Goal: Task Accomplishment & Management: Manage account settings

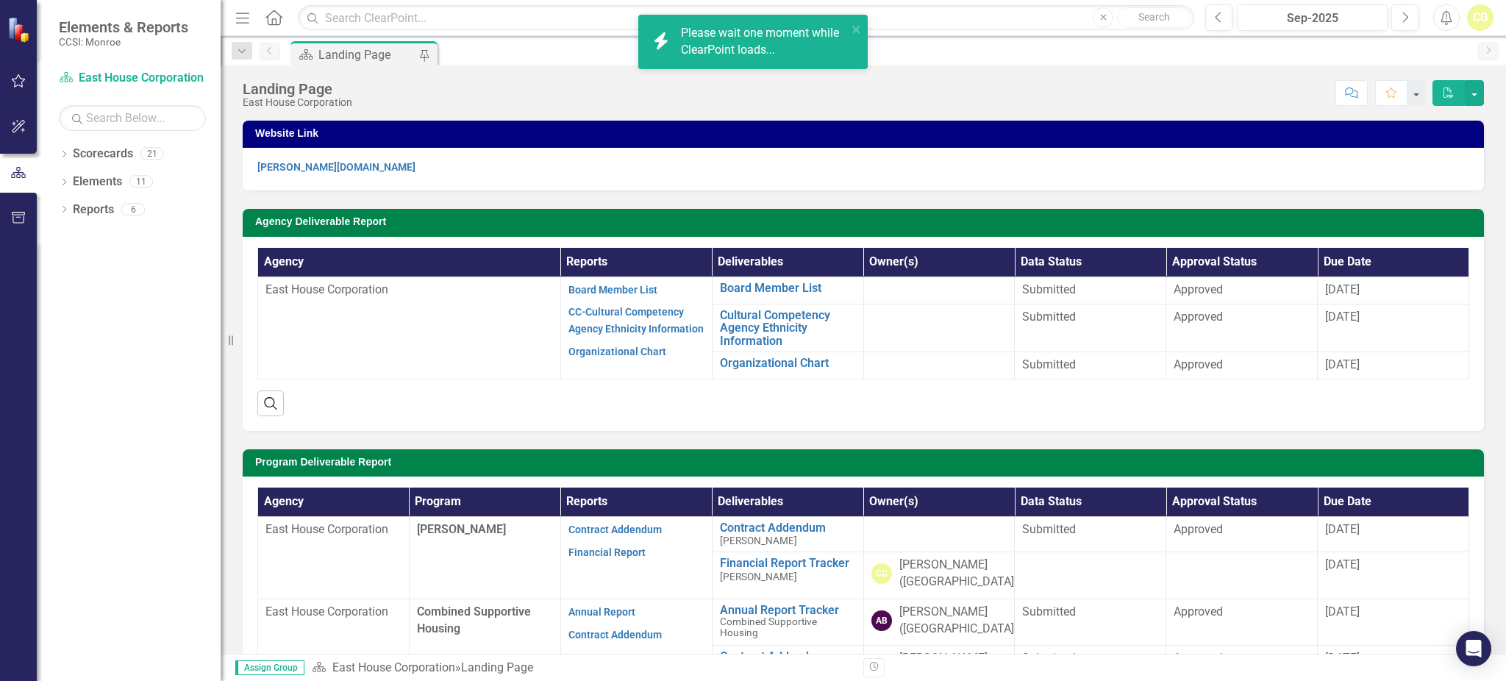
scroll to position [98, 0]
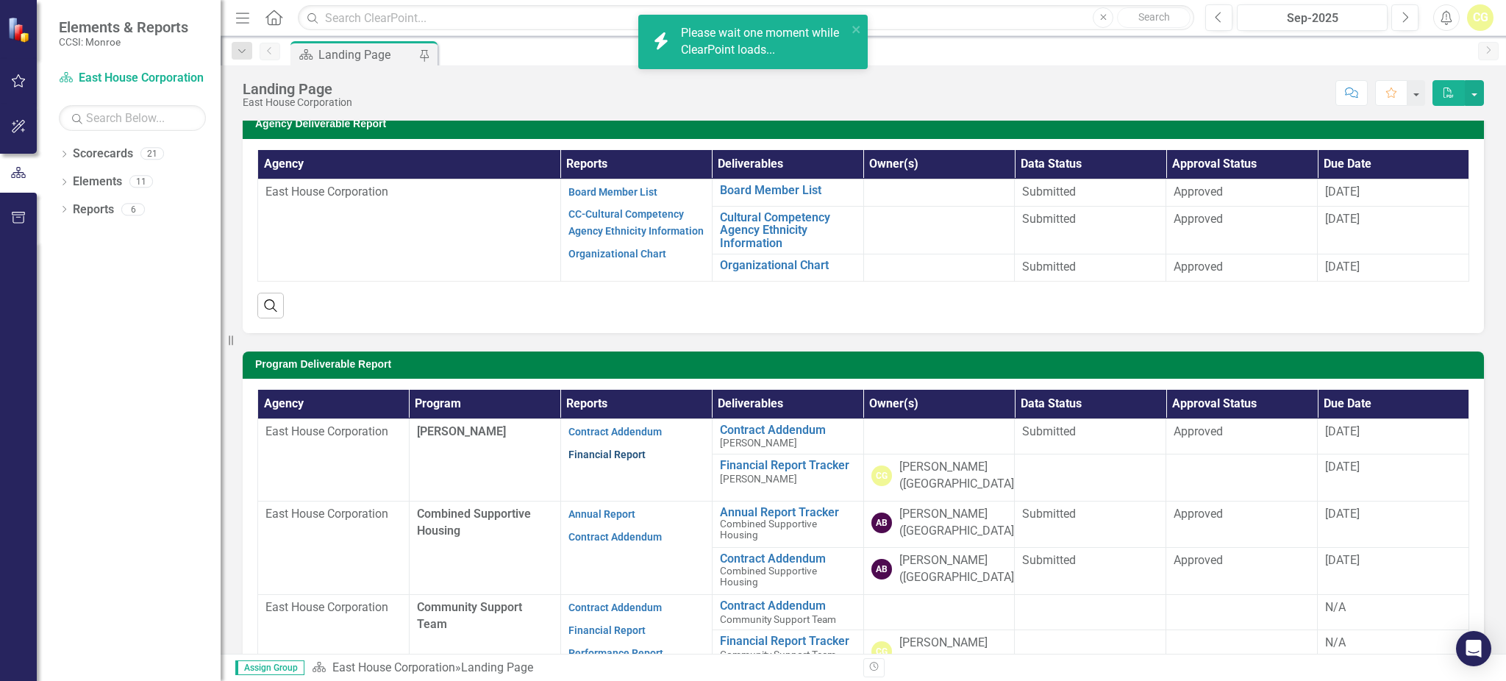
click at [584, 456] on link "Financial Report" at bounding box center [606, 454] width 77 height 12
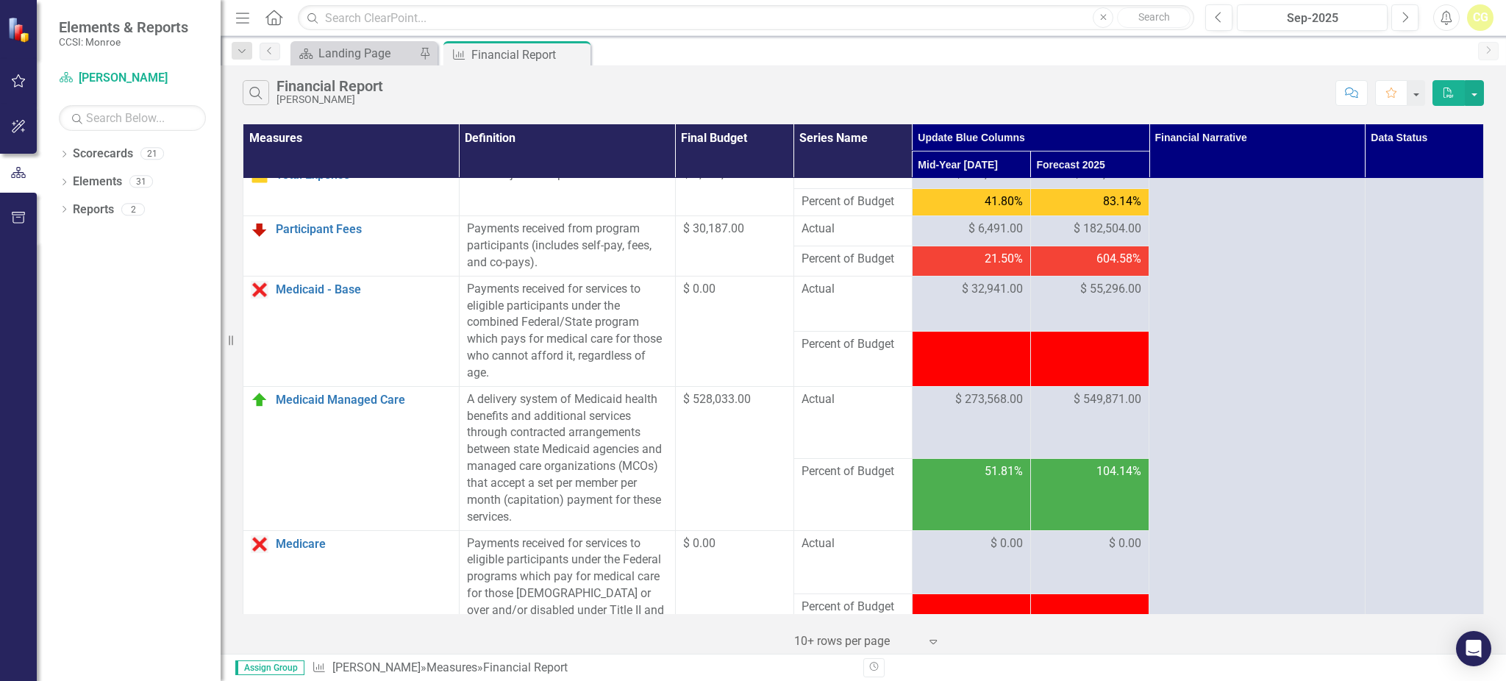
scroll to position [686, 0]
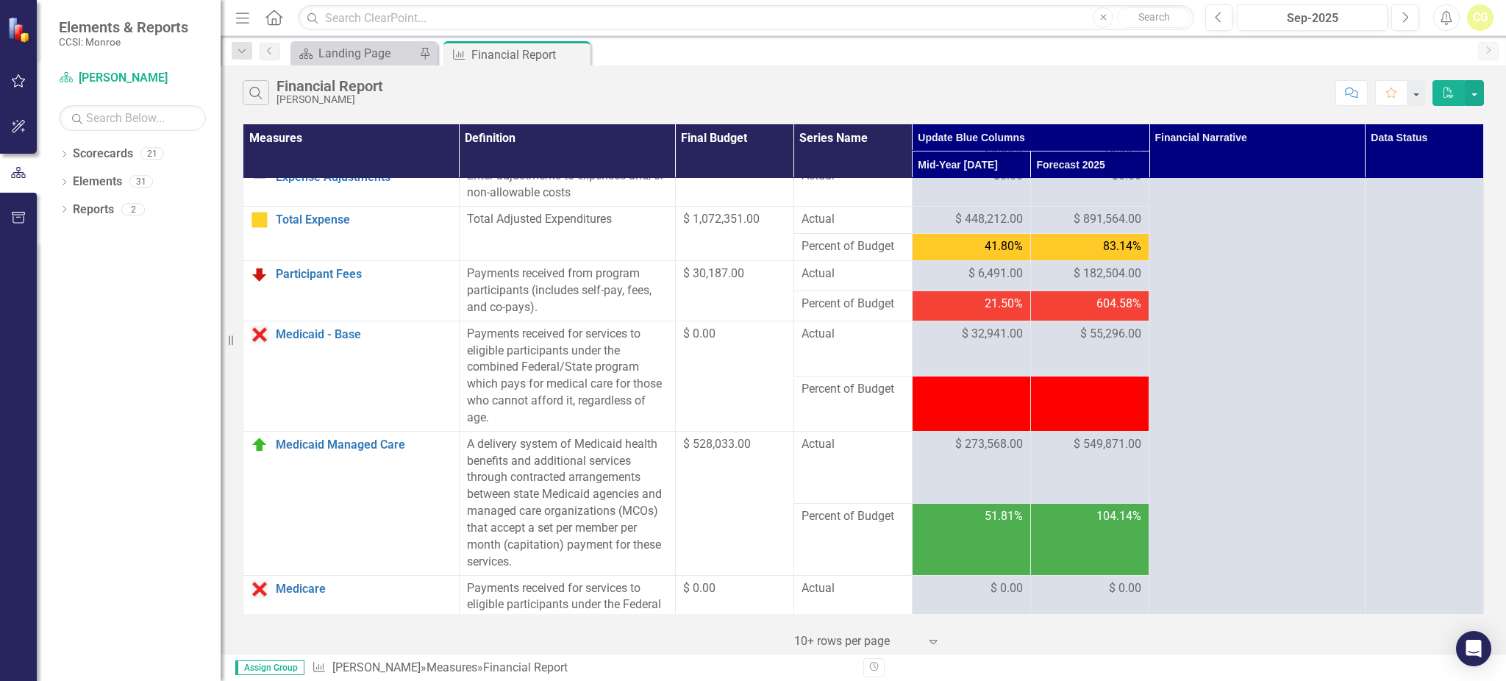
click at [1096, 312] on span "604.58%" at bounding box center [1118, 304] width 45 height 17
click at [1087, 282] on span "$ 182,504.00" at bounding box center [1107, 273] width 68 height 17
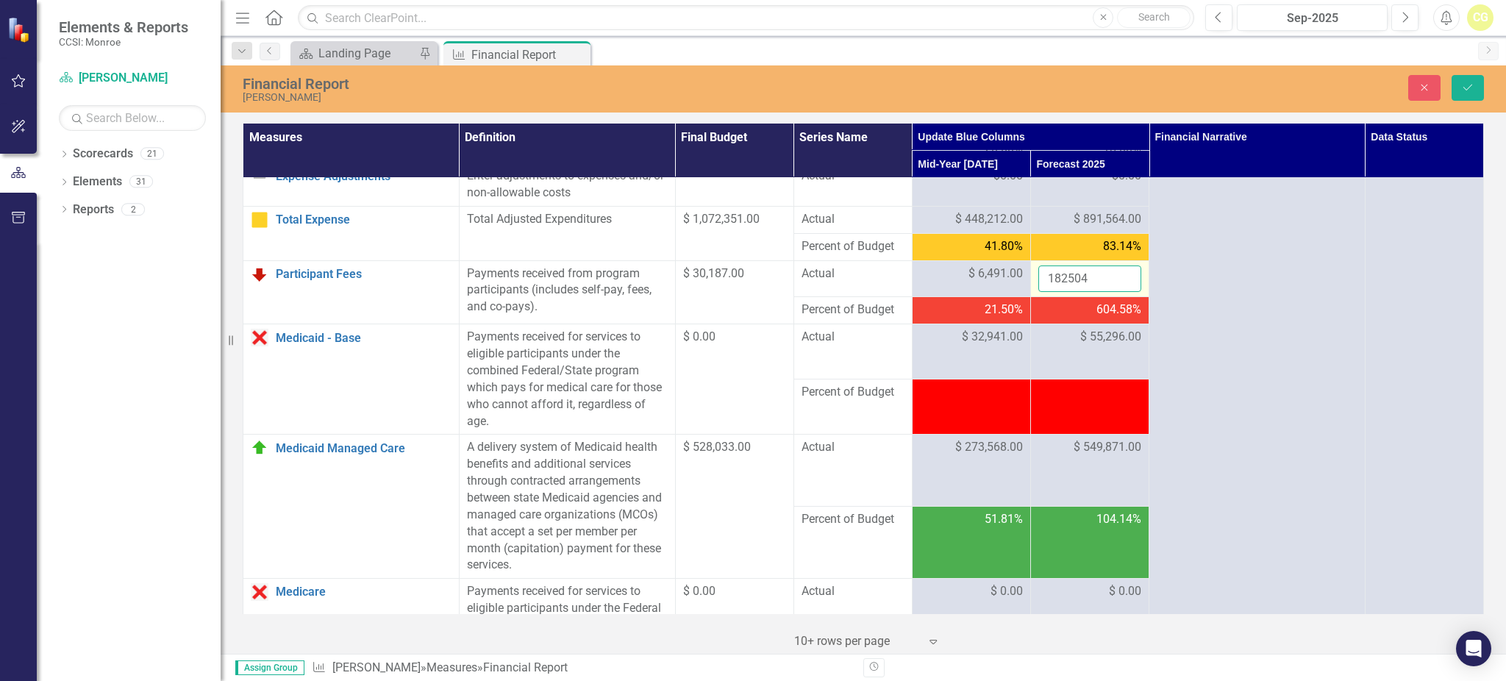
drag, startPoint x: 1037, startPoint y: 298, endPoint x: 1104, endPoint y: 298, distance: 66.9
click at [1104, 293] on input "182504" at bounding box center [1089, 278] width 103 height 27
type input "14835"
click button "Save" at bounding box center [1467, 88] width 32 height 26
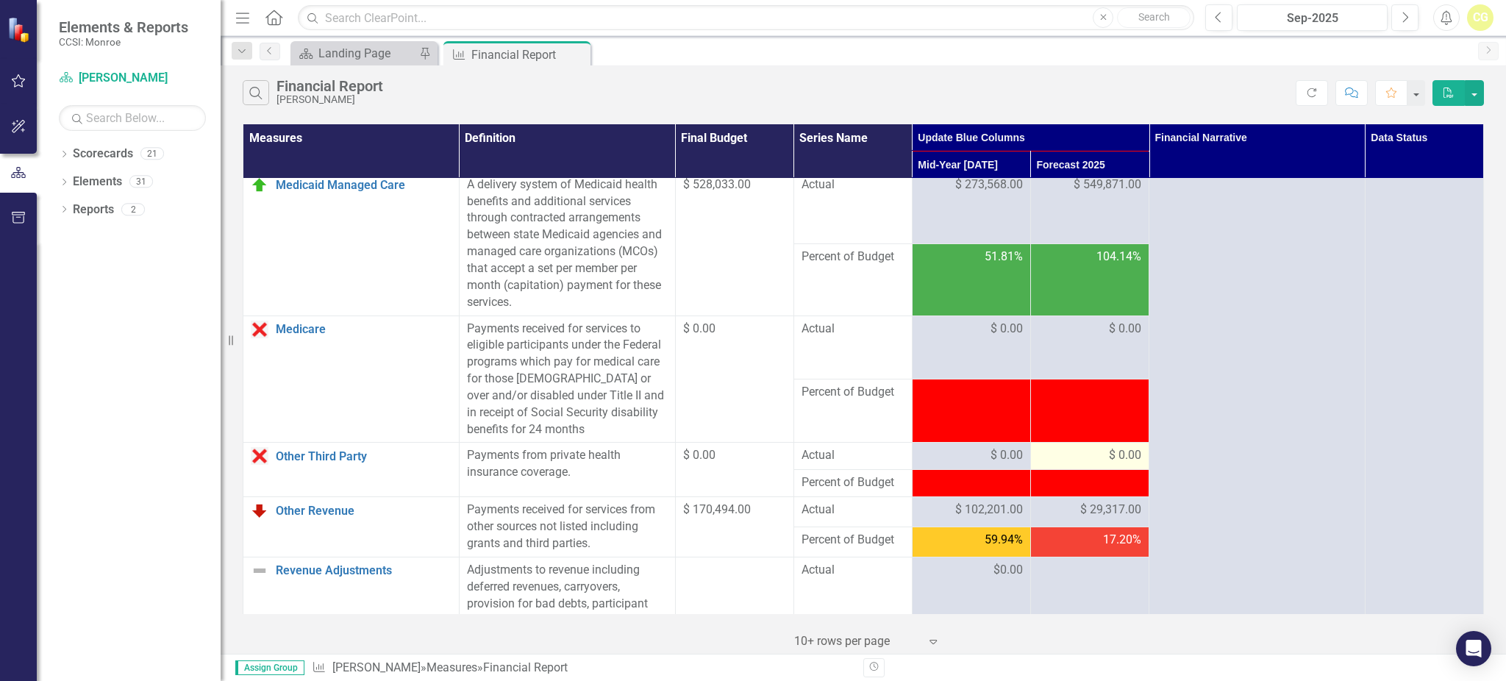
scroll to position [980, 0]
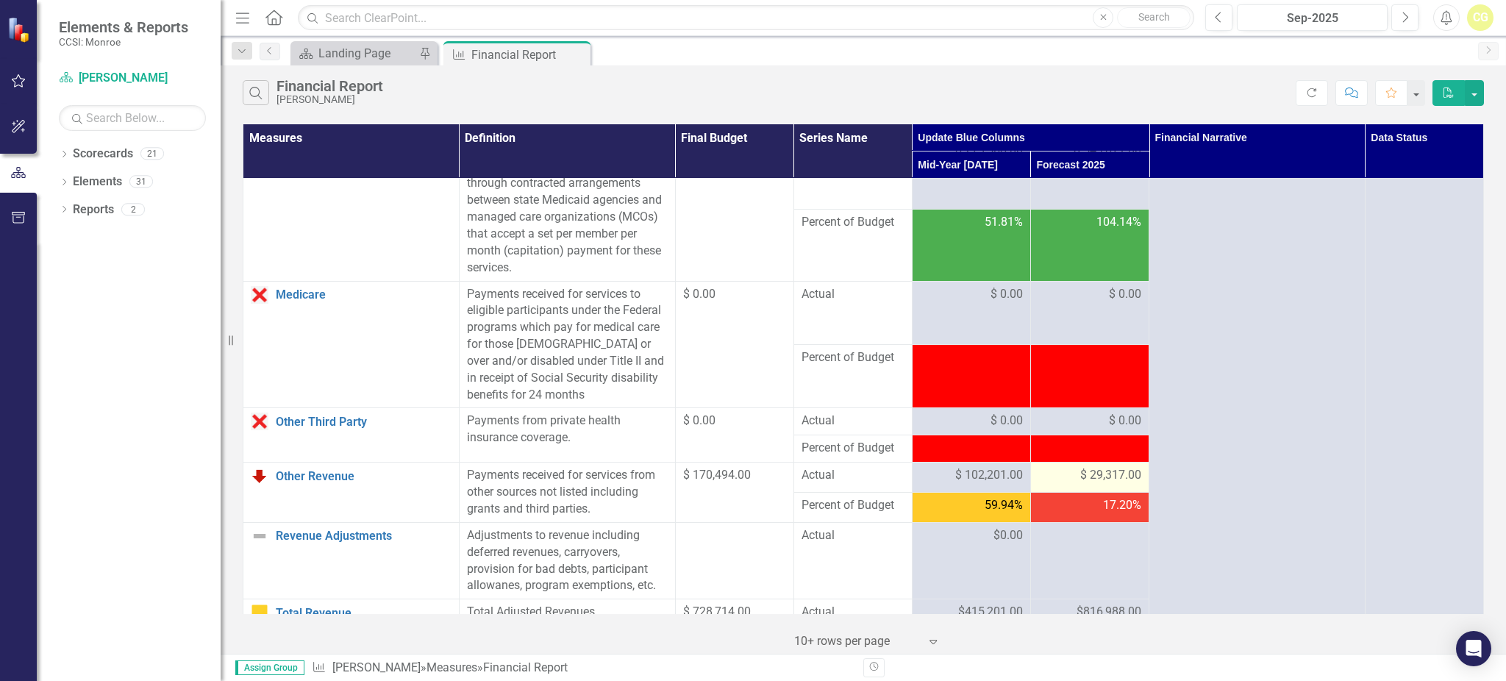
click at [1070, 484] on div "$ 29,317.00" at bounding box center [1089, 475] width 103 height 17
click at [1055, 484] on div "$ 29,317.00" at bounding box center [1089, 475] width 103 height 17
click at [1056, 484] on div "$ 29,317.00" at bounding box center [1089, 475] width 103 height 17
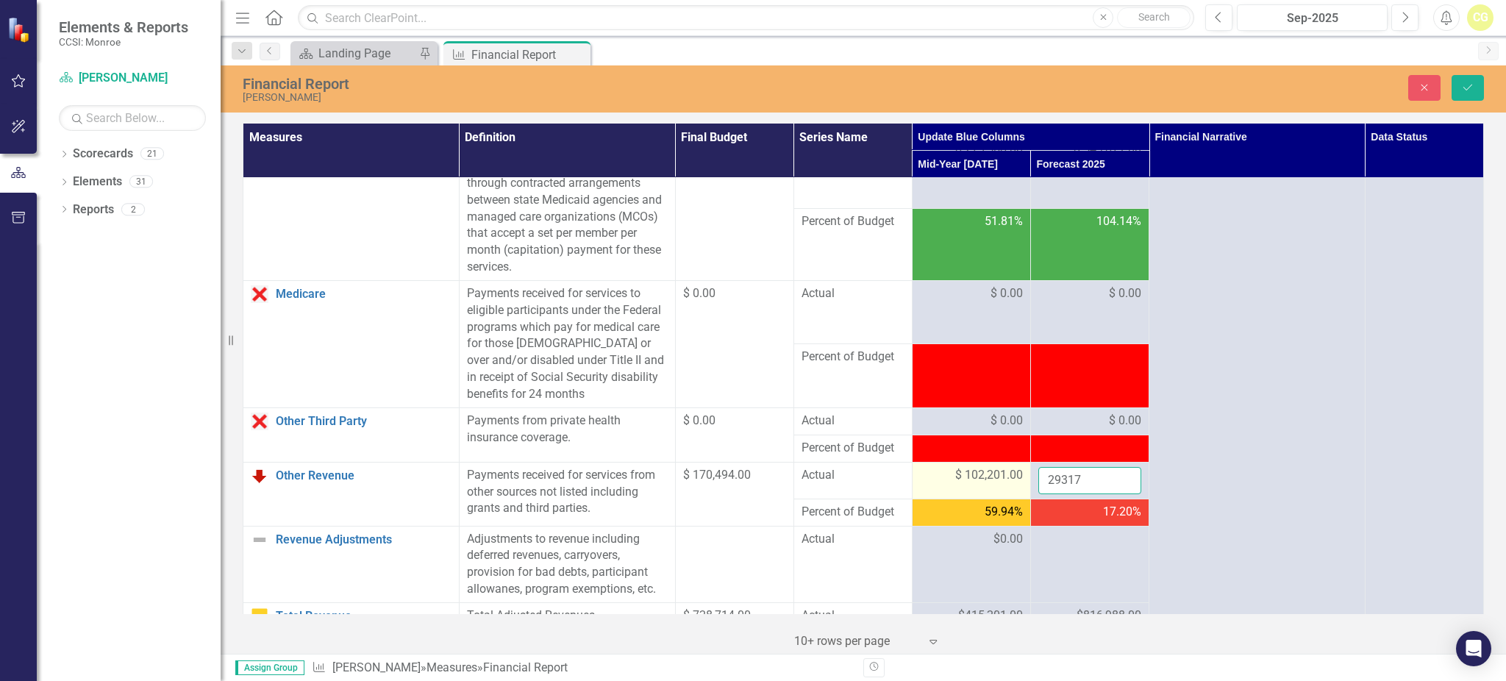
drag, startPoint x: 1075, startPoint y: 498, endPoint x: 989, endPoint y: 498, distance: 86.0
click at [991, 498] on tr "Other Revenue Link Open Element Payments received for services from other sourc…" at bounding box center [863, 480] width 1240 height 37
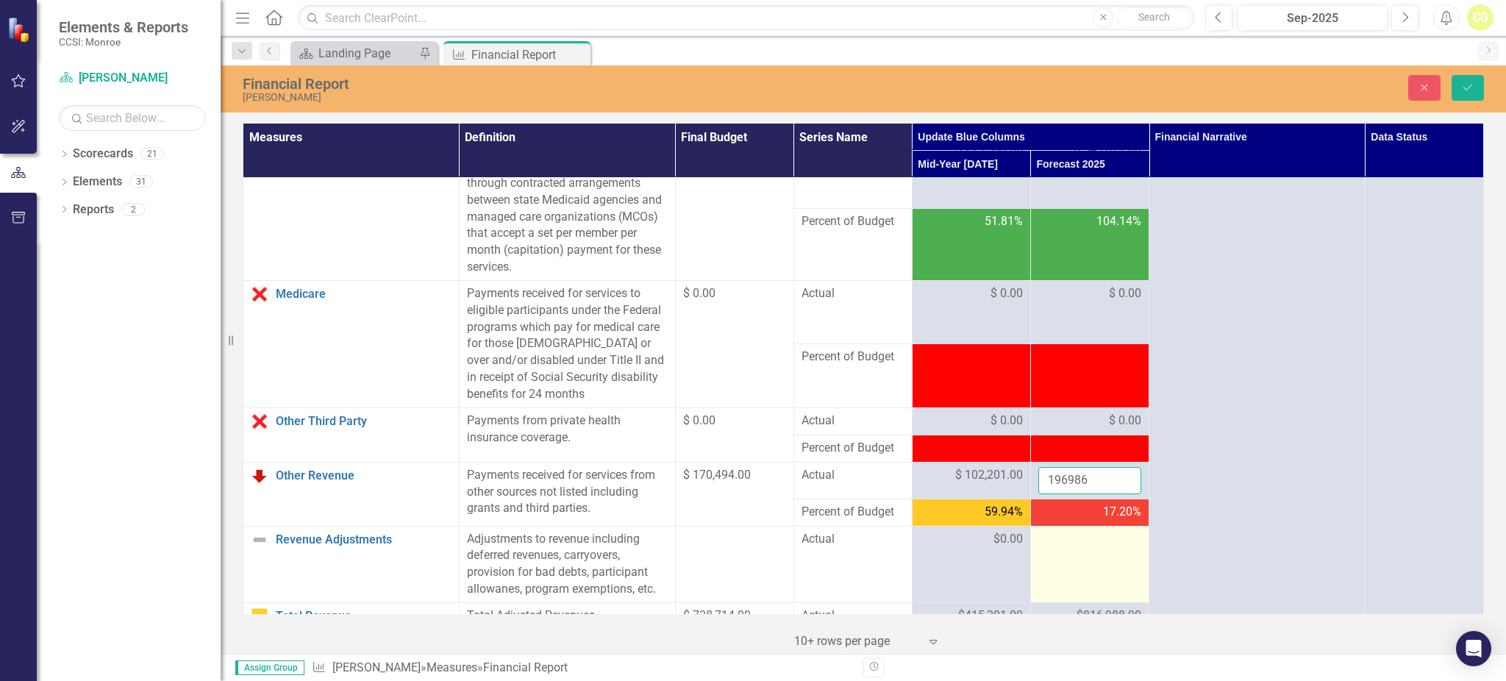
type input "196986"
click at [1096, 548] on div at bounding box center [1089, 540] width 103 height 18
click at [1041, 520] on div "17.20%" at bounding box center [1089, 512] width 103 height 17
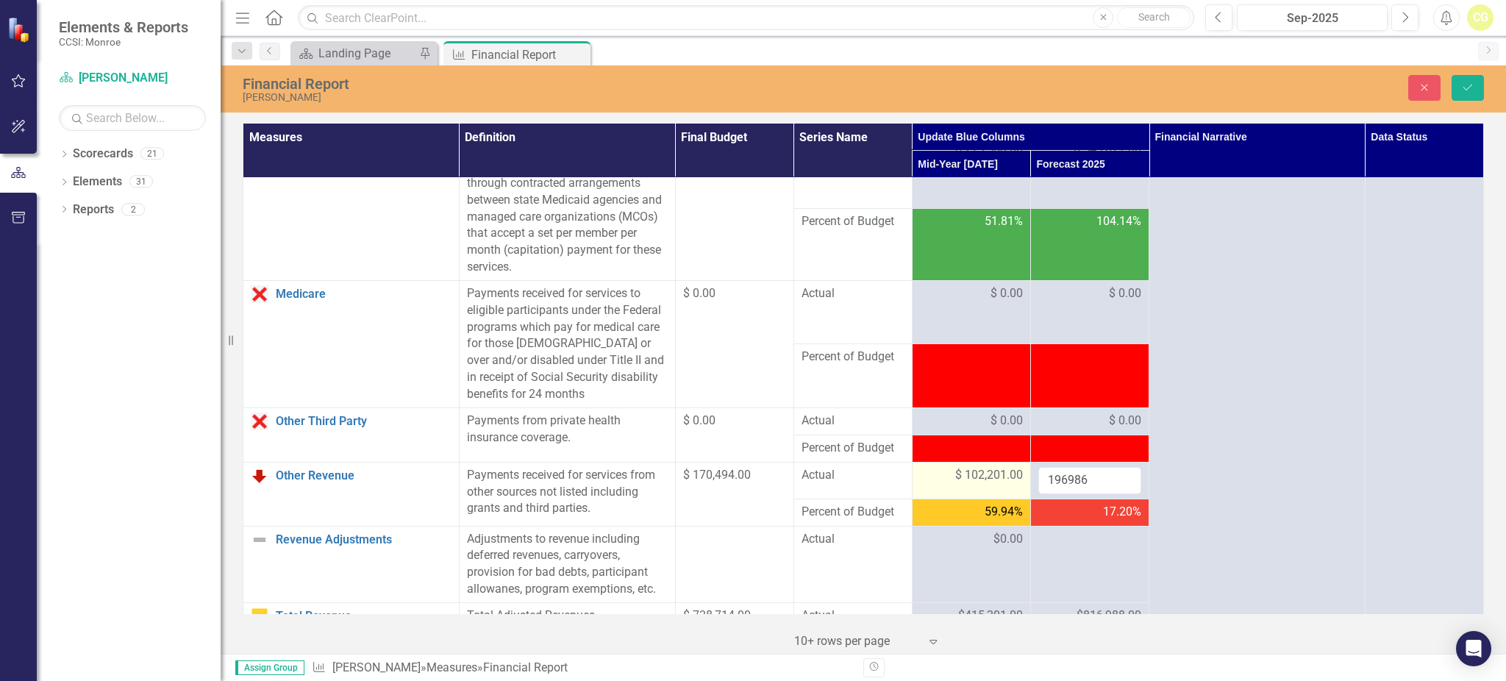
click at [959, 498] on td "$ 102,201.00" at bounding box center [971, 480] width 118 height 37
click at [1110, 494] on input "196986" at bounding box center [1089, 480] width 103 height 27
click at [1085, 429] on div "$ 0.00" at bounding box center [1089, 420] width 103 height 17
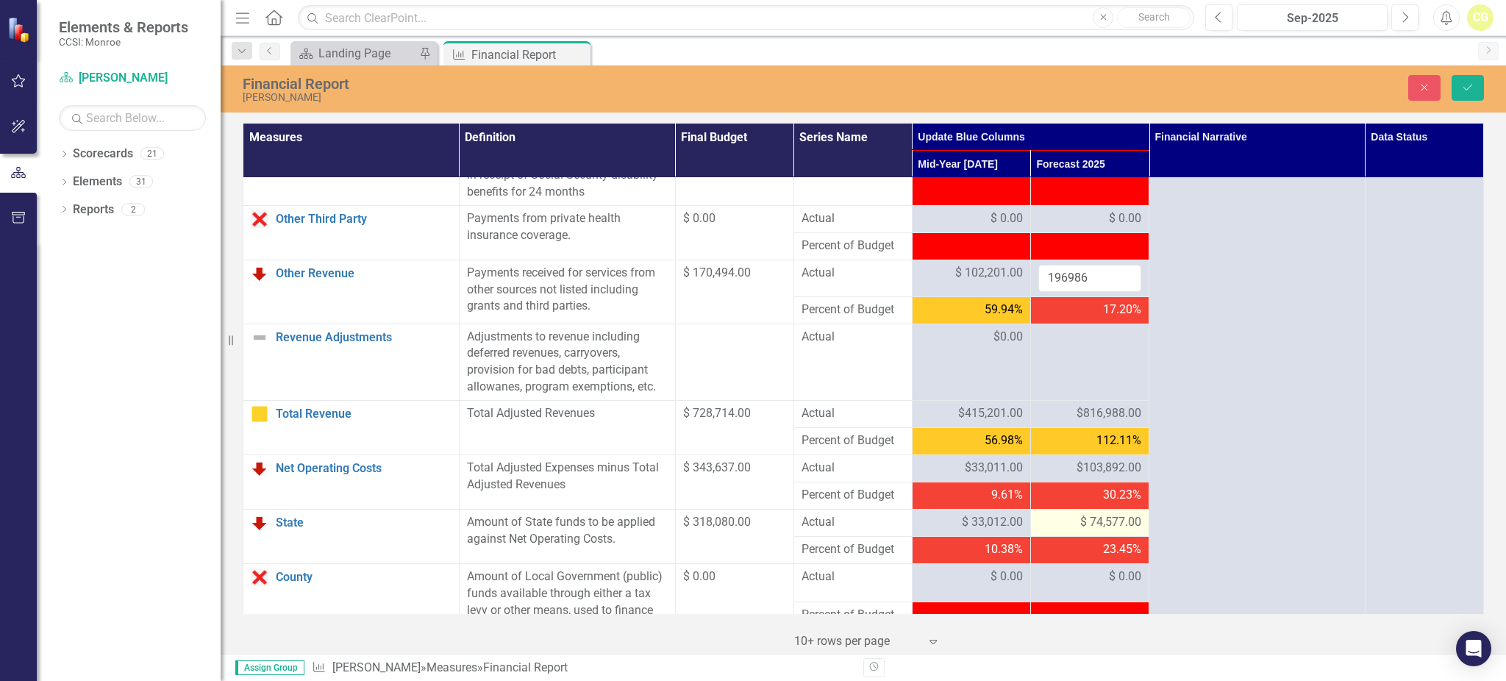
scroll to position [1274, 0]
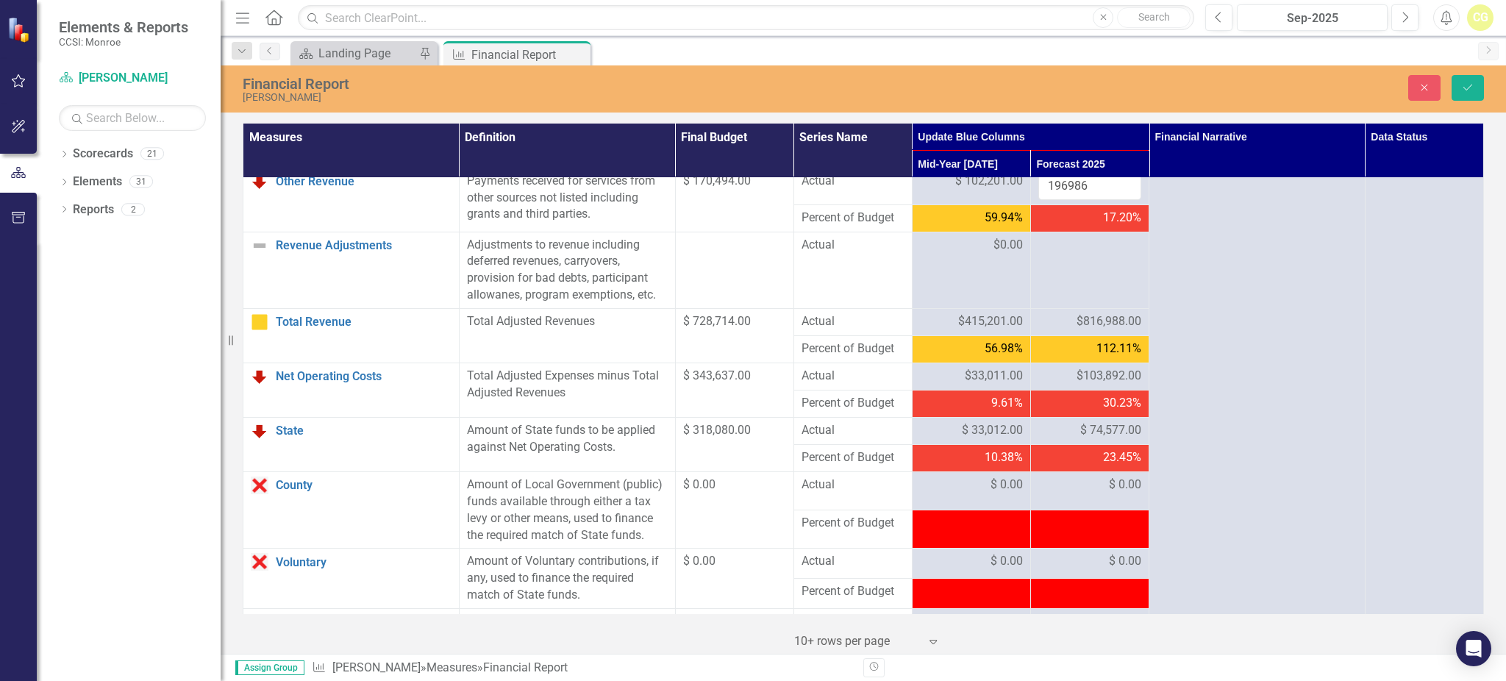
click at [1061, 412] on div "30.23%" at bounding box center [1089, 403] width 103 height 17
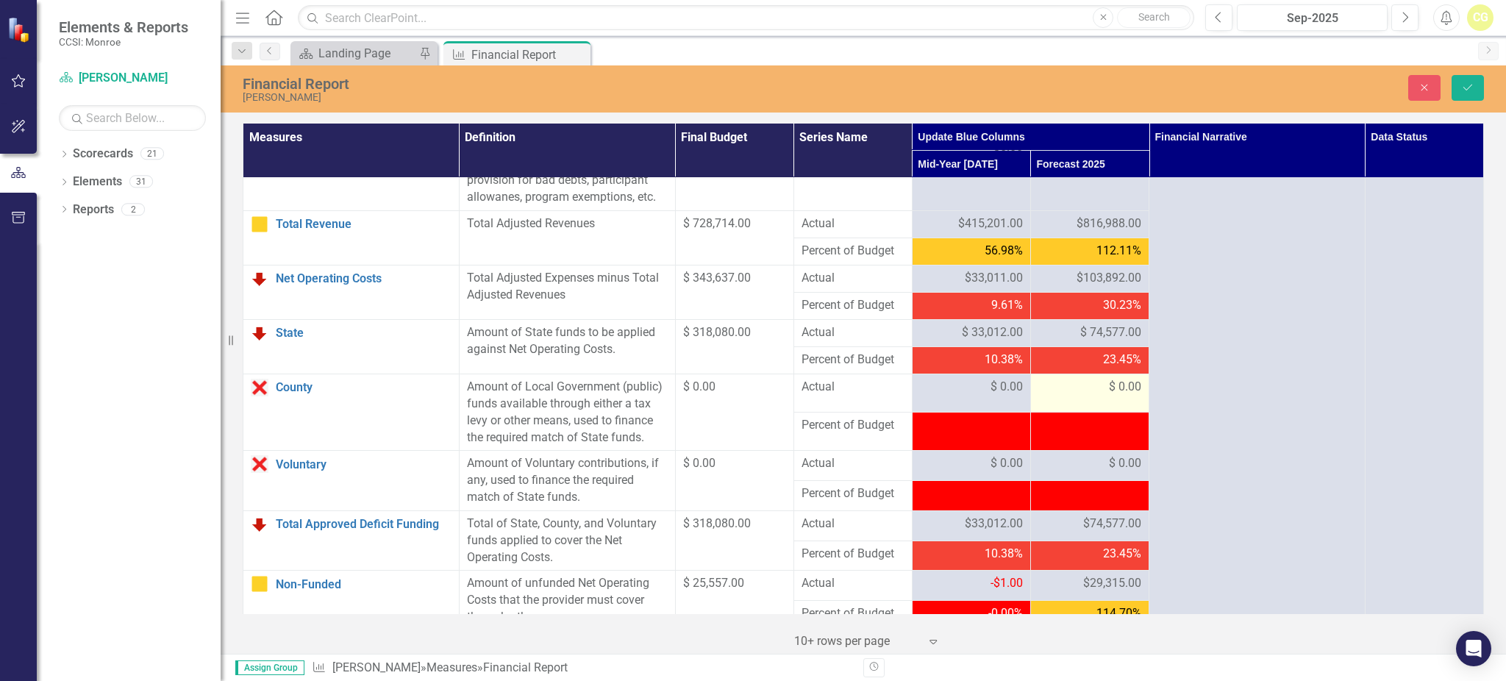
scroll to position [1470, 0]
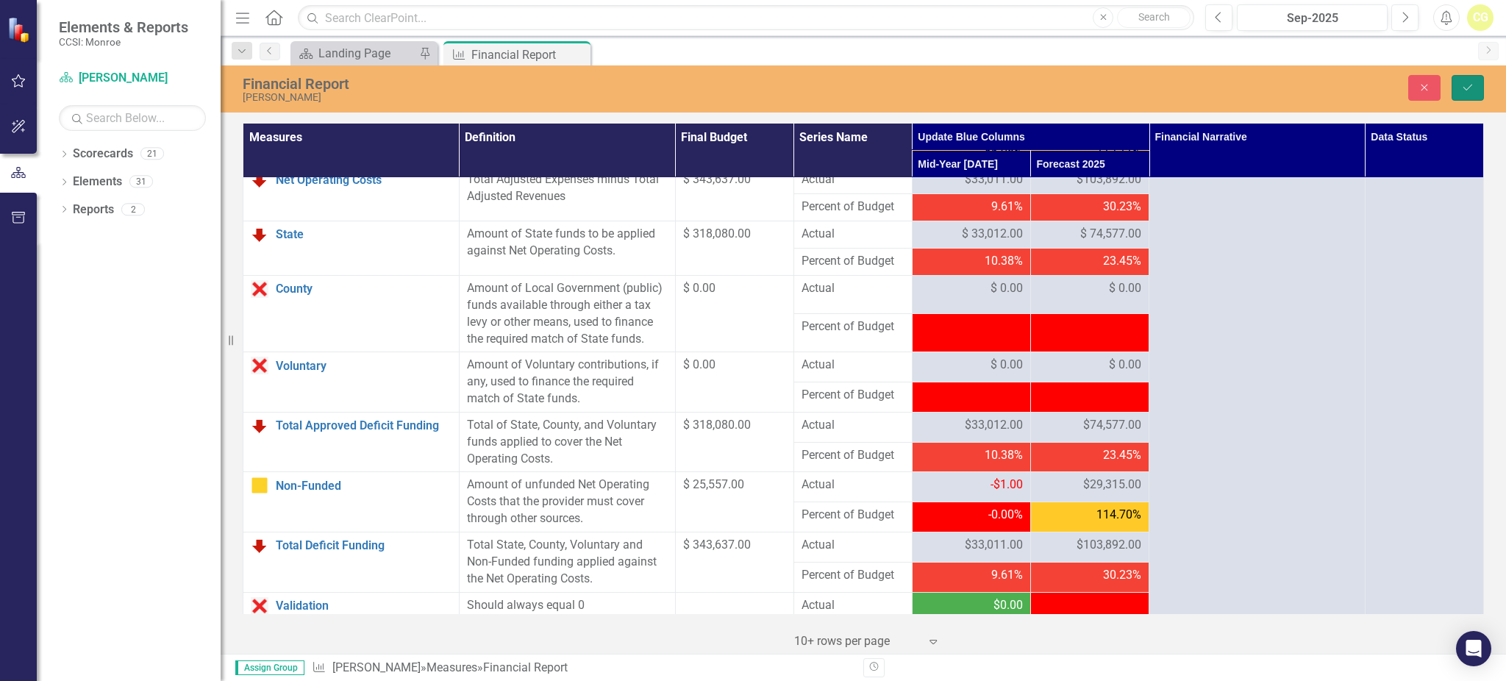
click at [1478, 80] on button "Save" at bounding box center [1467, 88] width 32 height 26
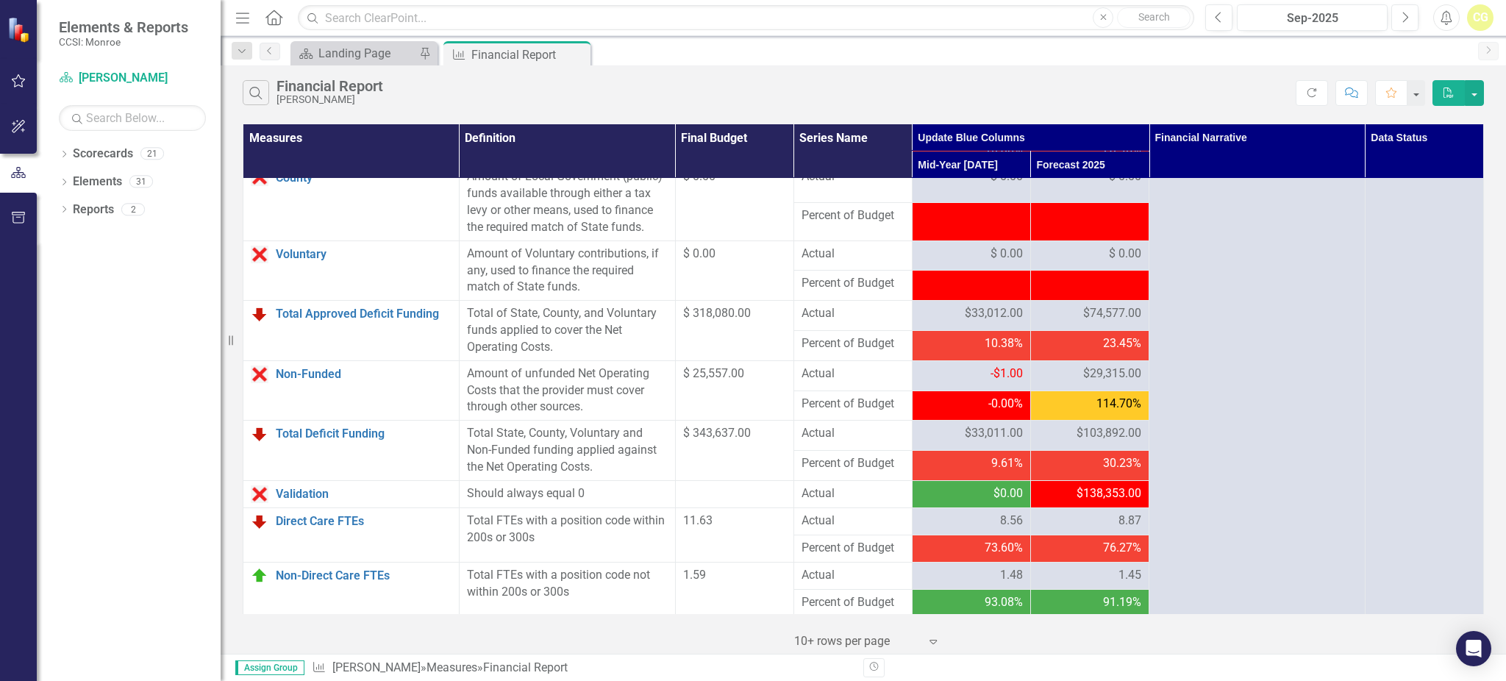
scroll to position [1654, 0]
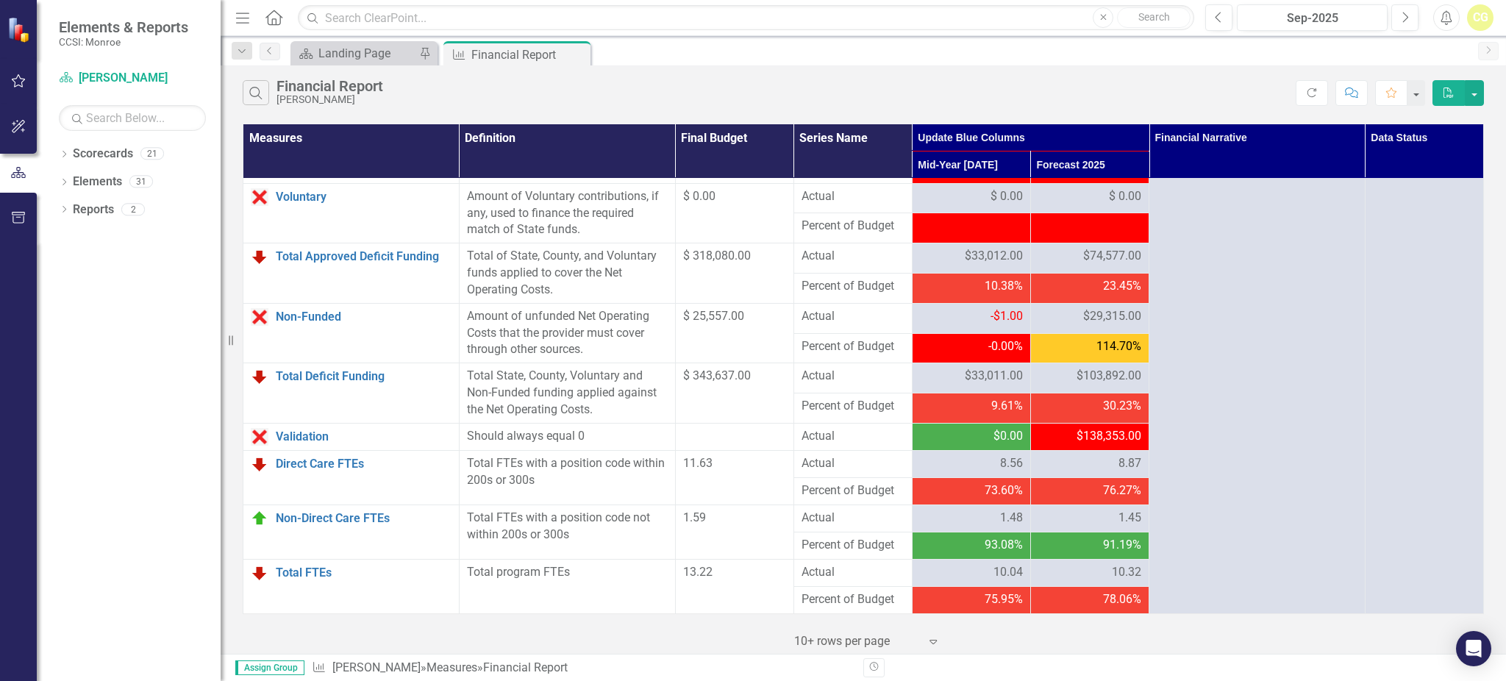
click at [1086, 403] on div "30.23%" at bounding box center [1089, 406] width 103 height 17
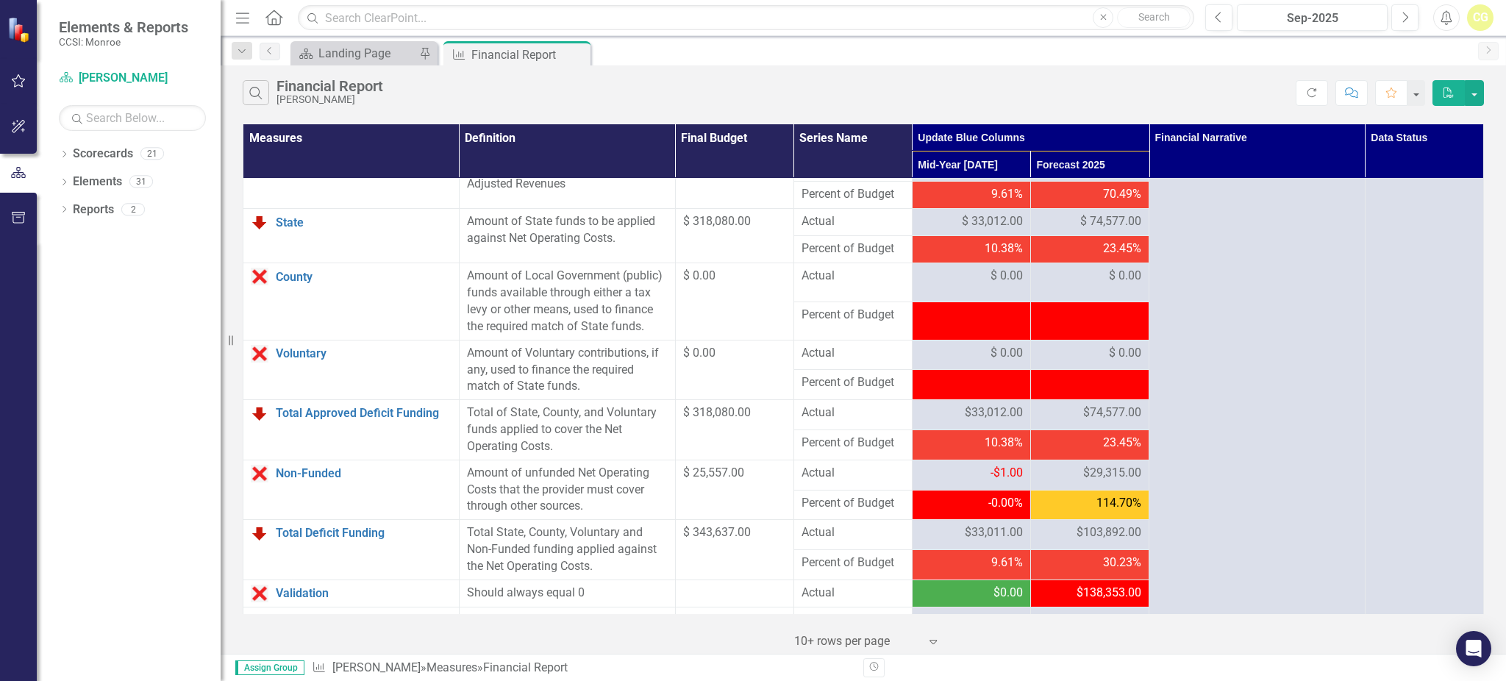
scroll to position [1458, 0]
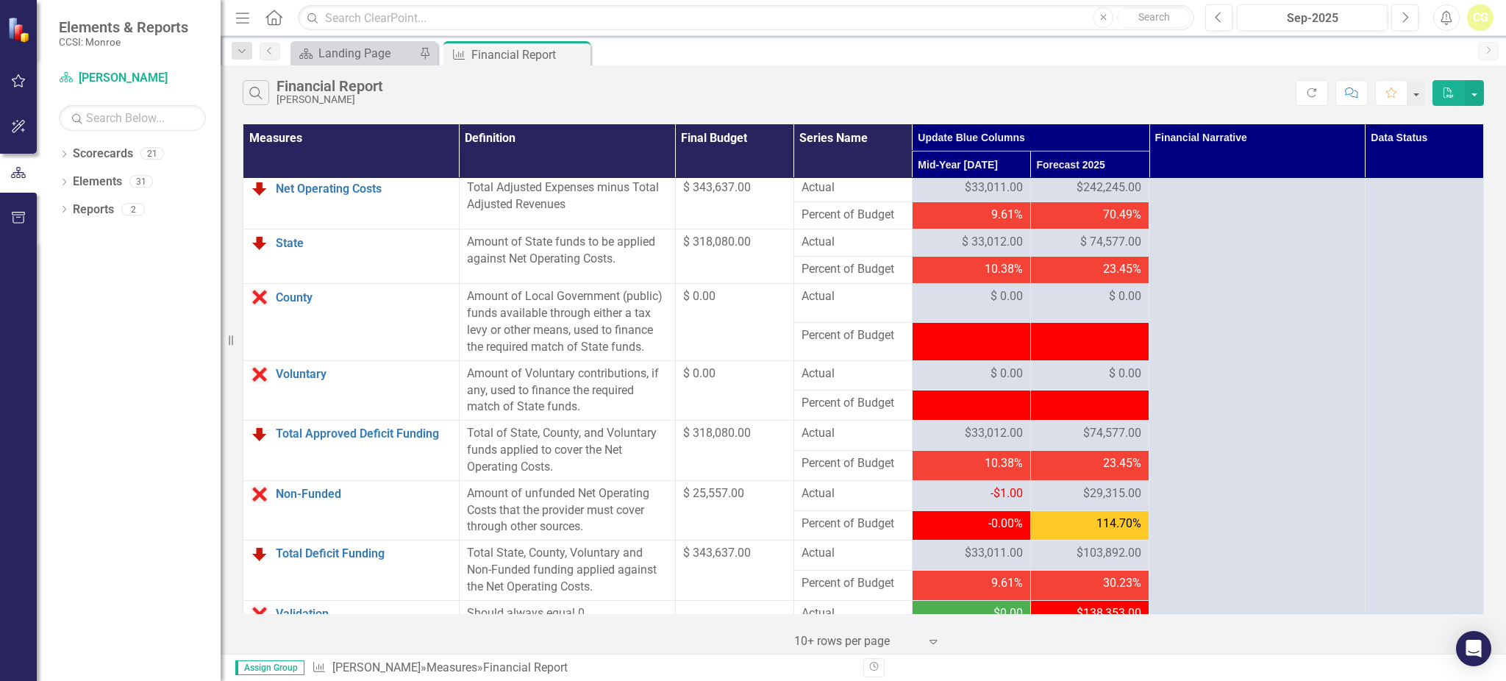
click at [1109, 468] on td "23.45%" at bounding box center [1089, 465] width 118 height 30
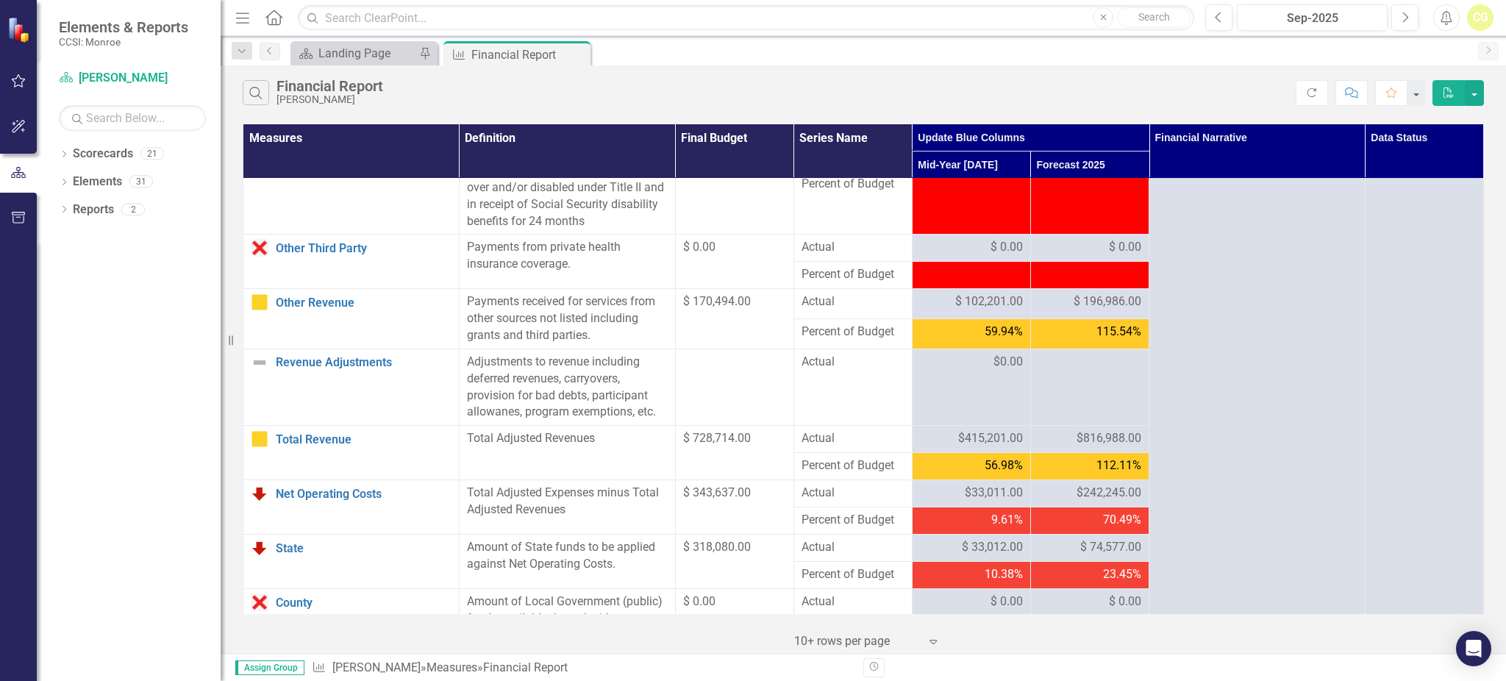
scroll to position [1164, 0]
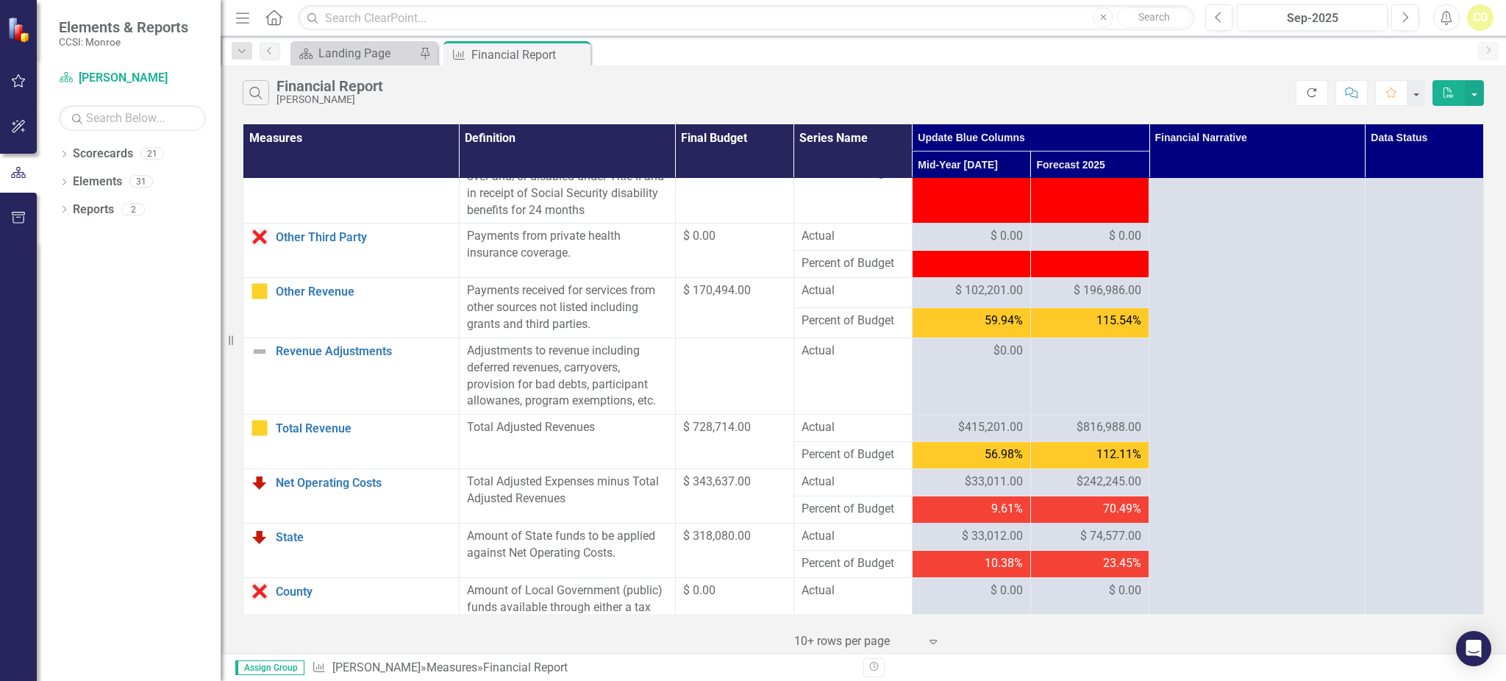
click at [1302, 93] on button "Refresh" at bounding box center [1311, 93] width 32 height 26
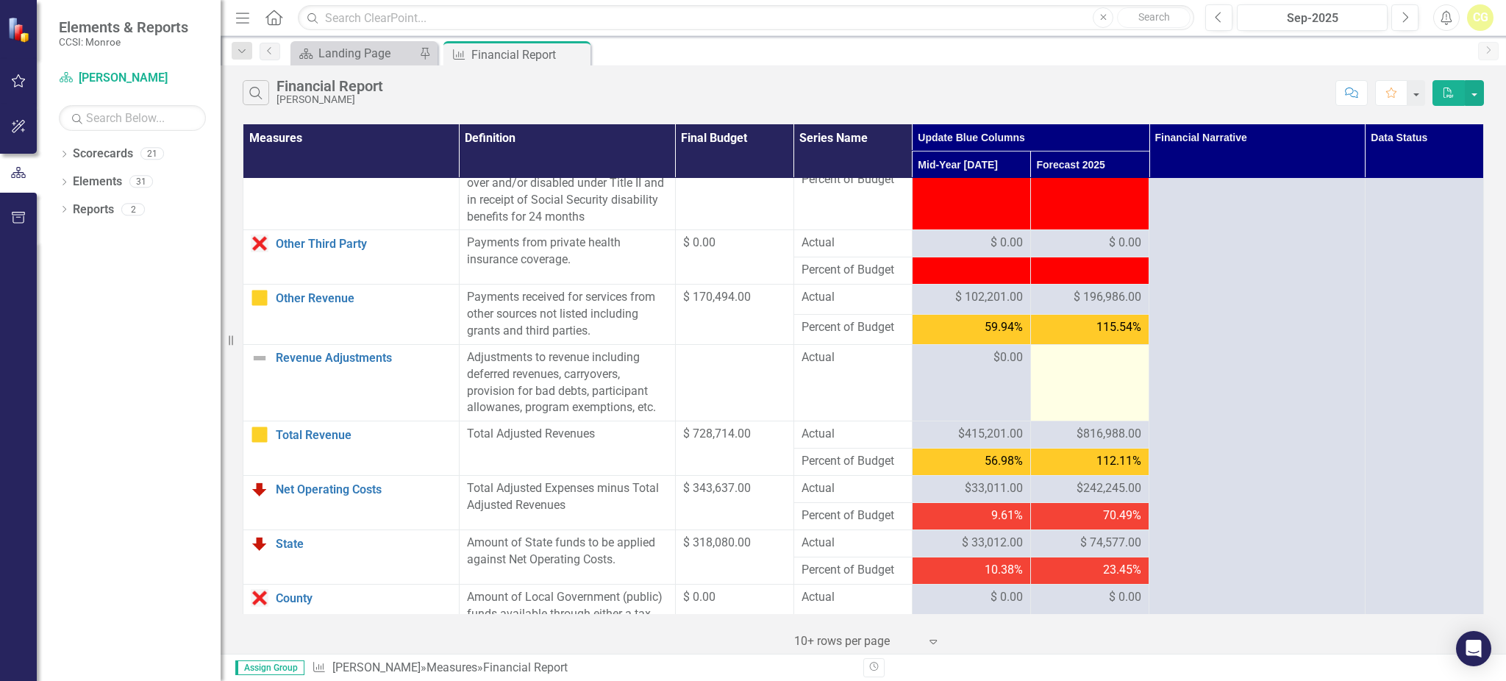
scroll to position [1262, 0]
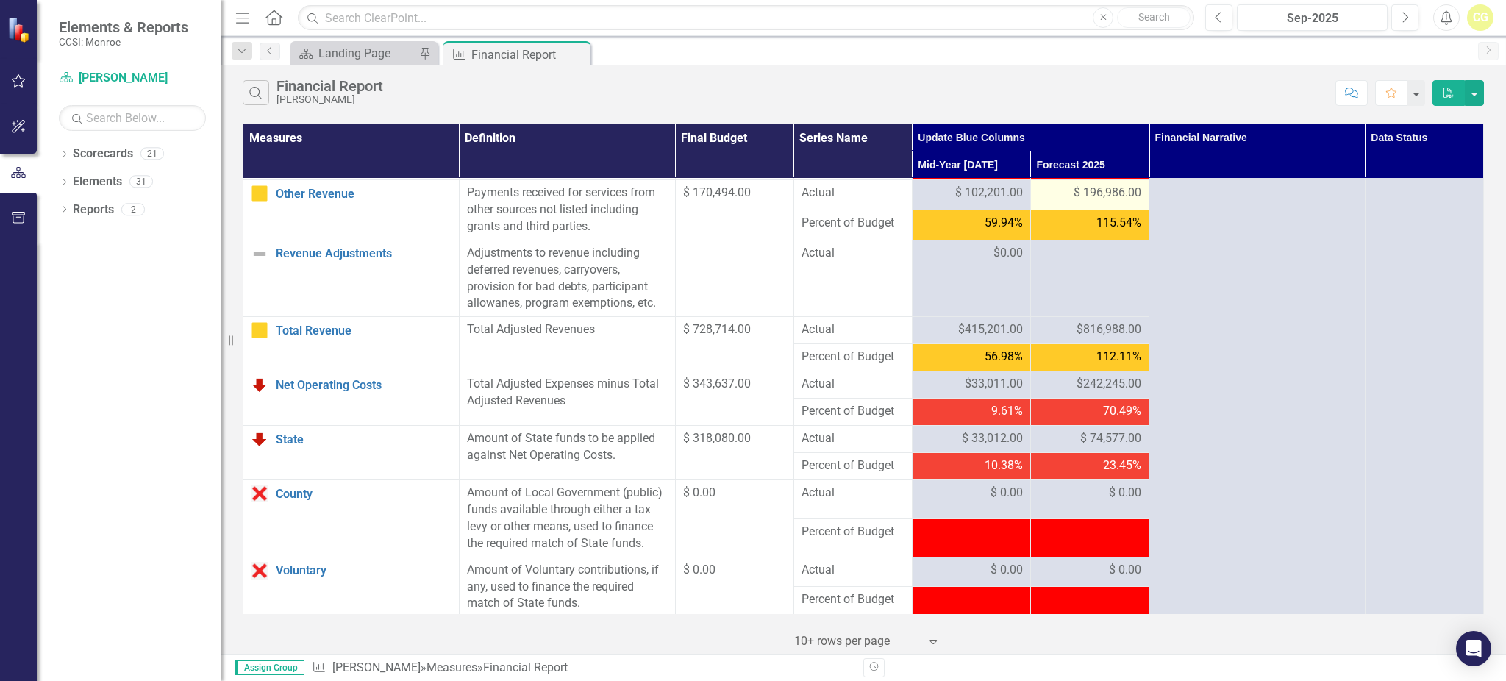
click at [1109, 210] on td "$ 196,986.00" at bounding box center [1089, 195] width 118 height 30
click at [1107, 201] on span "$ 196,986.00" at bounding box center [1107, 193] width 68 height 17
click at [1108, 201] on span "$ 196,986.00" at bounding box center [1107, 193] width 68 height 17
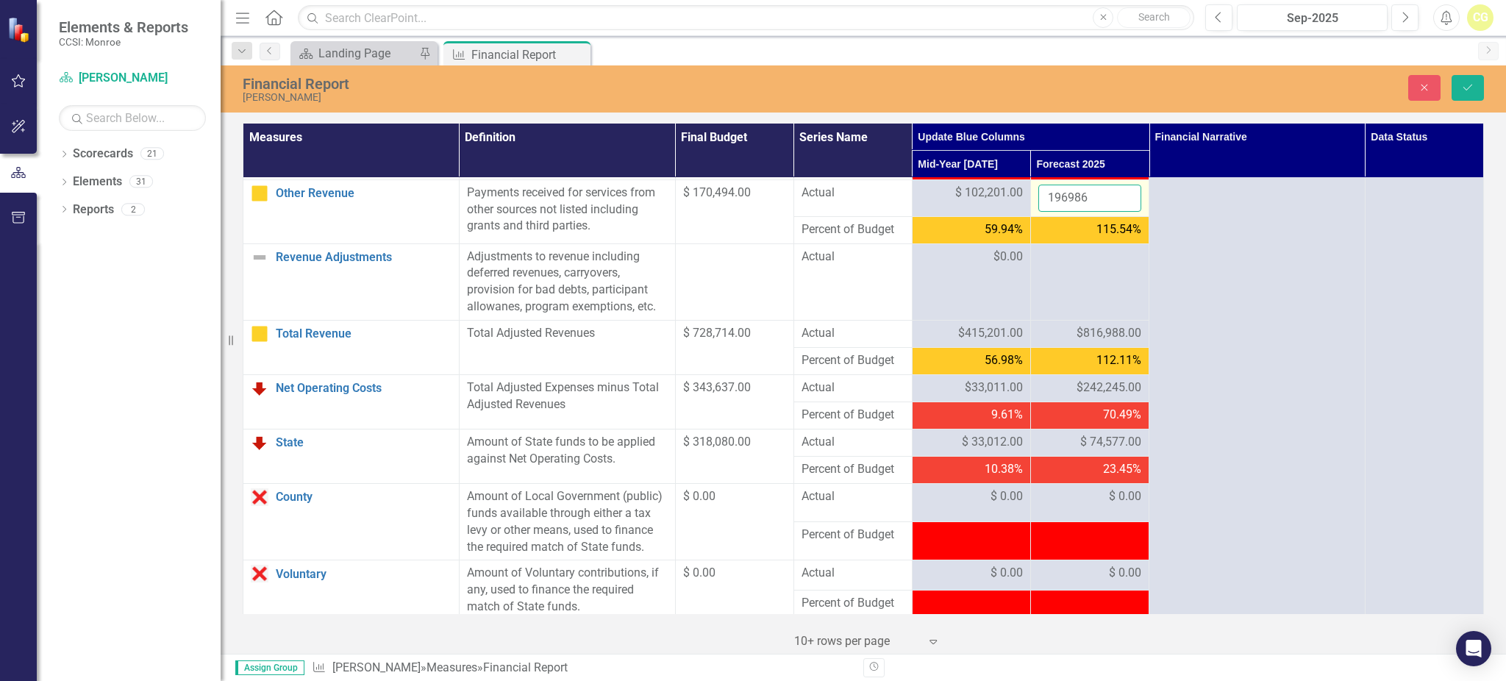
click at [1075, 212] on input "196986" at bounding box center [1089, 198] width 103 height 27
type input "196985"
click at [1075, 292] on td at bounding box center [1089, 281] width 118 height 76
click at [1455, 90] on button "Save" at bounding box center [1467, 88] width 32 height 26
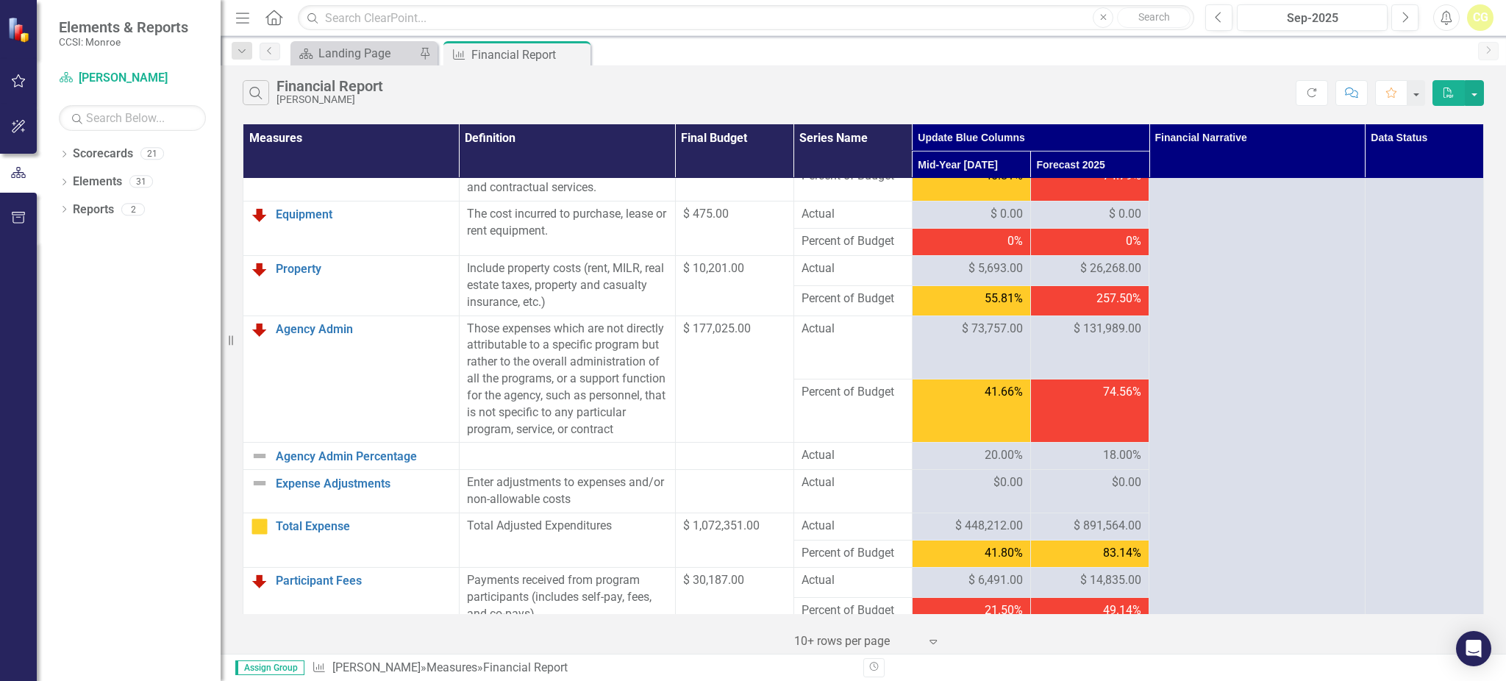
scroll to position [392, 0]
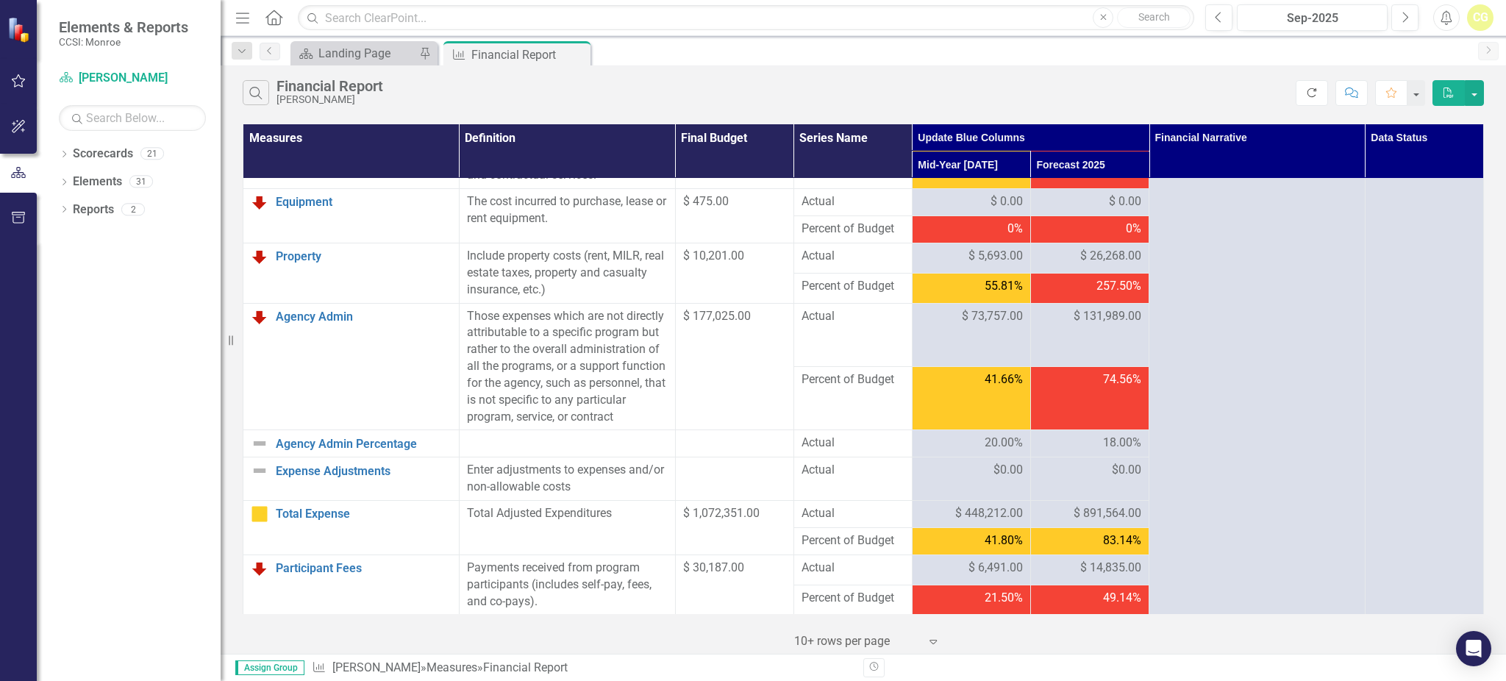
click at [1315, 93] on icon "Refresh" at bounding box center [1311, 92] width 13 height 10
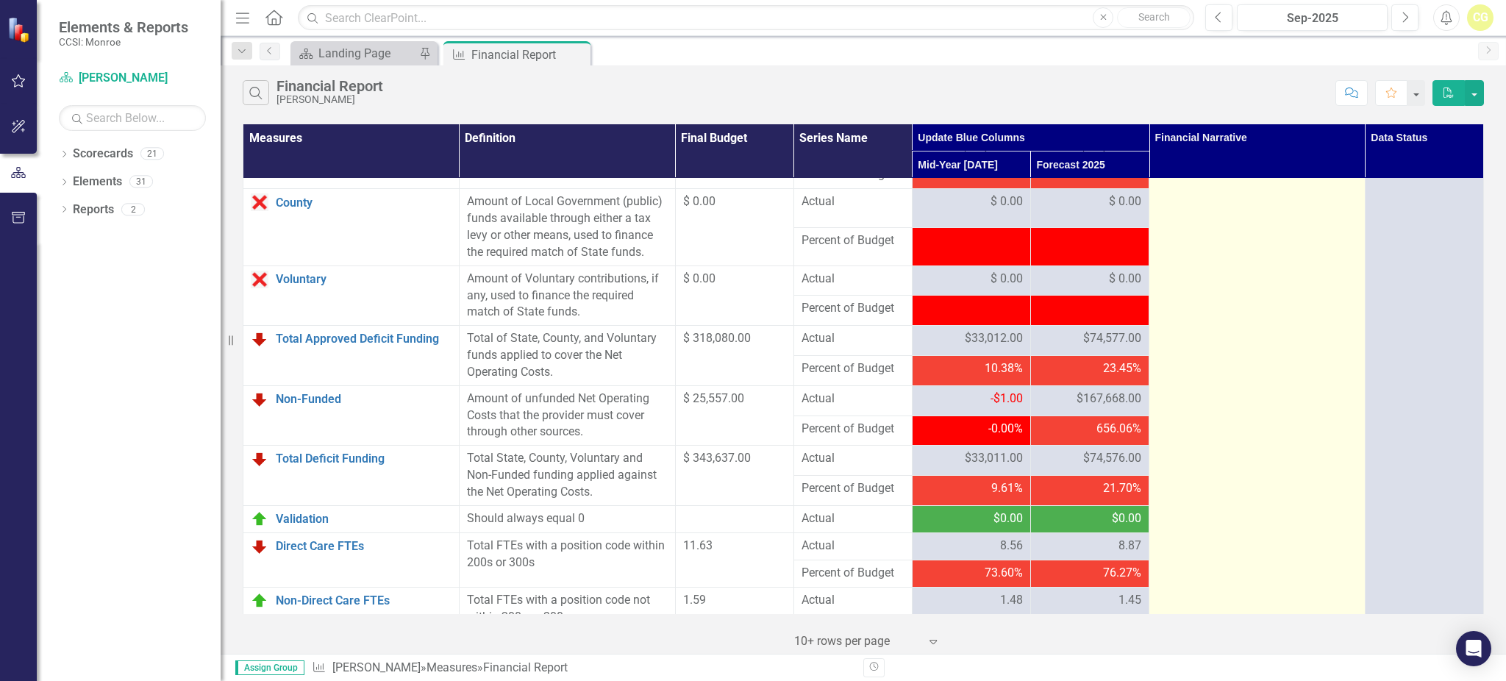
scroll to position [1654, 0]
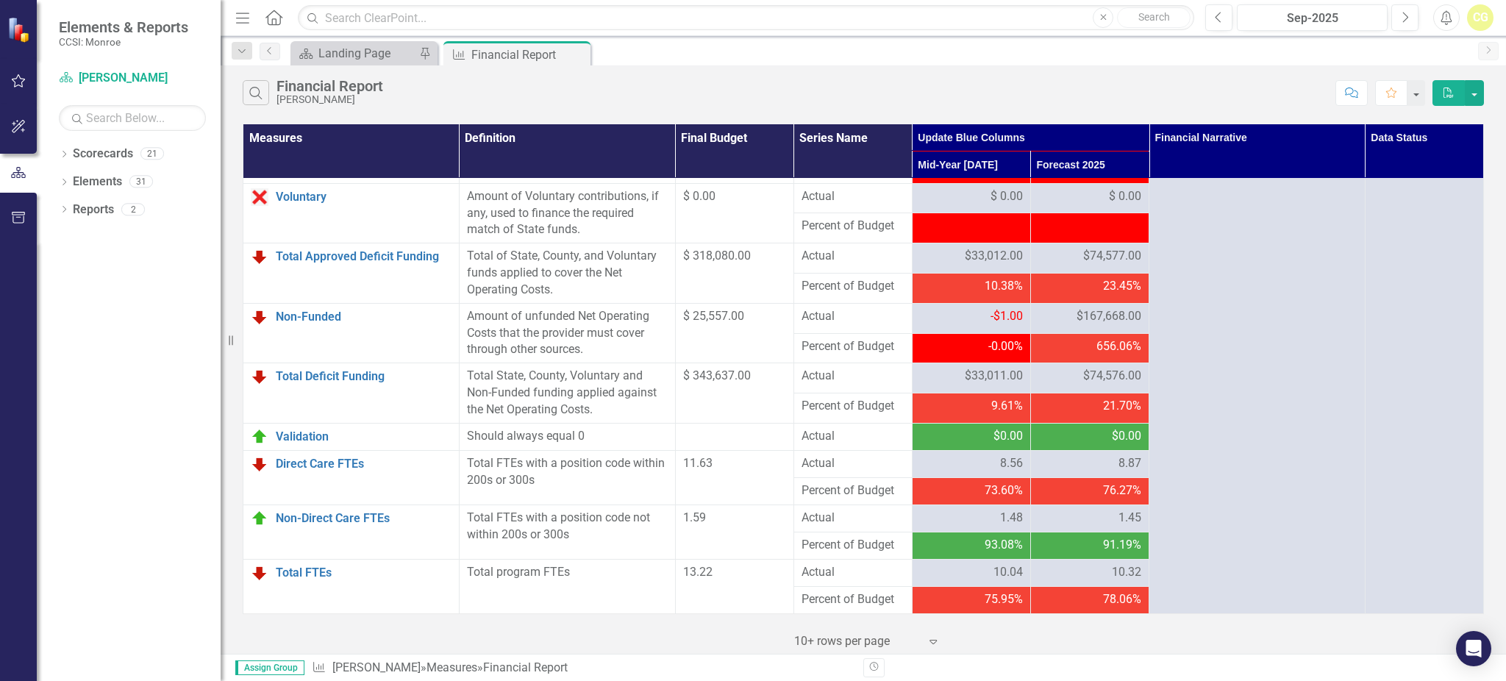
click at [1425, 140] on th "Data Status" at bounding box center [1423, 151] width 118 height 54
click at [1455, 161] on th "Data Status" at bounding box center [1423, 151] width 118 height 54
click at [1400, 140] on th "Data Status" at bounding box center [1423, 151] width 118 height 54
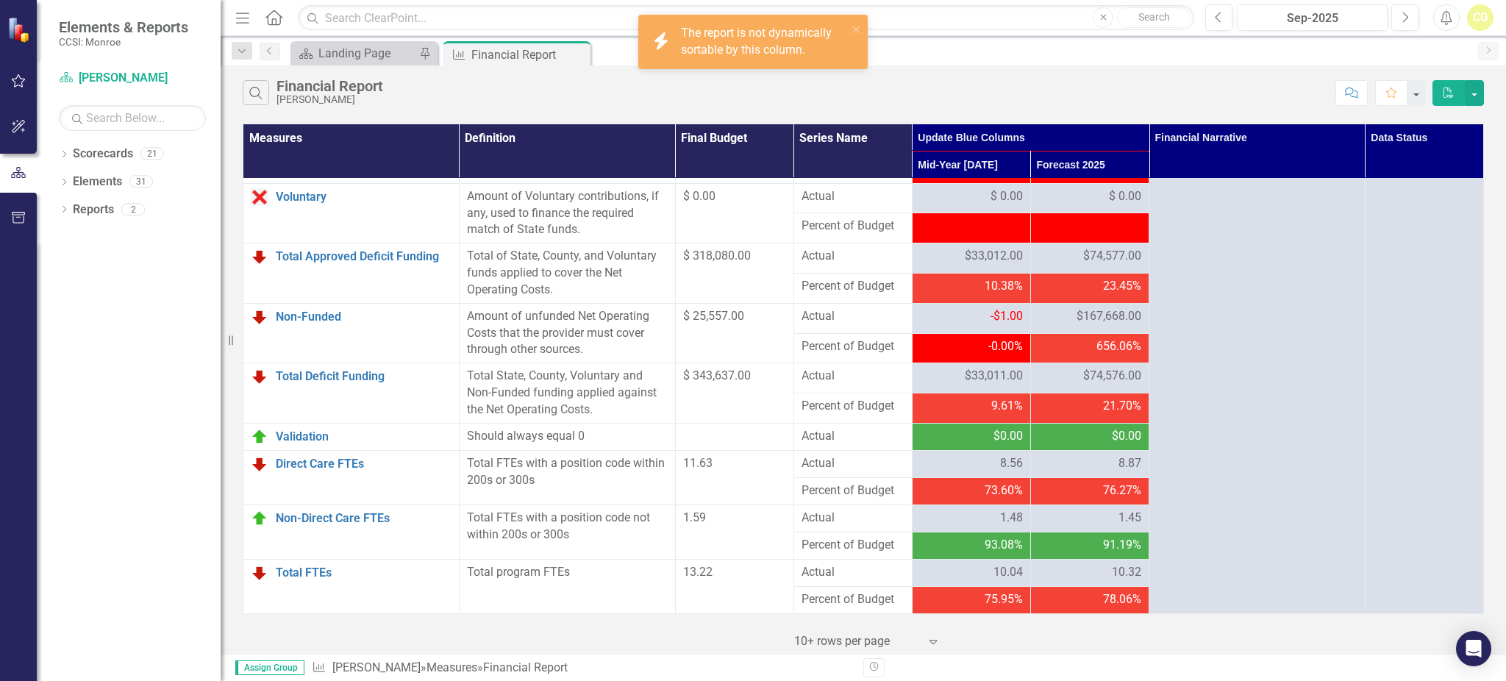
click at [1400, 140] on th "Data Status" at bounding box center [1423, 151] width 118 height 54
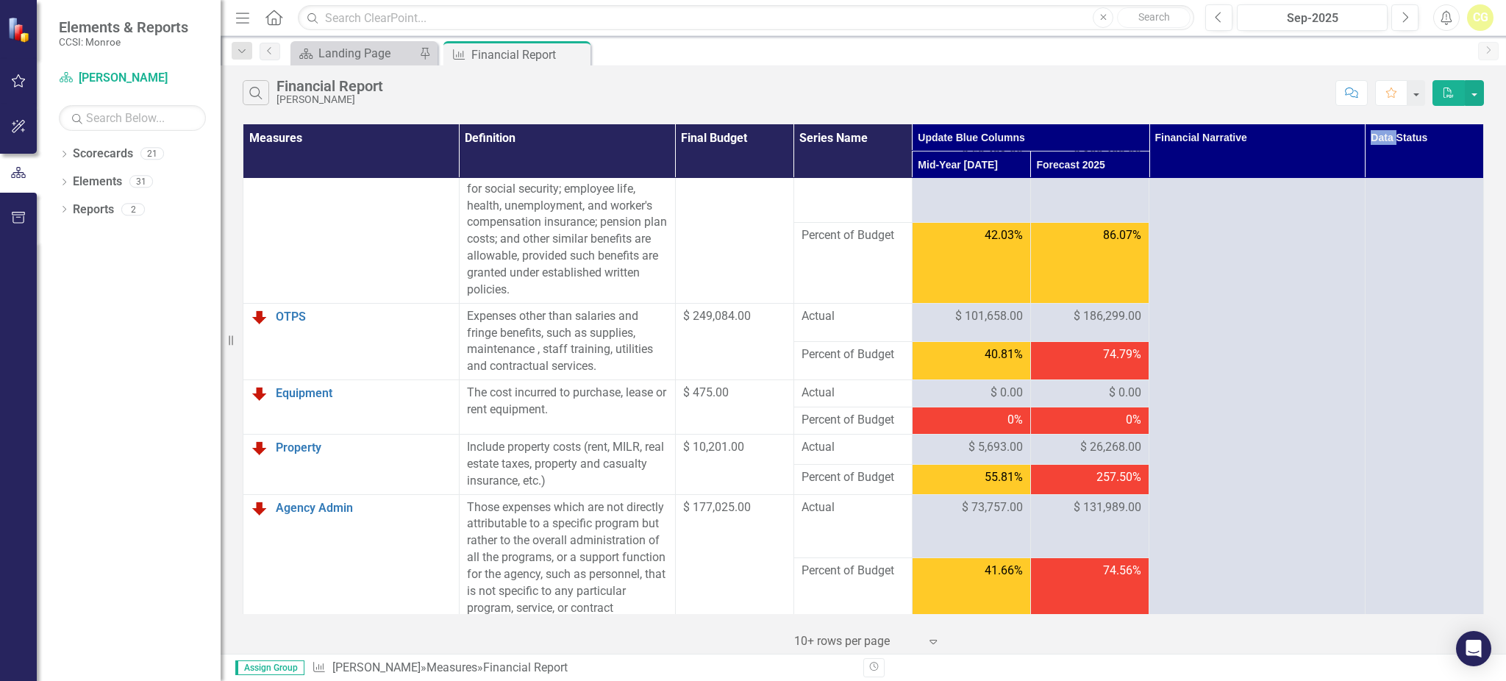
scroll to position [0, 0]
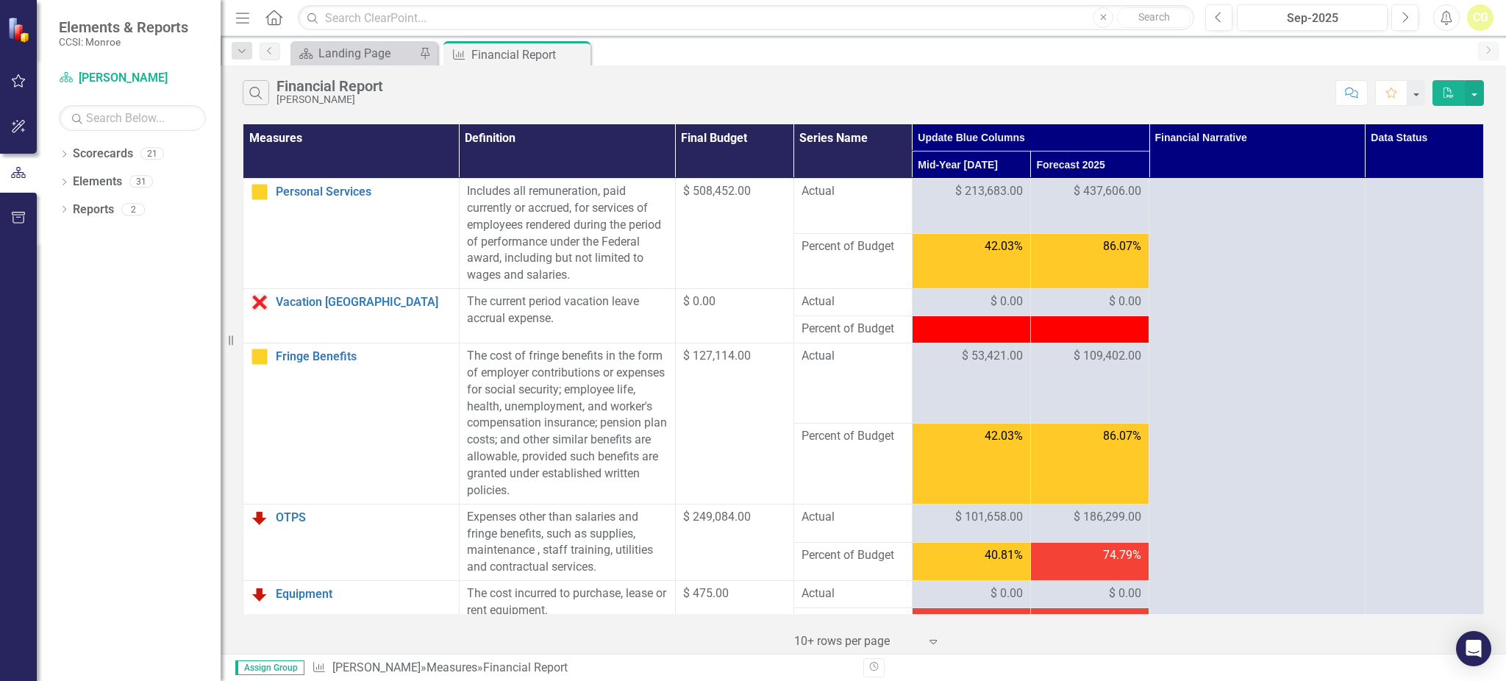
click at [1423, 141] on th "Data Status" at bounding box center [1423, 151] width 118 height 54
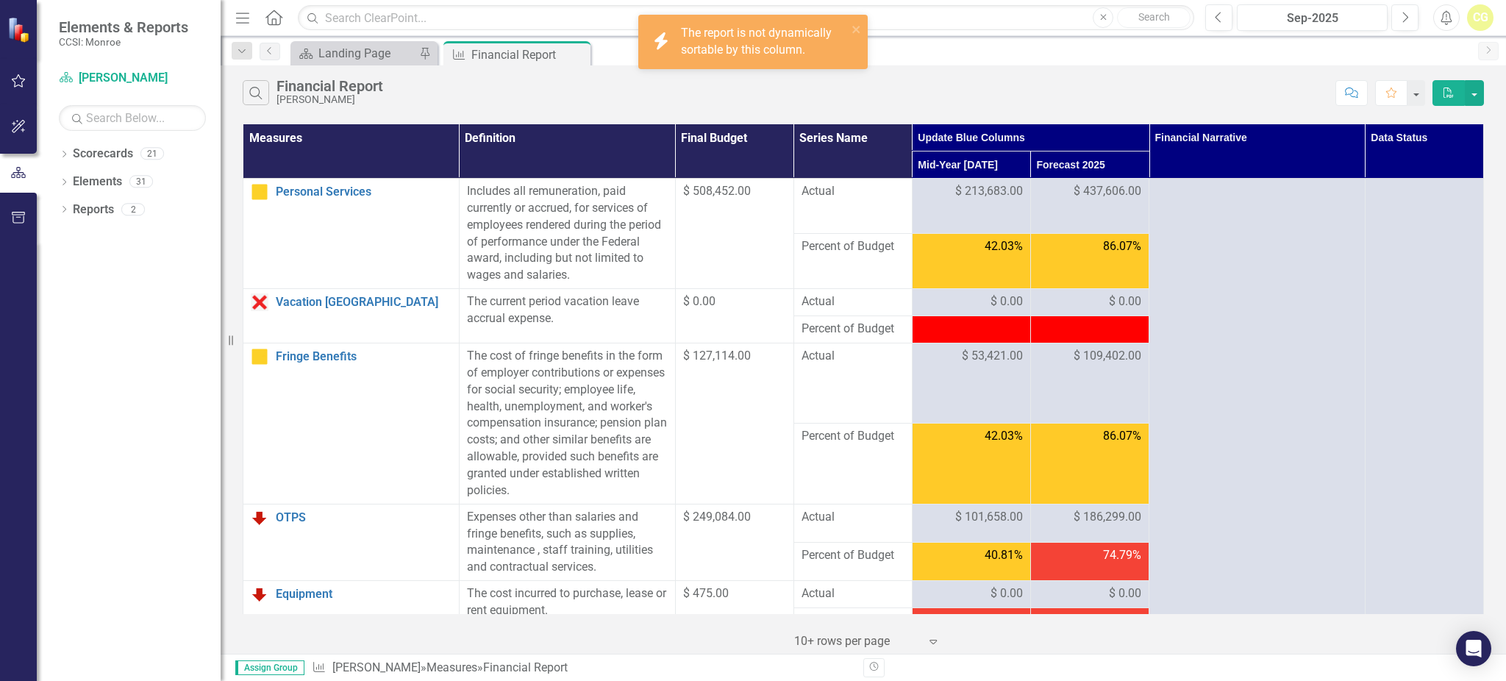
click at [1403, 135] on th "Data Status" at bounding box center [1423, 151] width 118 height 54
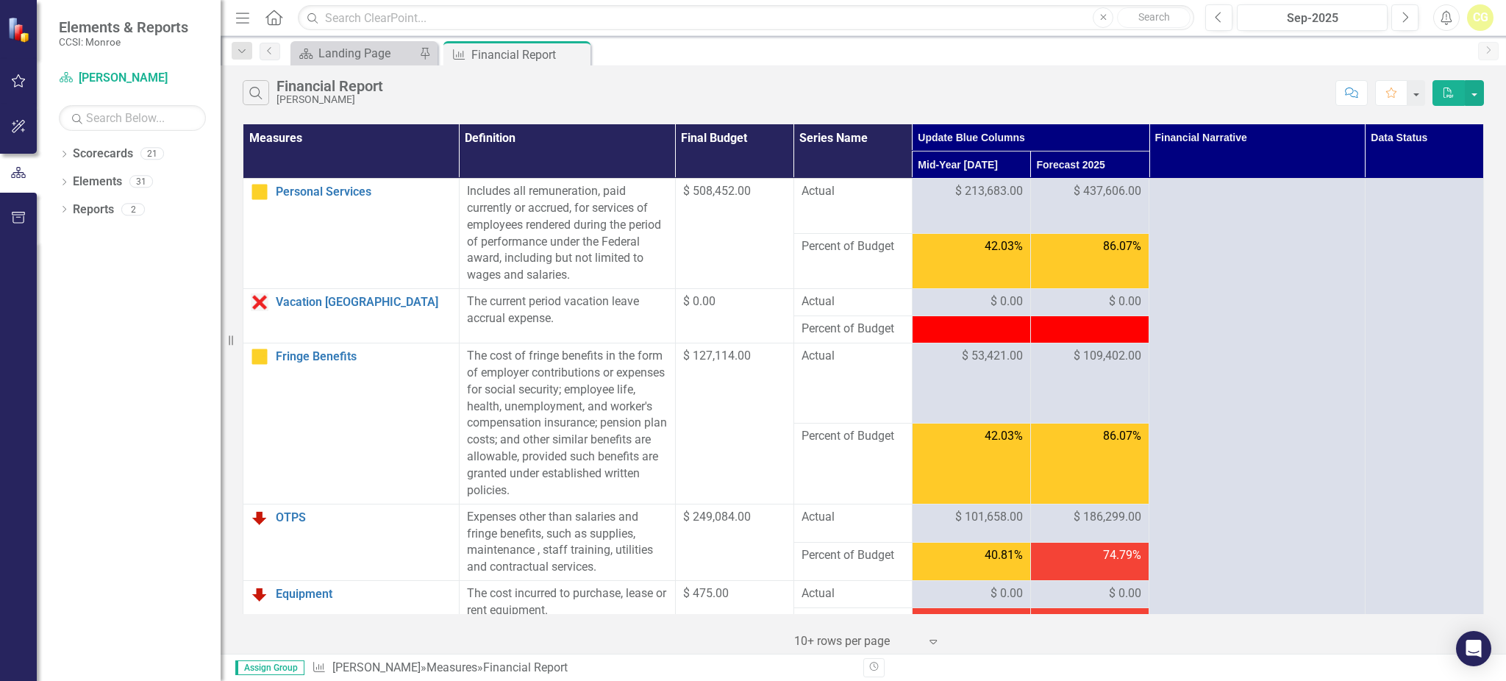
click at [1427, 139] on th "Data Status" at bounding box center [1423, 151] width 118 height 54
click at [1447, 148] on th "Data Status" at bounding box center [1423, 151] width 118 height 54
click at [1443, 149] on th "Data Status" at bounding box center [1423, 151] width 118 height 54
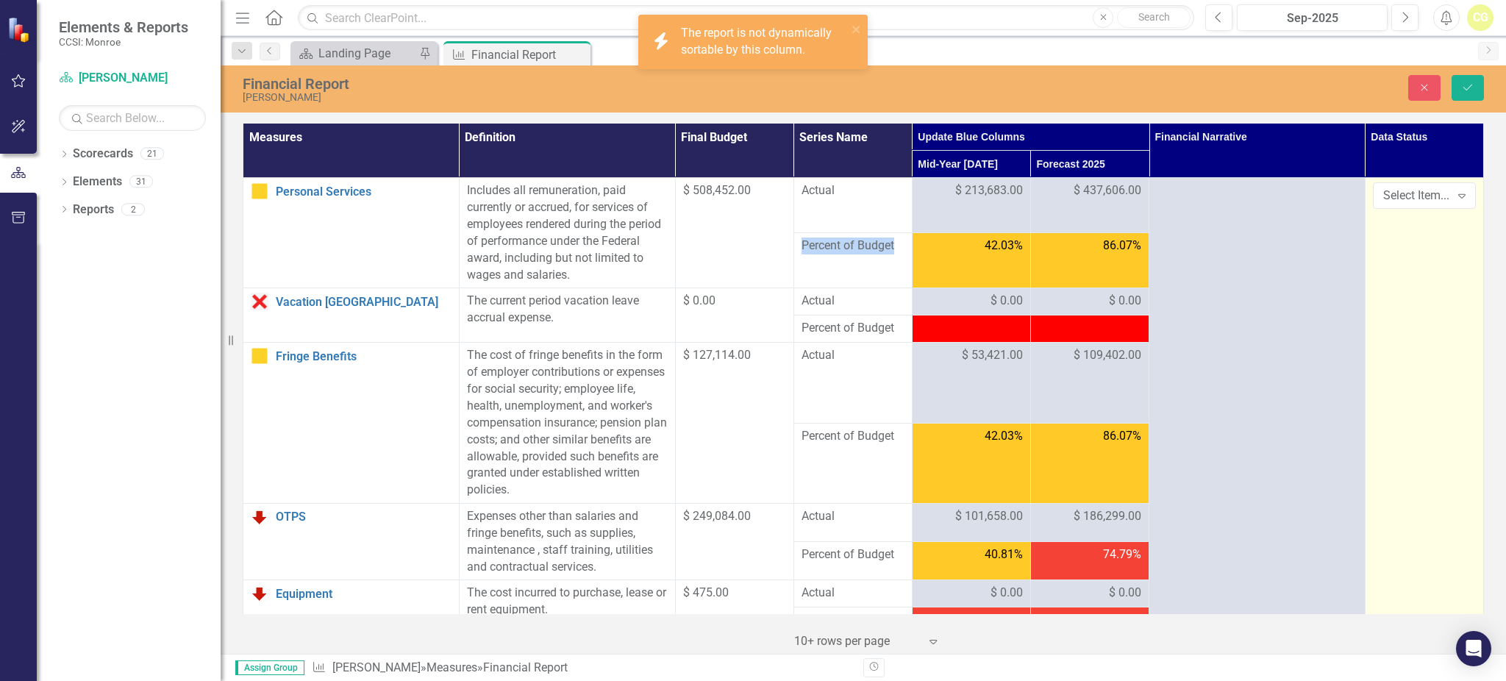
click at [1448, 203] on div "Expand" at bounding box center [1461, 196] width 26 height 24
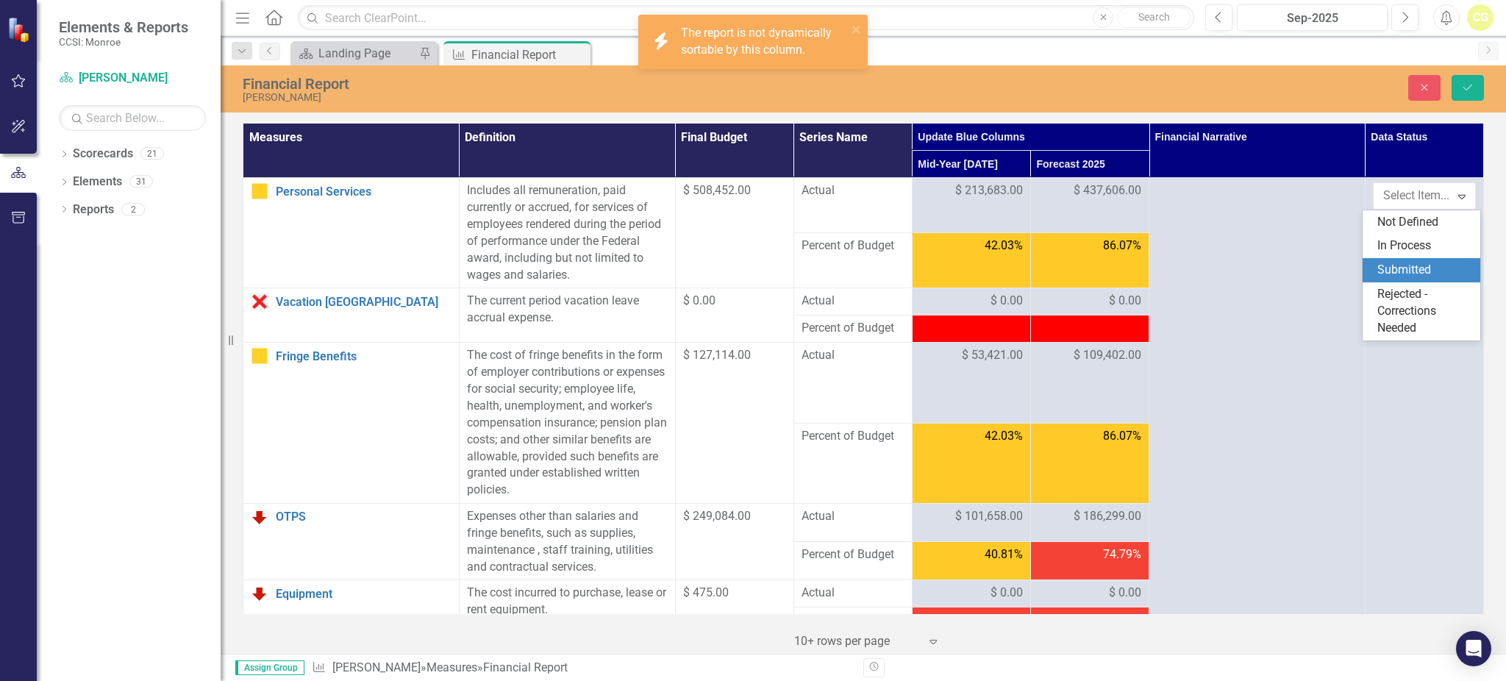
click at [1420, 269] on div "Submitted" at bounding box center [1424, 270] width 94 height 17
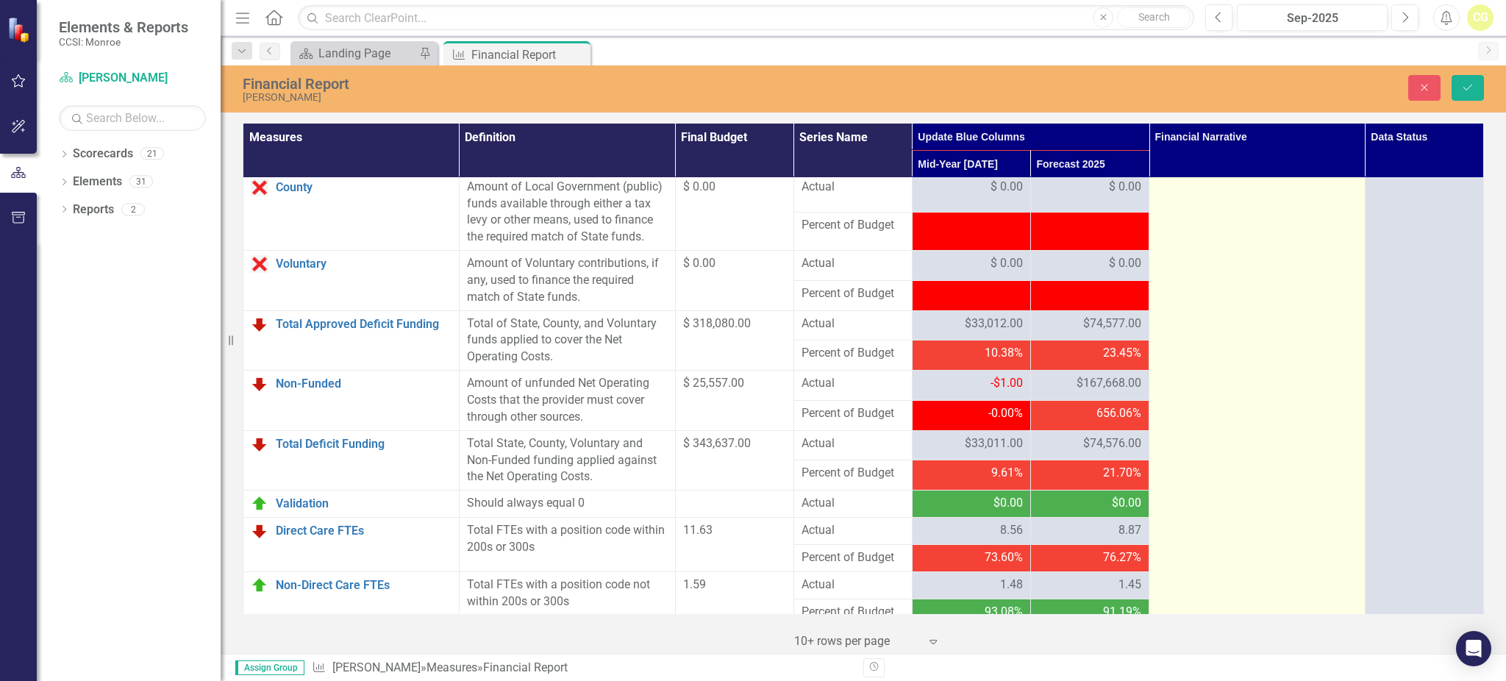
scroll to position [1654, 0]
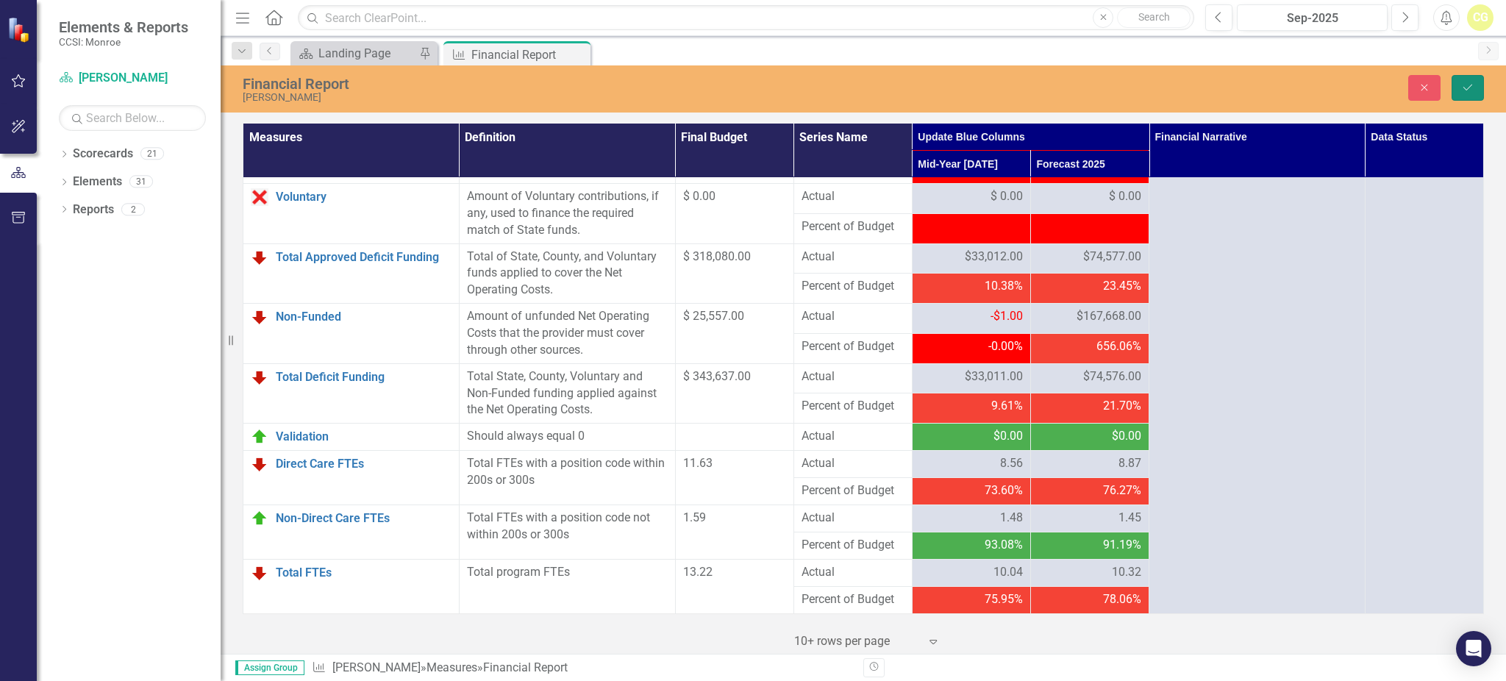
click at [1464, 87] on icon "Save" at bounding box center [1467, 87] width 13 height 10
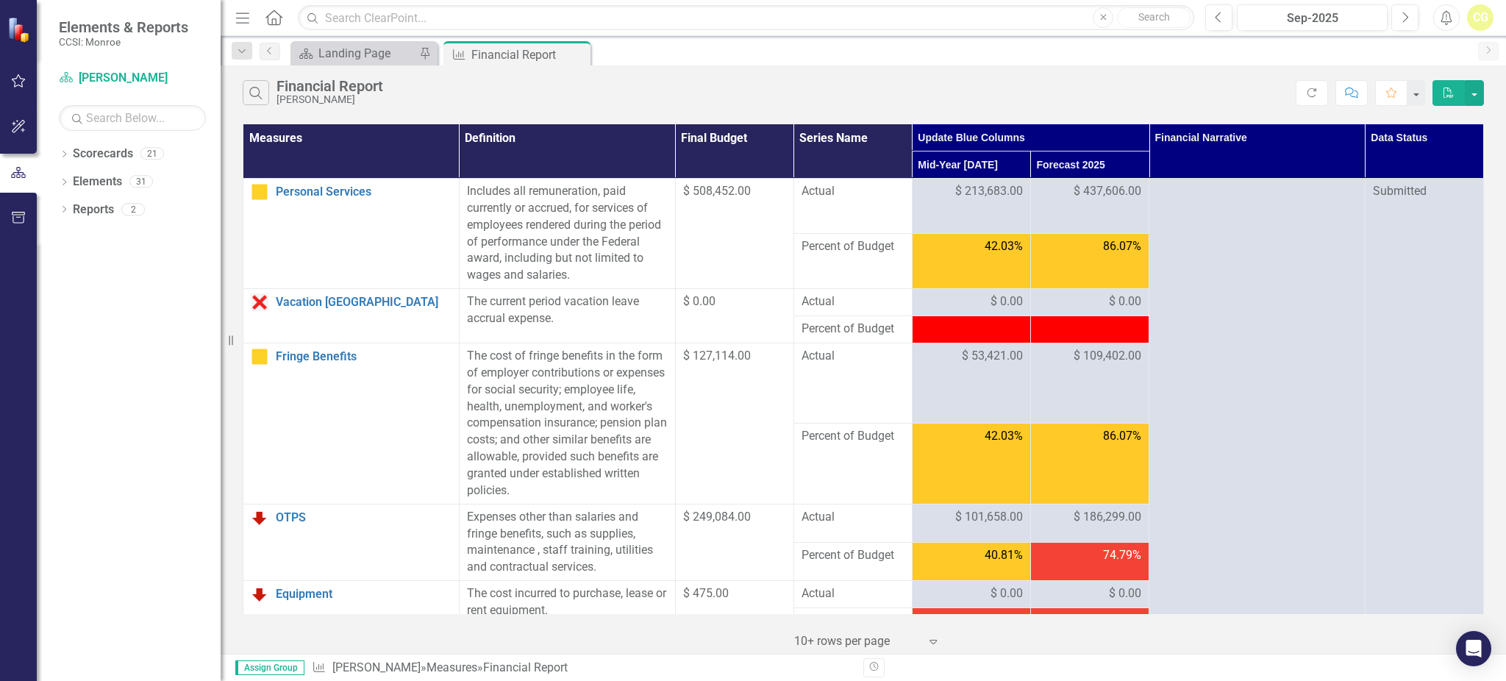
click at [1456, 95] on button "PDF" at bounding box center [1448, 93] width 32 height 26
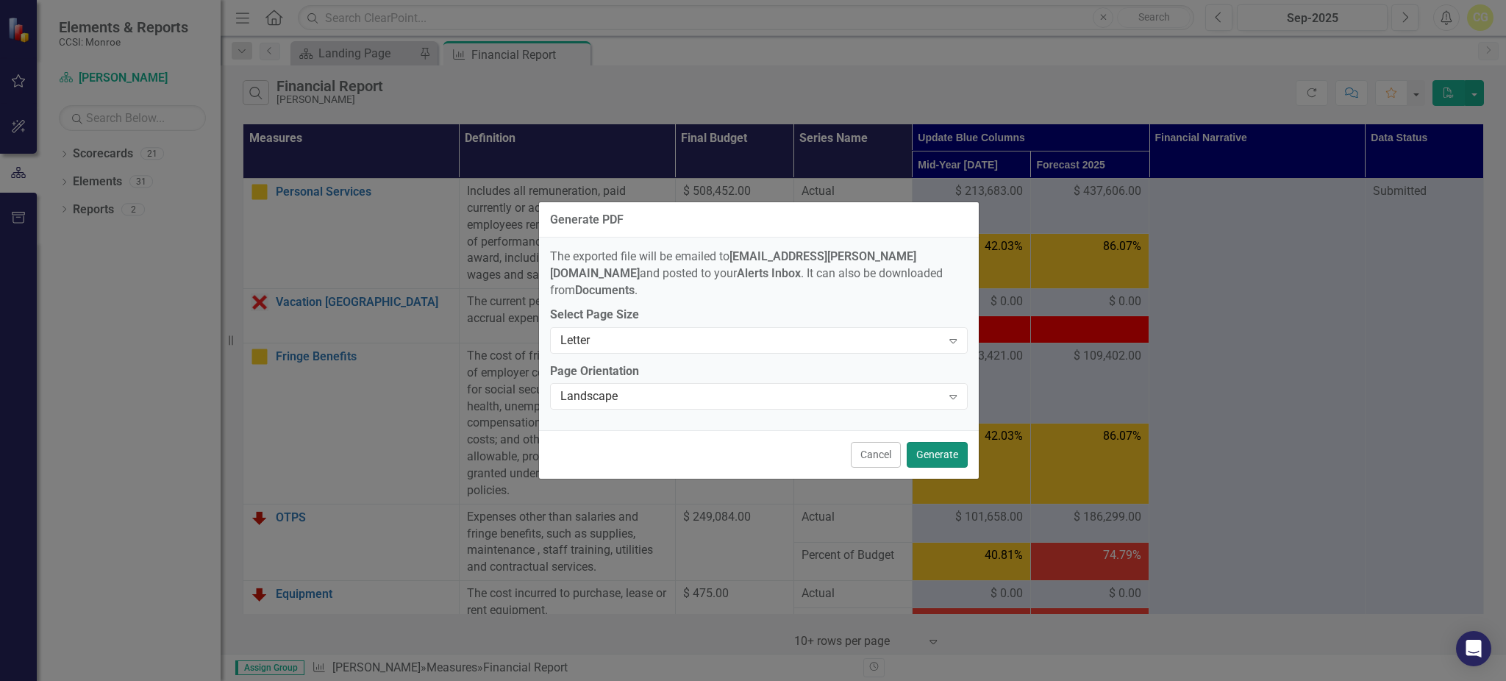
click at [953, 442] on button "Generate" at bounding box center [936, 455] width 61 height 26
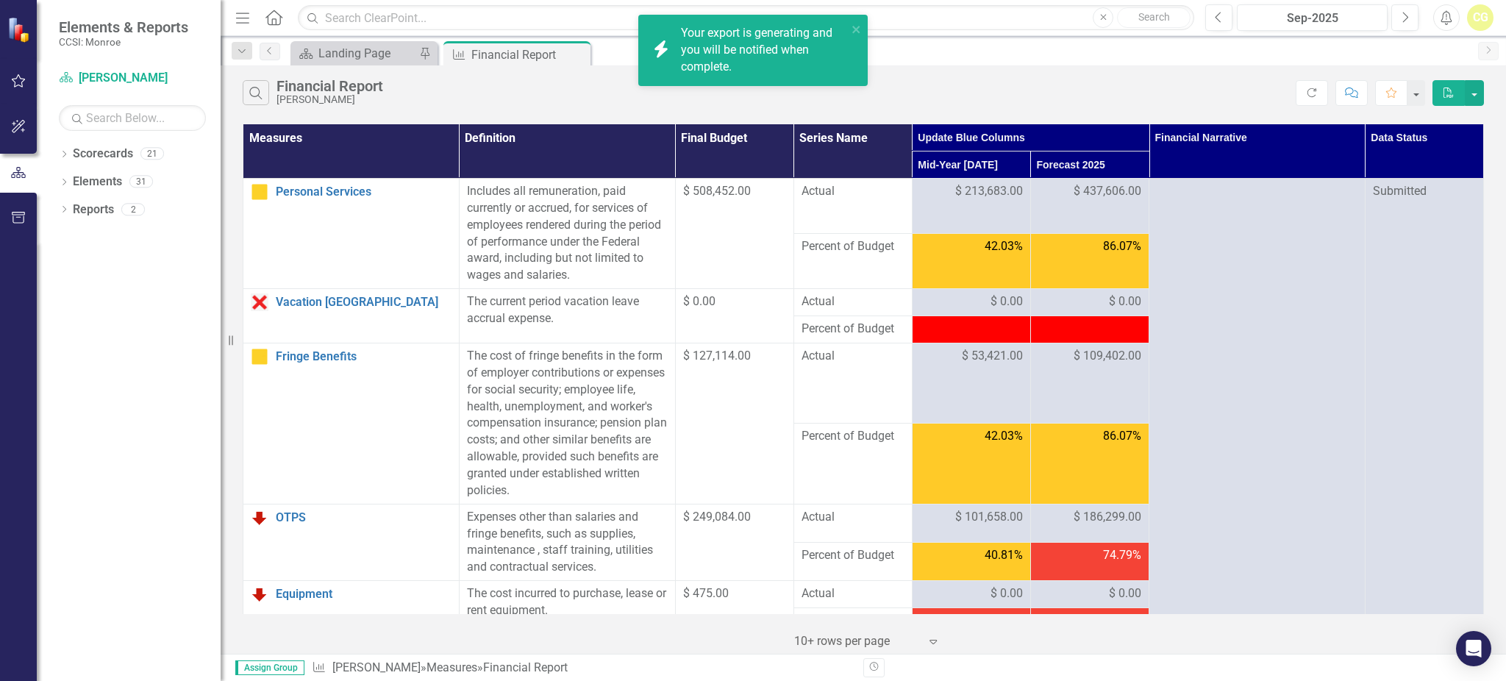
drag, startPoint x: 953, startPoint y: 440, endPoint x: 895, endPoint y: 447, distance: 57.8
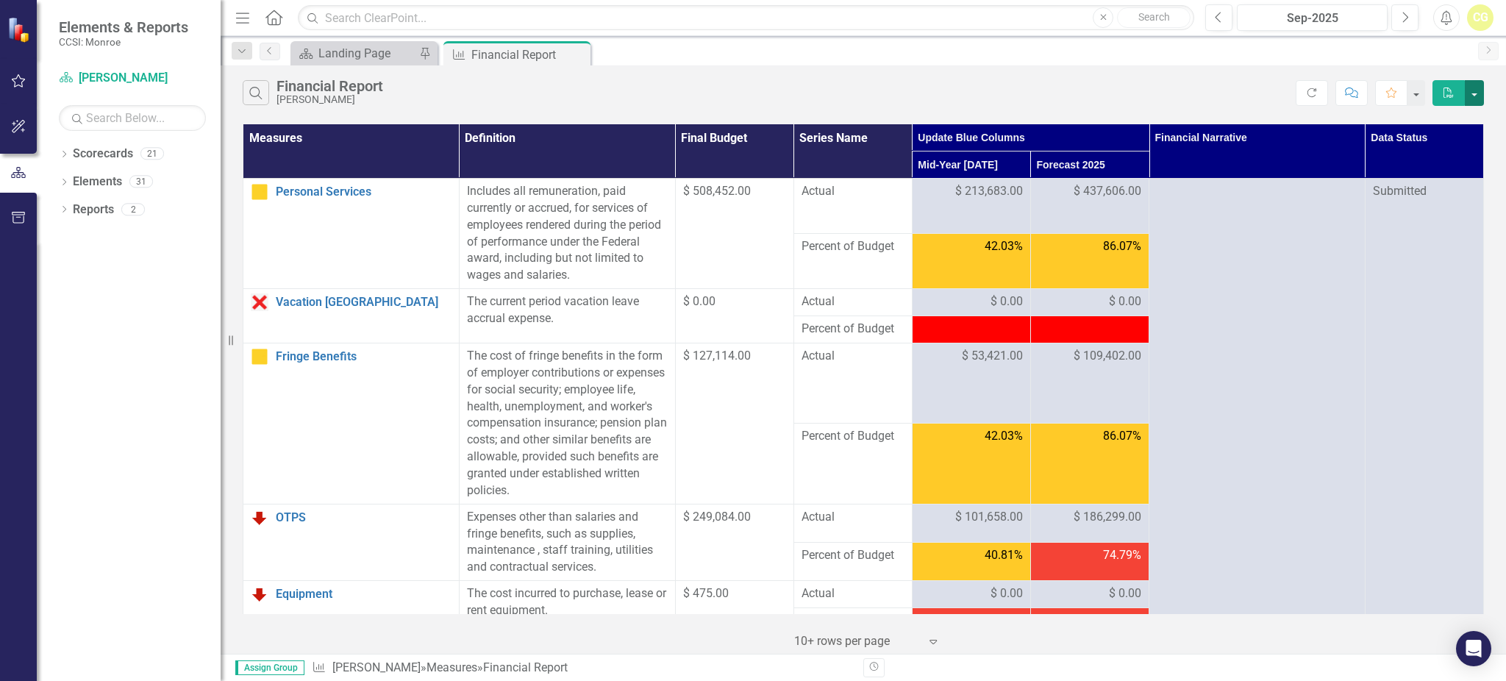
click at [1475, 96] on button "button" at bounding box center [1473, 93] width 19 height 26
click at [1452, 143] on link "Excel Export to Excel" at bounding box center [1425, 147] width 116 height 27
click at [1167, 86] on div "Search Financial Report Cody House" at bounding box center [769, 92] width 1053 height 25
click at [1307, 91] on icon "button" at bounding box center [1311, 92] width 9 height 9
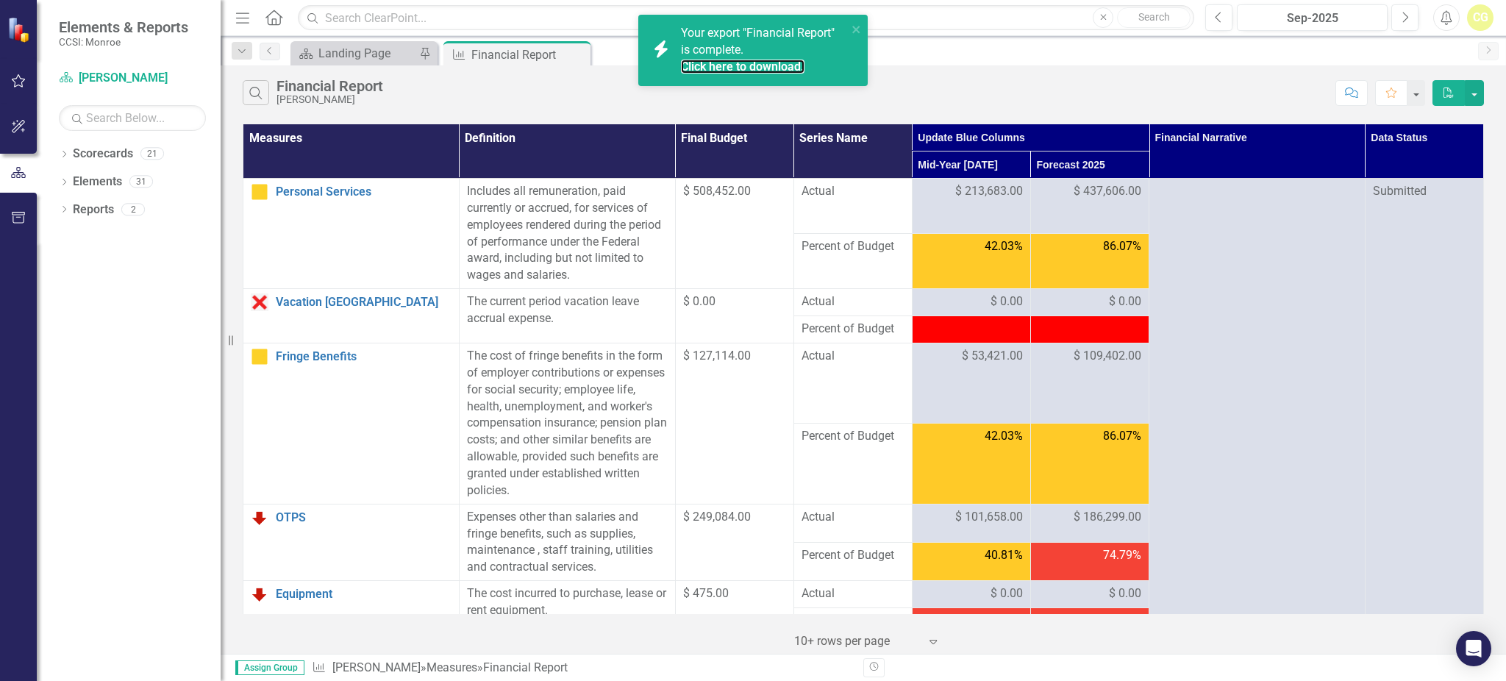
click at [748, 60] on link "Click here to download." at bounding box center [743, 67] width 124 height 14
drag, startPoint x: 950, startPoint y: 64, endPoint x: 1003, endPoint y: 57, distance: 54.2
click at [950, 64] on div "Scorecard Landing Page Pin Measure Financial Report Pin Close" at bounding box center [878, 53] width 1183 height 24
drag, startPoint x: 1288, startPoint y: 171, endPoint x: 1162, endPoint y: 130, distance: 132.7
click at [1287, 171] on th "Financial Narrative" at bounding box center [1257, 151] width 216 height 54
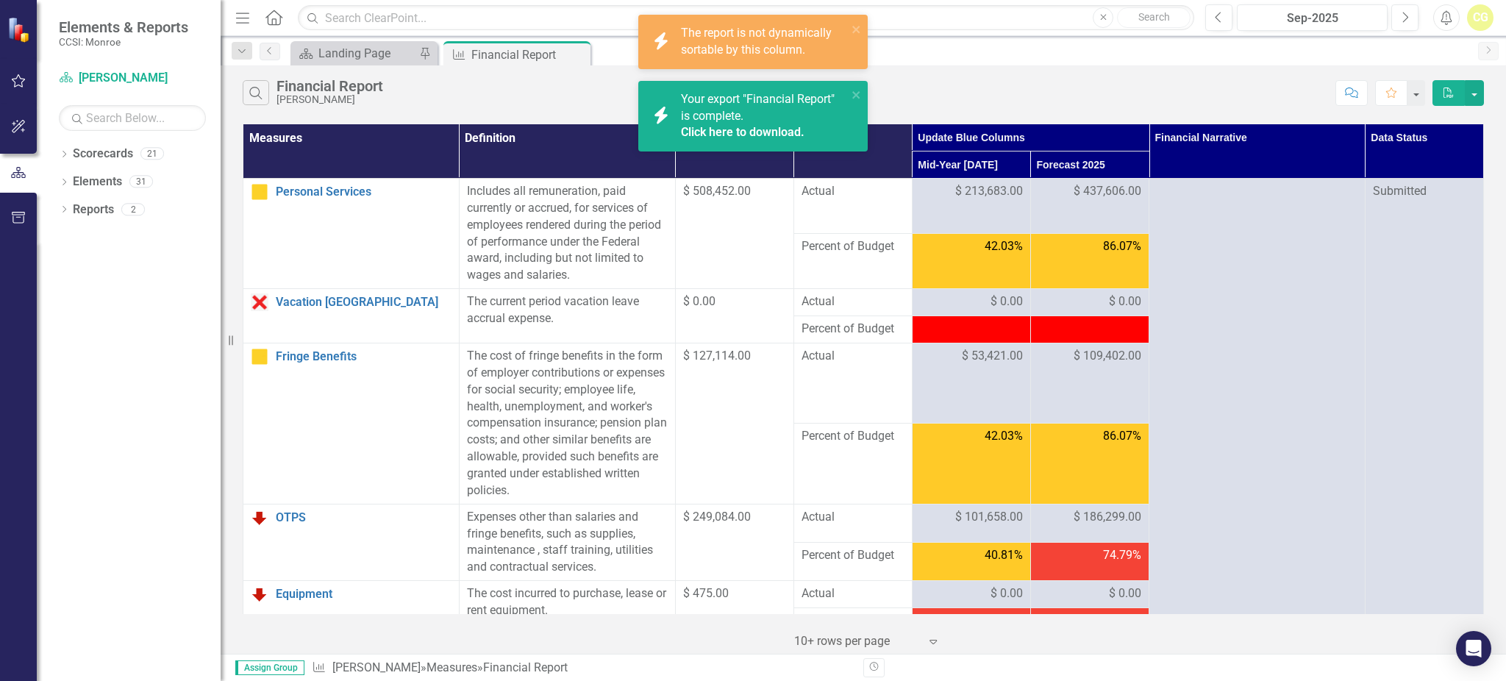
click at [798, 113] on div "Your export "Financial Report" is complete. Click here to download." at bounding box center [764, 116] width 166 height 51
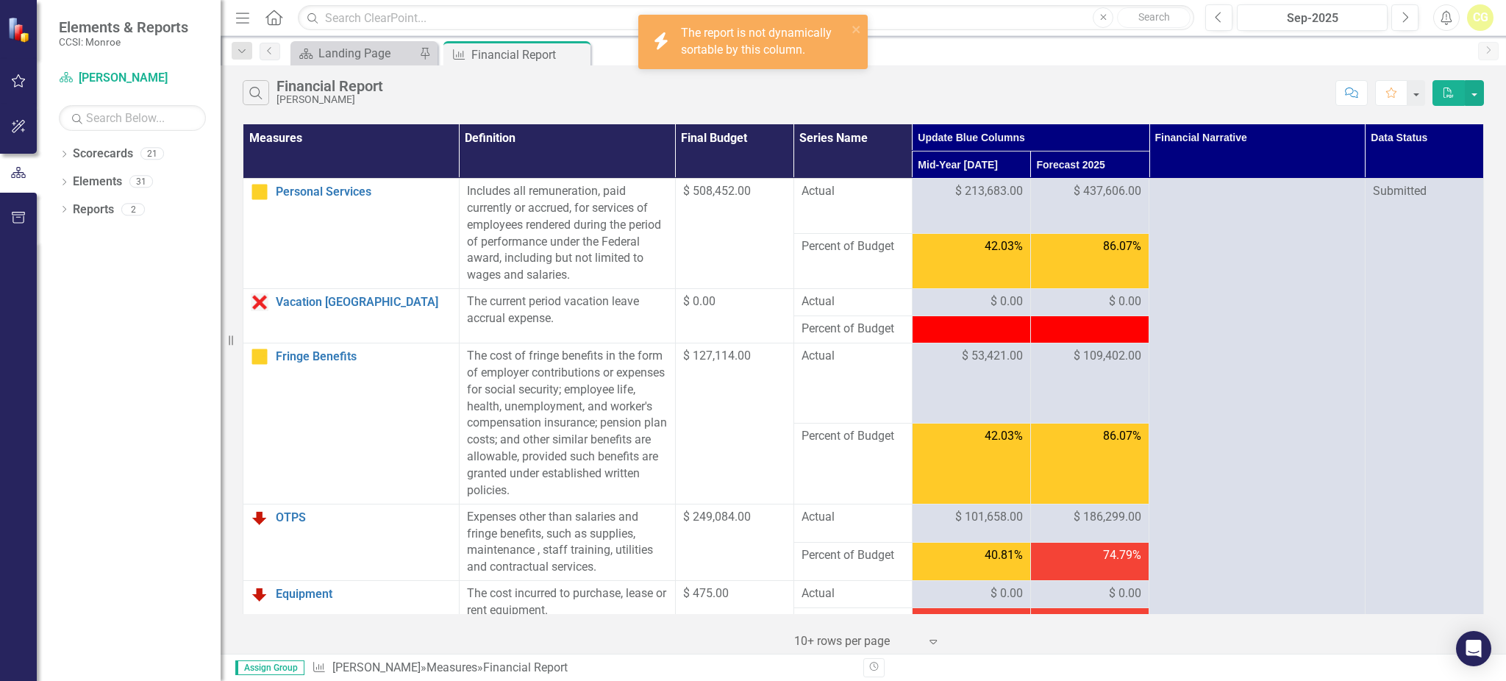
click at [731, 41] on div "The report is not dynamically sortable by this column." at bounding box center [764, 42] width 166 height 34
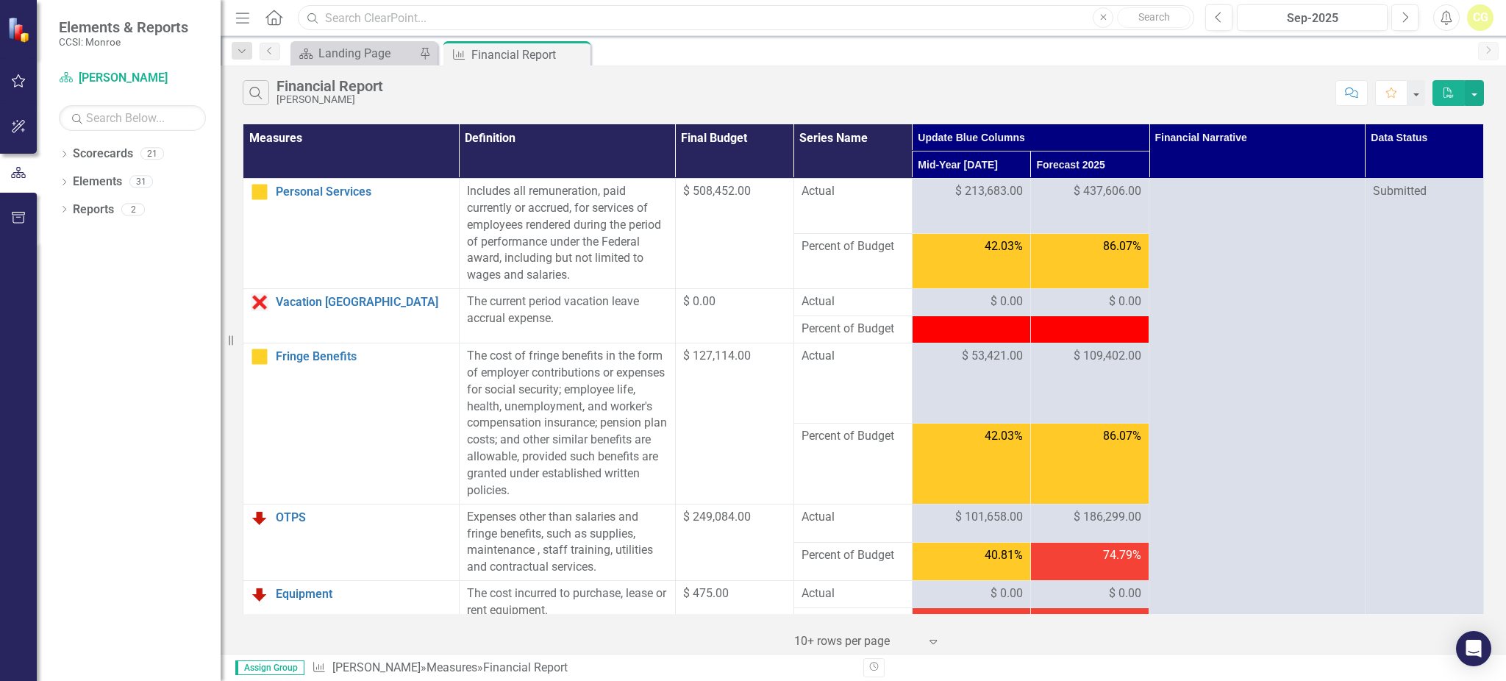
click at [783, 21] on input "text" at bounding box center [746, 18] width 896 height 26
click at [1471, 91] on button "button" at bounding box center [1473, 93] width 19 height 26
click at [1441, 146] on link "Excel Export to Excel" at bounding box center [1425, 147] width 116 height 27
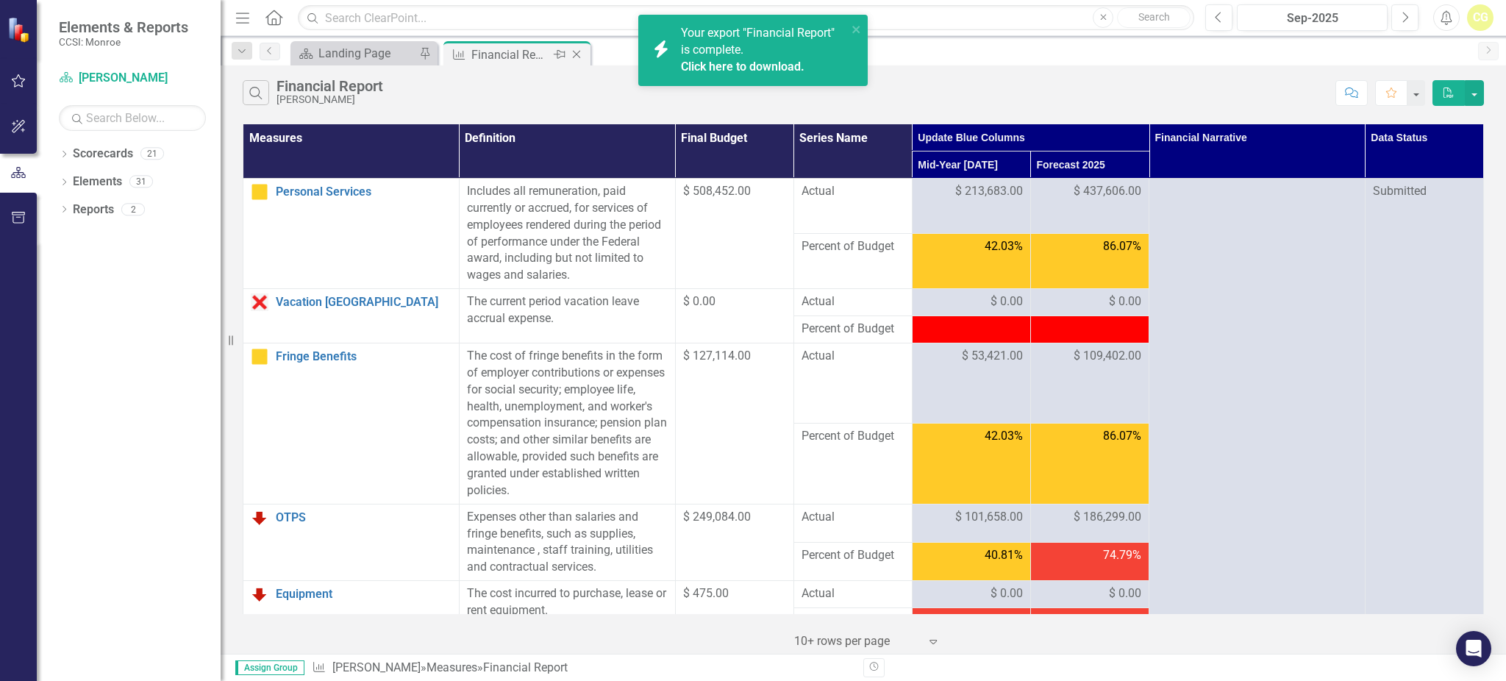
click at [570, 55] on icon "Close" at bounding box center [576, 55] width 15 height 12
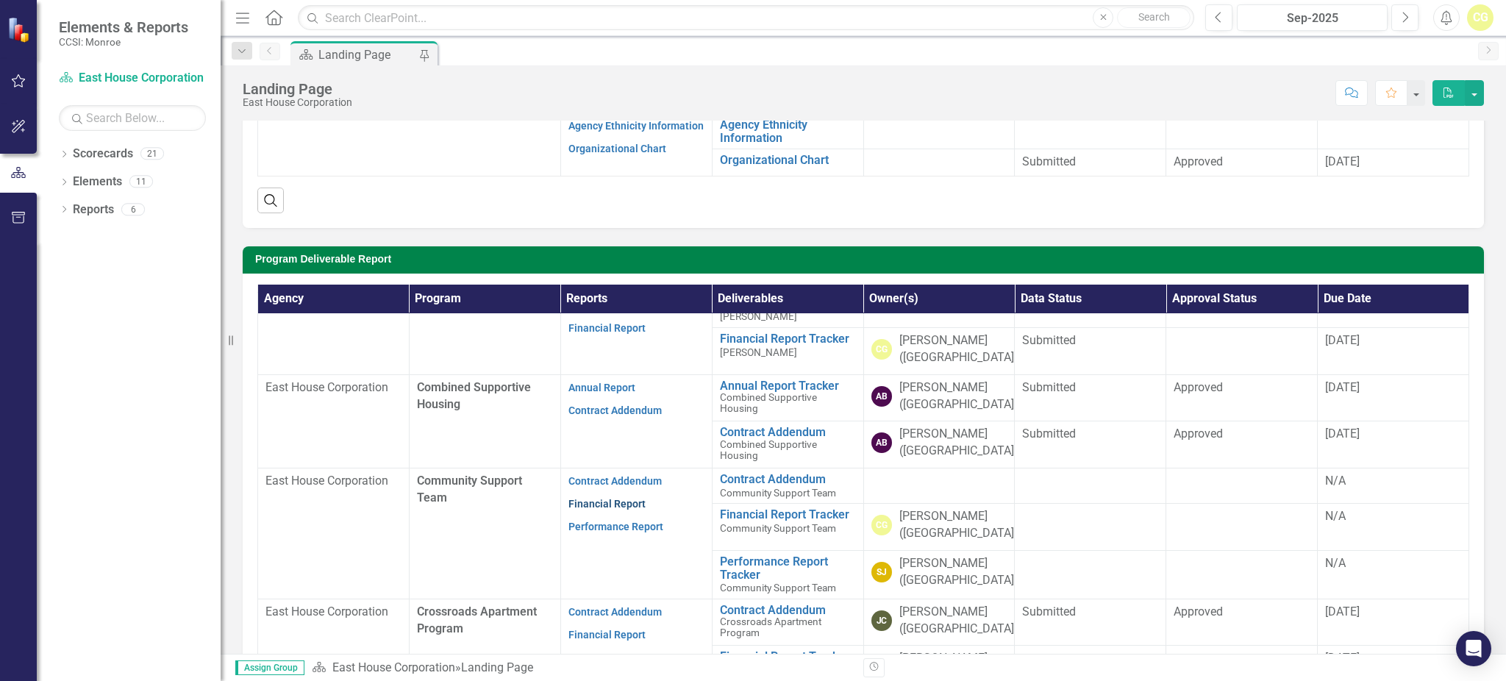
scroll to position [294, 0]
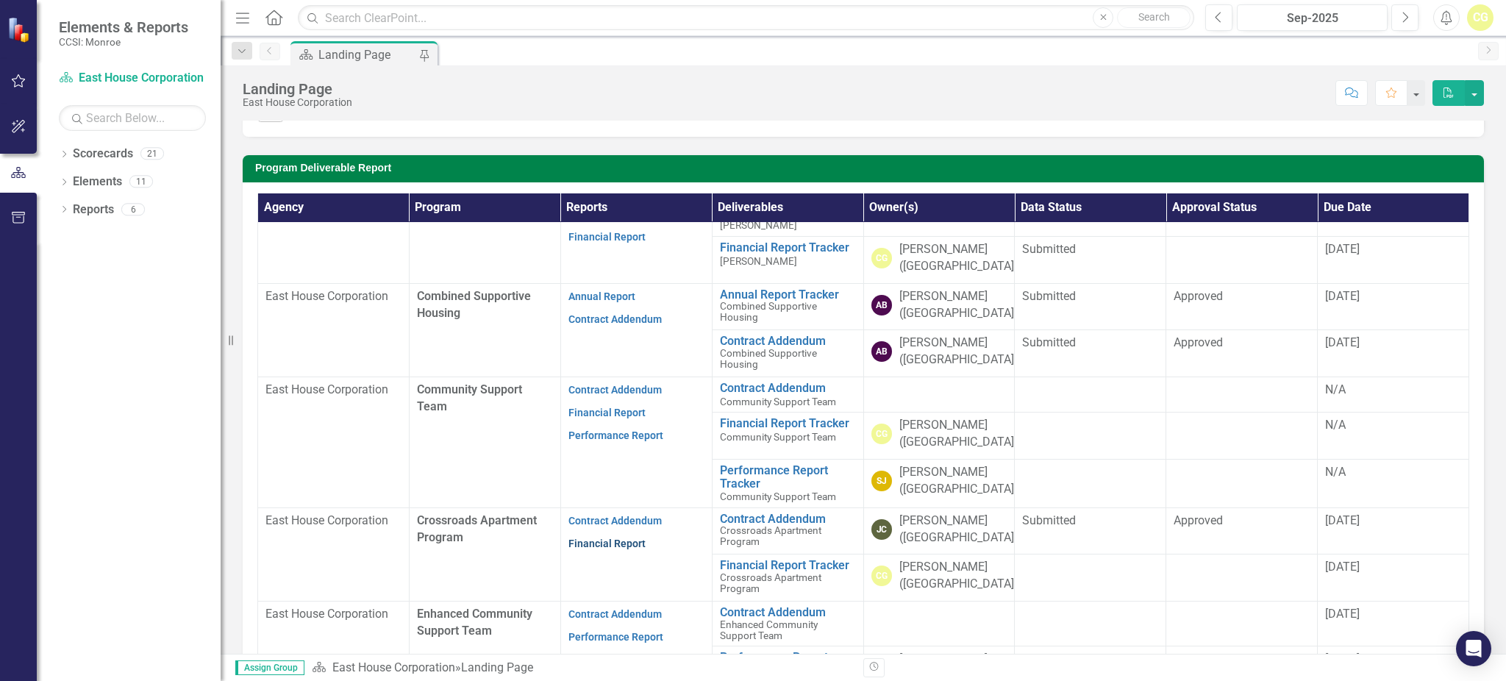
click at [601, 537] on link "Financial Report" at bounding box center [606, 543] width 77 height 12
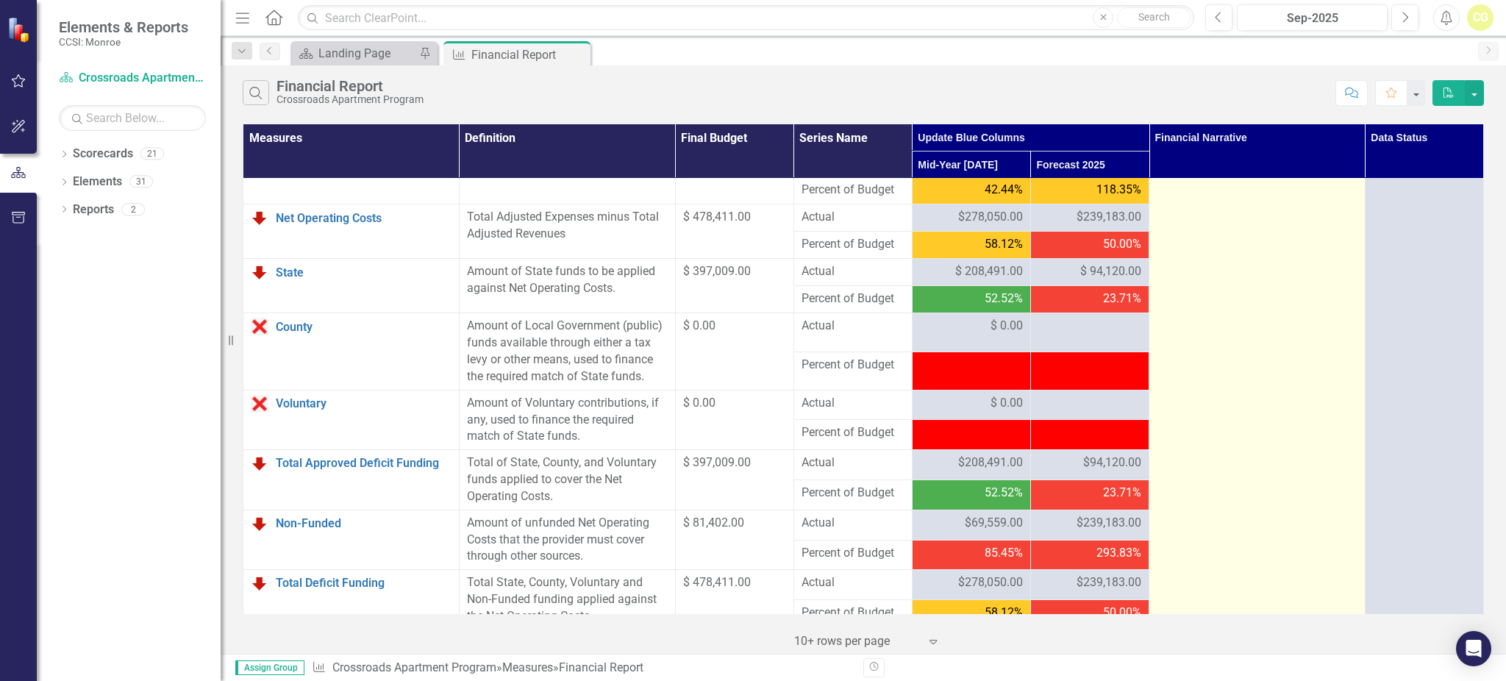
scroll to position [1654, 0]
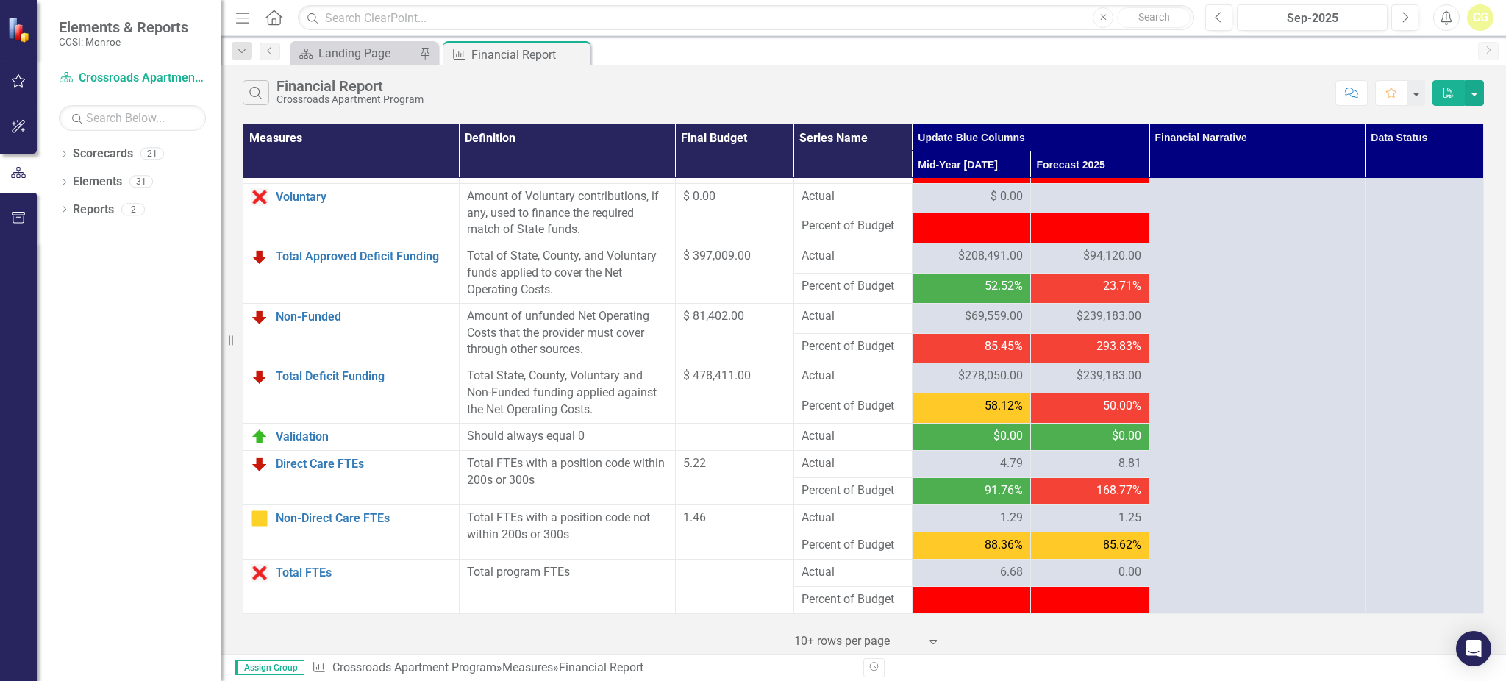
click at [1090, 574] on div "0.00" at bounding box center [1089, 572] width 103 height 17
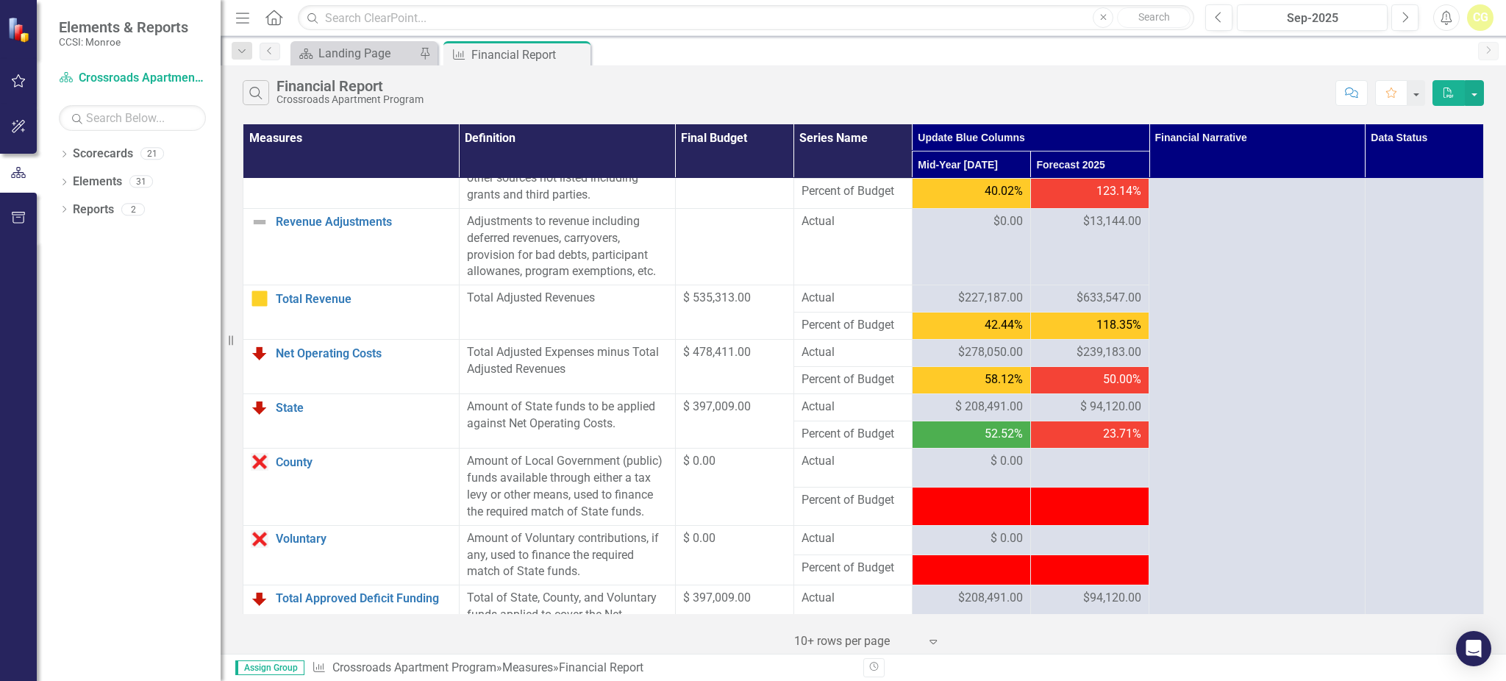
scroll to position [1262, 0]
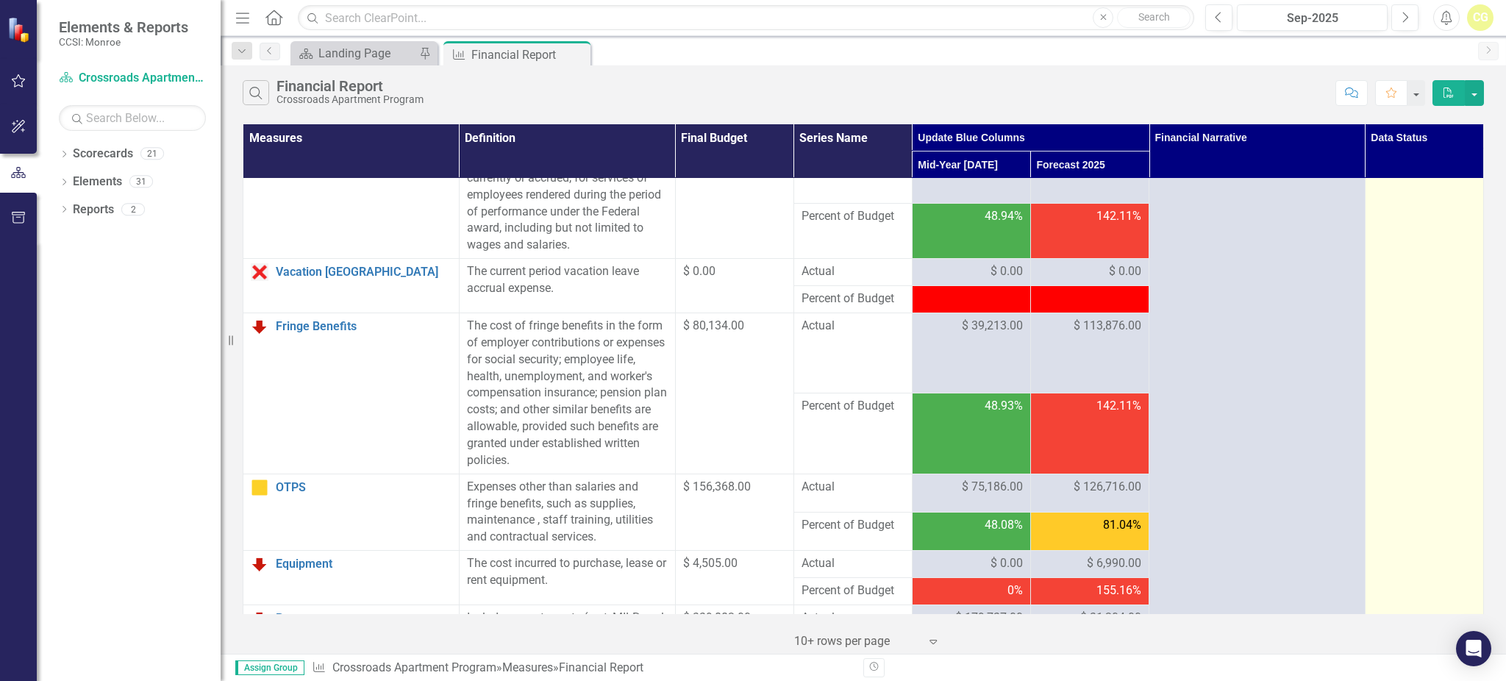
scroll to position [0, 0]
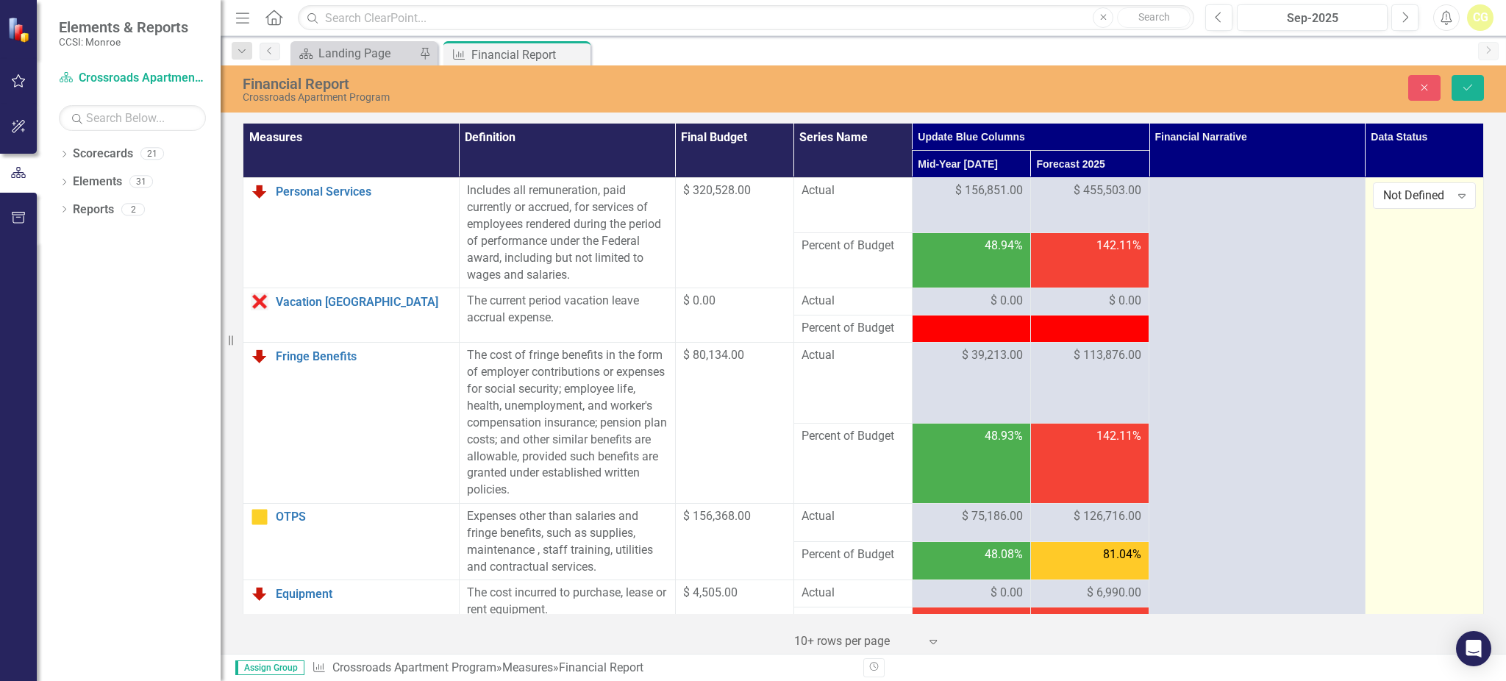
click at [1386, 208] on div "Not Defined Expand" at bounding box center [1423, 195] width 103 height 26
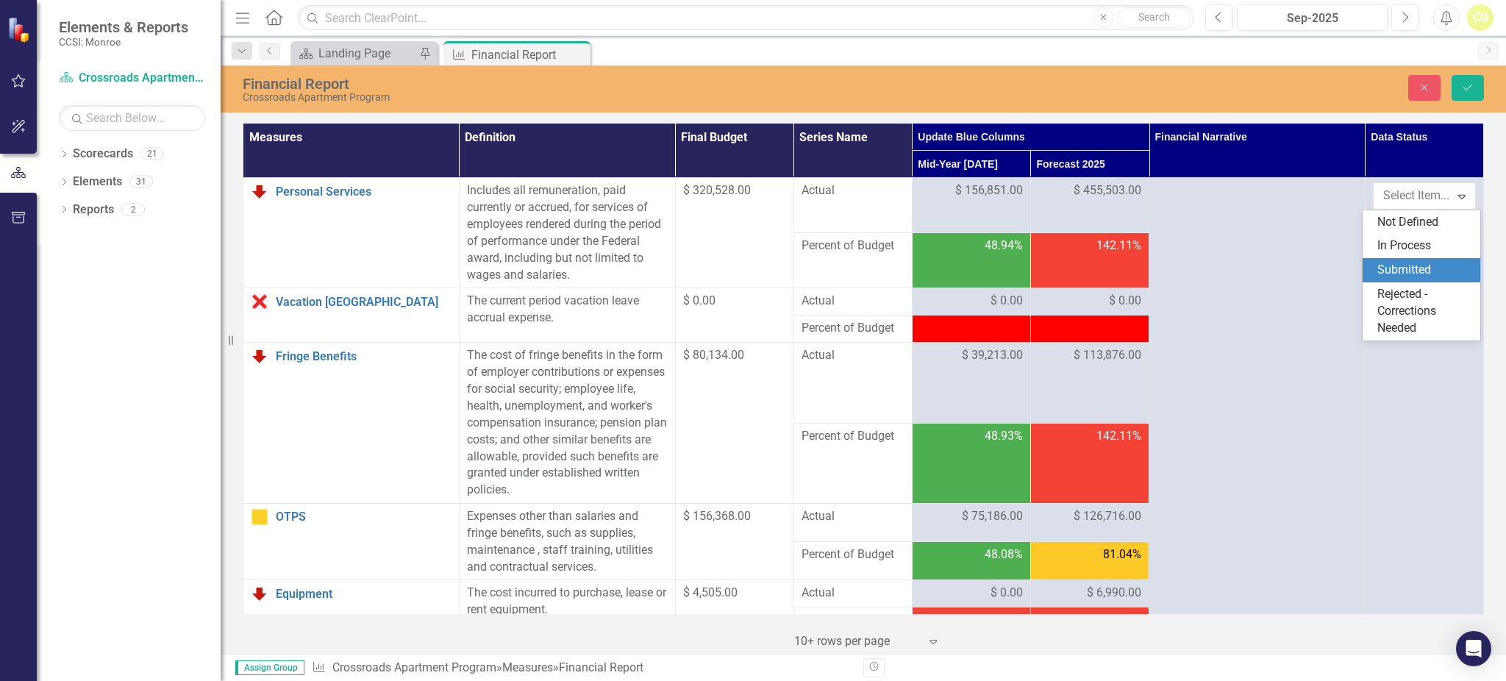
click at [1400, 272] on div "Submitted" at bounding box center [1424, 270] width 94 height 17
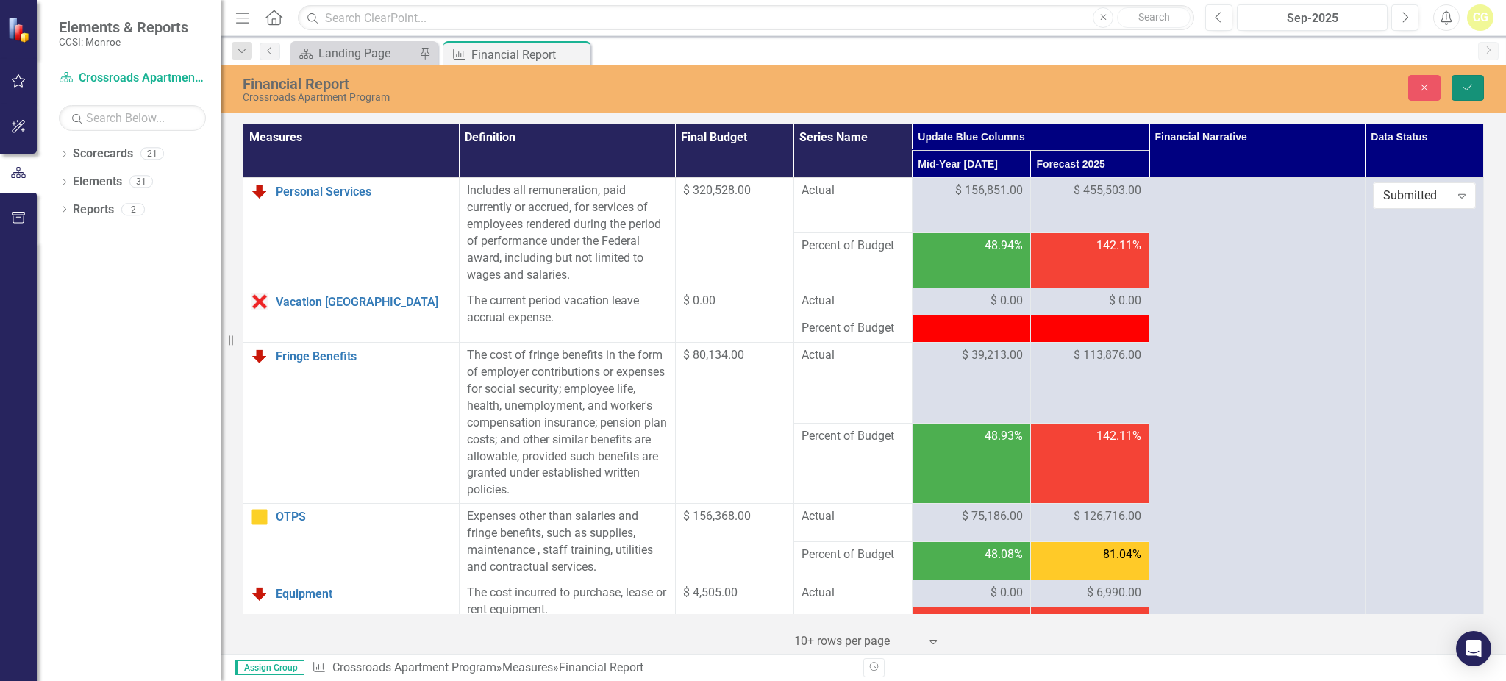
click at [1471, 82] on icon "Save" at bounding box center [1467, 87] width 13 height 10
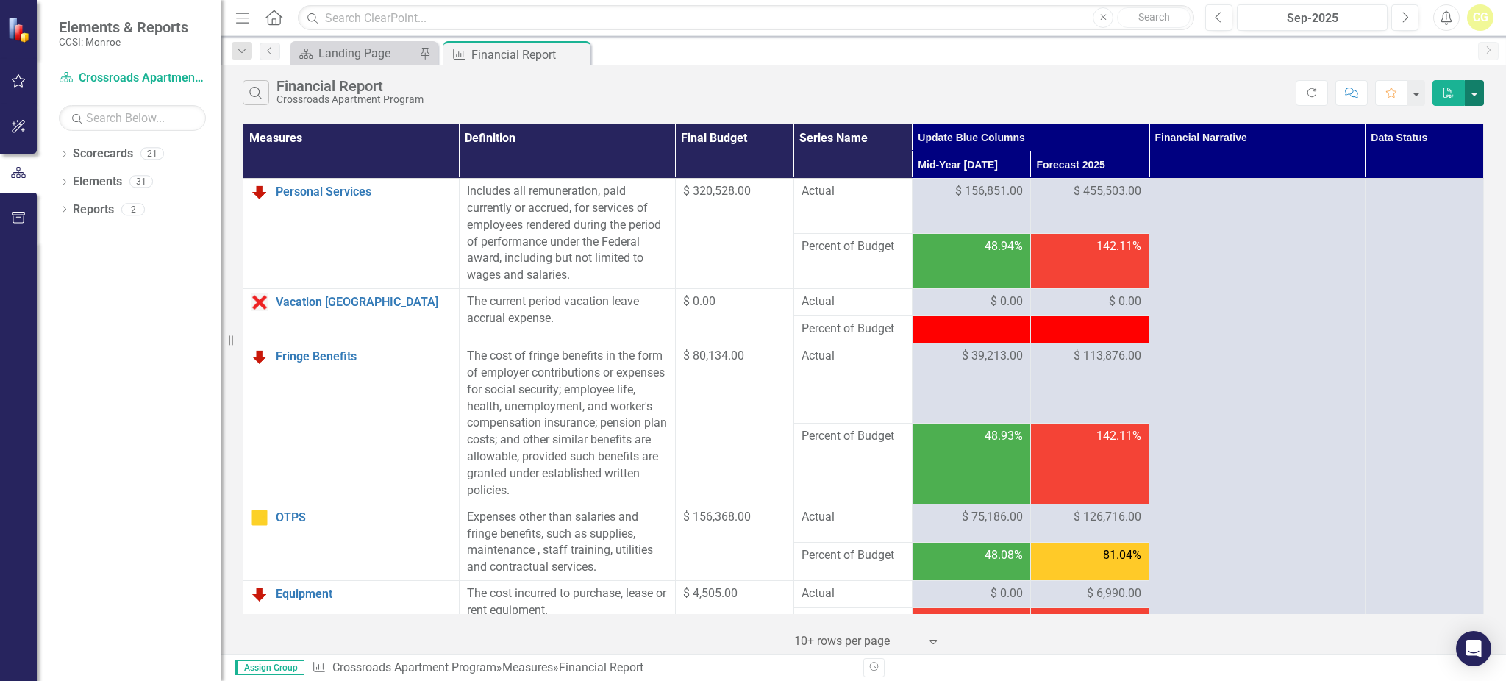
click at [1475, 93] on button "button" at bounding box center [1473, 93] width 19 height 26
click at [1451, 140] on link "Excel Export to Excel" at bounding box center [1425, 147] width 116 height 27
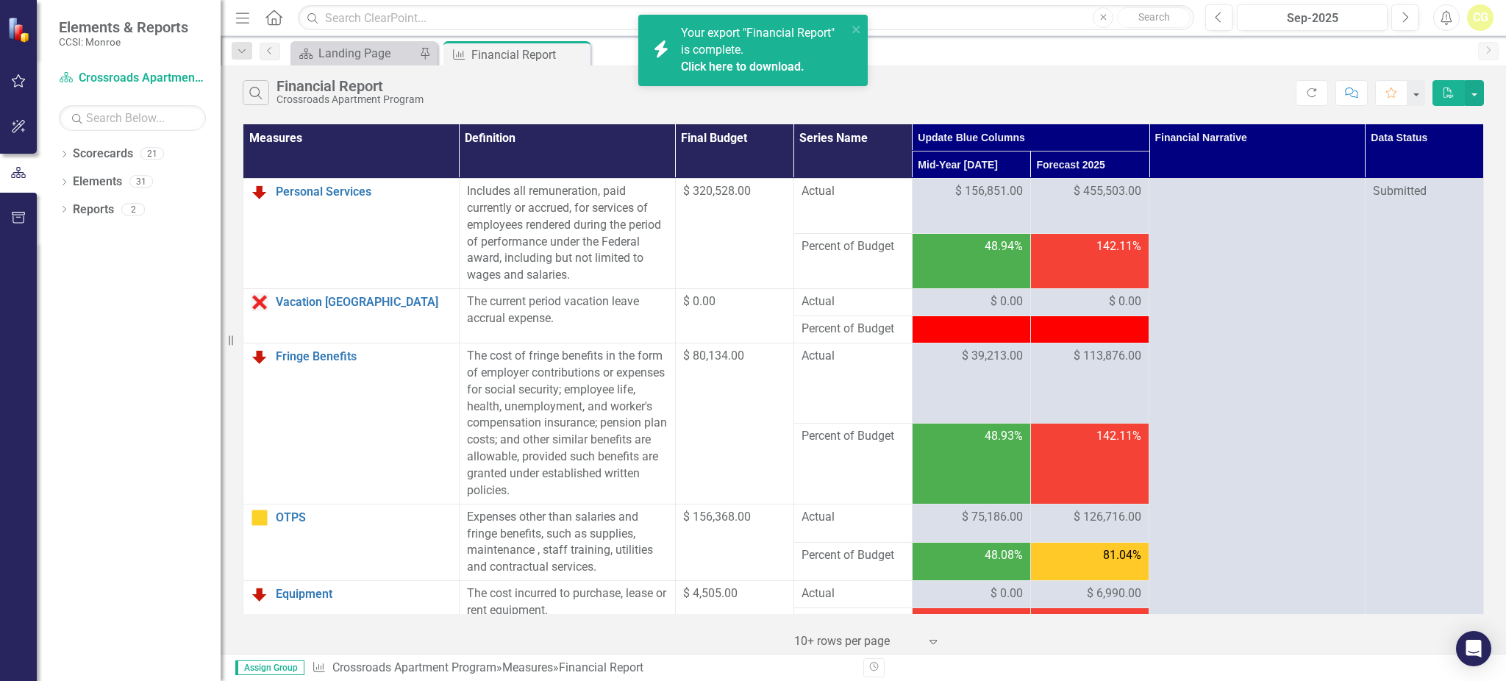
click at [703, 68] on link "Click here to download." at bounding box center [743, 67] width 124 height 14
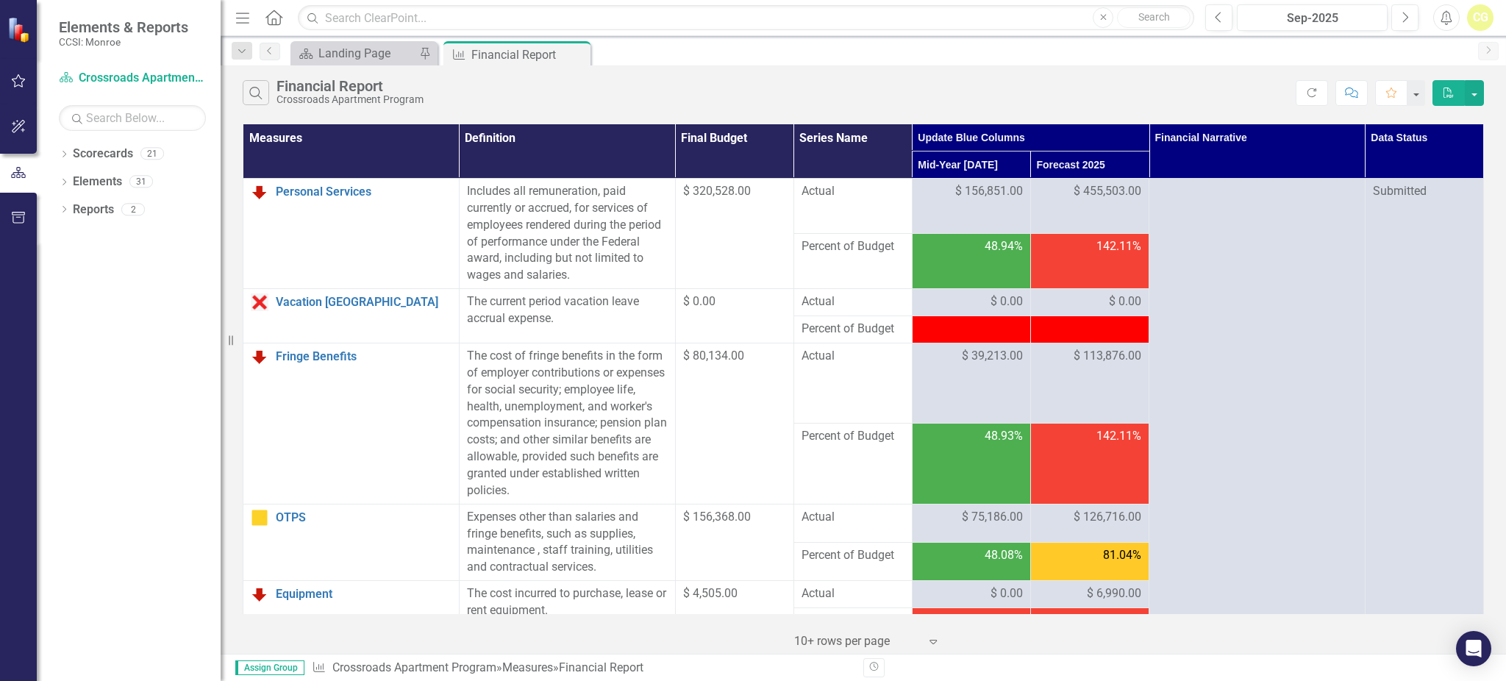
click at [0, 0] on icon "Close" at bounding box center [0, 0] width 0 height 0
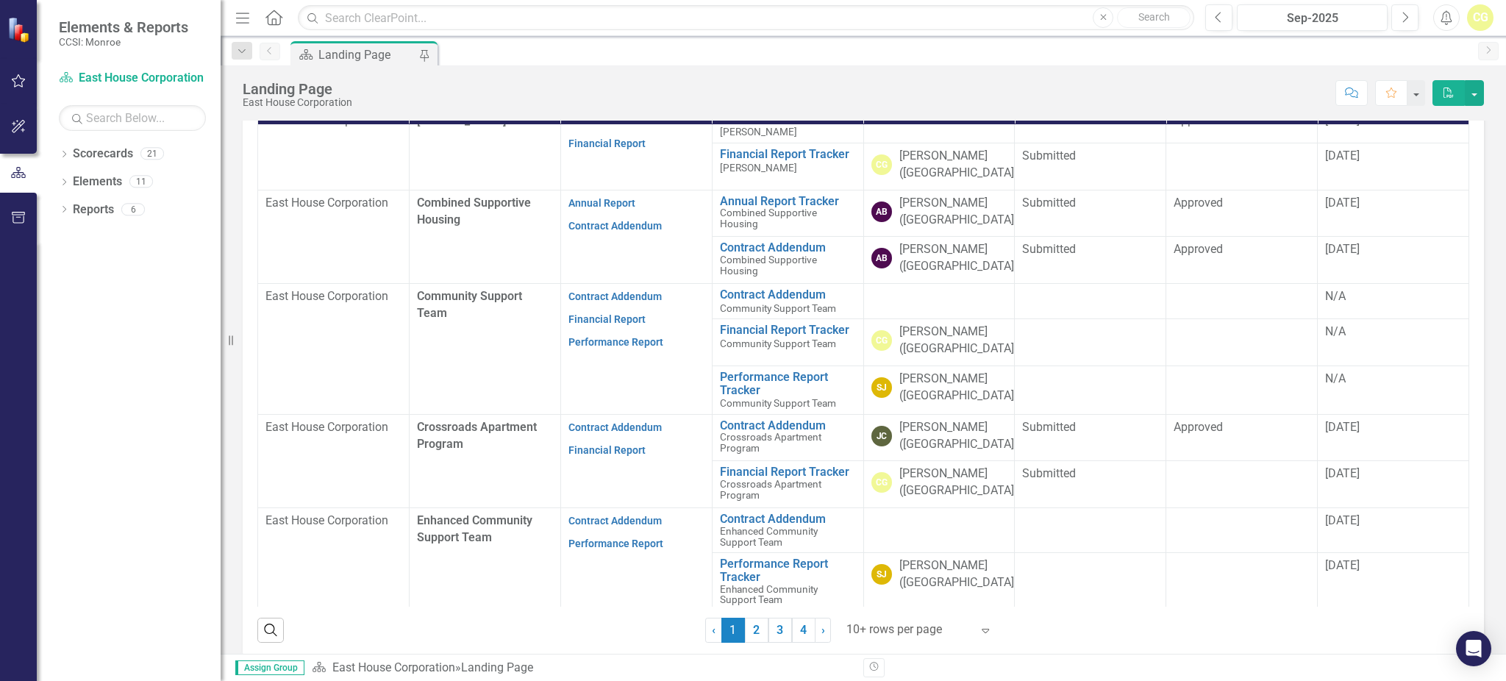
scroll to position [32, 0]
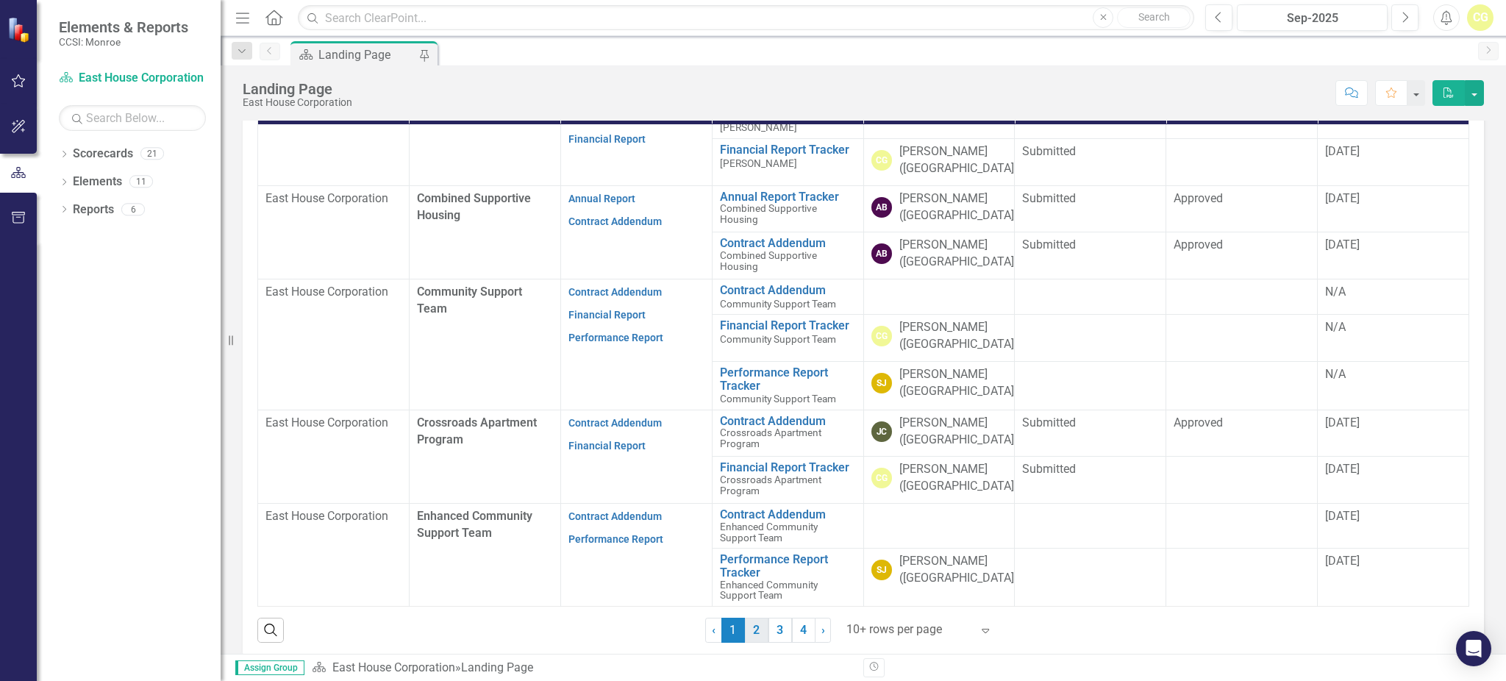
click at [755, 637] on link "2" at bounding box center [757, 630] width 24 height 25
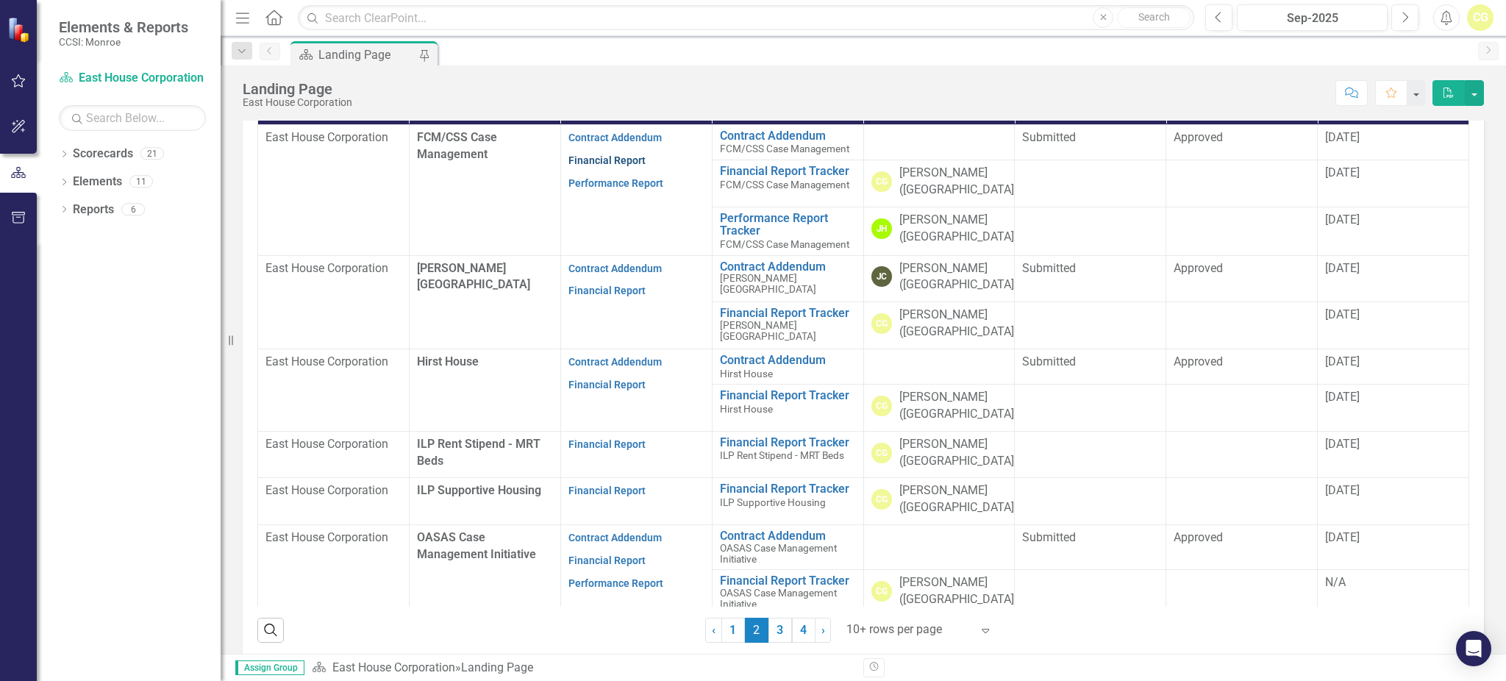
click at [620, 157] on link "Financial Report" at bounding box center [606, 160] width 77 height 12
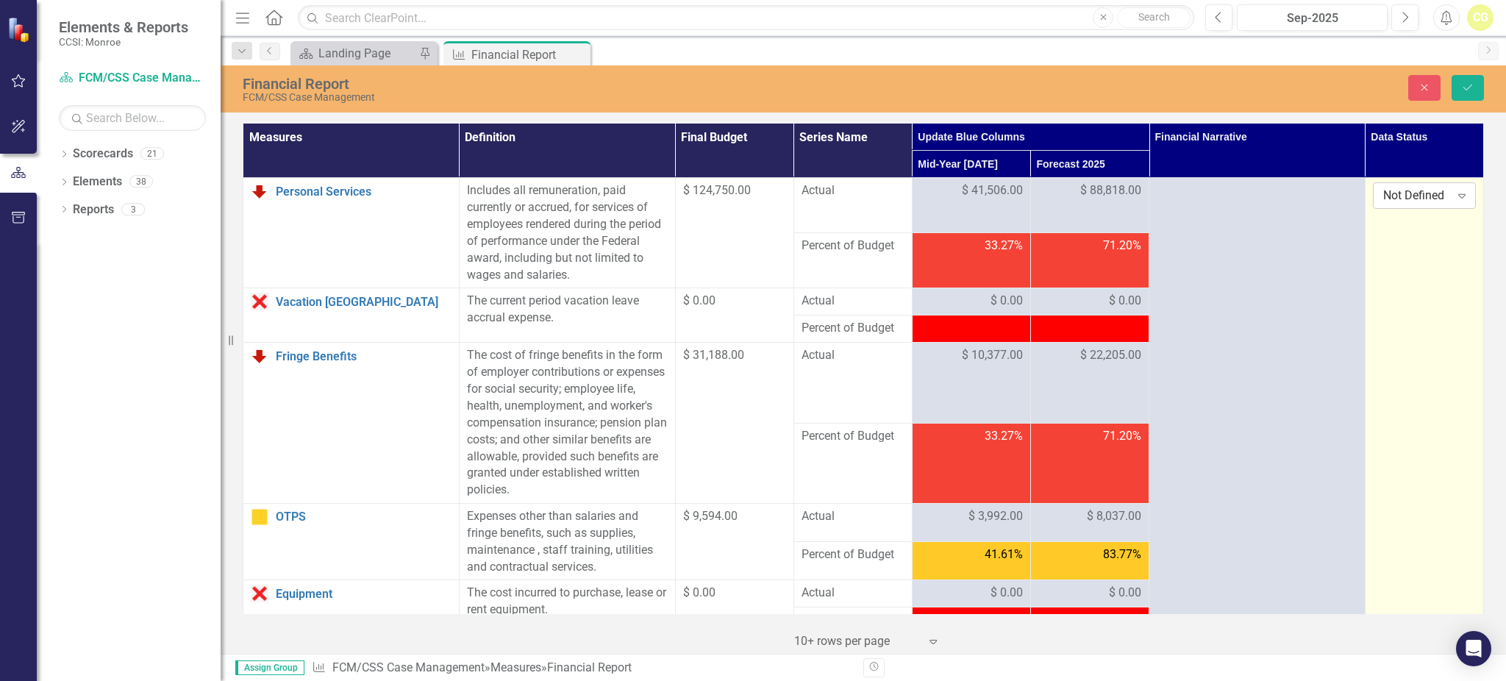
click at [1403, 198] on div "Not Defined" at bounding box center [1416, 195] width 67 height 17
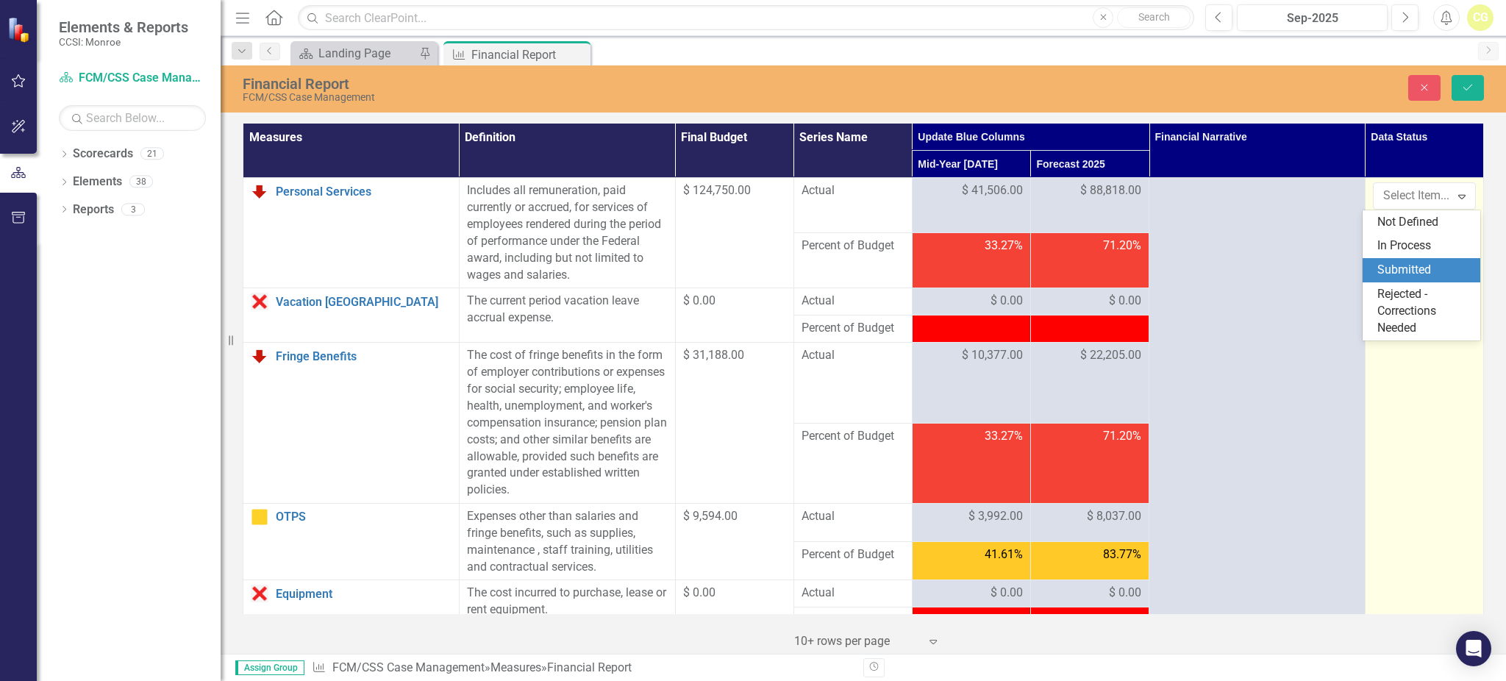
click at [1401, 270] on div "Submitted" at bounding box center [1424, 270] width 94 height 17
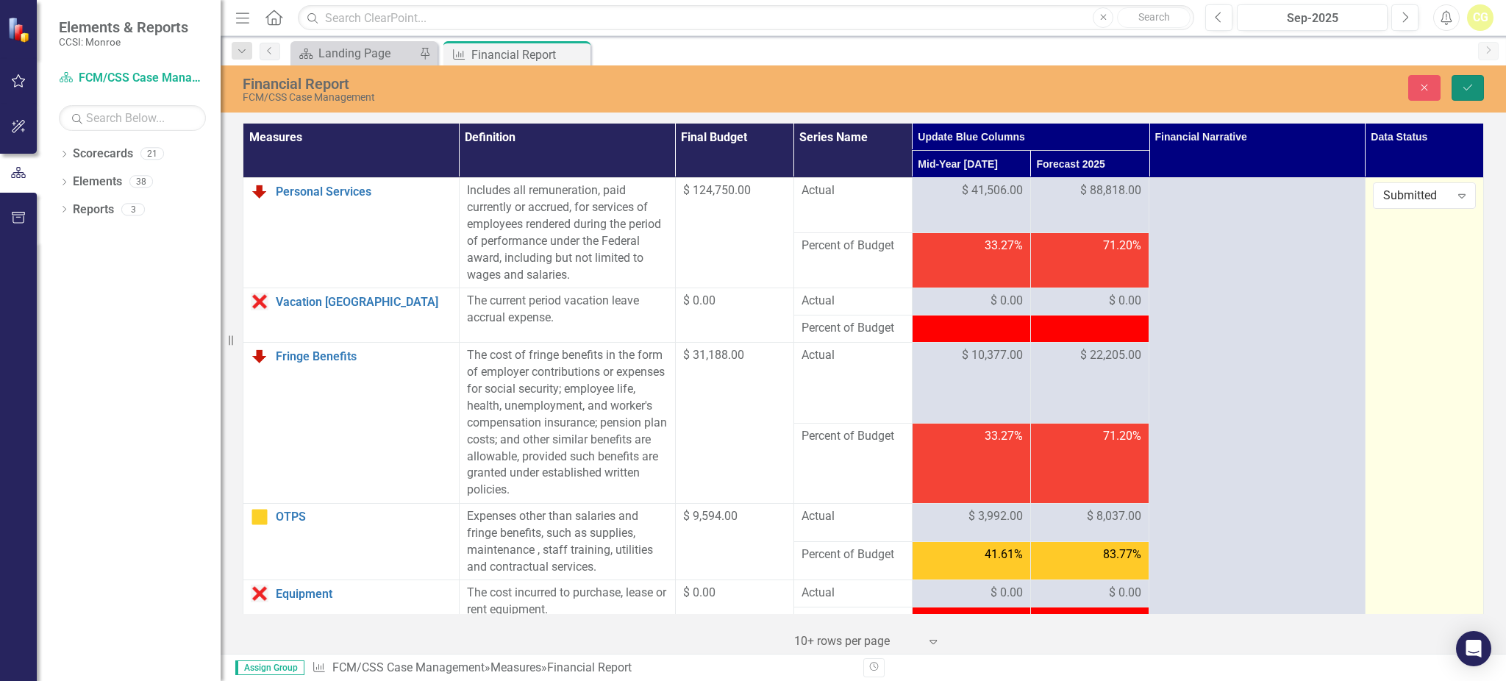
click at [1464, 86] on icon "Save" at bounding box center [1467, 87] width 13 height 10
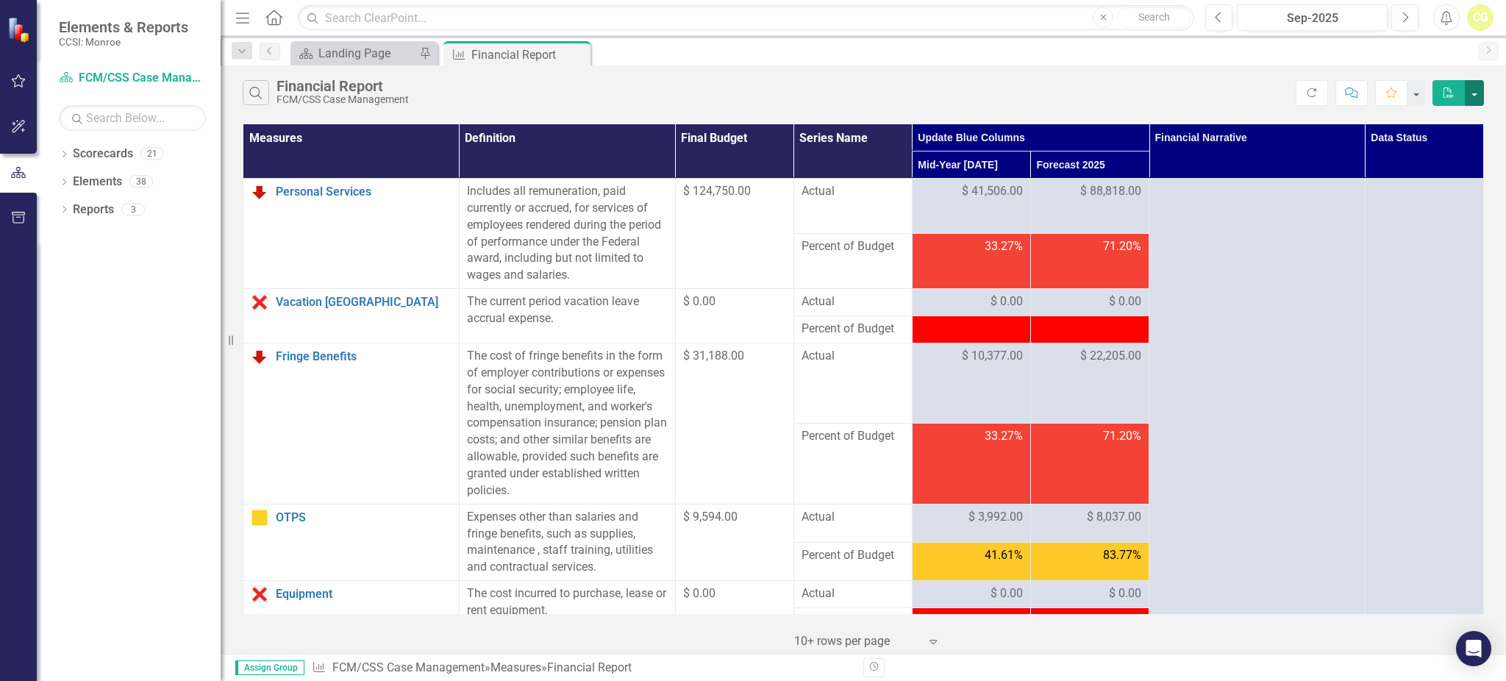
click at [1469, 96] on button "button" at bounding box center [1473, 93] width 19 height 26
drag, startPoint x: 1450, startPoint y: 146, endPoint x: 1425, endPoint y: 154, distance: 26.3
click at [1450, 147] on link "Excel Export to Excel" at bounding box center [1425, 147] width 116 height 27
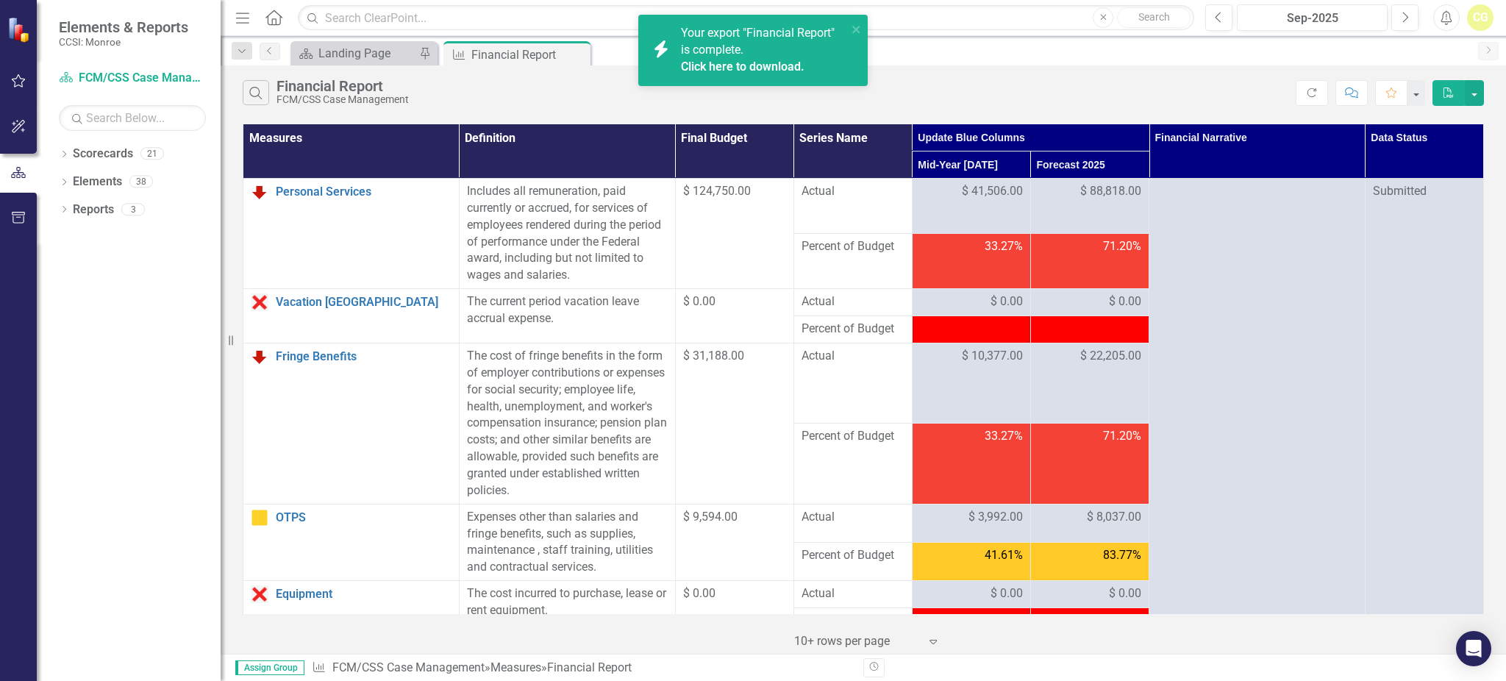
click at [756, 70] on link "Click here to download." at bounding box center [743, 67] width 124 height 14
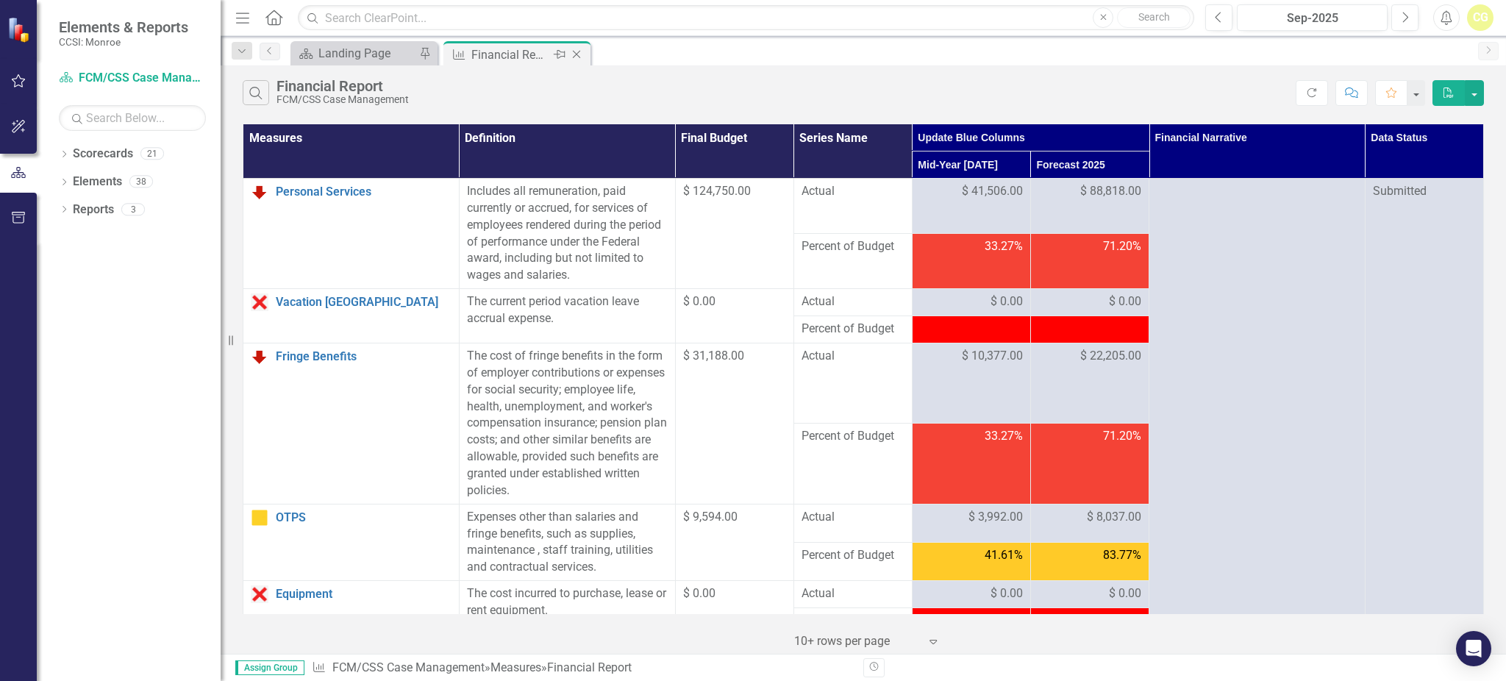
click at [573, 56] on icon at bounding box center [577, 55] width 8 height 8
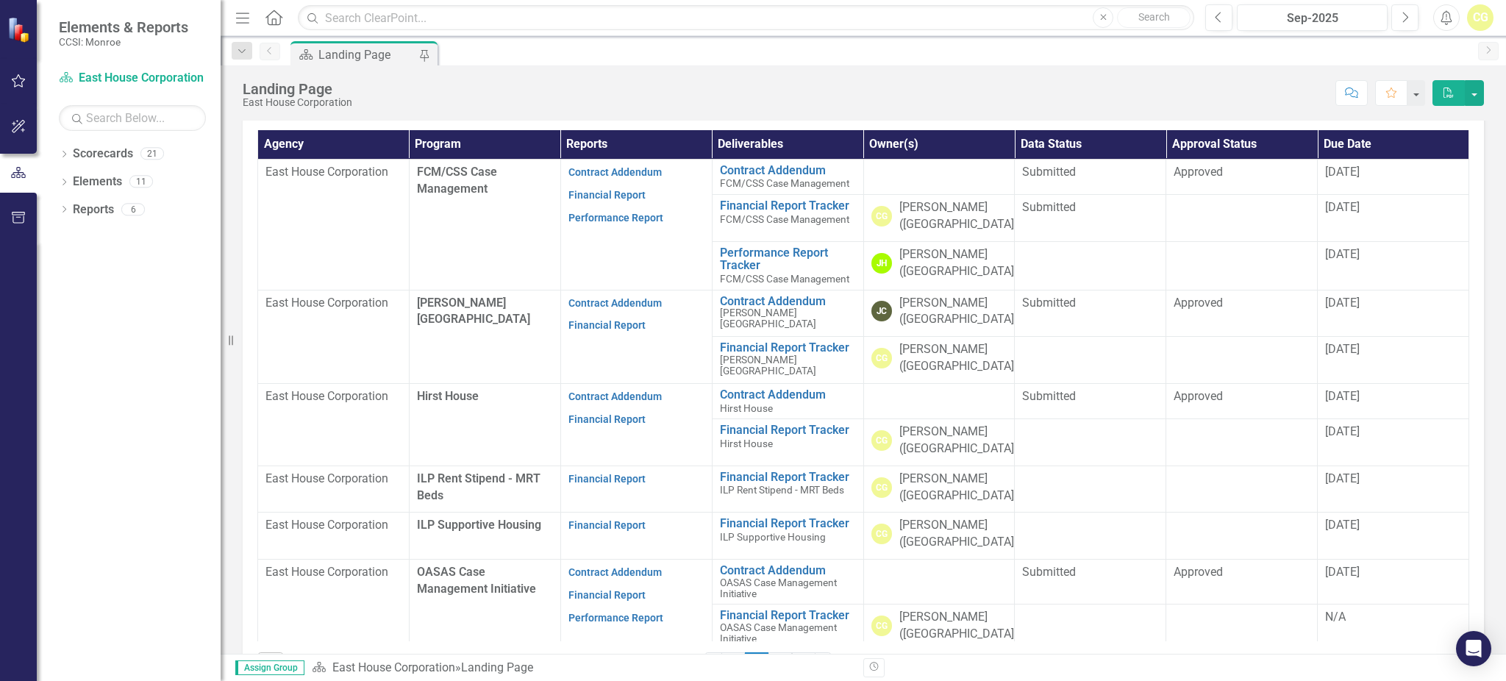
scroll to position [392, 0]
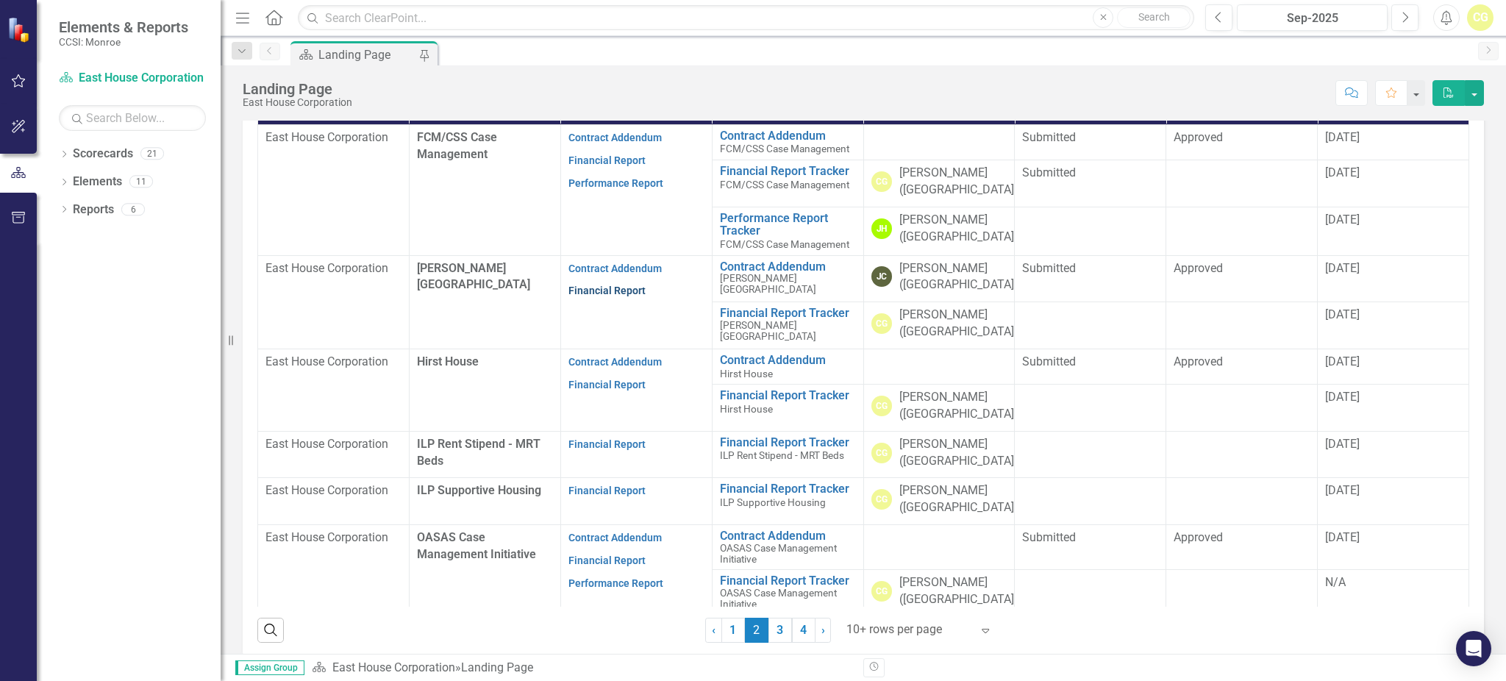
click at [615, 290] on link "Financial Report" at bounding box center [606, 290] width 77 height 12
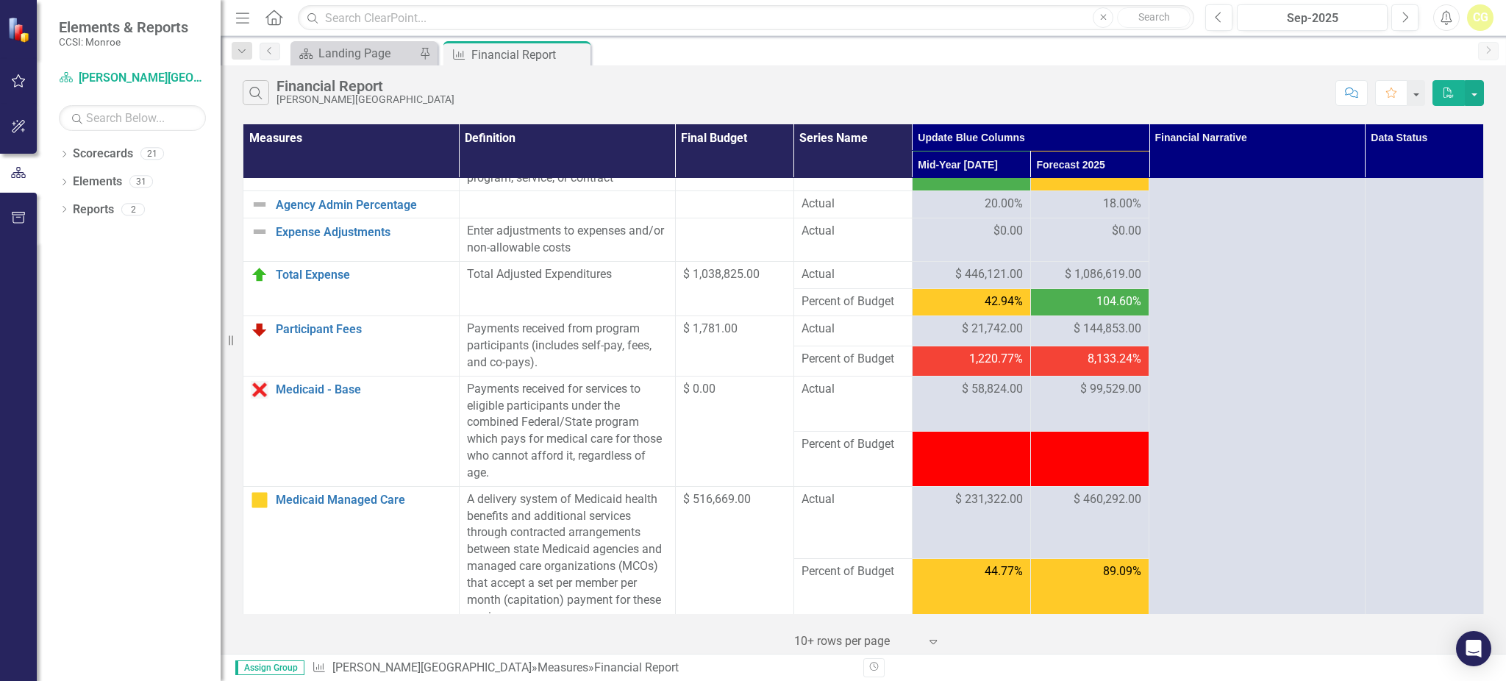
scroll to position [686, 0]
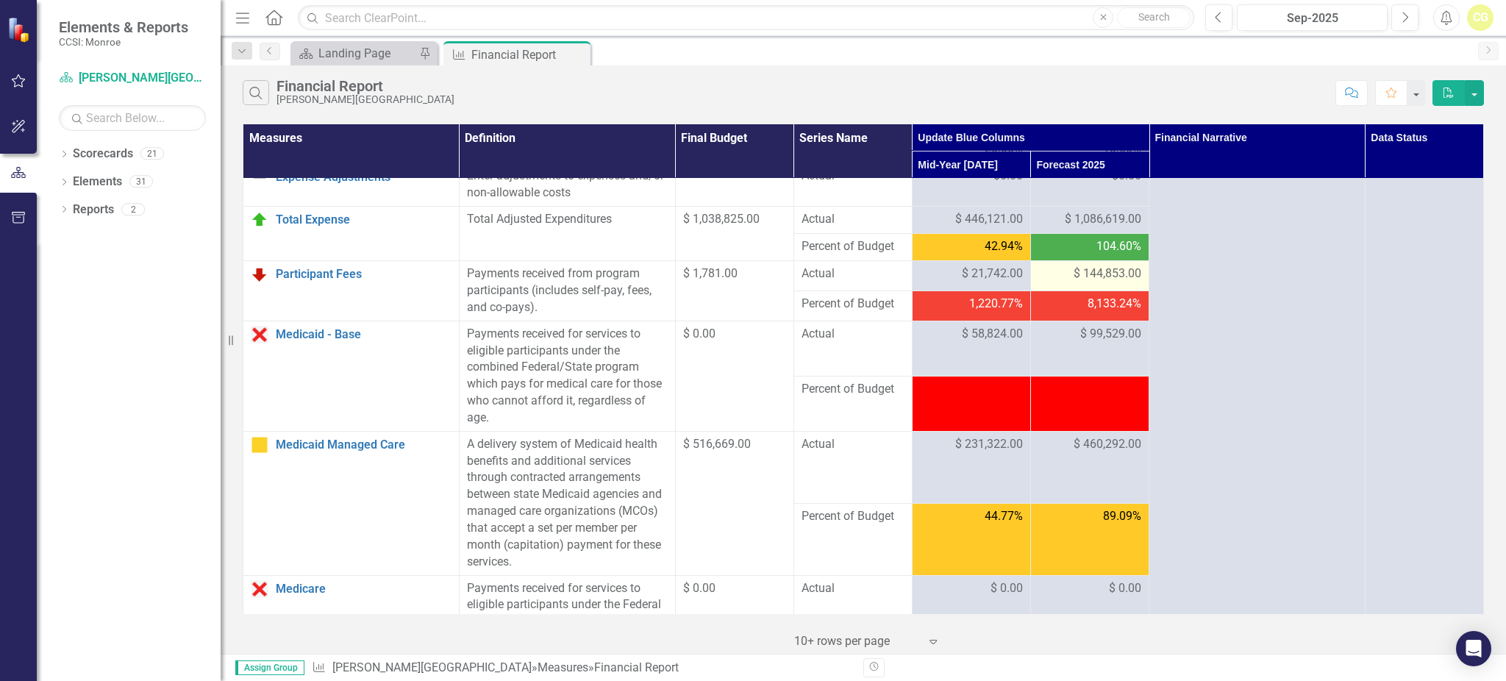
click at [1066, 278] on td "$ 144,853.00" at bounding box center [1089, 276] width 118 height 30
click at [1073, 282] on span "$ 144,853.00" at bounding box center [1107, 273] width 68 height 17
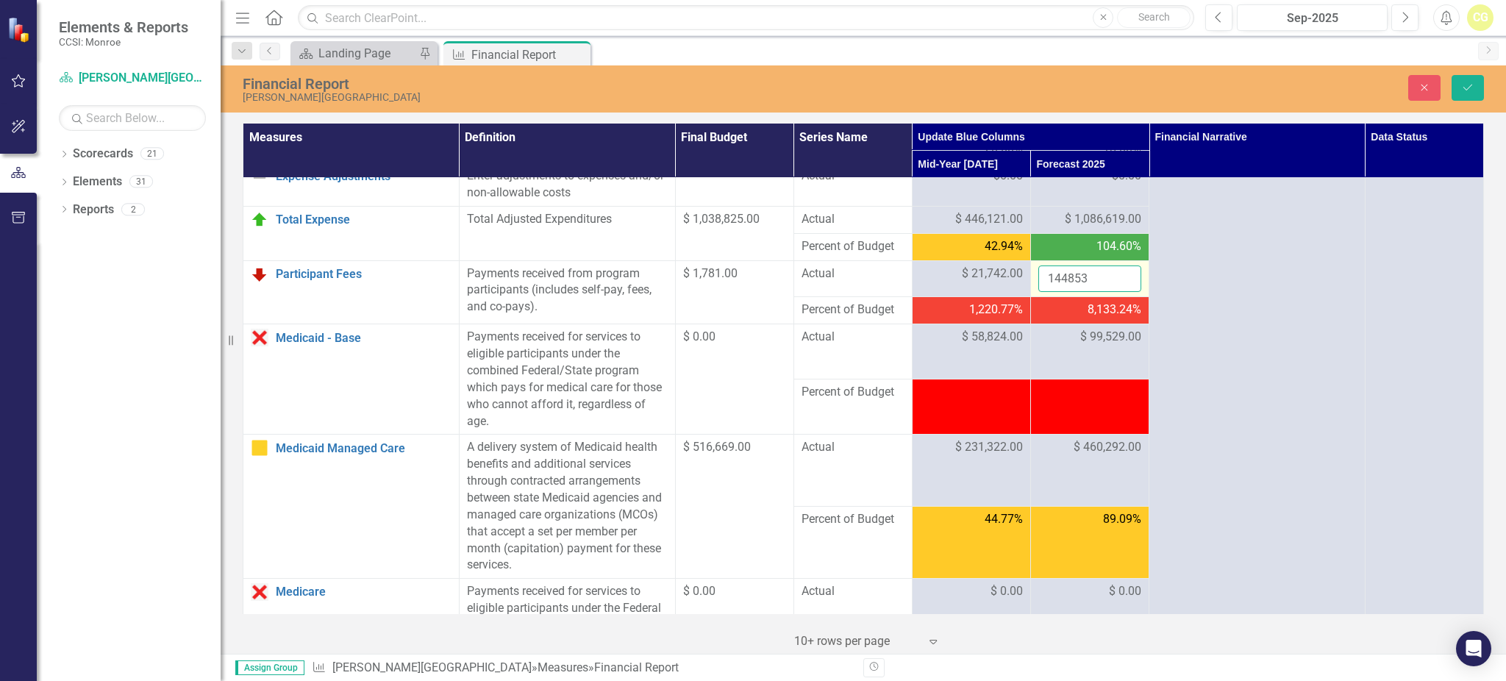
click at [1067, 291] on input "144853" at bounding box center [1089, 278] width 103 height 27
type input "36502"
click button "Save" at bounding box center [1467, 88] width 32 height 26
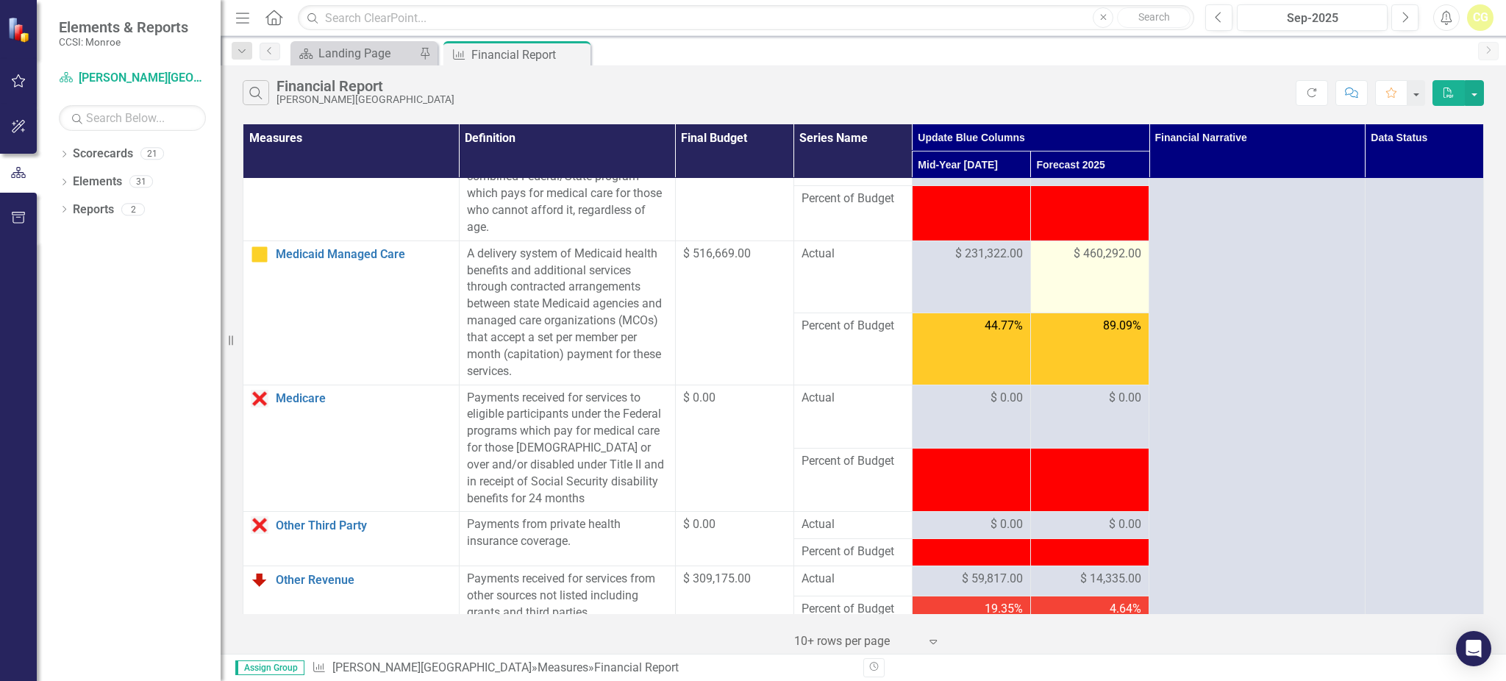
scroll to position [1078, 0]
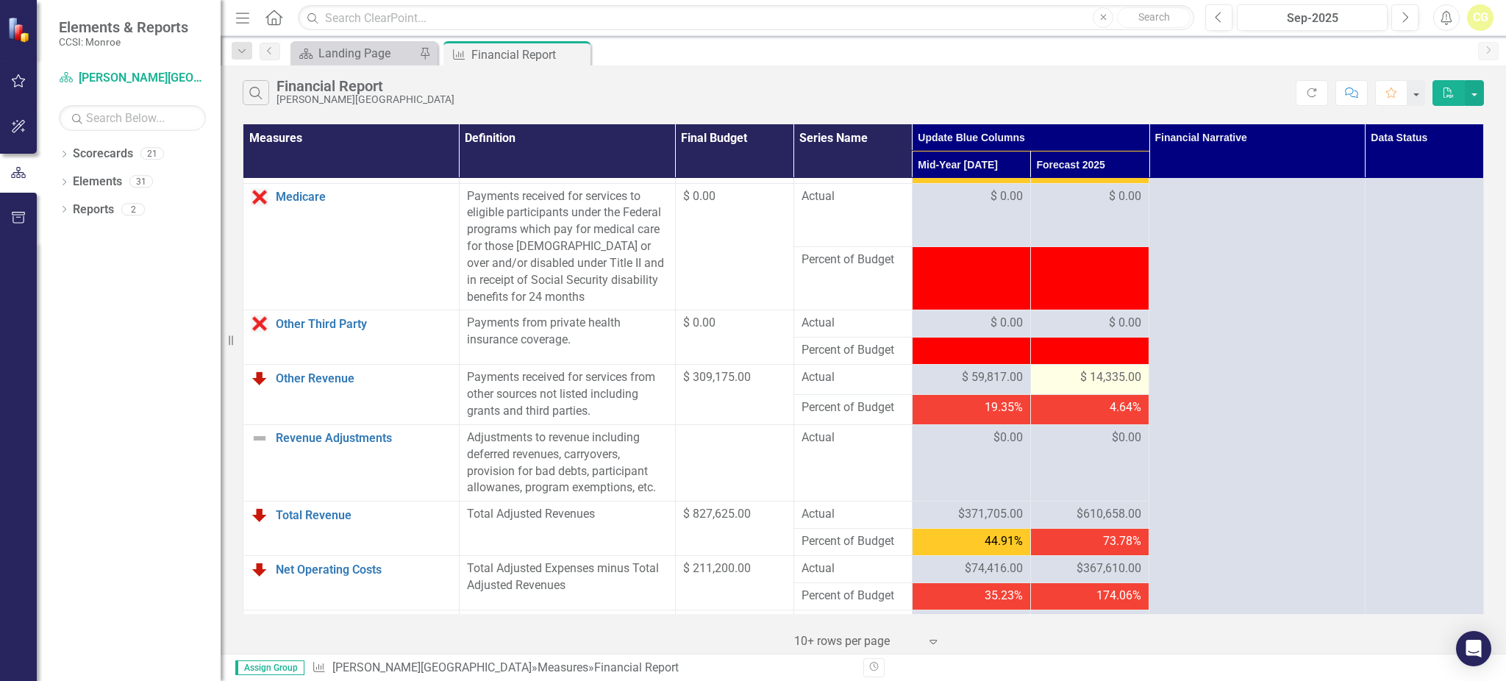
click at [1054, 386] on div "$ 14,335.00" at bounding box center [1089, 377] width 103 height 17
click at [1061, 386] on div "$ 14,335.00" at bounding box center [1089, 377] width 103 height 17
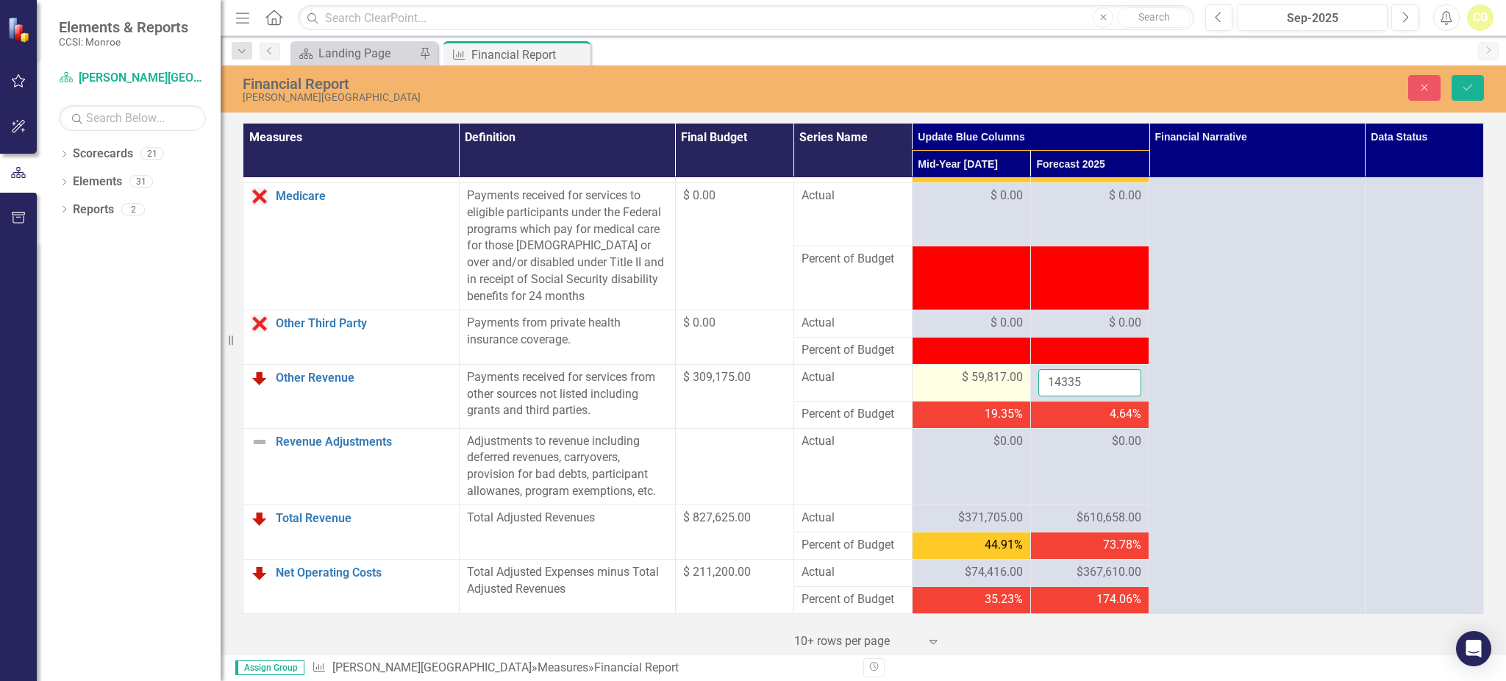
drag, startPoint x: 1091, startPoint y: 395, endPoint x: 1008, endPoint y: 400, distance: 83.2
click at [1008, 400] on tr "Other Revenue Link Open Element Payments received for services from other sourc…" at bounding box center [863, 382] width 1240 height 37
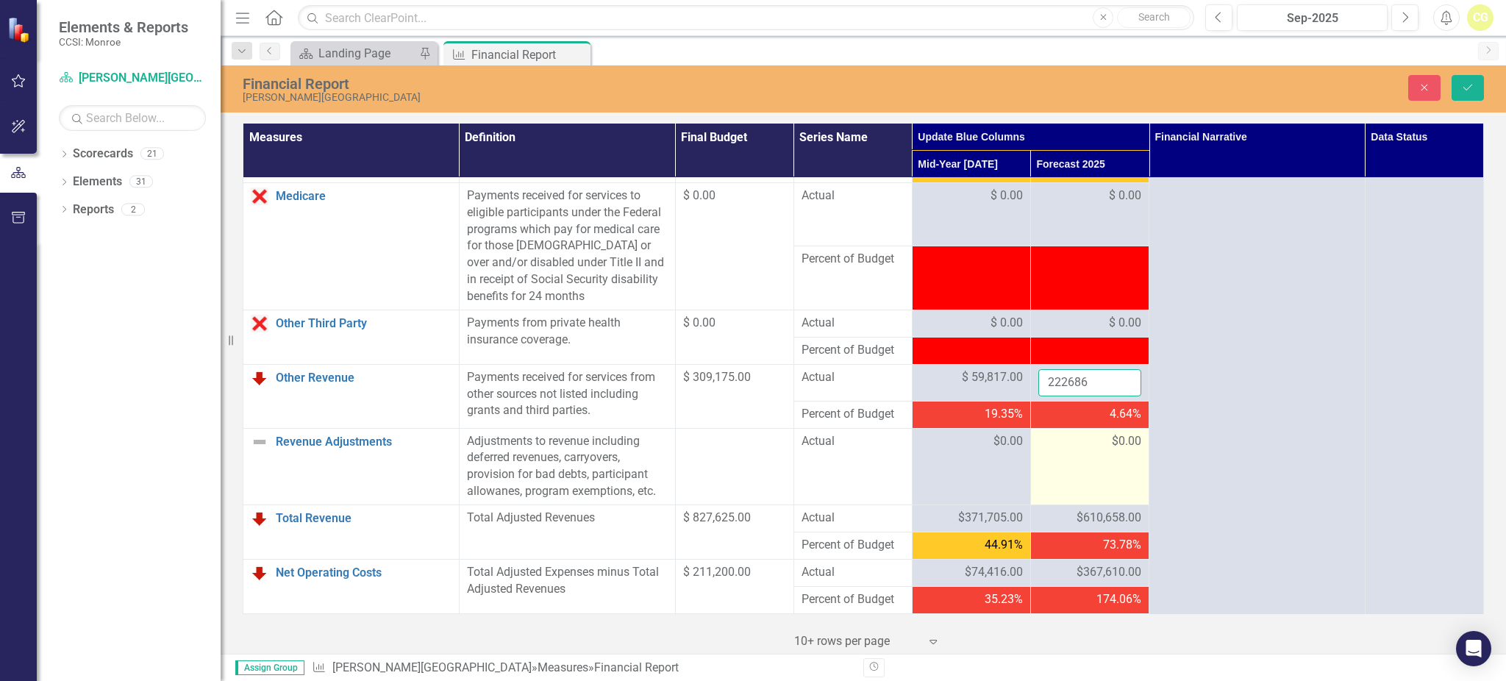
type input "222686"
click at [1064, 482] on td "$0.00" at bounding box center [1089, 466] width 118 height 76
click at [1038, 395] on input "222686" at bounding box center [1089, 382] width 103 height 27
click at [1050, 423] on div "4.64%" at bounding box center [1089, 414] width 103 height 17
click at [1056, 470] on td "$0.00" at bounding box center [1089, 466] width 118 height 76
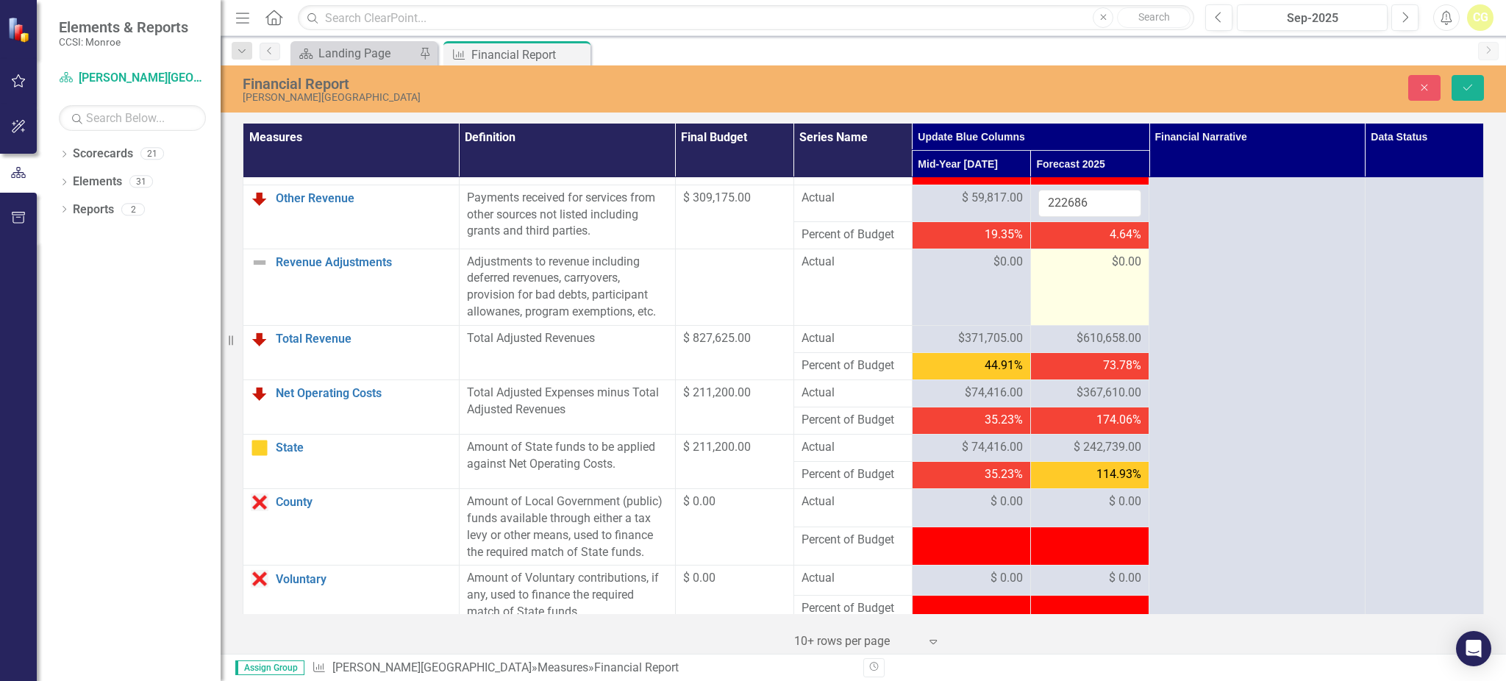
scroll to position [1274, 0]
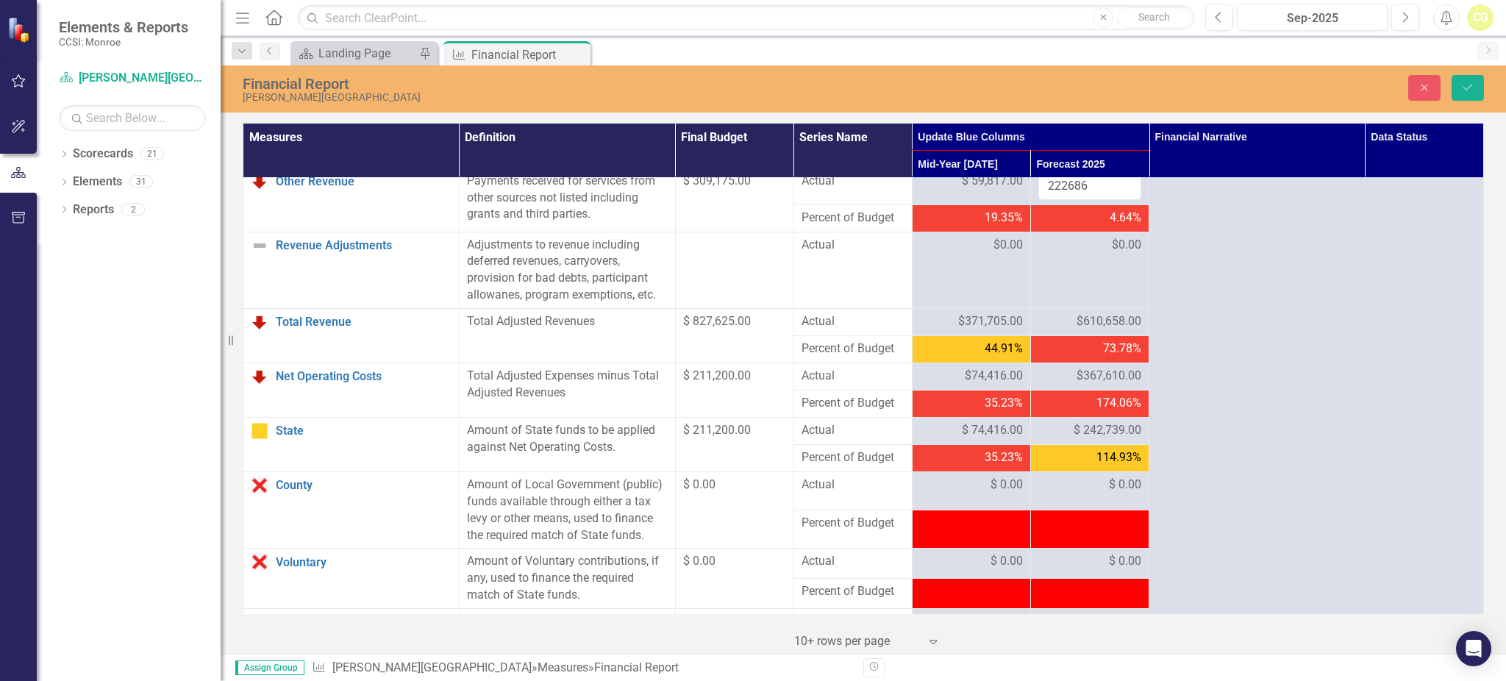
click at [1055, 466] on div "114.93%" at bounding box center [1089, 457] width 103 height 17
click at [1053, 384] on div "$367,610.00" at bounding box center [1089, 376] width 103 height 17
click at [1465, 86] on icon "Save" at bounding box center [1467, 87] width 13 height 10
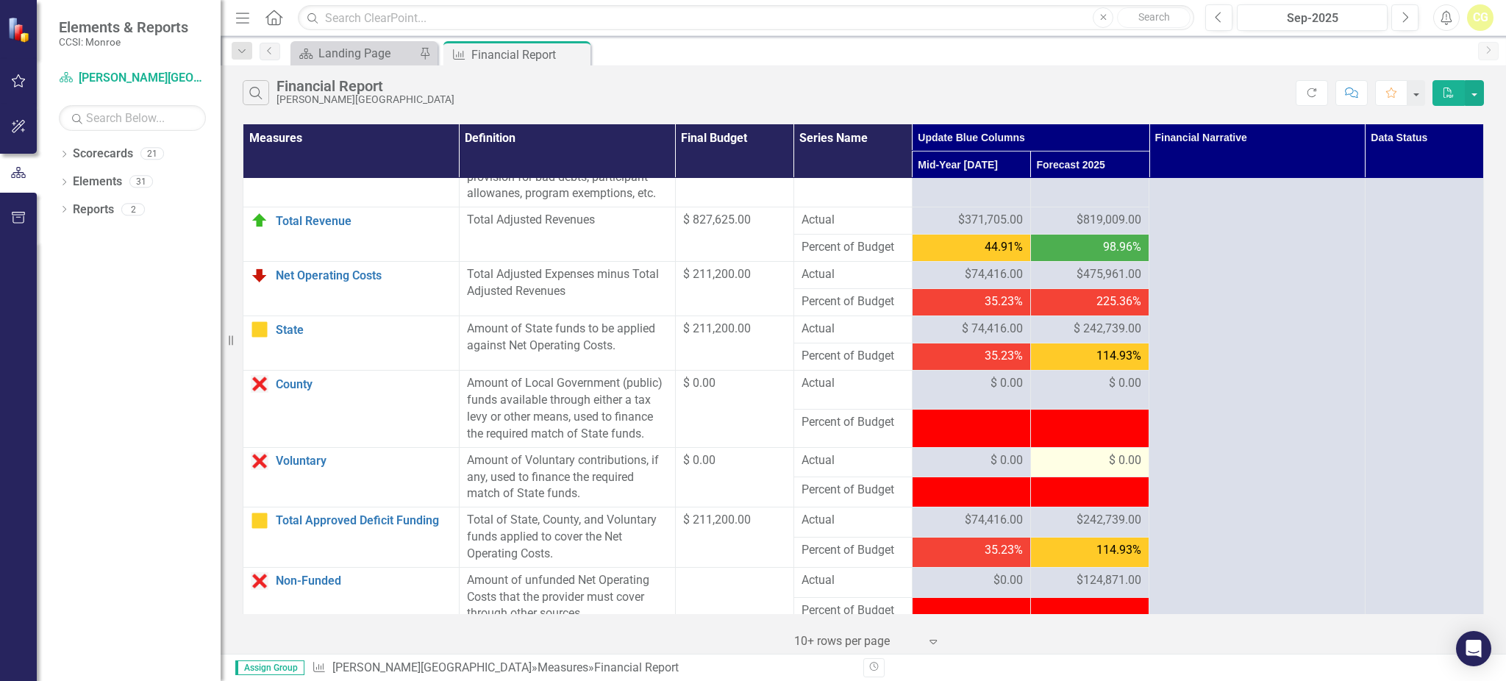
scroll to position [1654, 0]
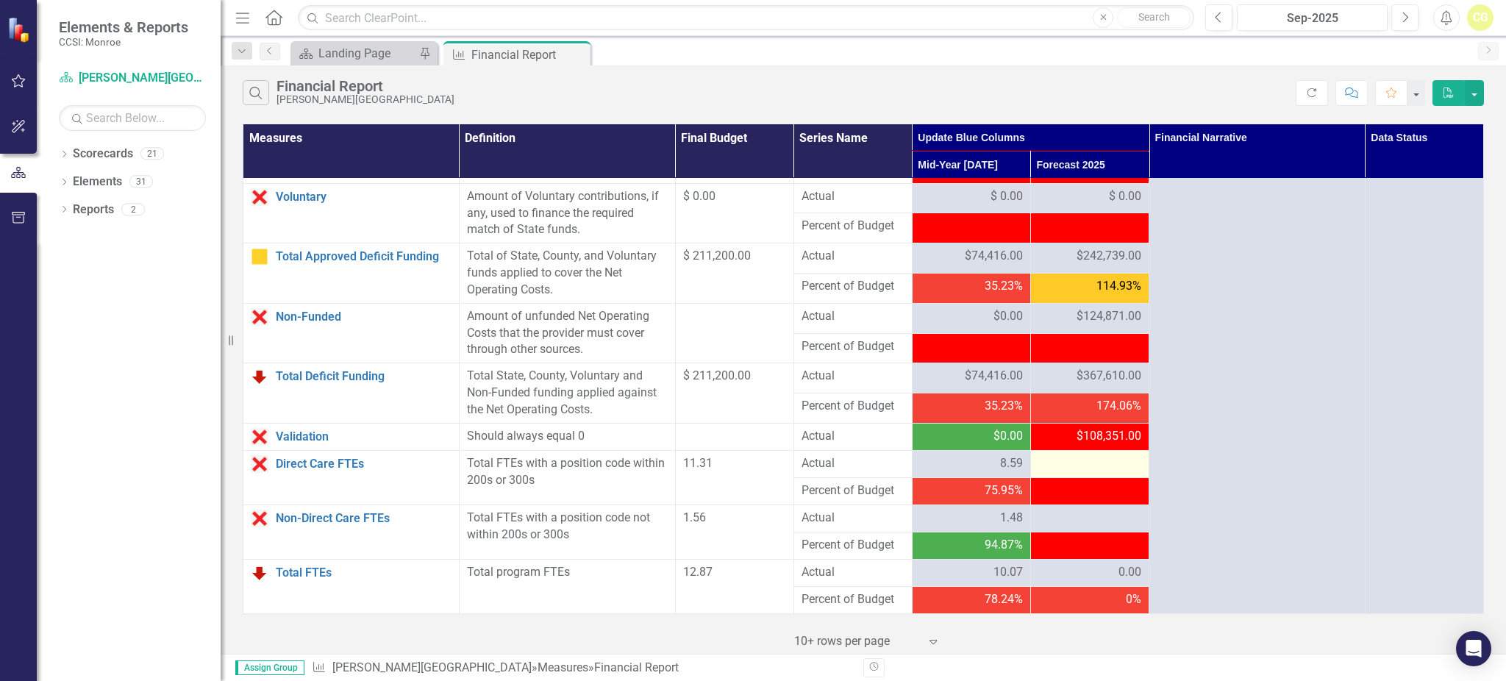
click at [1092, 465] on div at bounding box center [1089, 464] width 103 height 18
click at [1089, 463] on div at bounding box center [1089, 464] width 103 height 18
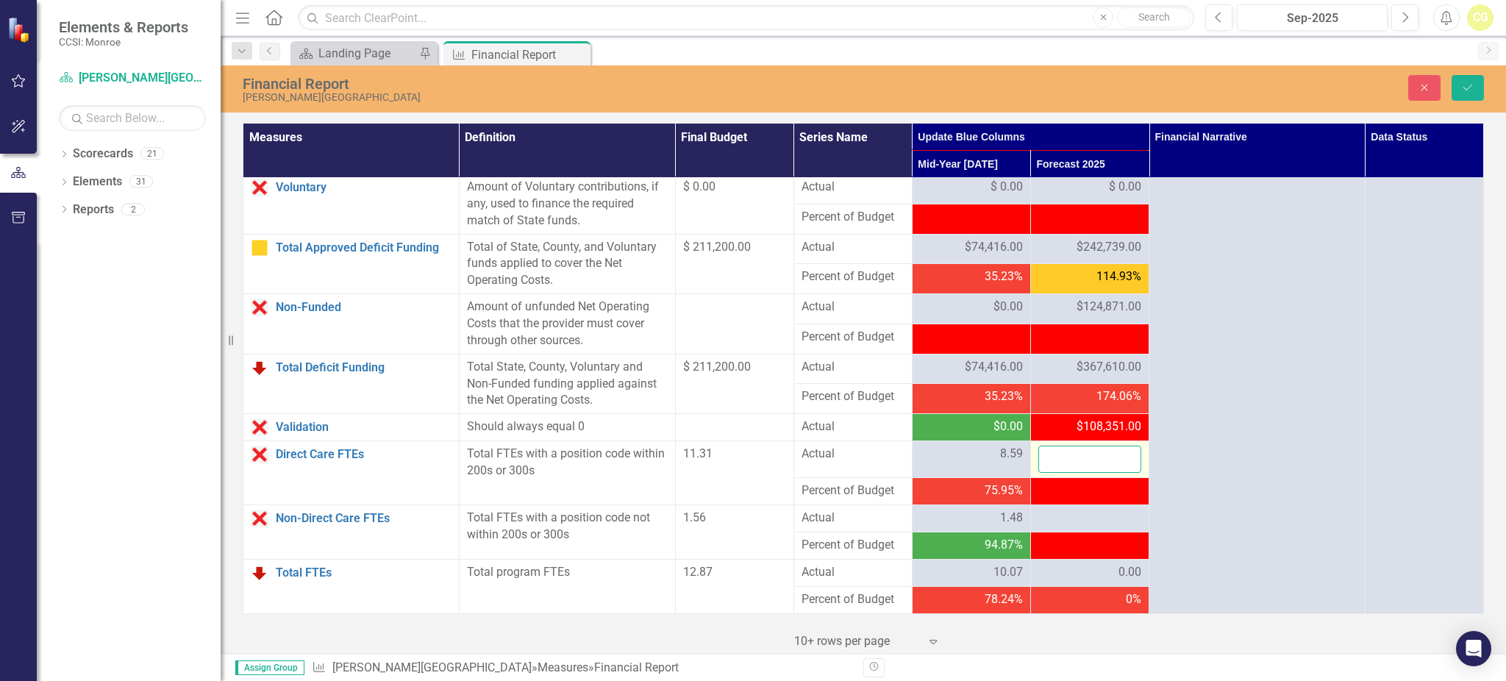
click at [1089, 463] on input "number" at bounding box center [1089, 458] width 103 height 27
type input "8.82"
click at [1078, 524] on div at bounding box center [1089, 518] width 103 height 18
click at [1077, 524] on div at bounding box center [1089, 518] width 103 height 18
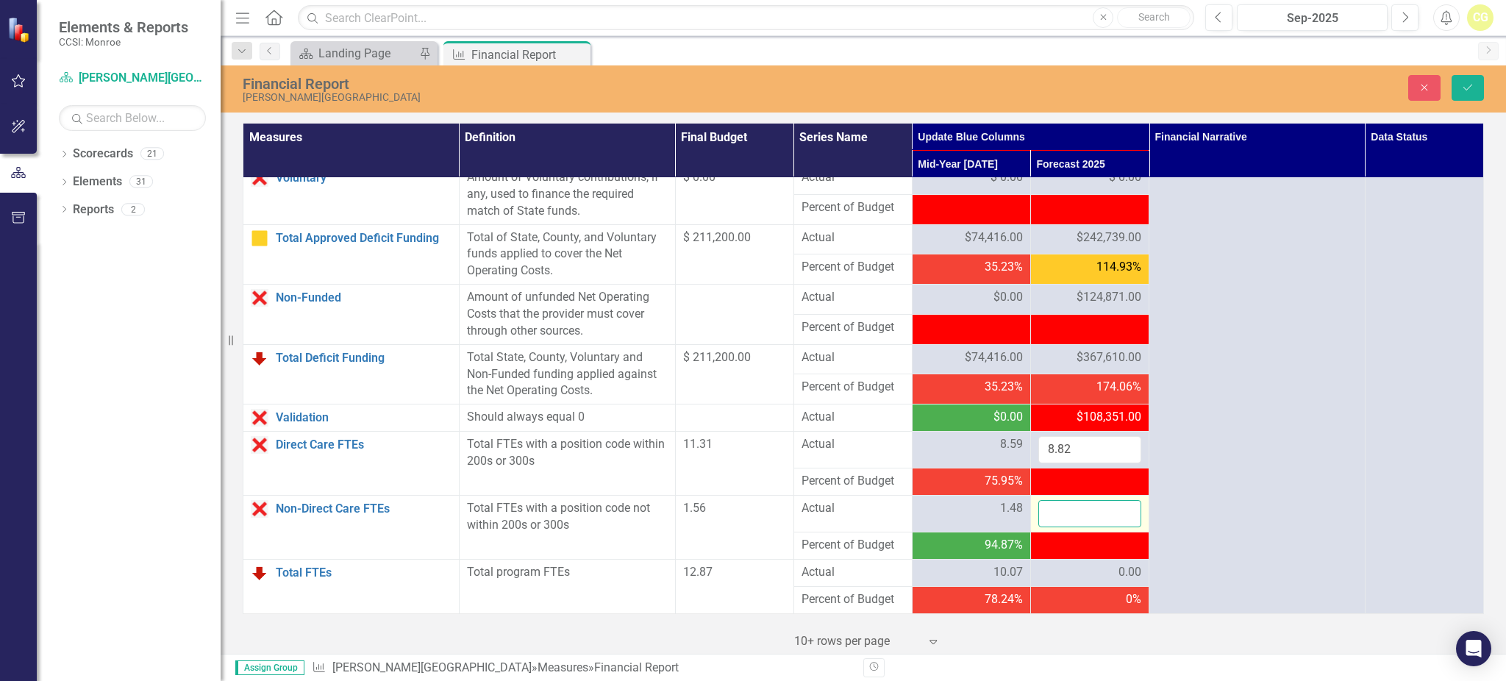
click at [1077, 524] on input "number" at bounding box center [1089, 513] width 103 height 27
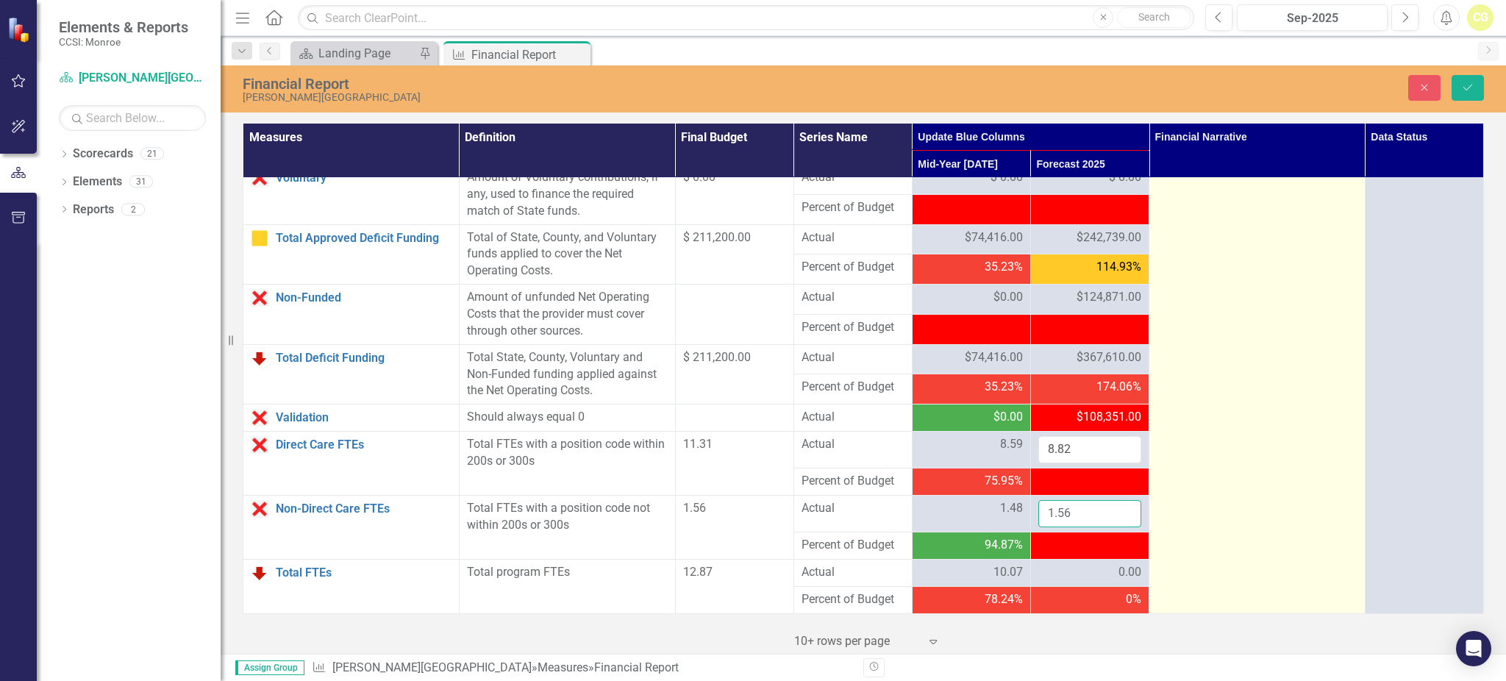
type input "1.56"
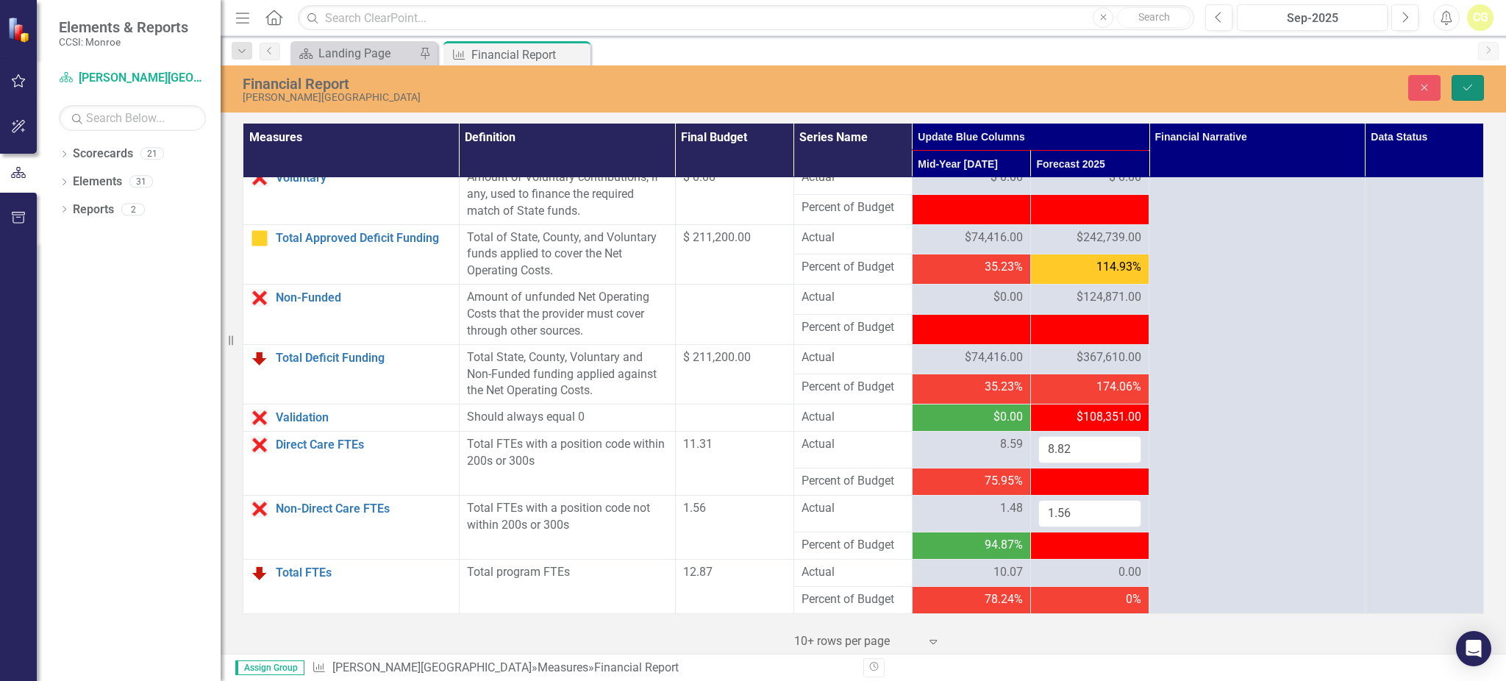
click at [1472, 86] on icon "Save" at bounding box center [1467, 87] width 13 height 10
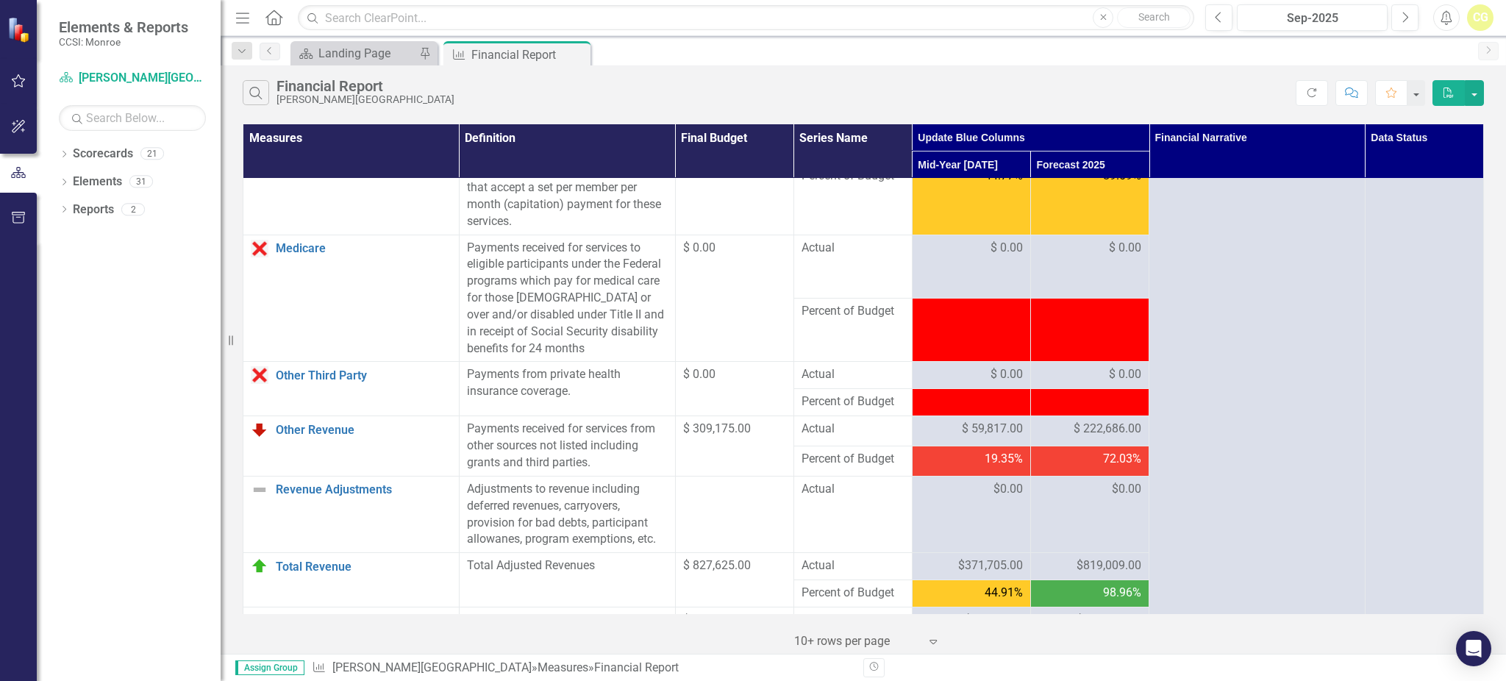
scroll to position [980, 0]
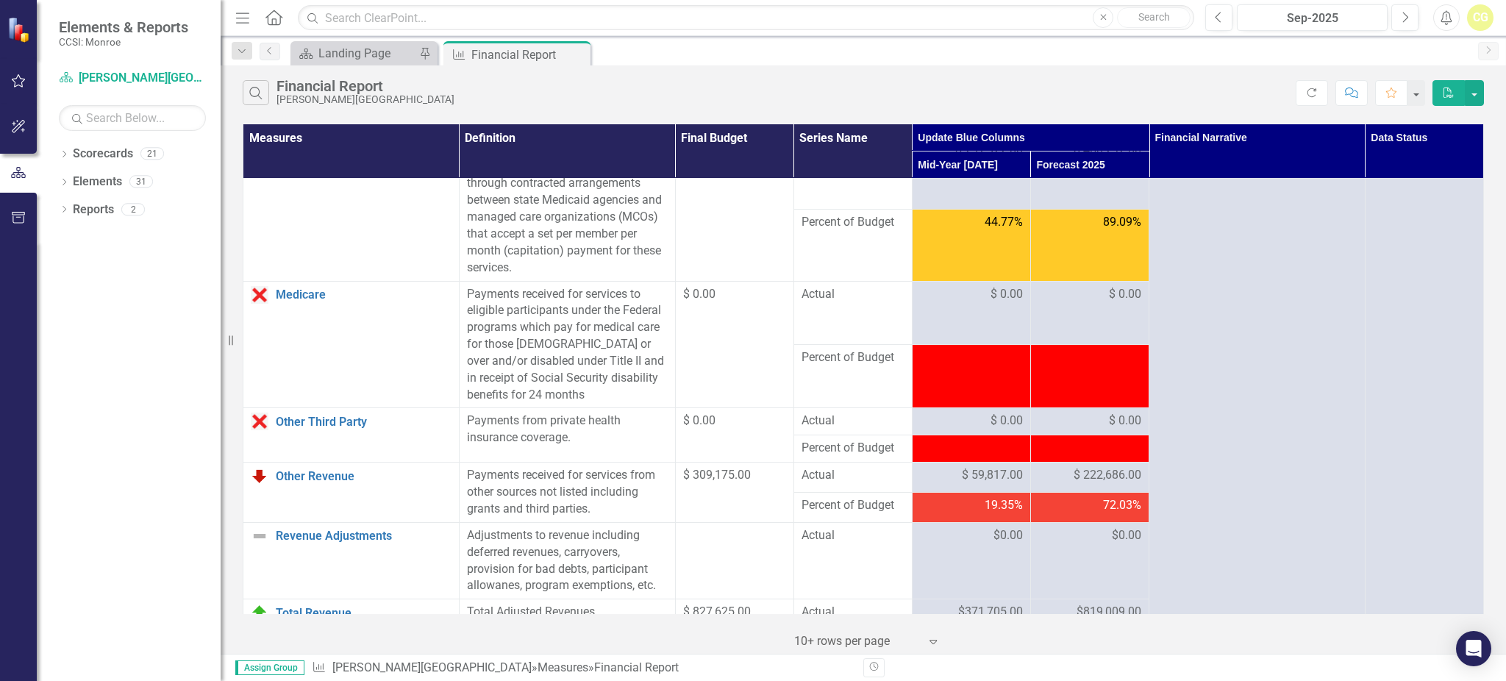
click at [1091, 462] on td at bounding box center [1089, 448] width 118 height 27
click at [1089, 484] on span "$ 222,686.00" at bounding box center [1107, 475] width 68 height 17
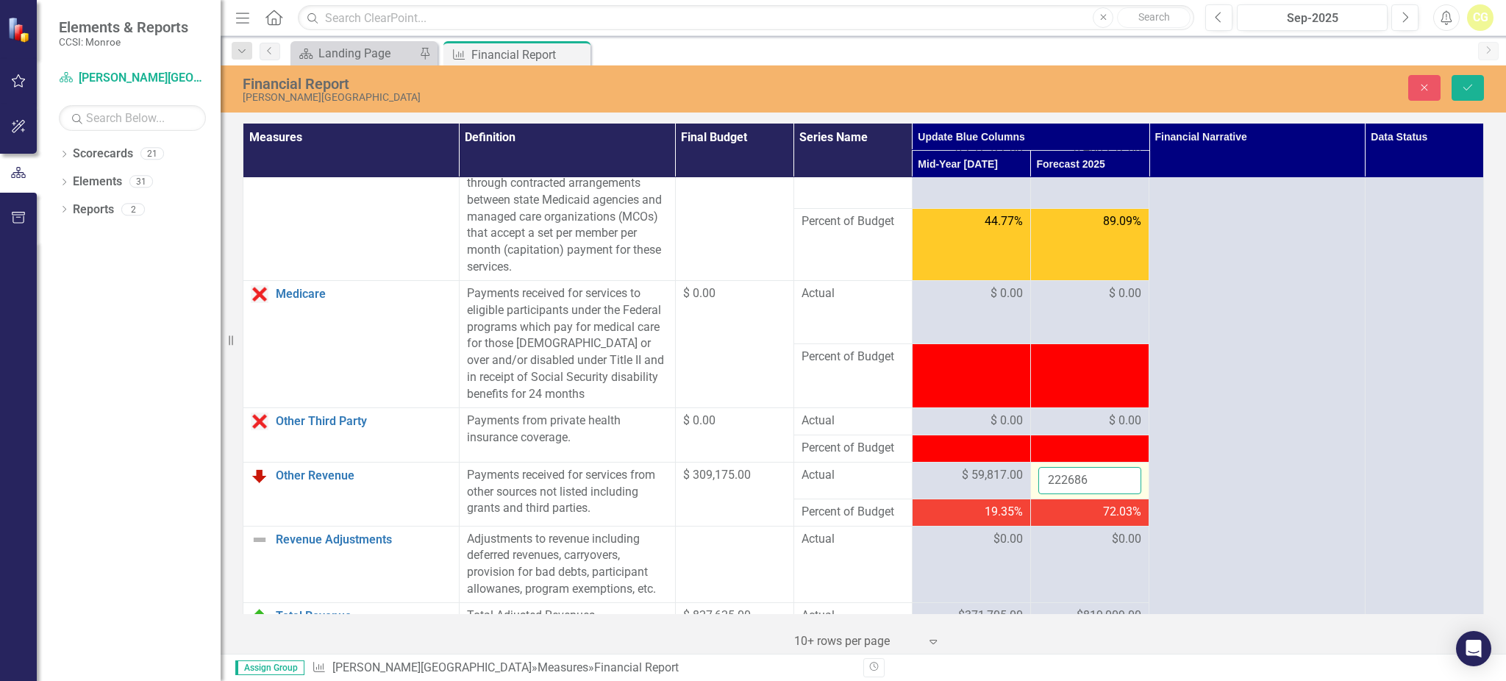
drag, startPoint x: 1044, startPoint y: 498, endPoint x: 1037, endPoint y: 501, distance: 7.9
click at [1038, 494] on input "222686" at bounding box center [1089, 480] width 103 height 27
type input "122686"
click at [1066, 391] on td at bounding box center [1089, 375] width 118 height 63
click at [1065, 574] on td "$0.00" at bounding box center [1089, 564] width 118 height 76
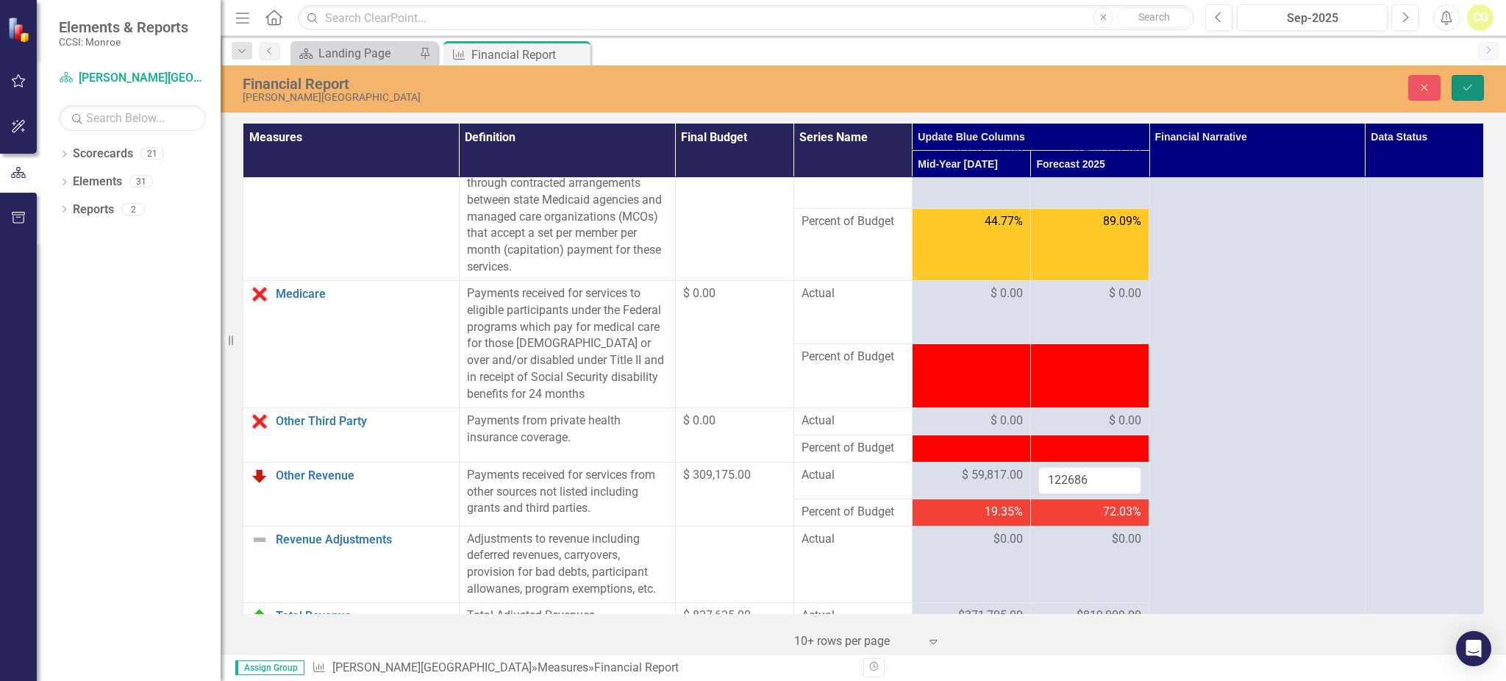
click at [1469, 82] on icon "Save" at bounding box center [1467, 87] width 13 height 10
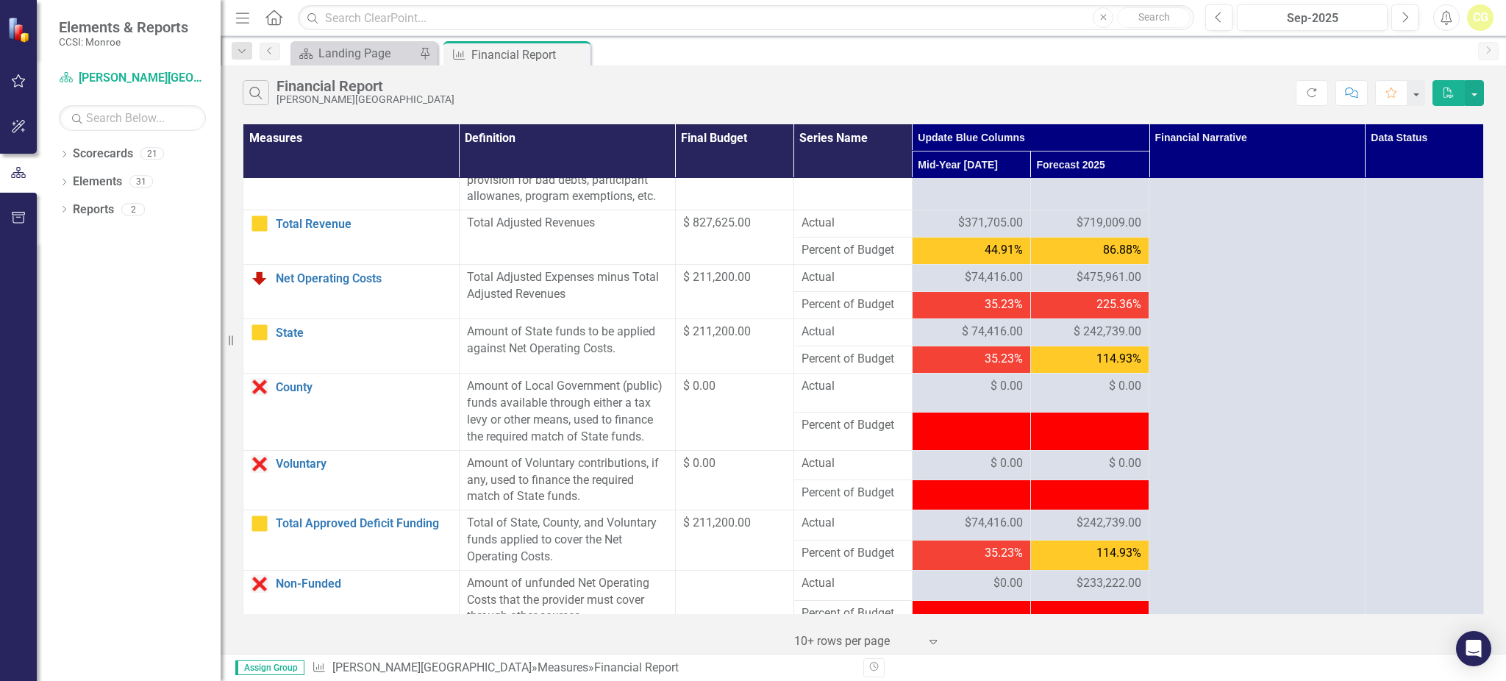
scroll to position [1372, 0]
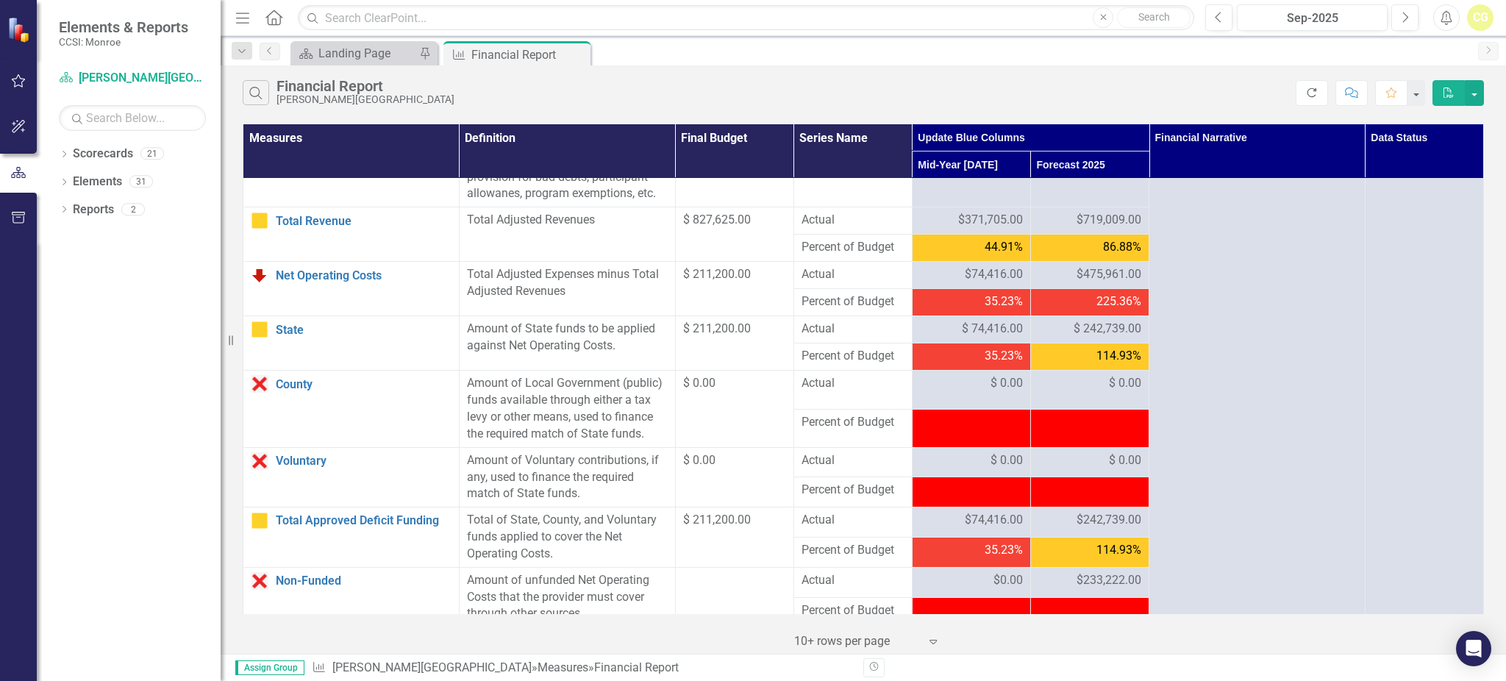
click at [1315, 92] on icon "Refresh" at bounding box center [1311, 92] width 13 height 10
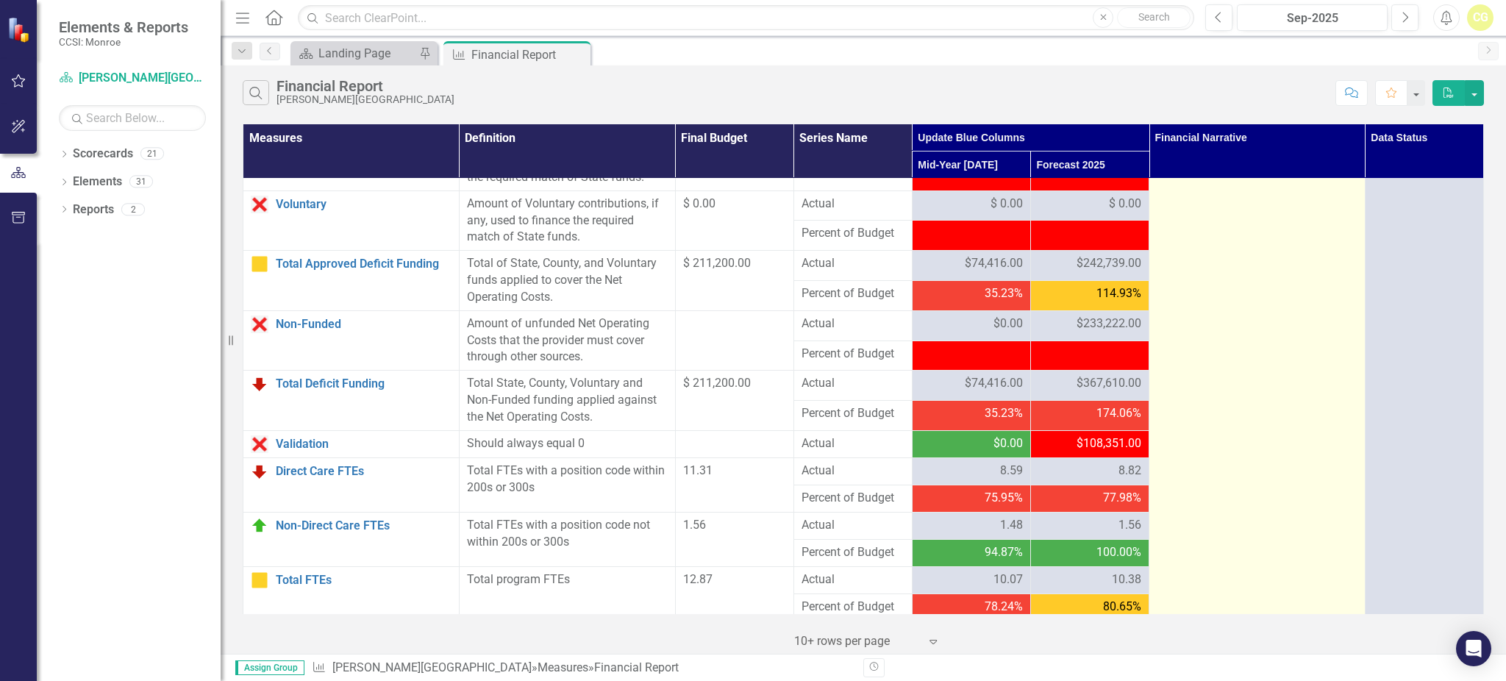
scroll to position [1654, 0]
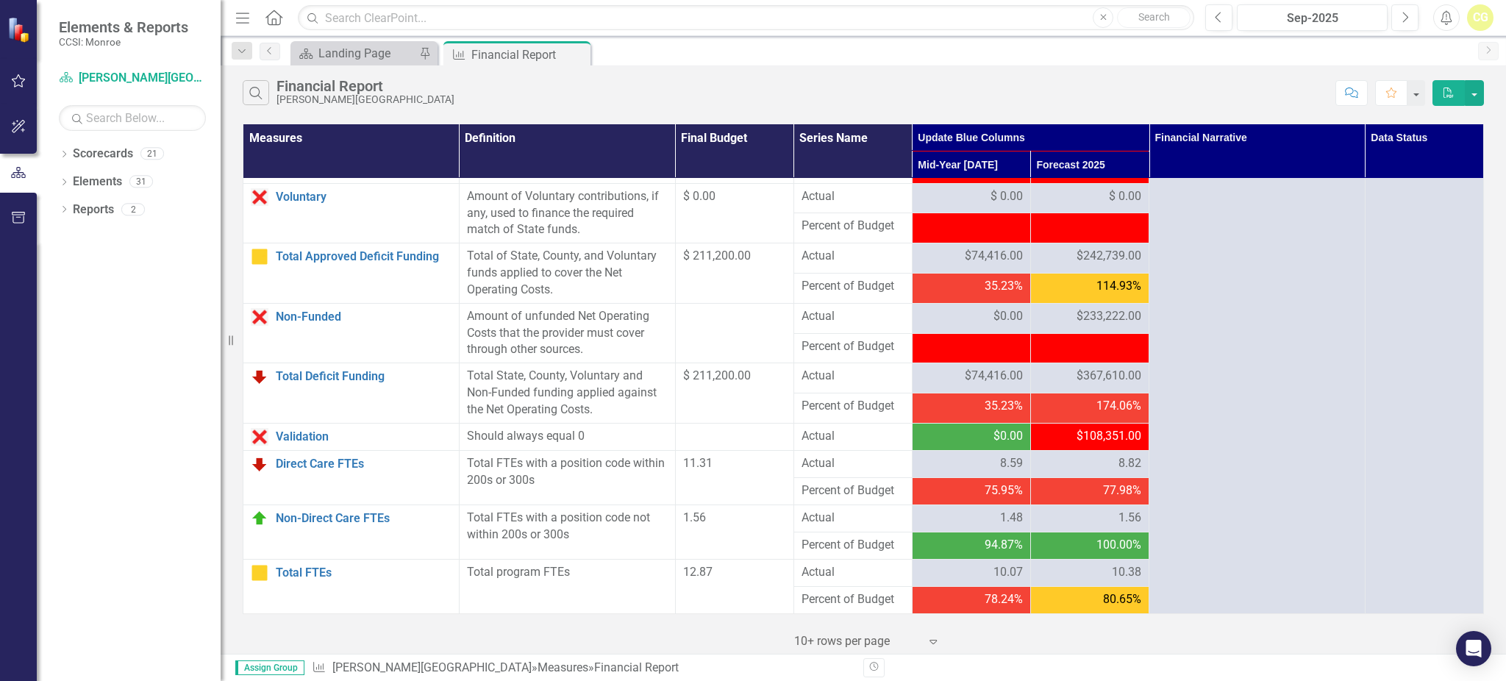
click at [1045, 304] on td "$233,222.00" at bounding box center [1089, 318] width 118 height 30
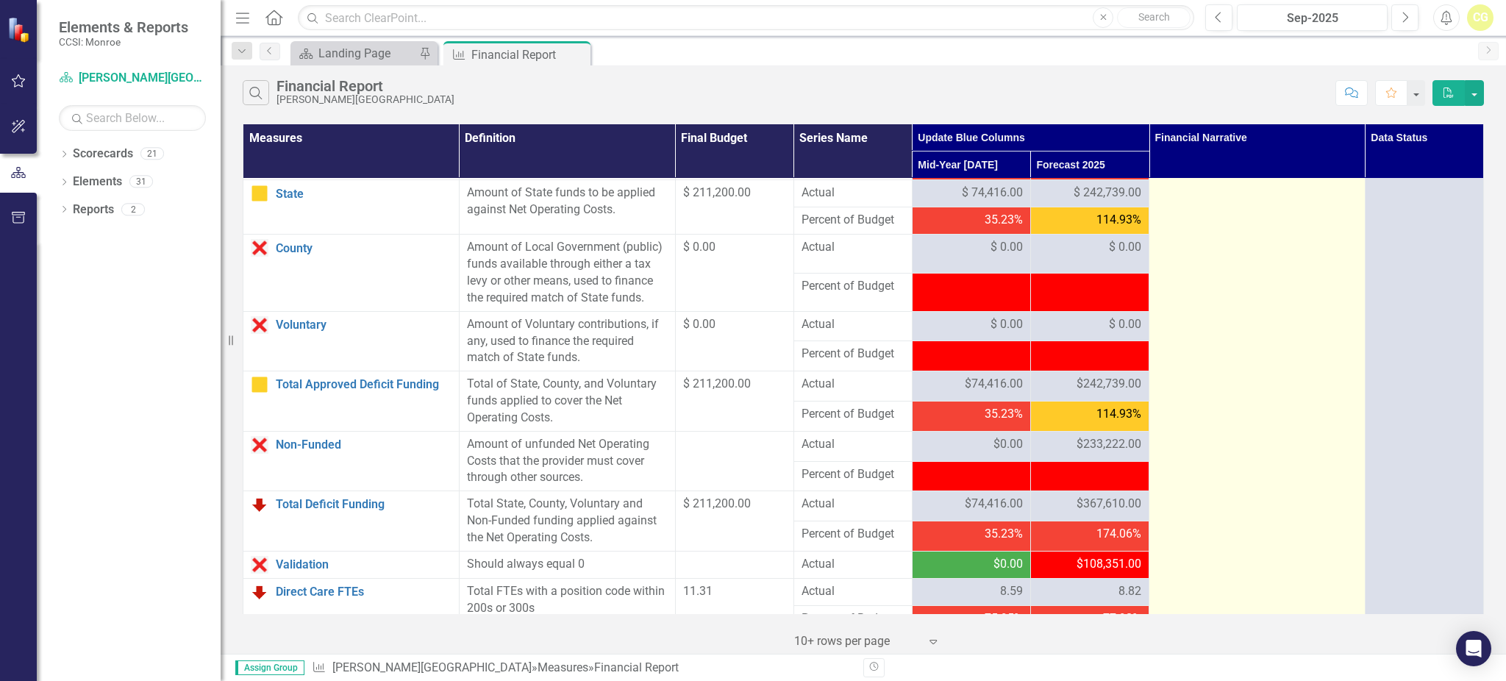
scroll to position [1458, 0]
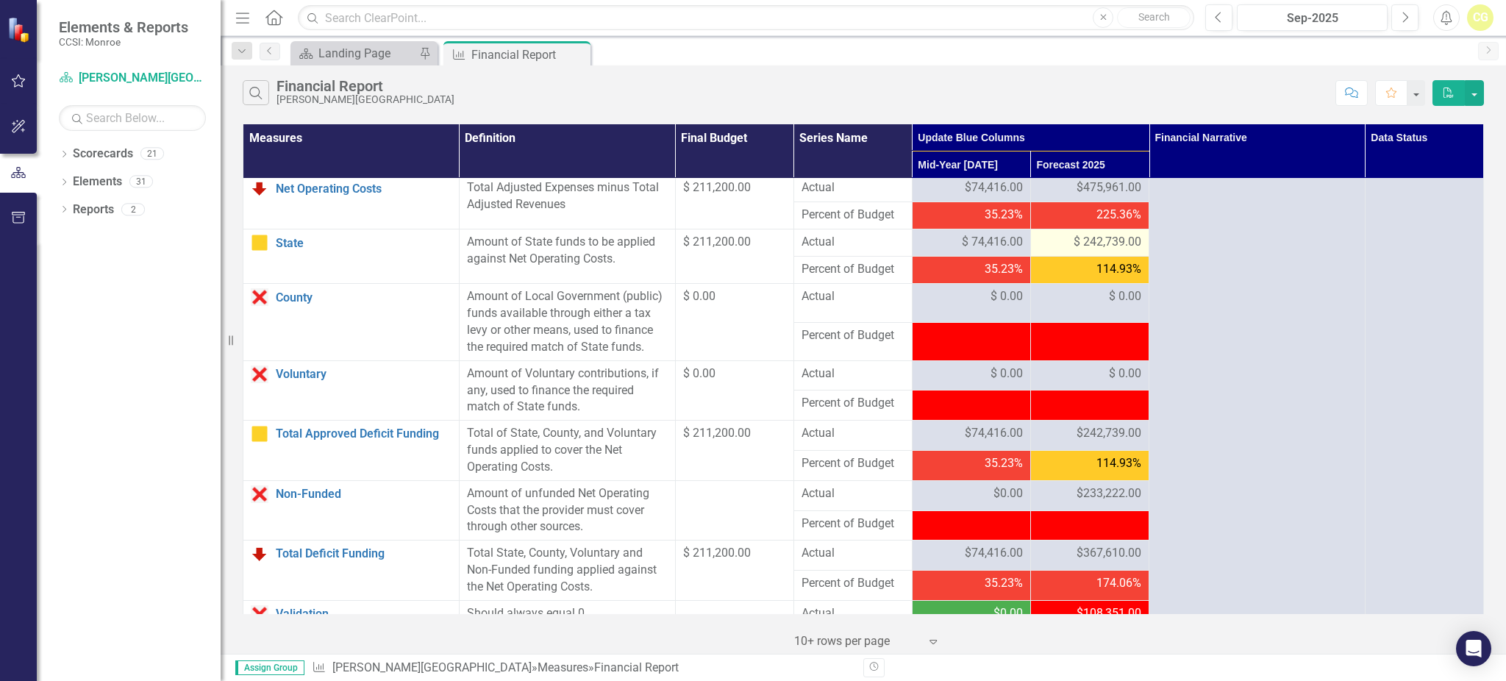
click at [1088, 251] on span "$ 242,739.00" at bounding box center [1107, 242] width 68 height 17
click at [1117, 472] on span "114.93%" at bounding box center [1118, 463] width 45 height 17
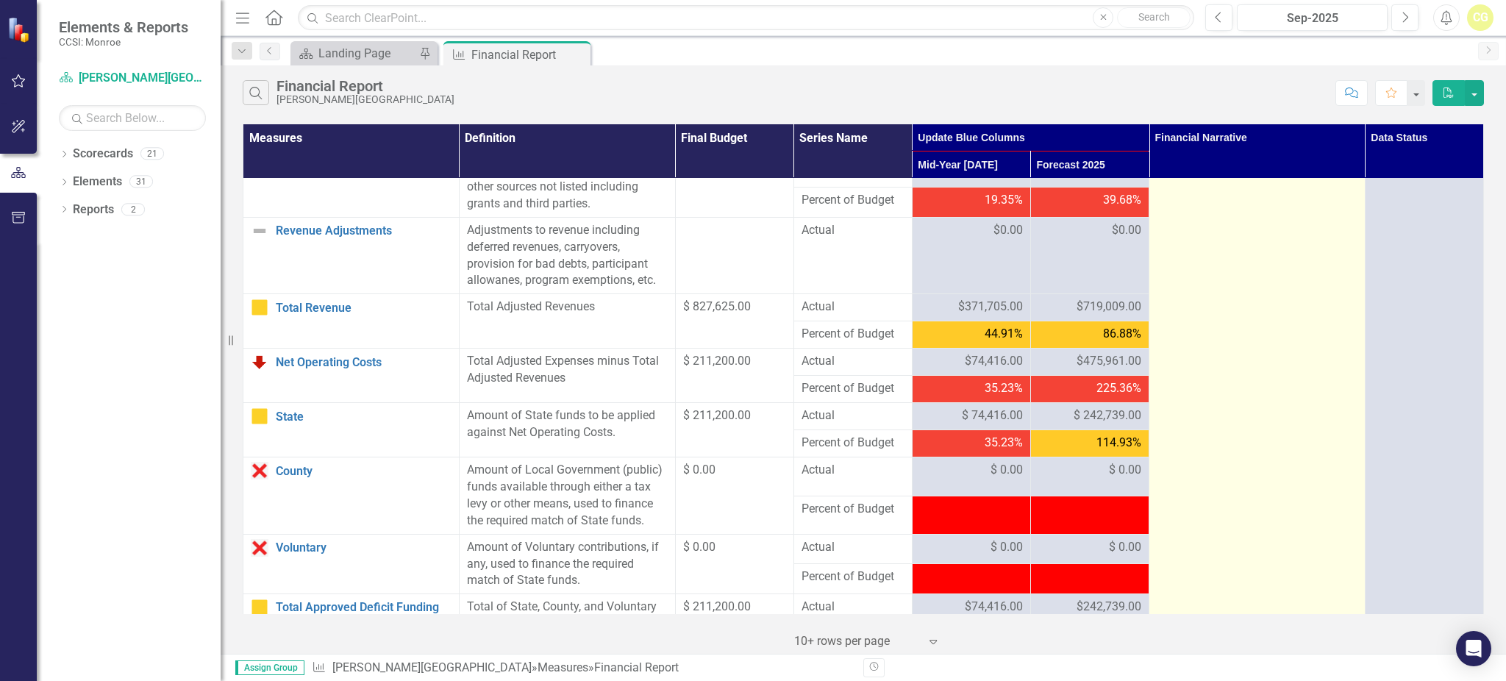
scroll to position [1262, 0]
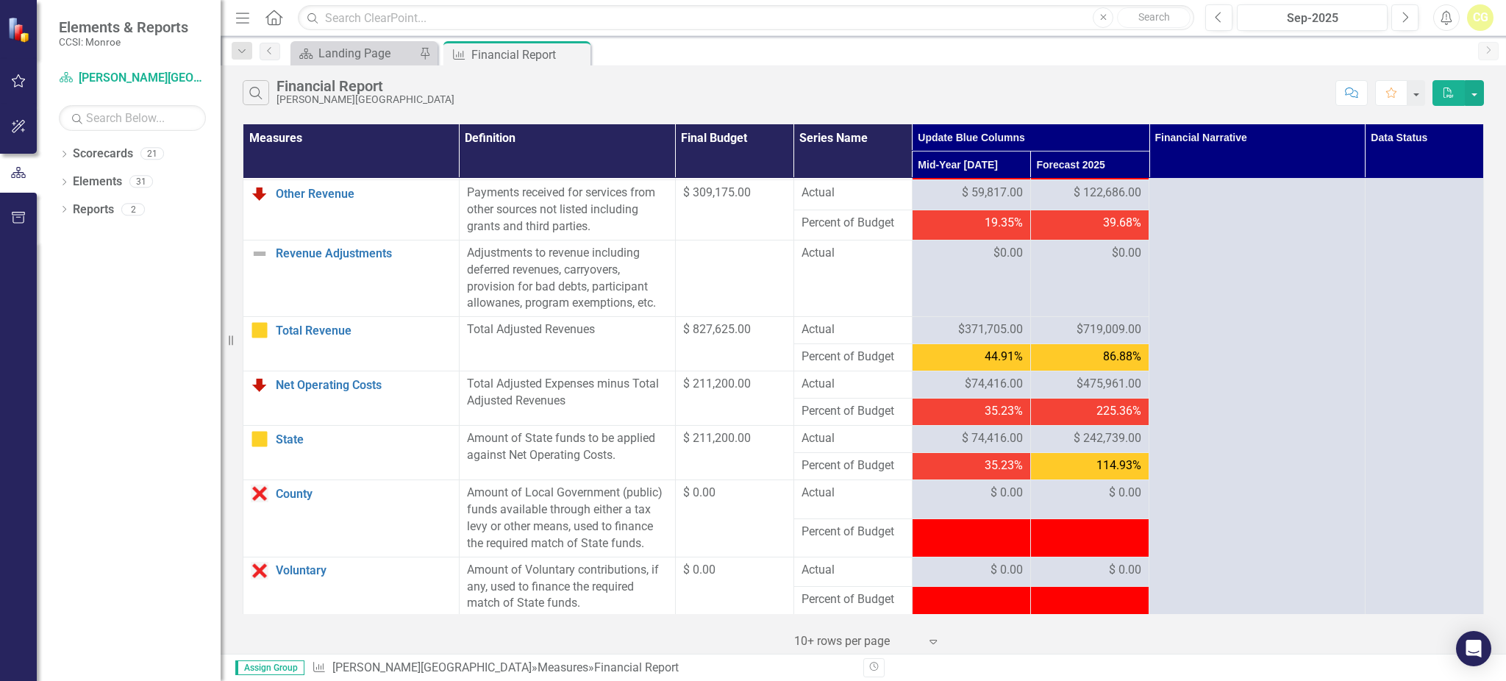
click at [1076, 338] on span "$719,009.00" at bounding box center [1108, 329] width 65 height 17
click at [1076, 393] on span "$475,961.00" at bounding box center [1108, 384] width 65 height 17
click at [1047, 393] on div "$475,961.00" at bounding box center [1089, 384] width 103 height 17
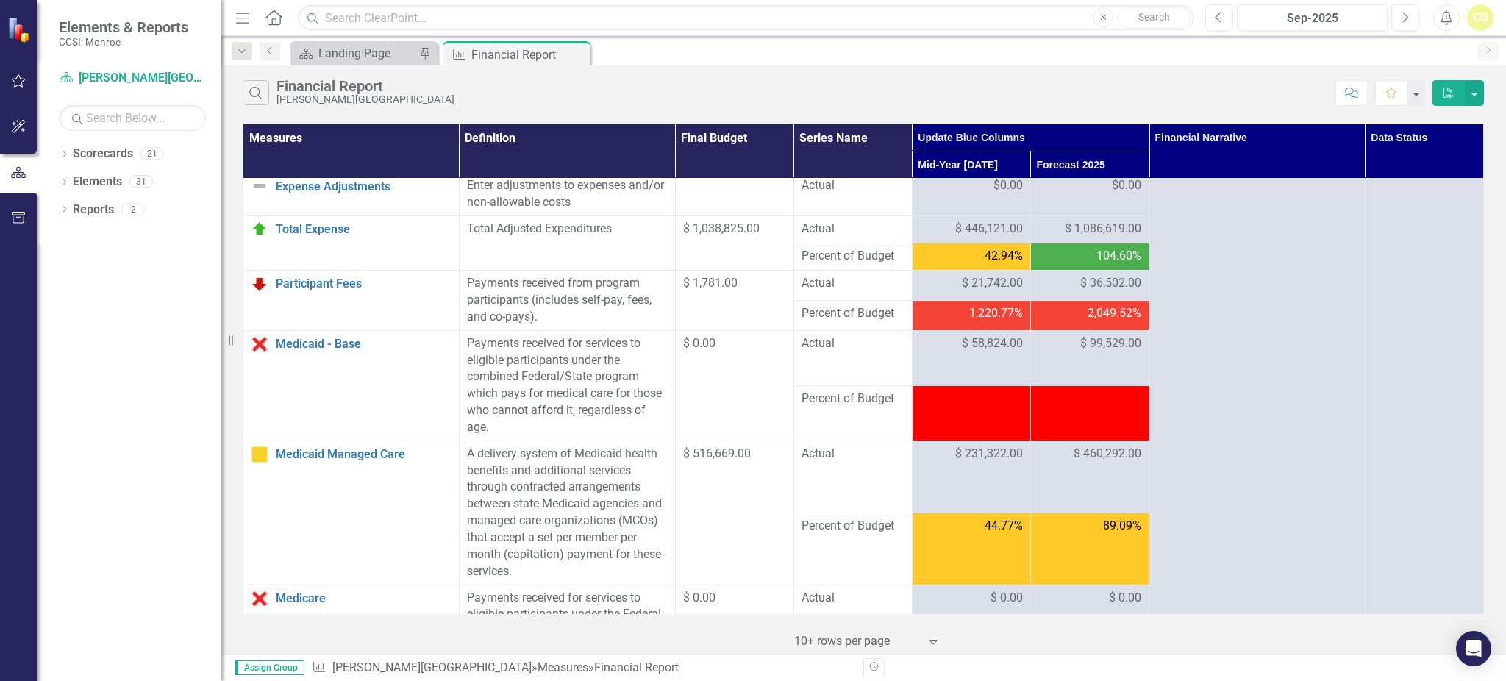
scroll to position [674, 0]
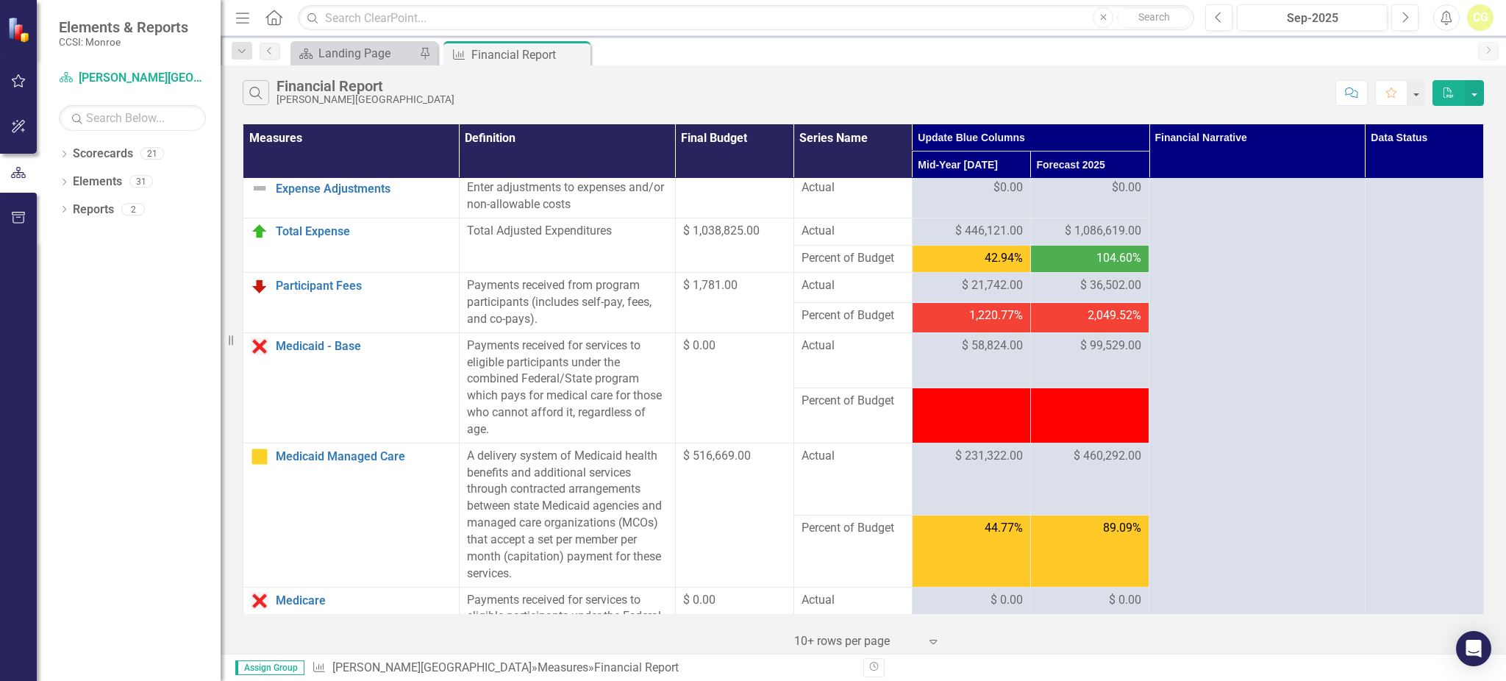
click at [1048, 237] on td "$ 1,086,619.00" at bounding box center [1089, 231] width 118 height 27
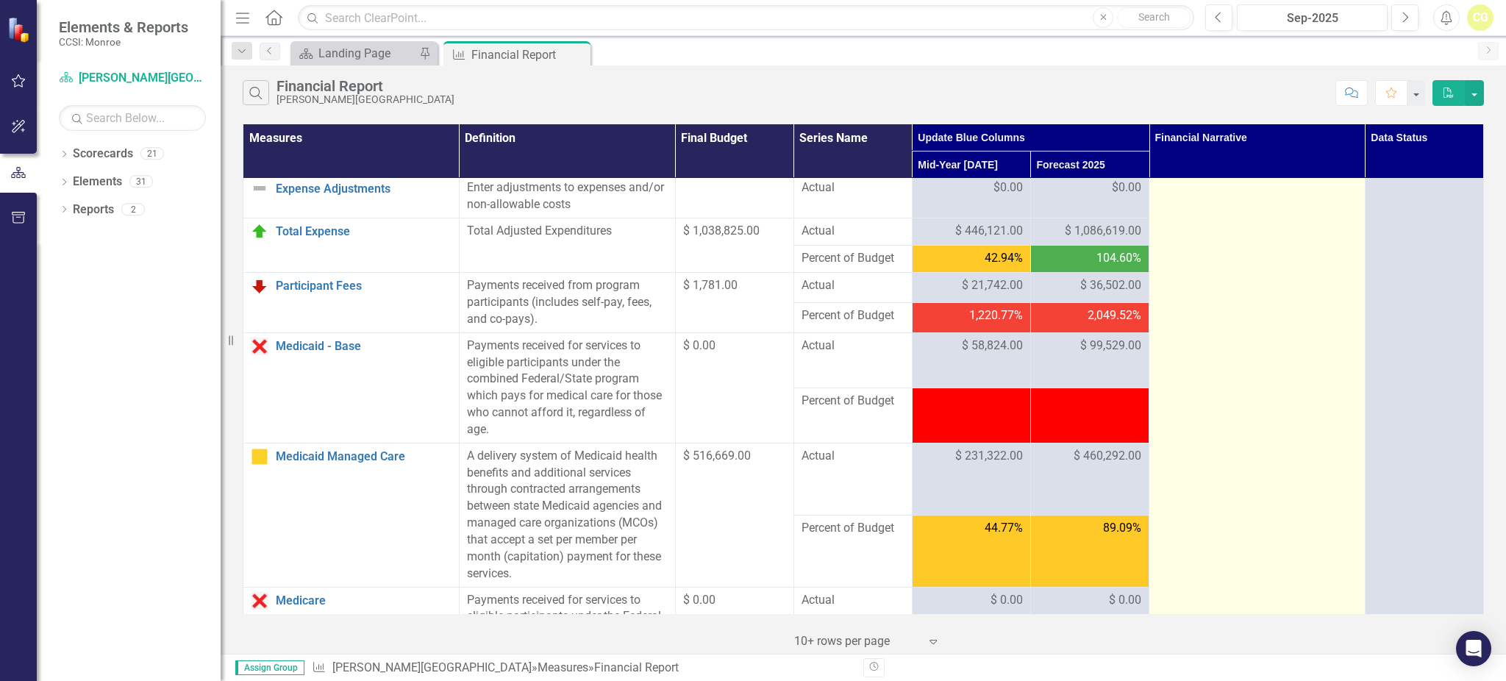
click at [1286, 248] on td at bounding box center [1257, 540] width 216 height 2071
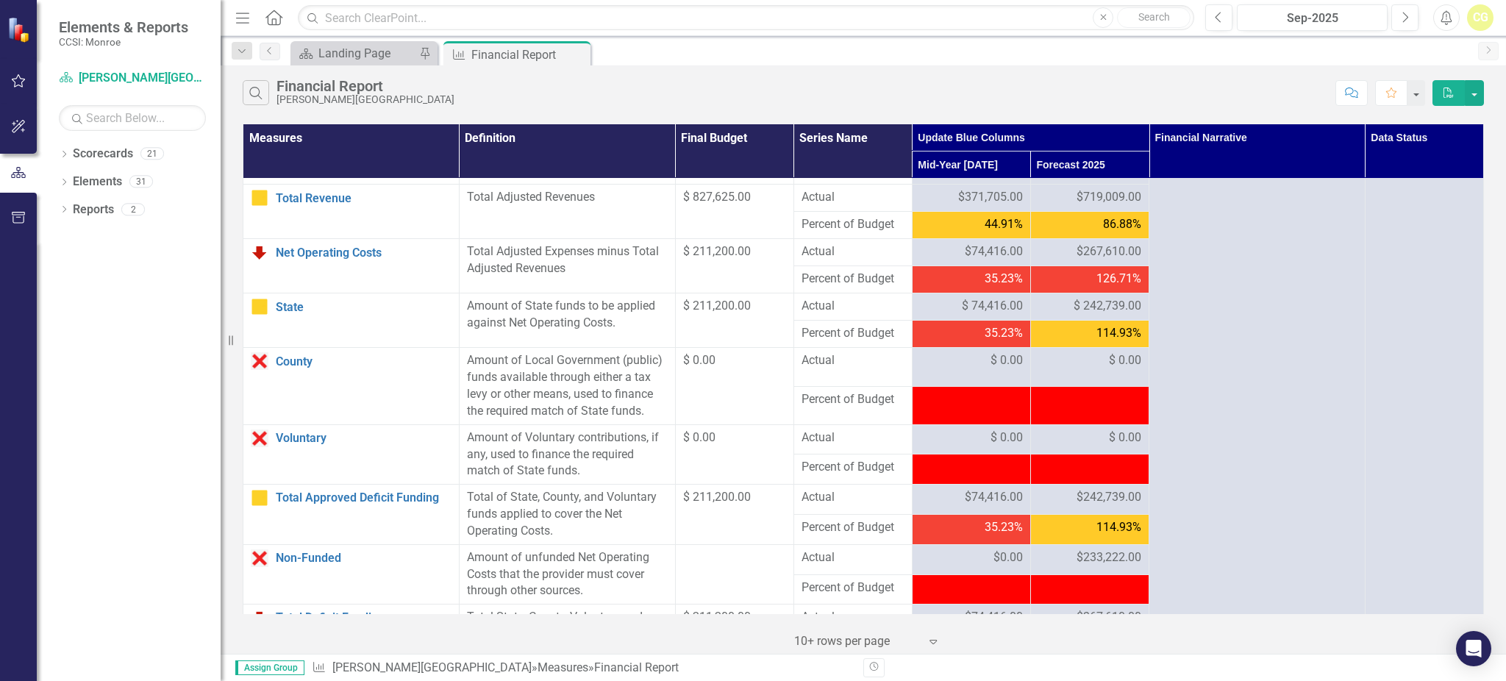
scroll to position [1360, 0]
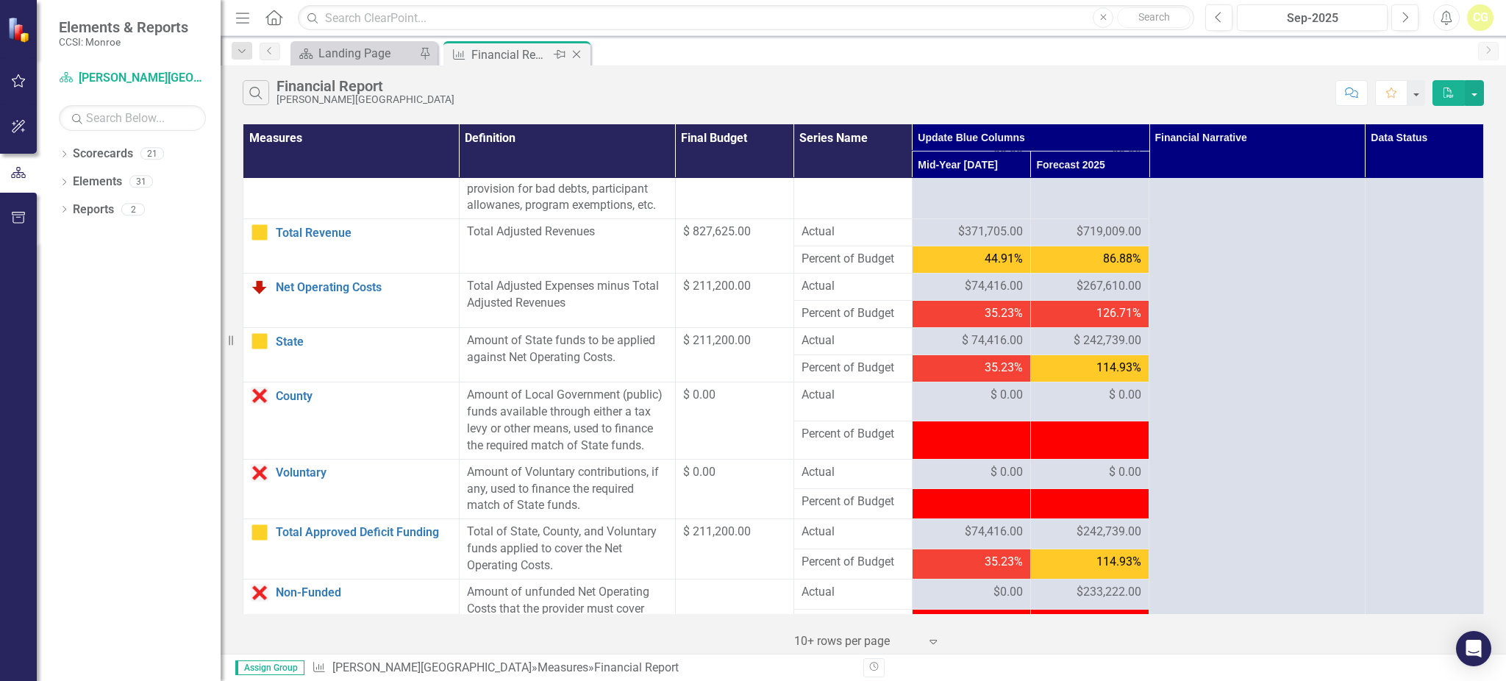
click at [573, 51] on icon at bounding box center [577, 55] width 8 height 8
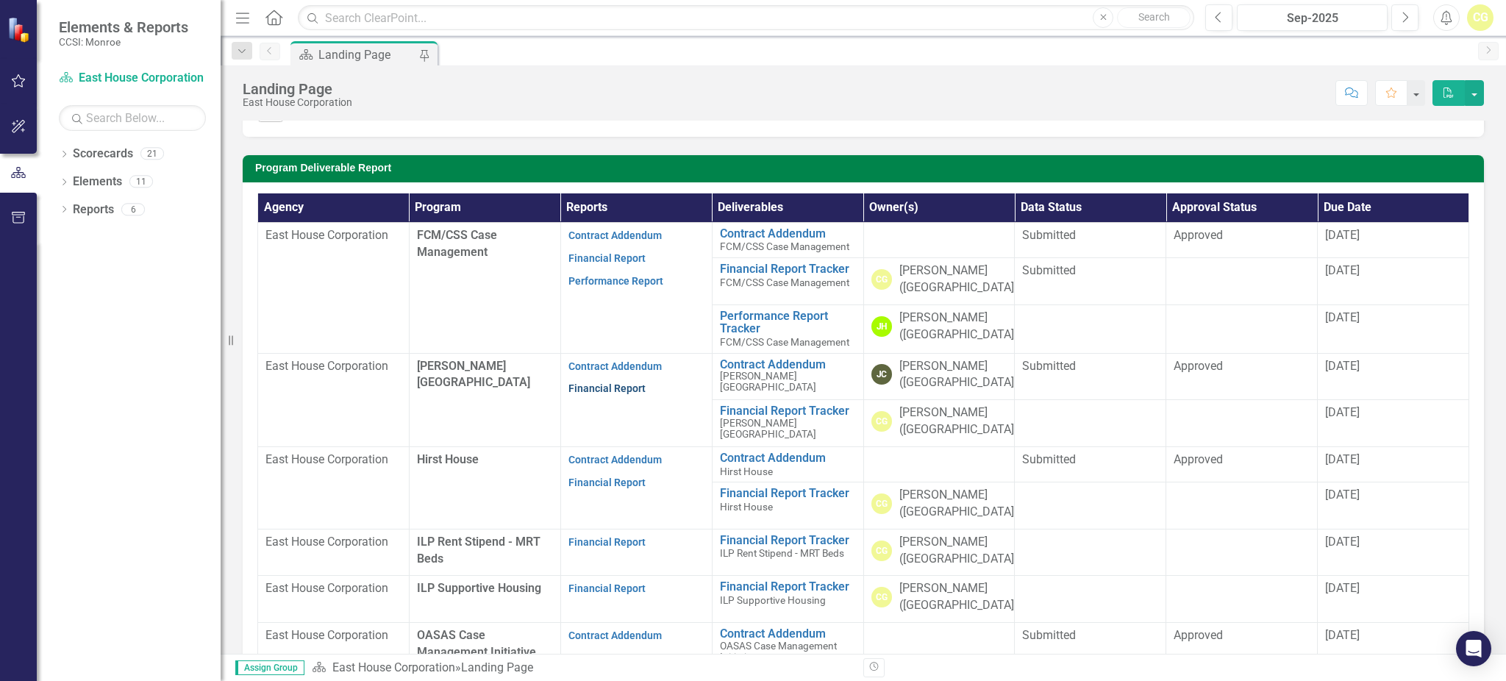
click at [606, 387] on link "Financial Report" at bounding box center [606, 388] width 77 height 12
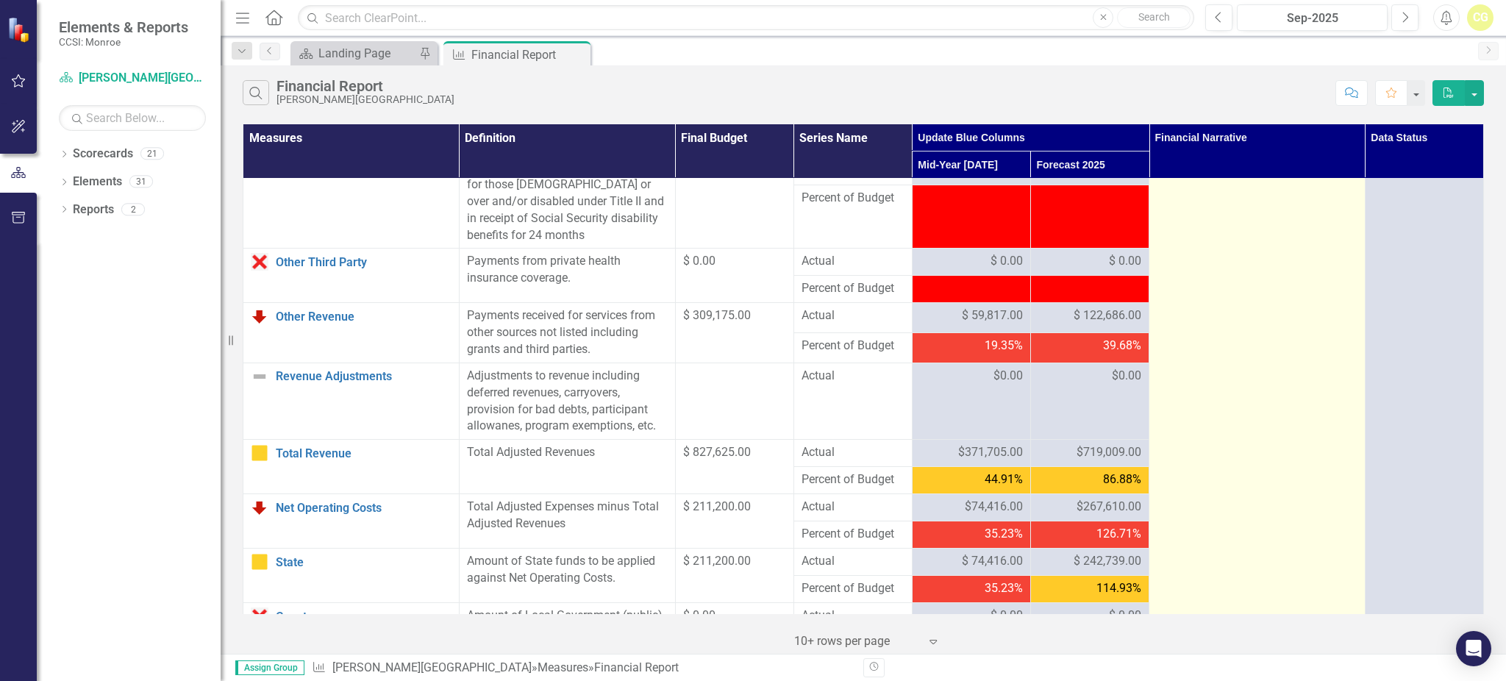
scroll to position [1078, 0]
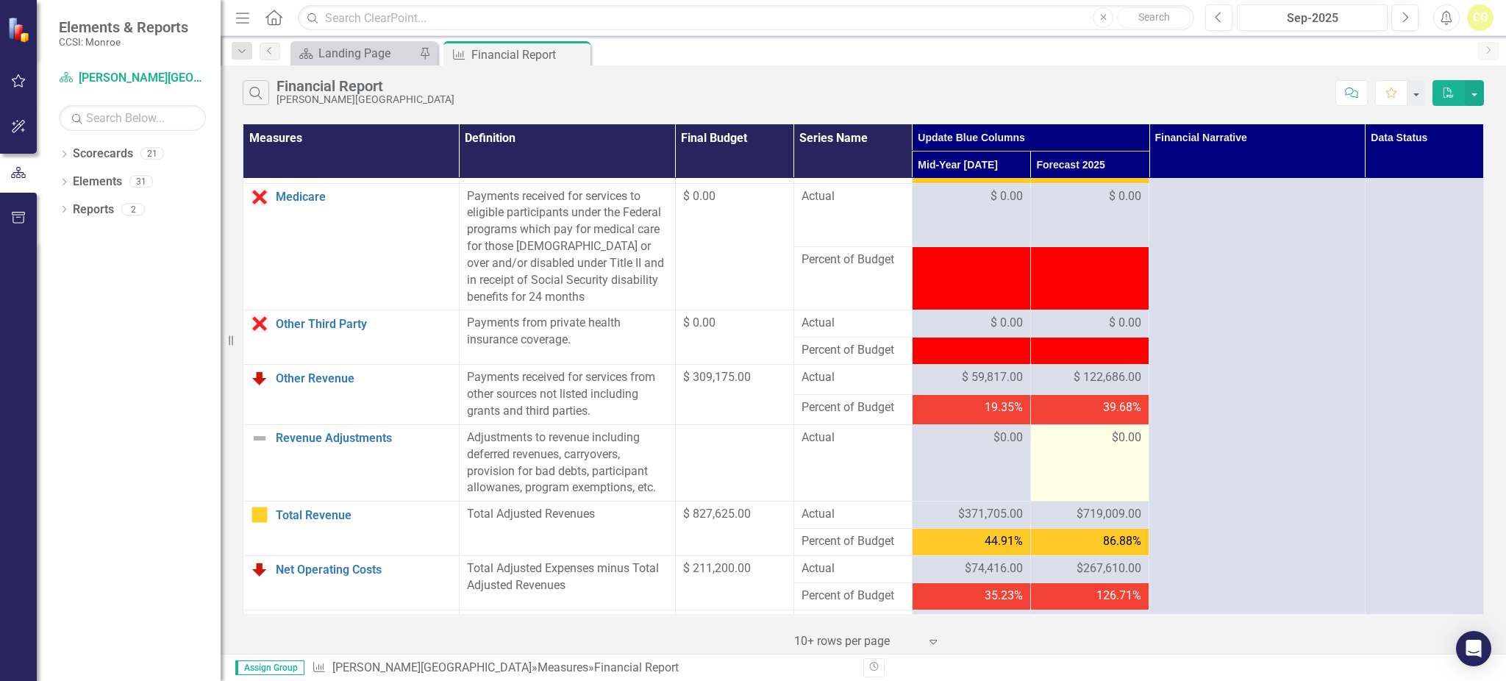
click at [1128, 446] on span "$0.00" at bounding box center [1126, 437] width 29 height 17
click at [1087, 386] on span "$ 122,686.00" at bounding box center [1107, 377] width 68 height 17
click at [1096, 523] on span "$719,009.00" at bounding box center [1108, 514] width 65 height 17
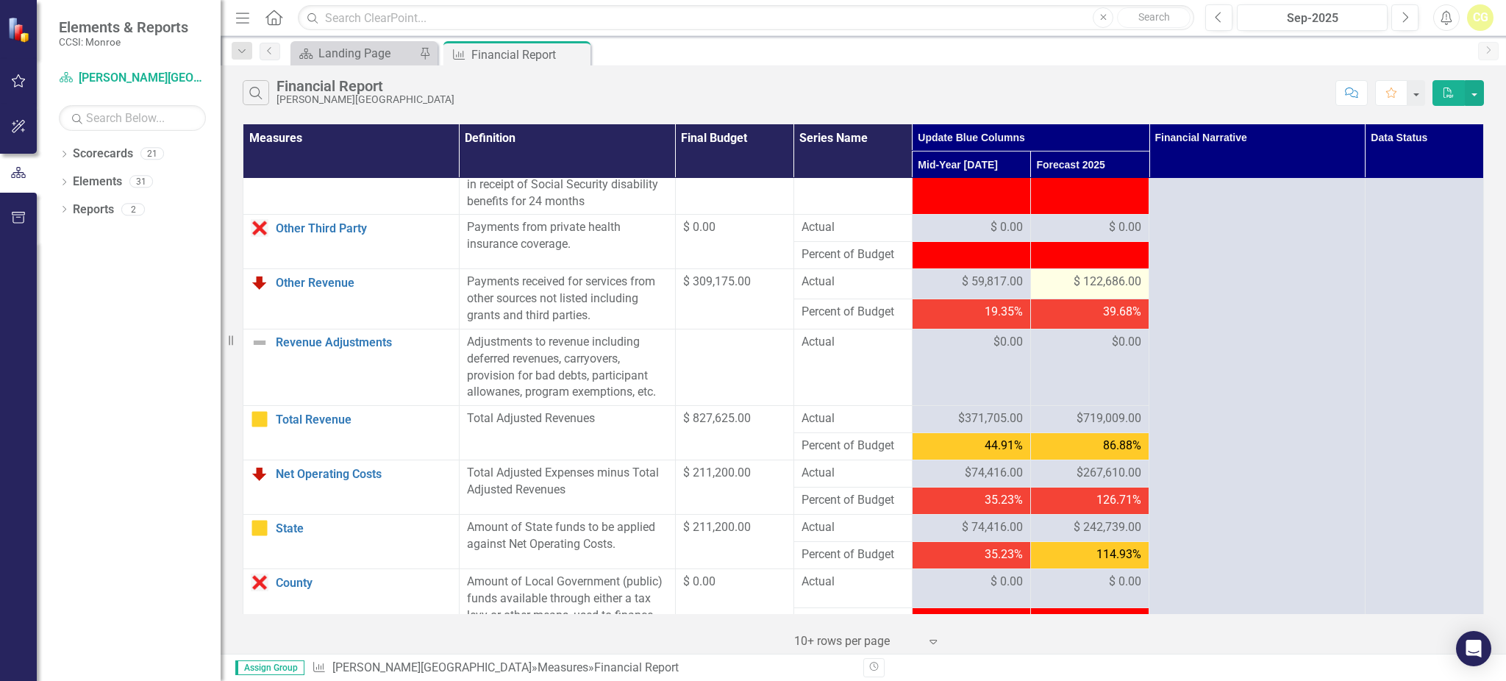
scroll to position [1176, 0]
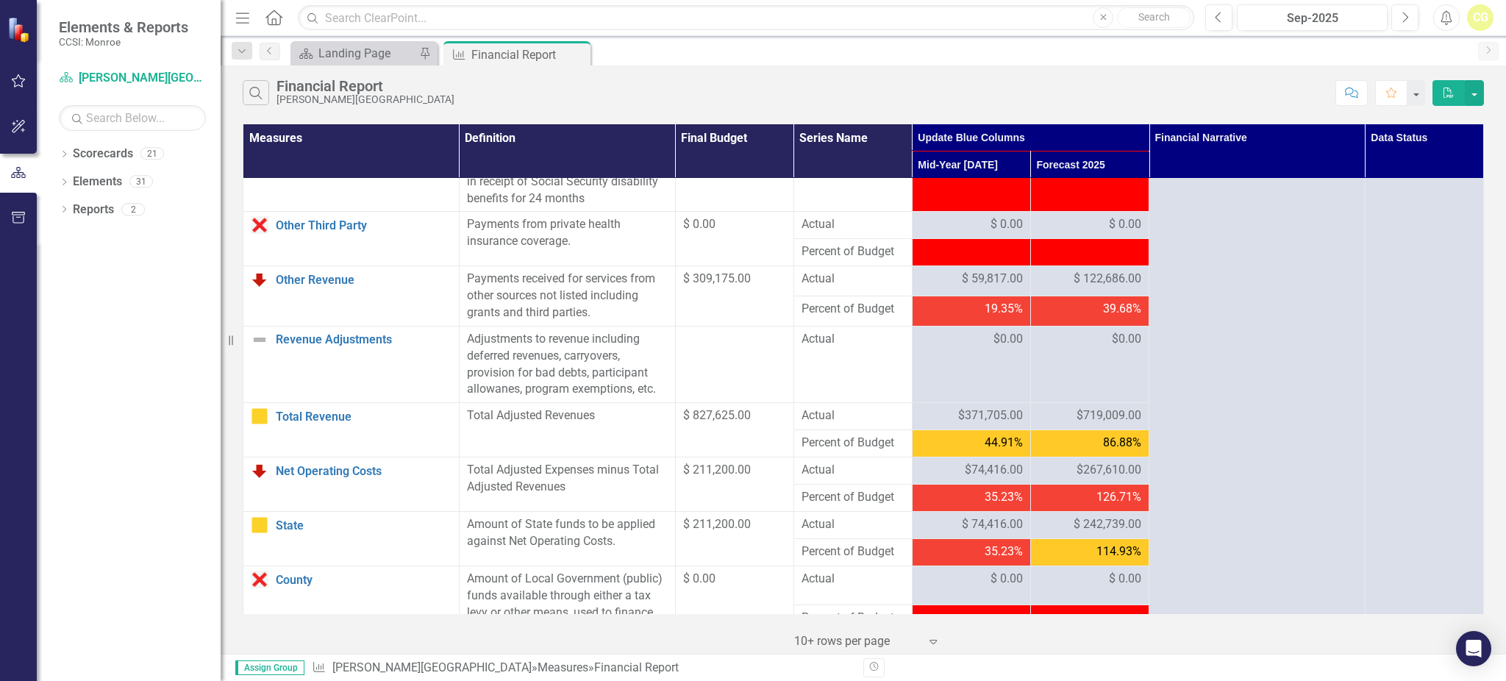
click at [1132, 479] on span "$267,610.00" at bounding box center [1108, 470] width 65 height 17
click at [1087, 424] on span "$719,009.00" at bounding box center [1108, 415] width 65 height 17
click at [576, 53] on icon "Close" at bounding box center [576, 55] width 15 height 12
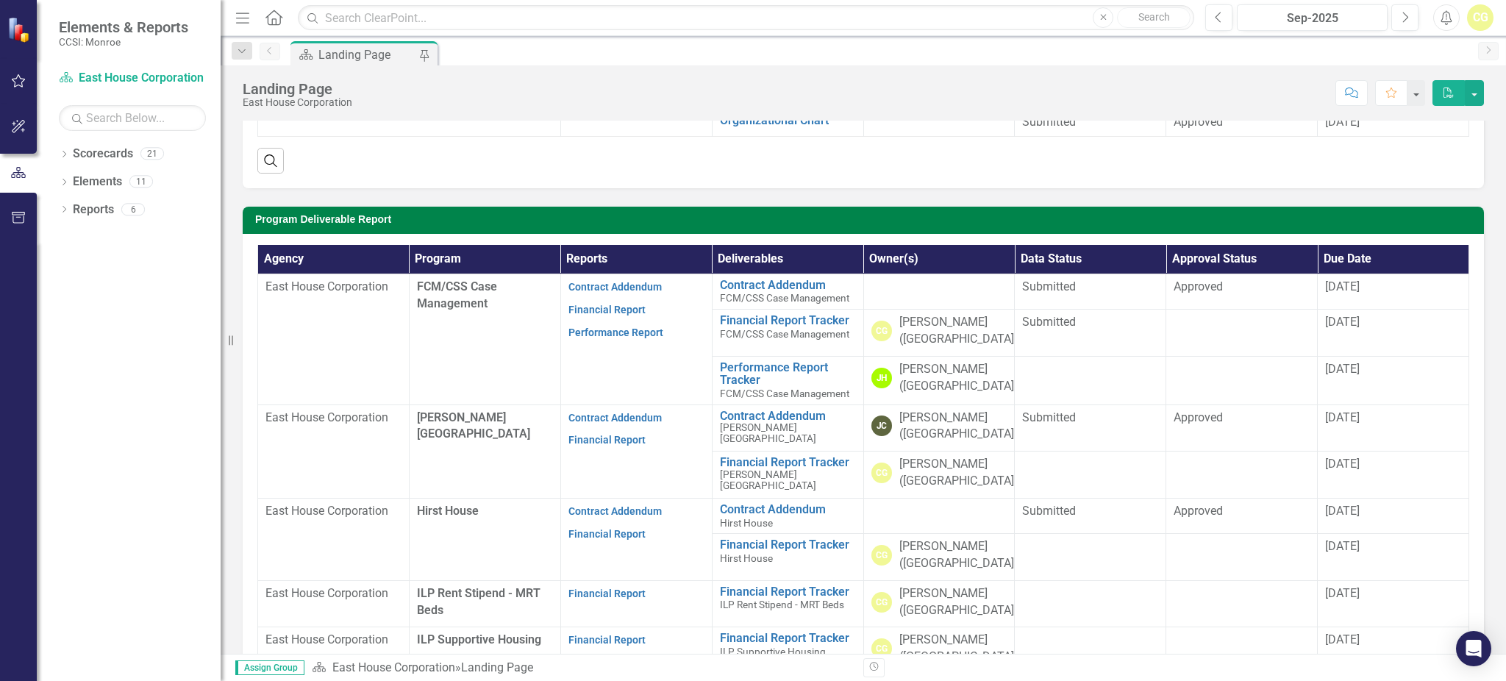
scroll to position [294, 0]
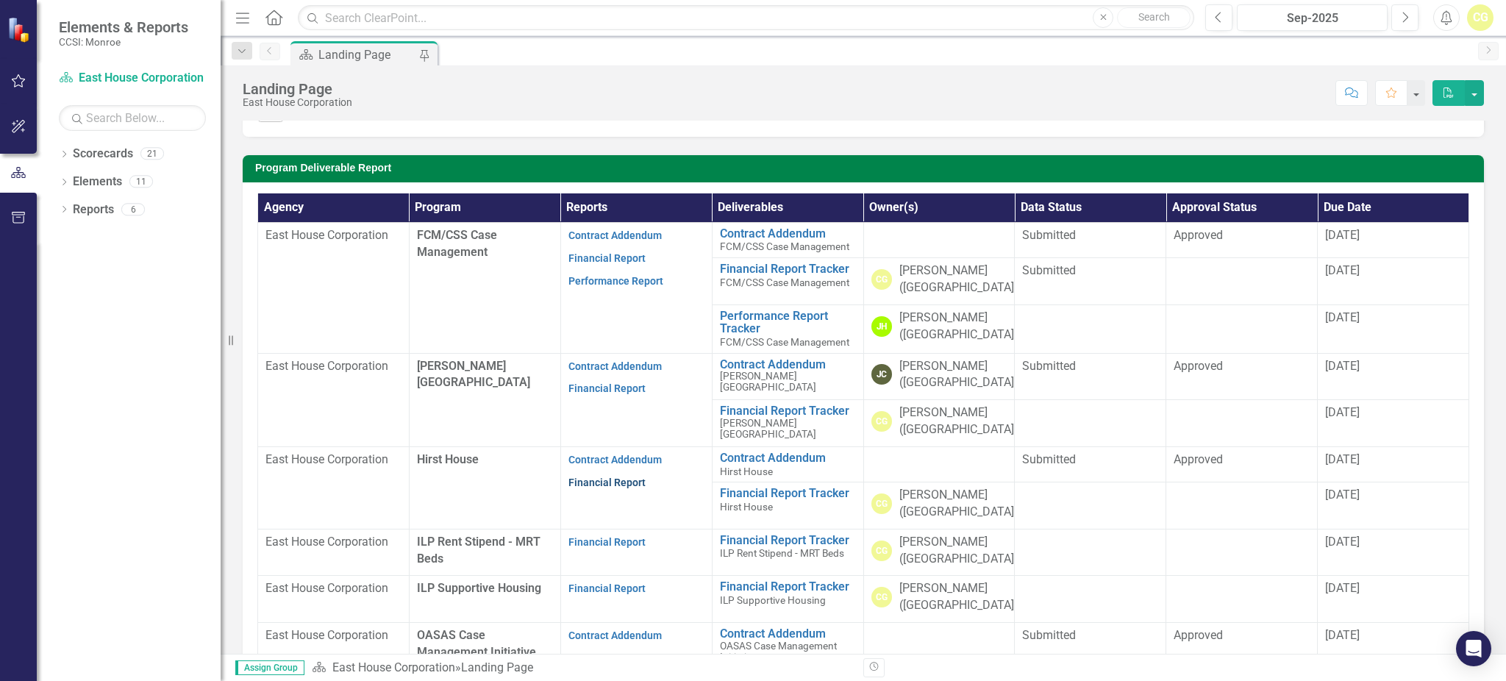
click at [595, 484] on link "Financial Report" at bounding box center [606, 482] width 77 height 12
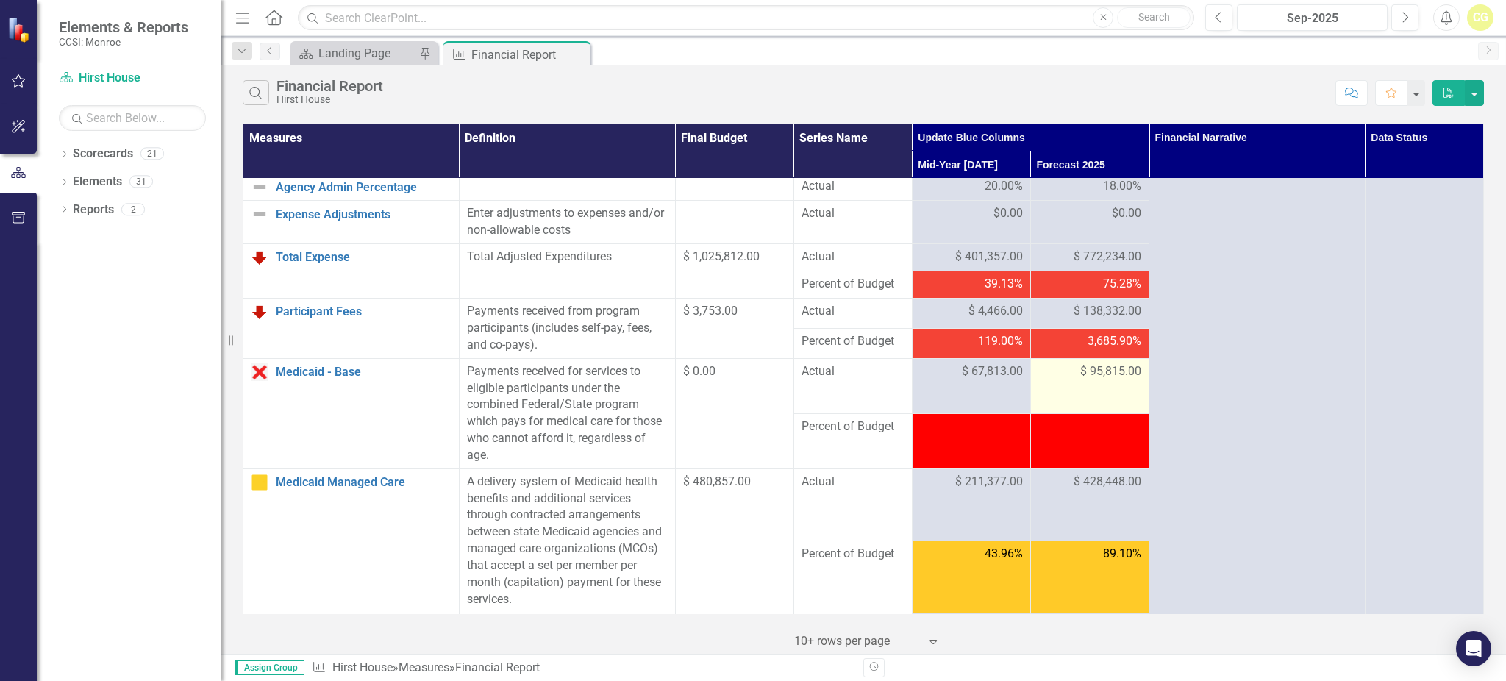
scroll to position [588, 0]
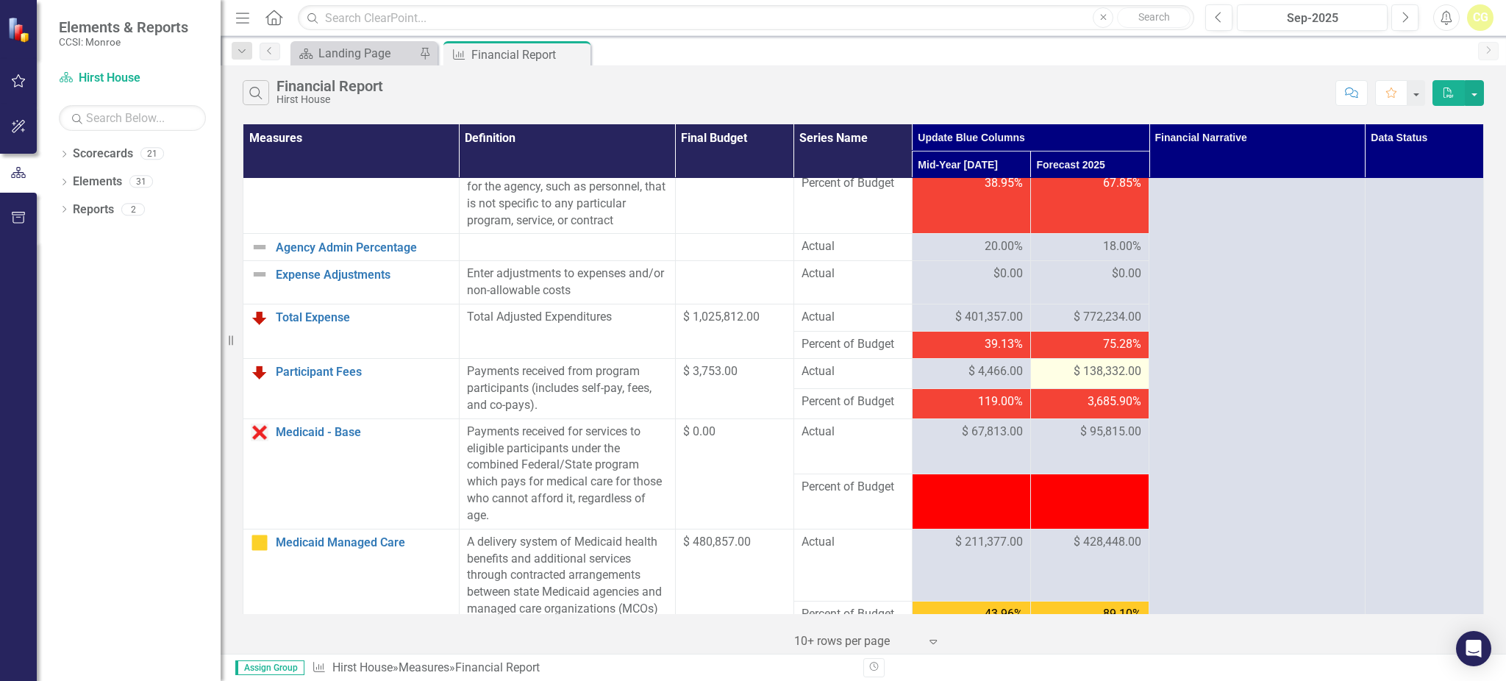
click at [1061, 378] on td "$ 138,332.00" at bounding box center [1089, 374] width 118 height 30
click at [1061, 380] on div "$ 138,332.00" at bounding box center [1089, 371] width 103 height 17
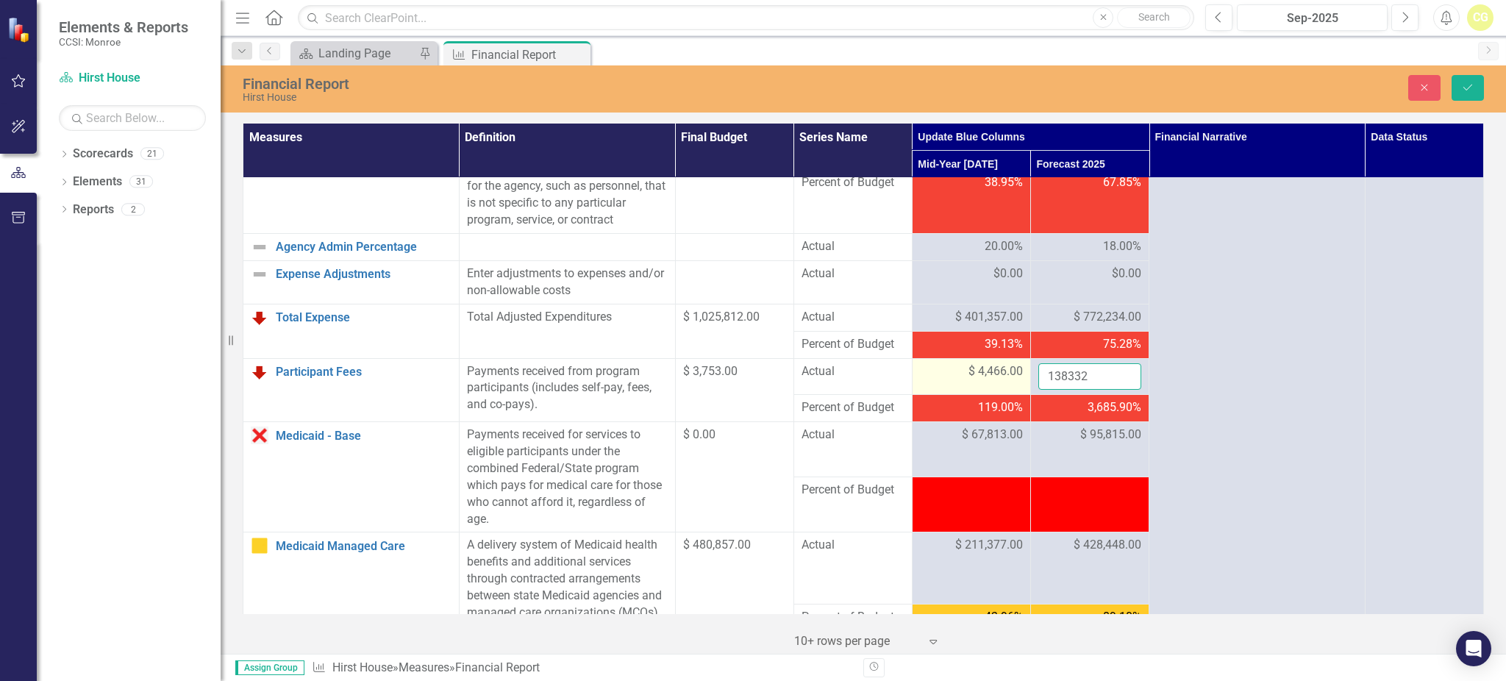
drag, startPoint x: 1096, startPoint y: 393, endPoint x: 954, endPoint y: 407, distance: 142.6
click at [954, 395] on tr "Participant Fees Link Open Element Payments received from program participants …" at bounding box center [863, 376] width 1240 height 37
type input "9084"
click at [1053, 499] on div at bounding box center [1089, 491] width 103 height 18
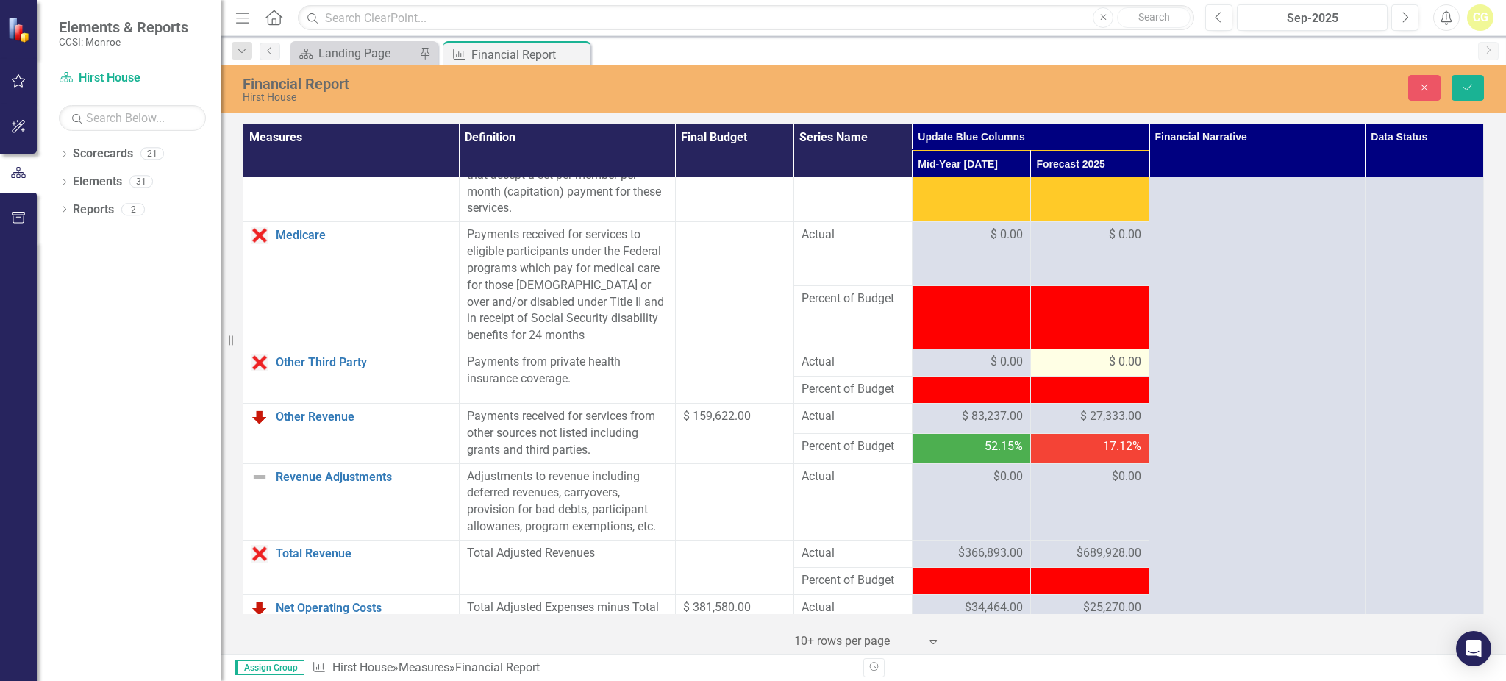
scroll to position [1078, 0]
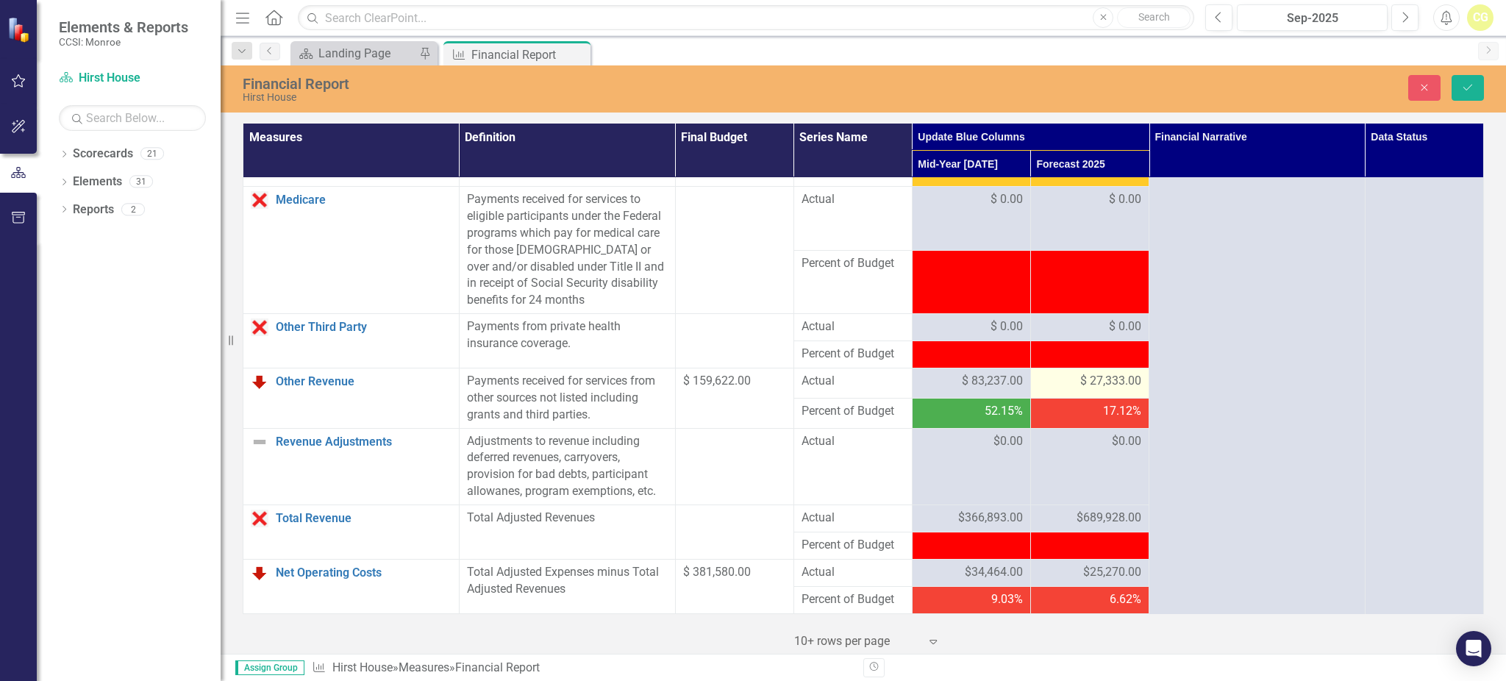
click at [1055, 390] on div "$ 27,333.00" at bounding box center [1089, 381] width 103 height 17
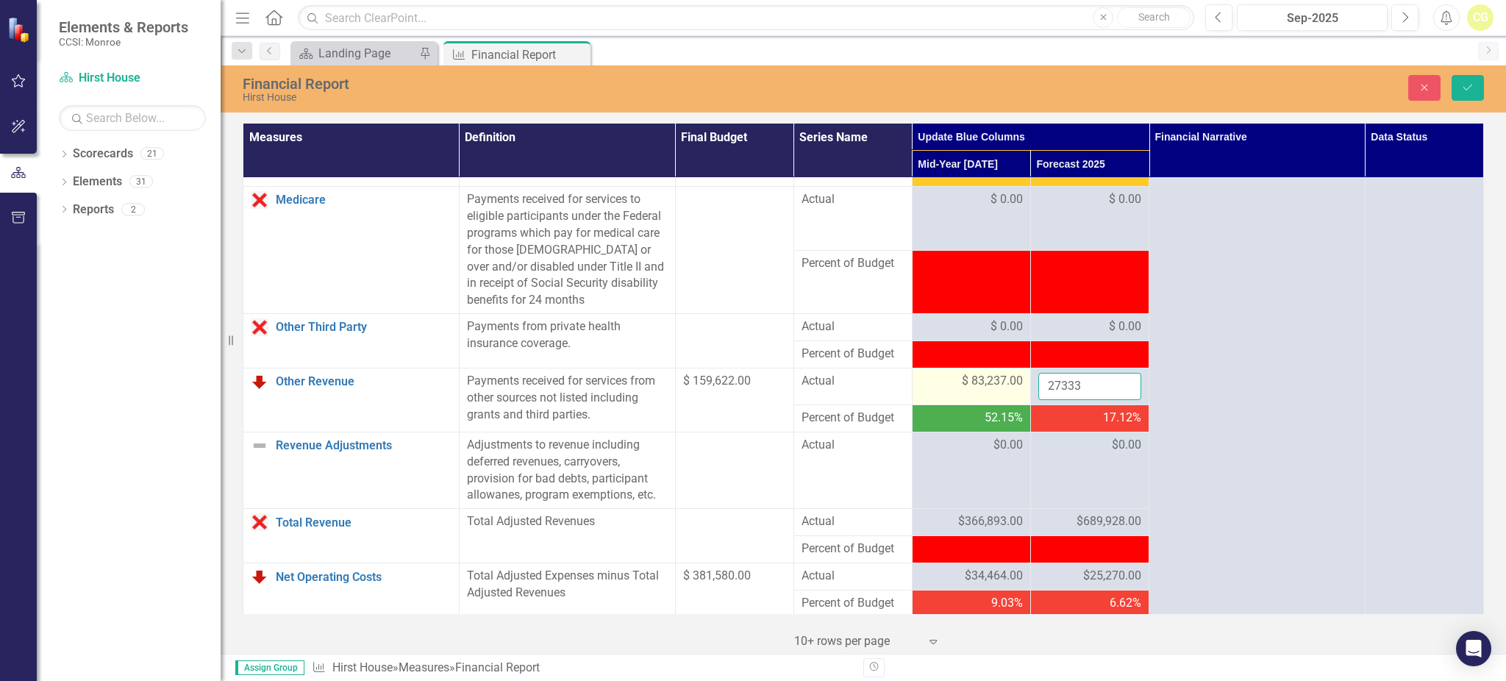
drag, startPoint x: 1111, startPoint y: 401, endPoint x: 990, endPoint y: 405, distance: 120.6
click at [990, 405] on tr "Other Revenue Link Open Element Payments received for services from other sourc…" at bounding box center [863, 386] width 1240 height 37
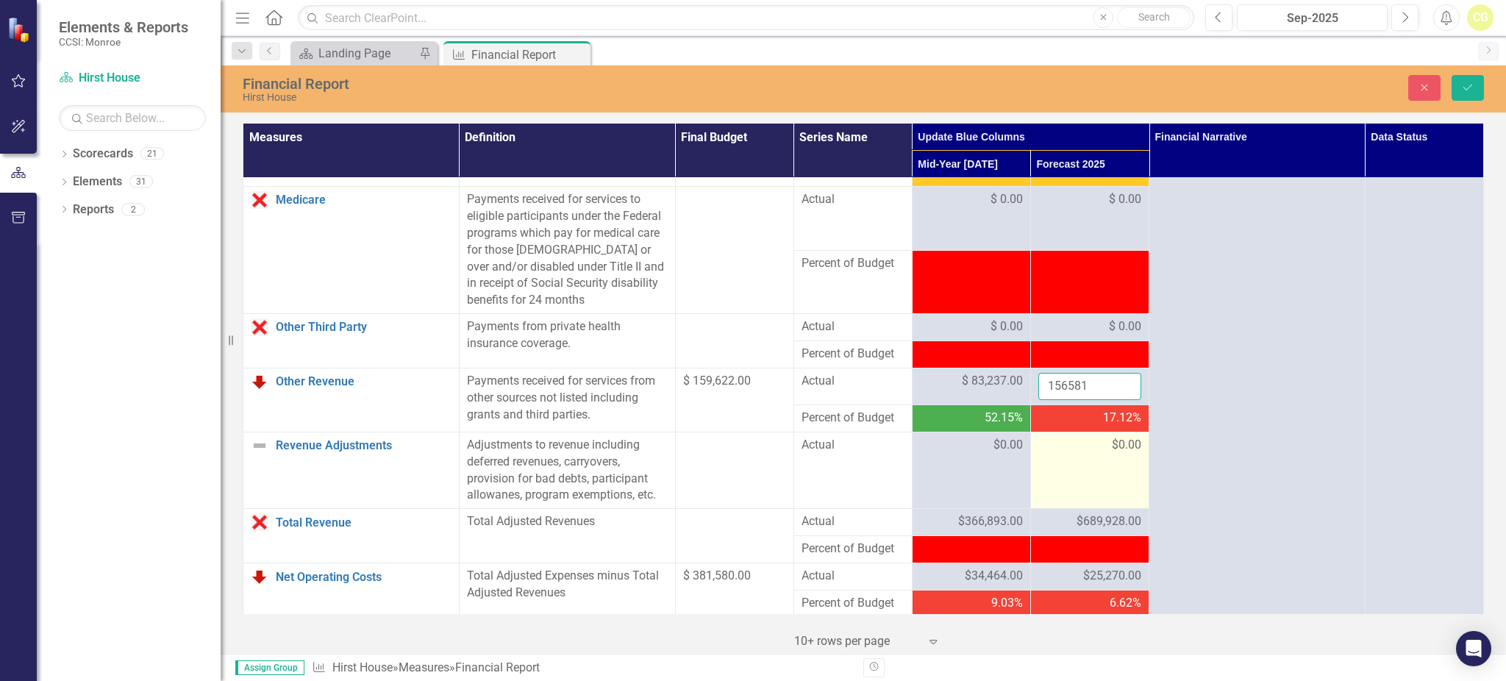
type input "156581"
click at [1112, 454] on span "$0.00" at bounding box center [1126, 445] width 29 height 17
click at [1051, 530] on div "$689,928.00" at bounding box center [1089, 521] width 103 height 17
drag, startPoint x: 1048, startPoint y: 540, endPoint x: 1100, endPoint y: 492, distance: 71.3
click at [1048, 530] on div "$689,928.00" at bounding box center [1089, 521] width 103 height 17
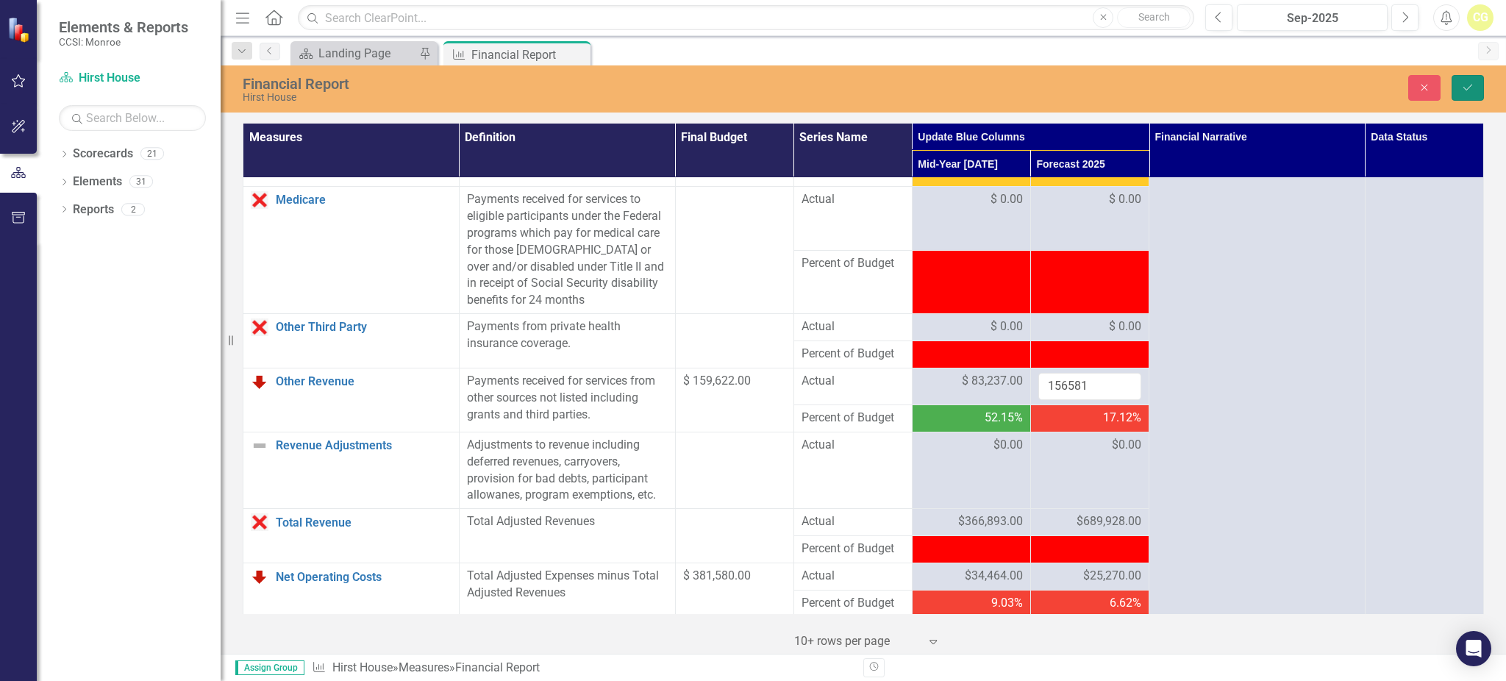
click at [1462, 82] on icon "Save" at bounding box center [1467, 87] width 13 height 10
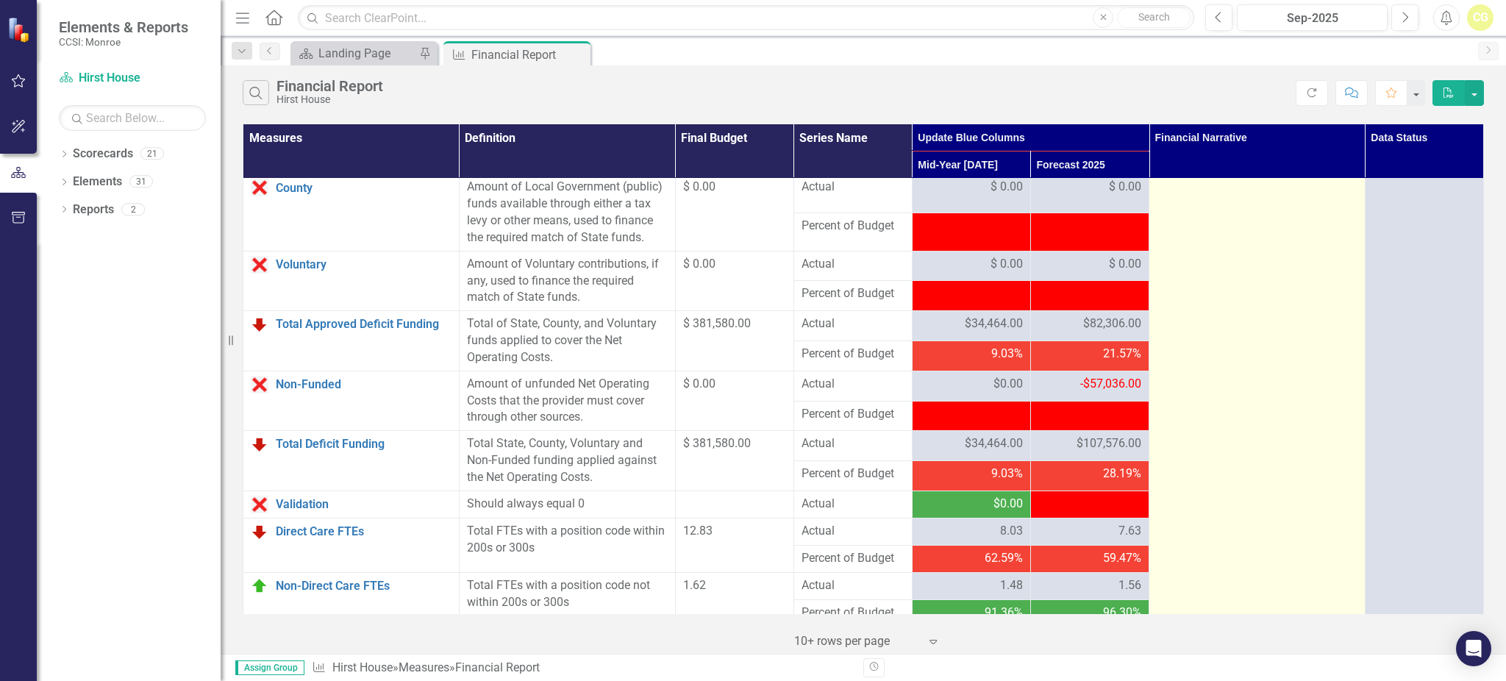
scroll to position [1654, 0]
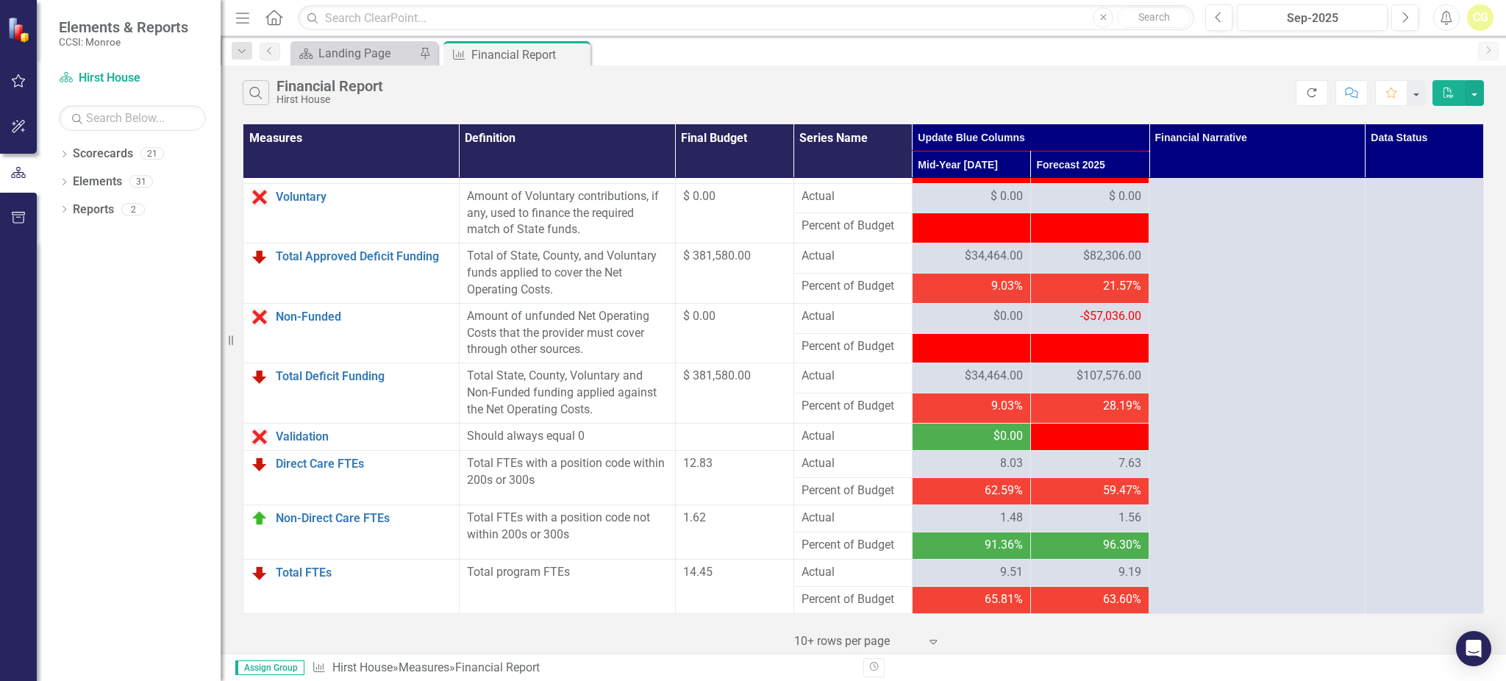
click at [1318, 89] on button "Refresh" at bounding box center [1311, 93] width 32 height 26
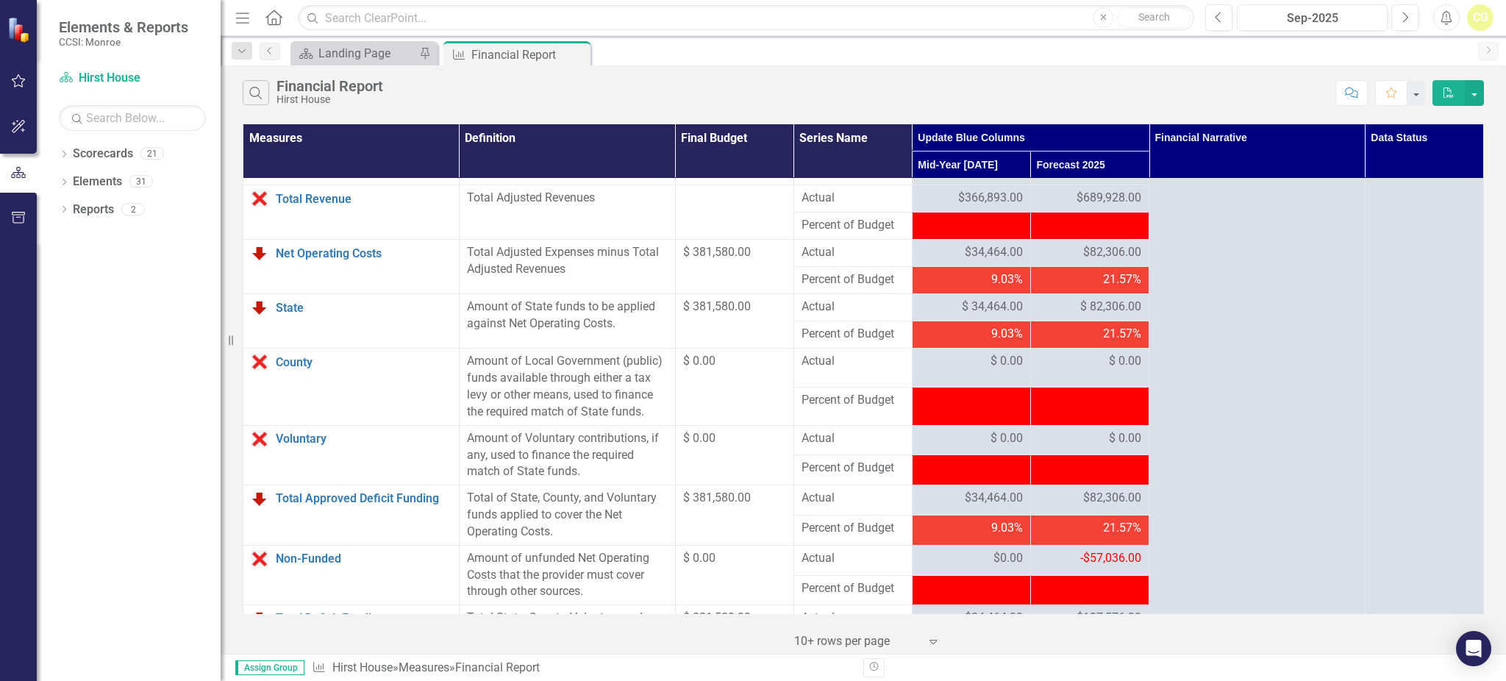
scroll to position [1360, 0]
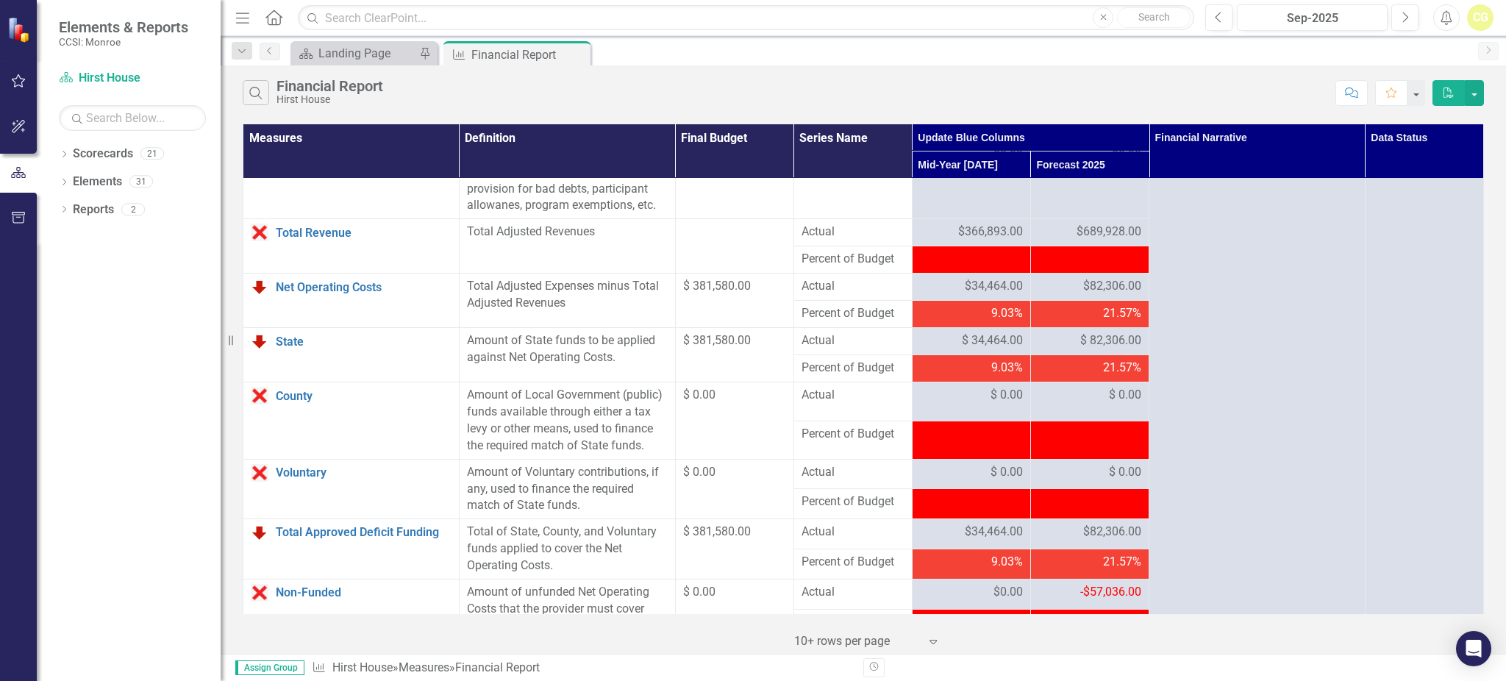
click at [1049, 295] on div "$82,306.00" at bounding box center [1089, 286] width 103 height 17
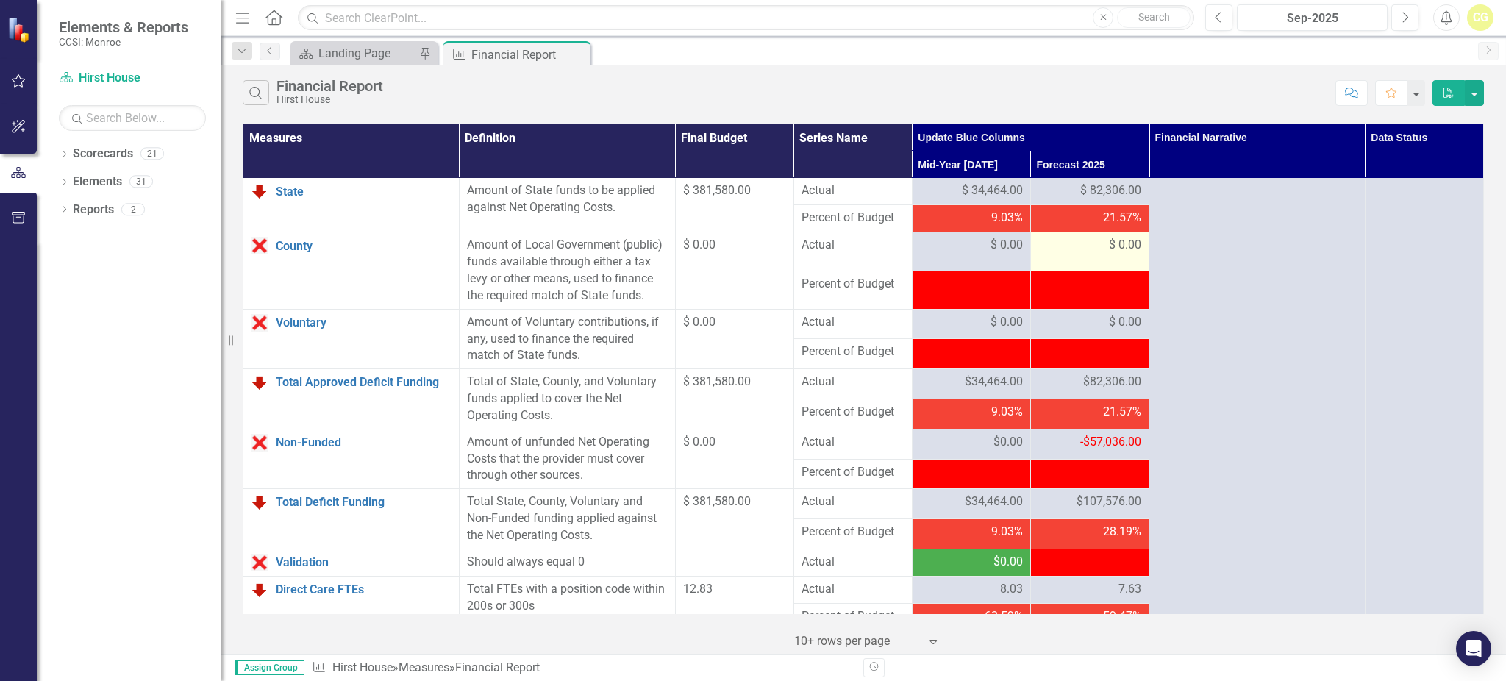
scroll to position [1556, 0]
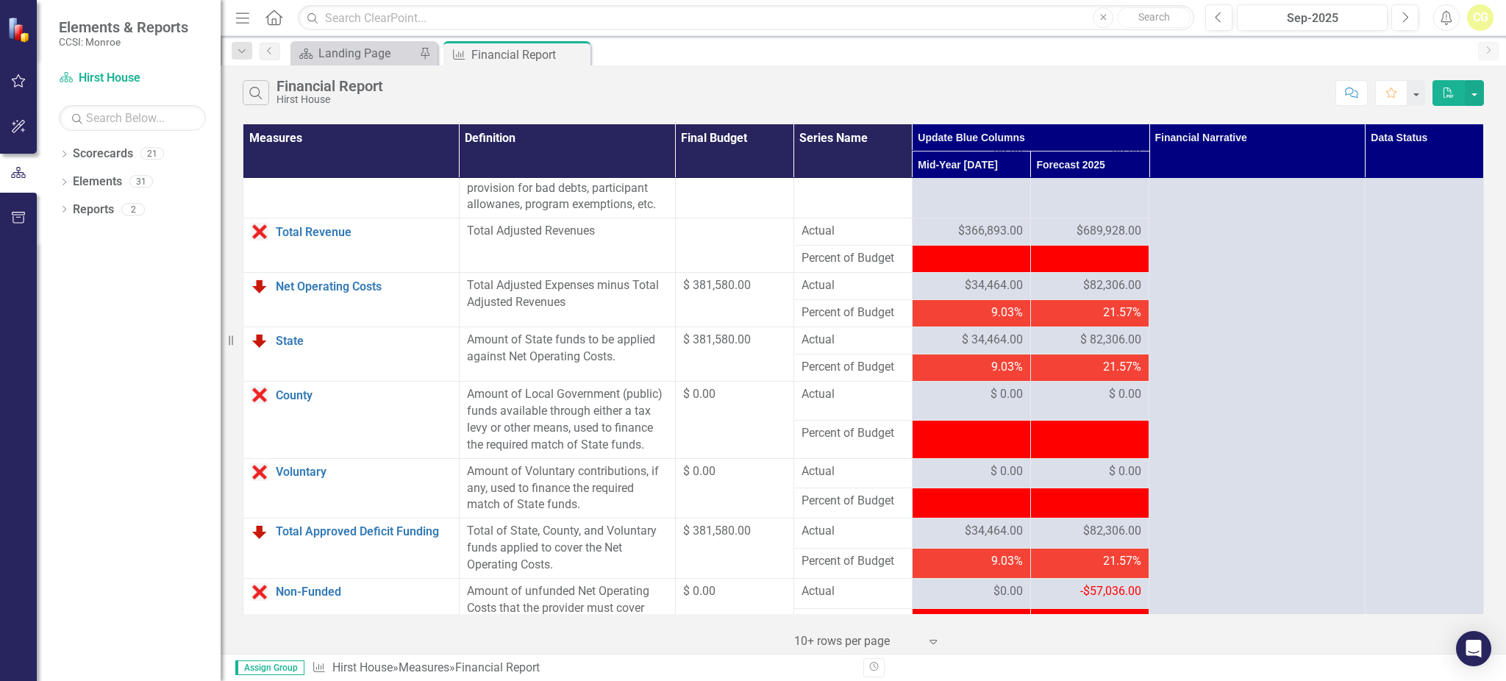
scroll to position [1372, 0]
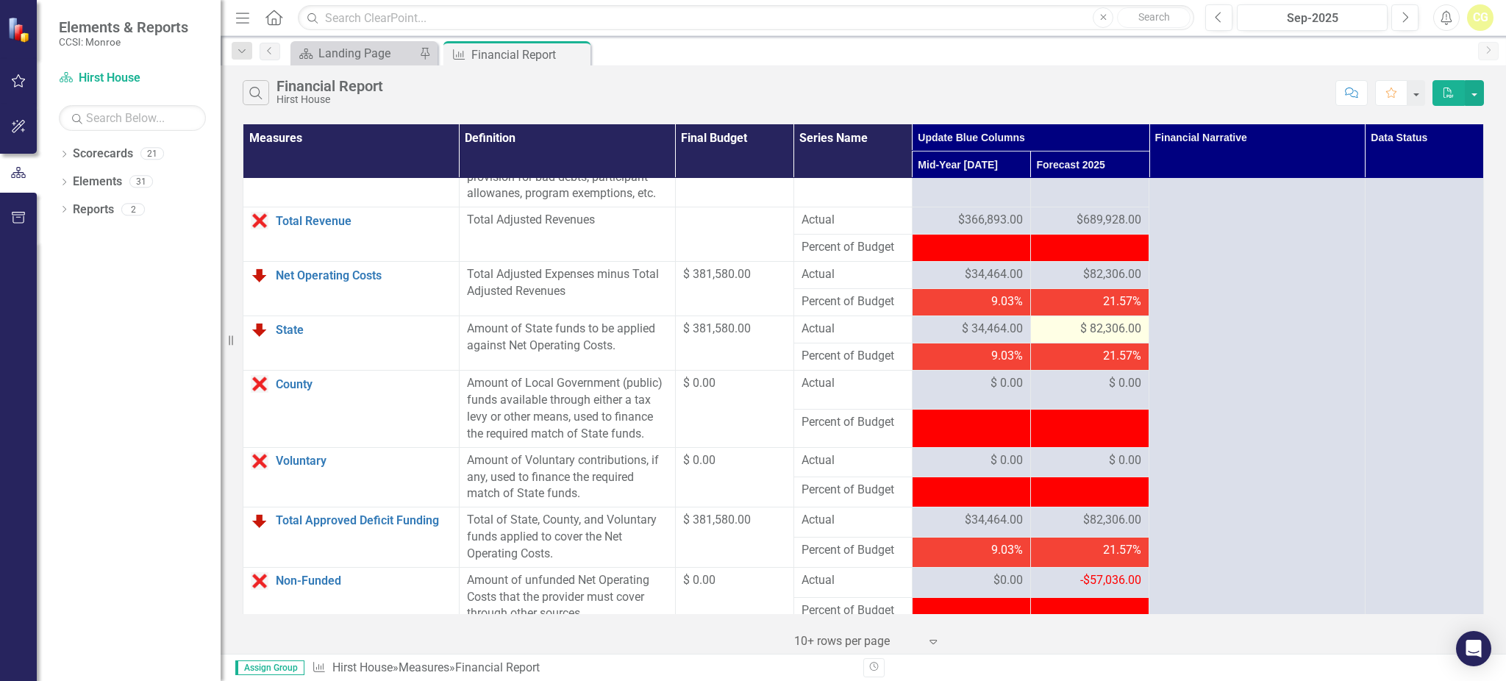
click at [1059, 337] on div "$ 82,306.00" at bounding box center [1089, 329] width 103 height 17
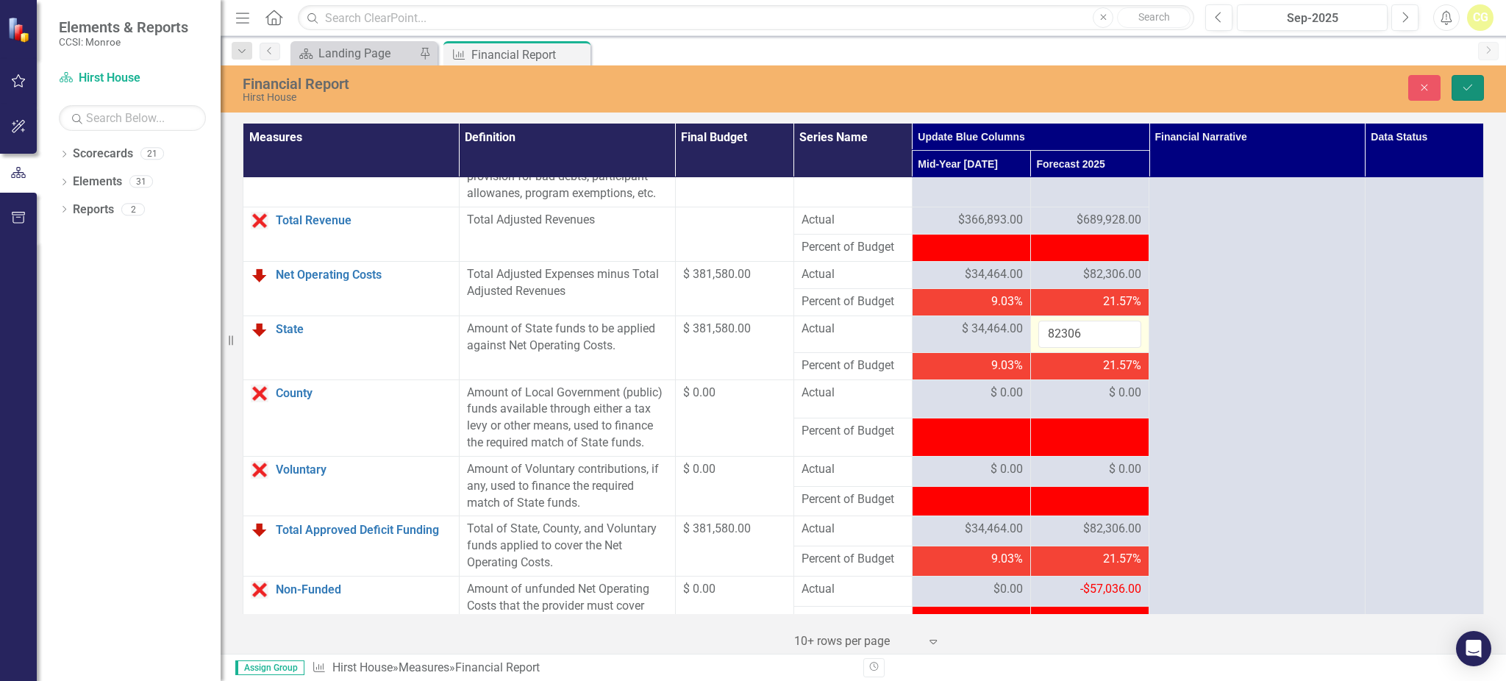
click at [1459, 87] on button "Save" at bounding box center [1467, 88] width 32 height 26
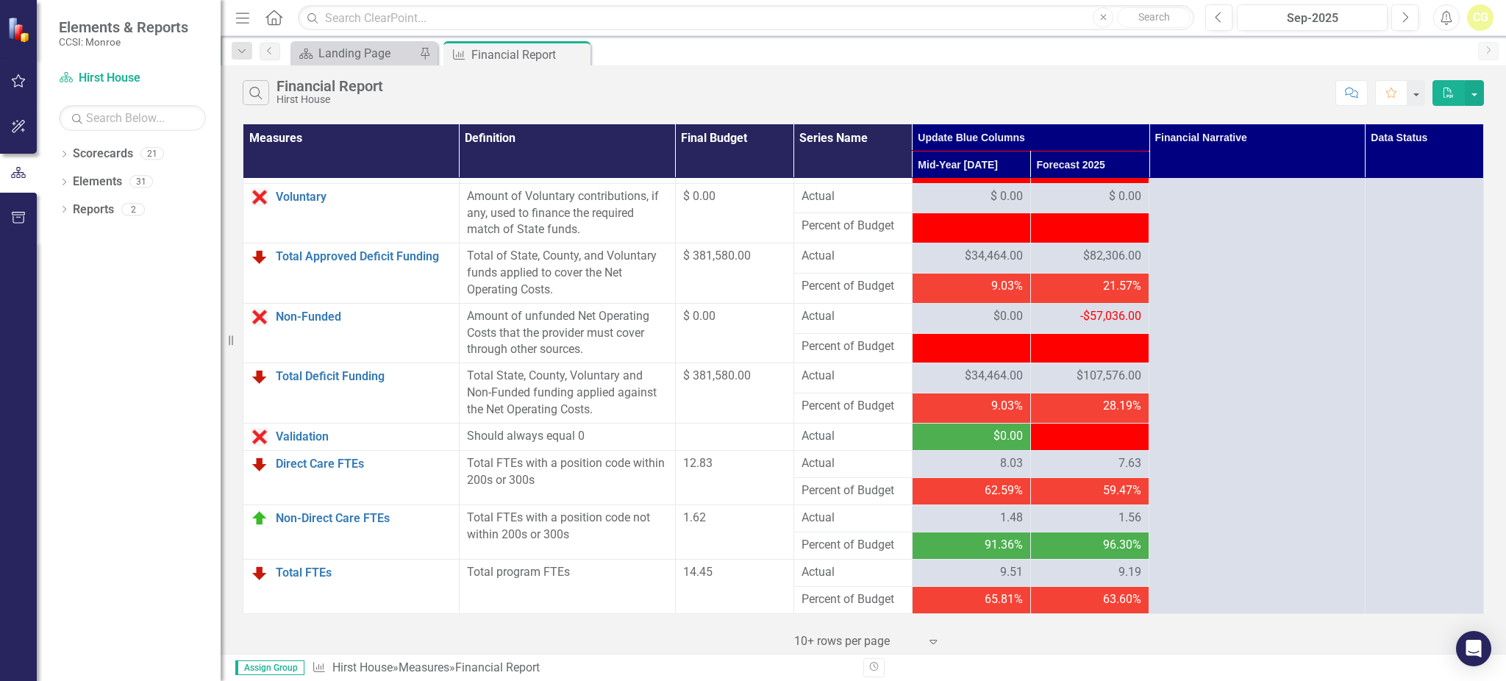
scroll to position [1654, 0]
click at [570, 51] on icon "Close" at bounding box center [576, 55] width 15 height 12
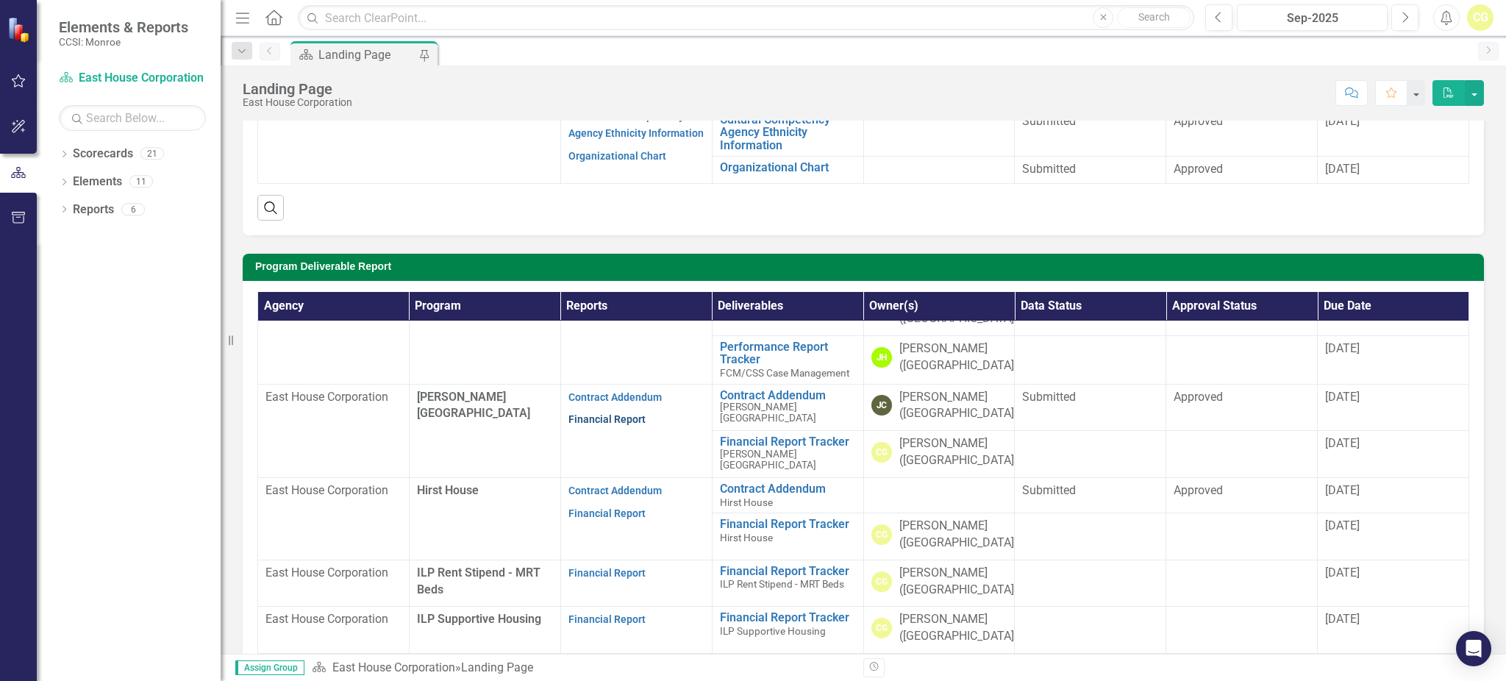
scroll to position [294, 0]
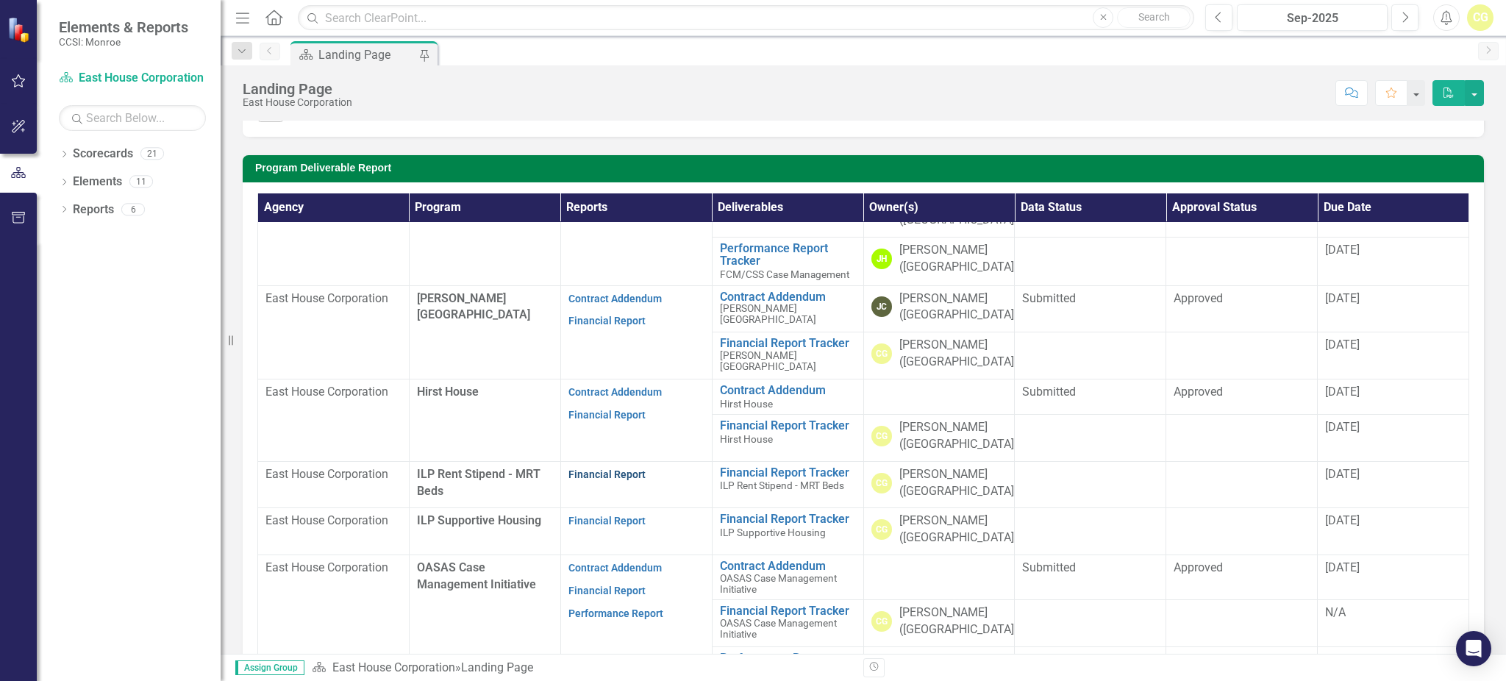
click at [604, 474] on link "Financial Report" at bounding box center [606, 474] width 77 height 12
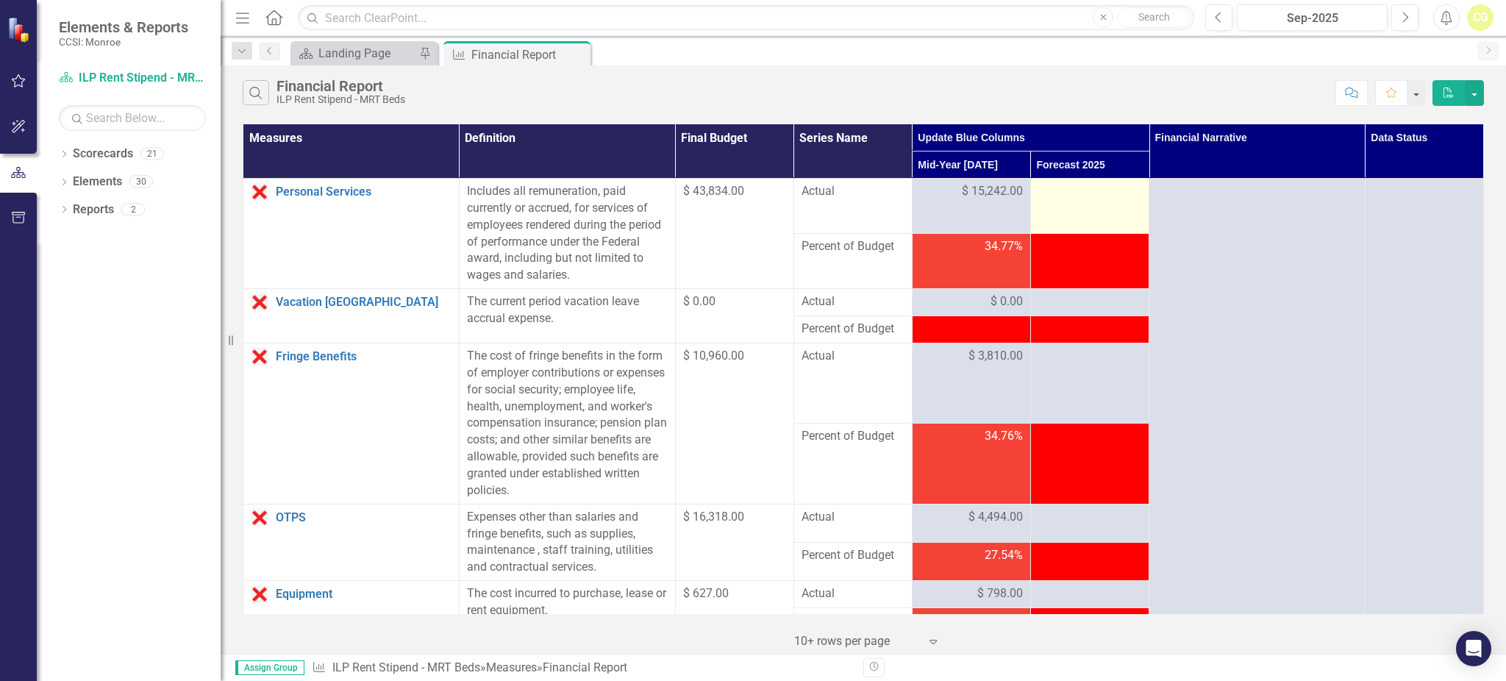
click at [1115, 204] on td at bounding box center [1089, 206] width 118 height 55
click at [1064, 196] on div at bounding box center [1089, 192] width 103 height 18
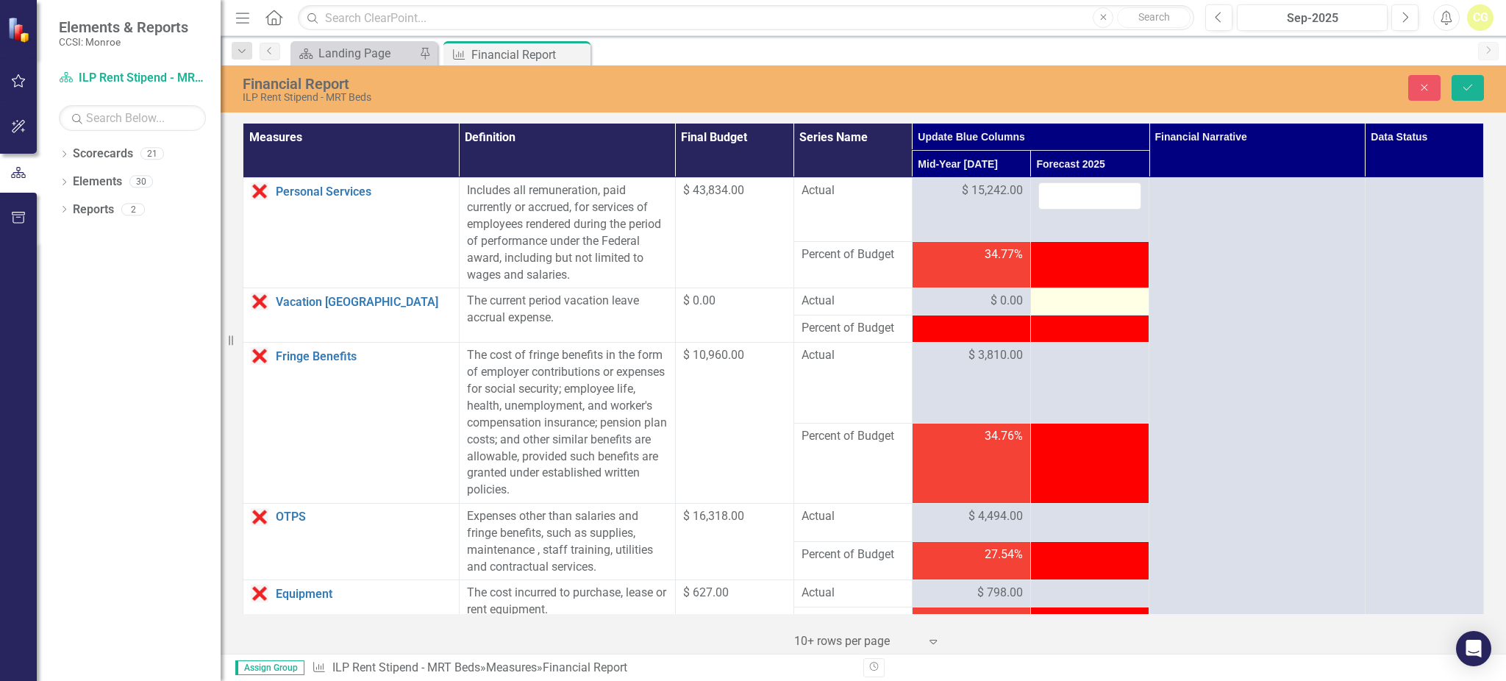
click at [1045, 306] on div at bounding box center [1089, 302] width 103 height 18
click at [1056, 193] on input "number" at bounding box center [1089, 195] width 103 height 27
type input "39968"
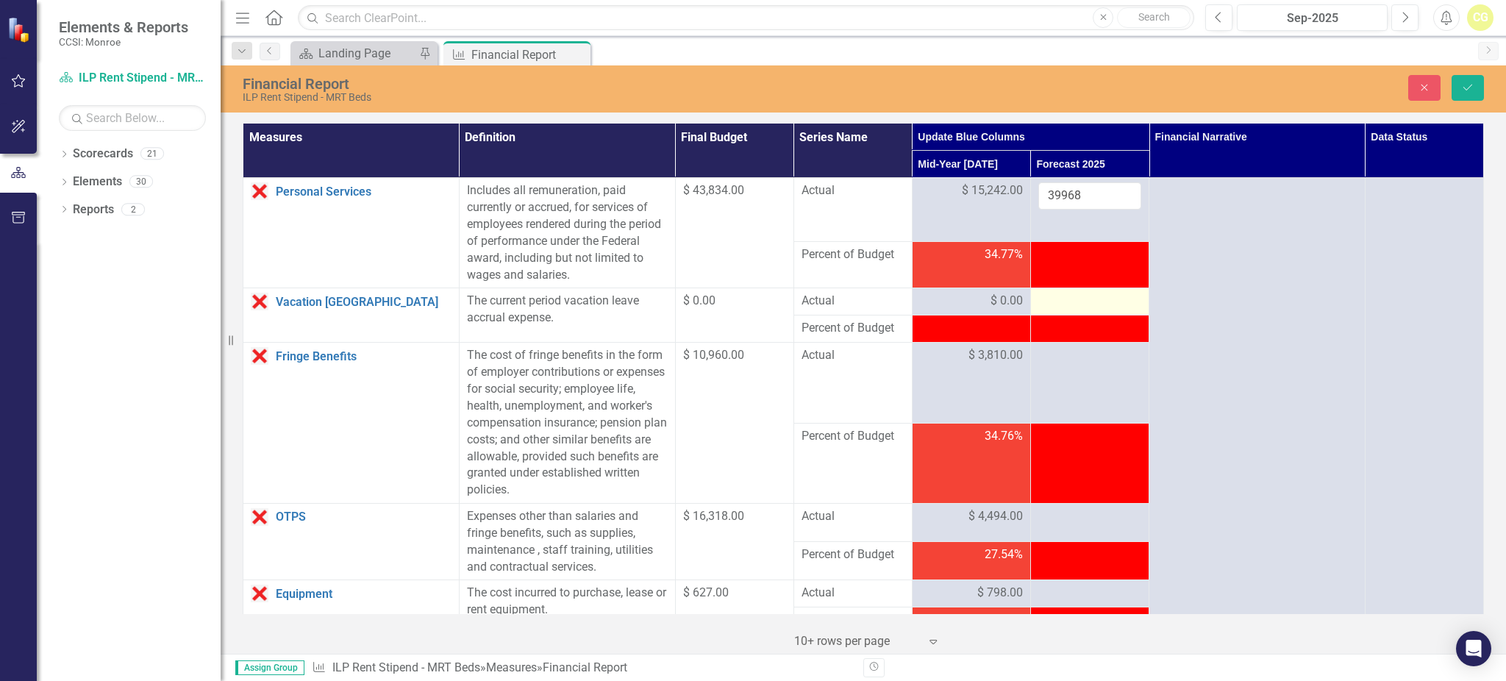
click at [1064, 298] on div at bounding box center [1089, 302] width 103 height 18
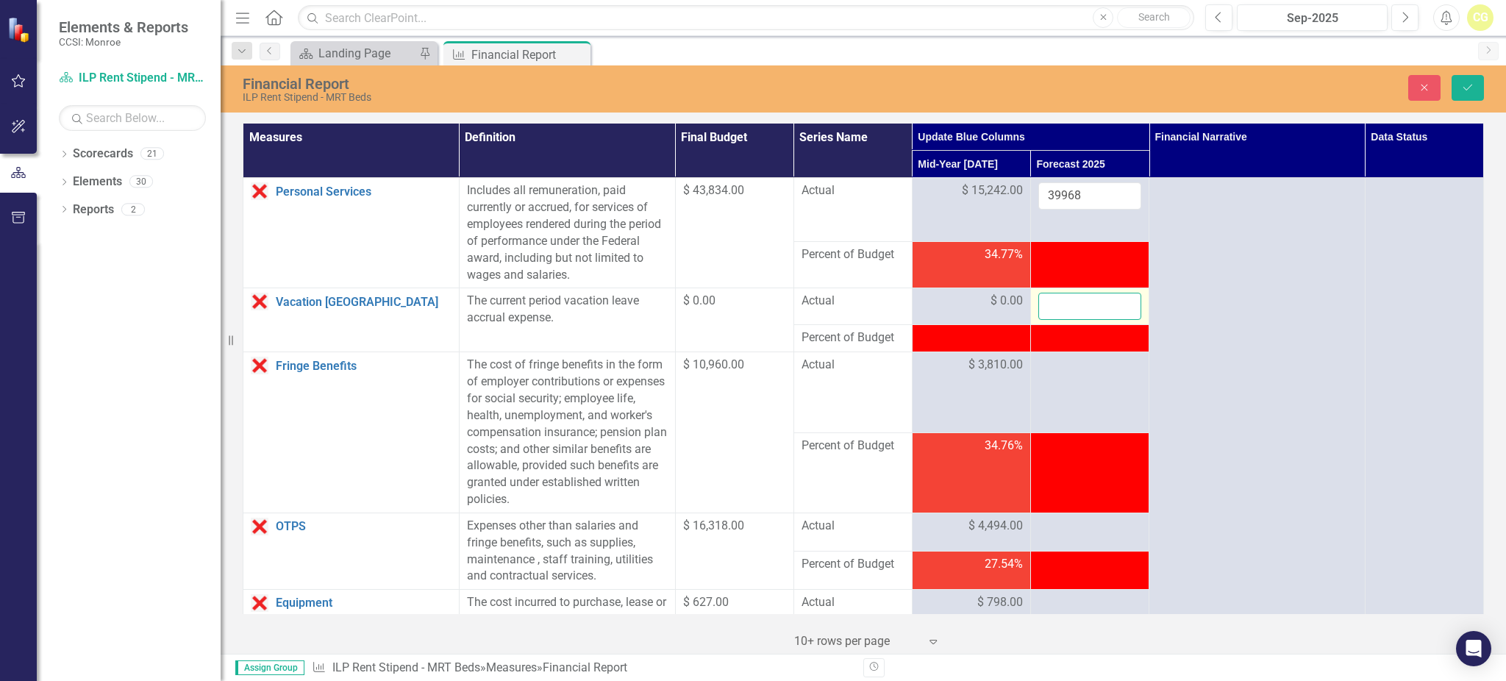
click at [1064, 298] on input "number" at bounding box center [1089, 306] width 103 height 27
type input "0"
click at [1069, 376] on td at bounding box center [1089, 392] width 118 height 80
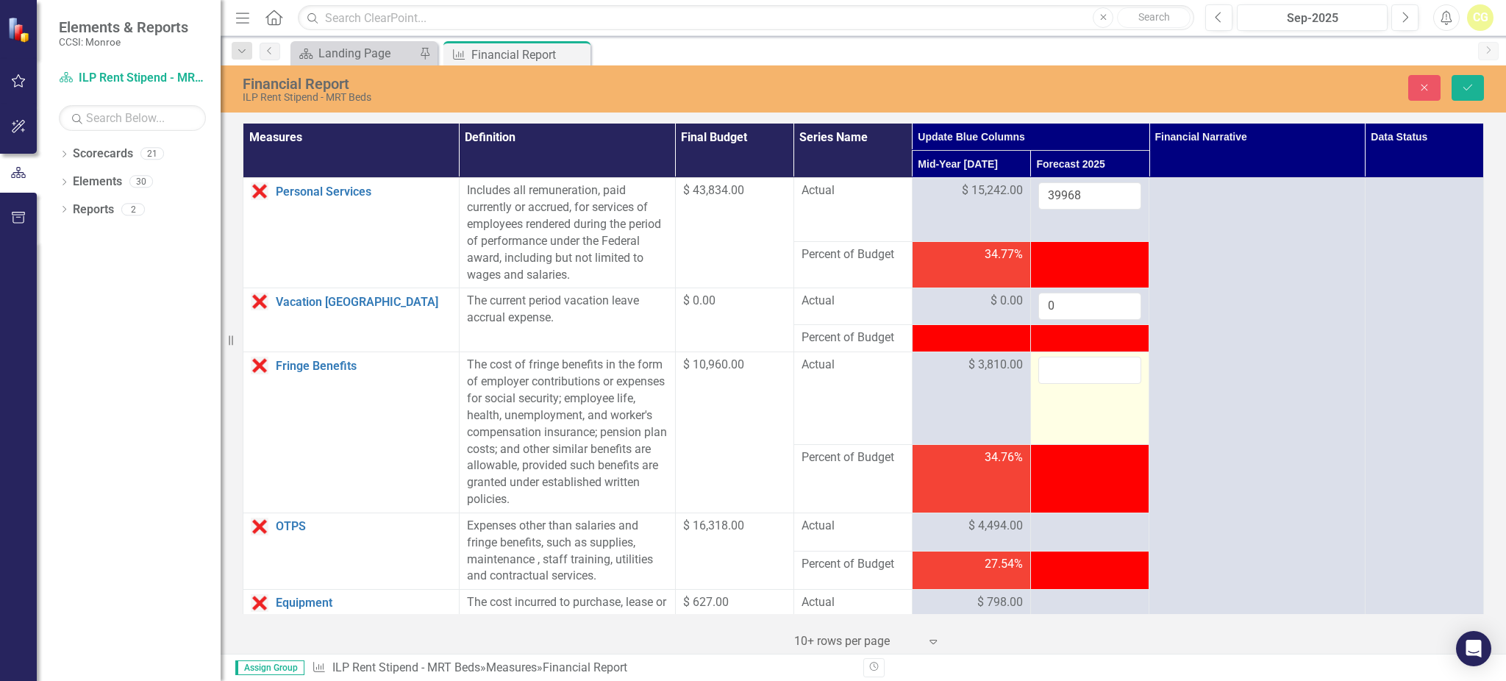
click at [1069, 376] on input "number" at bounding box center [1089, 370] width 103 height 27
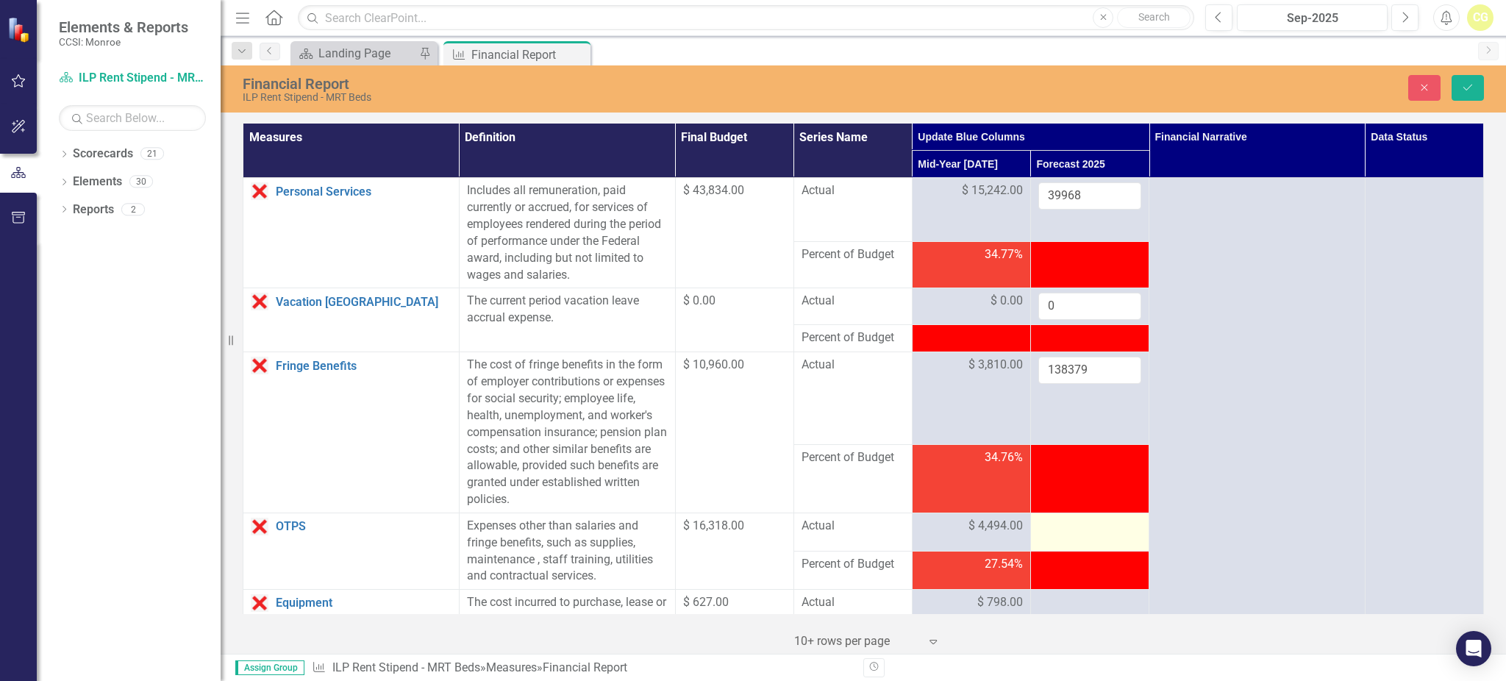
type input "138379"
click at [1062, 542] on td at bounding box center [1089, 531] width 118 height 38
click at [1061, 538] on td at bounding box center [1089, 531] width 118 height 38
click at [1059, 534] on input "number" at bounding box center [1089, 531] width 103 height 27
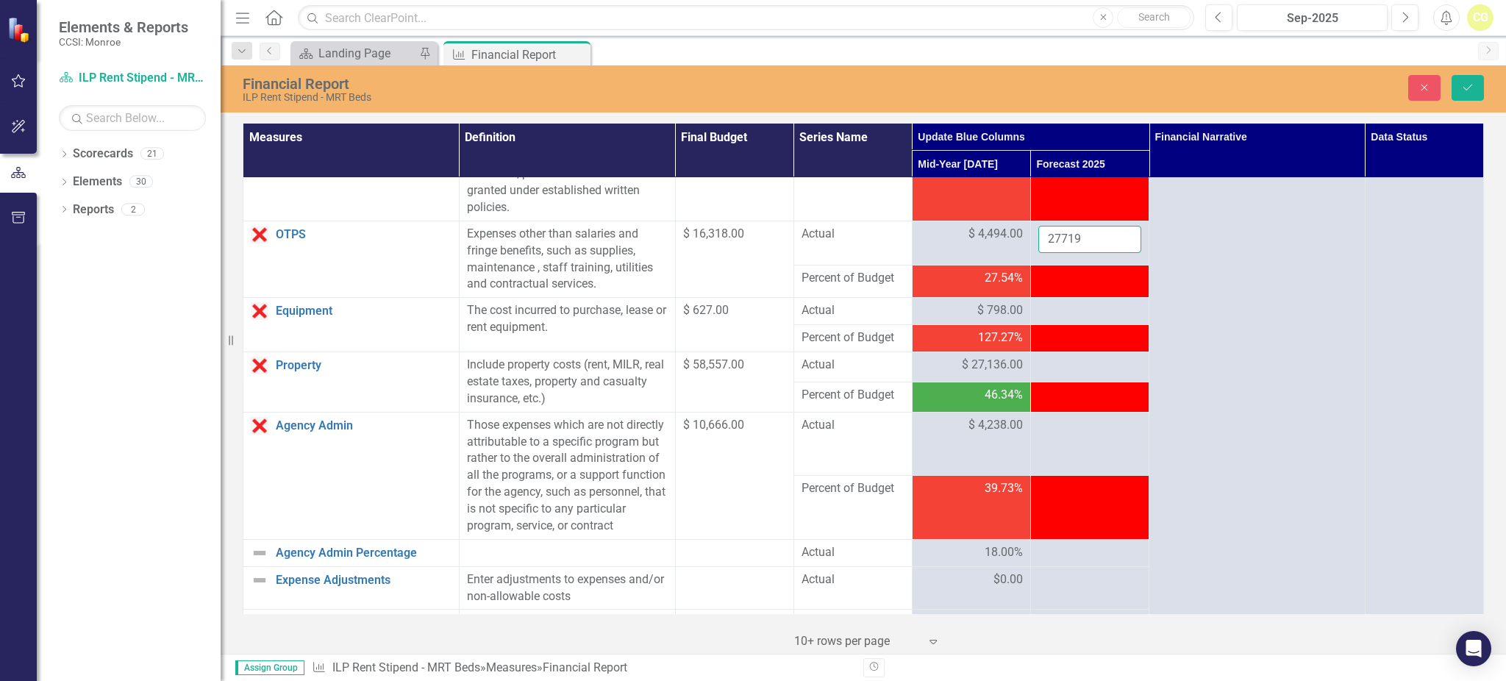
scroll to position [294, 0]
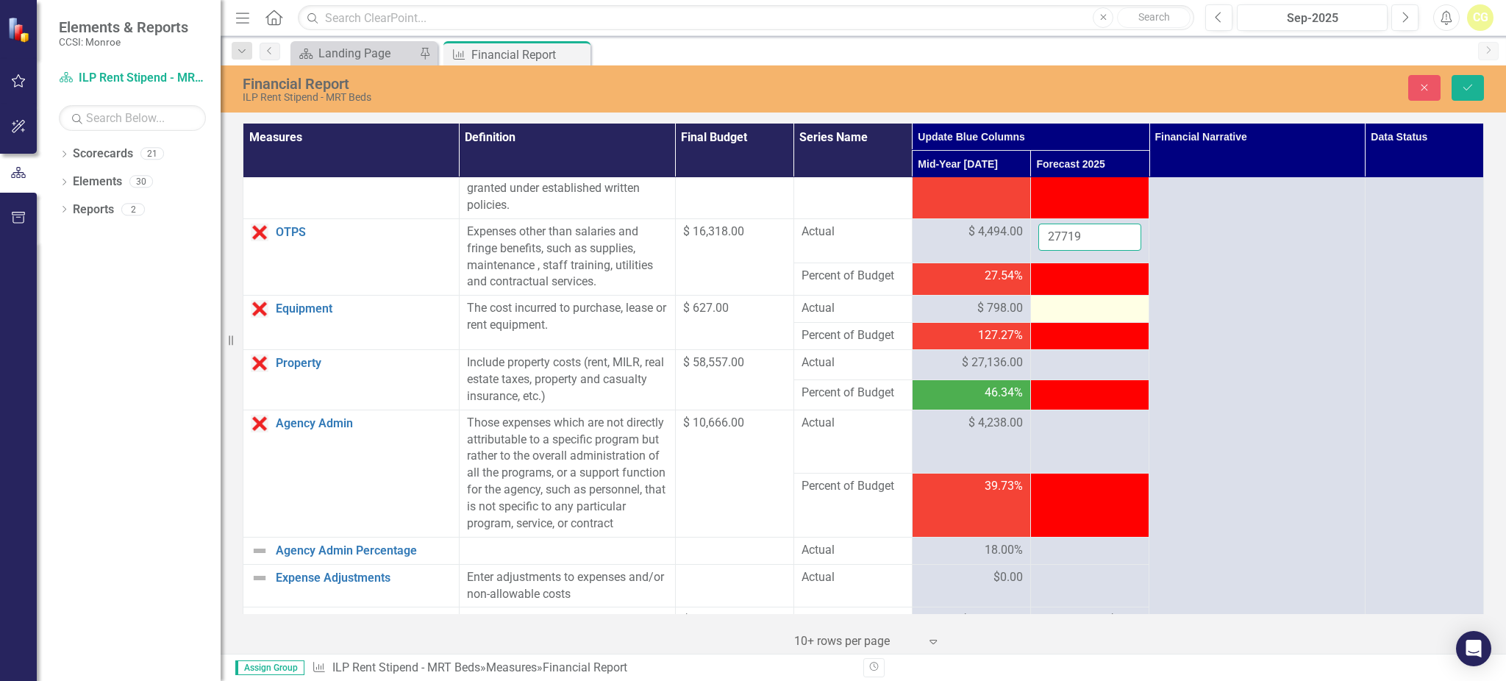
type input "27719"
click at [1050, 301] on div at bounding box center [1089, 309] width 103 height 18
click at [1052, 306] on div at bounding box center [1089, 309] width 103 height 18
click at [1053, 306] on div at bounding box center [1089, 309] width 103 height 18
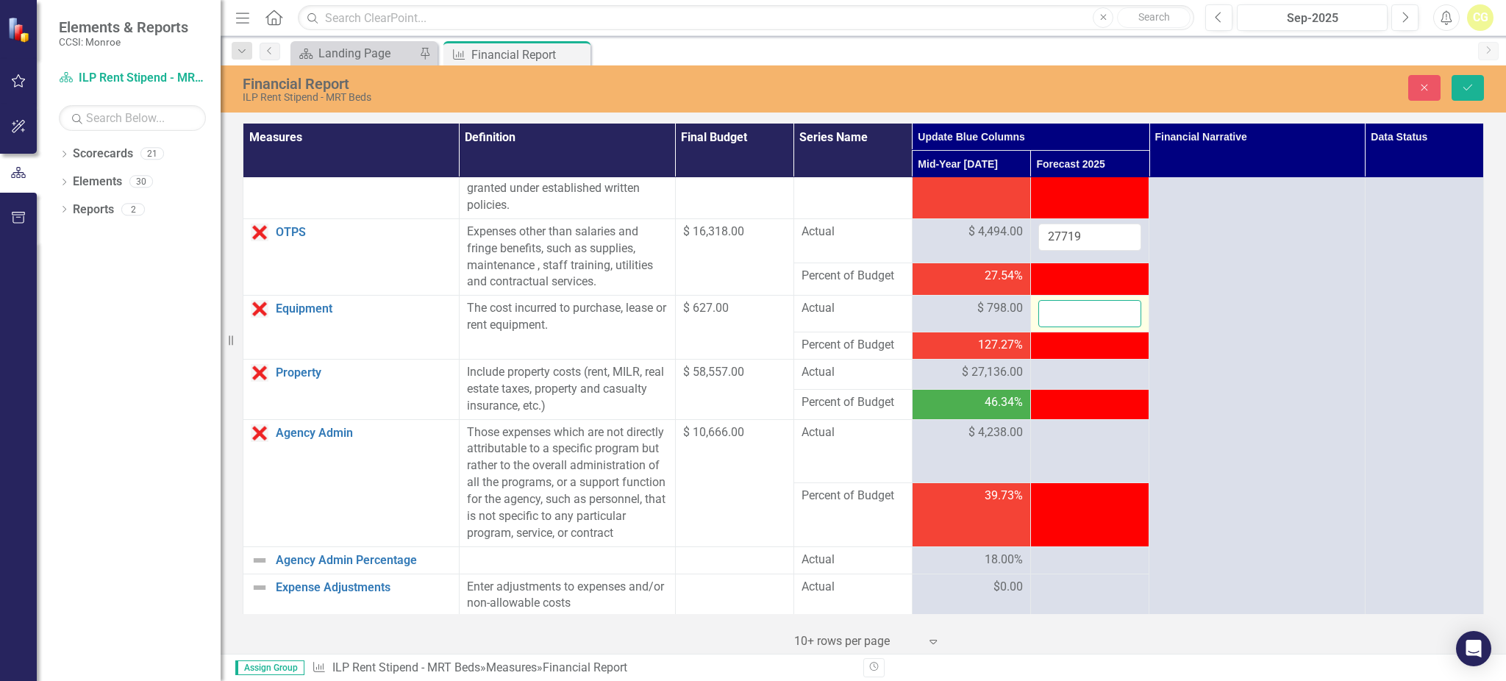
click at [1053, 306] on input "number" at bounding box center [1089, 313] width 103 height 27
click at [1057, 309] on input "number" at bounding box center [1089, 313] width 103 height 27
type input "2002"
click at [1084, 245] on input "27719" at bounding box center [1089, 236] width 103 height 27
click at [1084, 241] on input "27719" at bounding box center [1089, 236] width 103 height 27
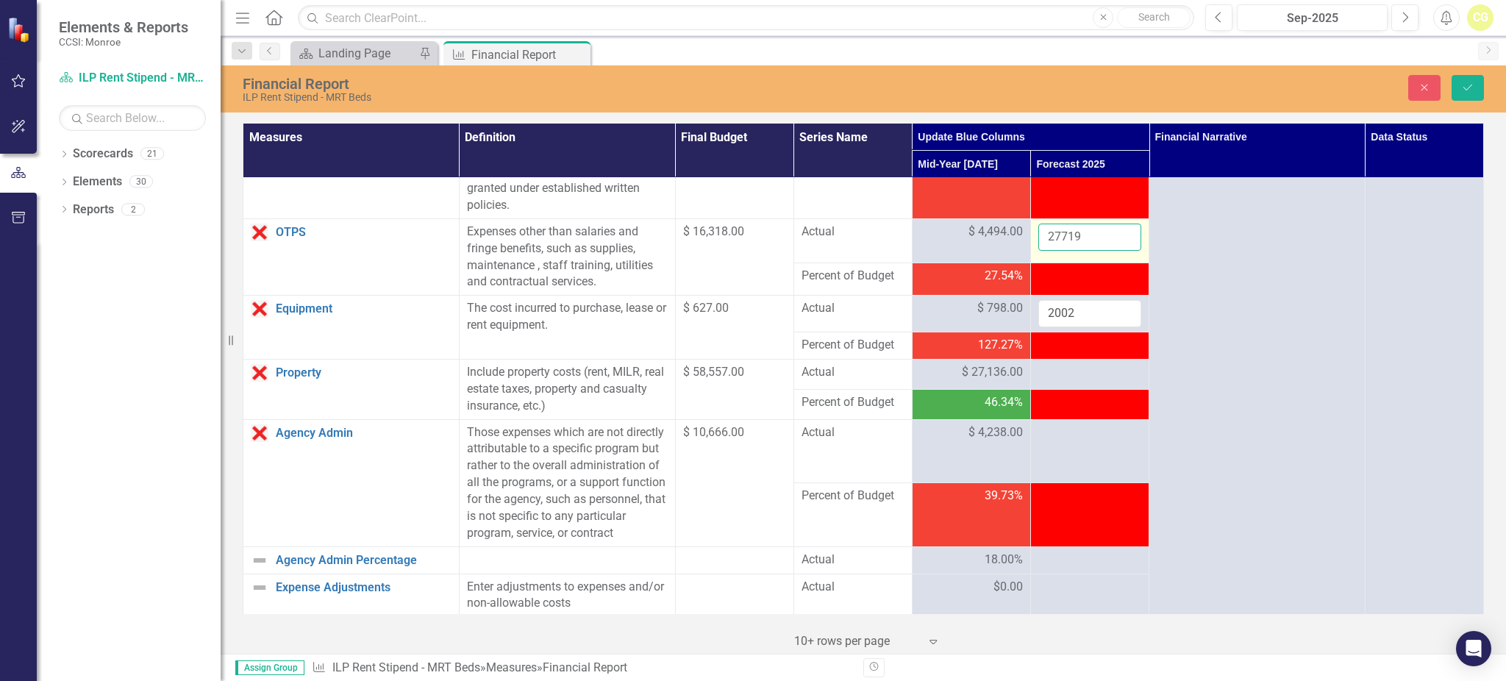
click at [1084, 241] on input "27719" at bounding box center [1089, 236] width 103 height 27
drag, startPoint x: 1081, startPoint y: 236, endPoint x: 1017, endPoint y: 240, distance: 63.3
click at [1017, 240] on tr "OTPS Link Open Element Expenses other than salaries and fringe benefits, such a…" at bounding box center [863, 240] width 1240 height 44
type input "11850"
click at [1079, 384] on td at bounding box center [1089, 374] width 118 height 30
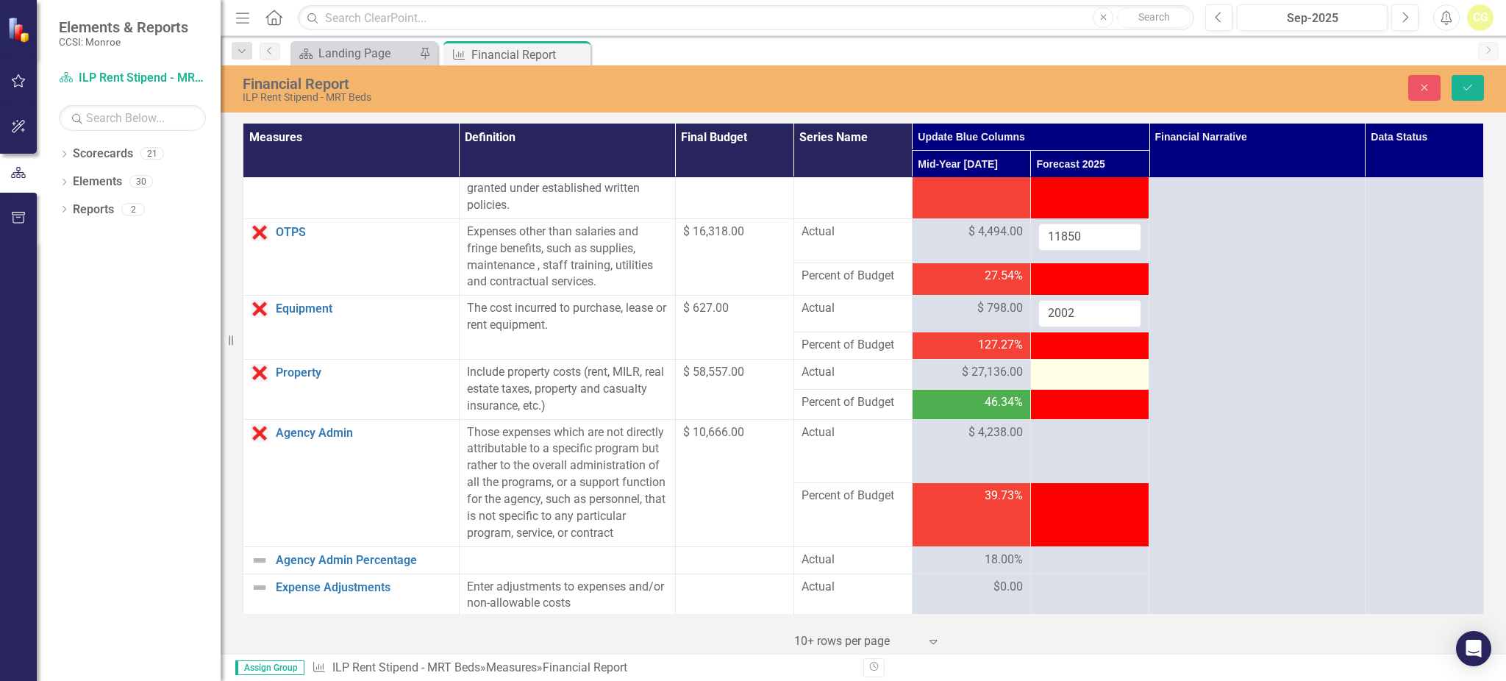
click at [1071, 375] on div at bounding box center [1089, 373] width 103 height 18
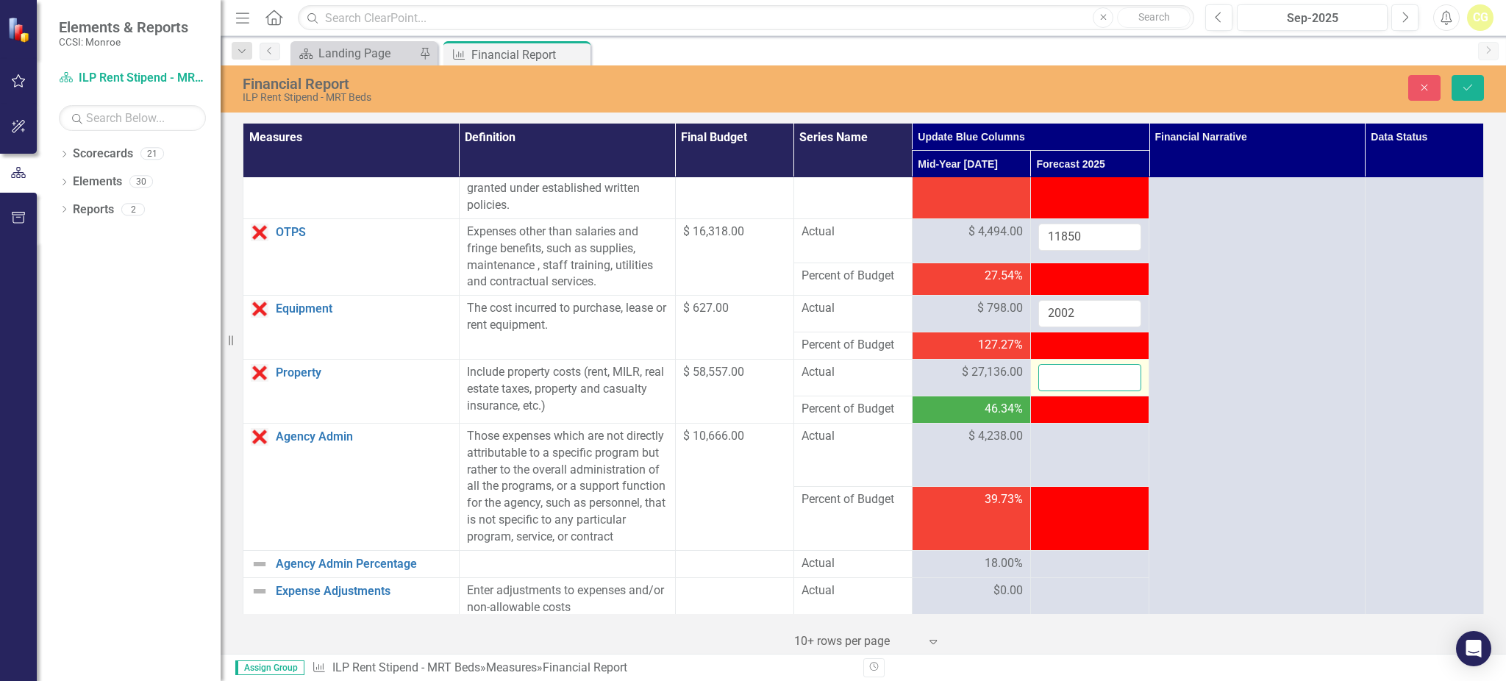
click at [1071, 375] on input "number" at bounding box center [1089, 377] width 103 height 27
type input "69861"
click at [1089, 479] on td at bounding box center [1089, 454] width 118 height 63
click at [1072, 467] on td at bounding box center [1089, 454] width 118 height 63
click at [1071, 467] on td at bounding box center [1089, 454] width 118 height 63
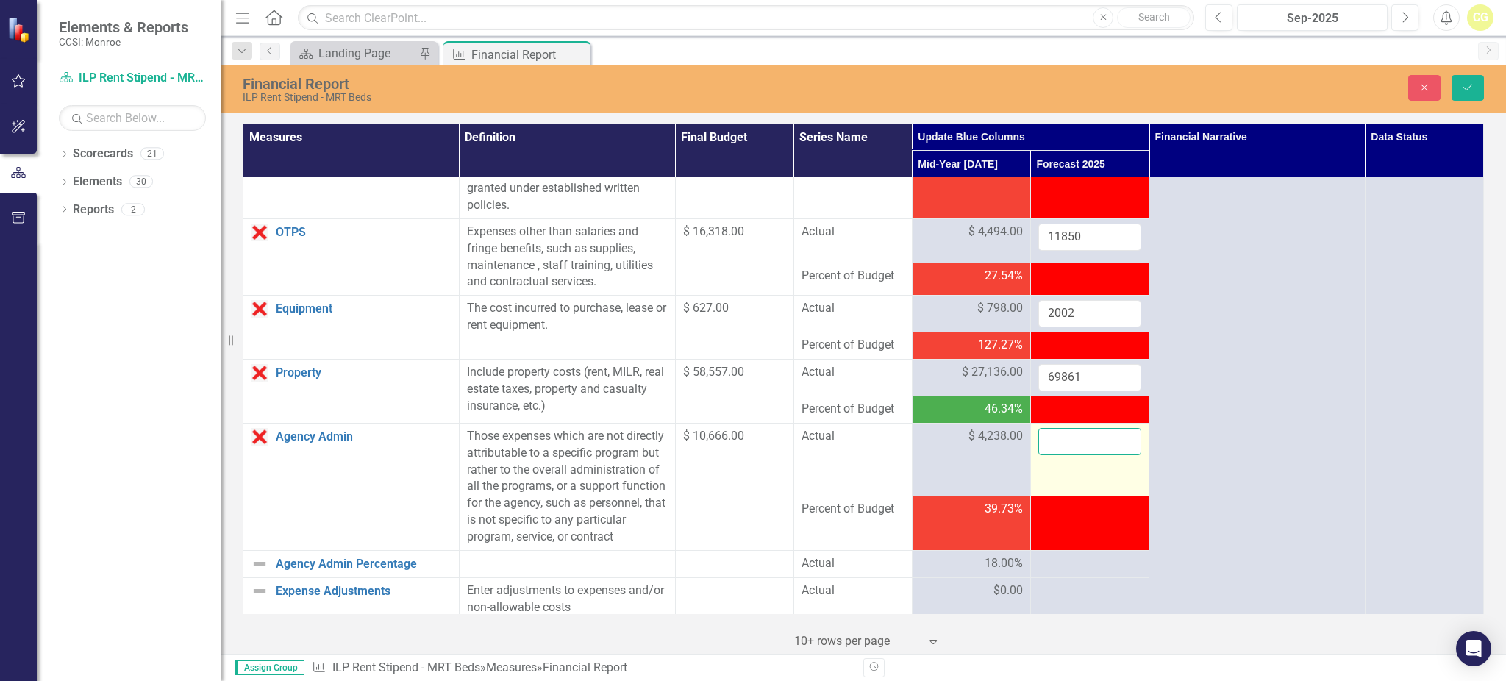
click at [1048, 439] on input "number" at bounding box center [1089, 441] width 103 height 27
click at [1048, 440] on input "number" at bounding box center [1089, 441] width 103 height 27
type input "11126"
click button "Save" at bounding box center [1467, 88] width 32 height 26
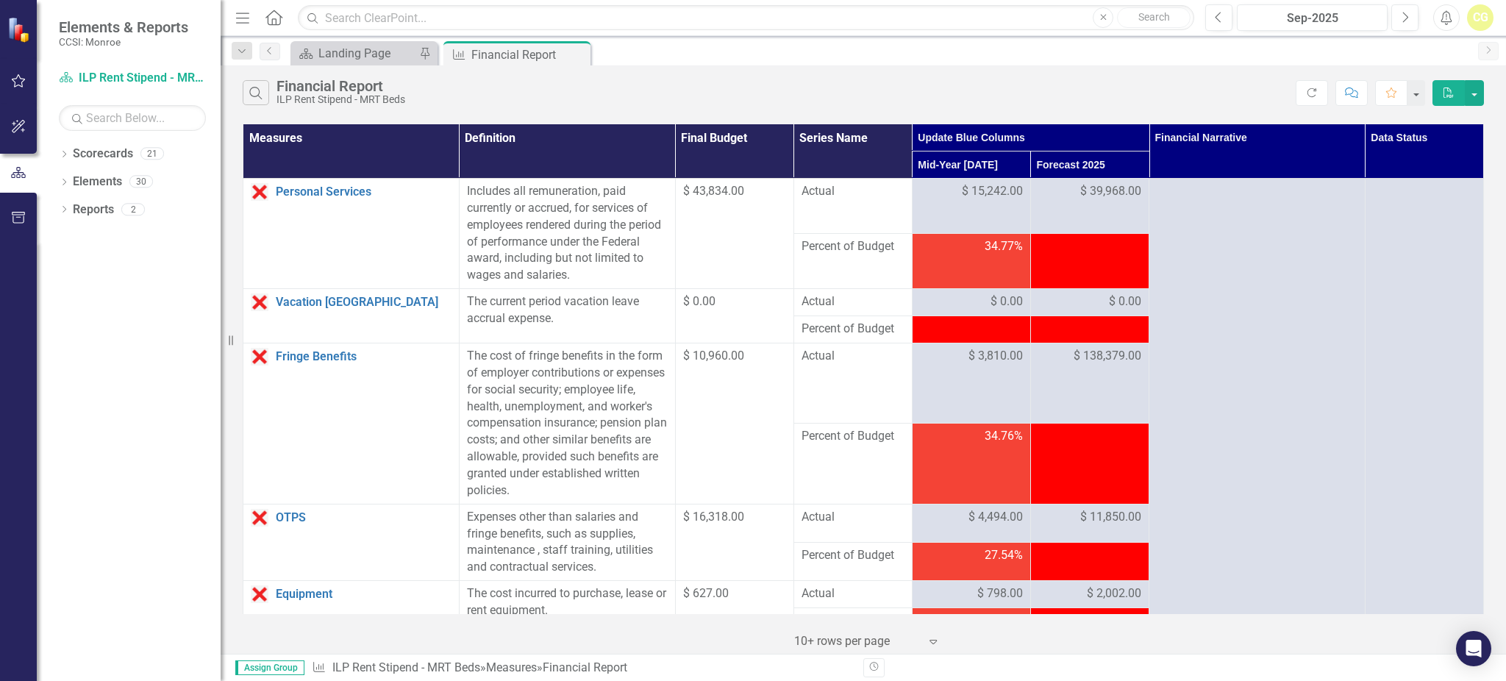
scroll to position [392, 0]
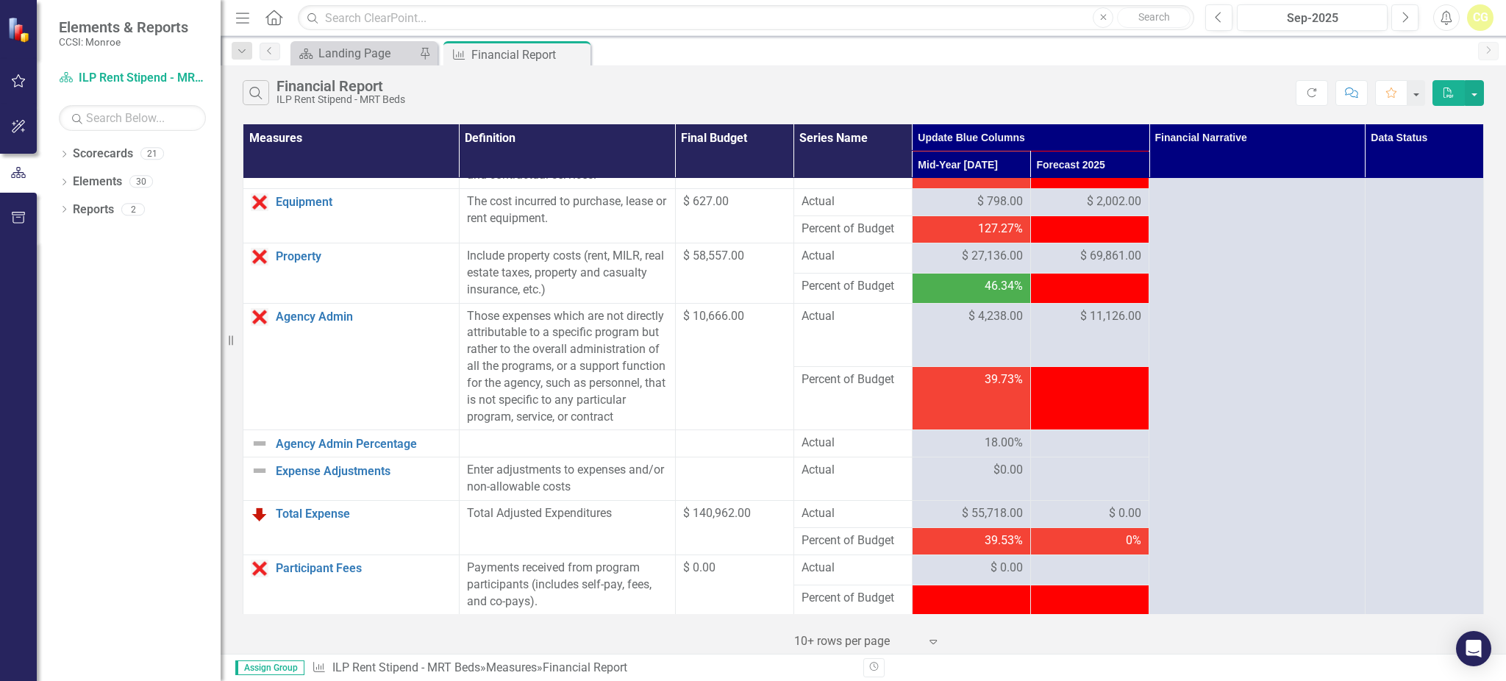
click at [1054, 450] on td at bounding box center [1089, 443] width 118 height 27
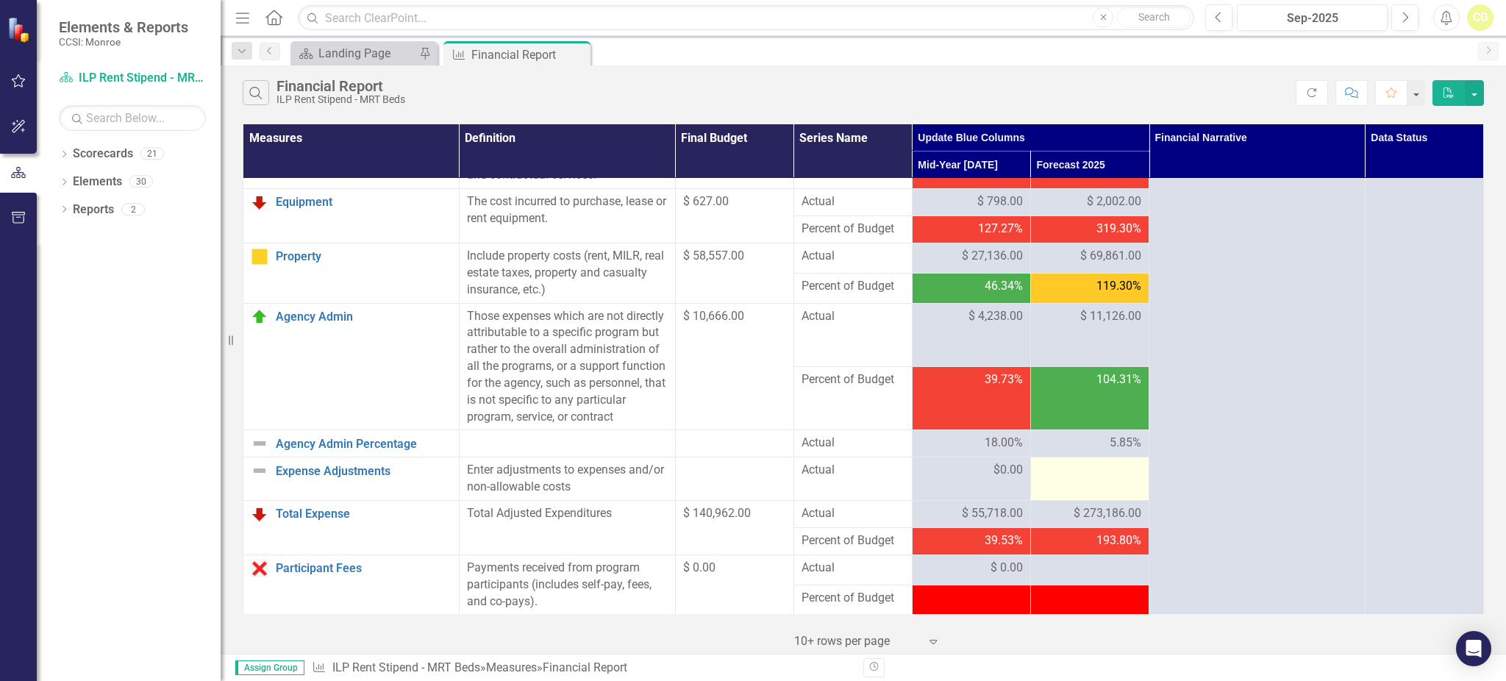
click at [1055, 500] on td at bounding box center [1089, 478] width 118 height 43
click at [1054, 479] on div at bounding box center [1089, 471] width 103 height 18
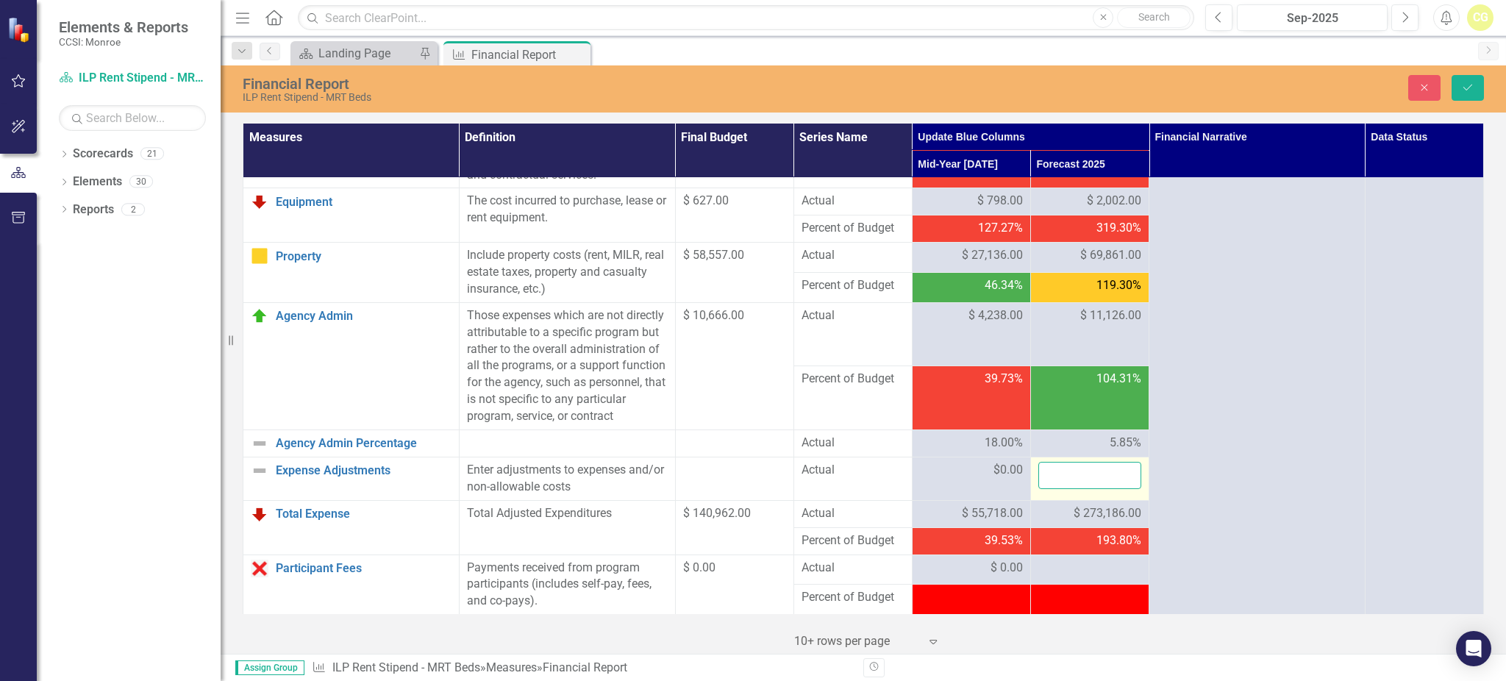
click at [1054, 489] on input "number" at bounding box center [1089, 475] width 103 height 27
type input "0"
click button "Save" at bounding box center [1467, 88] width 32 height 26
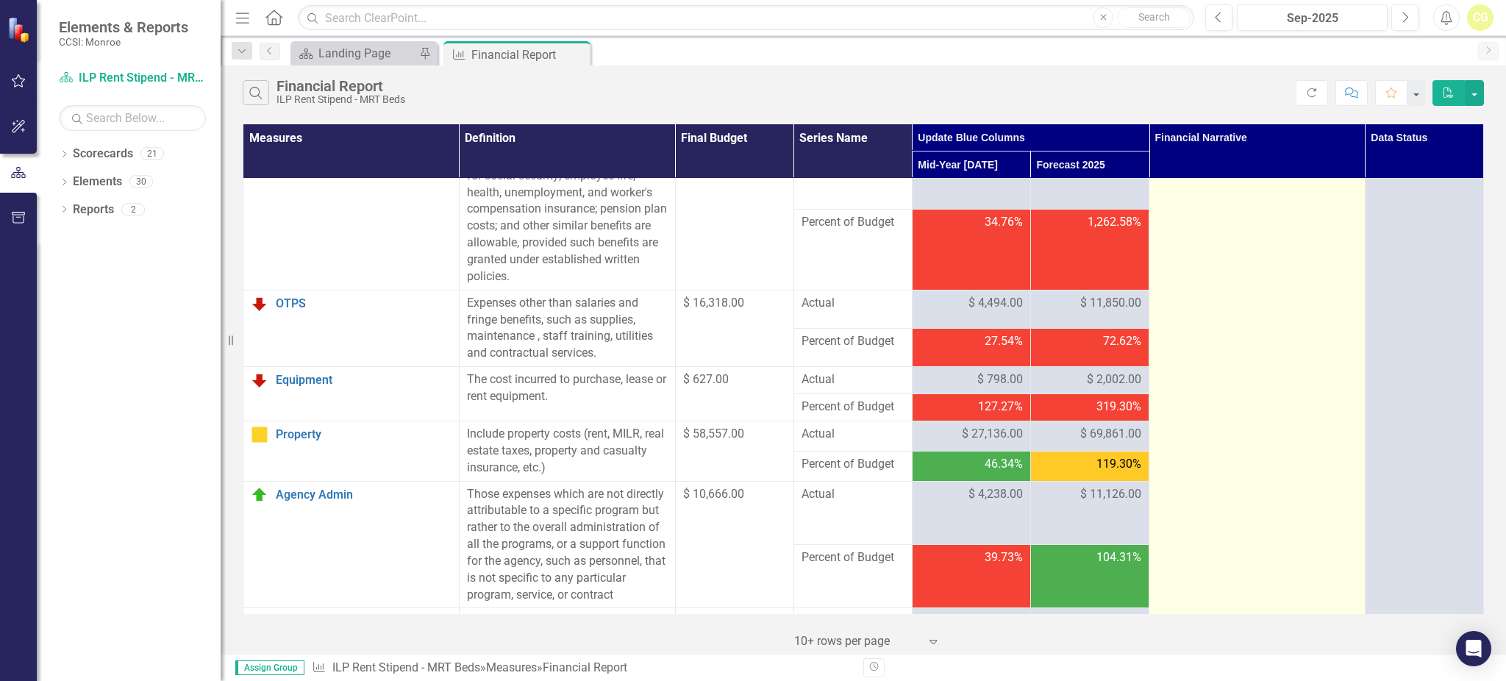
scroll to position [0, 0]
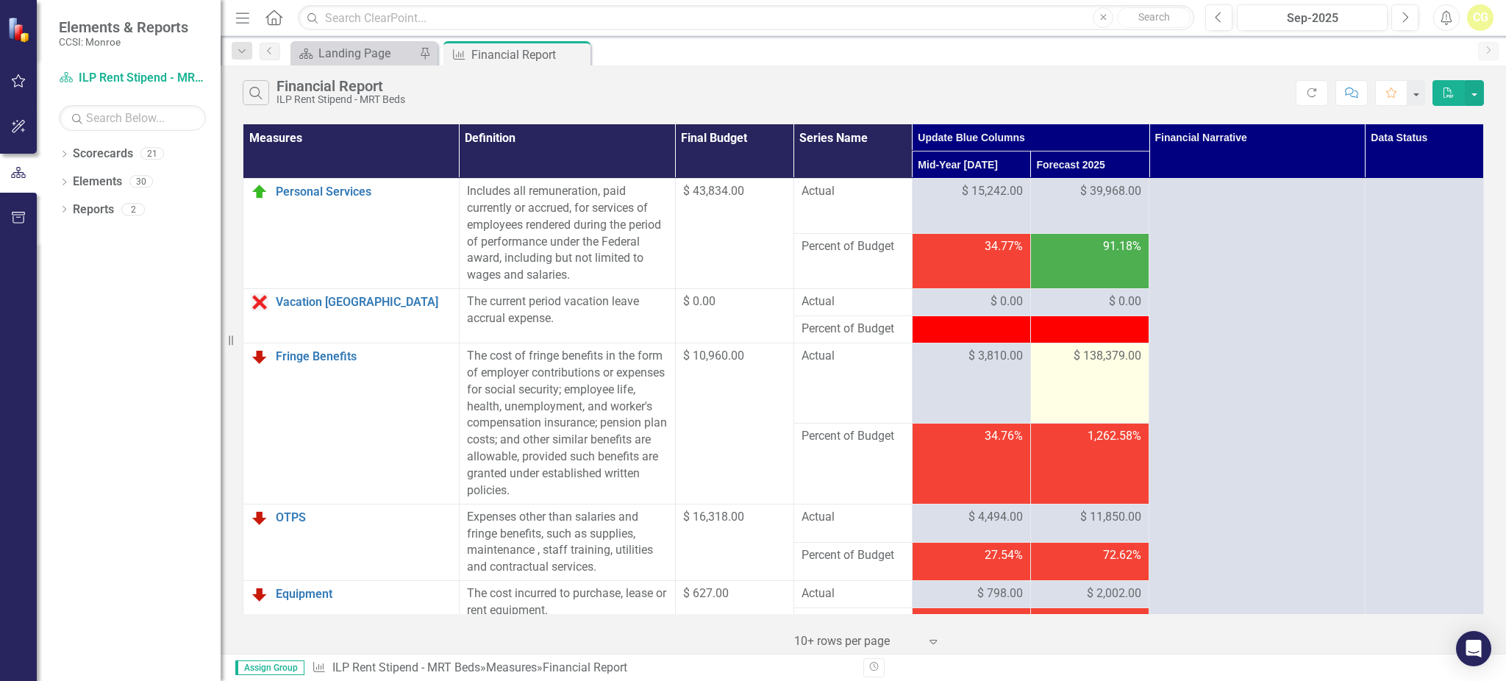
click at [1073, 358] on span "$ 138,379.00" at bounding box center [1107, 356] width 68 height 17
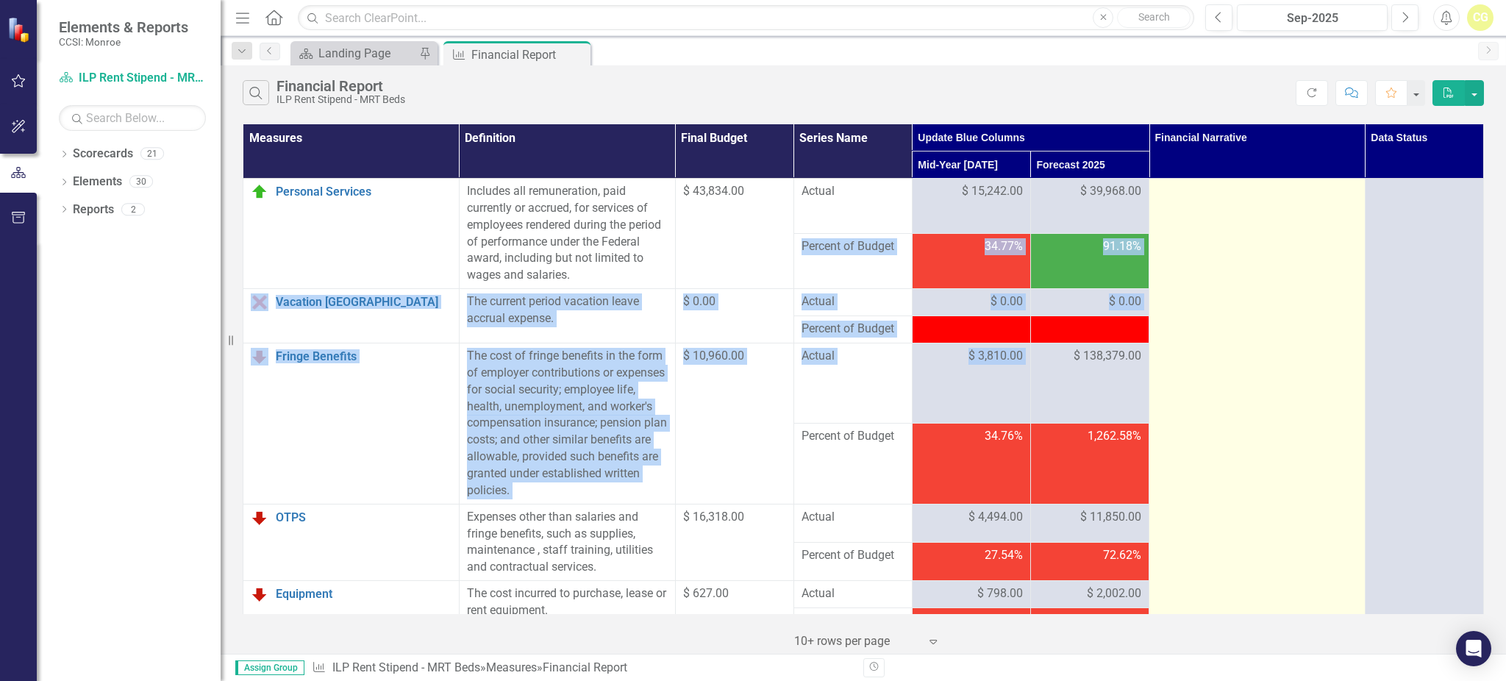
drag, startPoint x: 1067, startPoint y: 353, endPoint x: 1159, endPoint y: 354, distance: 91.9
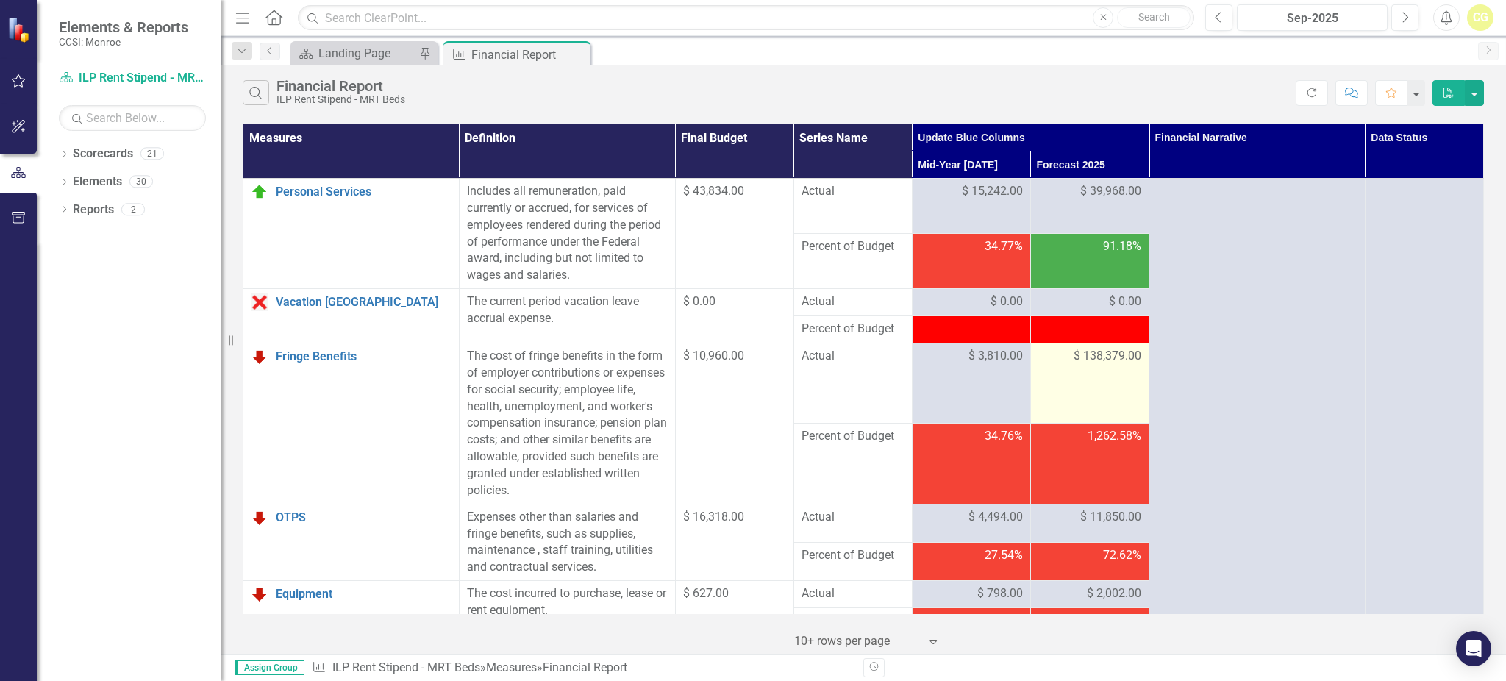
click at [1109, 354] on span "$ 138,379.00" at bounding box center [1107, 356] width 68 height 17
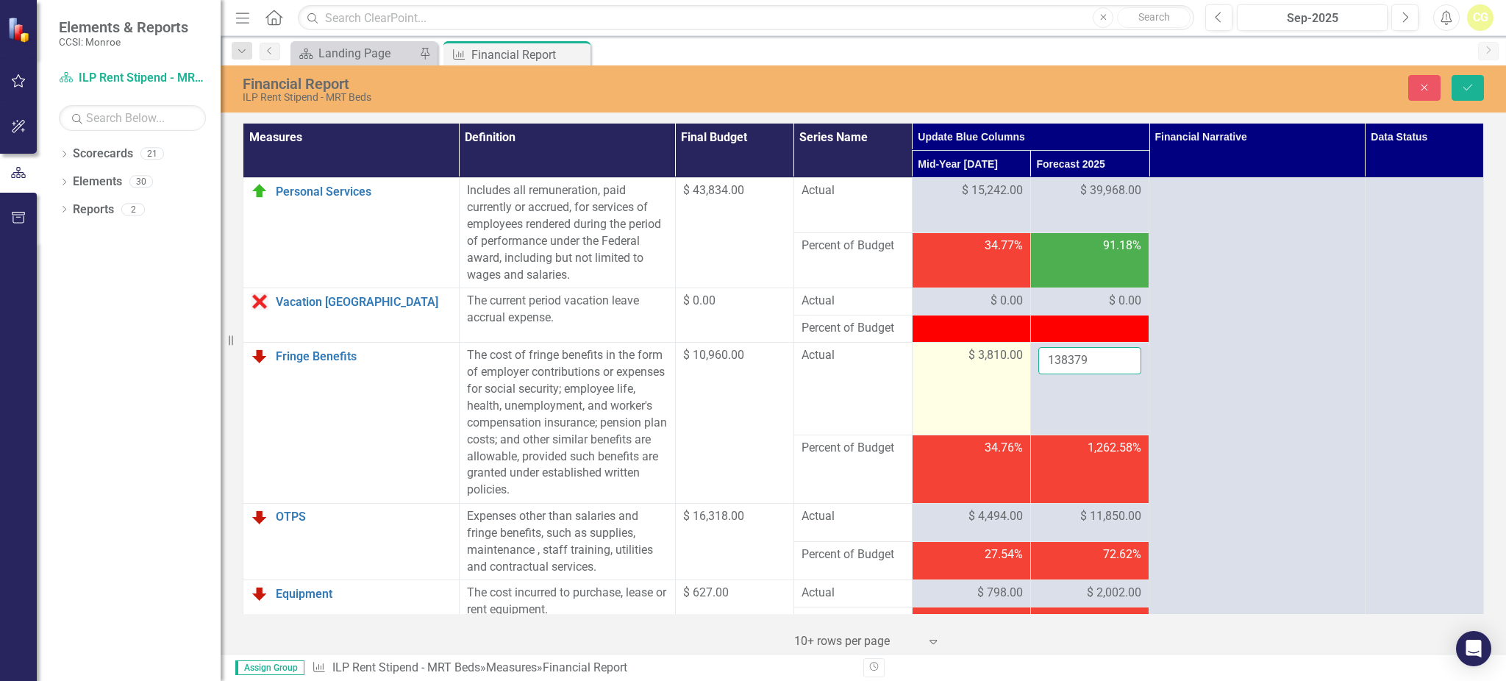
drag, startPoint x: 1078, startPoint y: 358, endPoint x: 1004, endPoint y: 360, distance: 73.5
click at [1004, 360] on tr "Fringe Benefits Link Open Element The cost of fringe benefits in the form of em…" at bounding box center [863, 389] width 1240 height 92
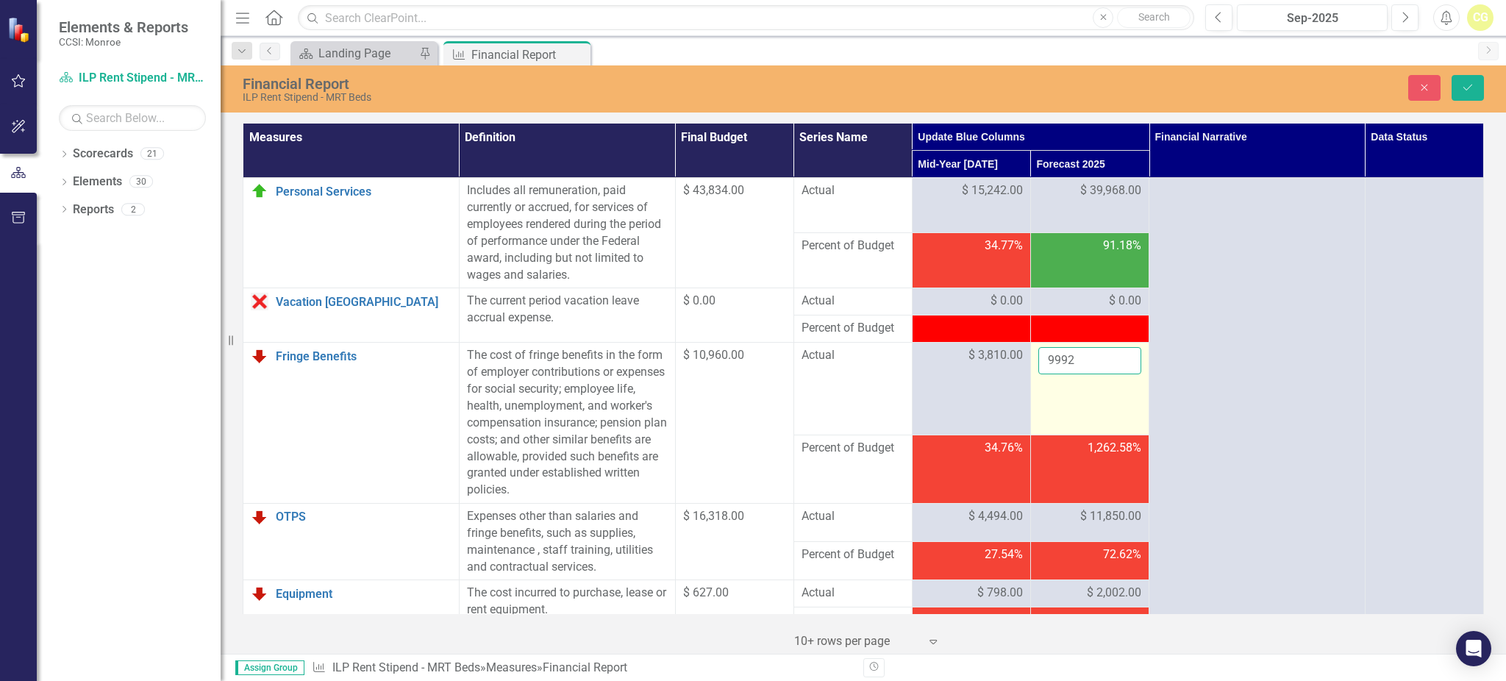
type input "9992"
click at [1061, 408] on td "9992" at bounding box center [1089, 389] width 118 height 92
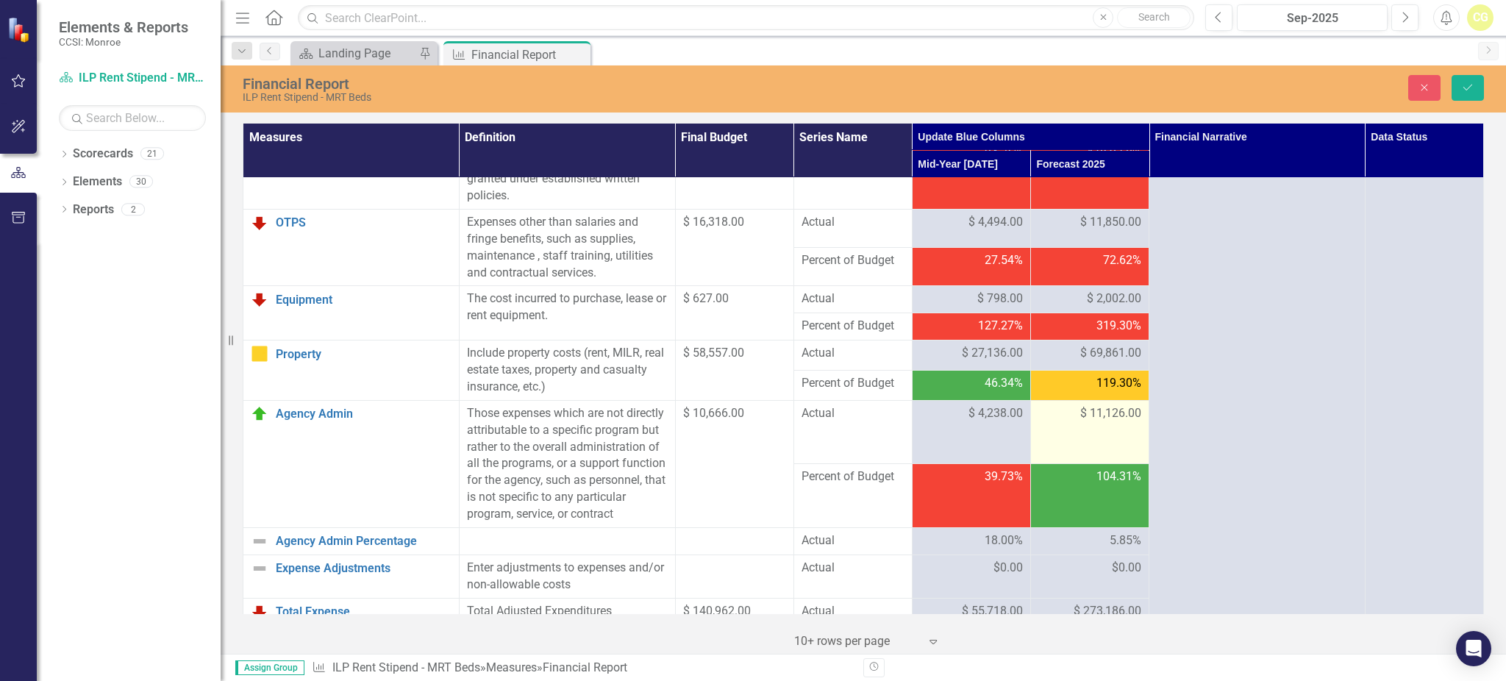
scroll to position [392, 0]
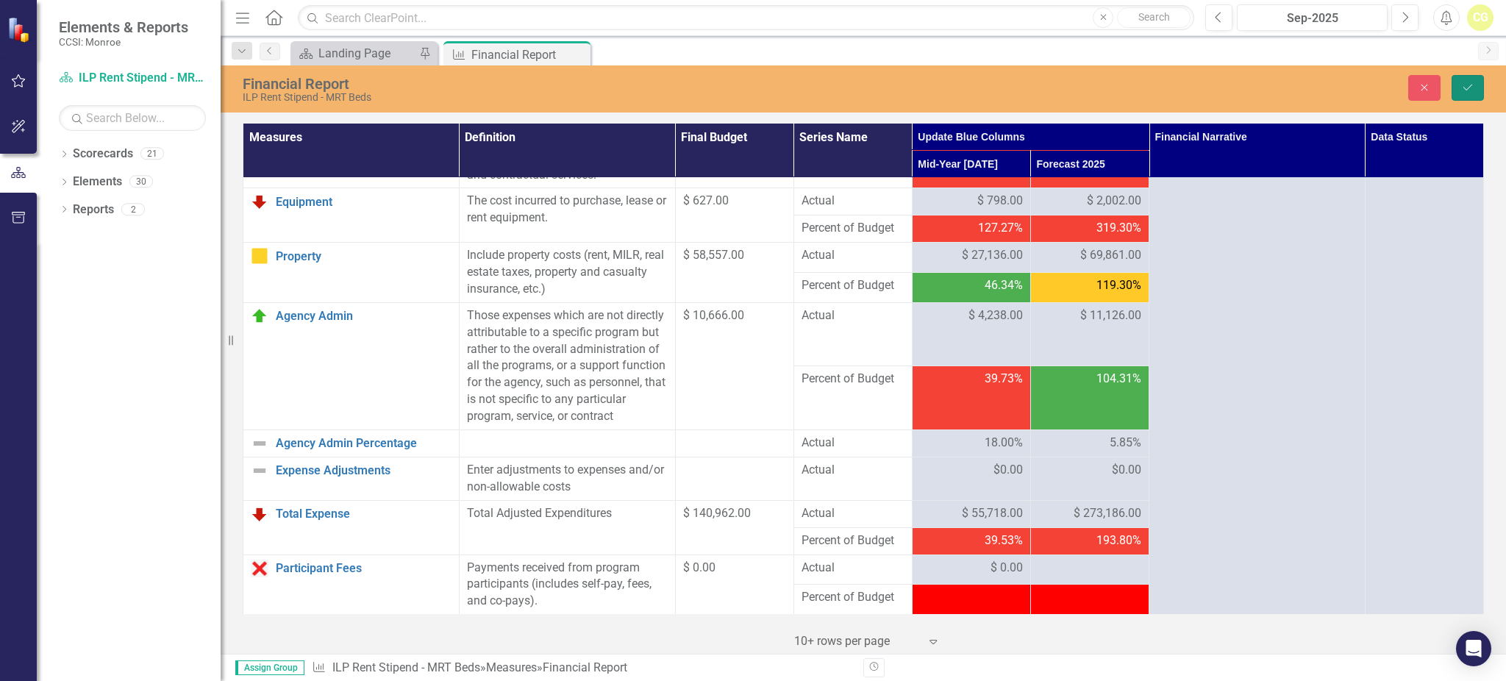
click at [1457, 80] on button "Save" at bounding box center [1467, 88] width 32 height 26
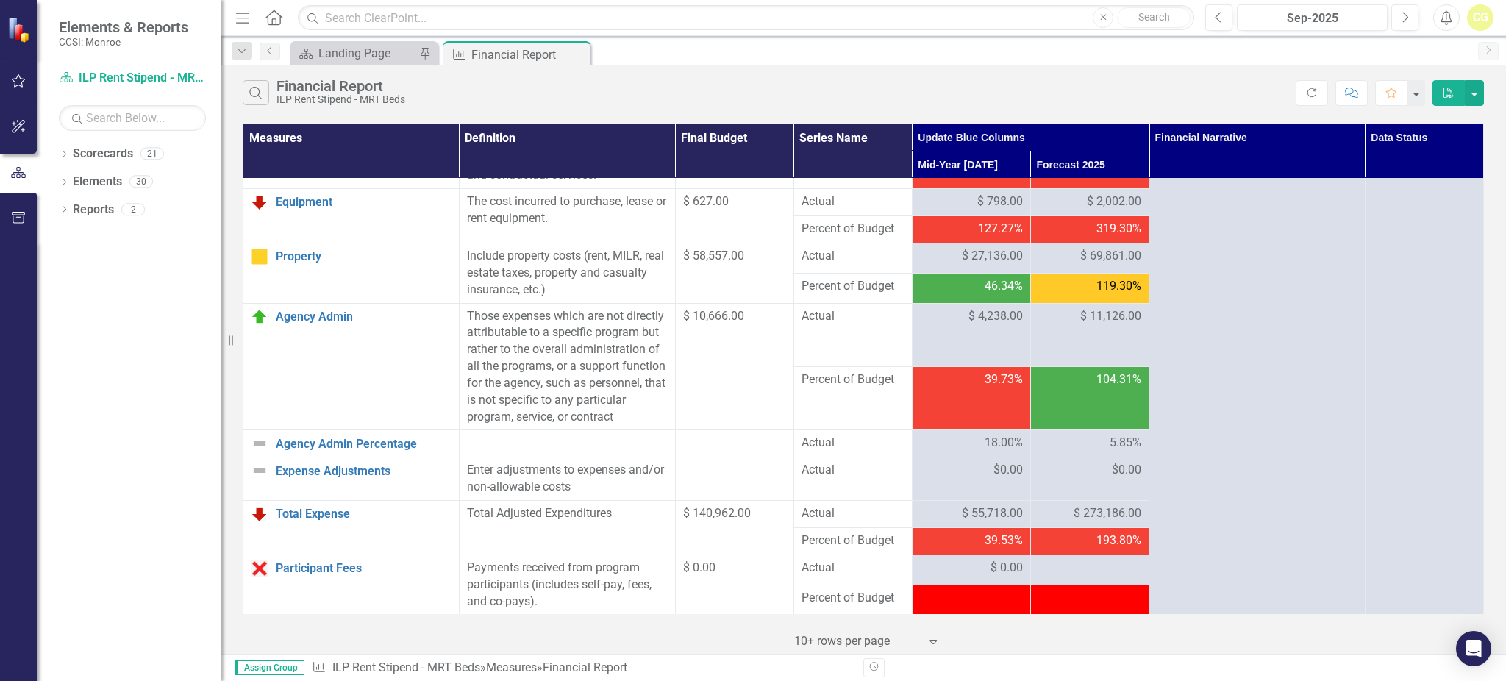
scroll to position [686, 0]
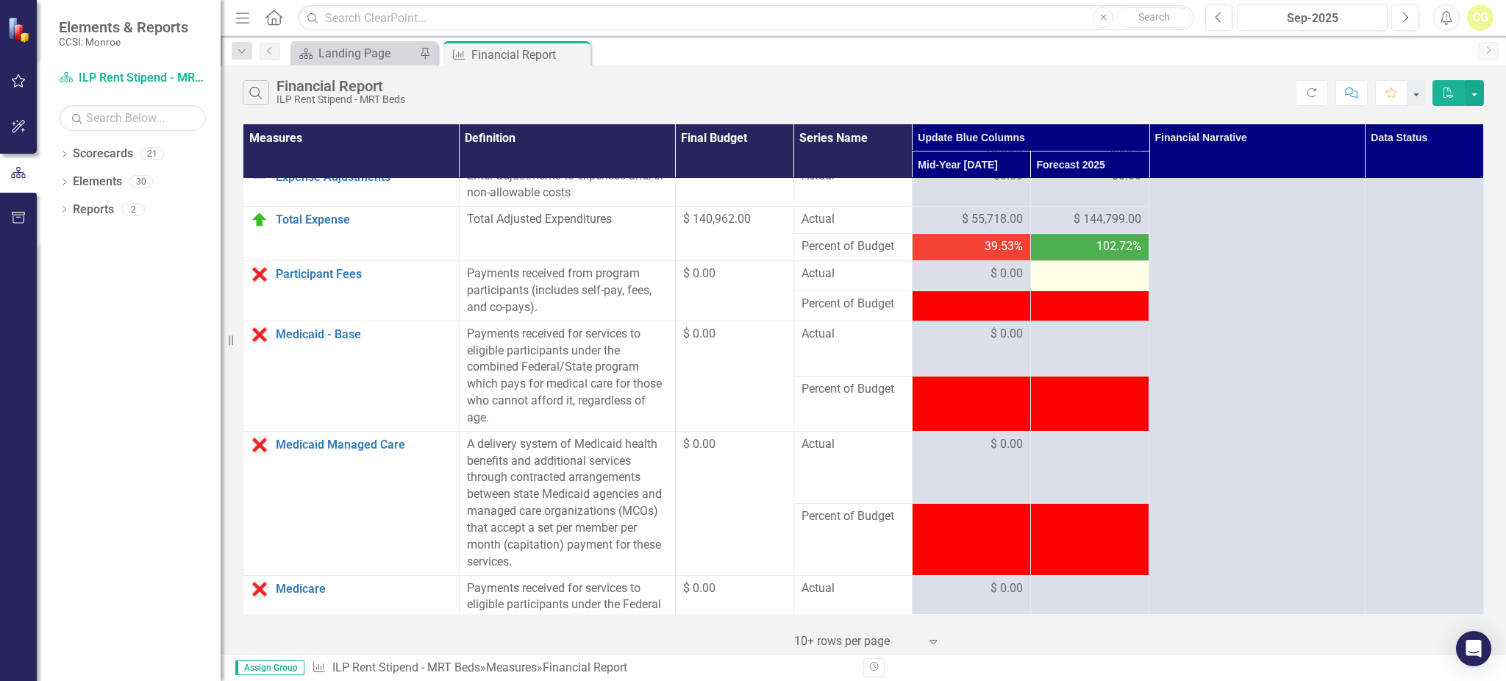
click at [1064, 283] on div at bounding box center [1089, 274] width 103 height 18
click at [1062, 283] on div at bounding box center [1089, 274] width 103 height 18
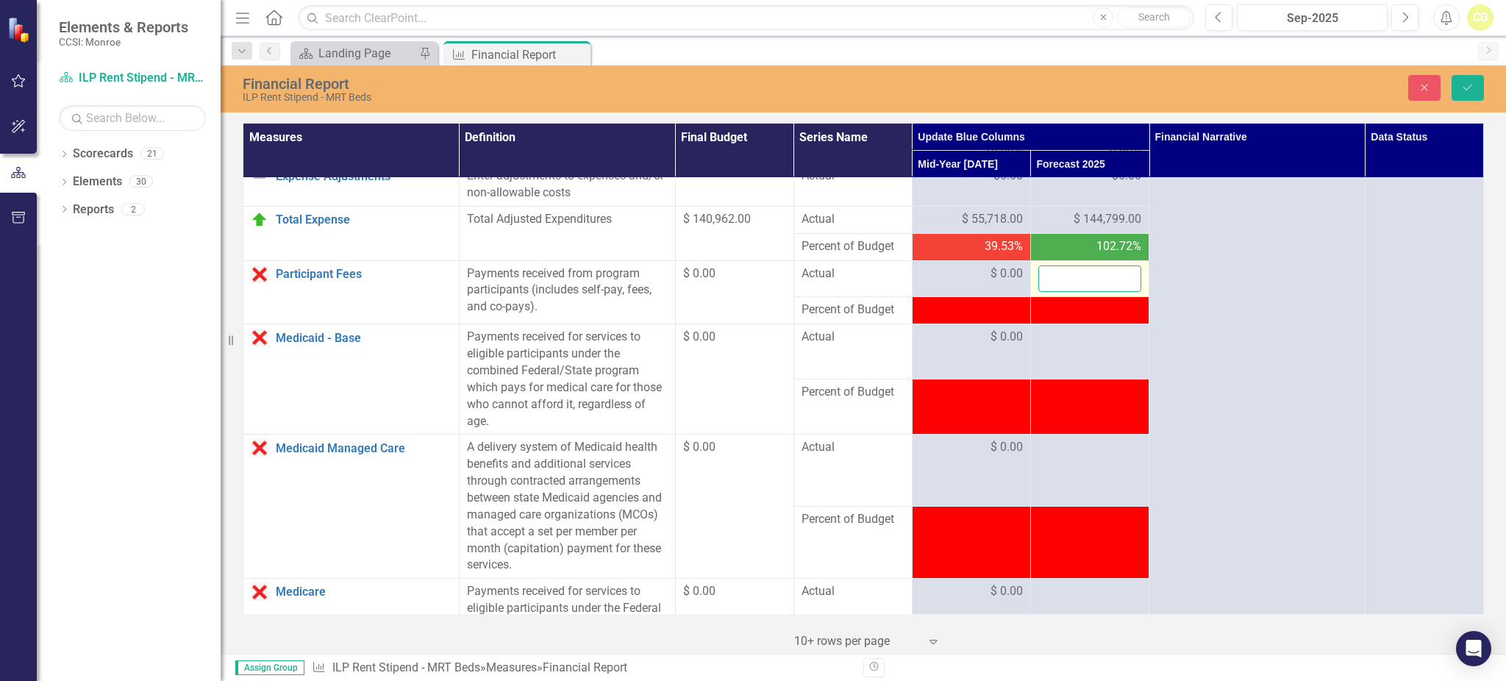
click at [1062, 287] on input "number" at bounding box center [1089, 278] width 103 height 27
type input "87"
click at [1077, 371] on td at bounding box center [1089, 351] width 118 height 55
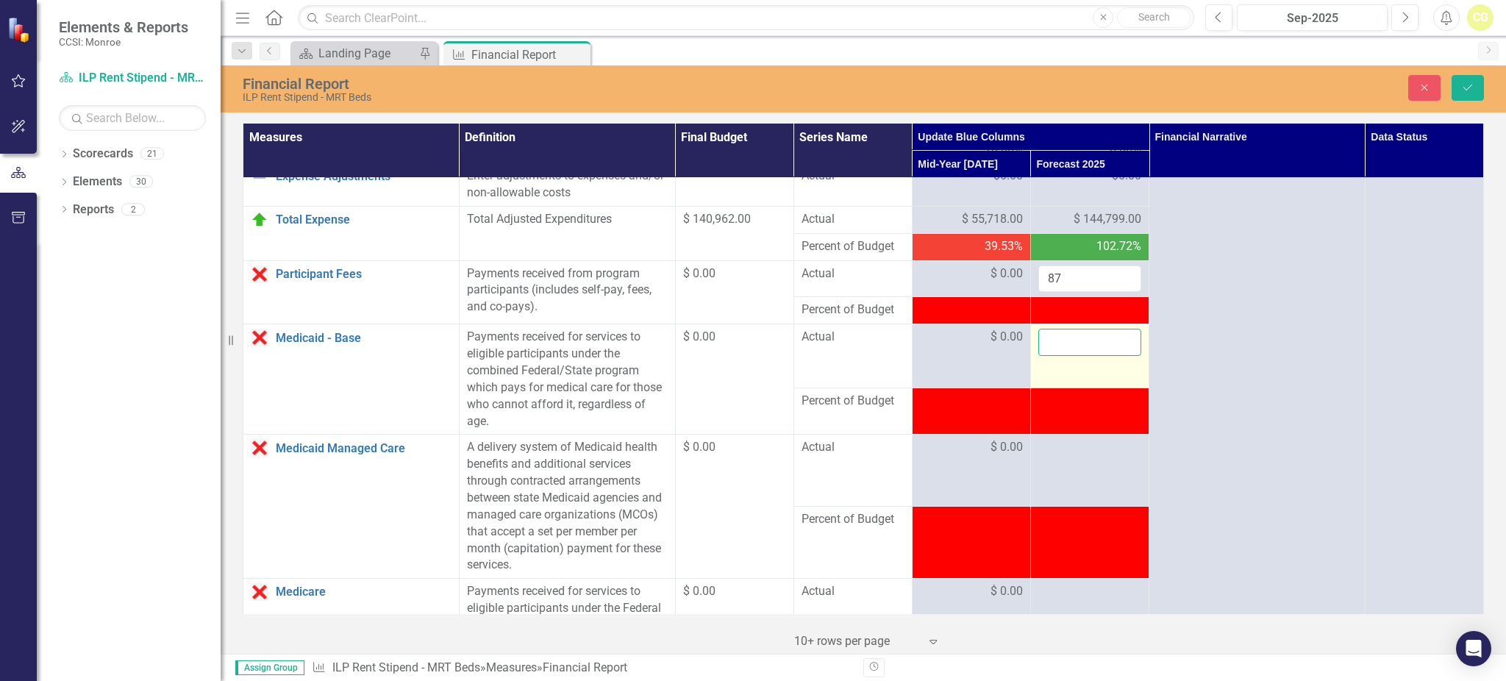
click at [1077, 356] on input "number" at bounding box center [1089, 342] width 103 height 27
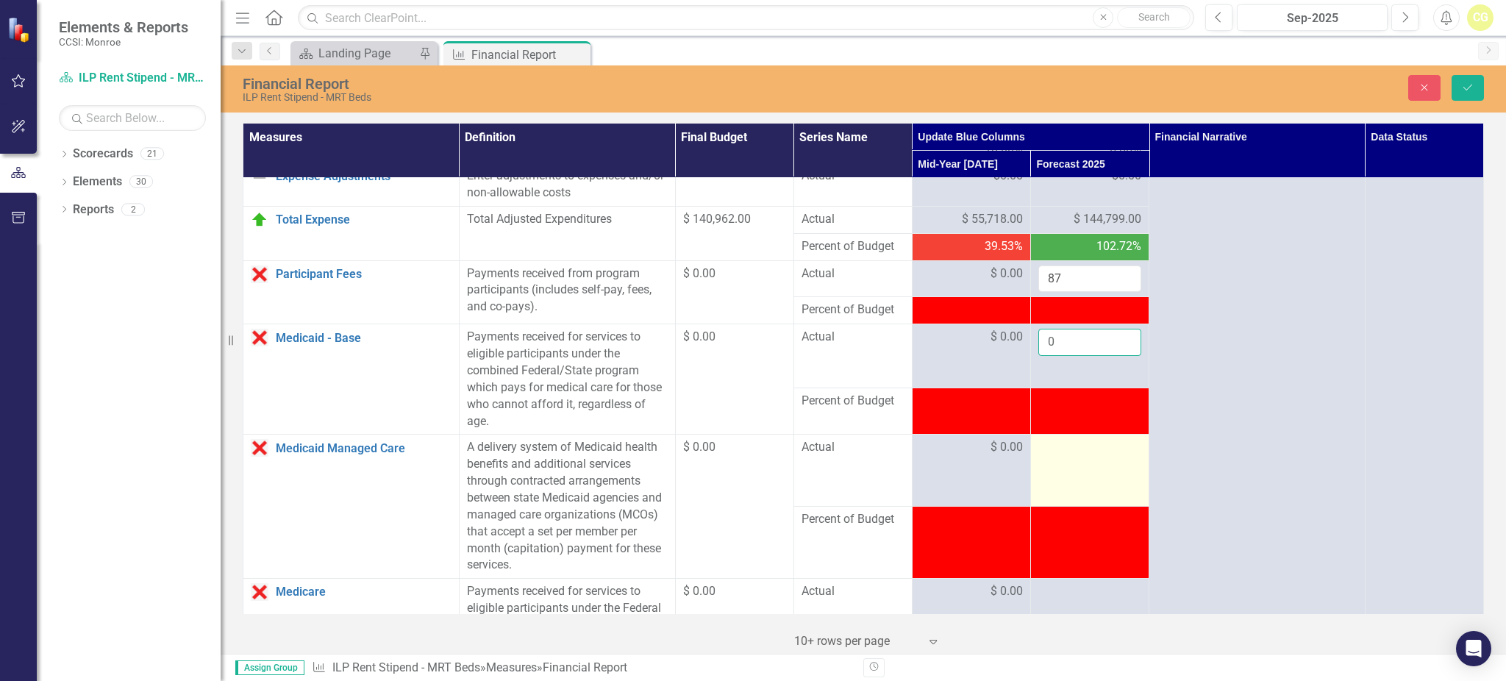
type input "0"
click at [1056, 491] on td at bounding box center [1089, 470] width 118 height 72
click at [1056, 475] on td at bounding box center [1089, 470] width 118 height 72
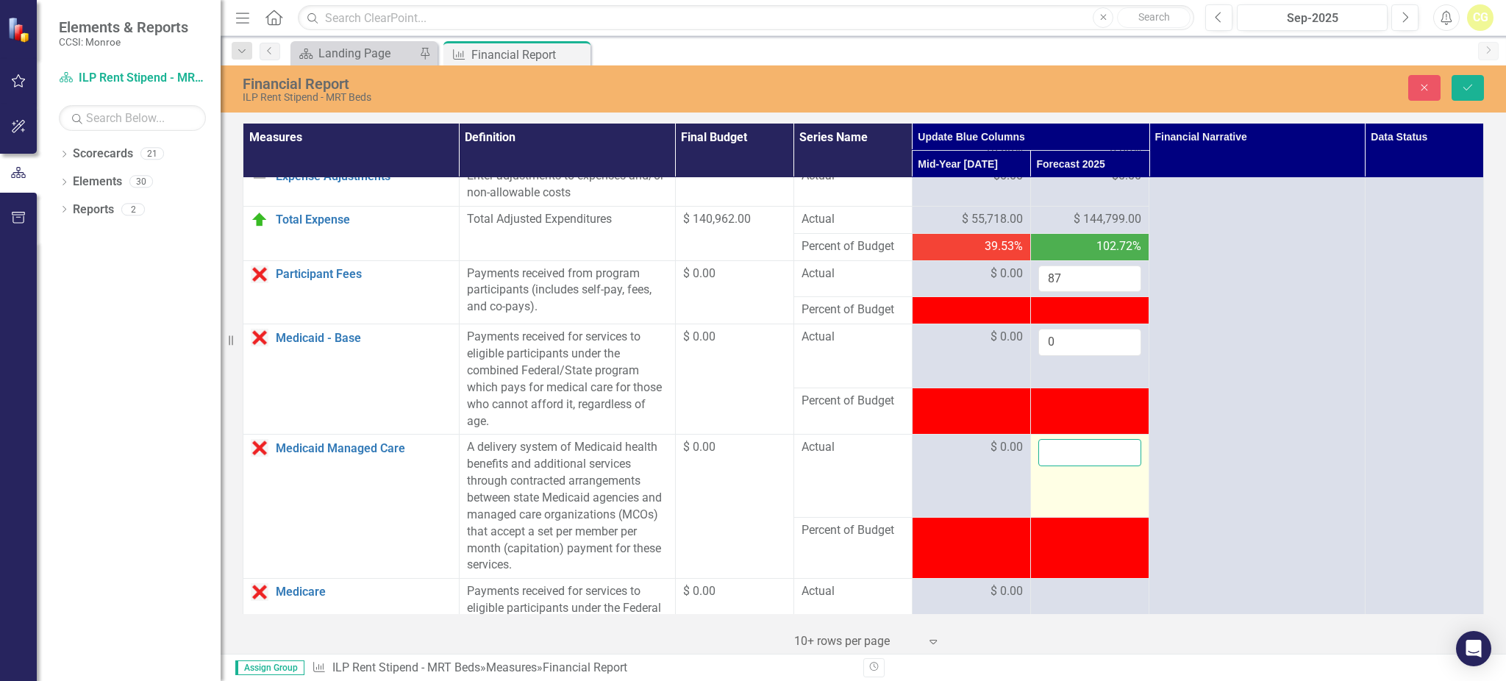
click at [1056, 466] on input "number" at bounding box center [1089, 452] width 103 height 27
type input "0"
click button "Save" at bounding box center [1467, 88] width 32 height 26
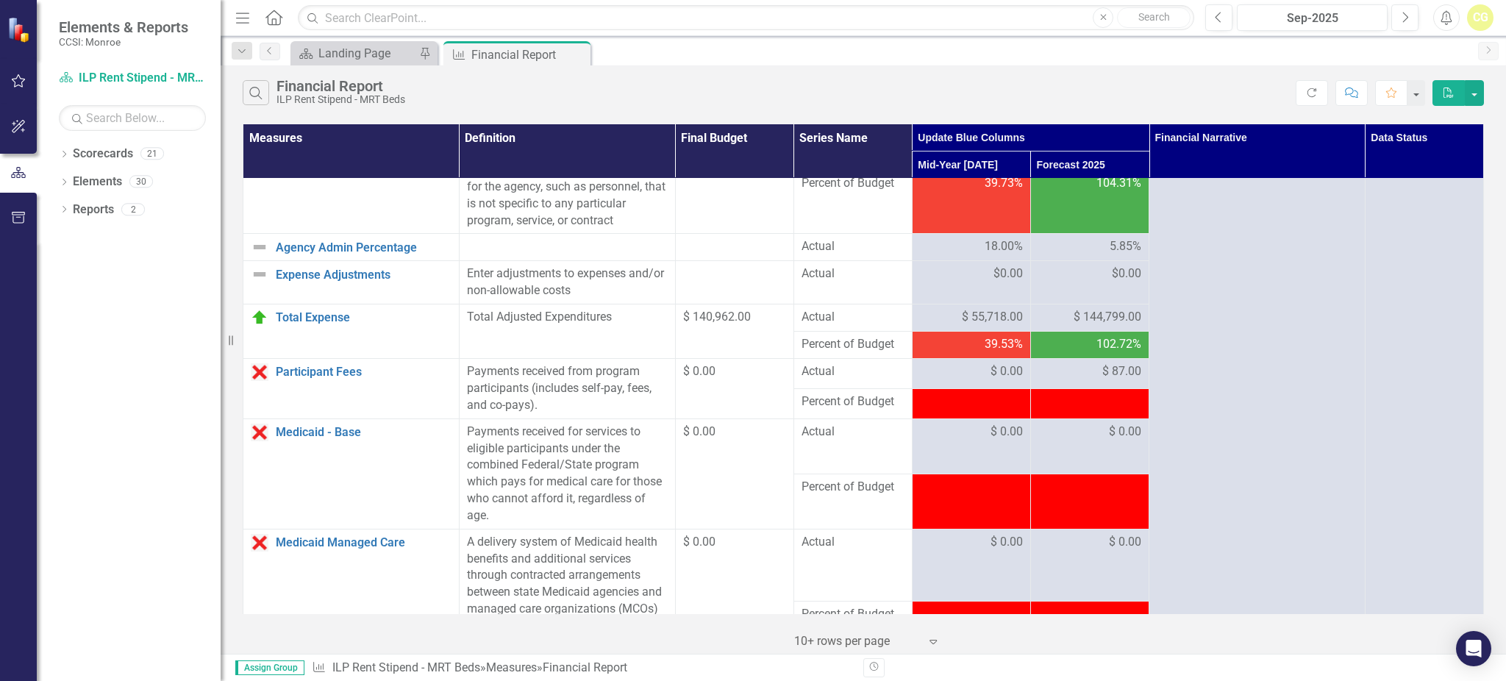
scroll to position [882, 0]
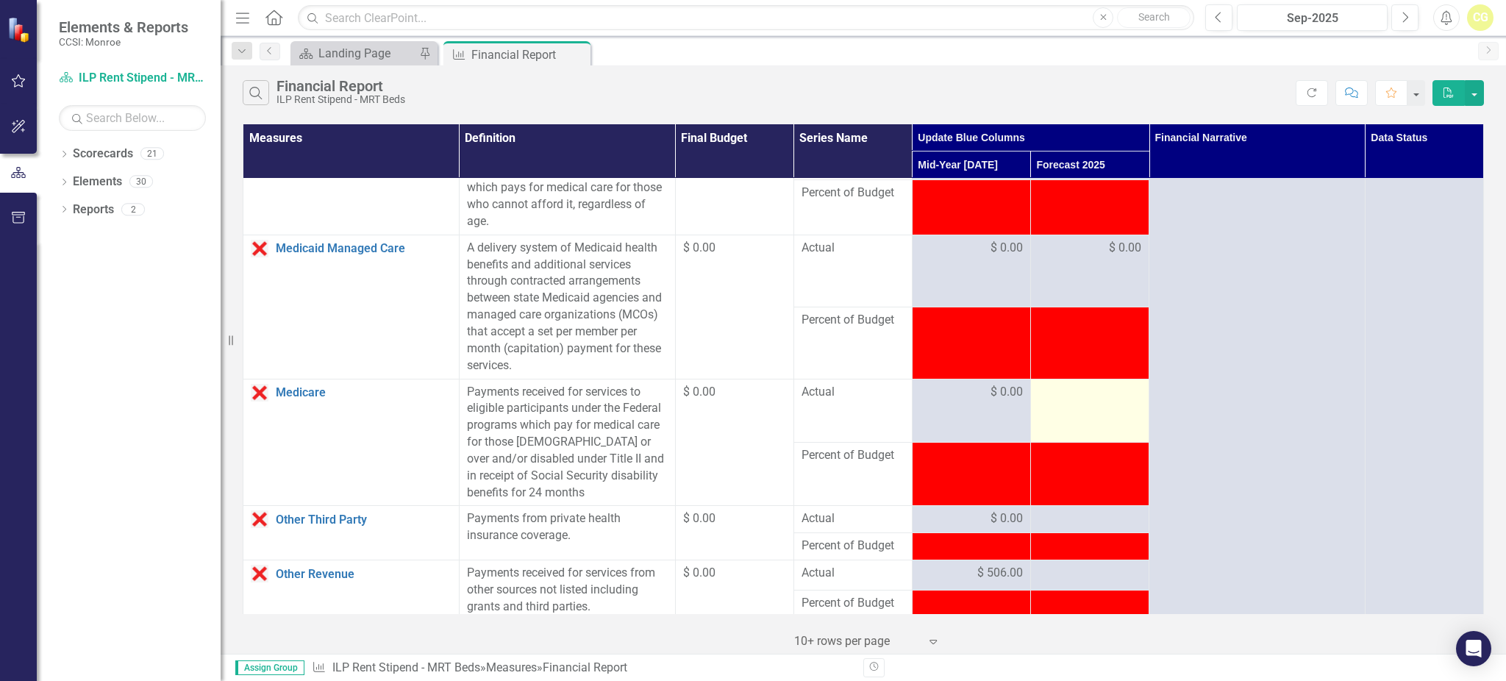
click at [1059, 401] on div at bounding box center [1089, 393] width 103 height 18
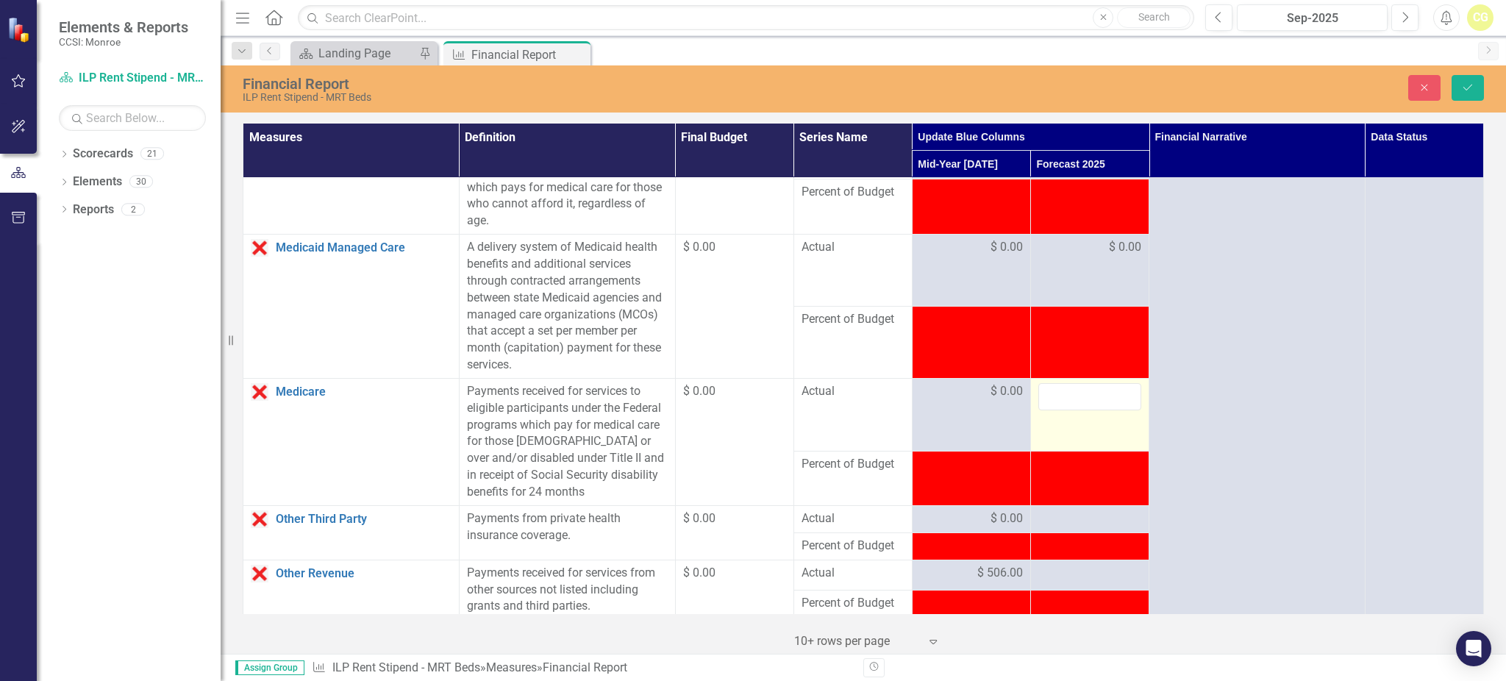
click at [1059, 410] on div at bounding box center [1089, 396] width 103 height 27
click at [1059, 410] on input "number" at bounding box center [1089, 396] width 103 height 27
type input "0"
click button "Save" at bounding box center [1467, 88] width 32 height 26
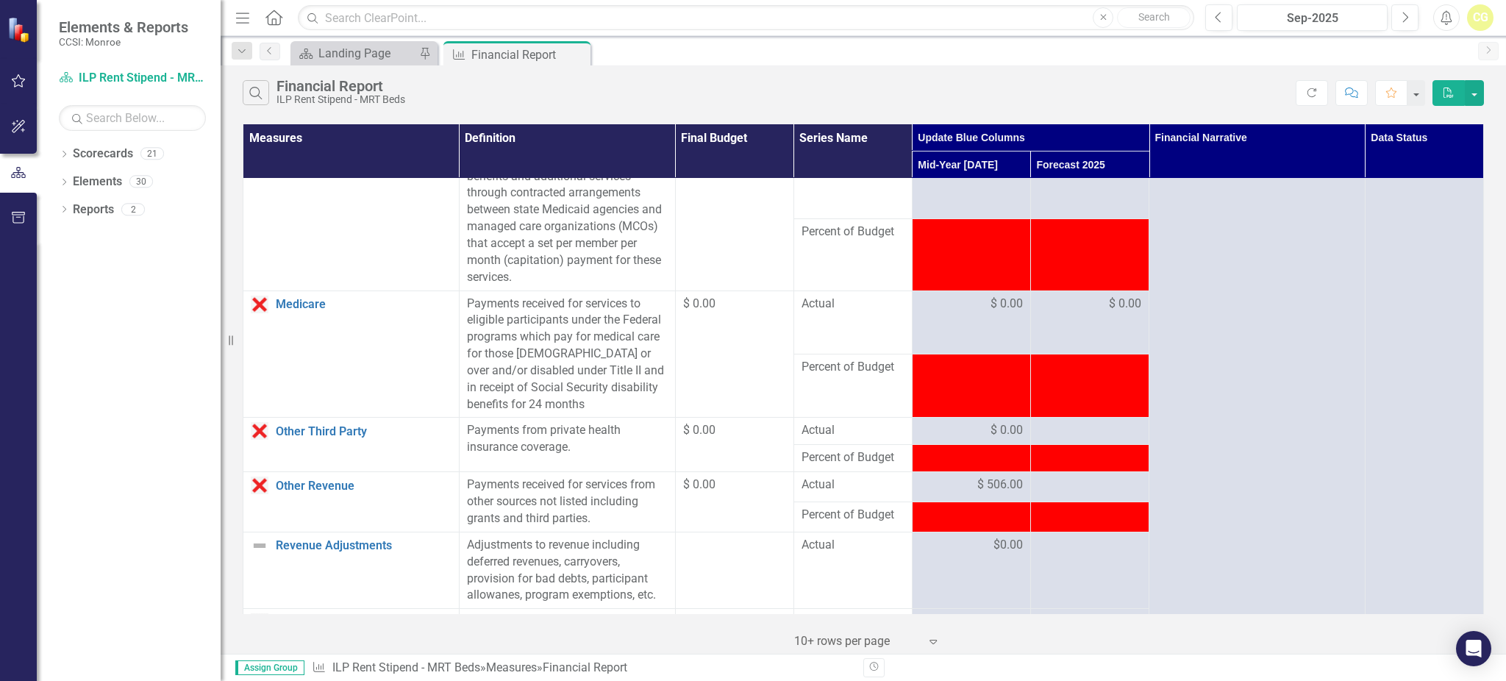
scroll to position [980, 0]
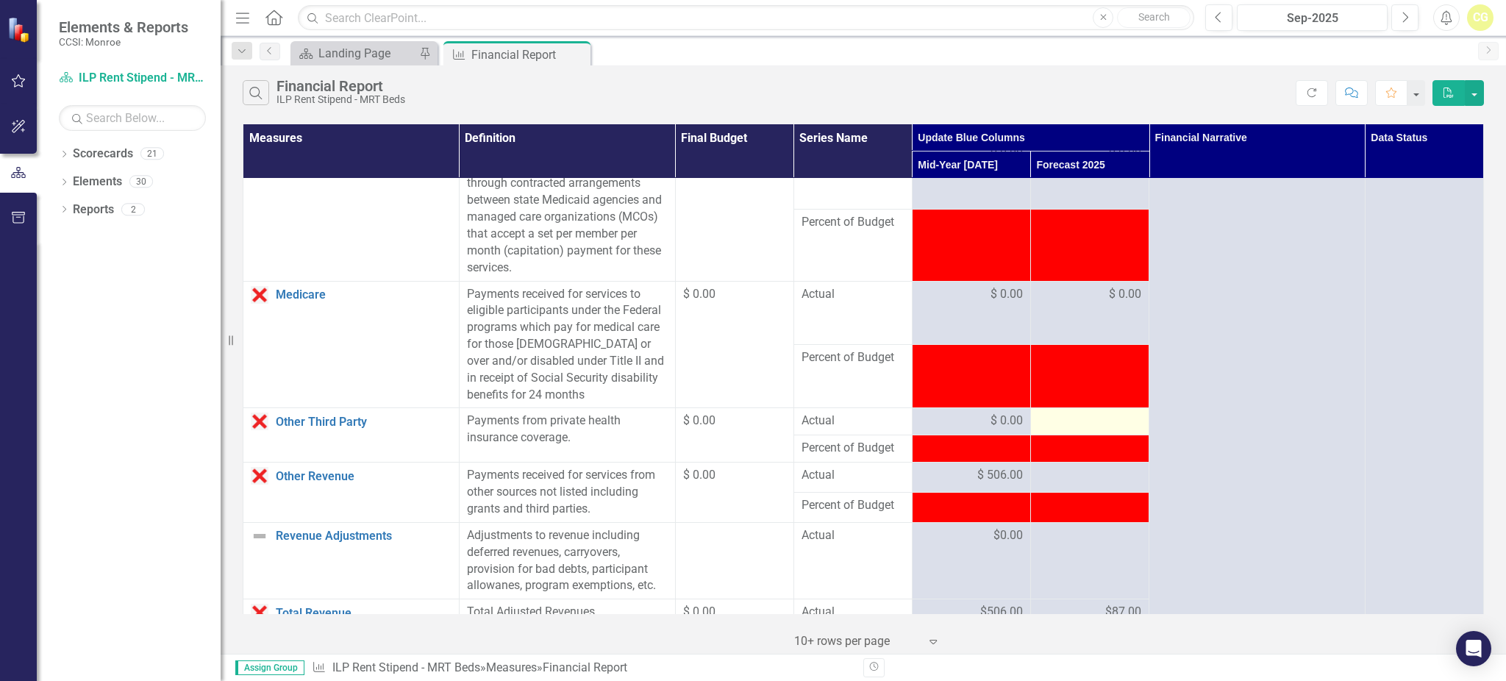
click at [1084, 430] on div at bounding box center [1089, 421] width 103 height 18
click at [1082, 430] on div at bounding box center [1089, 421] width 103 height 18
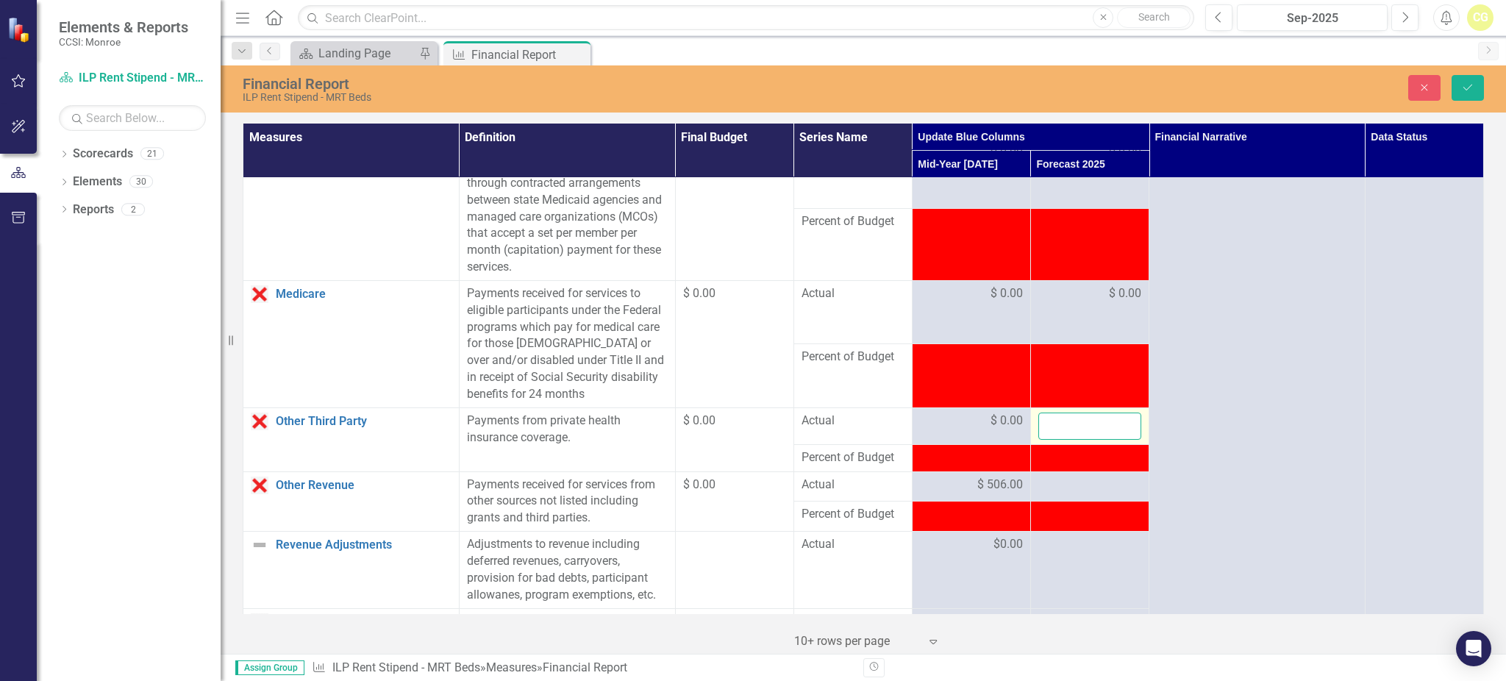
click at [1082, 440] on input "number" at bounding box center [1089, 425] width 103 height 27
type input "0"
click button "Save" at bounding box center [1467, 88] width 32 height 26
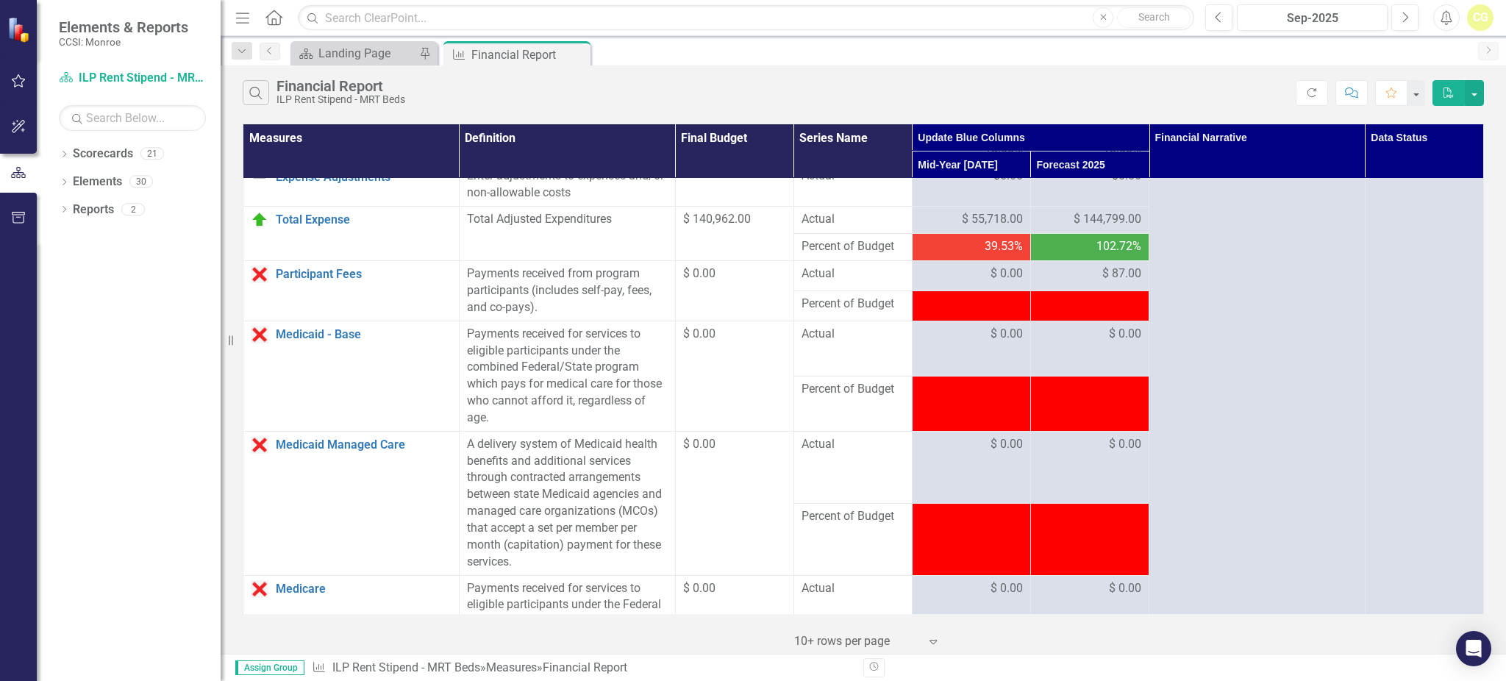
scroll to position [1078, 0]
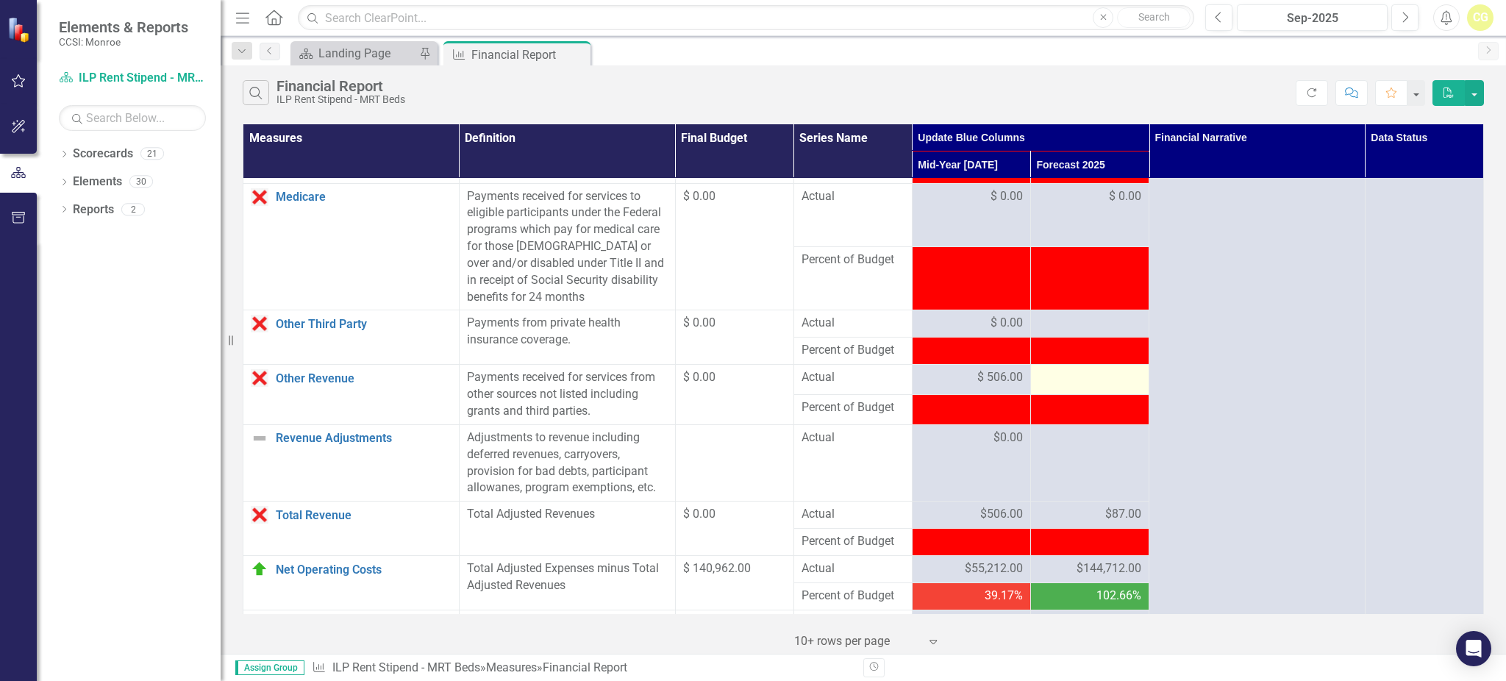
click at [1061, 387] on div at bounding box center [1089, 378] width 103 height 18
click at [1060, 387] on div at bounding box center [1089, 378] width 103 height 18
drag, startPoint x: 1118, startPoint y: 393, endPoint x: 1092, endPoint y: 393, distance: 25.7
click at [1115, 387] on div at bounding box center [1089, 378] width 103 height 18
click at [1082, 387] on div at bounding box center [1089, 378] width 103 height 18
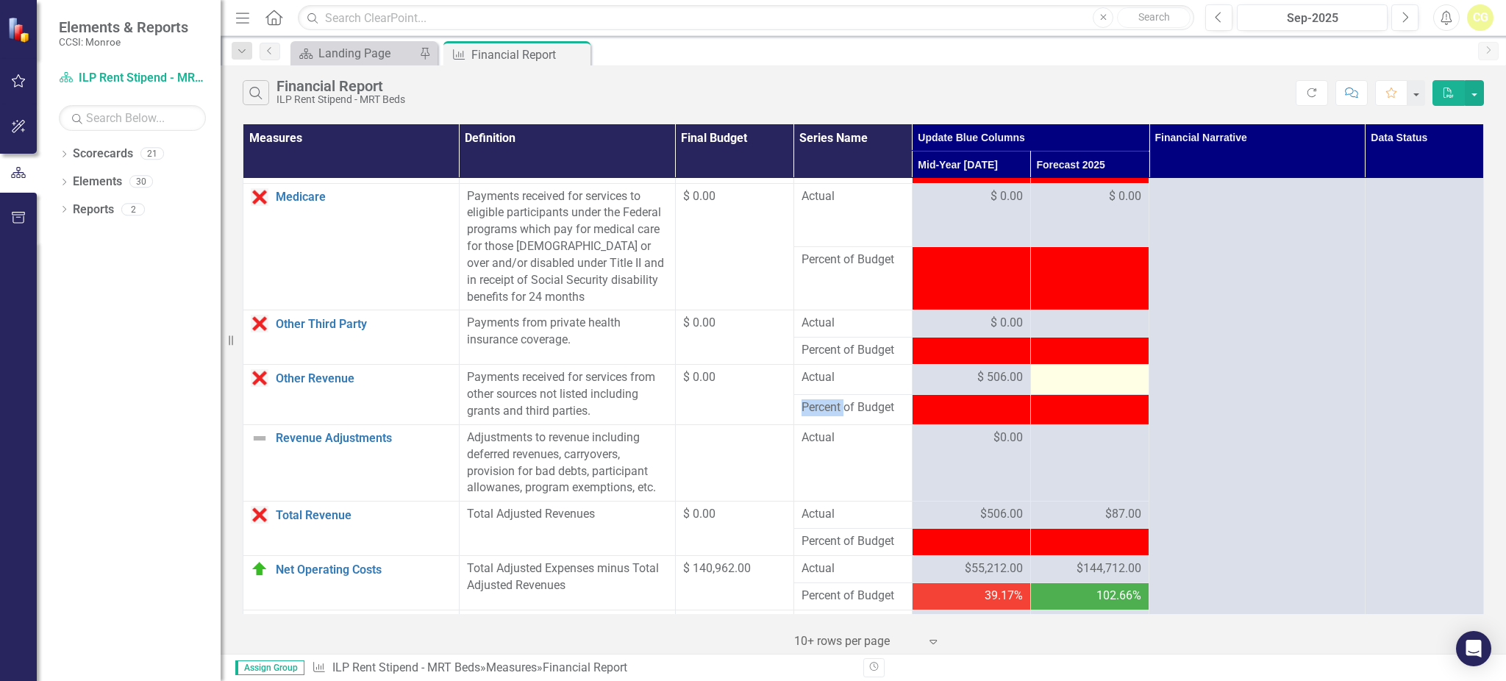
click at [1082, 387] on div at bounding box center [1089, 378] width 103 height 18
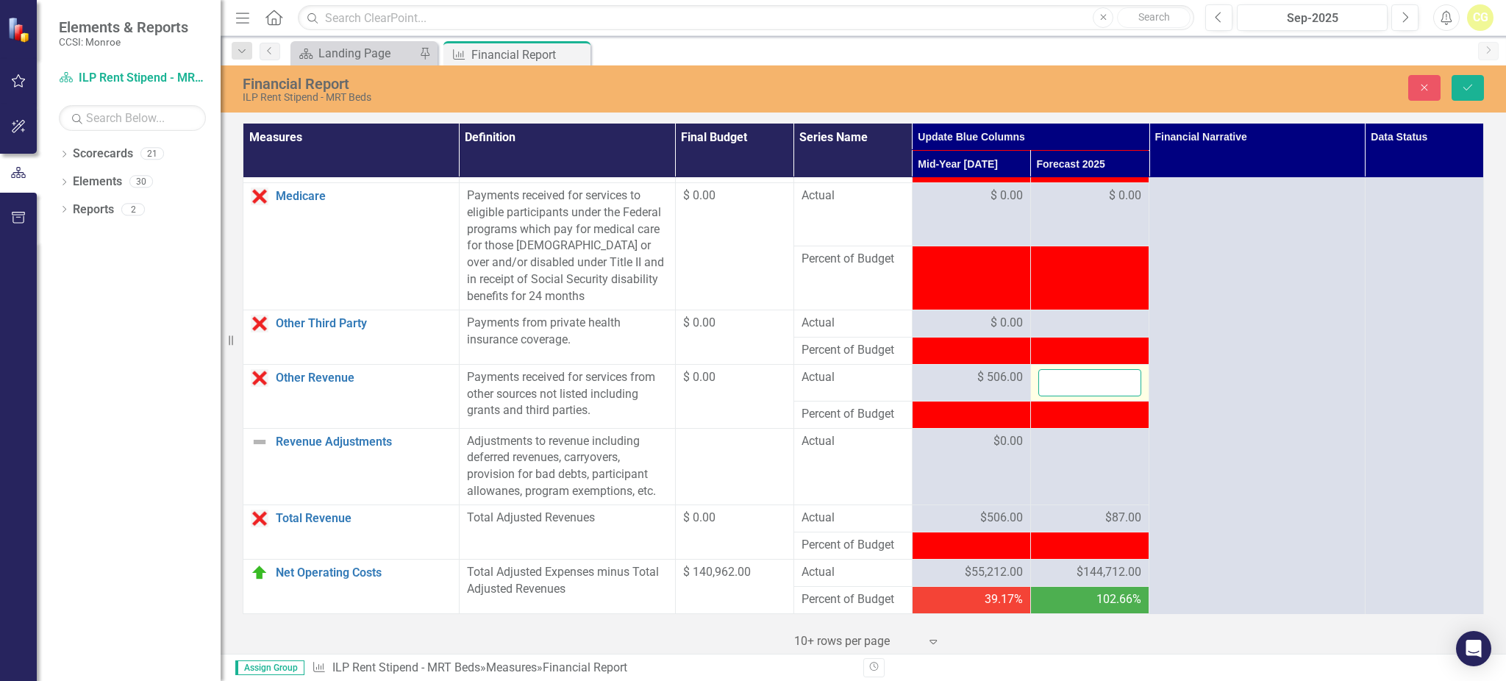
drag, startPoint x: 1073, startPoint y: 399, endPoint x: 1168, endPoint y: 373, distance: 98.3
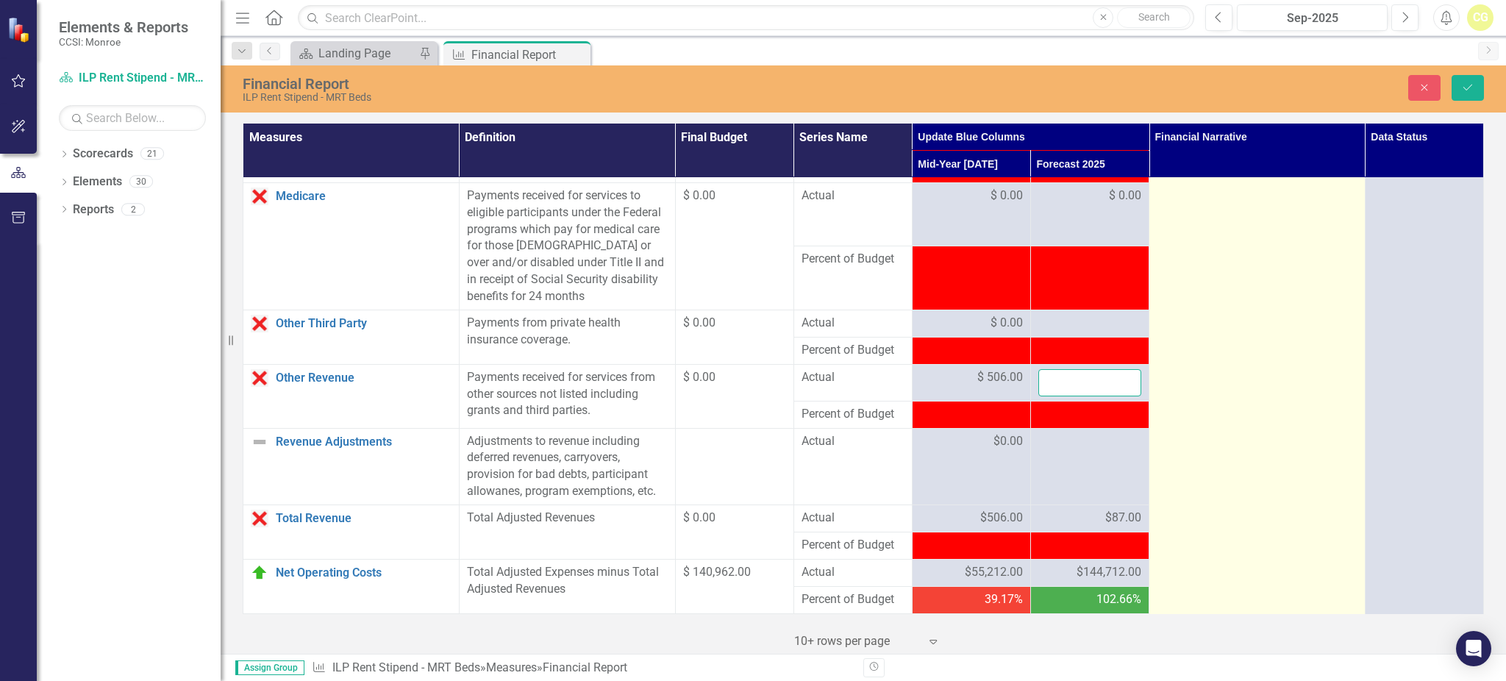
click at [1103, 393] on input "number" at bounding box center [1089, 382] width 103 height 27
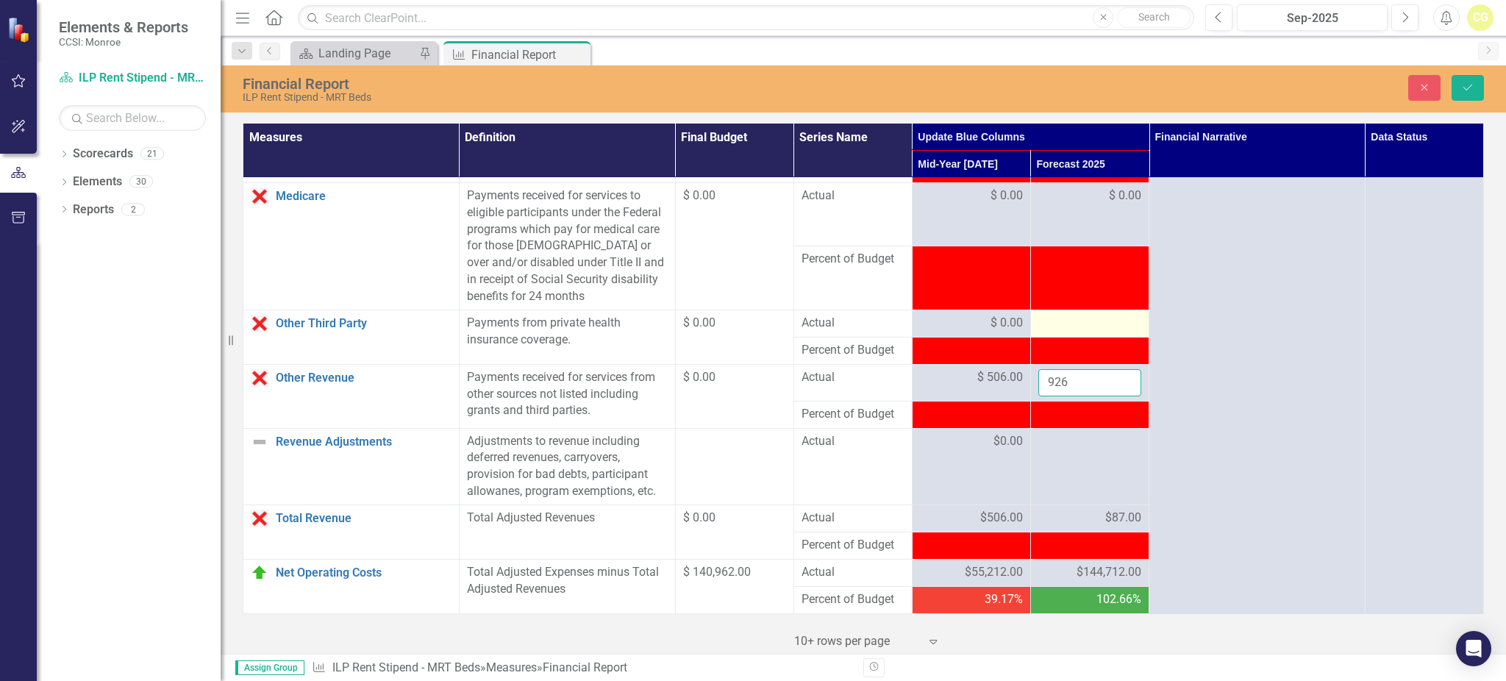
type input "926"
click at [1082, 332] on div at bounding box center [1089, 324] width 103 height 18
click at [1081, 332] on div at bounding box center [1089, 324] width 103 height 18
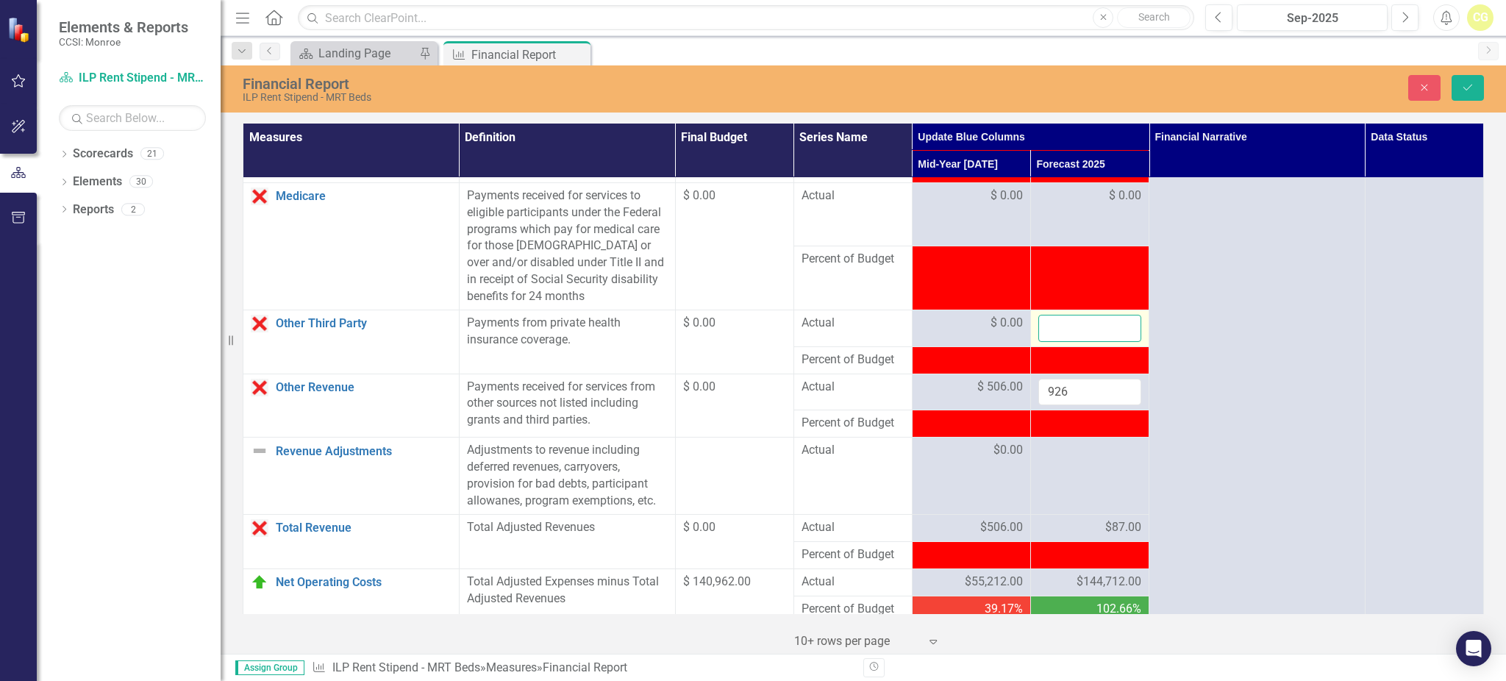
click at [1081, 338] on input "number" at bounding box center [1089, 328] width 103 height 27
type input "0"
click button "Save" at bounding box center [1467, 88] width 32 height 26
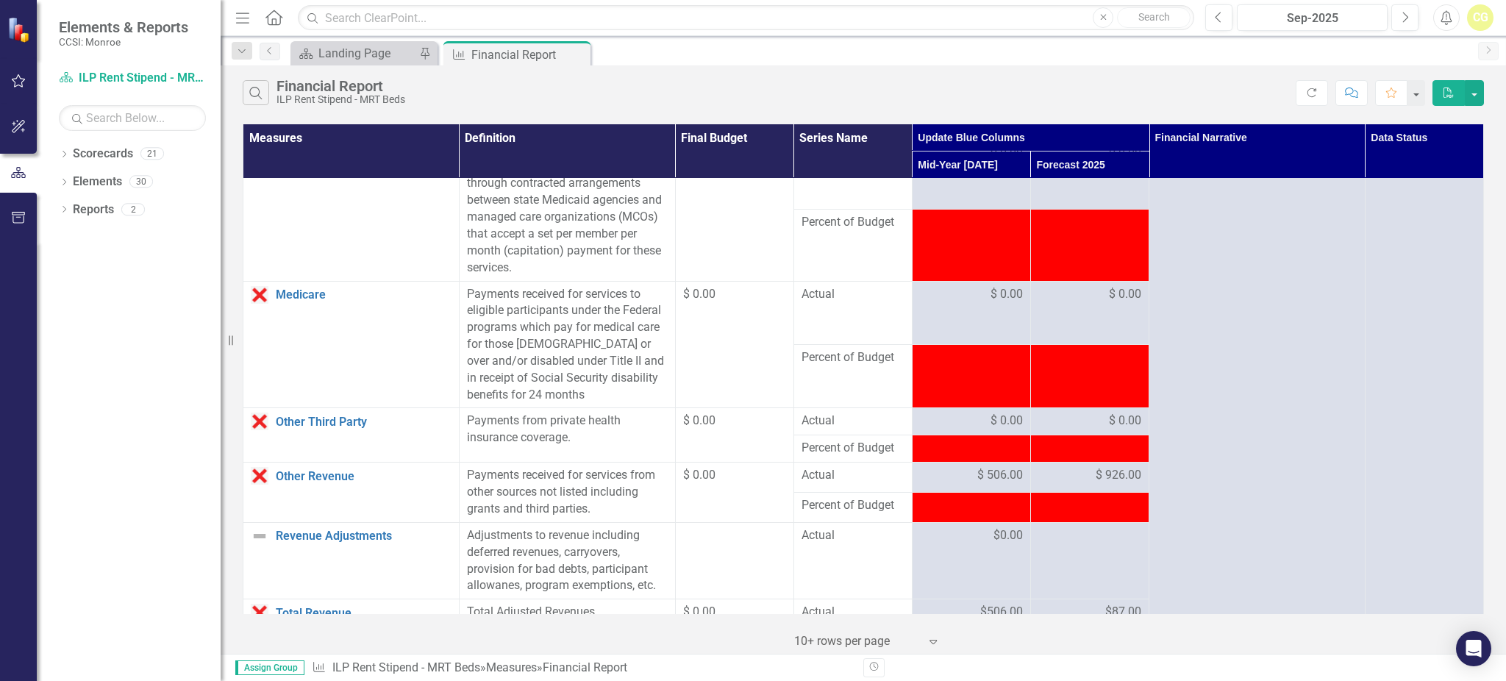
scroll to position [1372, 0]
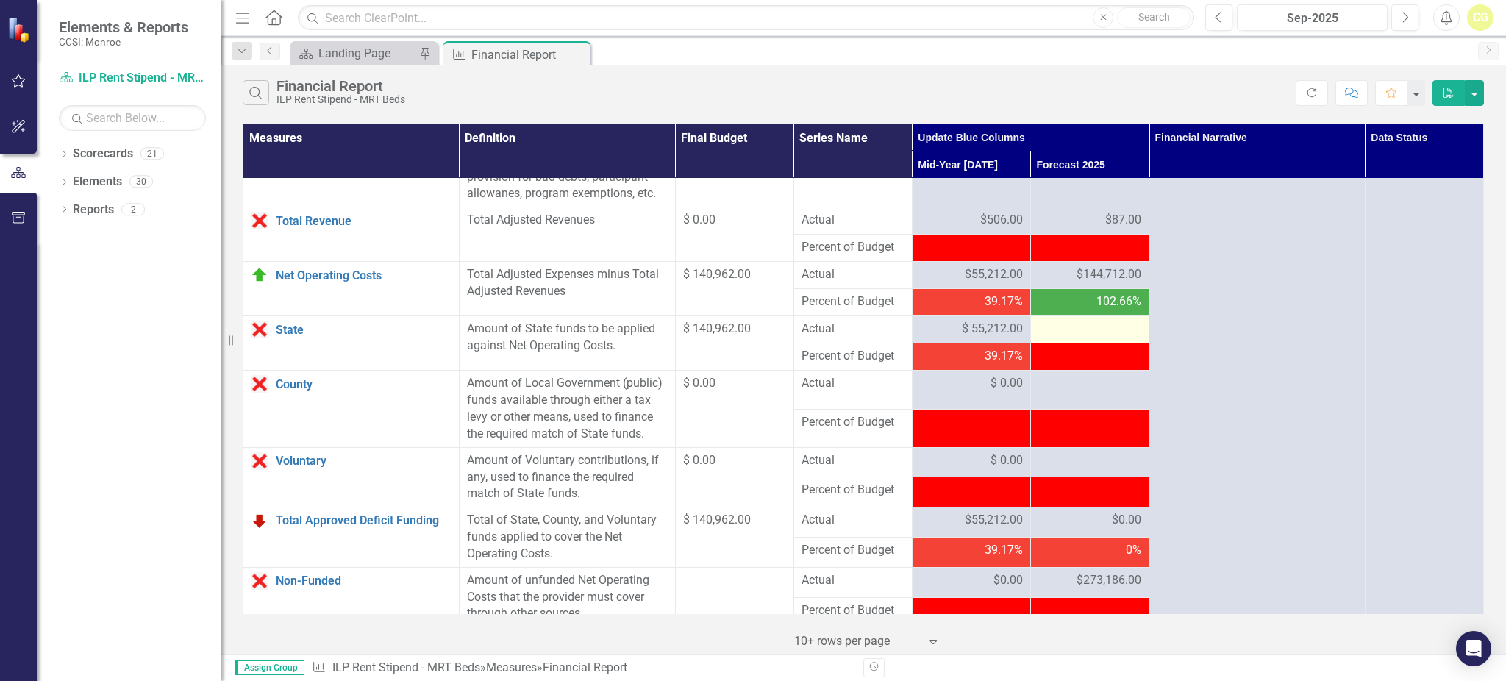
click at [1095, 338] on div at bounding box center [1089, 330] width 103 height 18
click at [1090, 338] on div at bounding box center [1089, 330] width 103 height 18
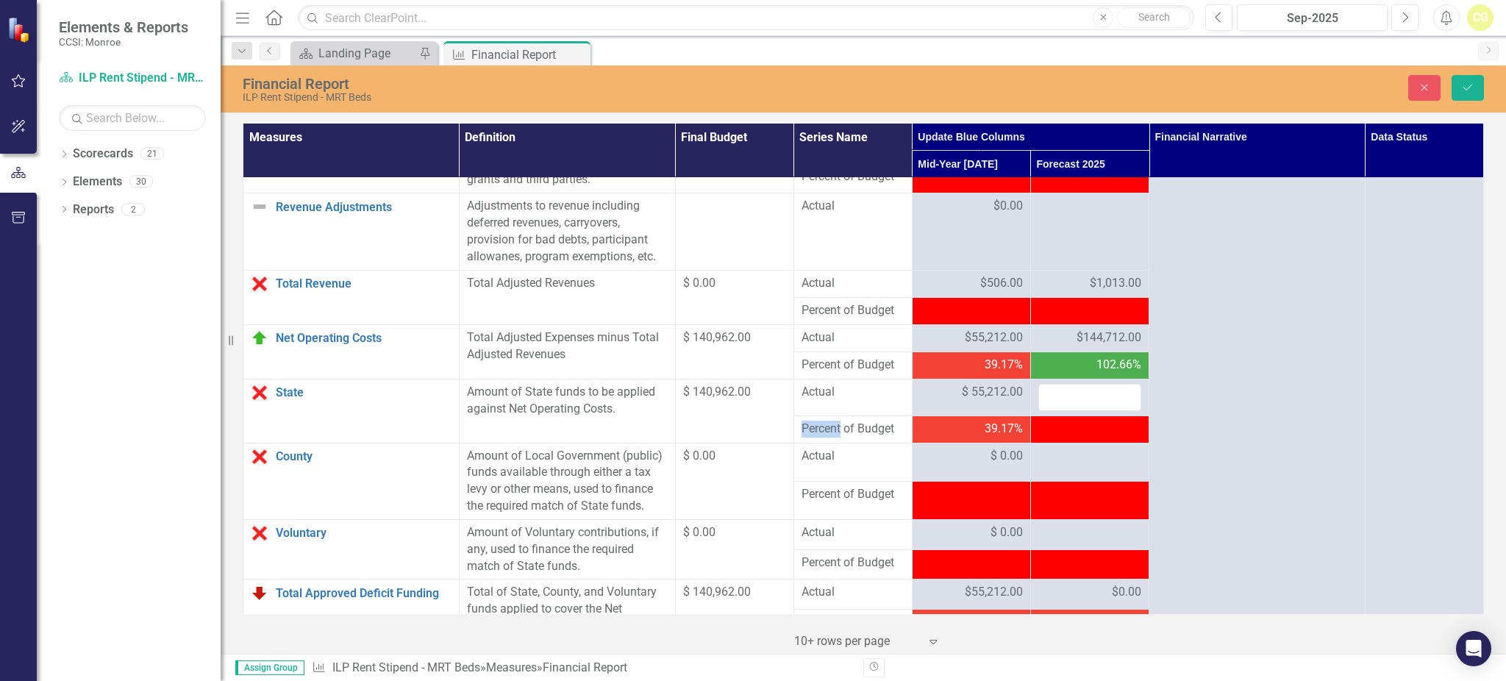
scroll to position [1274, 0]
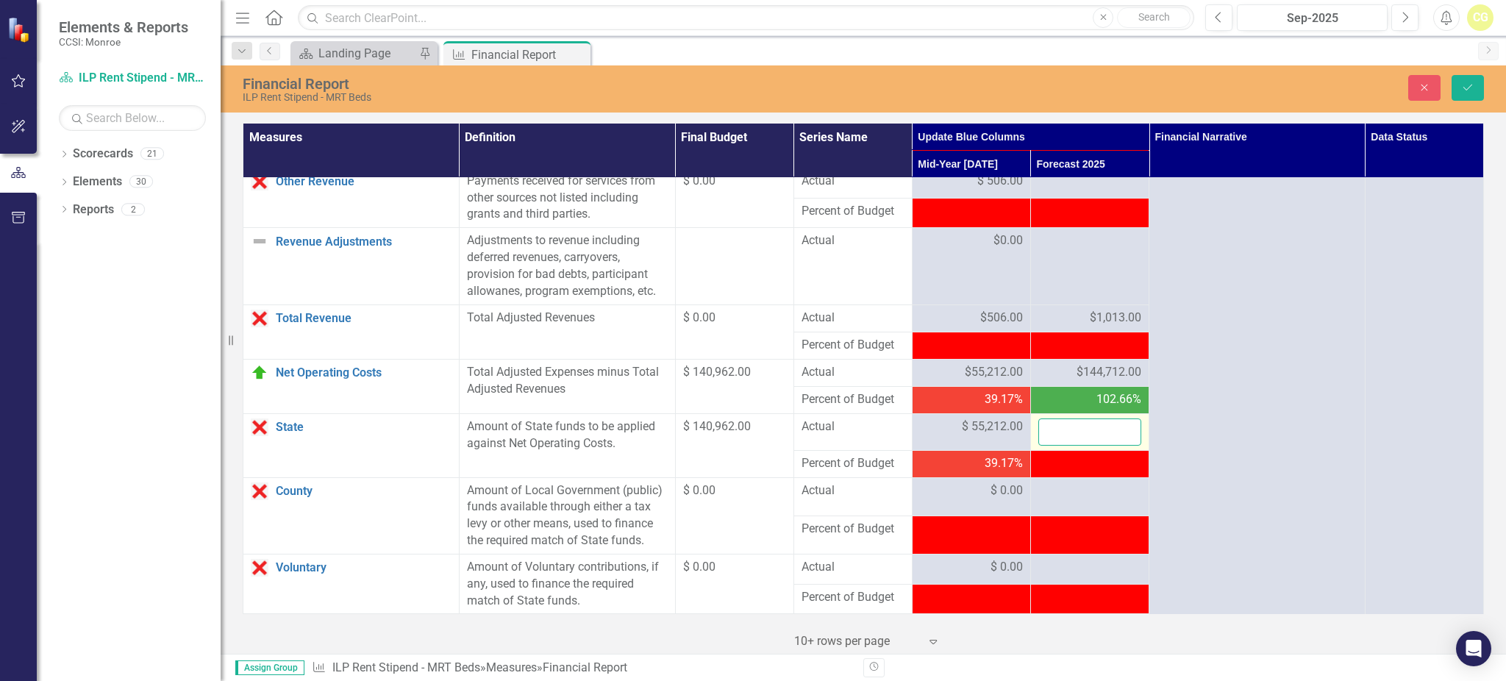
click at [1060, 445] on input "number" at bounding box center [1089, 431] width 103 height 27
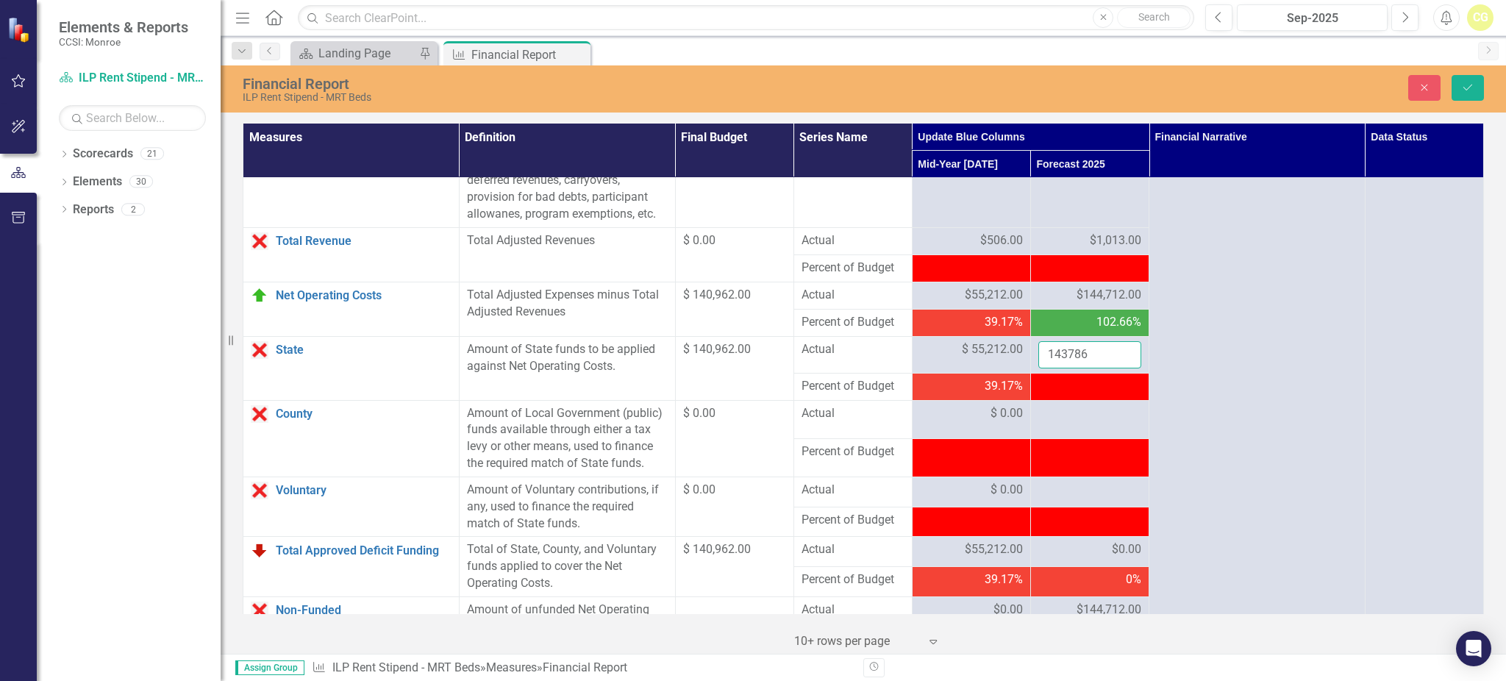
scroll to position [1372, 0]
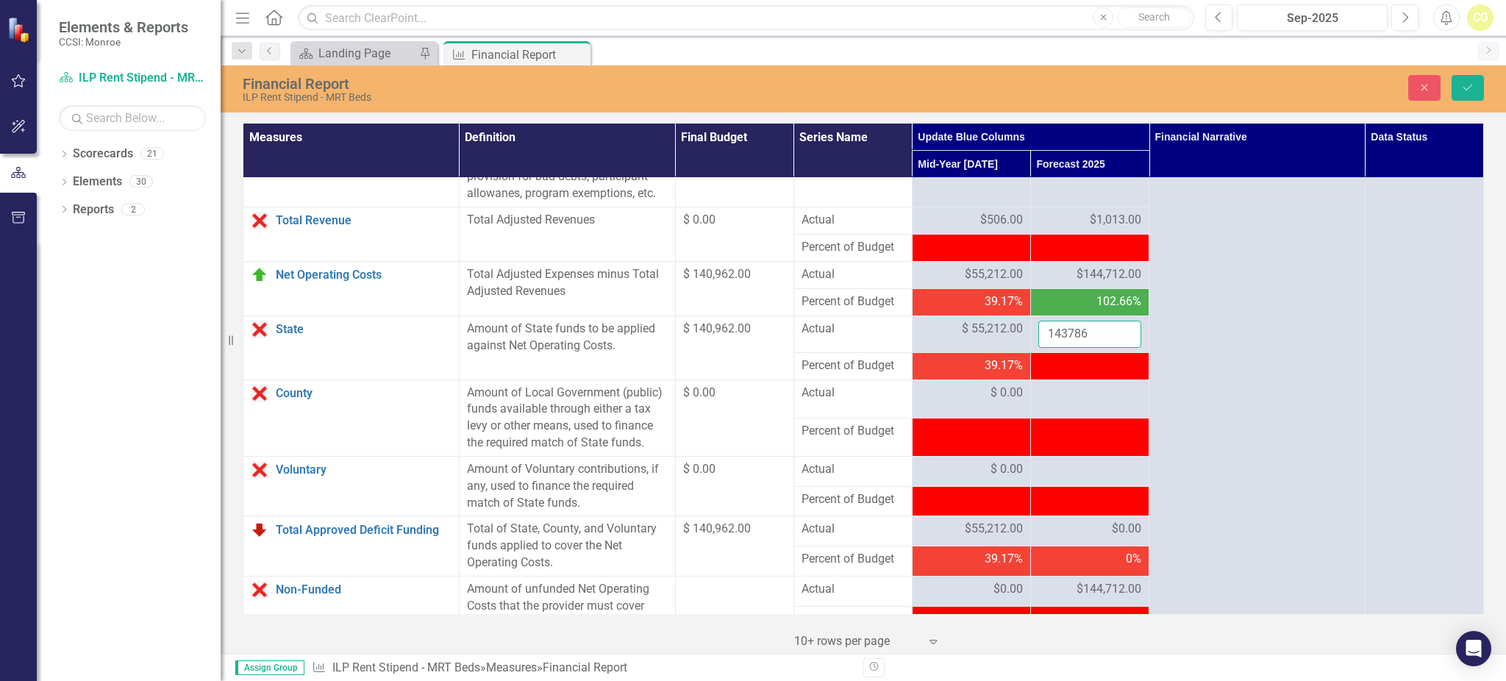
type input "143786"
click at [1073, 402] on div at bounding box center [1089, 393] width 103 height 18
click at [1072, 402] on div at bounding box center [1089, 393] width 103 height 18
click at [1070, 412] on input "number" at bounding box center [1089, 397] width 103 height 27
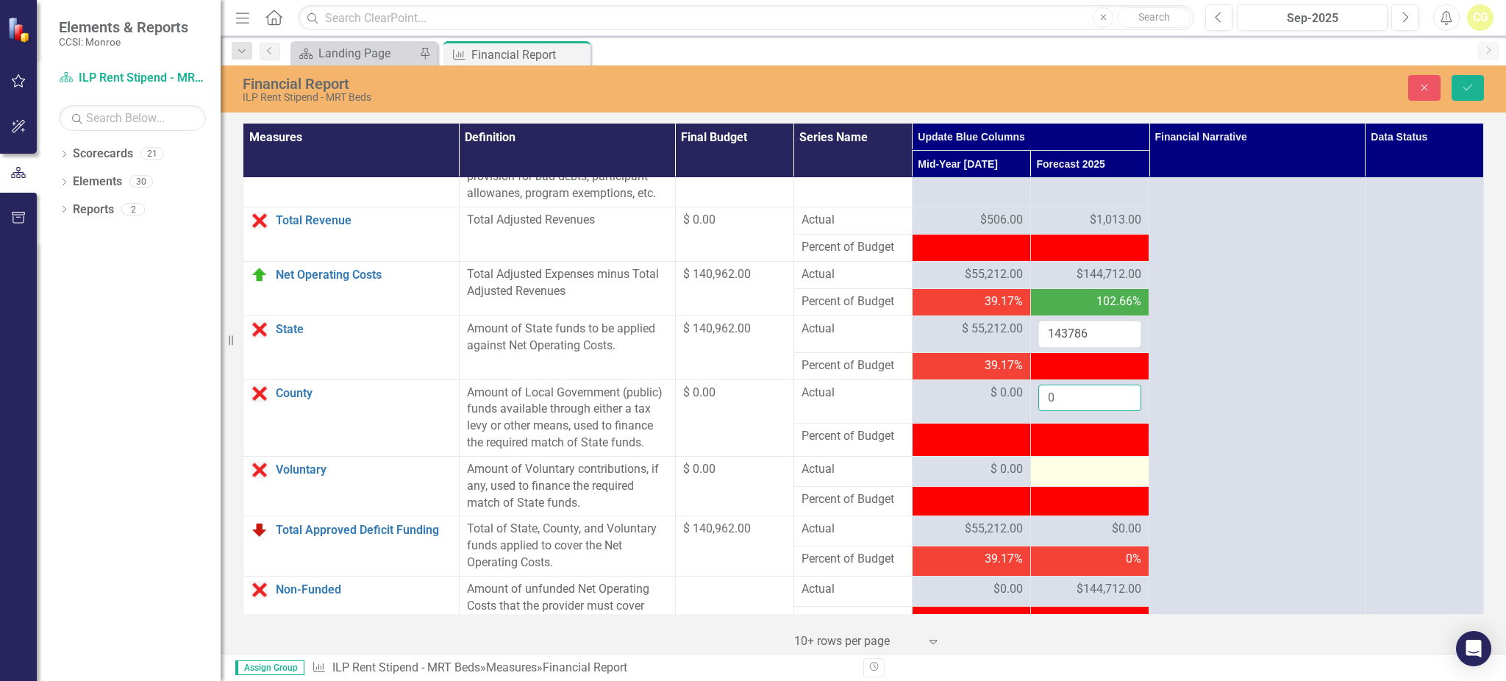
type input "0"
click at [1054, 476] on td at bounding box center [1089, 471] width 118 height 30
click at [1053, 479] on div at bounding box center [1089, 470] width 103 height 18
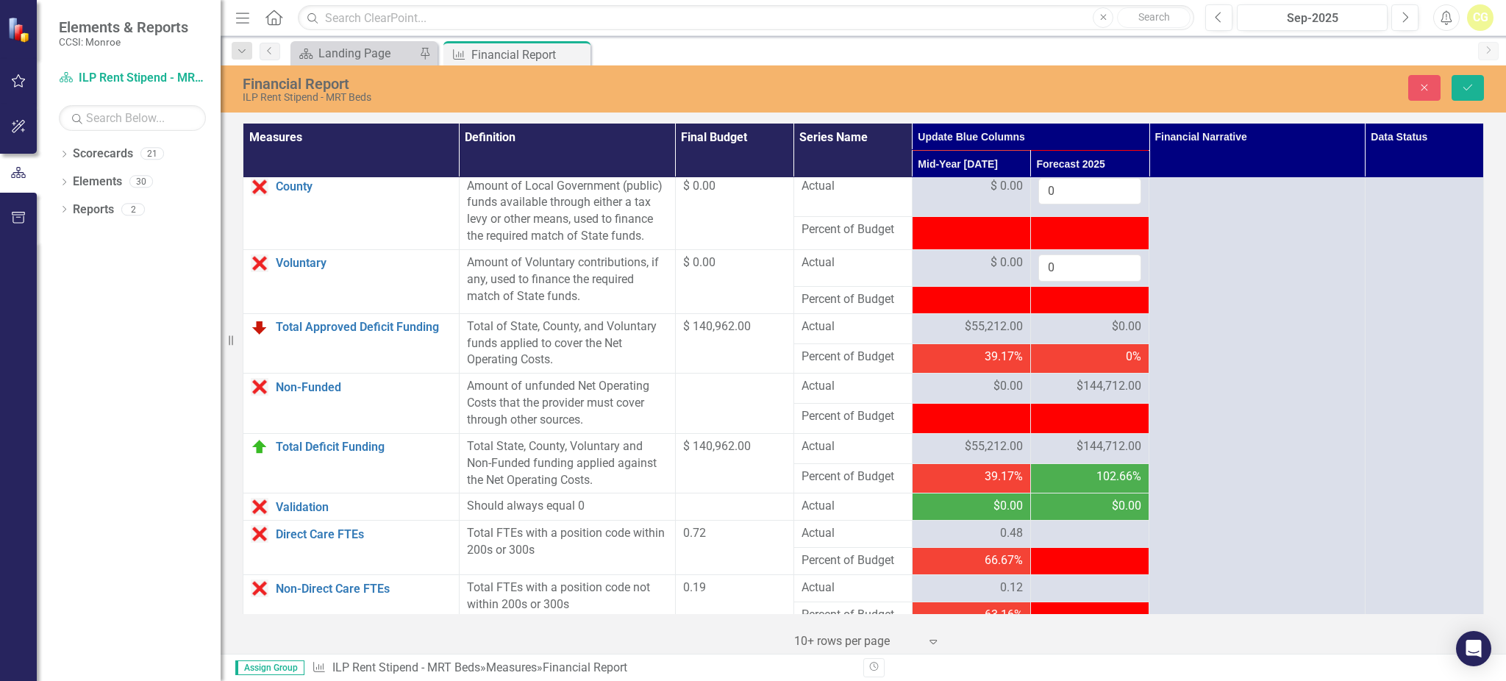
scroll to position [1666, 0]
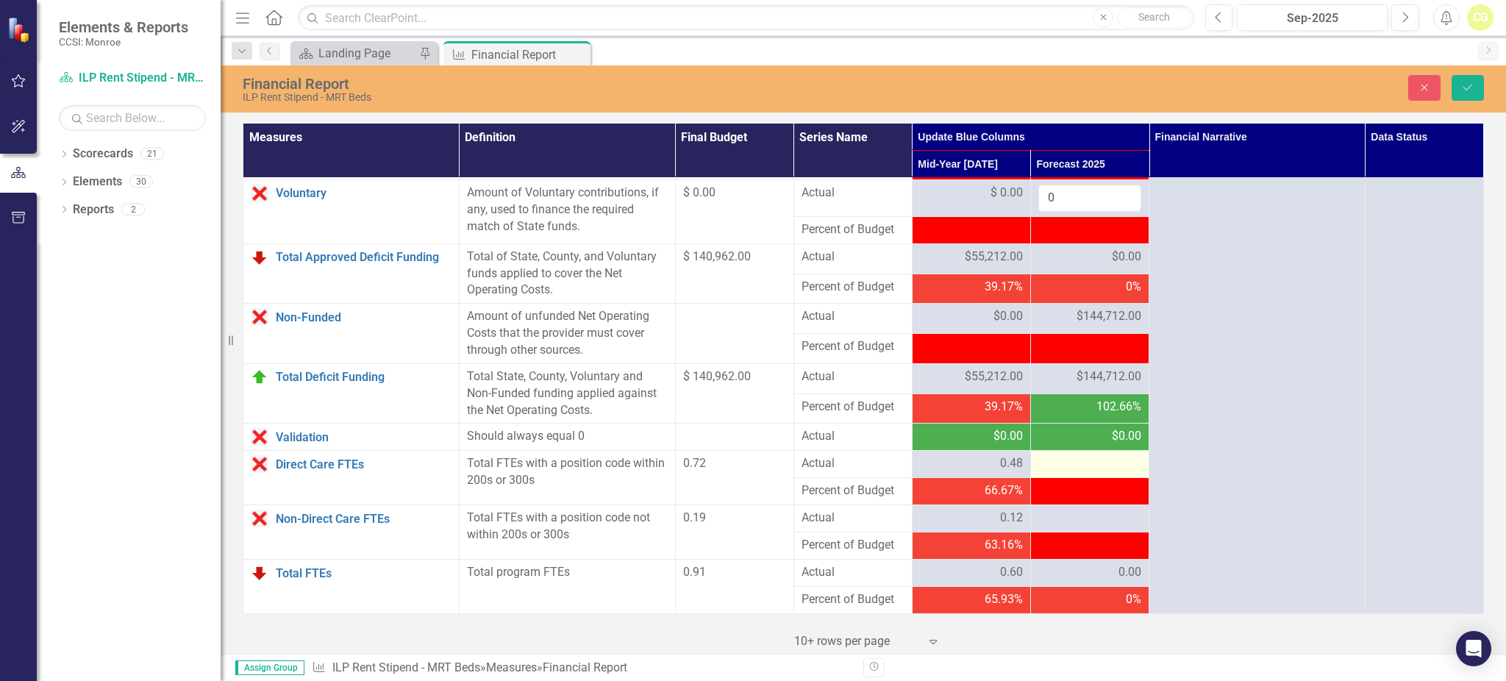
type input "0"
click at [1066, 466] on div at bounding box center [1089, 464] width 103 height 18
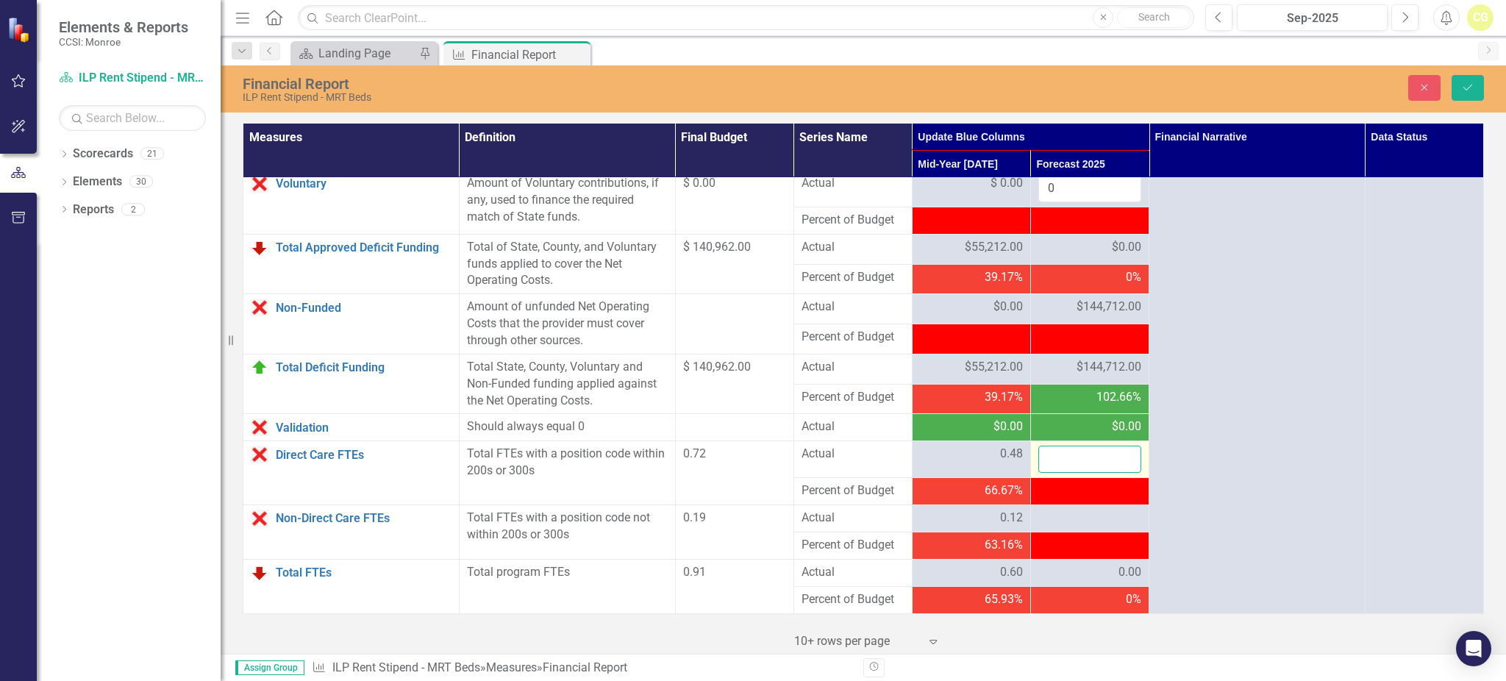
click at [1066, 466] on input "number" at bounding box center [1089, 458] width 103 height 27
type input ".62"
click at [1063, 527] on div at bounding box center [1089, 518] width 103 height 18
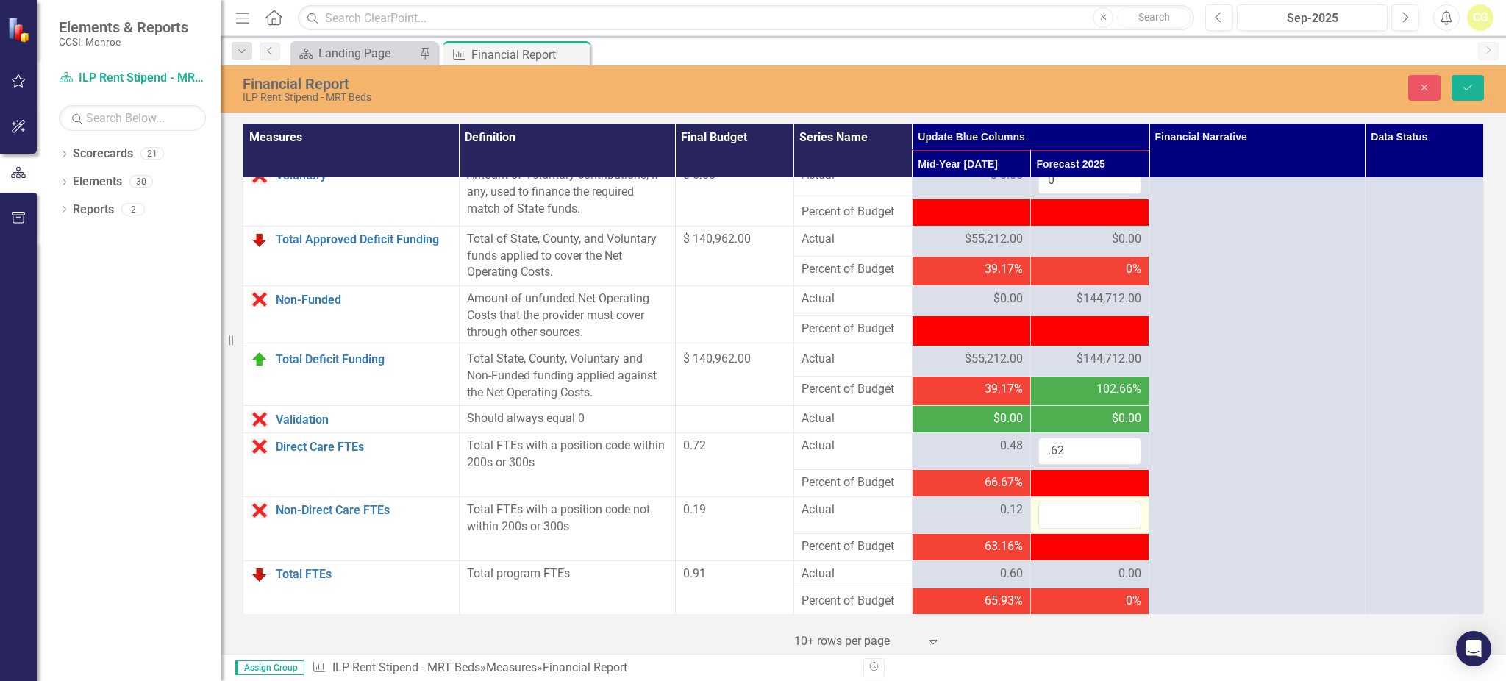
click at [1063, 529] on input "number" at bounding box center [1089, 514] width 103 height 27
type input ".14"
click at [1062, 582] on div "0.00" at bounding box center [1089, 573] width 103 height 17
click at [1463, 83] on icon "Save" at bounding box center [1467, 87] width 13 height 10
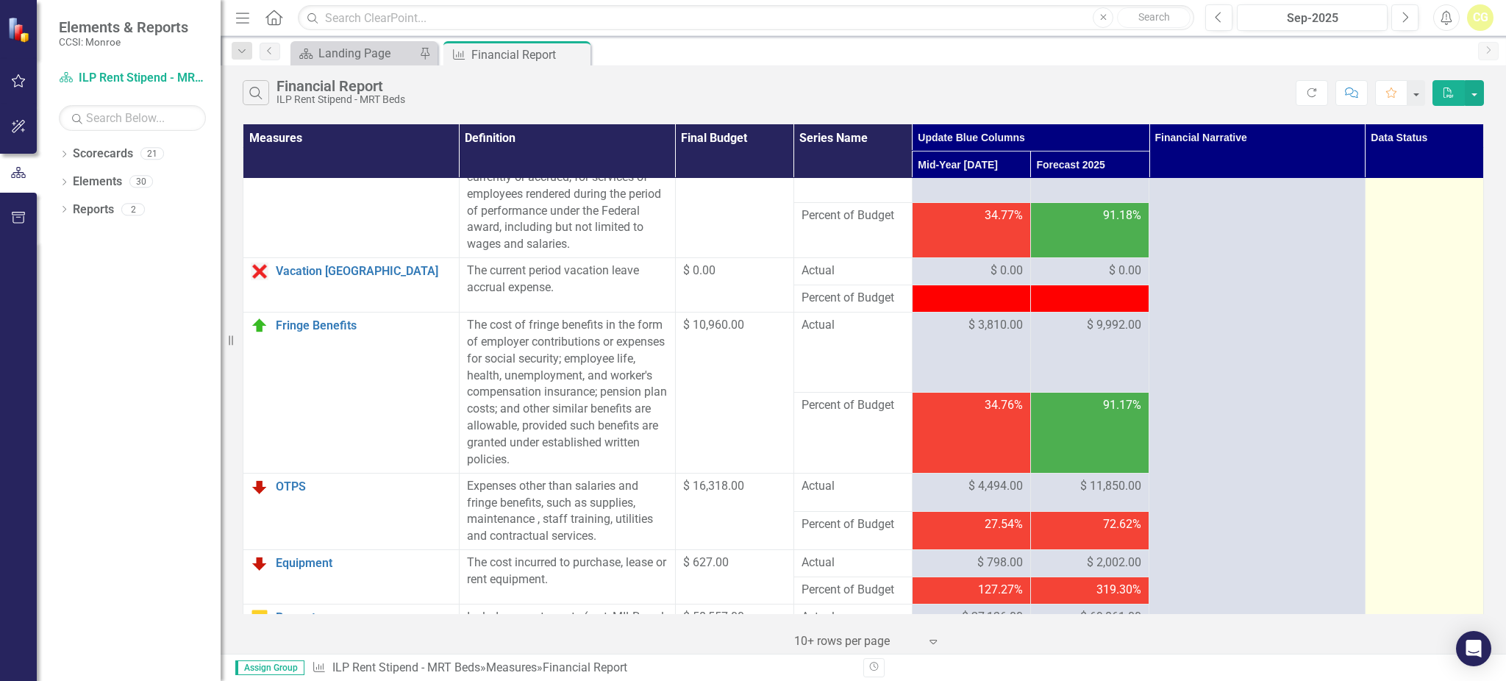
scroll to position [0, 0]
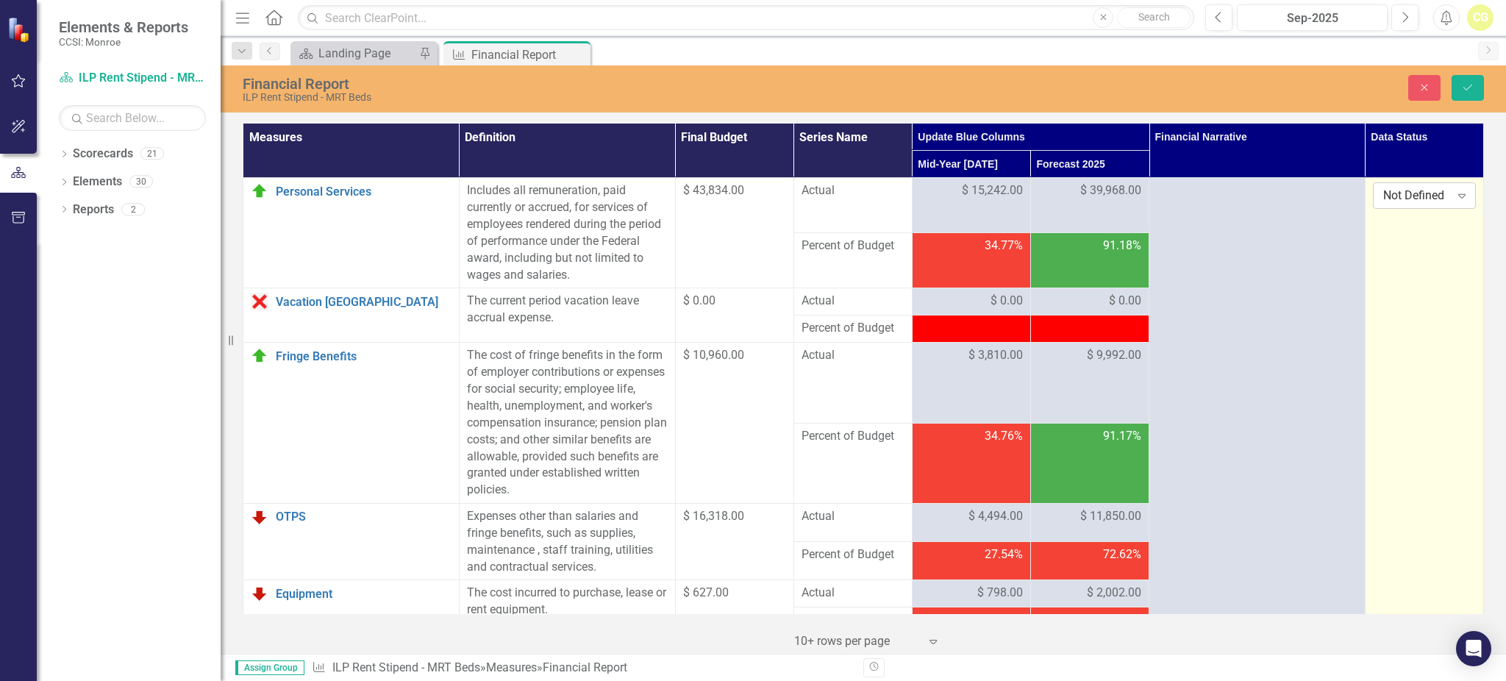
click at [1401, 205] on div "Not Defined Expand" at bounding box center [1423, 195] width 103 height 26
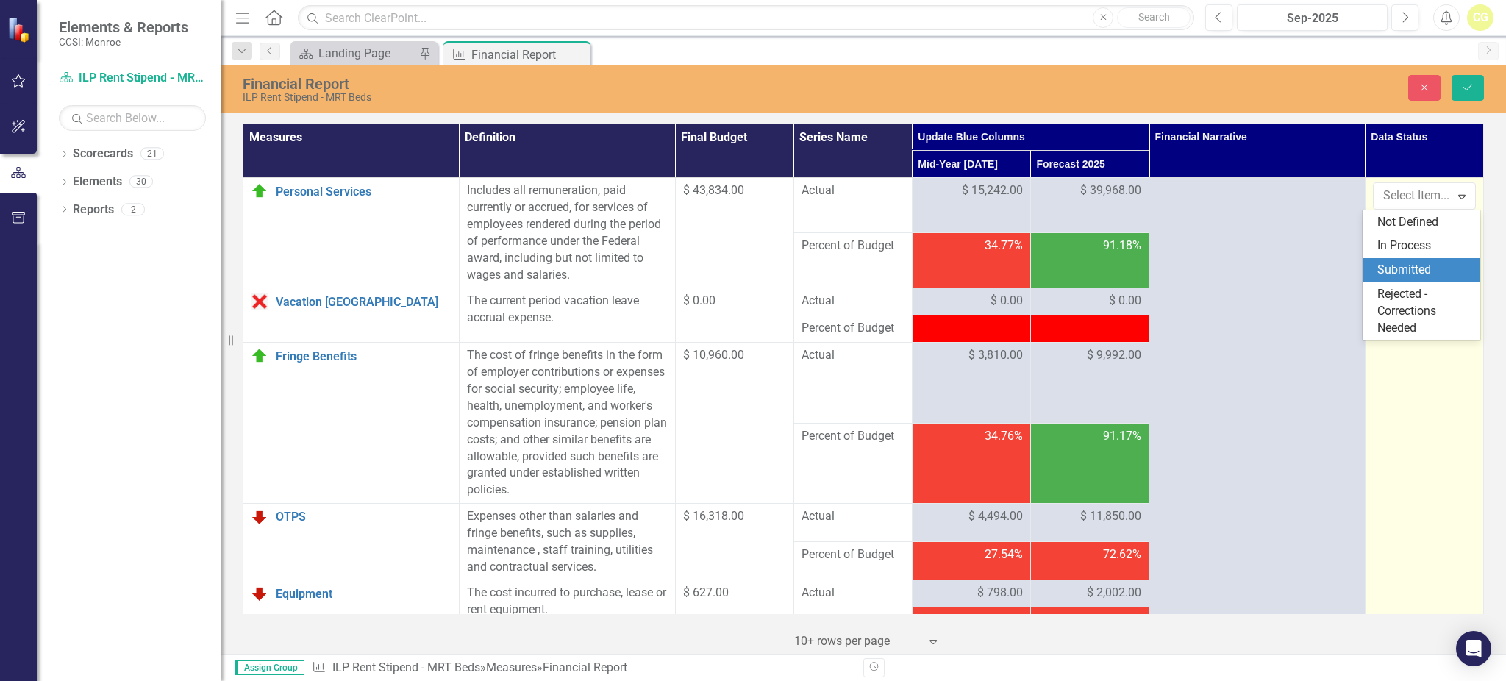
click at [1395, 266] on div "Submitted" at bounding box center [1424, 270] width 94 height 17
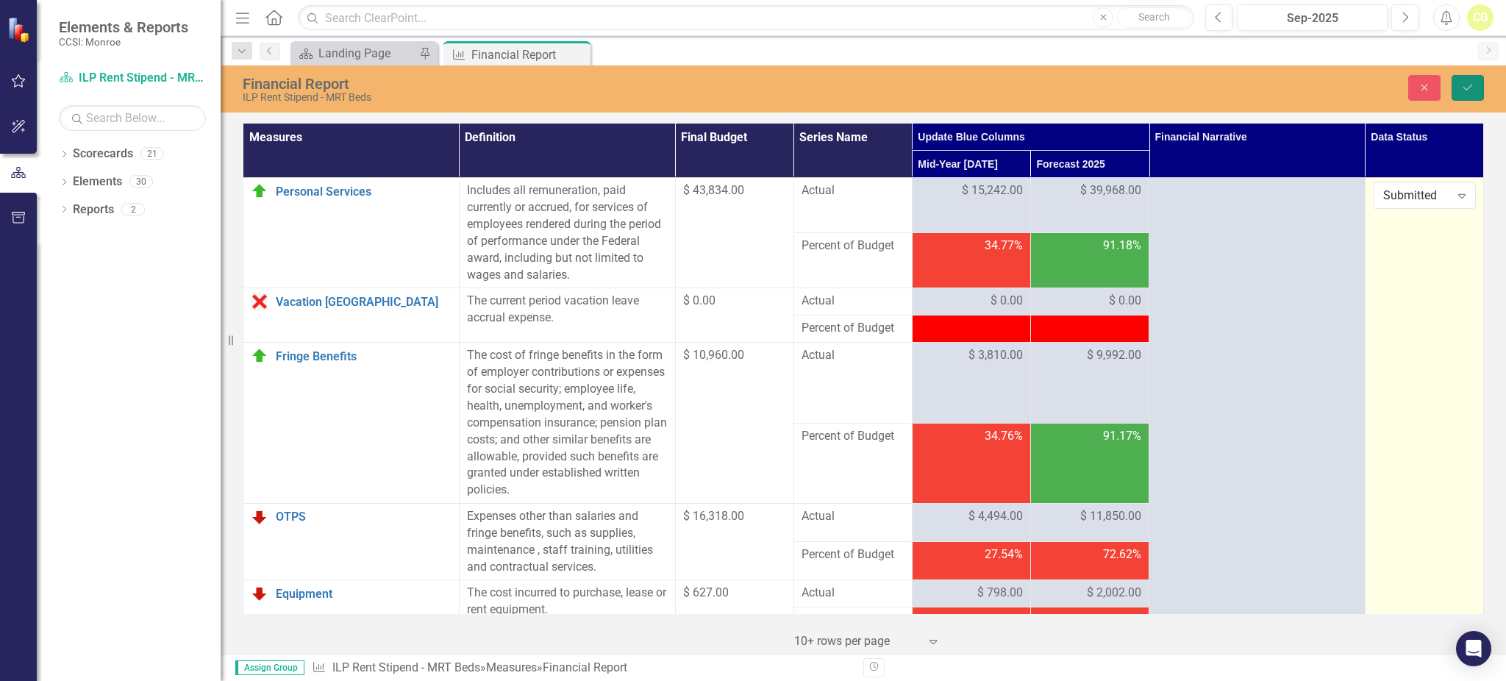
click at [1464, 83] on icon "Save" at bounding box center [1467, 87] width 13 height 10
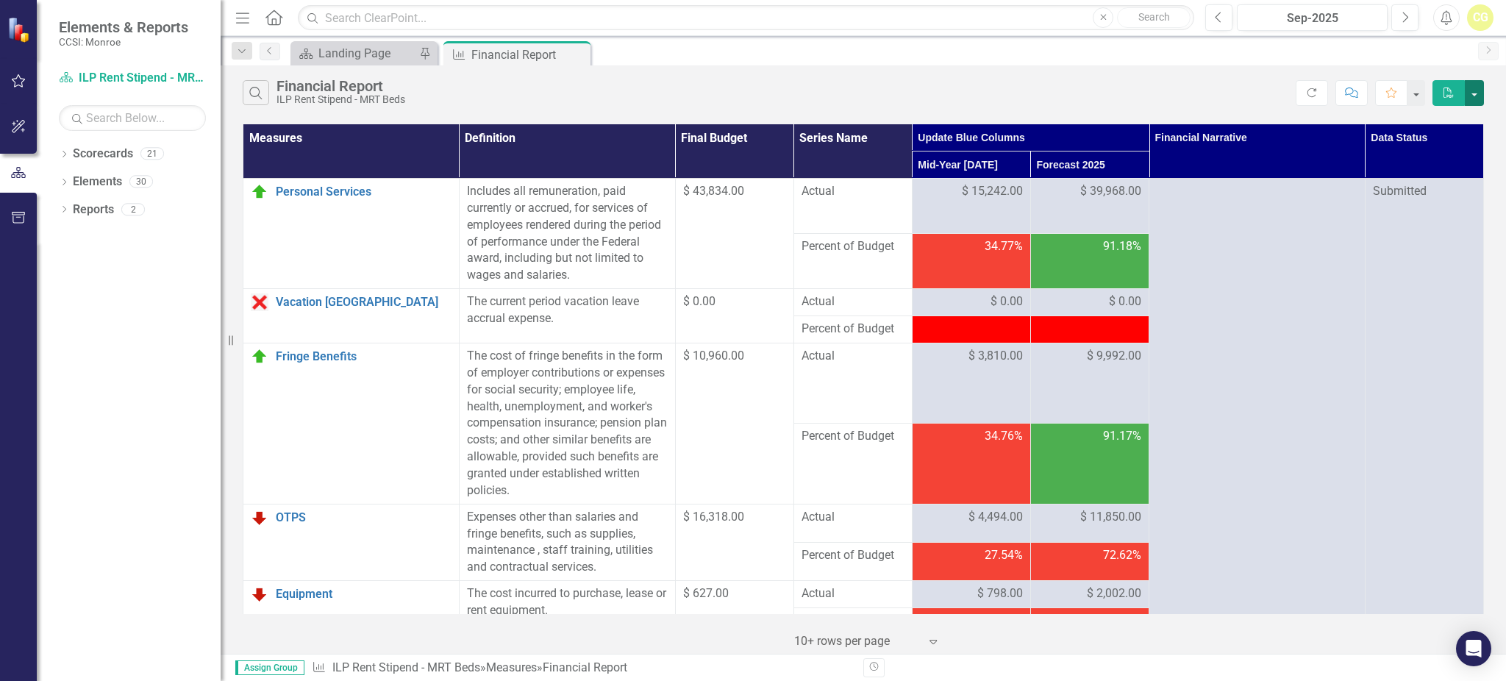
click at [1477, 91] on button "button" at bounding box center [1473, 93] width 19 height 26
click at [1416, 151] on link "Excel Export to Excel" at bounding box center [1425, 147] width 116 height 27
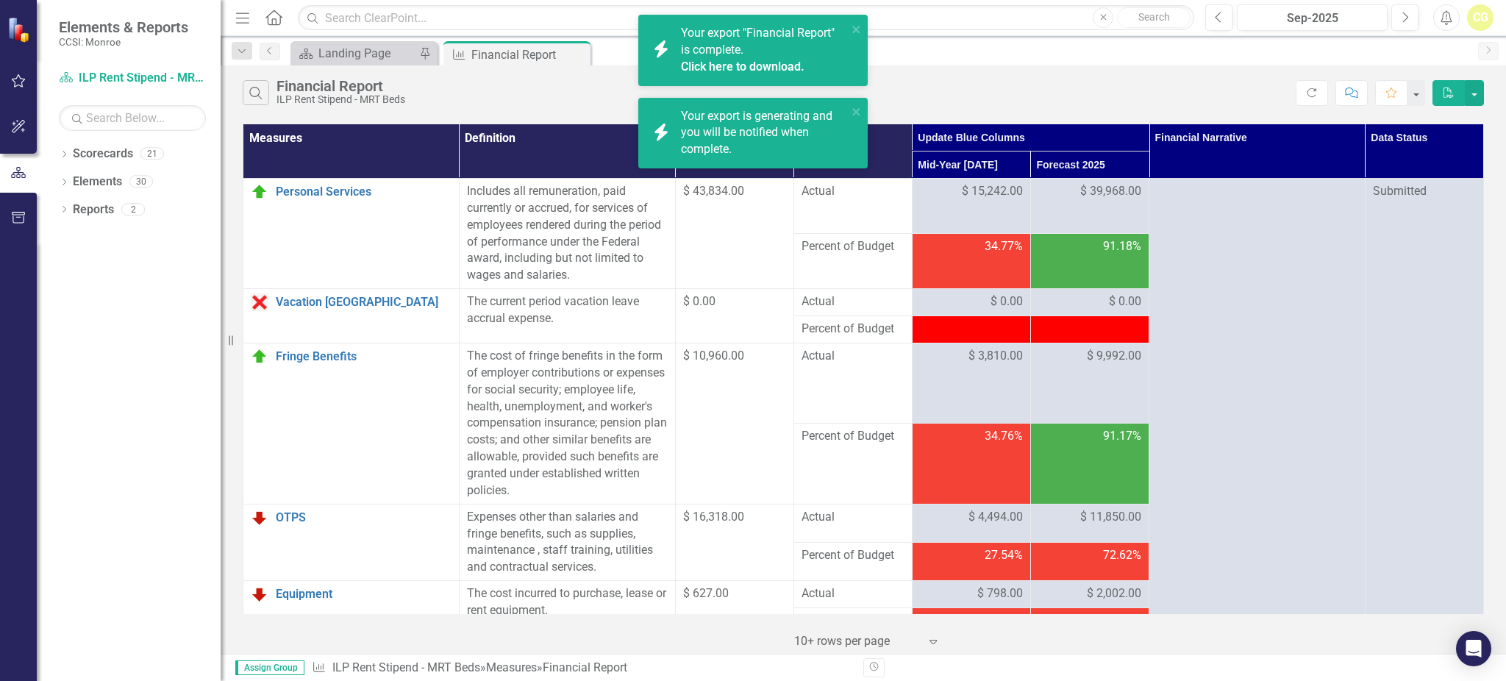
click at [781, 62] on link "Click here to download." at bounding box center [743, 67] width 124 height 14
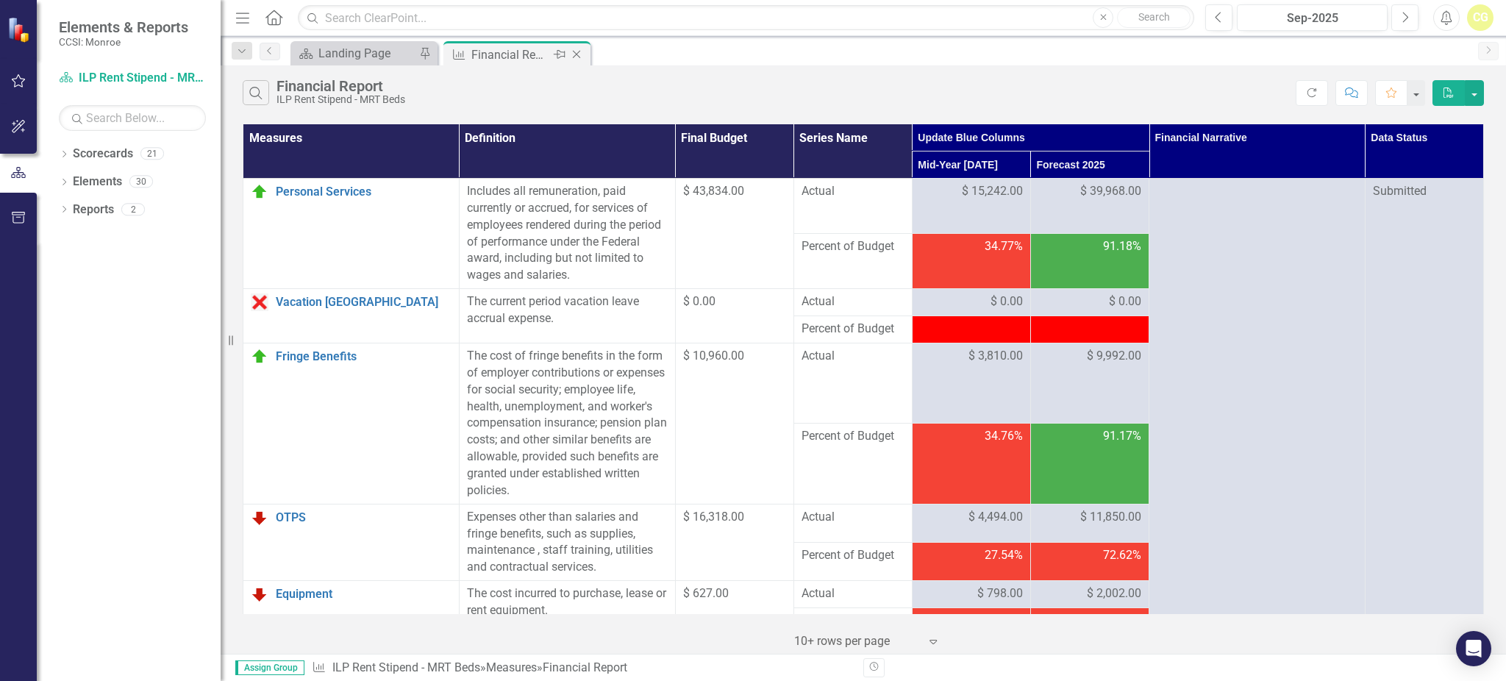
click at [586, 54] on div "Close" at bounding box center [577, 55] width 18 height 18
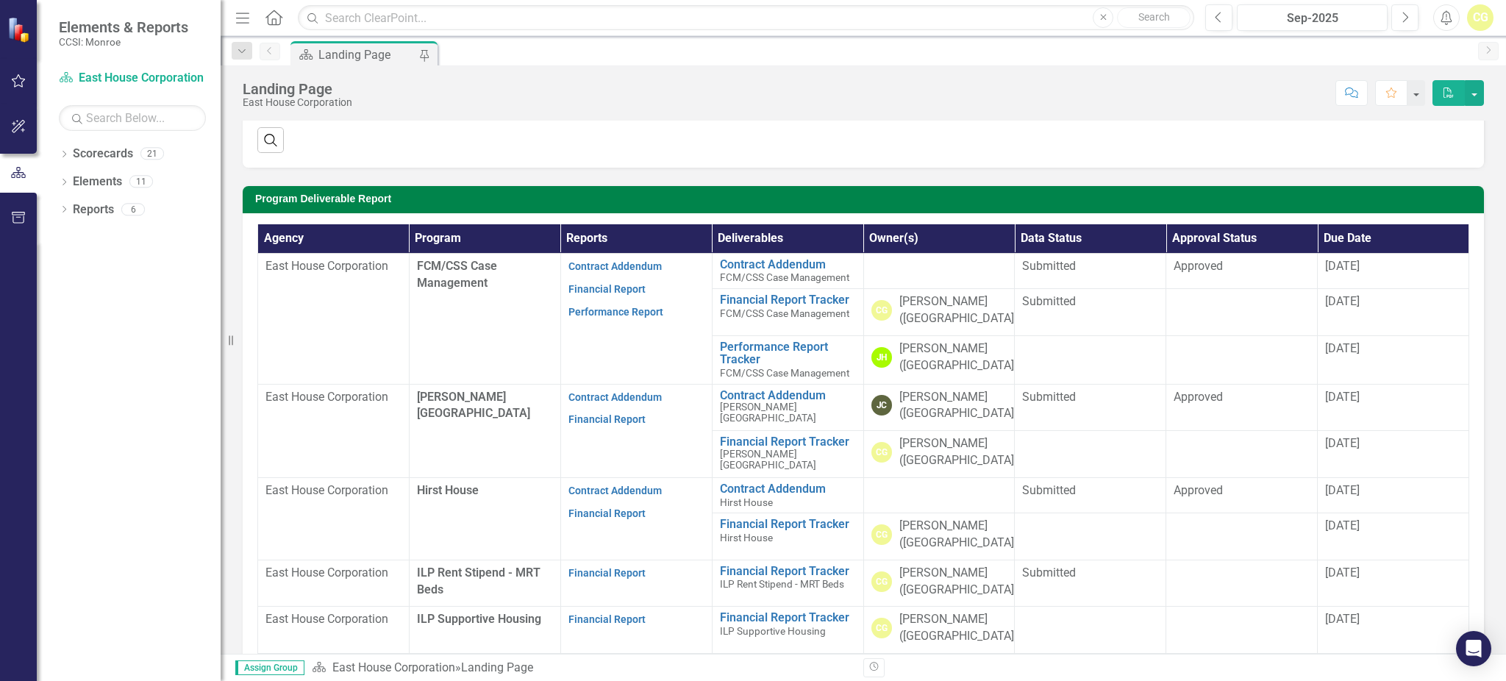
scroll to position [294, 0]
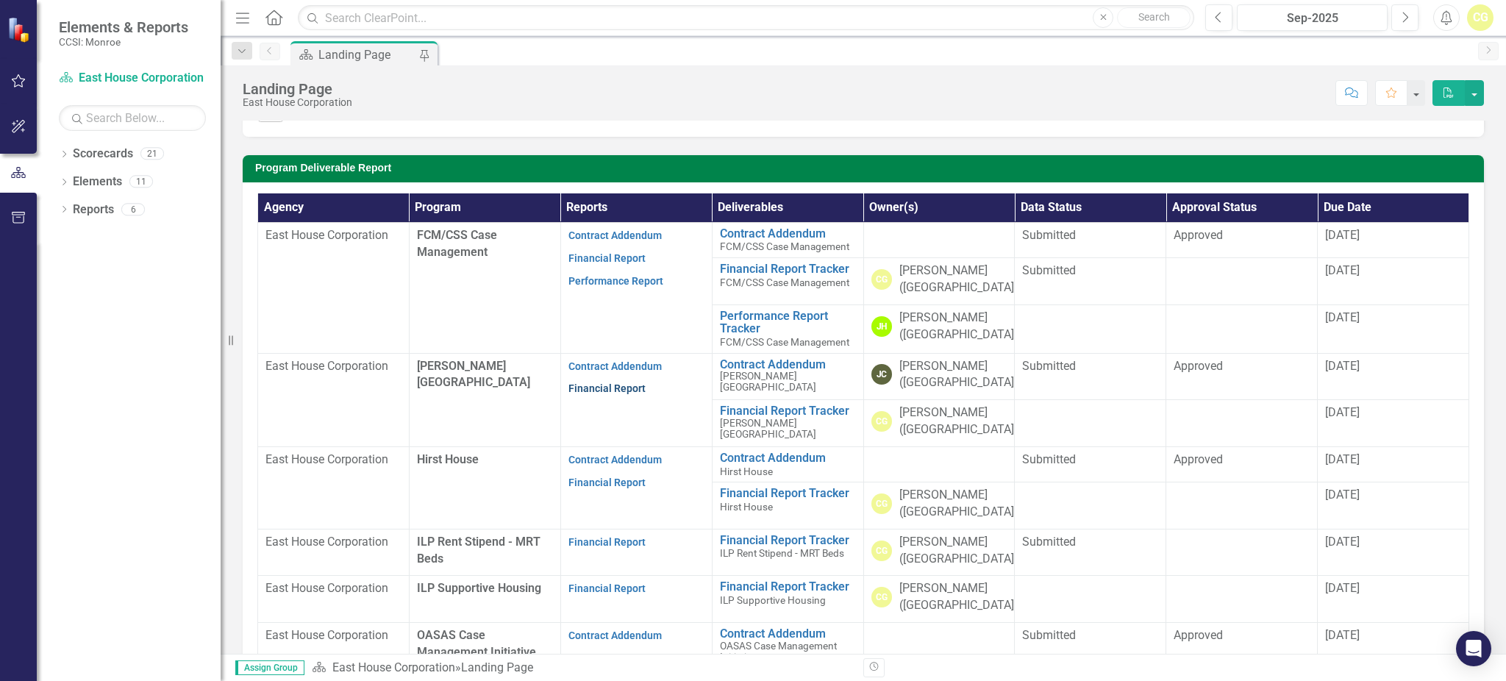
click at [591, 387] on link "Financial Report" at bounding box center [606, 388] width 77 height 12
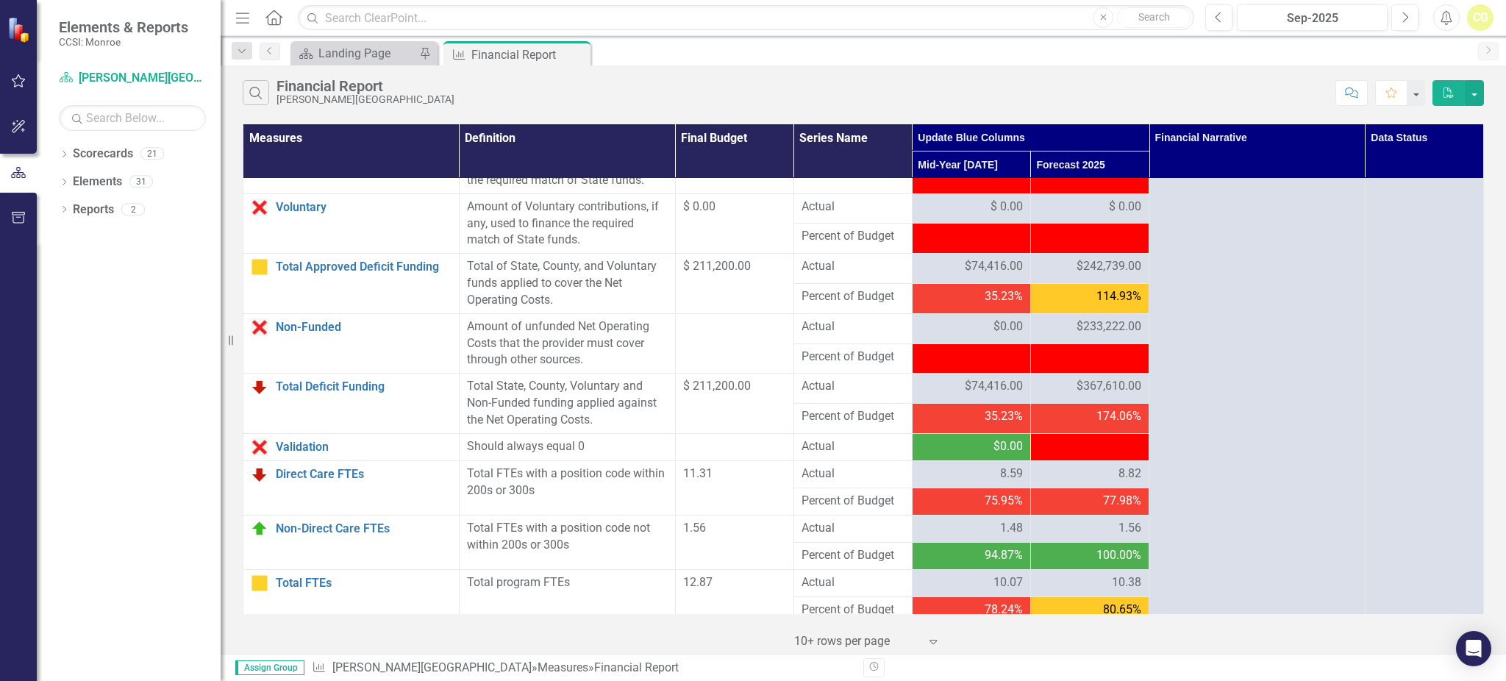
scroll to position [1654, 0]
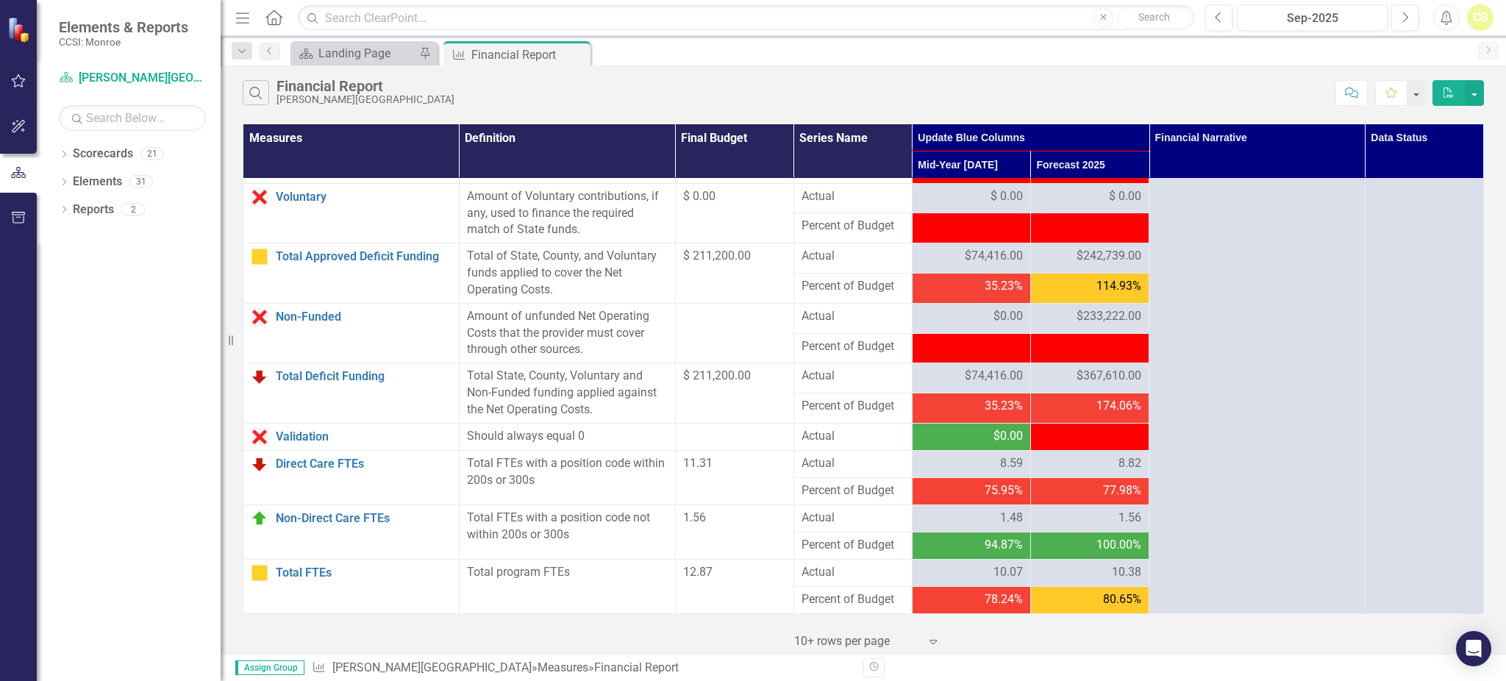
click at [1051, 428] on div "-$100,000.00" at bounding box center [1089, 436] width 103 height 17
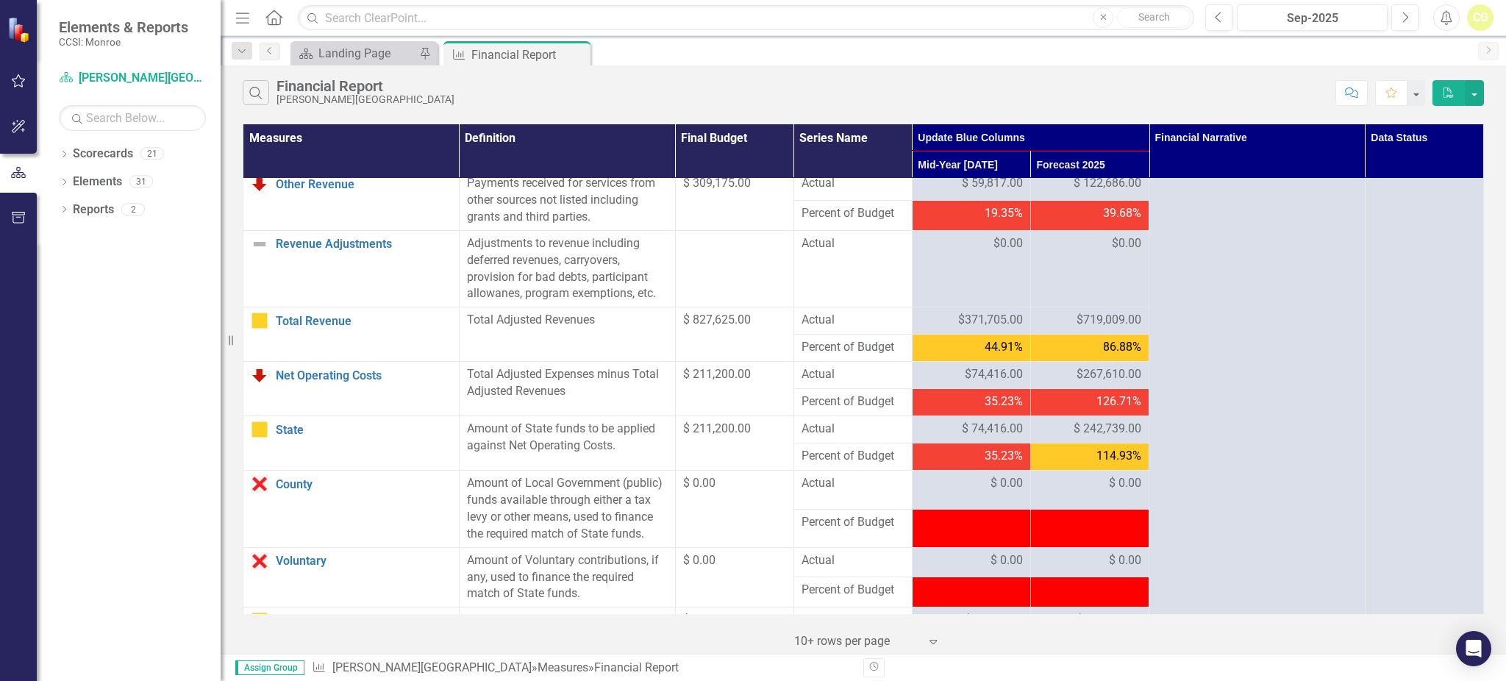
scroll to position [1164, 0]
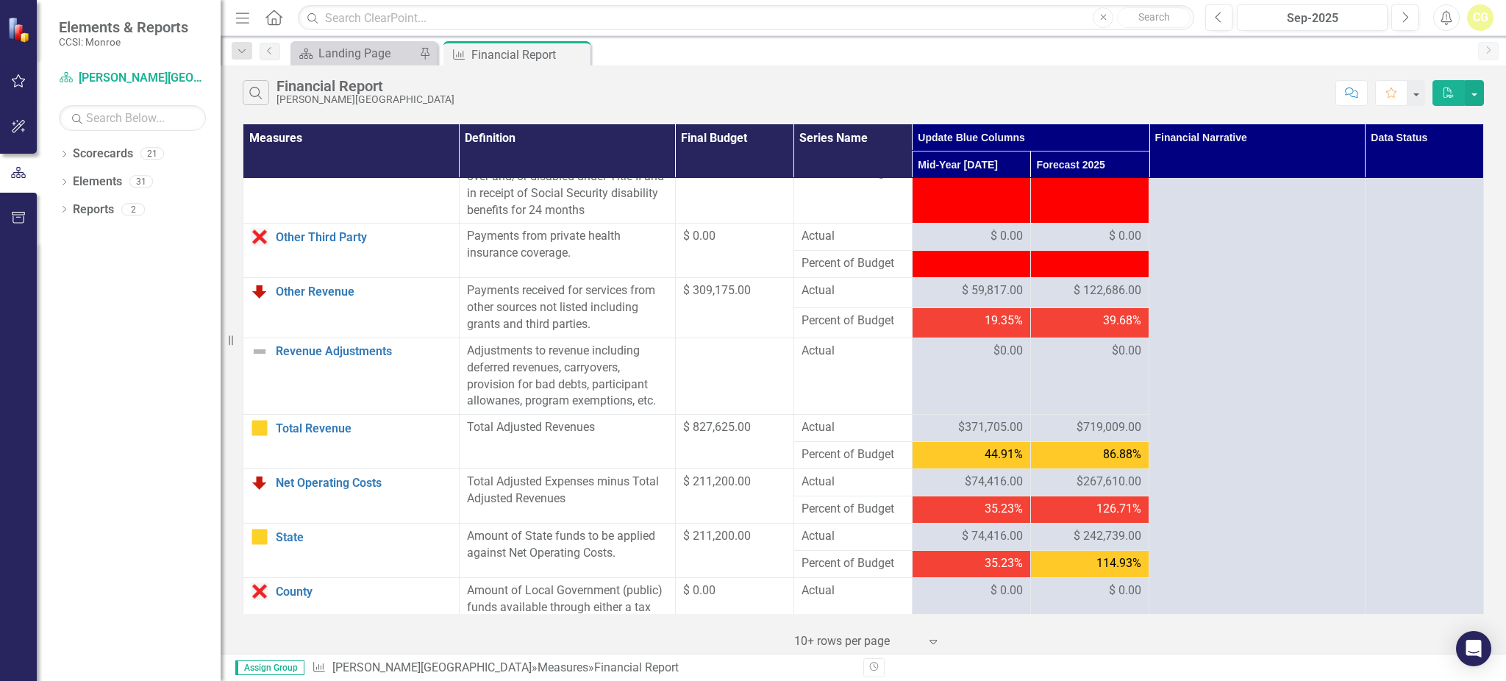
click at [1061, 490] on div "$267,610.00" at bounding box center [1089, 481] width 103 height 17
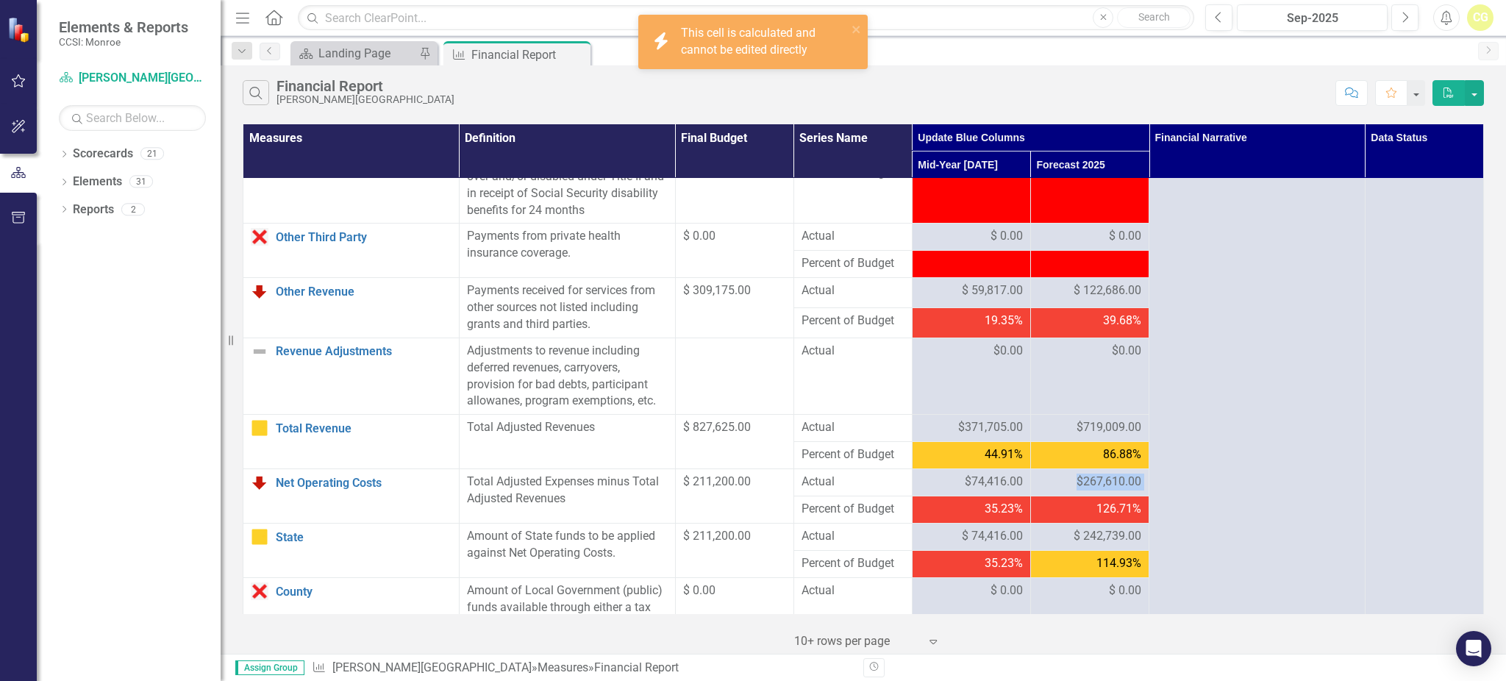
click at [1061, 490] on div "$267,610.00" at bounding box center [1089, 481] width 103 height 17
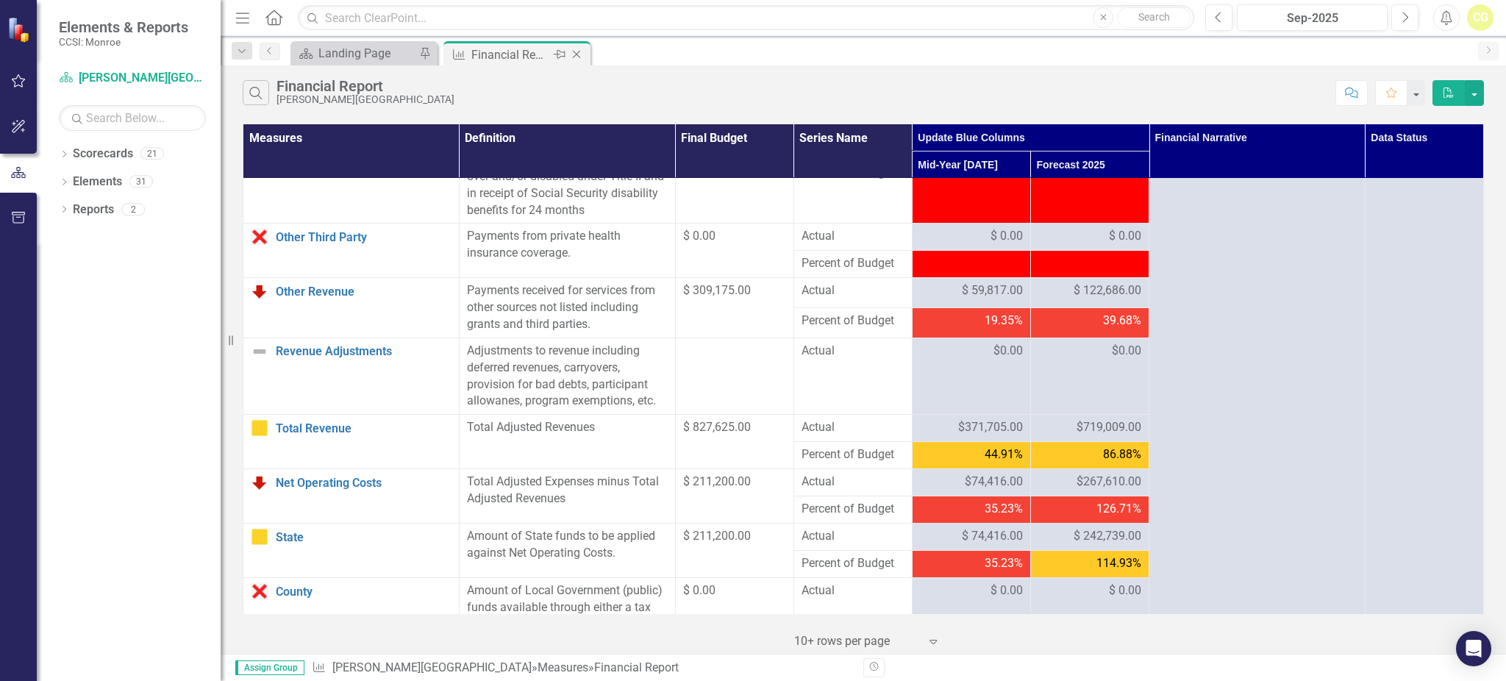
click at [580, 54] on icon "Close" at bounding box center [576, 55] width 15 height 12
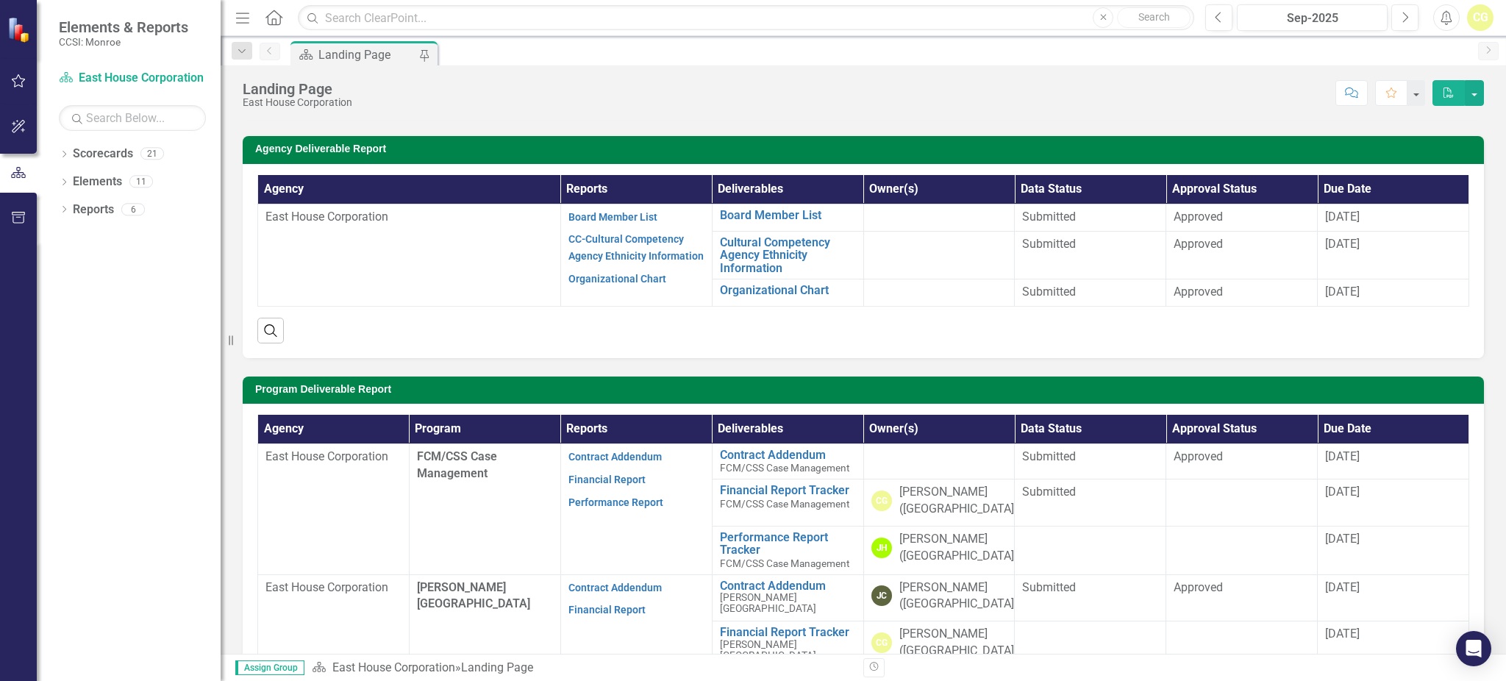
scroll to position [294, 0]
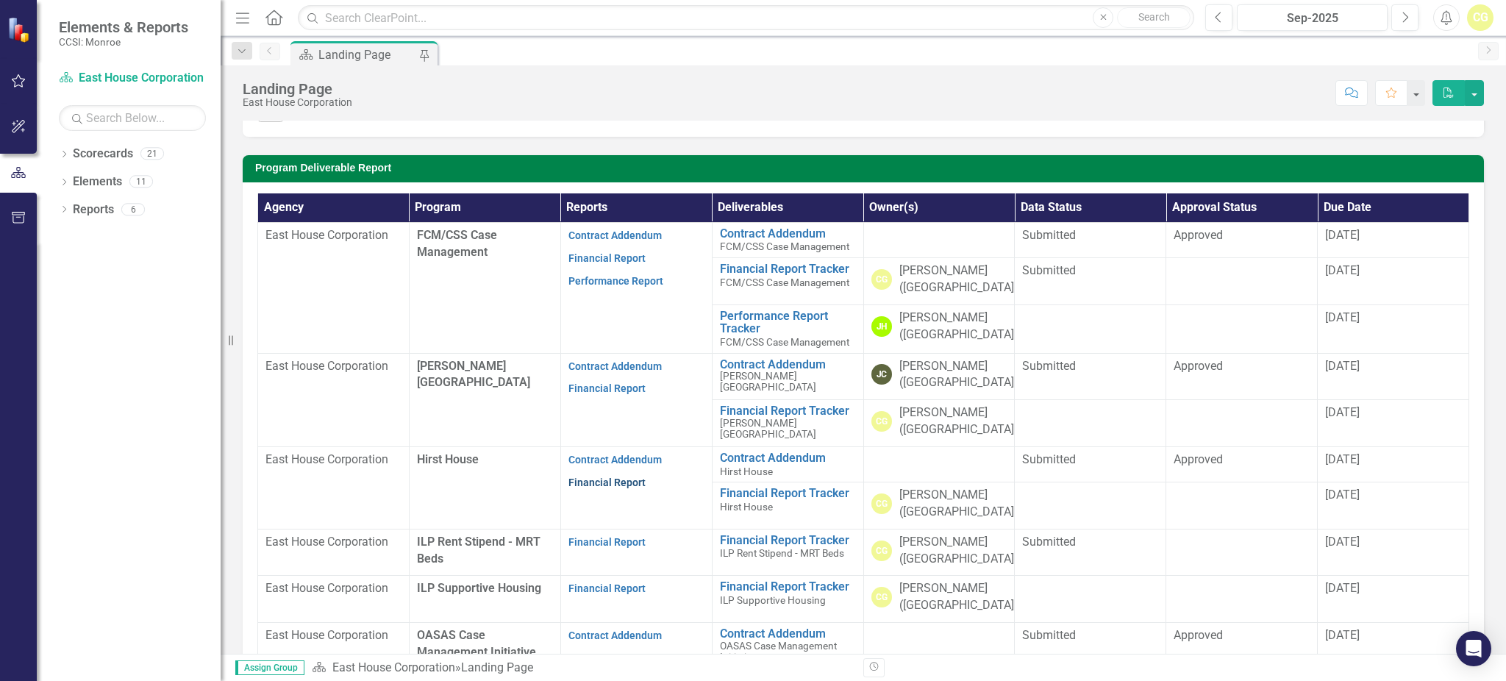
click at [609, 479] on link "Financial Report" at bounding box center [606, 482] width 77 height 12
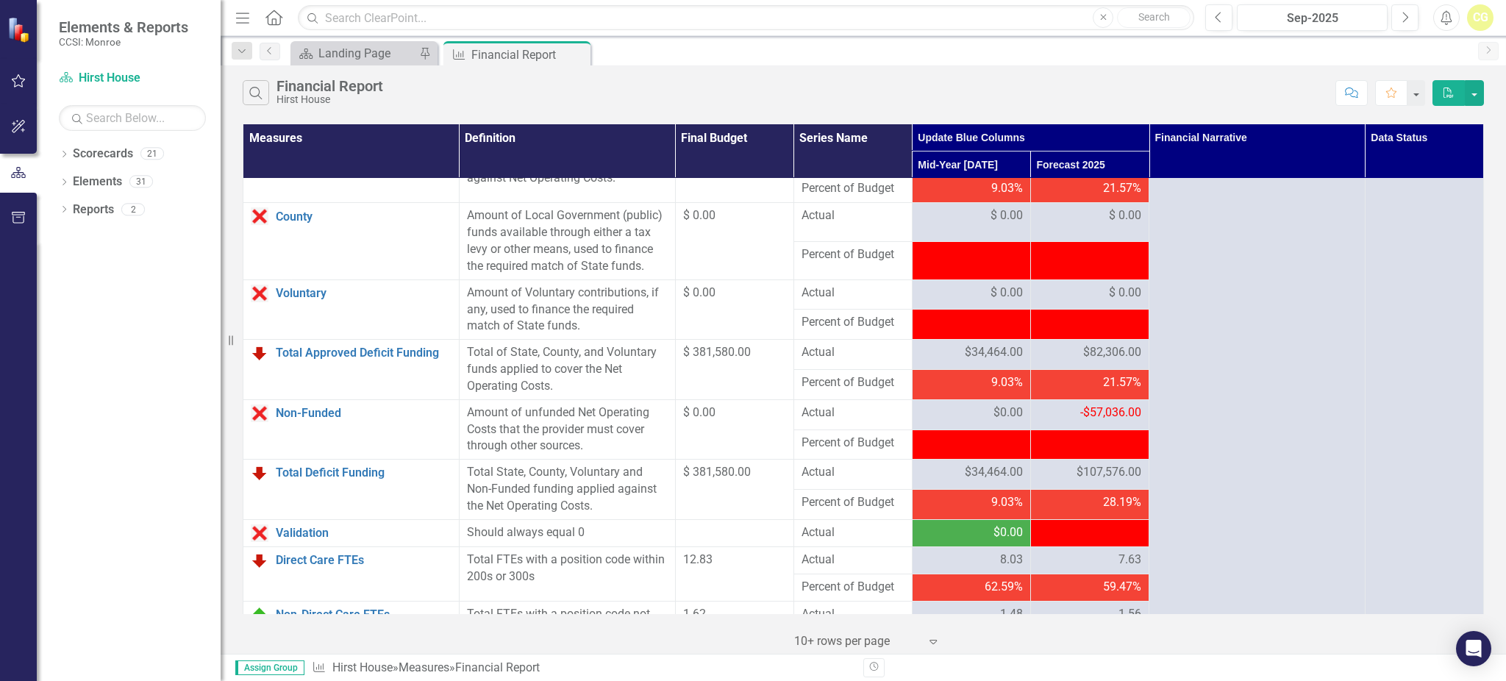
scroll to position [1568, 0]
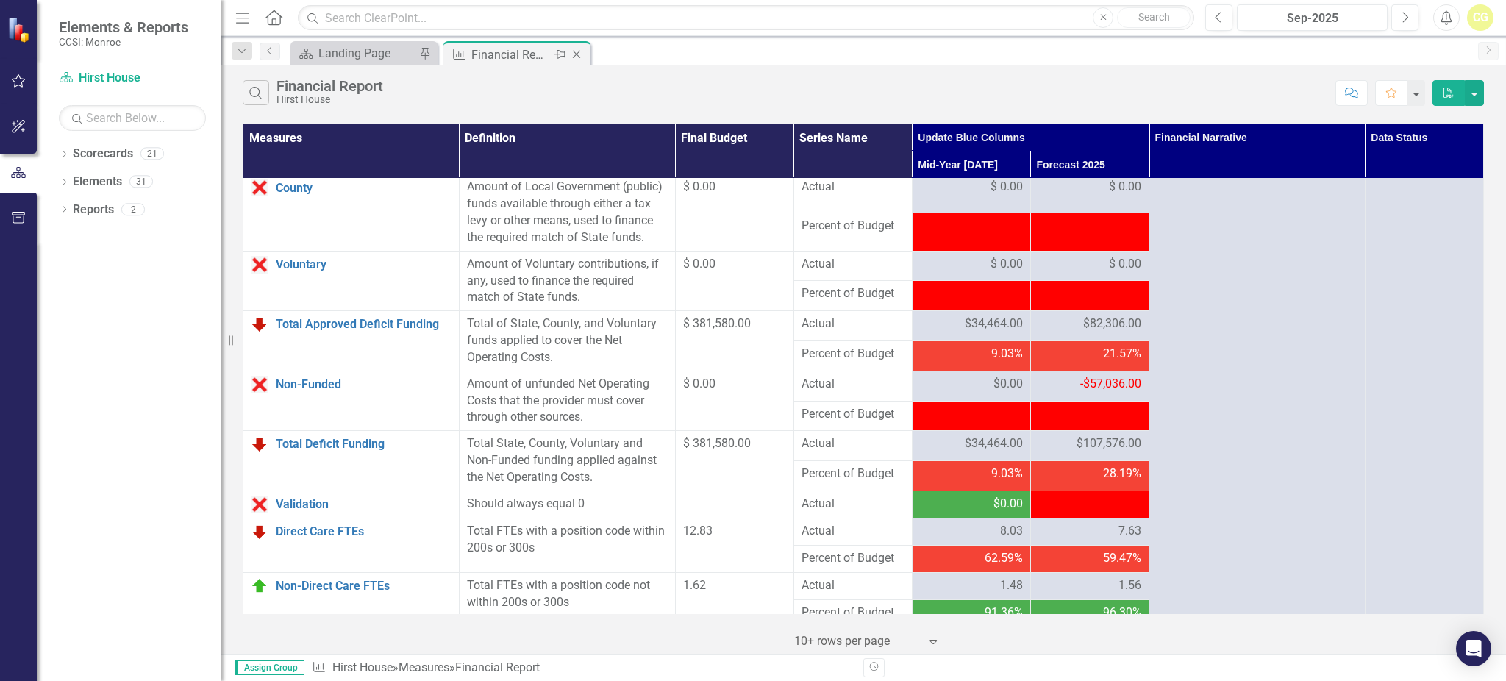
click at [581, 49] on icon "Close" at bounding box center [576, 55] width 15 height 12
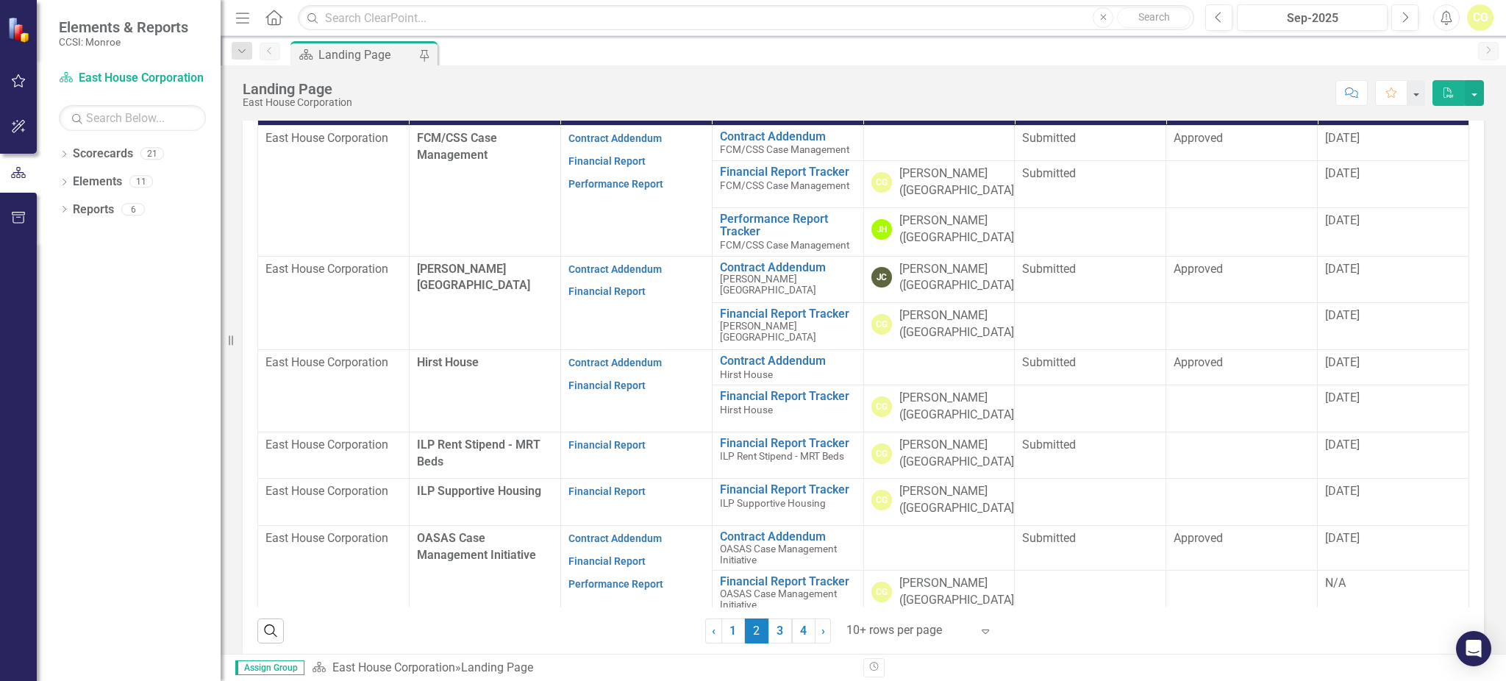
scroll to position [392, 0]
click at [597, 490] on link "Financial Report" at bounding box center [606, 490] width 77 height 12
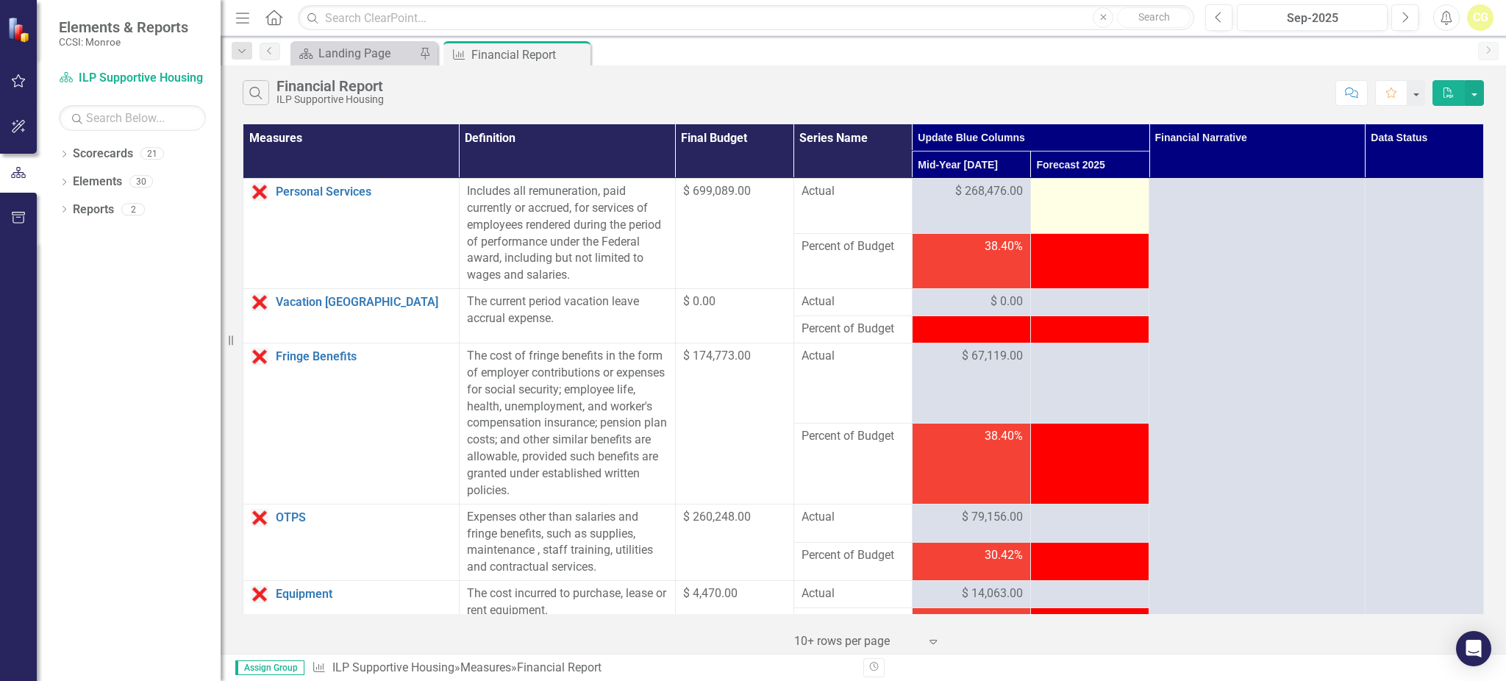
click at [1077, 199] on div at bounding box center [1089, 192] width 103 height 18
click at [1070, 194] on div at bounding box center [1089, 192] width 103 height 18
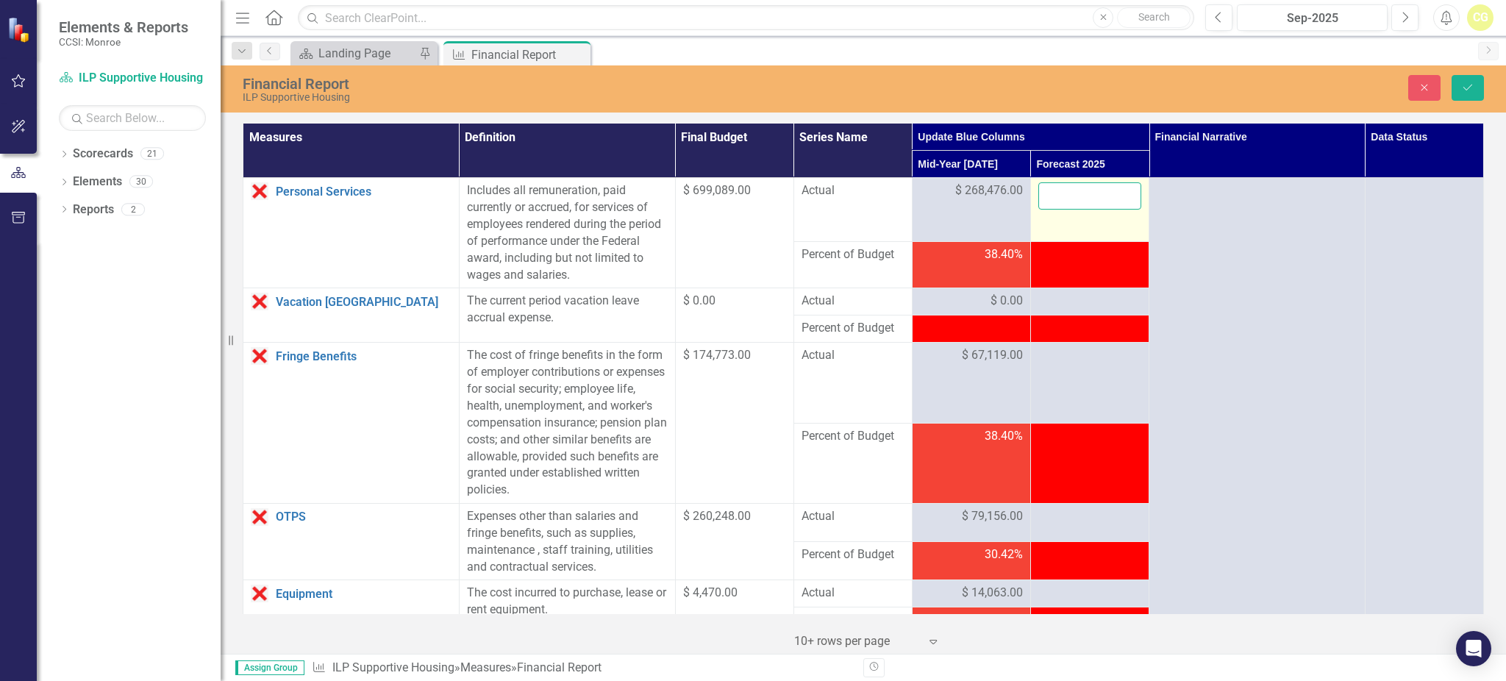
click at [1070, 194] on input "number" at bounding box center [1089, 195] width 103 height 27
type input "553515"
click at [1064, 293] on div at bounding box center [1089, 302] width 103 height 18
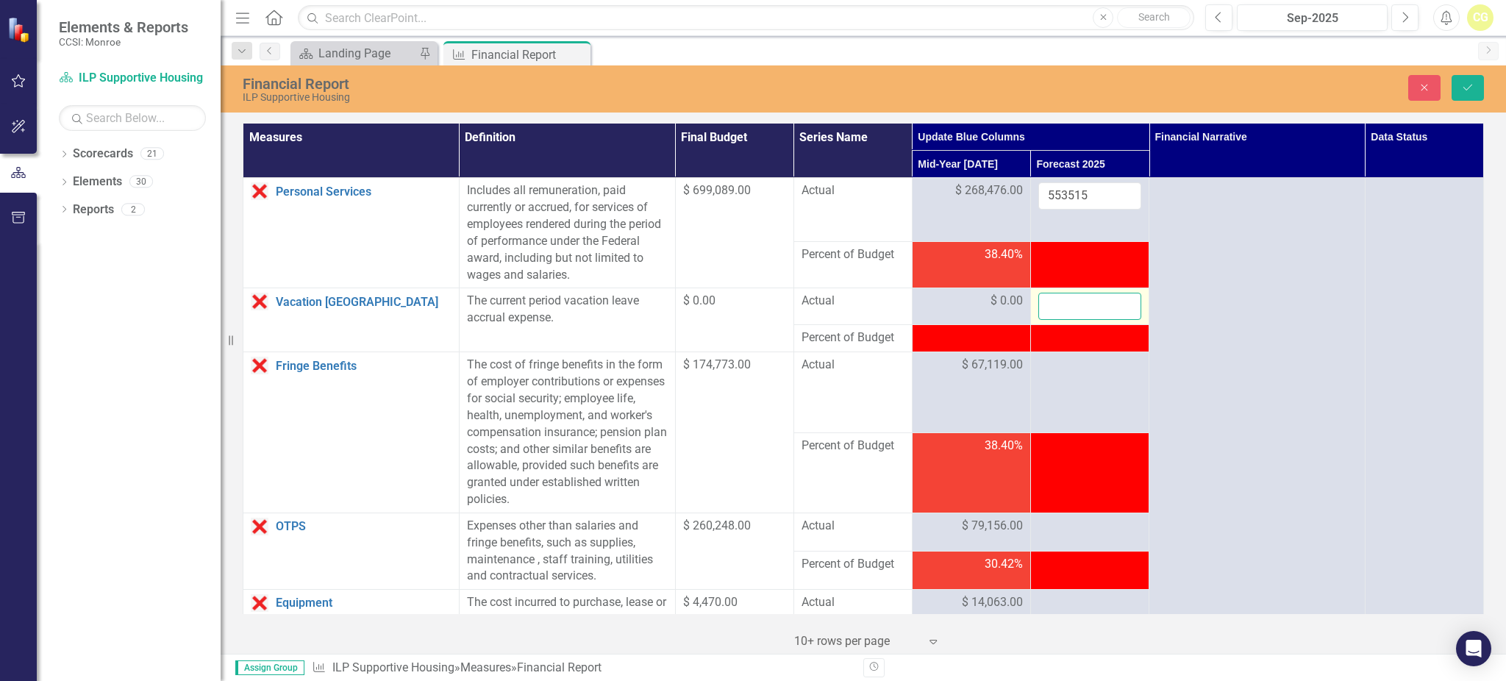
click at [1062, 301] on input "number" at bounding box center [1089, 306] width 103 height 27
type input "0"
click at [1054, 362] on div at bounding box center [1089, 366] width 103 height 18
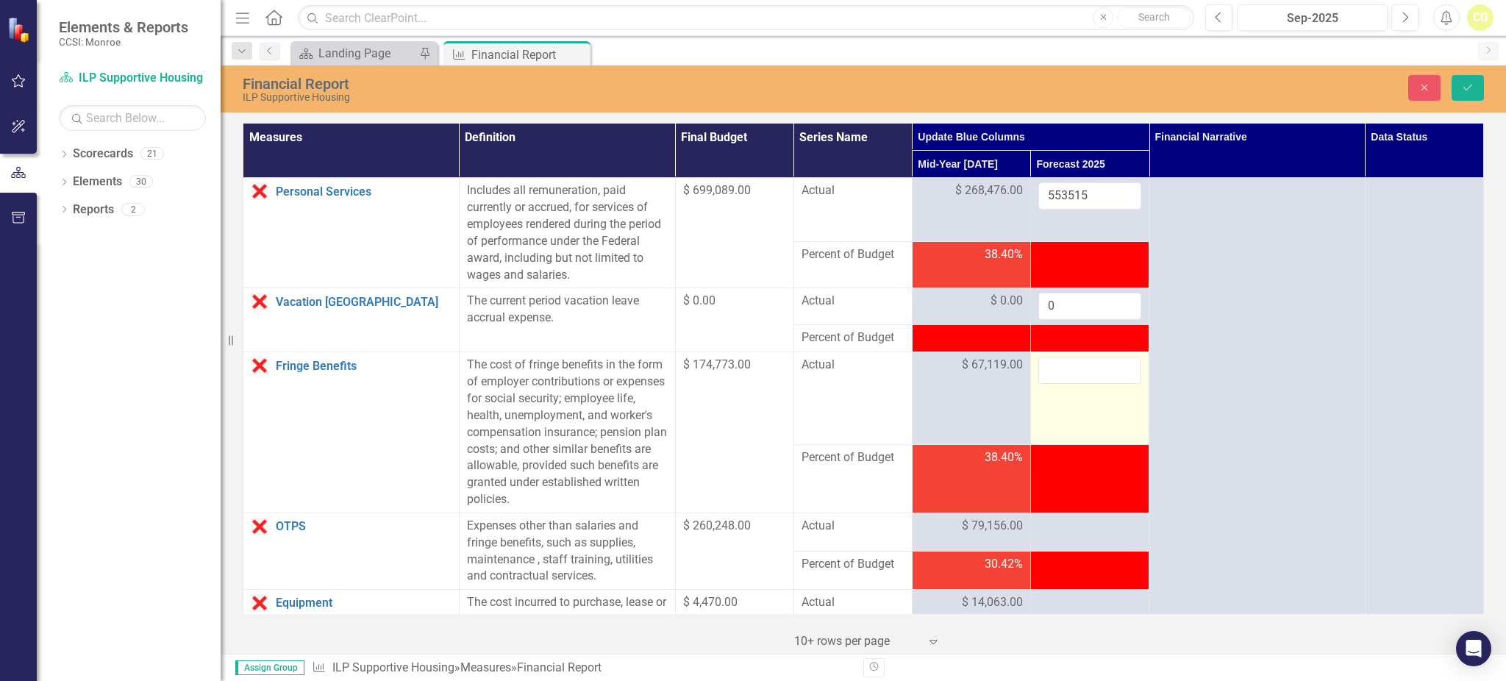
click at [1054, 362] on input "number" at bounding box center [1089, 370] width 103 height 27
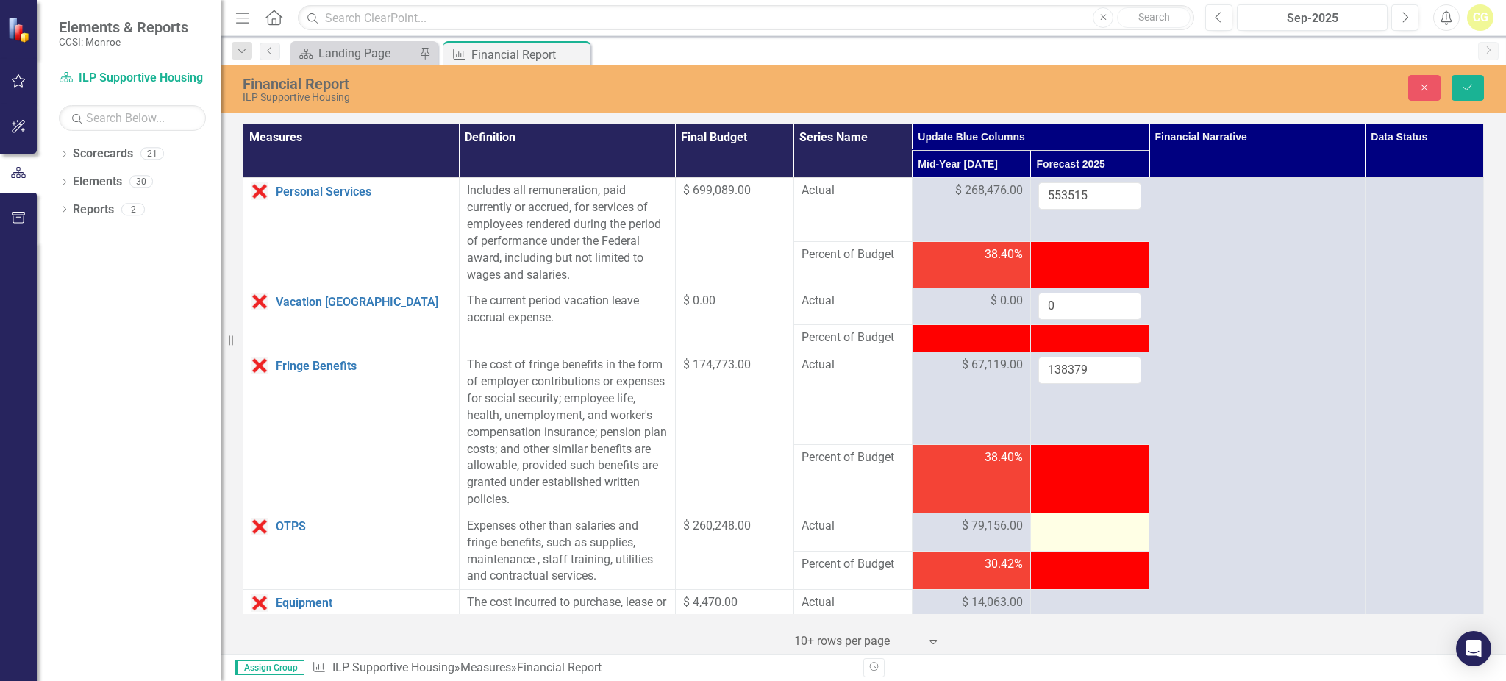
type input "138379"
click at [1065, 530] on div at bounding box center [1089, 527] width 103 height 18
click at [1065, 530] on input "number" at bounding box center [1089, 531] width 103 height 27
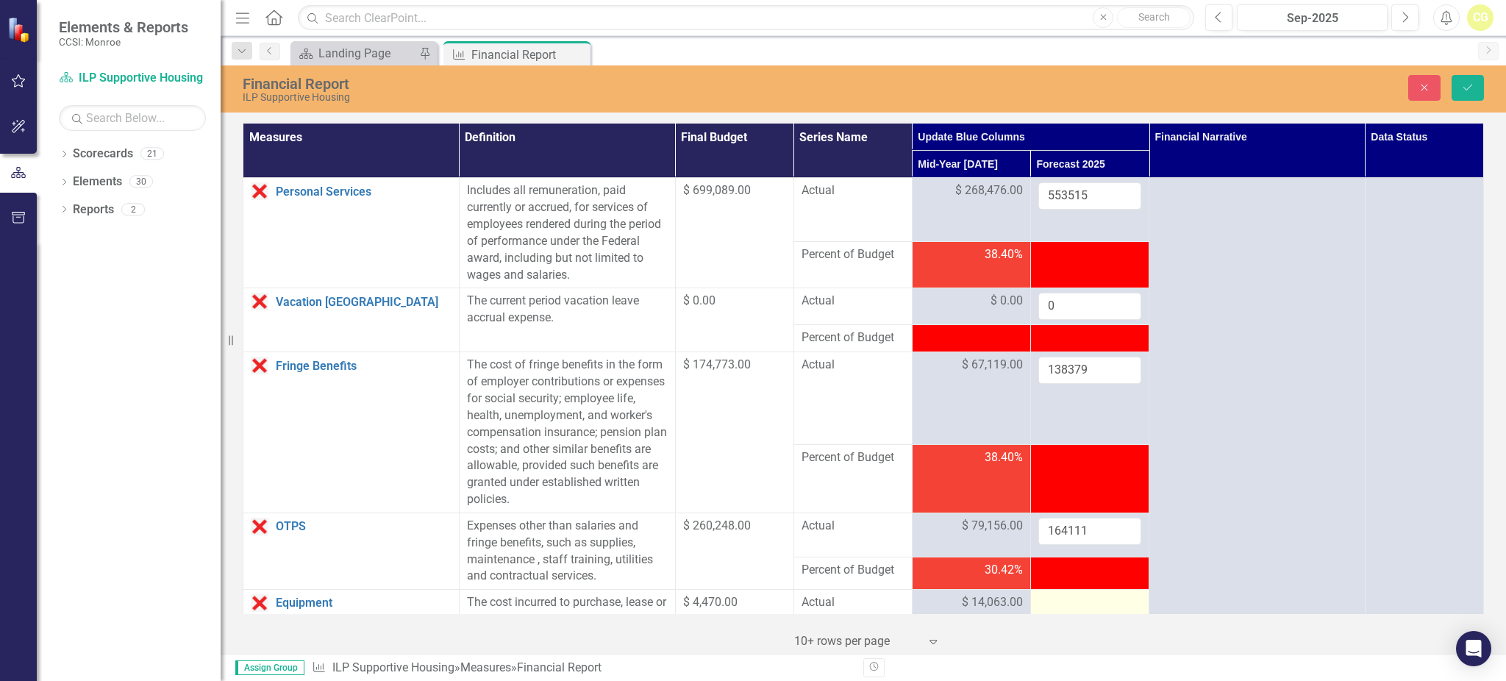
type input "164111"
click at [1076, 608] on div at bounding box center [1089, 603] width 103 height 18
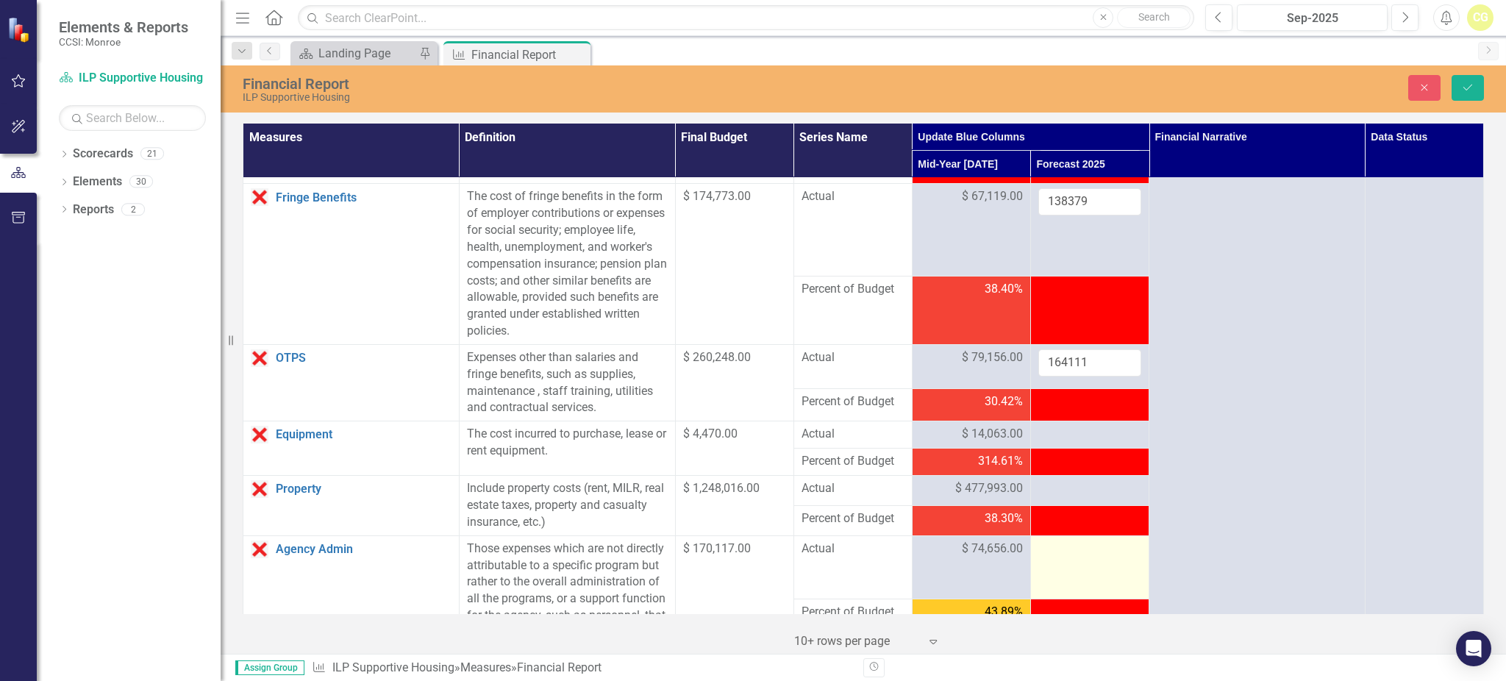
scroll to position [196, 0]
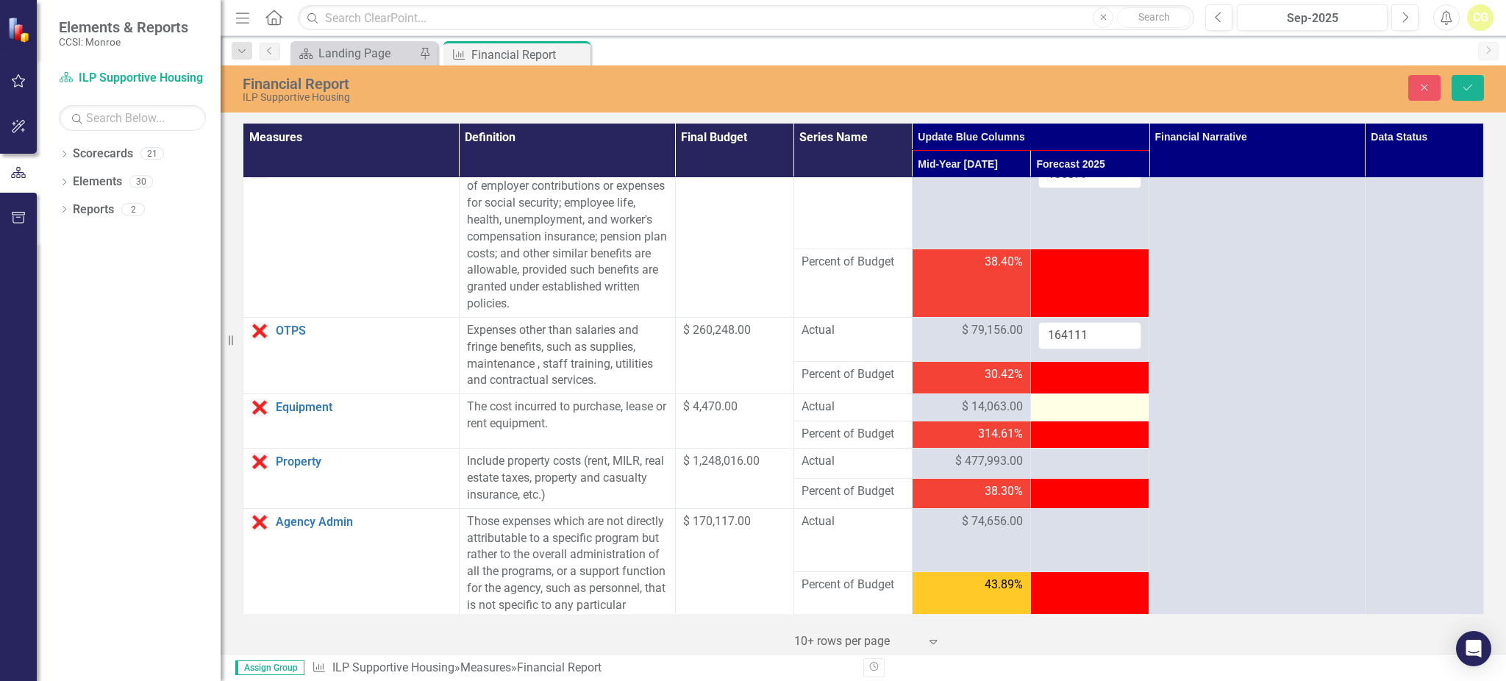
click at [1059, 404] on div at bounding box center [1089, 407] width 103 height 18
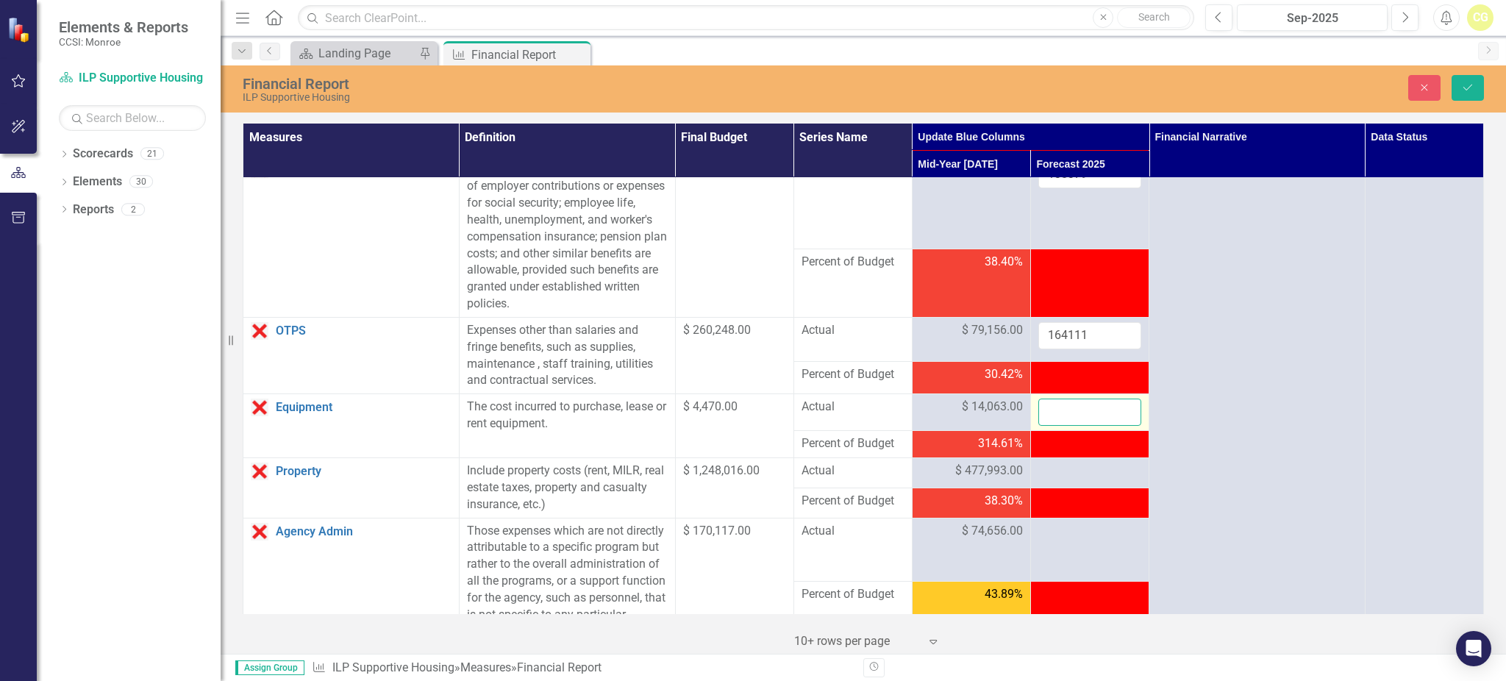
click at [1059, 404] on input "number" at bounding box center [1089, 411] width 103 height 27
drag, startPoint x: 1088, startPoint y: 413, endPoint x: 978, endPoint y: 409, distance: 110.3
click at [978, 409] on tr "Equipment Link Open Element The cost incurred to purchase, lease or rent equipm…" at bounding box center [863, 412] width 1240 height 37
type input "27721"
click at [1048, 470] on div at bounding box center [1089, 471] width 103 height 18
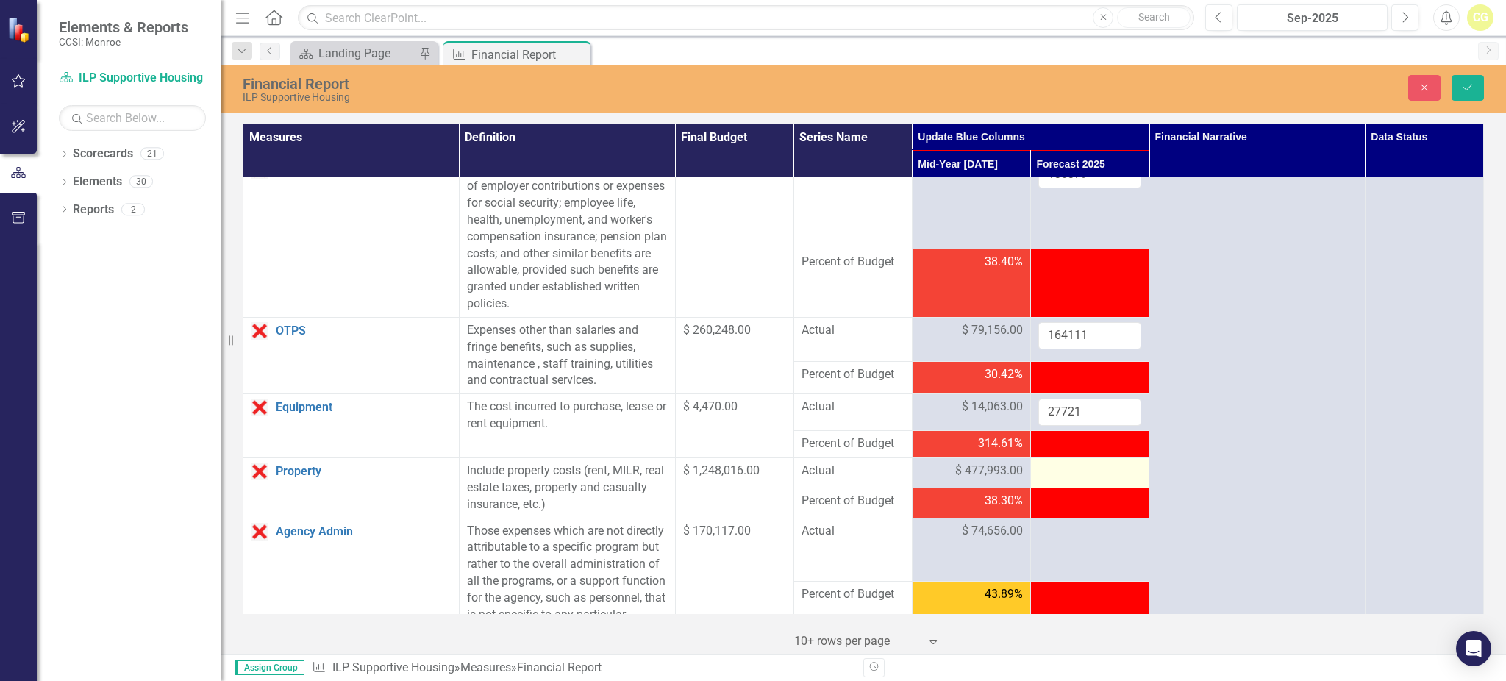
click at [1067, 469] on div at bounding box center [1089, 471] width 103 height 18
click at [1067, 470] on div at bounding box center [1089, 471] width 103 height 18
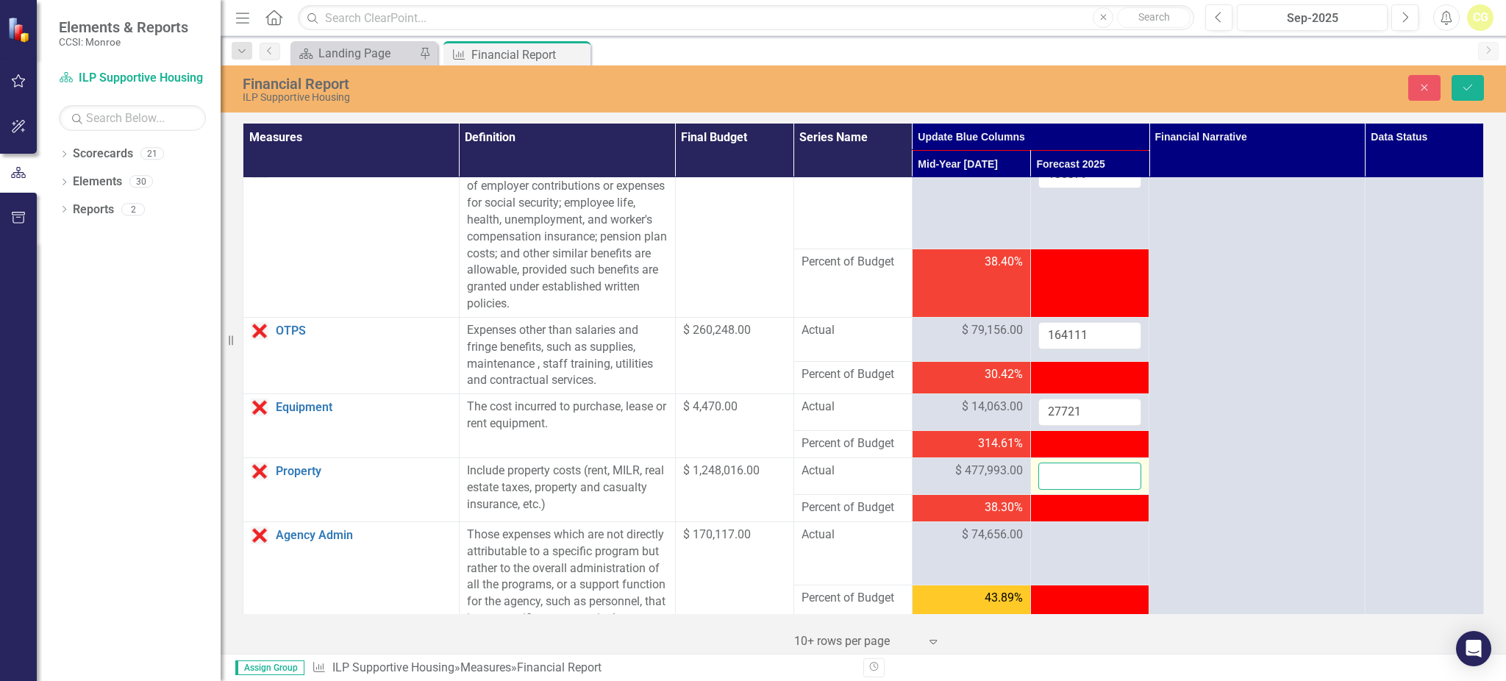
click at [1067, 470] on input "number" at bounding box center [1089, 475] width 103 height 27
type input "967504"
click button "Save" at bounding box center [1467, 88] width 32 height 26
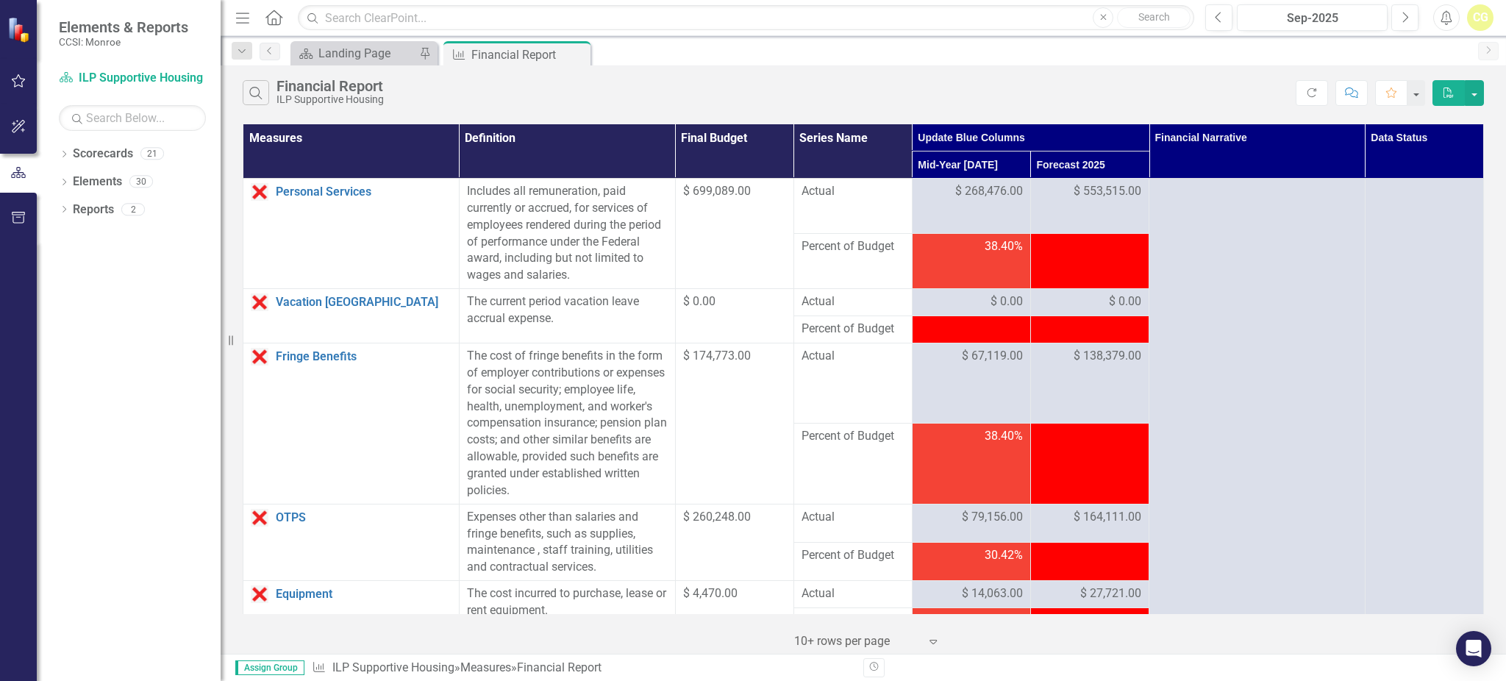
scroll to position [588, 0]
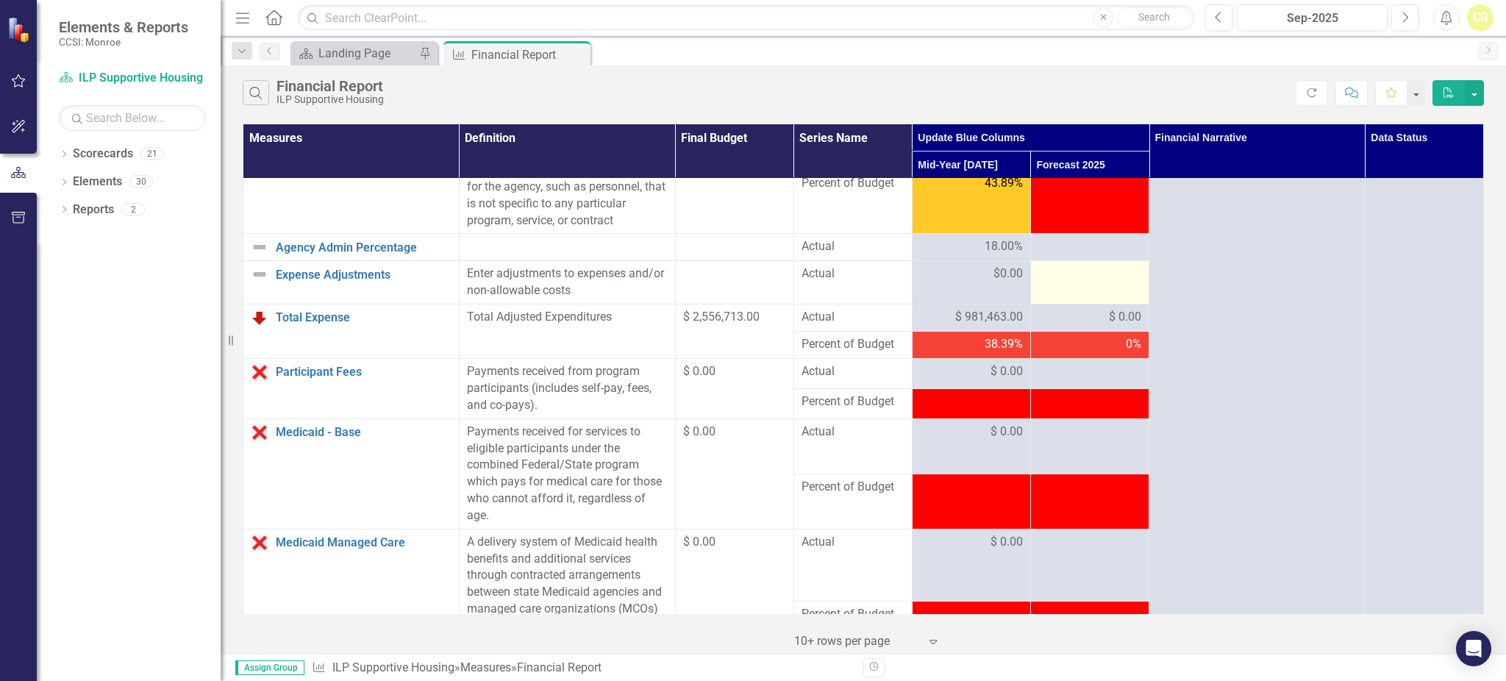
click at [1071, 283] on div at bounding box center [1089, 274] width 103 height 18
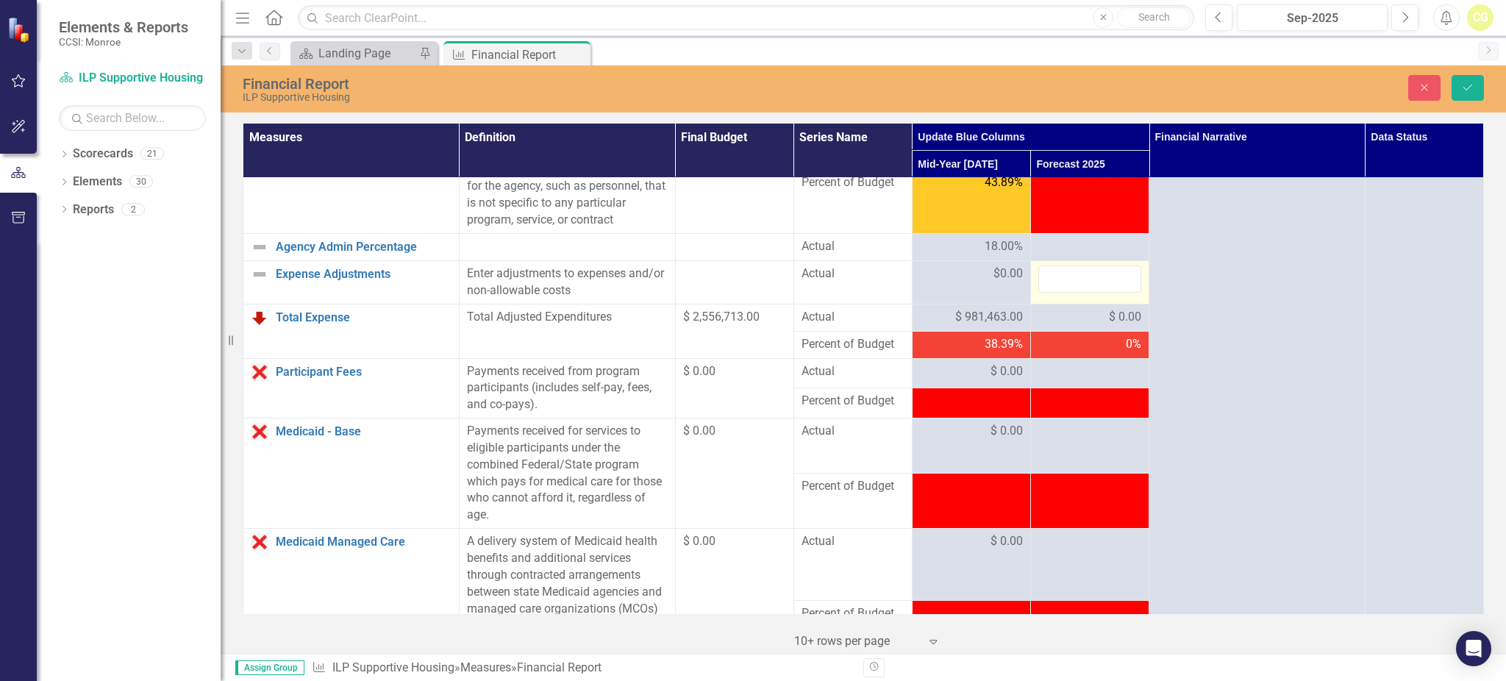
click at [1070, 293] on div at bounding box center [1089, 278] width 103 height 27
click at [1070, 293] on input "number" at bounding box center [1089, 278] width 103 height 27
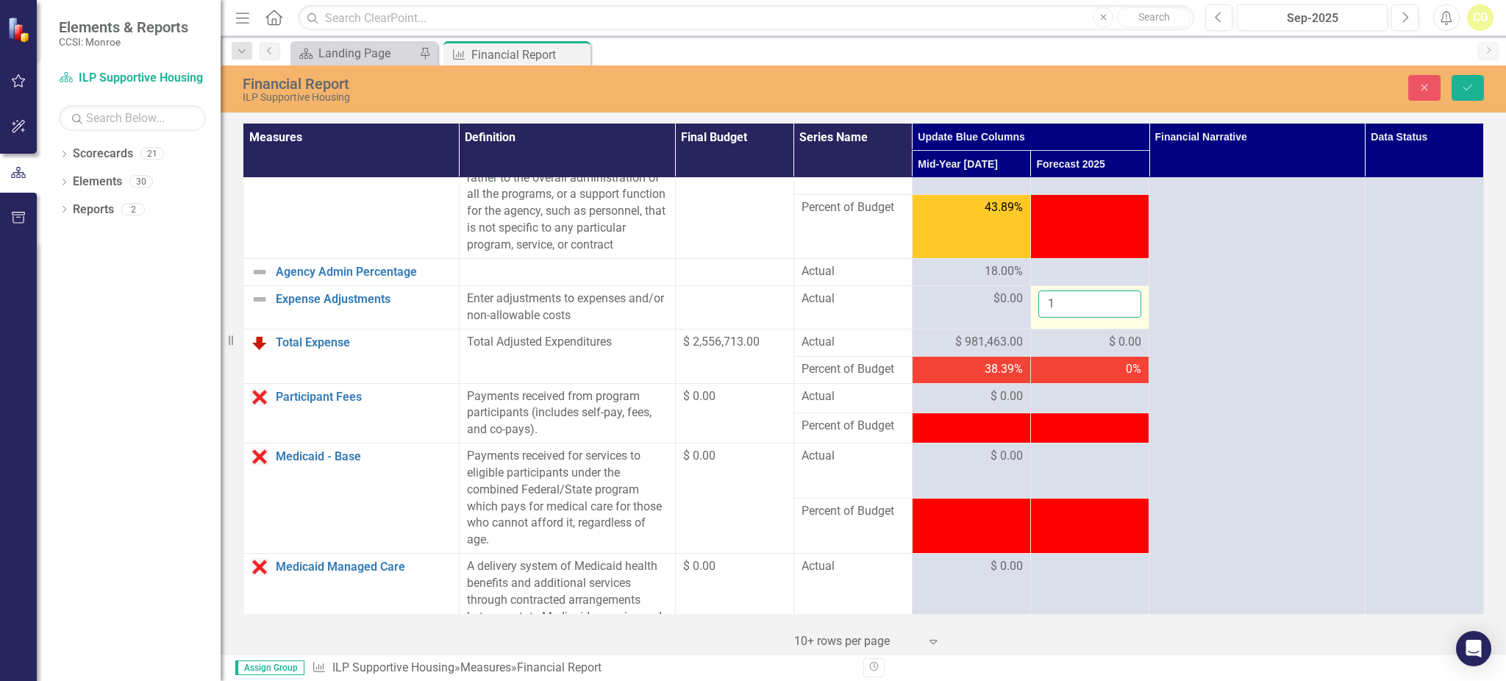
scroll to position [490, 0]
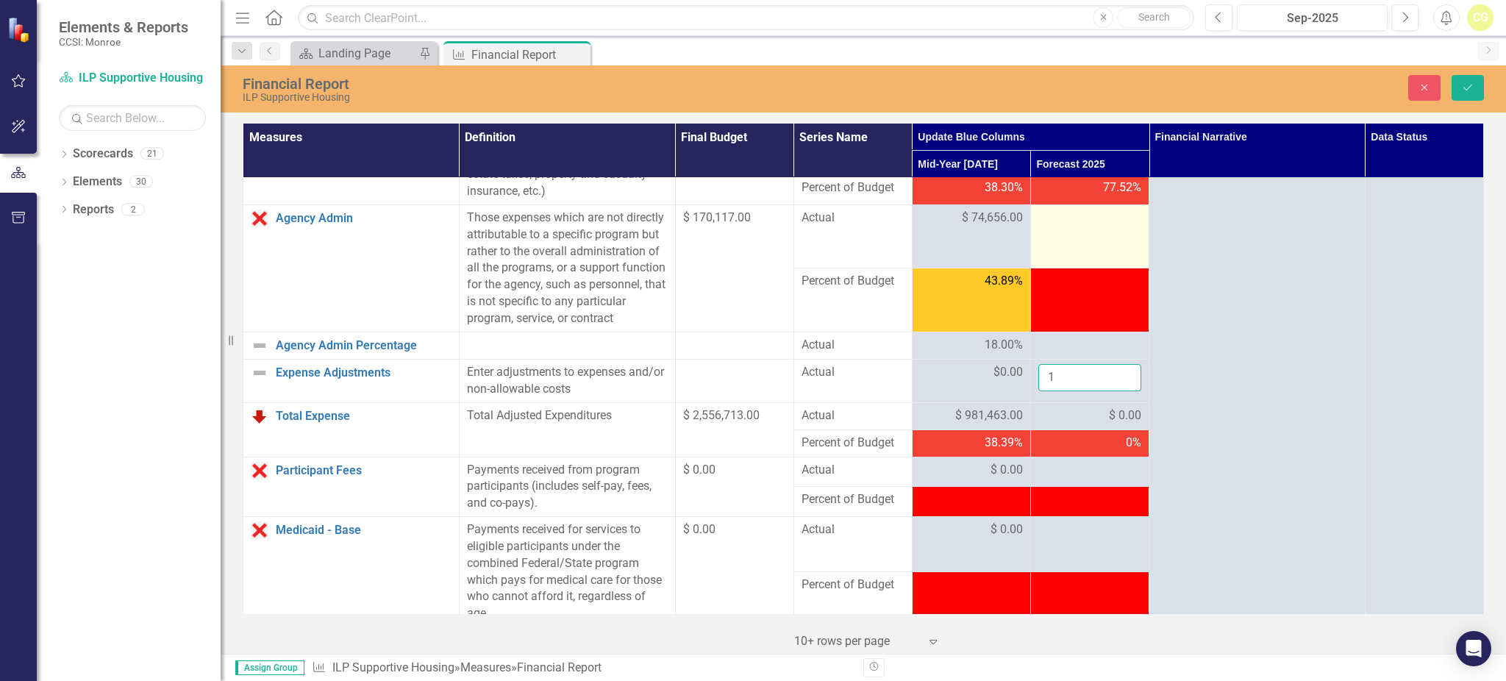
type input "1"
click at [1075, 229] on td at bounding box center [1089, 235] width 118 height 63
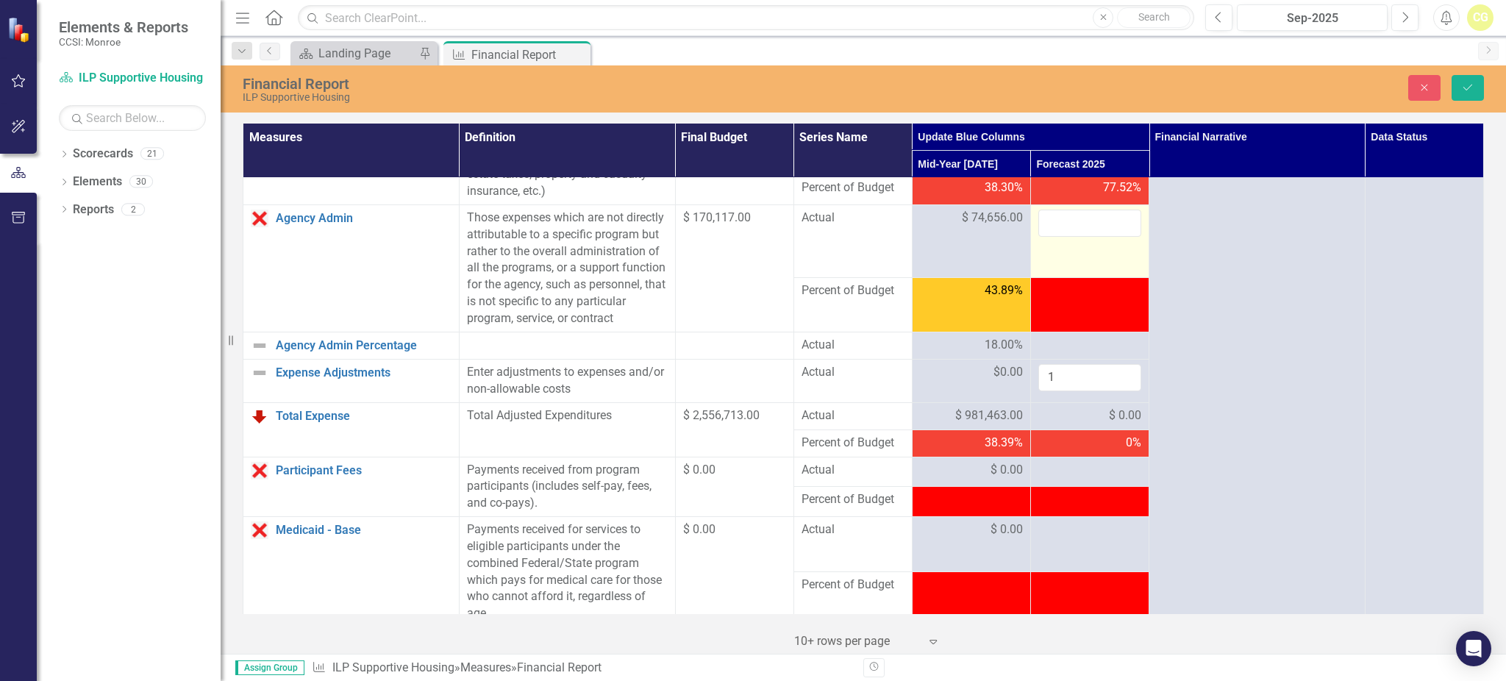
click at [1075, 229] on input "number" at bounding box center [1089, 223] width 103 height 27
type input "154081"
click at [1098, 487] on td at bounding box center [1089, 472] width 118 height 30
click at [1088, 386] on input "1" at bounding box center [1089, 377] width 103 height 27
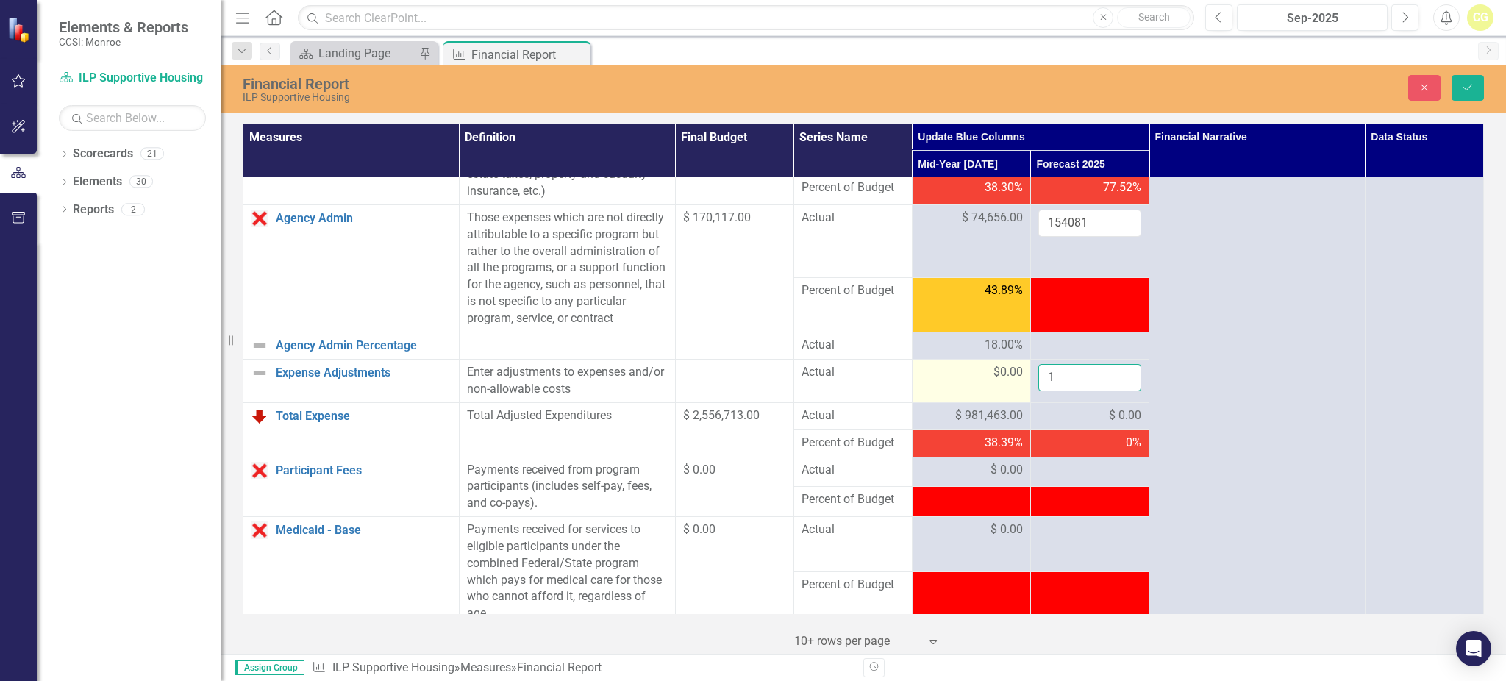
drag, startPoint x: 1083, startPoint y: 389, endPoint x: 984, endPoint y: 395, distance: 98.7
click at [984, 395] on tr "Expense Adjustments Link Open Element Enter adjustments to expenses and/or non-…" at bounding box center [863, 380] width 1240 height 43
type input "0"
click button "Save" at bounding box center [1467, 88] width 32 height 26
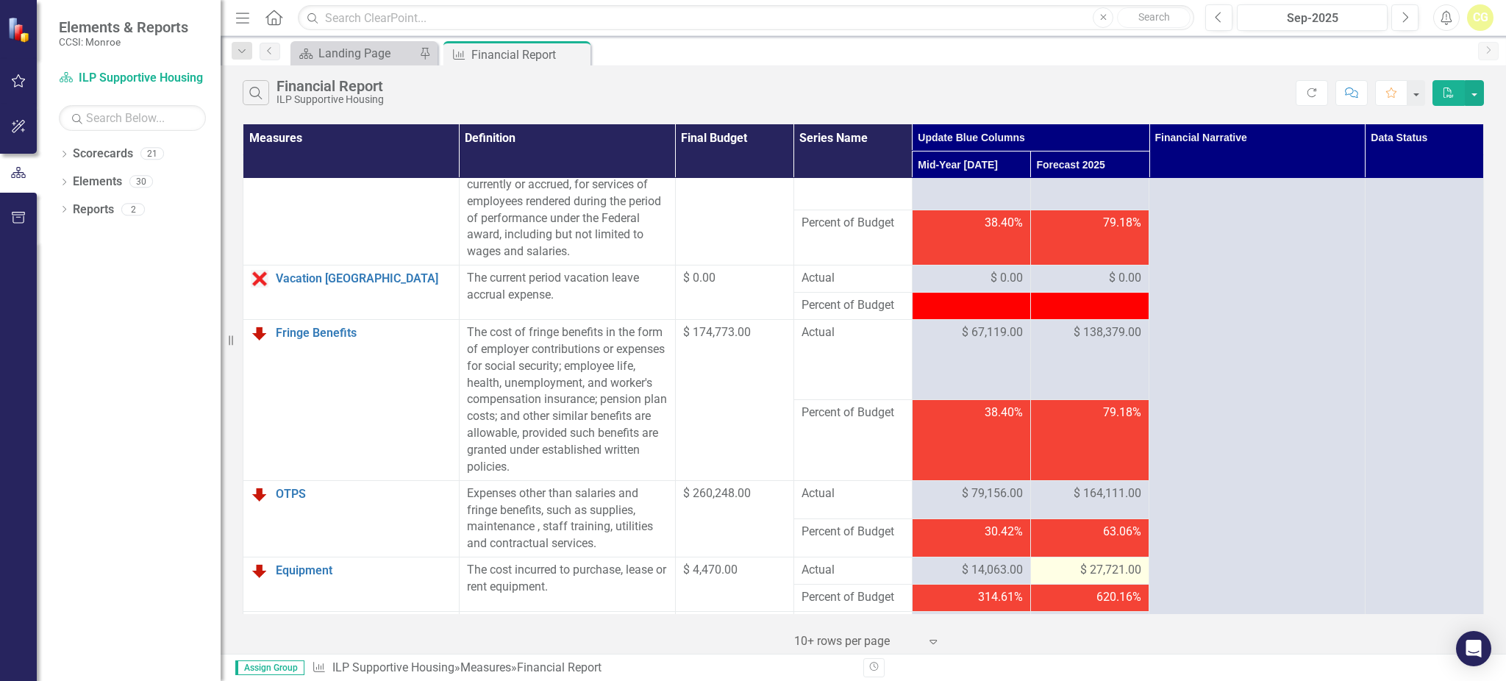
scroll to position [0, 0]
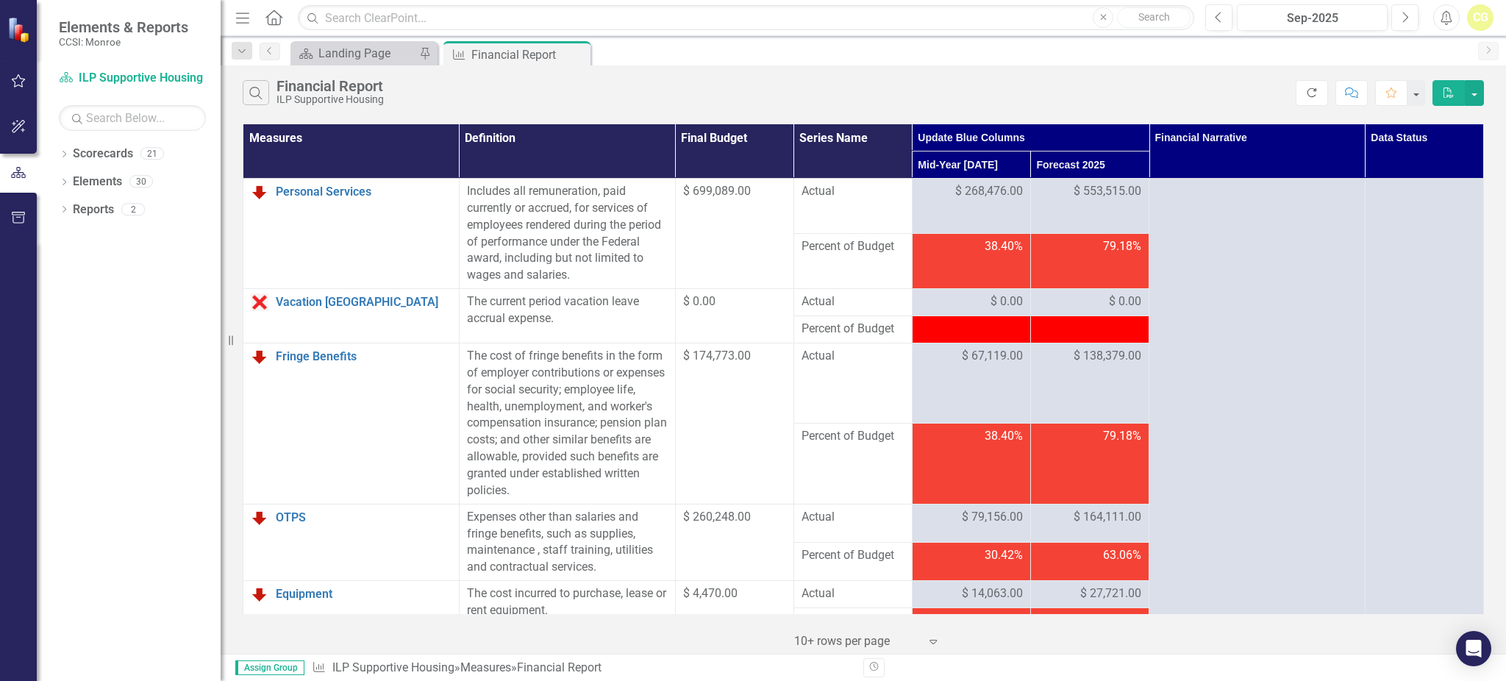
click at [1303, 98] on button "Refresh" at bounding box center [1311, 93] width 32 height 26
click at [1132, 229] on td "$ 553,515.00" at bounding box center [1089, 206] width 118 height 55
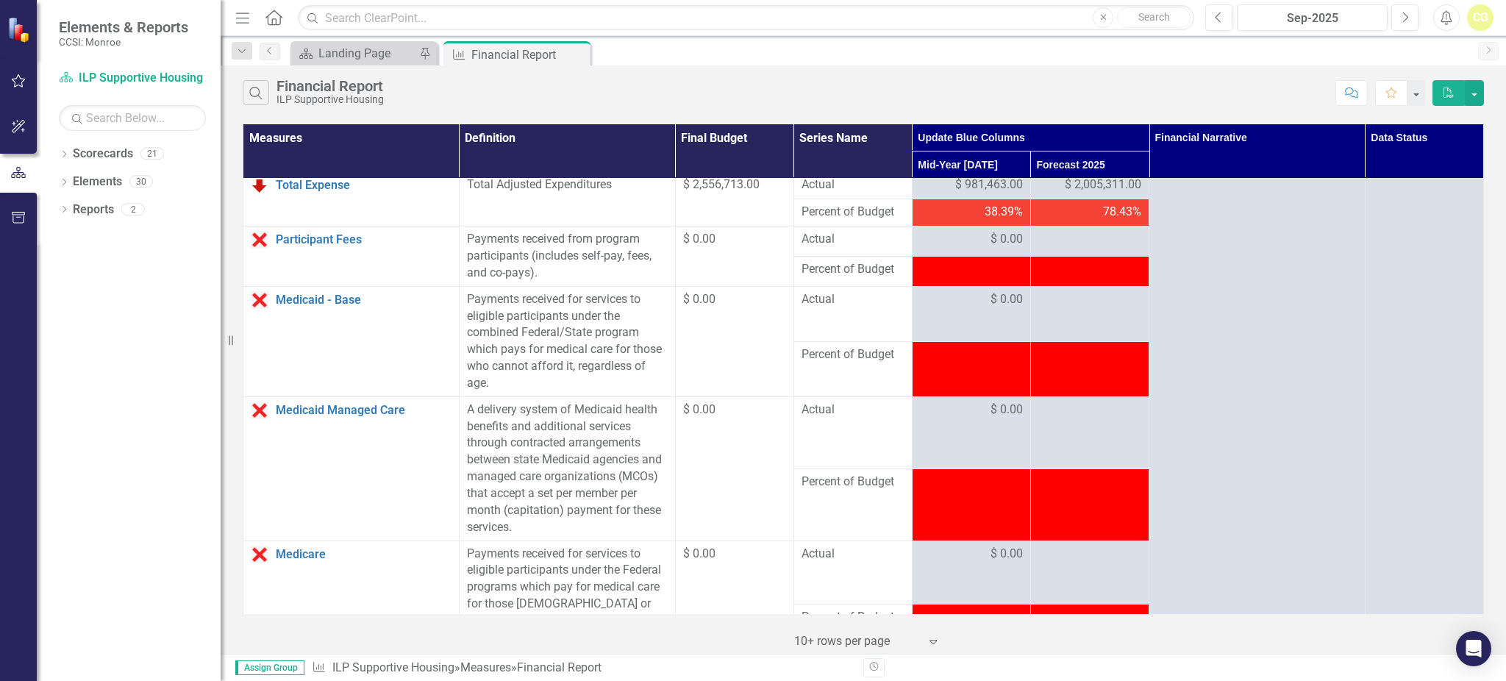
scroll to position [686, 0]
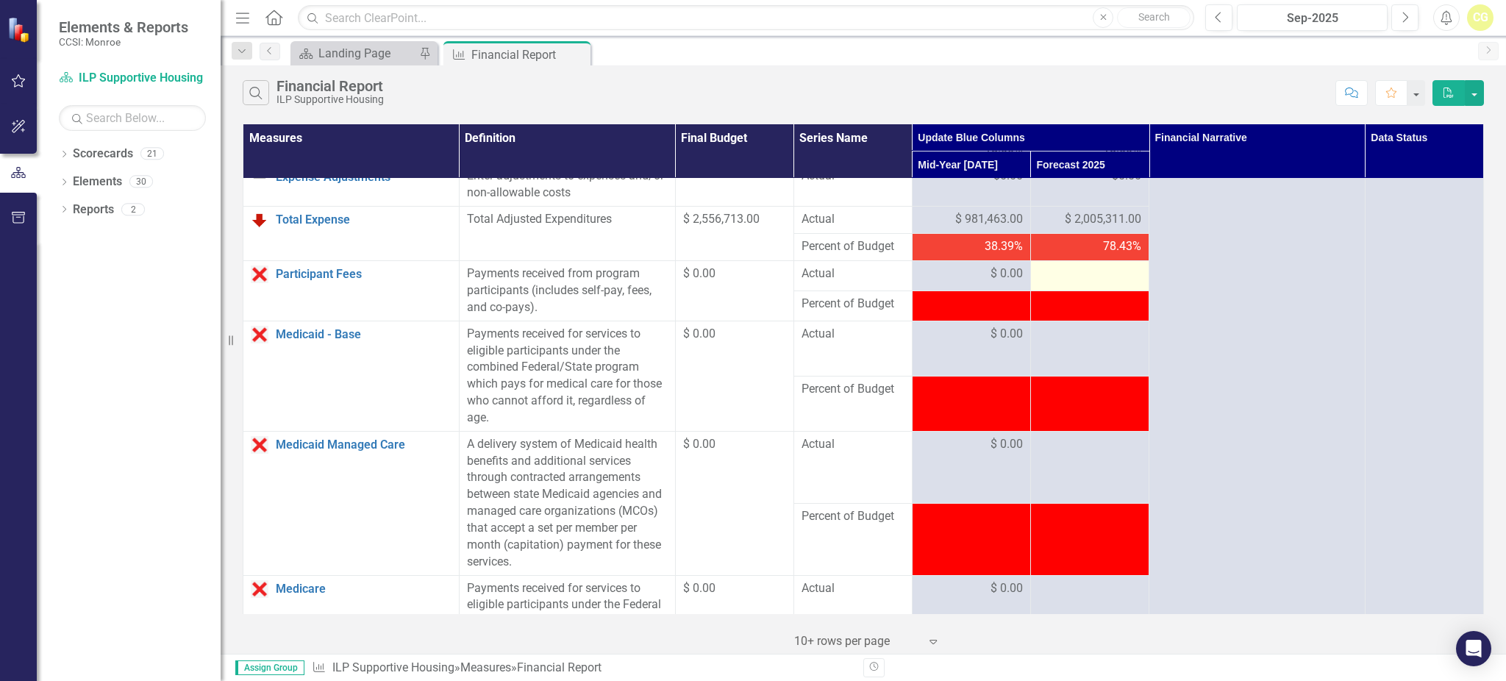
click at [1079, 283] on div at bounding box center [1089, 274] width 103 height 18
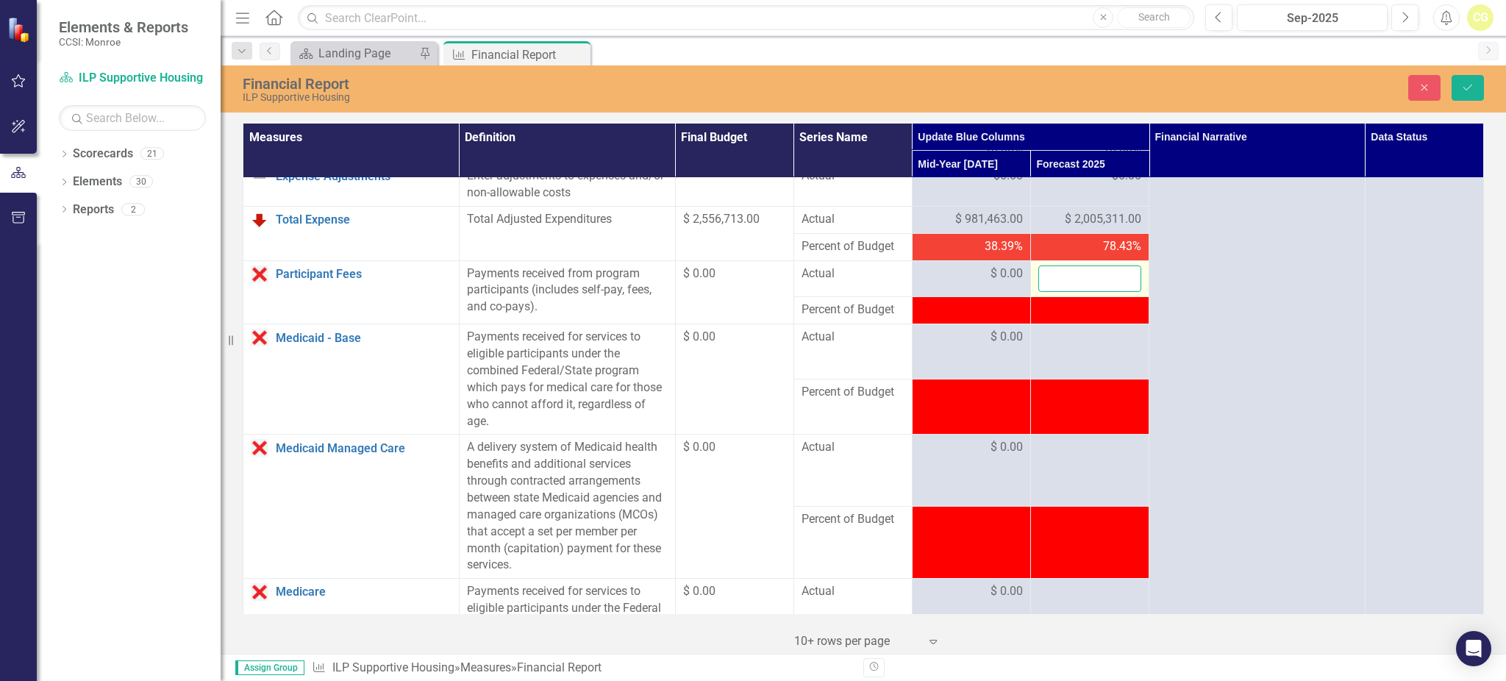
click at [1078, 289] on input "number" at bounding box center [1089, 278] width 103 height 27
type input "1209"
click at [1067, 346] on div at bounding box center [1089, 338] width 103 height 18
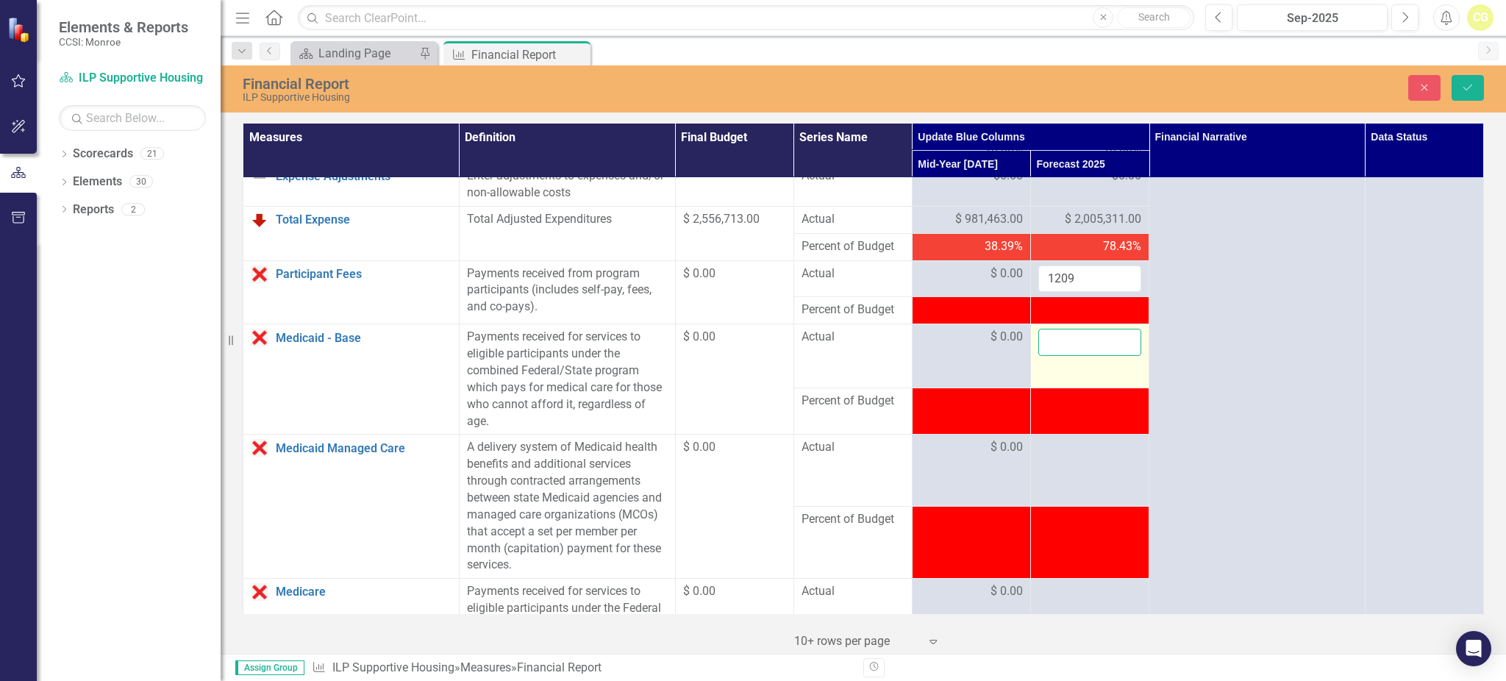
click at [1067, 356] on input "number" at bounding box center [1089, 342] width 103 height 27
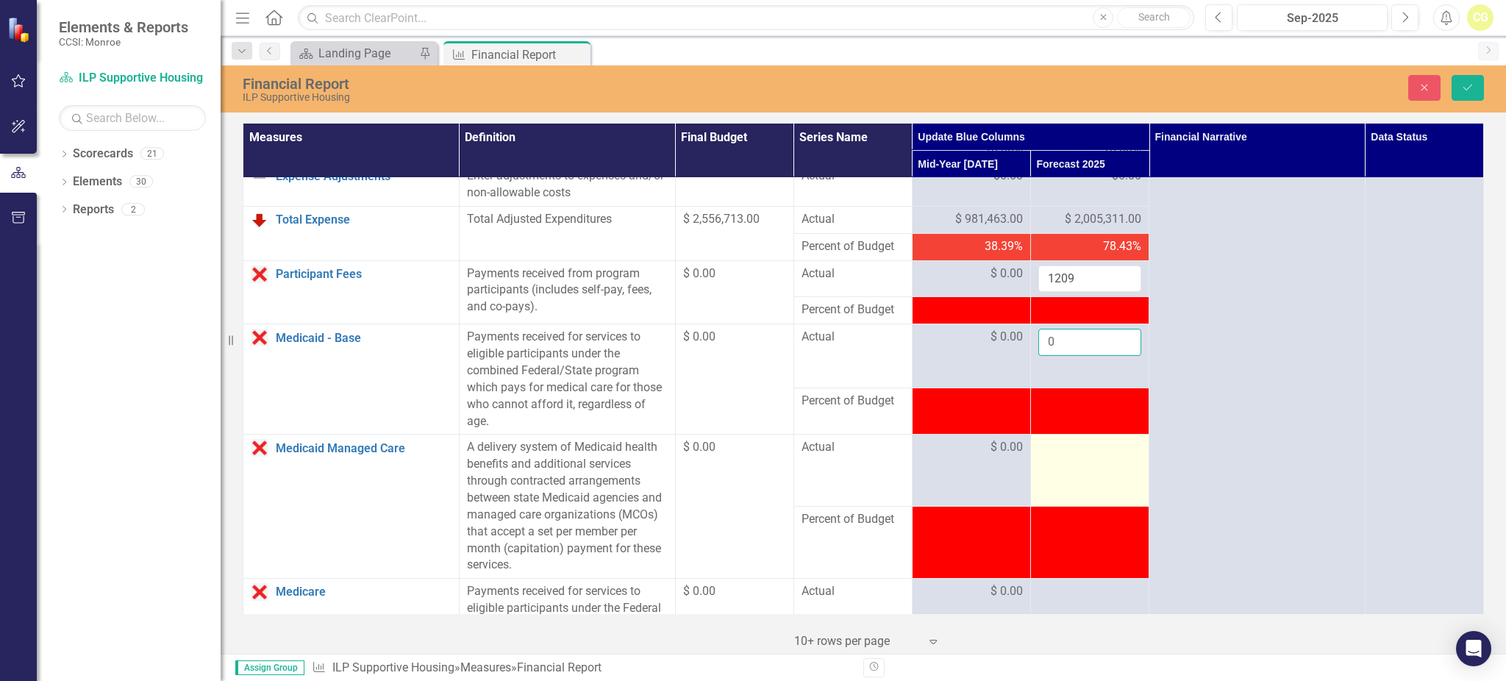
type input "0"
click at [1052, 457] on div at bounding box center [1089, 448] width 103 height 18
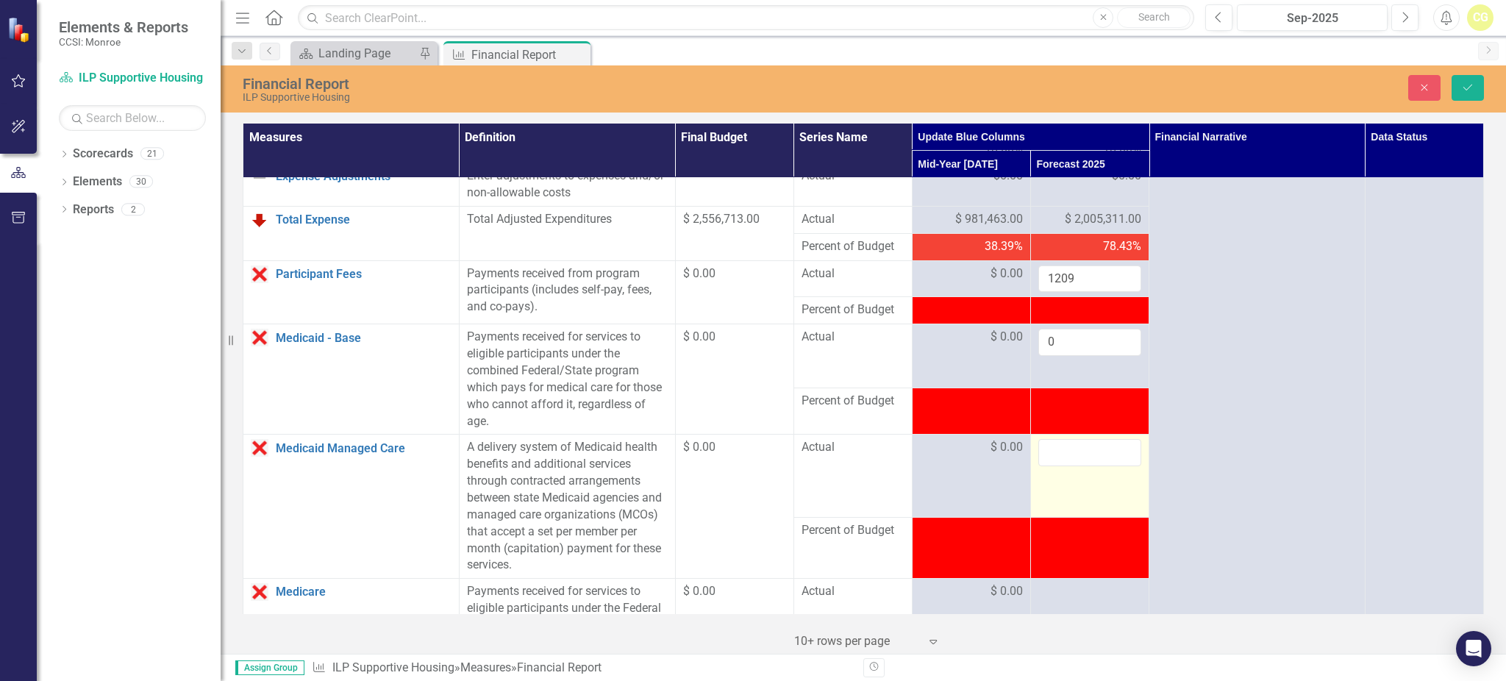
click at [1052, 465] on input "number" at bounding box center [1089, 452] width 103 height 27
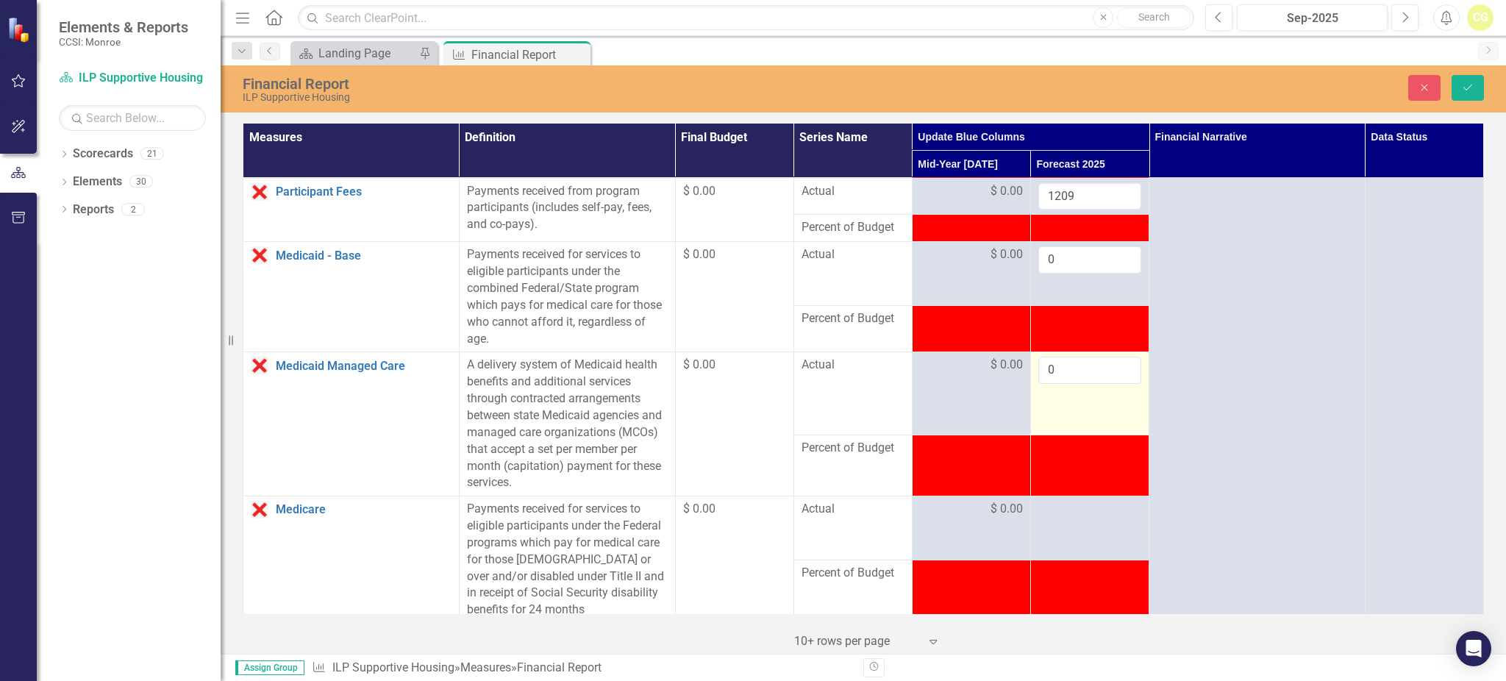
scroll to position [882, 0]
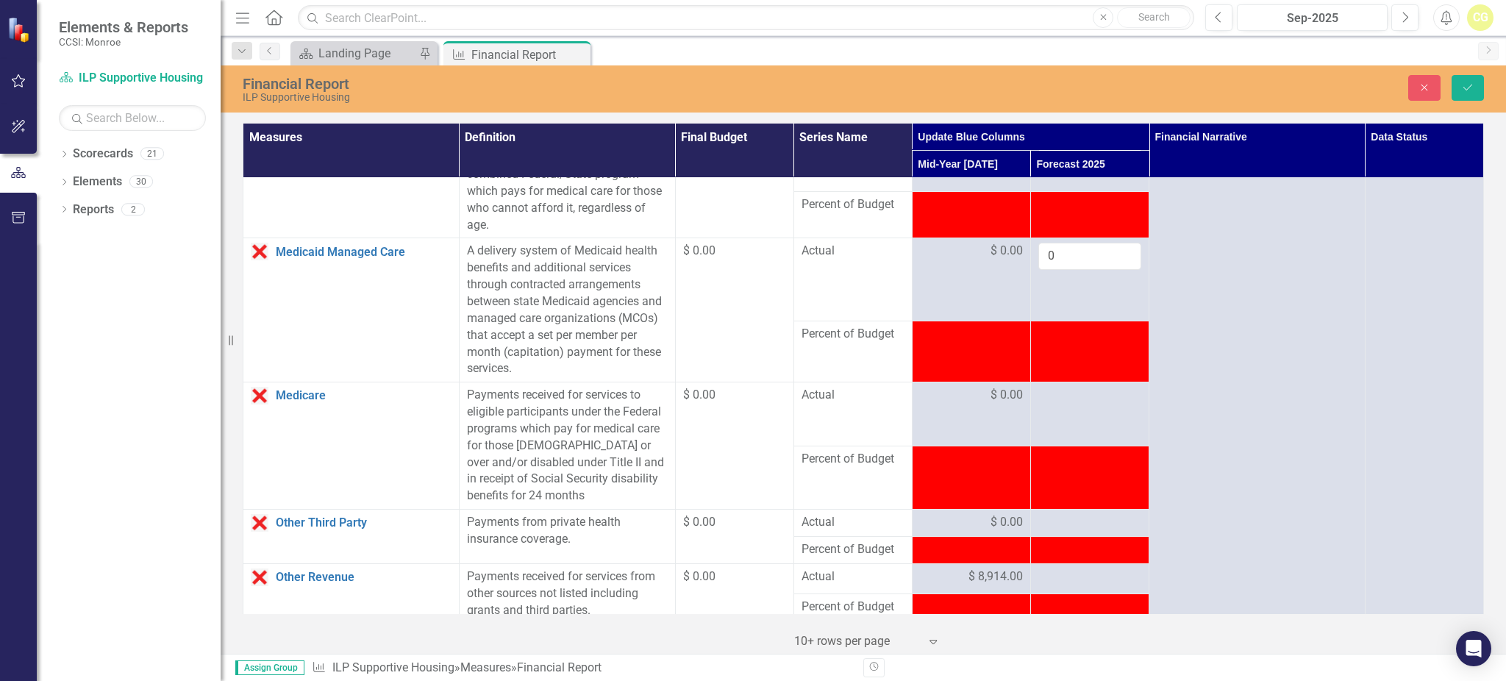
type input "0"
click at [1055, 382] on td at bounding box center [1089, 351] width 118 height 61
click at [1055, 404] on div at bounding box center [1089, 396] width 103 height 18
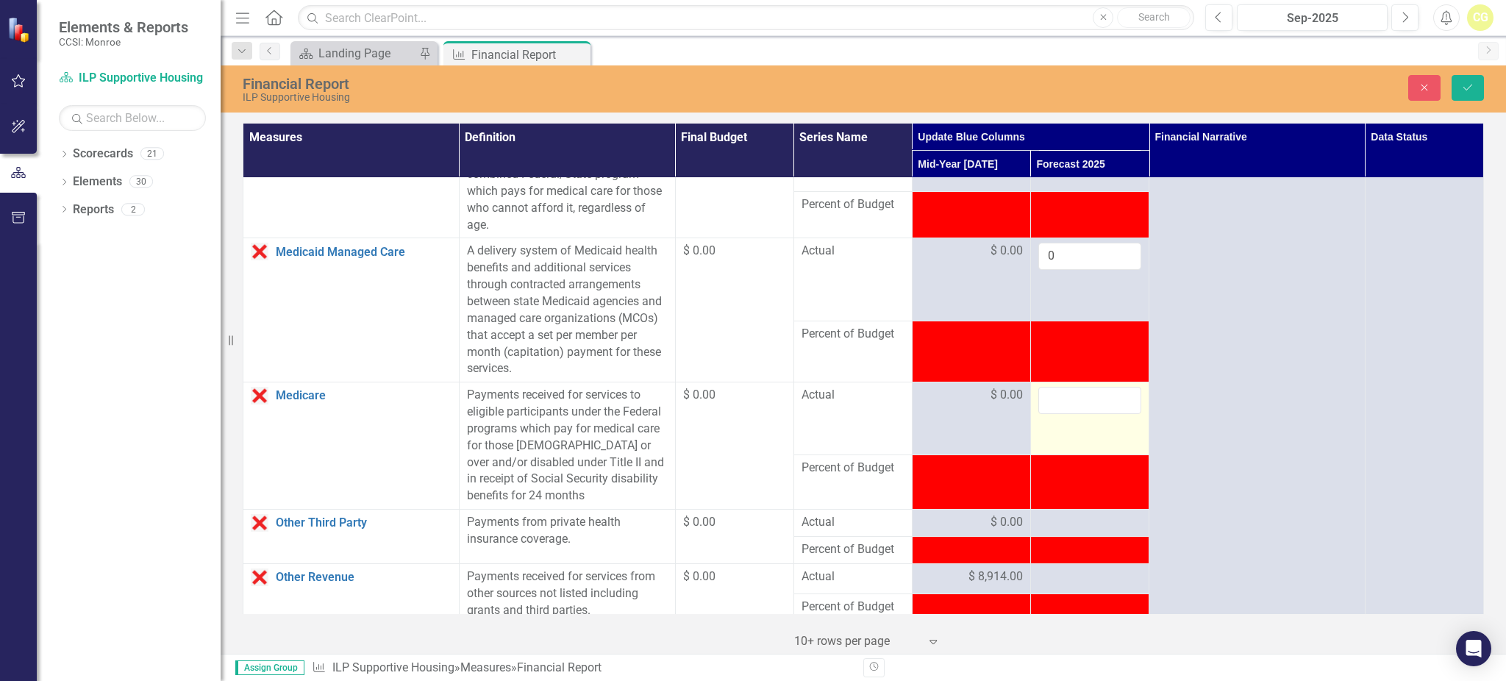
click at [1055, 414] on input "number" at bounding box center [1089, 400] width 103 height 27
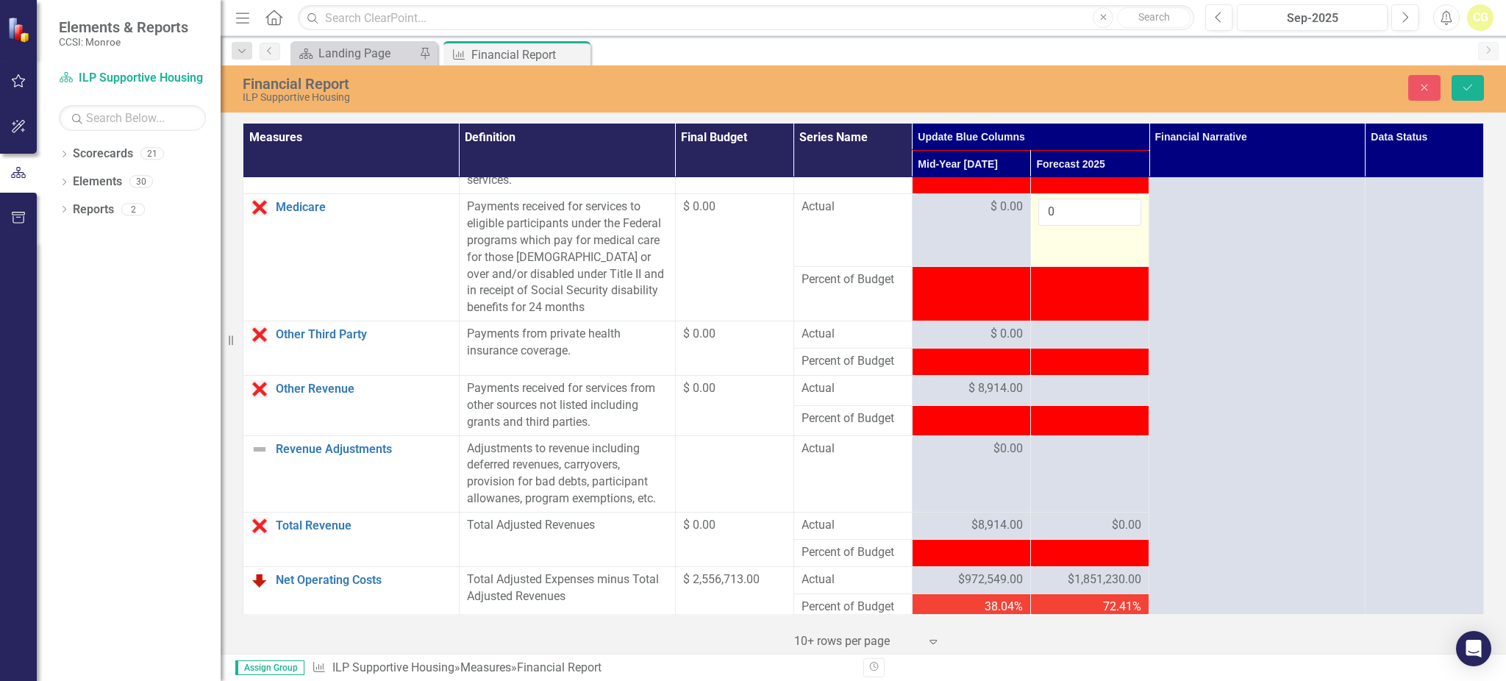
scroll to position [1078, 0]
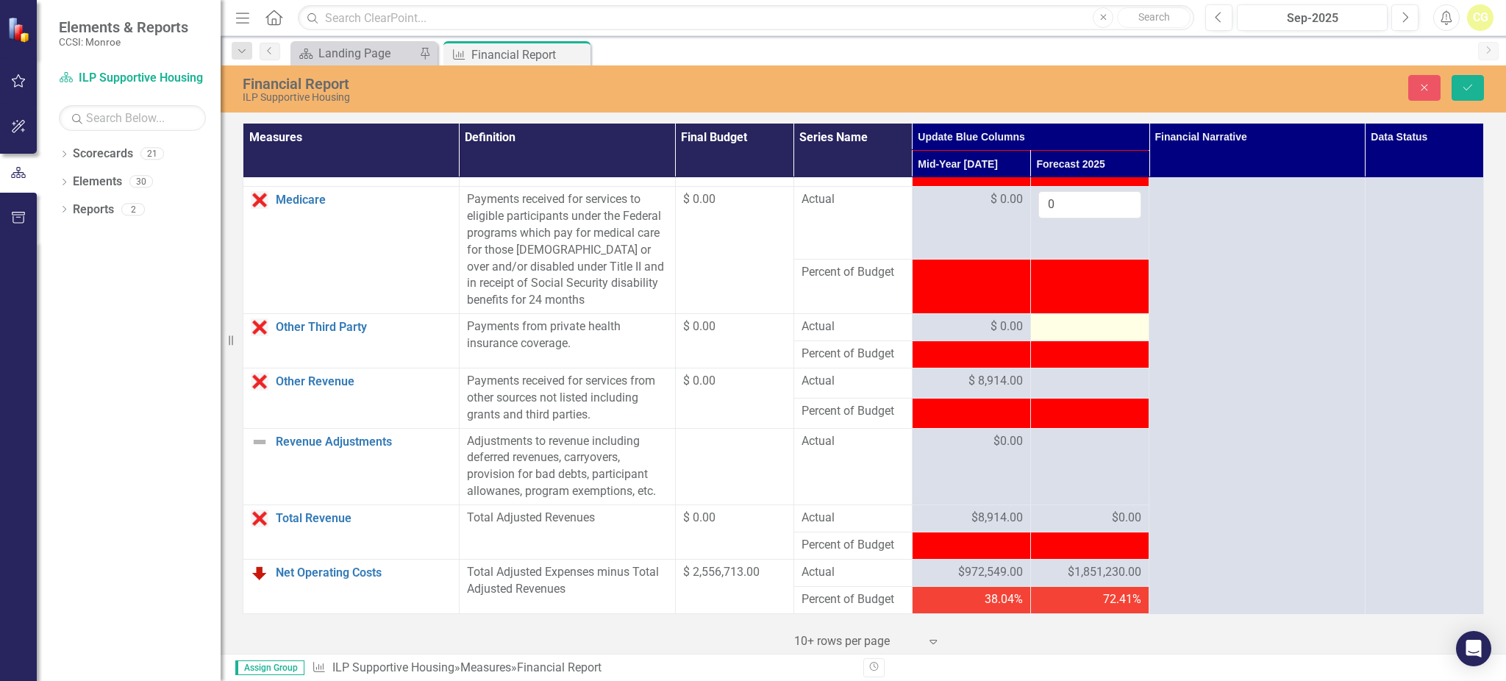
type input "0"
click at [1052, 336] on div at bounding box center [1089, 327] width 103 height 18
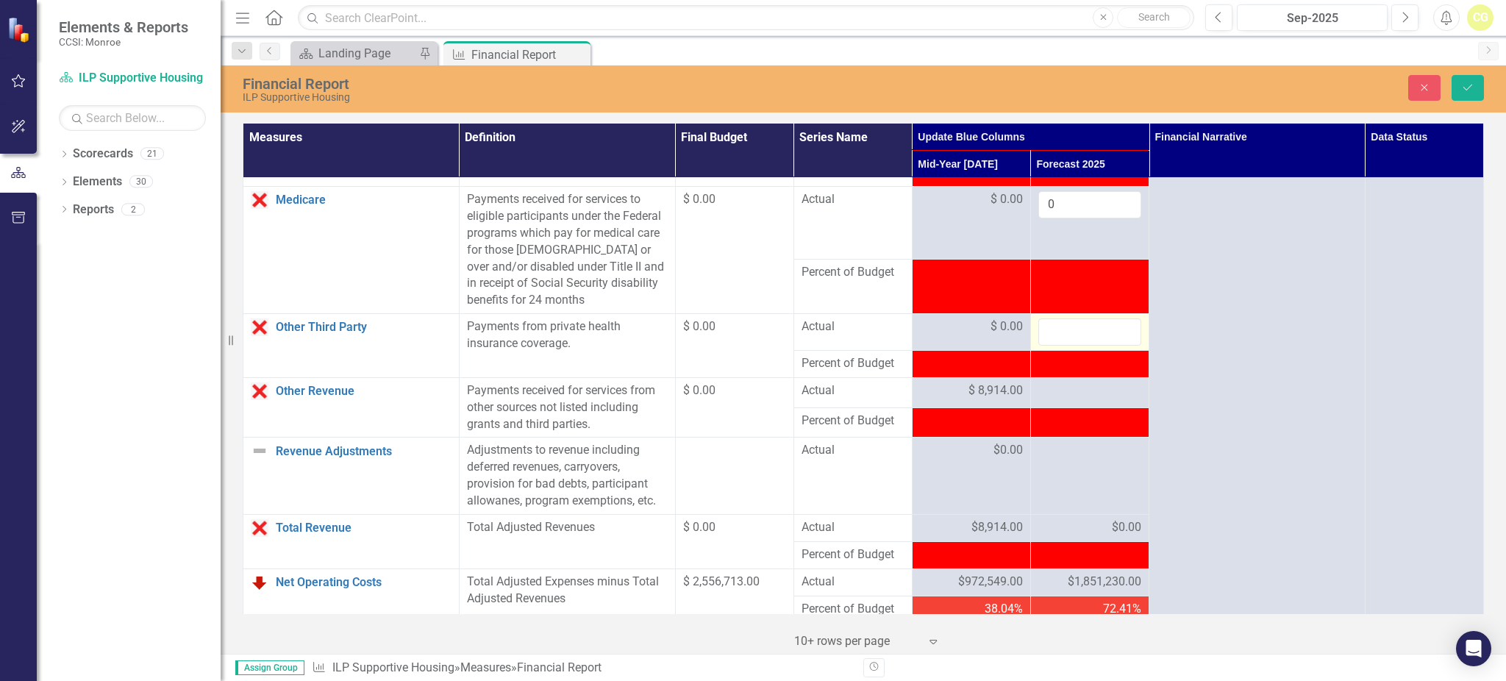
click at [1052, 346] on input "number" at bounding box center [1089, 331] width 103 height 27
type input "0"
click at [1048, 400] on div at bounding box center [1089, 391] width 103 height 18
click at [1084, 395] on tbody "Personal Services Link Open Element Includes all remuneration, paid currently o…" at bounding box center [863, 142] width 1240 height 2084
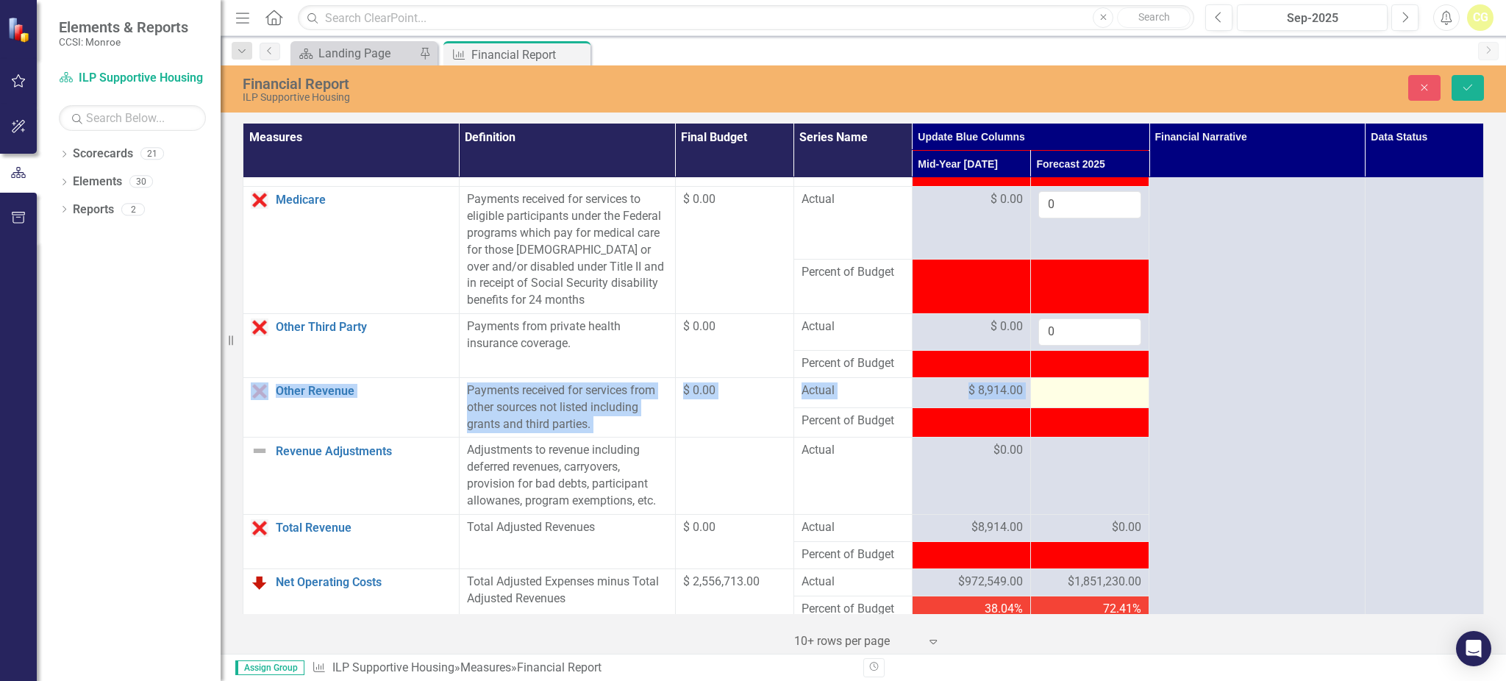
click at [1073, 400] on div at bounding box center [1089, 391] width 103 height 18
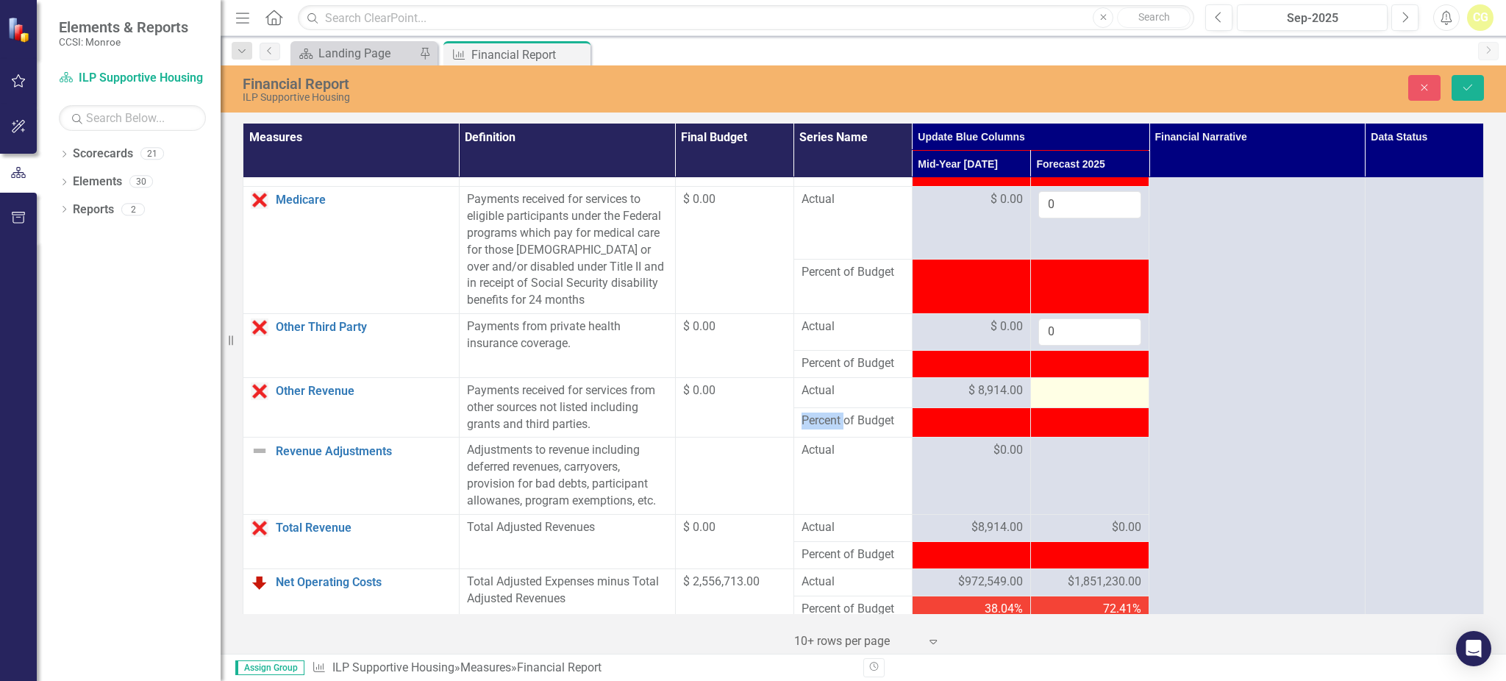
click at [1073, 400] on div at bounding box center [1089, 391] width 103 height 18
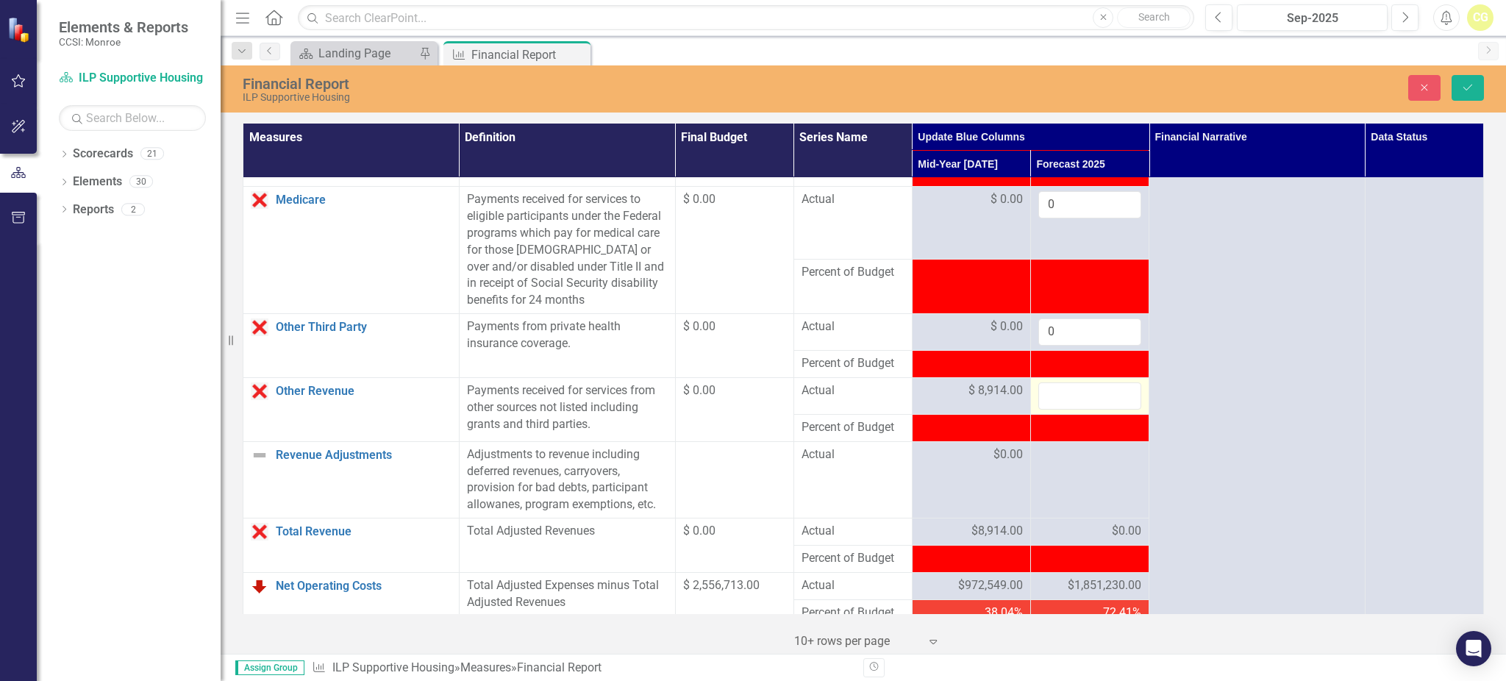
click at [1073, 409] on input "number" at bounding box center [1089, 395] width 103 height 27
type input "12862"
click at [1088, 464] on div at bounding box center [1089, 455] width 103 height 18
click at [1090, 464] on div at bounding box center [1089, 455] width 103 height 18
click at [1062, 464] on div at bounding box center [1089, 455] width 103 height 18
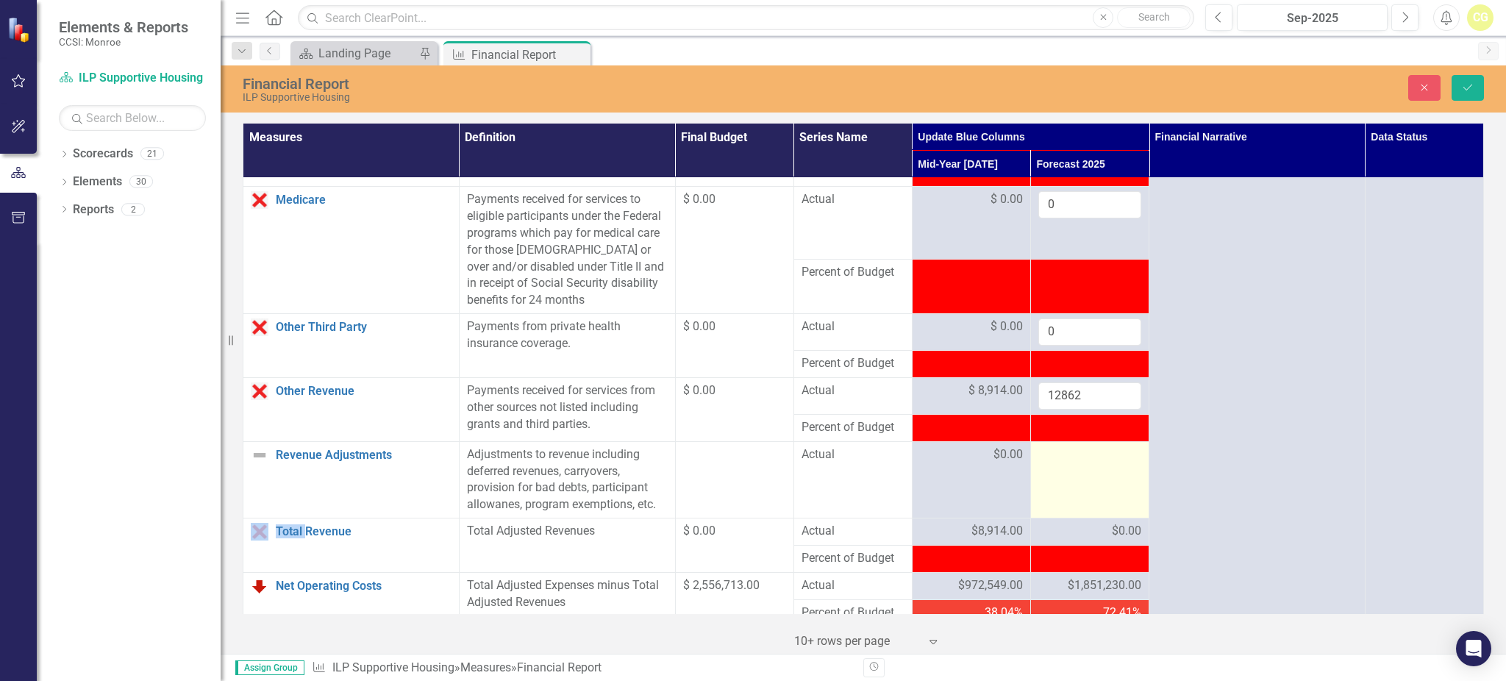
click at [1062, 464] on div at bounding box center [1089, 455] width 103 height 18
click at [1062, 473] on input "number" at bounding box center [1089, 459] width 103 height 27
type input "0"
click at [1053, 566] on td at bounding box center [1089, 558] width 118 height 27
click at [1053, 540] on div "$0.00" at bounding box center [1089, 531] width 103 height 17
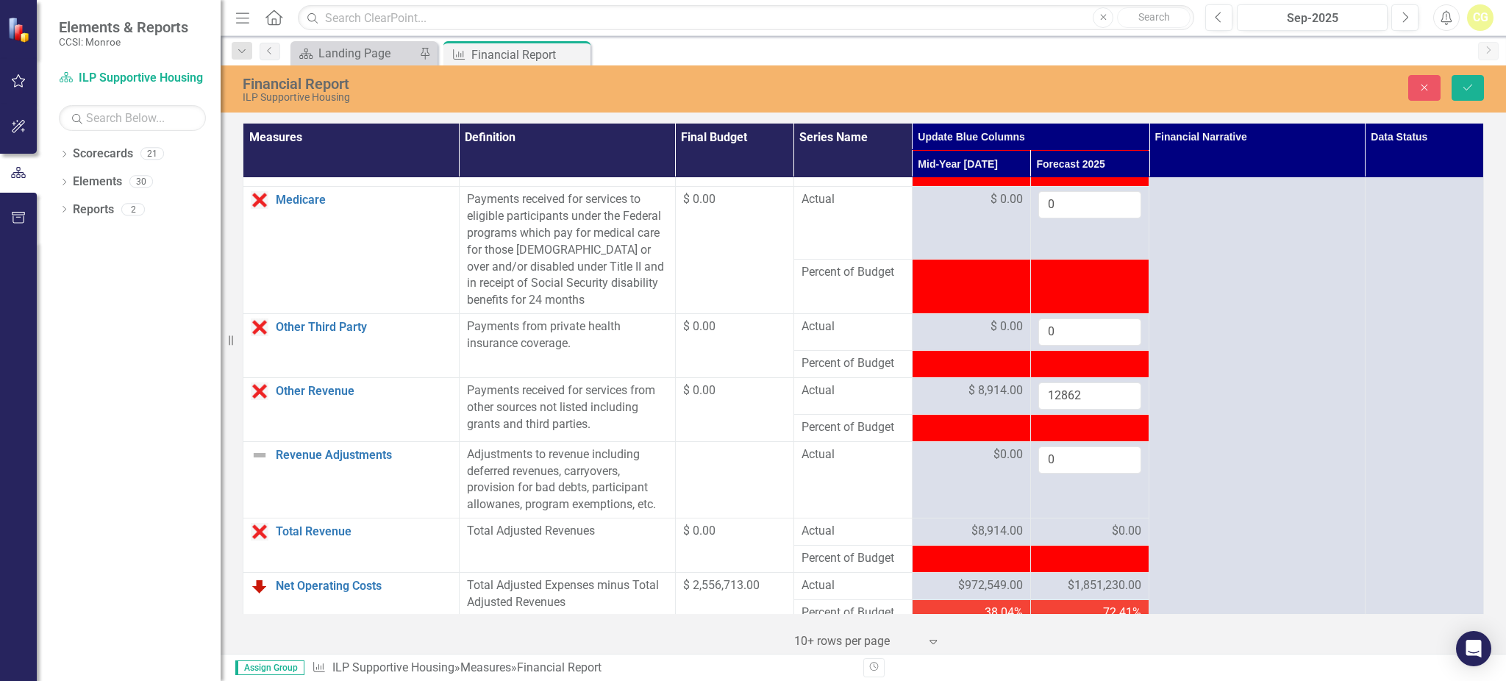
click at [1040, 594] on div "$1,851,230.00" at bounding box center [1089, 585] width 103 height 17
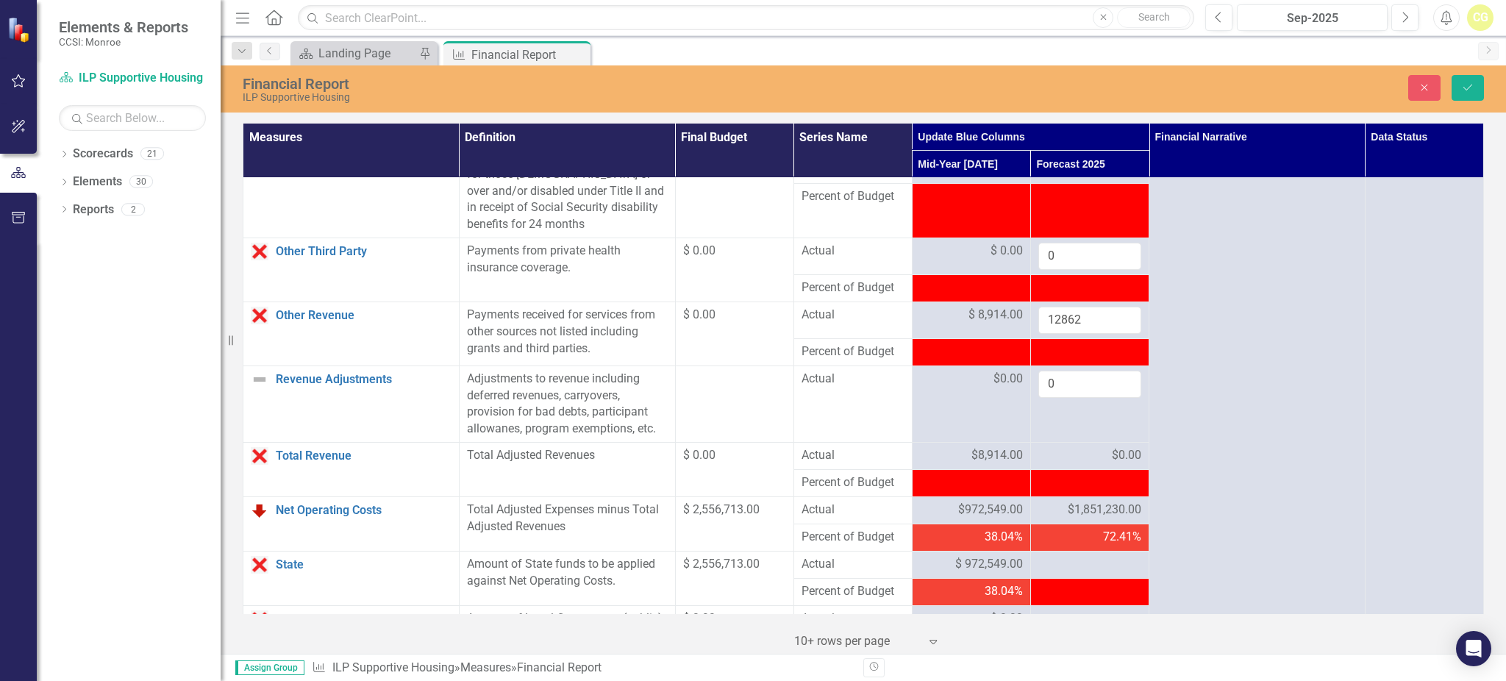
scroll to position [1274, 0]
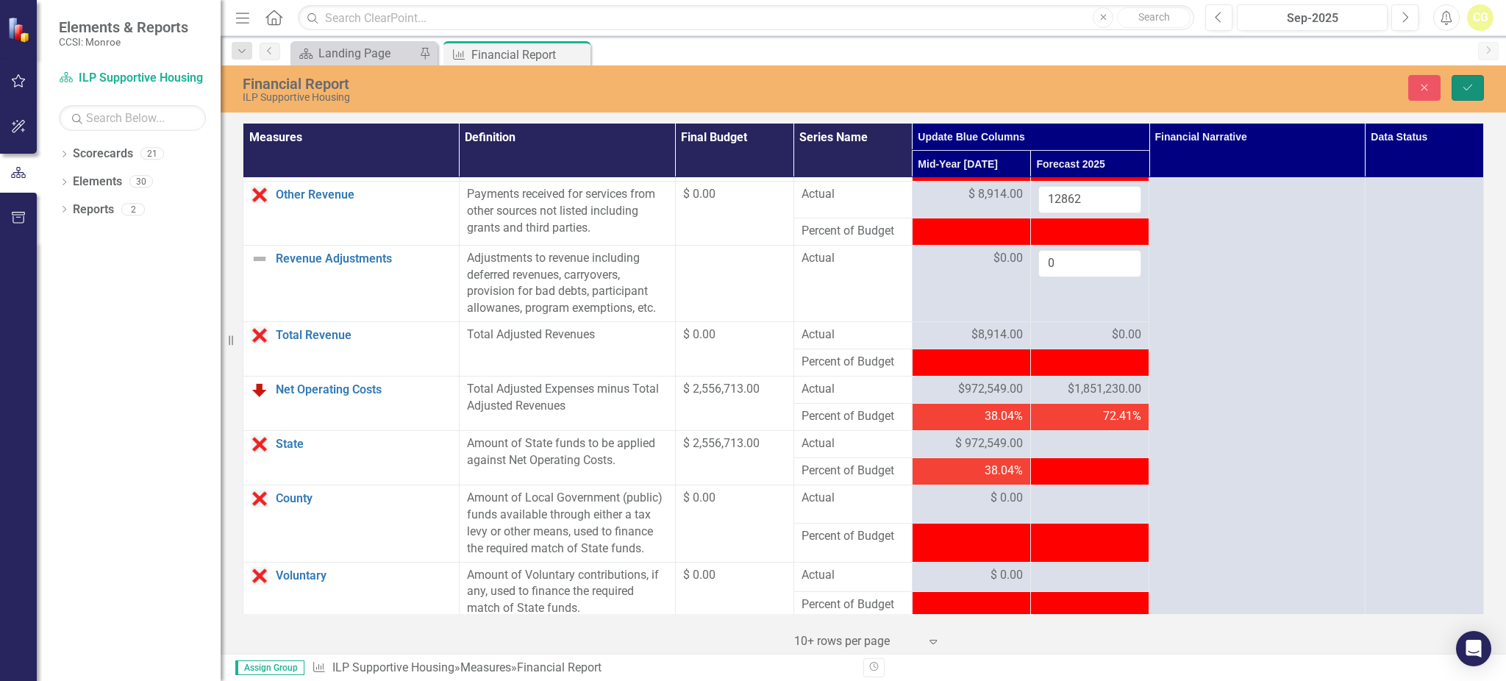
click at [1471, 89] on icon "Save" at bounding box center [1467, 87] width 13 height 10
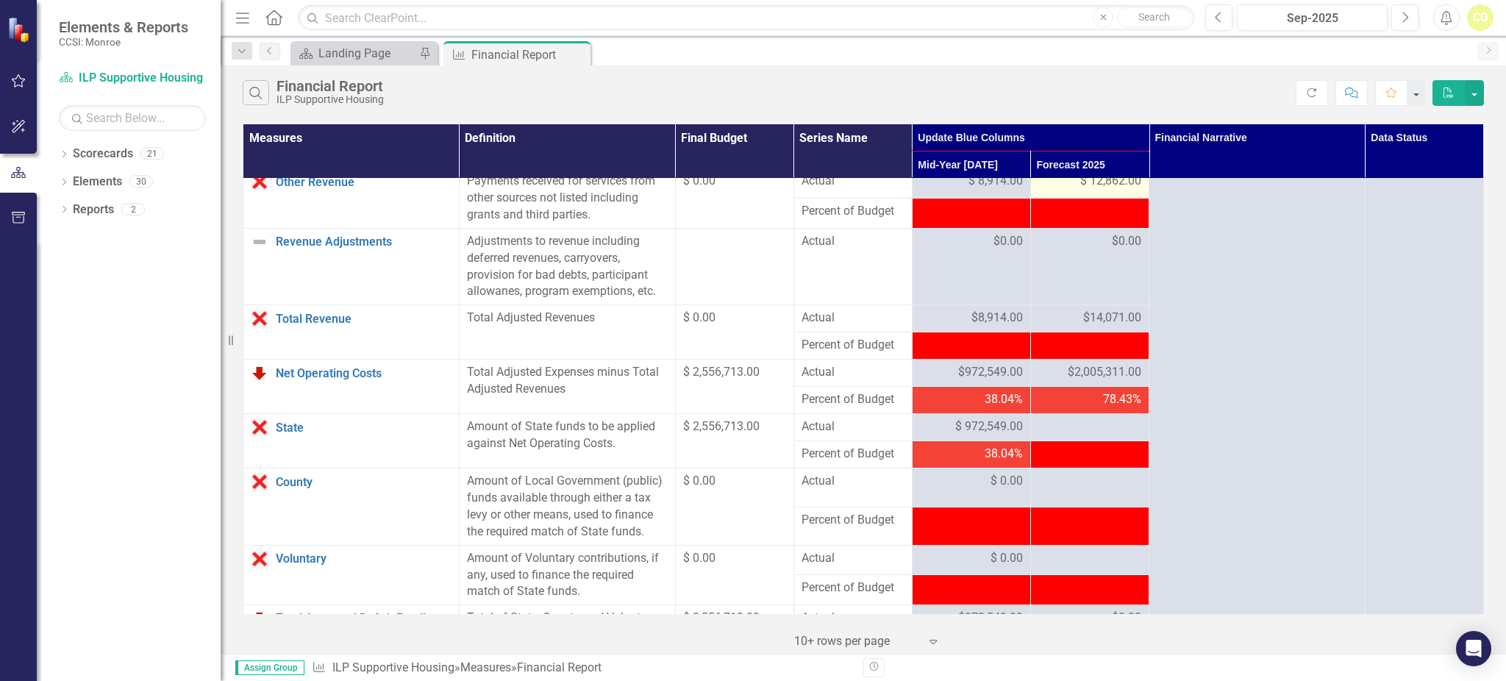
click at [1078, 185] on td "$ 12,862.00" at bounding box center [1089, 183] width 118 height 30
click at [1080, 190] on span "$ 12,862.00" at bounding box center [1110, 181] width 61 height 17
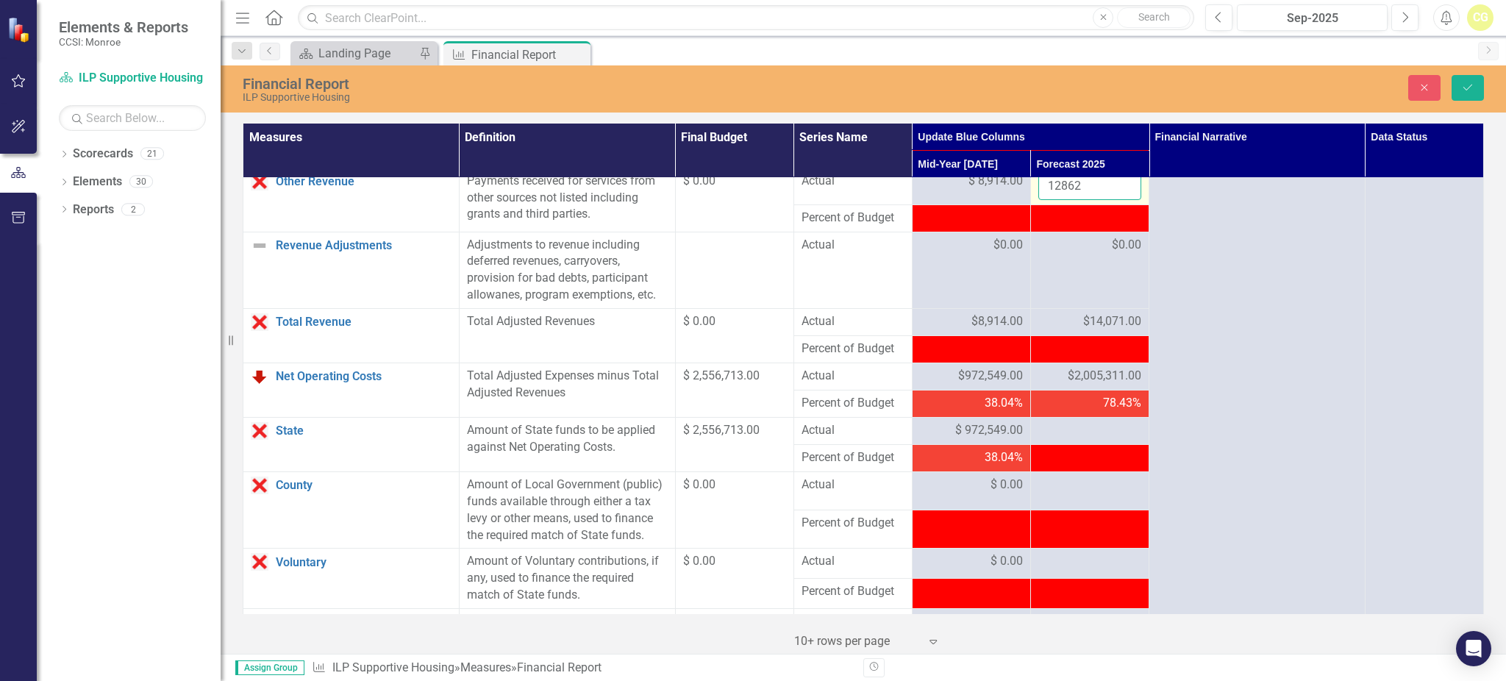
drag, startPoint x: 1060, startPoint y: 204, endPoint x: 1080, endPoint y: 211, distance: 20.9
click at [1080, 200] on input "12862" at bounding box center [1089, 186] width 103 height 27
type input "12826"
click button "Save" at bounding box center [1467, 88] width 32 height 26
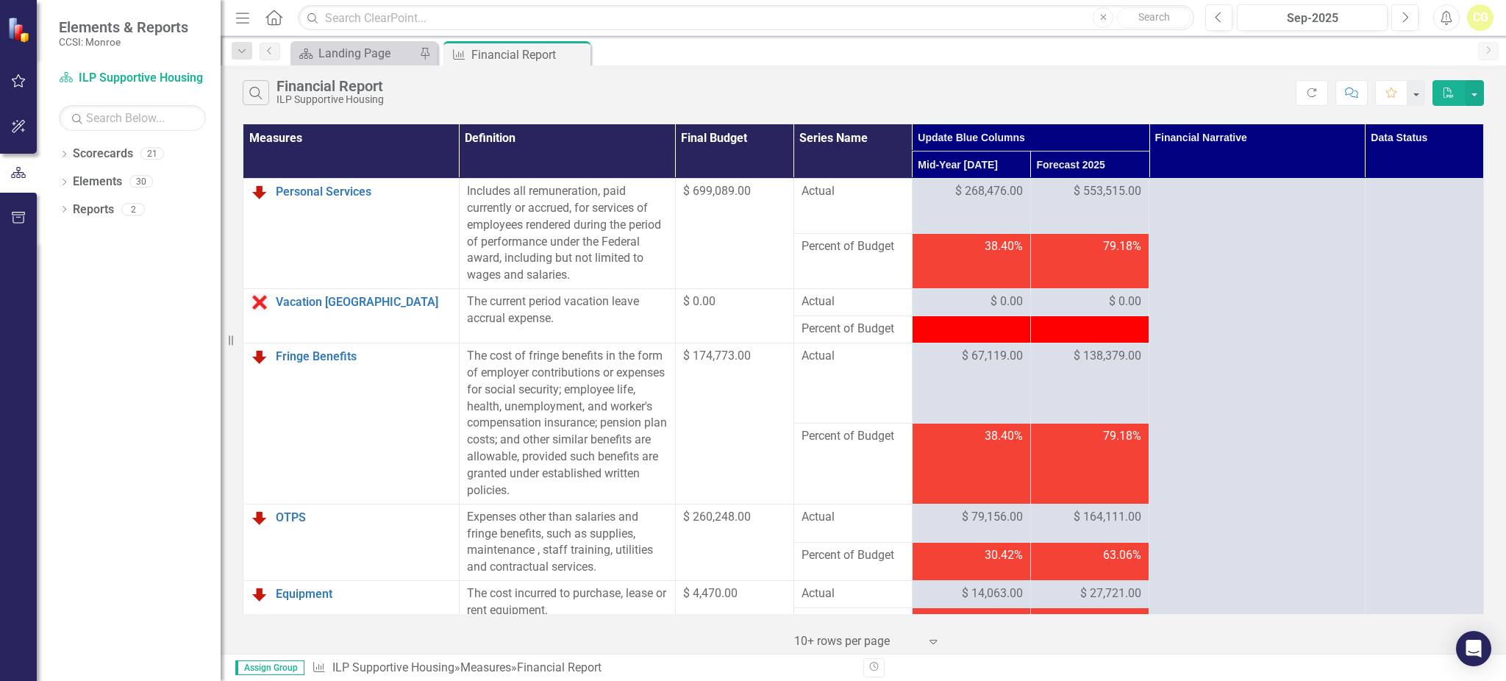
click at [1311, 95] on icon "Refresh" at bounding box center [1311, 92] width 13 height 10
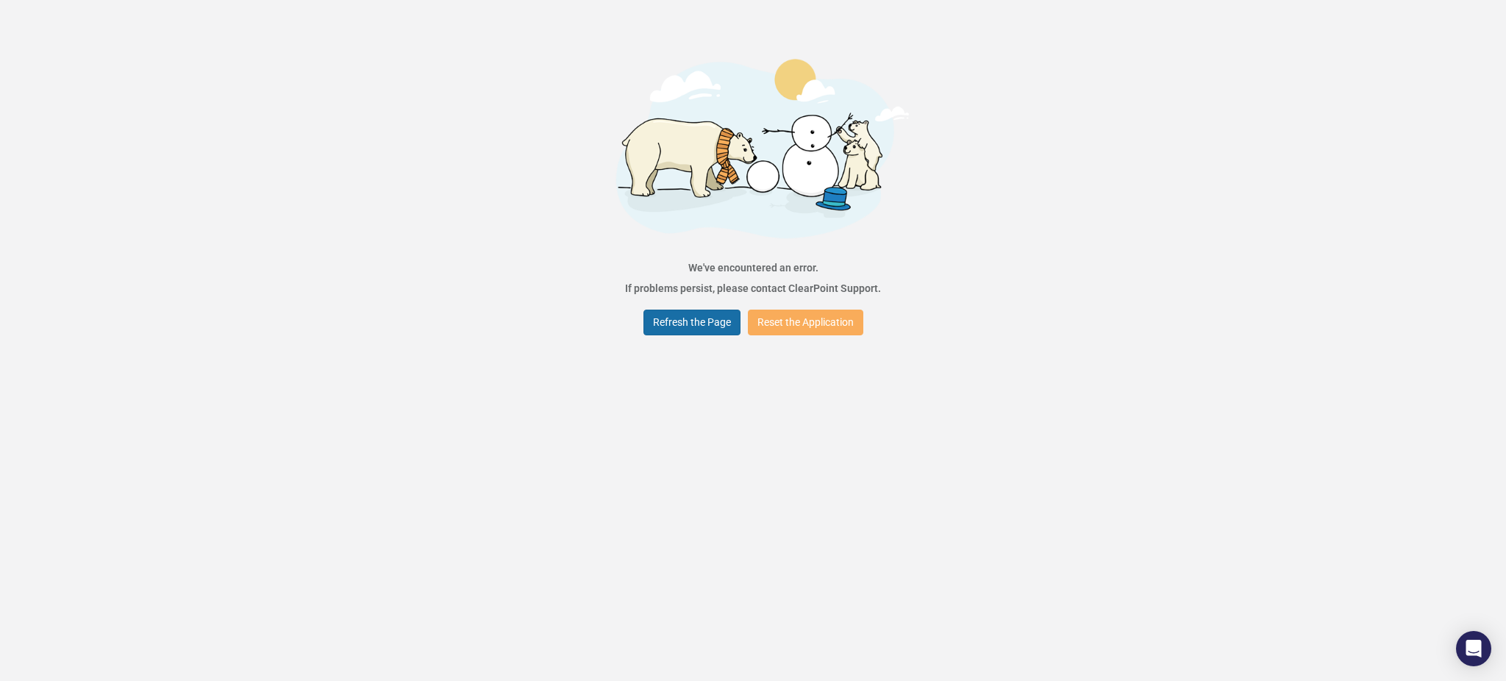
click at [687, 310] on button "Refresh the Page" at bounding box center [691, 322] width 97 height 26
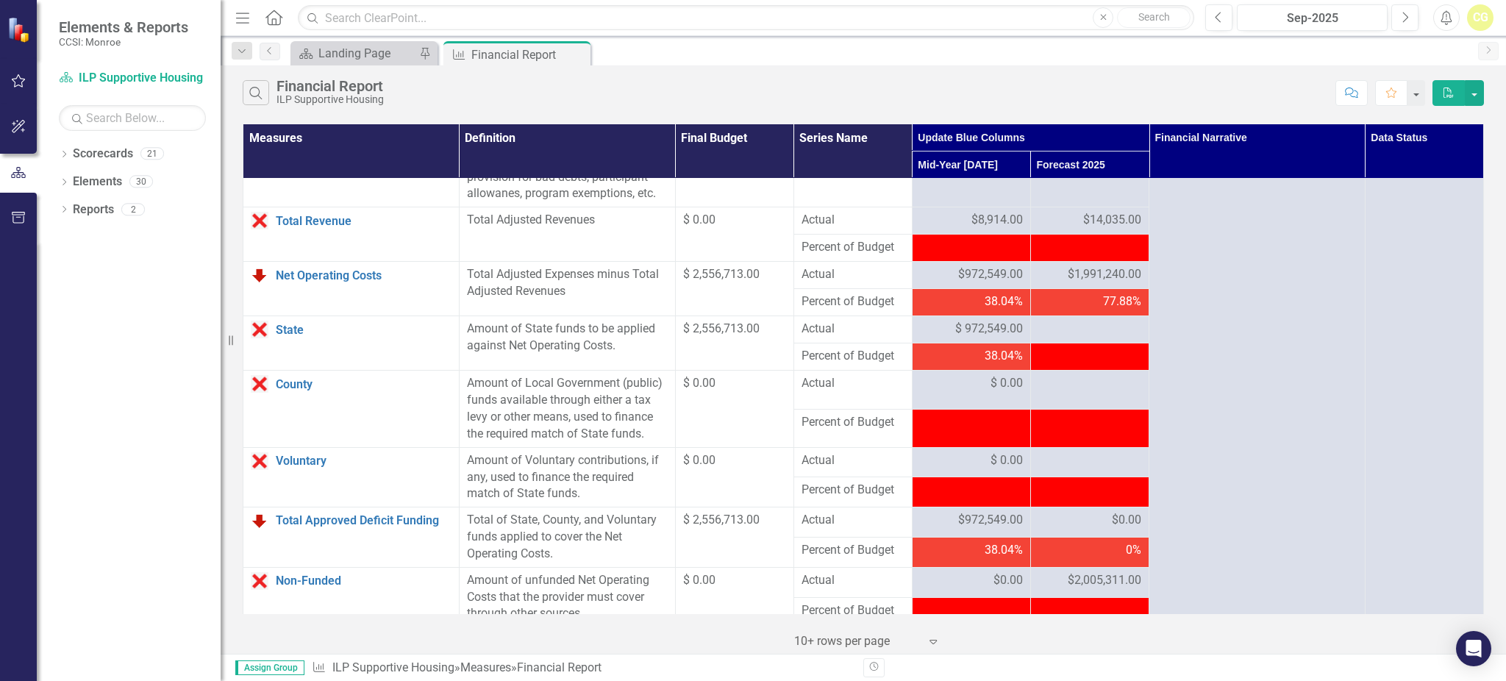
scroll to position [1274, 0]
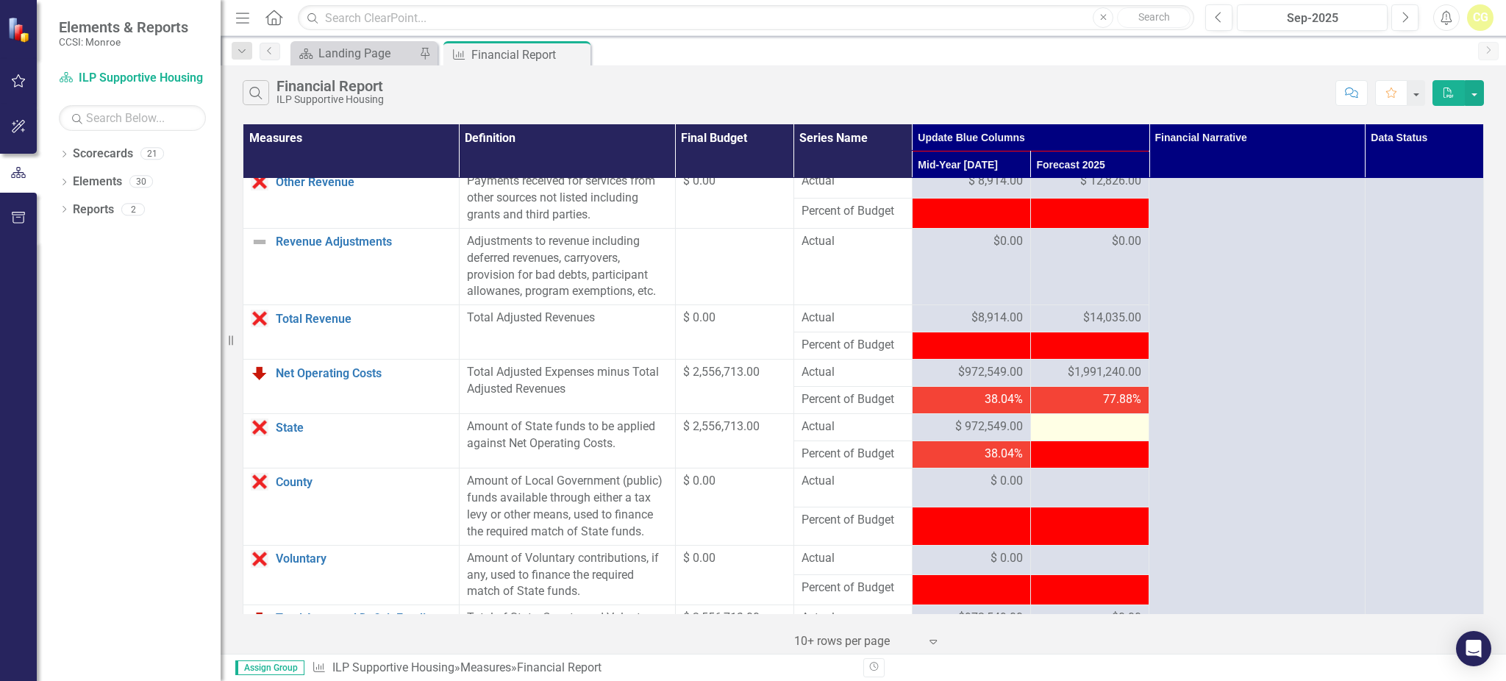
click at [1060, 436] on div at bounding box center [1089, 427] width 103 height 18
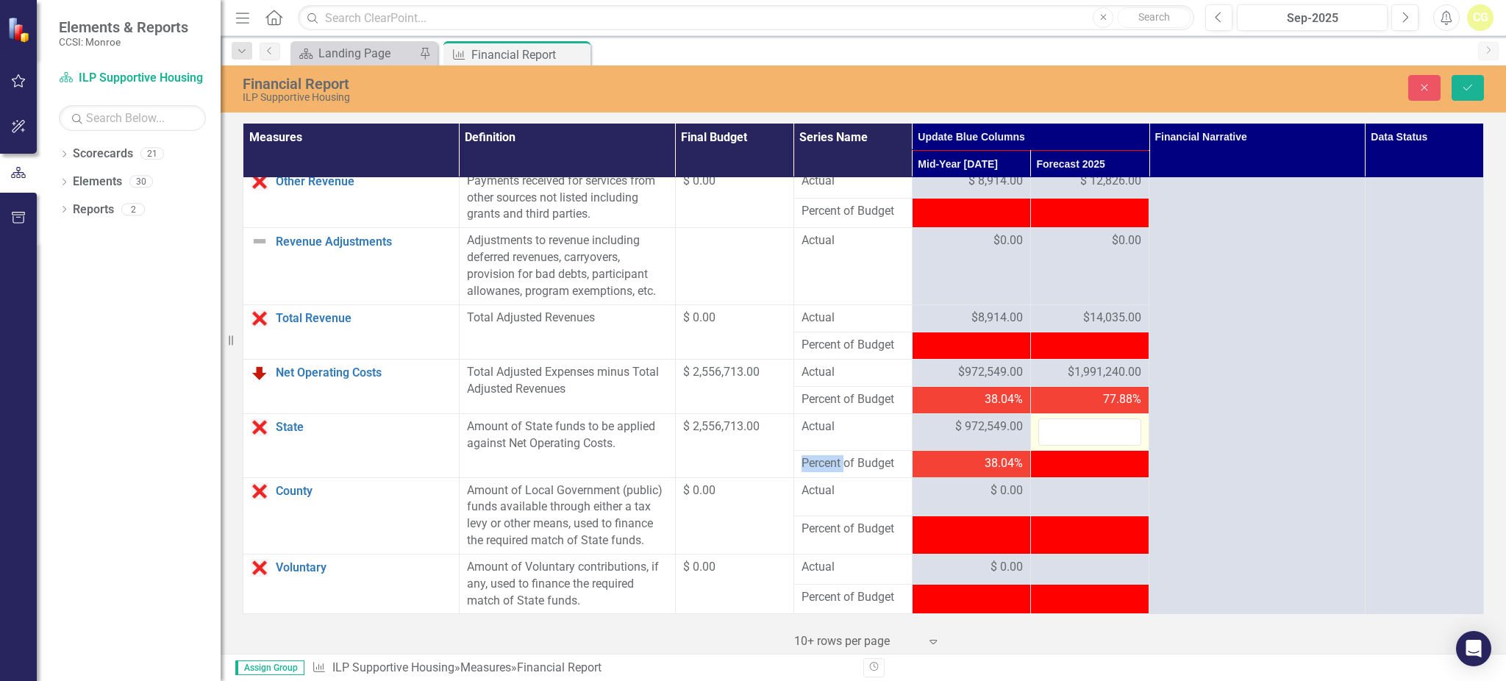
click at [1060, 445] on input "number" at bounding box center [1089, 431] width 103 height 27
click at [1059, 445] on input "number" at bounding box center [1089, 431] width 103 height 27
type input "1991276"
click at [1060, 500] on div at bounding box center [1089, 491] width 103 height 18
click at [1059, 500] on div at bounding box center [1089, 491] width 103 height 18
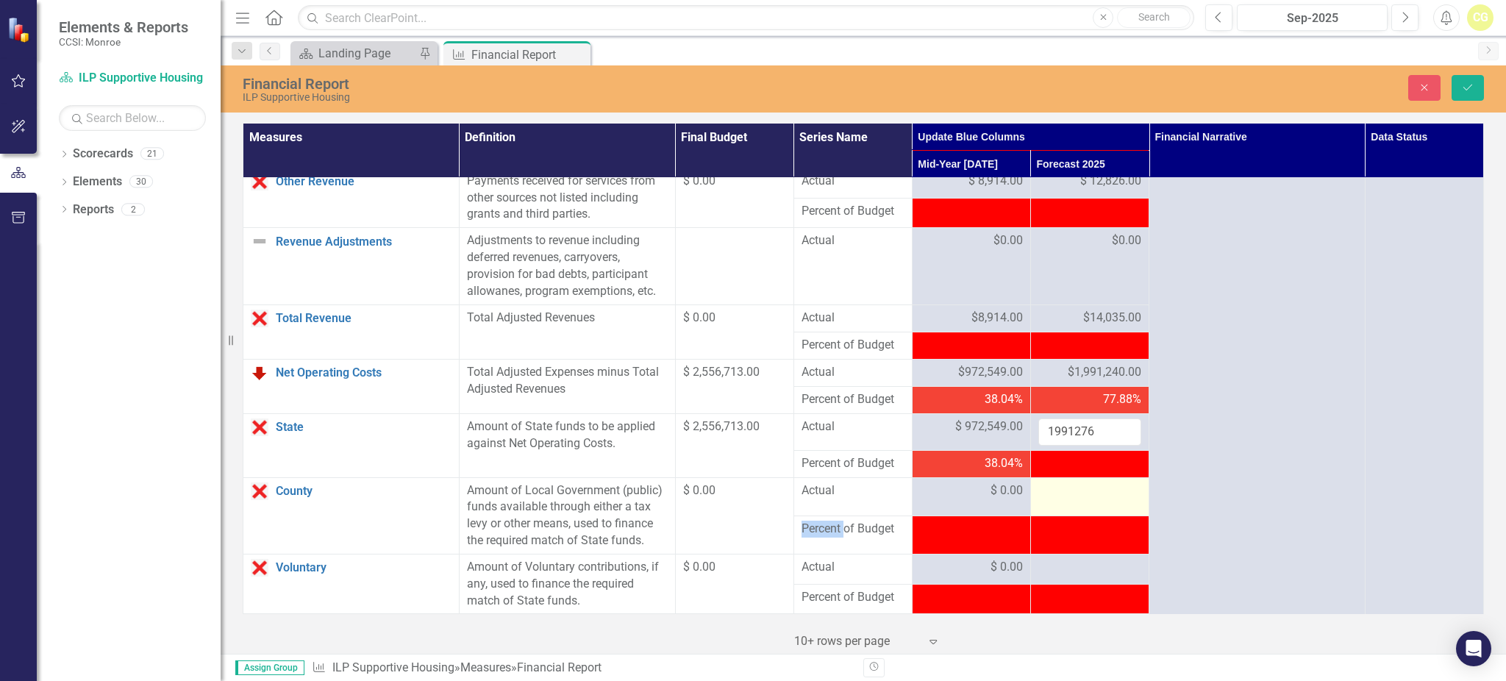
click at [1059, 500] on div at bounding box center [1089, 491] width 103 height 18
click at [1059, 509] on input "number" at bounding box center [1089, 495] width 103 height 27
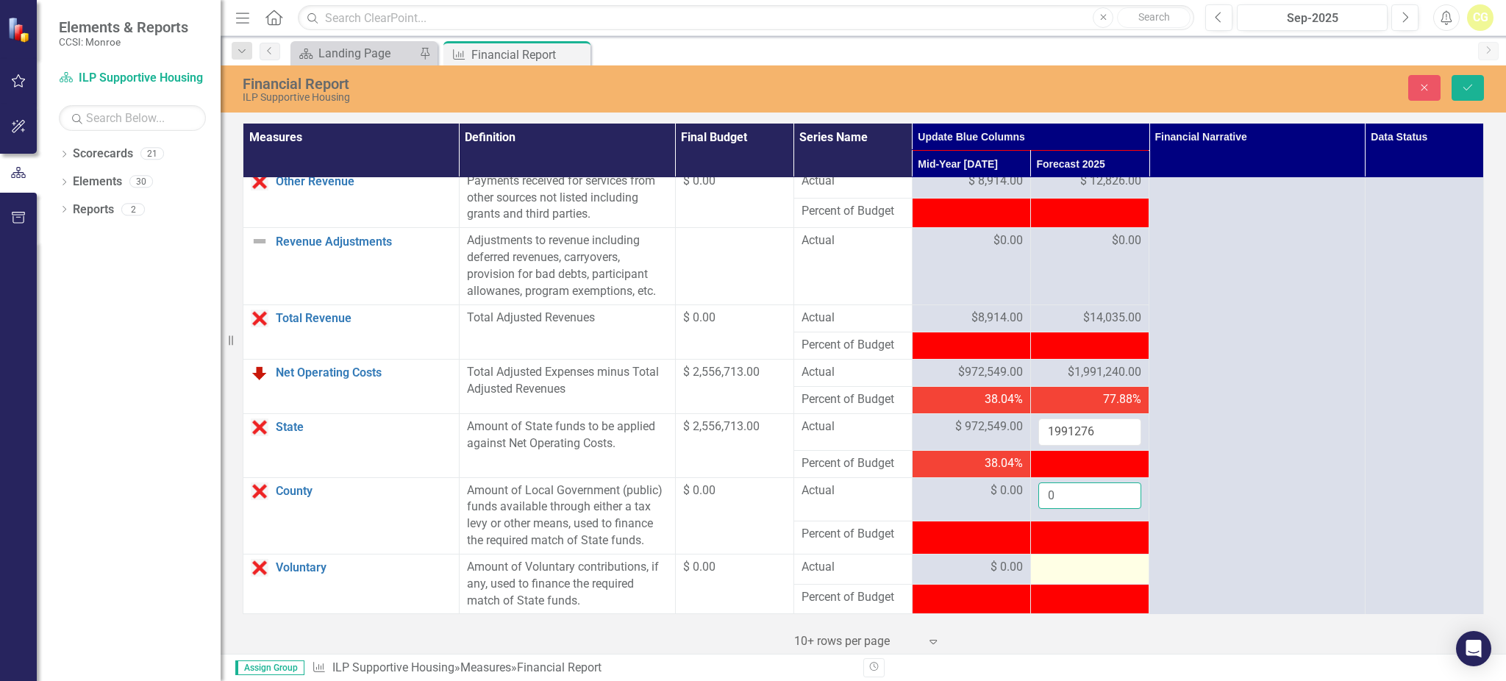
type input "0"
click at [1064, 576] on div at bounding box center [1089, 568] width 103 height 18
click at [1052, 576] on div at bounding box center [1089, 568] width 103 height 18
click at [1050, 576] on div at bounding box center [1089, 568] width 103 height 18
click at [1048, 576] on div at bounding box center [1089, 568] width 103 height 18
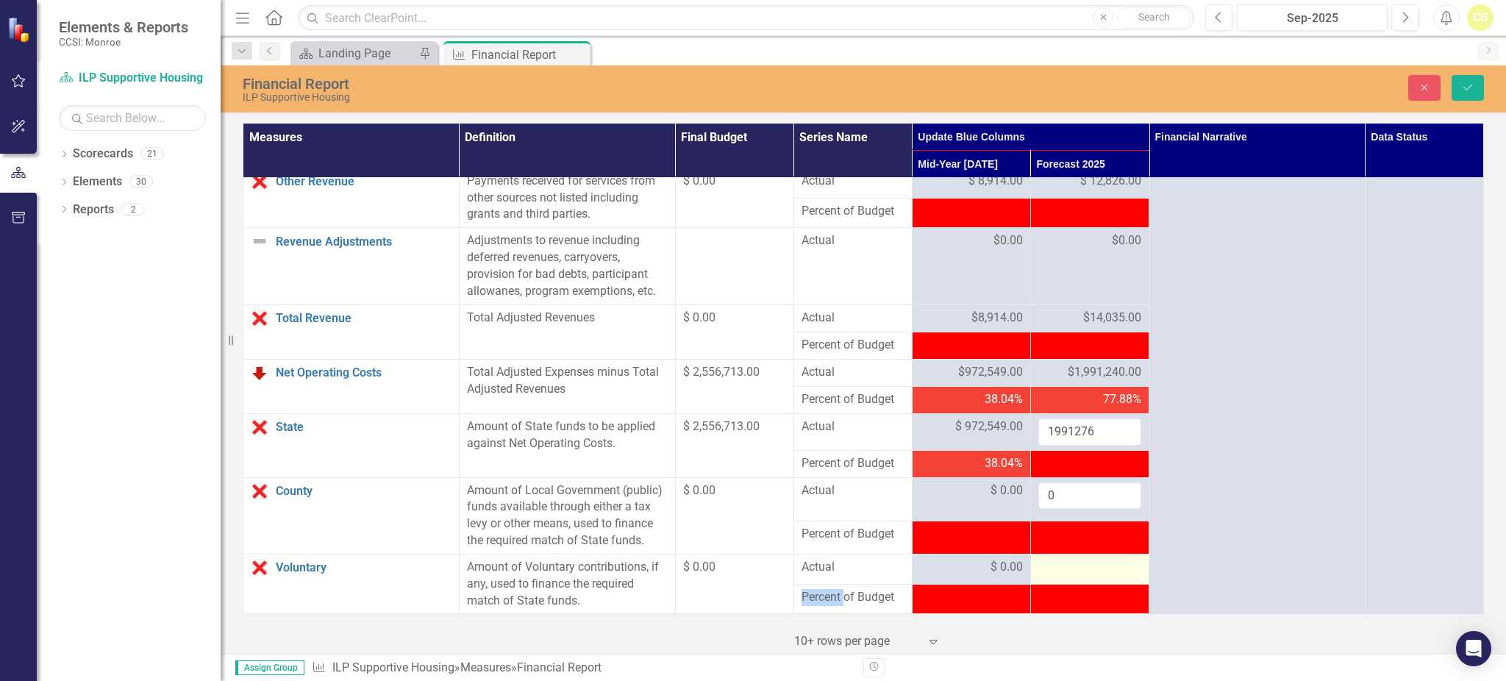
click at [1048, 576] on div at bounding box center [1089, 568] width 103 height 18
click at [1048, 586] on input "number" at bounding box center [1089, 572] width 103 height 27
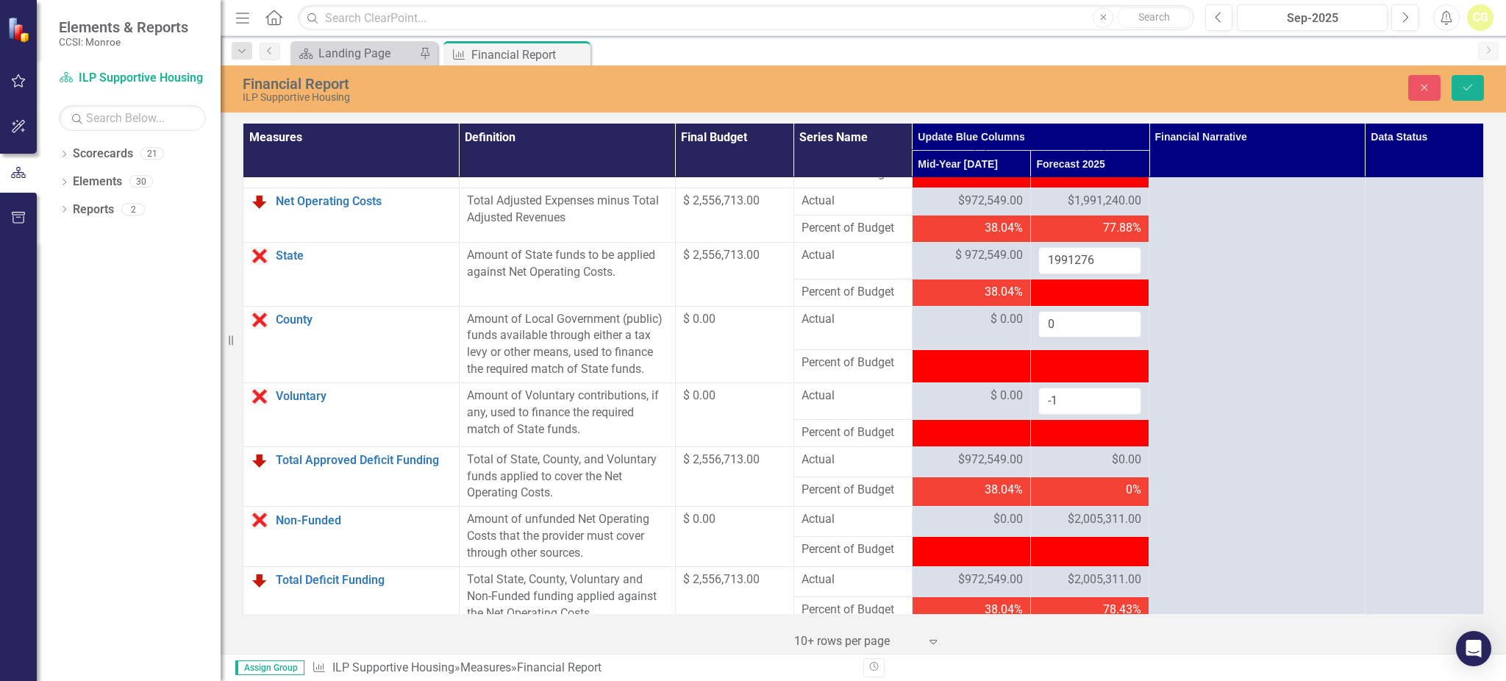
scroll to position [1470, 0]
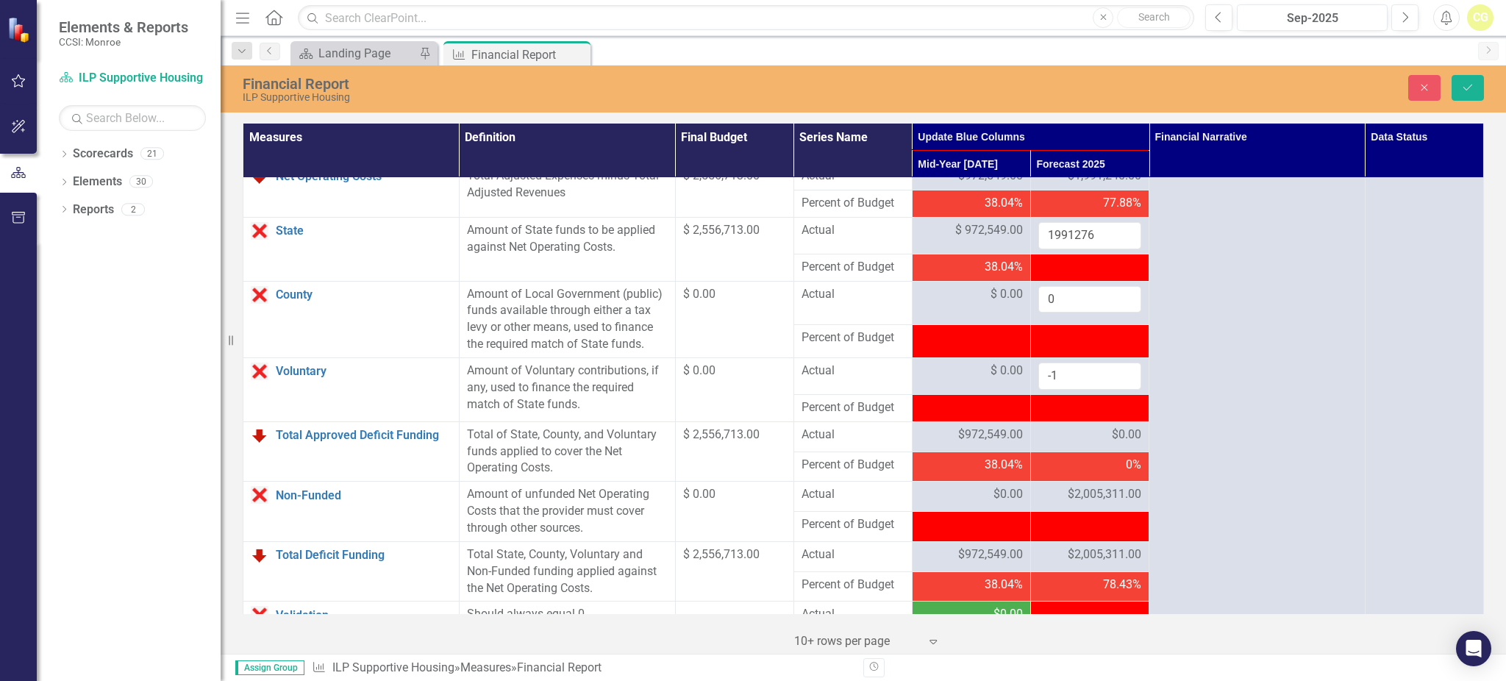
click at [1060, 482] on td "0%" at bounding box center [1089, 466] width 118 height 30
drag, startPoint x: 1079, startPoint y: 401, endPoint x: 1041, endPoint y: 404, distance: 38.3
click at [1020, 394] on tr "Voluntary Link Open Element Amount of Voluntary contributions, if any, used to …" at bounding box center [863, 375] width 1240 height 37
type input "0"
click at [1461, 88] on icon "Save" at bounding box center [1467, 87] width 13 height 10
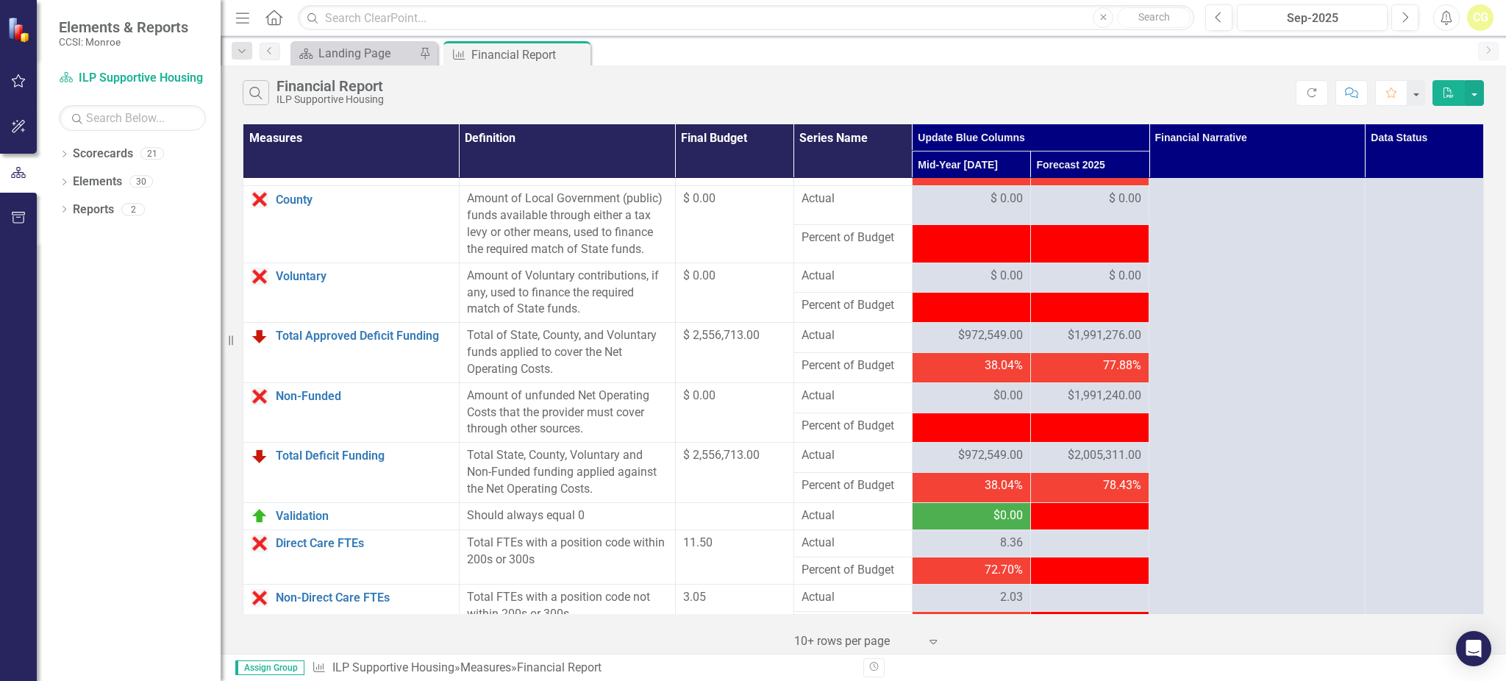
scroll to position [1654, 0]
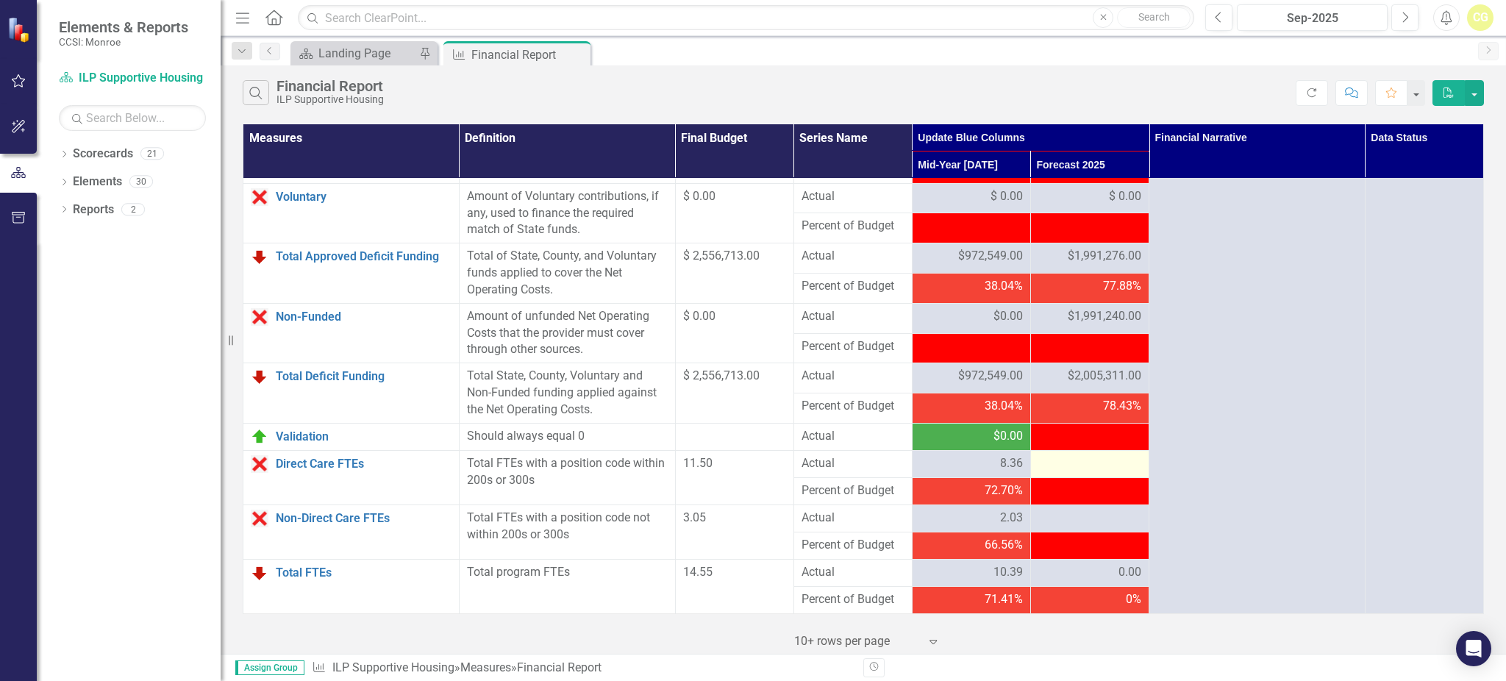
click at [1066, 466] on div at bounding box center [1089, 464] width 103 height 18
click at [1066, 459] on div at bounding box center [1089, 464] width 103 height 18
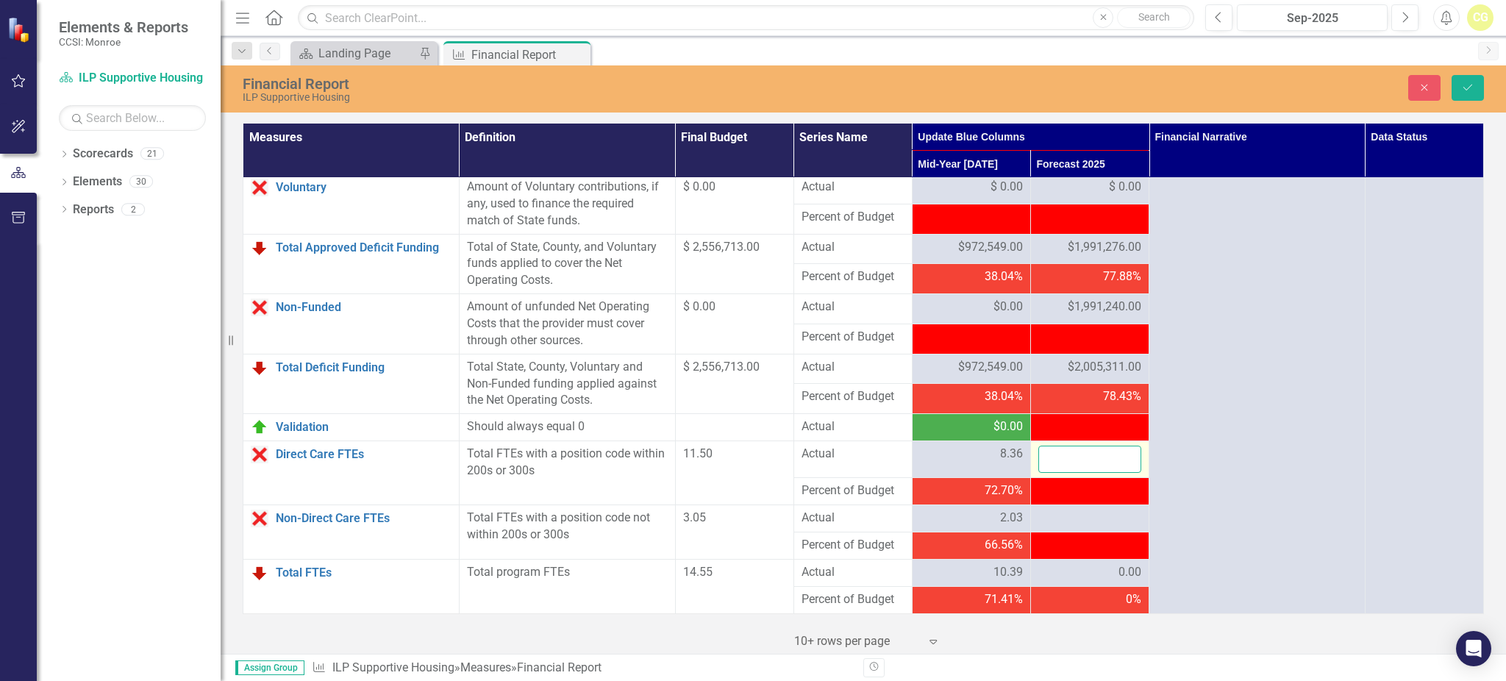
click at [1062, 465] on input "number" at bounding box center [1089, 458] width 103 height 27
type input "8.65"
click at [1073, 521] on div at bounding box center [1089, 518] width 103 height 18
click at [1073, 522] on div at bounding box center [1089, 518] width 103 height 18
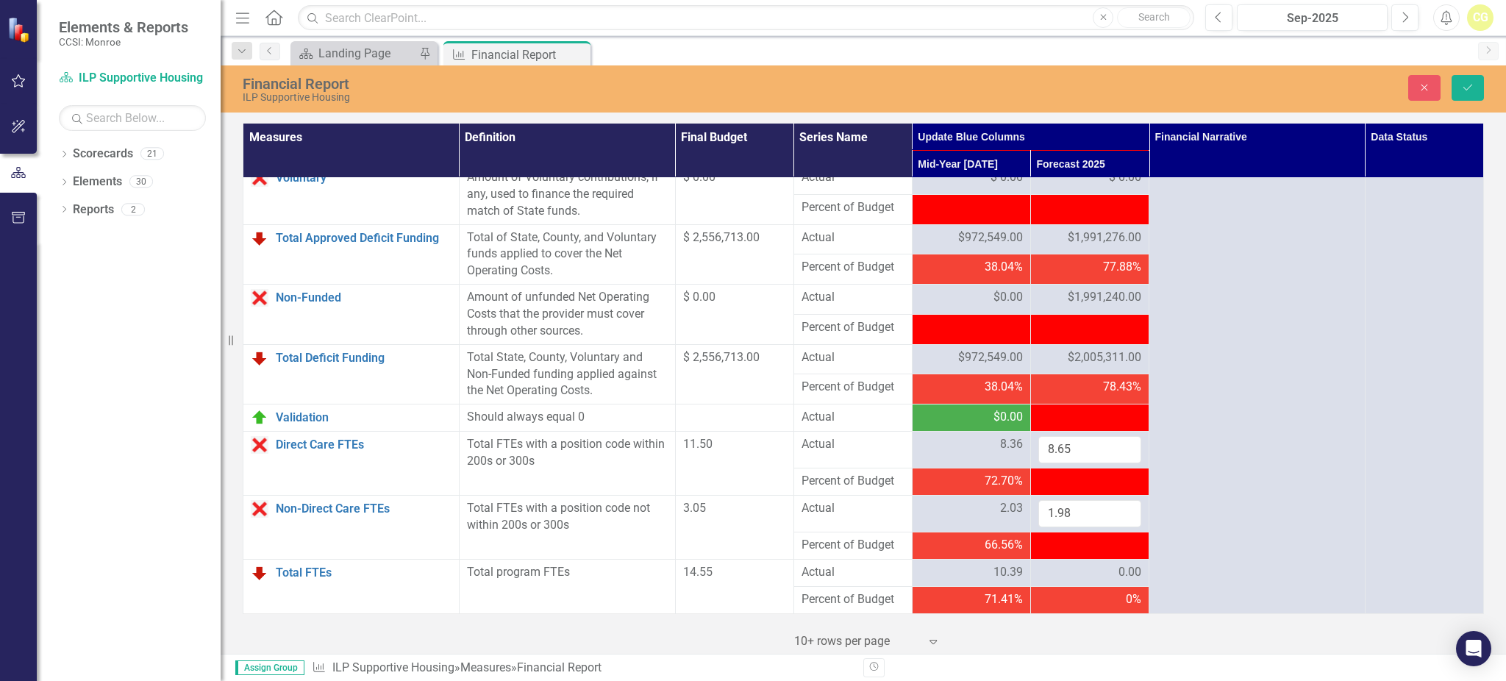
type input "1.98"
click at [1092, 581] on div "0.00" at bounding box center [1089, 572] width 103 height 17
click at [1464, 79] on button "Save" at bounding box center [1467, 88] width 32 height 26
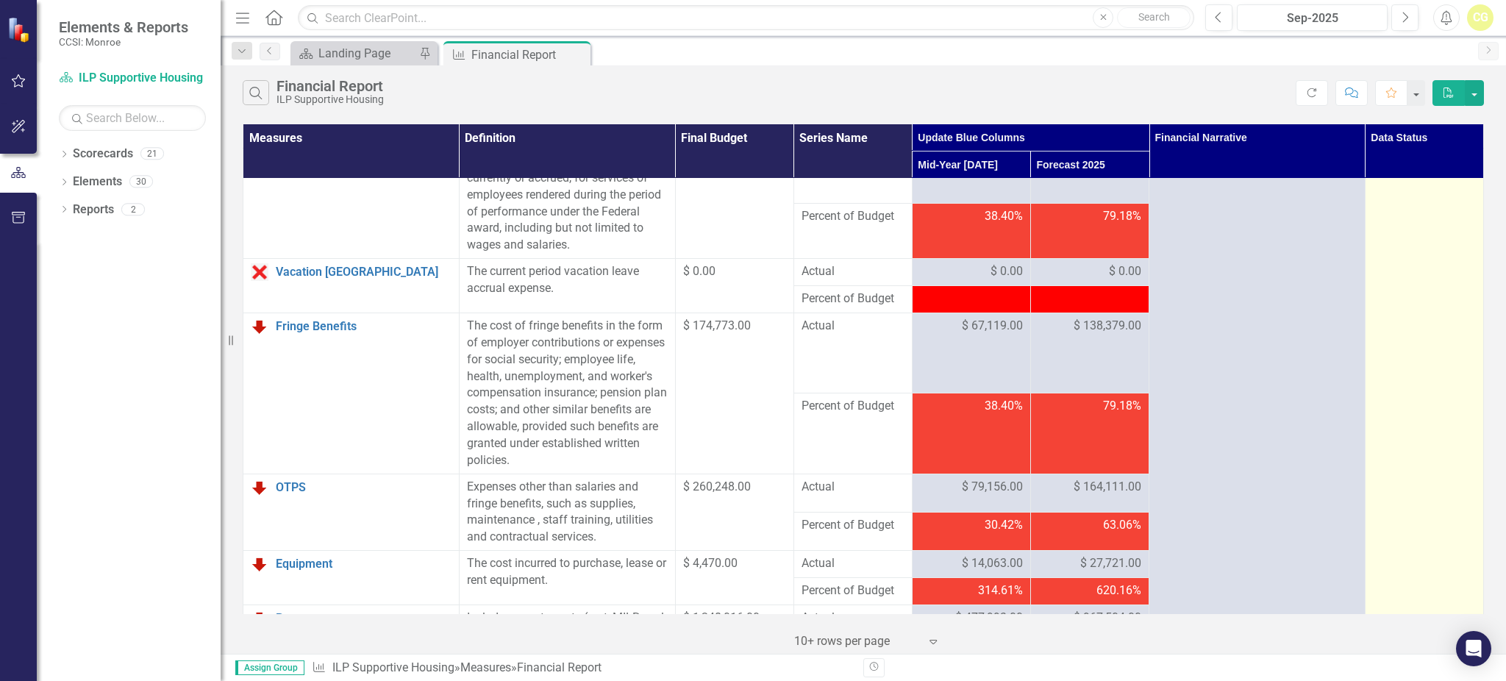
scroll to position [0, 0]
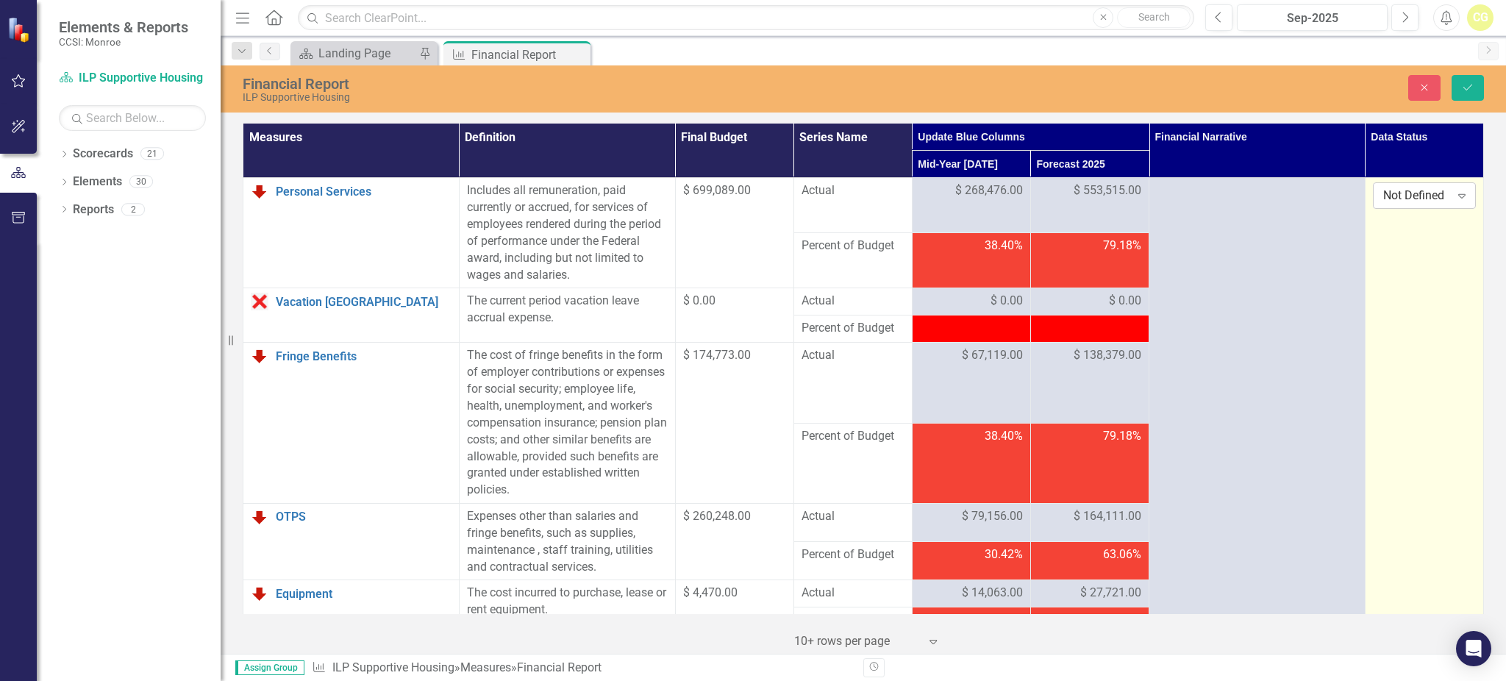
click at [1403, 204] on div "Not Defined" at bounding box center [1416, 195] width 67 height 17
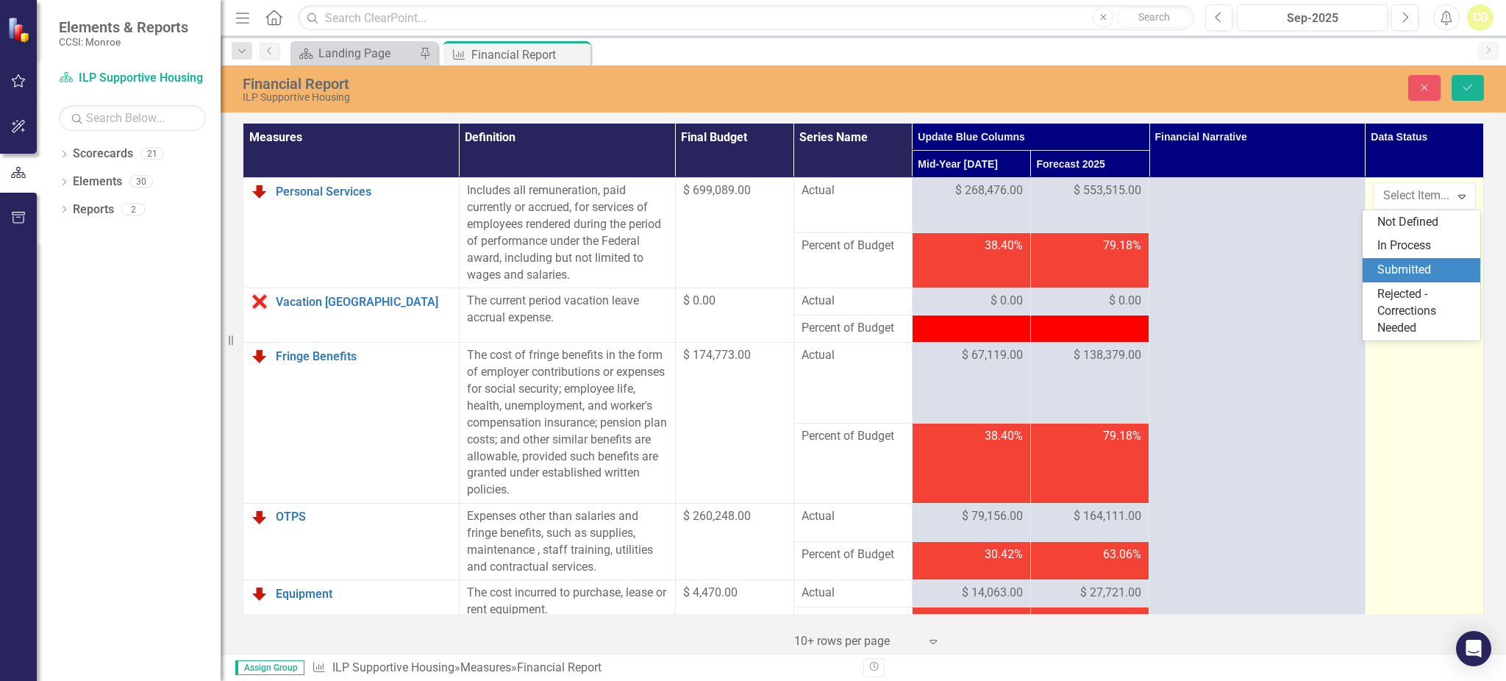
click at [1404, 266] on div "Submitted" at bounding box center [1424, 270] width 94 height 17
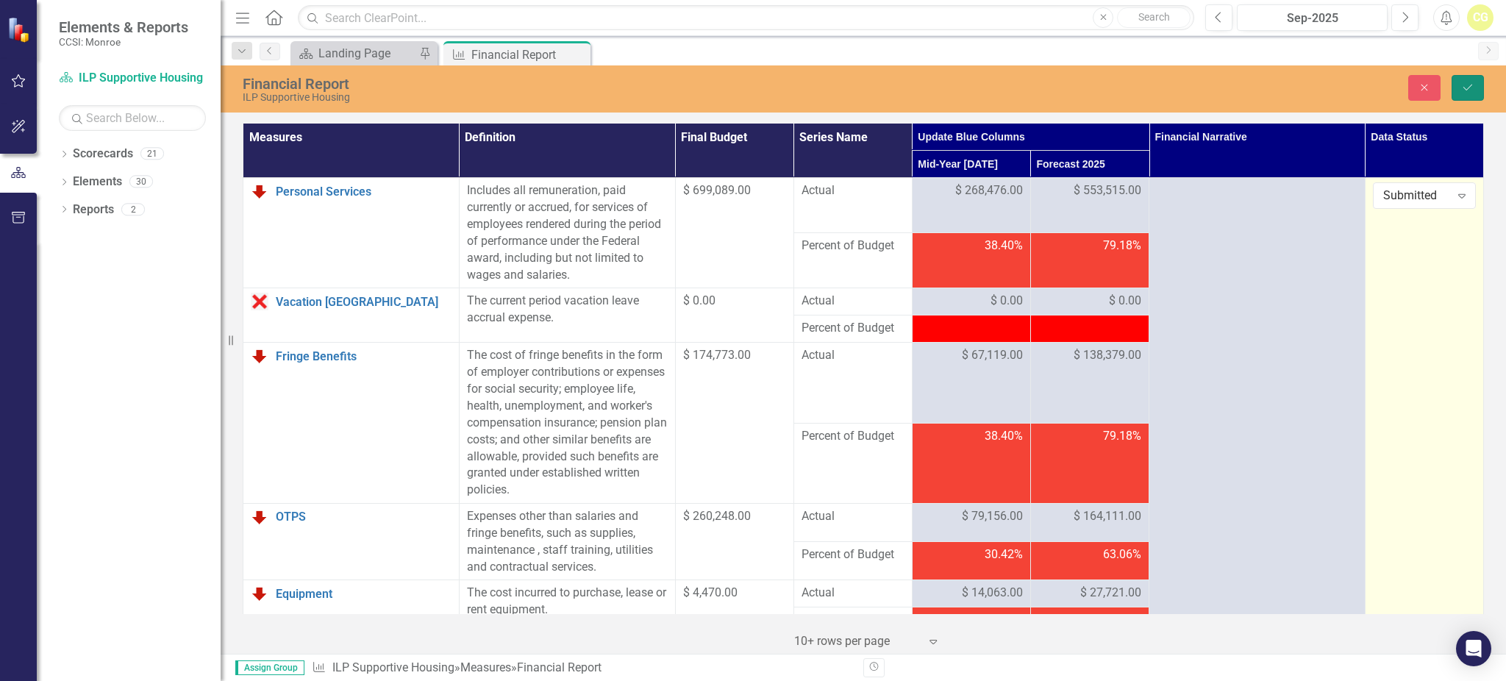
click at [1469, 90] on icon "Save" at bounding box center [1467, 87] width 13 height 10
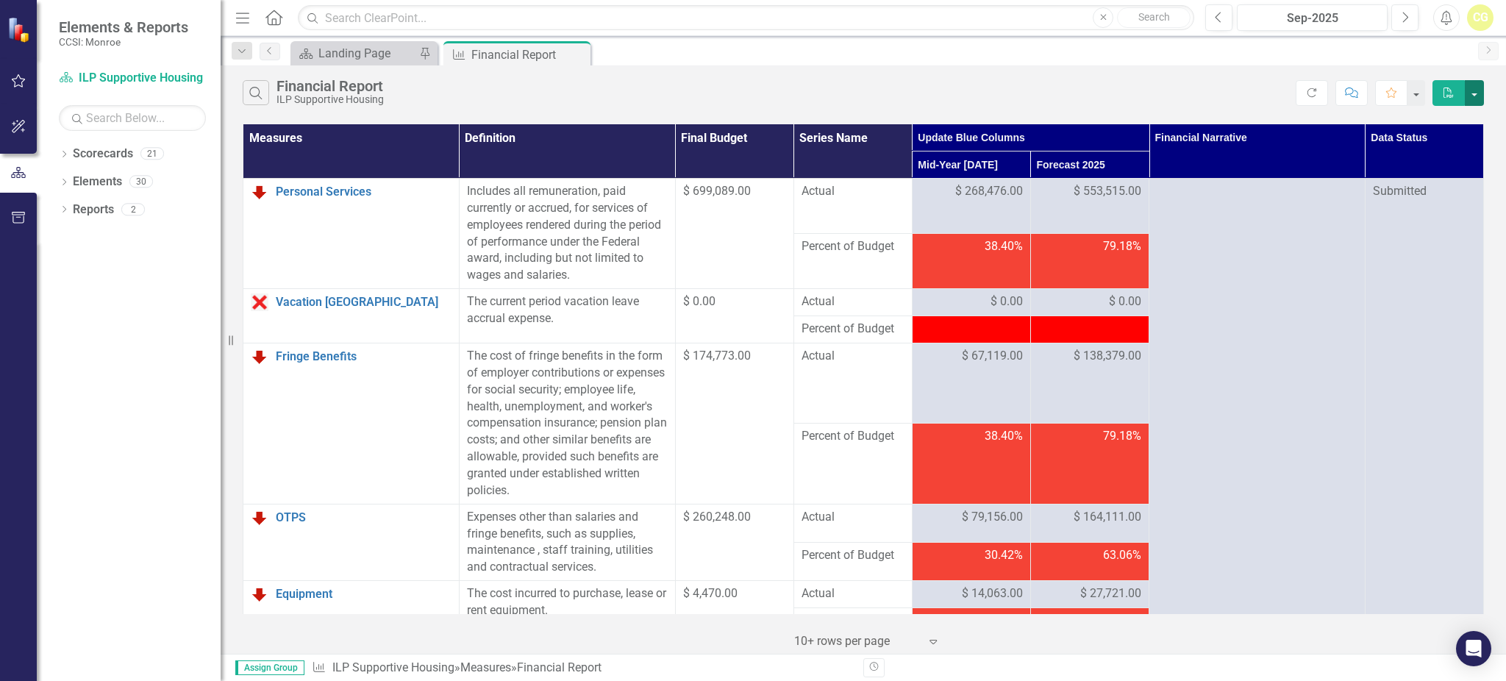
click at [1472, 96] on button "button" at bounding box center [1473, 93] width 19 height 26
click at [1436, 146] on link "Excel Export to Excel" at bounding box center [1425, 147] width 116 height 27
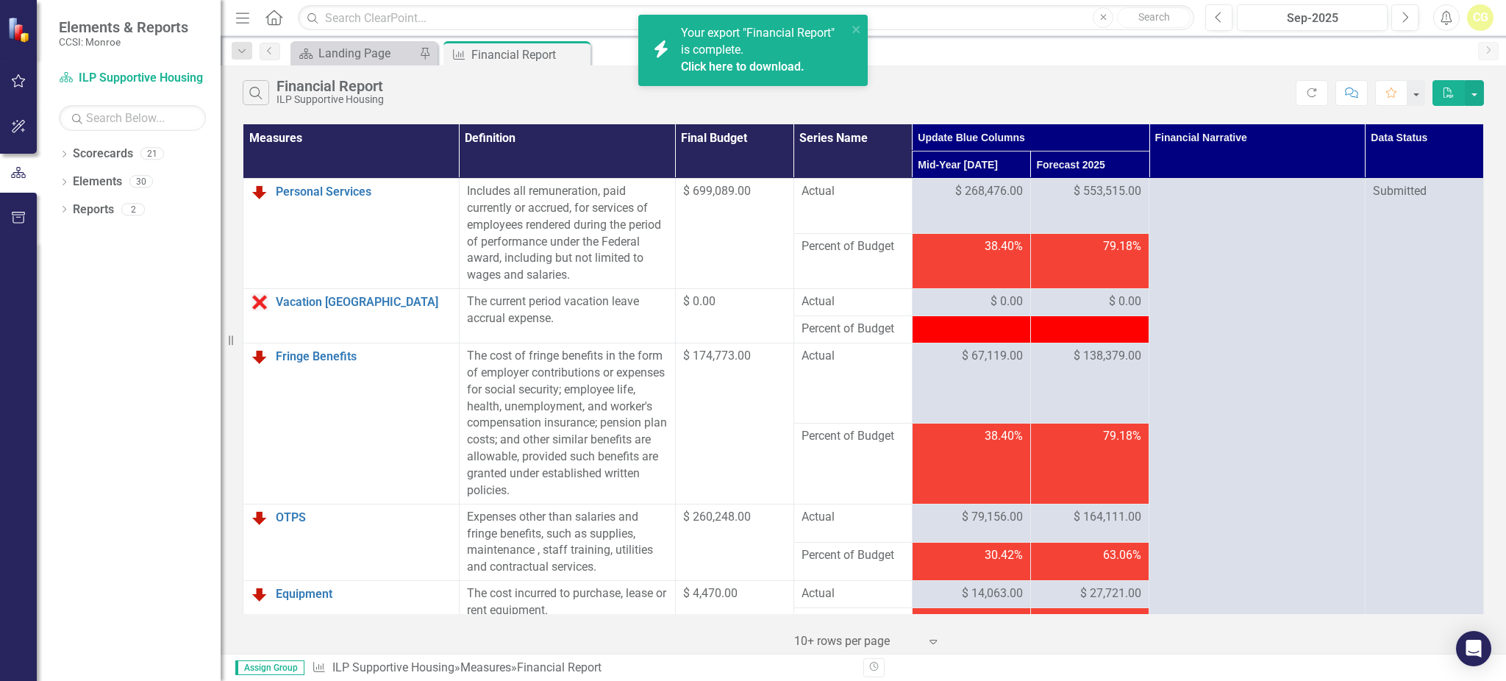
click at [770, 65] on link "Click here to download." at bounding box center [743, 67] width 124 height 14
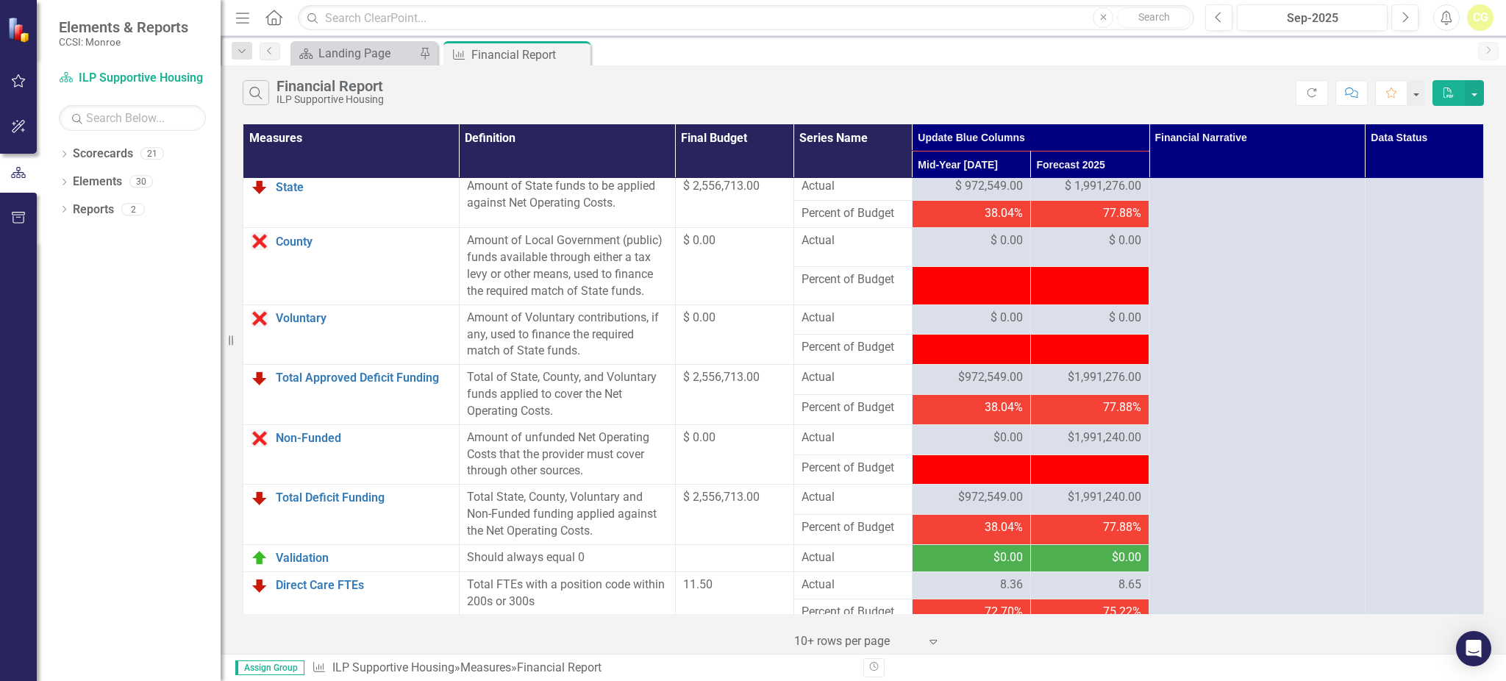
scroll to position [1654, 0]
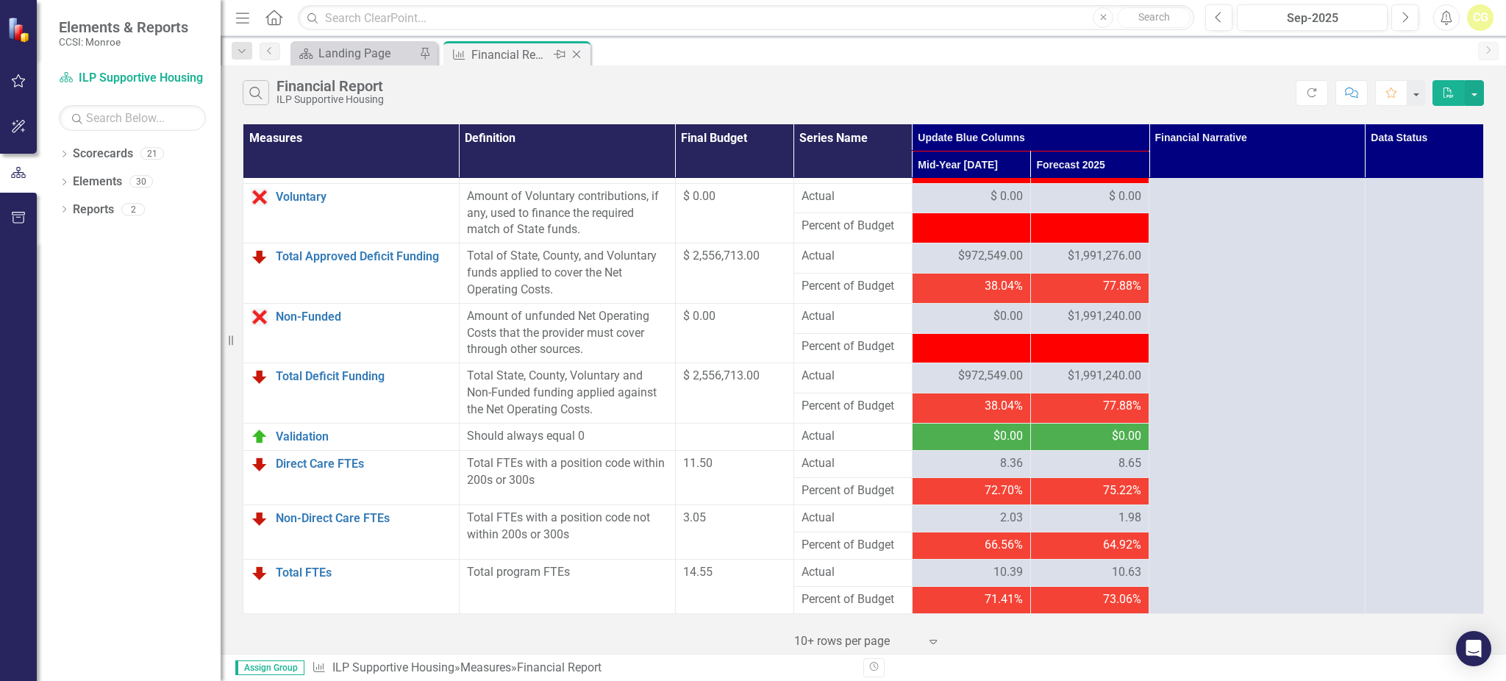
click at [573, 56] on icon "Close" at bounding box center [576, 55] width 15 height 12
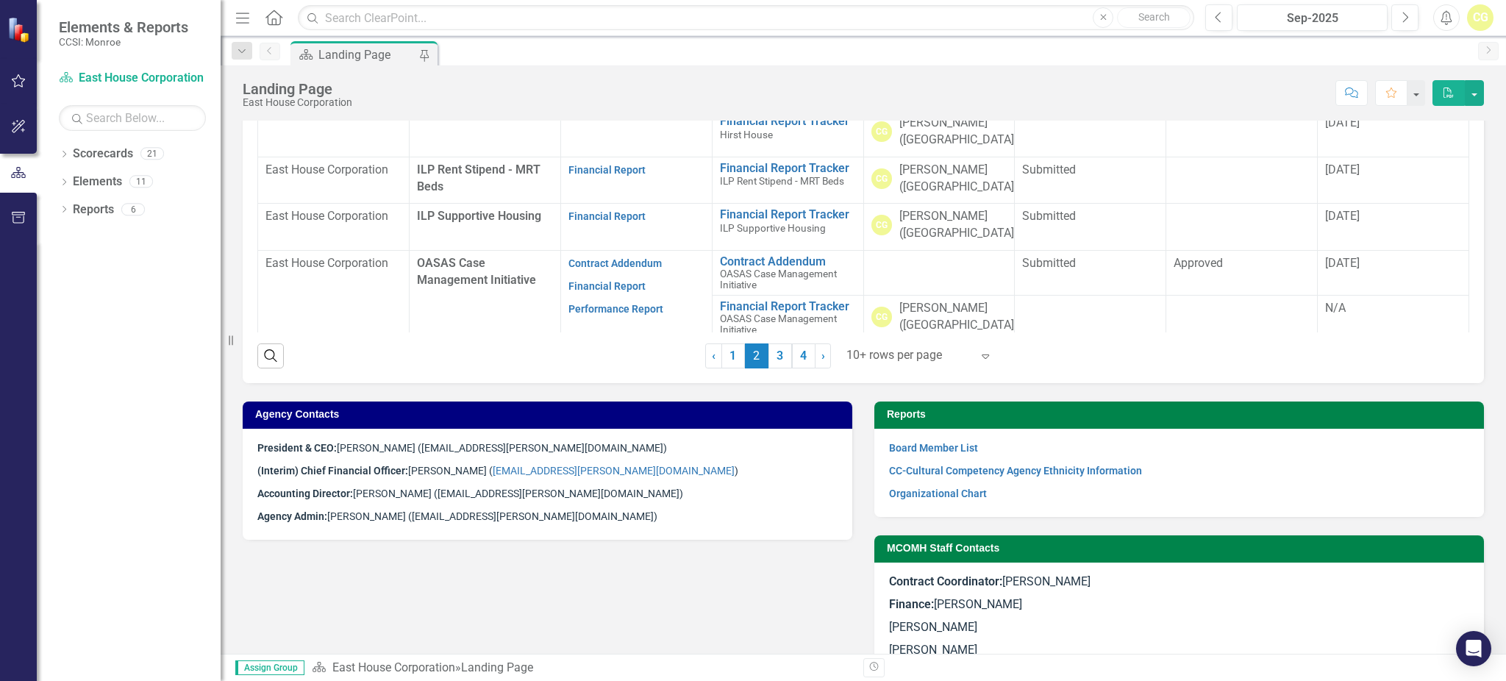
scroll to position [679, 0]
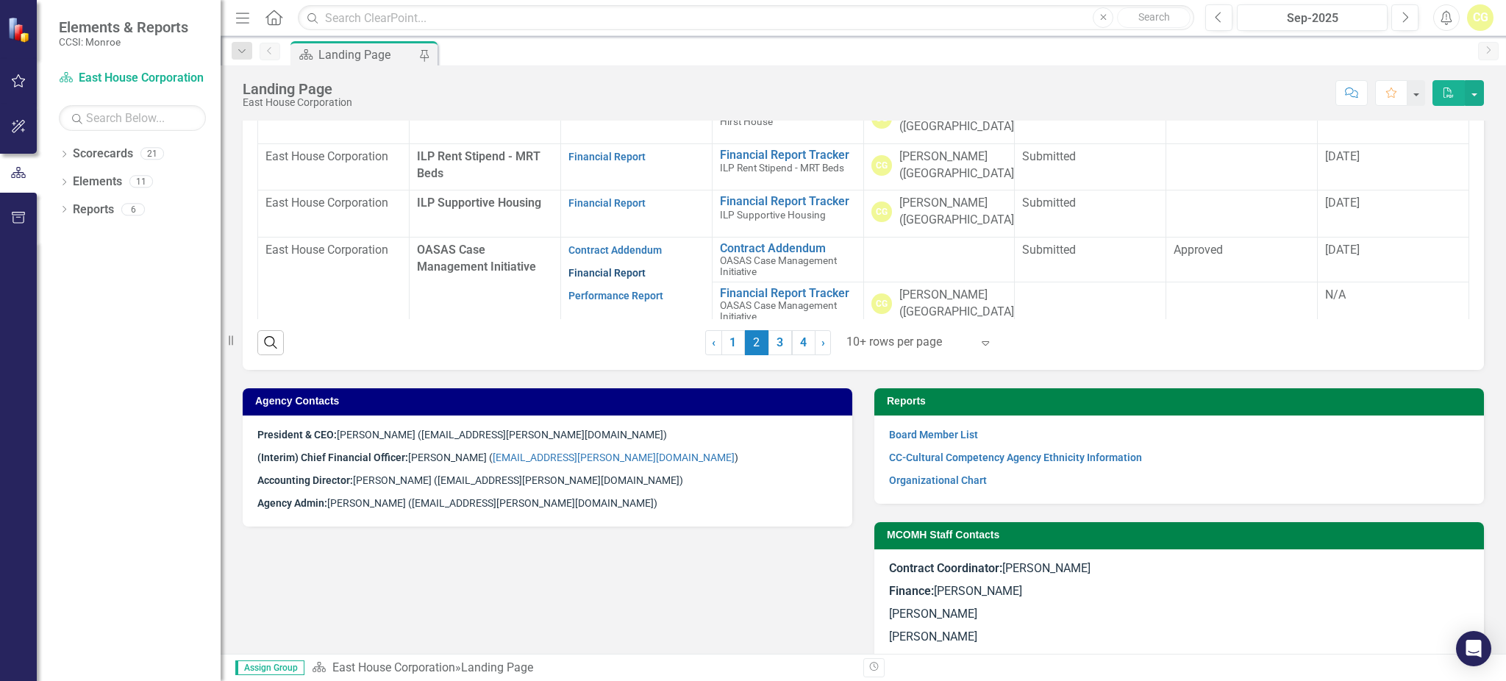
click at [584, 272] on link "Financial Report" at bounding box center [606, 273] width 77 height 12
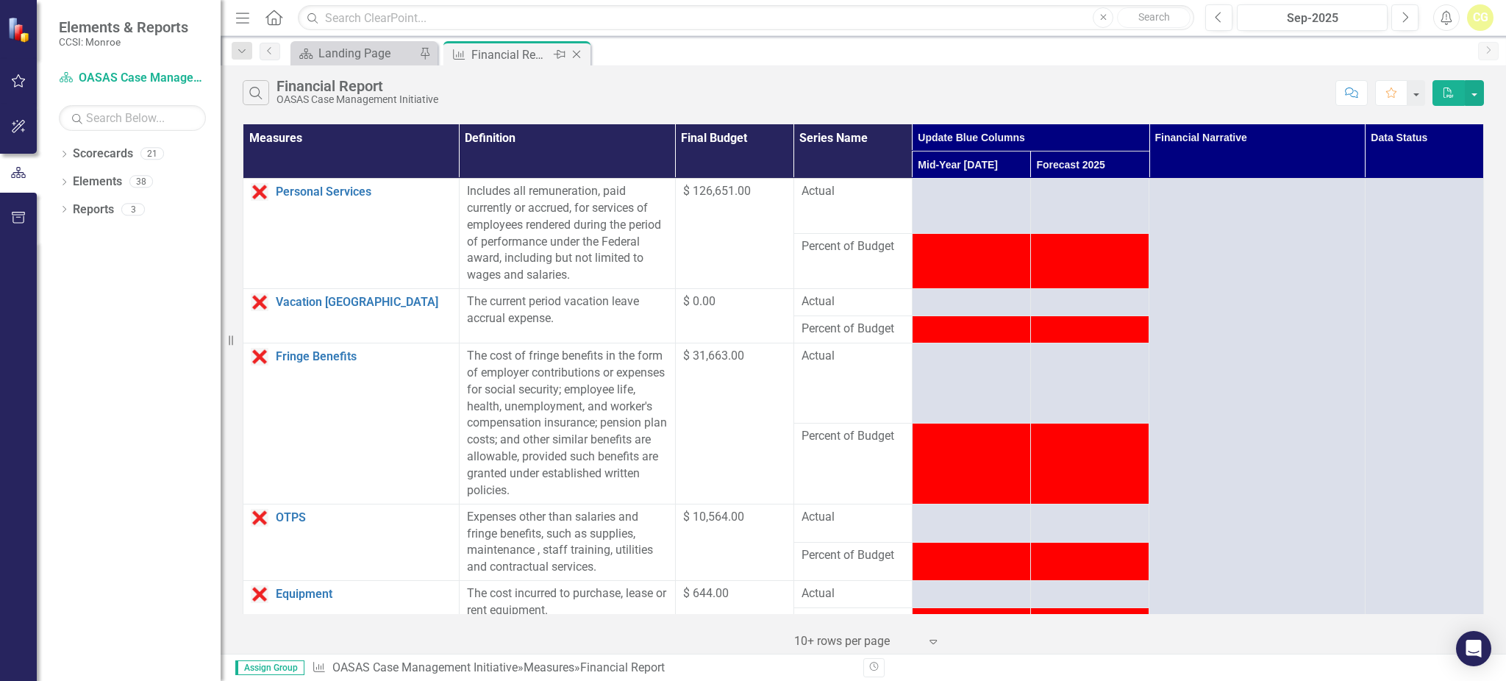
click at [579, 51] on icon "Close" at bounding box center [576, 55] width 15 height 12
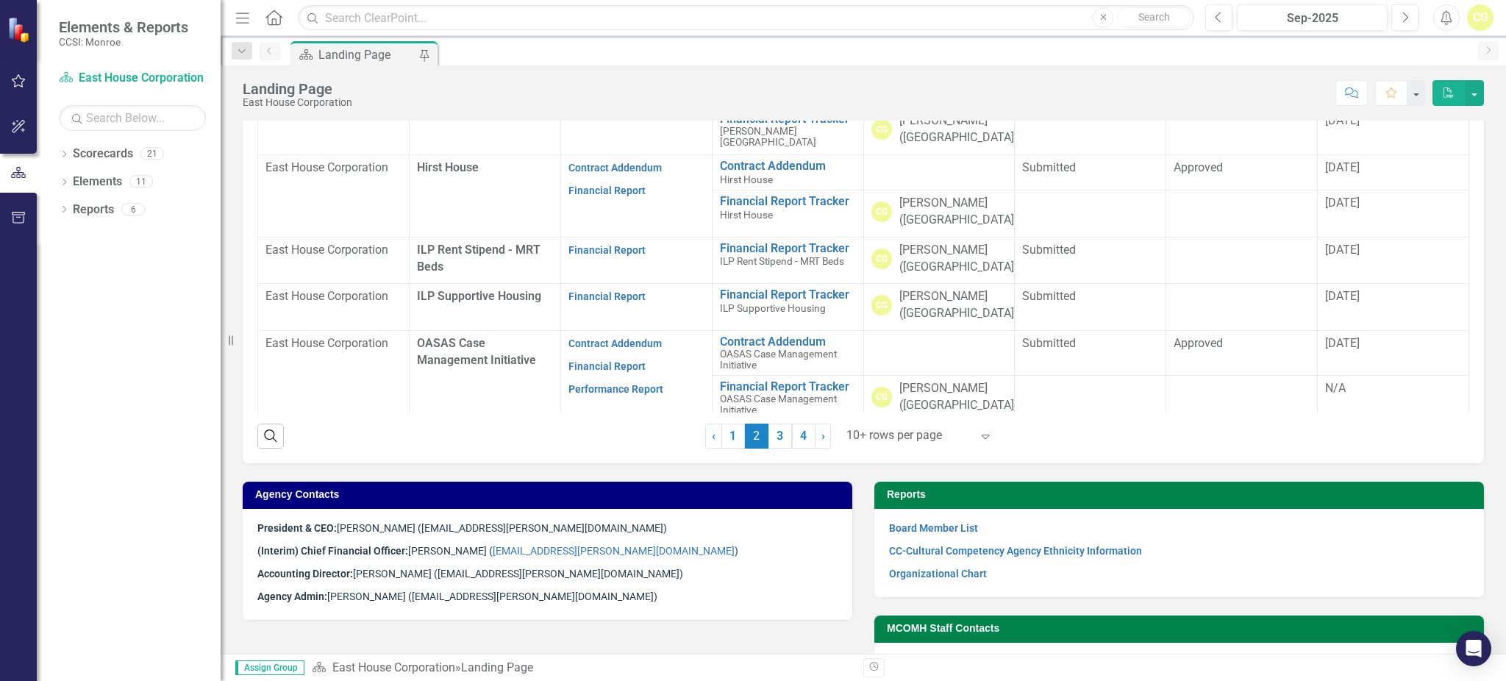
scroll to position [588, 0]
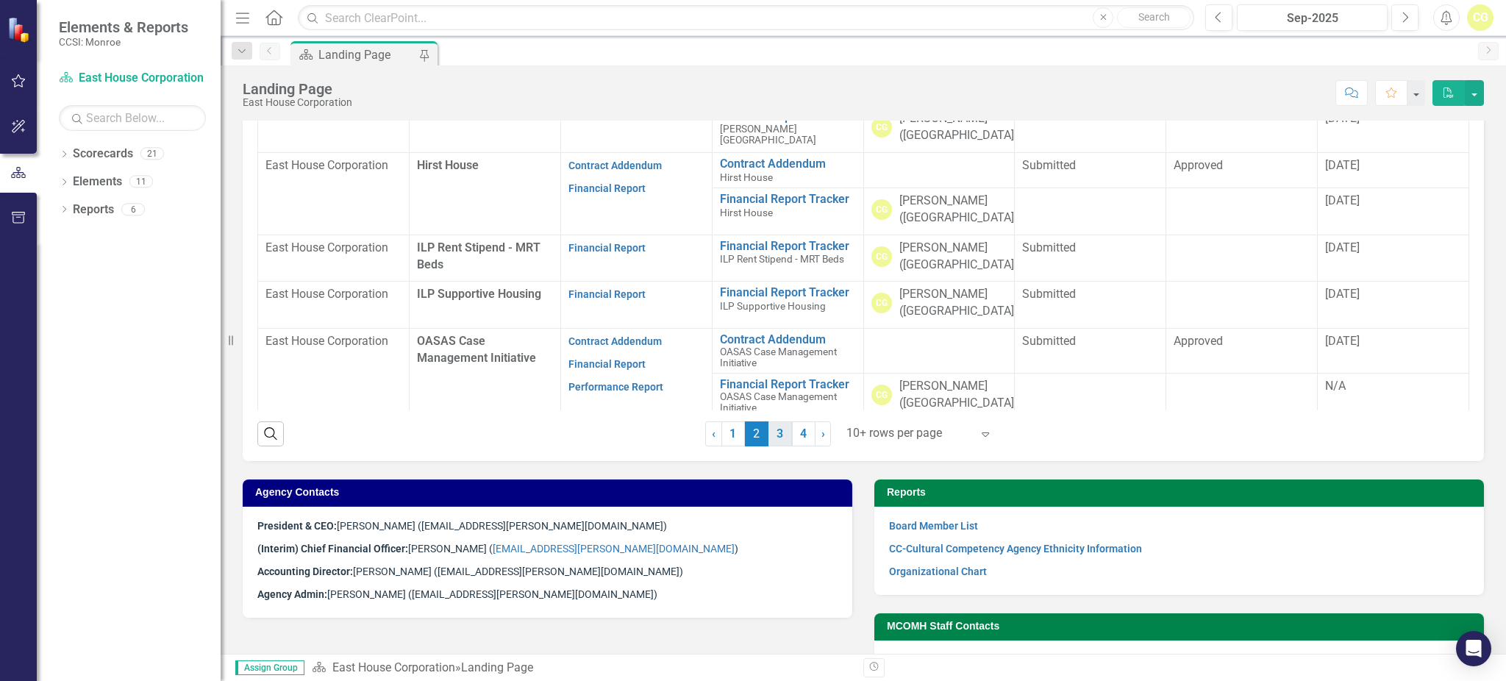
click at [775, 437] on link "3" at bounding box center [780, 433] width 24 height 25
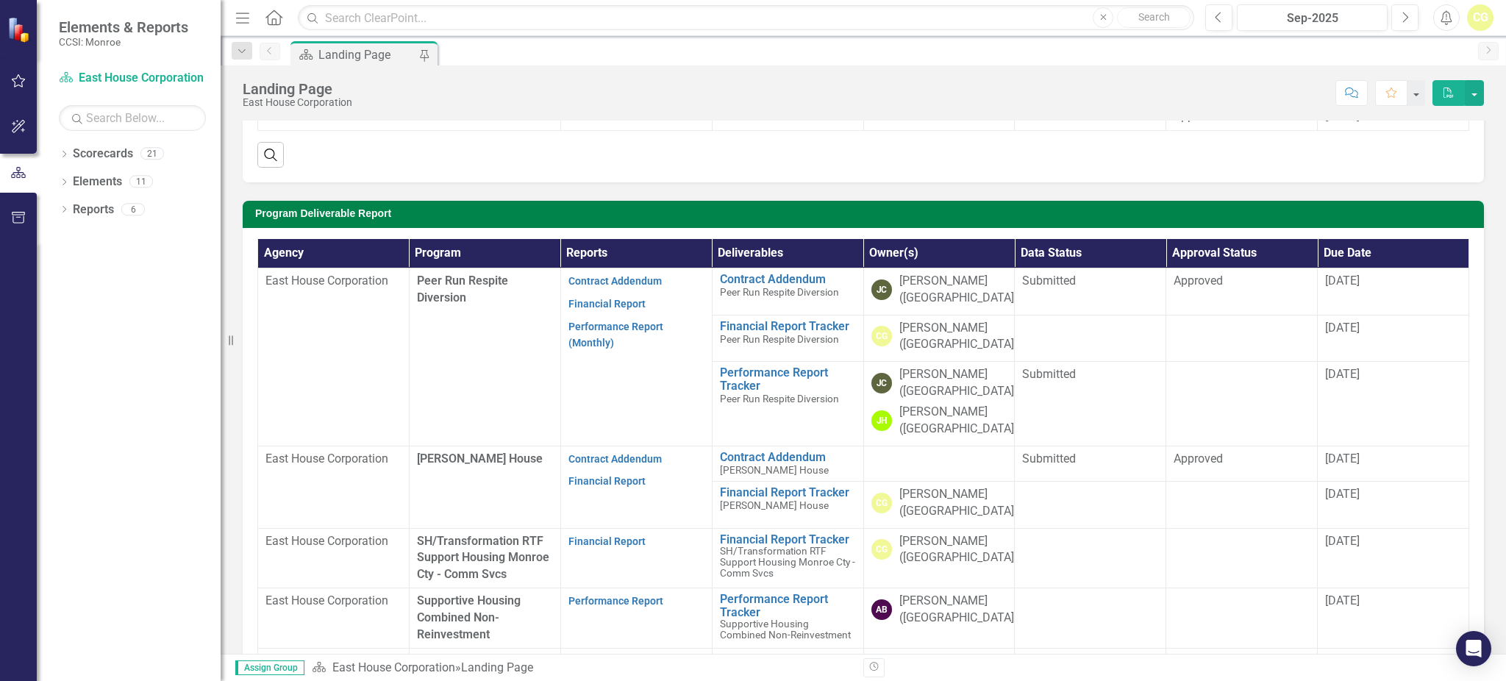
scroll to position [196, 0]
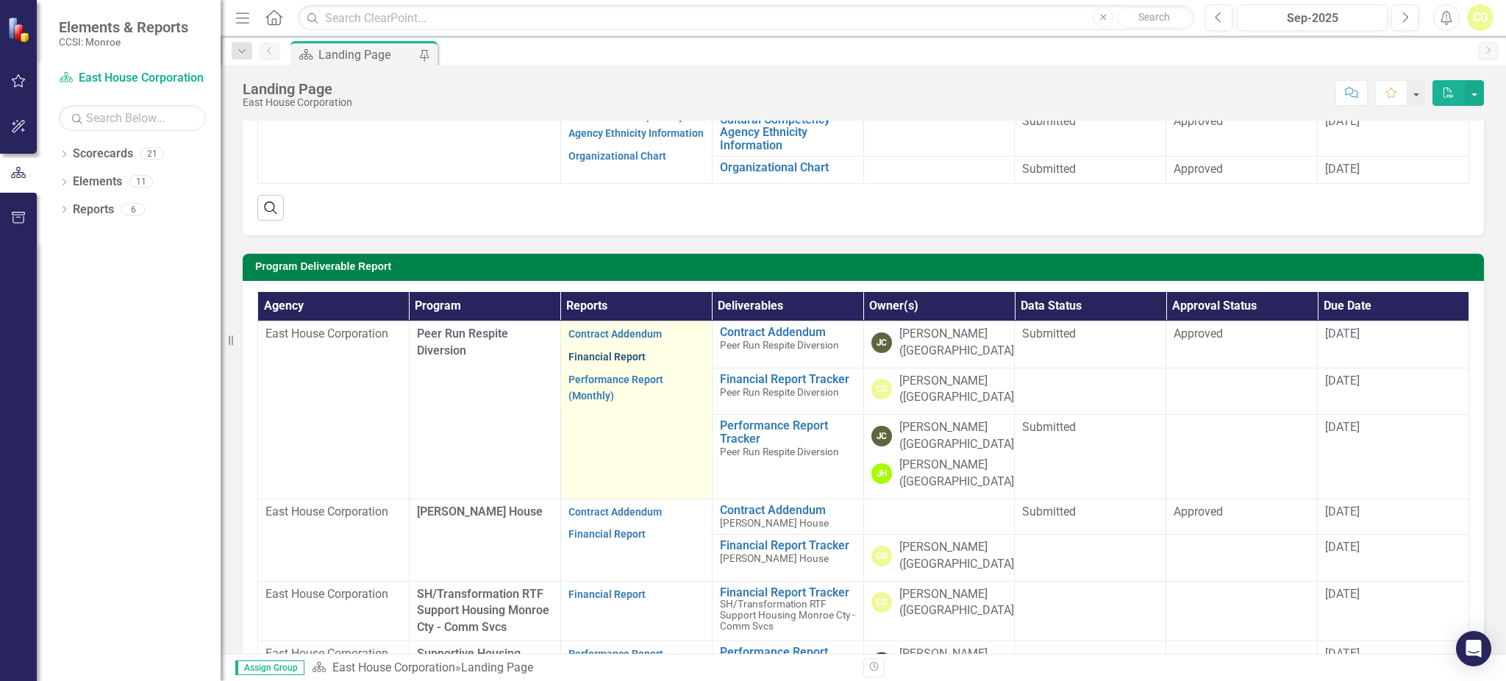
click at [581, 352] on link "Financial Report" at bounding box center [606, 357] width 77 height 12
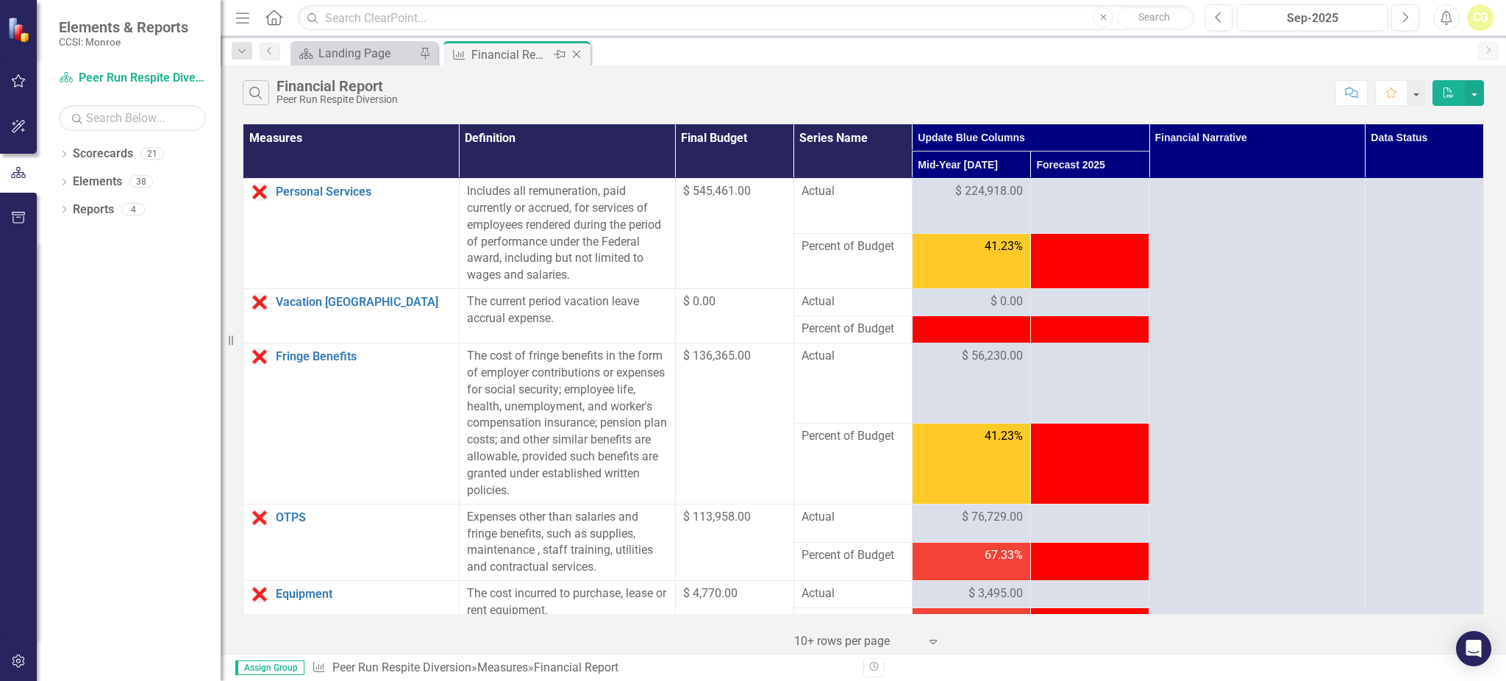
click at [581, 55] on icon "Close" at bounding box center [576, 55] width 15 height 12
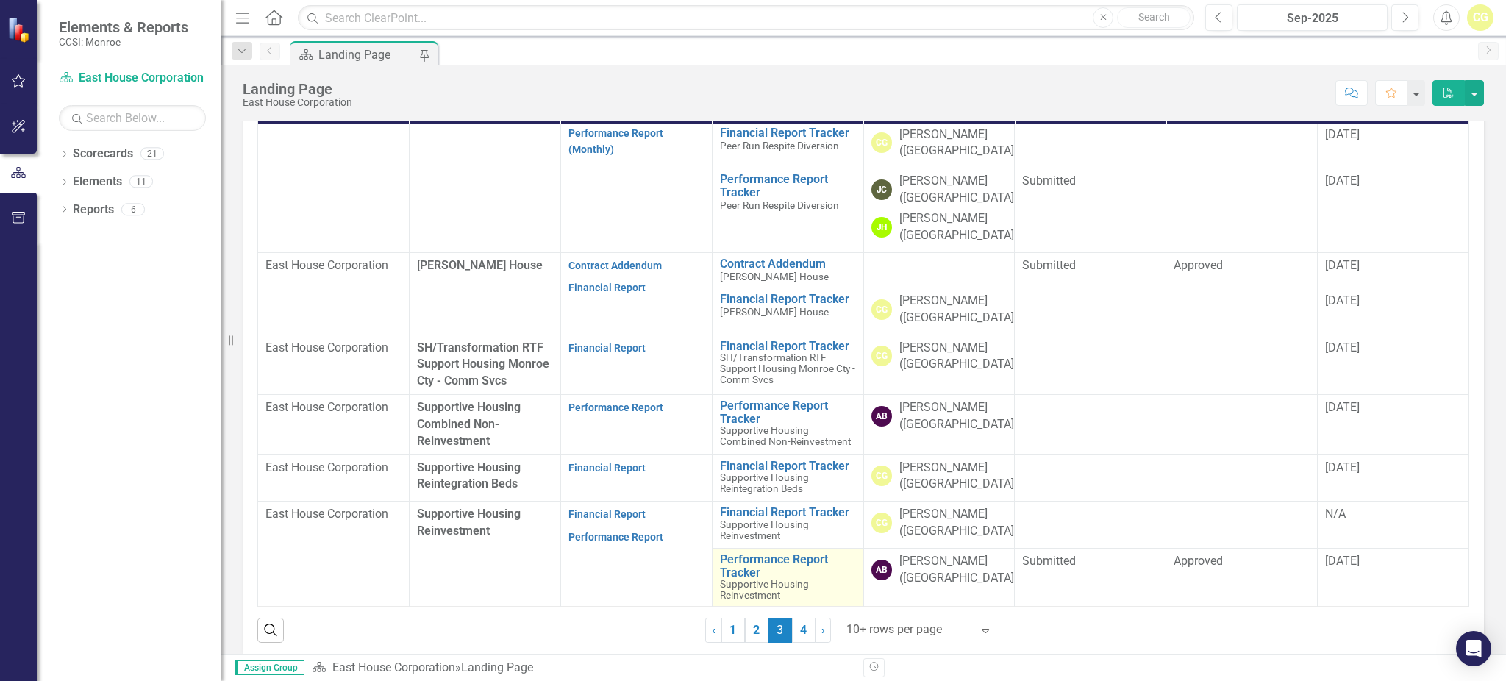
scroll to position [61, 0]
click at [723, 633] on link "1" at bounding box center [733, 630] width 24 height 25
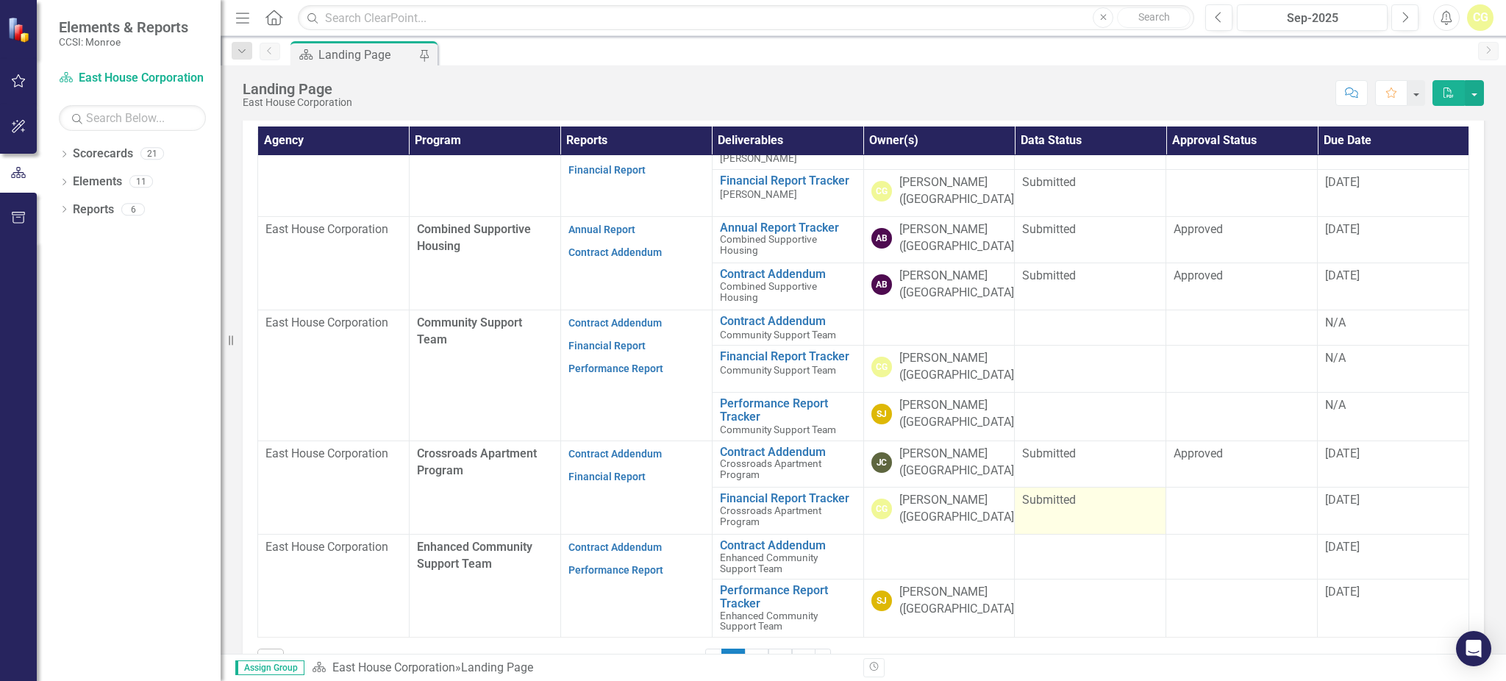
scroll to position [392, 0]
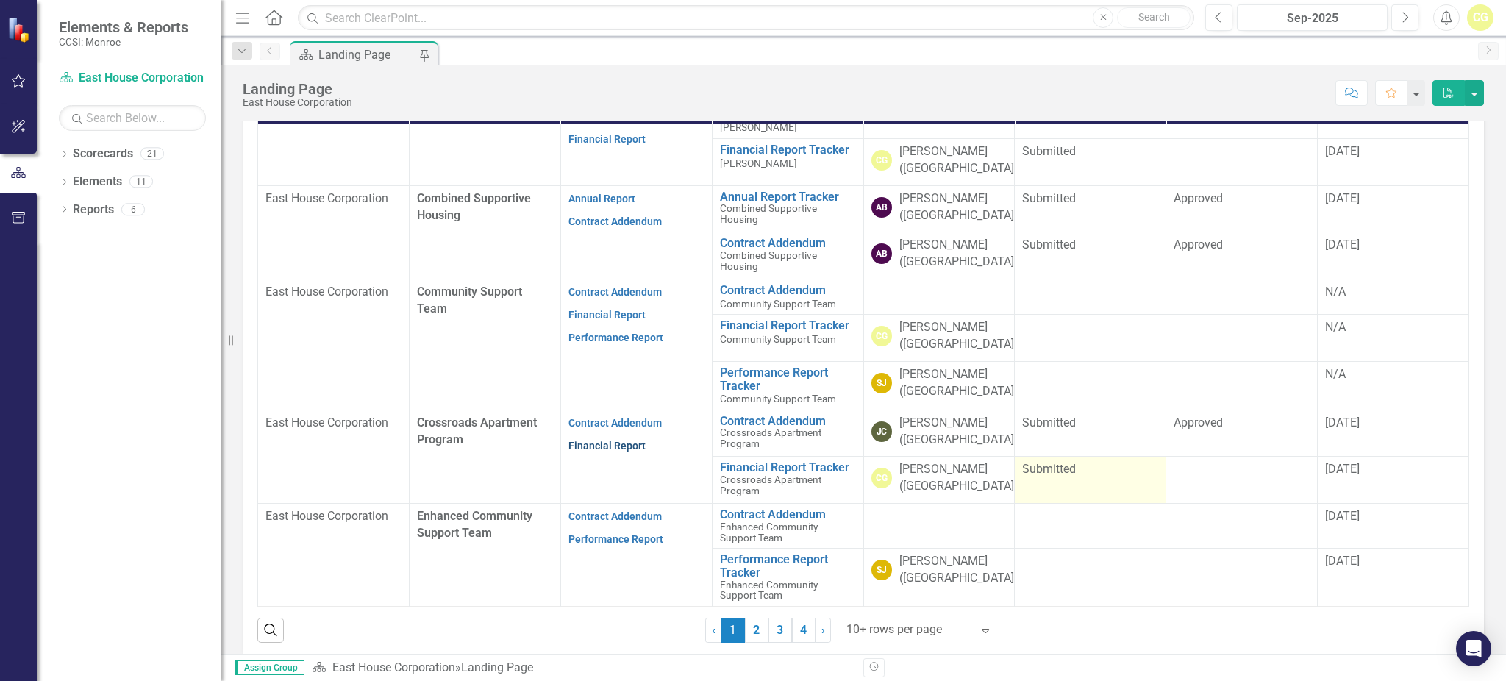
click at [581, 440] on link "Financial Report" at bounding box center [606, 446] width 77 height 12
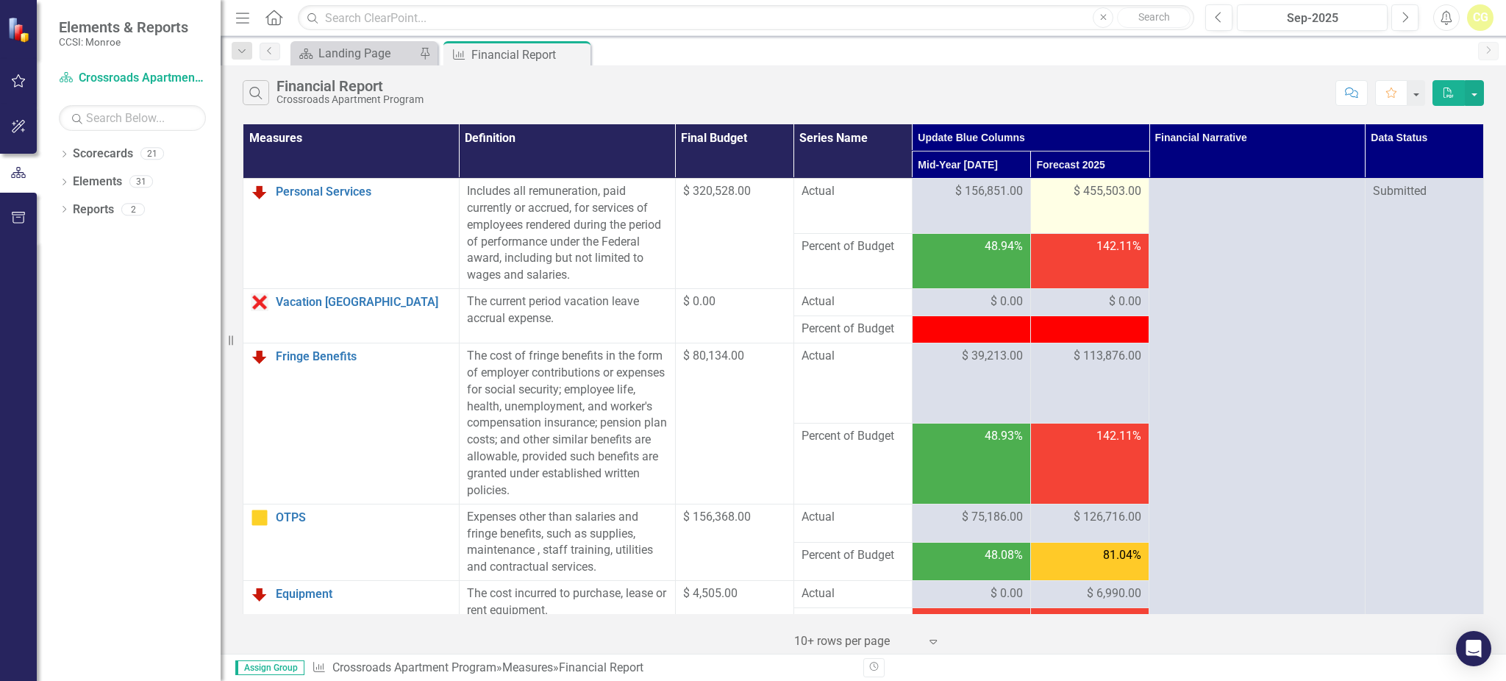
click at [1130, 194] on span "$ 455,503.00" at bounding box center [1107, 191] width 68 height 17
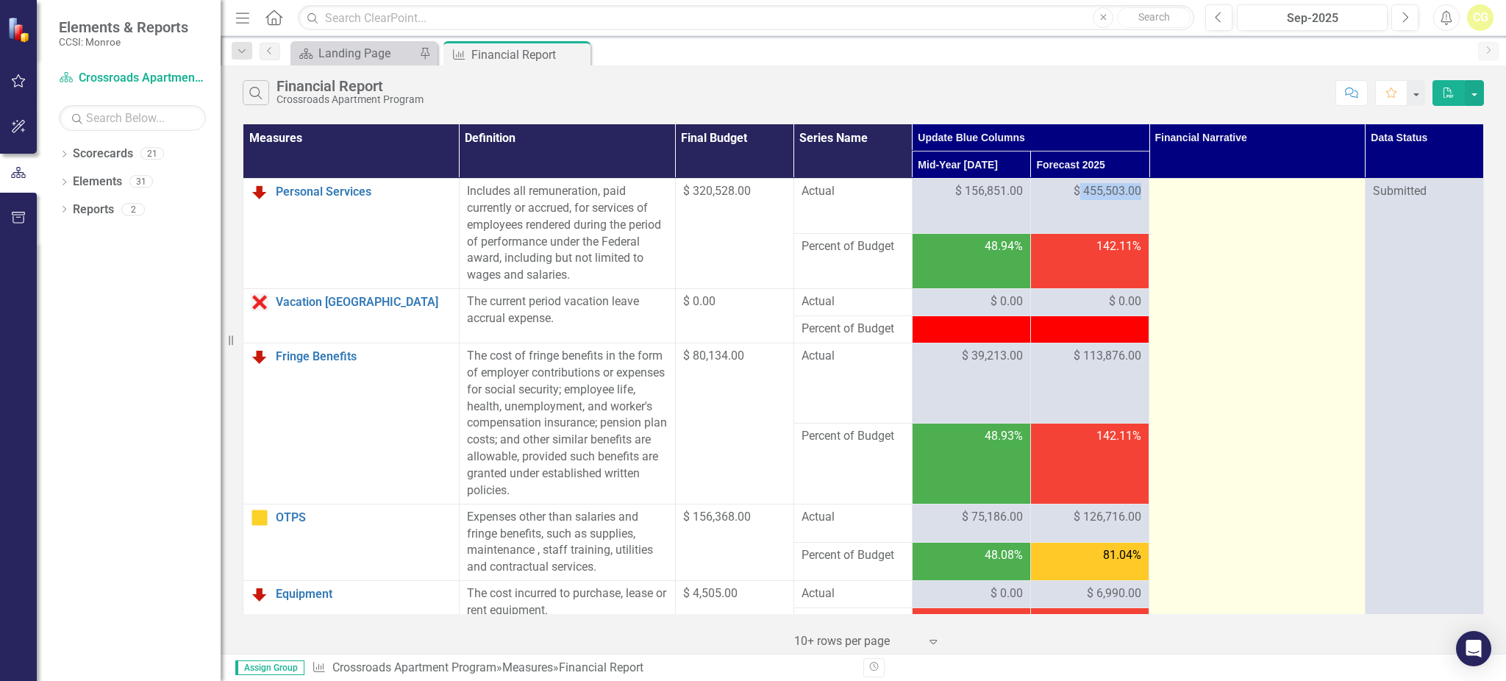
drag, startPoint x: 1073, startPoint y: 187, endPoint x: 1174, endPoint y: 195, distance: 101.7
click at [1174, 195] on tr "Personal Services Link Open Element Includes all remuneration, paid currently o…" at bounding box center [863, 206] width 1240 height 55
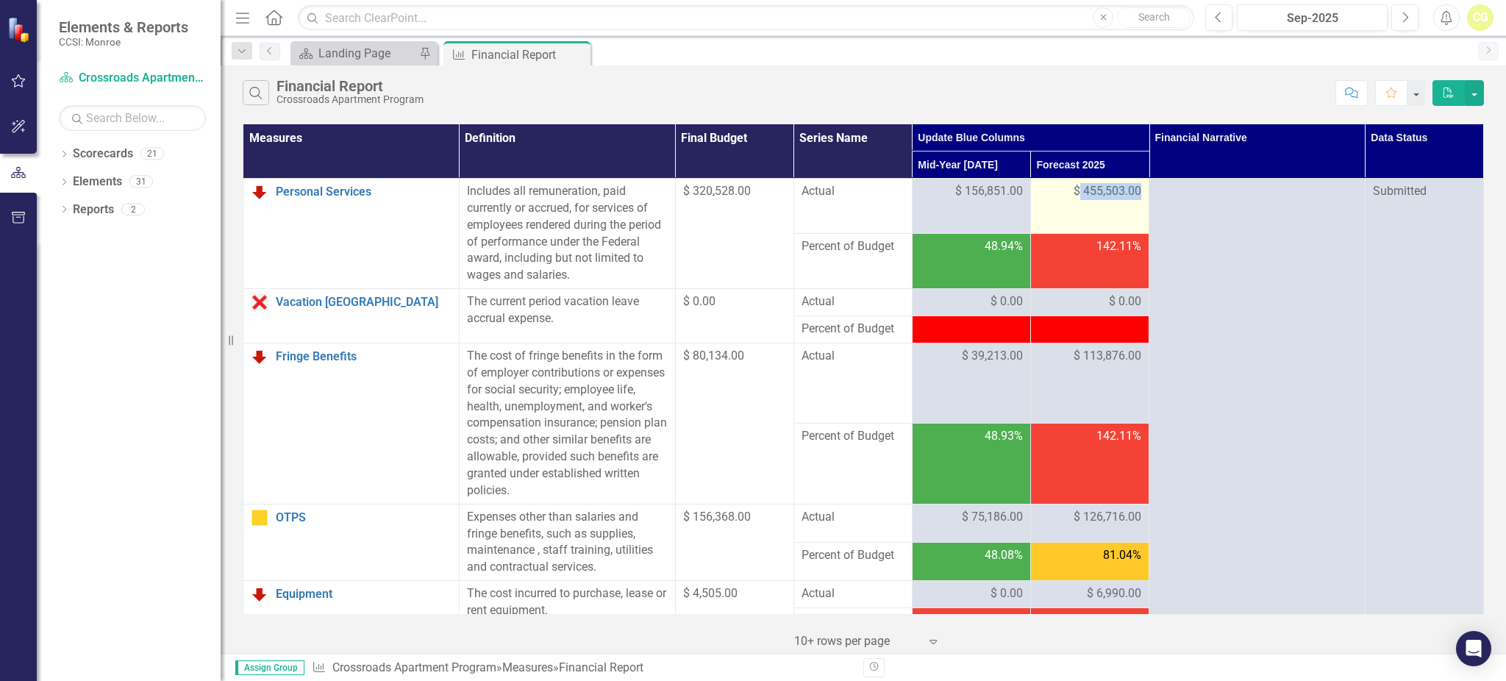
click at [1112, 192] on span "$ 455,503.00" at bounding box center [1107, 191] width 68 height 17
click at [1109, 192] on span "$ 455,503.00" at bounding box center [1107, 191] width 68 height 17
drag, startPoint x: 1081, startPoint y: 192, endPoint x: 1111, endPoint y: 193, distance: 30.1
click at [1111, 193] on span "$ 455,503.00" at bounding box center [1107, 191] width 68 height 17
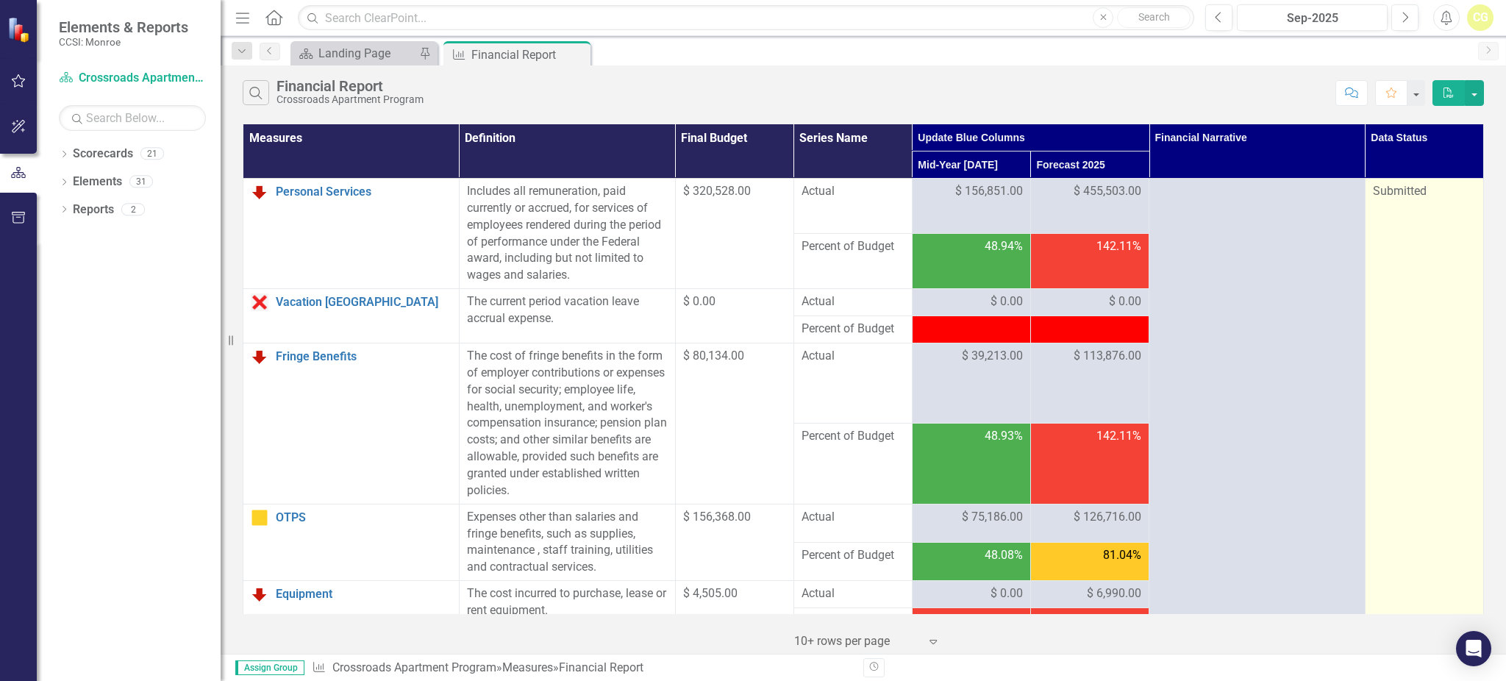
click at [1432, 183] on div "Submitted" at bounding box center [1423, 191] width 103 height 17
click at [1410, 189] on span "Submitted" at bounding box center [1399, 191] width 54 height 14
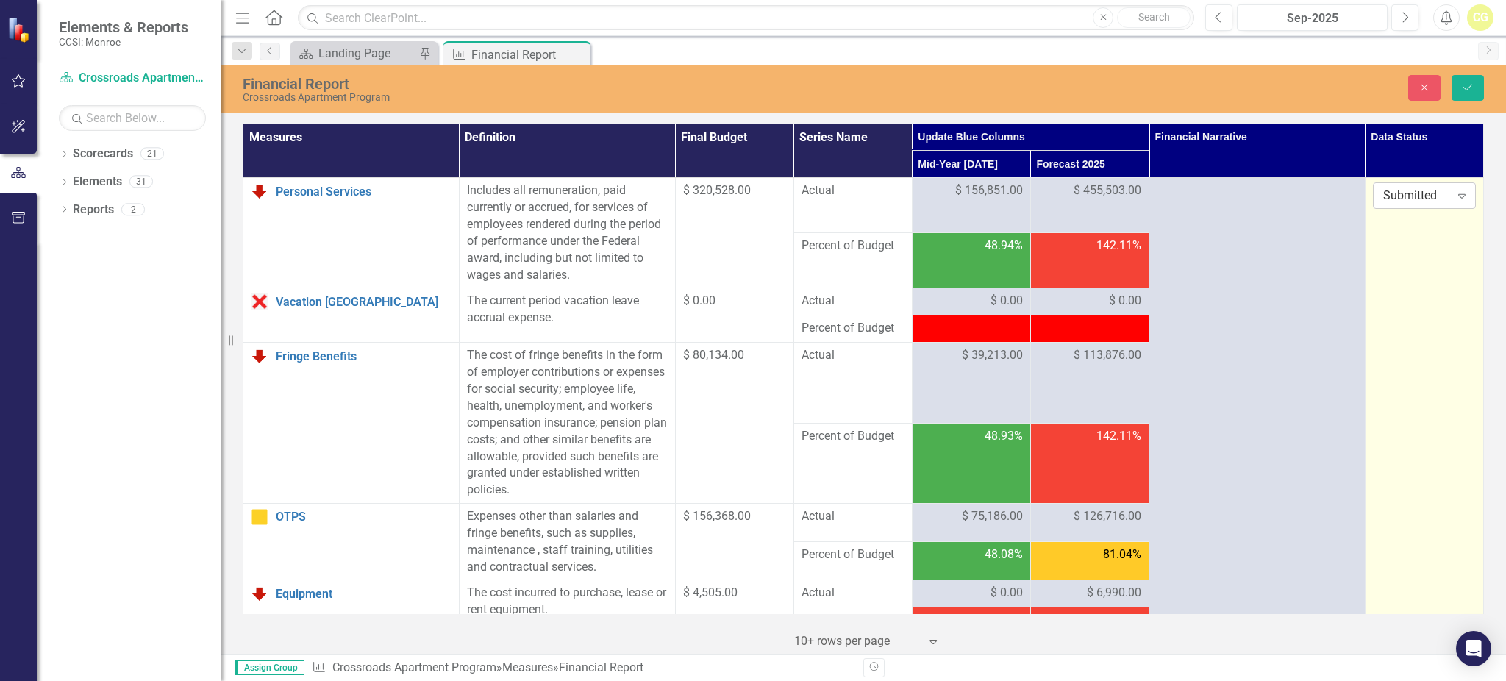
click at [1428, 198] on div "Submitted" at bounding box center [1416, 195] width 67 height 17
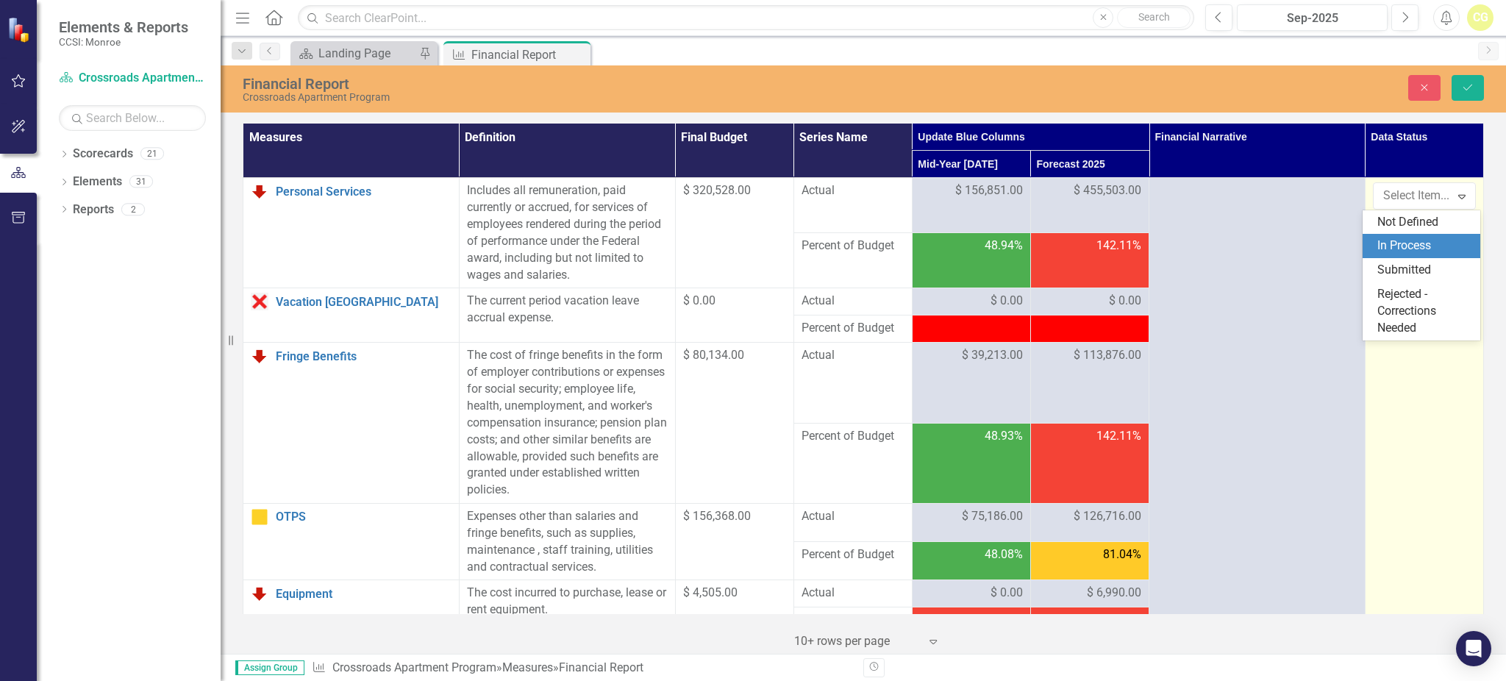
click at [1430, 242] on div "In Process" at bounding box center [1424, 245] width 94 height 17
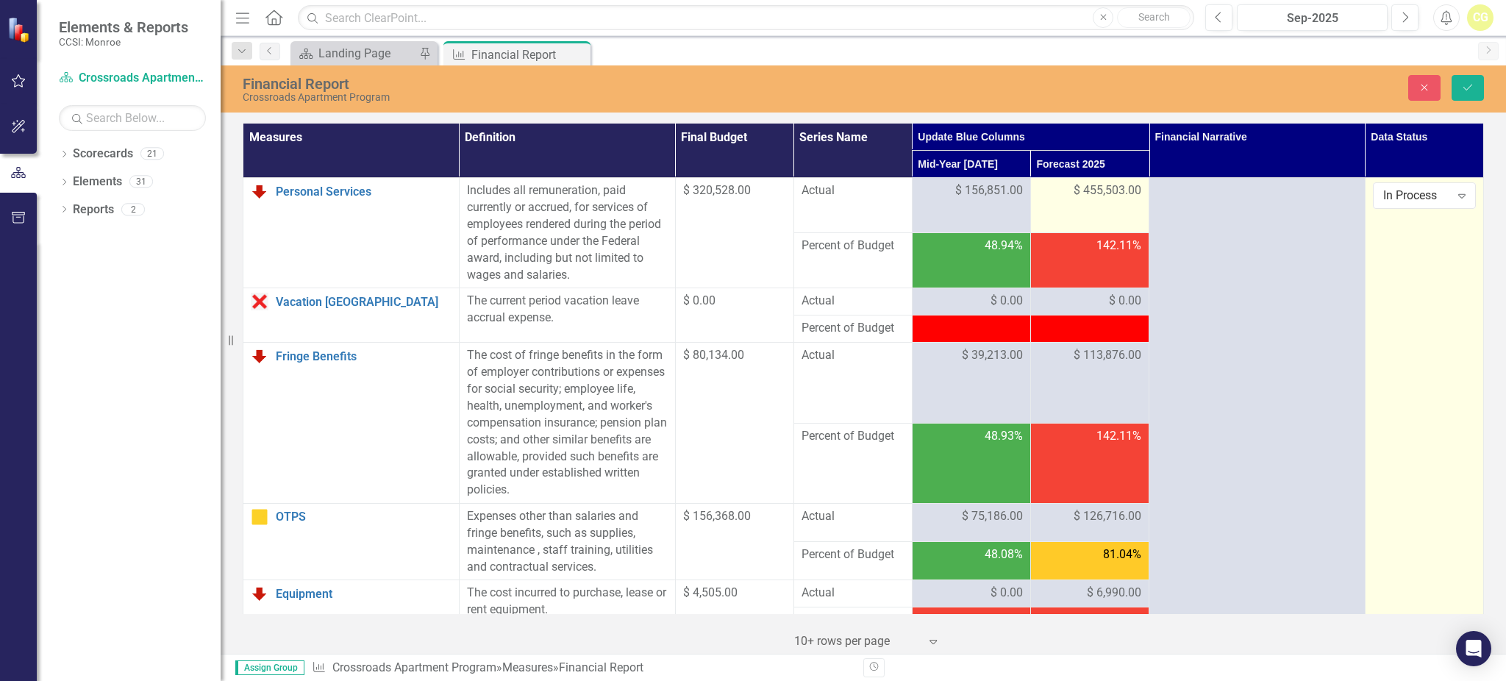
click at [1098, 196] on span "$ 455,503.00" at bounding box center [1107, 190] width 68 height 17
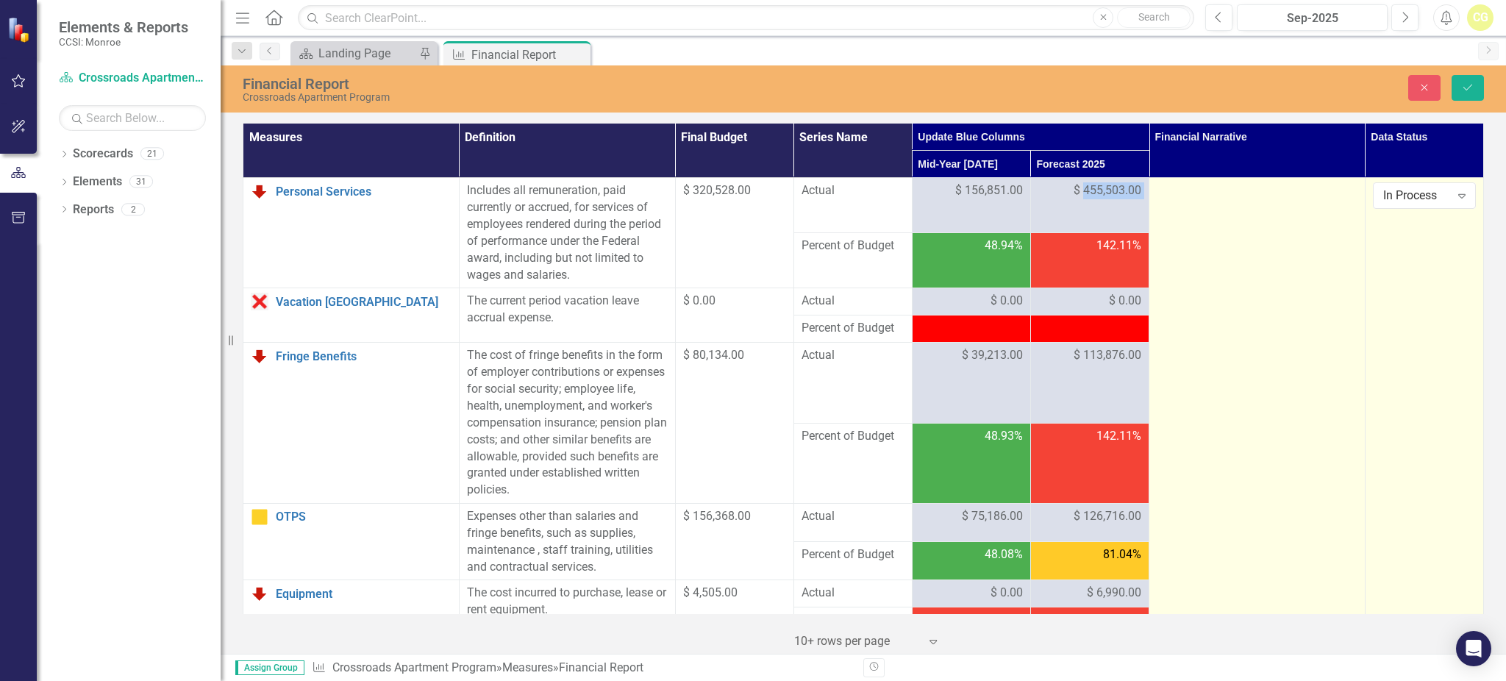
drag, startPoint x: 1075, startPoint y: 190, endPoint x: 1154, endPoint y: 194, distance: 78.8
click at [1154, 194] on tr "Personal Services Link Open Element Includes all remuneration, paid currently o…" at bounding box center [863, 205] width 1240 height 55
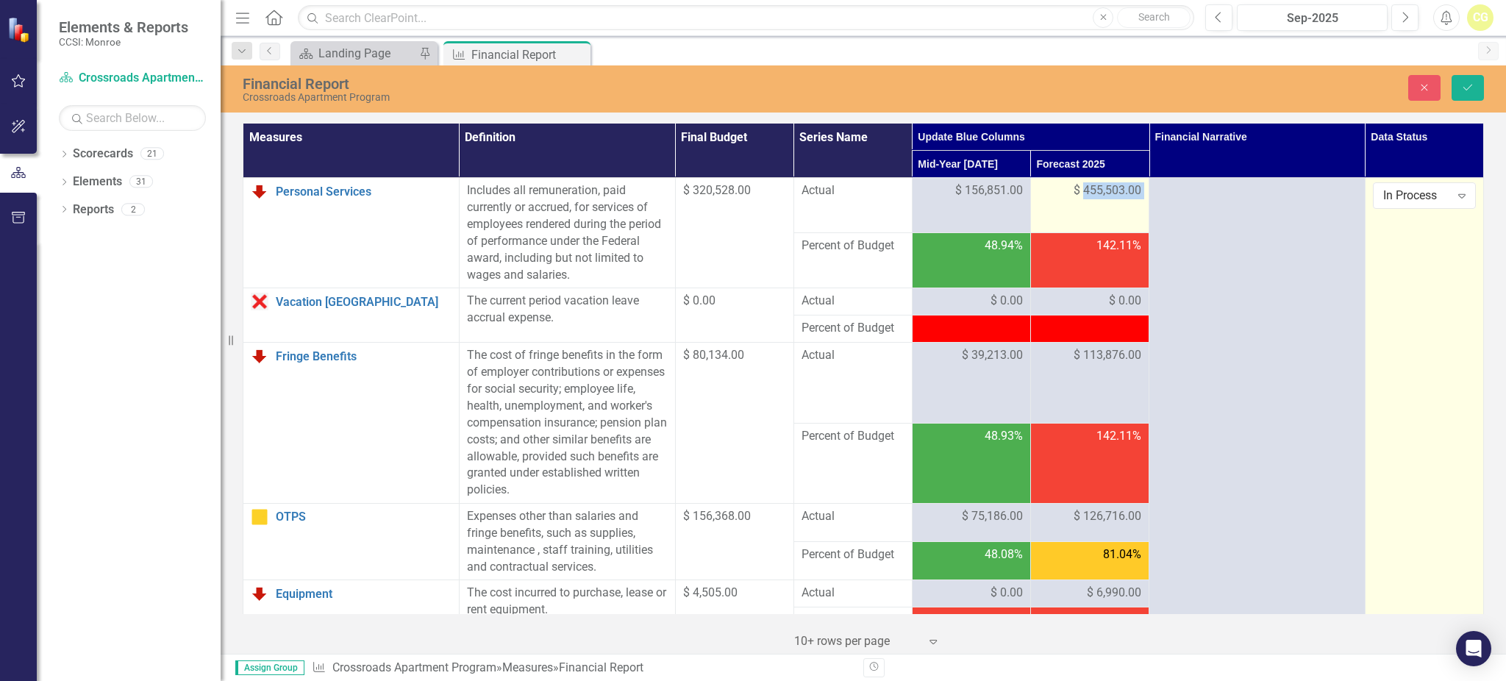
click at [1089, 196] on span "$ 455,503.00" at bounding box center [1107, 190] width 68 height 17
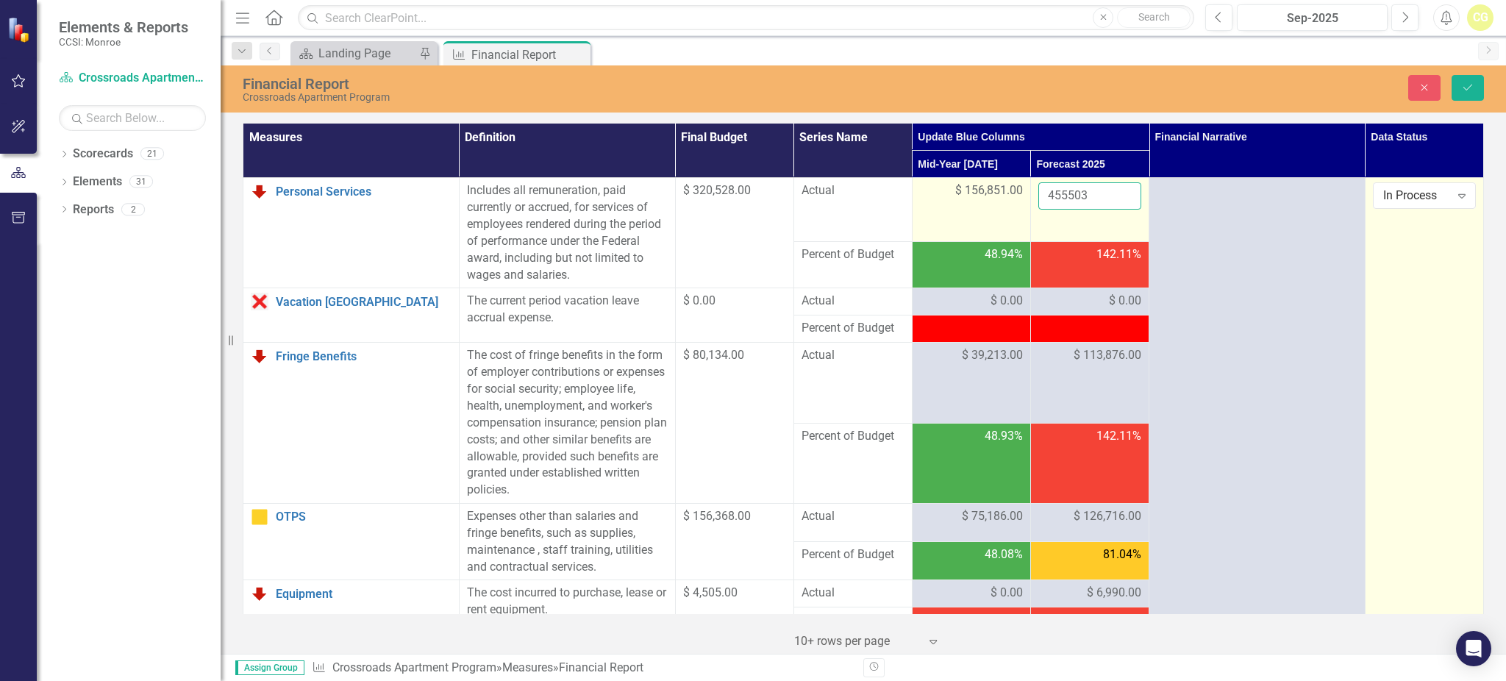
drag, startPoint x: 1089, startPoint y: 196, endPoint x: 1005, endPoint y: 197, distance: 83.8
click at [1005, 196] on tr "Personal Services Link Open Element Includes all remuneration, paid currently o…" at bounding box center [863, 209] width 1240 height 63
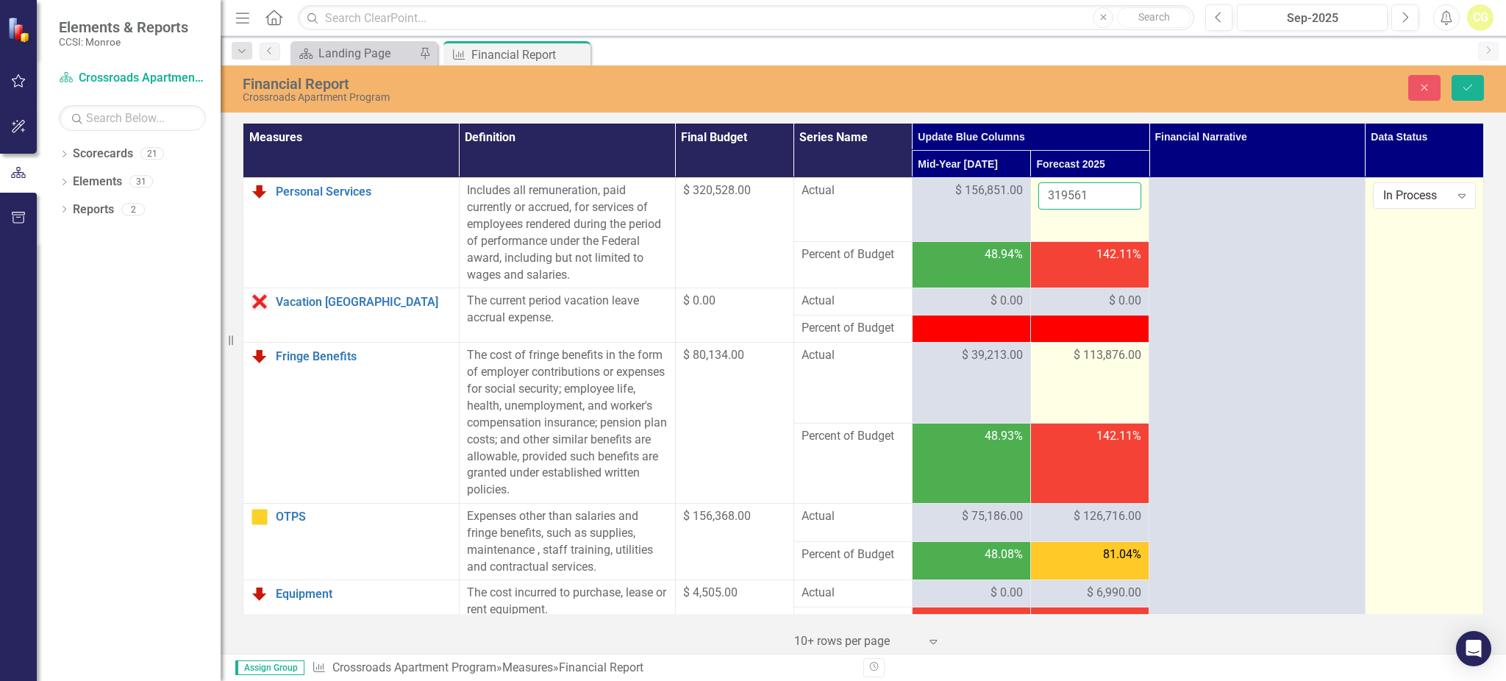
type input "319561"
click at [1059, 343] on td "$ 113,876.00" at bounding box center [1089, 383] width 118 height 80
click at [1060, 352] on div "$ 113,876.00" at bounding box center [1089, 355] width 103 height 17
click at [1075, 356] on span "$ 113,876.00" at bounding box center [1107, 355] width 68 height 17
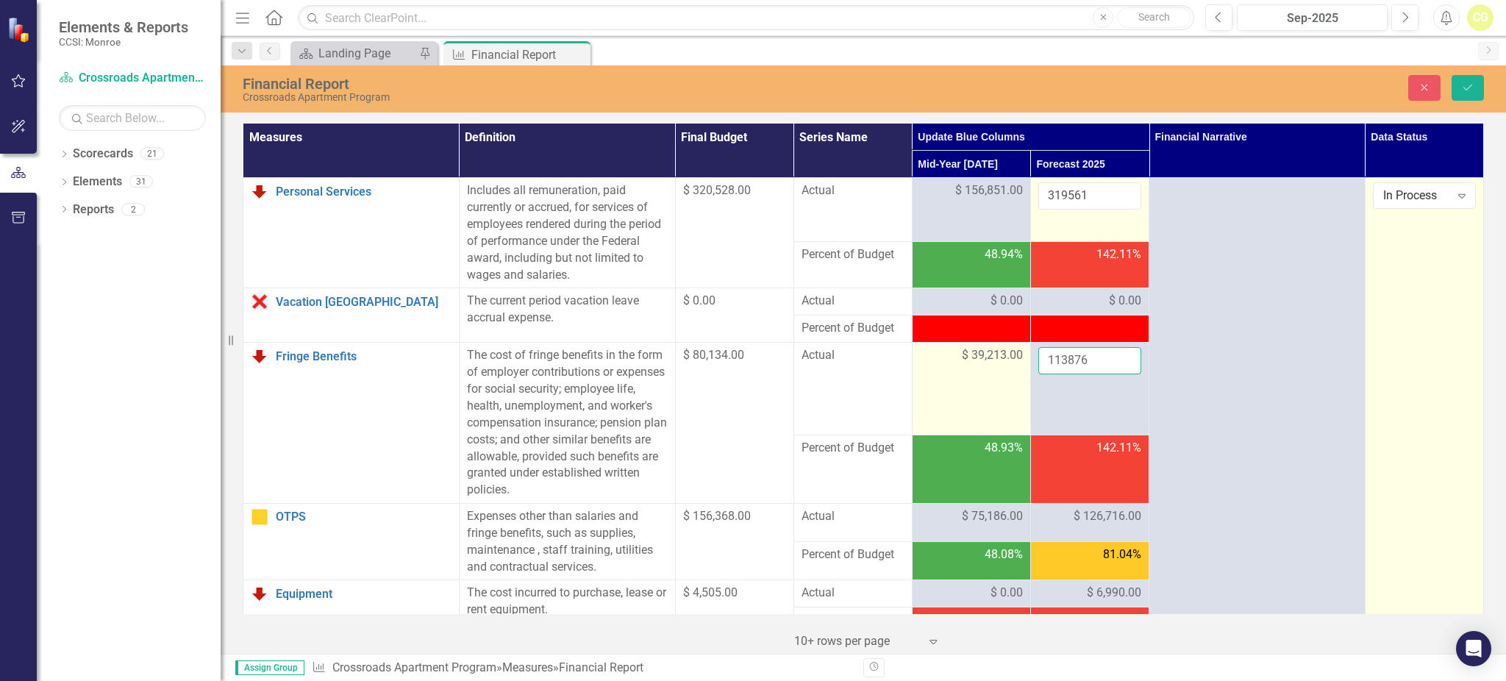
drag, startPoint x: 1086, startPoint y: 359, endPoint x: 1021, endPoint y: 356, distance: 64.8
click at [1021, 356] on tr "Fringe Benefits Link Open Element The cost of fringe benefits in the form of em…" at bounding box center [863, 389] width 1240 height 92
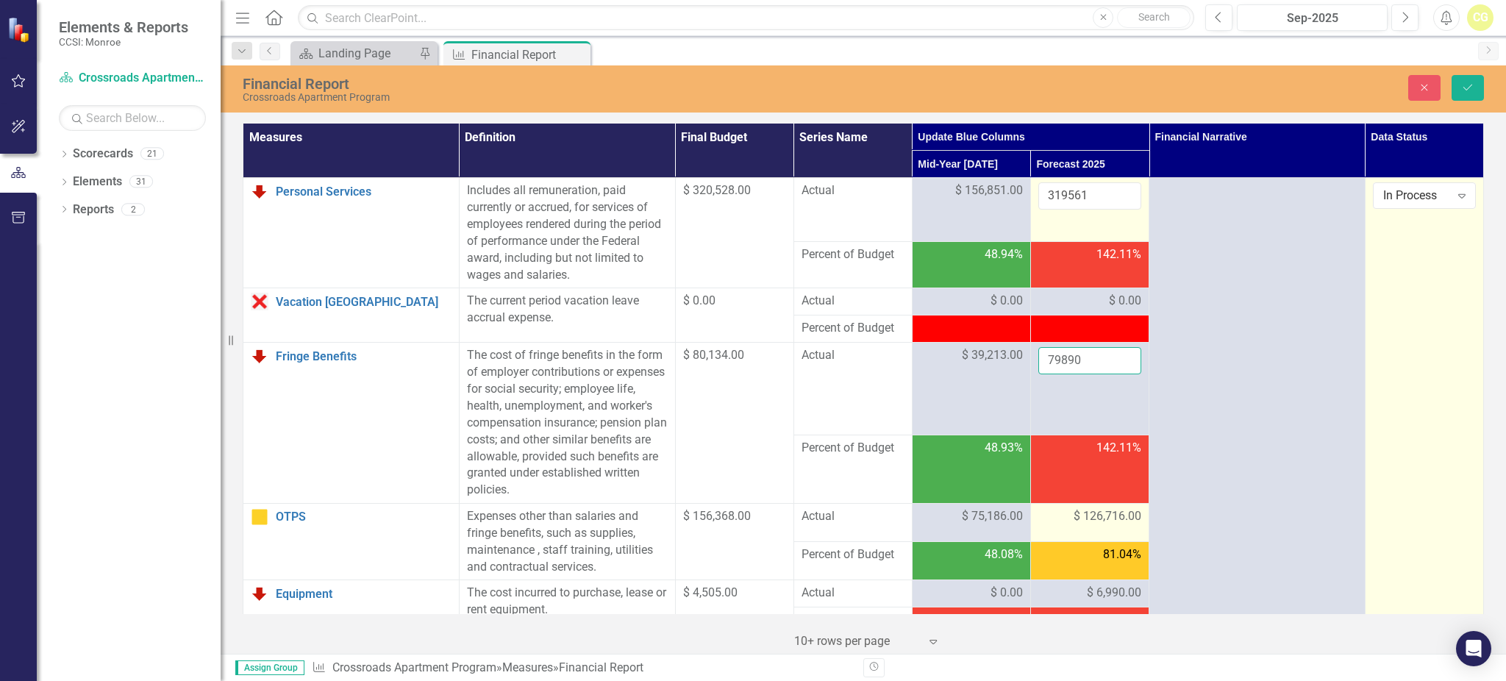
type input "79890"
drag, startPoint x: 1048, startPoint y: 511, endPoint x: 1061, endPoint y: 515, distance: 13.0
click at [1049, 511] on div "$ 126,716.00" at bounding box center [1089, 516] width 103 height 17
click at [1062, 516] on div "$ 126,716.00" at bounding box center [1089, 516] width 103 height 17
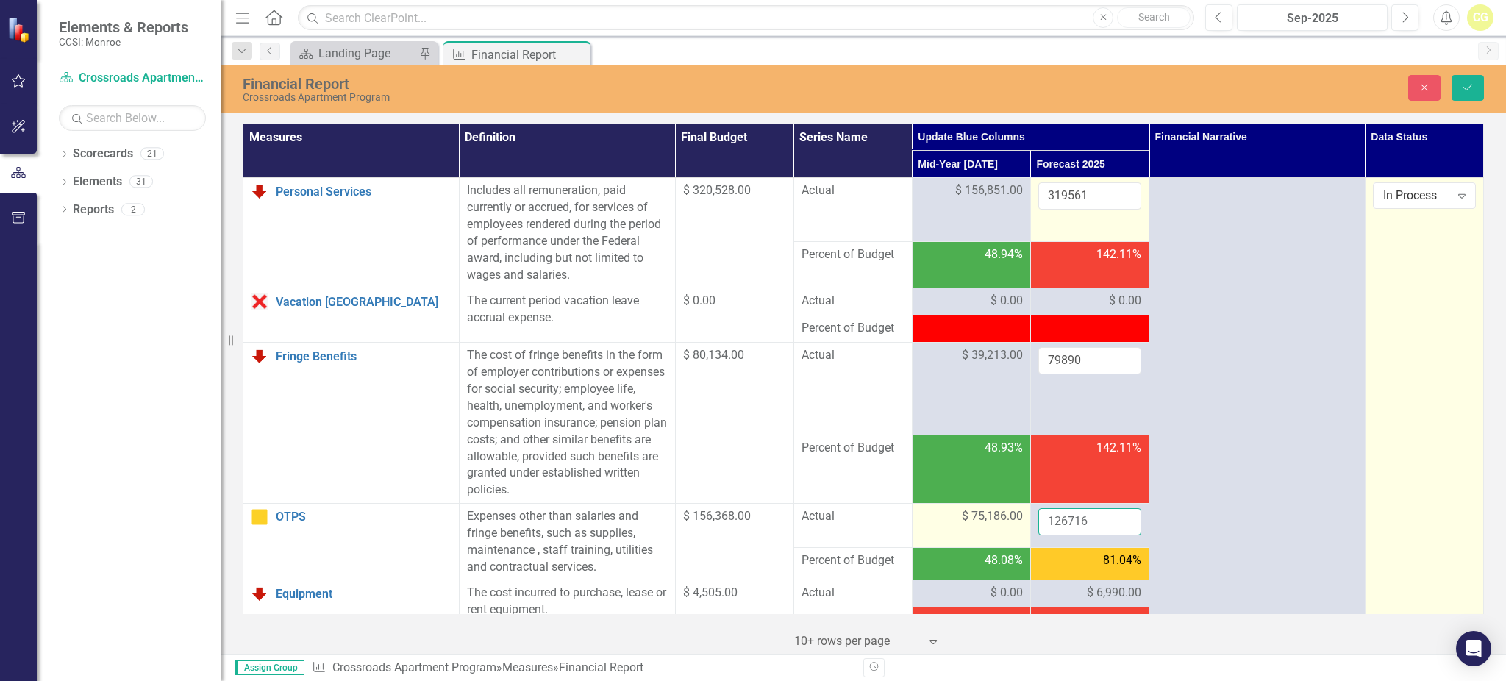
drag, startPoint x: 1047, startPoint y: 518, endPoint x: 1020, endPoint y: 522, distance: 26.7
click at [1020, 521] on tr "OTPS Link Open Element Expenses other than salaries and fringe benefits, such a…" at bounding box center [863, 526] width 1240 height 44
type input "149294"
click at [1057, 588] on div "$ 6,990.00" at bounding box center [1089, 592] width 103 height 17
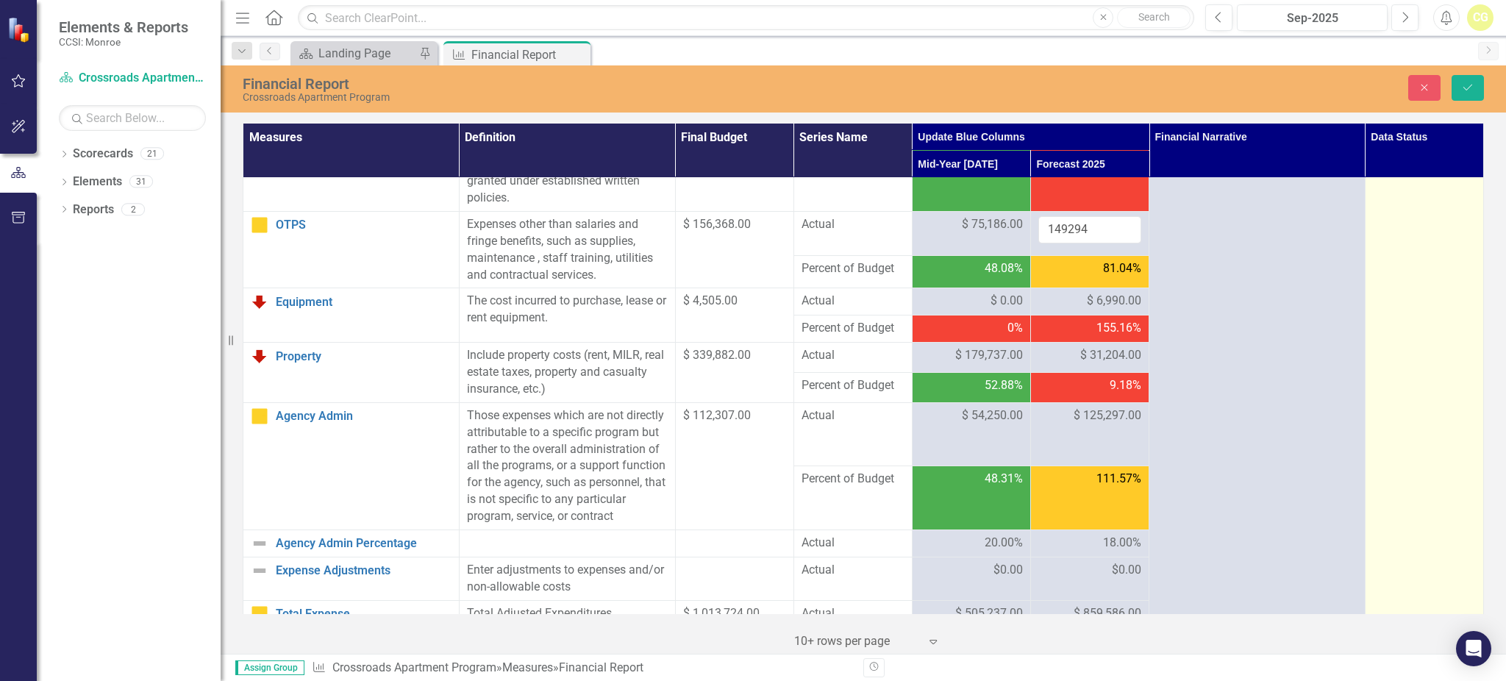
scroll to position [294, 0]
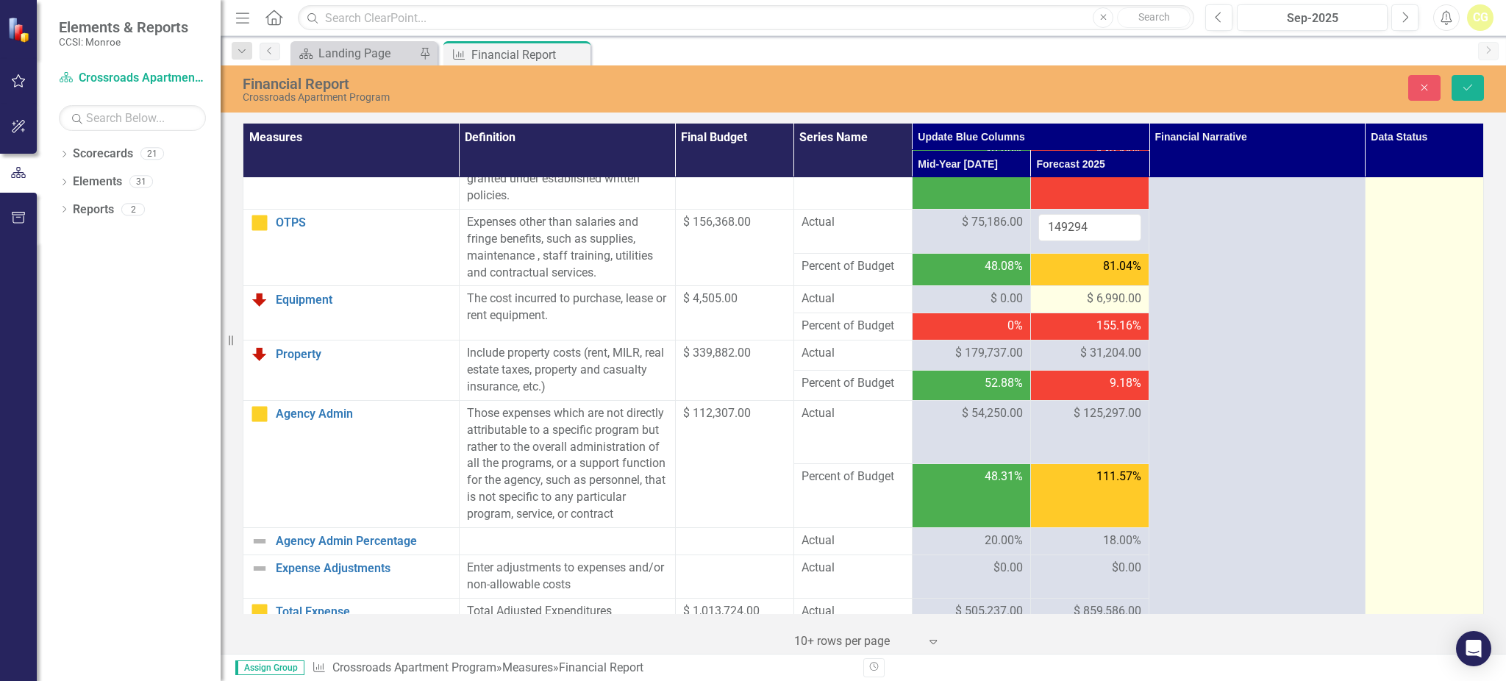
click at [1087, 298] on span "$ 6,990.00" at bounding box center [1114, 298] width 54 height 17
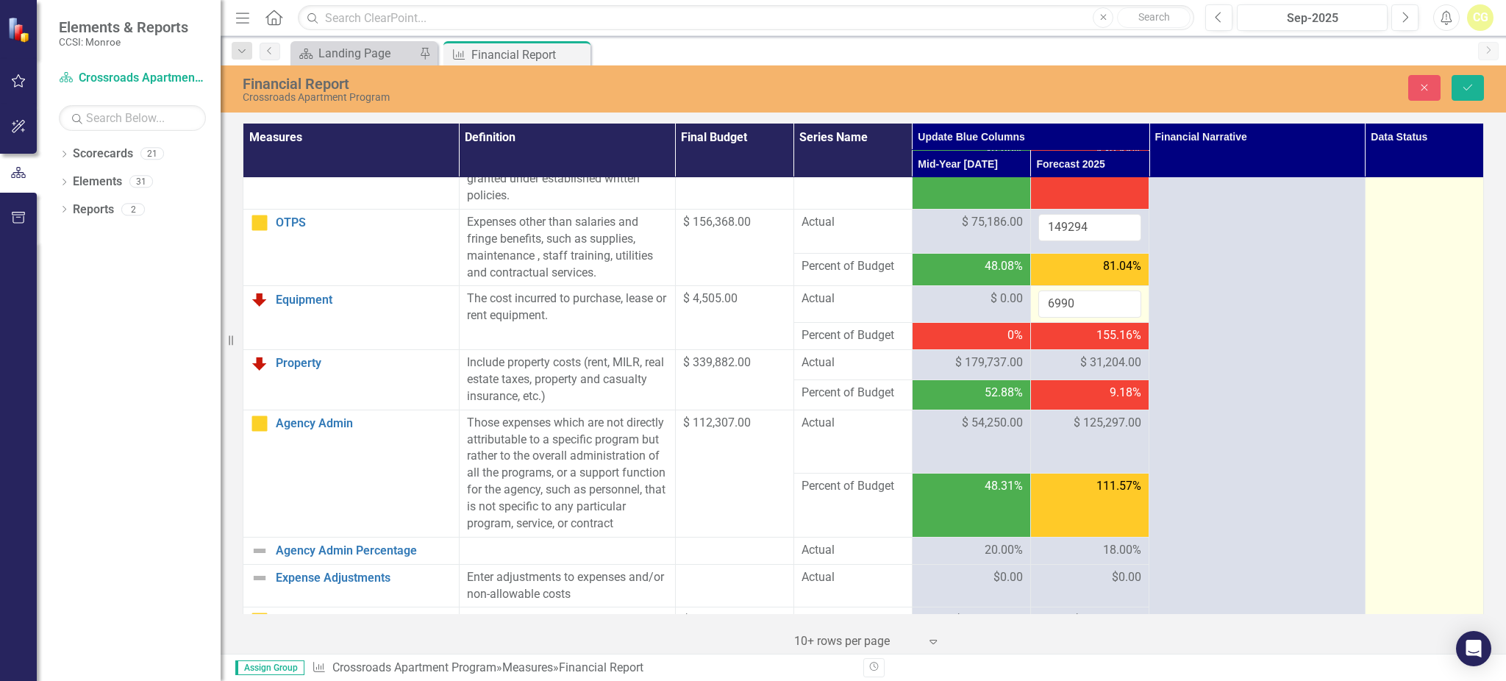
click at [1081, 298] on input "6990" at bounding box center [1089, 303] width 103 height 27
click at [1081, 299] on input "6990" at bounding box center [1089, 303] width 103 height 27
type input "6"
type input "0"
click button "Save" at bounding box center [1467, 88] width 32 height 26
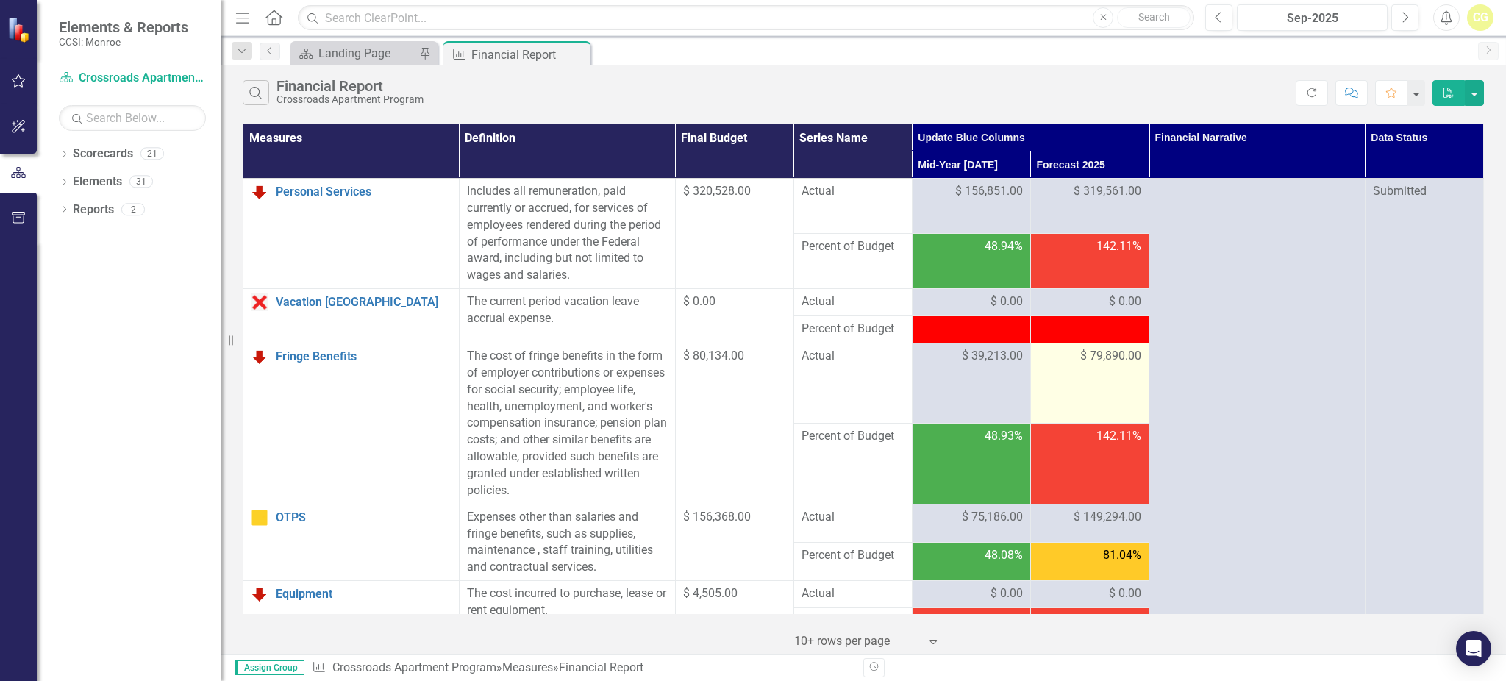
click at [1080, 354] on span "$ 79,890.00" at bounding box center [1110, 356] width 61 height 17
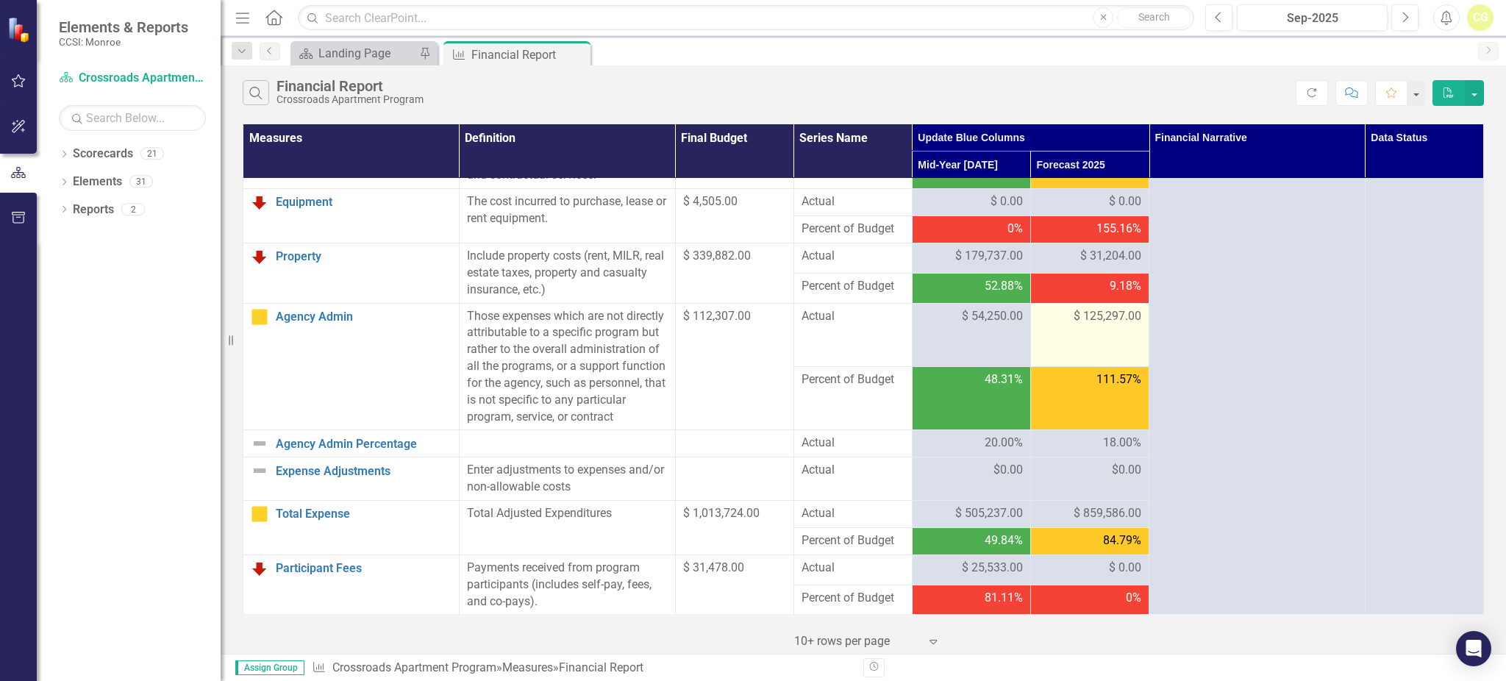
click at [1073, 314] on span "$ 125,297.00" at bounding box center [1107, 316] width 68 height 17
click at [1080, 251] on span "$ 31,204.00" at bounding box center [1110, 256] width 61 height 17
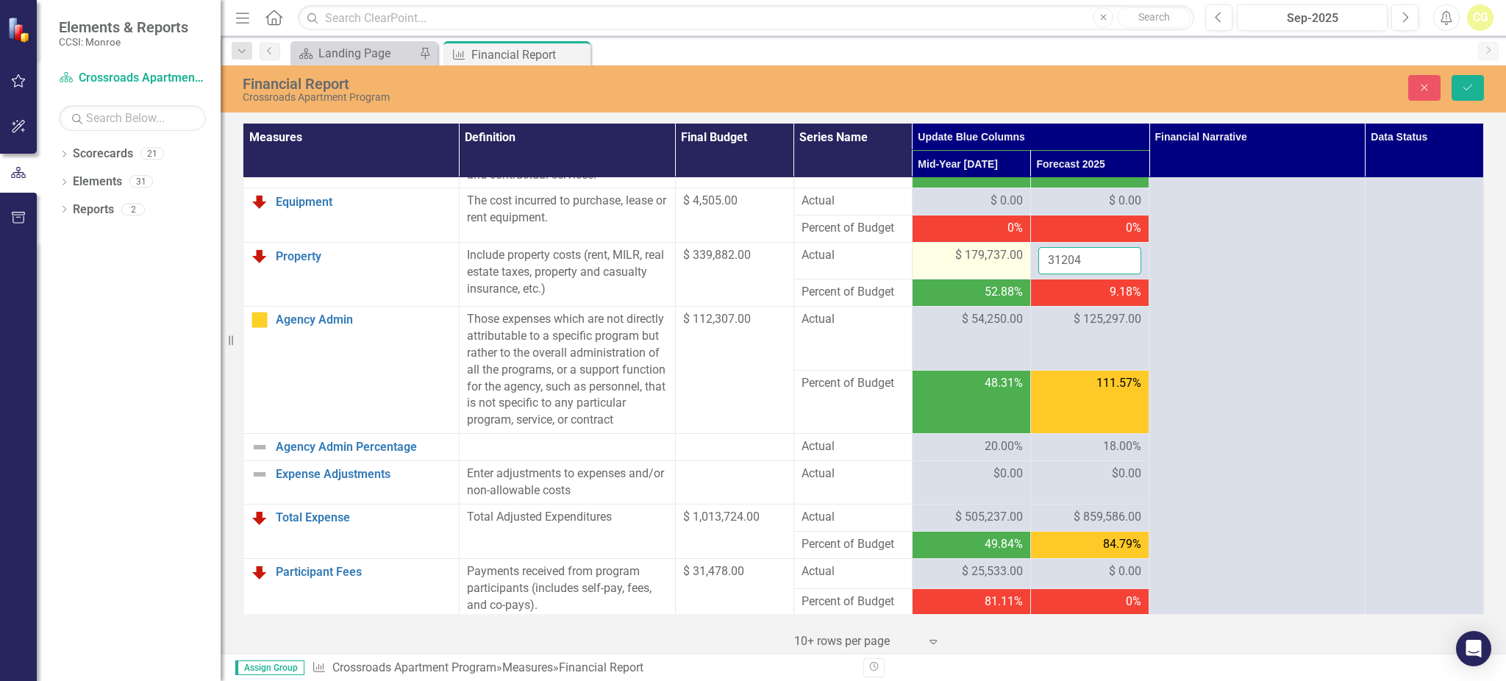
drag, startPoint x: 1096, startPoint y: 256, endPoint x: 984, endPoint y: 257, distance: 111.7
click at [984, 257] on tr "Property Link Open Element Include property costs (rent, MILR, real estate taxe…" at bounding box center [863, 261] width 1240 height 37
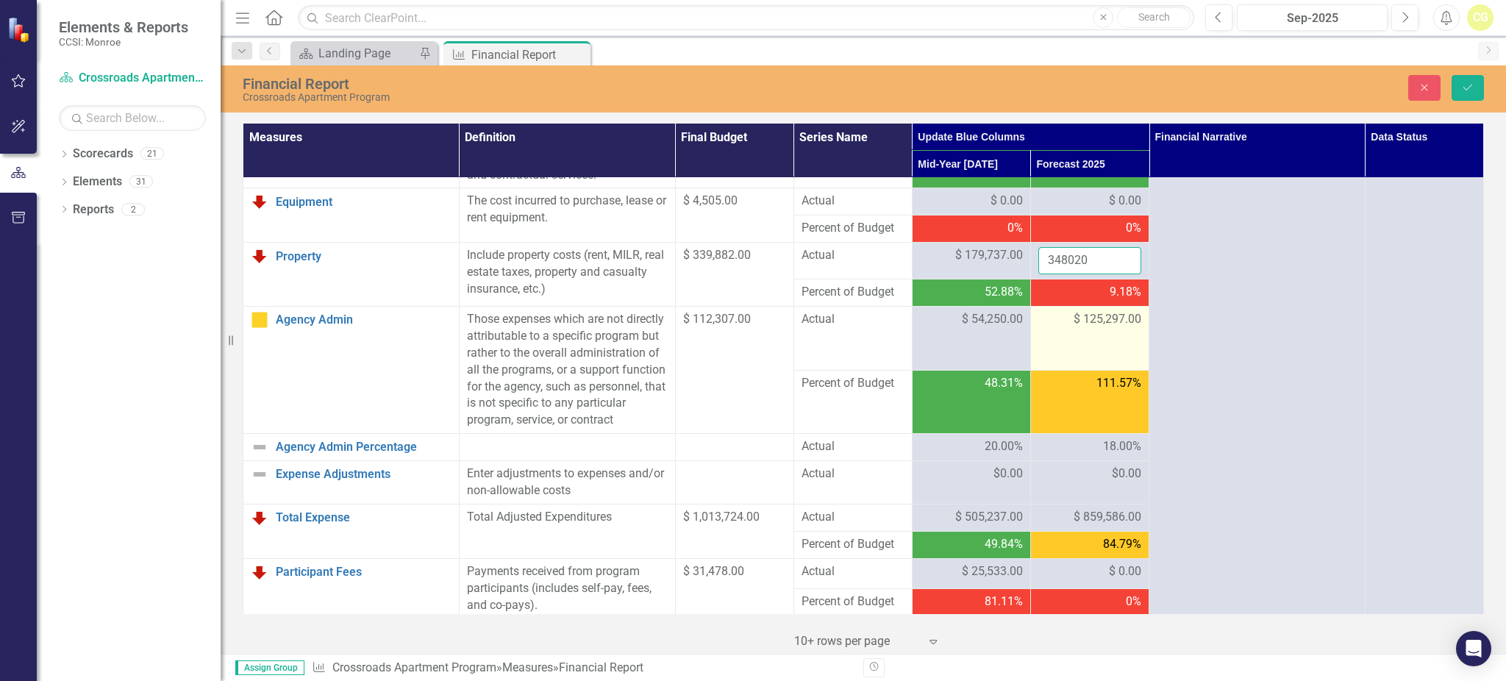
type input "348020"
click at [1042, 329] on div "$ 125,297.00" at bounding box center [1089, 320] width 103 height 18
click at [1073, 323] on span "$ 125,297.00" at bounding box center [1107, 319] width 68 height 17
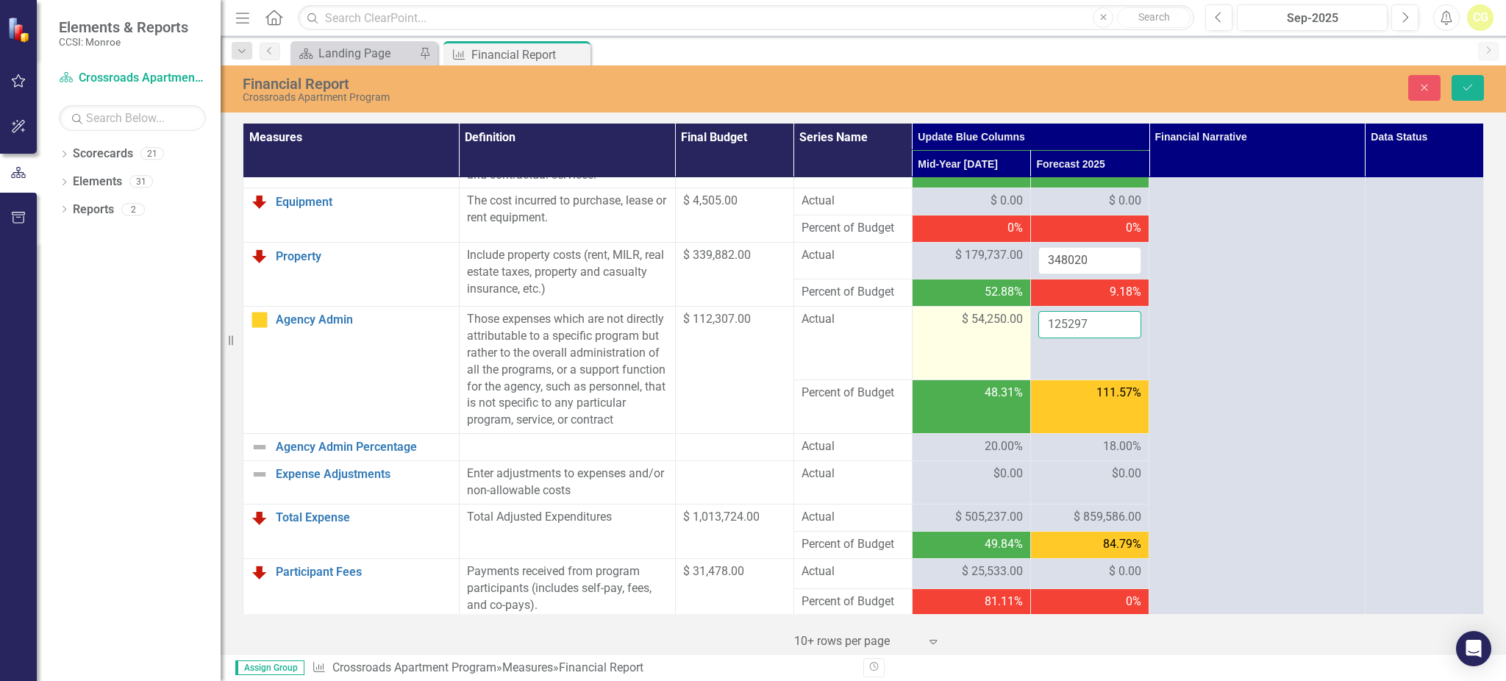
drag, startPoint x: 1098, startPoint y: 323, endPoint x: 1006, endPoint y: 326, distance: 92.7
click at [1006, 325] on tr "Agency Admin Link Open Element Those expenses which are not directly attributab…" at bounding box center [863, 343] width 1240 height 73
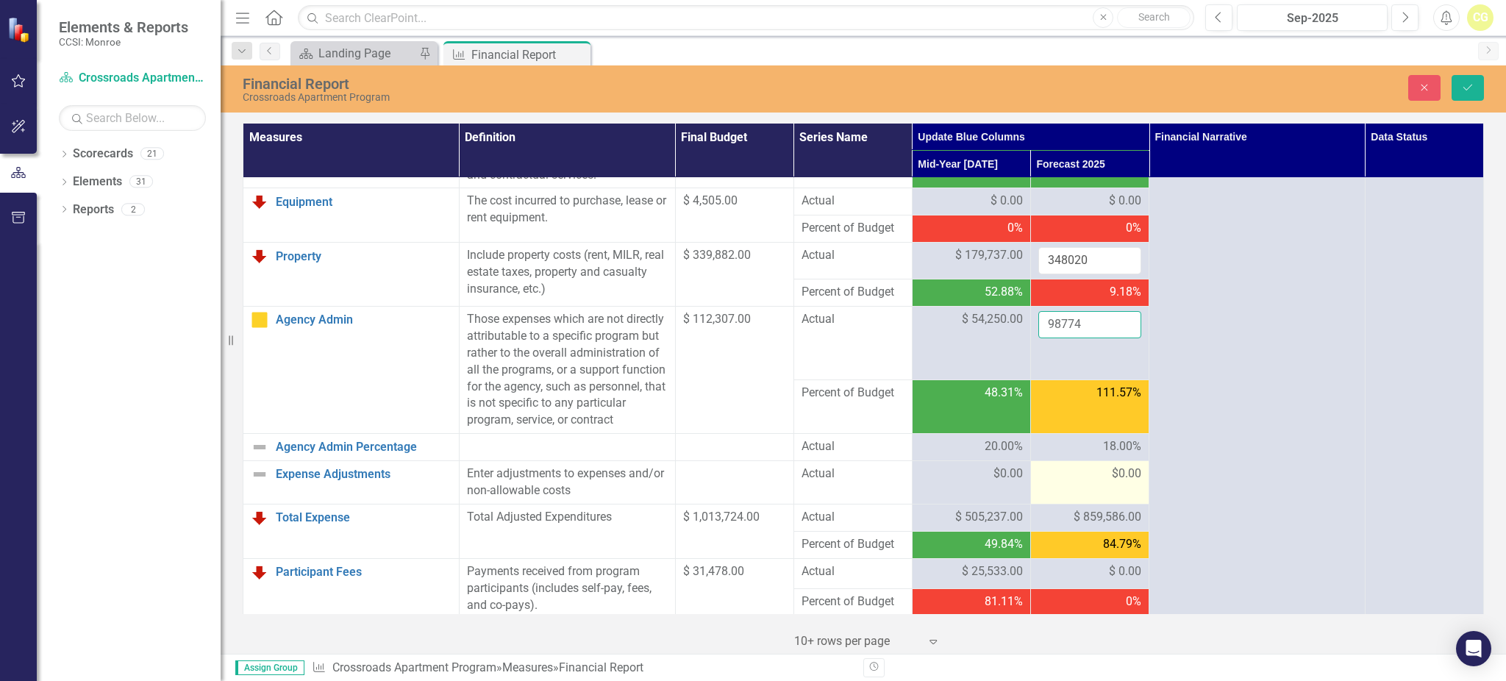
type input "98774"
click at [1056, 502] on td "$0.00" at bounding box center [1089, 482] width 118 height 43
click at [1069, 434] on td "111.57%" at bounding box center [1089, 406] width 118 height 54
click at [1075, 482] on td "$0.00" at bounding box center [1089, 482] width 118 height 43
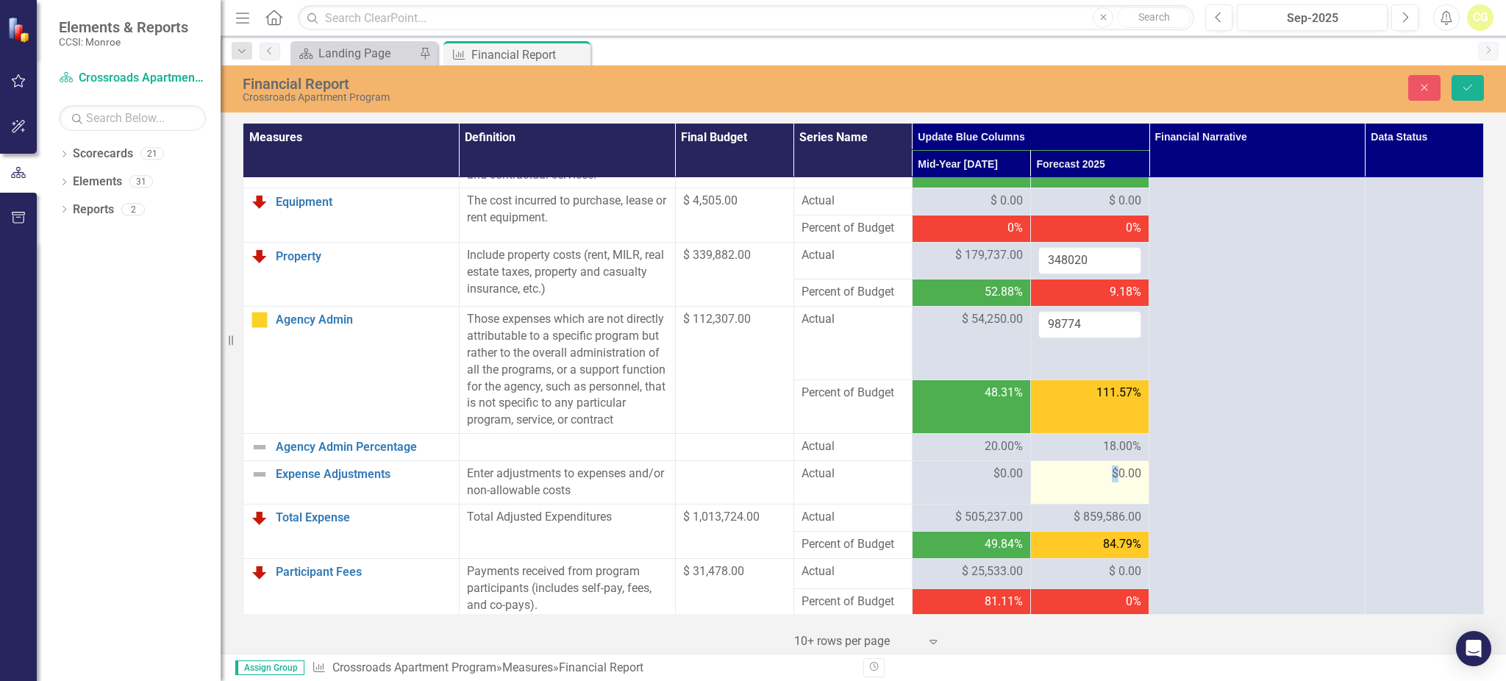
click at [1075, 482] on td "$0.00" at bounding box center [1089, 482] width 118 height 43
click at [1468, 90] on icon "Save" at bounding box center [1467, 87] width 13 height 10
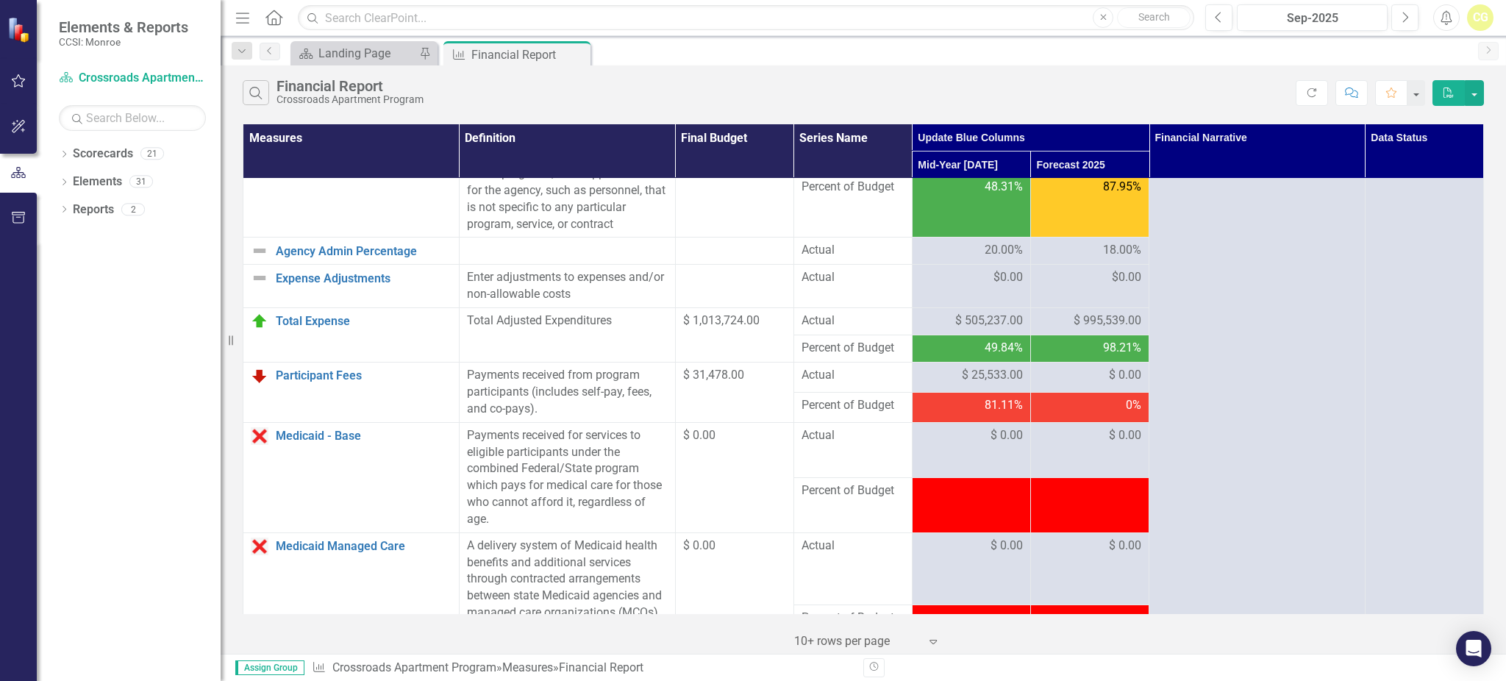
scroll to position [588, 0]
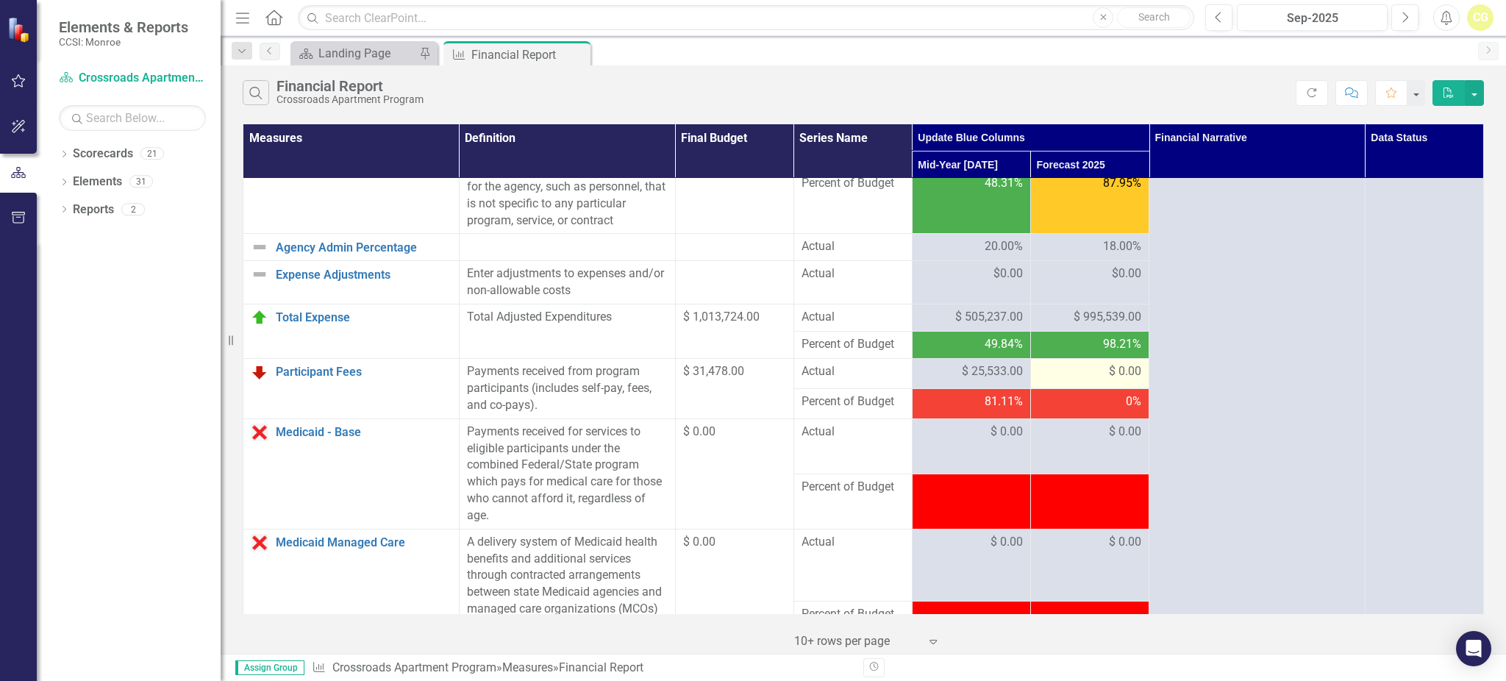
click at [1091, 380] on div "$ 0.00" at bounding box center [1089, 371] width 103 height 17
click at [1089, 380] on div "$ 0.00" at bounding box center [1089, 371] width 103 height 17
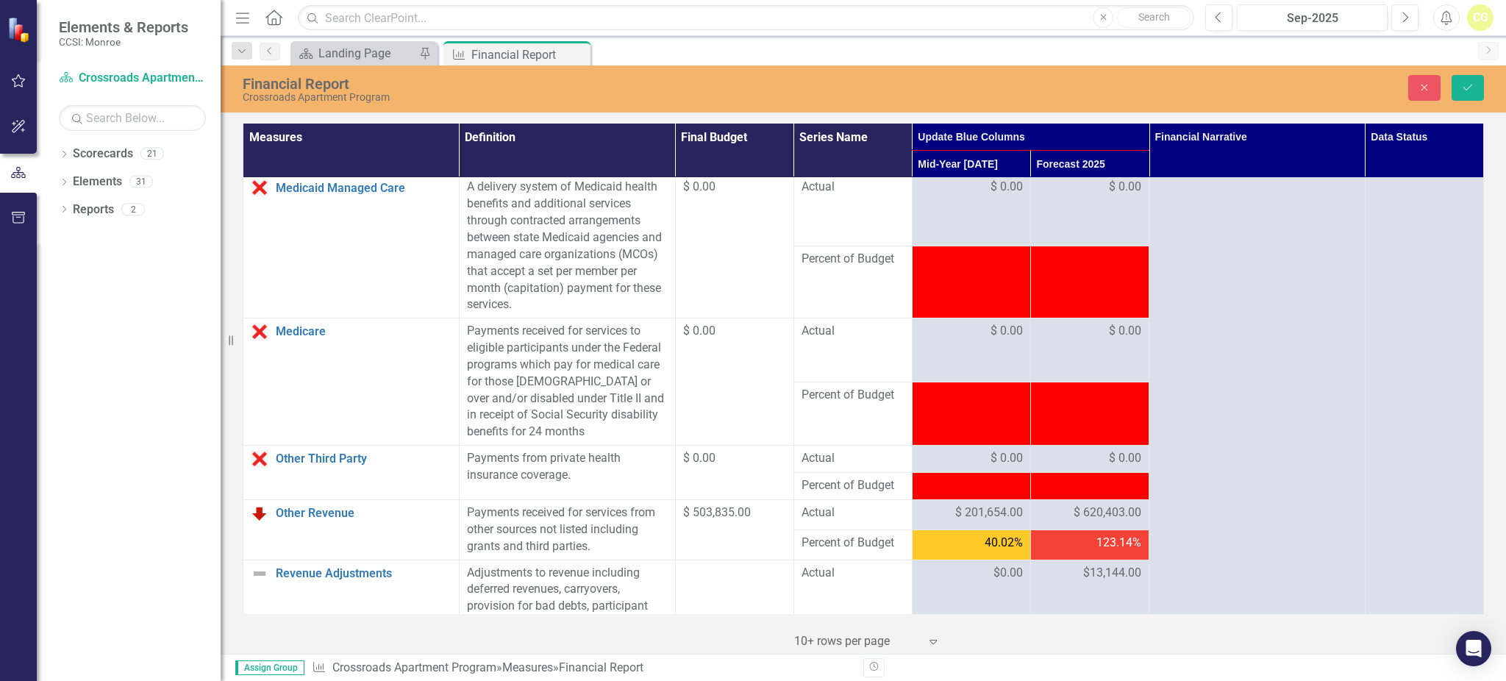
scroll to position [980, 0]
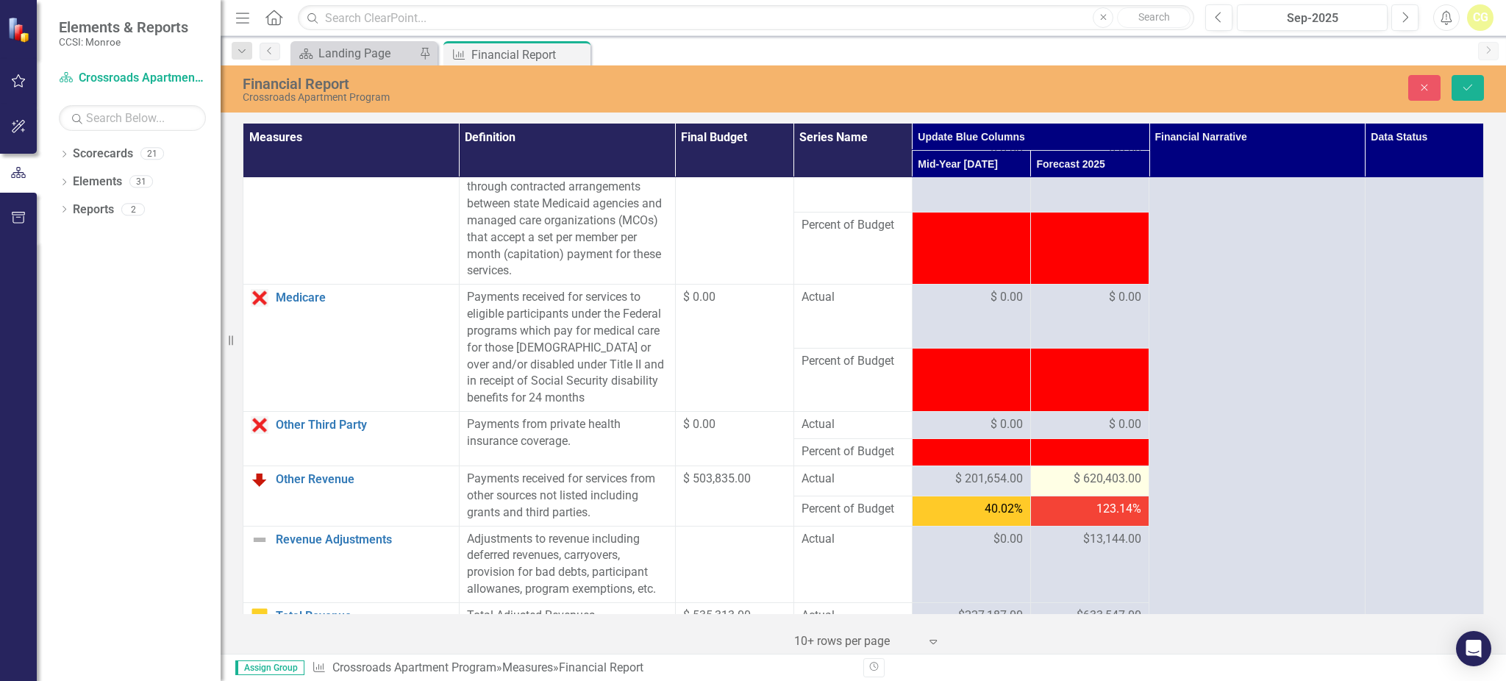
type input "56232"
click at [1073, 487] on span "$ 620,403.00" at bounding box center [1107, 478] width 68 height 17
click at [1050, 487] on div "$ 620,403.00" at bounding box center [1089, 478] width 103 height 17
drag, startPoint x: 1075, startPoint y: 498, endPoint x: 1130, endPoint y: 498, distance: 55.1
click at [1130, 487] on span "$ 620,403.00" at bounding box center [1107, 478] width 68 height 17
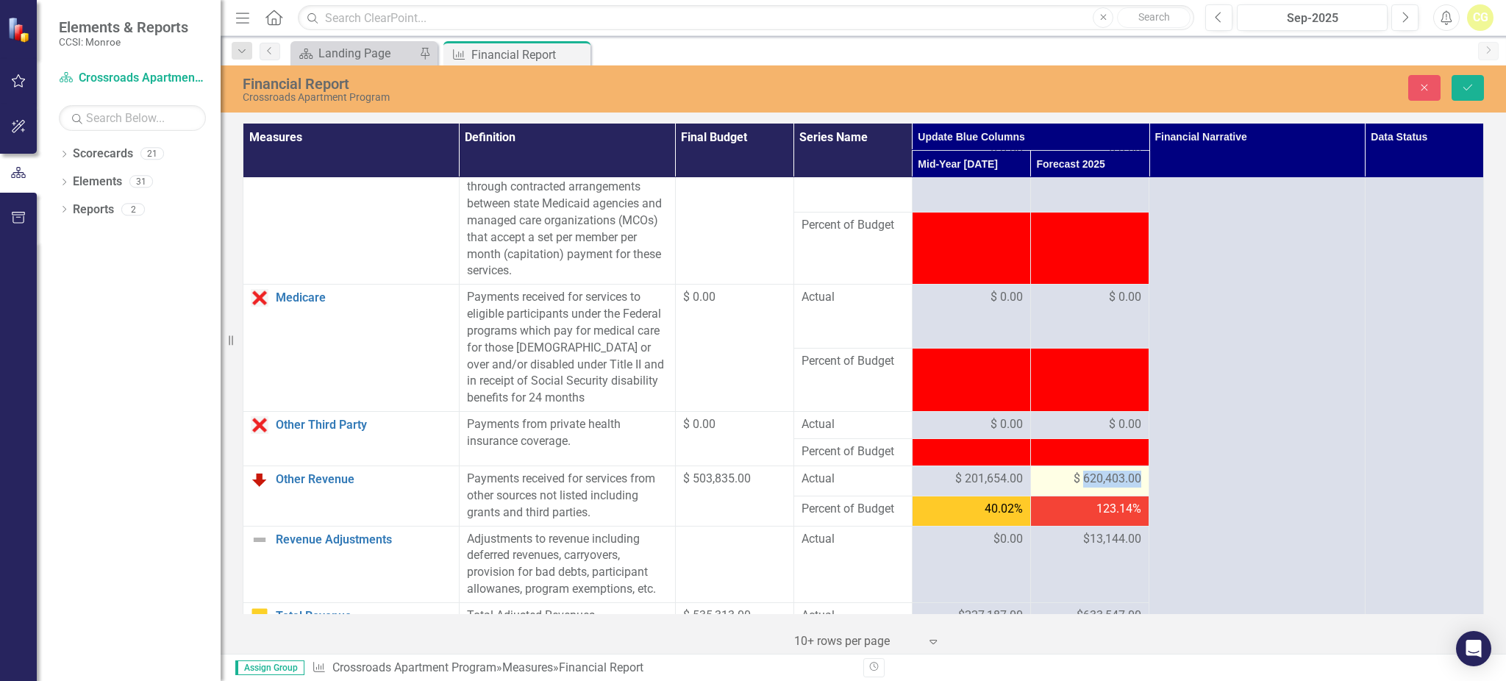
click at [1098, 487] on span "$ 620,403.00" at bounding box center [1107, 478] width 68 height 17
click at [1112, 487] on span "$ 620,403.00" at bounding box center [1107, 478] width 68 height 17
drag, startPoint x: 1100, startPoint y: 501, endPoint x: 1009, endPoint y: 520, distance: 93.3
click at [1009, 520] on tbody "Personal Services Link Open Element Includes all remuneration, paid currently o…" at bounding box center [863, 237] width 1240 height 2078
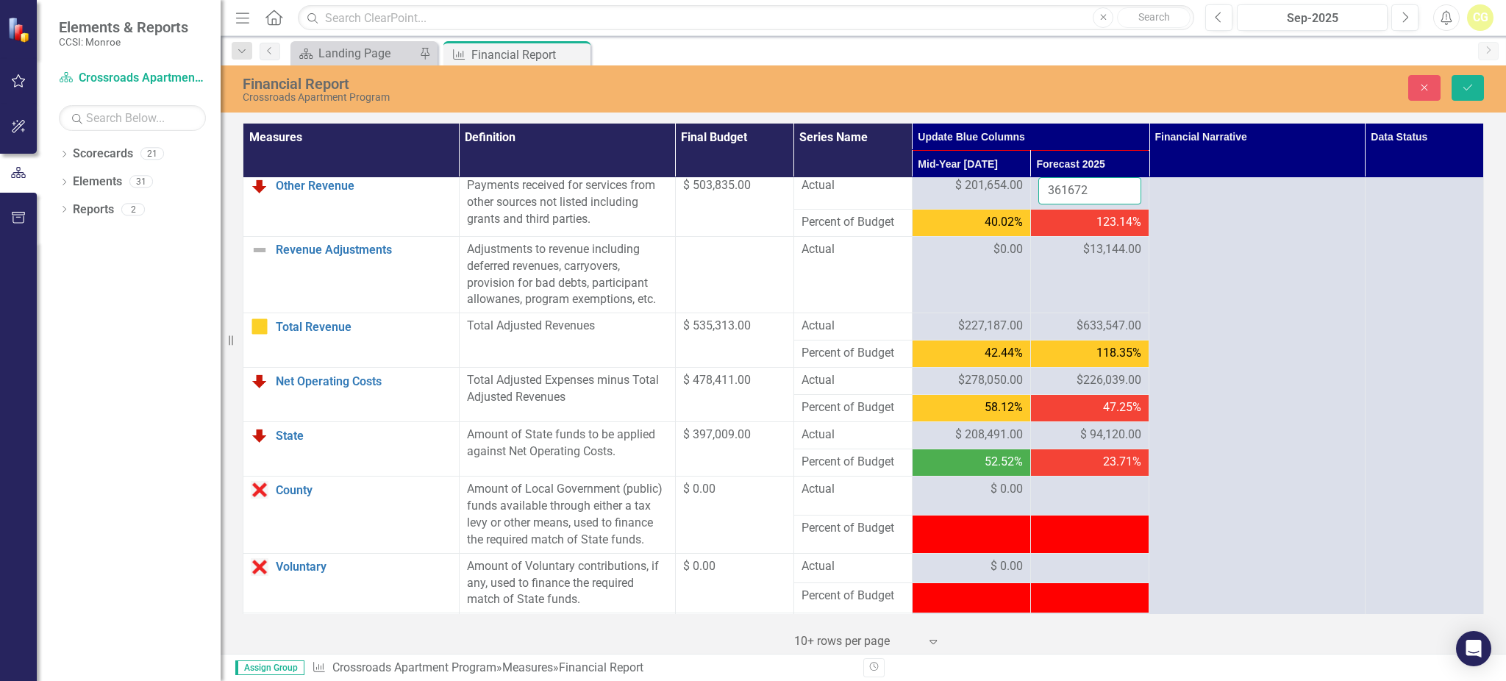
scroll to position [1274, 0]
type input "361672"
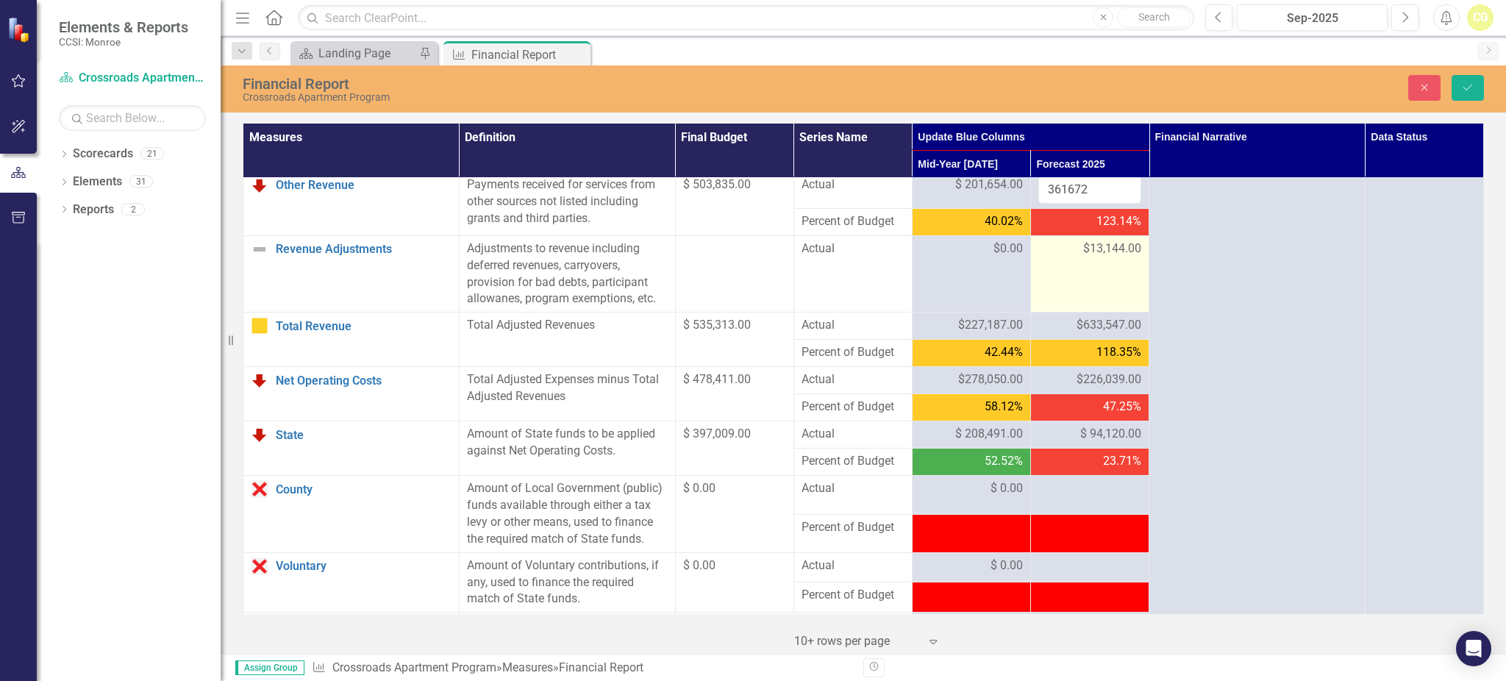
click at [1089, 292] on td "$13,144.00" at bounding box center [1089, 273] width 118 height 76
click at [1084, 257] on span "$13,144.00" at bounding box center [1112, 248] width 58 height 17
drag, startPoint x: 1071, startPoint y: 268, endPoint x: 1095, endPoint y: 271, distance: 23.8
click at [1071, 257] on div "$13,144.00" at bounding box center [1089, 248] width 103 height 17
drag, startPoint x: 1131, startPoint y: 266, endPoint x: 1052, endPoint y: 270, distance: 79.5
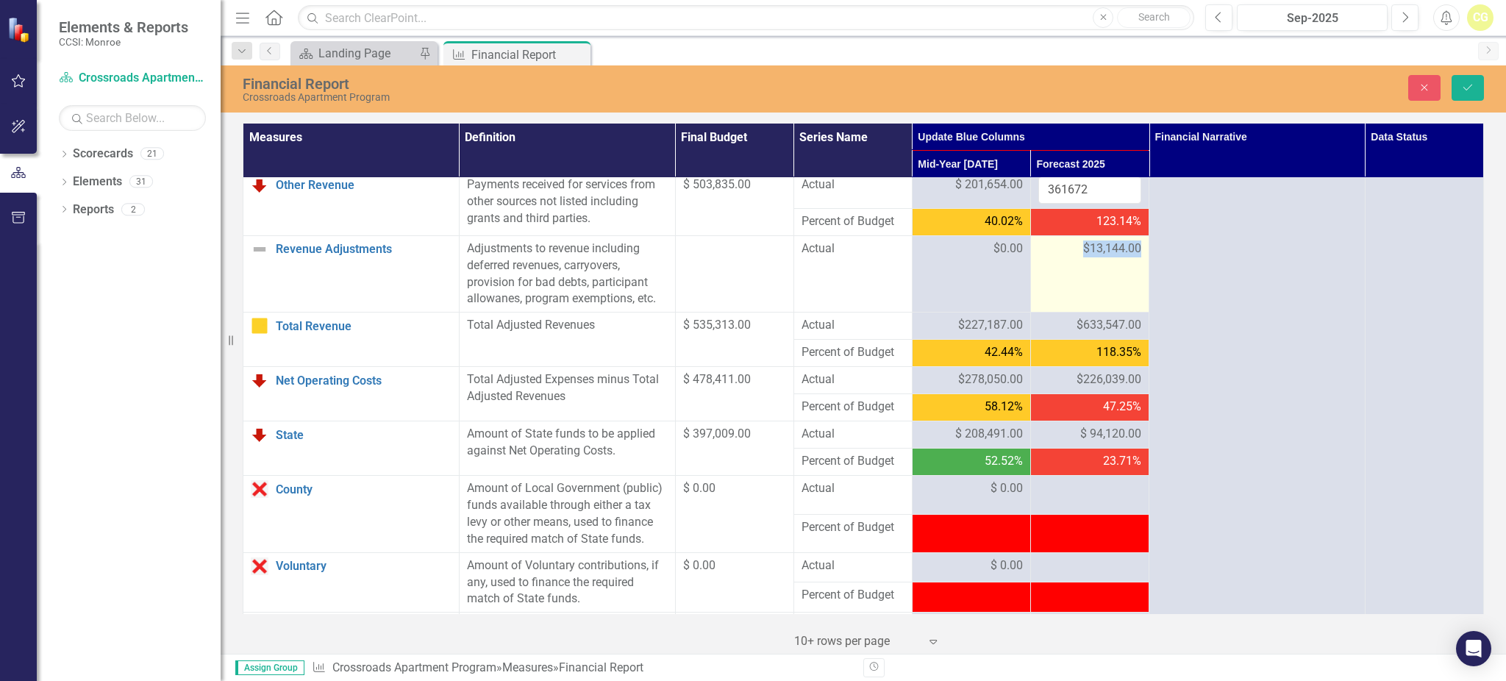
click at [1052, 257] on div "$13,144.00" at bounding box center [1089, 248] width 103 height 17
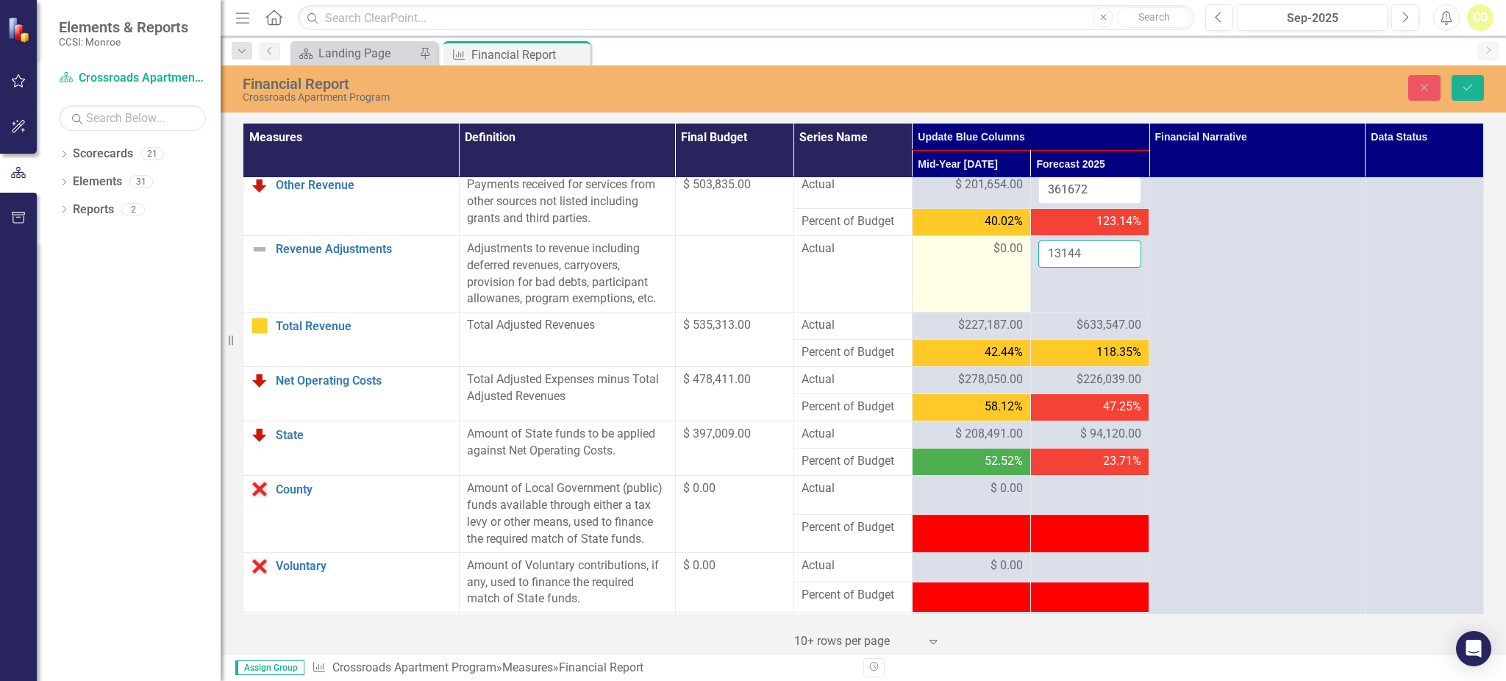
drag, startPoint x: 1085, startPoint y: 265, endPoint x: 915, endPoint y: 265, distance: 169.8
click at [915, 265] on tr "Revenue Adjustments Link Open Element Adjustments to revenue including deferred…" at bounding box center [863, 273] width 1240 height 76
type input "0"
click button "Save" at bounding box center [1467, 88] width 32 height 26
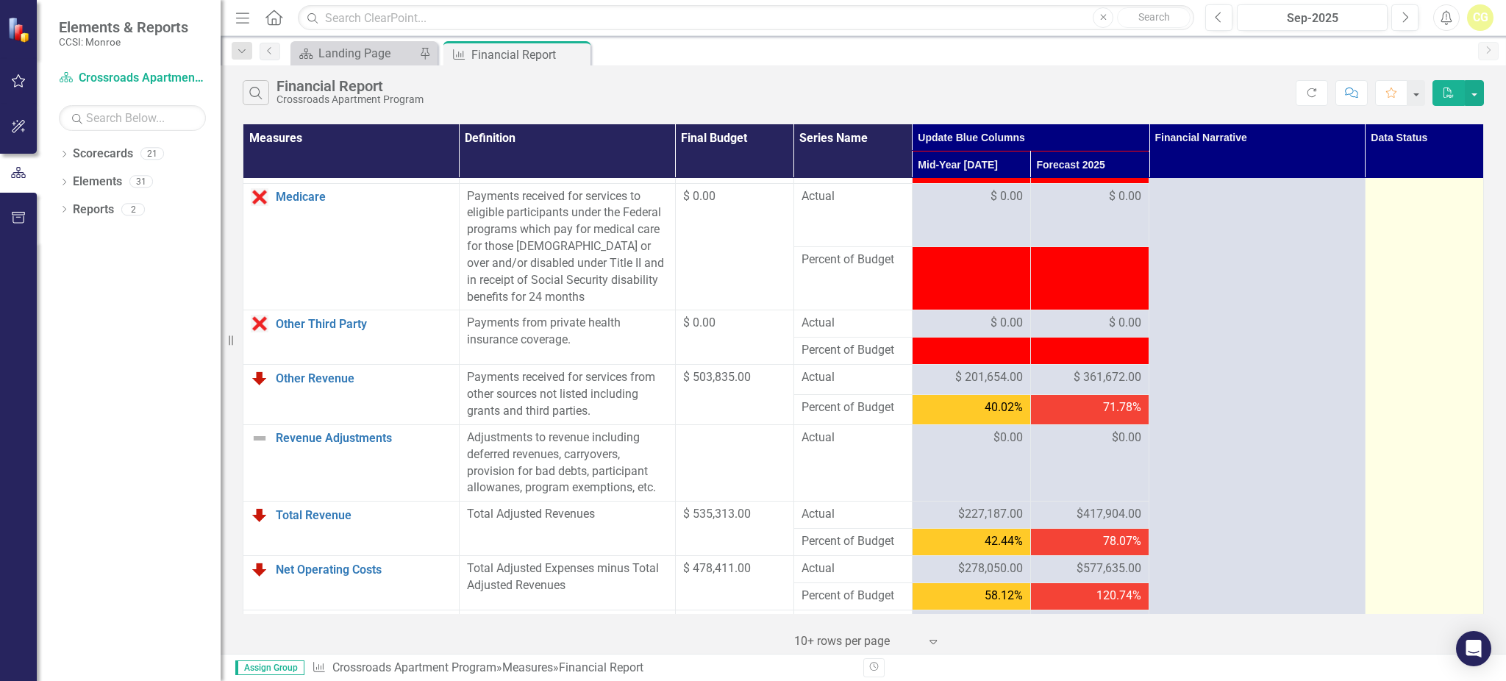
scroll to position [1372, 0]
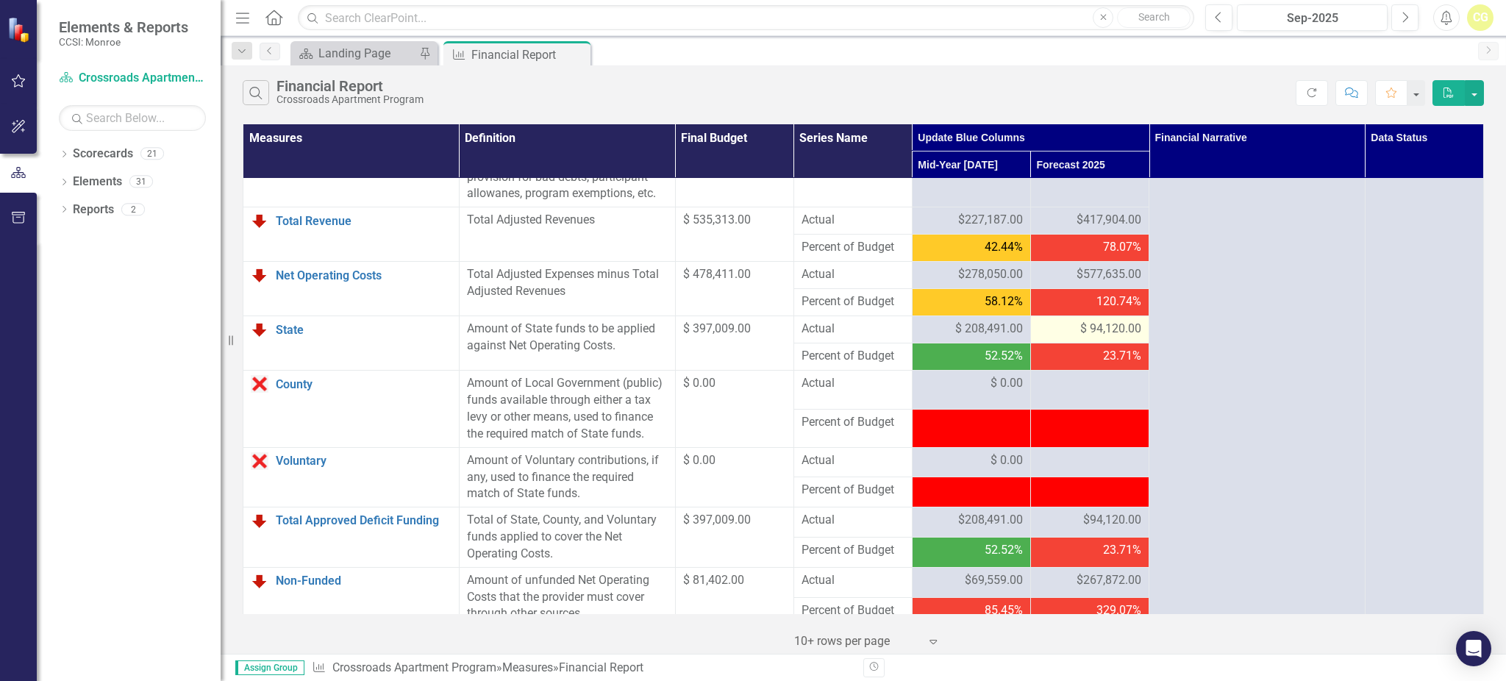
click at [1103, 337] on span "$ 94,120.00" at bounding box center [1110, 329] width 61 height 17
click at [1080, 494] on td at bounding box center [1089, 492] width 118 height 30
click at [1080, 337] on span "$ 94,120.00" at bounding box center [1110, 329] width 61 height 17
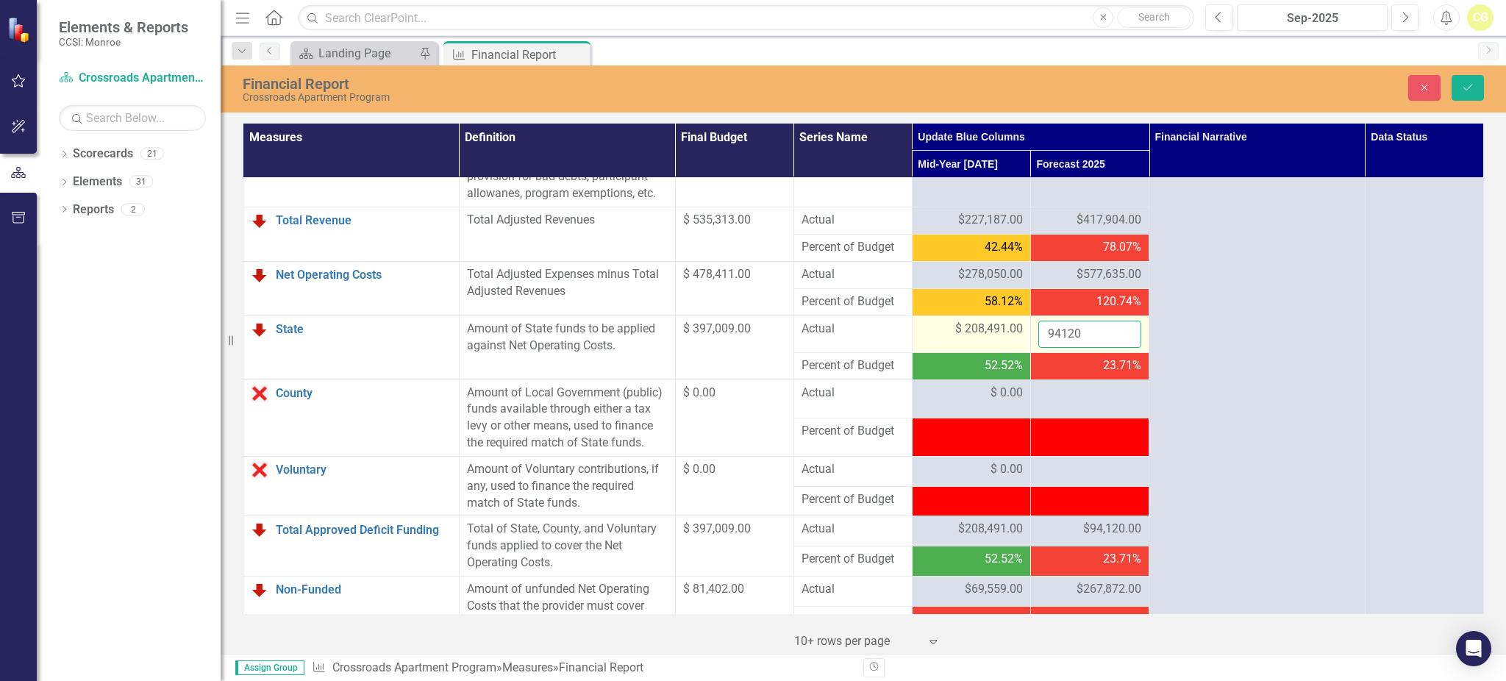
drag, startPoint x: 1076, startPoint y: 346, endPoint x: 951, endPoint y: 354, distance: 126.0
click at [951, 352] on tr "State Link Open Element Amount of State funds to be applied against Net Operati…" at bounding box center [863, 333] width 1240 height 37
type input "417134"
click at [1103, 401] on div at bounding box center [1089, 393] width 103 height 18
click at [1051, 402] on div at bounding box center [1089, 393] width 103 height 18
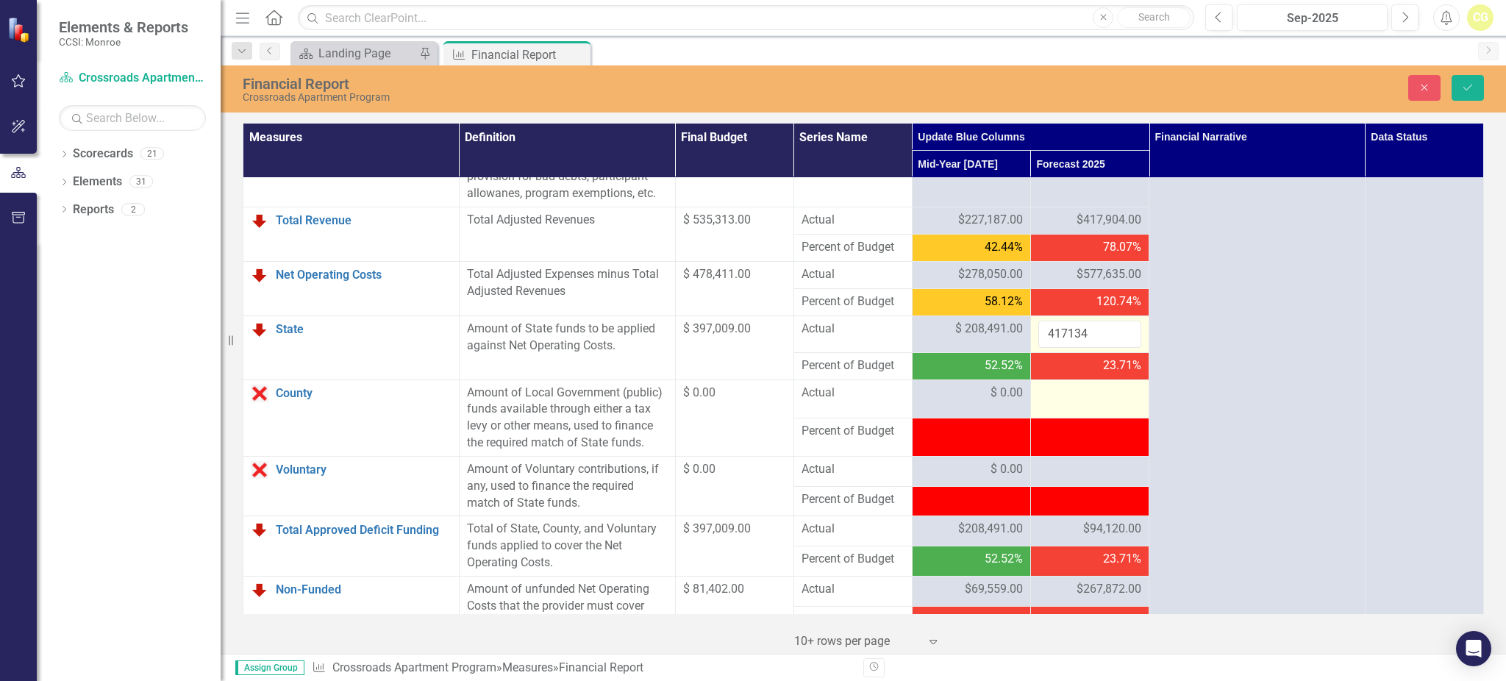
click at [1051, 402] on div at bounding box center [1089, 393] width 103 height 18
click at [1056, 412] on input "number" at bounding box center [1089, 397] width 103 height 27
type input "0"
click button "Save" at bounding box center [1467, 88] width 32 height 26
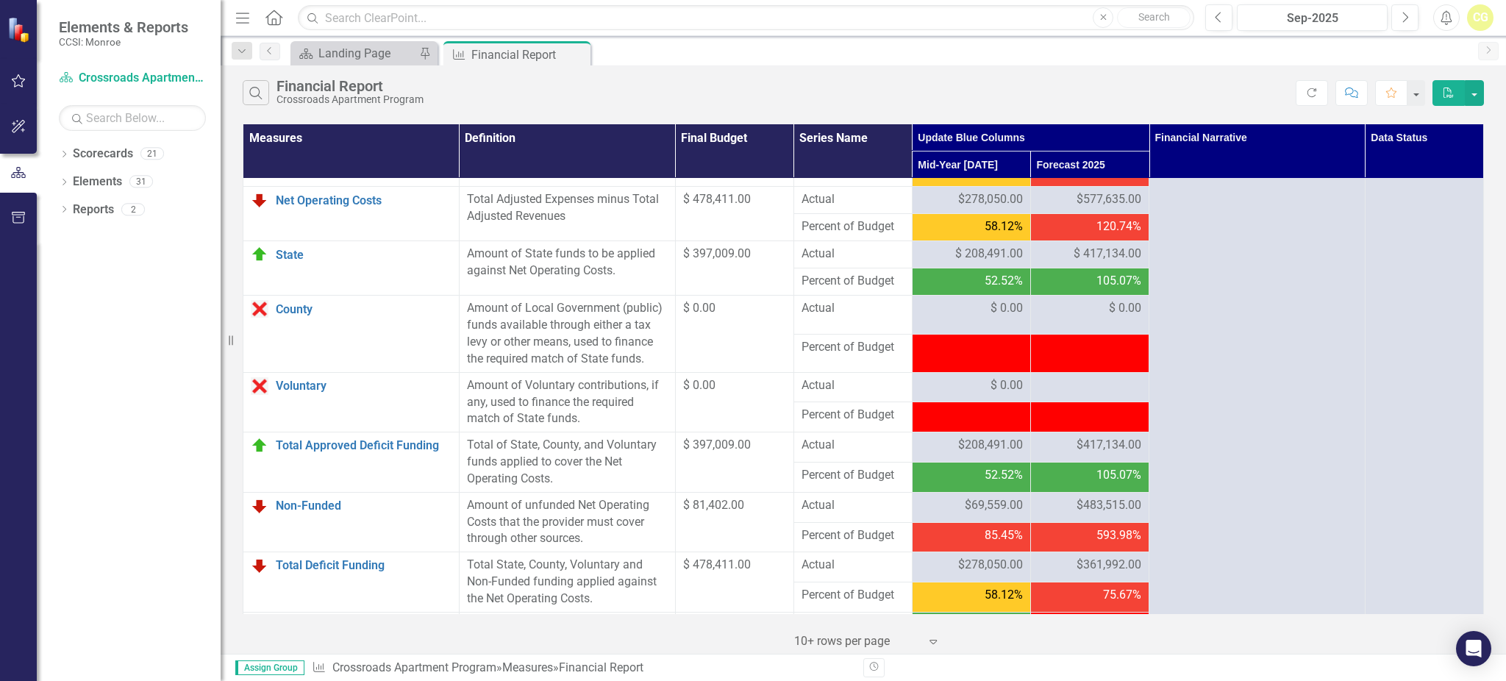
scroll to position [1470, 0]
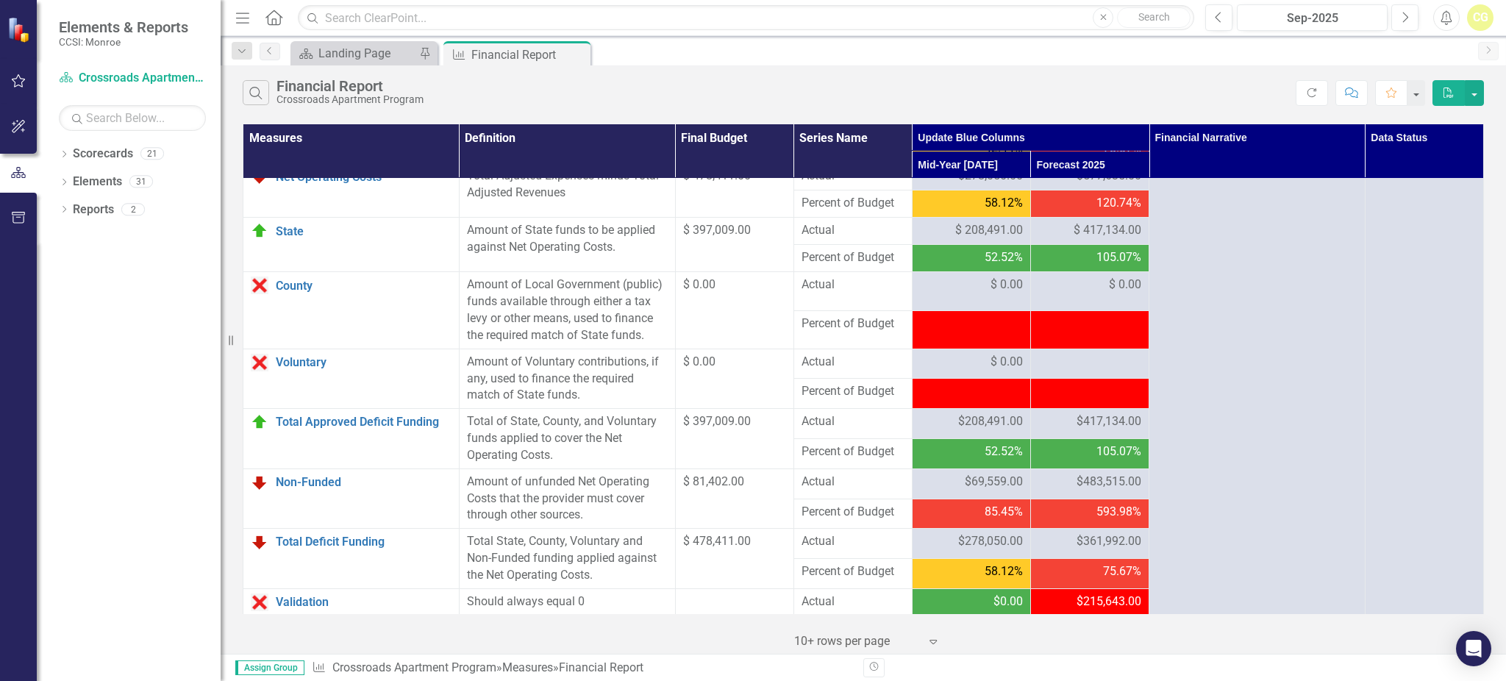
click at [1076, 490] on span "$483,515.00" at bounding box center [1108, 481] width 65 height 17
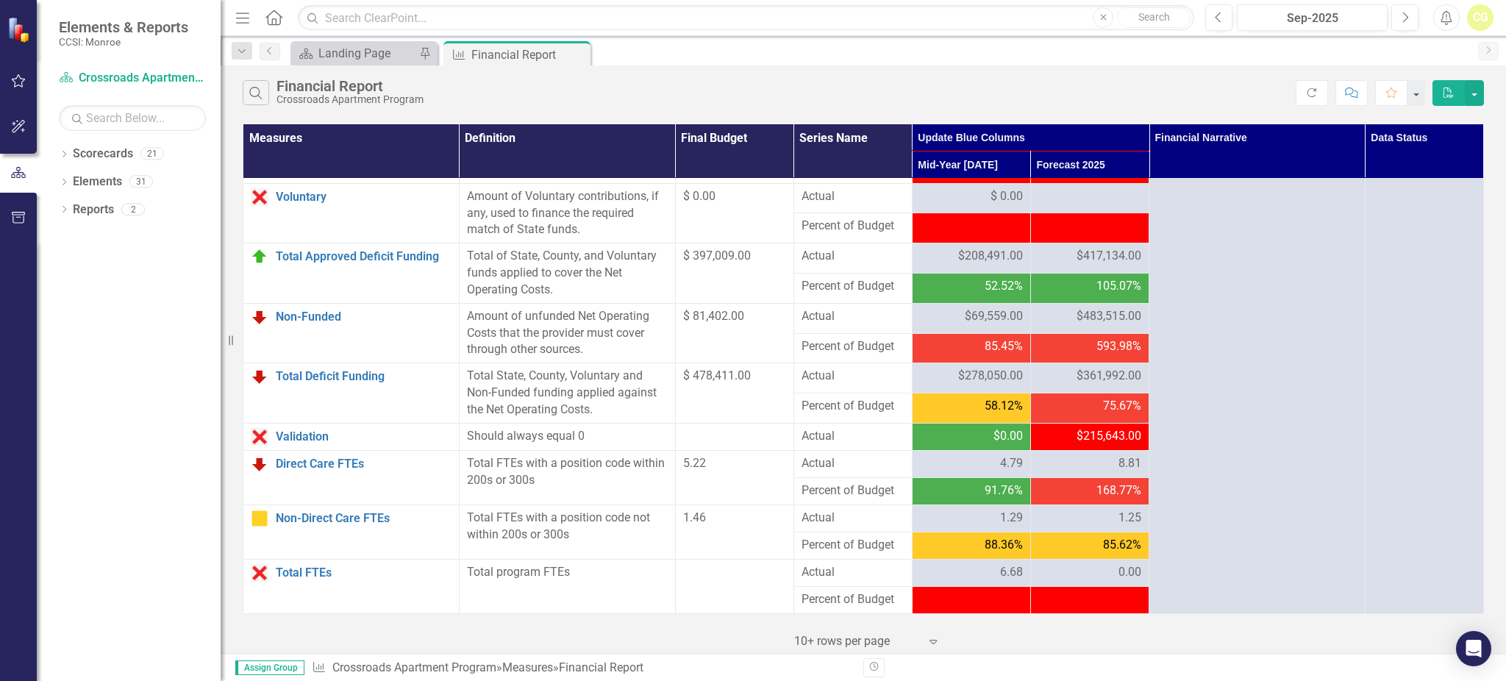
scroll to position [1654, 0]
click at [1076, 466] on div "8.81" at bounding box center [1089, 463] width 103 height 17
click at [1078, 465] on div "8.81" at bounding box center [1089, 463] width 103 height 17
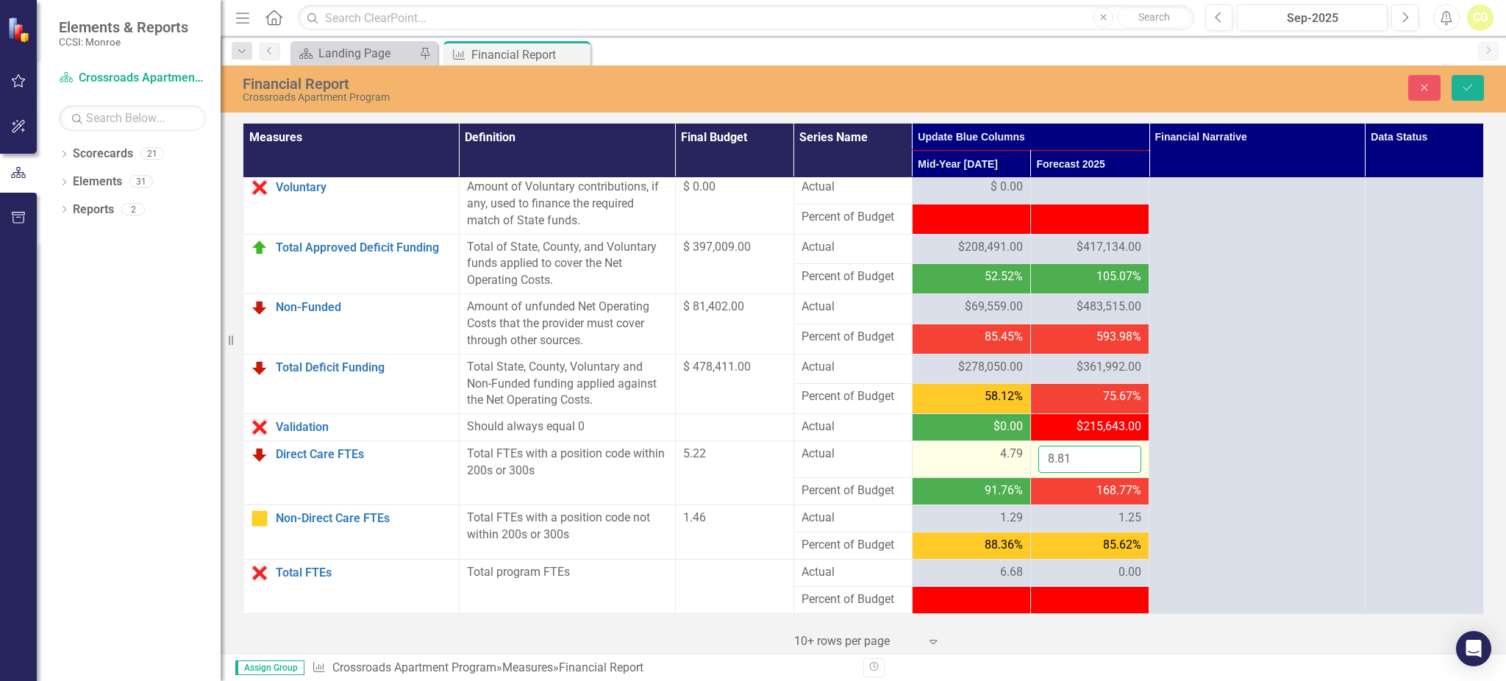
drag, startPoint x: 1078, startPoint y: 466, endPoint x: 984, endPoint y: 466, distance: 93.4
click at [984, 466] on tr "Direct Care FTEs Link Open Element Total FTEs with a position code within 200s …" at bounding box center [863, 459] width 1240 height 37
type input "4.96"
drag, startPoint x: 1042, startPoint y: 539, endPoint x: 1050, endPoint y: 526, distance: 15.3
click at [1042, 532] on td "1.25" at bounding box center [1089, 518] width 118 height 27
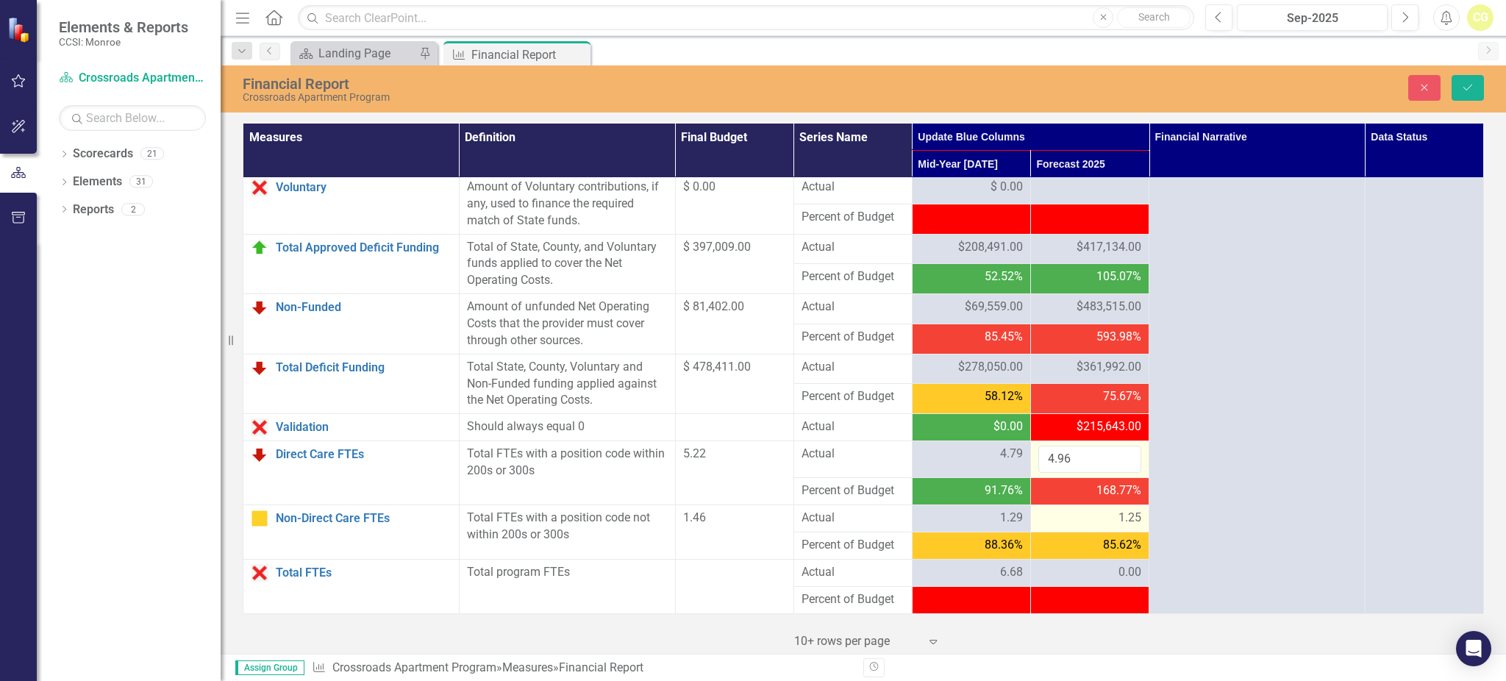
click at [1050, 525] on div "1.25" at bounding box center [1089, 517] width 103 height 17
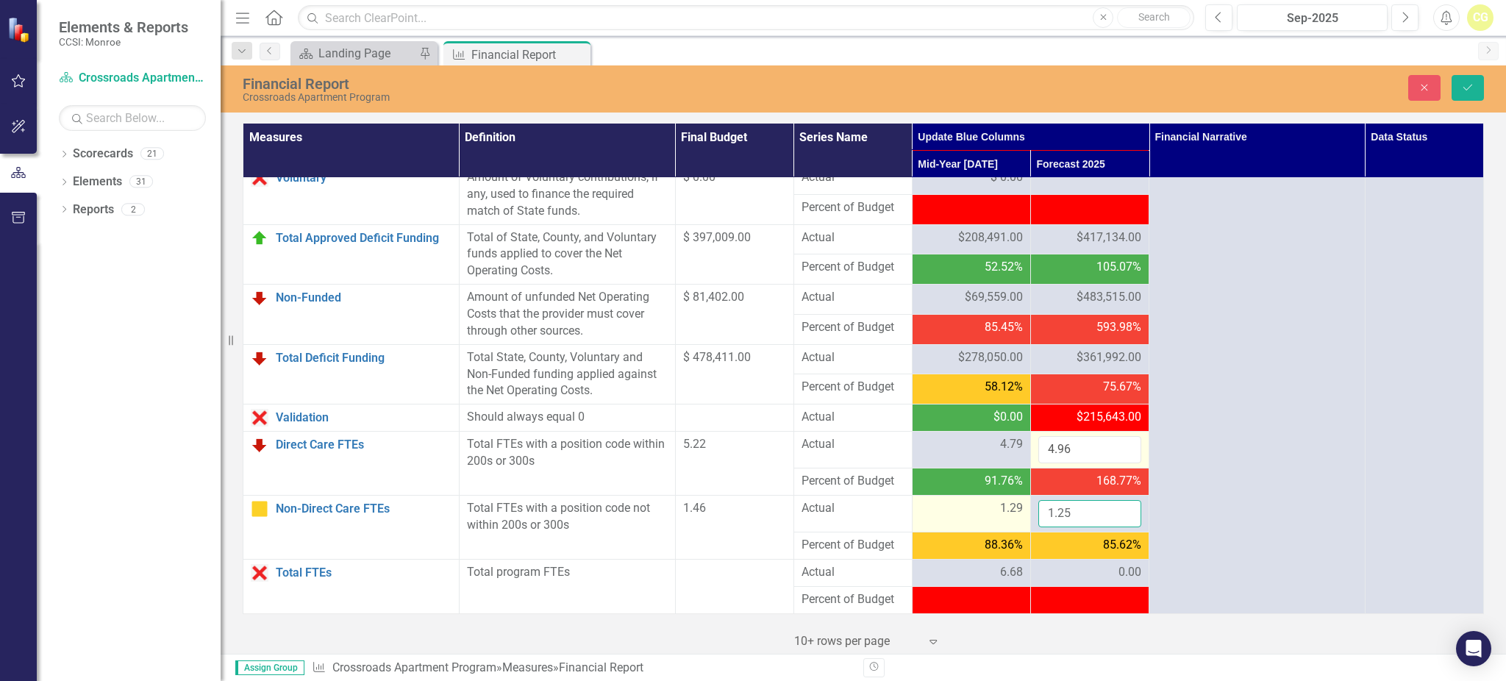
drag, startPoint x: 1069, startPoint y: 530, endPoint x: 1017, endPoint y: 533, distance: 51.5
click at [1017, 532] on tr "Non-Direct Care FTEs Link Open Element Total FTEs with a position code not with…" at bounding box center [863, 513] width 1240 height 37
type input "1.34"
click at [1461, 89] on icon "Save" at bounding box center [1467, 87] width 13 height 10
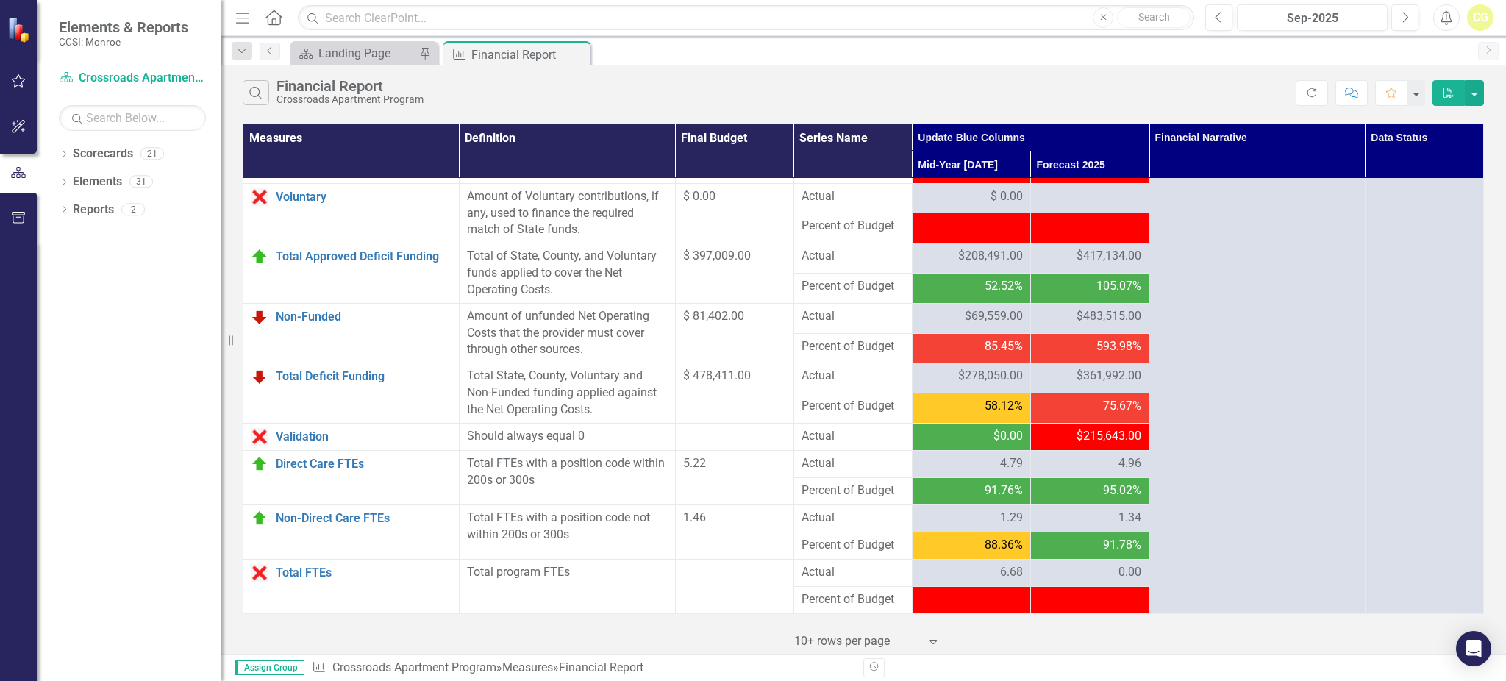
click at [1090, 312] on span "$483,515.00" at bounding box center [1108, 316] width 65 height 17
click at [1311, 76] on div "Search Financial Report Crossroads Apartment Program Refresh Comment Favorite P…" at bounding box center [863, 89] width 1285 height 48
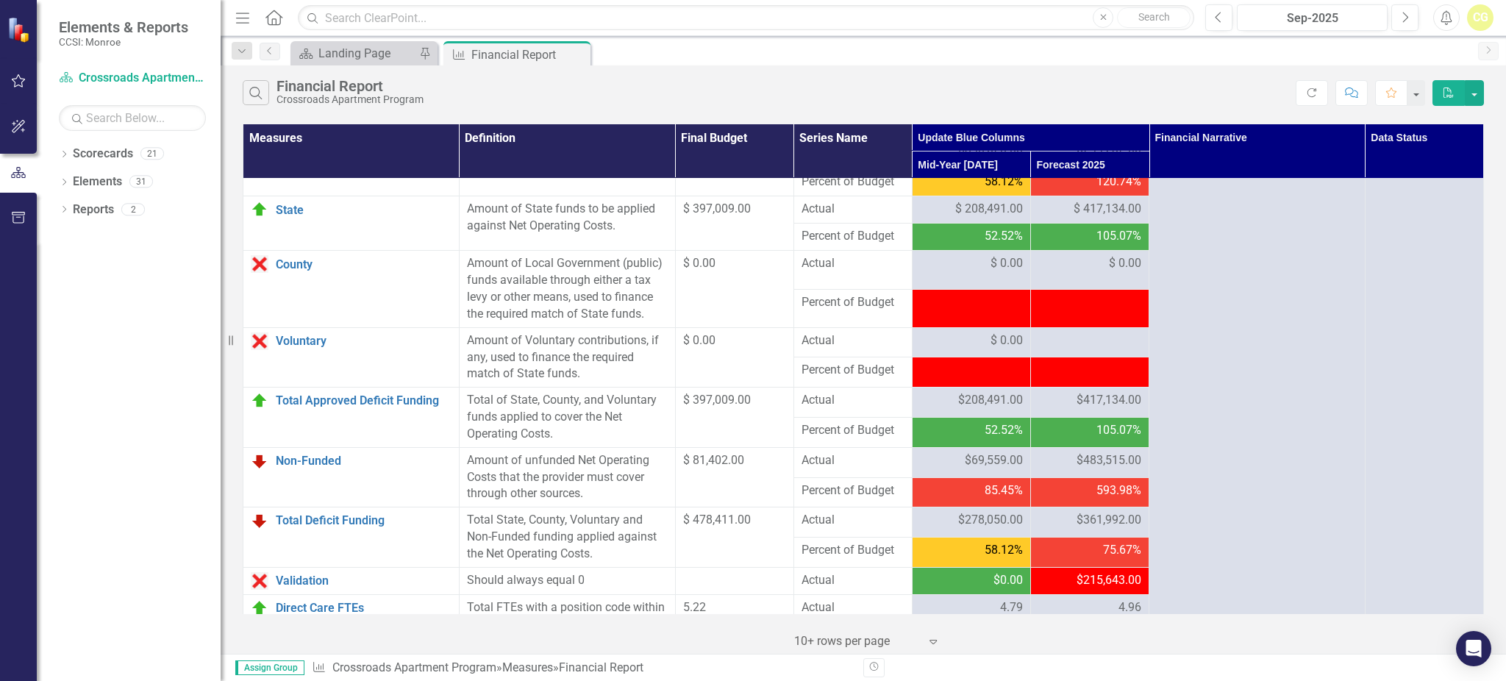
scroll to position [1458, 0]
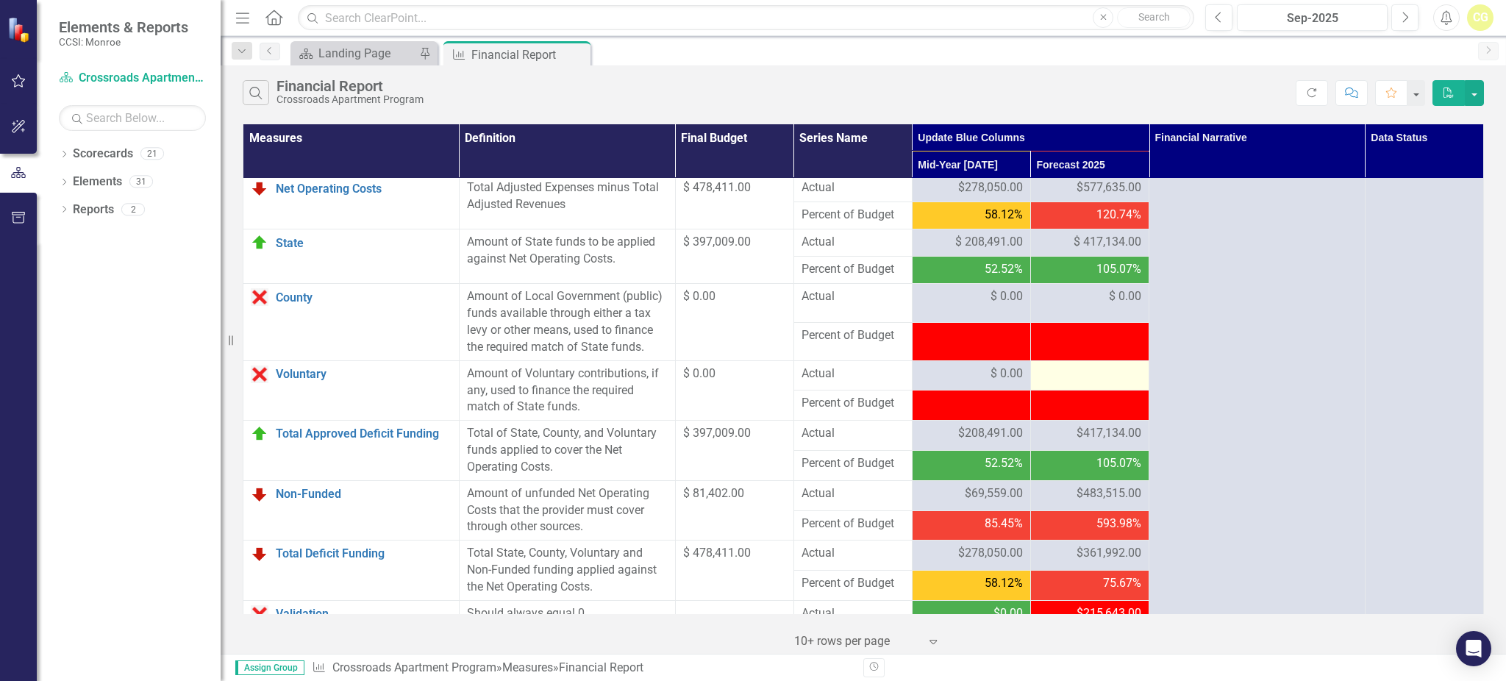
click at [1088, 383] on div at bounding box center [1089, 374] width 103 height 18
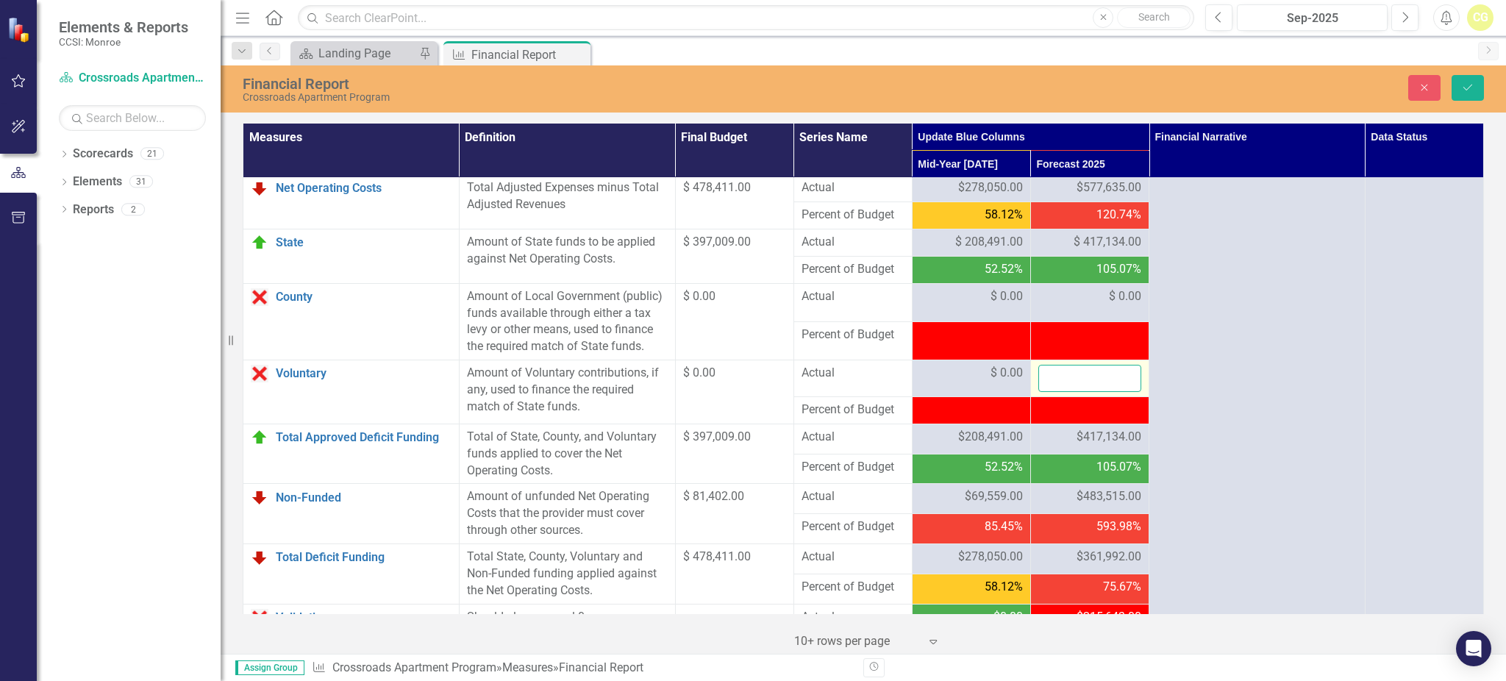
click at [1087, 392] on input "number" at bounding box center [1089, 378] width 103 height 27
type input "0"
click button "Save" at bounding box center [1467, 88] width 32 height 26
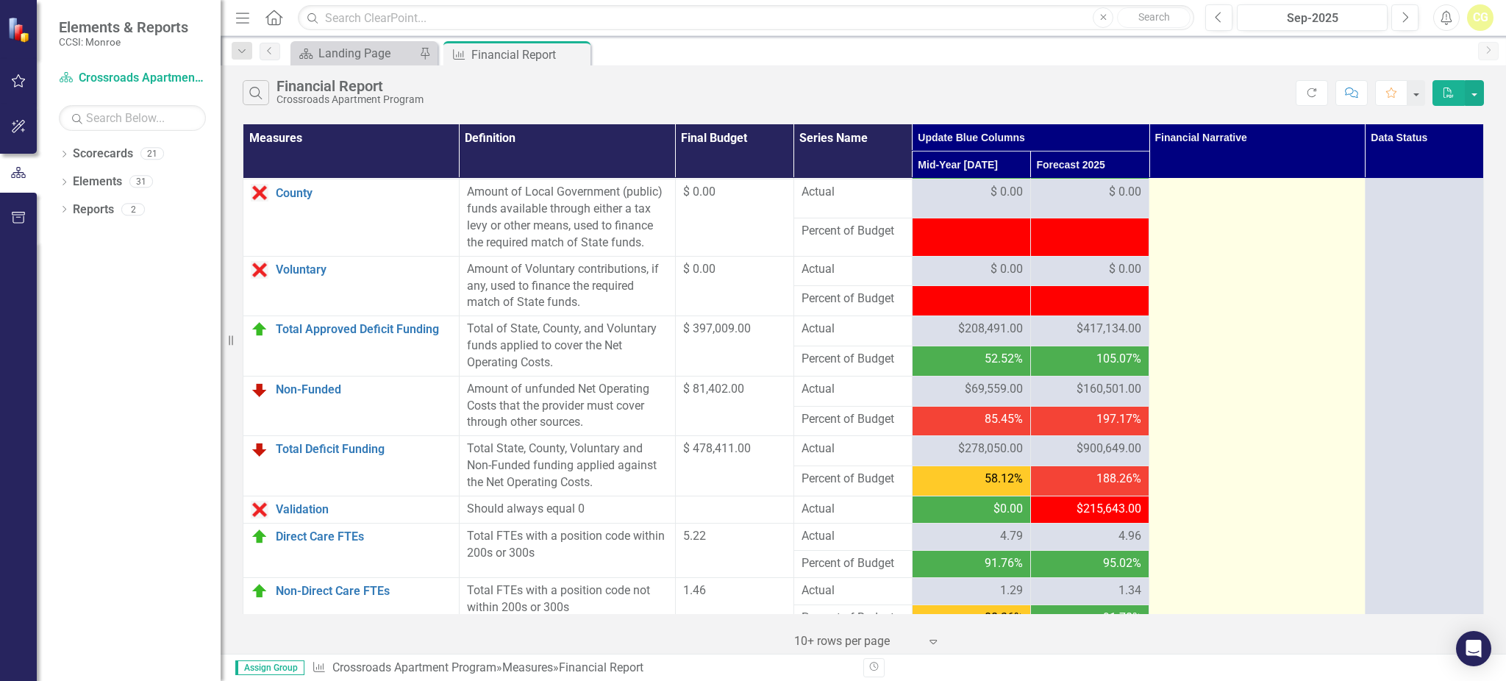
scroll to position [1654, 0]
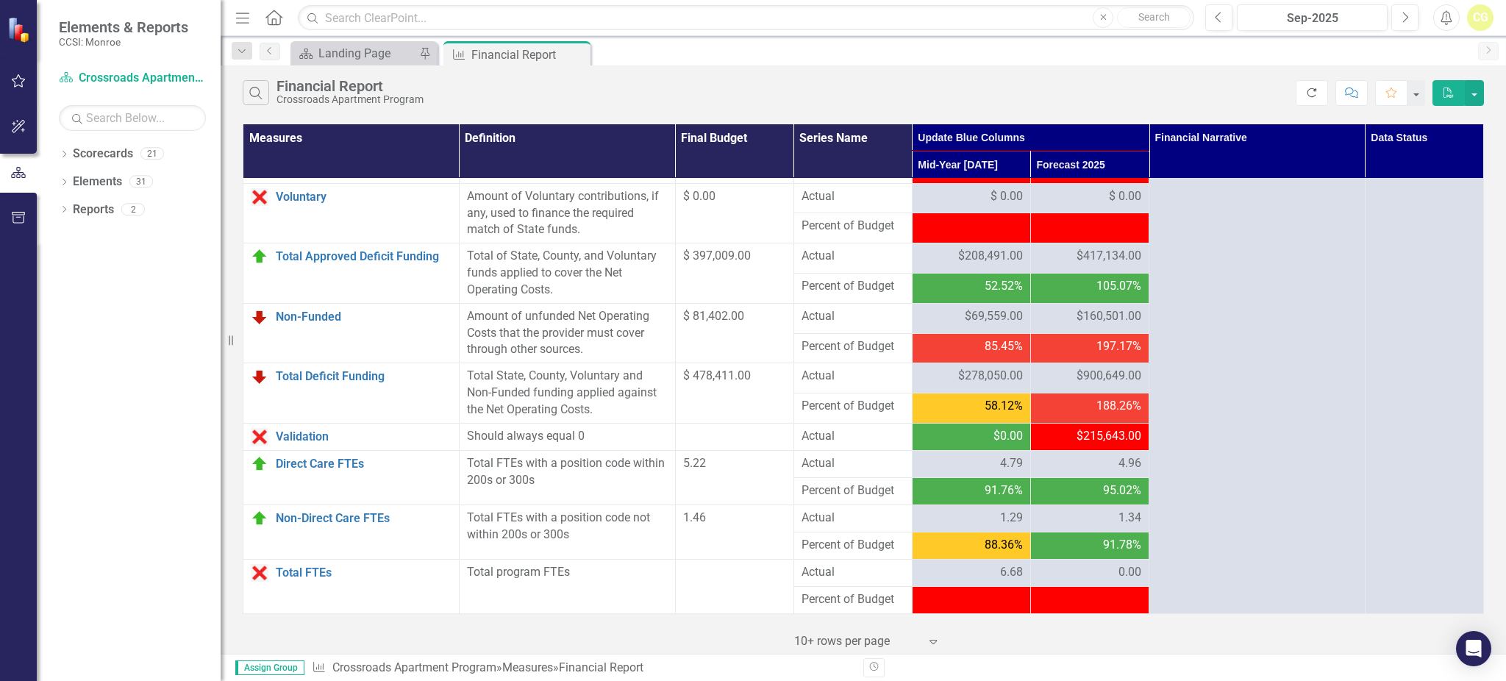
click at [1309, 90] on icon "Refresh" at bounding box center [1311, 92] width 13 height 10
click at [1061, 377] on div "$900,649.00" at bounding box center [1089, 376] width 103 height 17
click at [1053, 309] on div "$160,501.00" at bounding box center [1089, 316] width 103 height 17
click at [1049, 373] on div "$900,649.00" at bounding box center [1089, 376] width 103 height 17
click at [1085, 373] on span "$900,649.00" at bounding box center [1108, 376] width 65 height 17
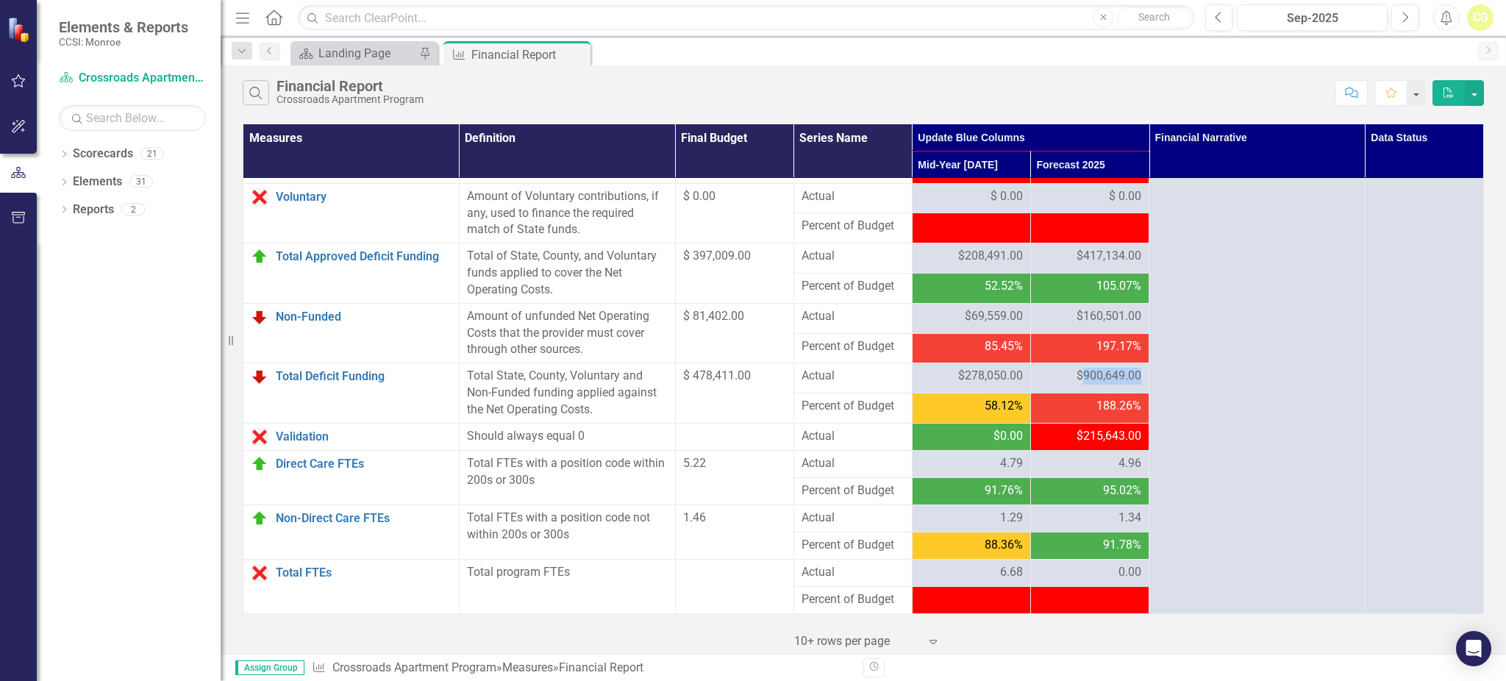
click at [1085, 373] on span "$900,649.00" at bounding box center [1108, 376] width 65 height 17
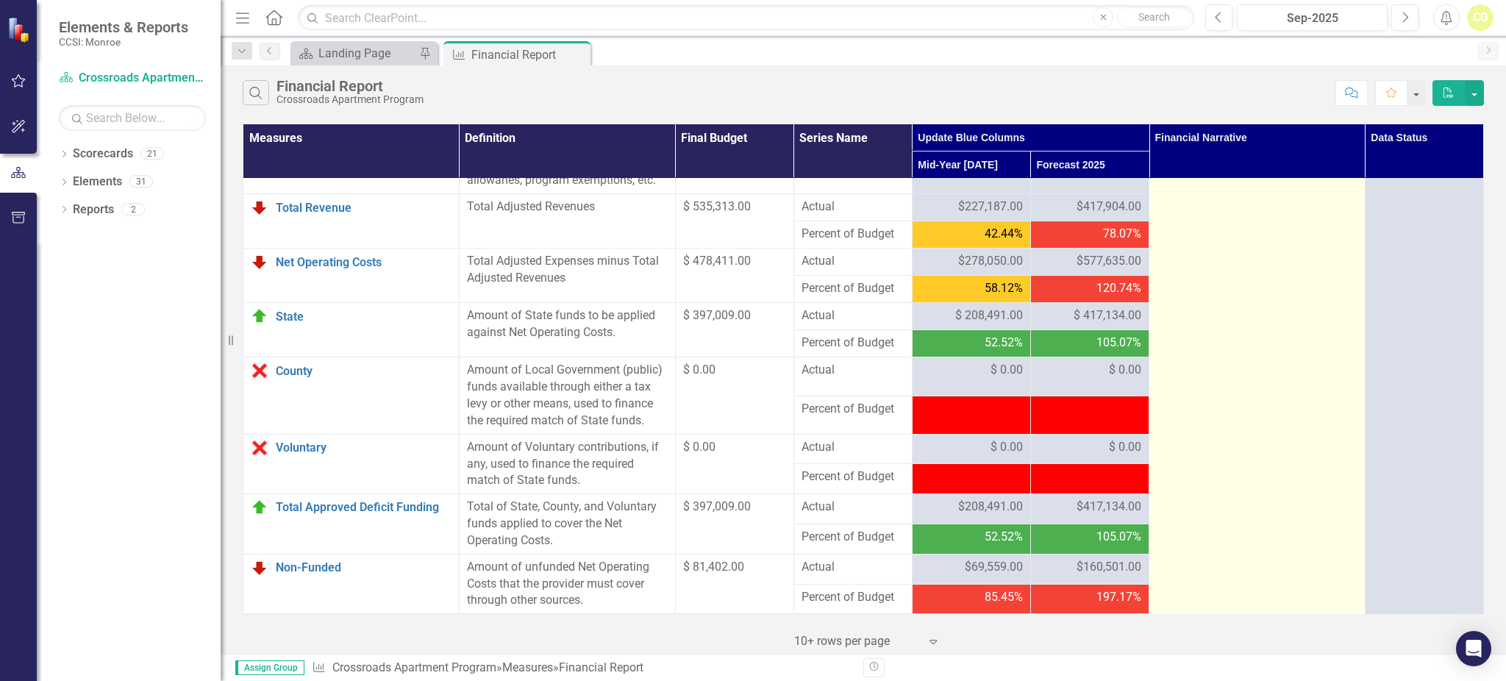
scroll to position [1360, 0]
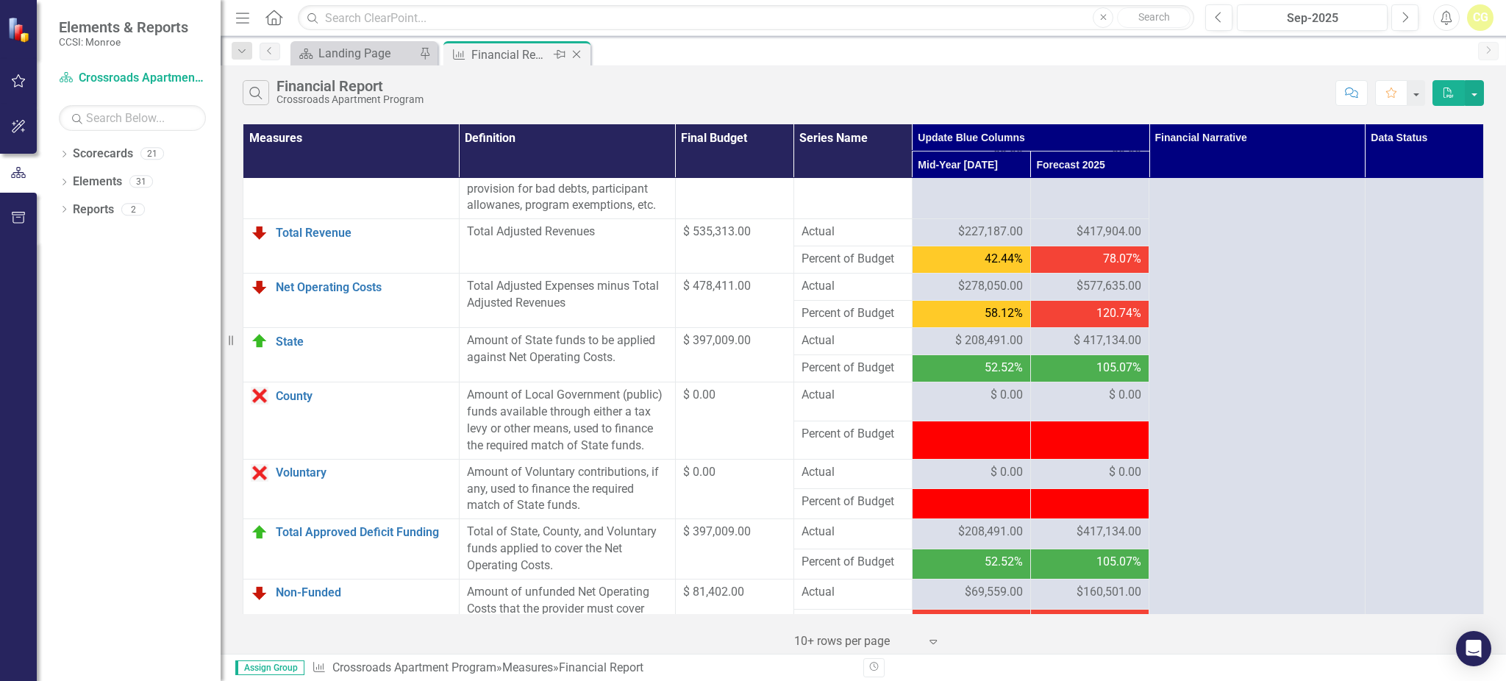
click at [566, 51] on div "Pin" at bounding box center [558, 55] width 18 height 18
click at [573, 51] on icon "Pin" at bounding box center [576, 55] width 12 height 15
click at [573, 51] on icon "Close" at bounding box center [576, 55] width 15 height 12
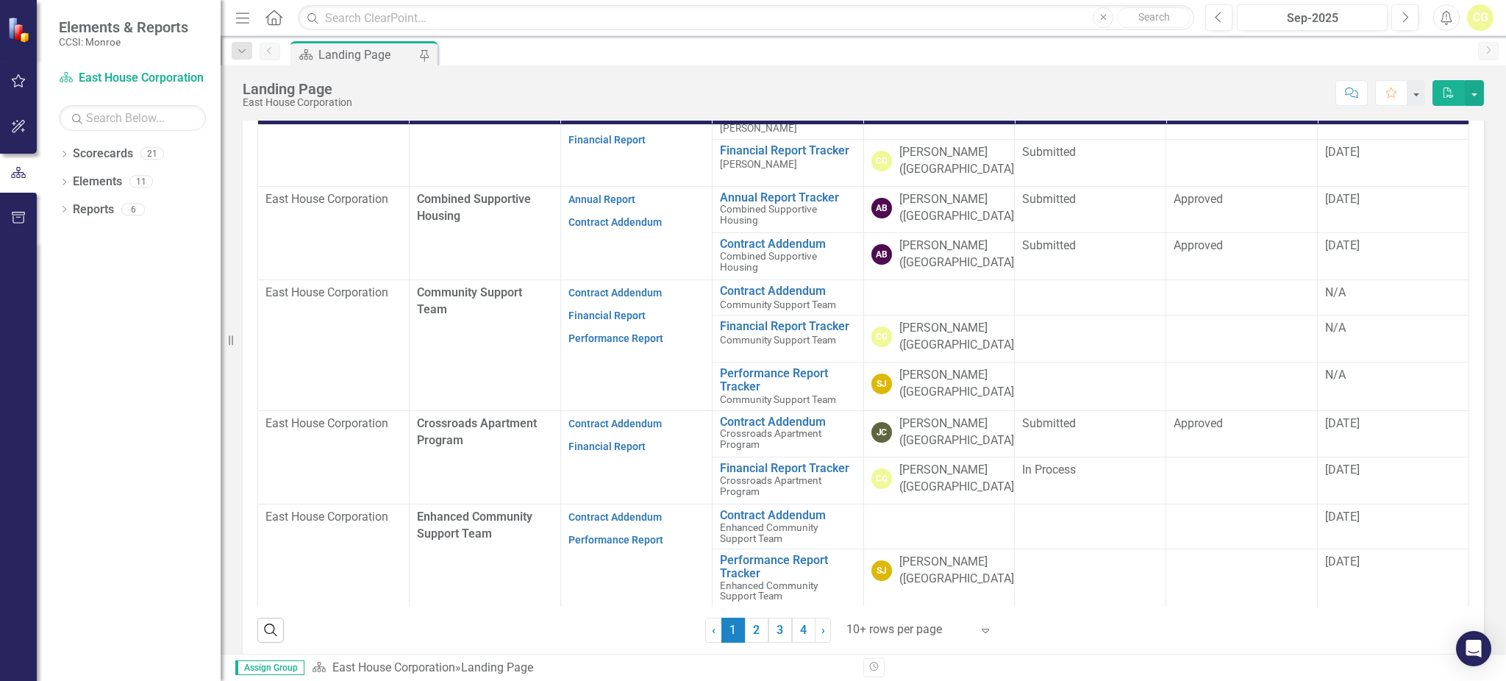
scroll to position [32, 0]
click at [583, 440] on link "Financial Report" at bounding box center [606, 446] width 77 height 12
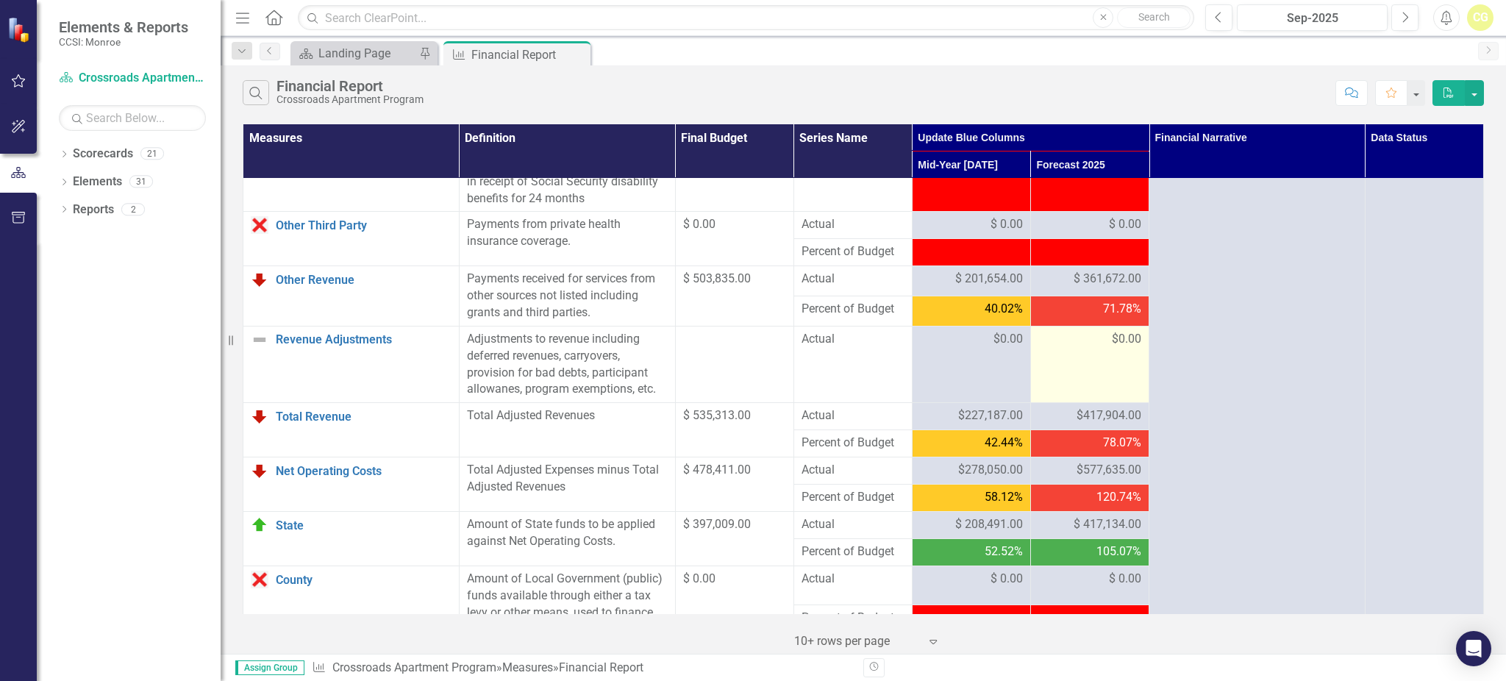
scroll to position [1654, 0]
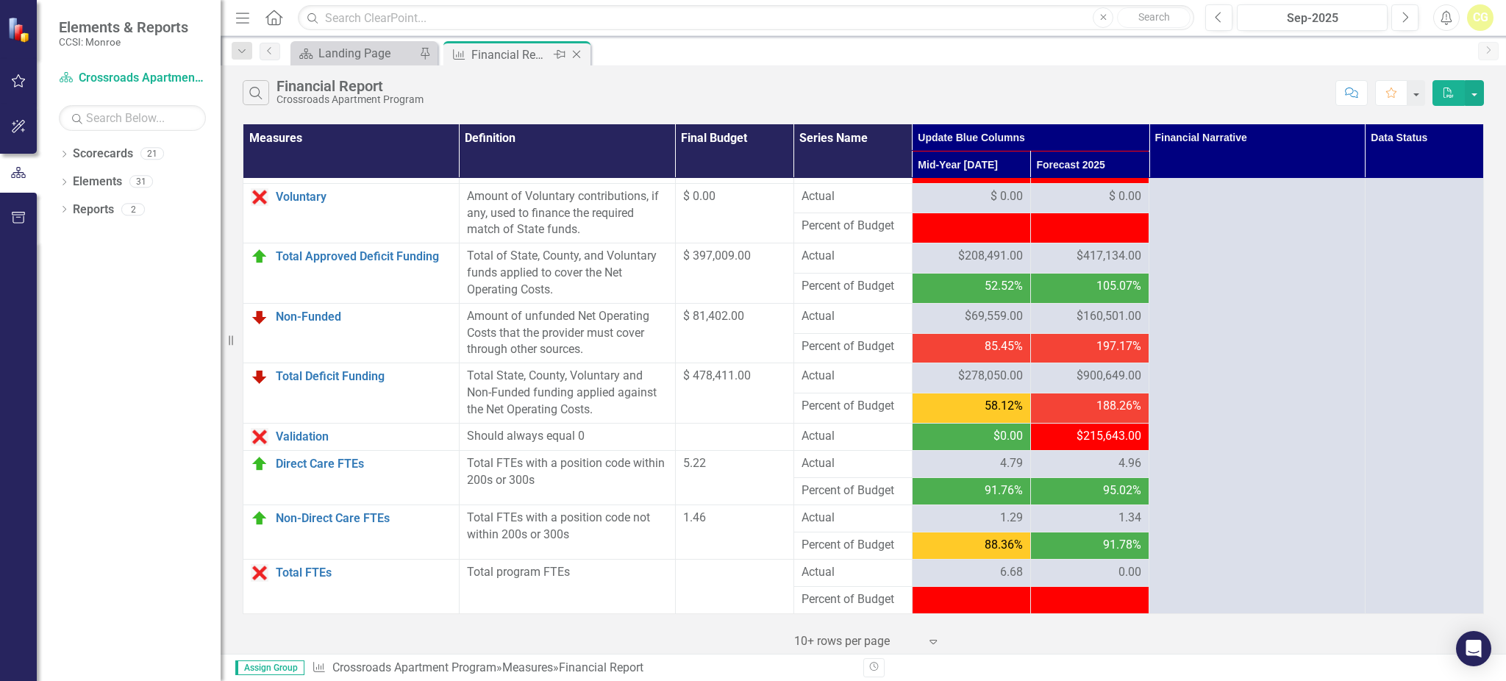
click at [576, 56] on icon "Close" at bounding box center [576, 55] width 15 height 12
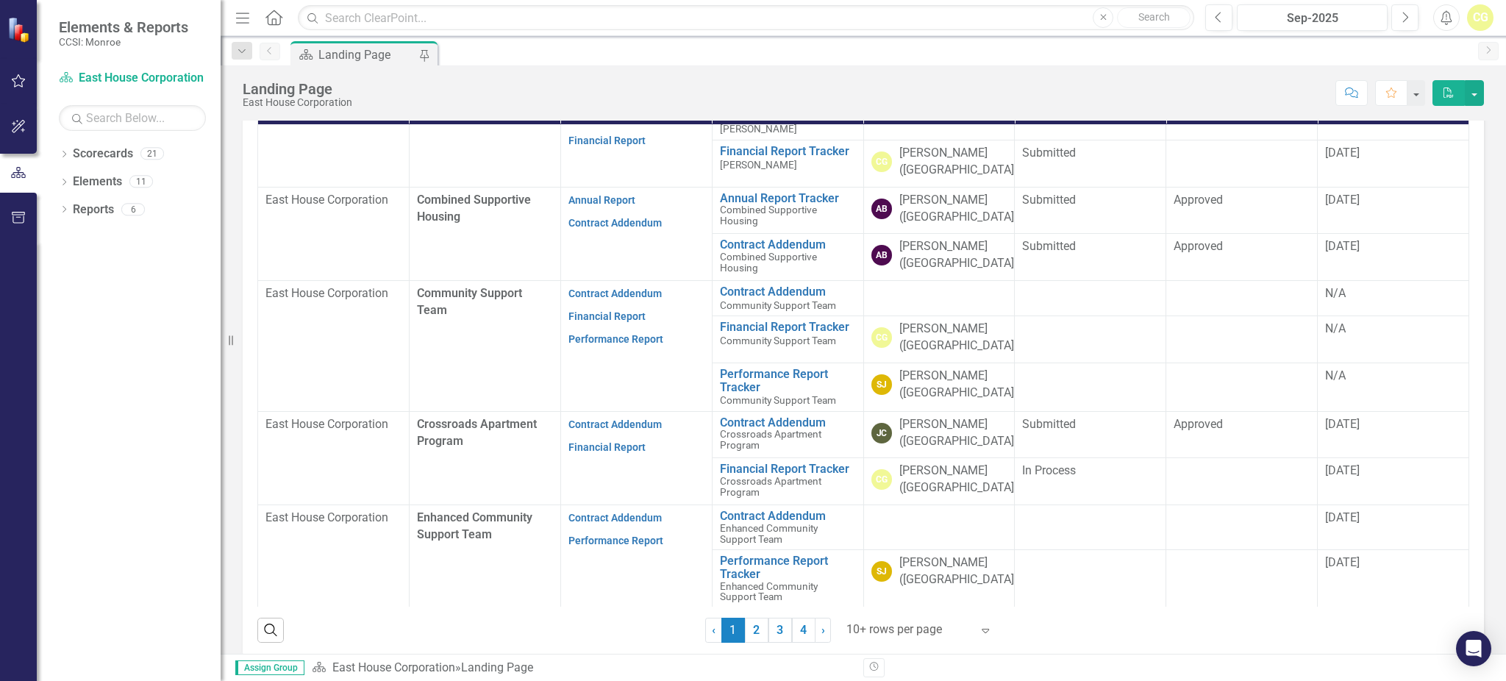
scroll to position [32, 0]
click at [775, 639] on link "3" at bounding box center [780, 630] width 24 height 25
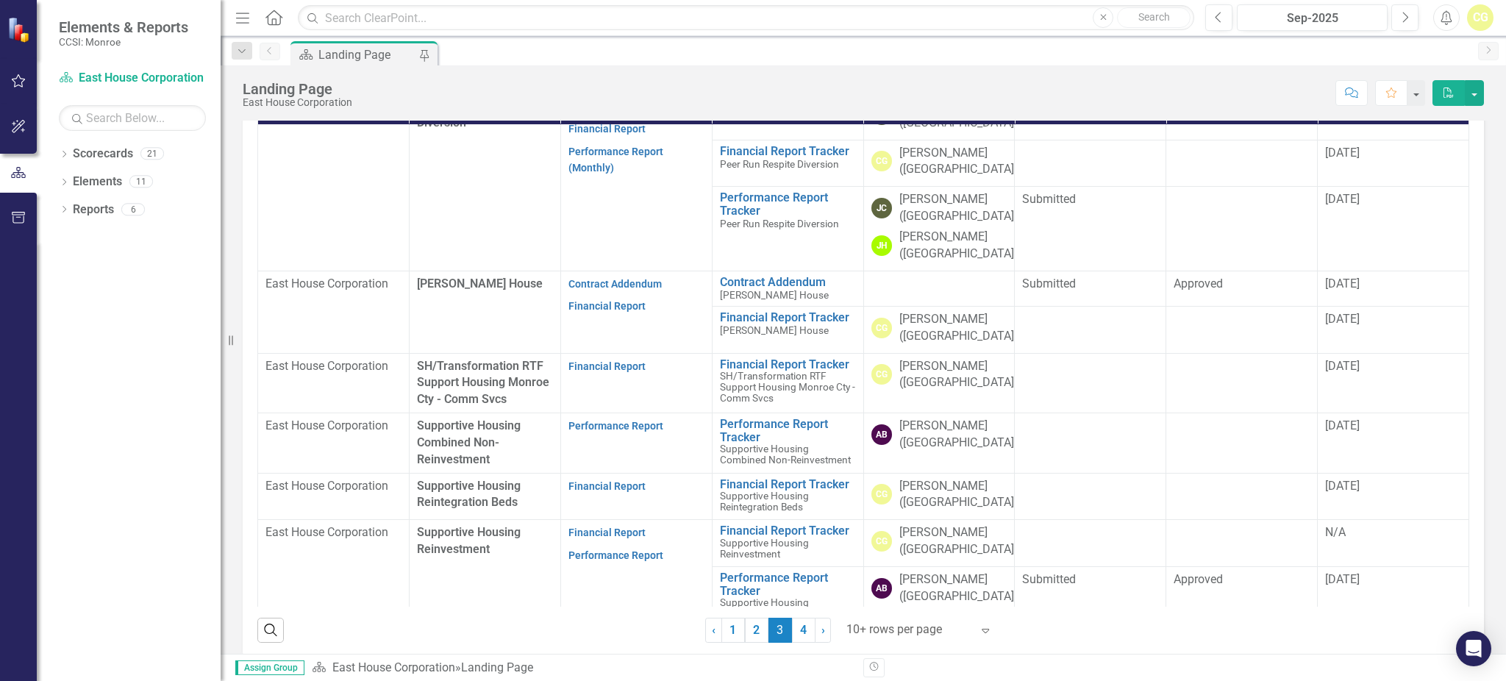
scroll to position [0, 0]
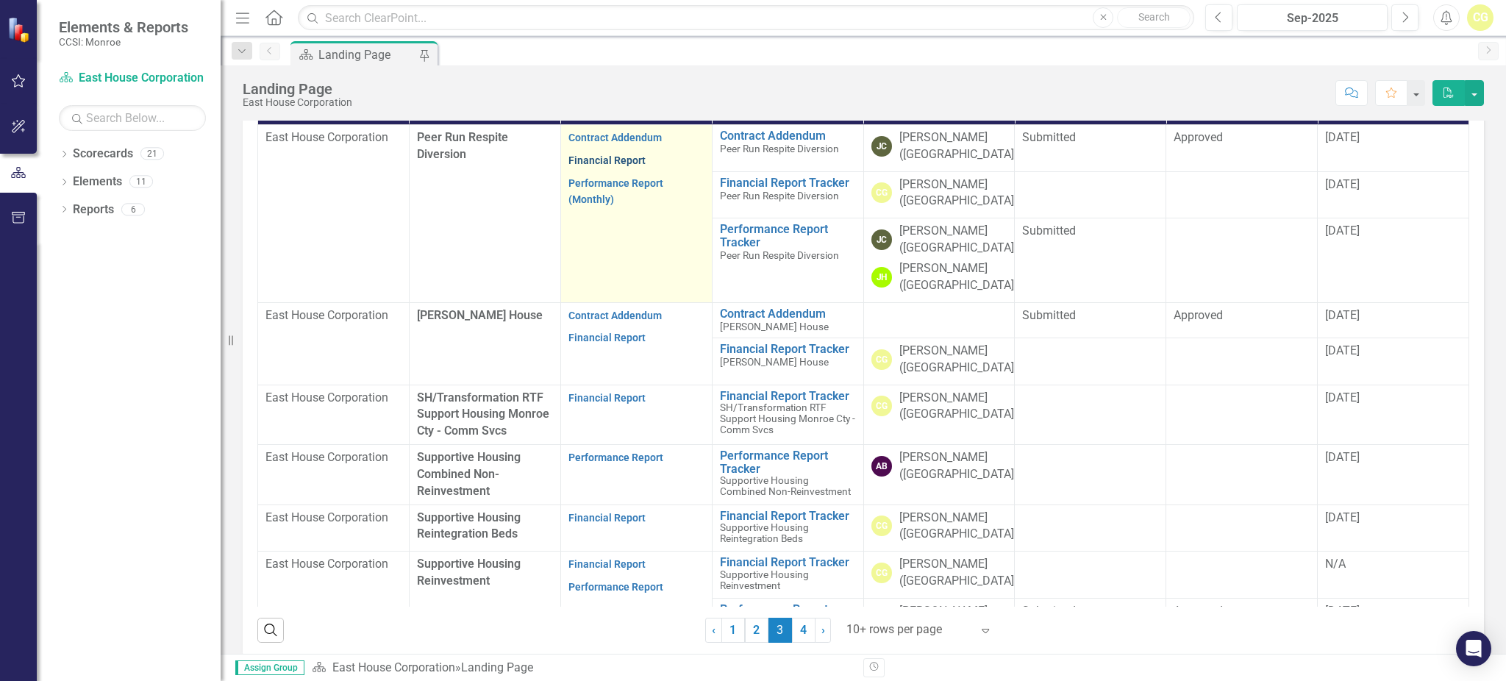
click at [601, 154] on link "Financial Report" at bounding box center [606, 160] width 77 height 12
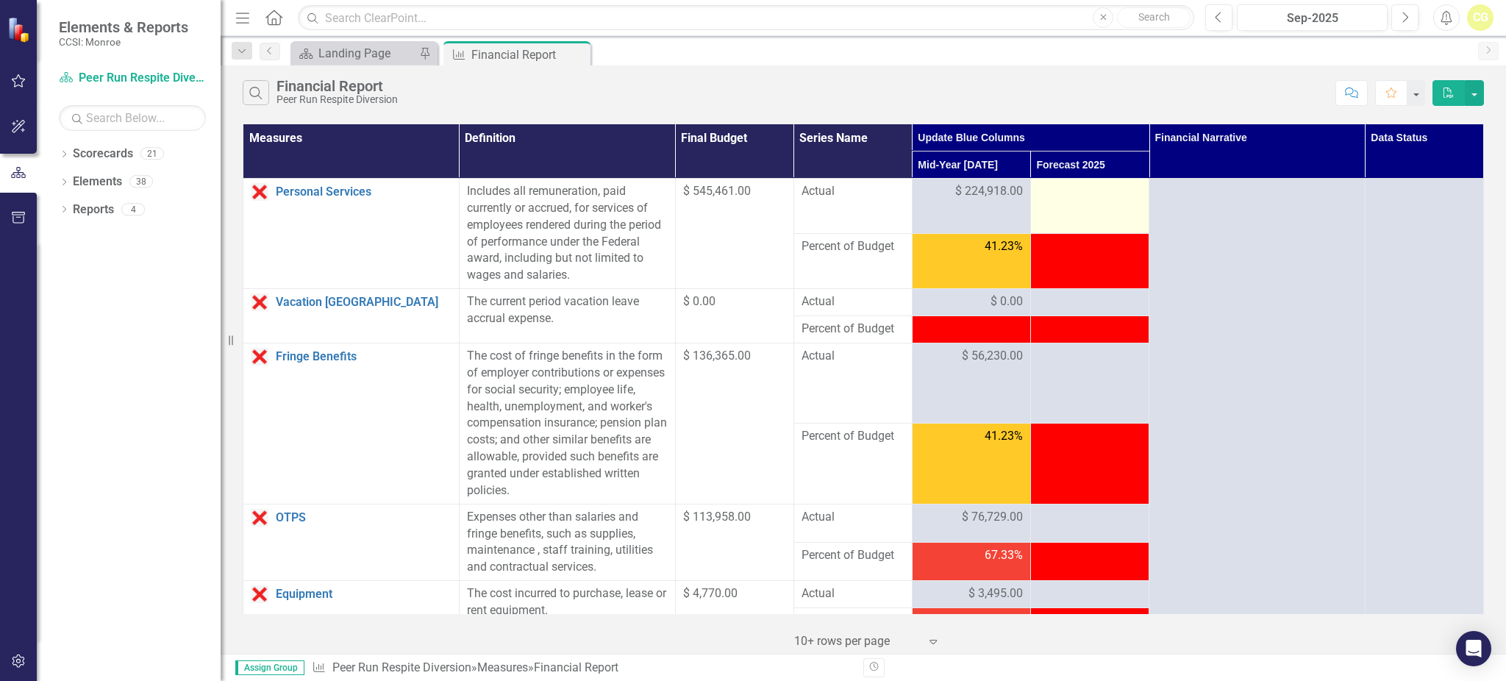
click at [1038, 183] on div at bounding box center [1089, 192] width 103 height 18
click at [1042, 187] on div at bounding box center [1089, 192] width 103 height 18
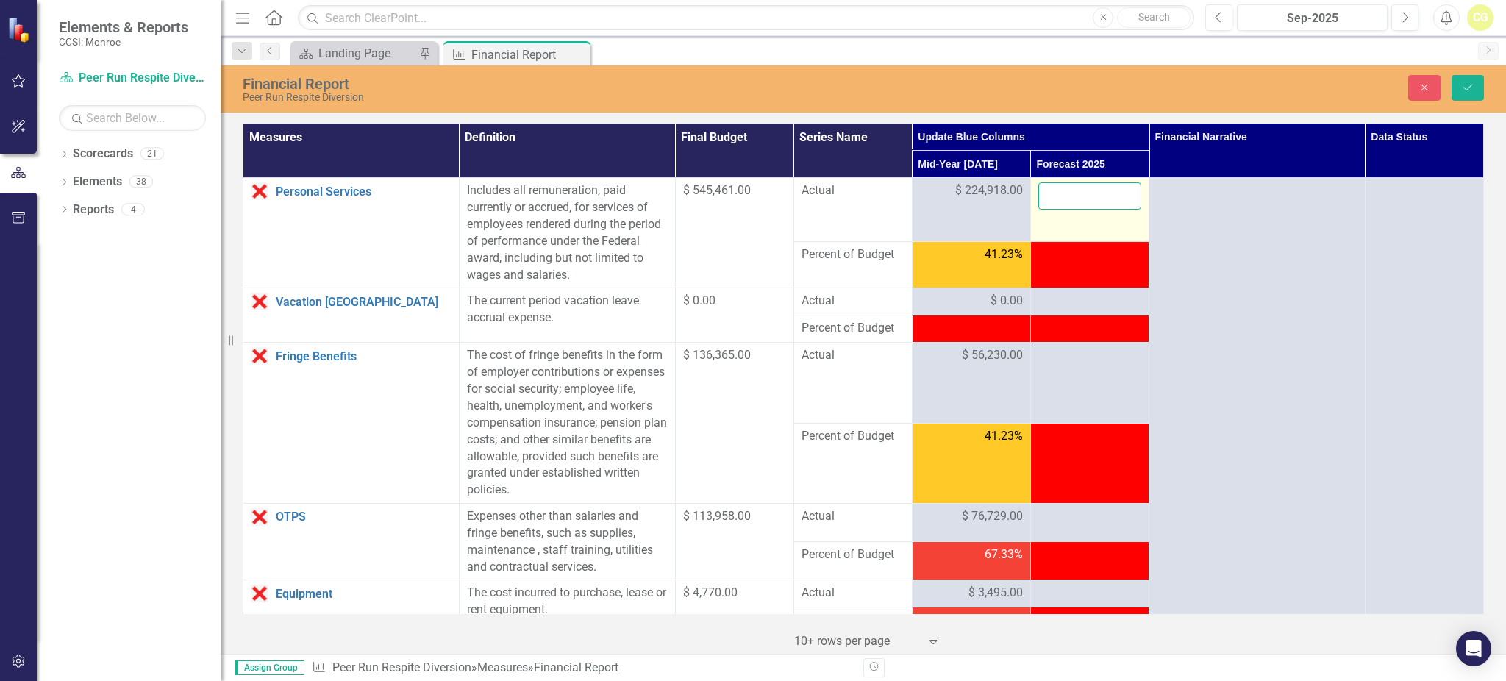
click at [1042, 187] on input "number" at bounding box center [1089, 195] width 103 height 27
type input "455503"
click at [1052, 303] on div at bounding box center [1089, 302] width 103 height 18
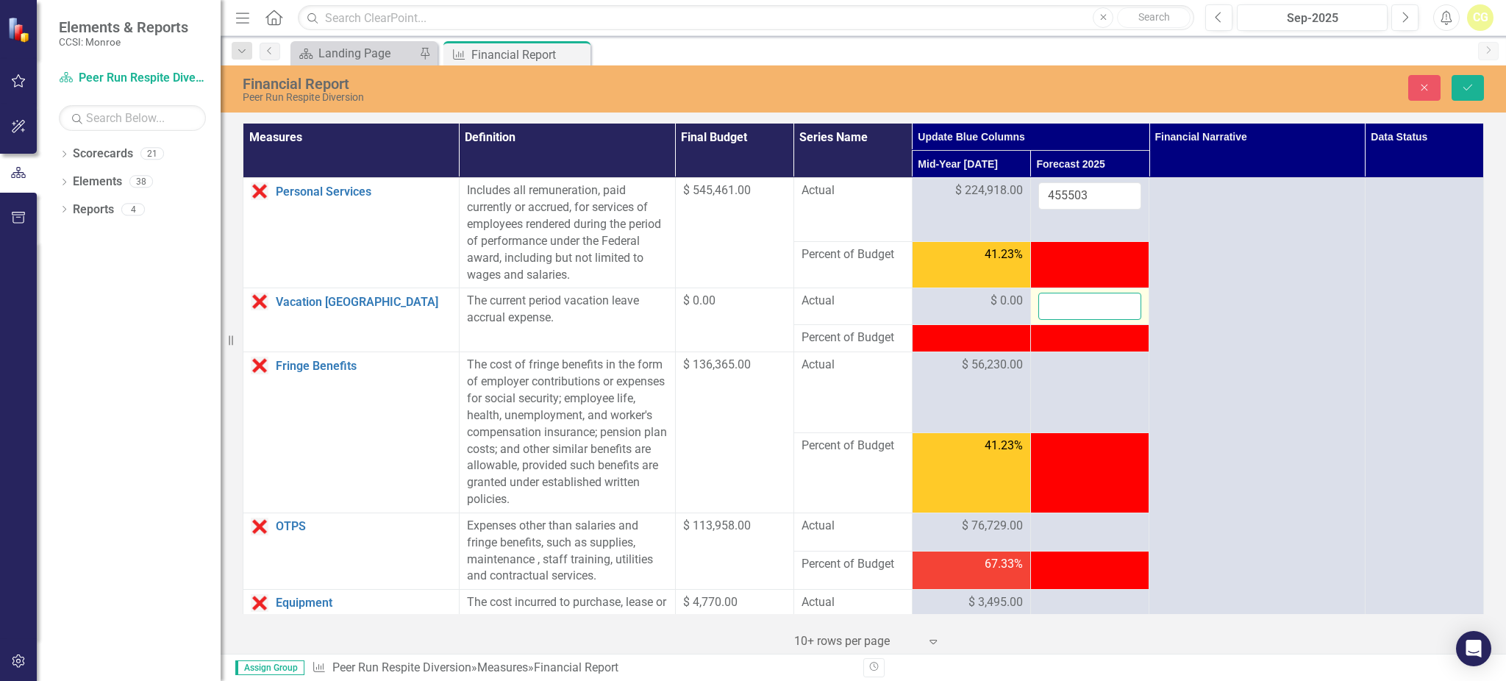
click at [1052, 303] on input "number" at bounding box center [1089, 306] width 103 height 27
type input "0"
click at [1065, 365] on div at bounding box center [1089, 366] width 103 height 18
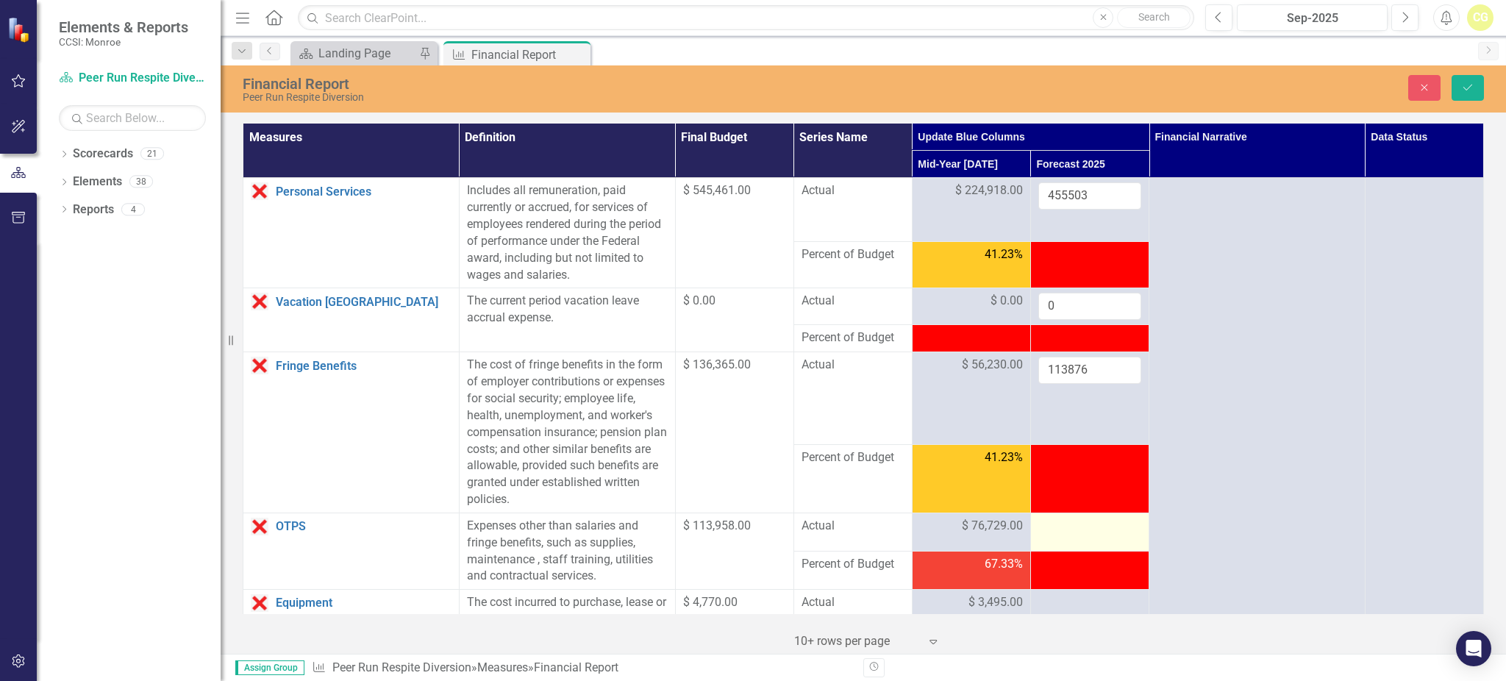
type input "113876"
click at [1042, 526] on div at bounding box center [1089, 527] width 103 height 18
click at [1042, 527] on div at bounding box center [1089, 527] width 103 height 18
click at [1042, 527] on input "number" at bounding box center [1089, 531] width 103 height 27
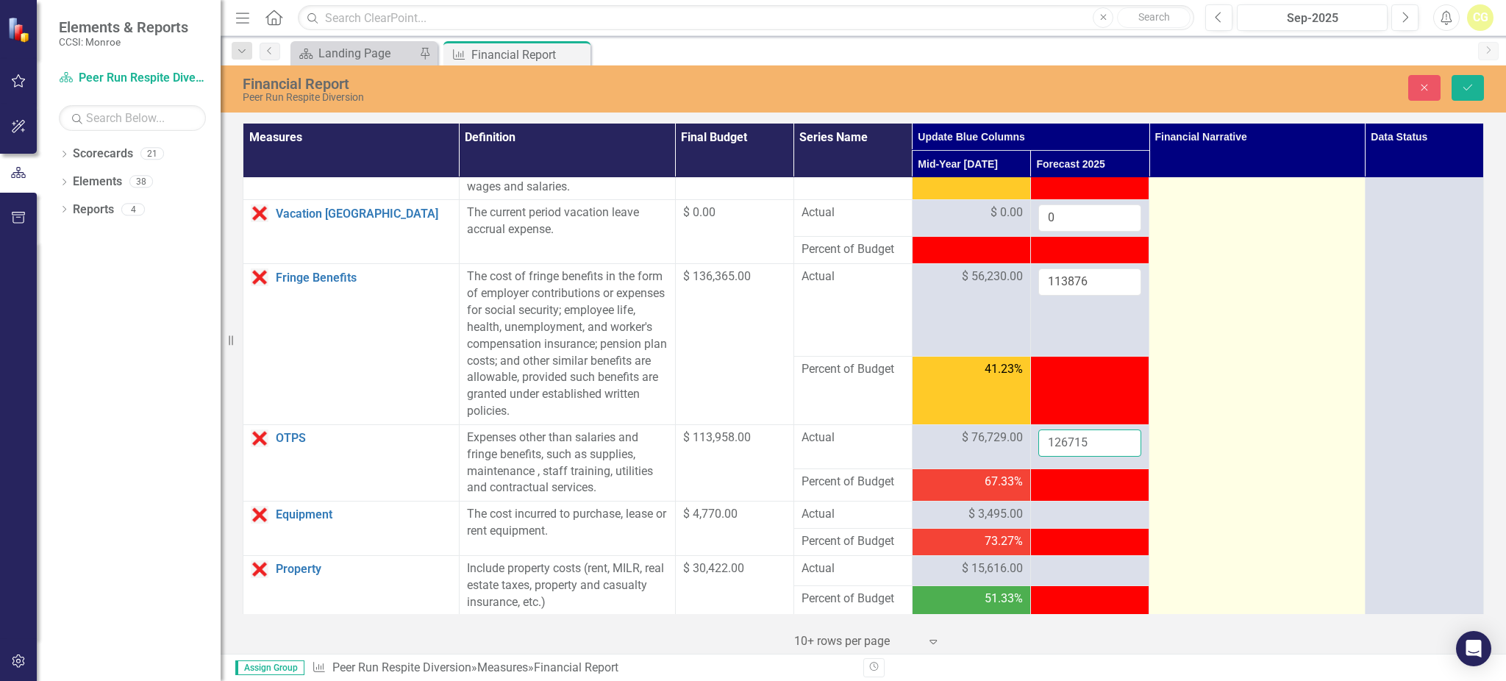
scroll to position [294, 0]
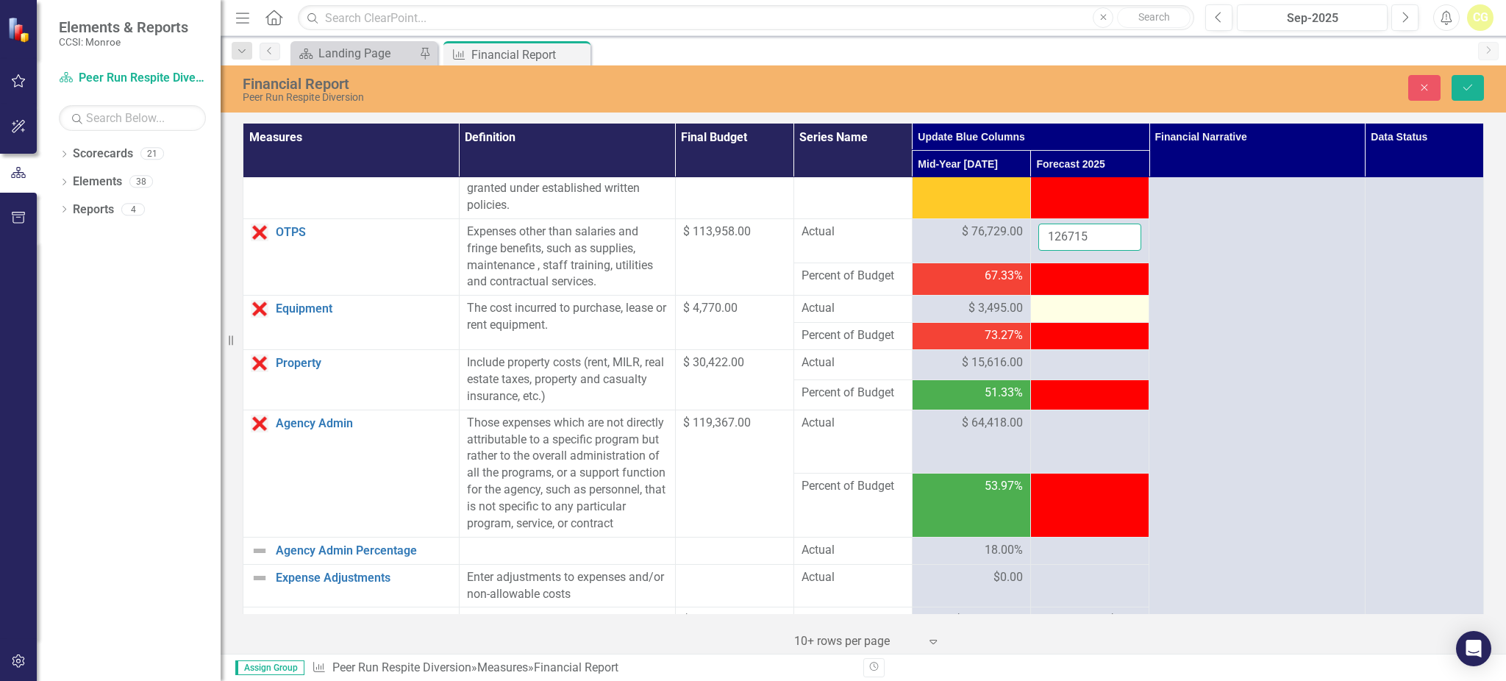
type input "126715"
click at [1067, 298] on td at bounding box center [1089, 309] width 118 height 27
click at [1064, 306] on div at bounding box center [1089, 309] width 103 height 18
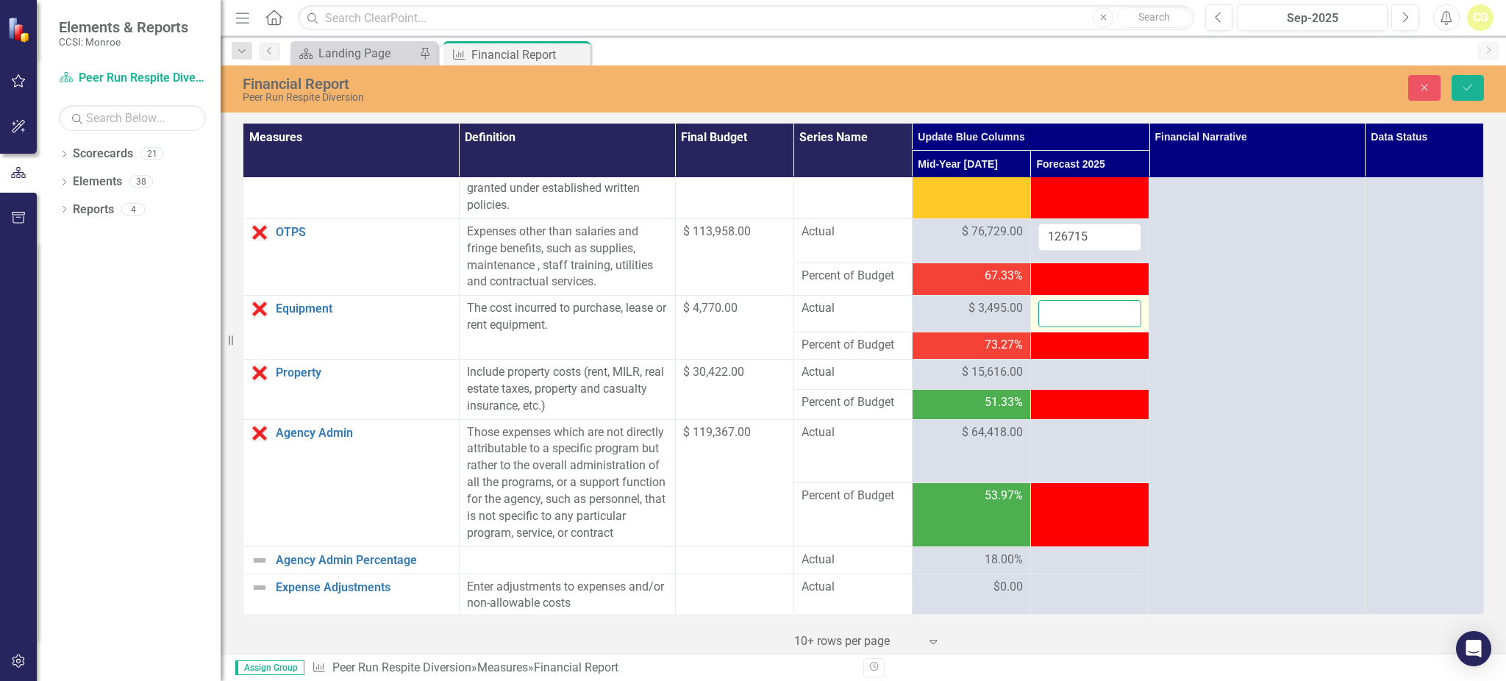
click at [1048, 312] on input "number" at bounding box center [1089, 313] width 103 height 27
type input "6990"
click at [1053, 360] on td at bounding box center [1089, 374] width 118 height 30
click at [1052, 372] on div at bounding box center [1089, 373] width 103 height 18
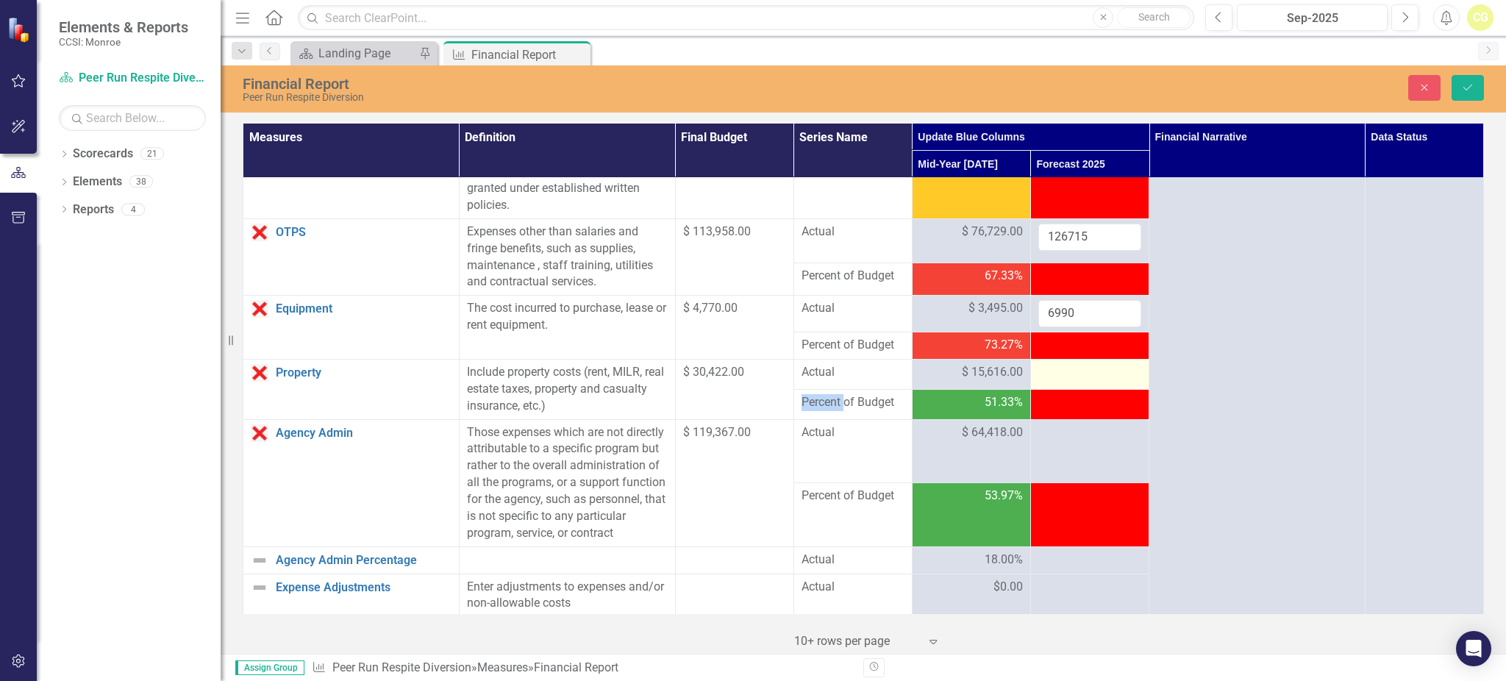
click at [1052, 372] on div at bounding box center [1089, 373] width 103 height 18
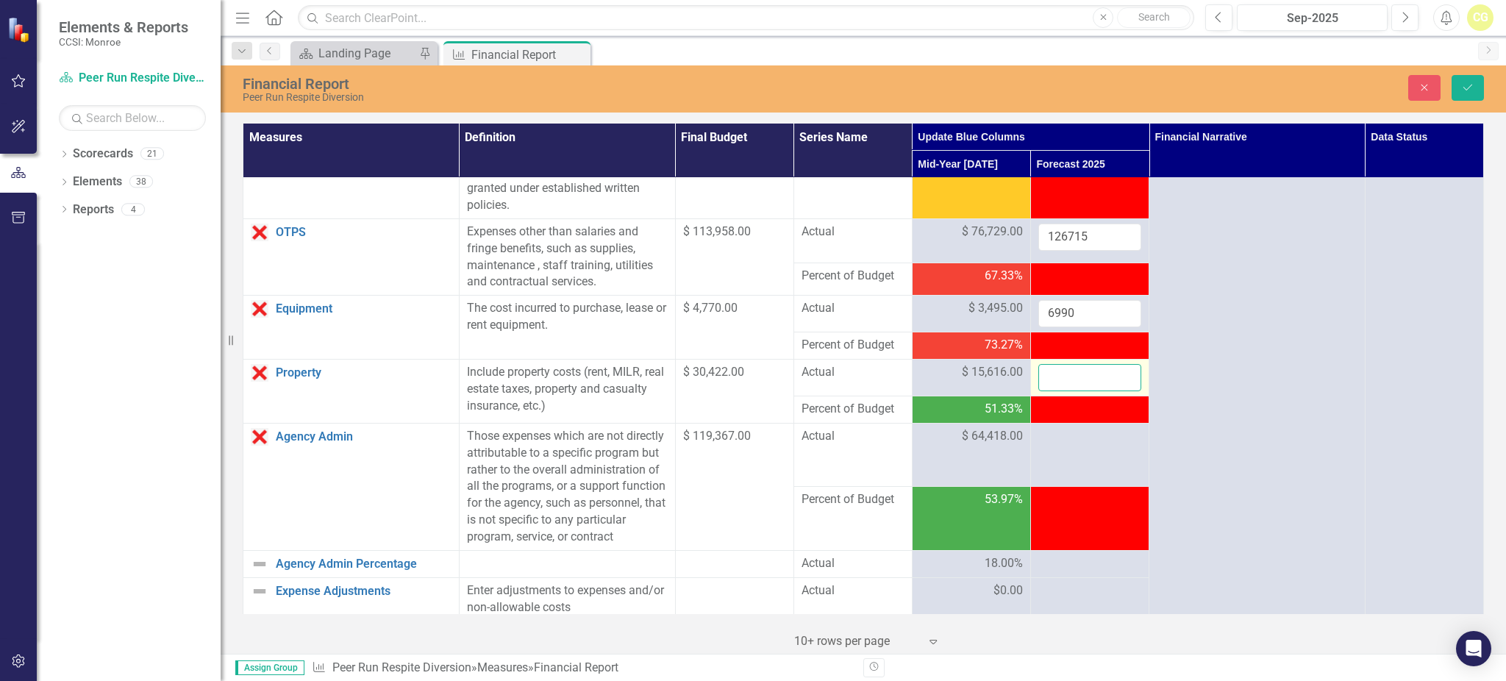
click at [1052, 372] on input "number" at bounding box center [1089, 377] width 103 height 27
type input "31204"
click at [1088, 443] on div at bounding box center [1089, 437] width 103 height 18
click at [1064, 474] on td at bounding box center [1089, 454] width 118 height 63
click at [1059, 435] on div at bounding box center [1089, 437] width 103 height 18
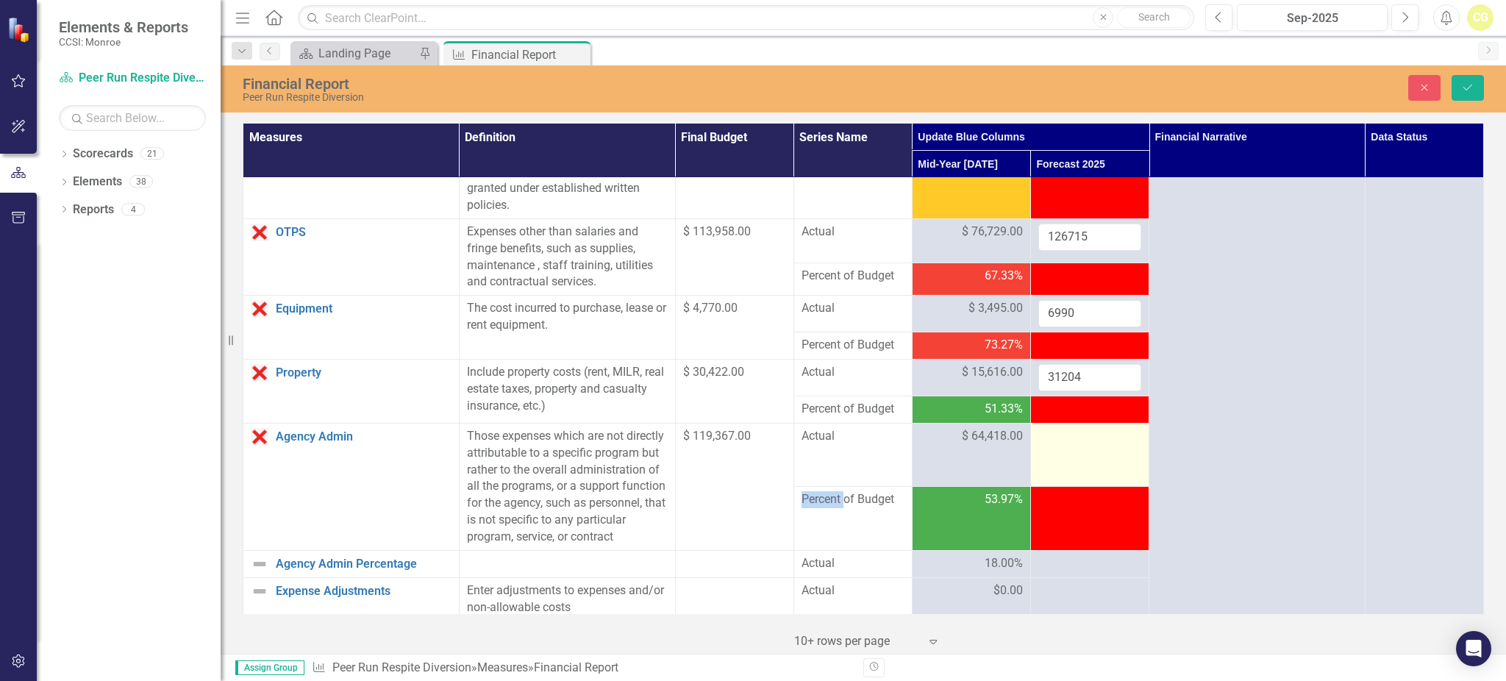
click at [1059, 435] on div at bounding box center [1089, 437] width 103 height 18
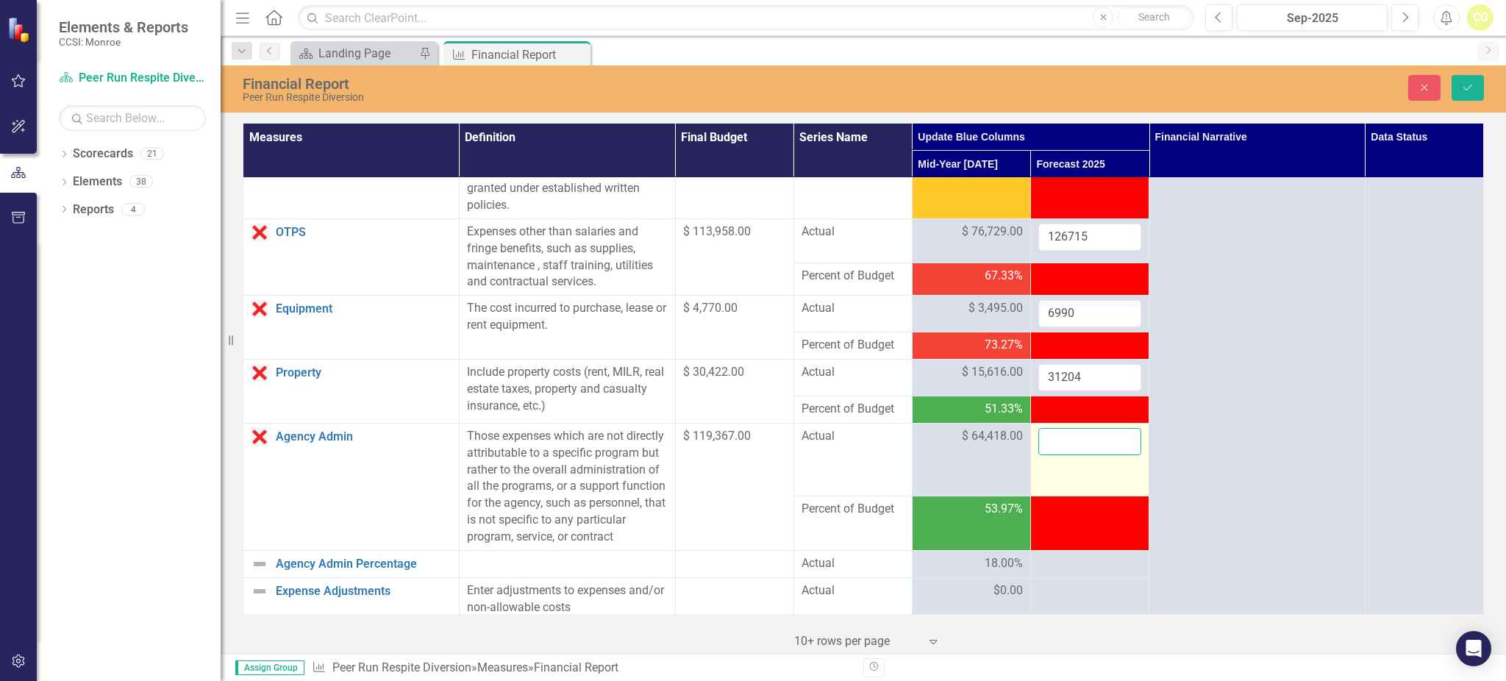
click at [1059, 435] on input "number" at bounding box center [1089, 441] width 103 height 27
type input "125297"
click at [1075, 573] on div at bounding box center [1089, 564] width 103 height 18
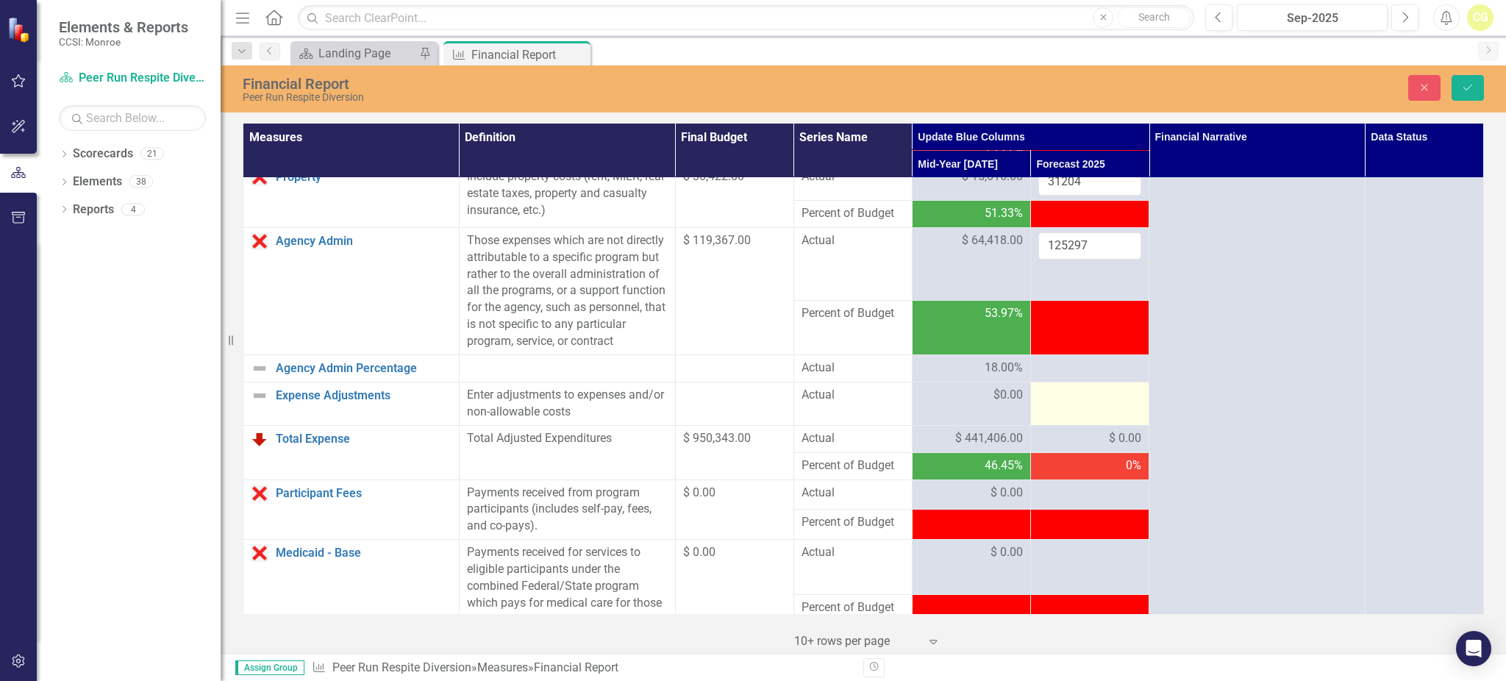
click at [1067, 404] on div at bounding box center [1089, 396] width 103 height 18
click at [1064, 404] on div at bounding box center [1089, 396] width 103 height 18
click at [1064, 414] on input "number" at bounding box center [1089, 400] width 103 height 27
type input "0"
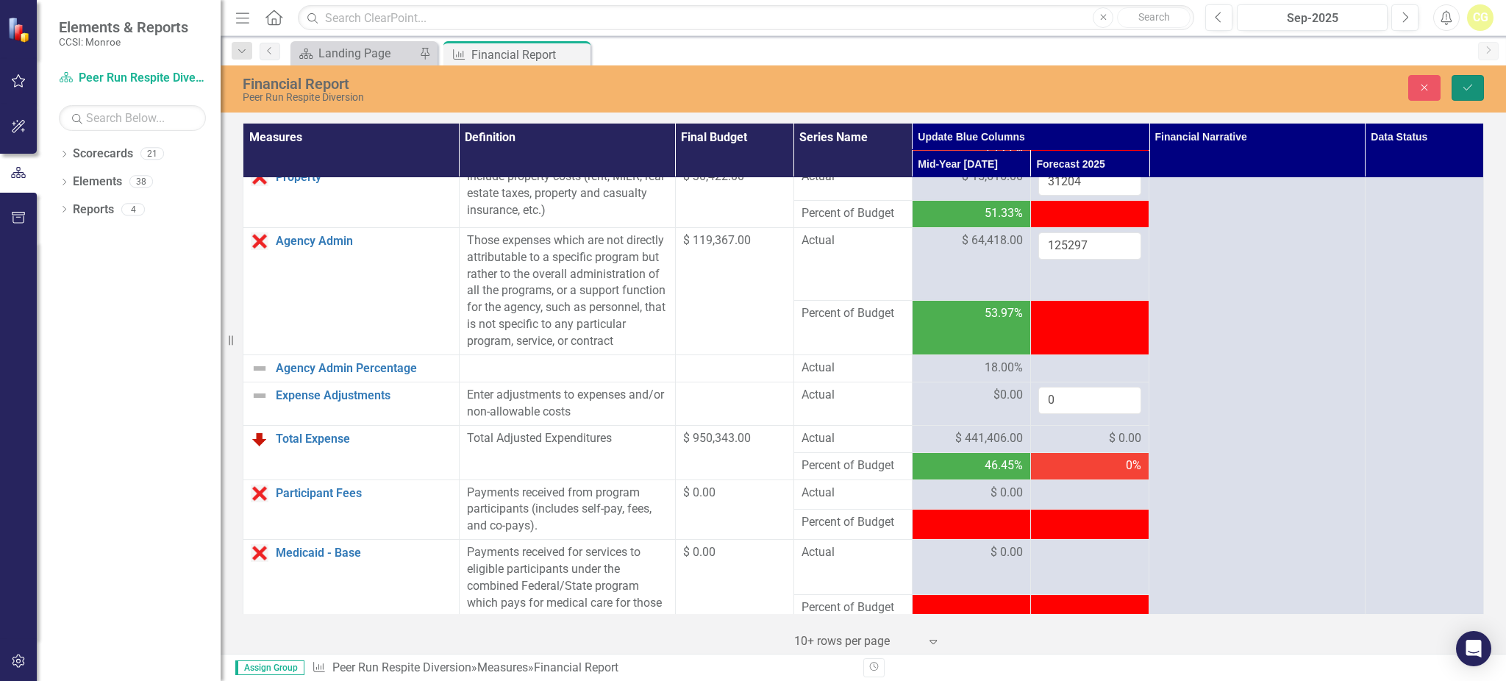
click at [1469, 87] on icon "Save" at bounding box center [1467, 87] width 13 height 10
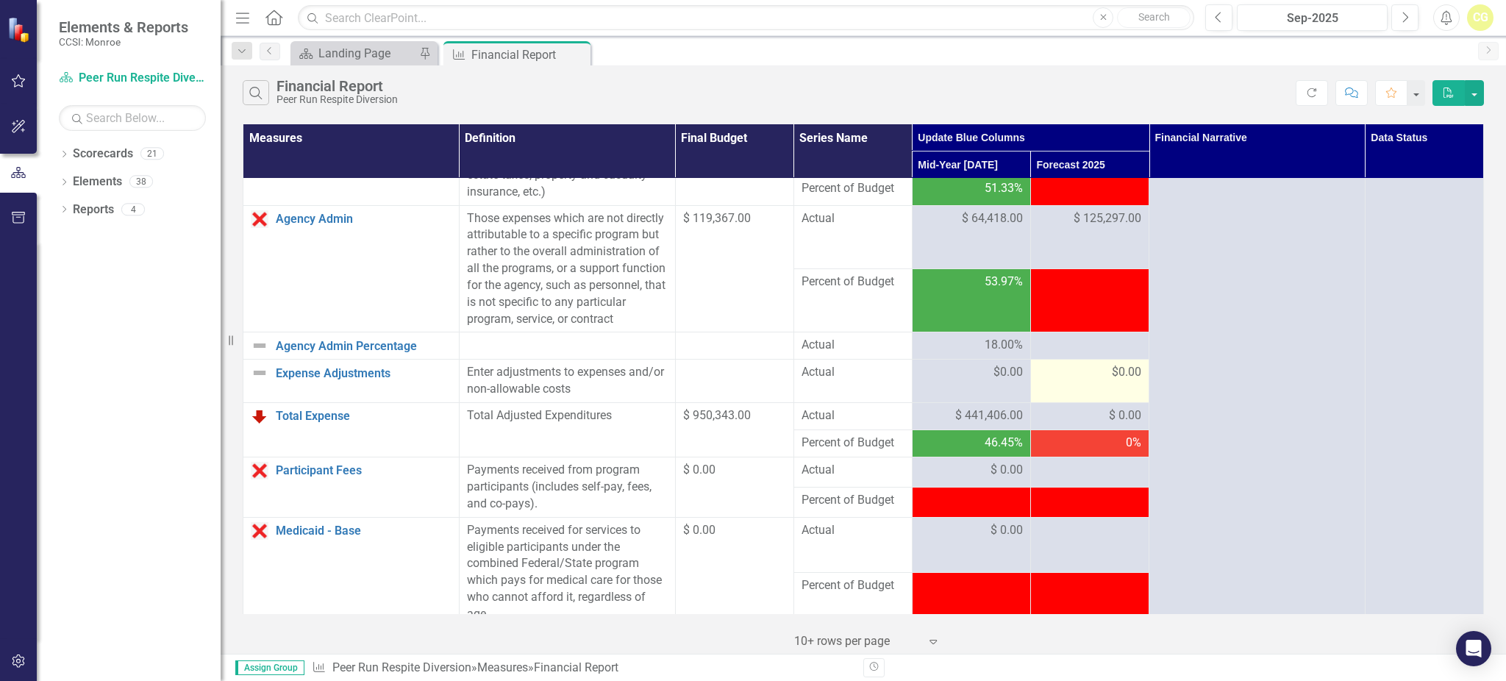
scroll to position [588, 0]
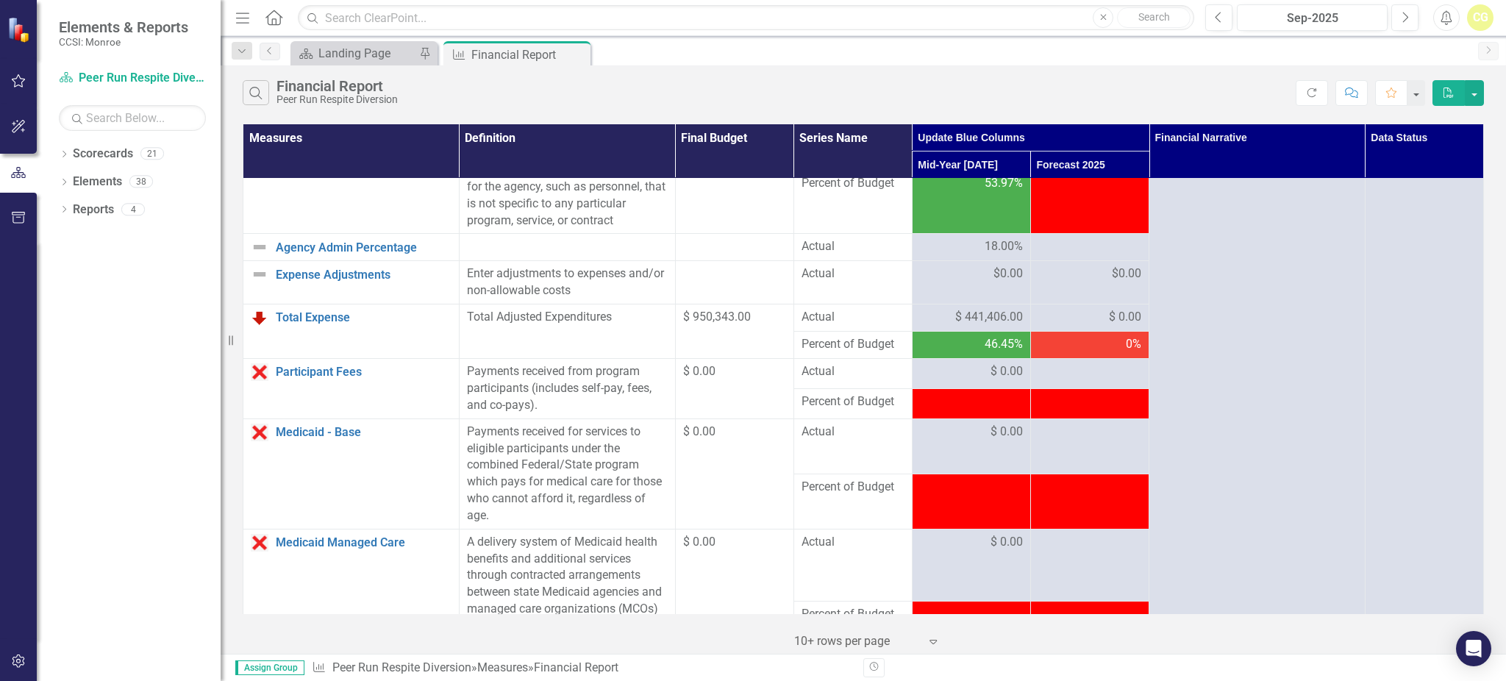
click at [1092, 326] on div "$ 0.00" at bounding box center [1089, 317] width 103 height 17
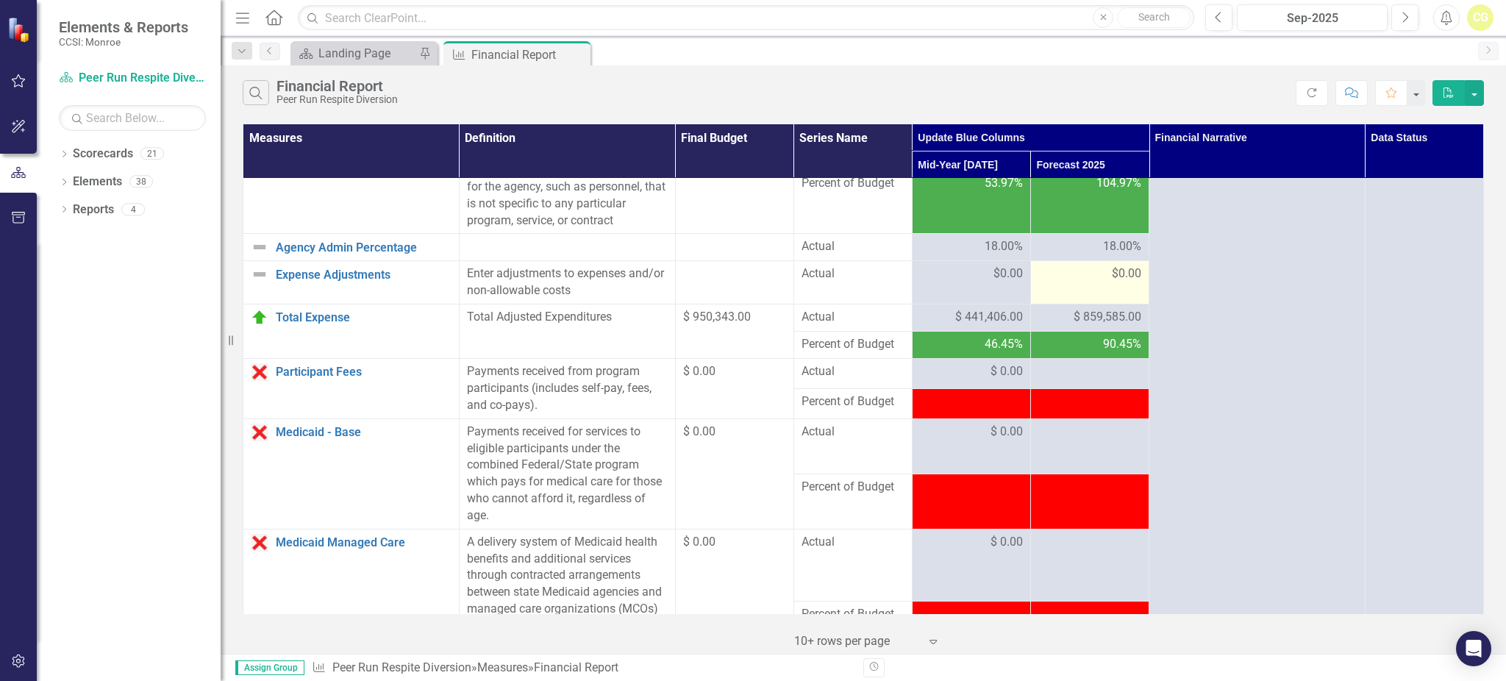
click at [1068, 282] on div "$0.00" at bounding box center [1089, 273] width 103 height 17
click at [1044, 381] on div at bounding box center [1089, 372] width 103 height 18
click at [1103, 381] on div at bounding box center [1089, 372] width 103 height 18
click at [1092, 381] on div at bounding box center [1089, 372] width 103 height 18
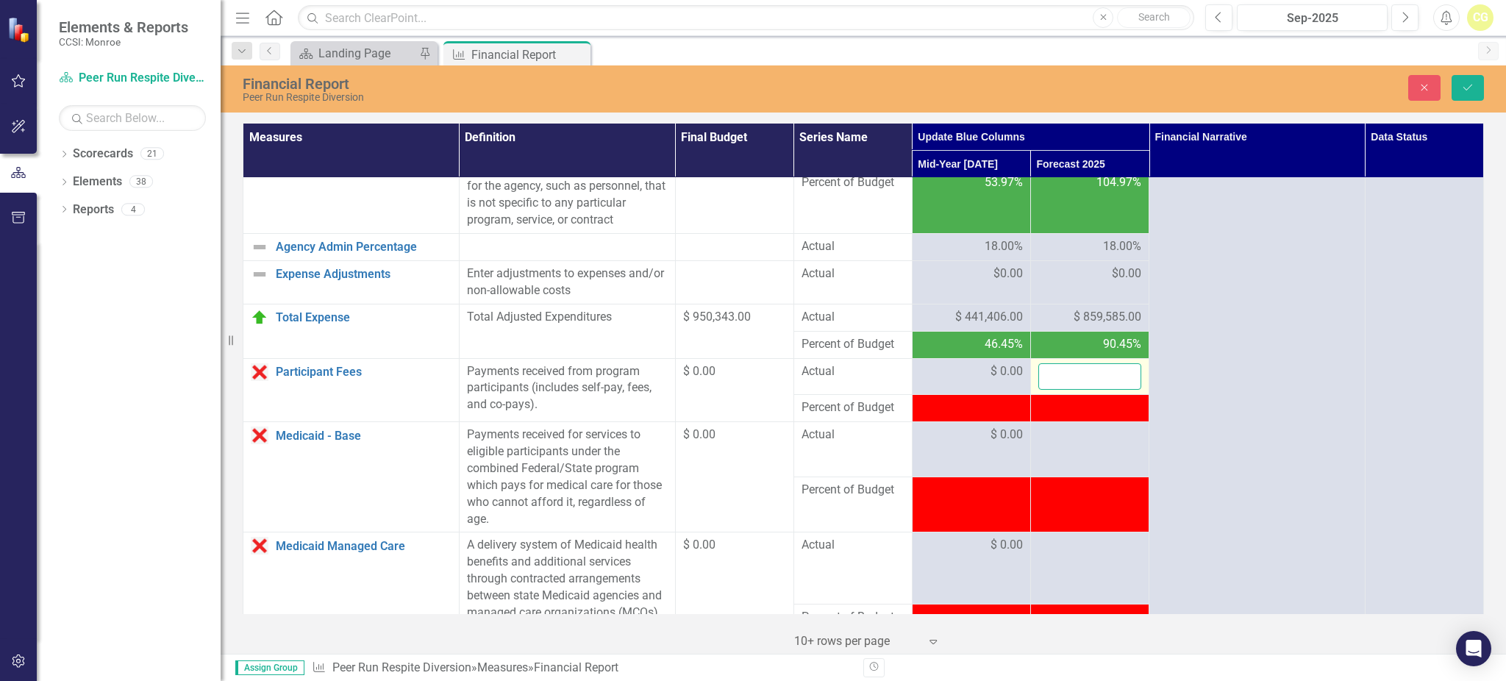
click at [1092, 389] on input "number" at bounding box center [1089, 376] width 103 height 27
type input "0"
click at [1098, 466] on td at bounding box center [1089, 449] width 118 height 55
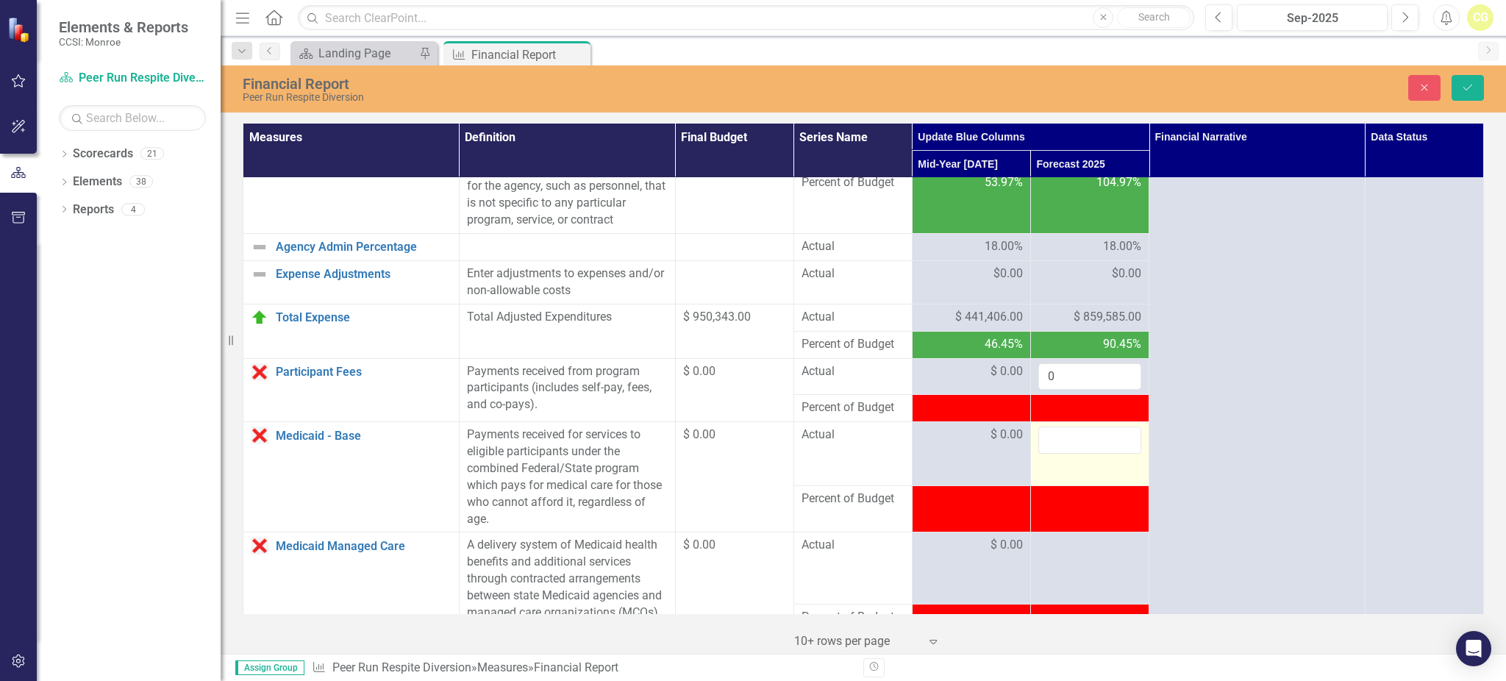
click at [1098, 454] on input "number" at bounding box center [1089, 439] width 103 height 27
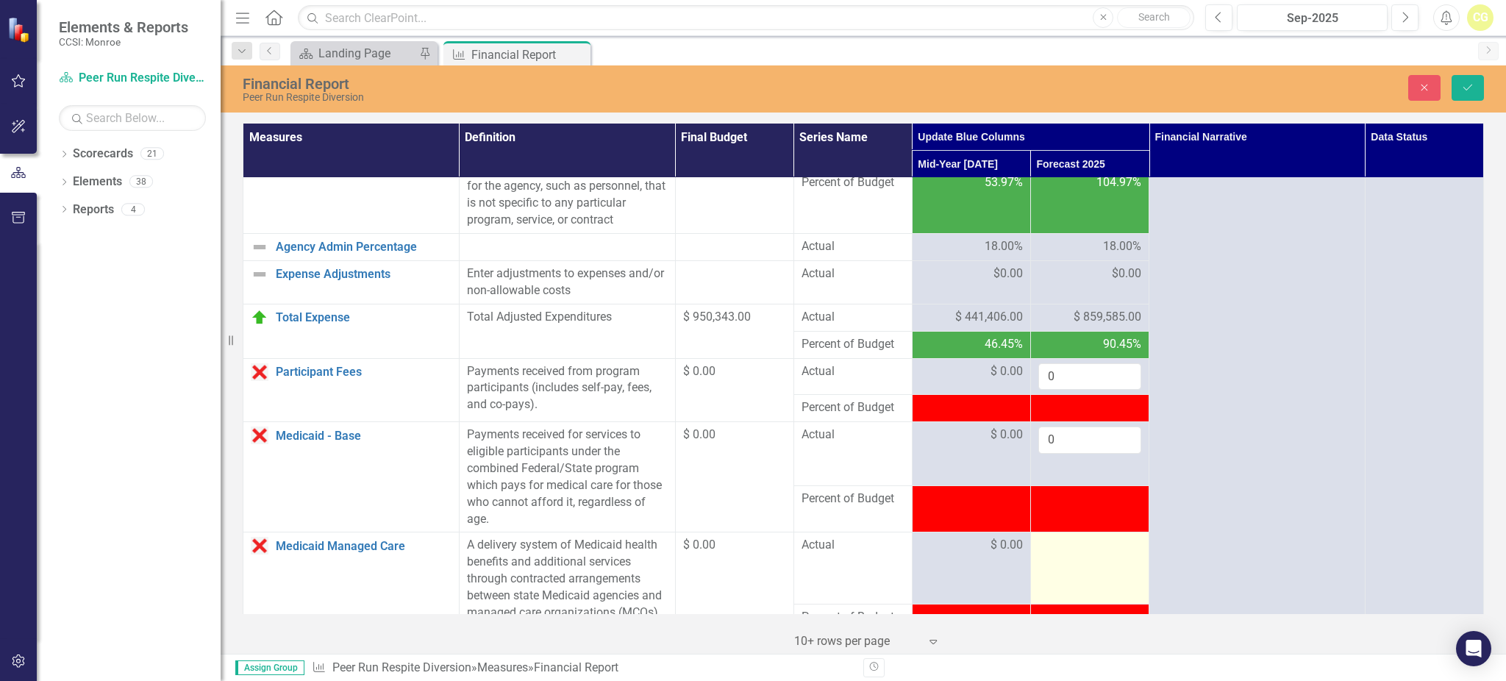
type input "0"
click at [1085, 573] on td at bounding box center [1089, 568] width 118 height 72
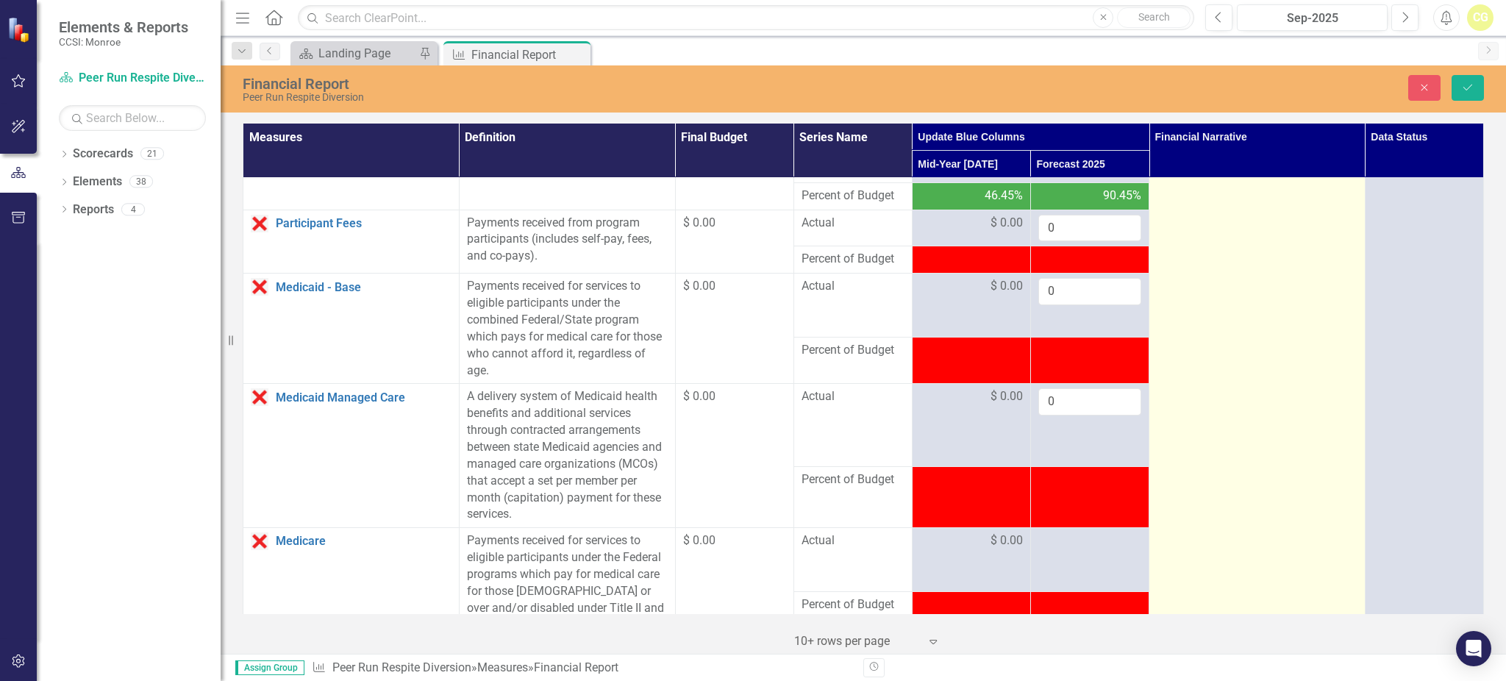
scroll to position [784, 0]
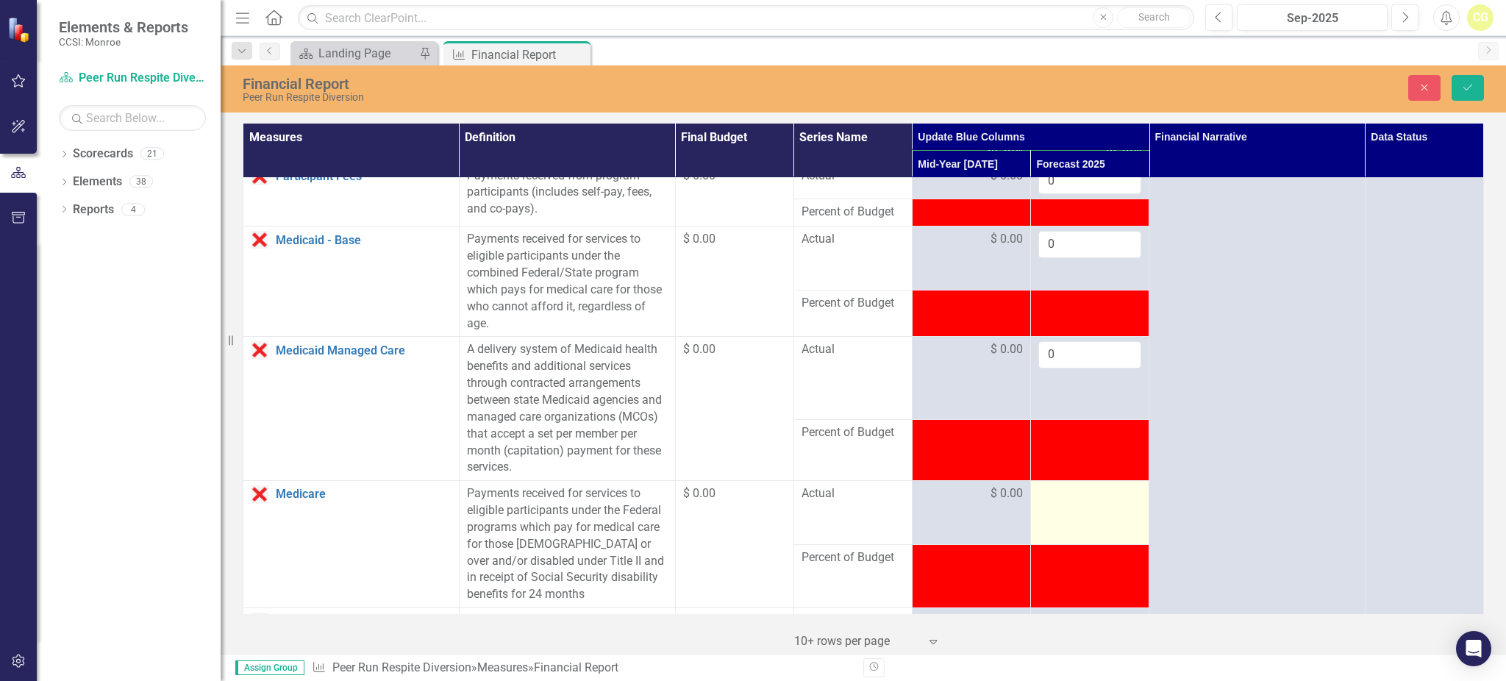
type input "0"
click at [1056, 522] on td at bounding box center [1089, 512] width 118 height 63
click at [1056, 512] on input "number" at bounding box center [1089, 498] width 103 height 27
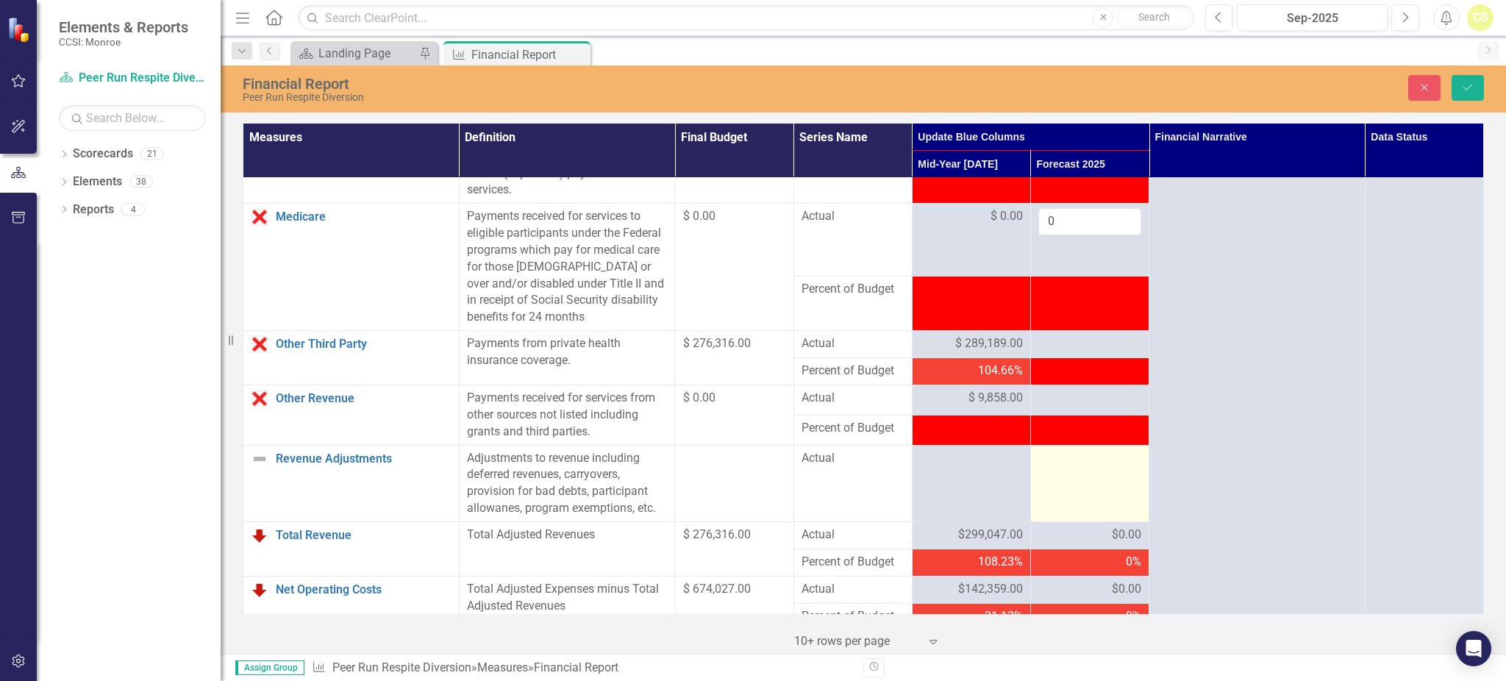
scroll to position [1078, 0]
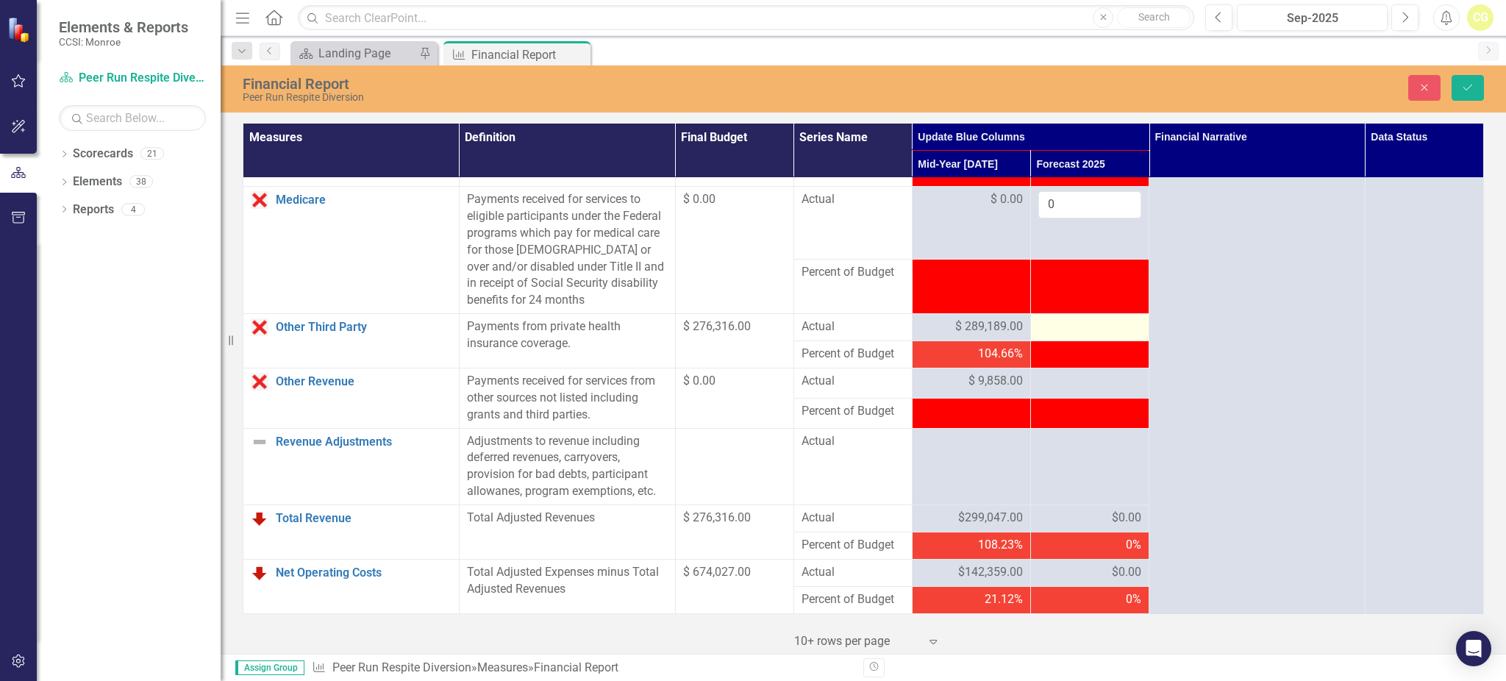
type input "0"
click at [1057, 336] on div at bounding box center [1089, 327] width 103 height 18
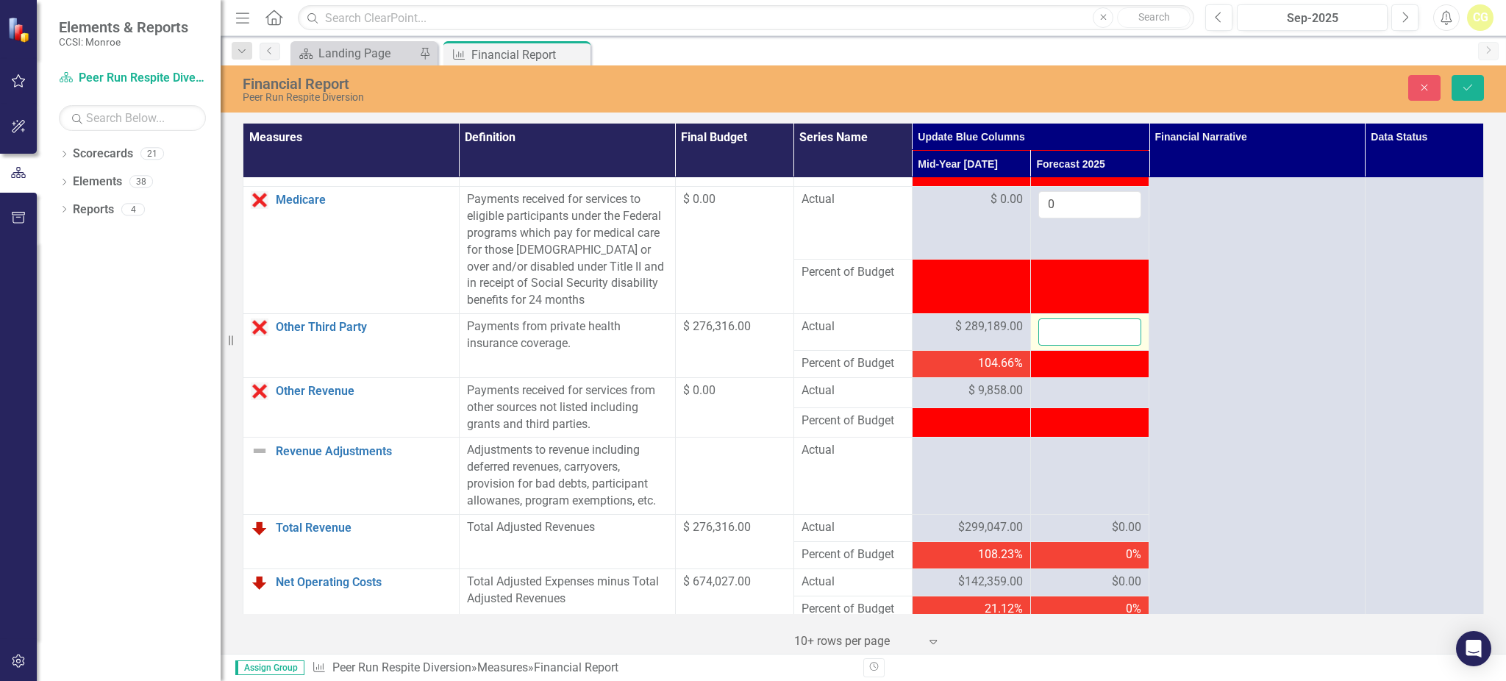
click at [1057, 343] on input "number" at bounding box center [1089, 331] width 103 height 27
type input "620403"
click at [1100, 400] on div at bounding box center [1089, 391] width 103 height 18
click at [1089, 400] on div at bounding box center [1089, 391] width 103 height 18
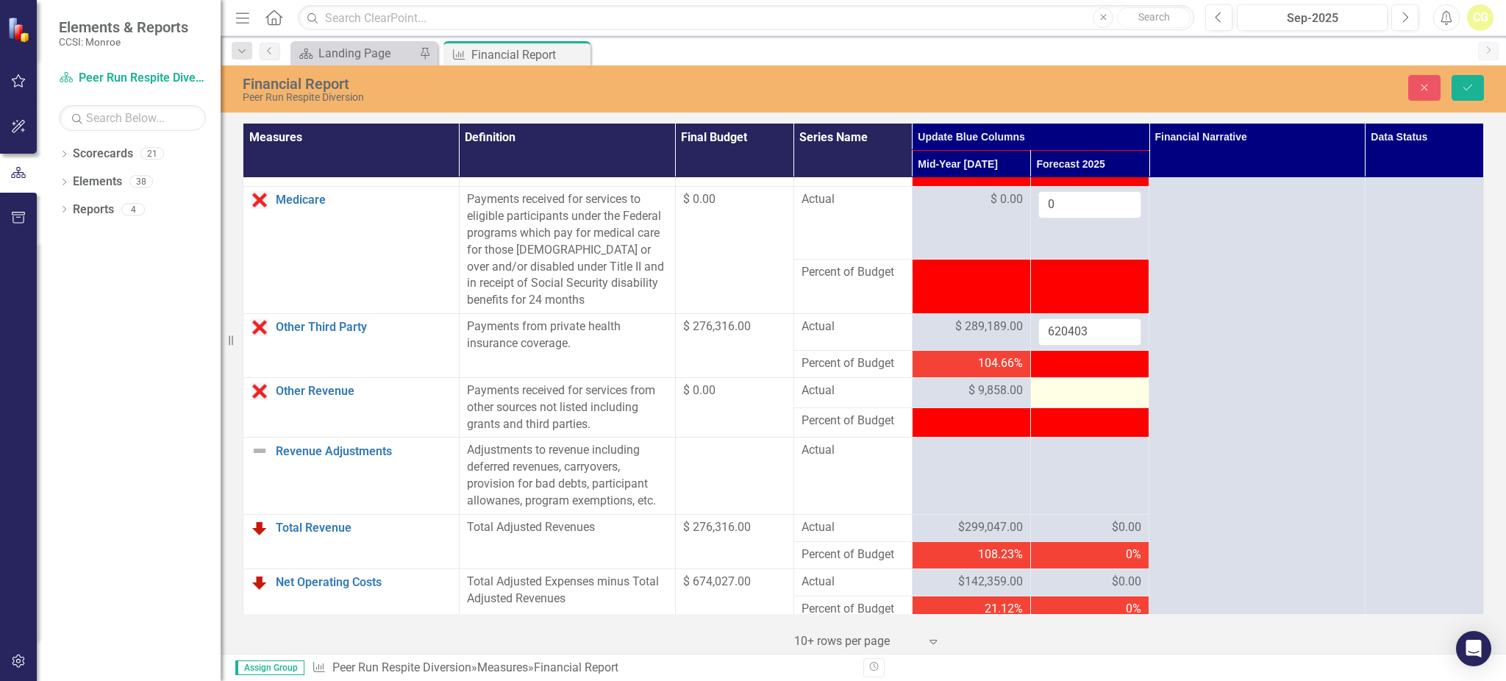
click at [1085, 400] on div at bounding box center [1089, 391] width 103 height 18
click at [1063, 400] on div at bounding box center [1089, 391] width 103 height 18
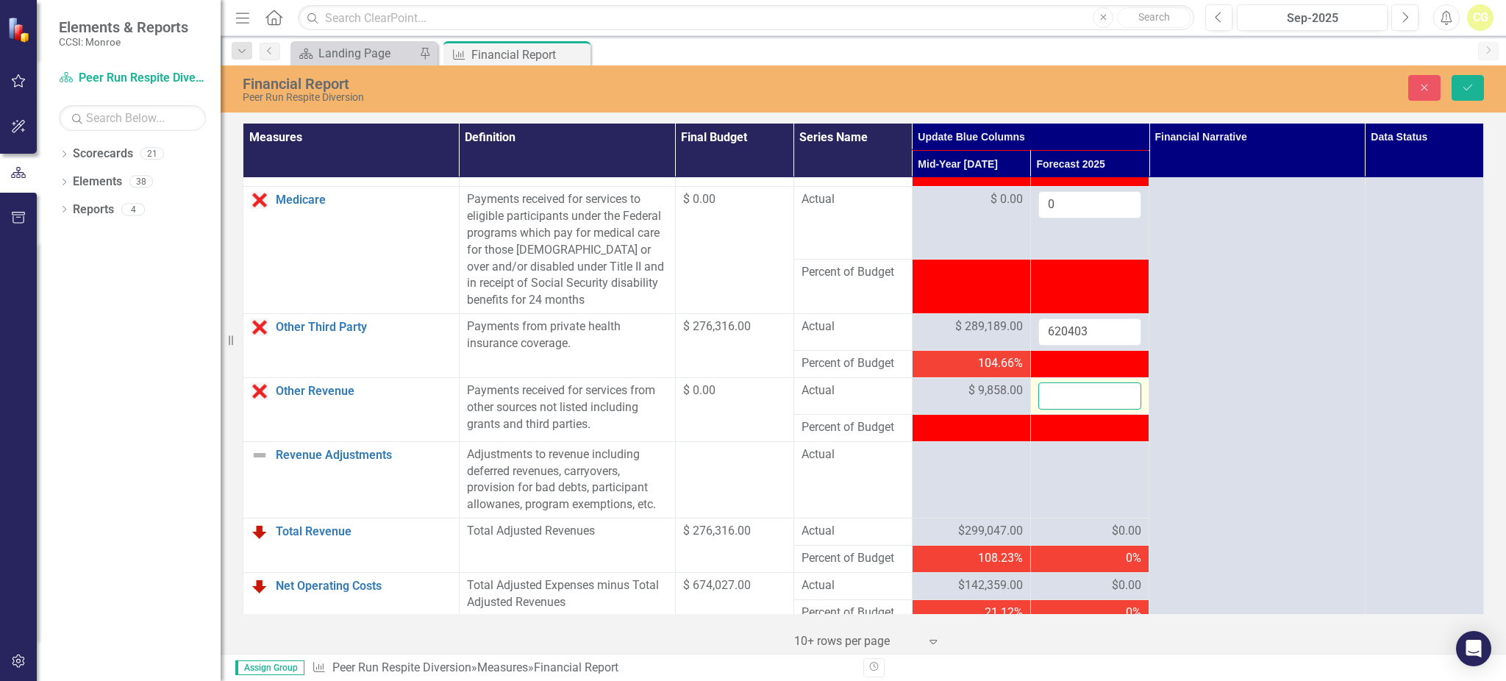
click at [1055, 409] on input "number" at bounding box center [1089, 395] width 103 height 27
type input "0"
click at [1066, 464] on div at bounding box center [1089, 455] width 103 height 18
click at [1064, 464] on div at bounding box center [1089, 455] width 103 height 18
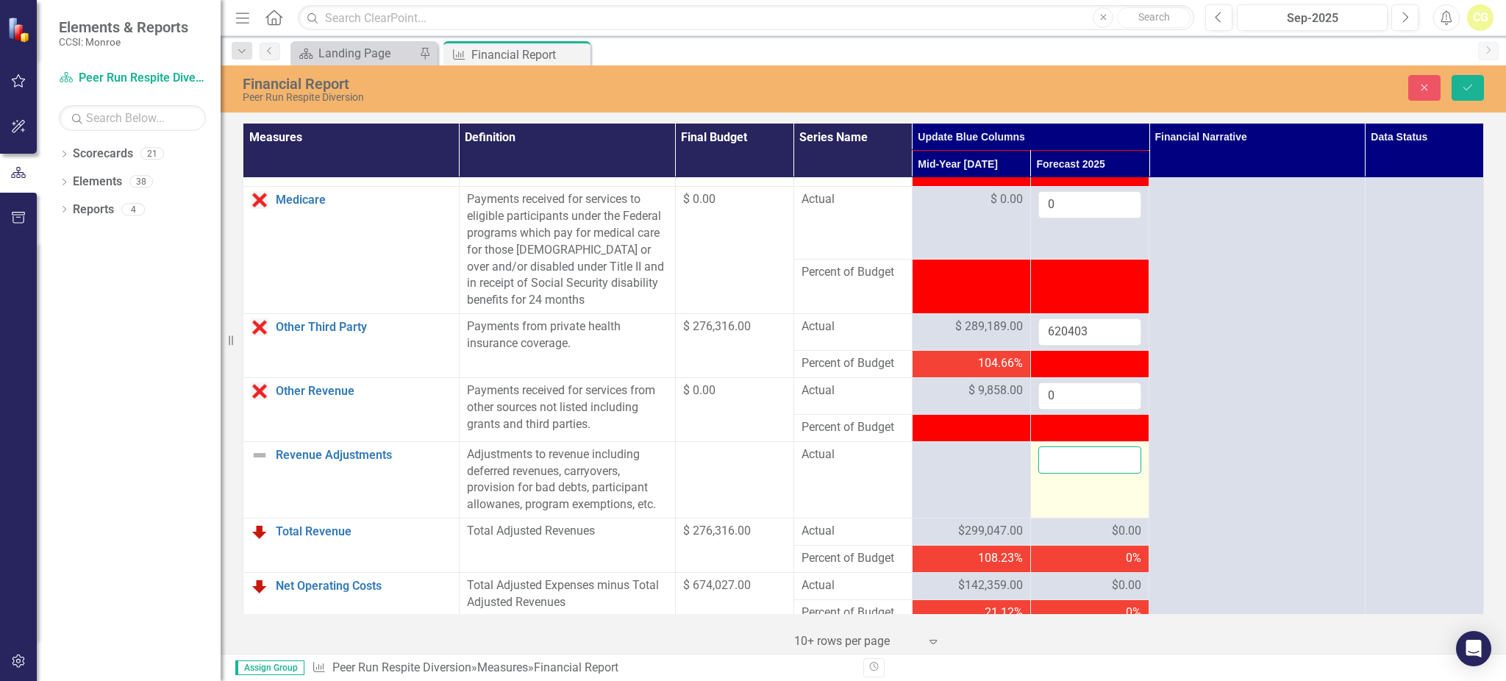
click at [1049, 470] on input "number" at bounding box center [1089, 459] width 103 height 27
type input "2"
click button "Save" at bounding box center [1467, 88] width 32 height 26
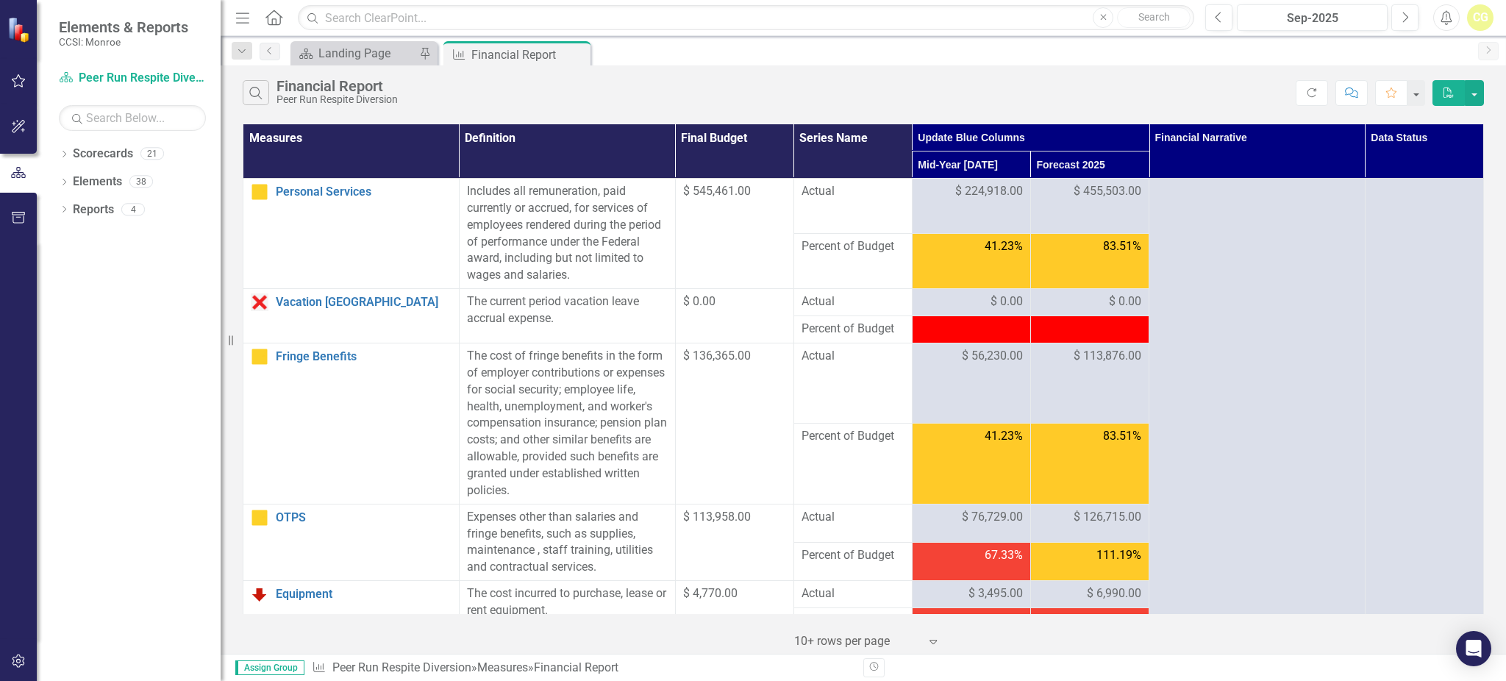
scroll to position [1274, 0]
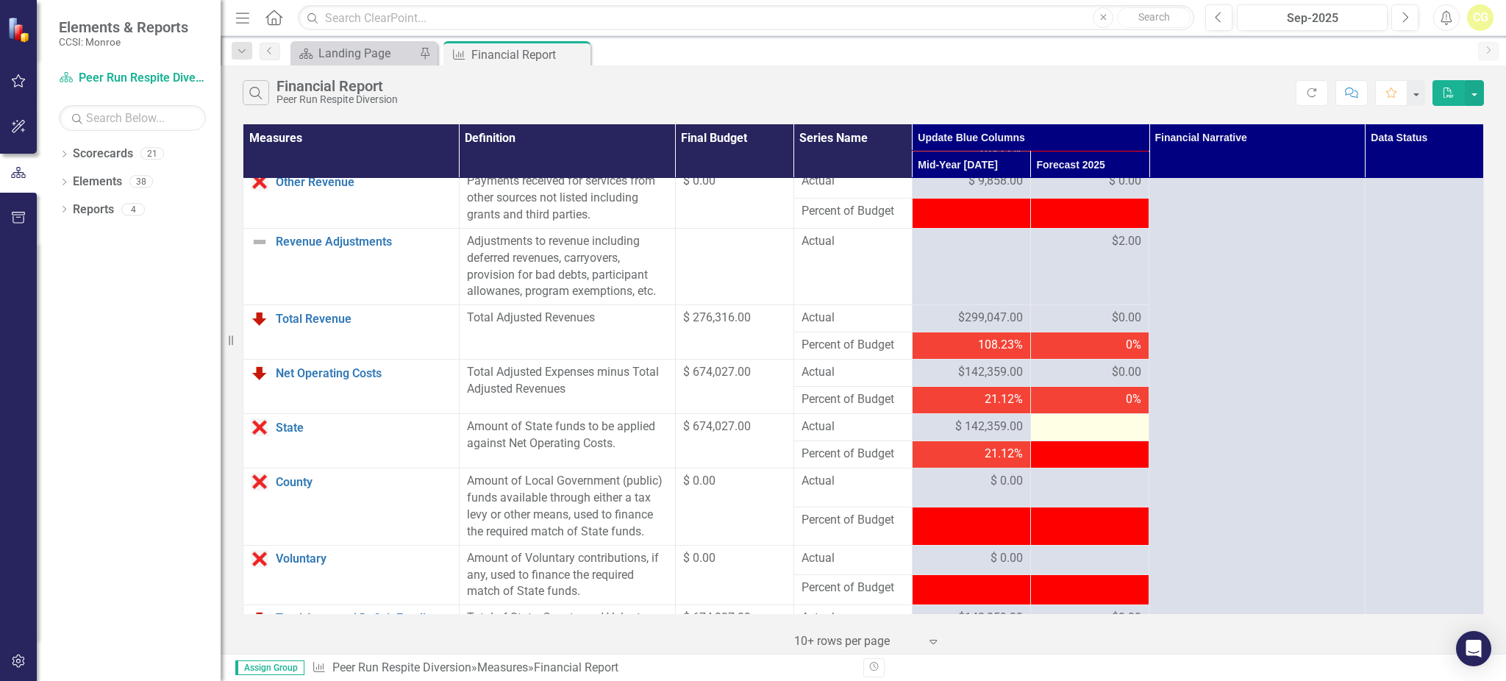
click at [1092, 436] on div at bounding box center [1089, 427] width 103 height 18
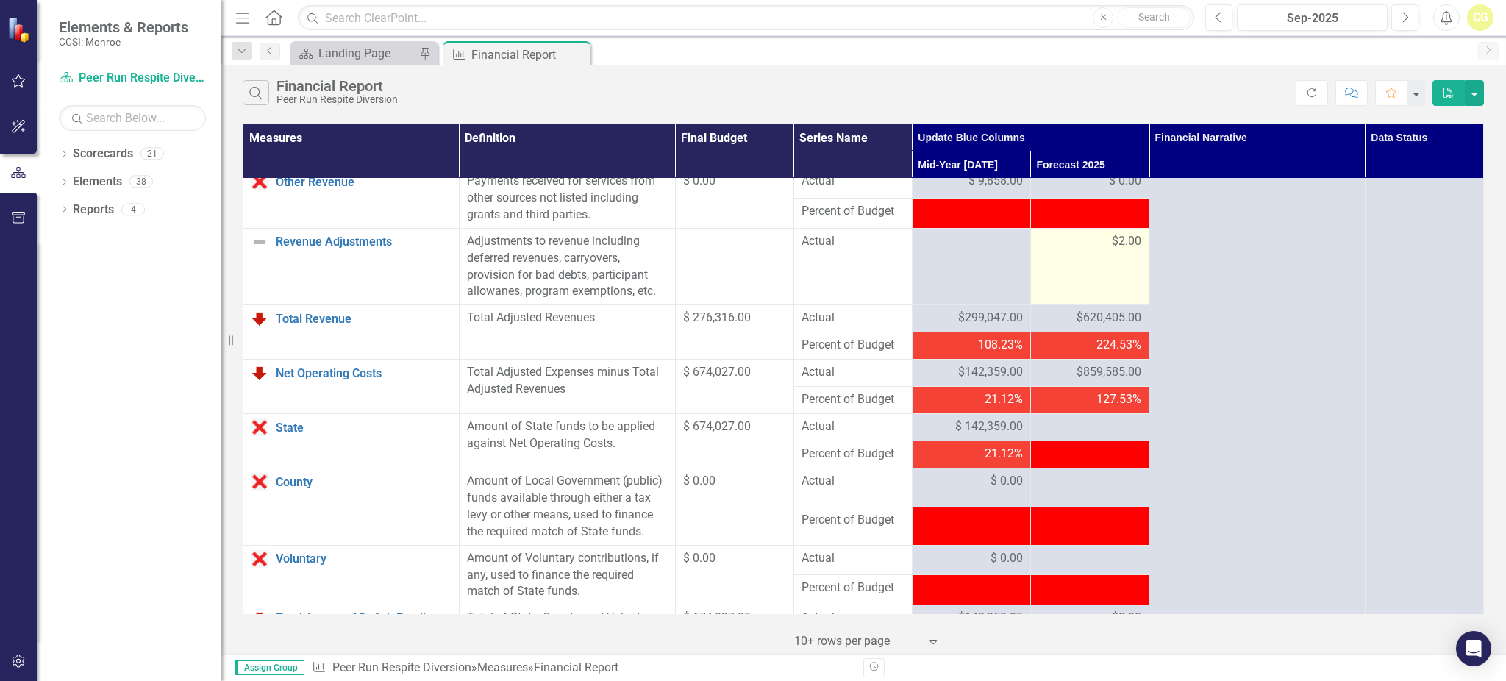
click at [1085, 270] on td "$2.00" at bounding box center [1089, 266] width 118 height 76
click at [1087, 251] on td "$2.00" at bounding box center [1089, 266] width 118 height 76
click at [1087, 250] on div "$2.00" at bounding box center [1089, 241] width 103 height 17
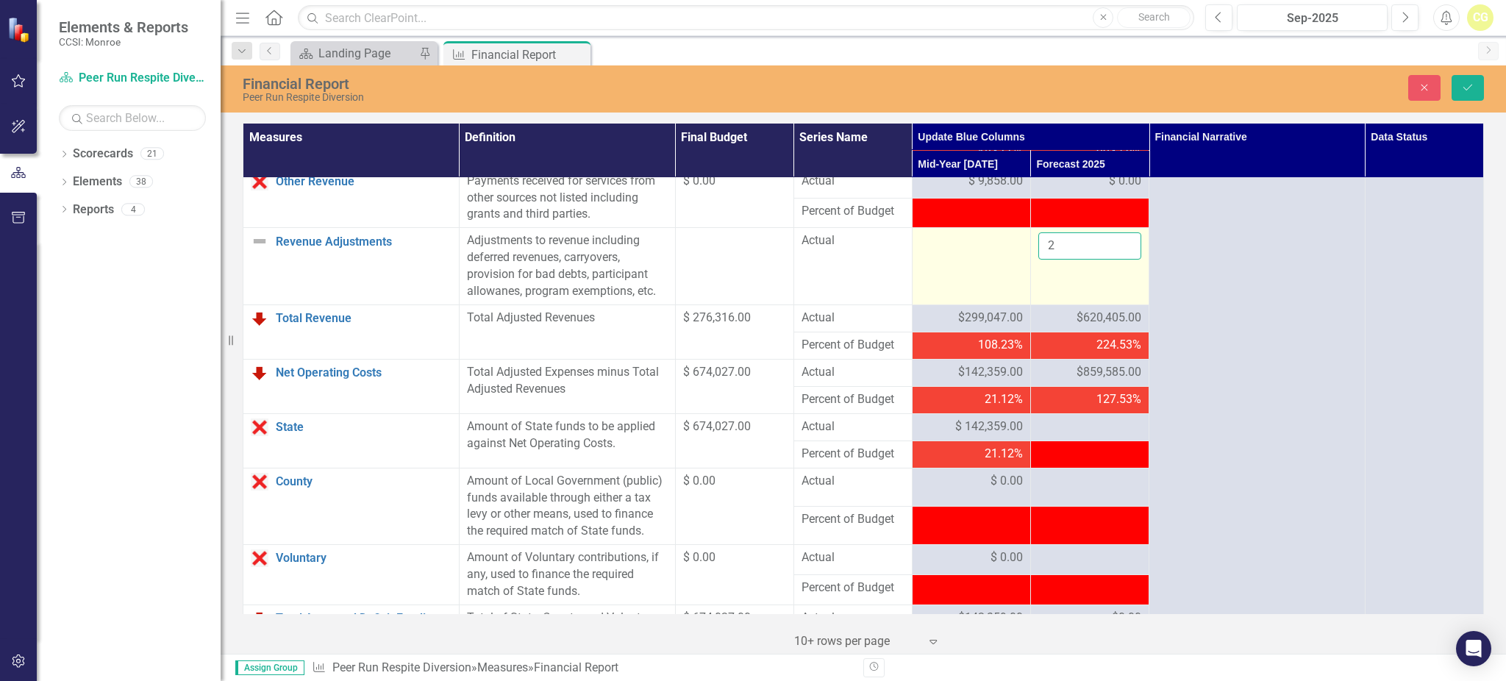
drag, startPoint x: 1087, startPoint y: 254, endPoint x: 989, endPoint y: 268, distance: 98.9
click at [989, 268] on tr "Revenue Adjustments Edit Edit Measure Link Open Element Adjustments to revenue …" at bounding box center [863, 266] width 1240 height 76
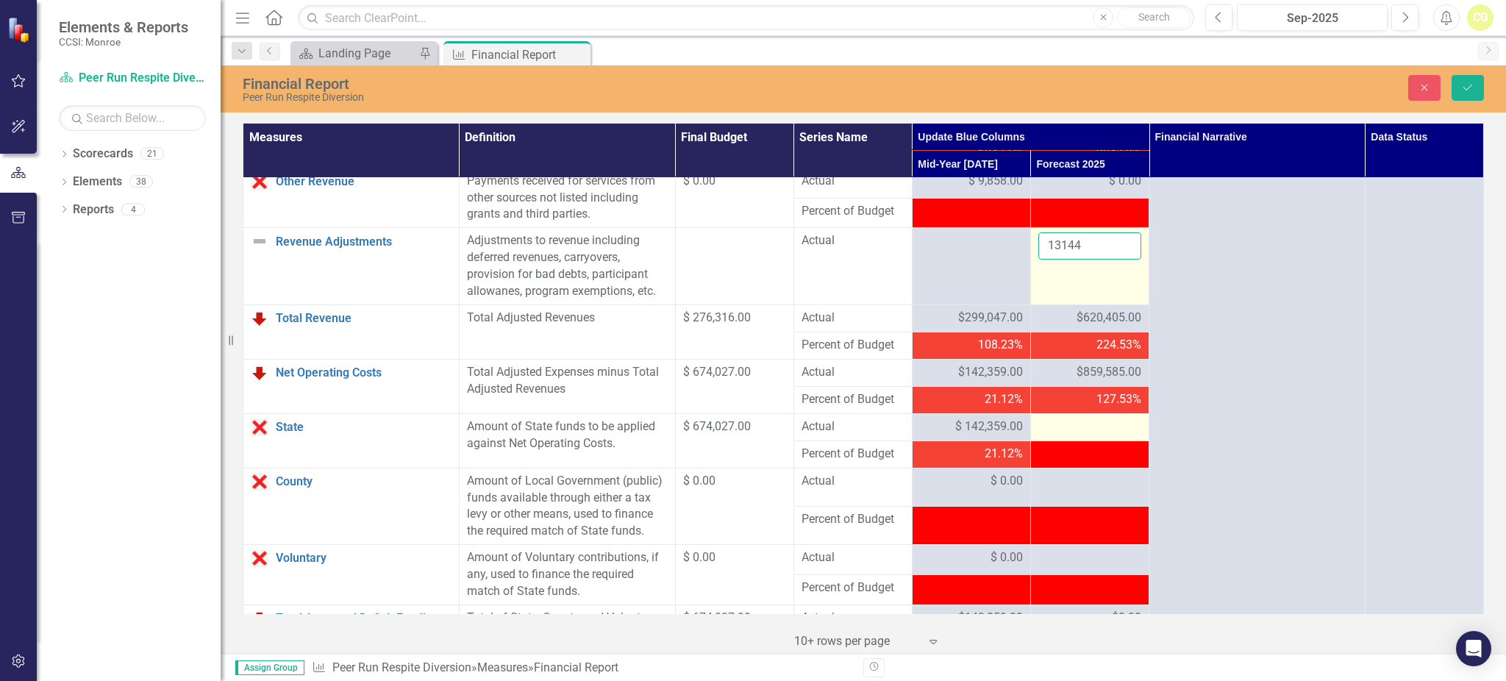
type input "13144"
click at [1073, 436] on div at bounding box center [1089, 427] width 103 height 18
click at [1467, 83] on icon "Save" at bounding box center [1467, 87] width 13 height 10
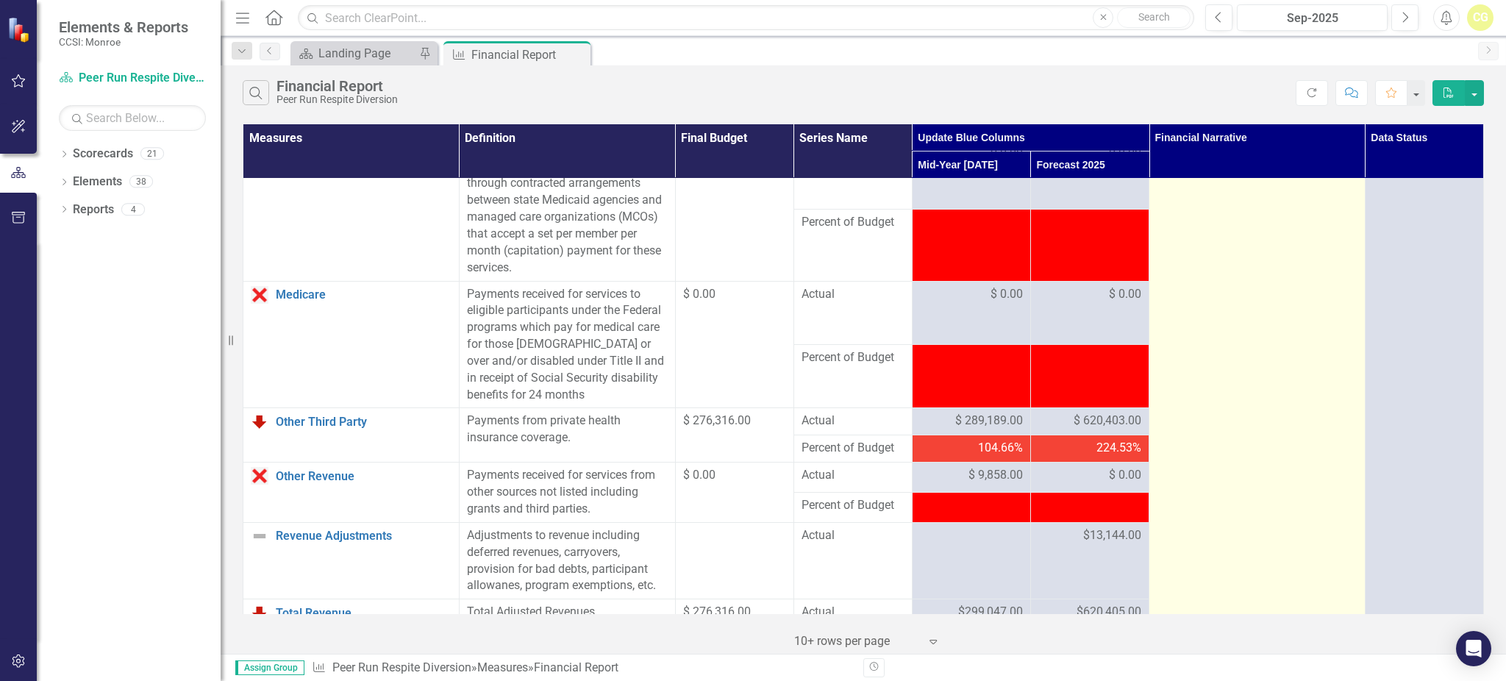
scroll to position [1372, 0]
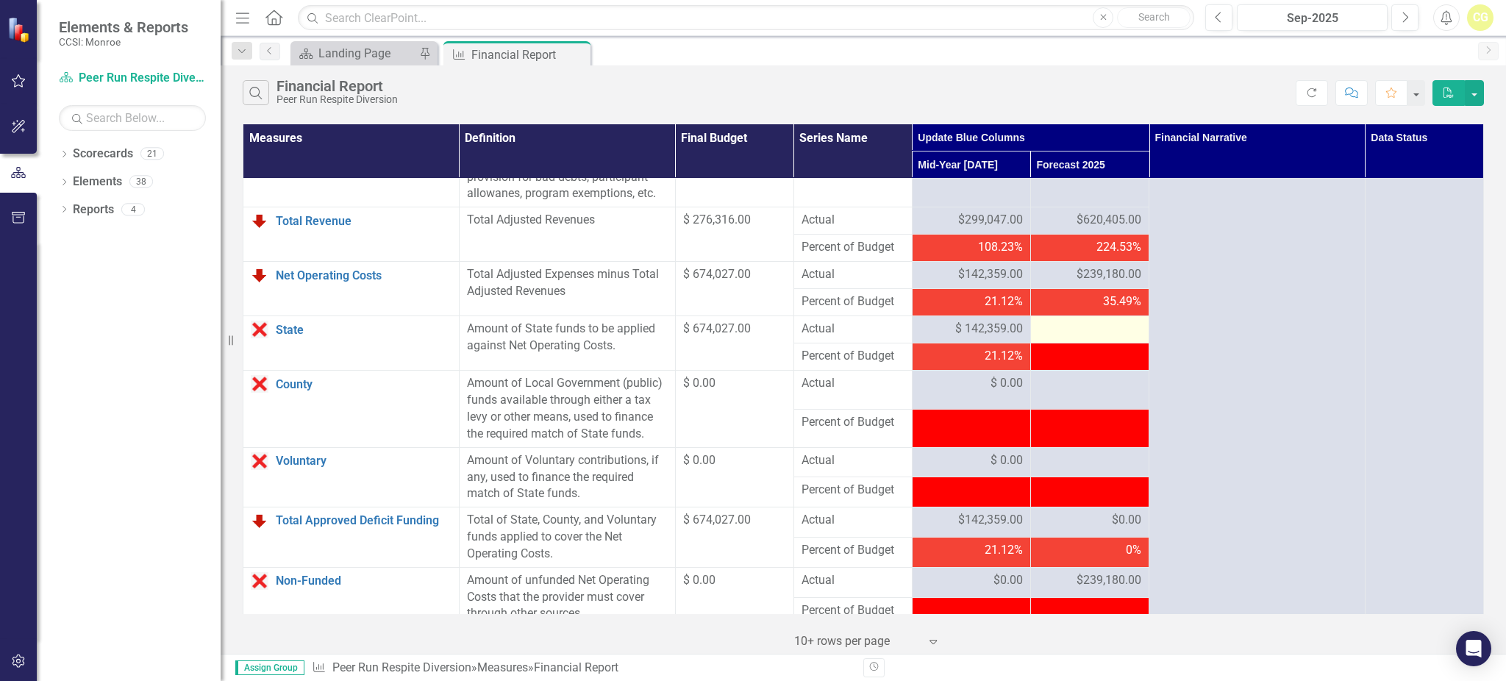
click at [1075, 338] on div at bounding box center [1089, 330] width 103 height 18
click at [1039, 338] on div at bounding box center [1089, 330] width 103 height 18
click at [1064, 338] on div at bounding box center [1089, 330] width 103 height 18
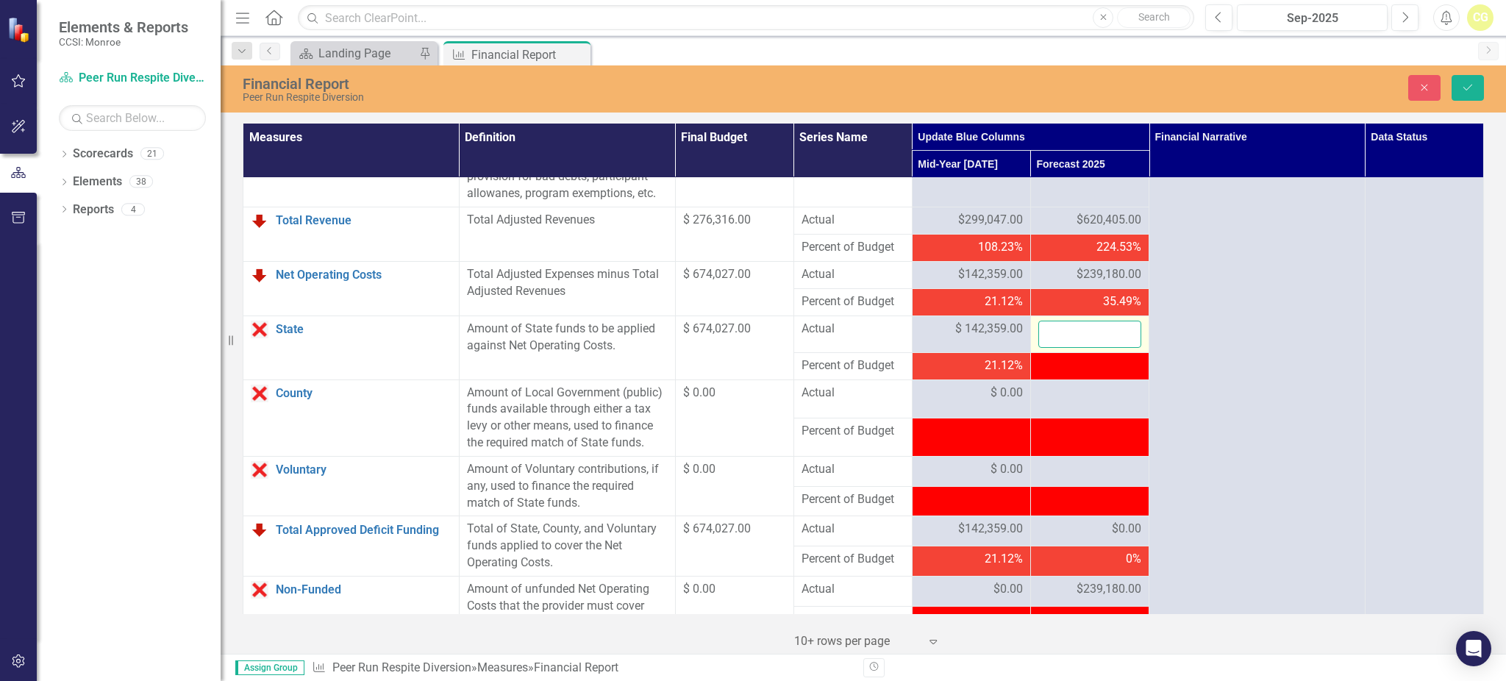
click at [1064, 345] on input "number" at bounding box center [1089, 334] width 103 height 27
type input "94120"
click at [1078, 402] on div at bounding box center [1089, 393] width 103 height 18
click at [1070, 402] on div at bounding box center [1089, 393] width 103 height 18
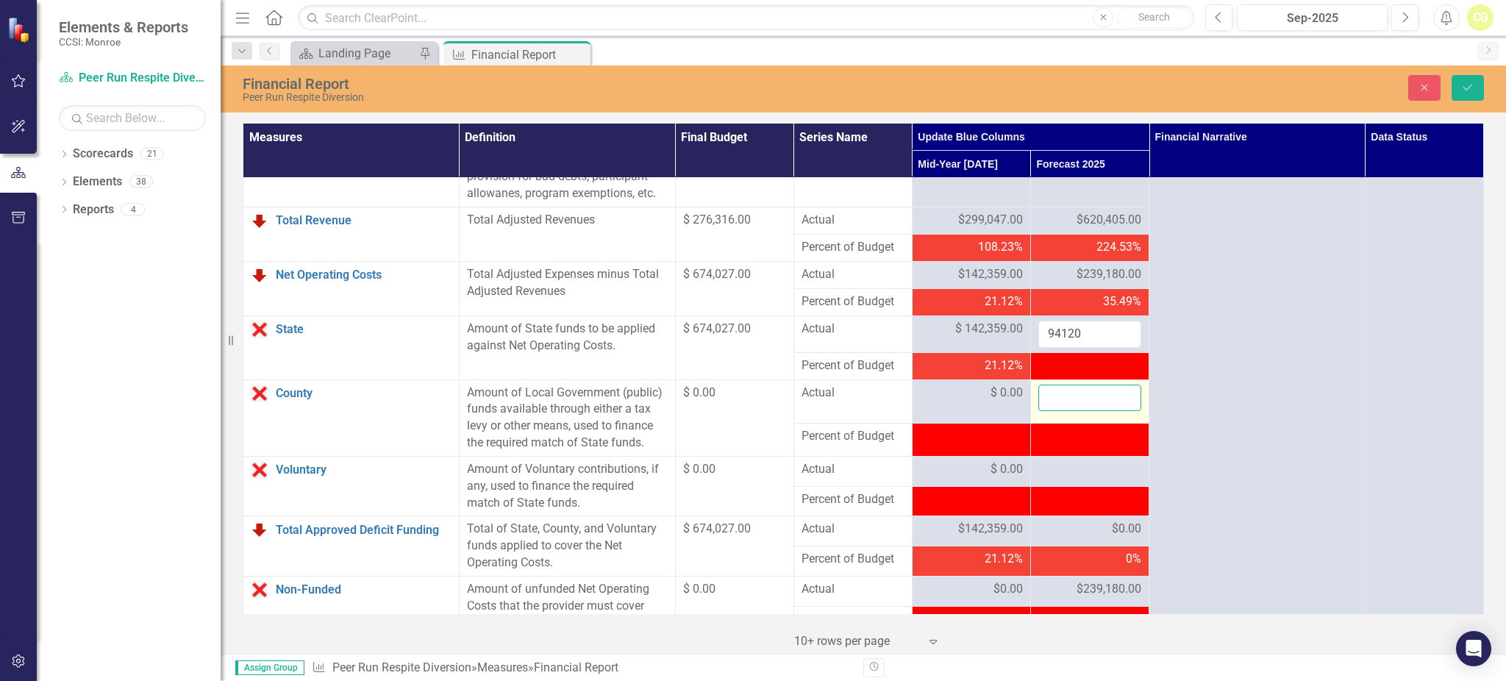
click at [1057, 412] on input "number" at bounding box center [1089, 397] width 103 height 27
type input "0"
click at [1061, 479] on div at bounding box center [1089, 470] width 103 height 18
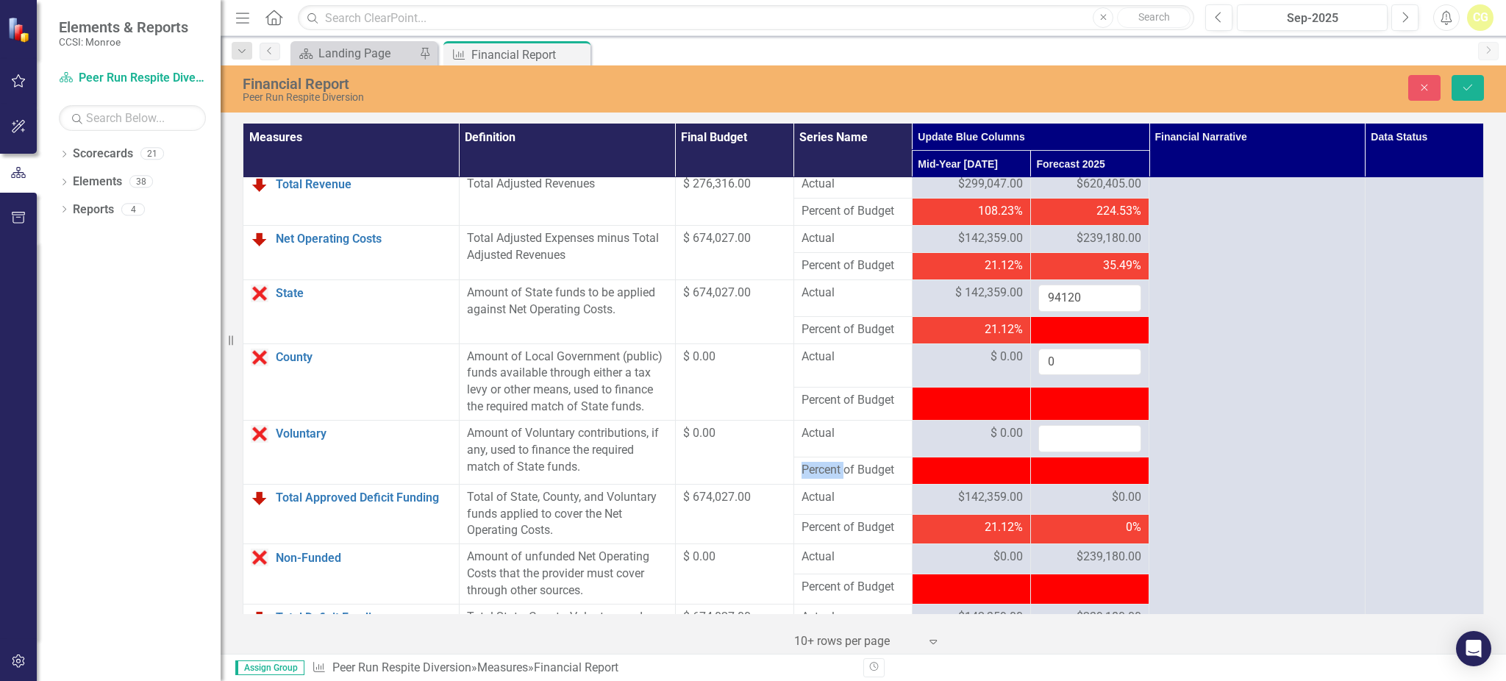
scroll to position [1470, 0]
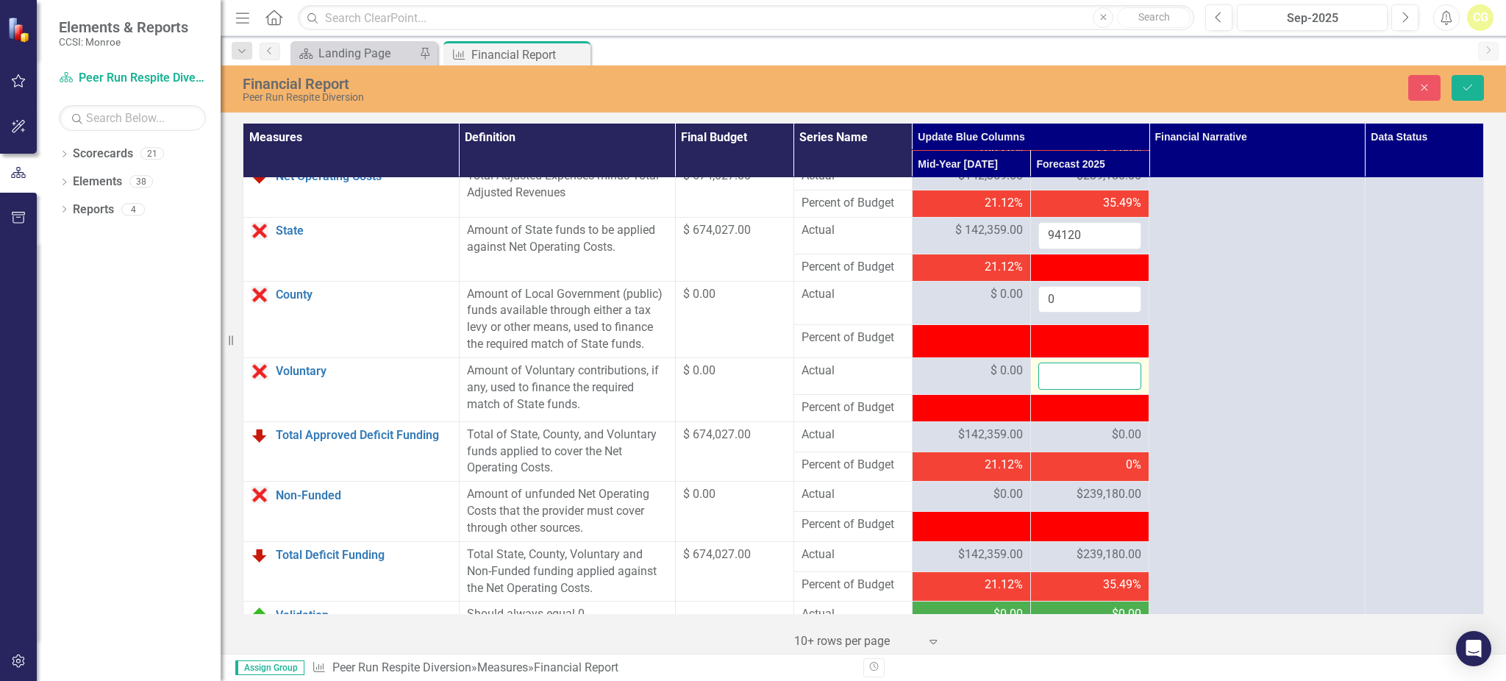
click at [1048, 390] on input "number" at bounding box center [1089, 375] width 103 height 27
type input "0"
click at [1037, 451] on td "$0.00" at bounding box center [1089, 436] width 118 height 30
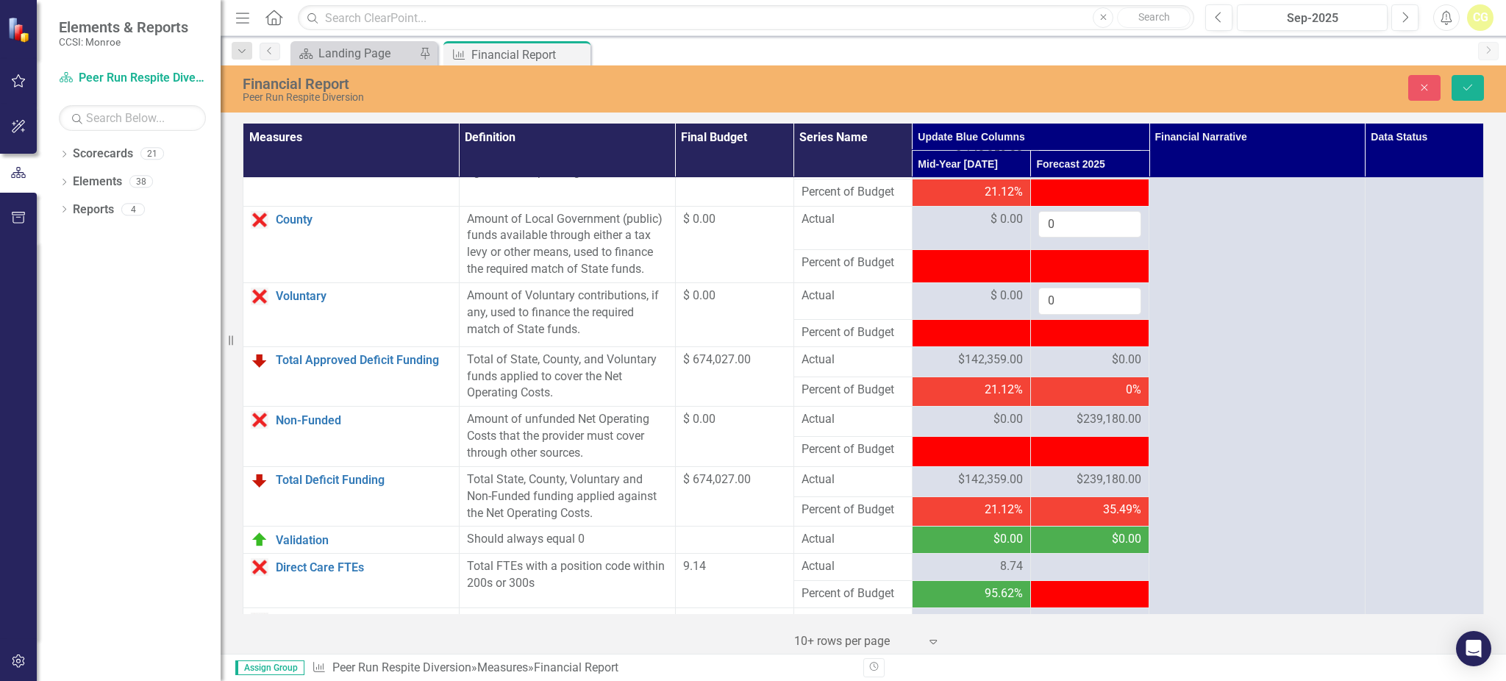
scroll to position [1666, 0]
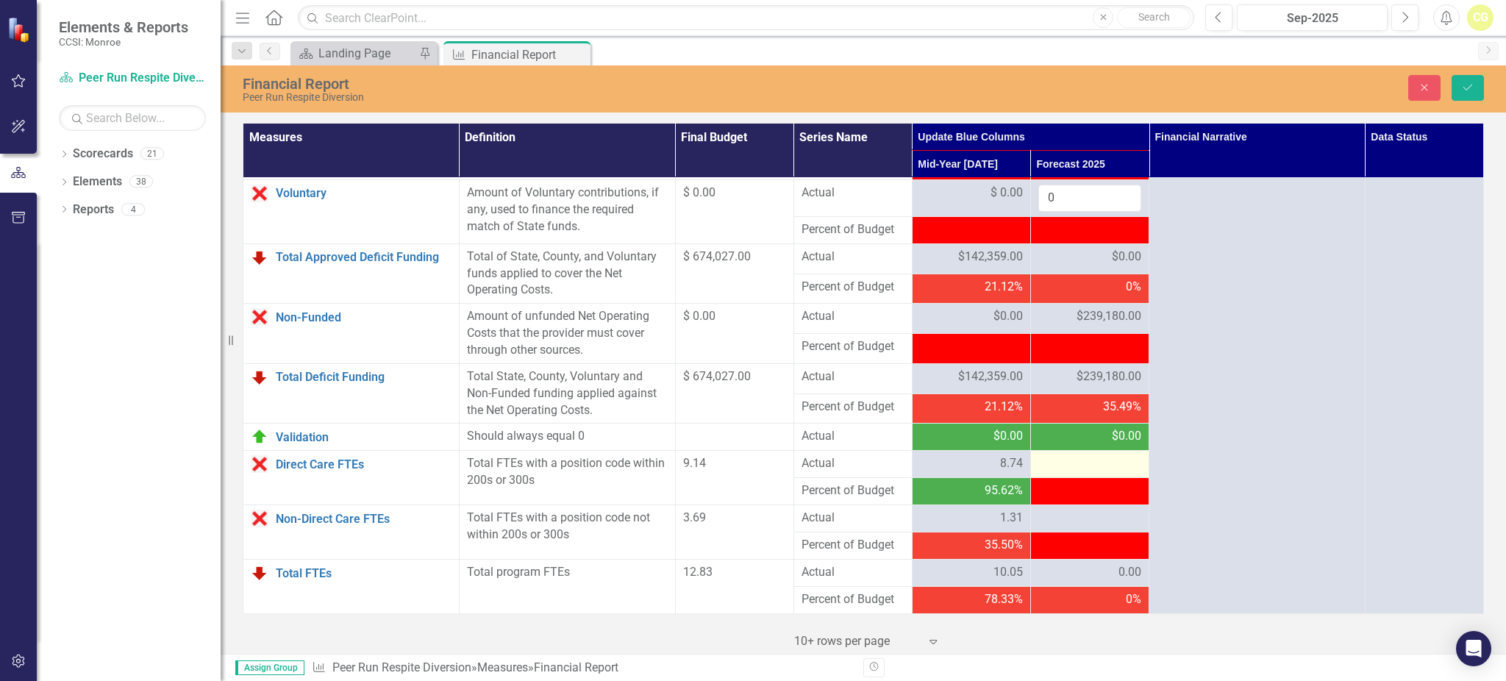
click at [1038, 465] on div at bounding box center [1089, 464] width 103 height 18
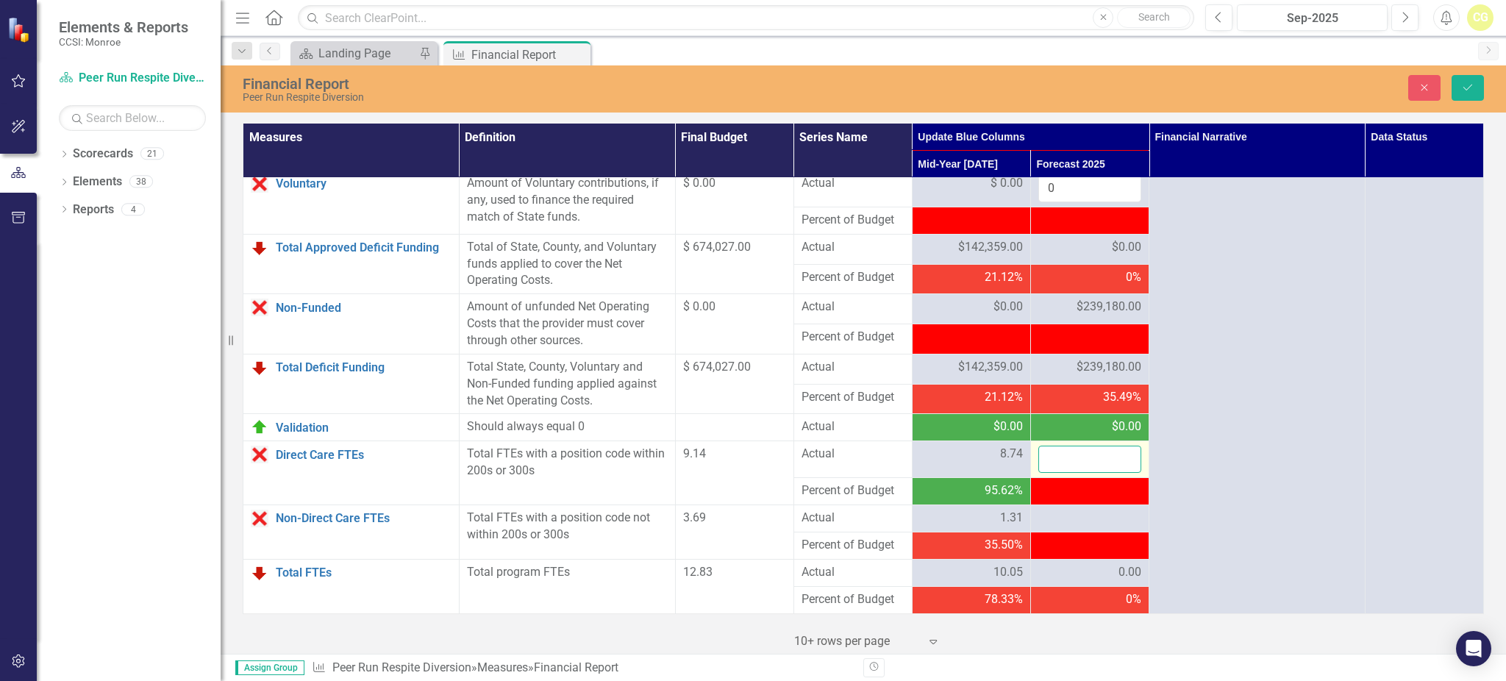
click at [1038, 465] on input "number" at bounding box center [1089, 458] width 103 height 27
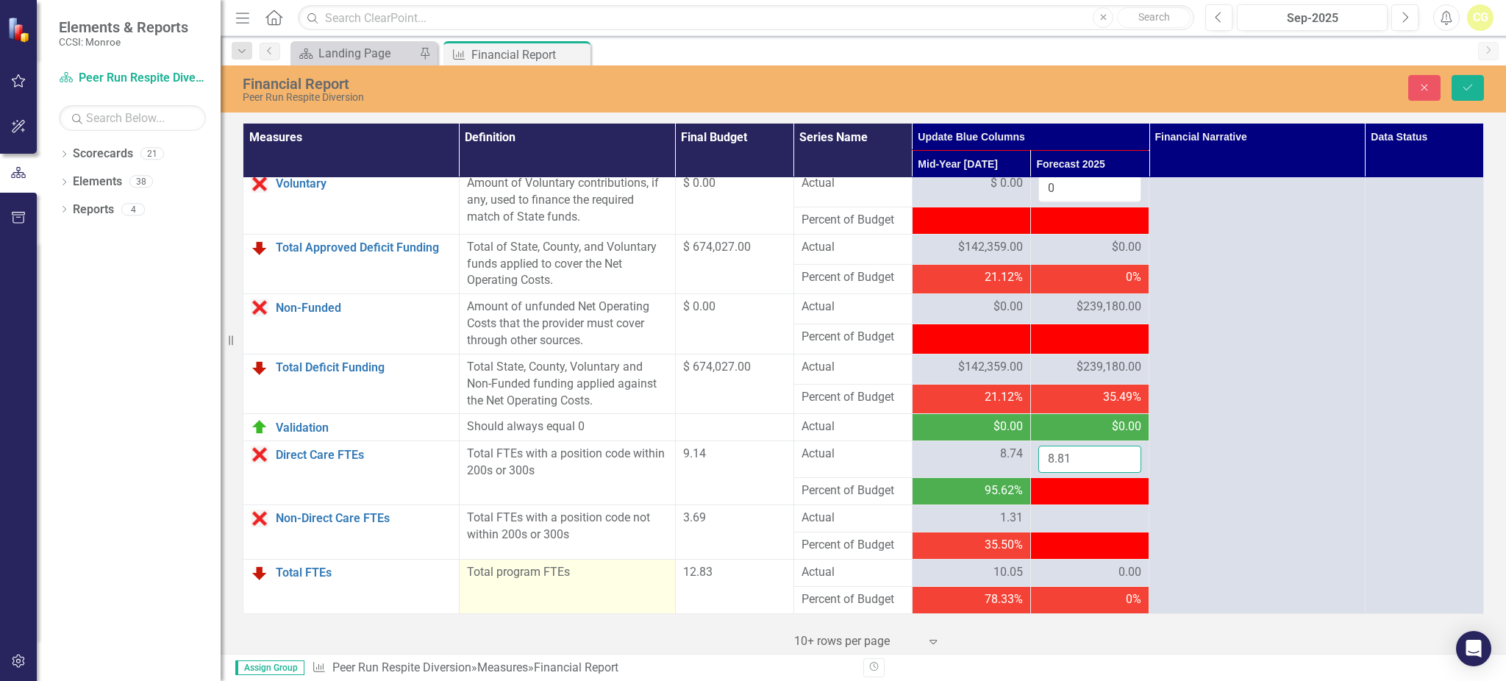
scroll to position [1677, 0]
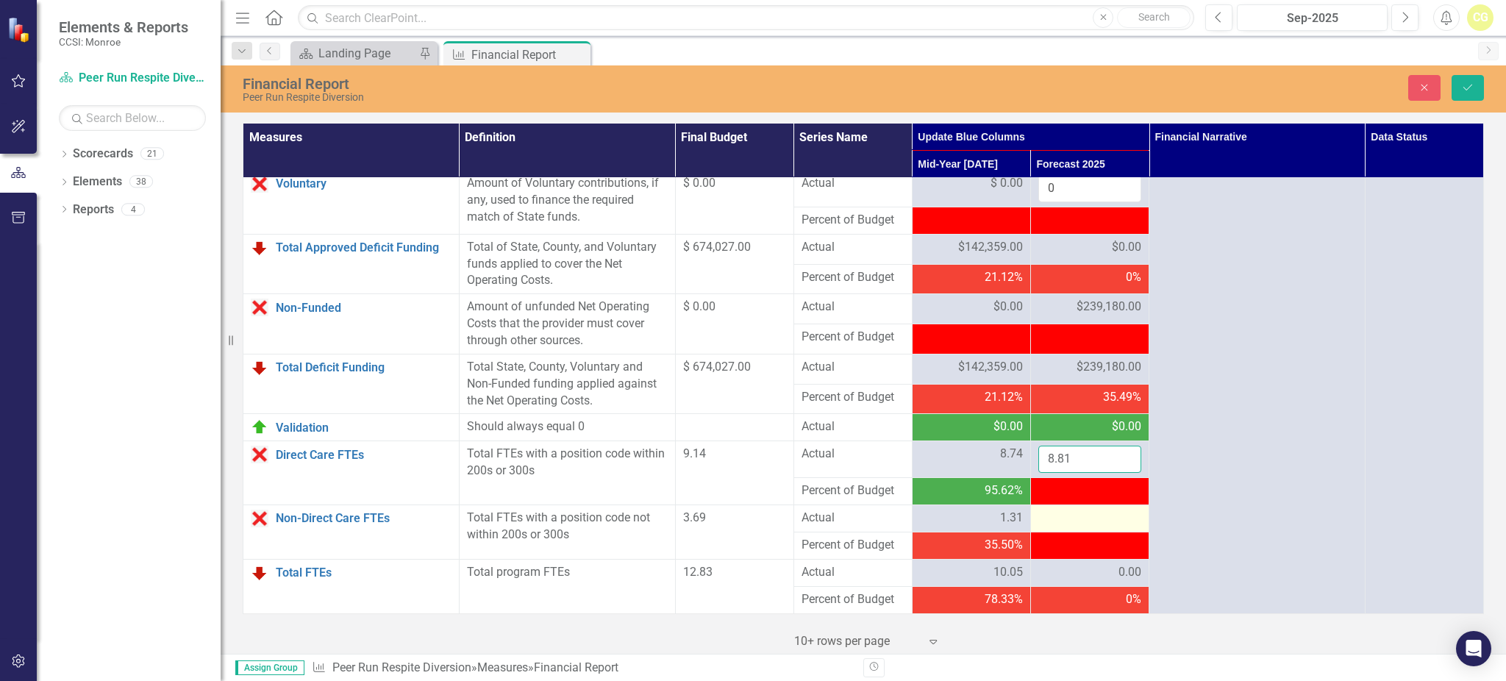
type input "8.81"
click at [1045, 525] on div at bounding box center [1089, 518] width 103 height 18
click at [1045, 526] on div at bounding box center [1089, 518] width 103 height 18
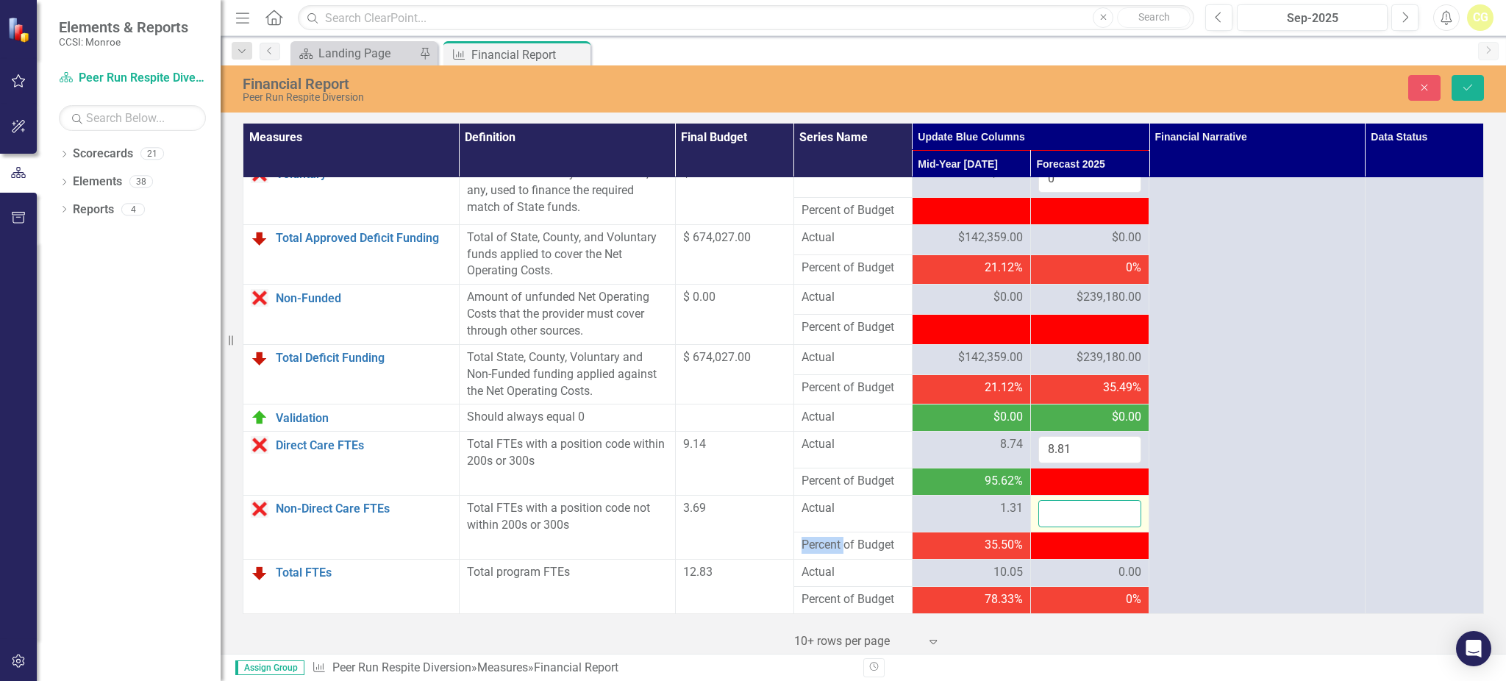
click at [1045, 526] on input "number" at bounding box center [1089, 513] width 103 height 27
type input "1.25"
click at [1059, 580] on div "0.00" at bounding box center [1089, 572] width 103 height 17
click at [1478, 85] on button "Save" at bounding box center [1467, 88] width 32 height 26
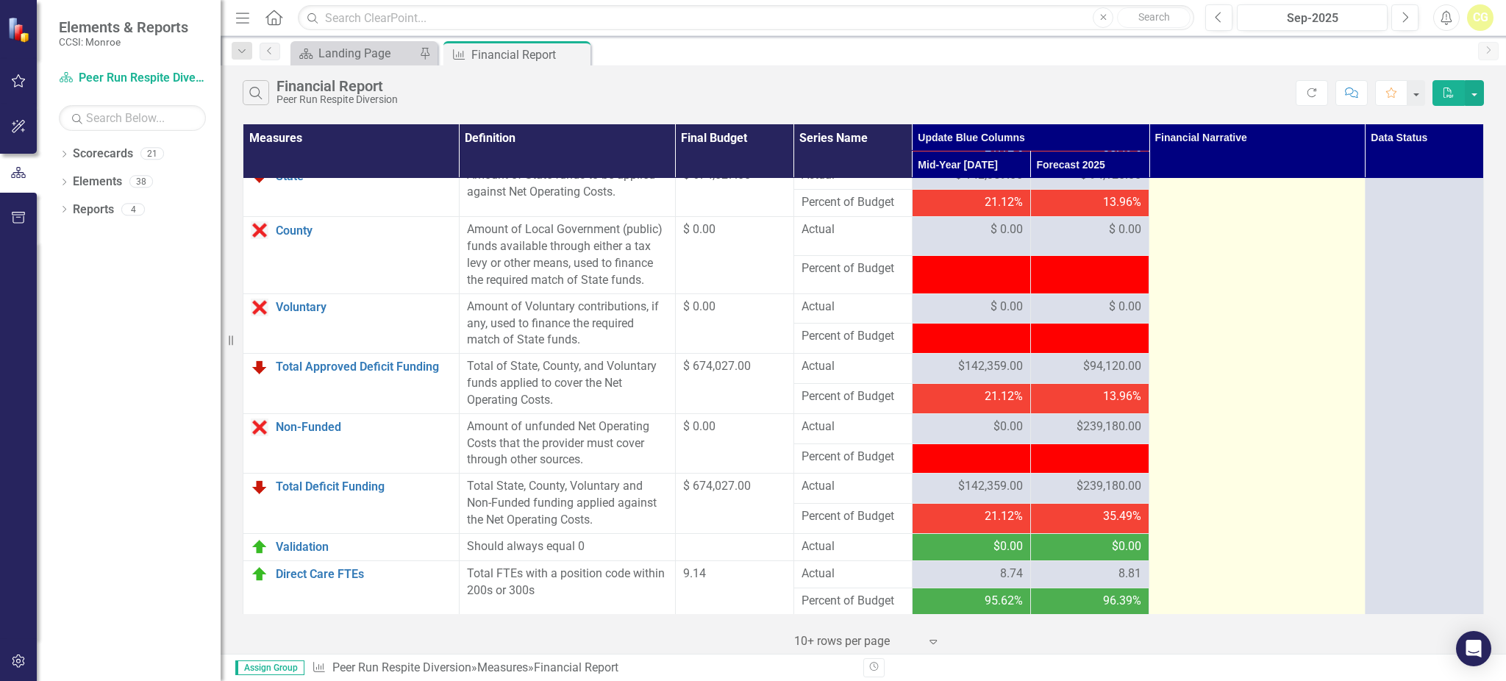
scroll to position [1568, 0]
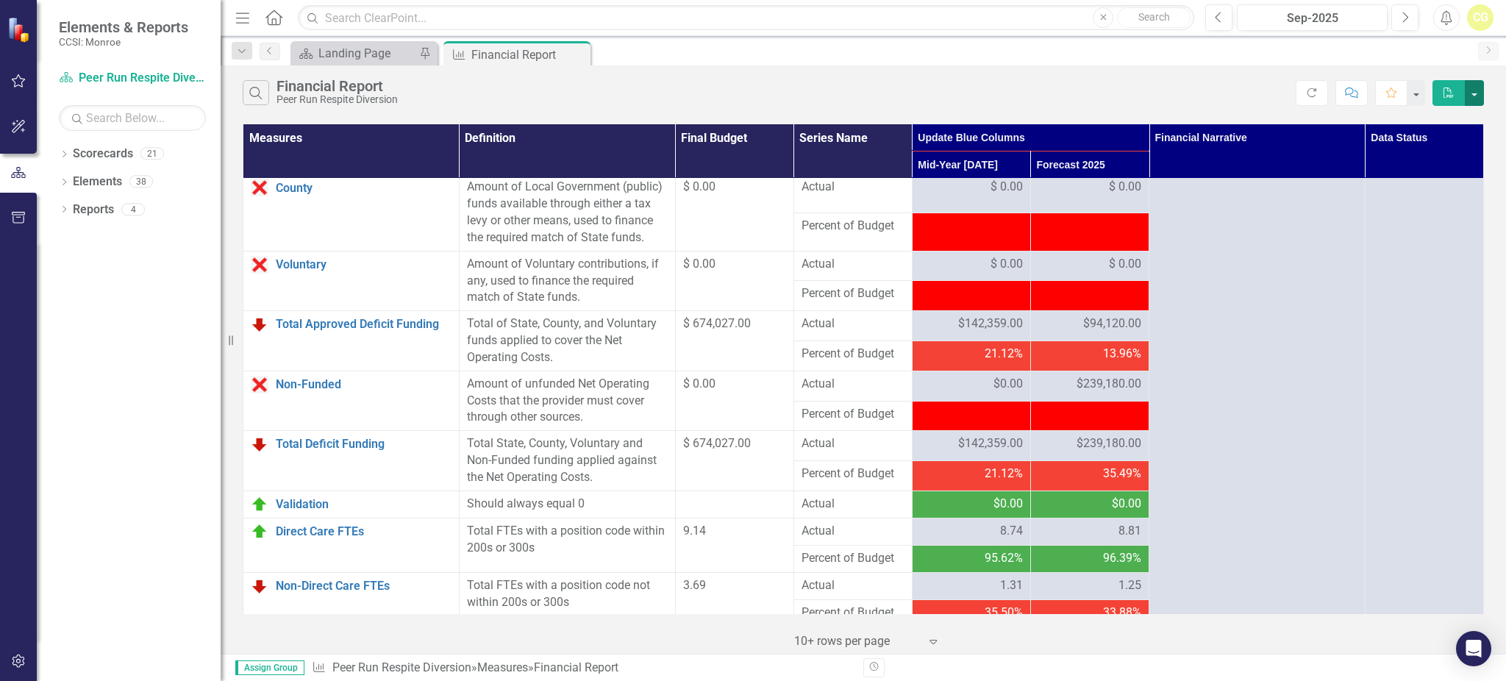
click at [1473, 96] on button "button" at bounding box center [1473, 93] width 19 height 26
click at [1433, 146] on link "Excel Export to Excel" at bounding box center [1425, 147] width 116 height 27
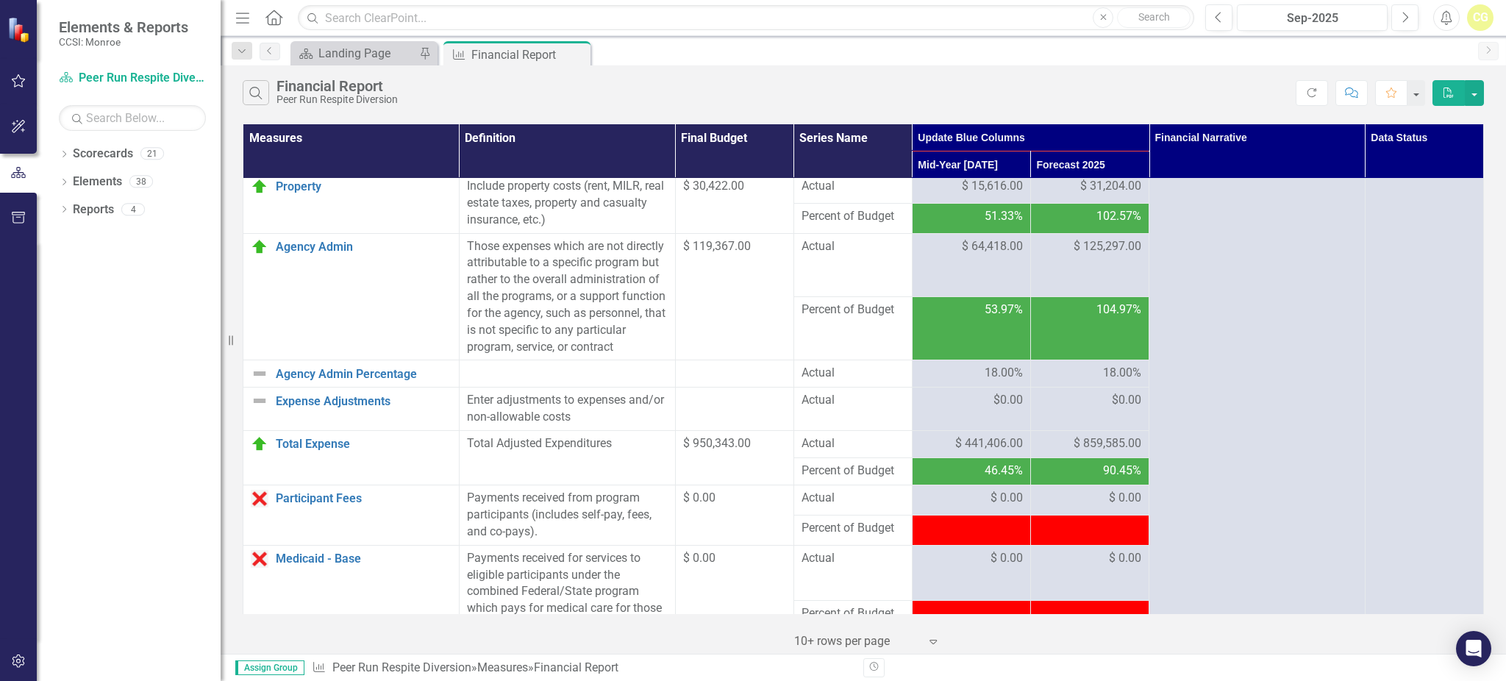
scroll to position [294, 0]
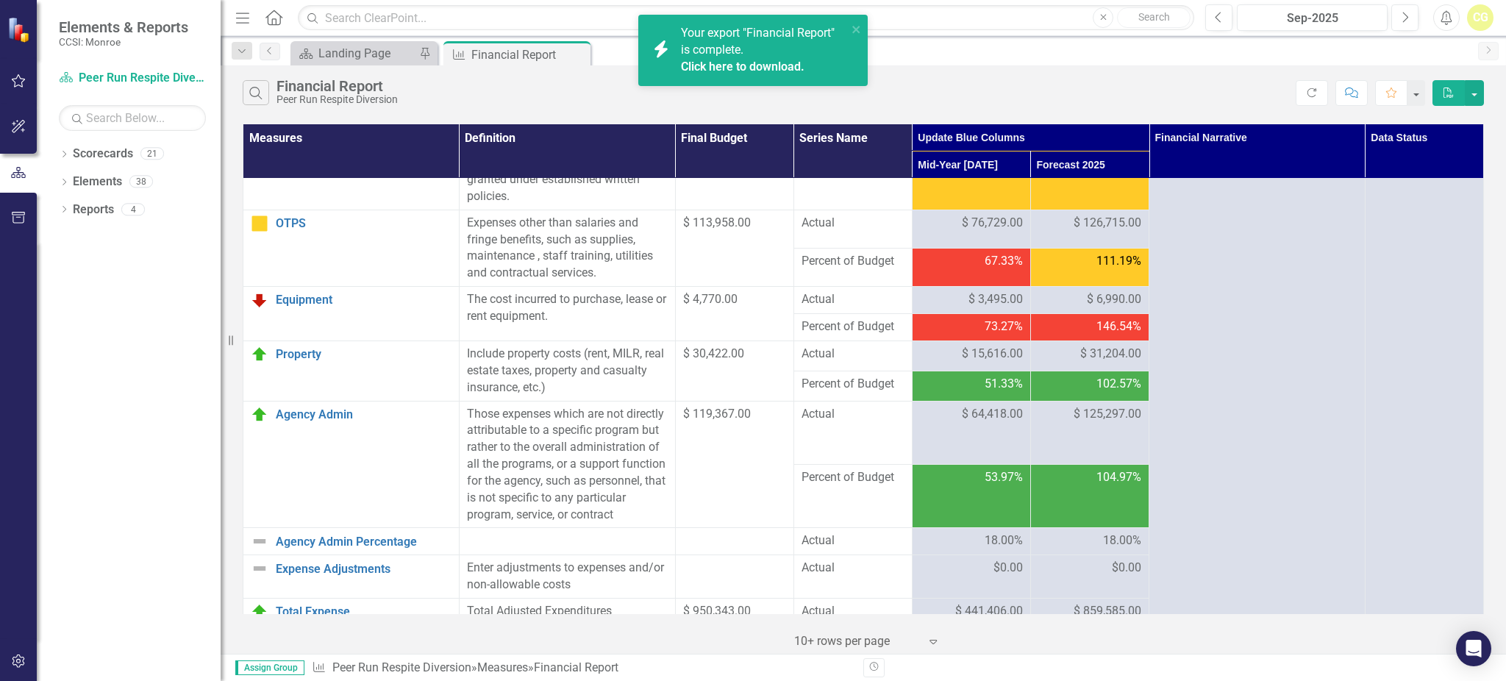
click at [759, 63] on link "Click here to download." at bounding box center [743, 67] width 124 height 14
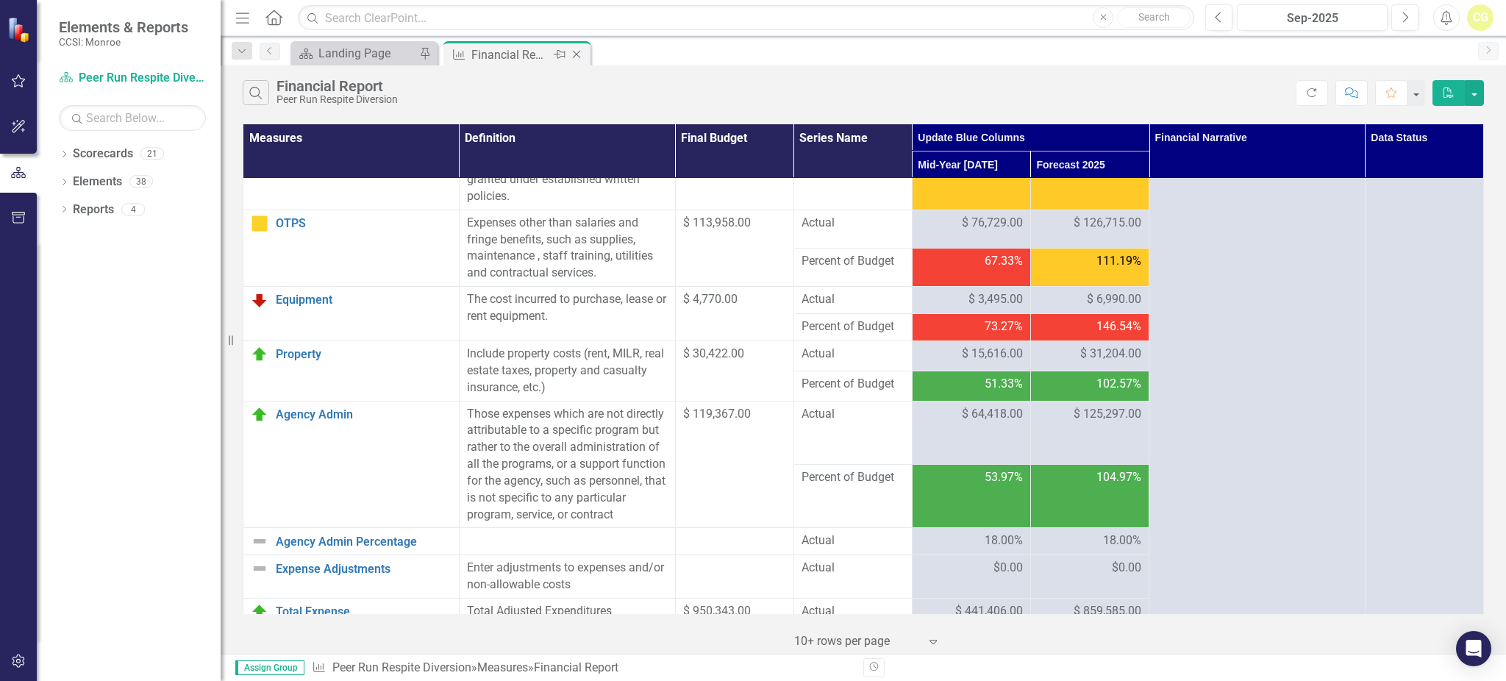
click at [585, 56] on div "Close" at bounding box center [577, 55] width 18 height 18
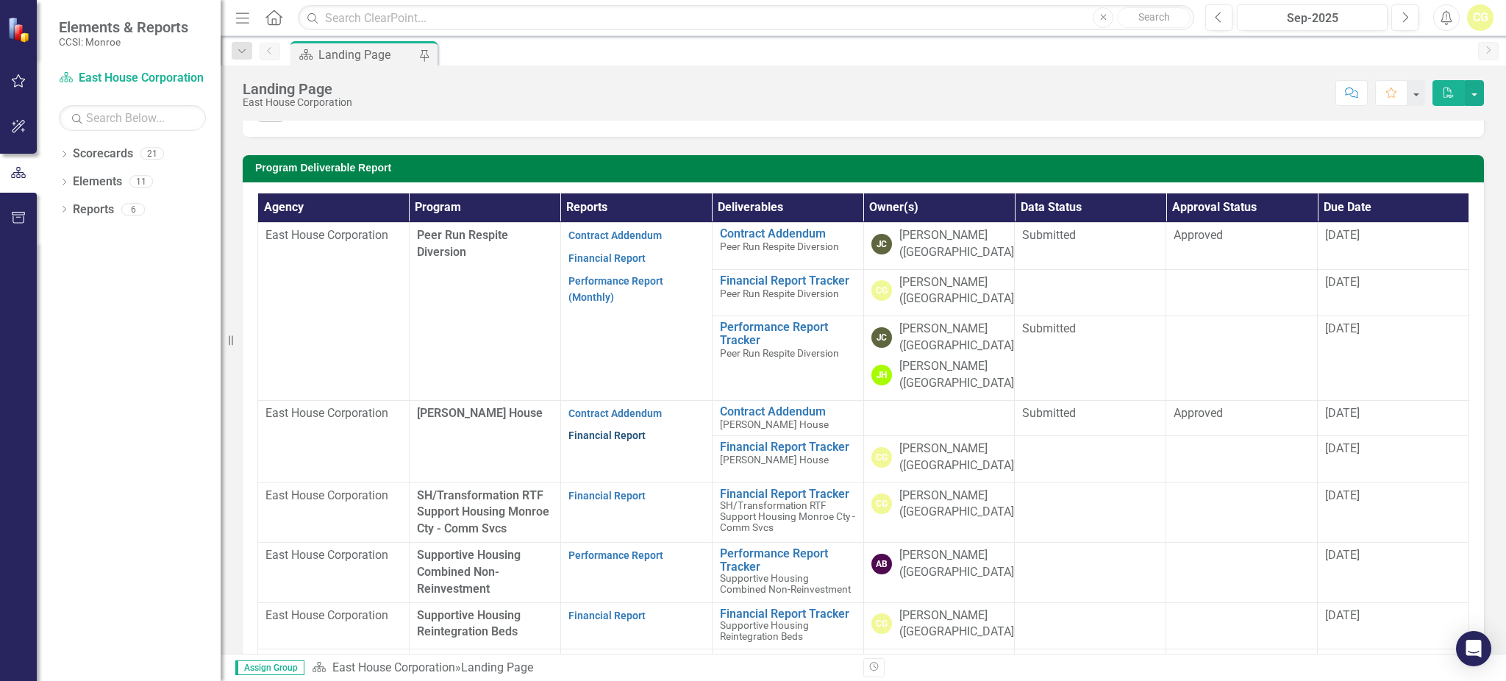
click at [586, 434] on link "Financial Report" at bounding box center [606, 435] width 77 height 12
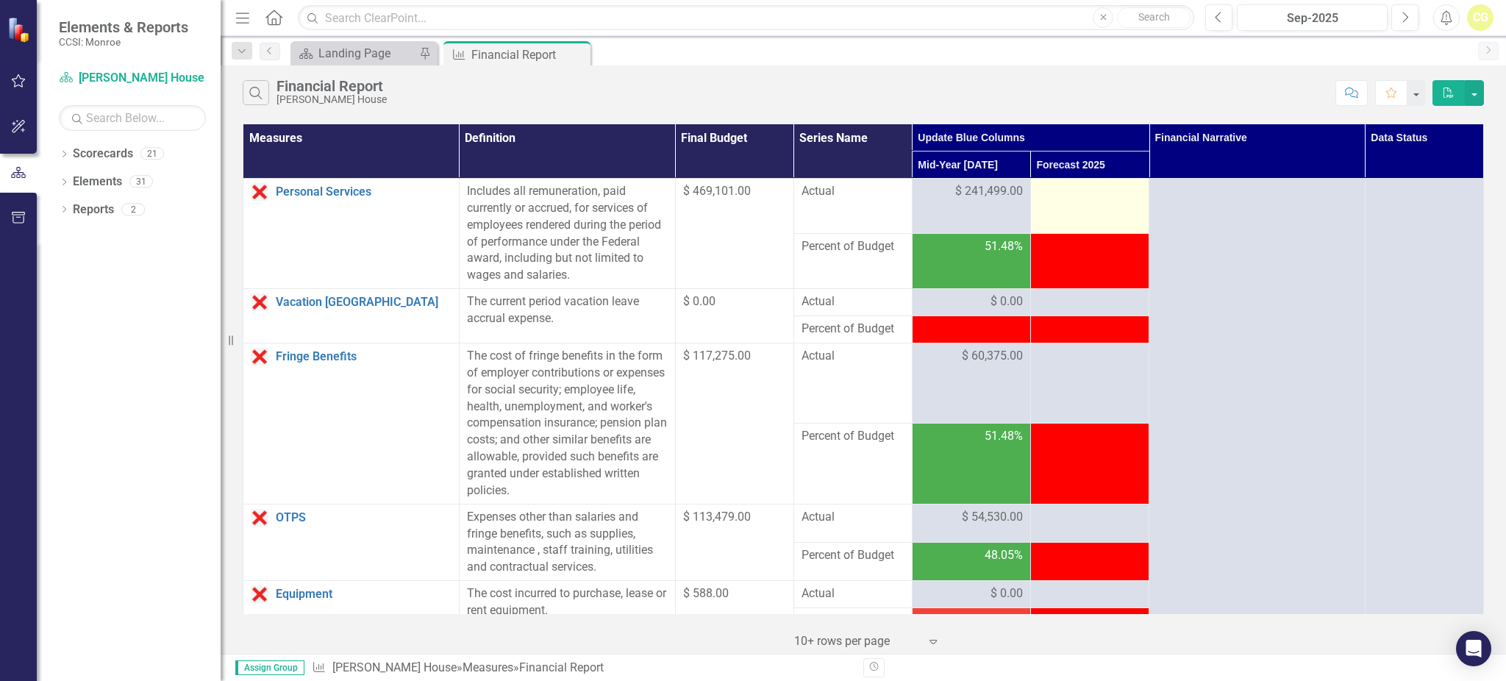
click at [1073, 205] on td at bounding box center [1089, 206] width 118 height 55
click at [1064, 193] on div at bounding box center [1089, 192] width 103 height 18
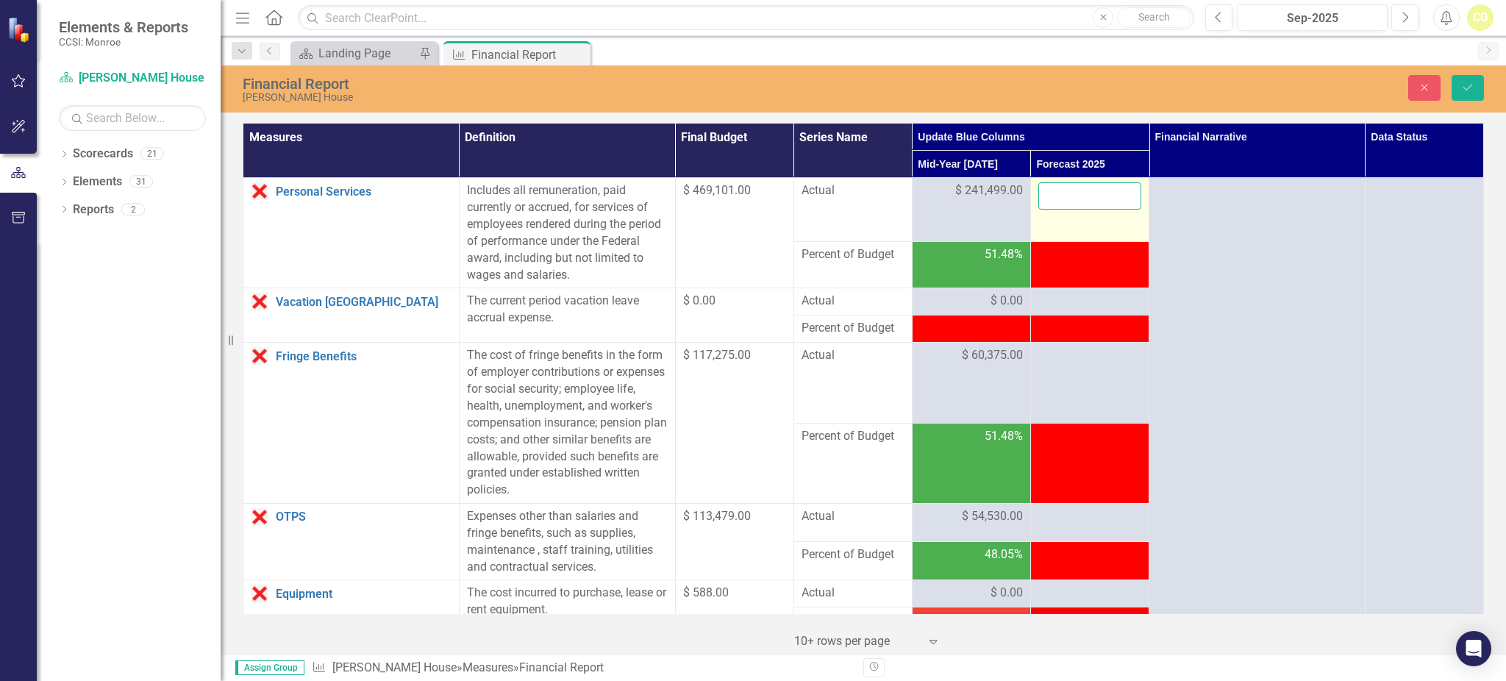
click at [1064, 193] on input "number" at bounding box center [1089, 195] width 103 height 27
type input "479554"
click at [1056, 301] on div at bounding box center [1089, 302] width 103 height 18
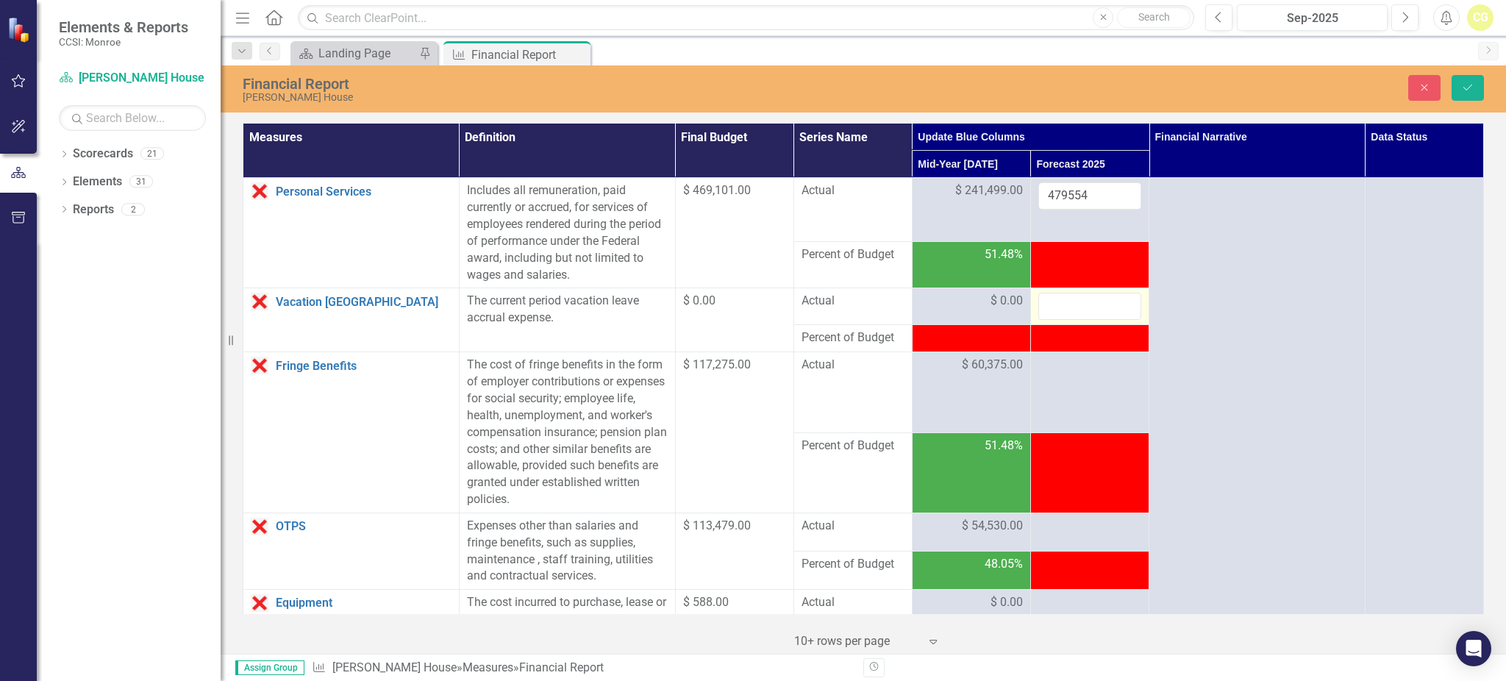
click at [1056, 301] on input "number" at bounding box center [1089, 306] width 103 height 27
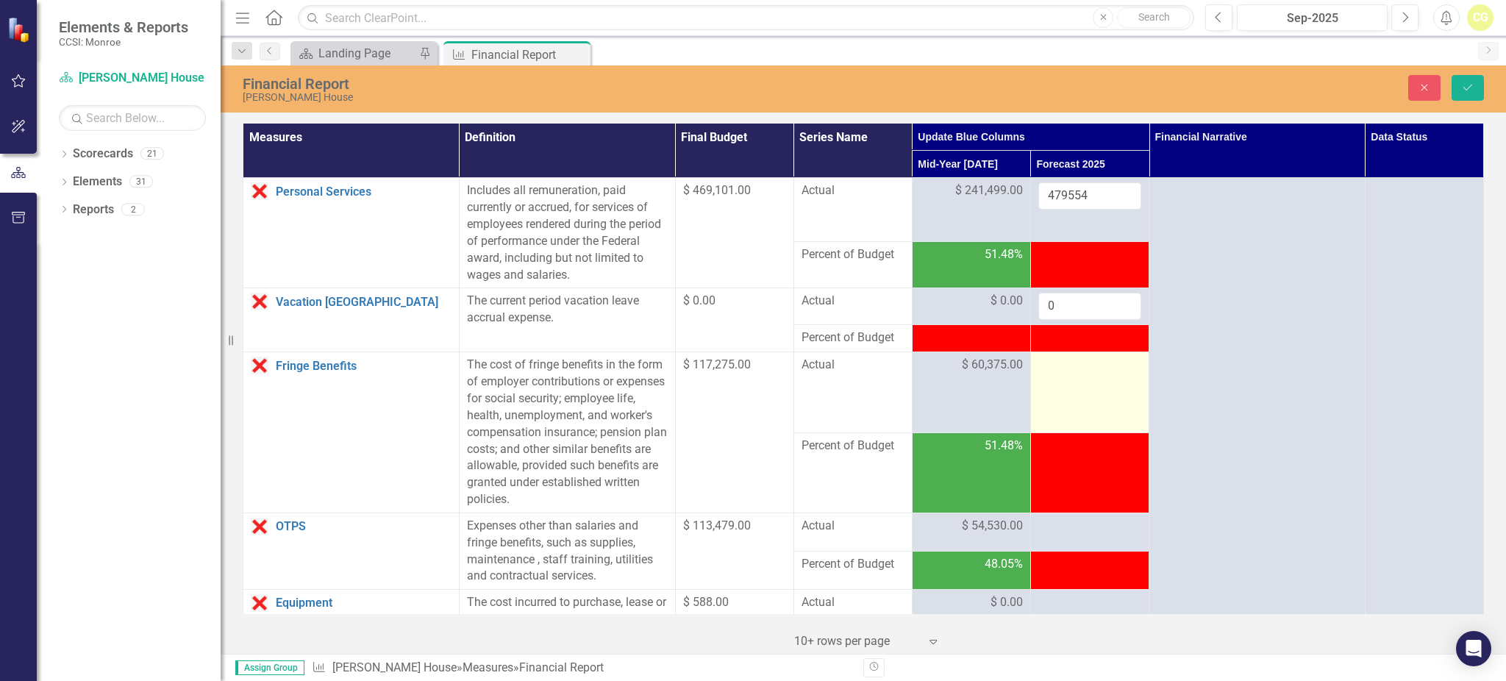
type input "0"
click at [1050, 382] on td at bounding box center [1089, 392] width 118 height 80
click at [1049, 370] on div at bounding box center [1089, 366] width 103 height 18
click at [1049, 370] on input "number" at bounding box center [1089, 370] width 103 height 27
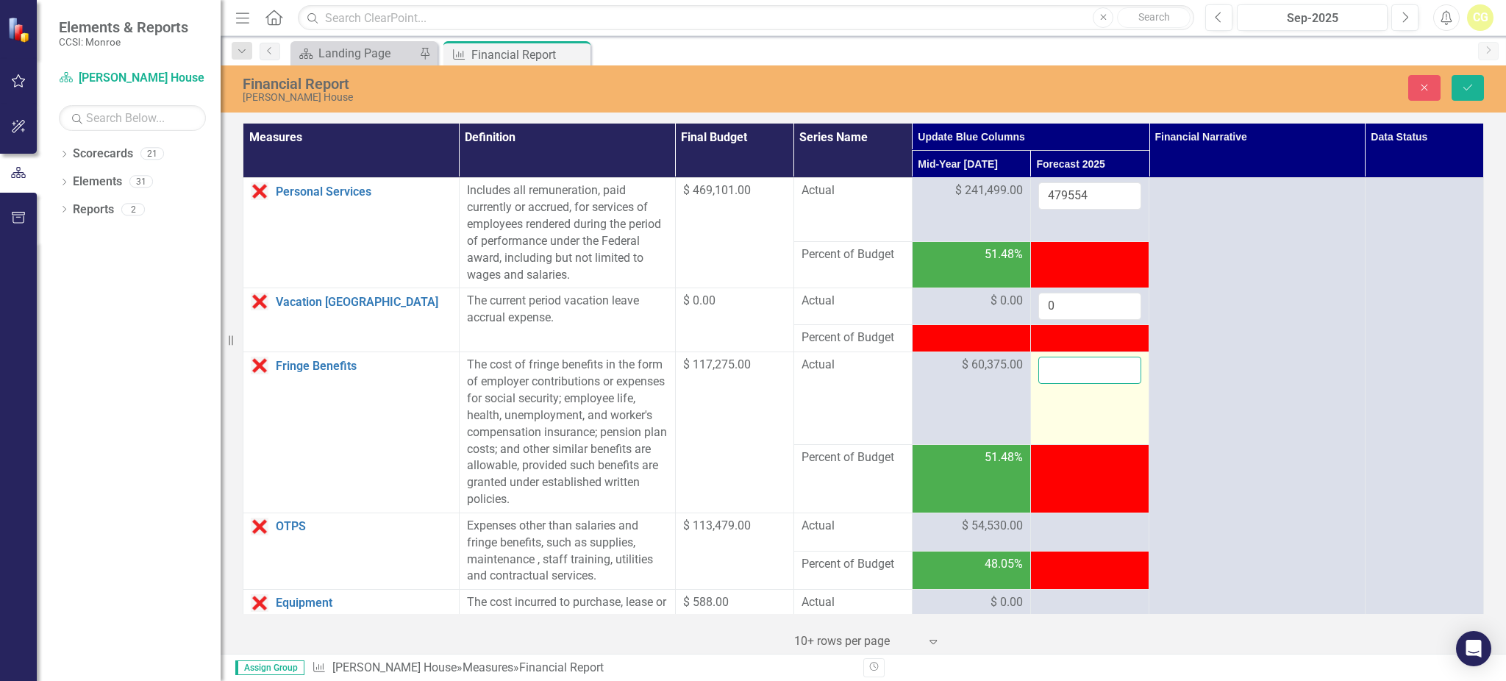
click at [1049, 370] on input "number" at bounding box center [1089, 370] width 103 height 27
type input "1"
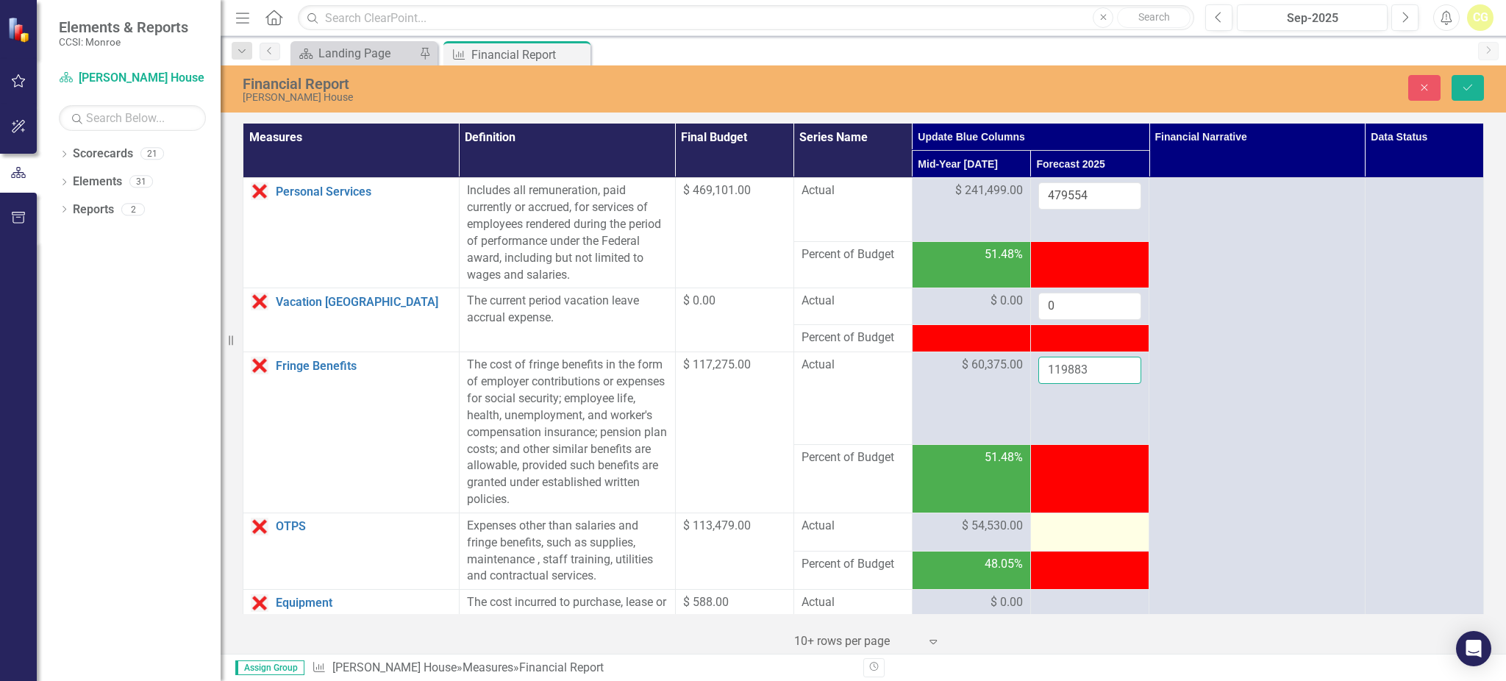
type input "119883"
click at [1081, 530] on div at bounding box center [1089, 527] width 103 height 18
click at [1081, 531] on div at bounding box center [1089, 527] width 103 height 18
click at [1081, 531] on input "number" at bounding box center [1089, 531] width 103 height 27
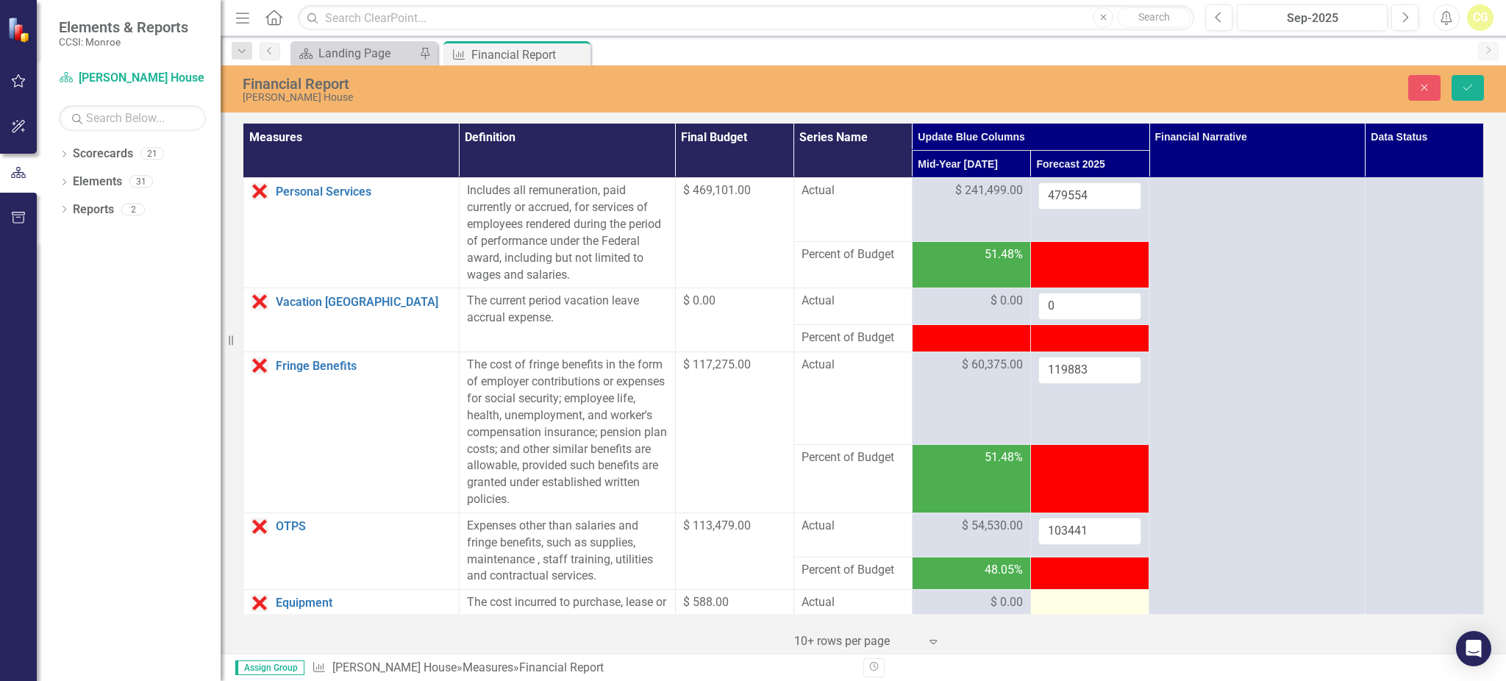
type input "103441"
click at [1071, 596] on div at bounding box center [1089, 603] width 103 height 18
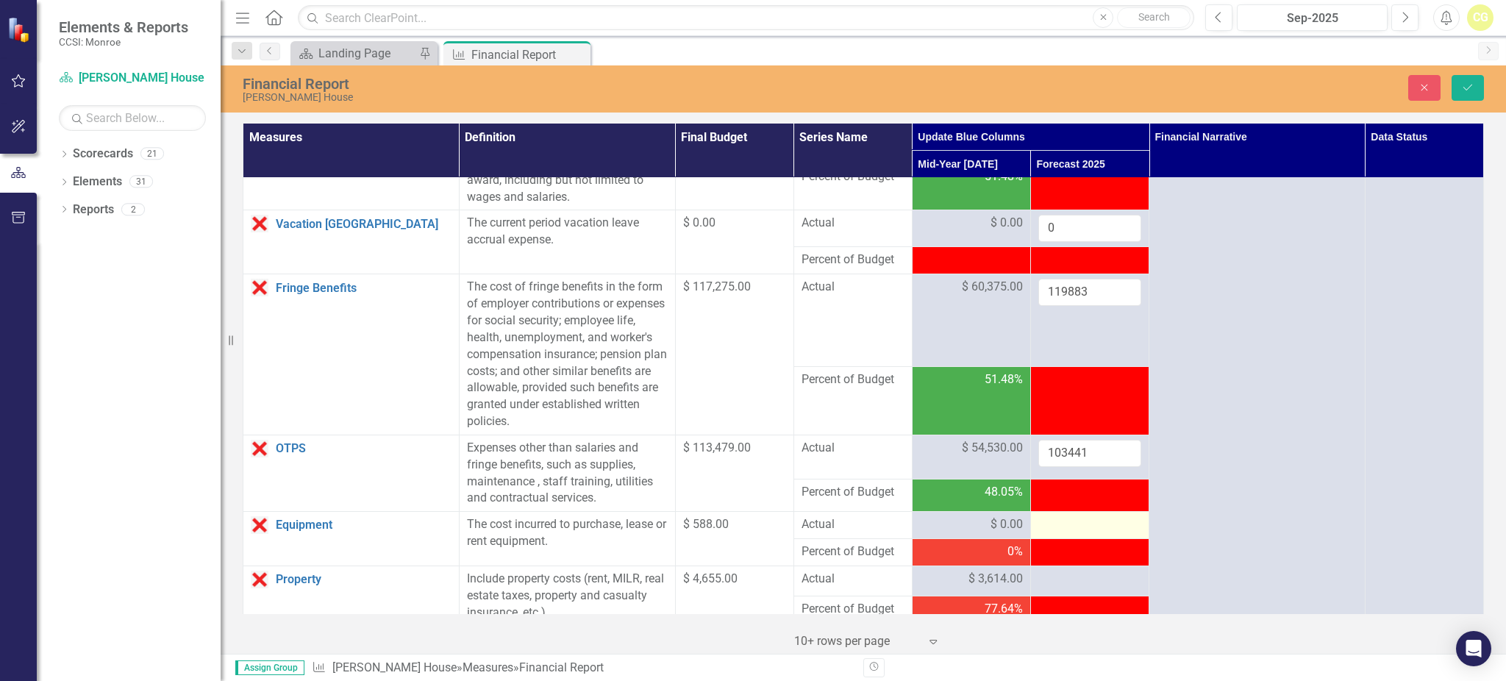
scroll to position [196, 0]
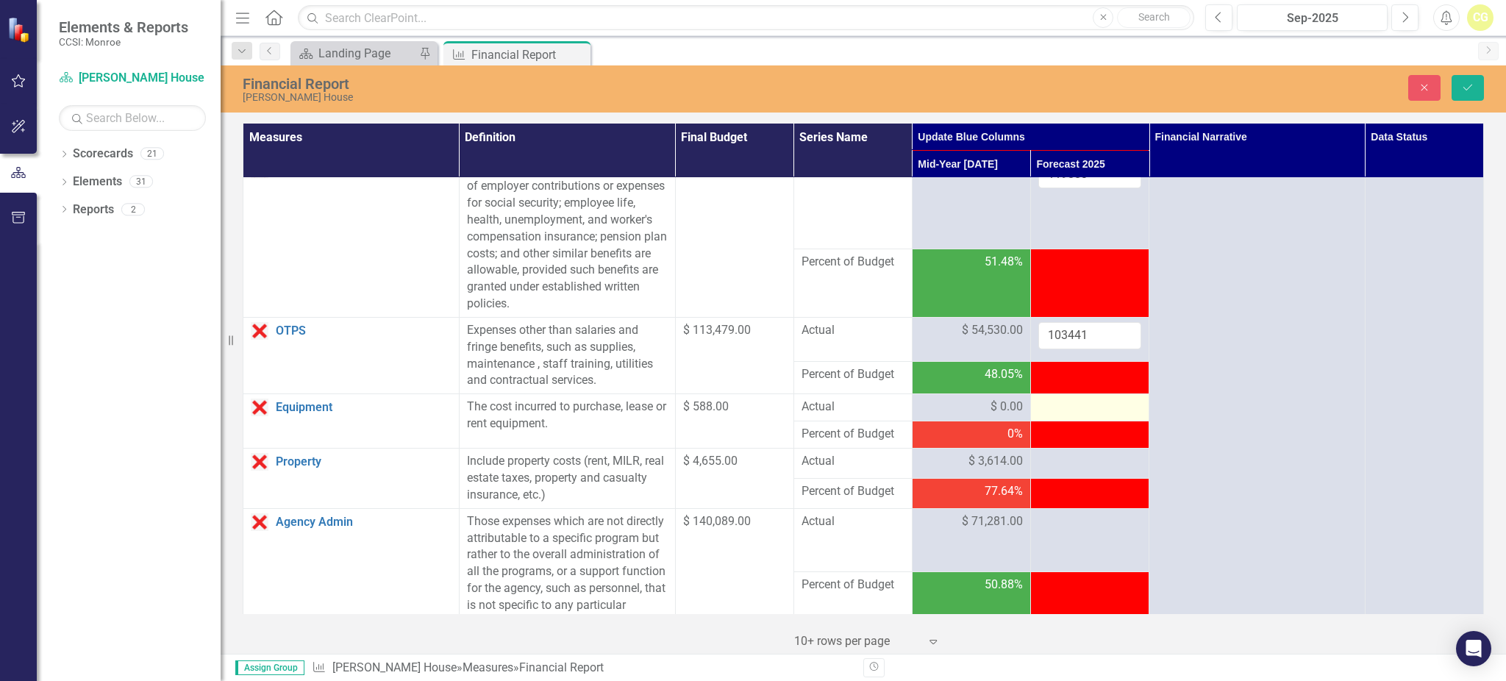
click at [1056, 411] on div at bounding box center [1089, 407] width 103 height 18
click at [1055, 411] on div at bounding box center [1089, 407] width 103 height 18
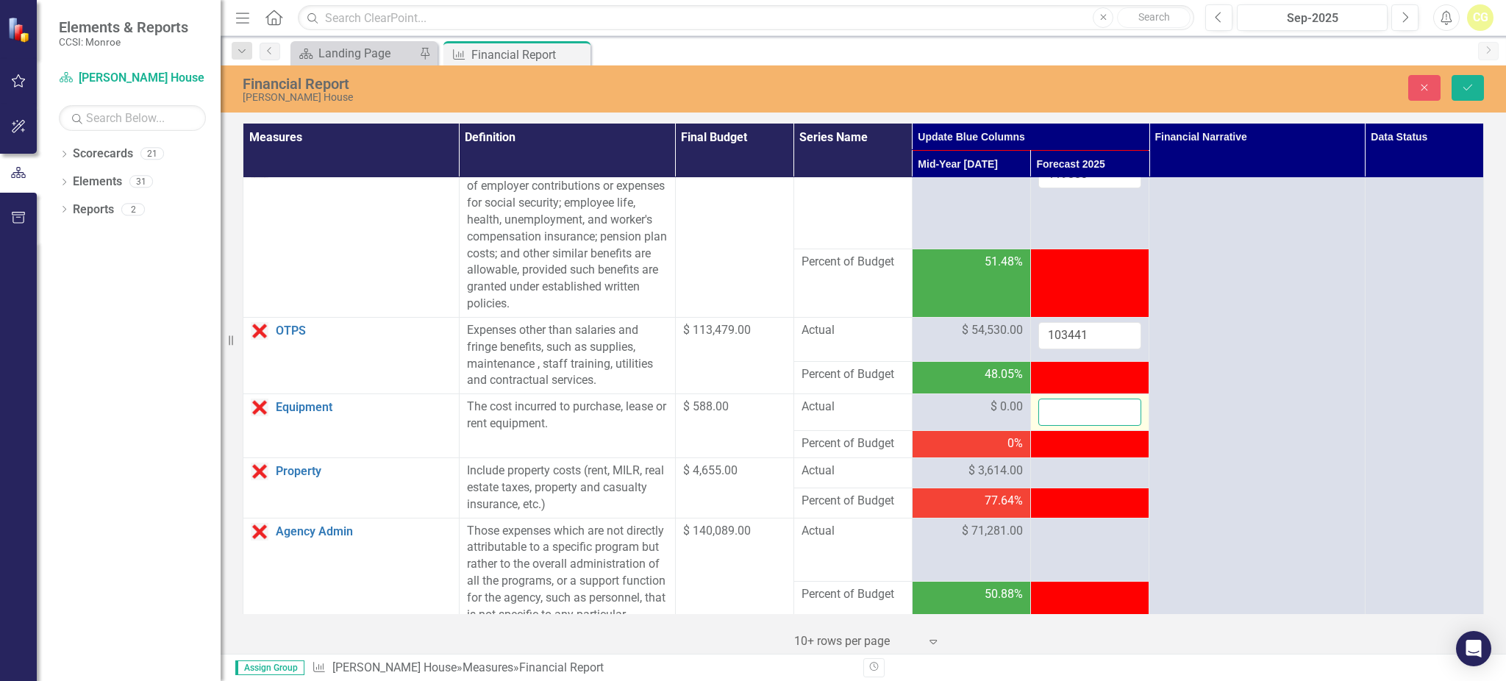
click at [1055, 410] on input "number" at bounding box center [1089, 411] width 103 height 27
type input "0"
click at [1055, 470] on div at bounding box center [1089, 471] width 103 height 18
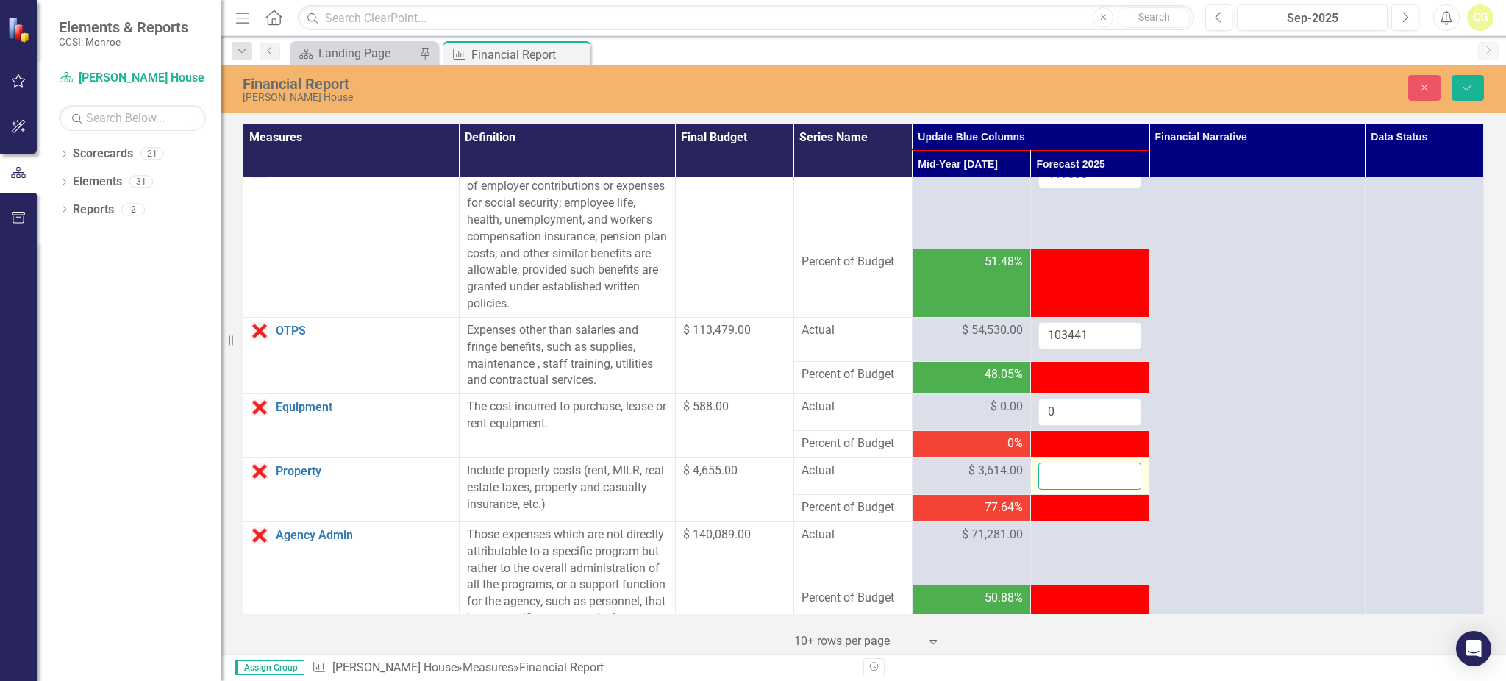
click at [1055, 470] on input "number" at bounding box center [1089, 475] width 103 height 27
type input "17895"
click at [1065, 544] on div at bounding box center [1089, 535] width 103 height 18
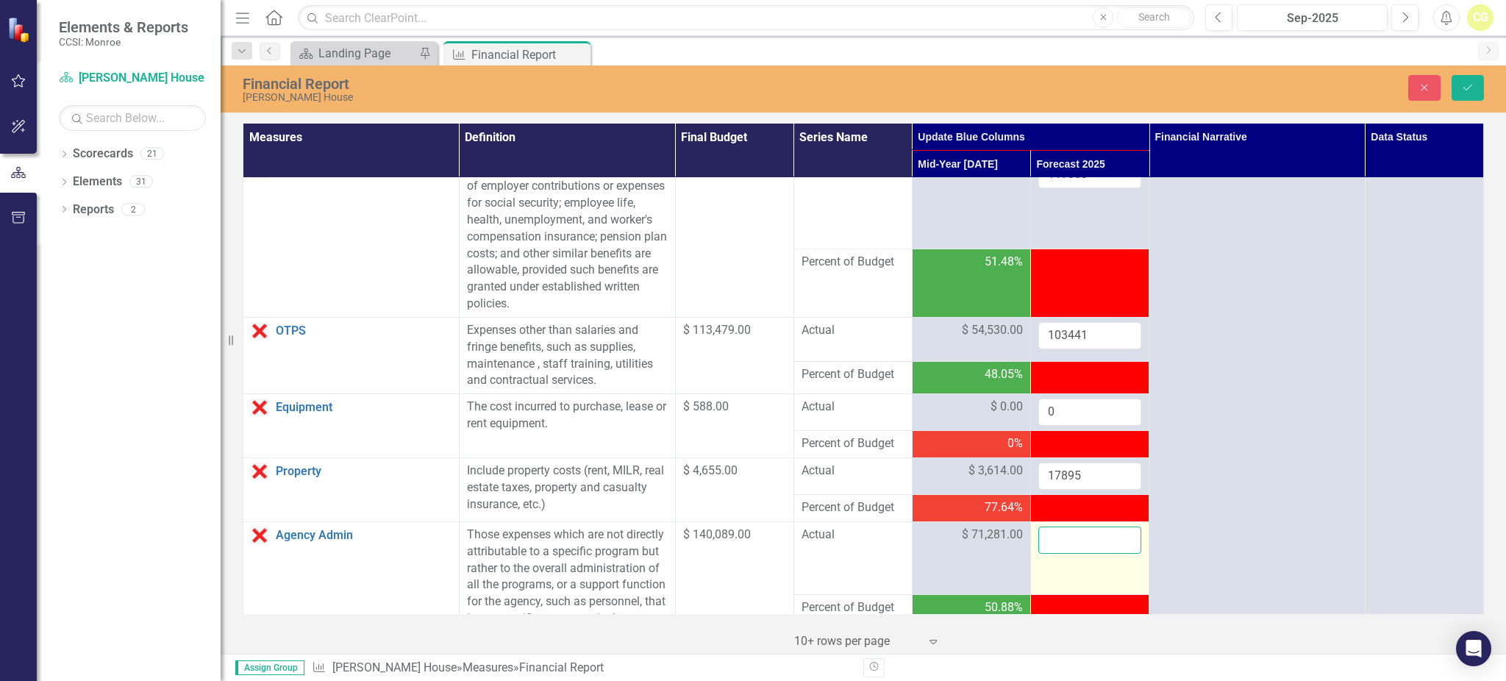
click at [1065, 544] on input "number" at bounding box center [1089, 539] width 103 height 27
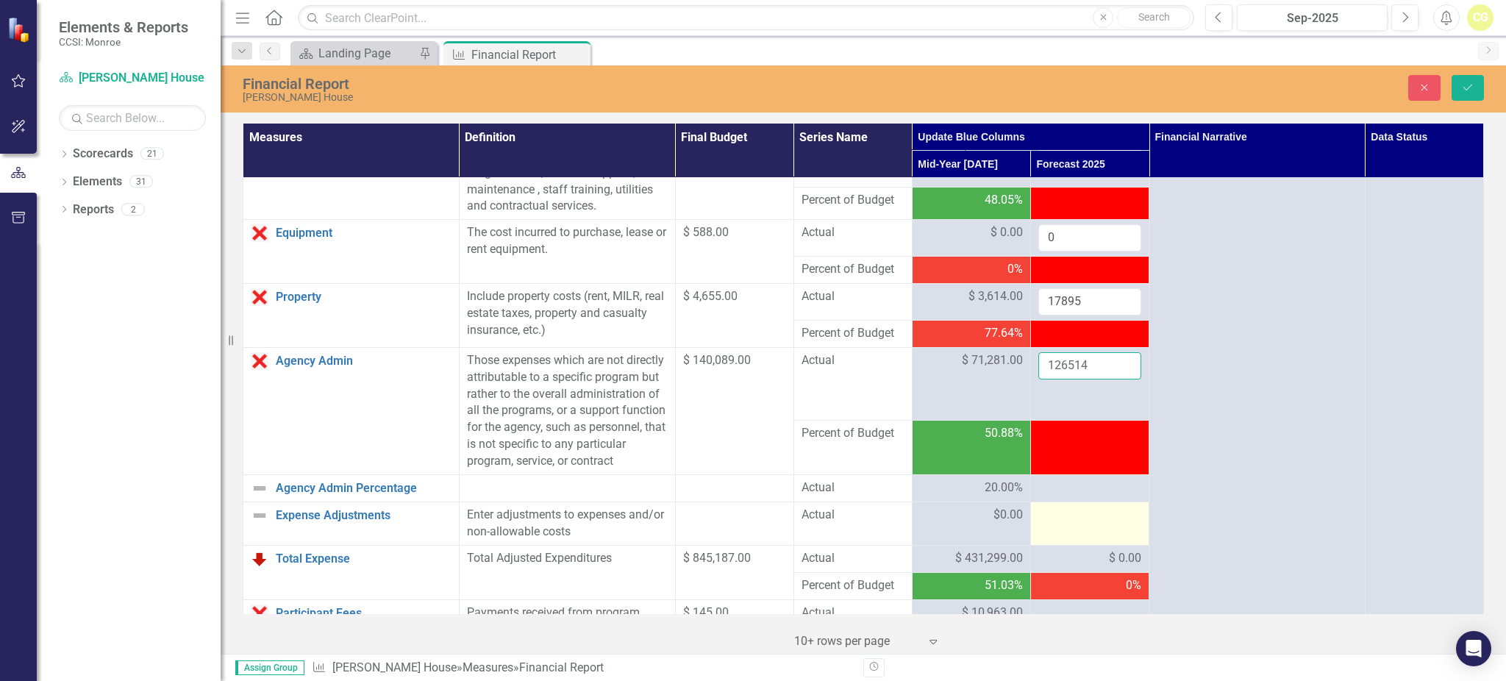
scroll to position [392, 0]
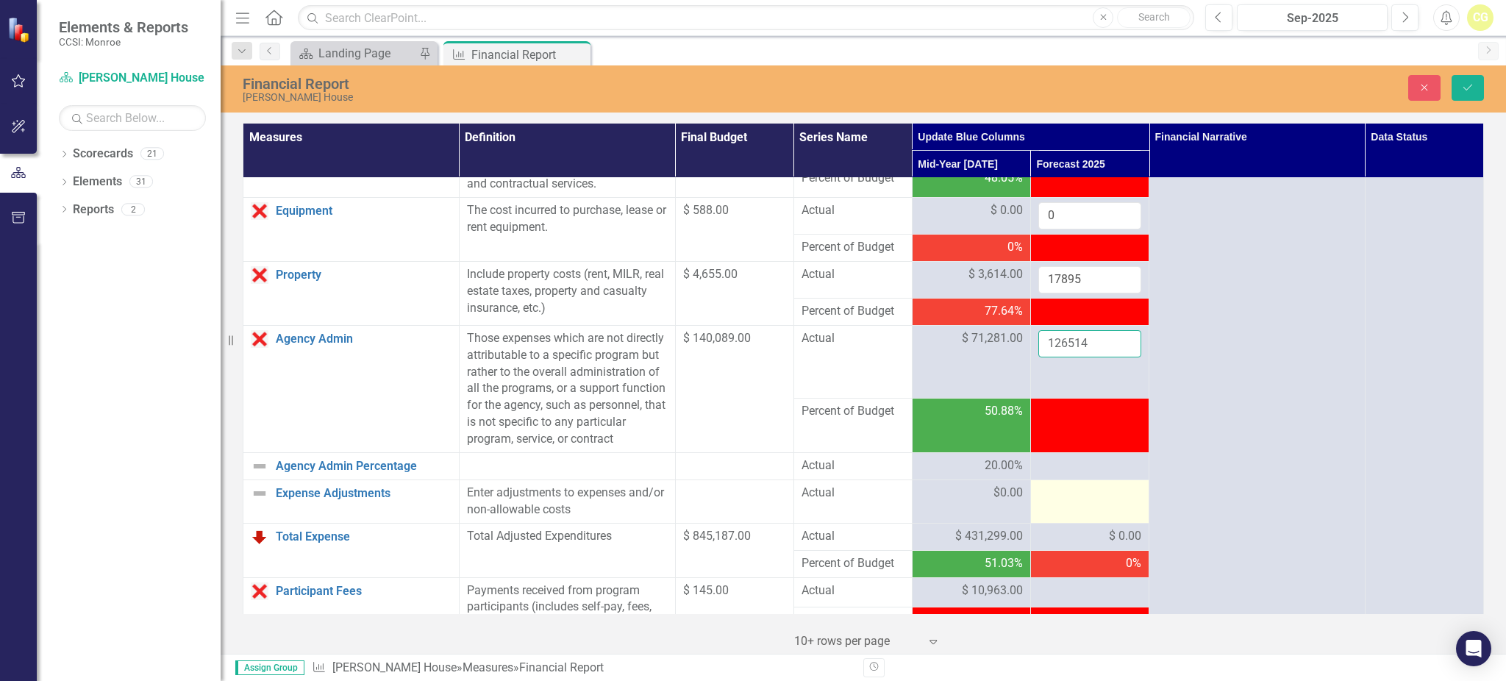
type input "126514"
click at [1085, 502] on div at bounding box center [1089, 493] width 103 height 18
click at [1066, 475] on div at bounding box center [1089, 466] width 103 height 18
click at [1061, 502] on div at bounding box center [1089, 493] width 103 height 18
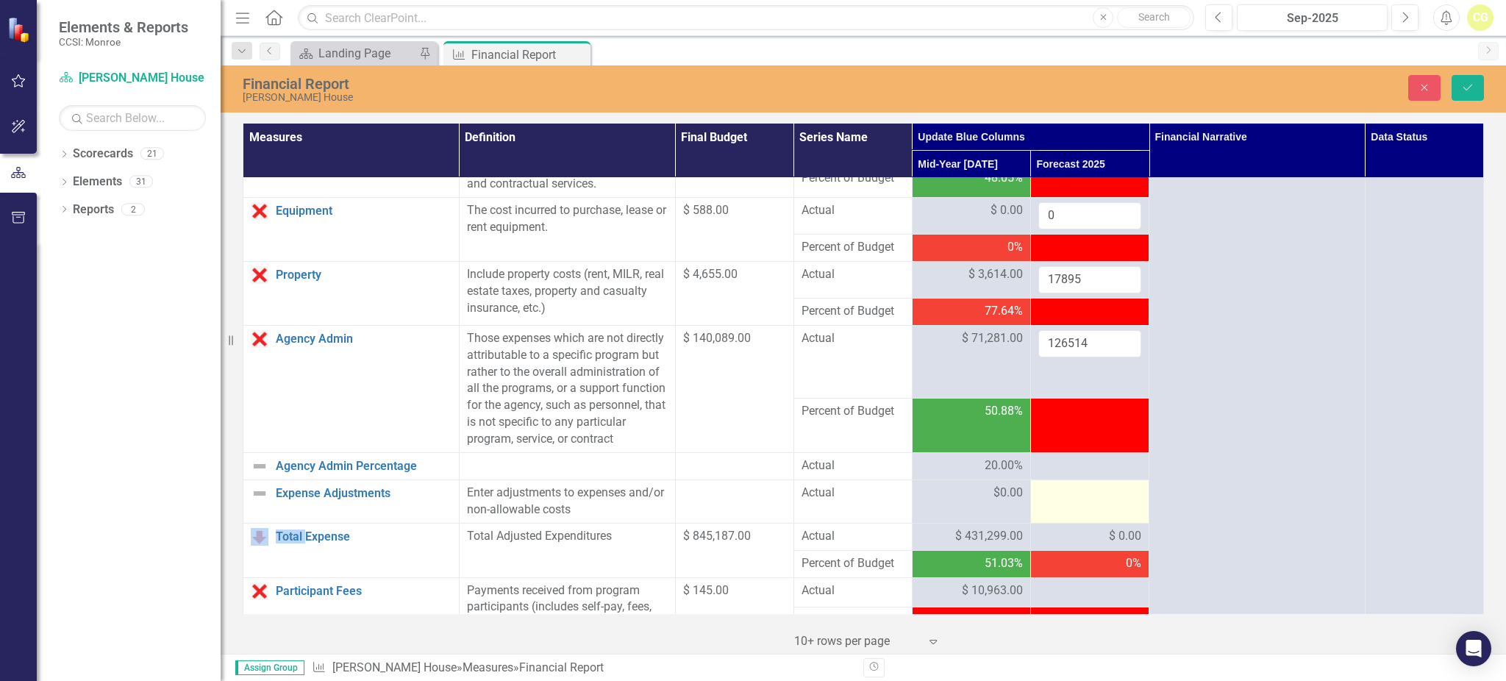
click at [1061, 502] on div at bounding box center [1089, 493] width 103 height 18
click at [1059, 512] on input "number" at bounding box center [1089, 497] width 103 height 27
type input "0"
click at [1056, 571] on td "0%" at bounding box center [1089, 563] width 118 height 27
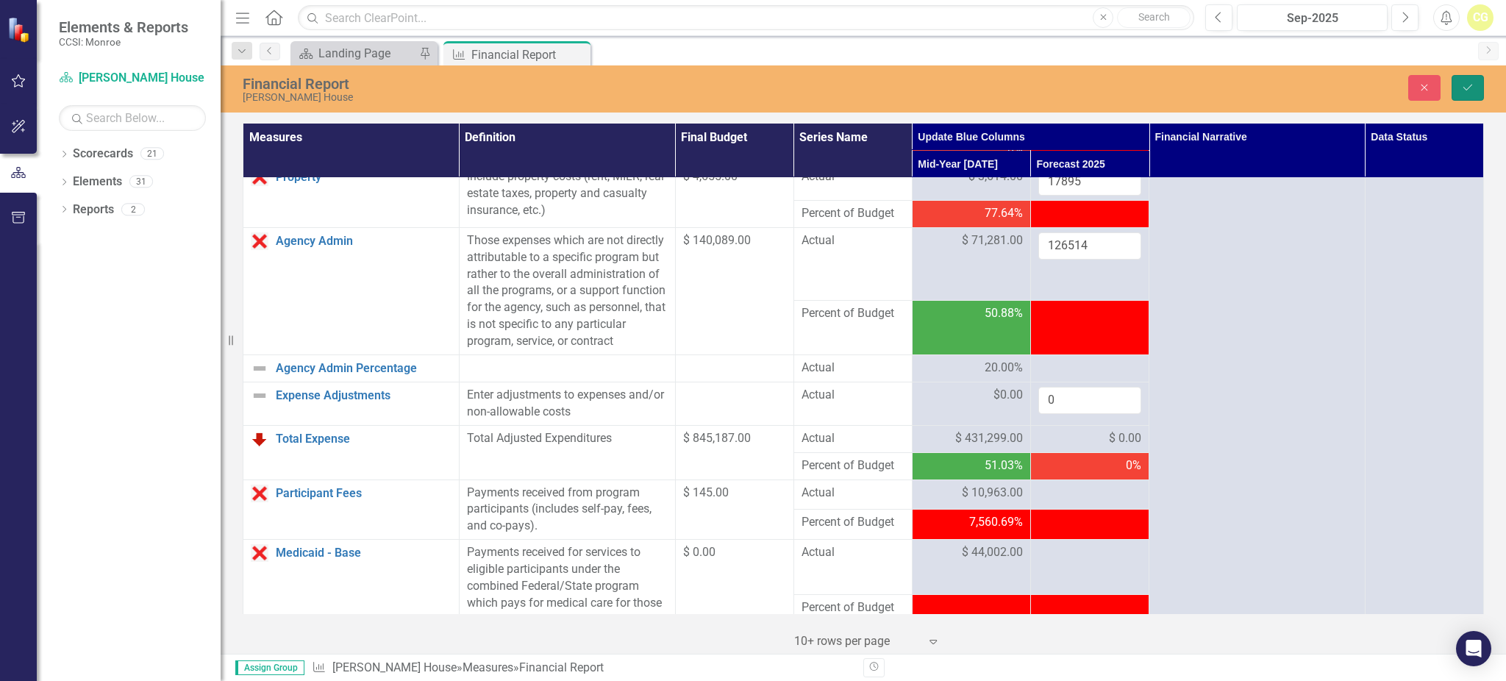
click at [1464, 90] on icon "Save" at bounding box center [1467, 87] width 13 height 10
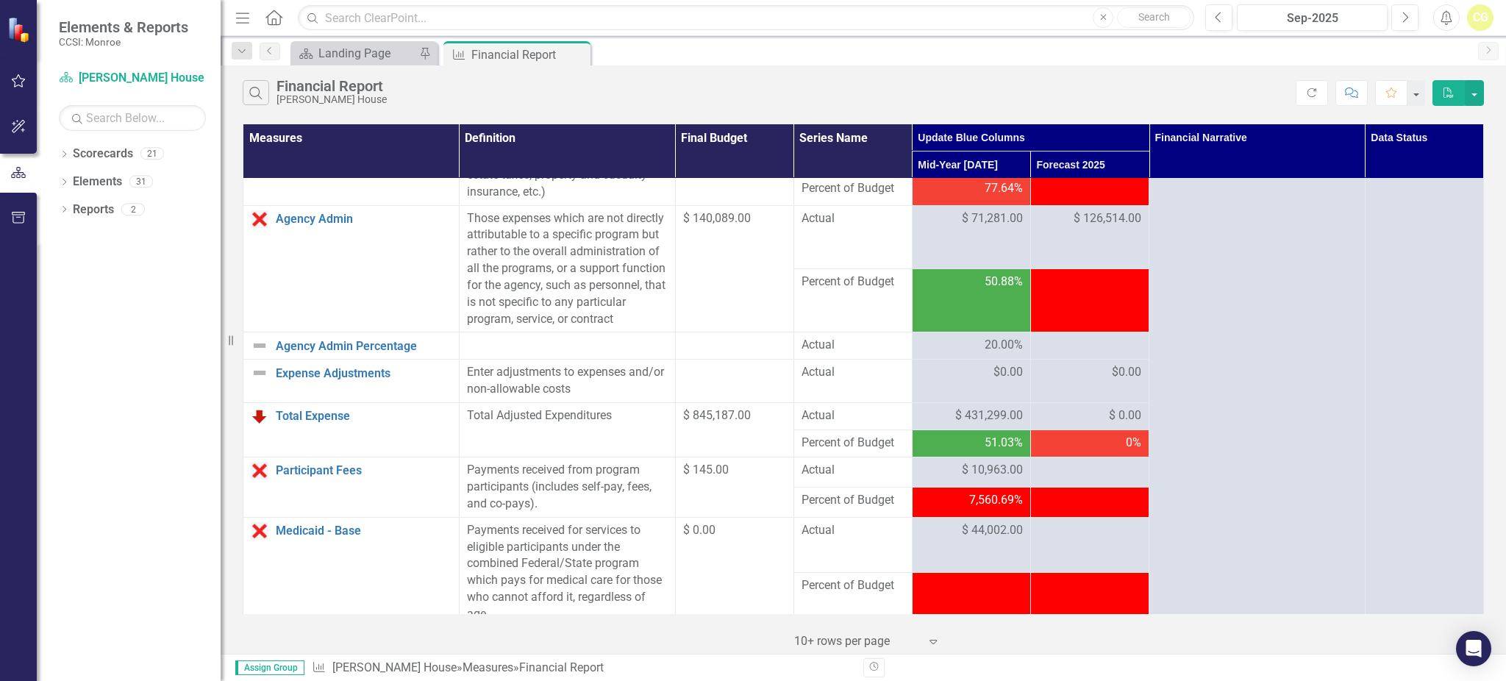
click at [1067, 354] on div at bounding box center [1089, 346] width 103 height 18
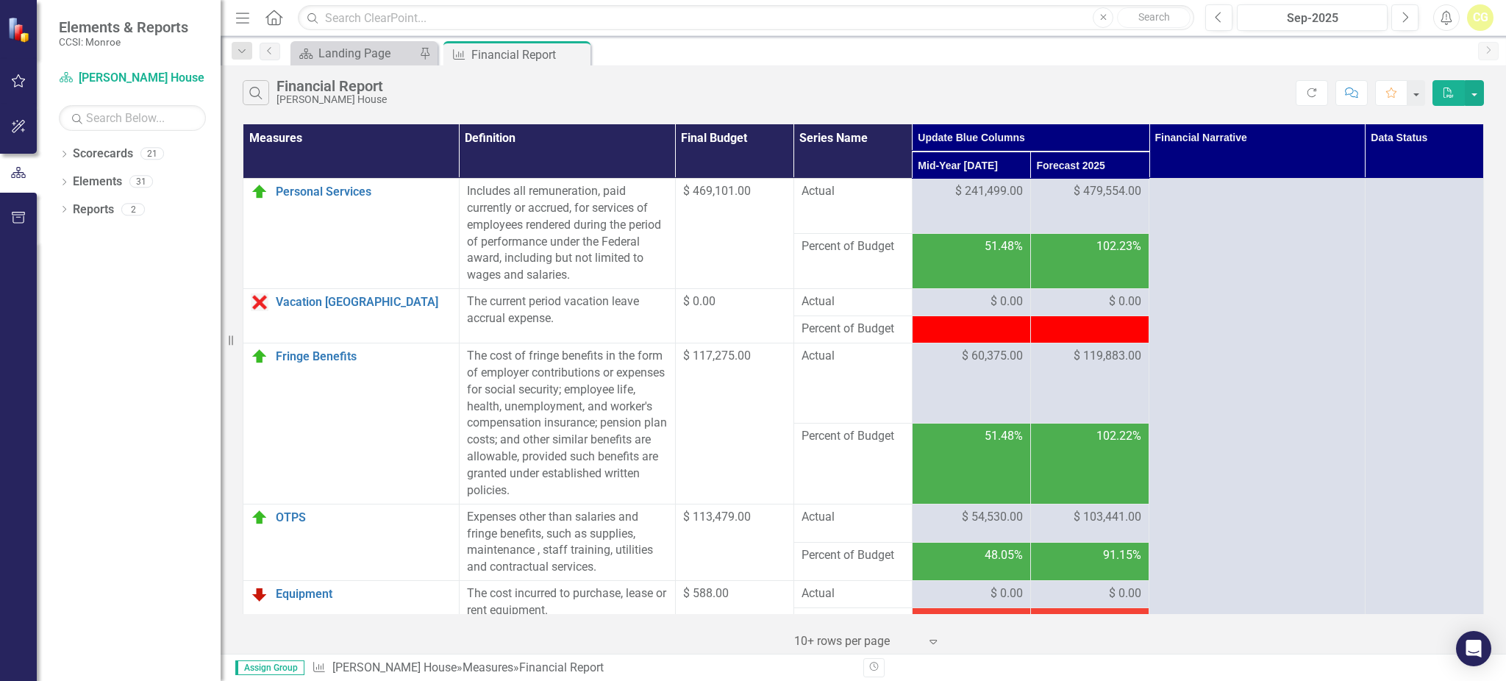
scroll to position [490, 0]
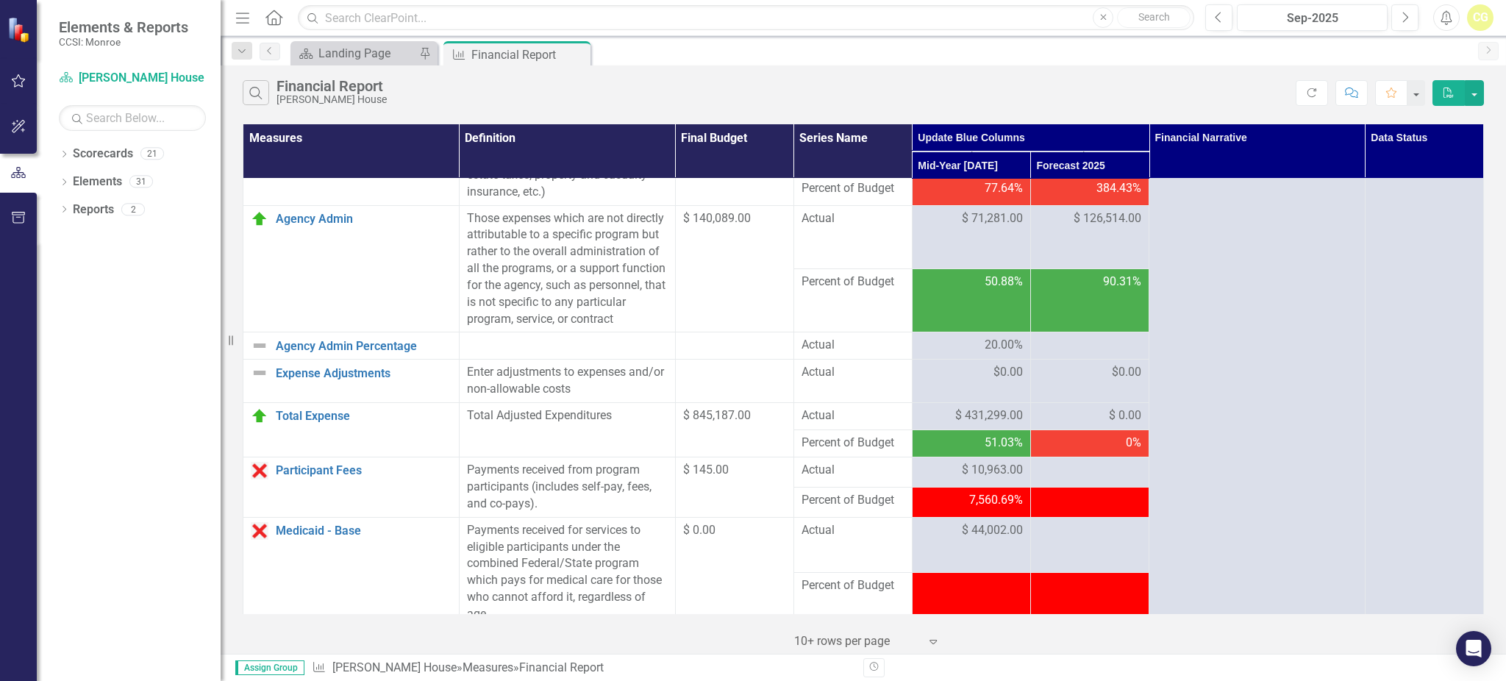
click at [1030, 423] on td "$ 0.00" at bounding box center [1089, 416] width 118 height 27
click at [1305, 87] on icon "Refresh" at bounding box center [1311, 92] width 13 height 10
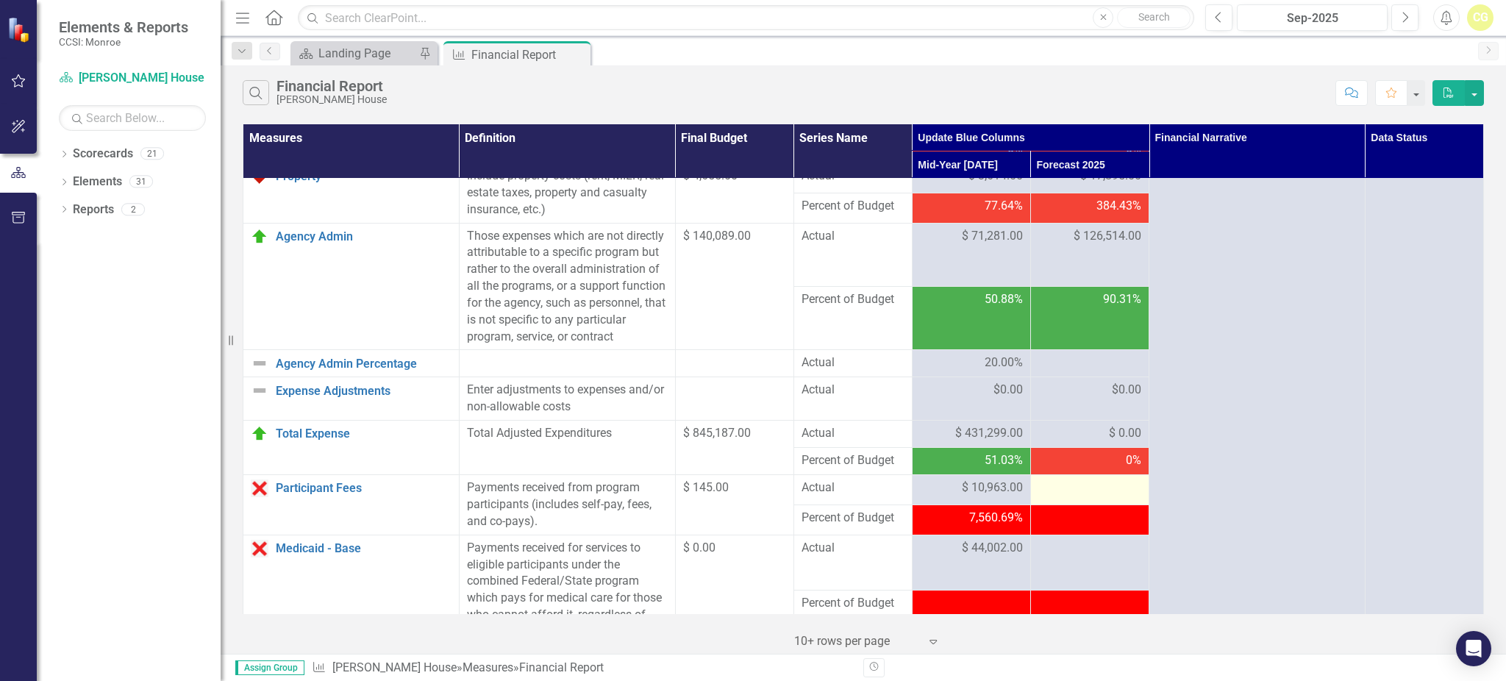
scroll to position [588, 0]
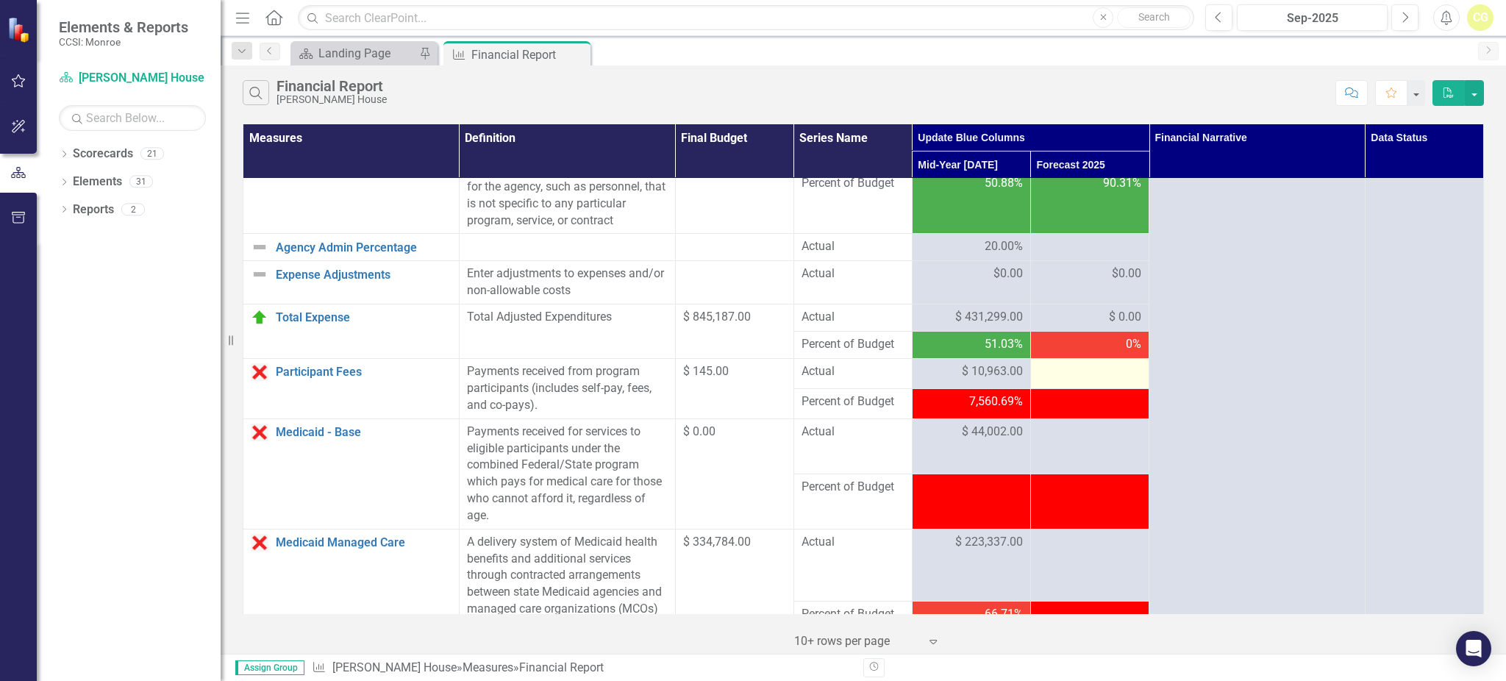
click at [1064, 381] on div at bounding box center [1089, 372] width 103 height 18
click at [1063, 381] on div at bounding box center [1089, 372] width 103 height 18
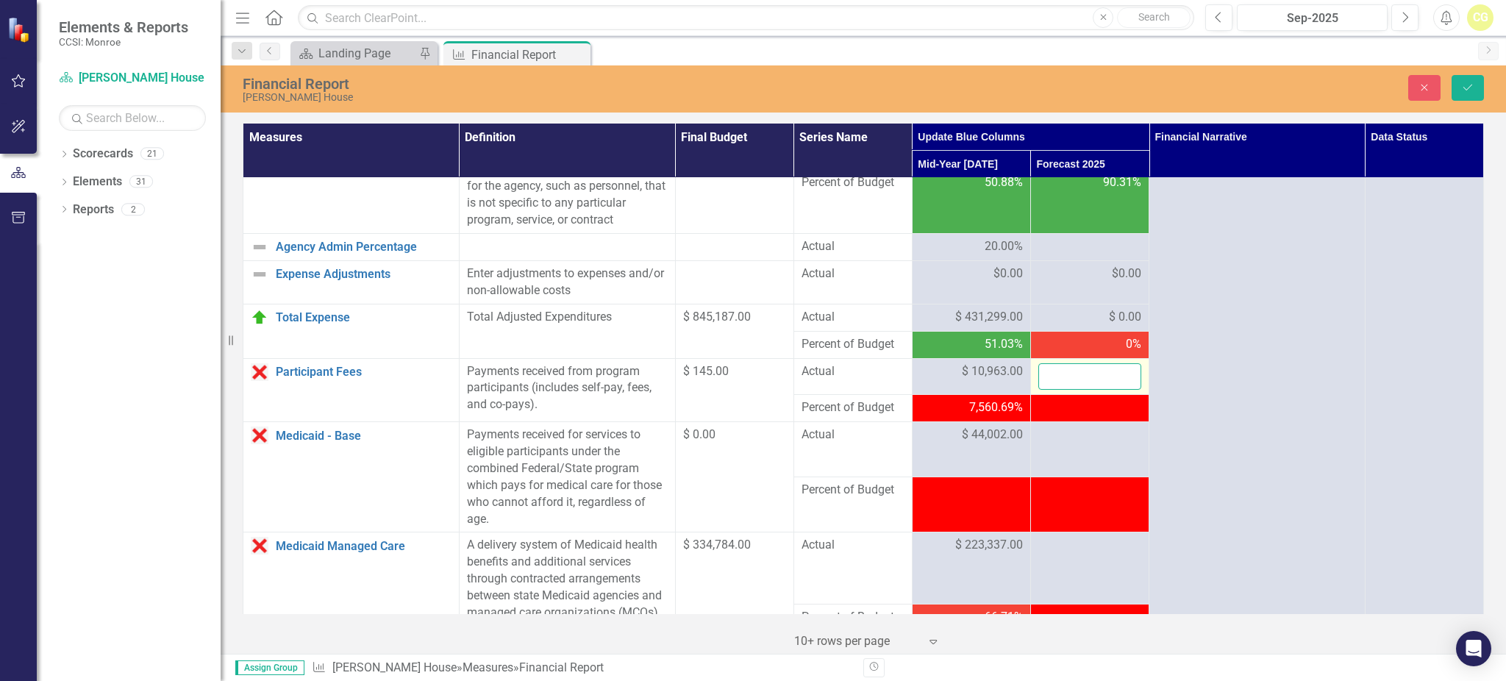
click at [1062, 390] on input "number" at bounding box center [1089, 376] width 103 height 27
type input "23305"
drag, startPoint x: 1095, startPoint y: 454, endPoint x: 1085, endPoint y: 455, distance: 10.4
click at [1092, 444] on div at bounding box center [1089, 435] width 103 height 18
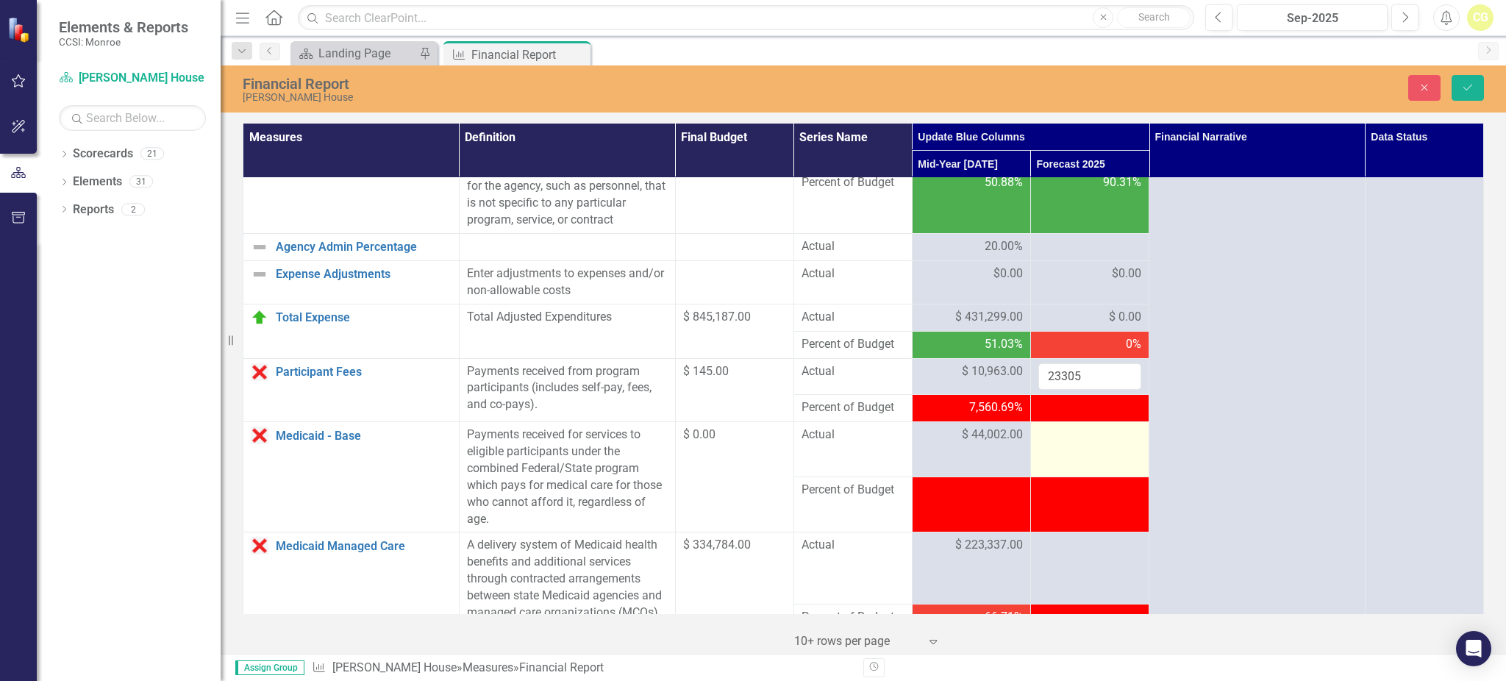
click at [1085, 444] on div at bounding box center [1089, 435] width 103 height 18
click at [1083, 444] on div at bounding box center [1089, 435] width 103 height 18
click at [1080, 454] on input "number" at bounding box center [1089, 439] width 103 height 27
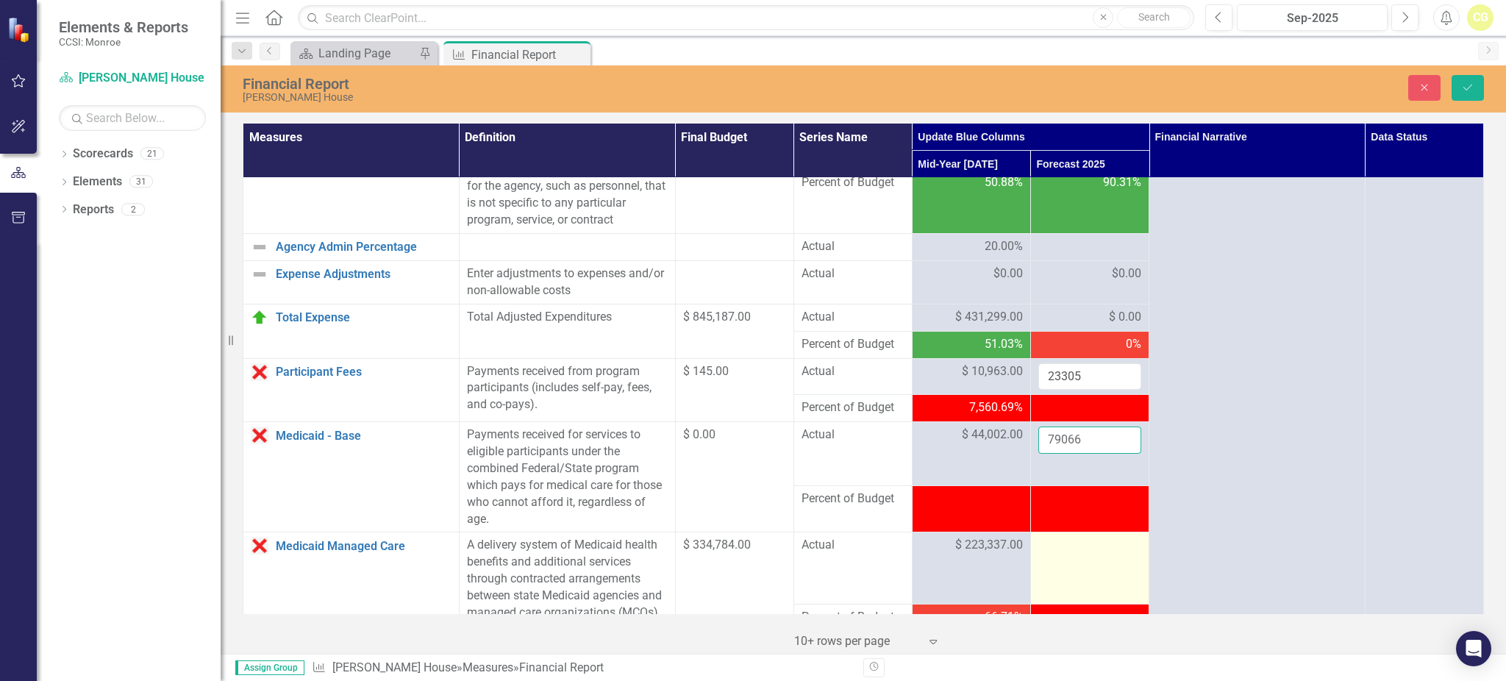
type input "79066"
click at [1102, 554] on div at bounding box center [1089, 546] width 103 height 18
click at [1087, 554] on div at bounding box center [1089, 546] width 103 height 18
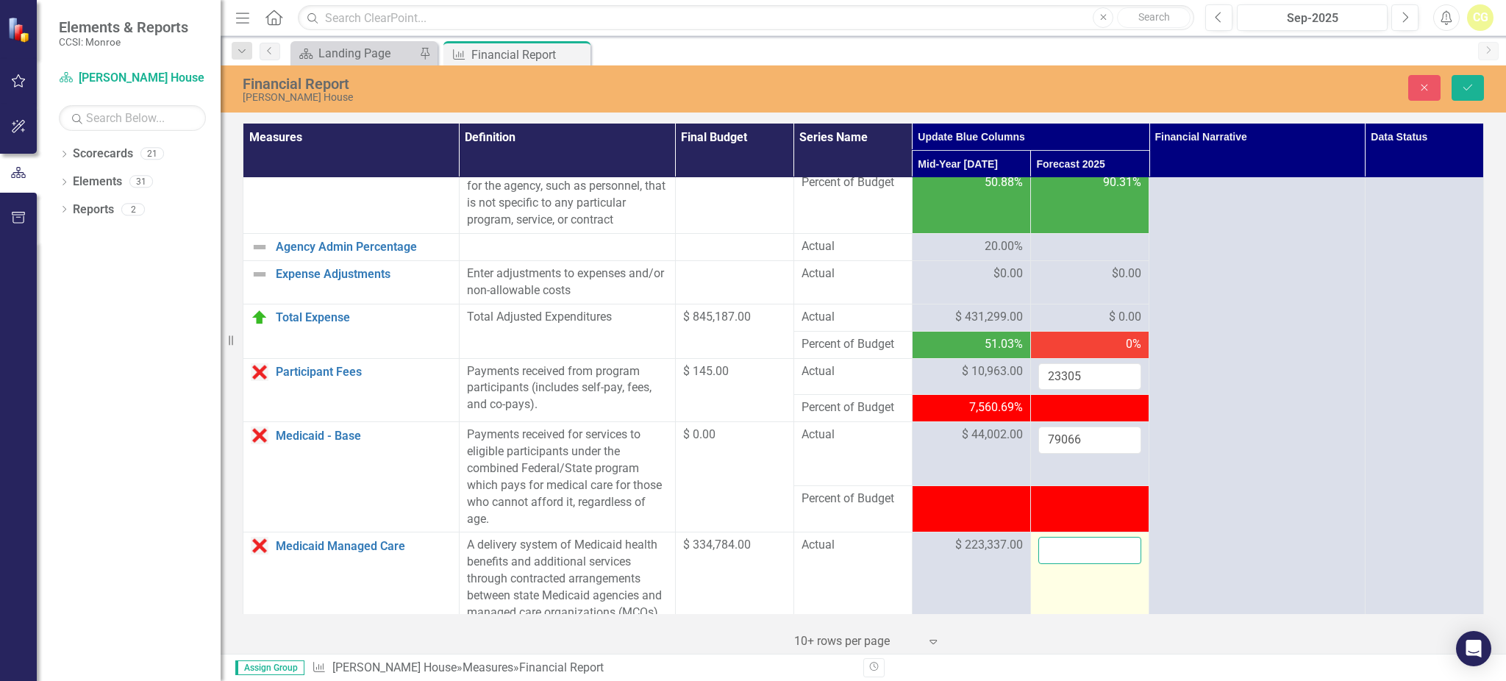
click at [1086, 564] on input "number" at bounding box center [1089, 550] width 103 height 27
type input "437840"
click button "Save" at bounding box center [1467, 88] width 32 height 26
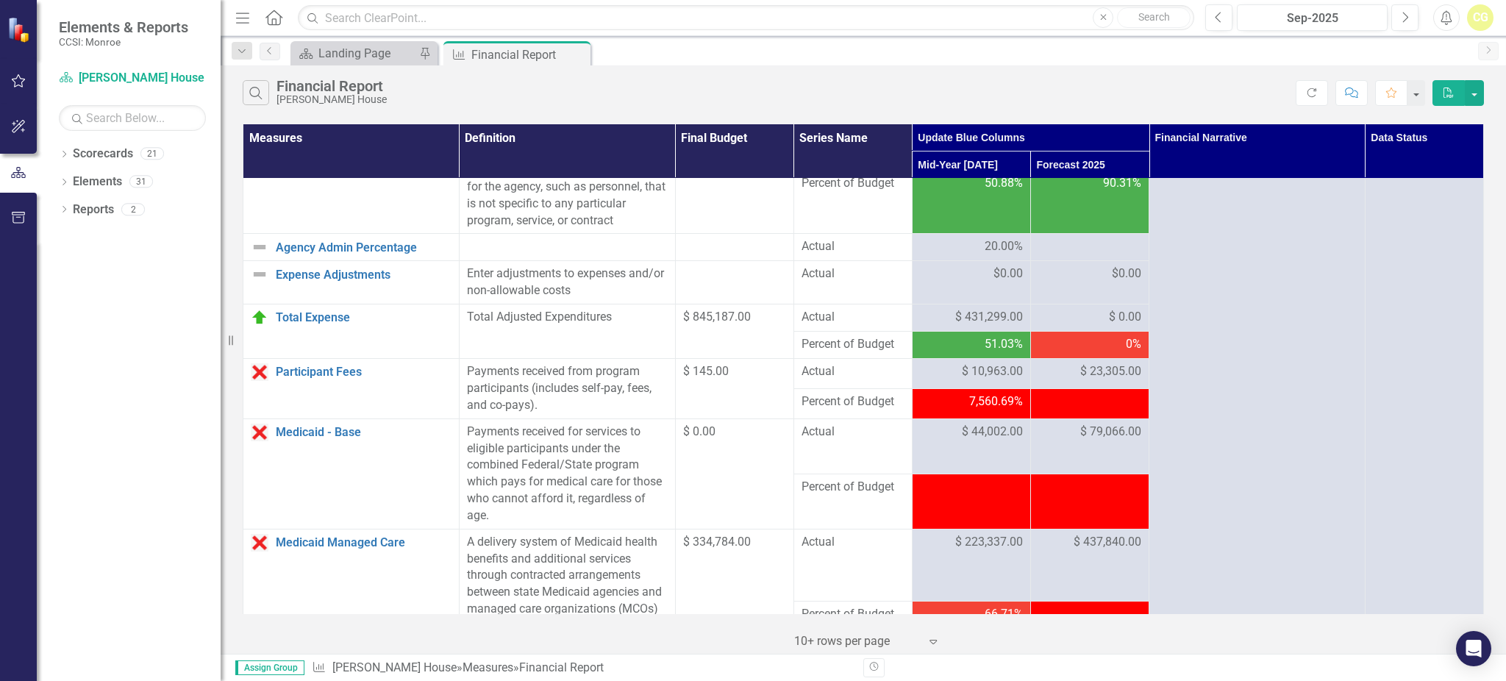
click at [1078, 326] on div "$ 0.00" at bounding box center [1089, 317] width 103 height 17
click at [1300, 90] on button "Refresh" at bounding box center [1311, 93] width 32 height 26
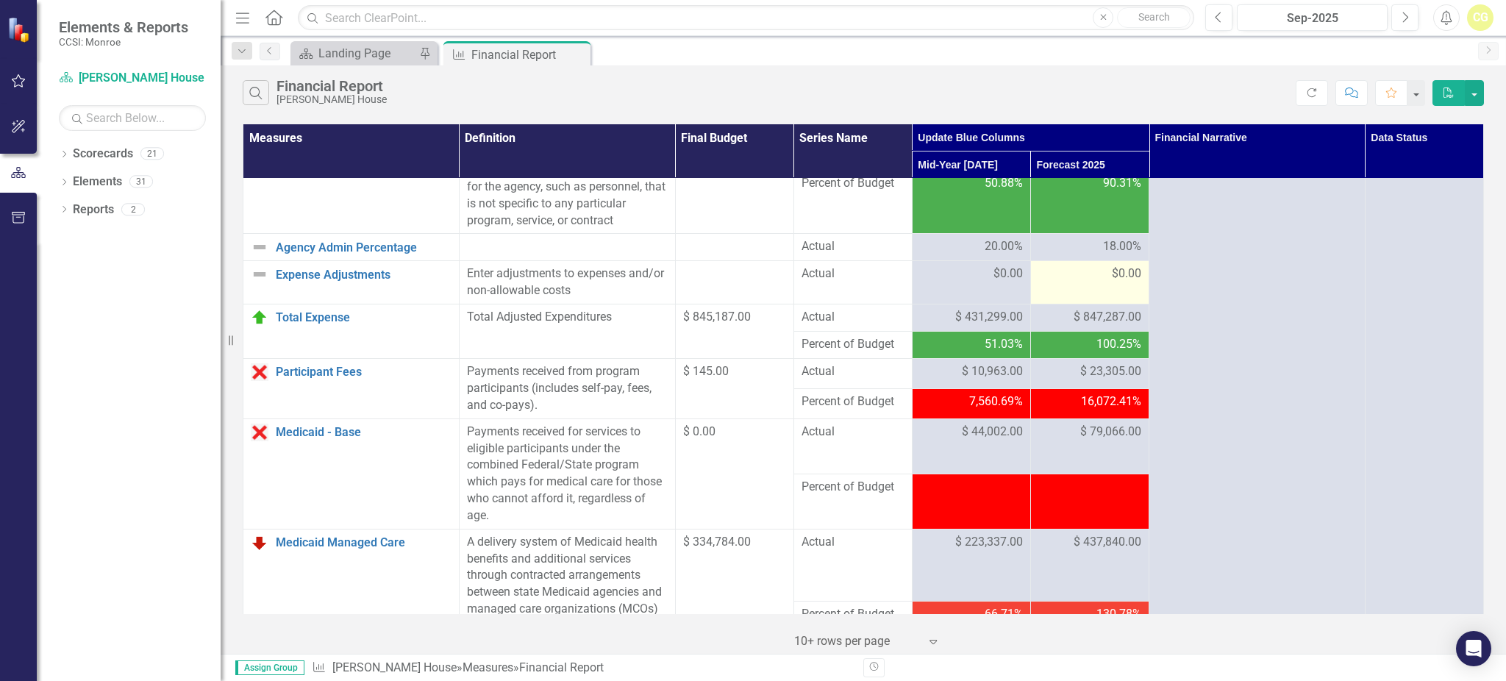
click at [1083, 304] on td "$0.00" at bounding box center [1089, 282] width 118 height 43
click at [1081, 304] on td "$0.00" at bounding box center [1089, 282] width 118 height 43
click at [1076, 304] on td "$0.00" at bounding box center [1089, 282] width 118 height 43
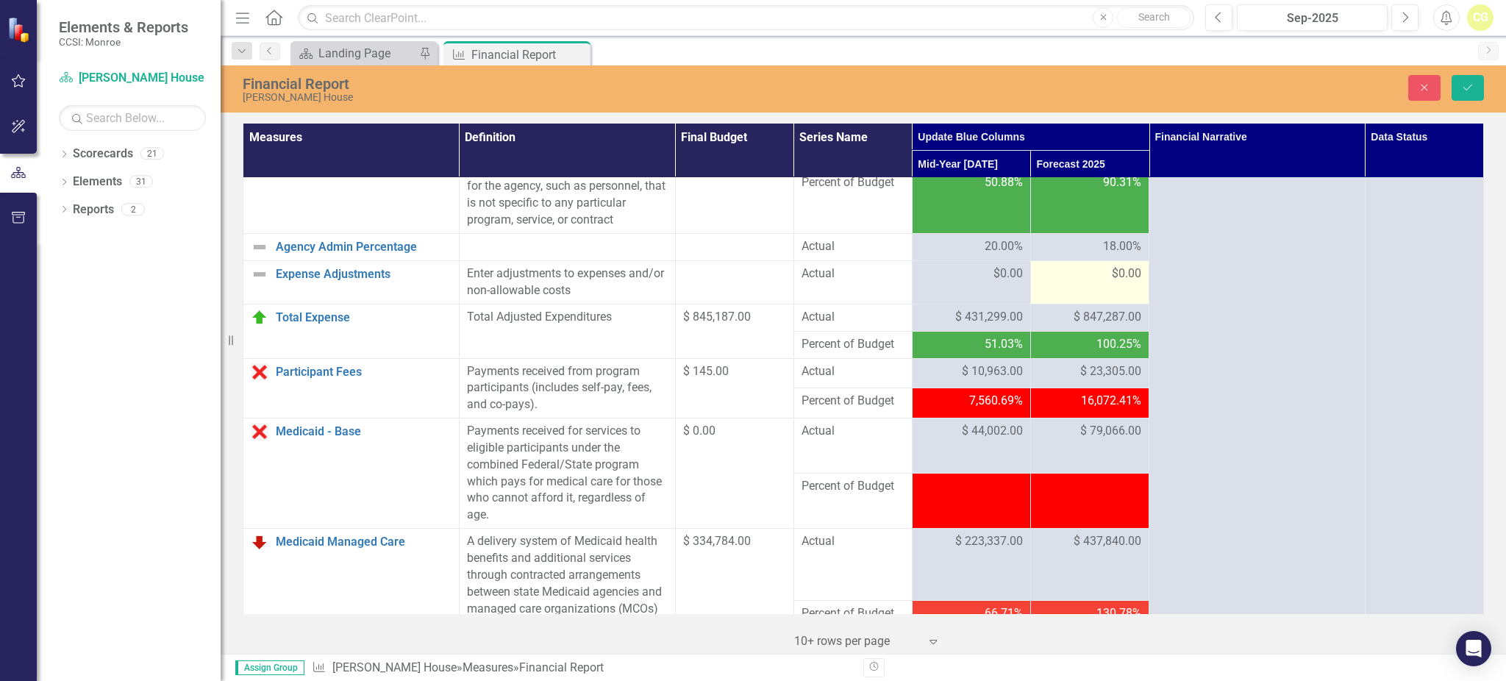
scroll to position [980, 0]
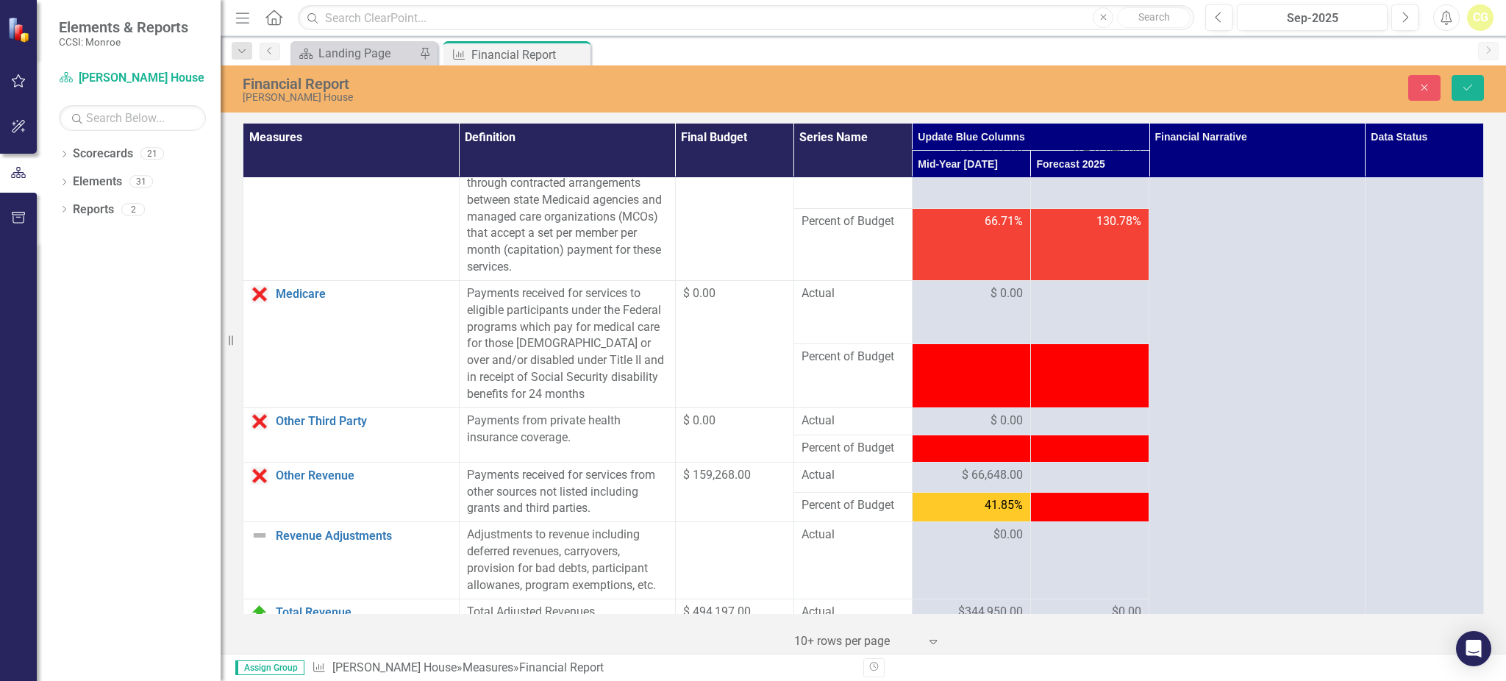
click at [1076, 303] on div at bounding box center [1089, 294] width 103 height 18
click at [1467, 86] on icon "Save" at bounding box center [1467, 87] width 13 height 10
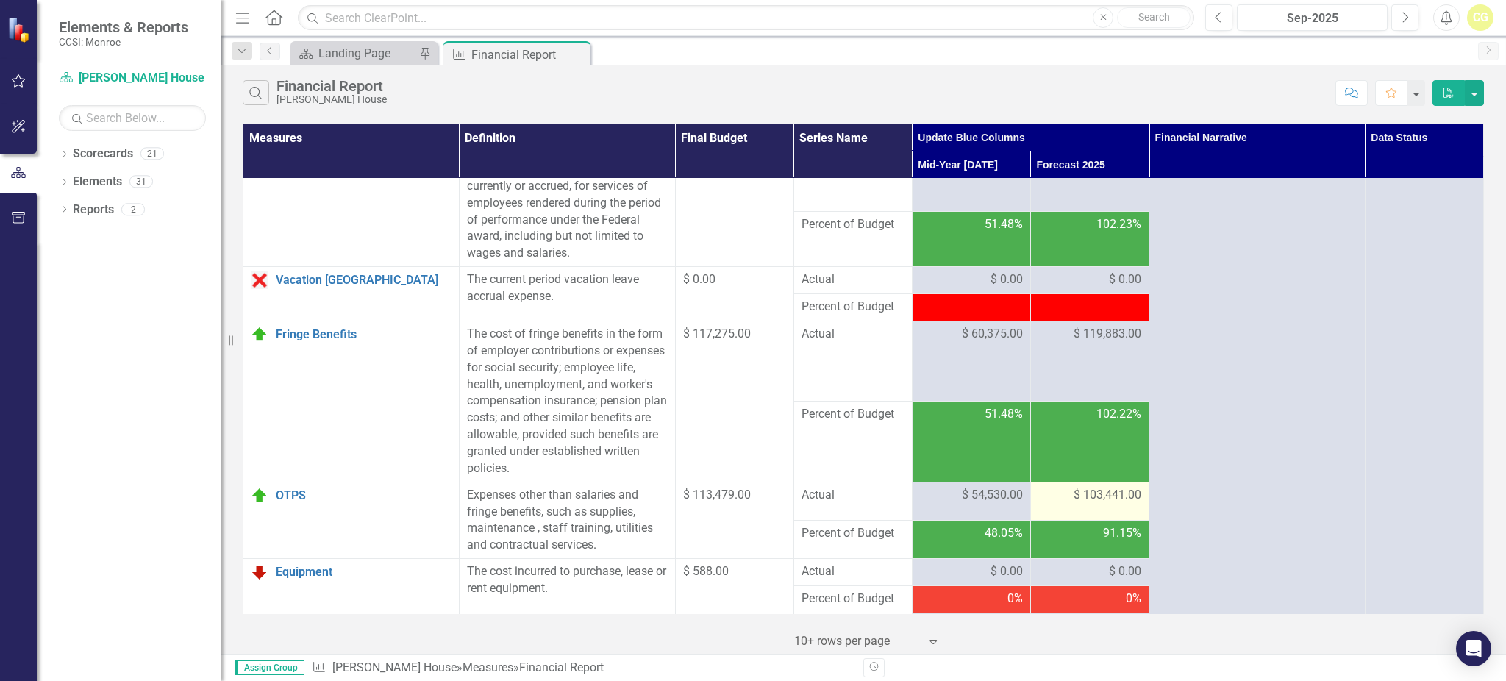
scroll to position [0, 0]
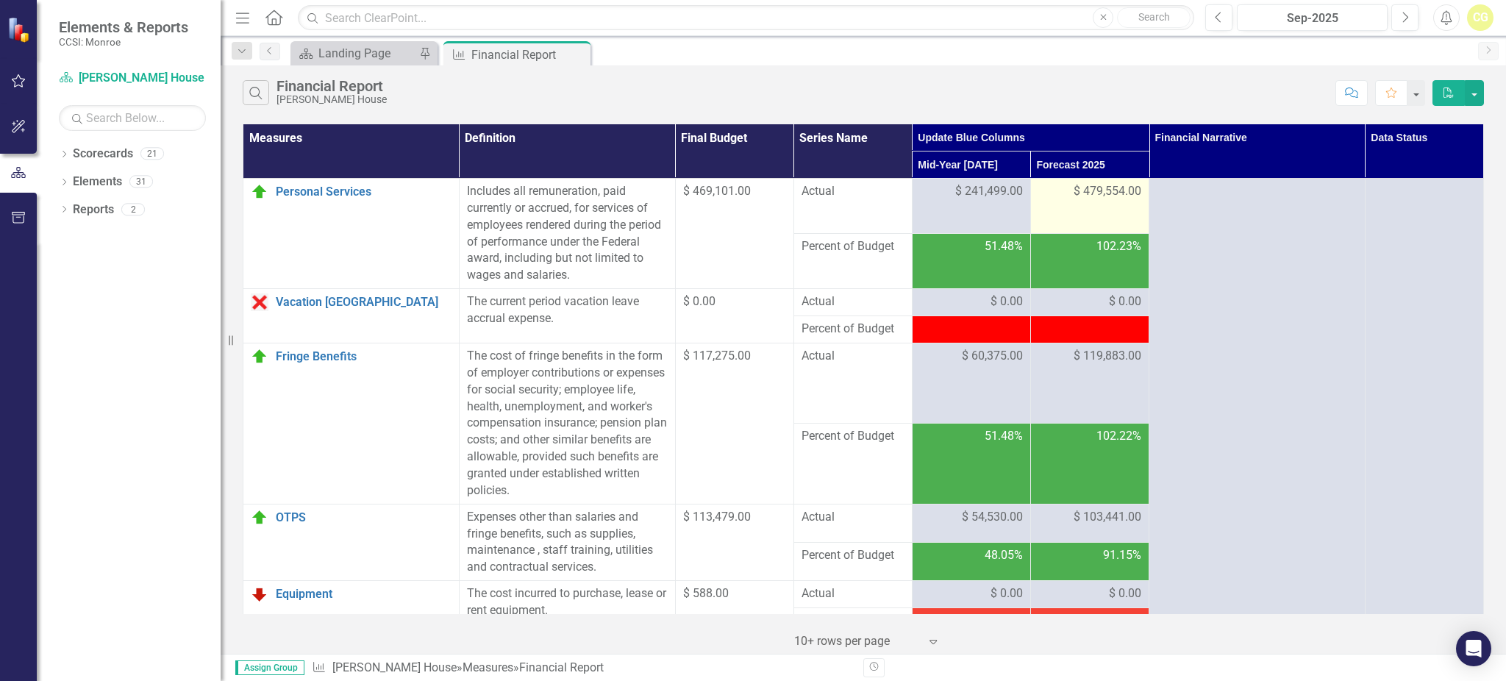
click at [1109, 199] on span "$ 479,554.00" at bounding box center [1107, 191] width 68 height 17
click at [1099, 191] on span "$ 479,554.00" at bounding box center [1107, 191] width 68 height 17
click at [1104, 188] on span "$ 479,554.00" at bounding box center [1107, 191] width 68 height 17
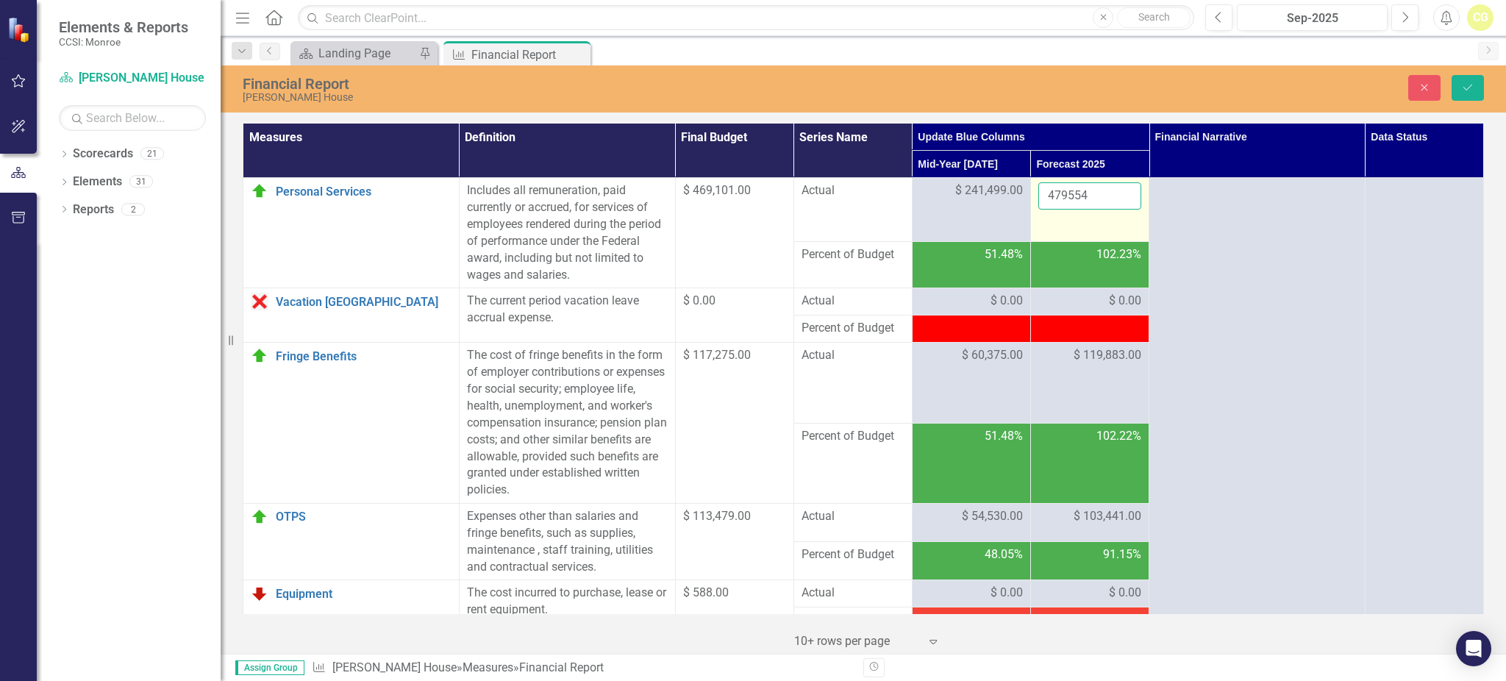
click at [1062, 198] on input "479554" at bounding box center [1089, 195] width 103 height 27
type input "479354"
click at [1048, 255] on div "102.23%" at bounding box center [1089, 254] width 103 height 17
click at [1472, 92] on icon "Save" at bounding box center [1467, 87] width 13 height 10
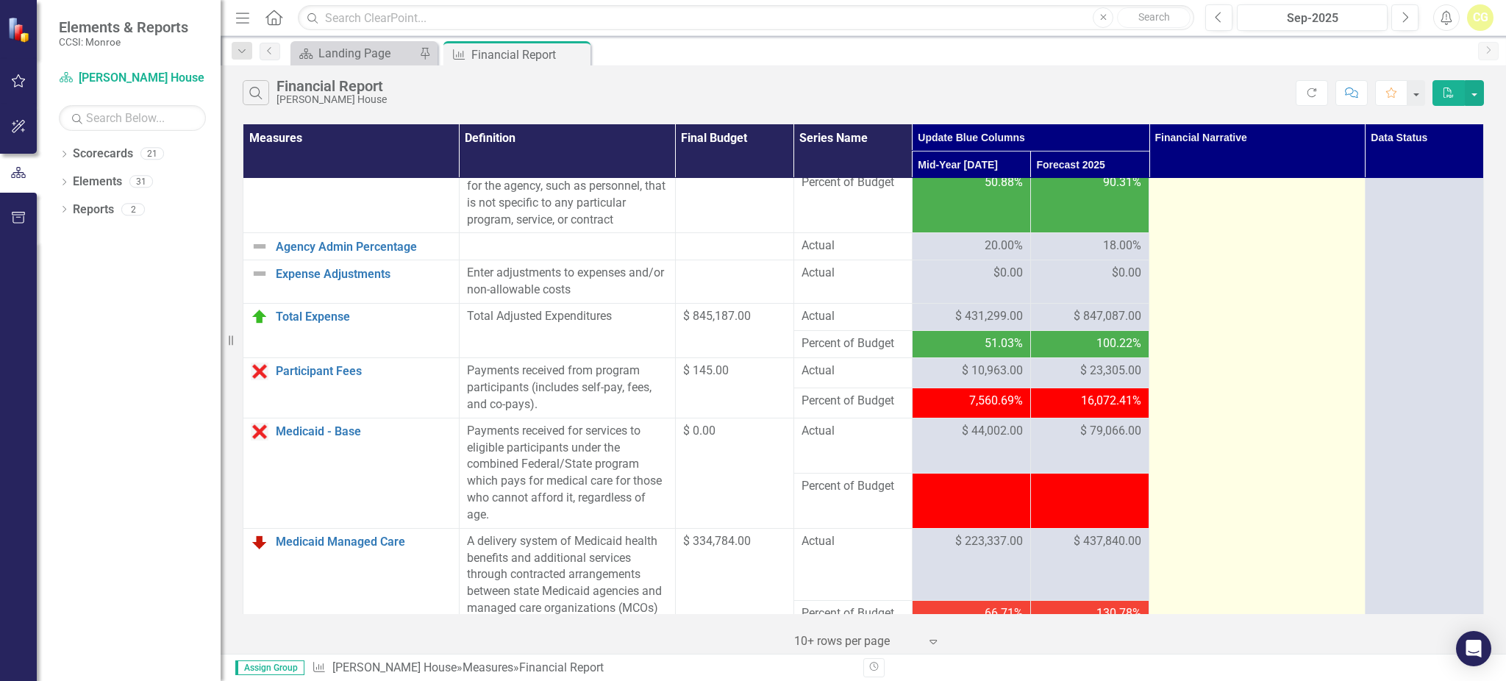
scroll to position [588, 0]
click at [1276, 260] on td at bounding box center [1257, 626] width 216 height 2071
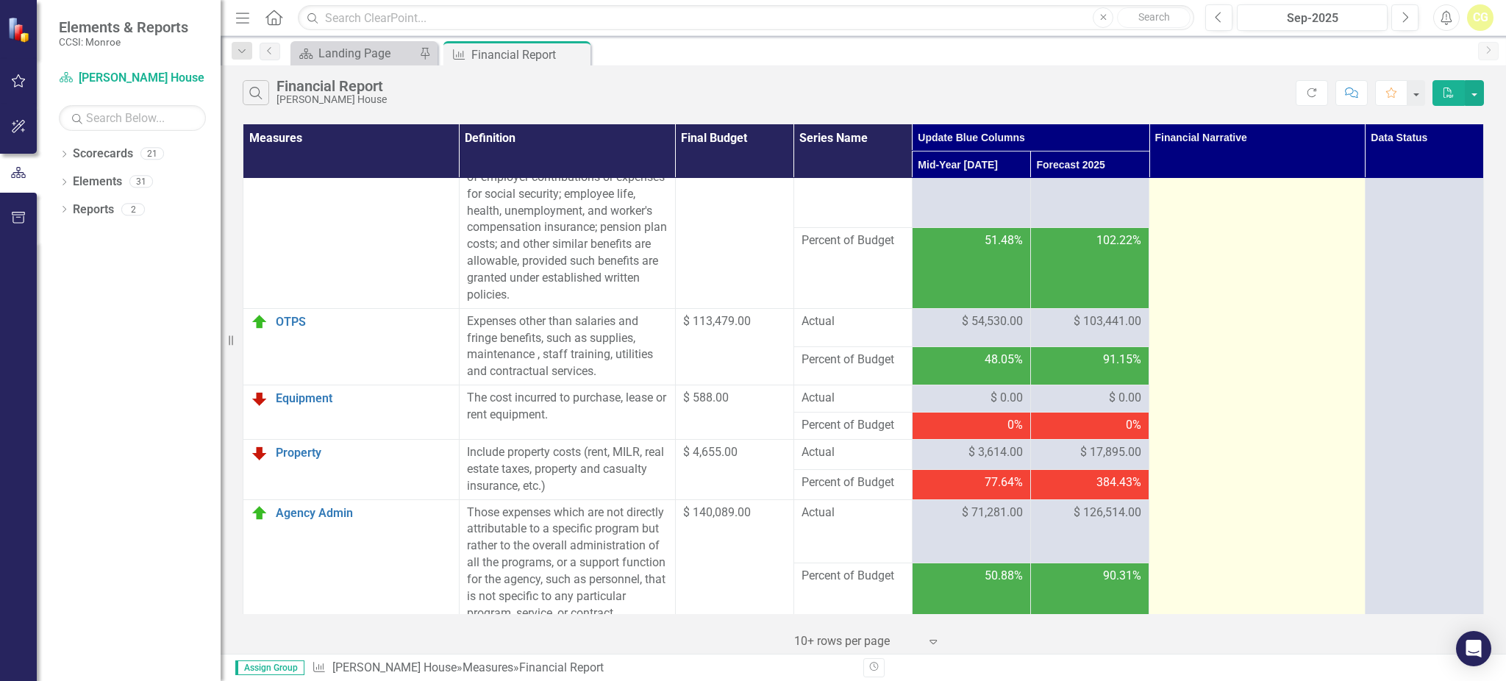
scroll to position [0, 0]
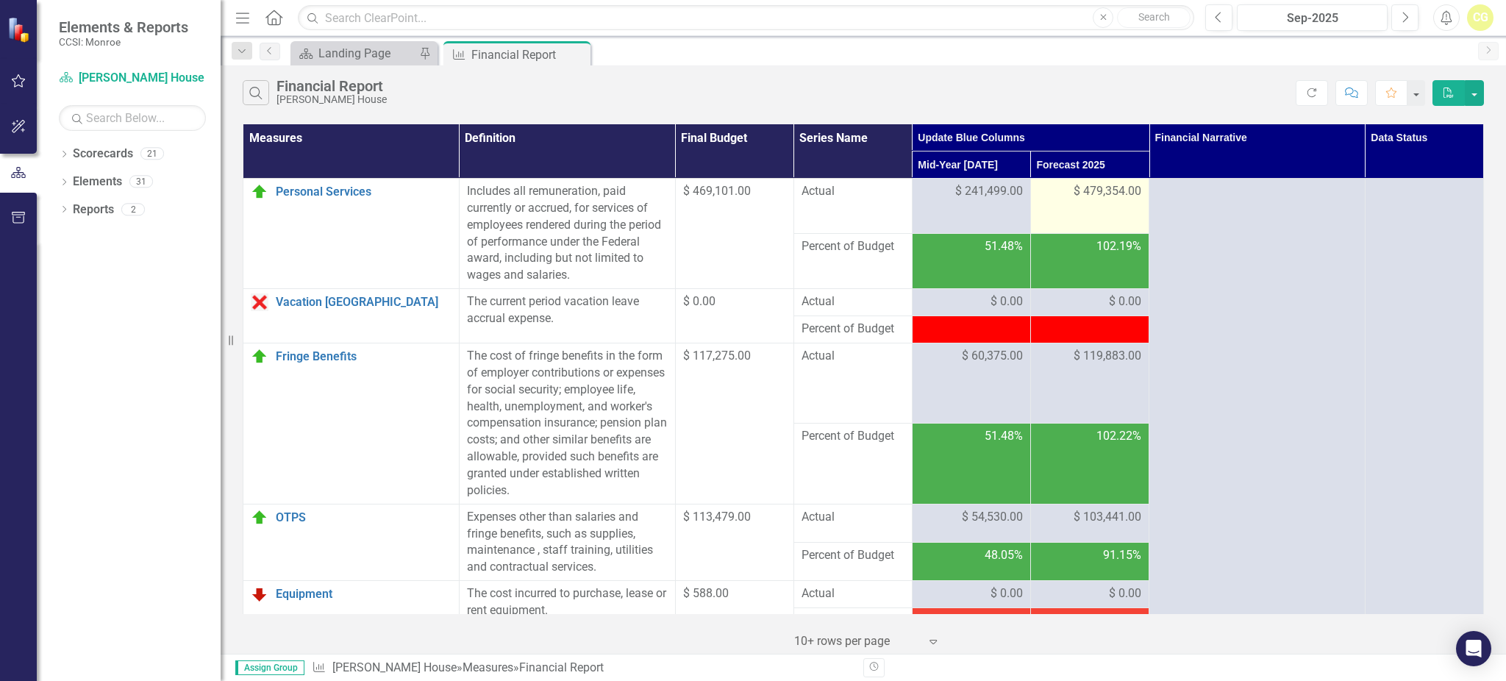
click at [1106, 192] on span "$ 479,354.00" at bounding box center [1107, 191] width 68 height 17
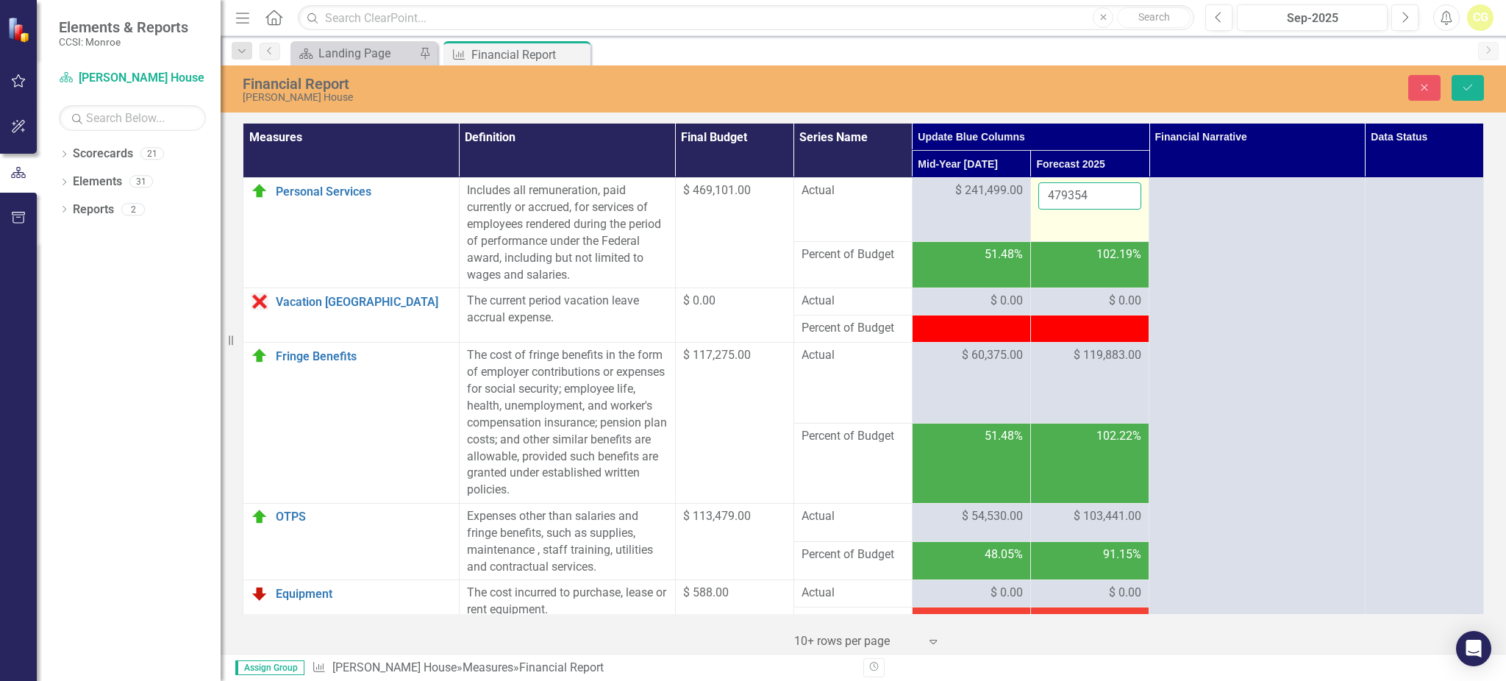
click at [1062, 196] on input "479354" at bounding box center [1089, 195] width 103 height 27
click at [1065, 194] on input "479354" at bounding box center [1089, 195] width 103 height 27
drag, startPoint x: 1059, startPoint y: 197, endPoint x: 1089, endPoint y: 195, distance: 29.5
click at [1089, 195] on input "479354" at bounding box center [1089, 195] width 103 height 27
type input "479534"
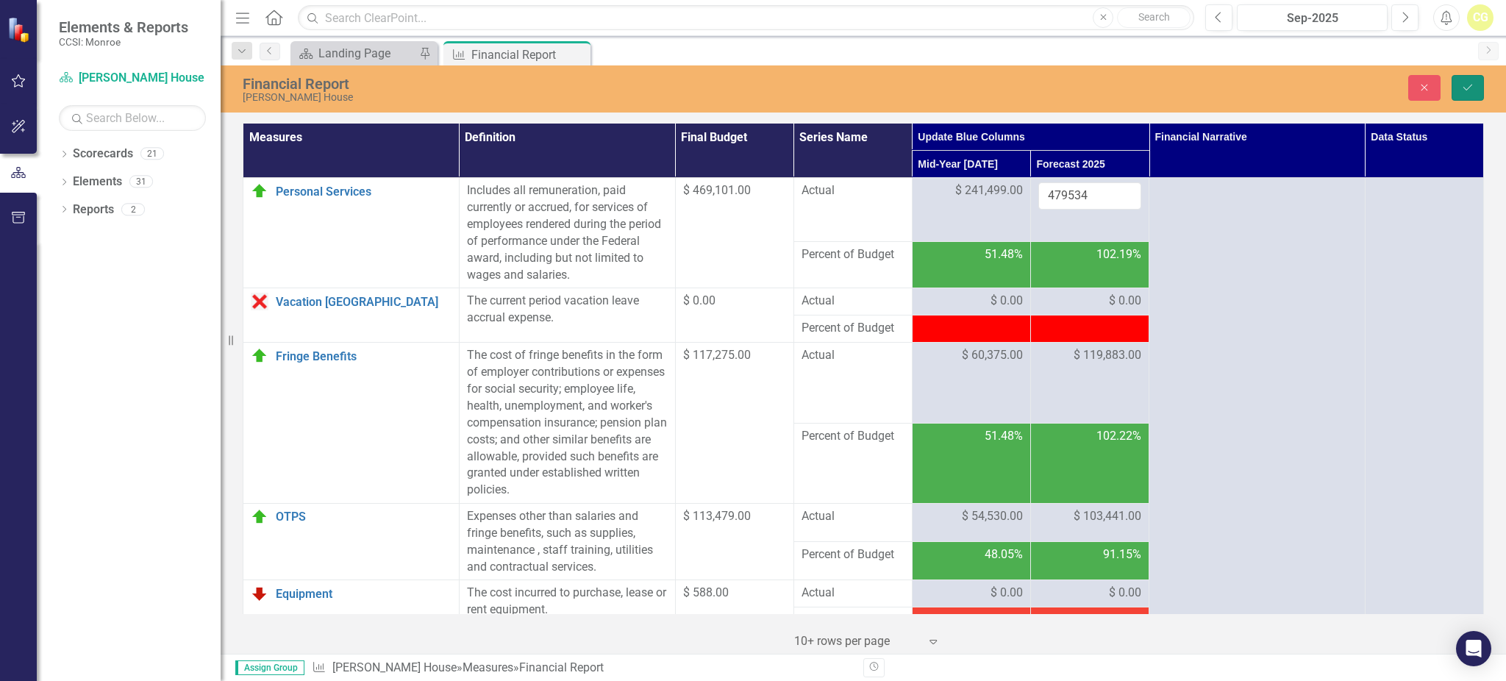
click at [1464, 84] on icon "Save" at bounding box center [1467, 87] width 13 height 10
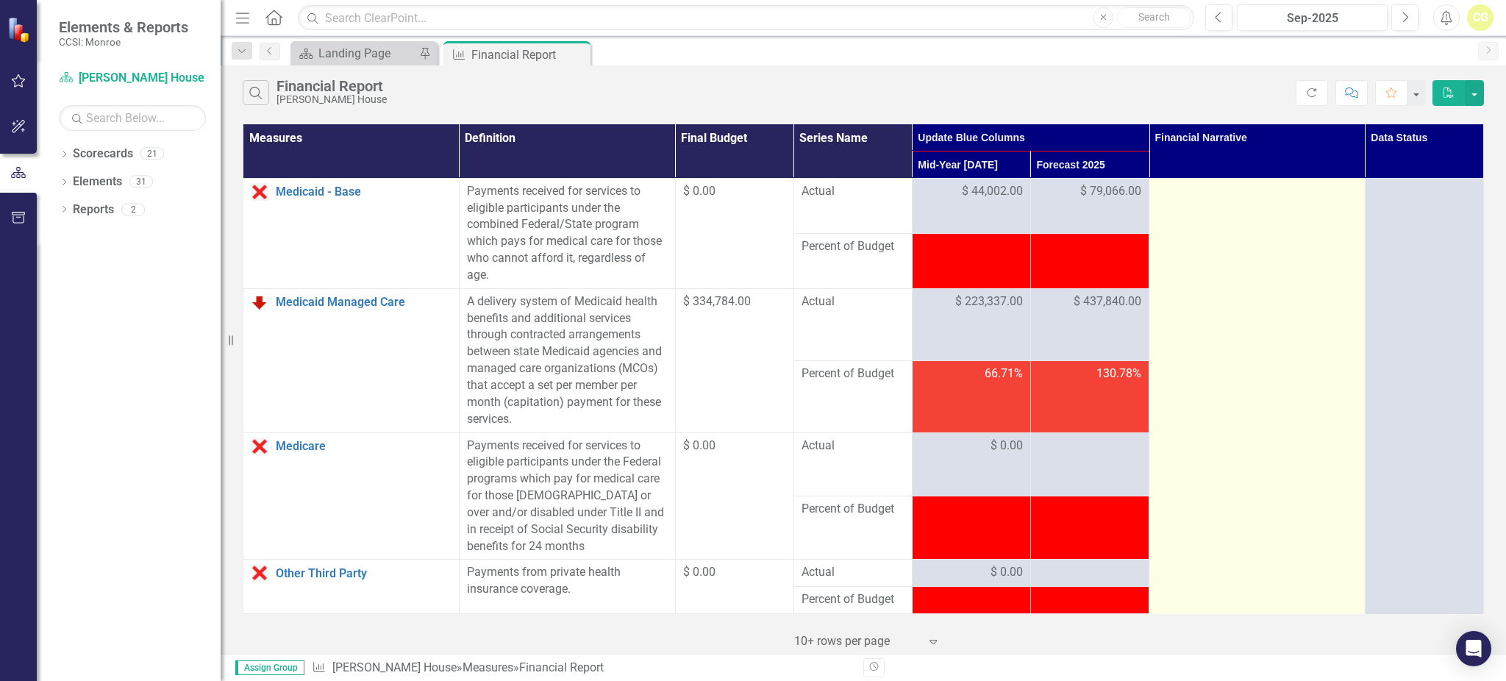
scroll to position [784, 0]
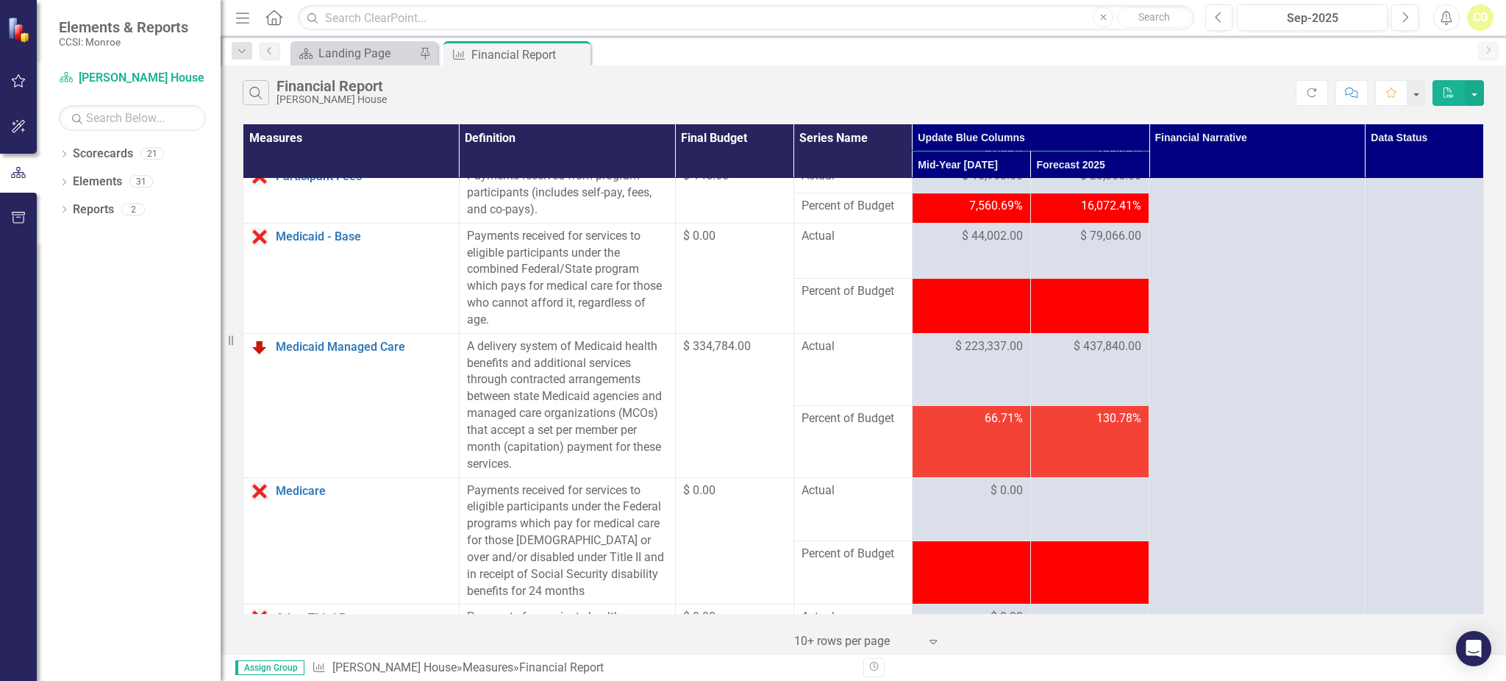
click at [1074, 477] on td "130.78%" at bounding box center [1089, 441] width 118 height 72
click at [1073, 500] on div at bounding box center [1089, 491] width 103 height 18
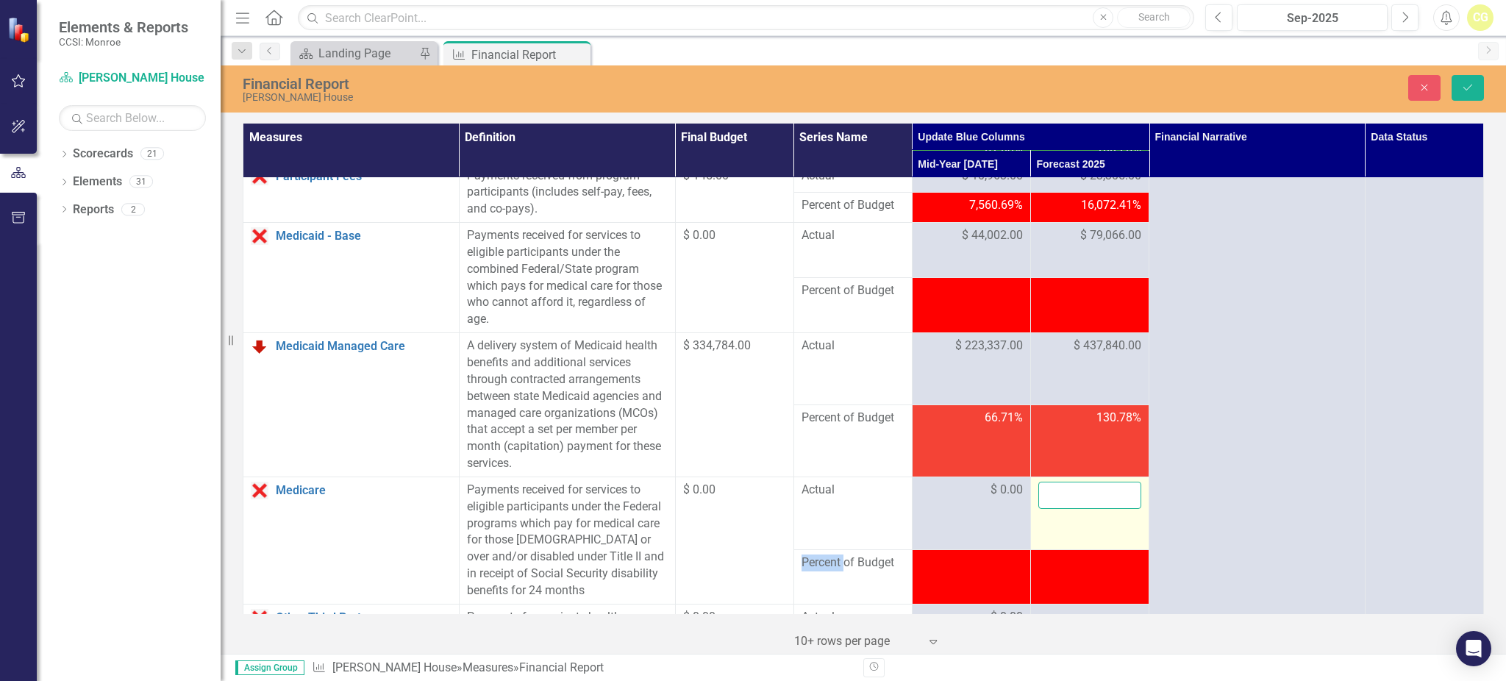
click at [1068, 509] on input "number" at bounding box center [1089, 495] width 103 height 27
type input "-1"
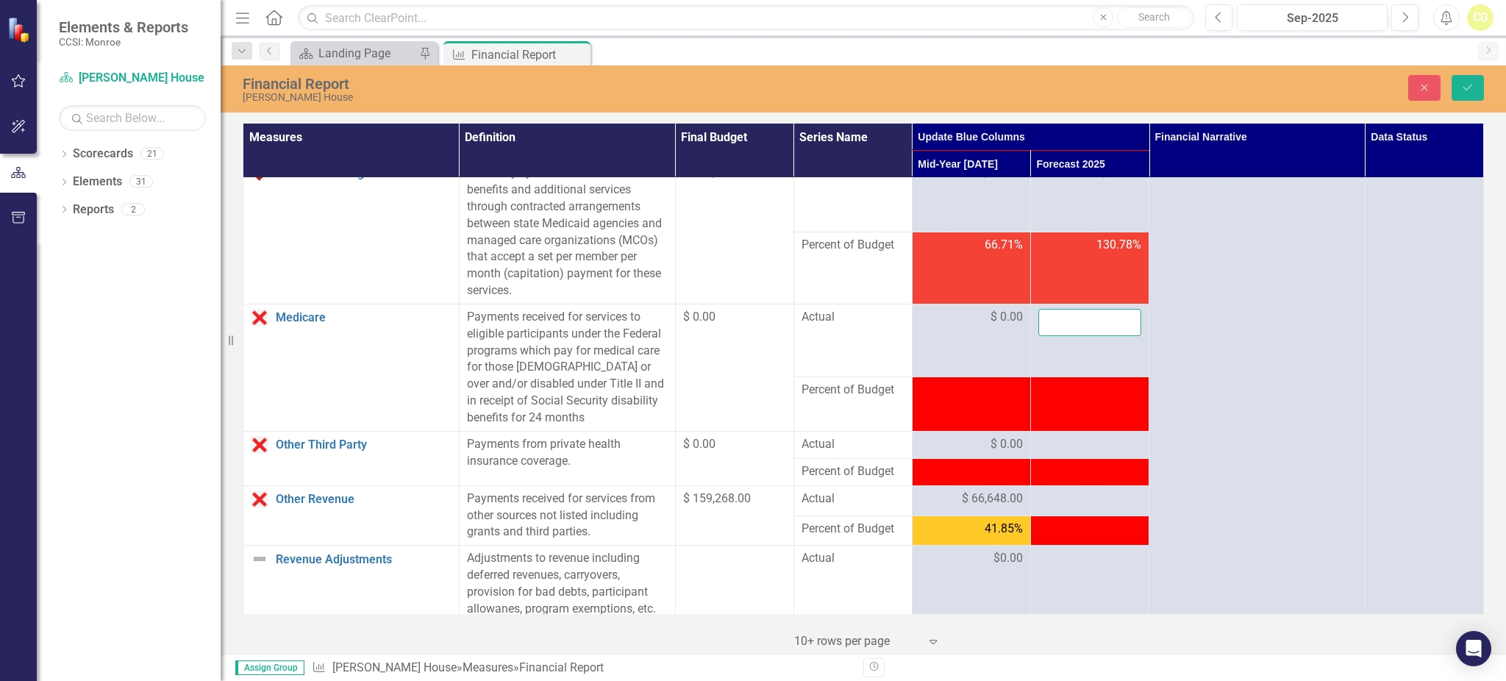
scroll to position [980, 0]
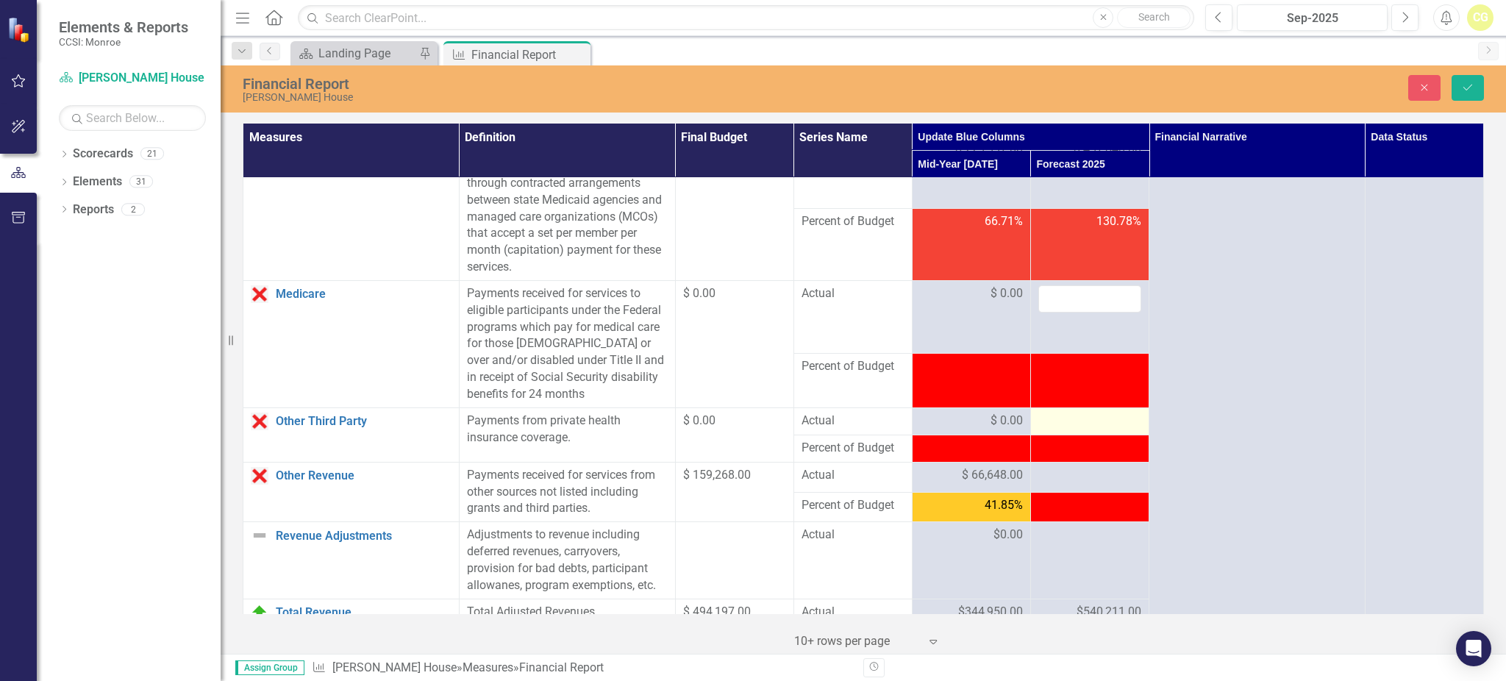
click at [1063, 430] on div at bounding box center [1089, 421] width 103 height 18
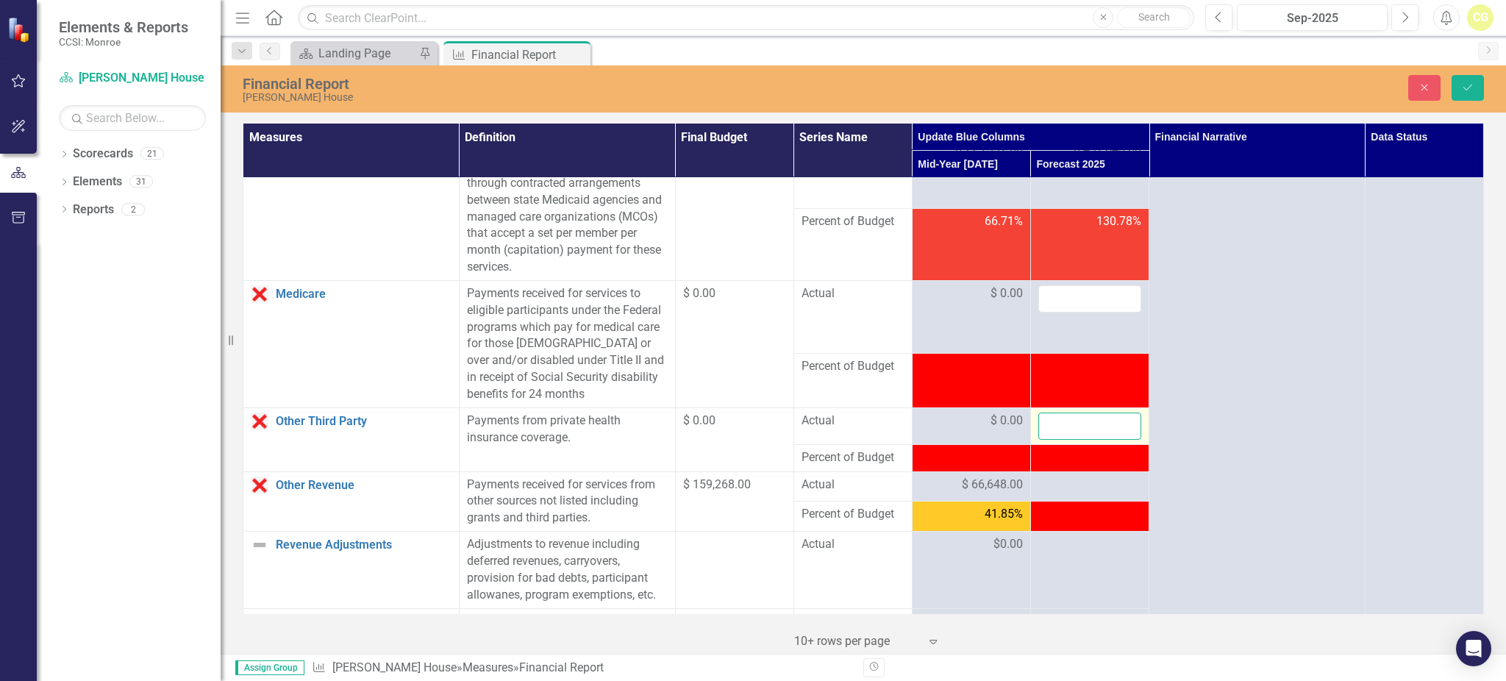
click at [1063, 437] on input "number" at bounding box center [1089, 425] width 103 height 27
type input "0"
click at [1068, 493] on div at bounding box center [1089, 485] width 103 height 18
click at [1056, 306] on input "number" at bounding box center [1089, 298] width 103 height 27
click at [1053, 311] on input "number" at bounding box center [1089, 298] width 103 height 27
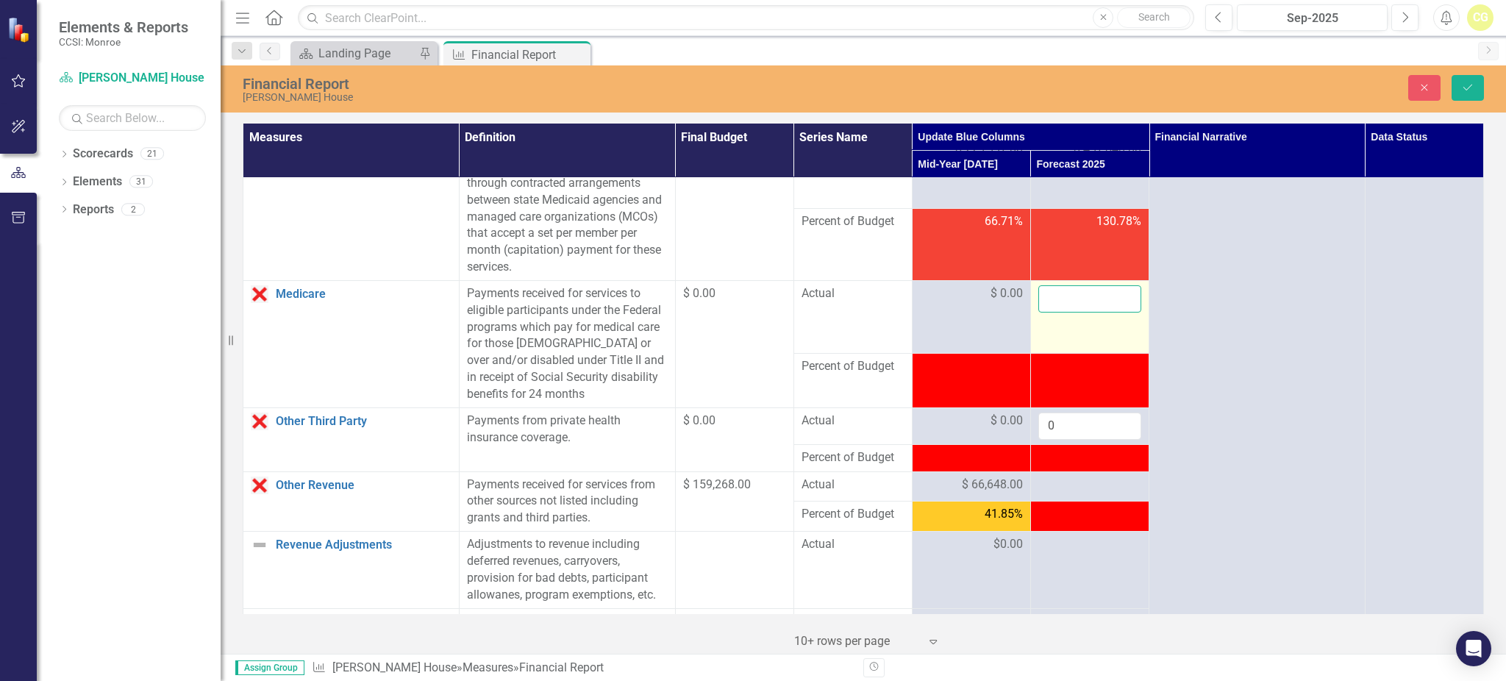
click at [1053, 312] on input "number" at bounding box center [1089, 298] width 103 height 27
type input "0"
click at [1078, 494] on div at bounding box center [1089, 485] width 103 height 18
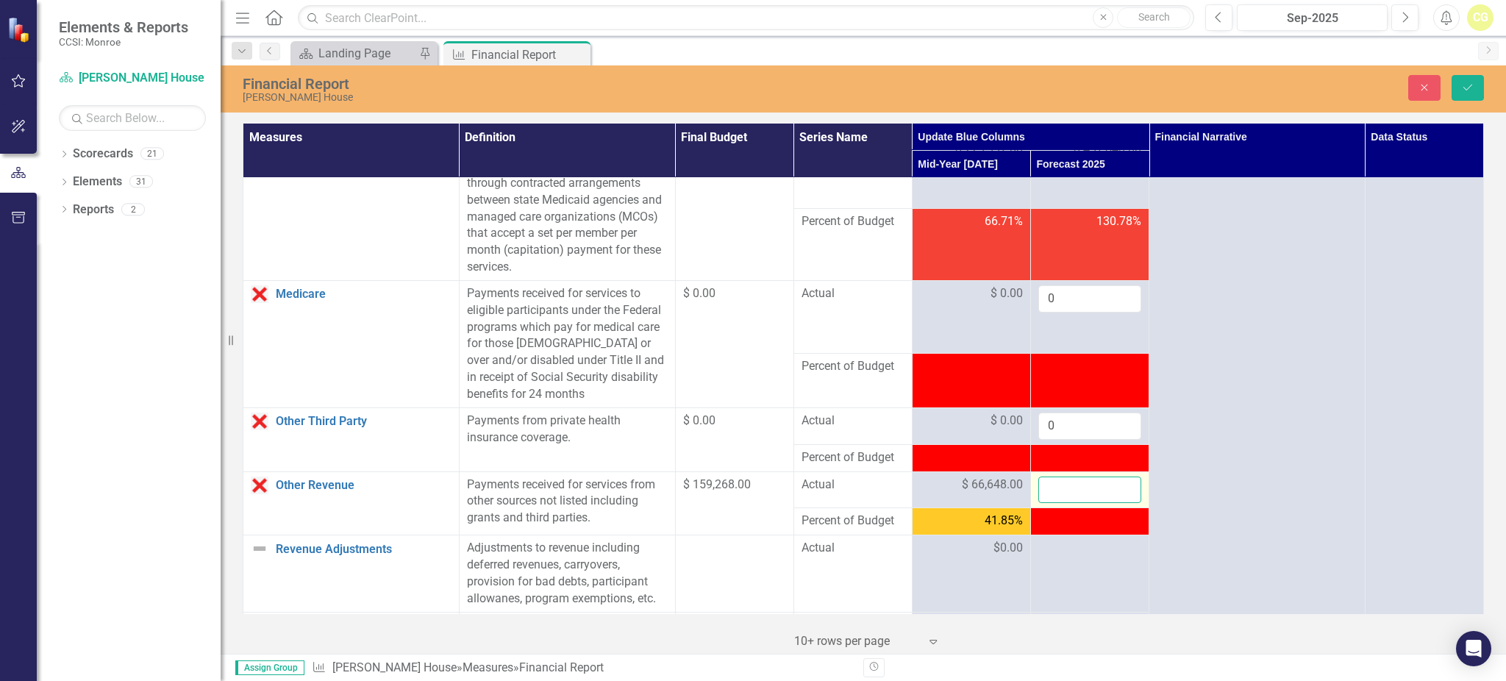
click at [1062, 504] on input "number" at bounding box center [1089, 489] width 103 height 27
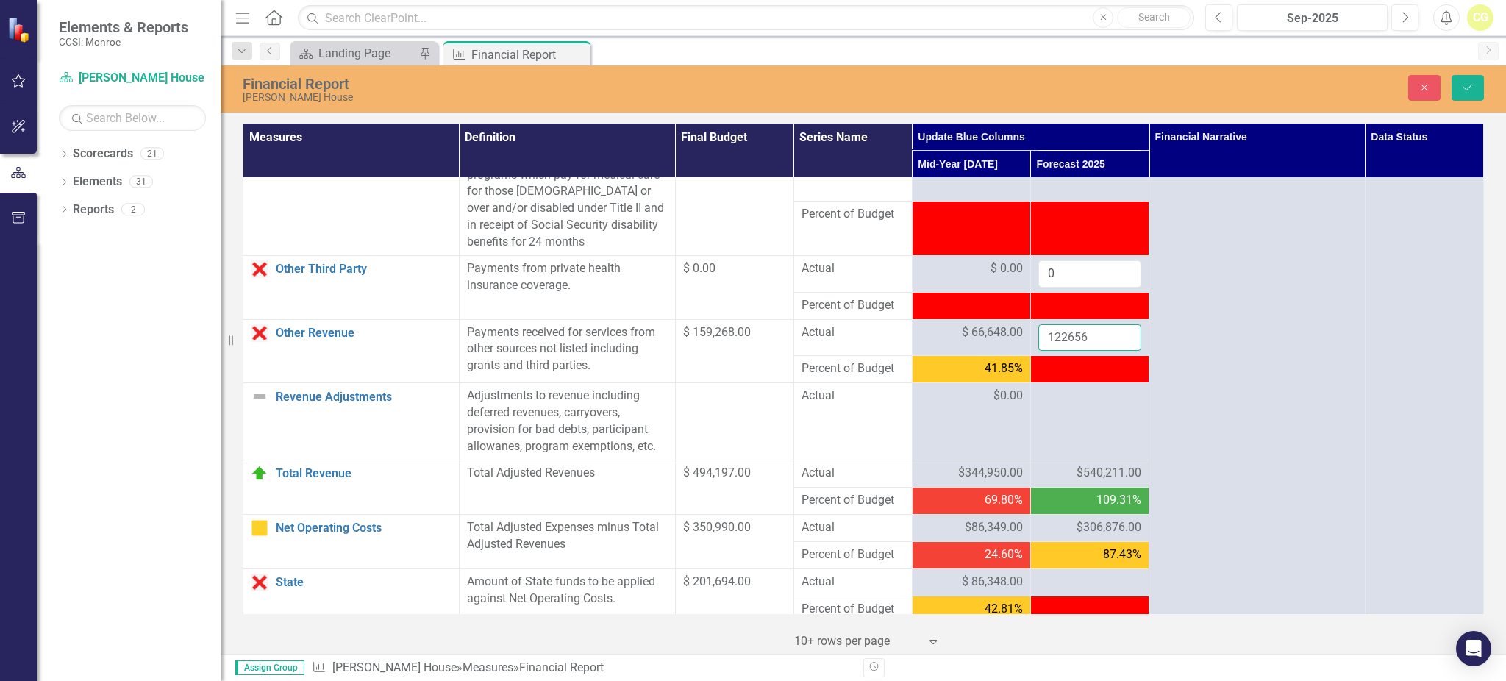
scroll to position [1176, 0]
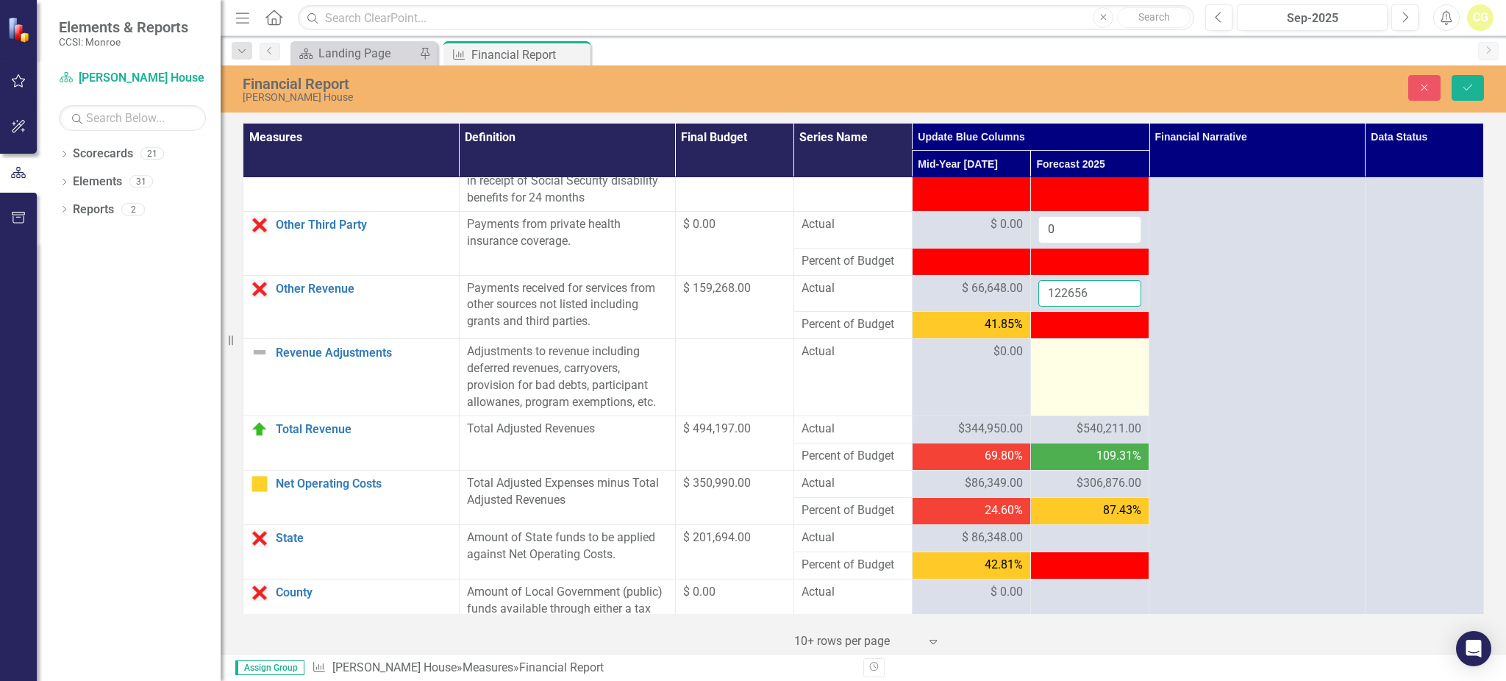
type input "122656"
click at [1083, 361] on div at bounding box center [1089, 352] width 103 height 18
click at [1083, 371] on input "number" at bounding box center [1089, 356] width 103 height 27
type input "0"
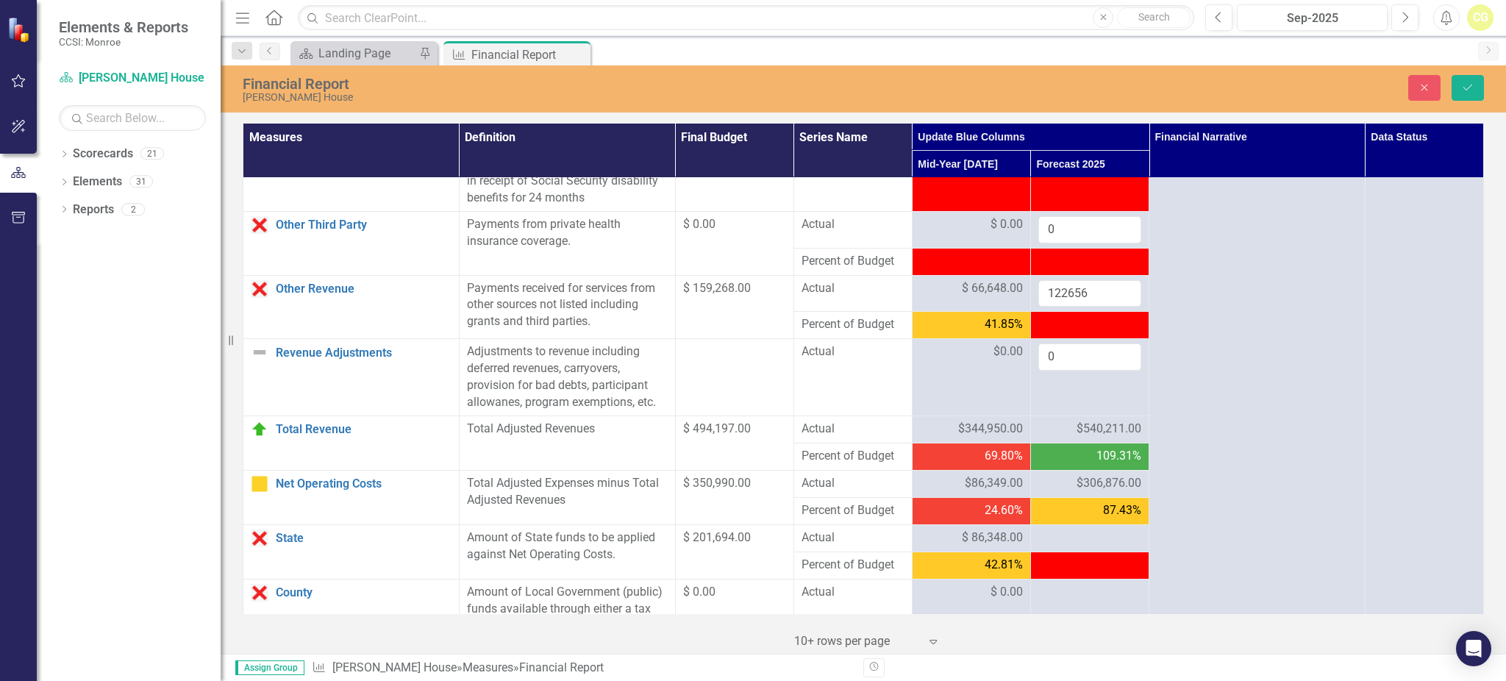
click at [1068, 519] on div "87.43%" at bounding box center [1089, 510] width 103 height 17
click at [1469, 87] on icon "Save" at bounding box center [1467, 87] width 13 height 10
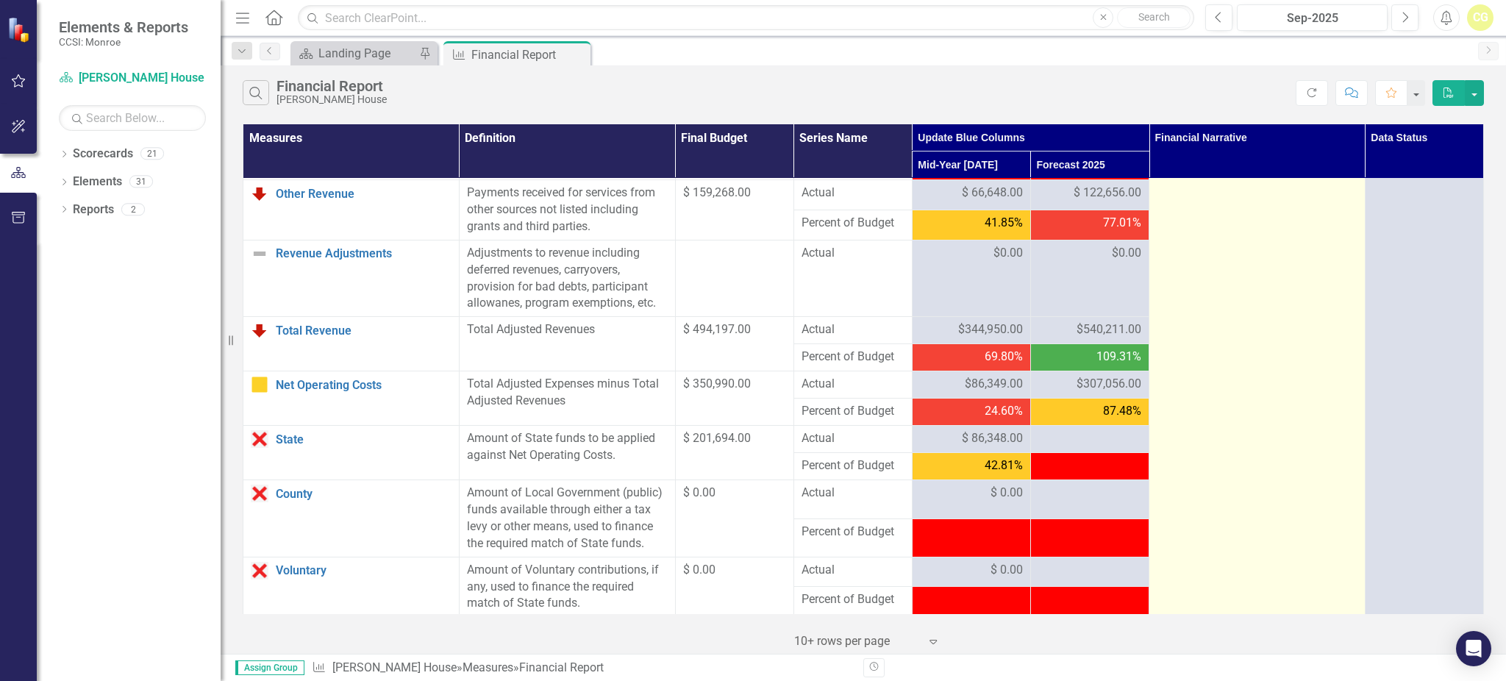
scroll to position [1274, 0]
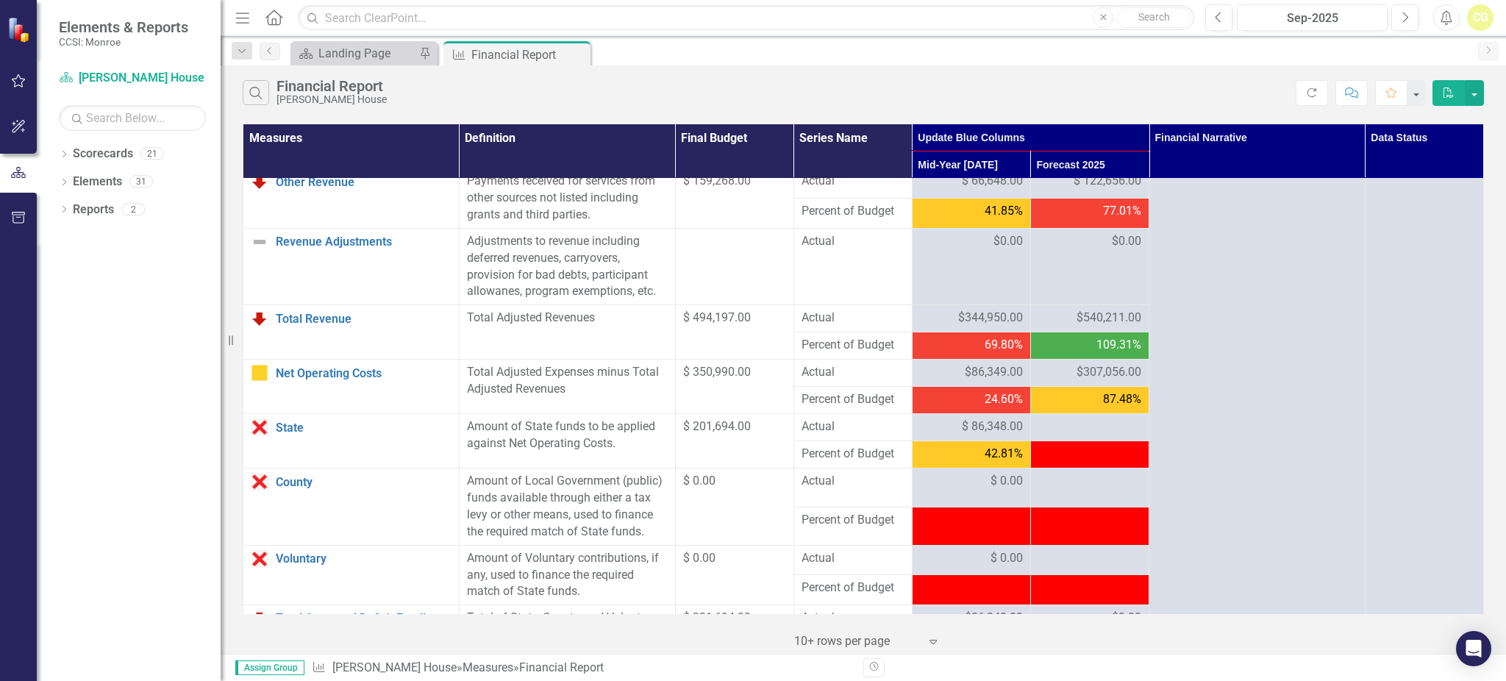
click at [1094, 326] on span "$540,211.00" at bounding box center [1108, 317] width 65 height 17
click at [1318, 99] on button "Refresh" at bounding box center [1311, 93] width 32 height 26
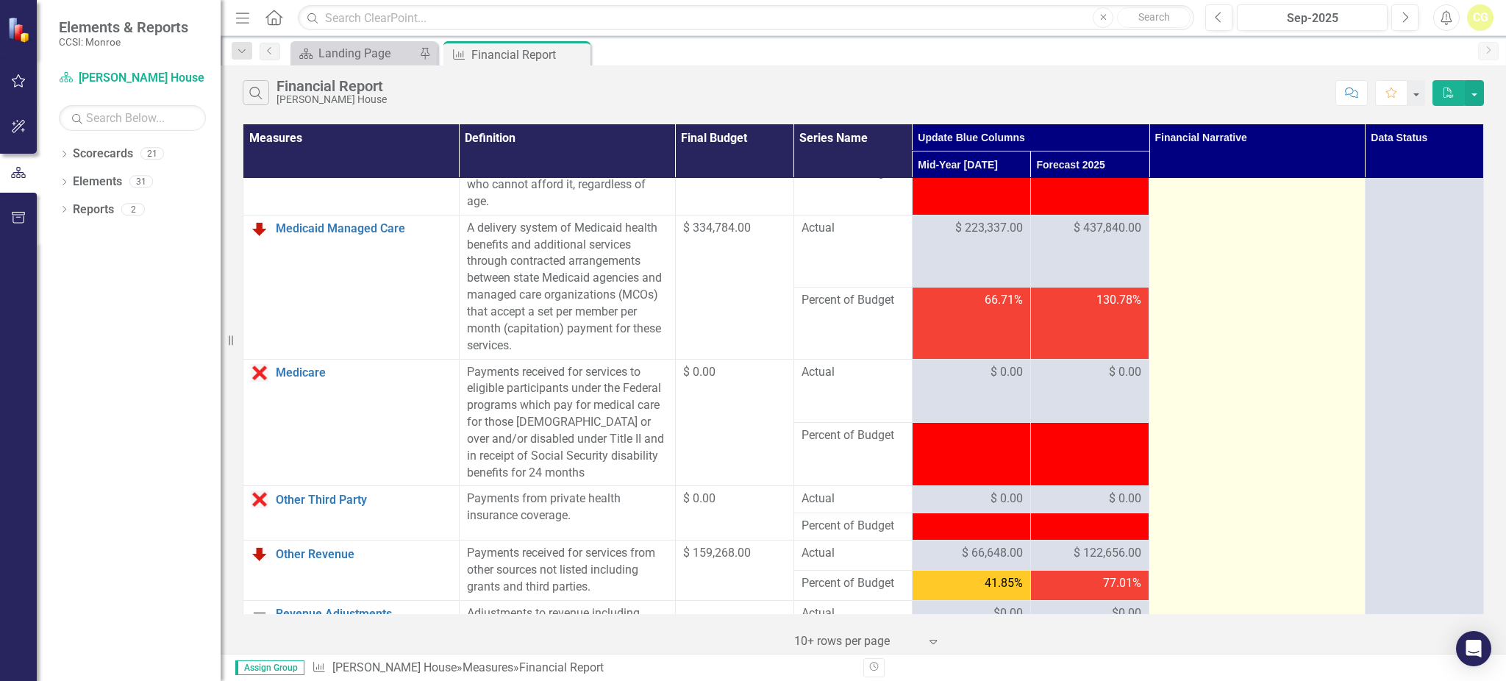
scroll to position [882, 0]
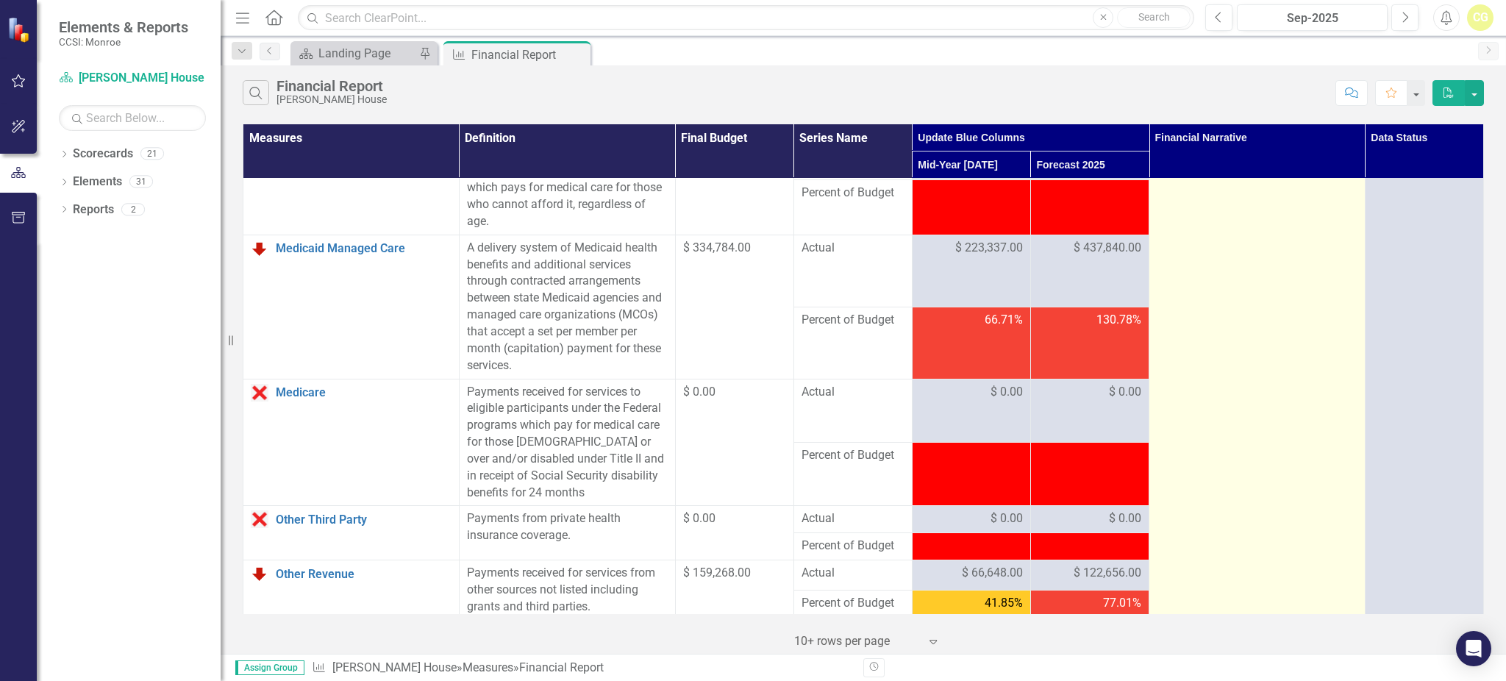
click at [1256, 407] on td at bounding box center [1257, 331] width 216 height 2071
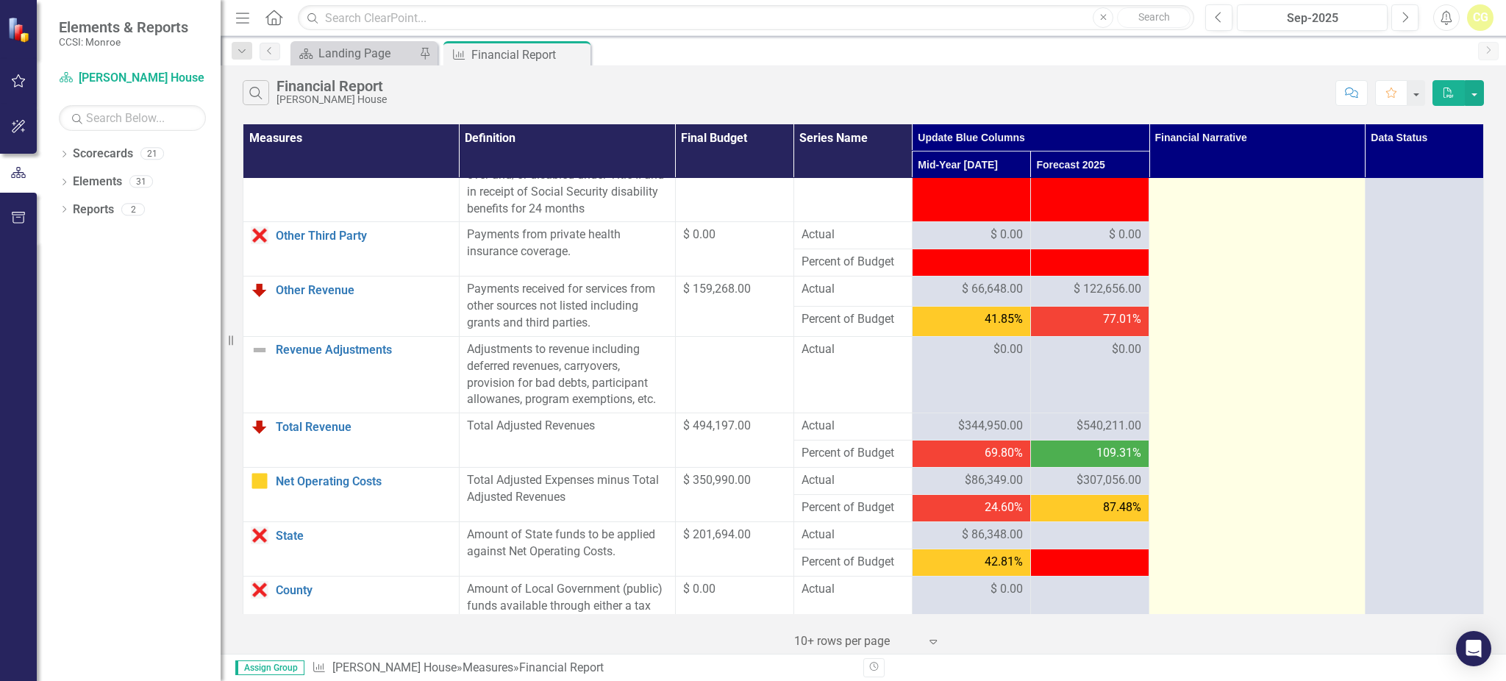
scroll to position [1176, 0]
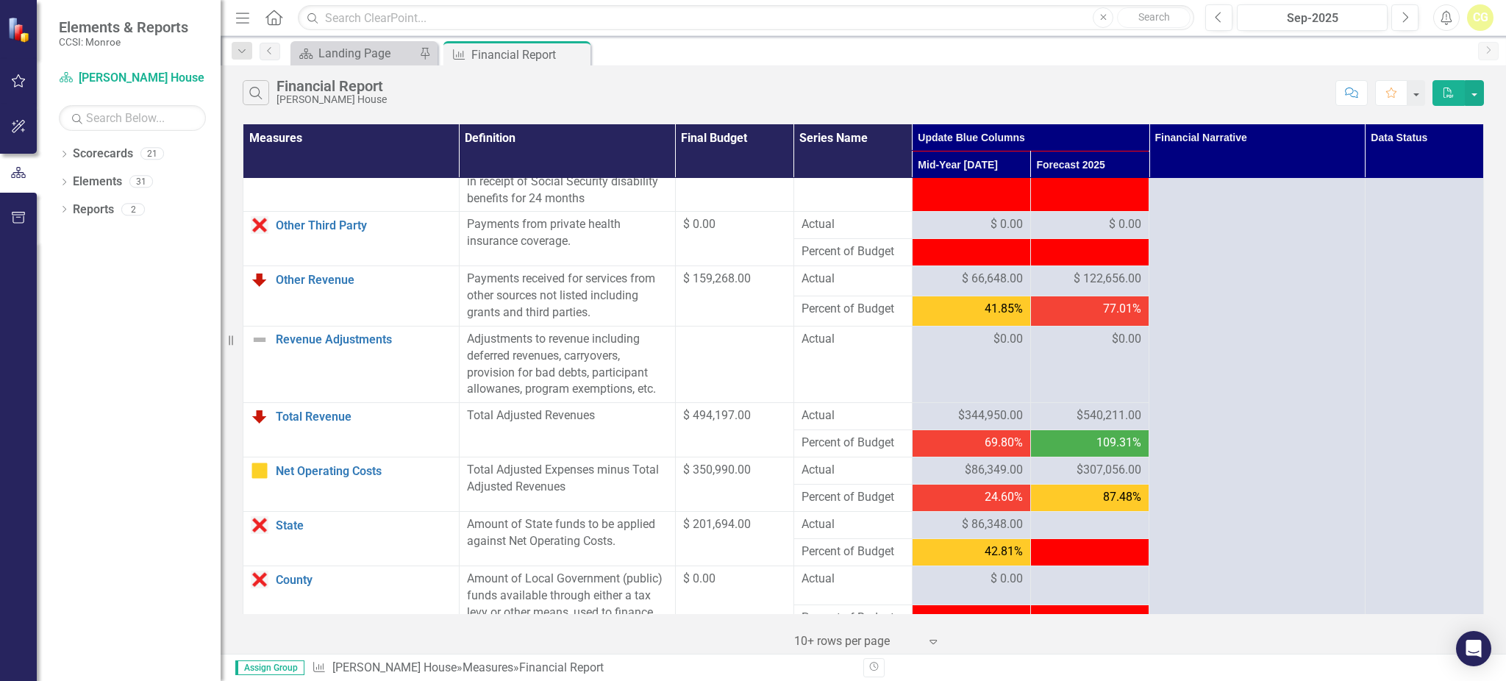
click at [1076, 424] on span "$540,211.00" at bounding box center [1108, 415] width 65 height 17
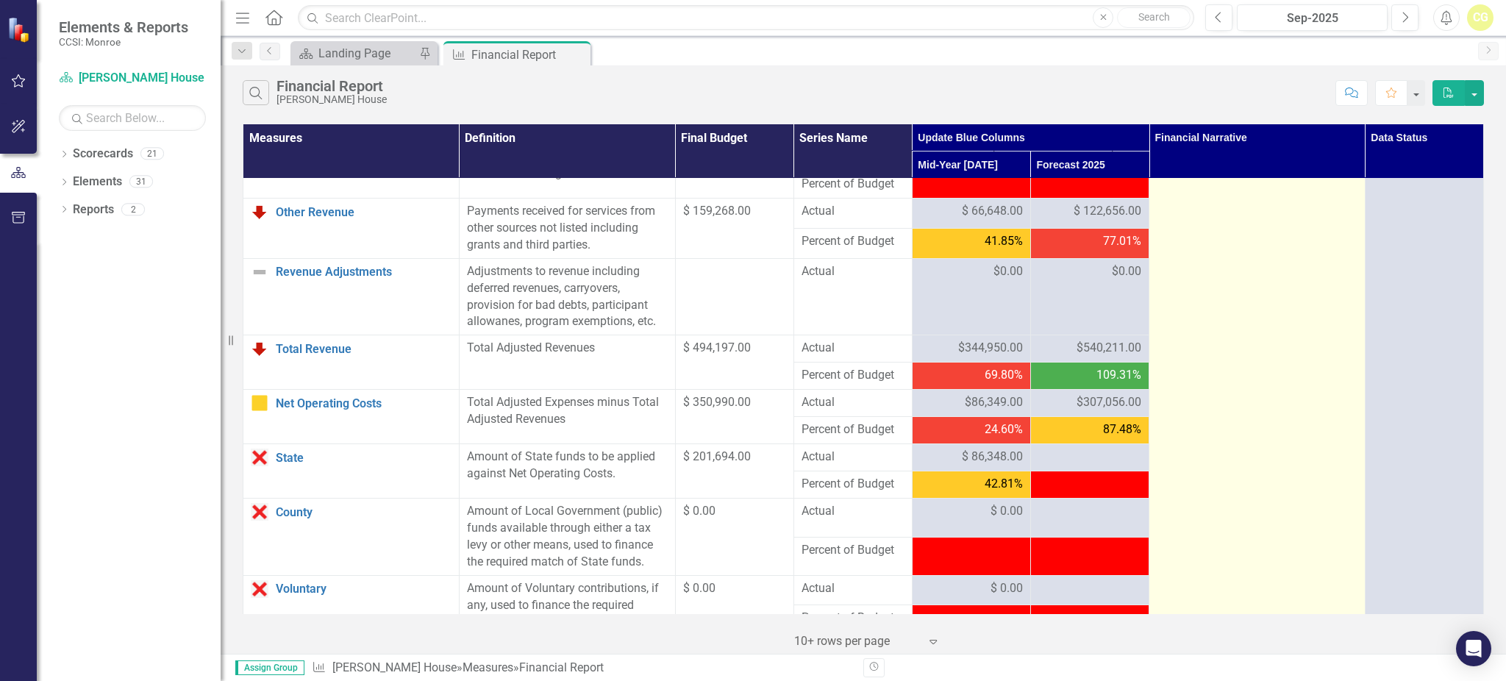
scroll to position [1274, 0]
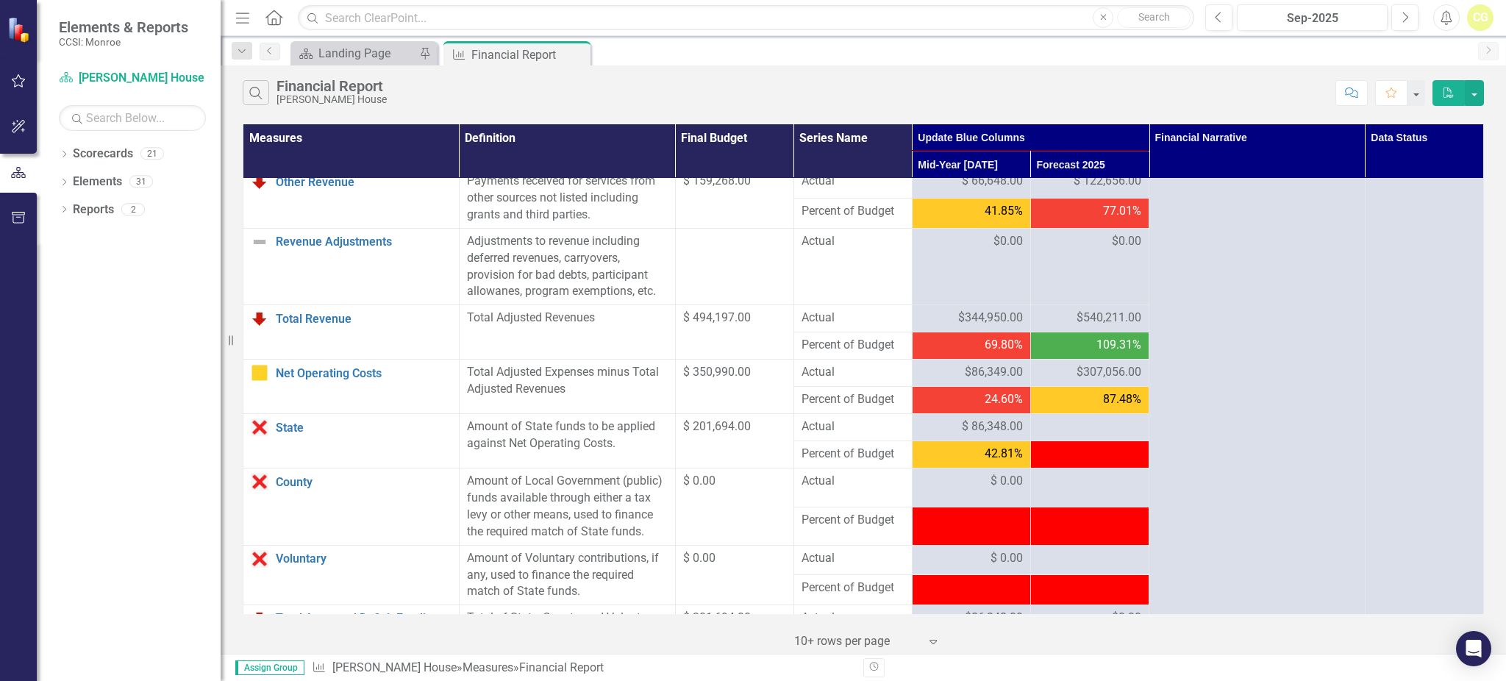
click at [1078, 459] on td at bounding box center [1089, 454] width 118 height 27
click at [1071, 436] on div at bounding box center [1089, 427] width 103 height 18
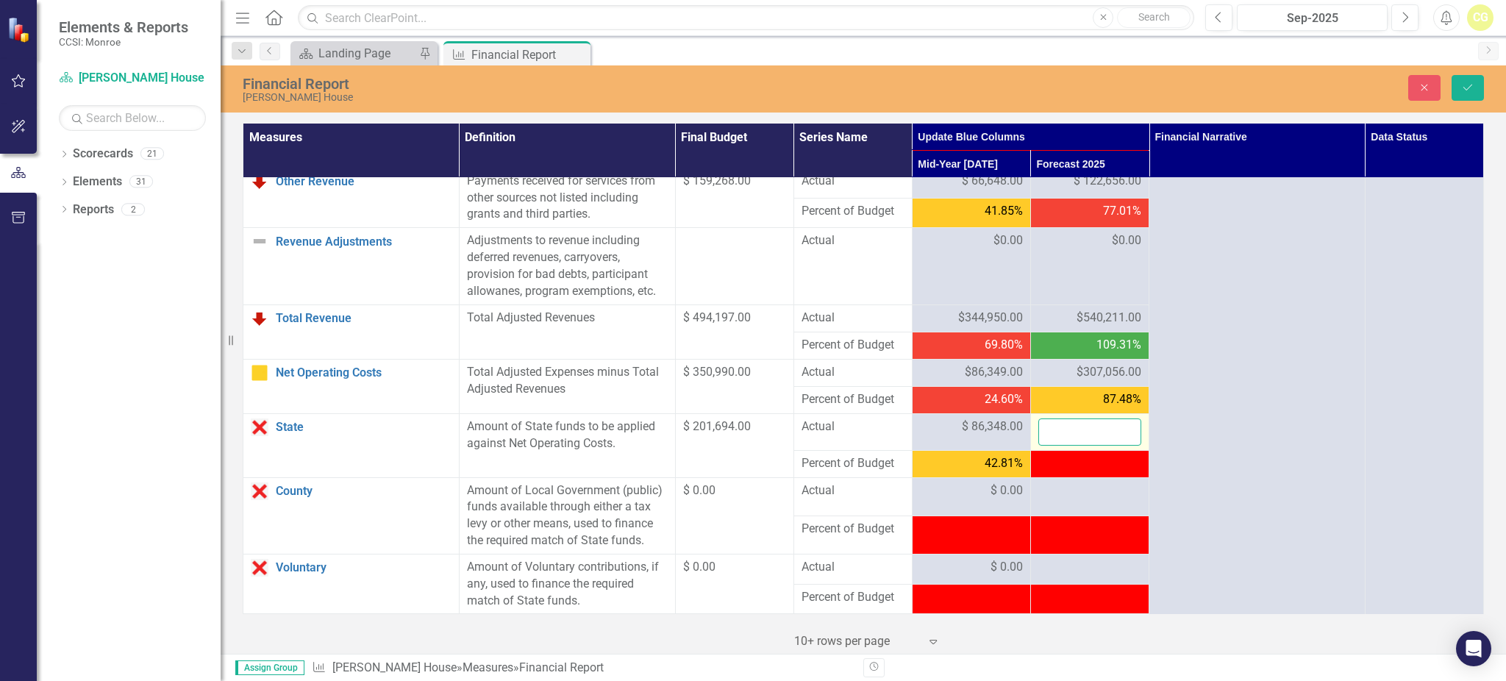
click at [1071, 444] on input "number" at bounding box center [1089, 431] width 103 height 27
type input "184400"
click at [1092, 500] on div at bounding box center [1089, 491] width 103 height 18
click at [1086, 500] on div at bounding box center [1089, 491] width 103 height 18
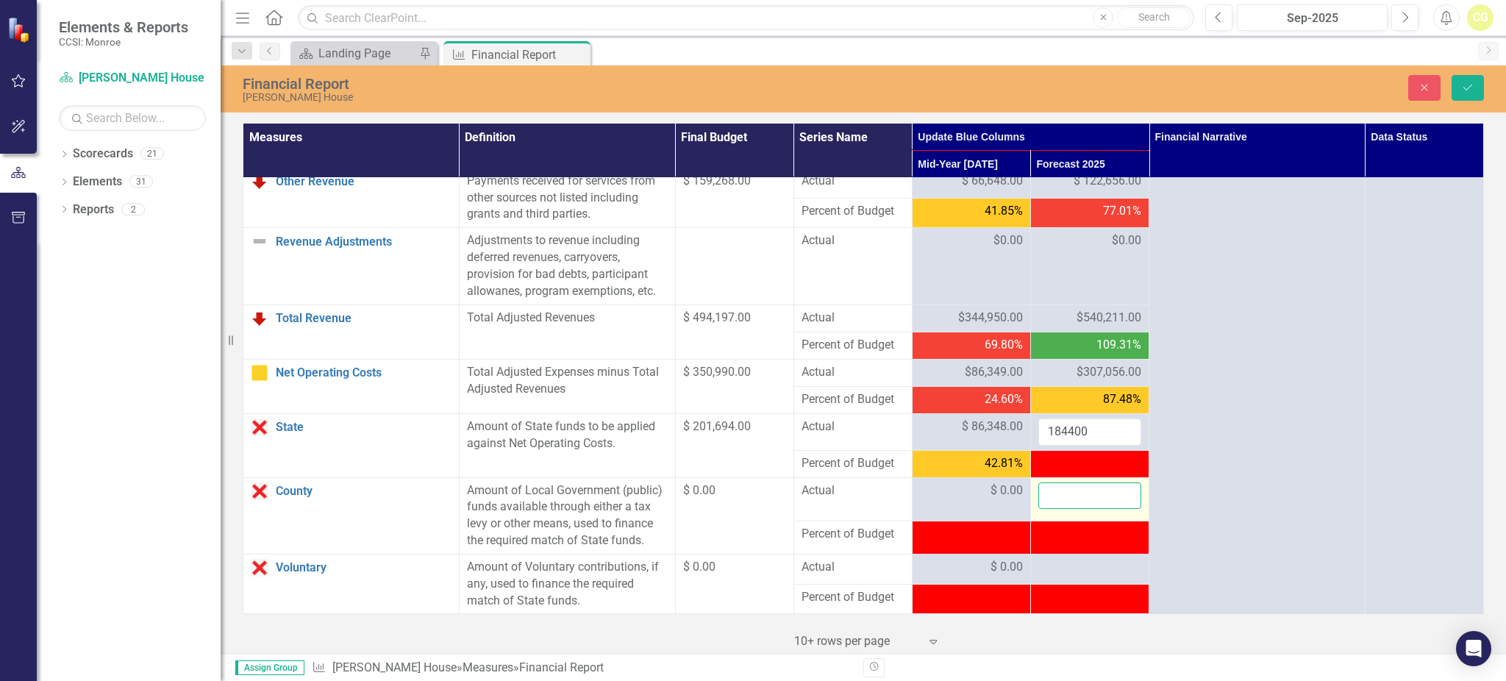
click at [1073, 509] on input "number" at bounding box center [1089, 495] width 103 height 27
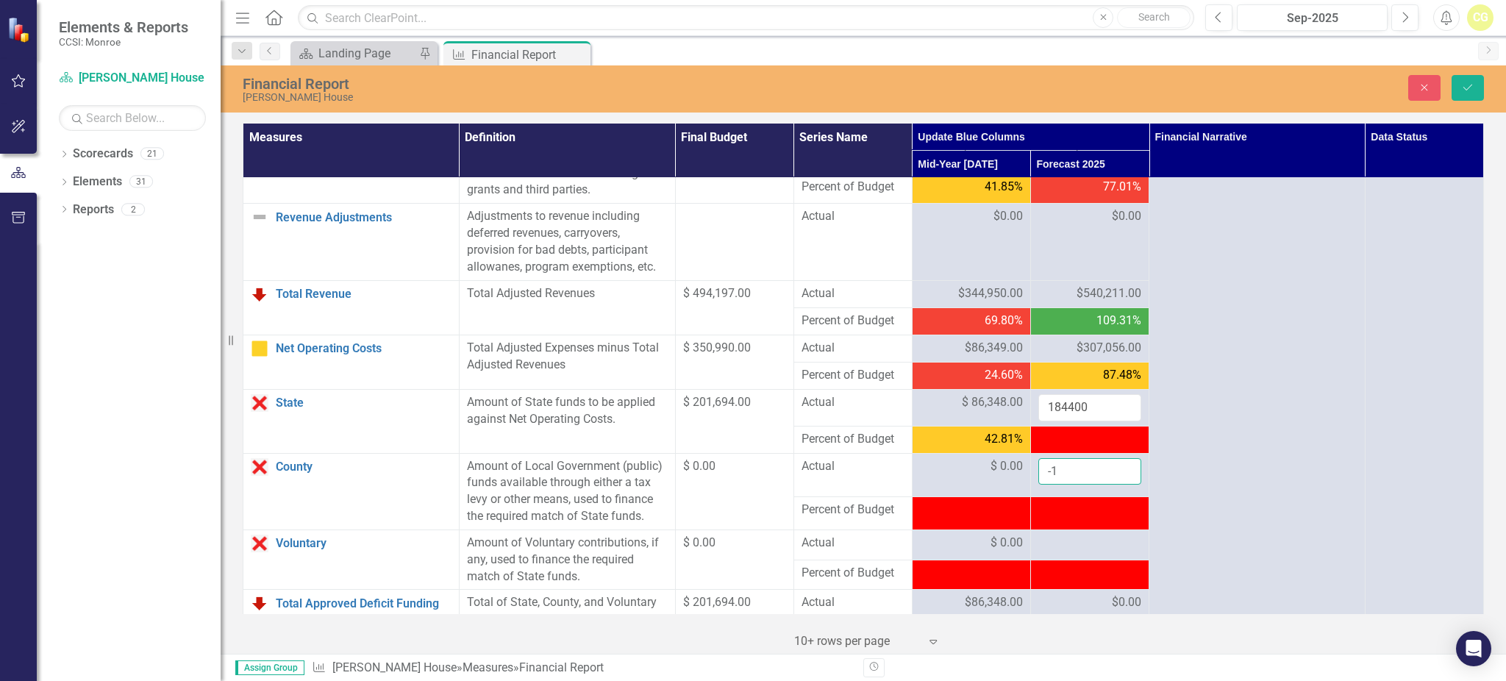
scroll to position [1372, 0]
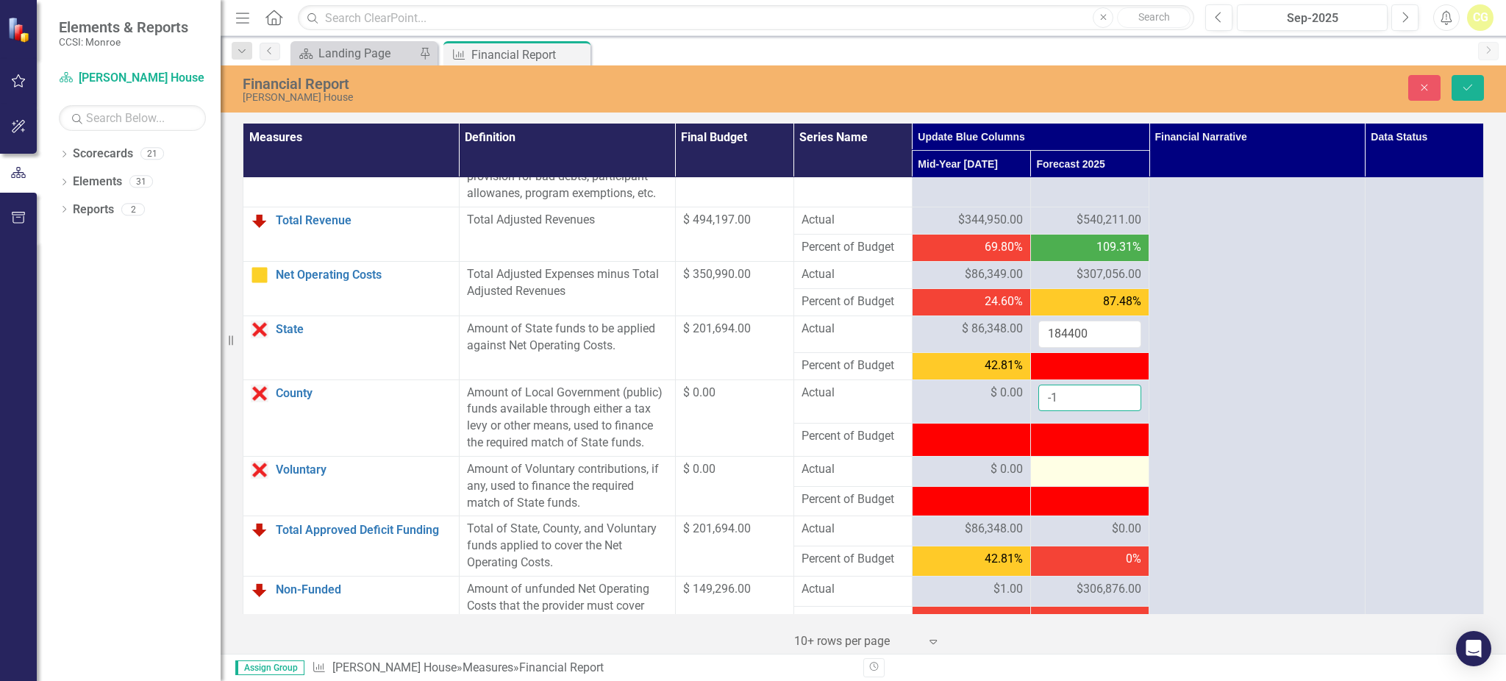
type input "-1"
click at [1072, 479] on div at bounding box center [1089, 470] width 103 height 18
click at [1071, 479] on div at bounding box center [1089, 470] width 103 height 18
click at [1068, 479] on div at bounding box center [1089, 470] width 103 height 18
click at [1067, 479] on div at bounding box center [1089, 470] width 103 height 18
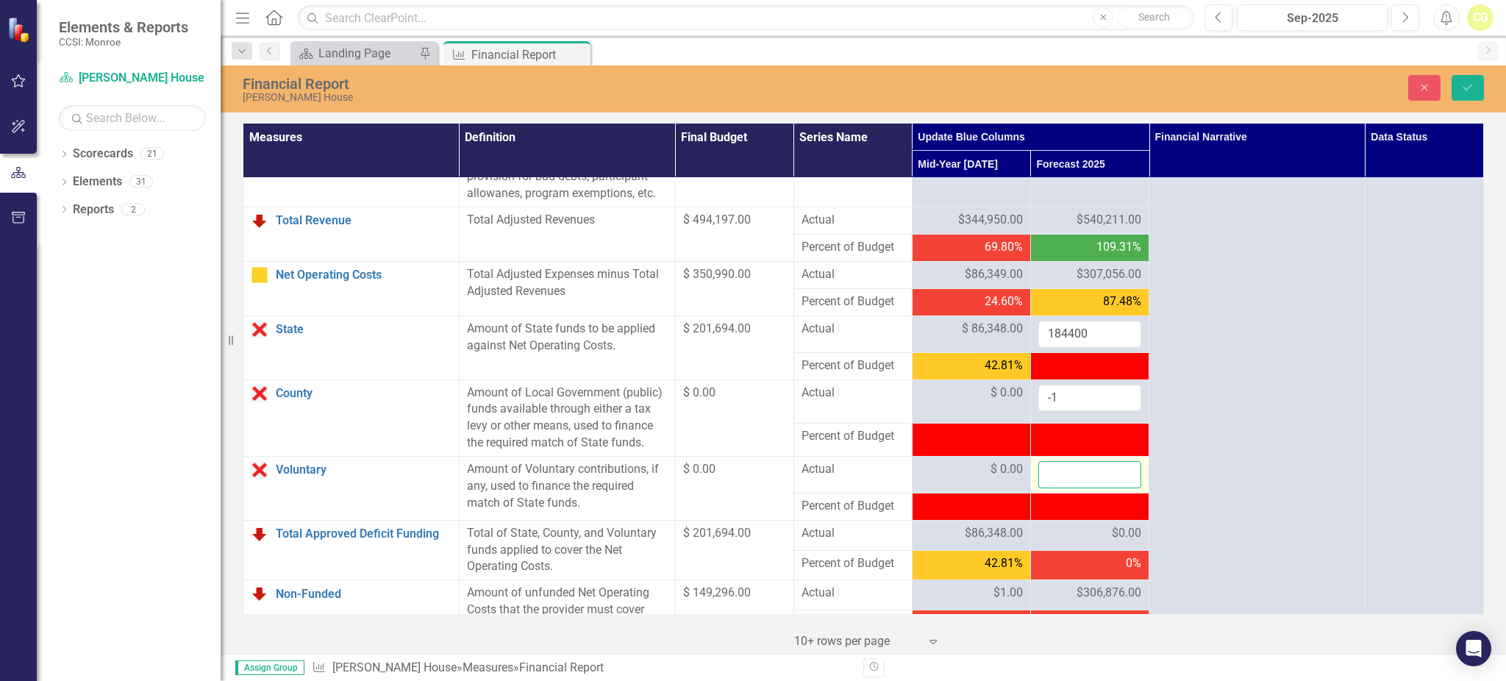
click at [1066, 488] on input "number" at bounding box center [1089, 474] width 103 height 27
type input "0"
drag, startPoint x: 1064, startPoint y: 412, endPoint x: 1033, endPoint y: 415, distance: 31.7
click at [1007, 419] on tr "County Link Open Element Amount of Local Government (public) funds available th…" at bounding box center [863, 401] width 1240 height 44
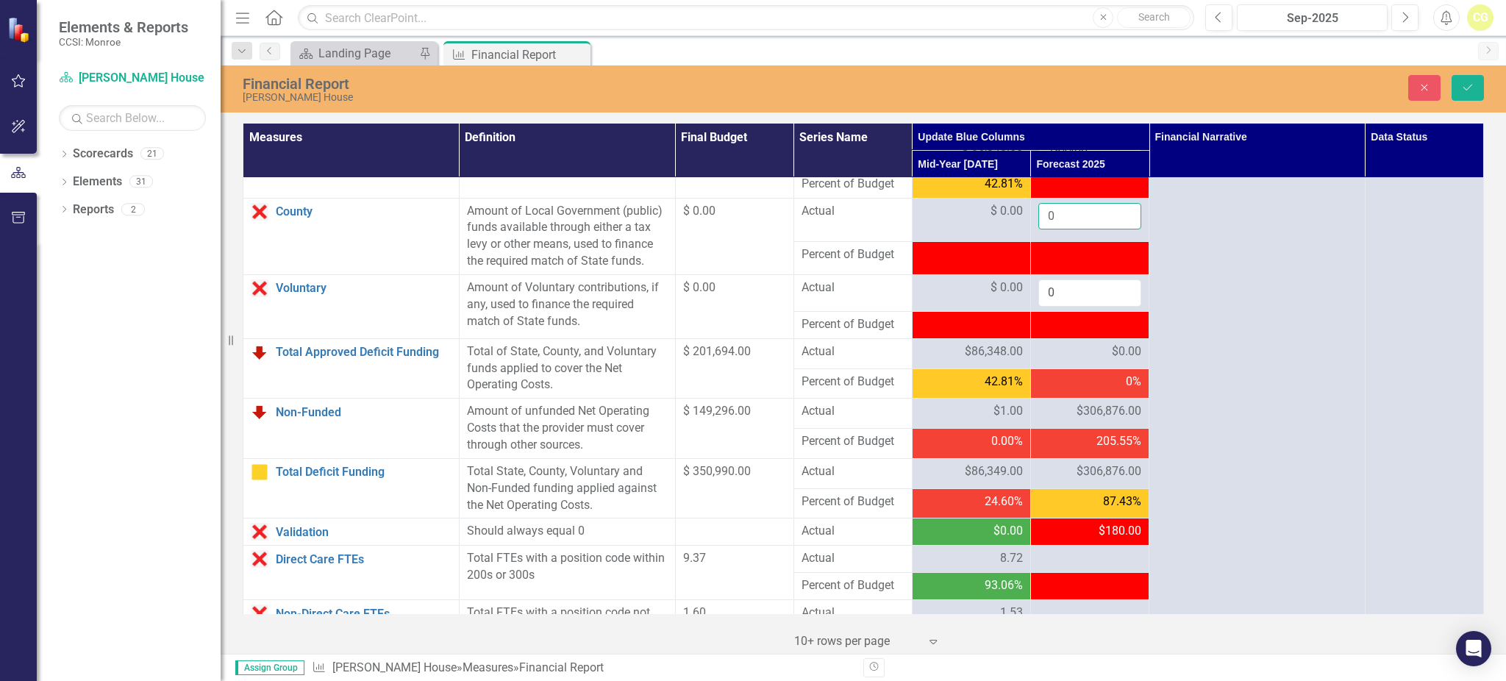
scroll to position [1666, 0]
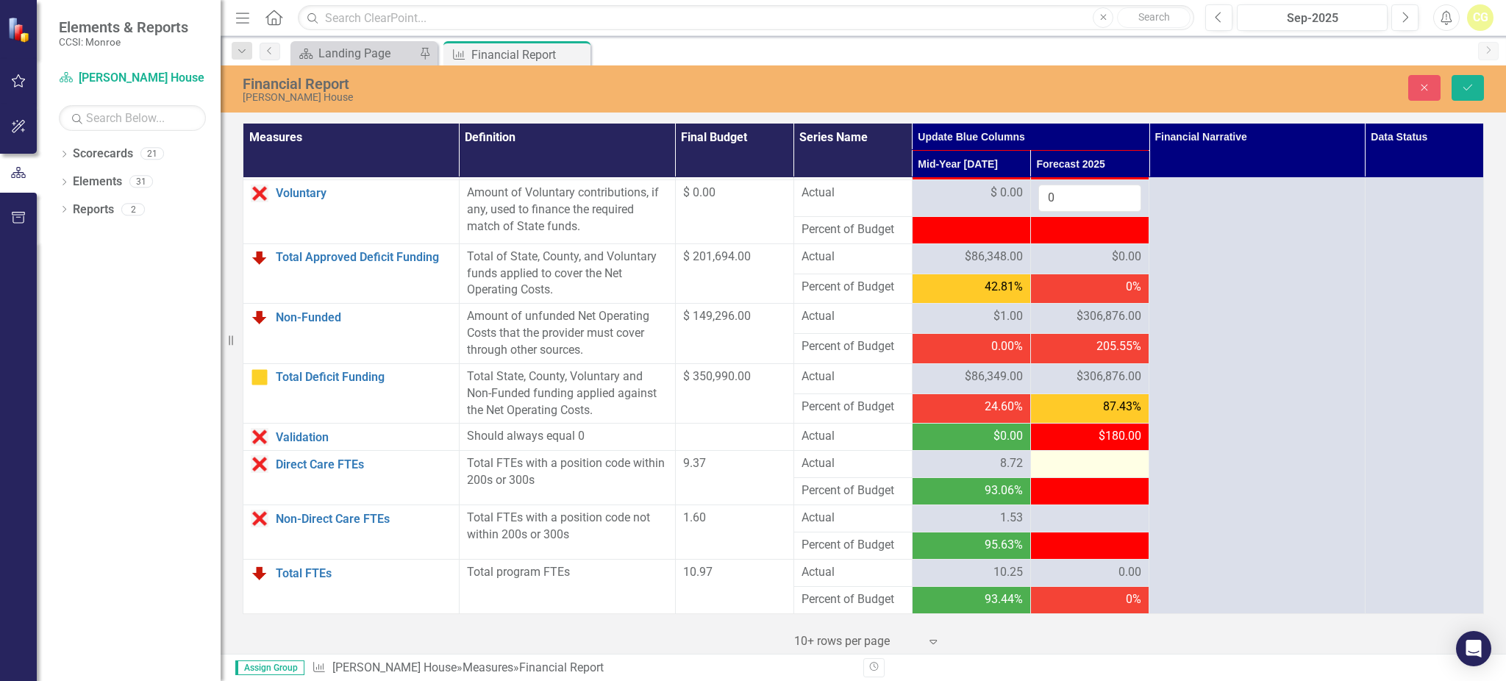
type input "0"
click at [1088, 474] on td at bounding box center [1089, 464] width 118 height 27
click at [1088, 471] on div at bounding box center [1089, 464] width 103 height 18
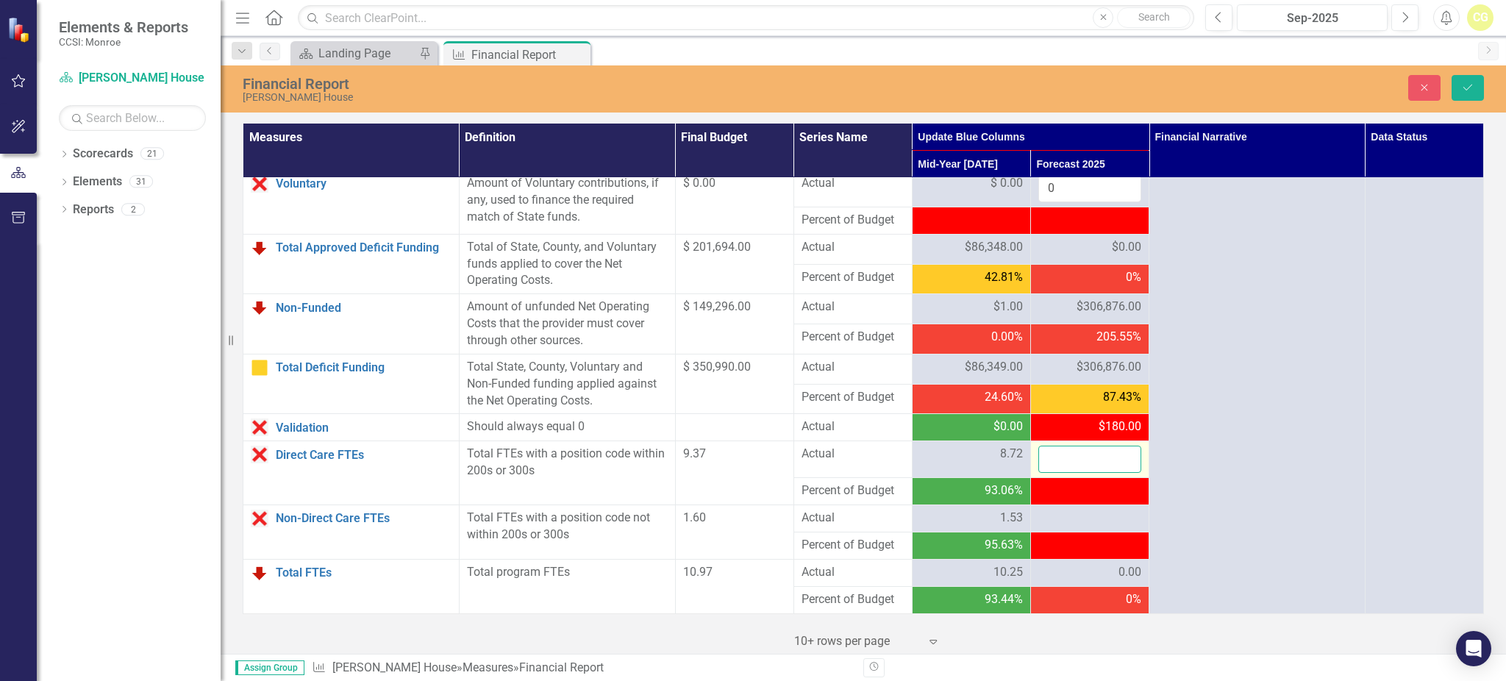
click at [1088, 471] on input "number" at bounding box center [1089, 458] width 103 height 27
type input "8.61"
click at [1099, 527] on div at bounding box center [1089, 518] width 103 height 18
click at [1095, 527] on div at bounding box center [1089, 518] width 103 height 18
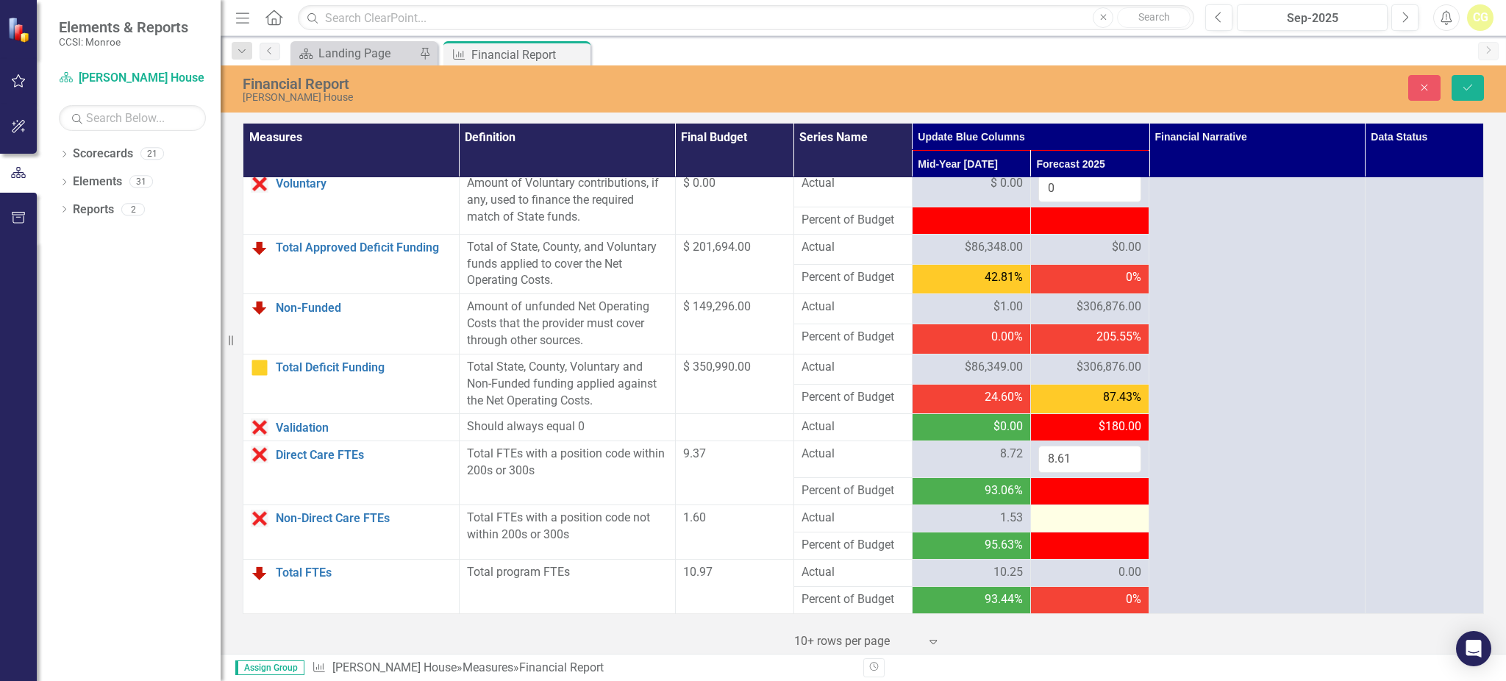
click at [1066, 527] on div at bounding box center [1089, 518] width 103 height 18
click at [1060, 527] on div at bounding box center [1089, 518] width 103 height 18
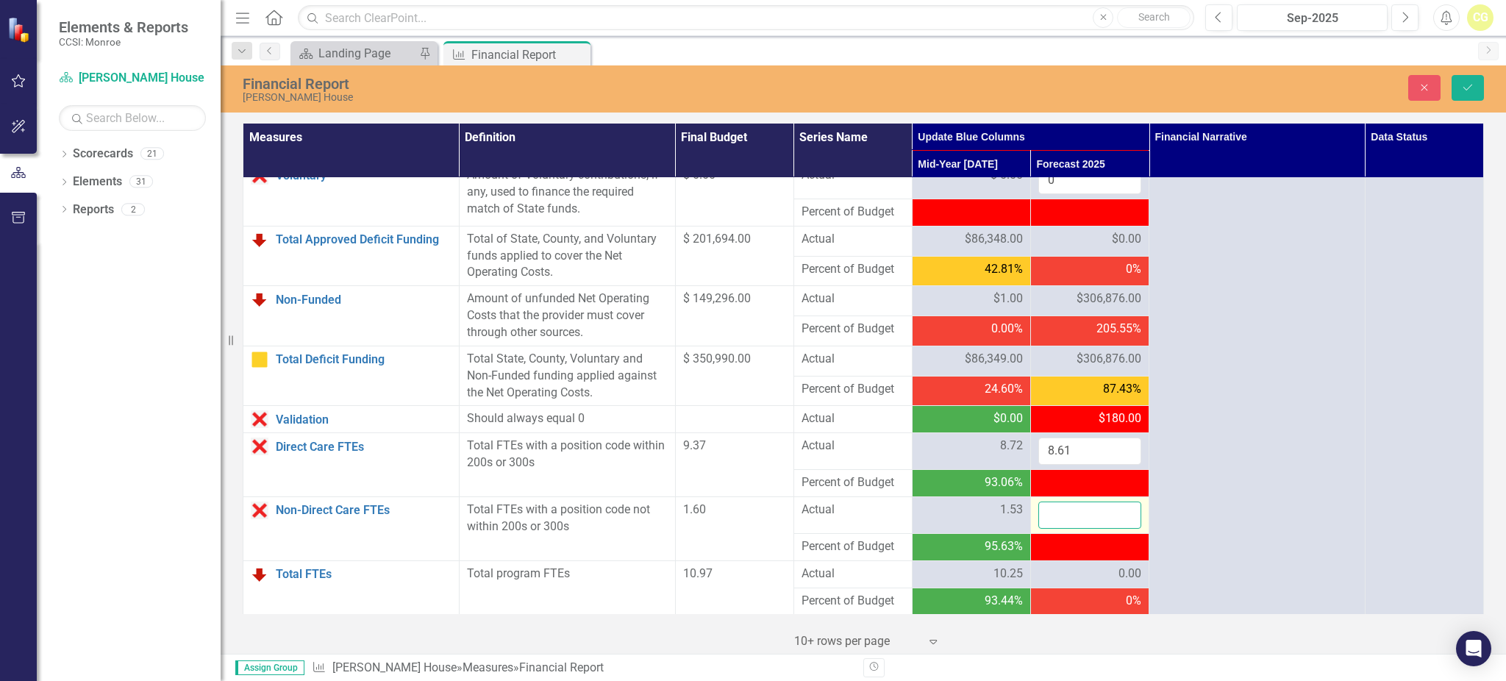
click at [1056, 529] on input "number" at bounding box center [1089, 514] width 103 height 27
type input "1.6"
click at [1469, 86] on icon "Save" at bounding box center [1467, 87] width 13 height 10
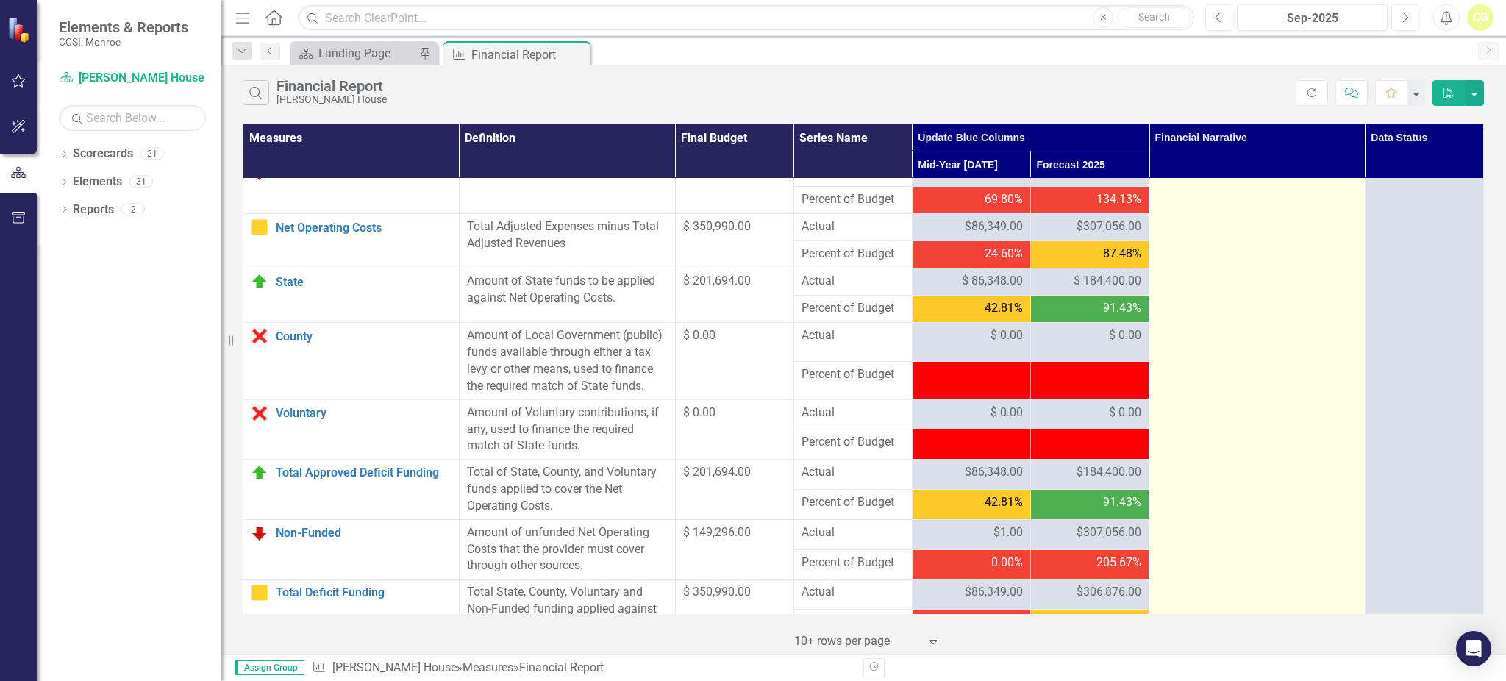
scroll to position [1372, 0]
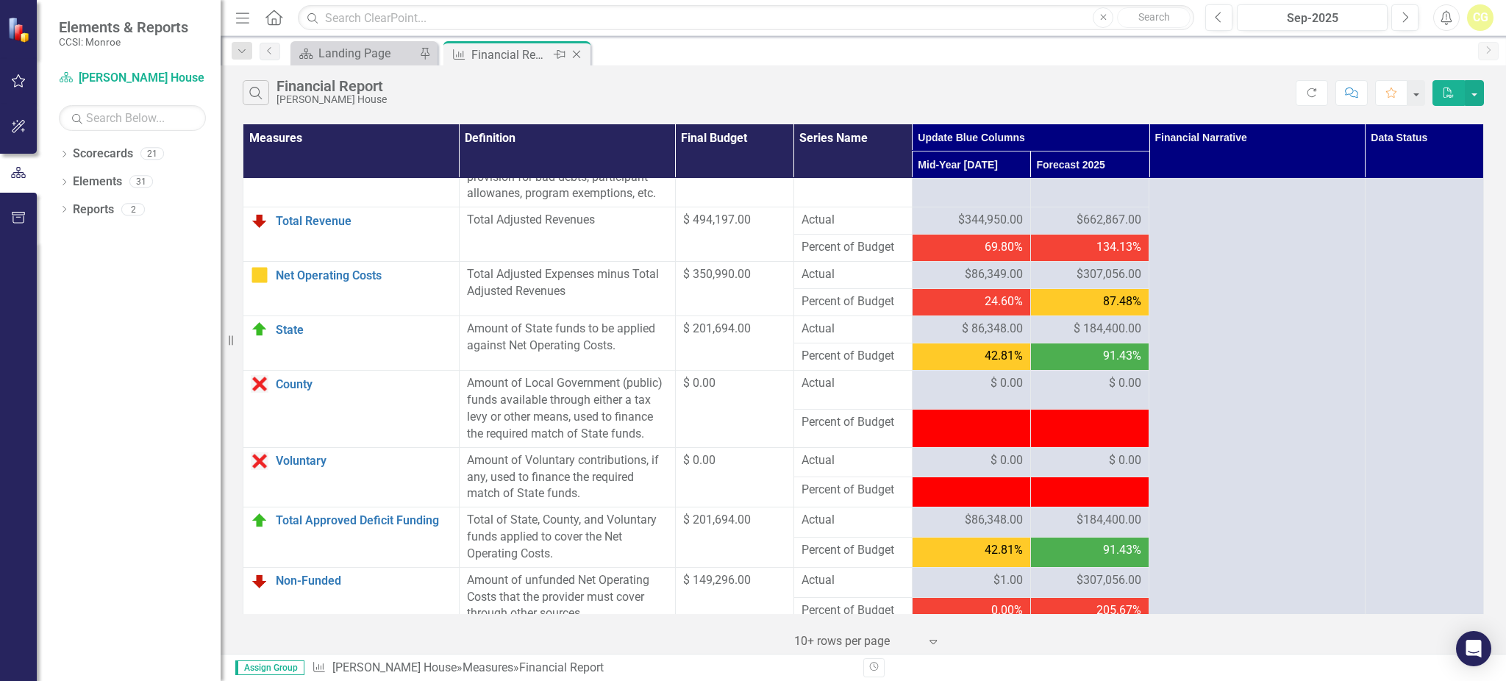
drag, startPoint x: 1308, startPoint y: 89, endPoint x: 577, endPoint y: 55, distance: 731.5
click at [1308, 90] on icon "Refresh" at bounding box center [1311, 92] width 13 height 10
click at [577, 55] on icon at bounding box center [577, 55] width 8 height 8
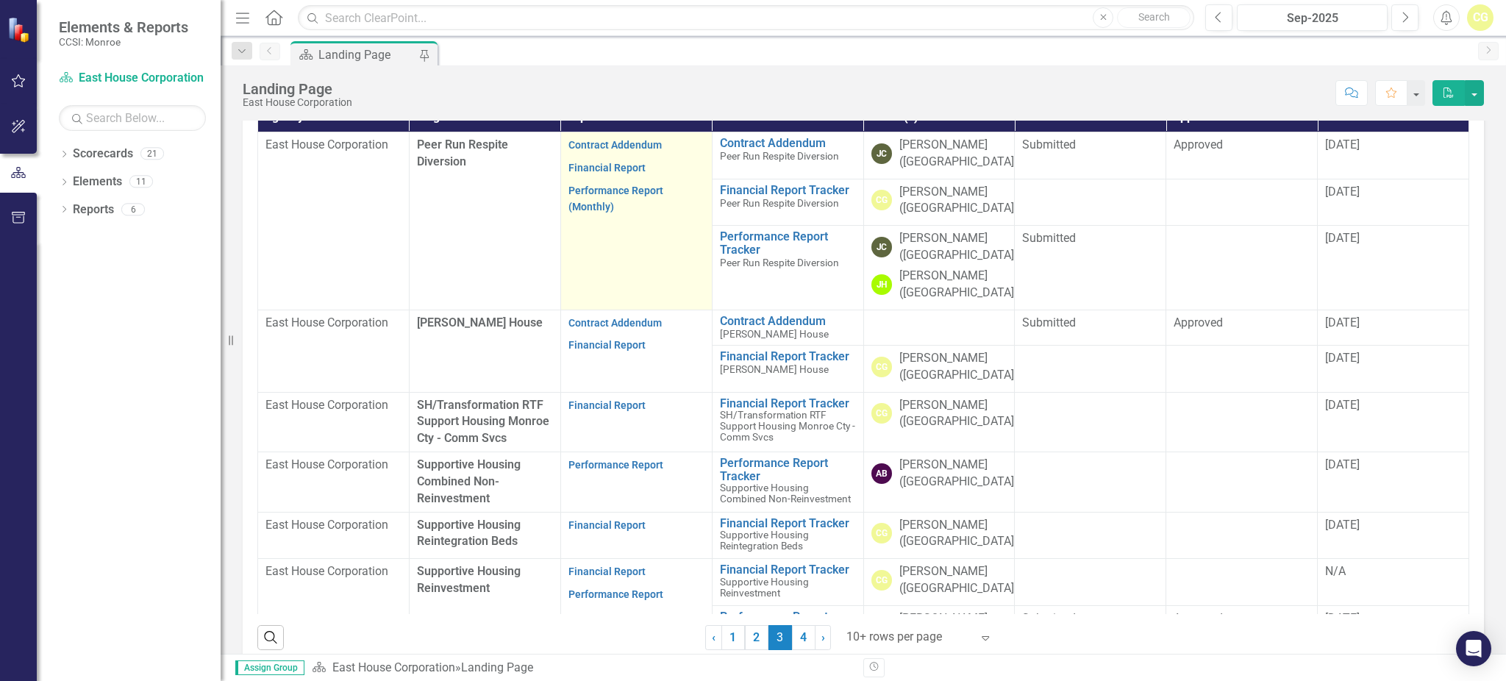
scroll to position [392, 0]
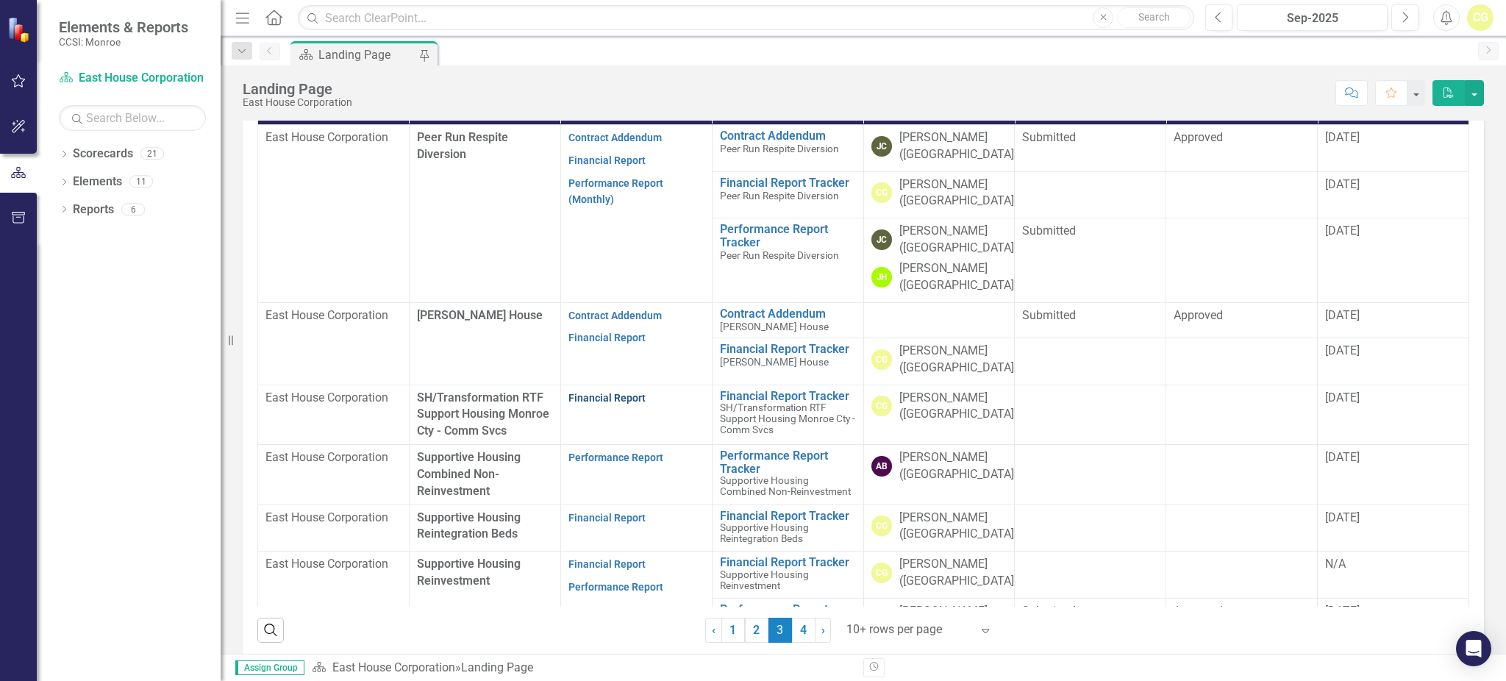
click at [604, 398] on link "Financial Report" at bounding box center [606, 398] width 77 height 12
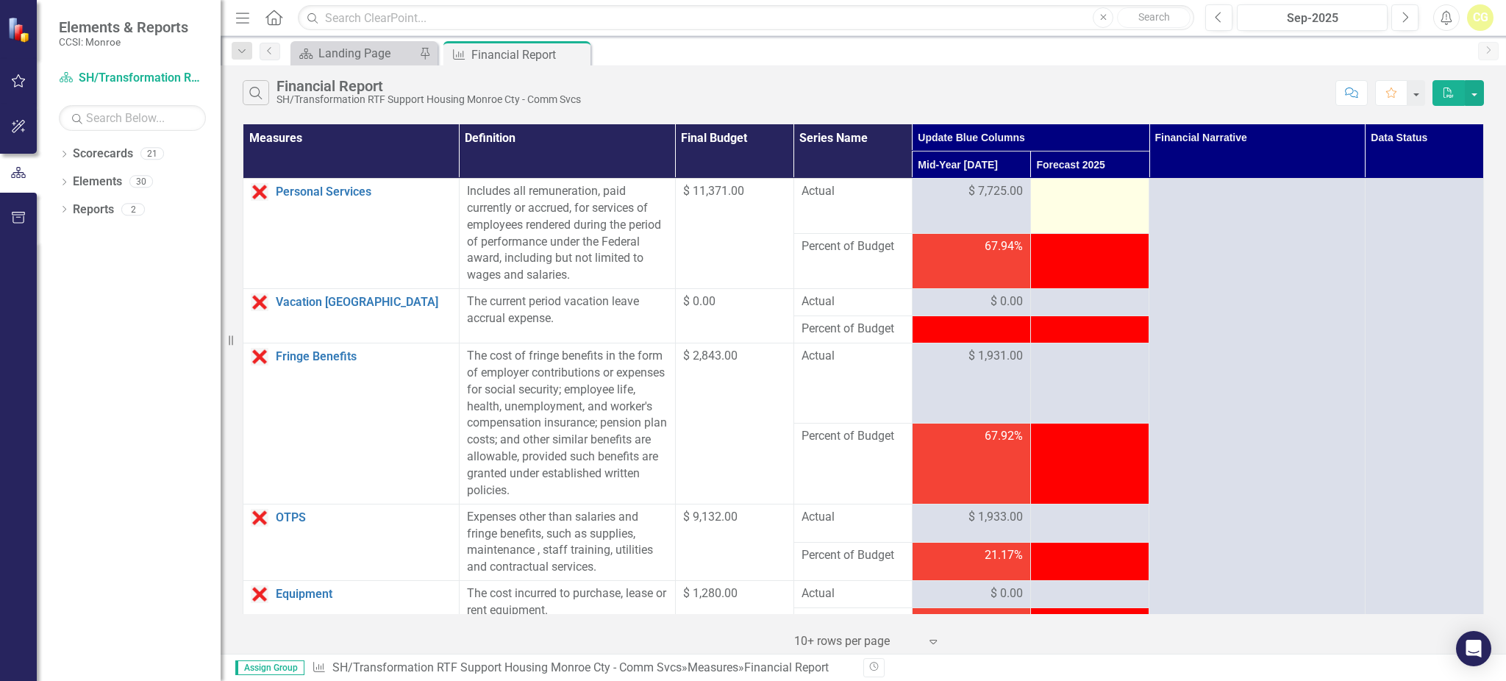
click at [1063, 204] on td at bounding box center [1089, 206] width 118 height 55
click at [1061, 193] on div at bounding box center [1089, 192] width 103 height 18
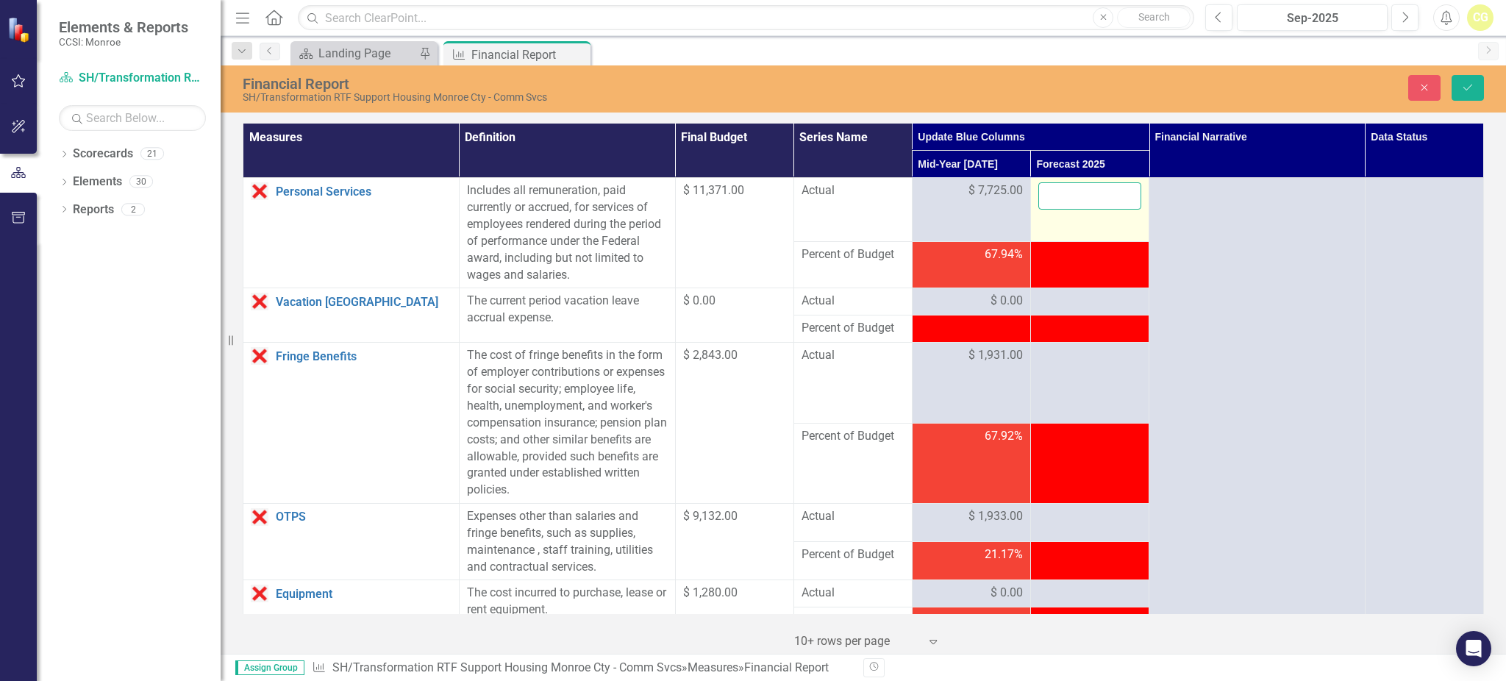
click at [1061, 192] on input "number" at bounding box center [1089, 195] width 103 height 27
type input "15653"
click at [1040, 277] on td at bounding box center [1089, 264] width 118 height 47
click at [1044, 300] on div at bounding box center [1089, 302] width 103 height 18
click at [1045, 307] on div at bounding box center [1089, 302] width 103 height 18
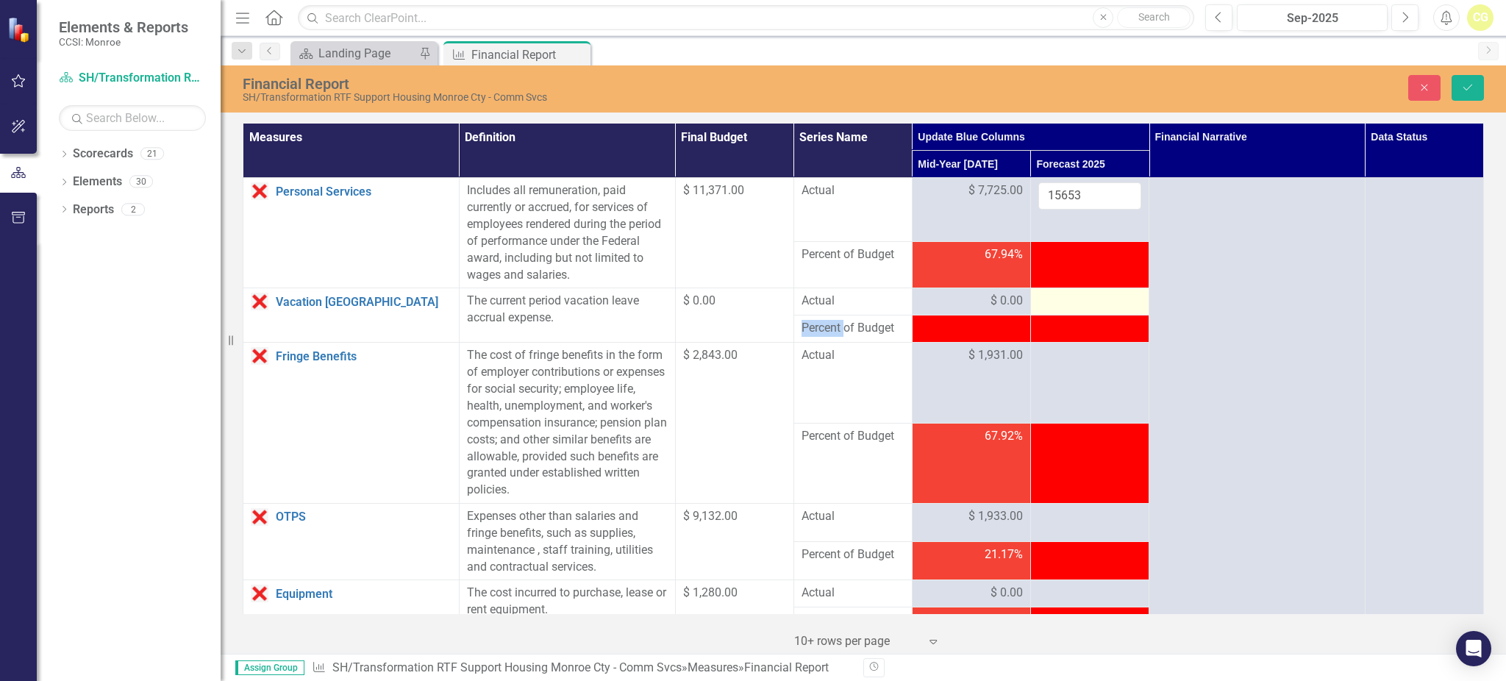
click at [1045, 307] on div at bounding box center [1089, 302] width 103 height 18
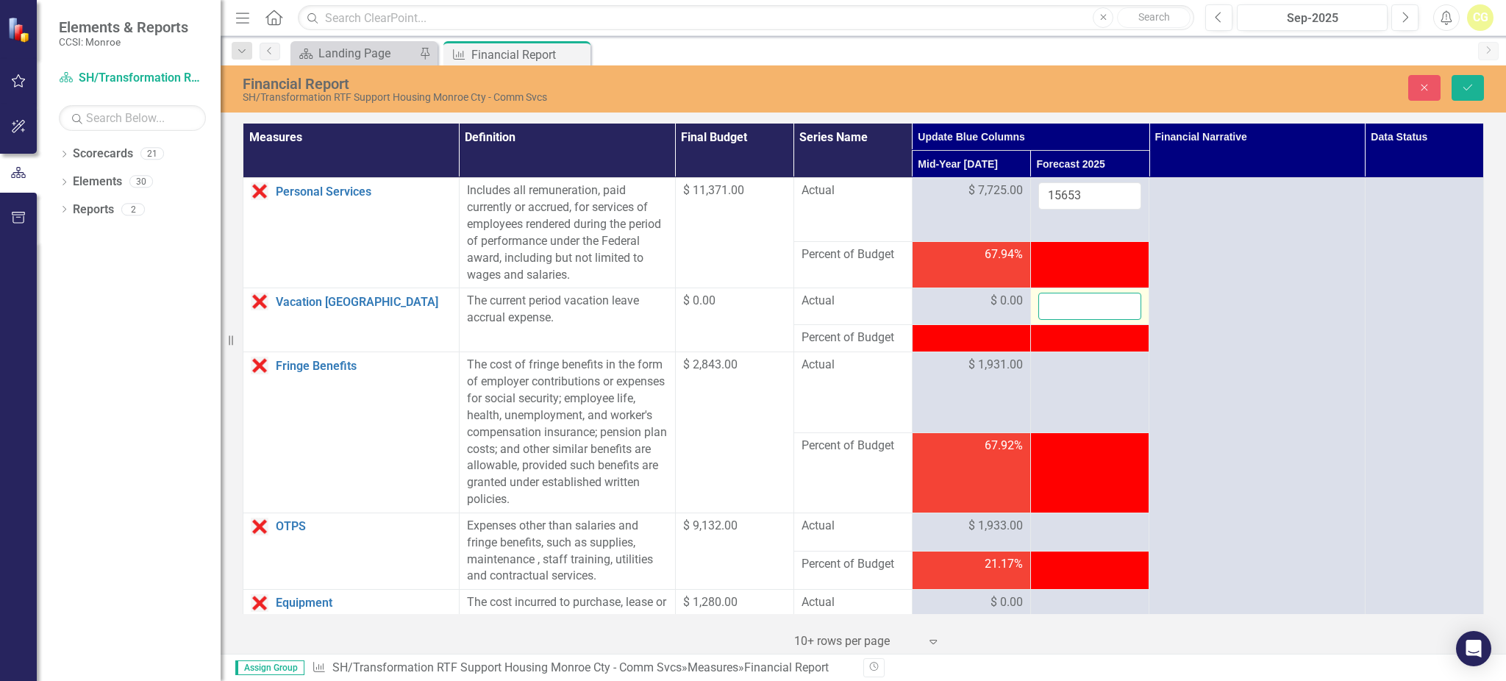
click at [1045, 309] on input "number" at bounding box center [1089, 306] width 103 height 27
type input "0"
click at [1038, 365] on div at bounding box center [1089, 366] width 103 height 18
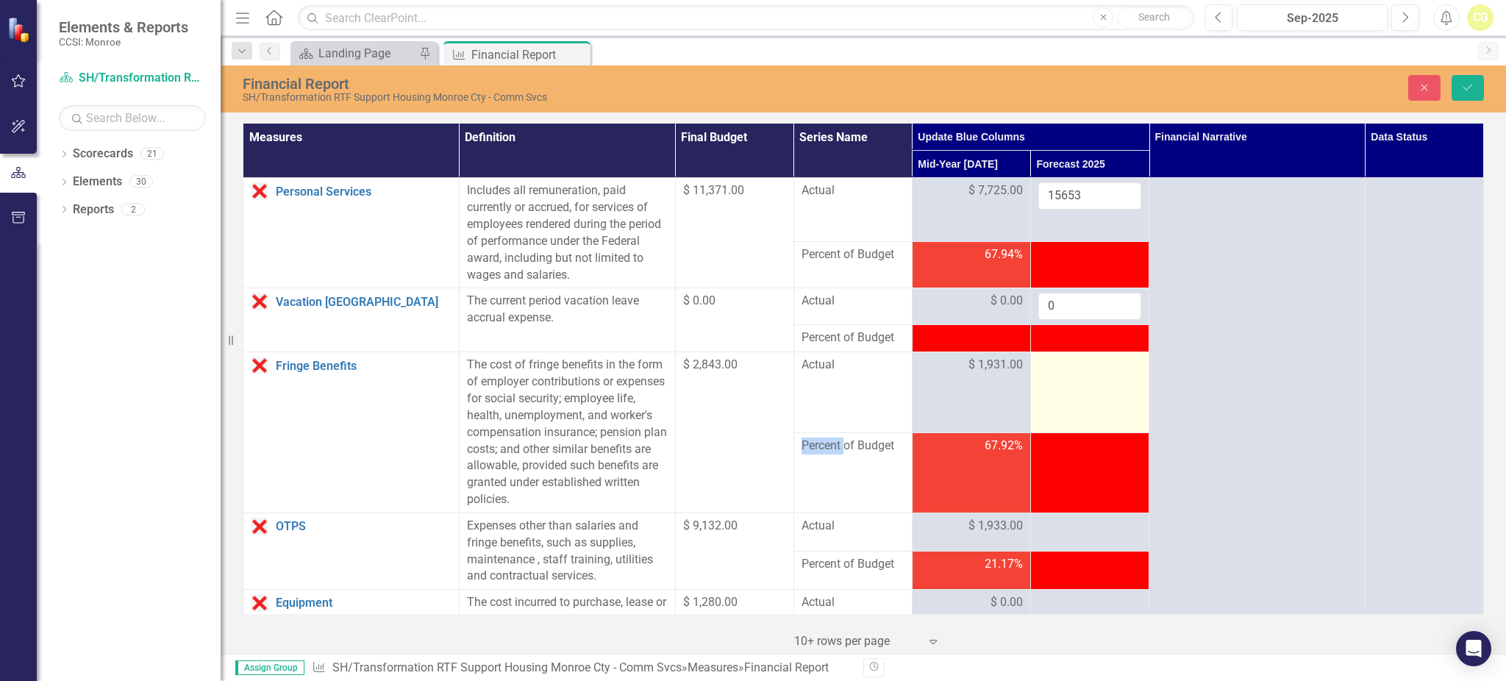
click at [1038, 365] on div at bounding box center [1089, 366] width 103 height 18
click at [1038, 365] on input "number" at bounding box center [1089, 370] width 103 height 27
type input "3913"
click at [1051, 401] on td "3913" at bounding box center [1089, 398] width 118 height 92
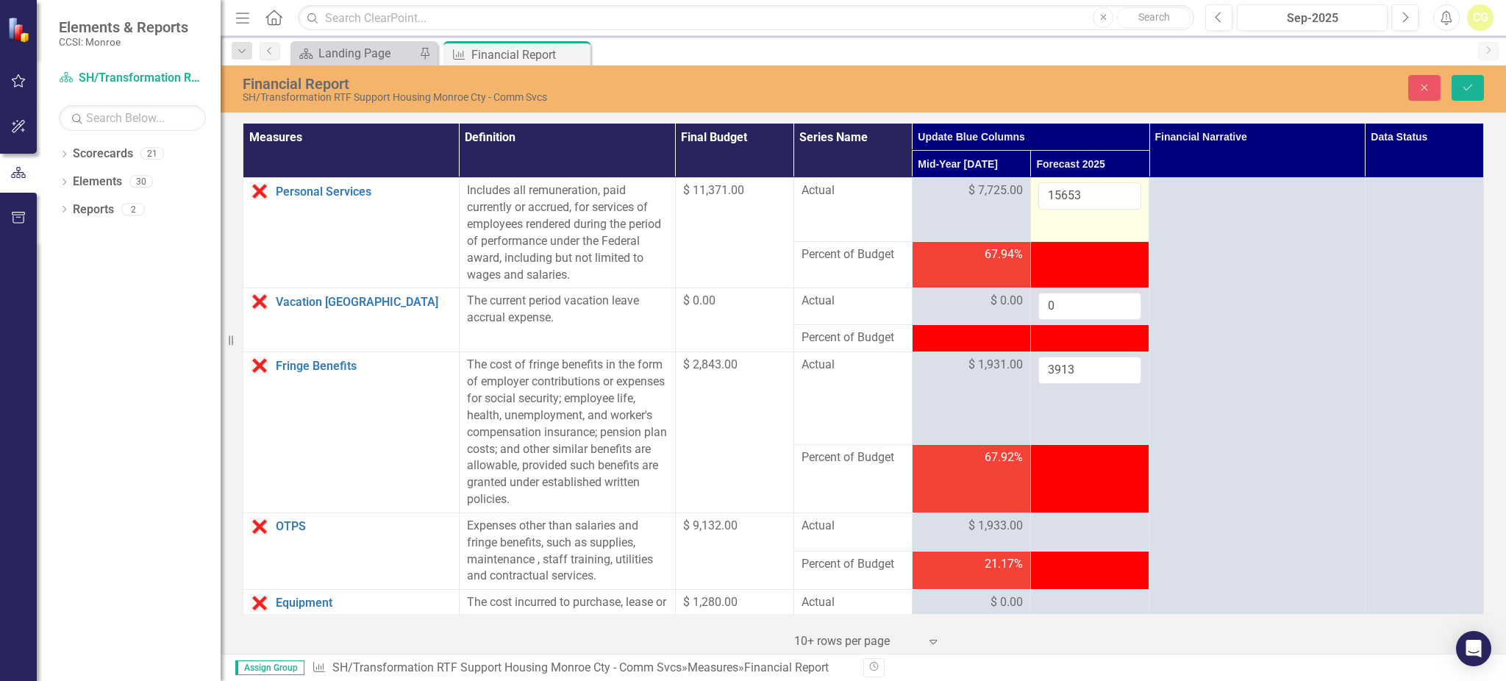
click at [1080, 221] on td "15653" at bounding box center [1089, 209] width 118 height 63
click at [1055, 525] on div at bounding box center [1089, 527] width 103 height 18
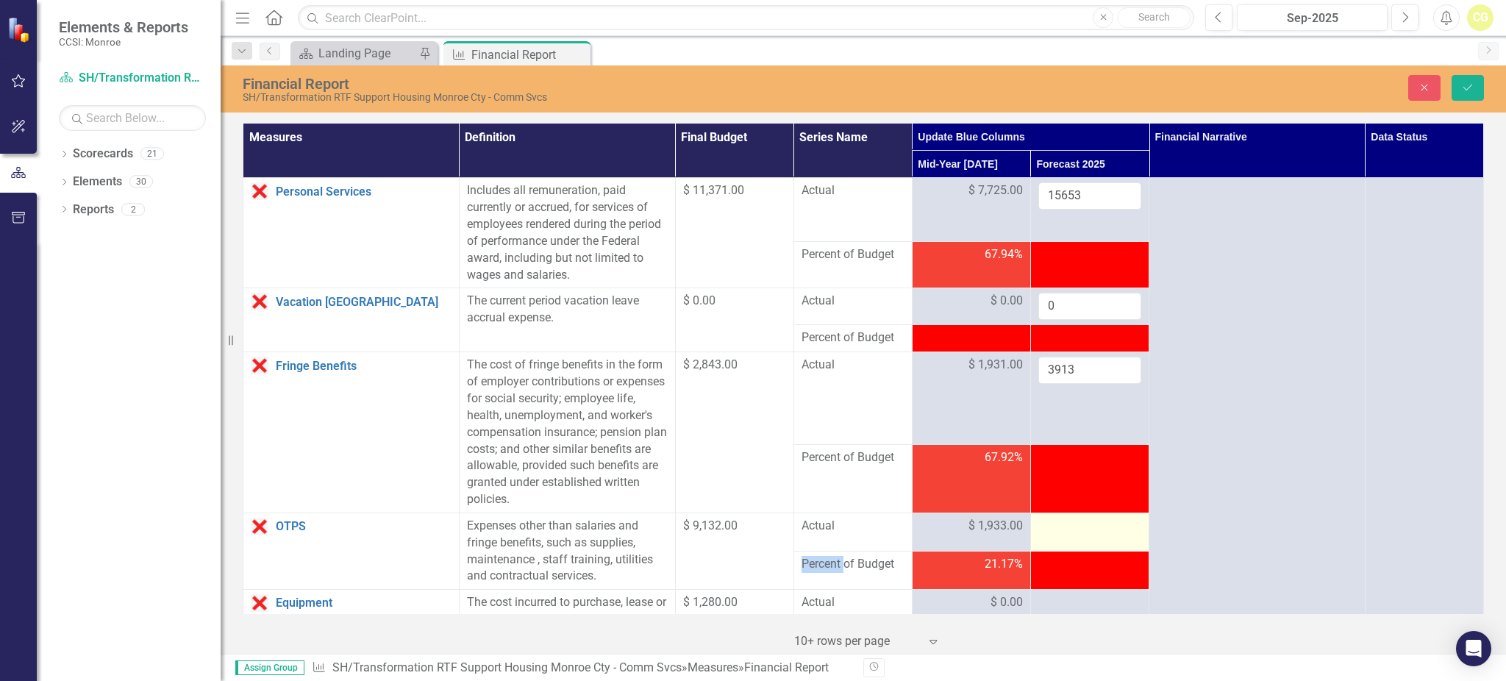
click at [1054, 526] on div at bounding box center [1089, 527] width 103 height 18
click at [1054, 526] on input "number" at bounding box center [1089, 531] width 103 height 27
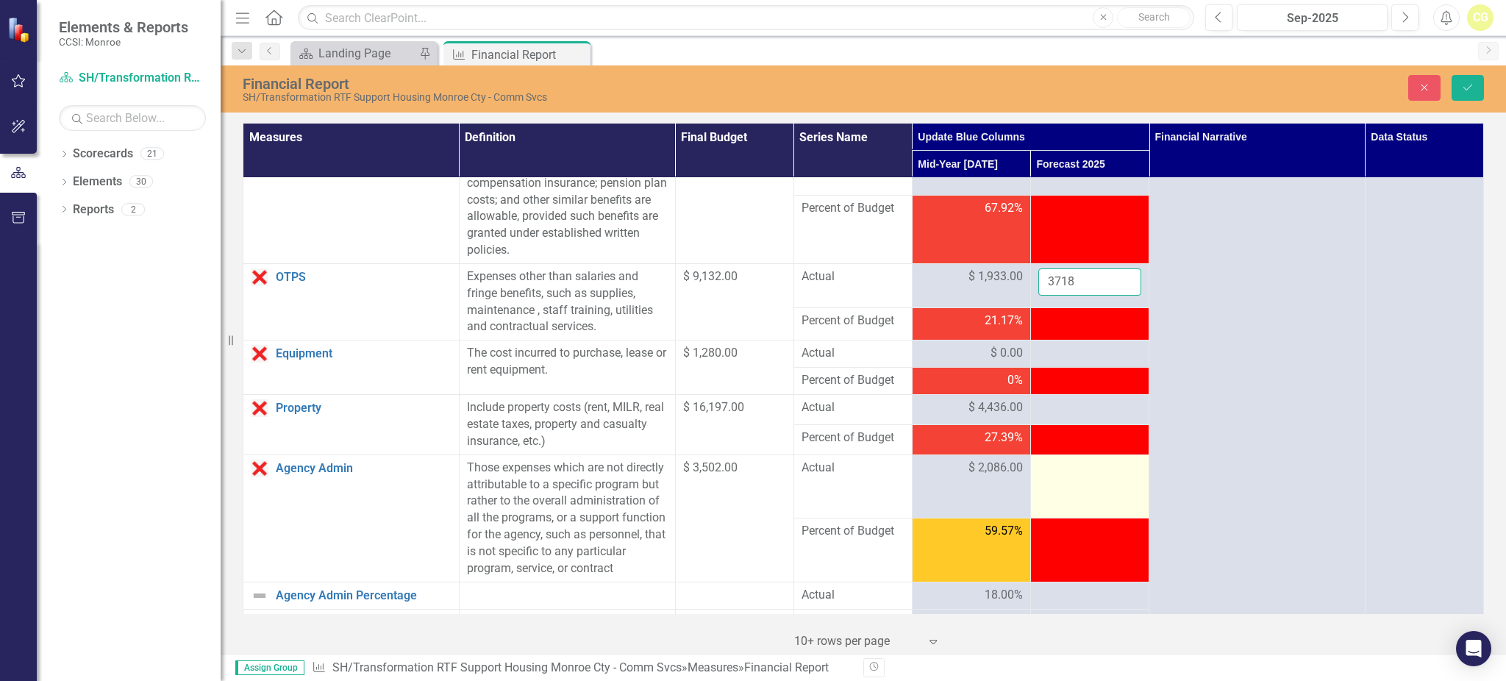
scroll to position [294, 0]
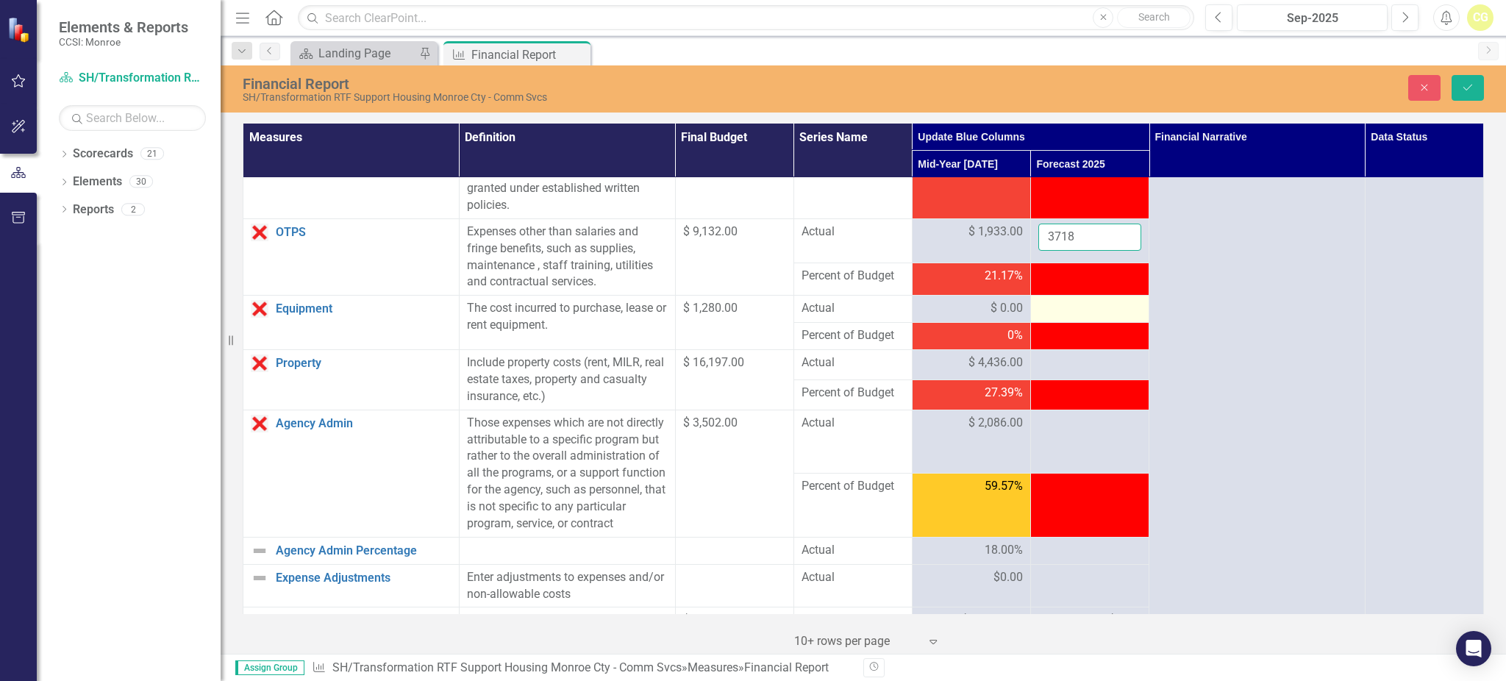
type input "3718"
click at [1065, 307] on div at bounding box center [1089, 309] width 103 height 18
click at [1063, 305] on div at bounding box center [1089, 309] width 103 height 18
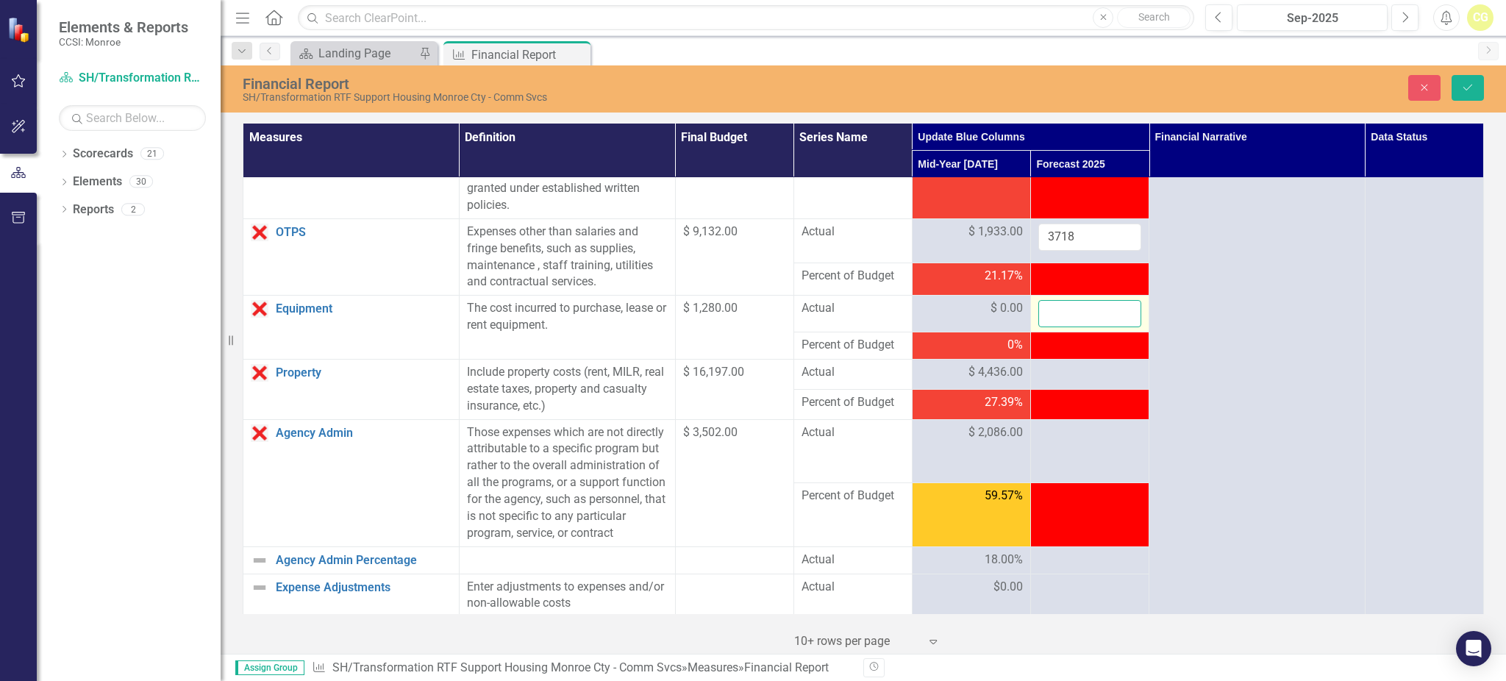
click at [1063, 305] on input "number" at bounding box center [1089, 313] width 103 height 27
type input "0"
click at [1048, 373] on div at bounding box center [1089, 373] width 103 height 18
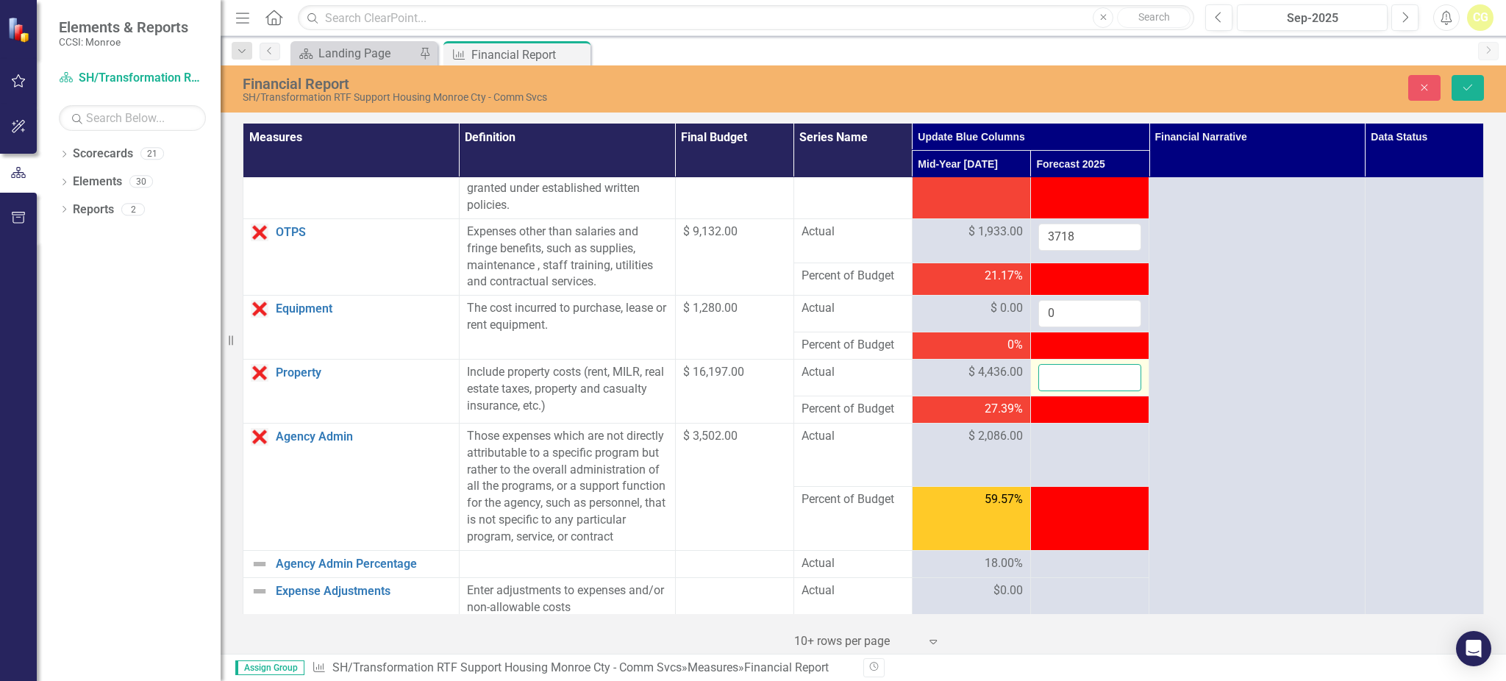
click at [1048, 373] on input "number" at bounding box center [1089, 377] width 103 height 27
type input "13976"
click at [1049, 437] on div at bounding box center [1089, 437] width 103 height 18
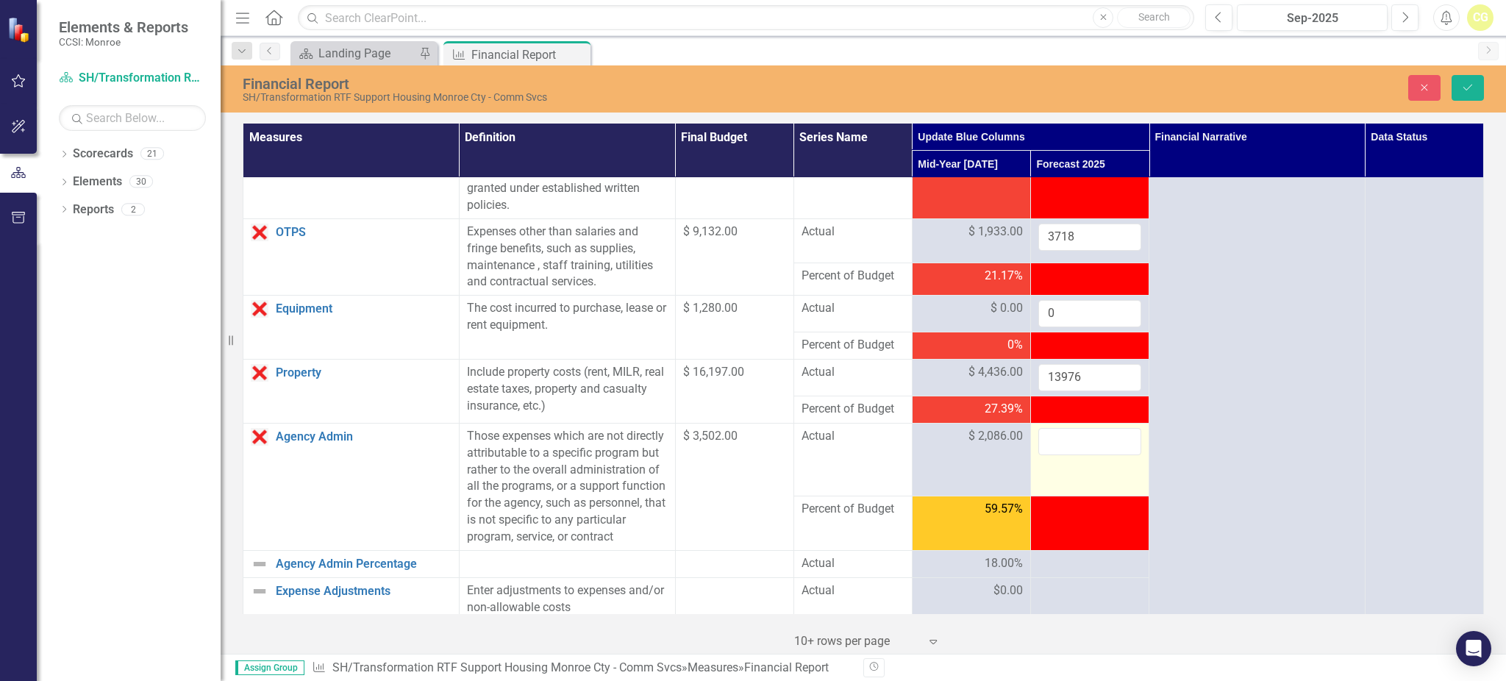
click at [1049, 437] on input "number" at bounding box center [1089, 441] width 103 height 27
type input "4191"
click at [1048, 573] on div at bounding box center [1089, 564] width 103 height 18
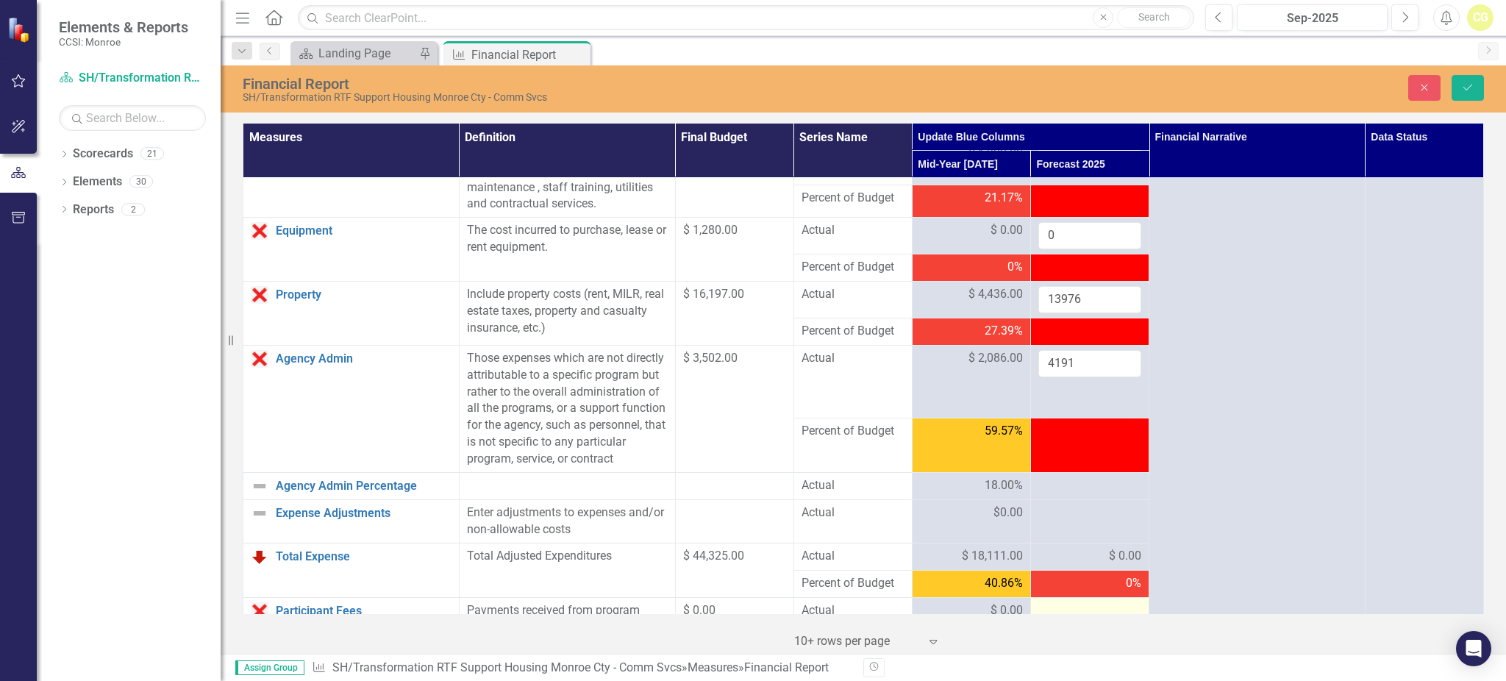
scroll to position [490, 0]
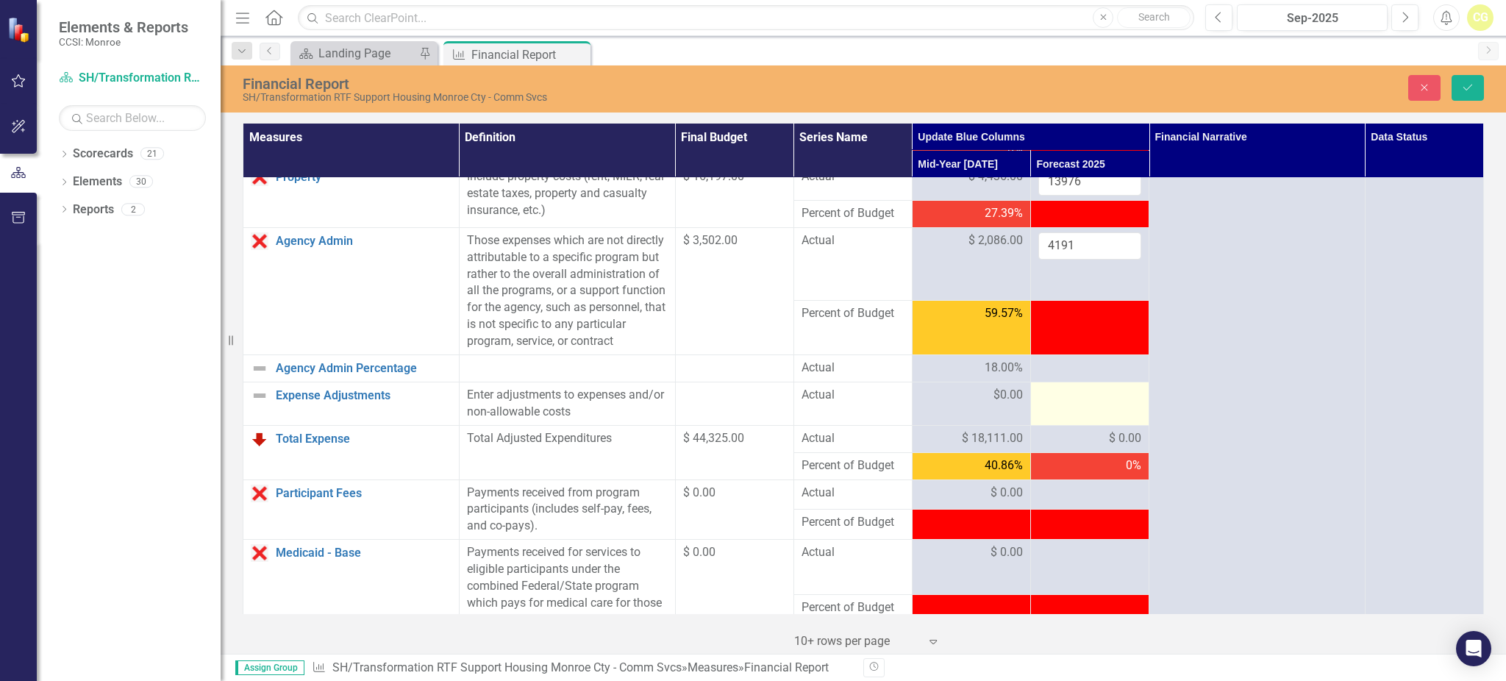
drag, startPoint x: 1068, startPoint y: 401, endPoint x: 1064, endPoint y: 410, distance: 10.2
click at [1067, 404] on td at bounding box center [1089, 403] width 118 height 43
click at [1063, 404] on div at bounding box center [1089, 396] width 103 height 18
click at [1063, 414] on input "number" at bounding box center [1089, 400] width 103 height 27
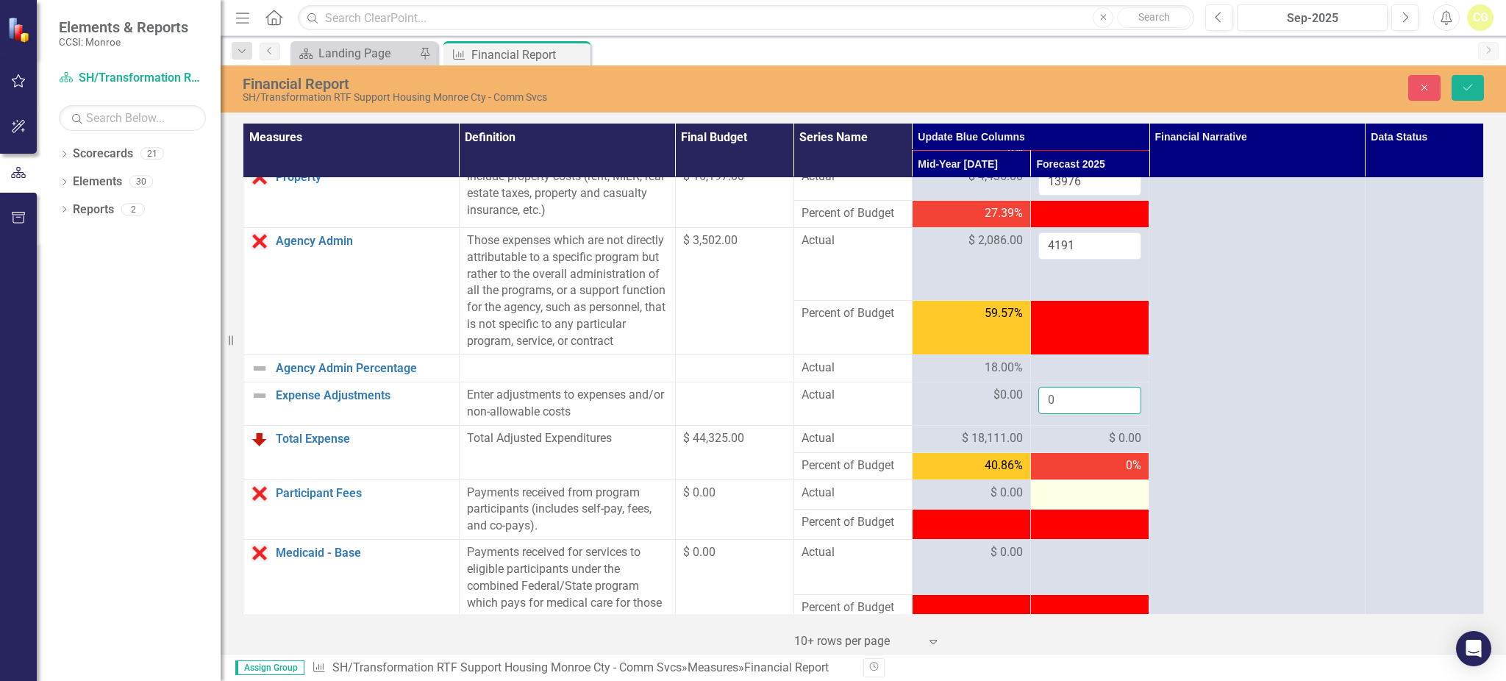
type input "0"
click at [1100, 502] on div at bounding box center [1089, 493] width 103 height 18
click at [1457, 88] on button "Save" at bounding box center [1467, 88] width 32 height 26
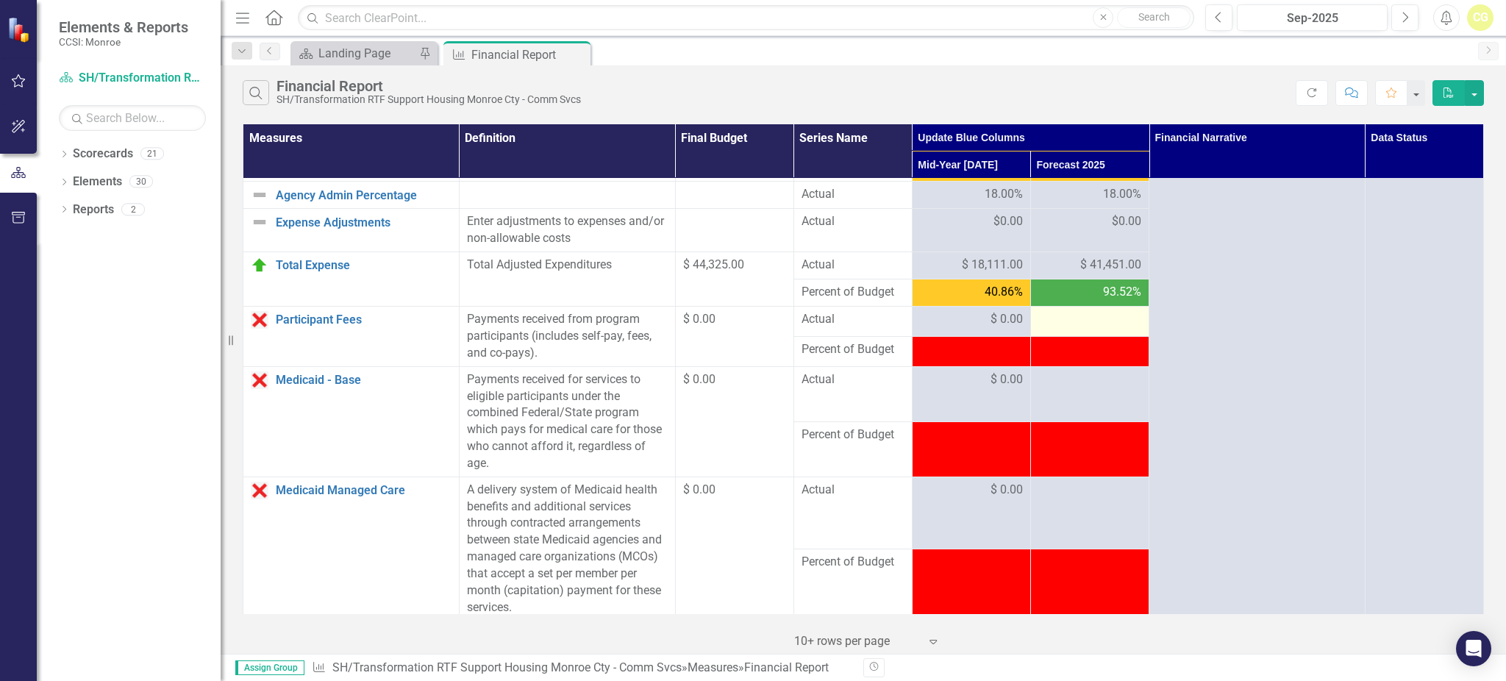
scroll to position [686, 0]
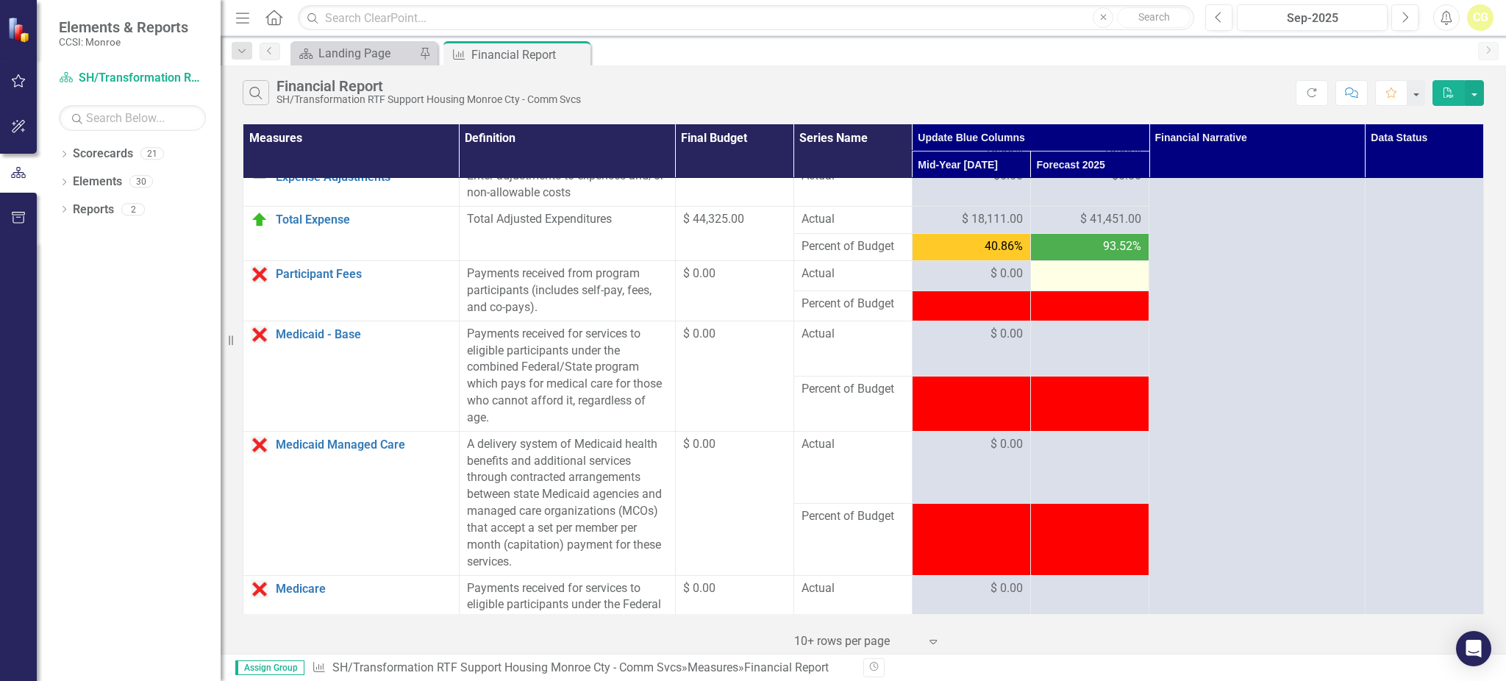
click at [1067, 291] on td at bounding box center [1089, 276] width 118 height 30
click at [1069, 283] on div at bounding box center [1089, 274] width 103 height 18
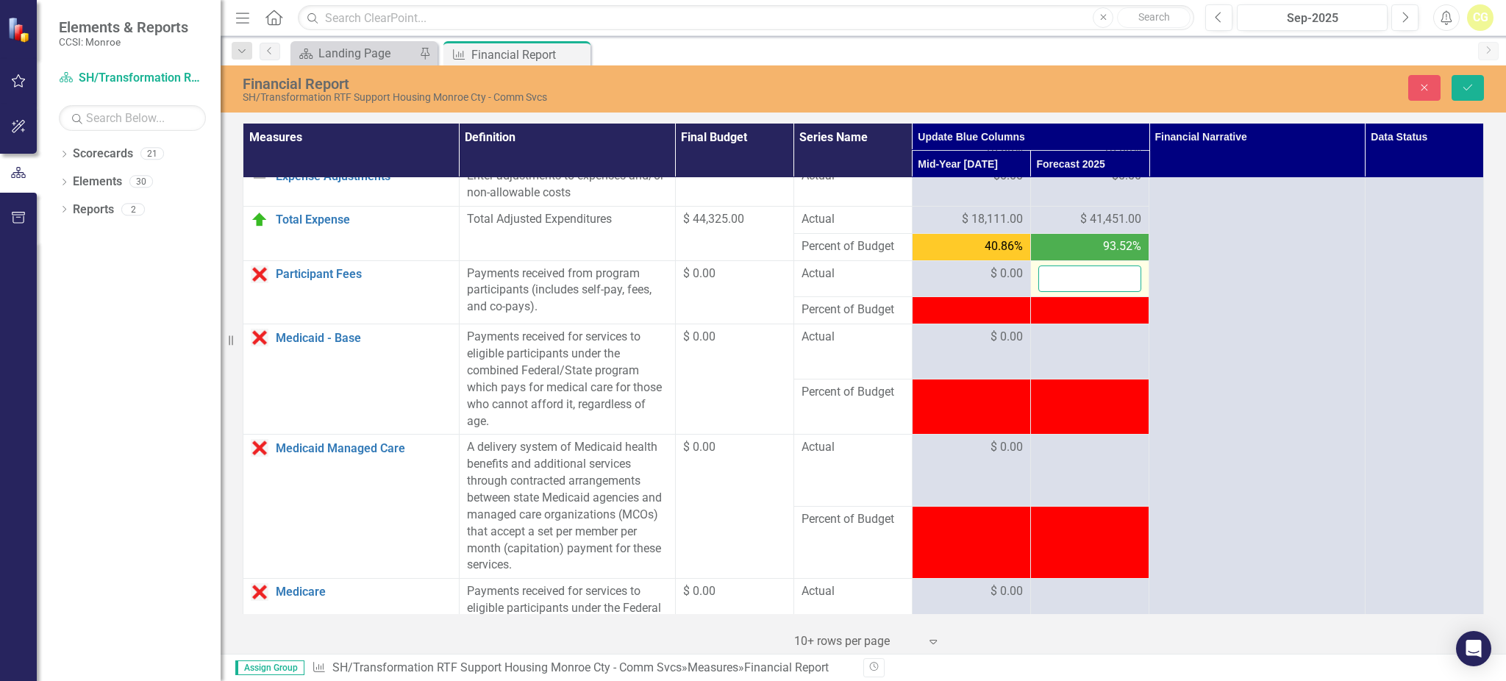
click at [1069, 293] on input "number" at bounding box center [1089, 278] width 103 height 27
type input "0"
click at [1073, 346] on div at bounding box center [1089, 338] width 103 height 18
click at [1072, 346] on div at bounding box center [1089, 338] width 103 height 18
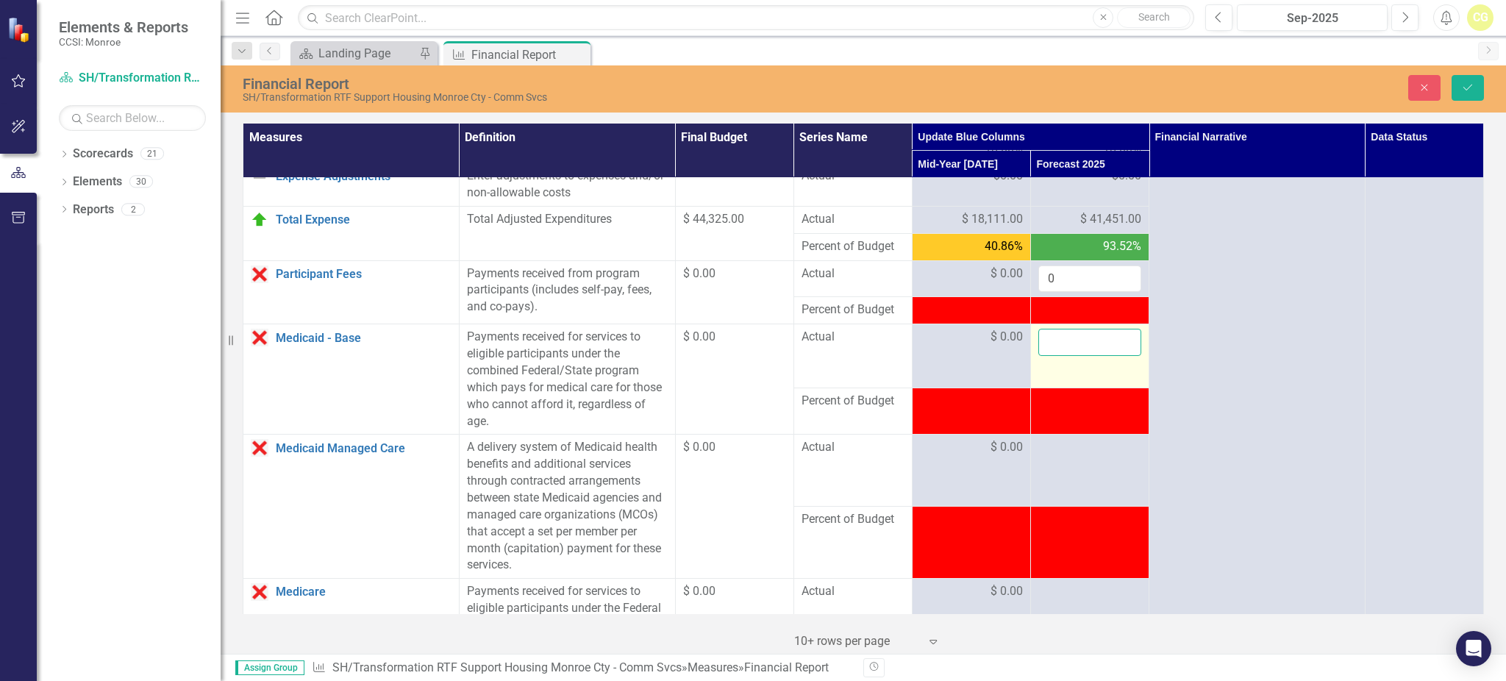
click at [1072, 356] on input "number" at bounding box center [1089, 342] width 103 height 27
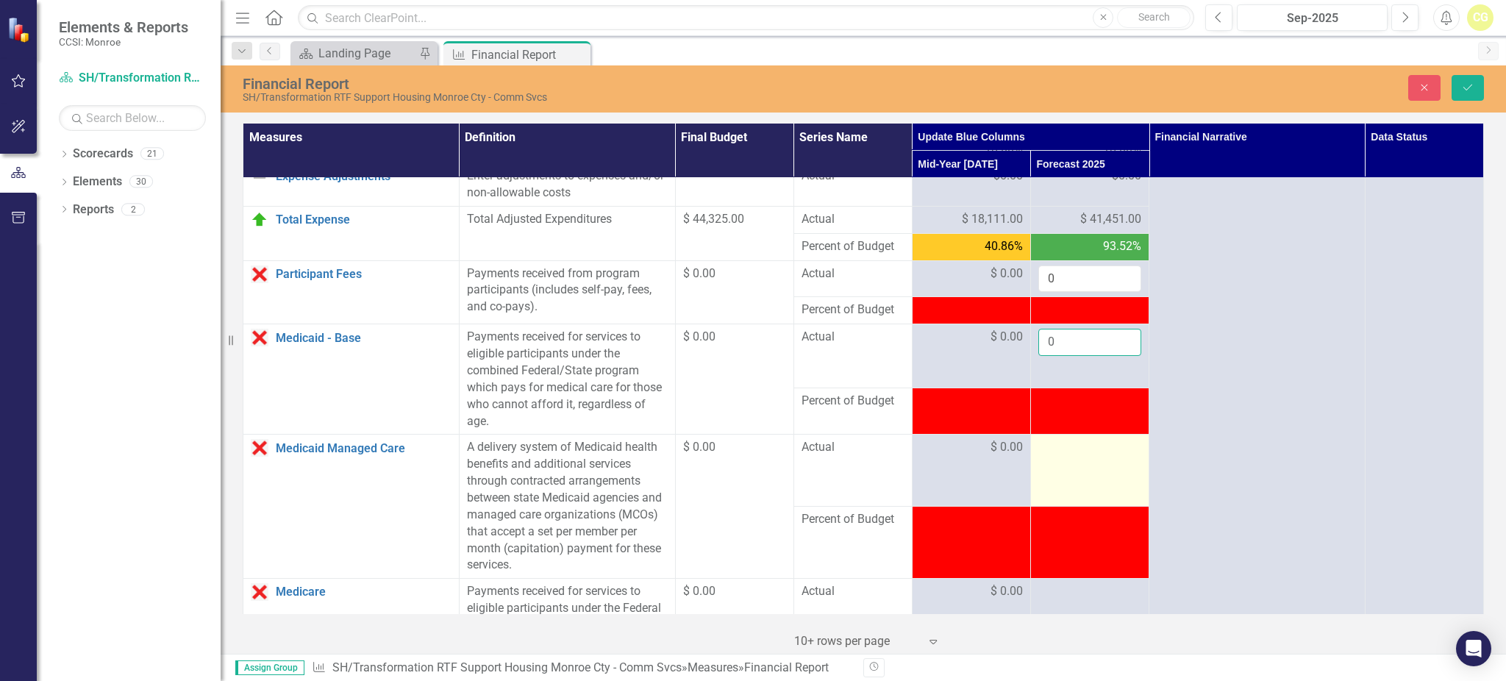
type input "0"
click at [1070, 475] on td at bounding box center [1089, 470] width 118 height 72
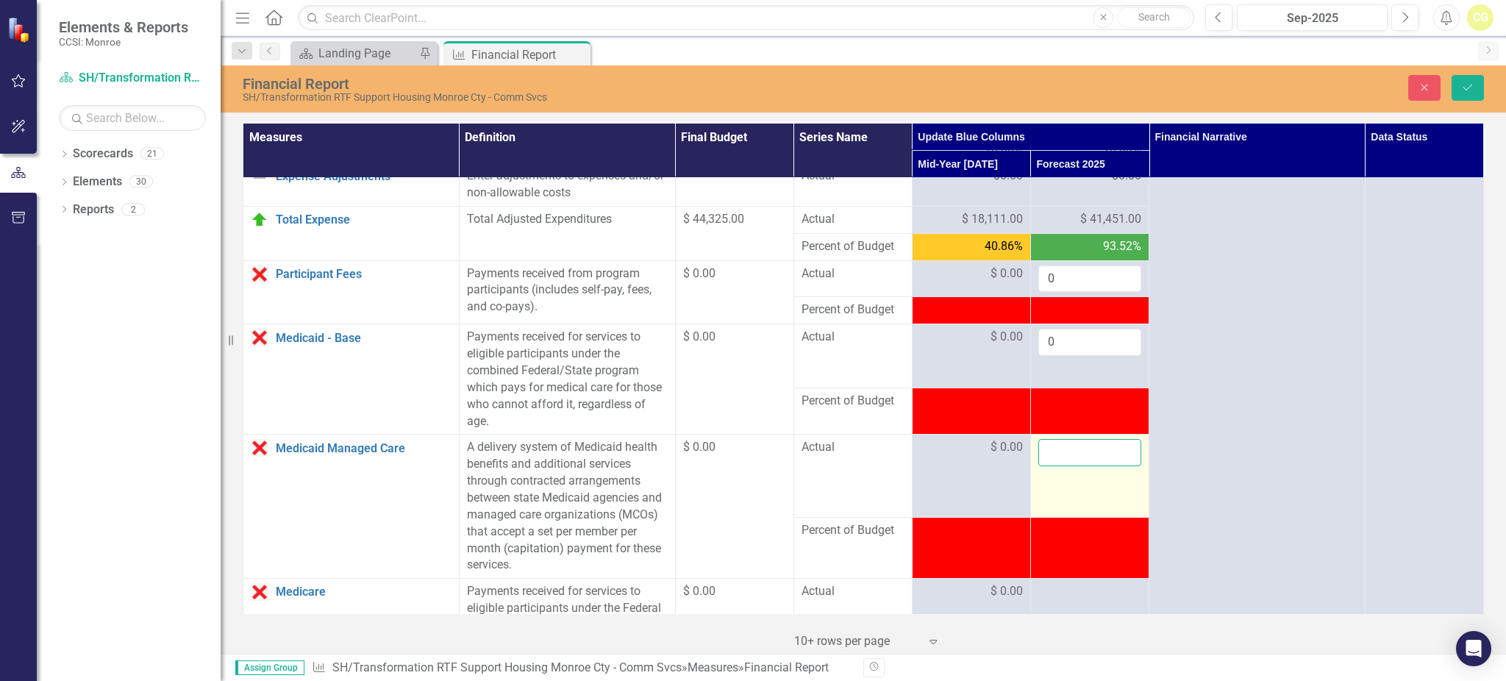
click at [1070, 466] on input "number" at bounding box center [1089, 452] width 103 height 27
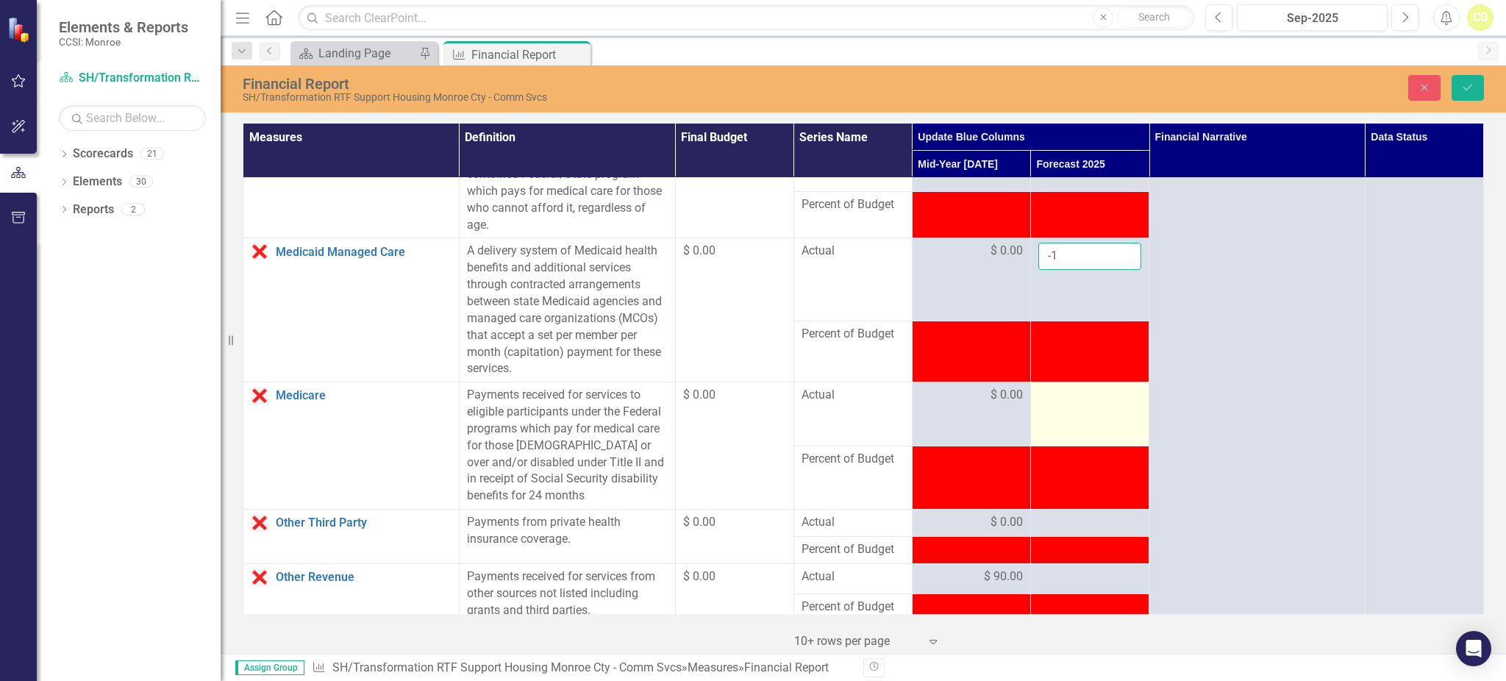
type input "-1"
click at [1071, 404] on div at bounding box center [1089, 396] width 103 height 18
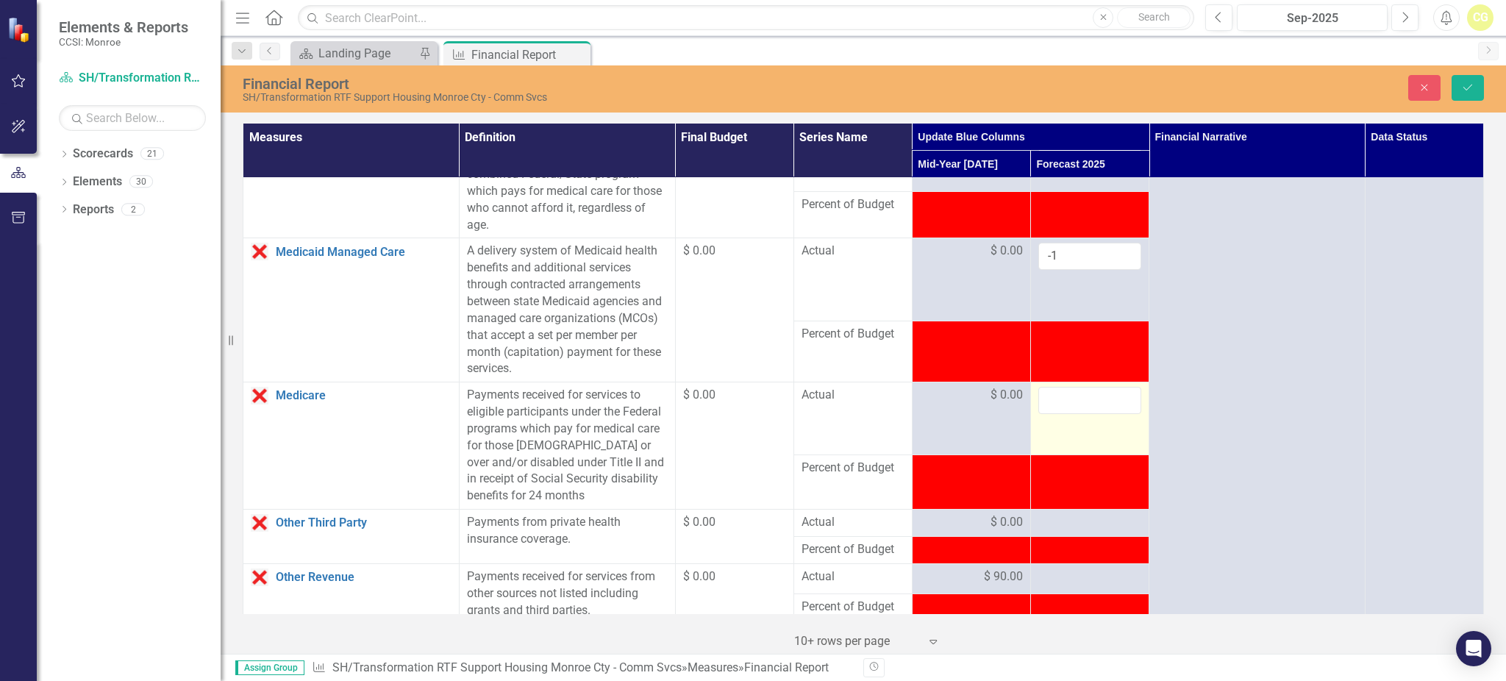
click at [1071, 409] on input "number" at bounding box center [1089, 400] width 103 height 27
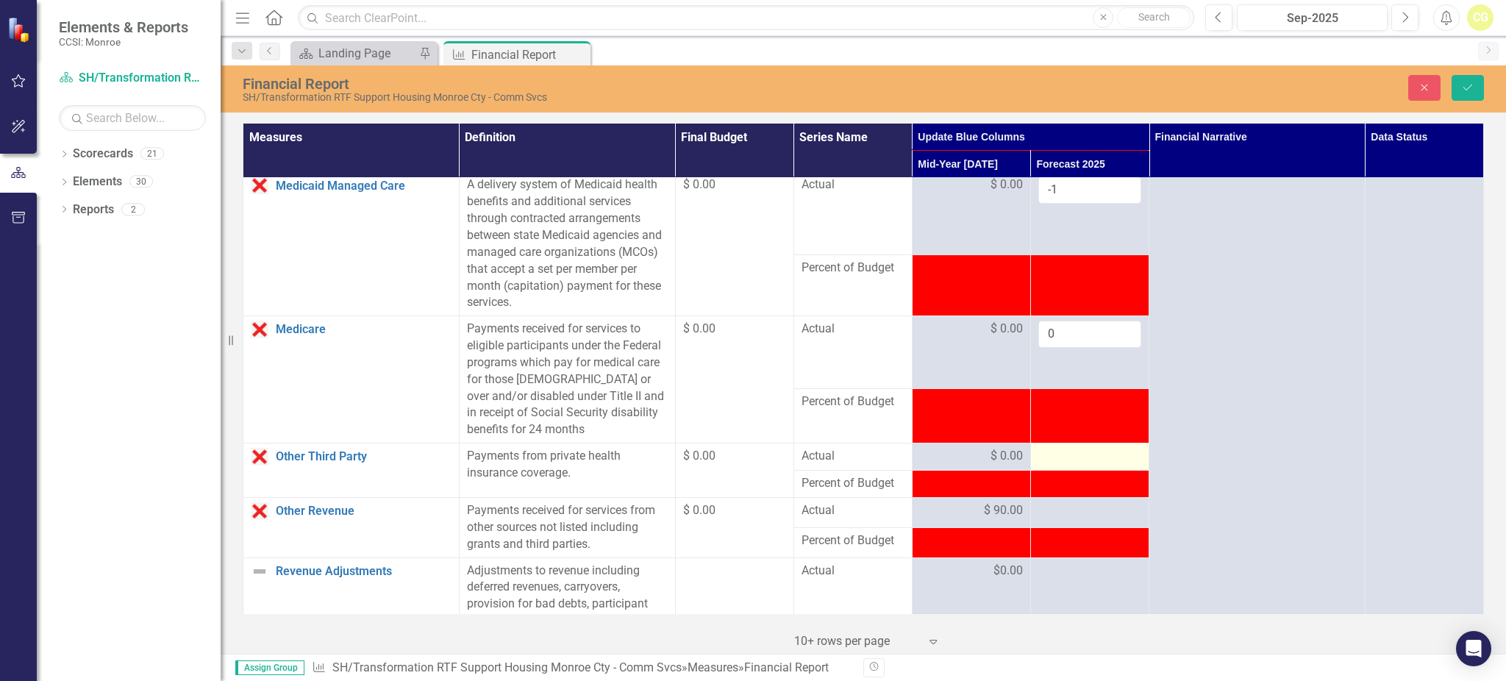
scroll to position [980, 0]
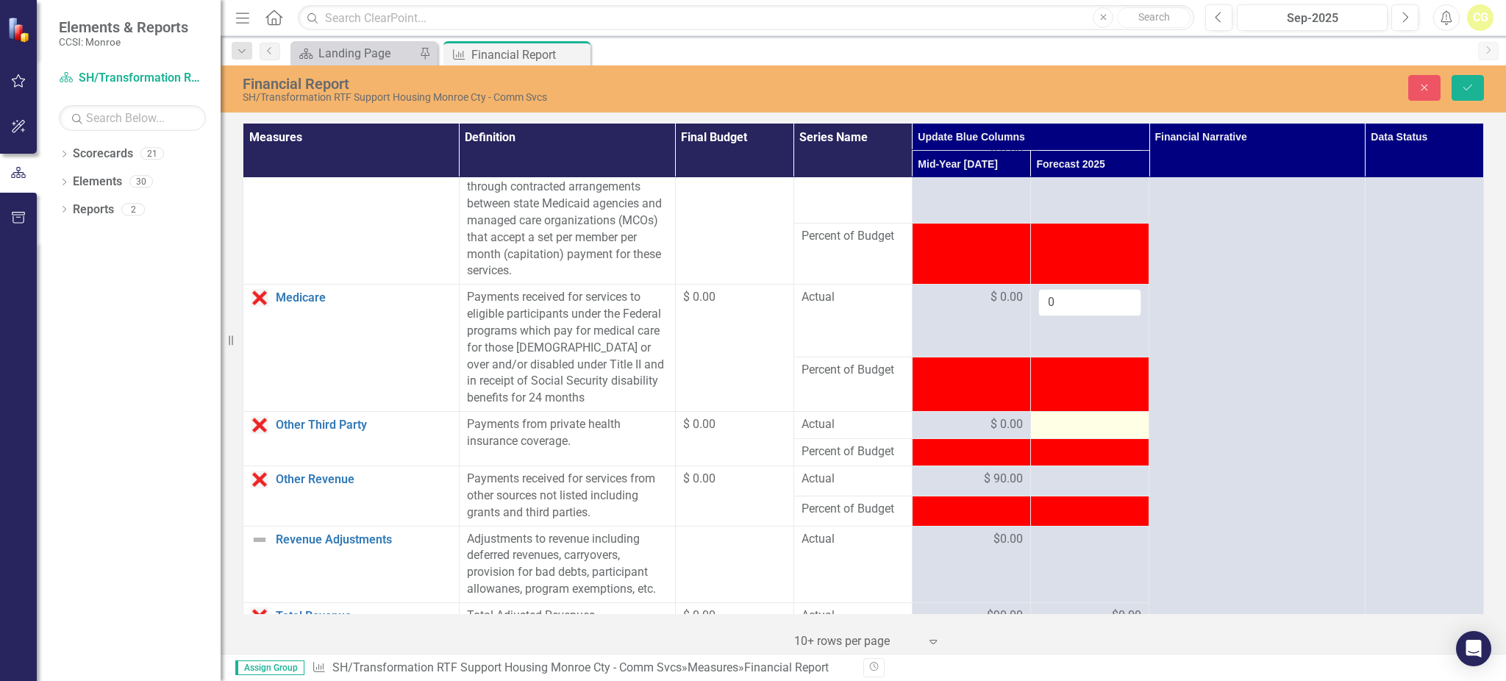
type input "0"
click at [1050, 434] on div at bounding box center [1089, 425] width 103 height 18
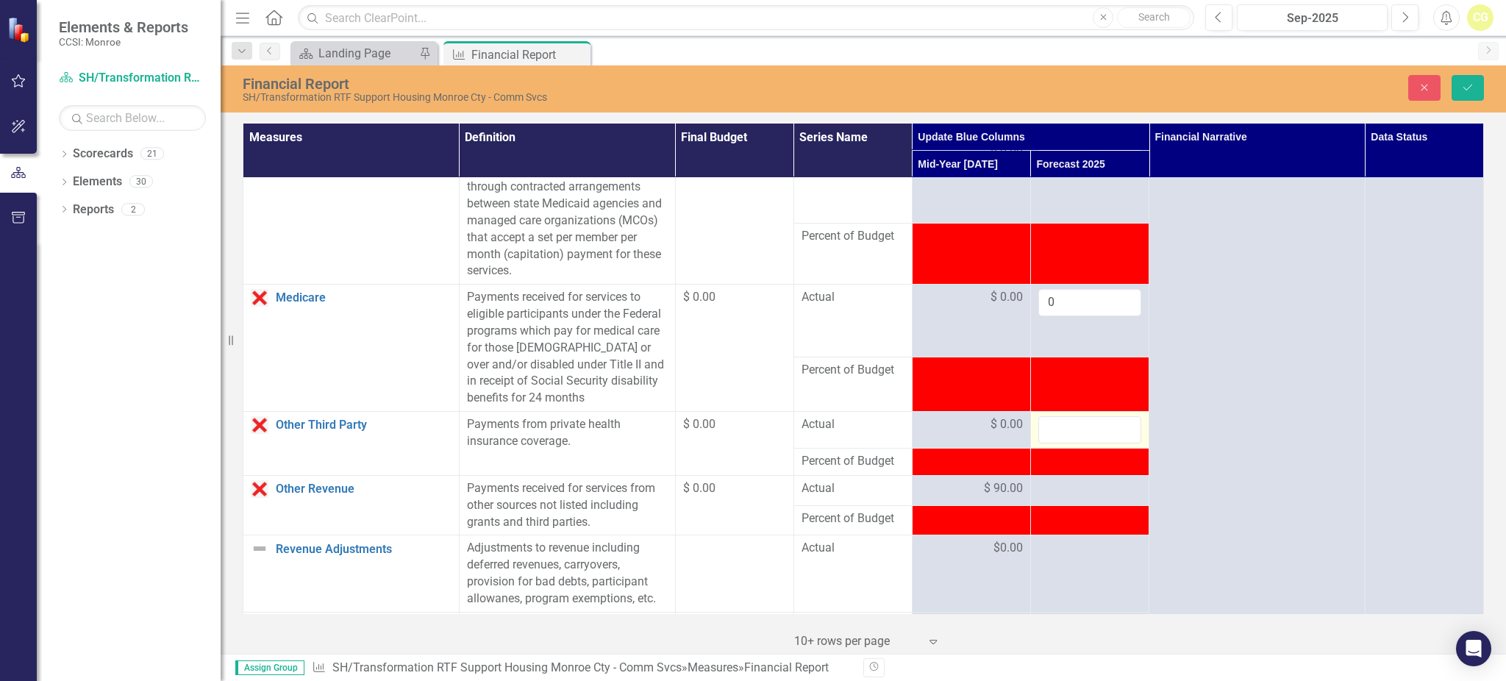
click at [1050, 442] on input "number" at bounding box center [1089, 429] width 103 height 27
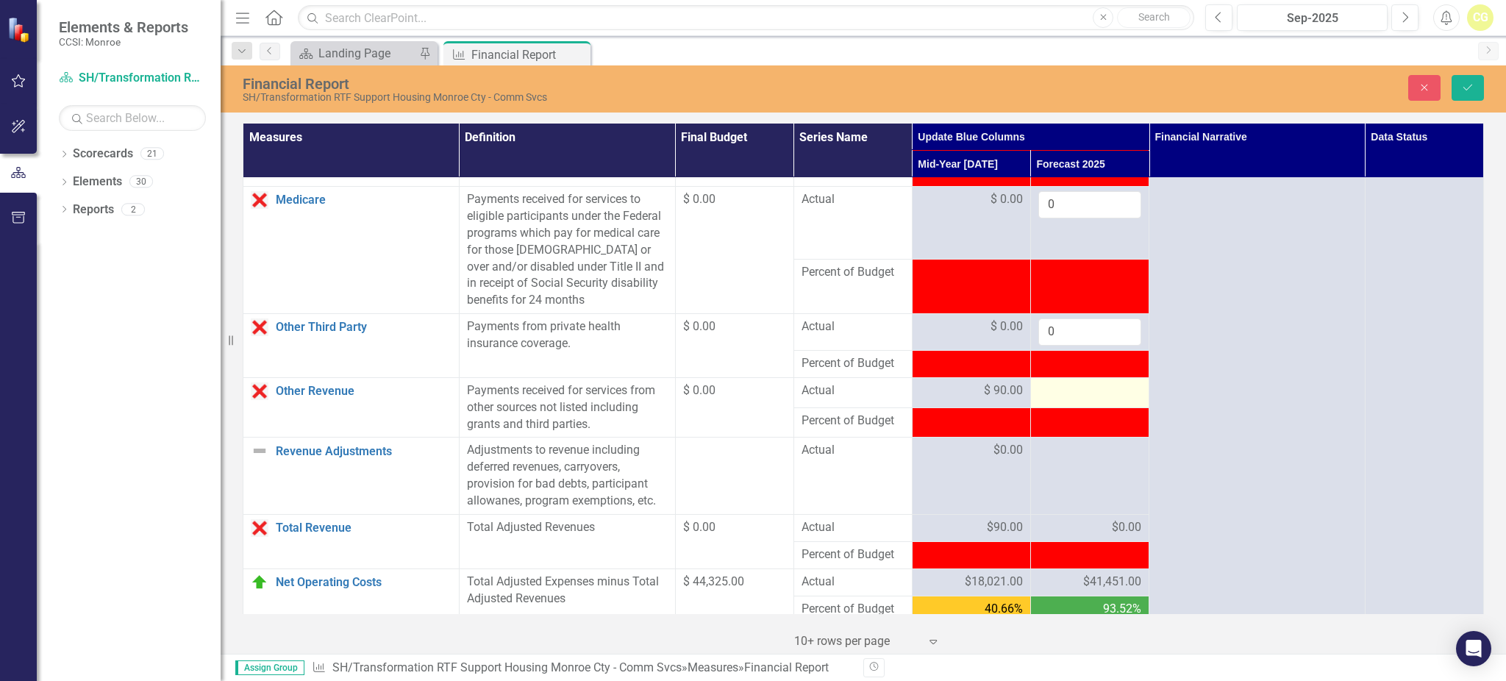
type input "0"
click at [1057, 407] on td at bounding box center [1089, 392] width 118 height 30
click at [1061, 400] on div at bounding box center [1089, 391] width 103 height 18
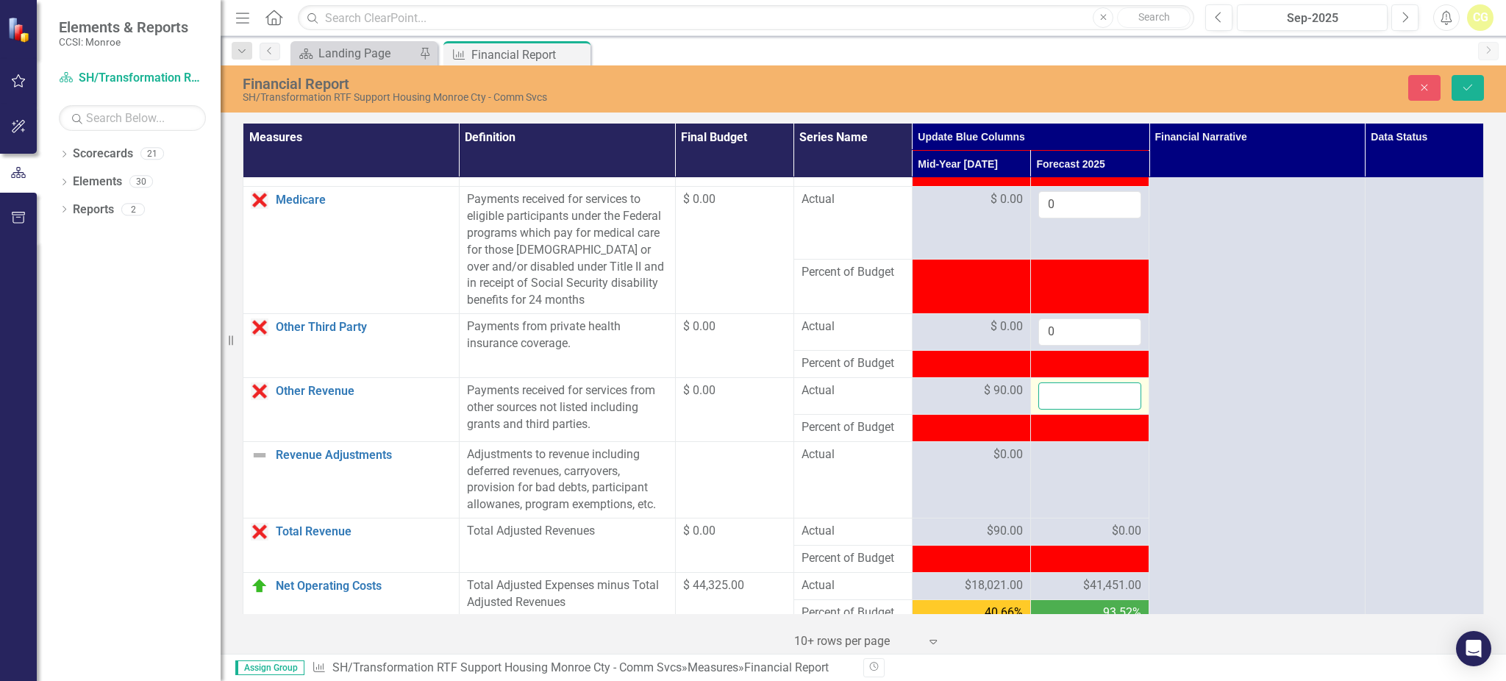
click at [1062, 409] on input "number" at bounding box center [1089, 395] width 103 height 27
type input "120"
click at [1042, 464] on div at bounding box center [1089, 455] width 103 height 18
click at [1042, 488] on td at bounding box center [1089, 479] width 118 height 76
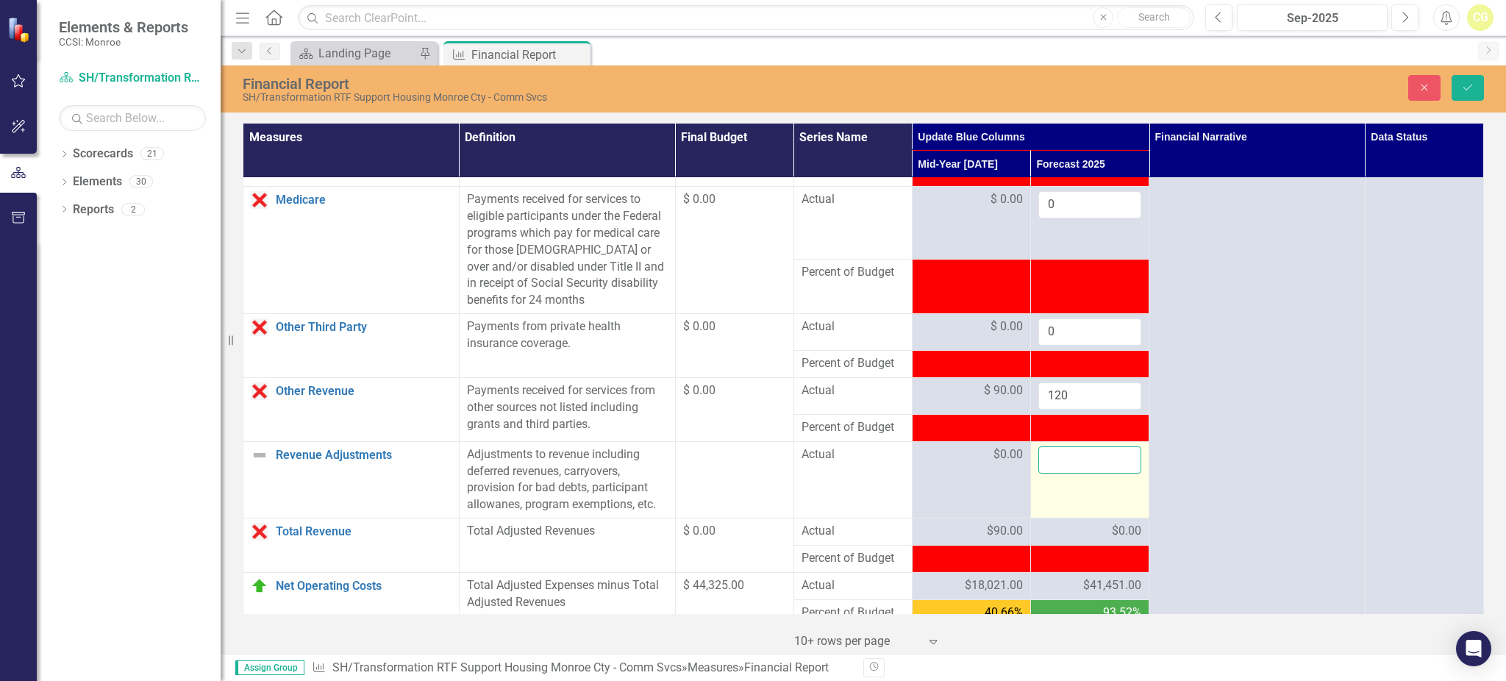
click at [1047, 473] on input "number" at bounding box center [1089, 459] width 103 height 27
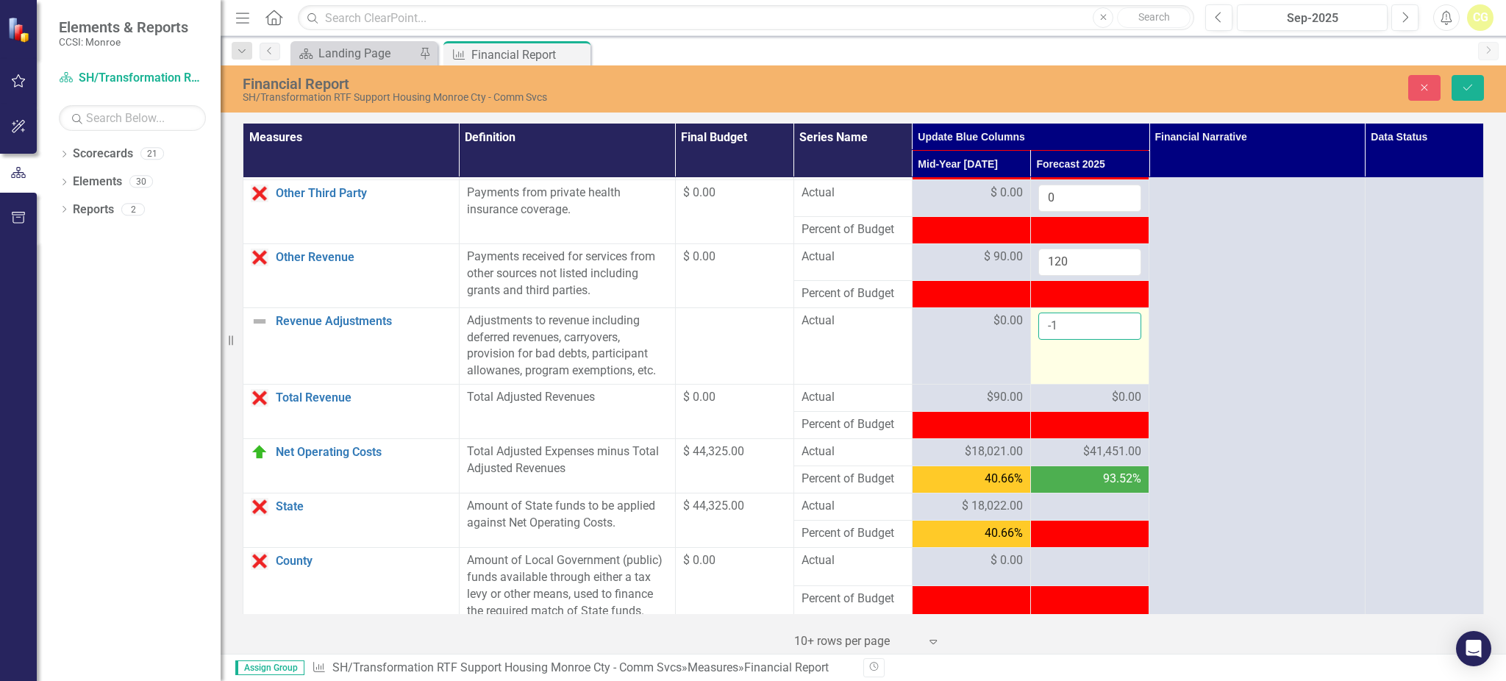
scroll to position [1274, 0]
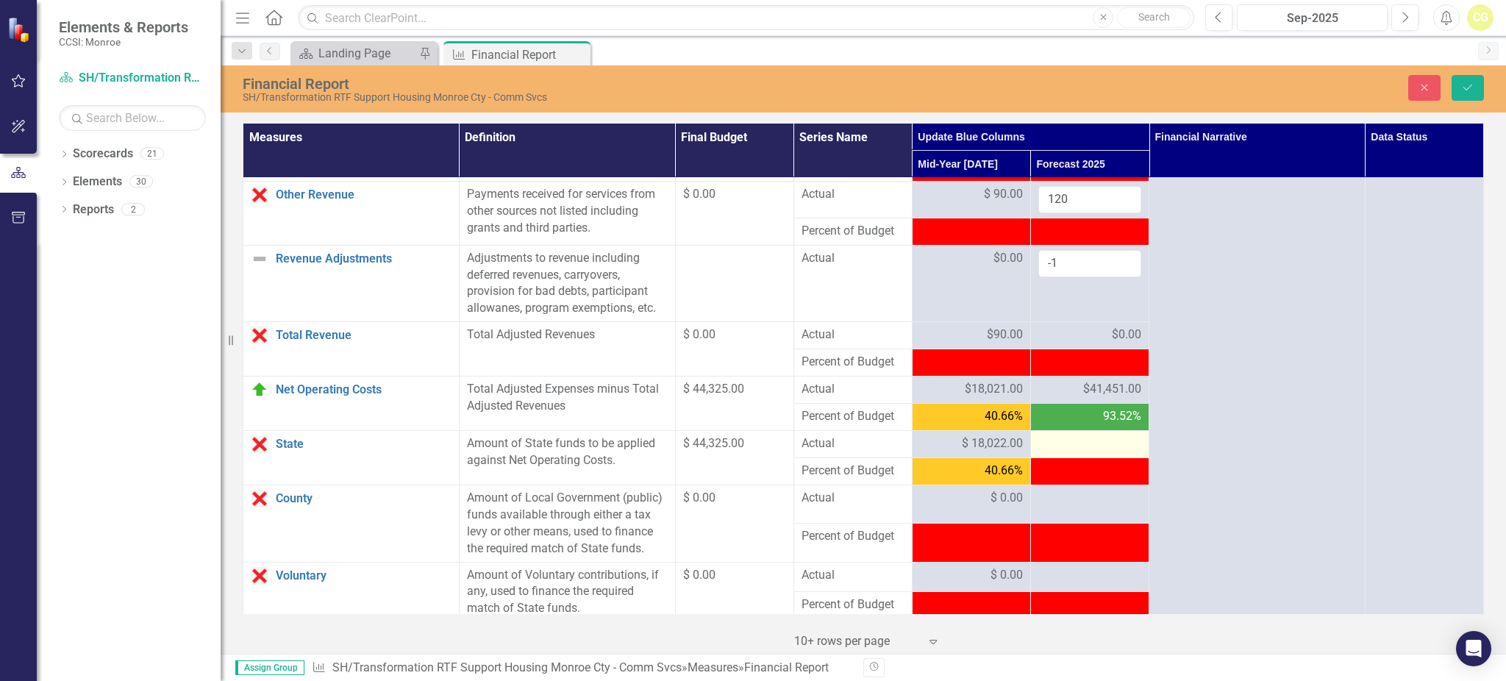
click at [1053, 453] on div at bounding box center [1089, 444] width 103 height 18
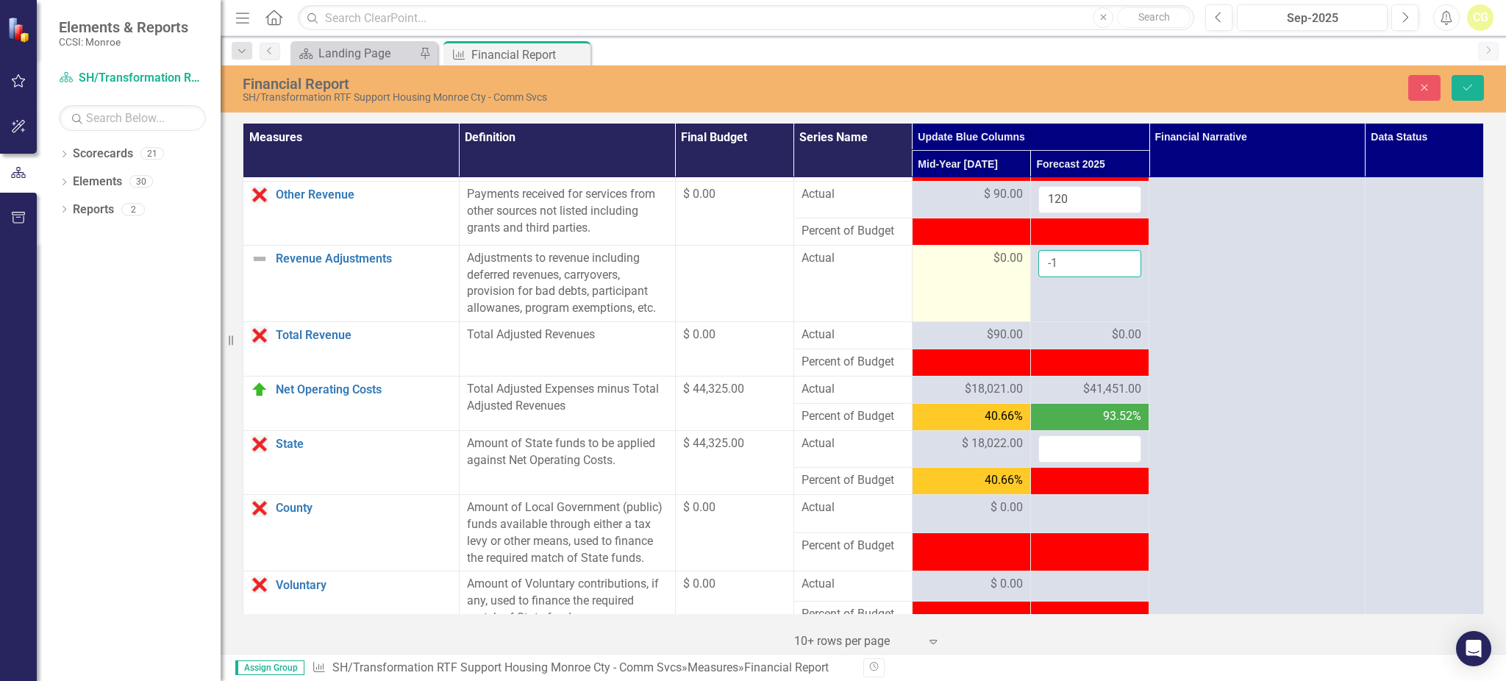
drag, startPoint x: 1089, startPoint y: 276, endPoint x: 971, endPoint y: 281, distance: 117.7
click at [971, 281] on tr "Revenue Adjustments Link Open Element Adjustments to revenue including deferred…" at bounding box center [863, 283] width 1240 height 76
type input "0"
click at [1470, 91] on icon "Save" at bounding box center [1467, 87] width 13 height 10
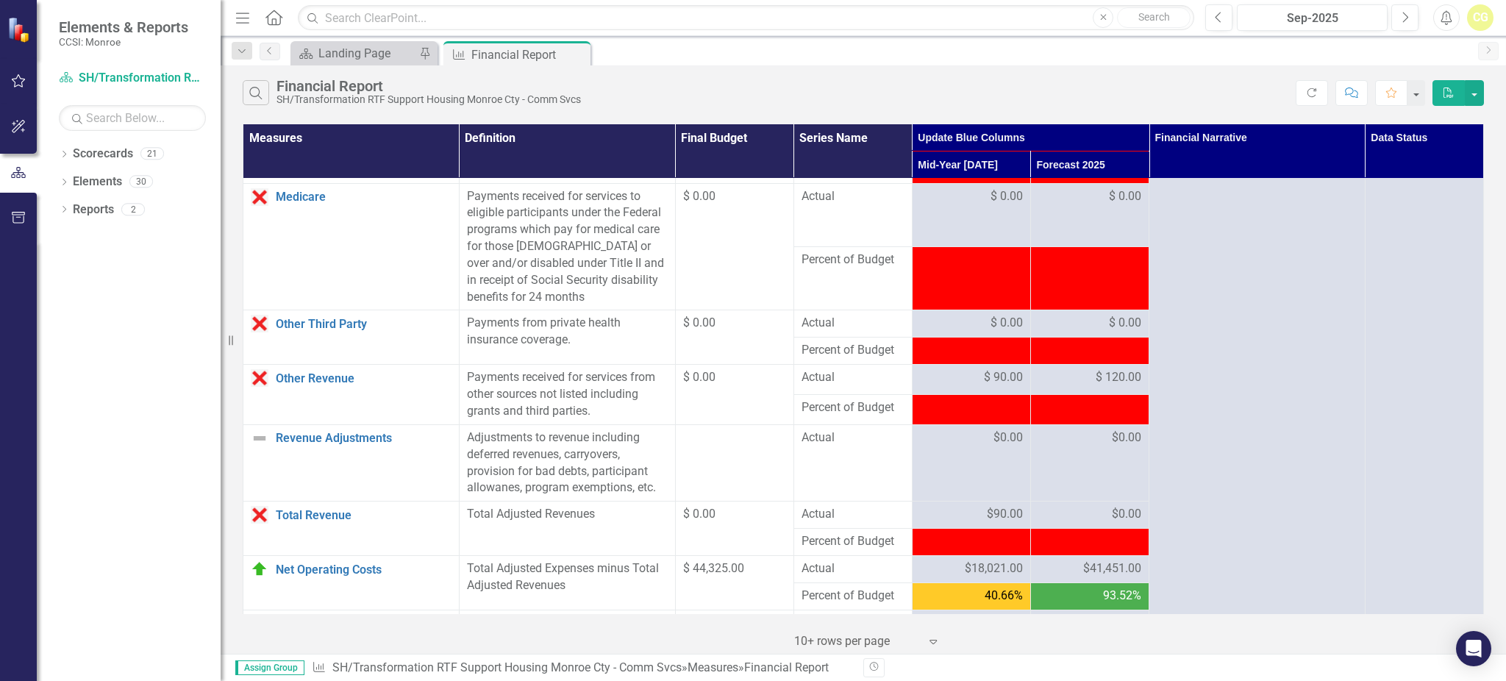
scroll to position [784, 0]
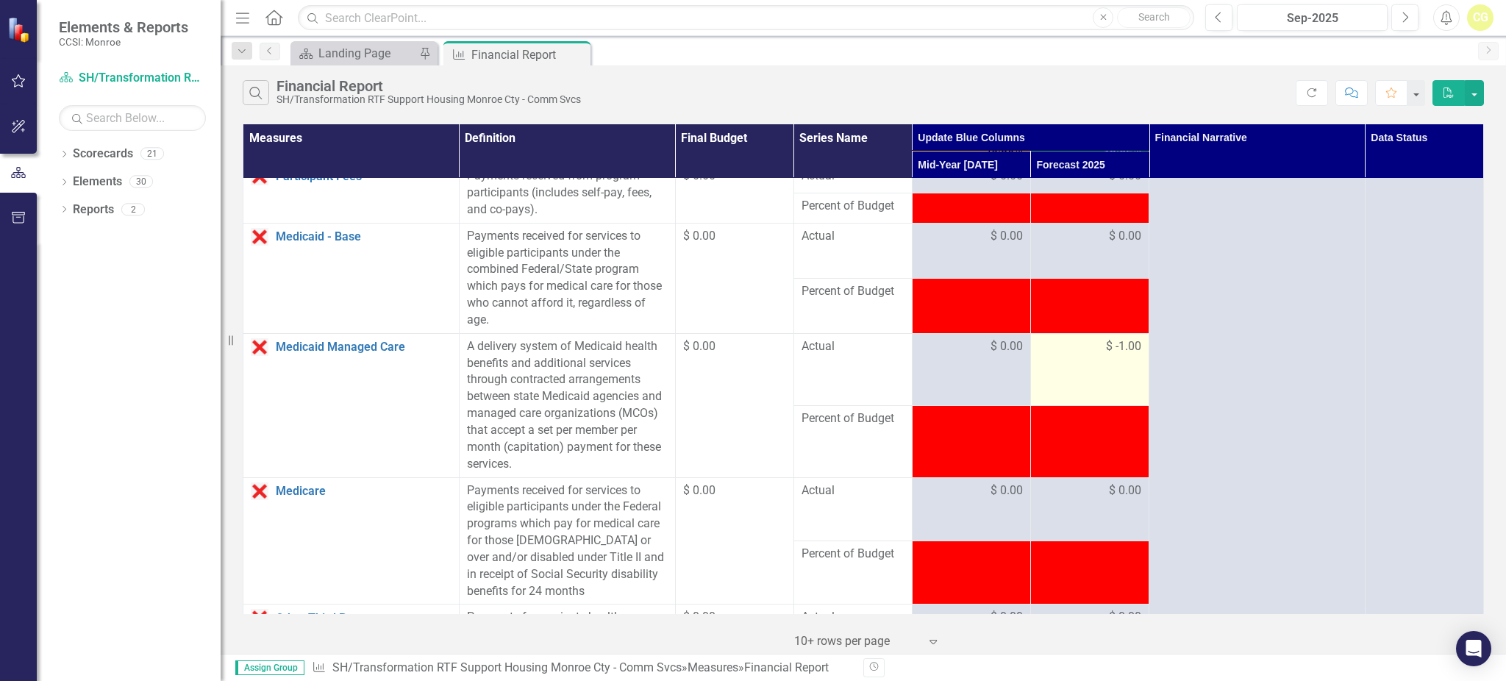
click at [1132, 356] on div "$ -1.00" at bounding box center [1089, 347] width 103 height 18
click at [1111, 355] on span "$ -1.00" at bounding box center [1123, 346] width 35 height 17
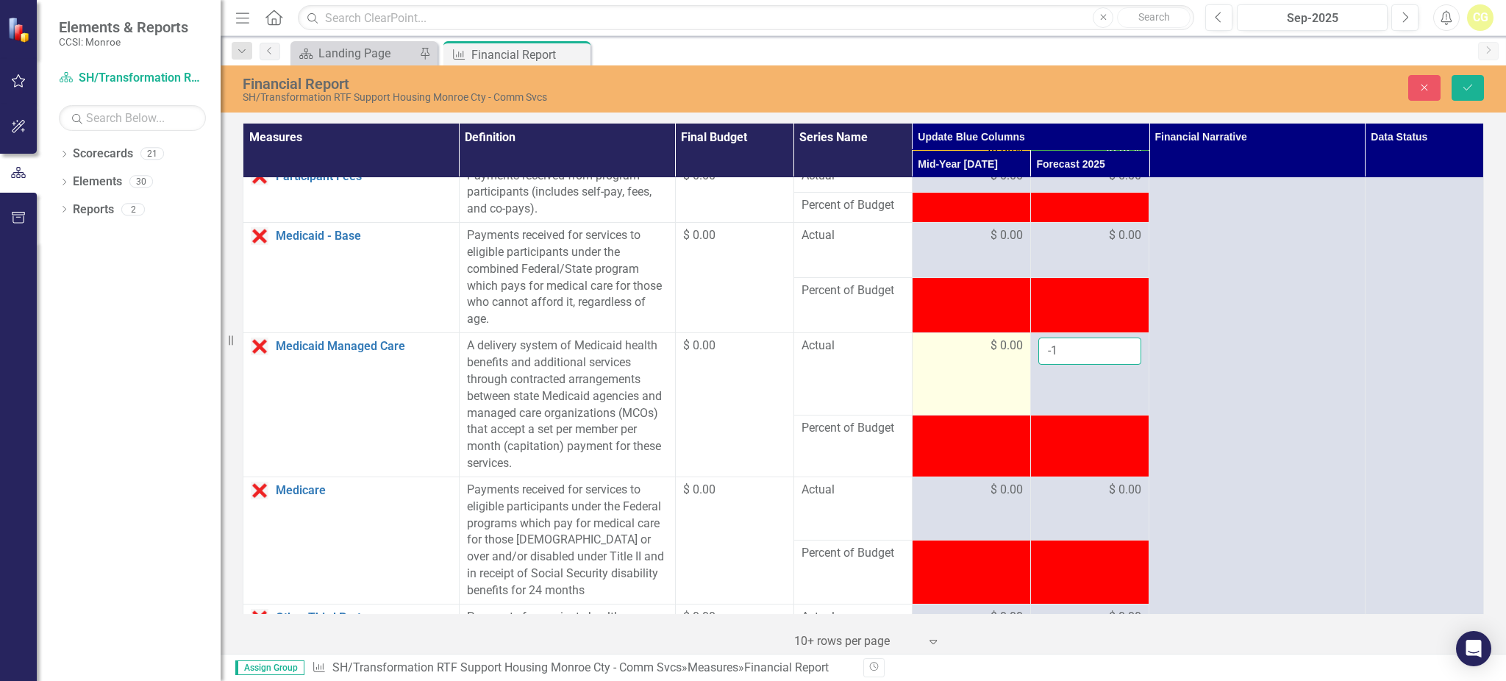
drag, startPoint x: 1063, startPoint y: 365, endPoint x: 987, endPoint y: 369, distance: 76.5
click at [987, 369] on tr "Medicaid Managed Care Link Open Element A delivery system of Medicaid health be…" at bounding box center [863, 374] width 1240 height 82
type input "0"
click at [1056, 469] on td at bounding box center [1089, 445] width 118 height 61
click at [1467, 87] on icon "Save" at bounding box center [1467, 87] width 13 height 10
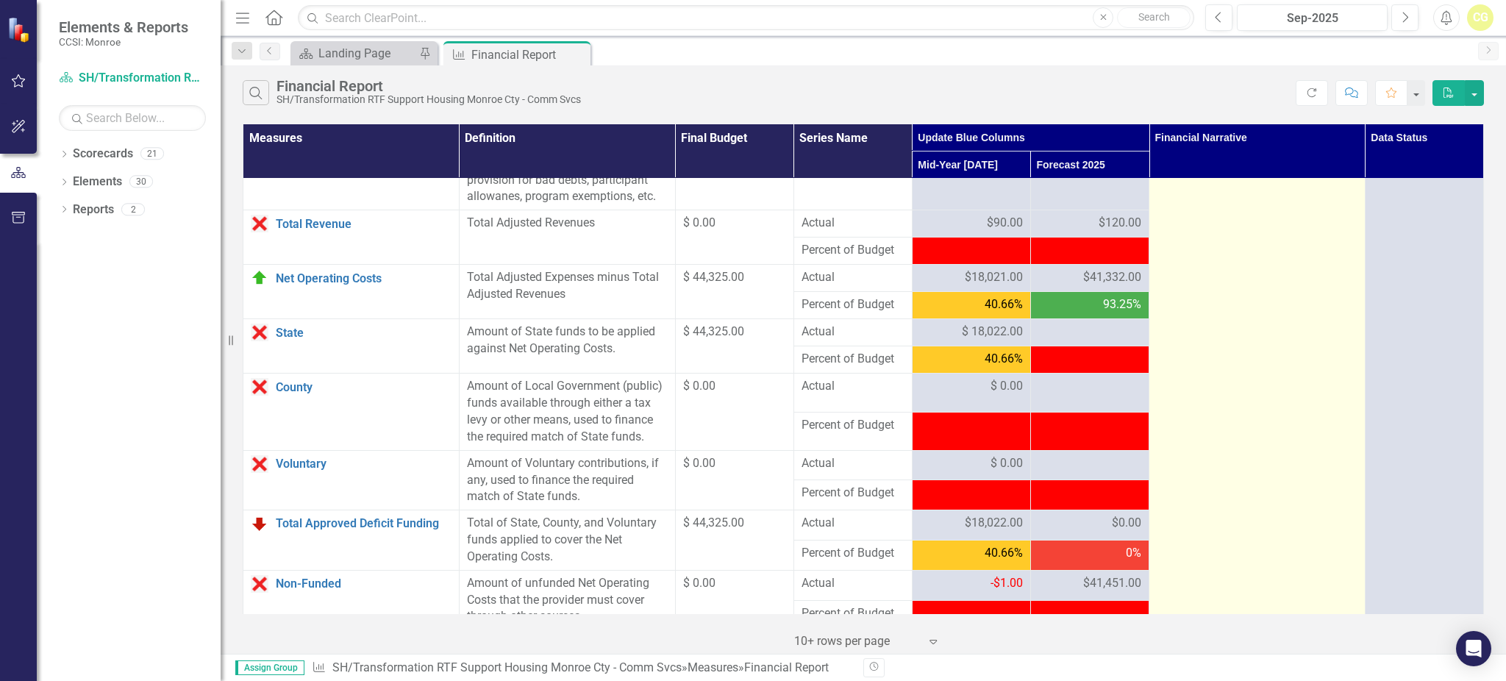
scroll to position [1372, 0]
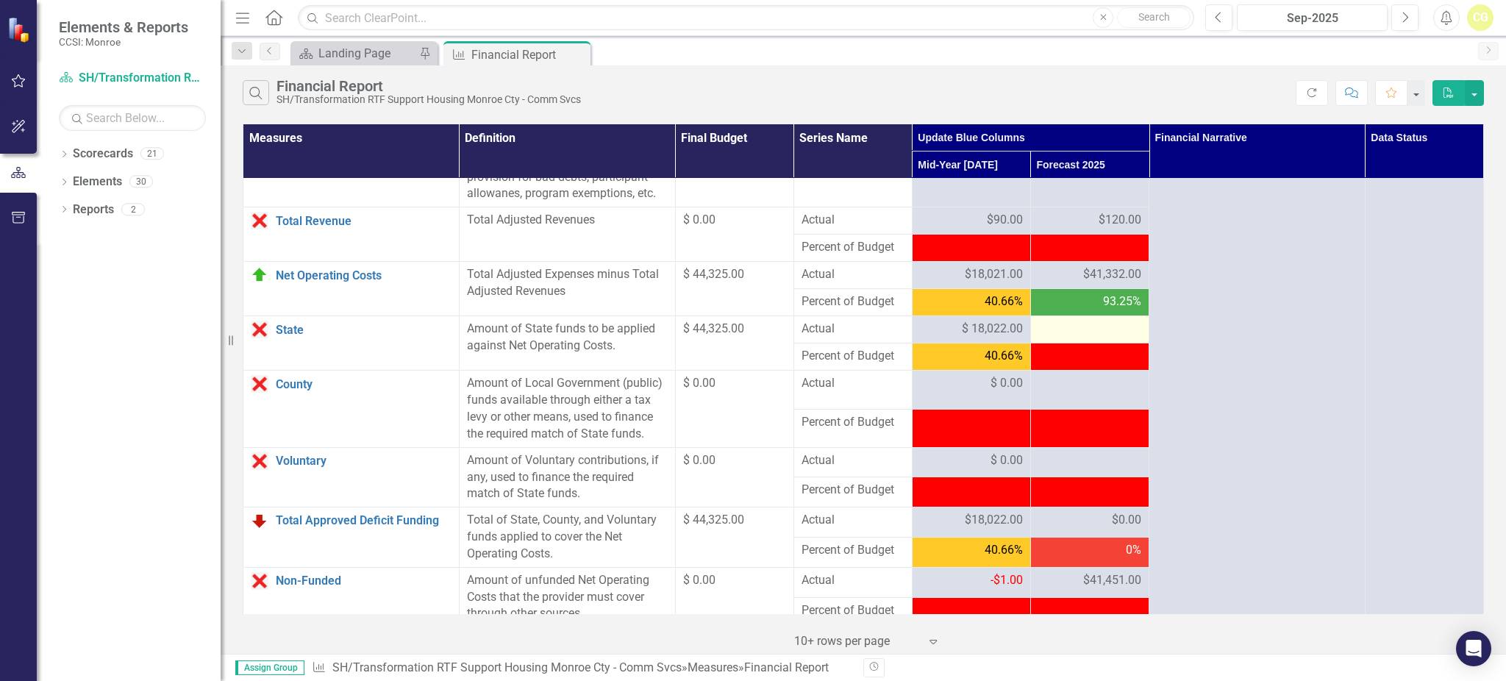
click at [1078, 338] on td at bounding box center [1089, 329] width 118 height 27
click at [1075, 338] on div at bounding box center [1089, 330] width 103 height 18
click at [1074, 338] on div at bounding box center [1089, 330] width 103 height 18
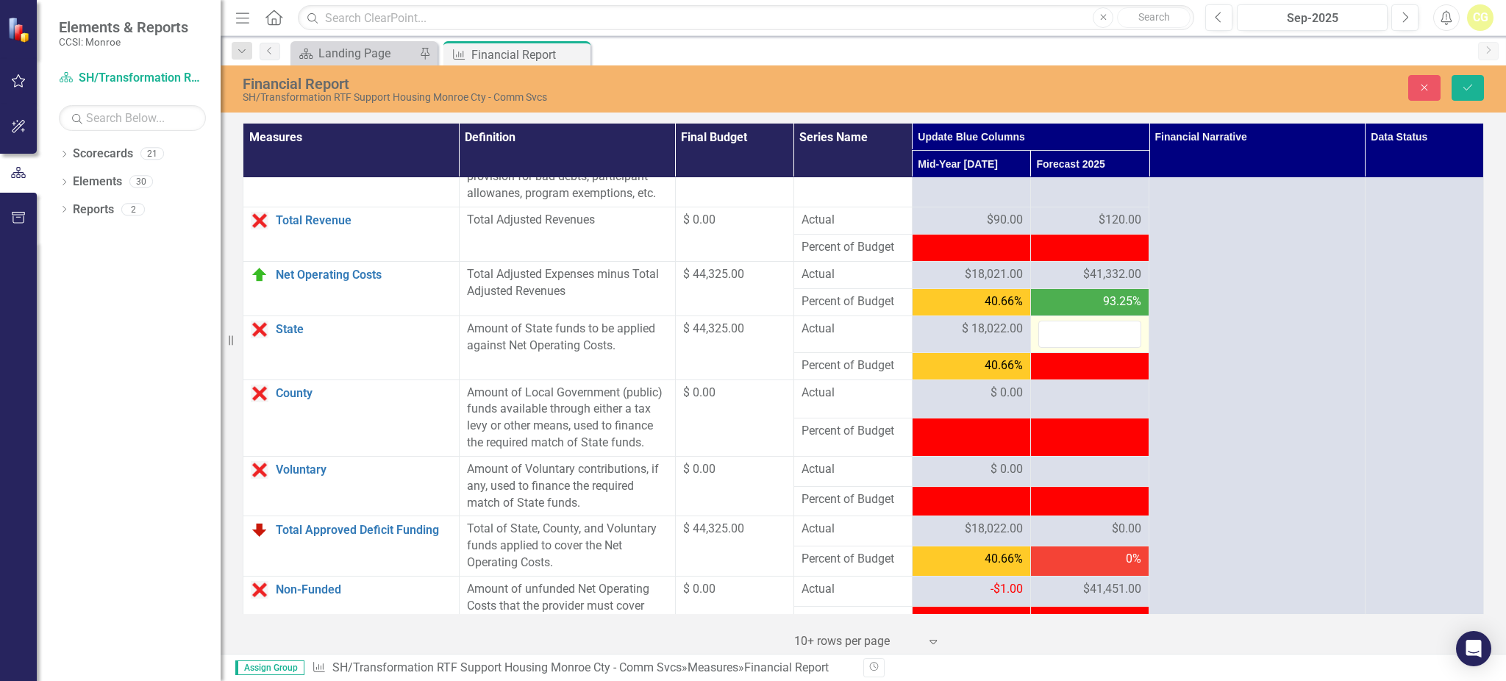
click at [1074, 348] on input "number" at bounding box center [1089, 334] width 103 height 27
type input "41332"
click at [1096, 418] on td at bounding box center [1089, 398] width 118 height 38
click at [1096, 402] on div at bounding box center [1089, 393] width 103 height 18
click at [1088, 418] on td at bounding box center [1089, 398] width 118 height 38
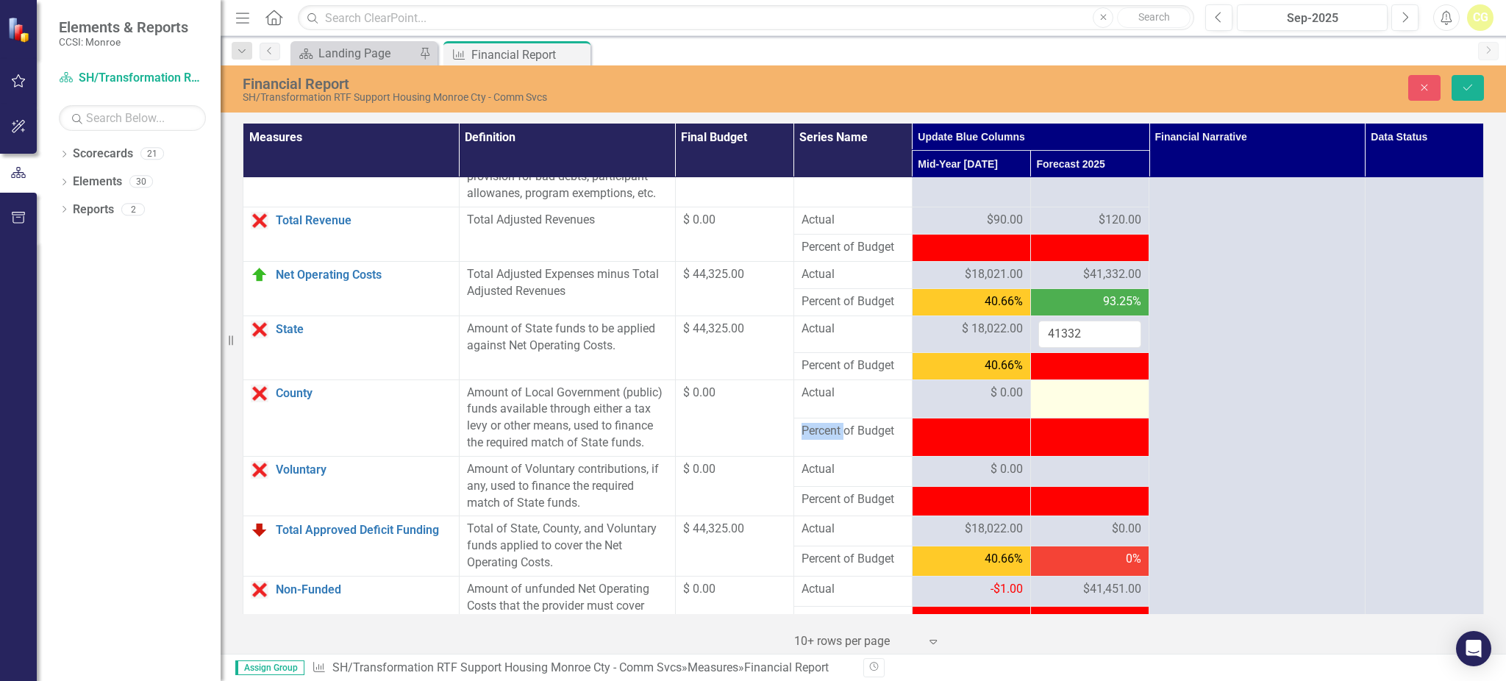
click at [1088, 418] on td at bounding box center [1089, 398] width 118 height 38
click at [1065, 412] on input "number" at bounding box center [1089, 397] width 103 height 27
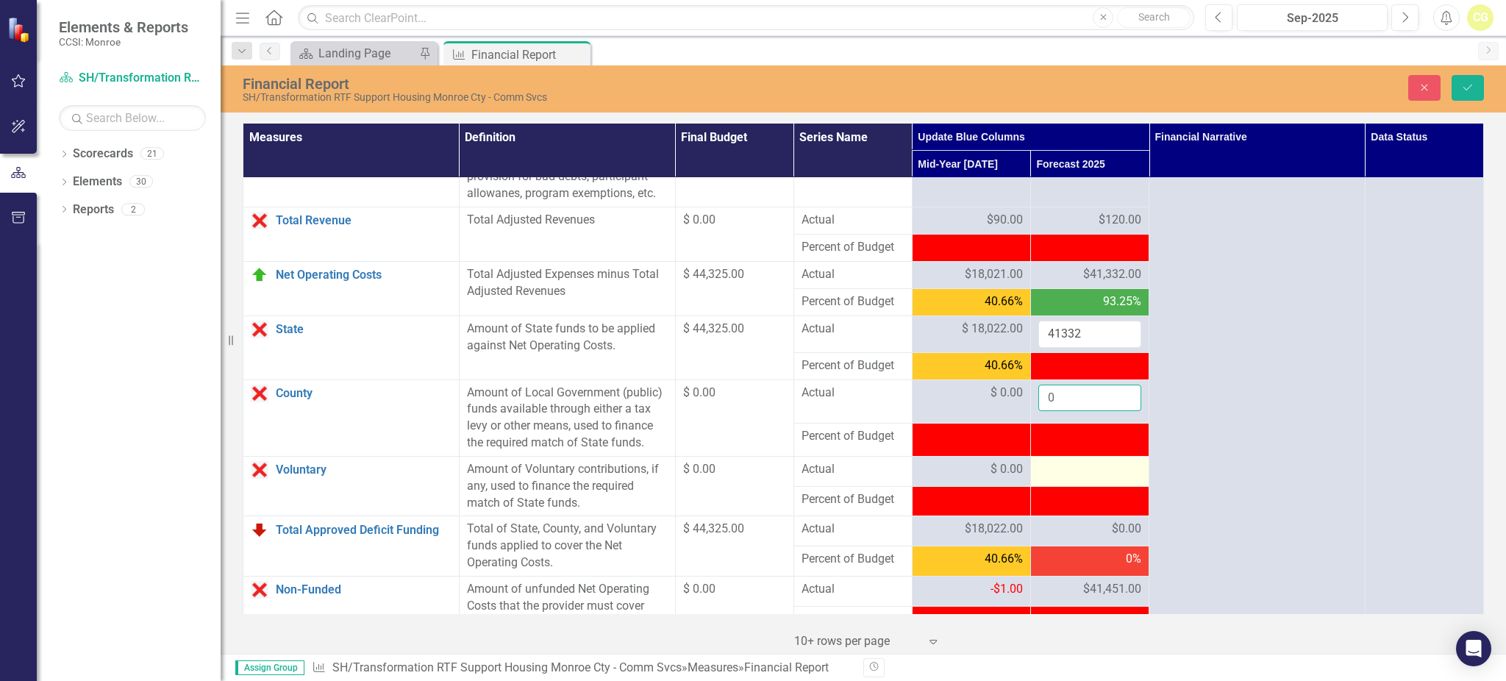
type input "0"
click at [1073, 479] on div at bounding box center [1089, 470] width 103 height 18
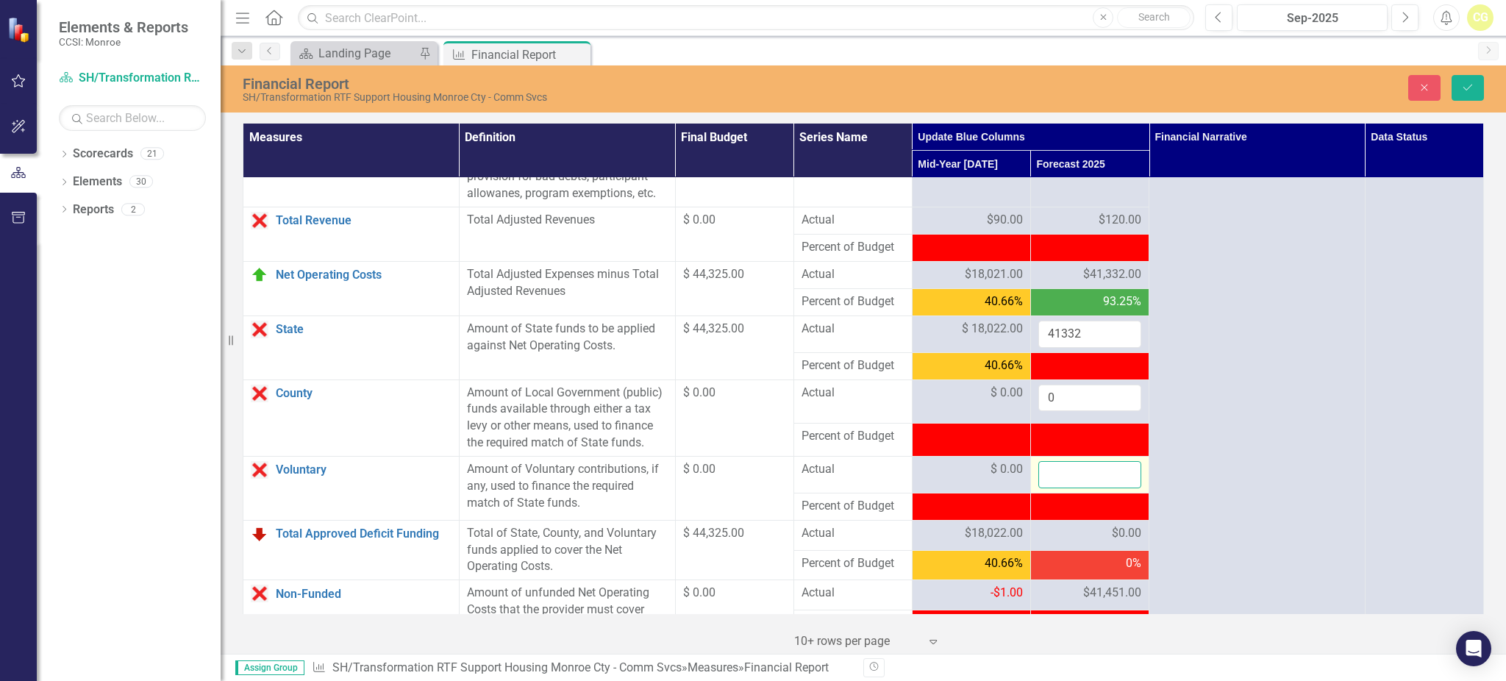
click at [1073, 488] on input "number" at bounding box center [1089, 474] width 103 height 27
type input "0"
click at [1076, 515] on div at bounding box center [1089, 507] width 103 height 18
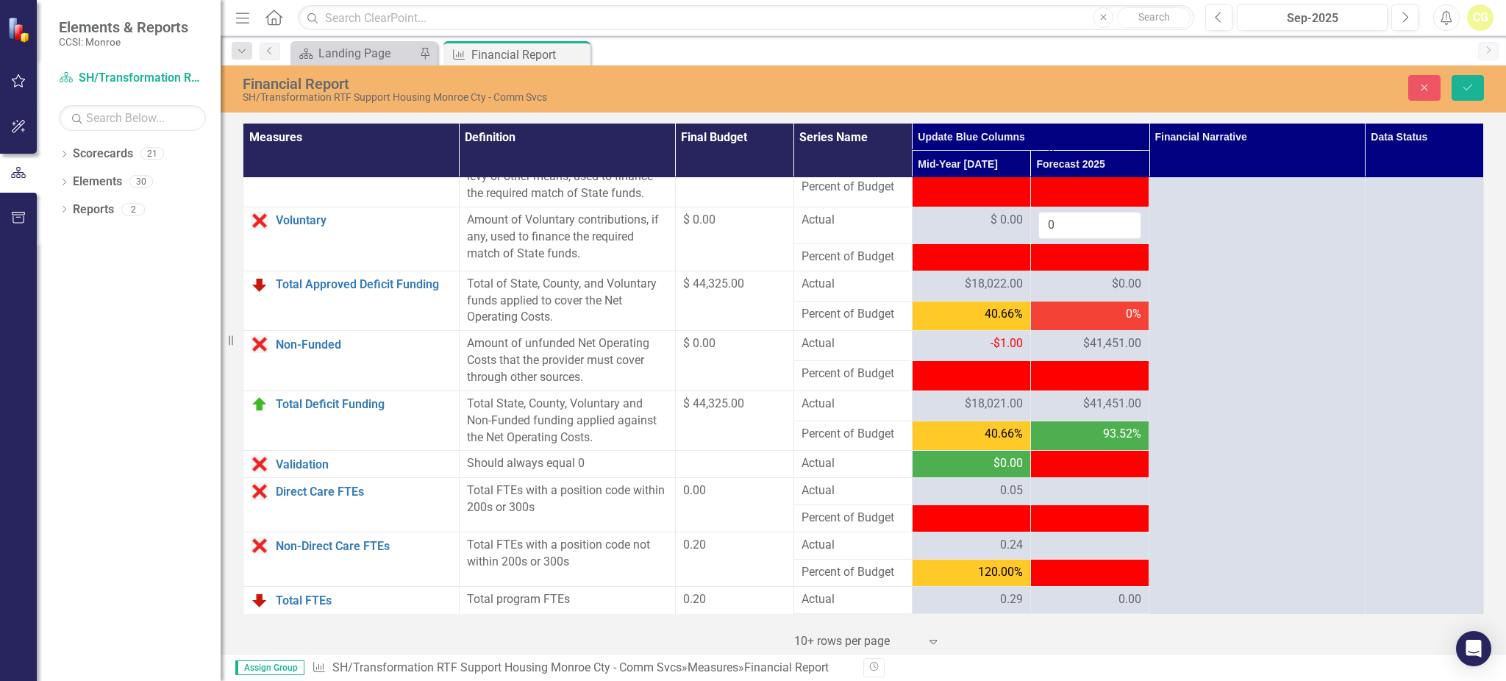
scroll to position [1666, 0]
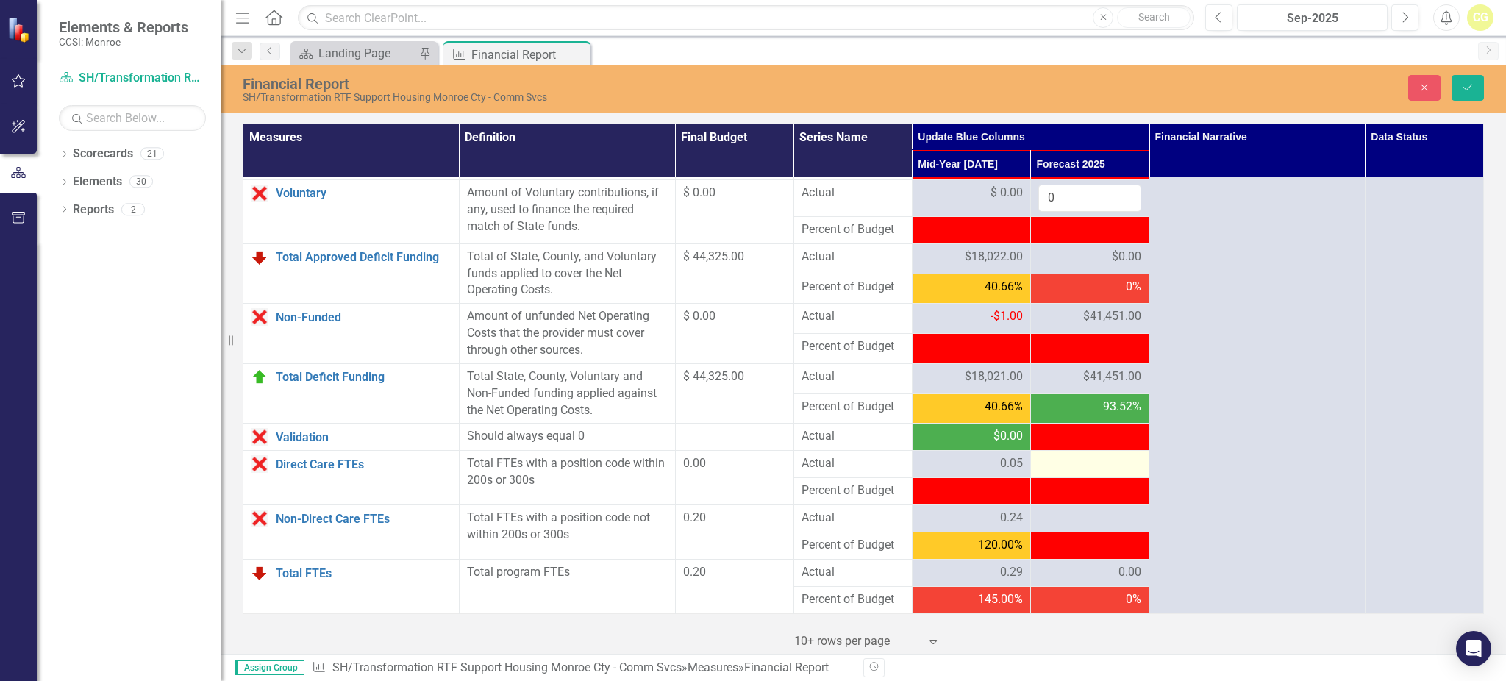
click at [1072, 470] on div at bounding box center [1089, 464] width 103 height 18
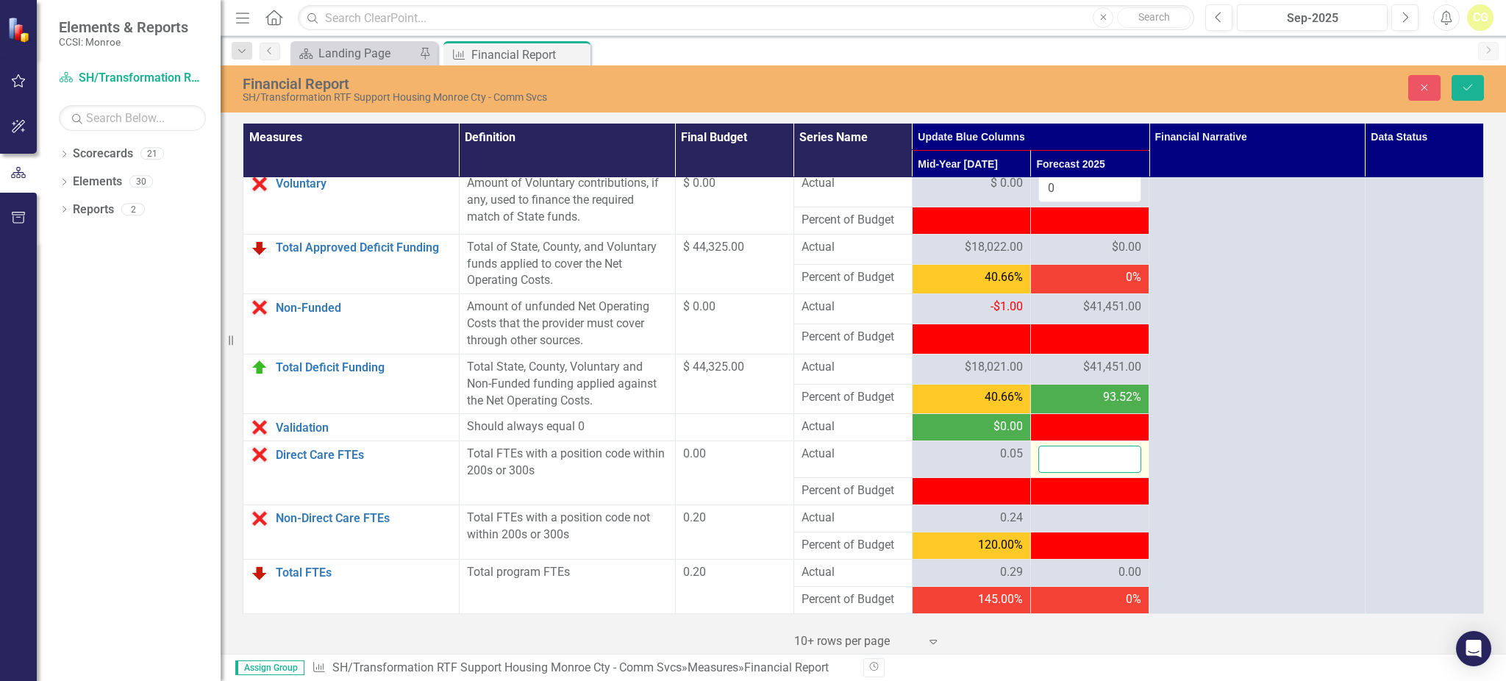
click at [1072, 468] on input "number" at bounding box center [1089, 458] width 103 height 27
type input ".05"
click at [1097, 527] on div at bounding box center [1089, 518] width 103 height 18
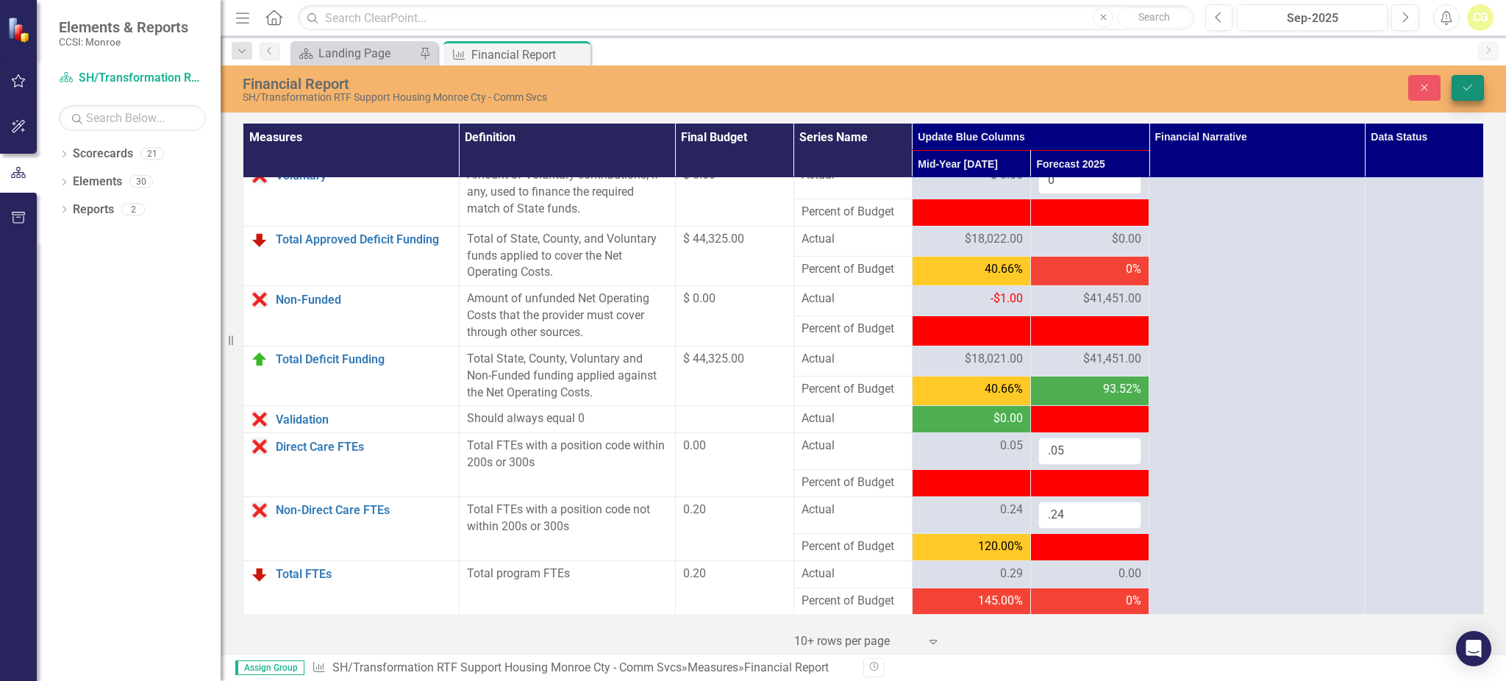
type input ".24"
click at [1461, 87] on icon "Save" at bounding box center [1467, 87] width 13 height 10
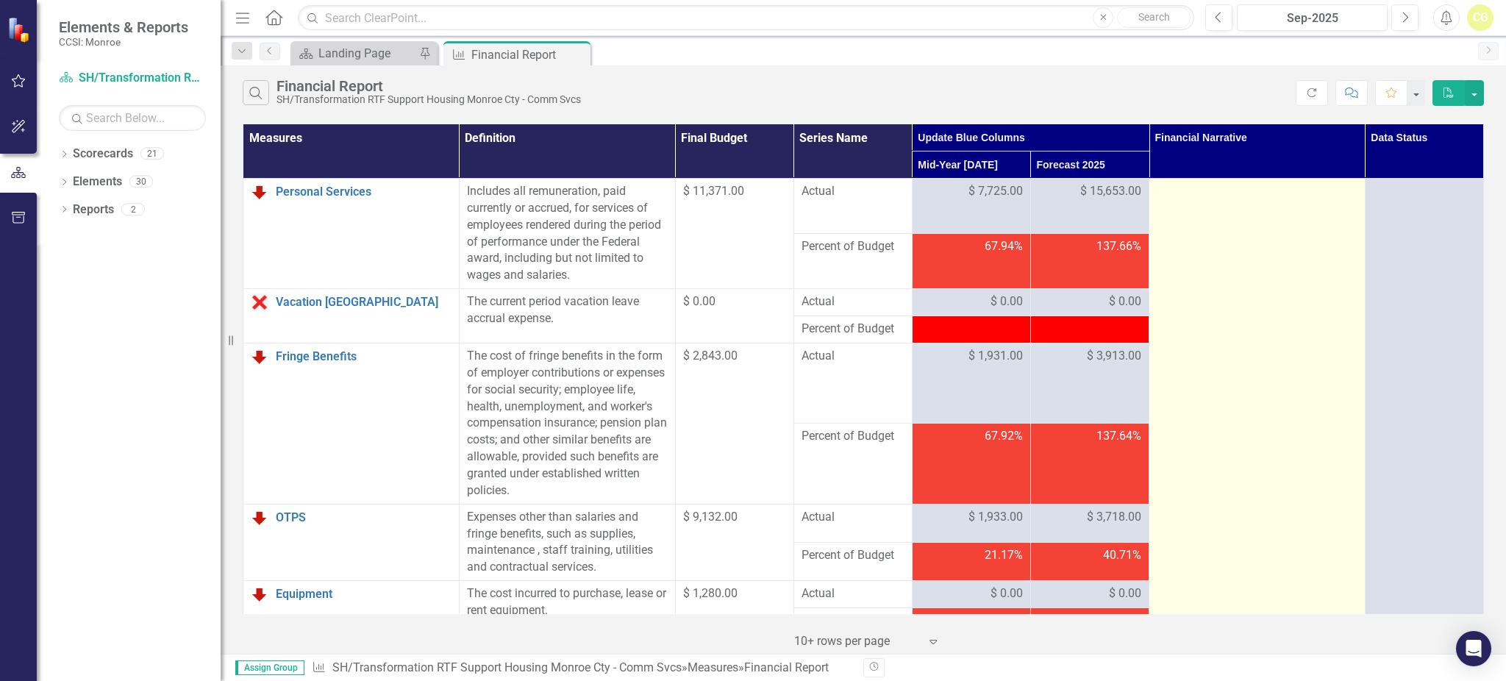
scroll to position [1654, 0]
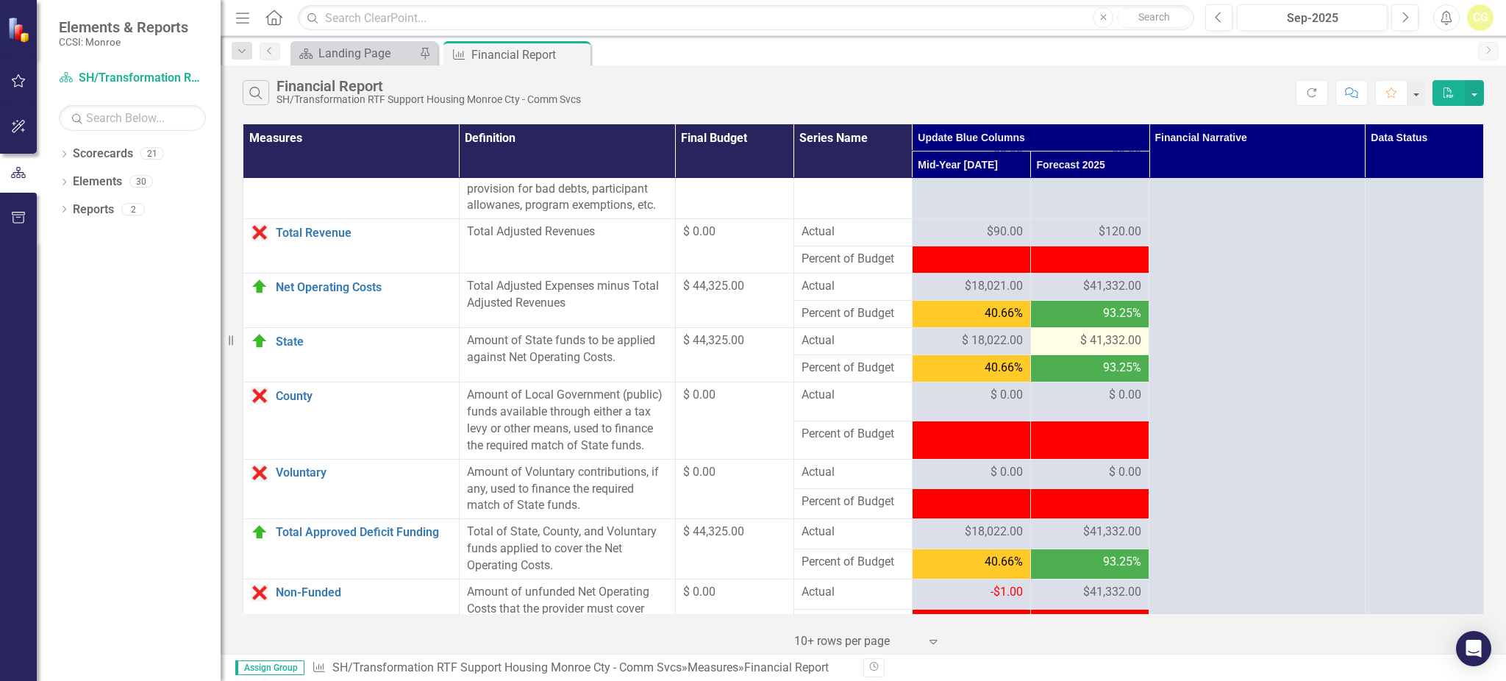
scroll to position [1458, 0]
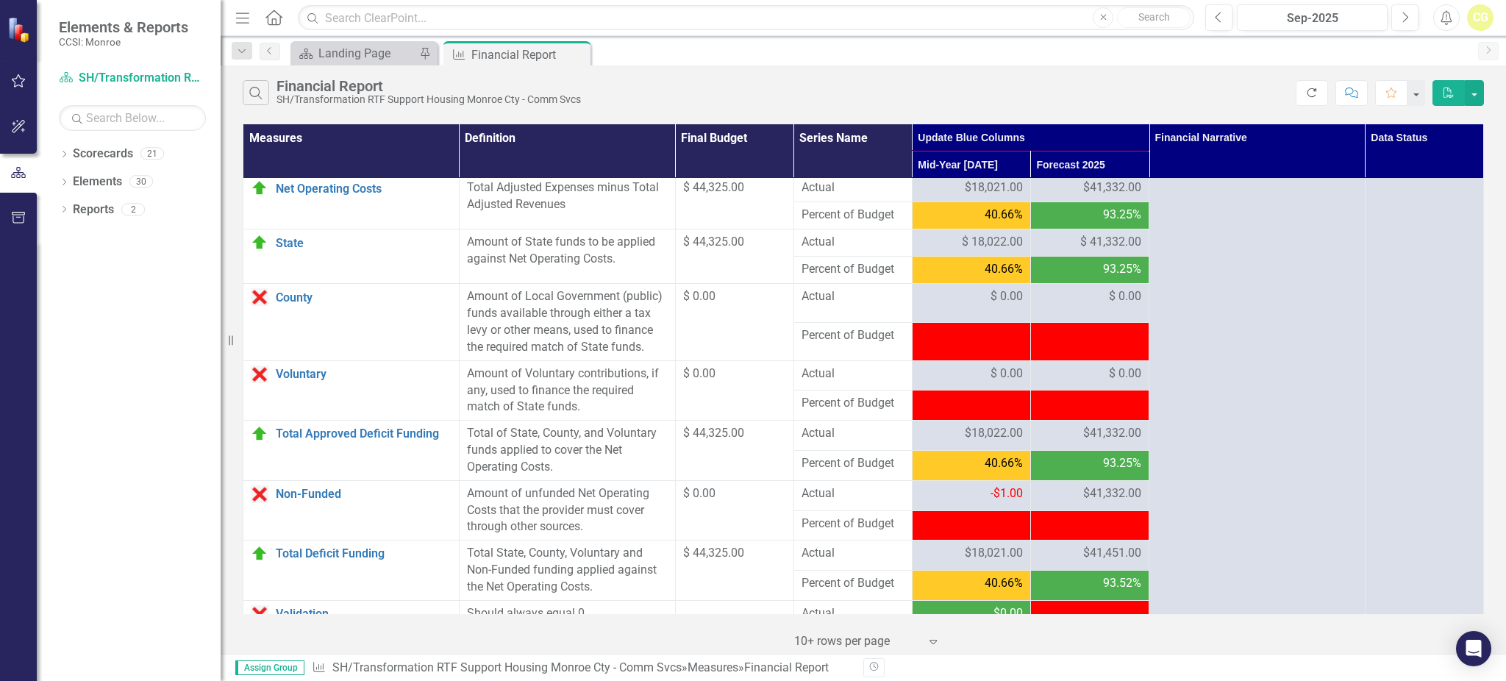
click at [1316, 90] on icon "Refresh" at bounding box center [1311, 92] width 13 height 10
click at [1083, 502] on span "$41,332.00" at bounding box center [1112, 493] width 58 height 17
click at [1098, 502] on span "$41,332.00" at bounding box center [1112, 493] width 58 height 17
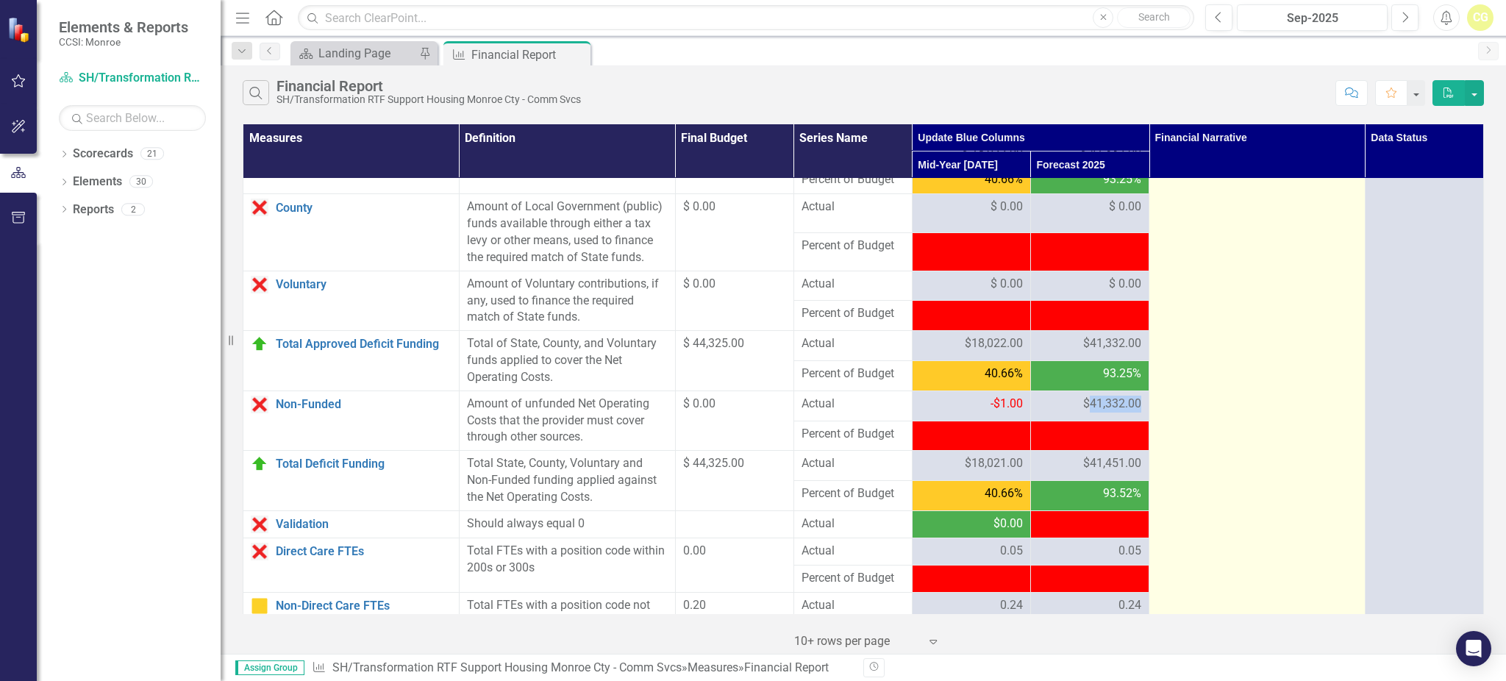
scroll to position [1654, 0]
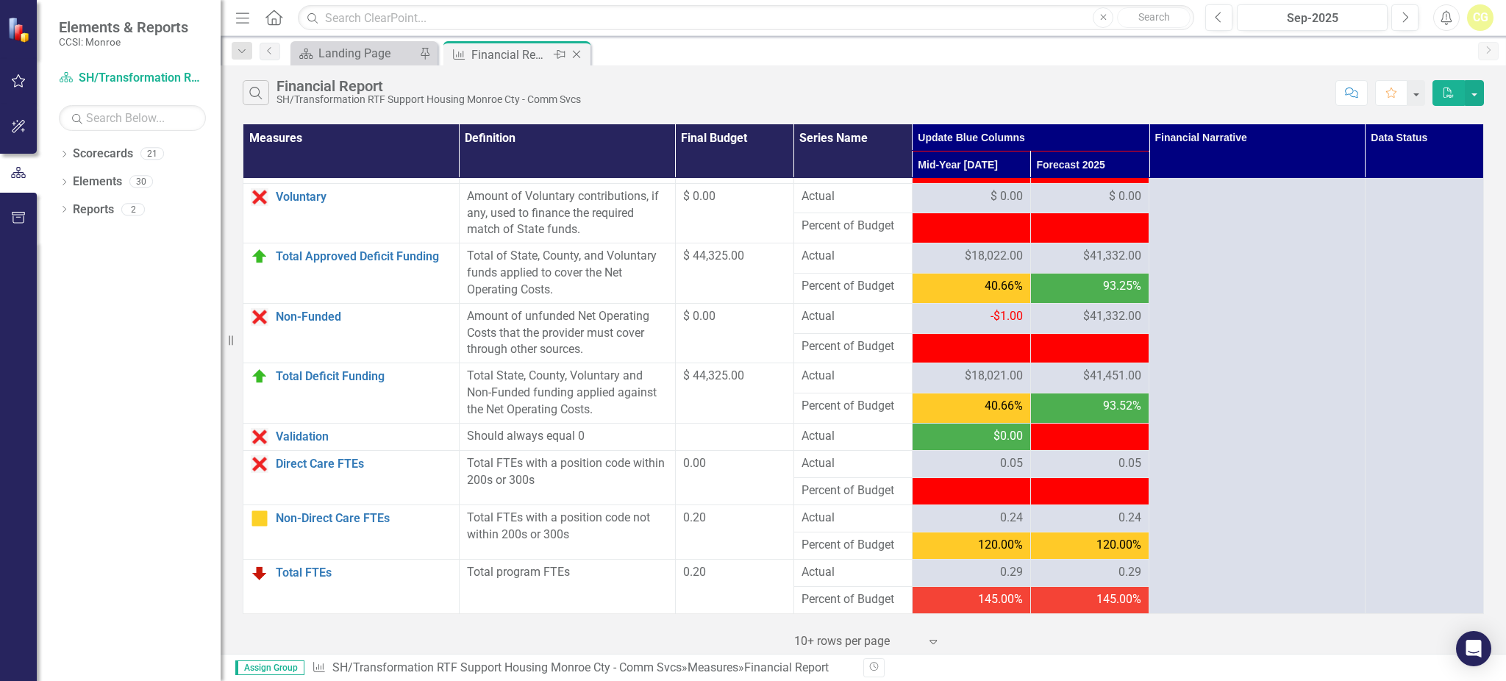
click at [581, 49] on icon "Close" at bounding box center [576, 55] width 15 height 12
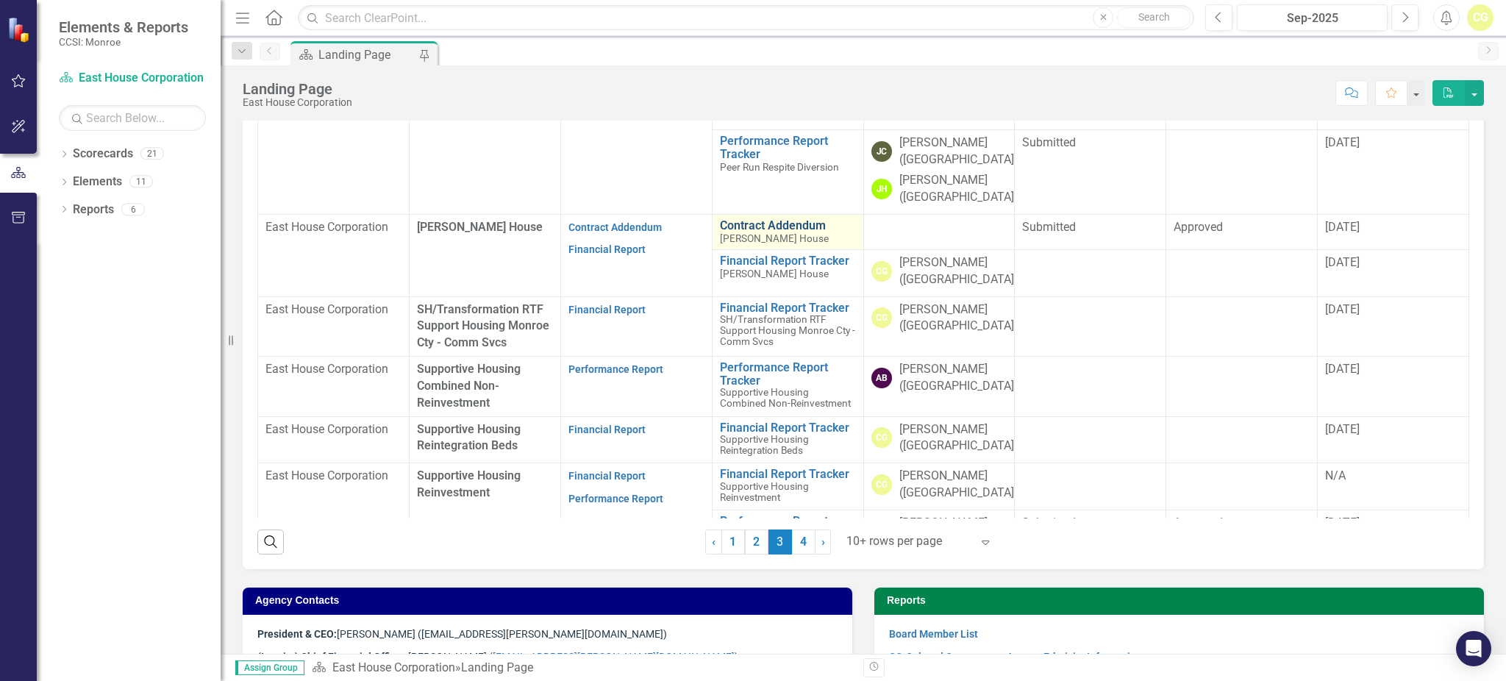
scroll to position [490, 0]
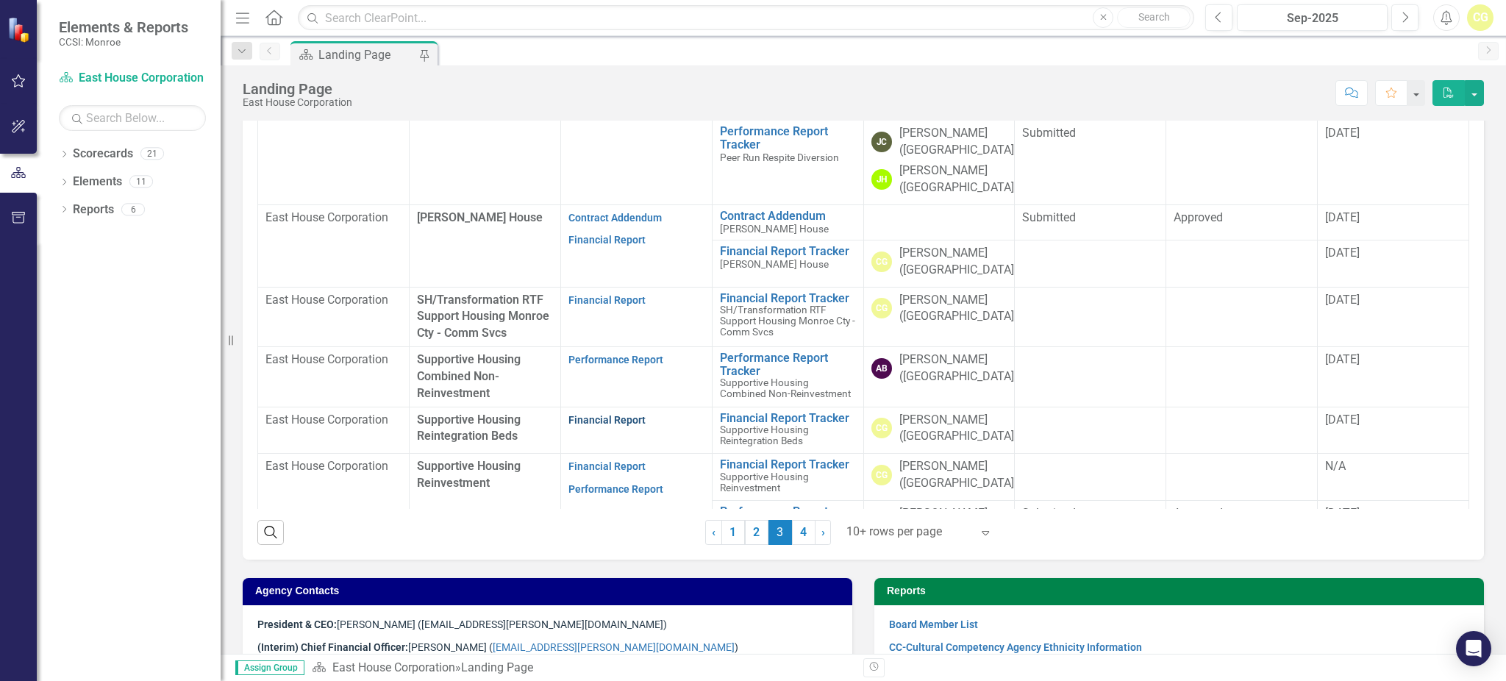
click at [600, 414] on link "Financial Report" at bounding box center [606, 420] width 77 height 12
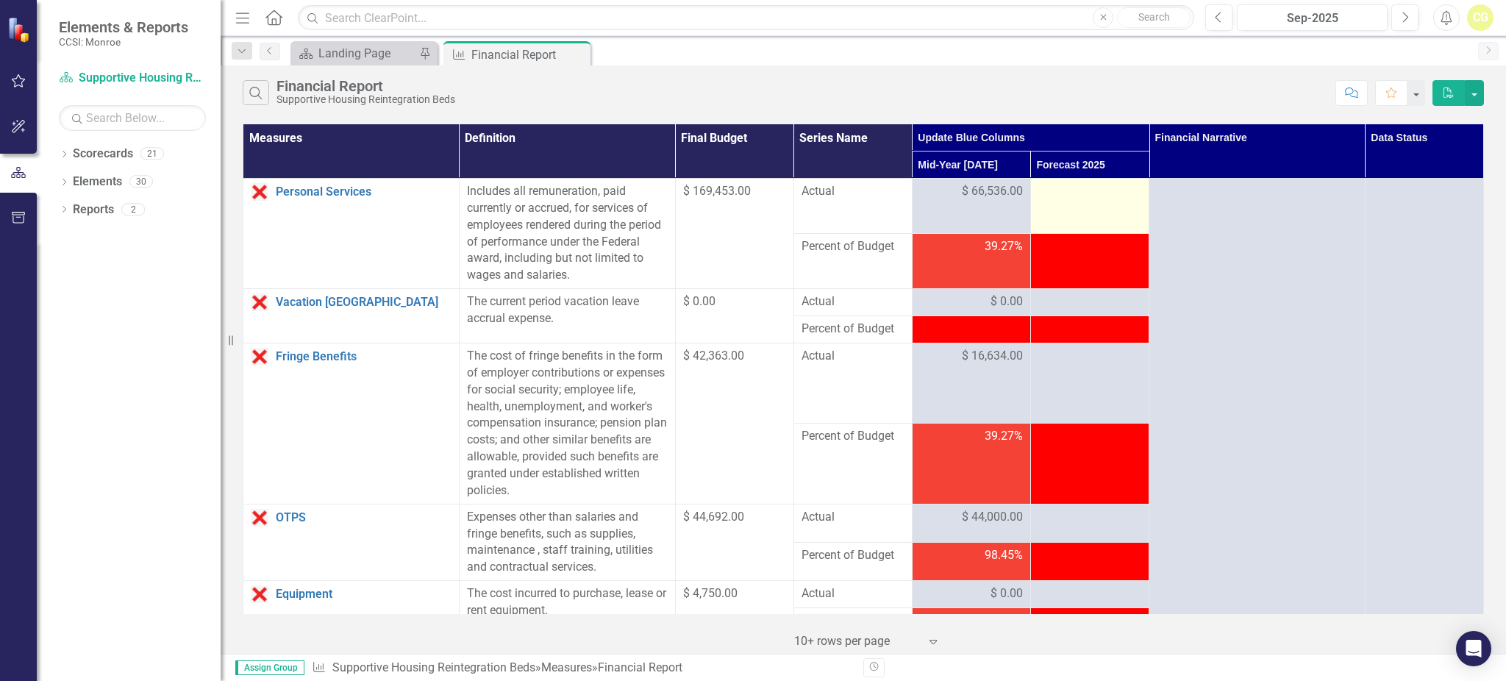
click at [1070, 195] on div at bounding box center [1089, 192] width 103 height 18
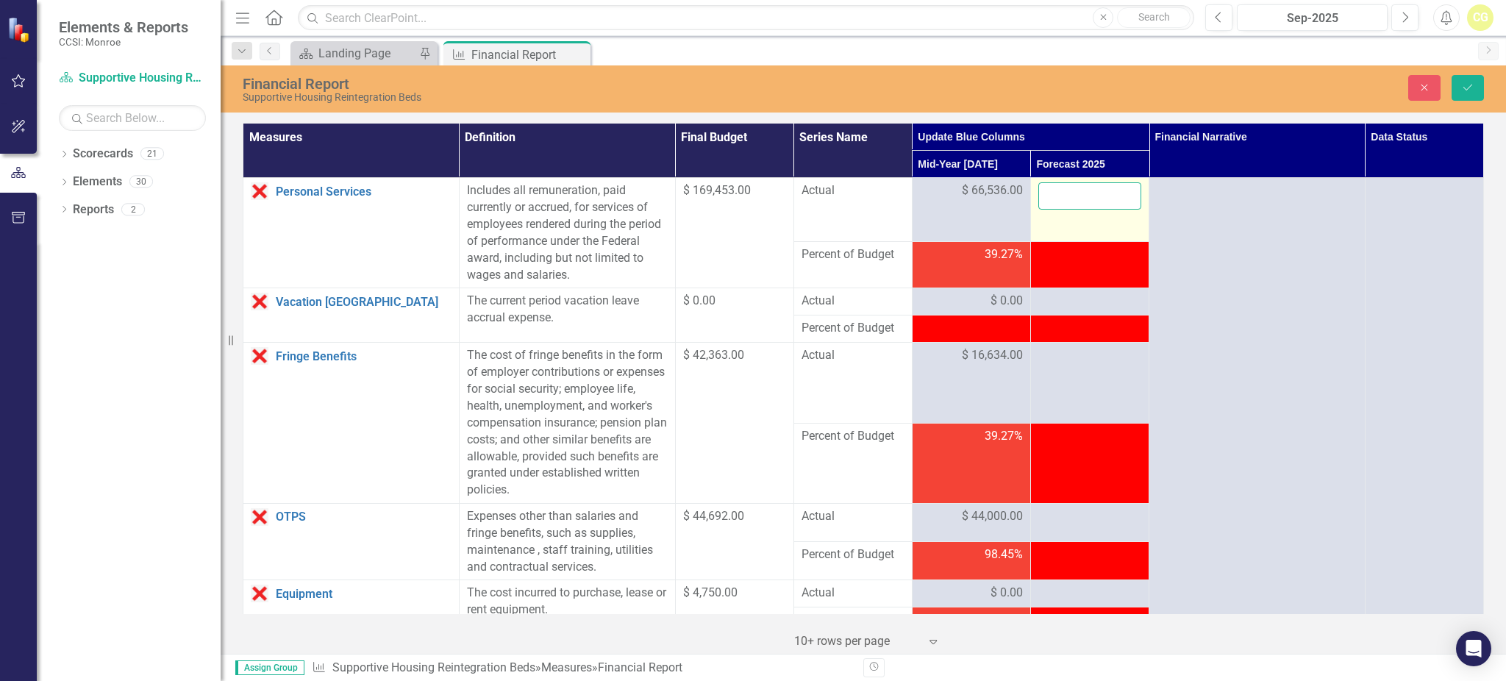
click at [1070, 195] on input "number" at bounding box center [1089, 195] width 103 height 27
type input "120445"
click at [1059, 299] on div at bounding box center [1089, 302] width 103 height 18
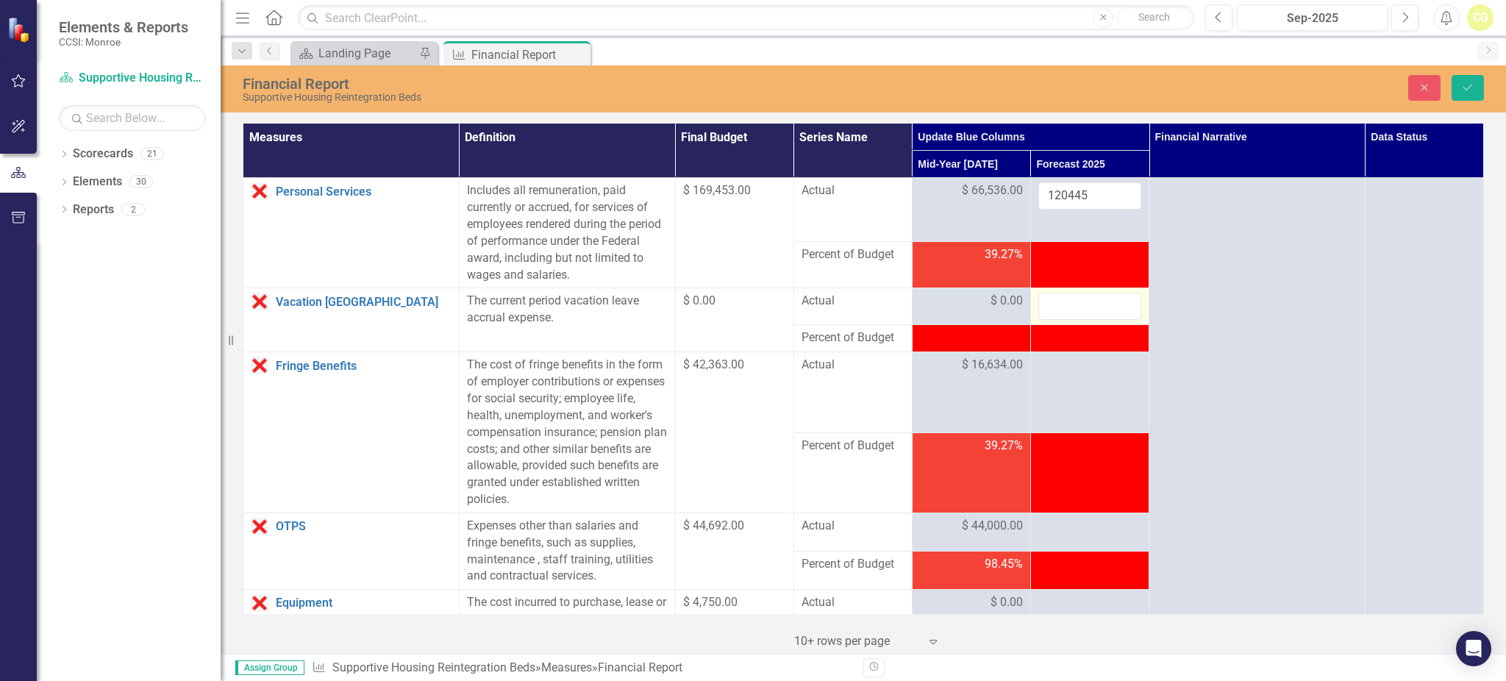
click at [1059, 299] on input "number" at bounding box center [1089, 306] width 103 height 27
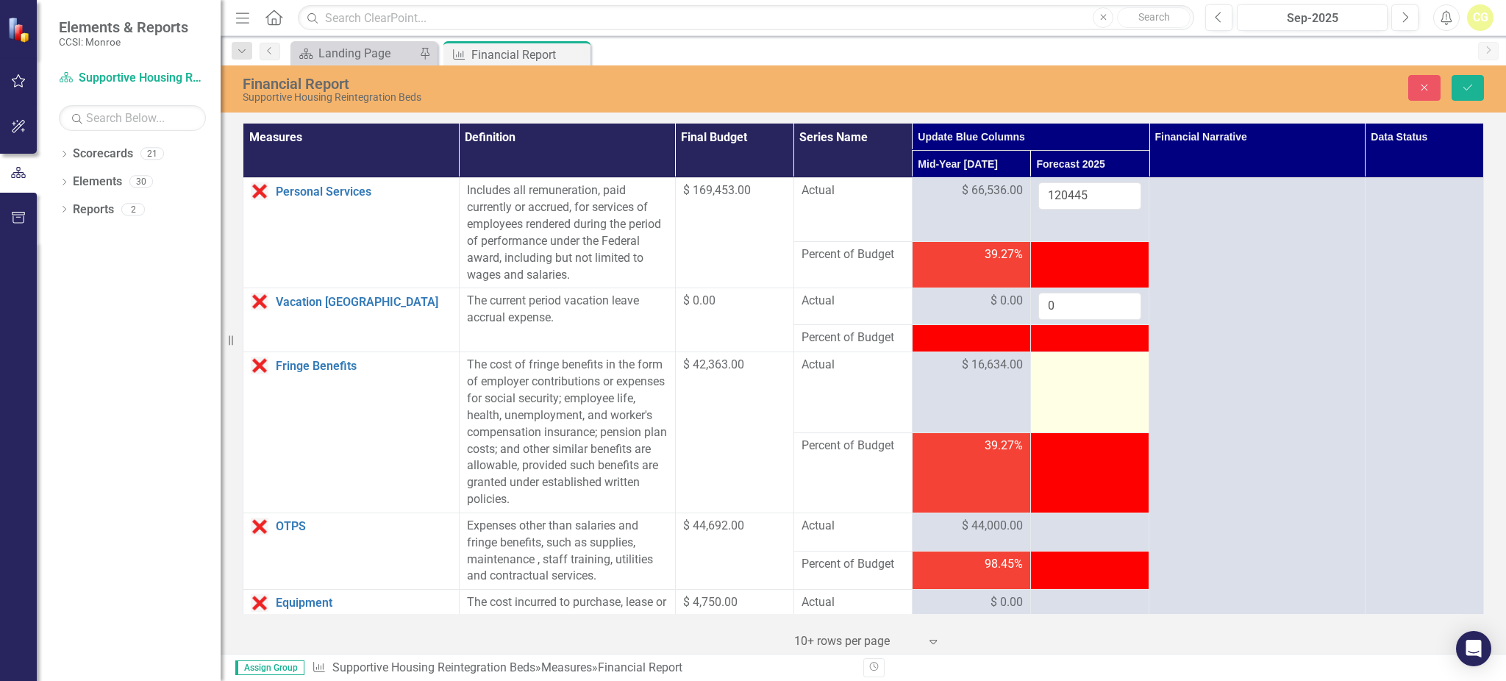
type input "0"
click at [1048, 364] on div at bounding box center [1089, 366] width 103 height 18
click at [1047, 365] on div at bounding box center [1089, 366] width 103 height 18
click at [1047, 365] on input "number" at bounding box center [1089, 370] width 103 height 27
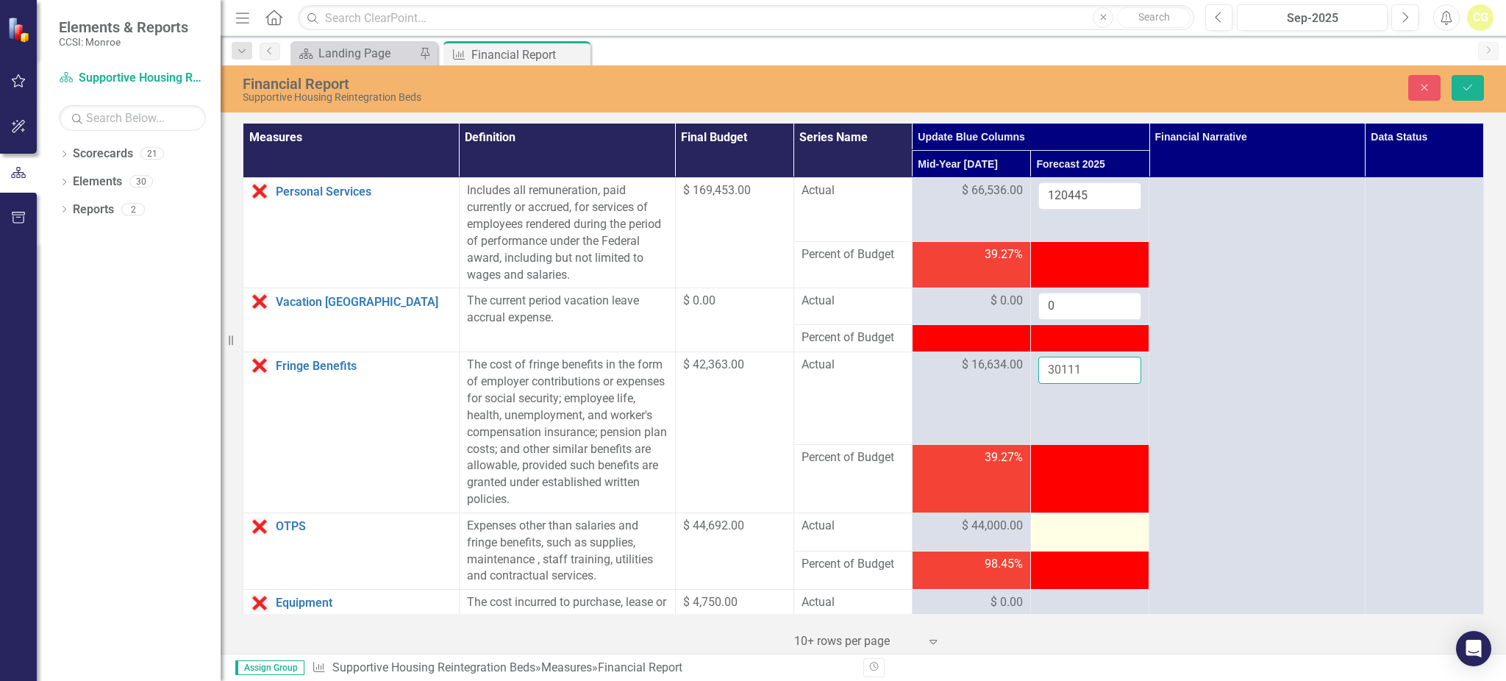
type input "30111"
click at [1042, 537] on td at bounding box center [1089, 531] width 118 height 38
click at [1048, 534] on div at bounding box center [1089, 527] width 103 height 18
click at [1048, 534] on input "number" at bounding box center [1089, 531] width 103 height 27
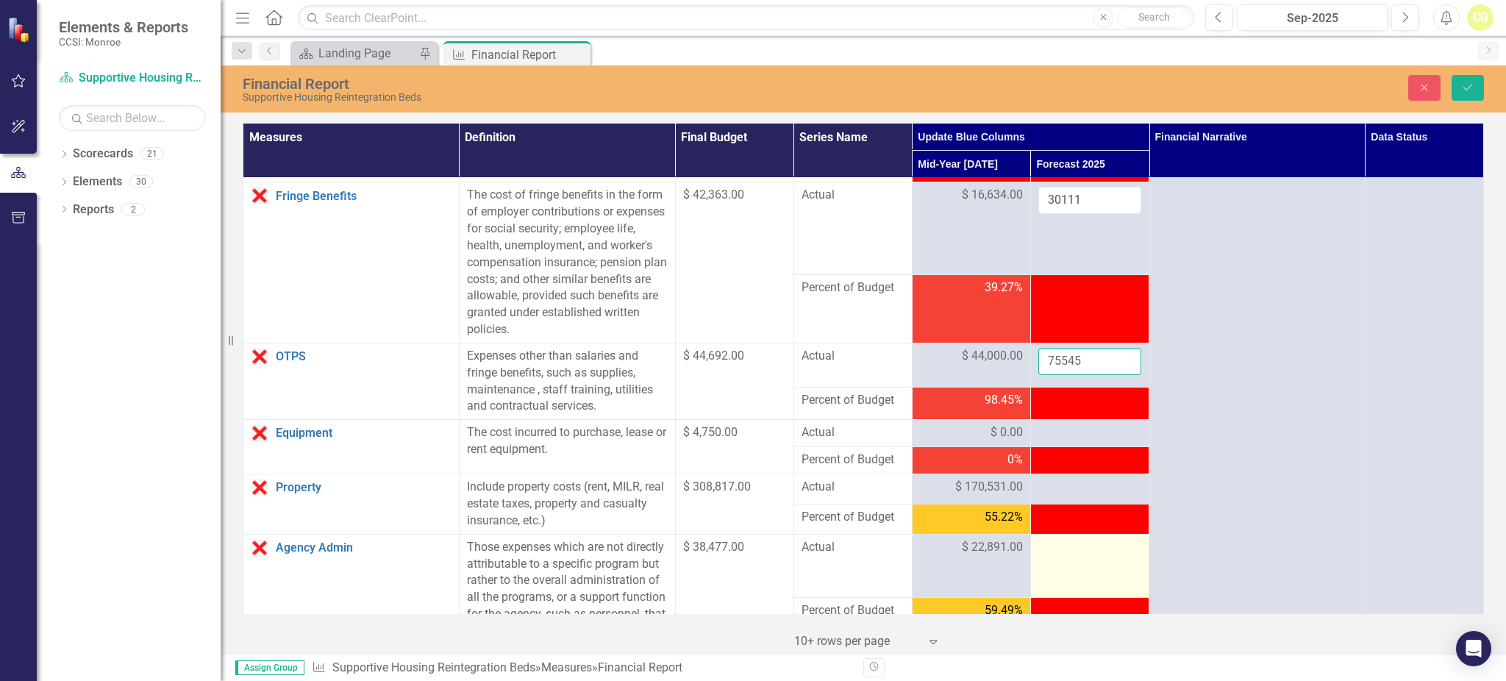
scroll to position [196, 0]
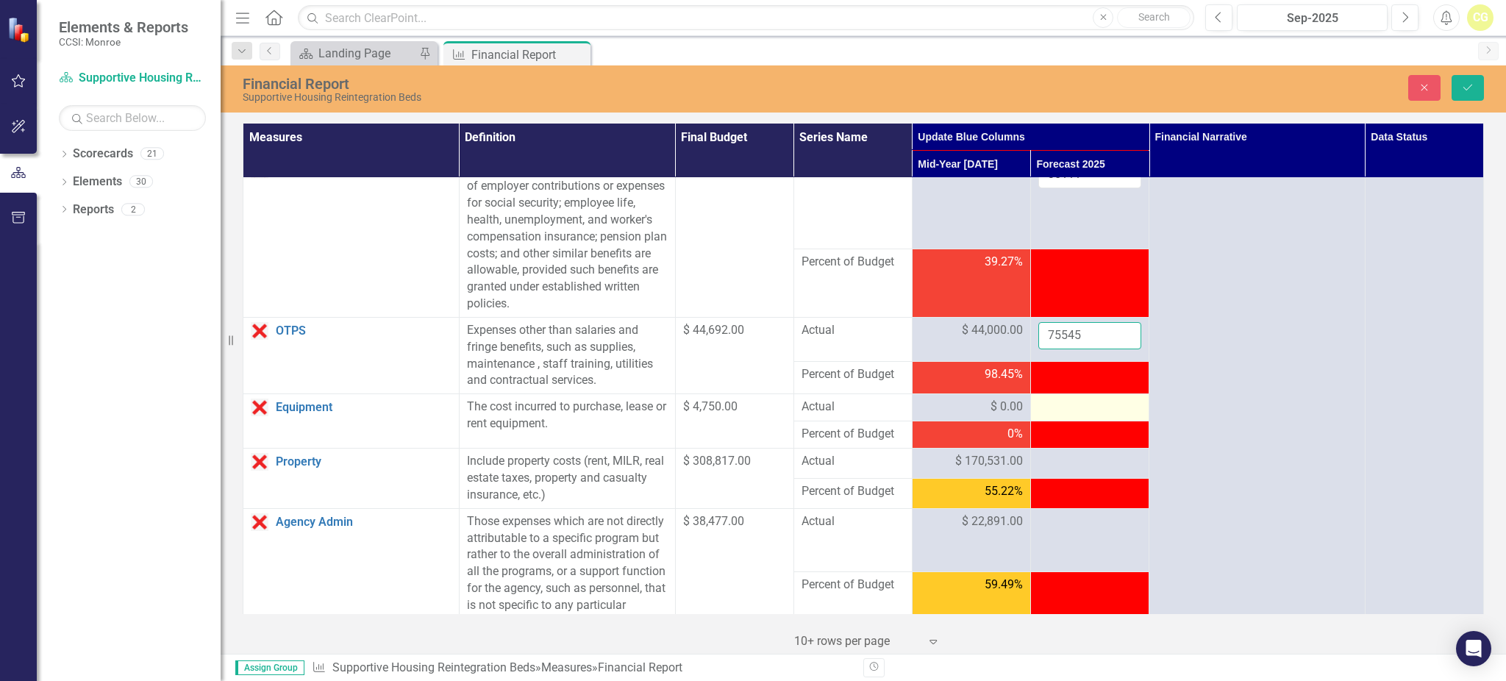
type input "75545"
click at [1062, 407] on div at bounding box center [1089, 407] width 103 height 18
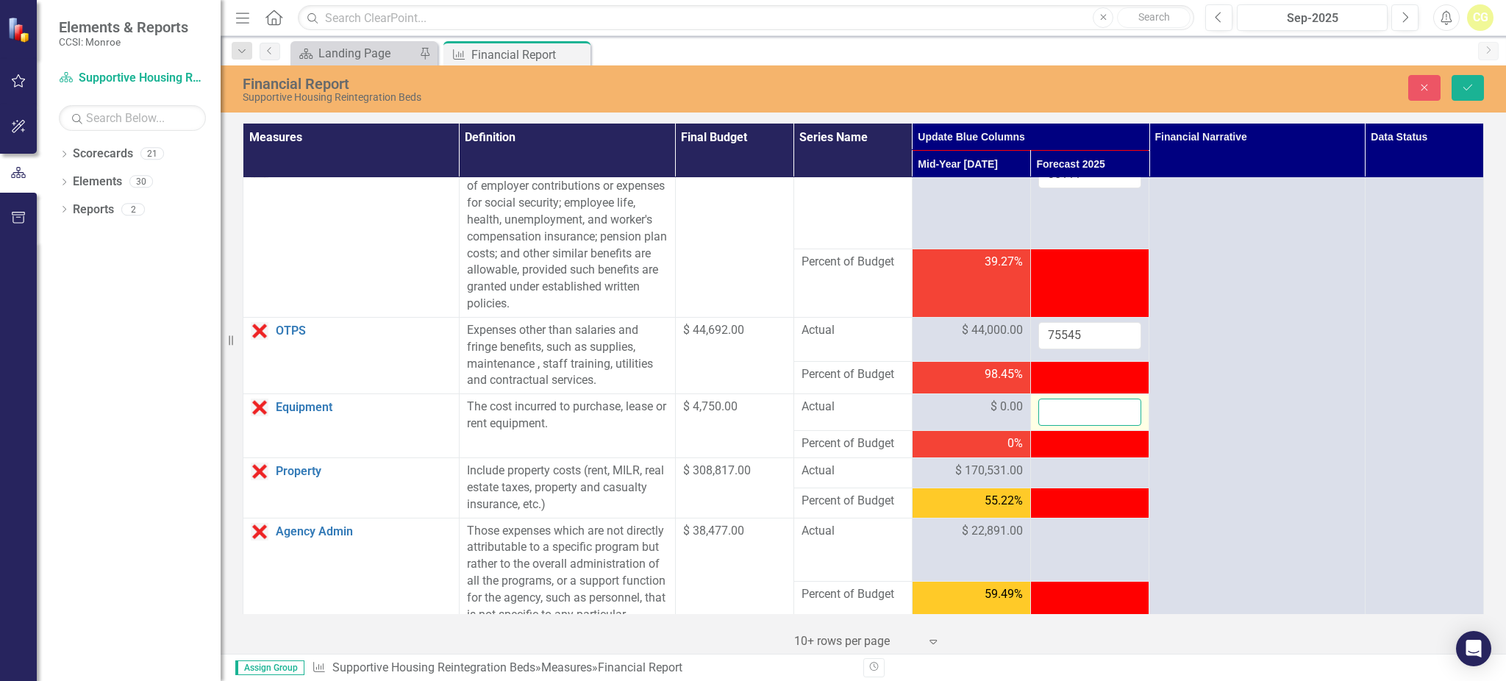
click at [1059, 412] on input "number" at bounding box center [1089, 411] width 103 height 27
type input "0"
click at [1059, 467] on div at bounding box center [1089, 471] width 103 height 18
click at [1057, 470] on div at bounding box center [1089, 471] width 103 height 18
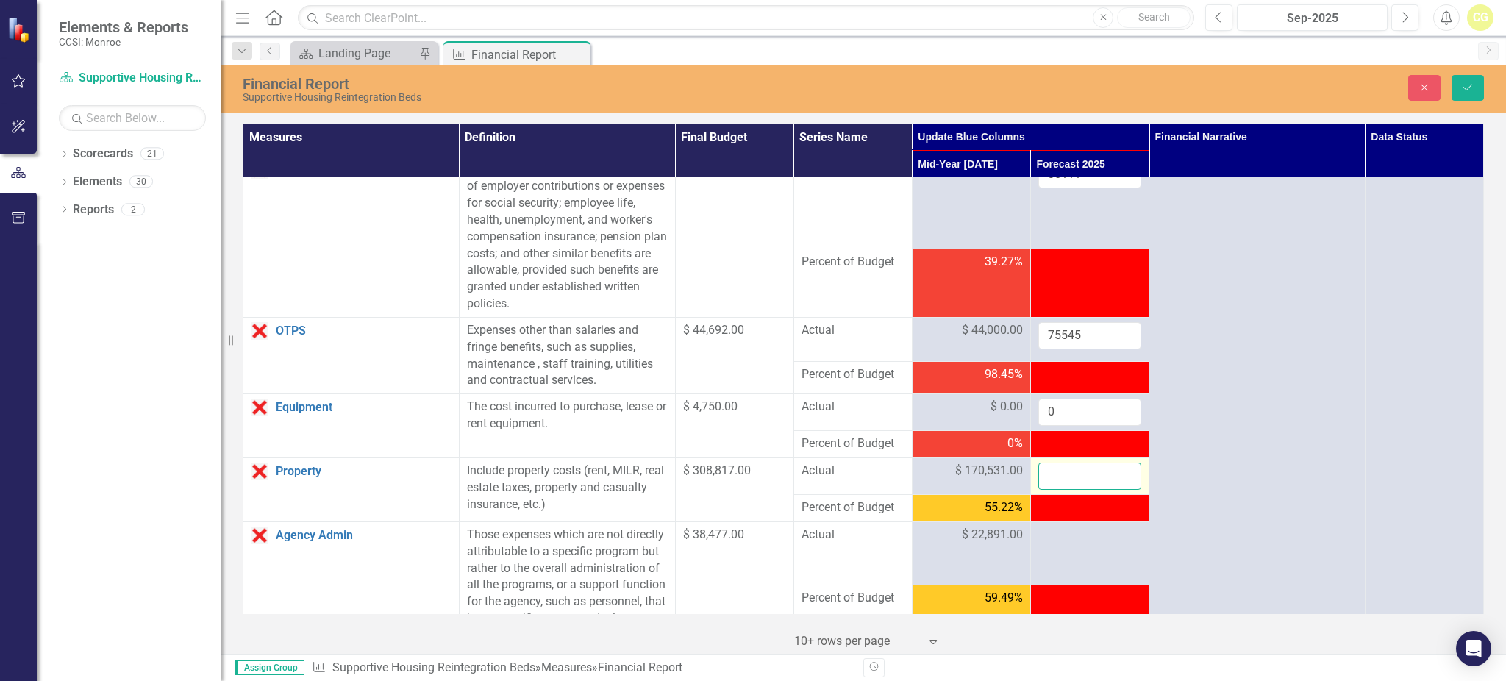
click at [1057, 471] on input "number" at bounding box center [1089, 475] width 103 height 27
type input "344120"
click at [1087, 545] on td at bounding box center [1089, 552] width 118 height 63
click at [1084, 545] on td at bounding box center [1089, 552] width 118 height 63
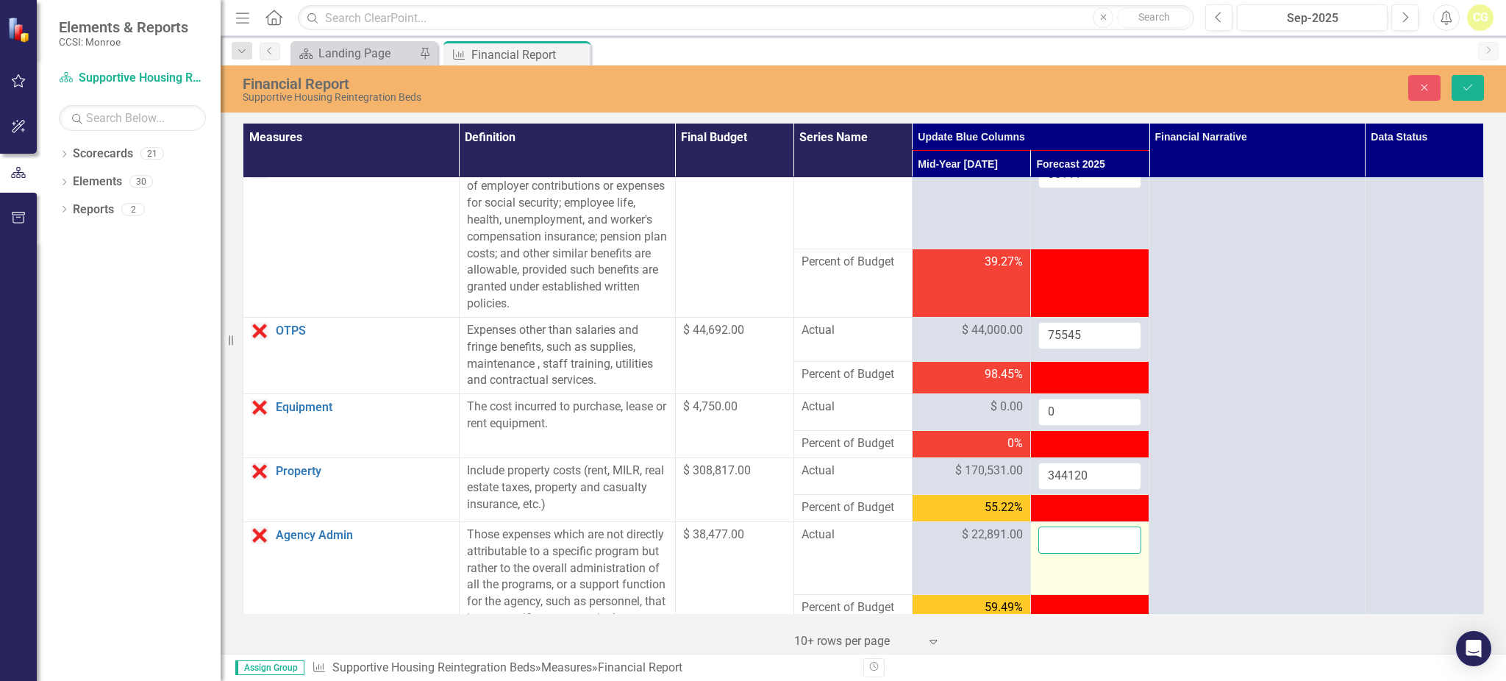
click at [1084, 545] on input "number" at bounding box center [1089, 539] width 103 height 27
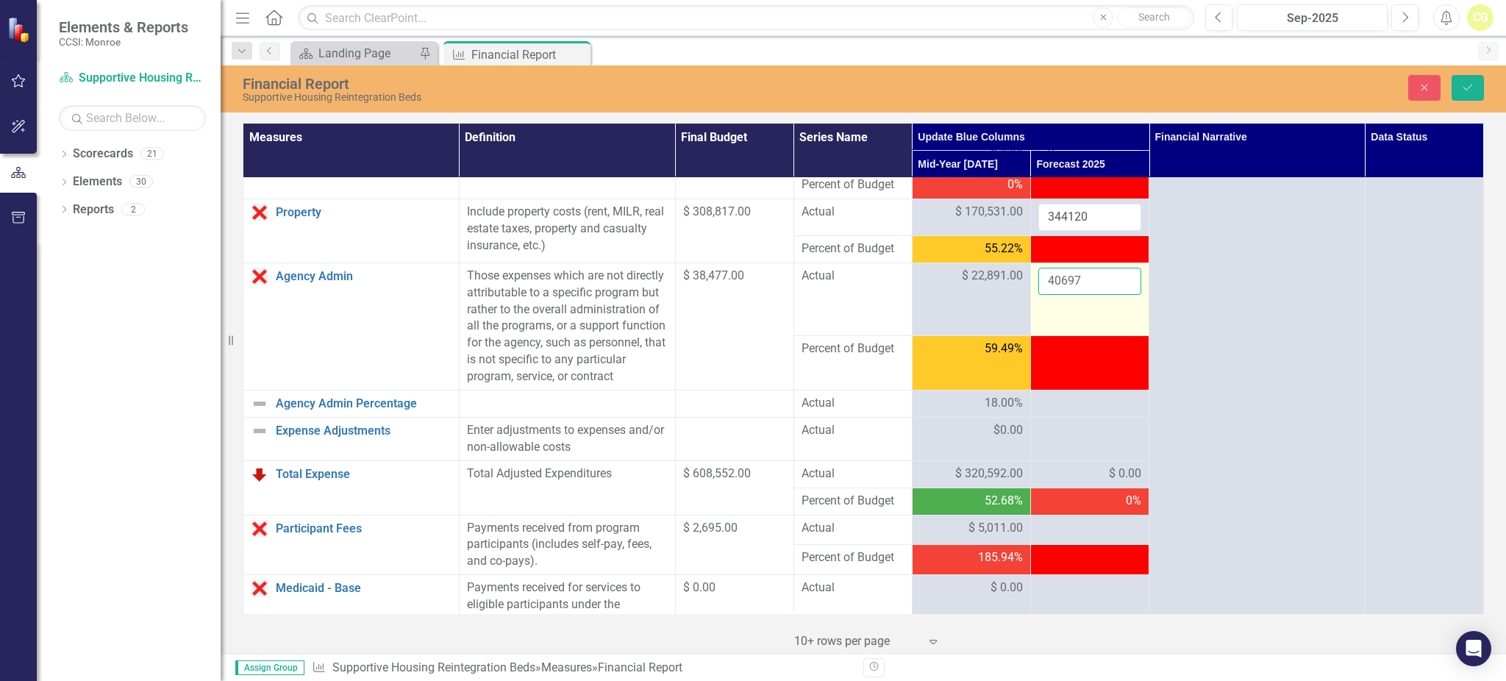
scroll to position [490, 0]
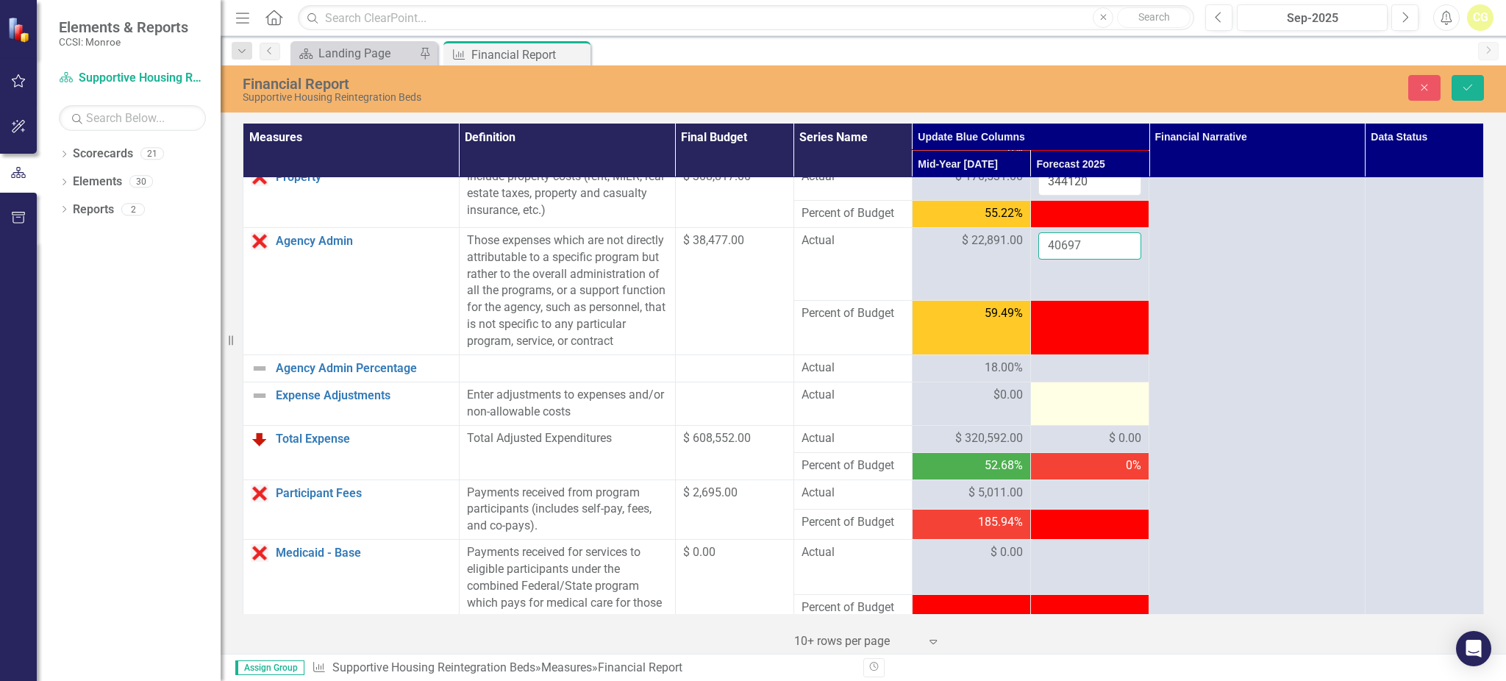
type input "40697"
click at [1056, 404] on div at bounding box center [1089, 396] width 103 height 18
click at [1056, 414] on input "number" at bounding box center [1089, 400] width 103 height 27
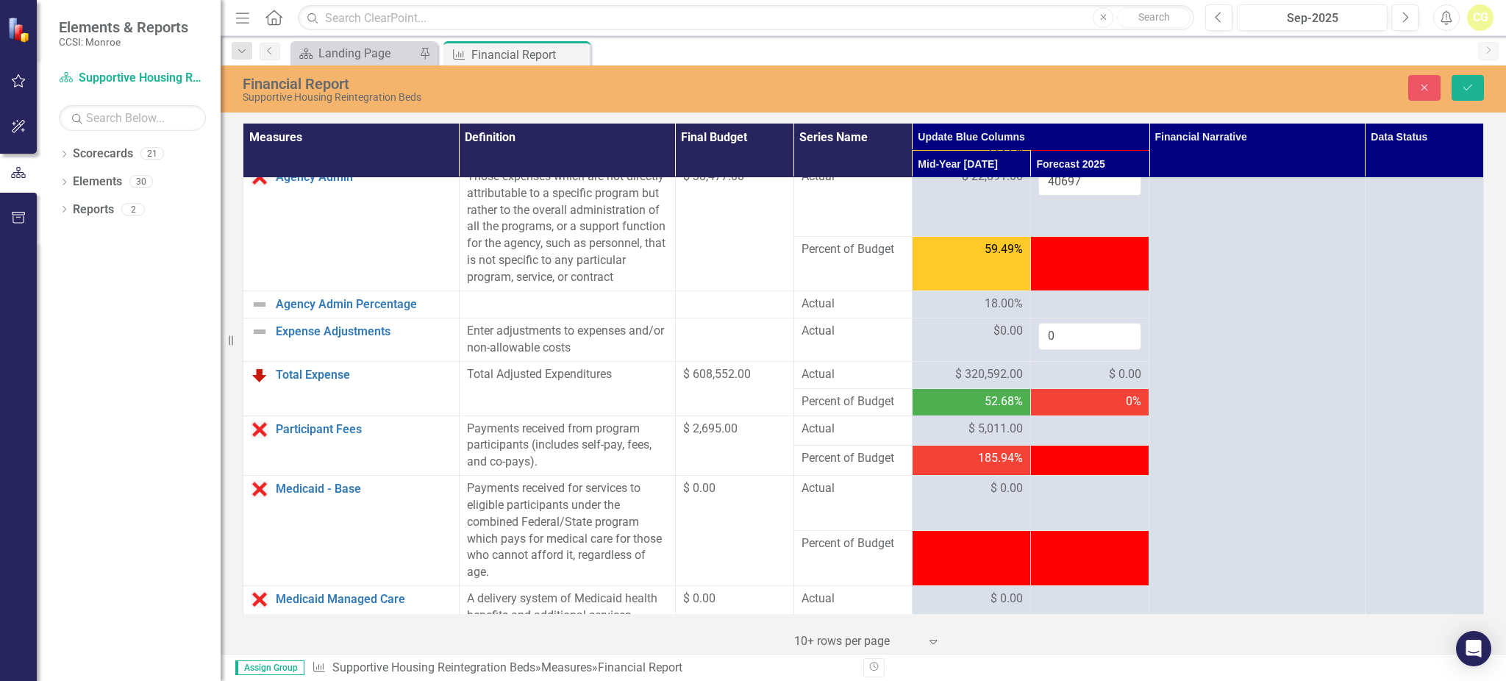
scroll to position [588, 0]
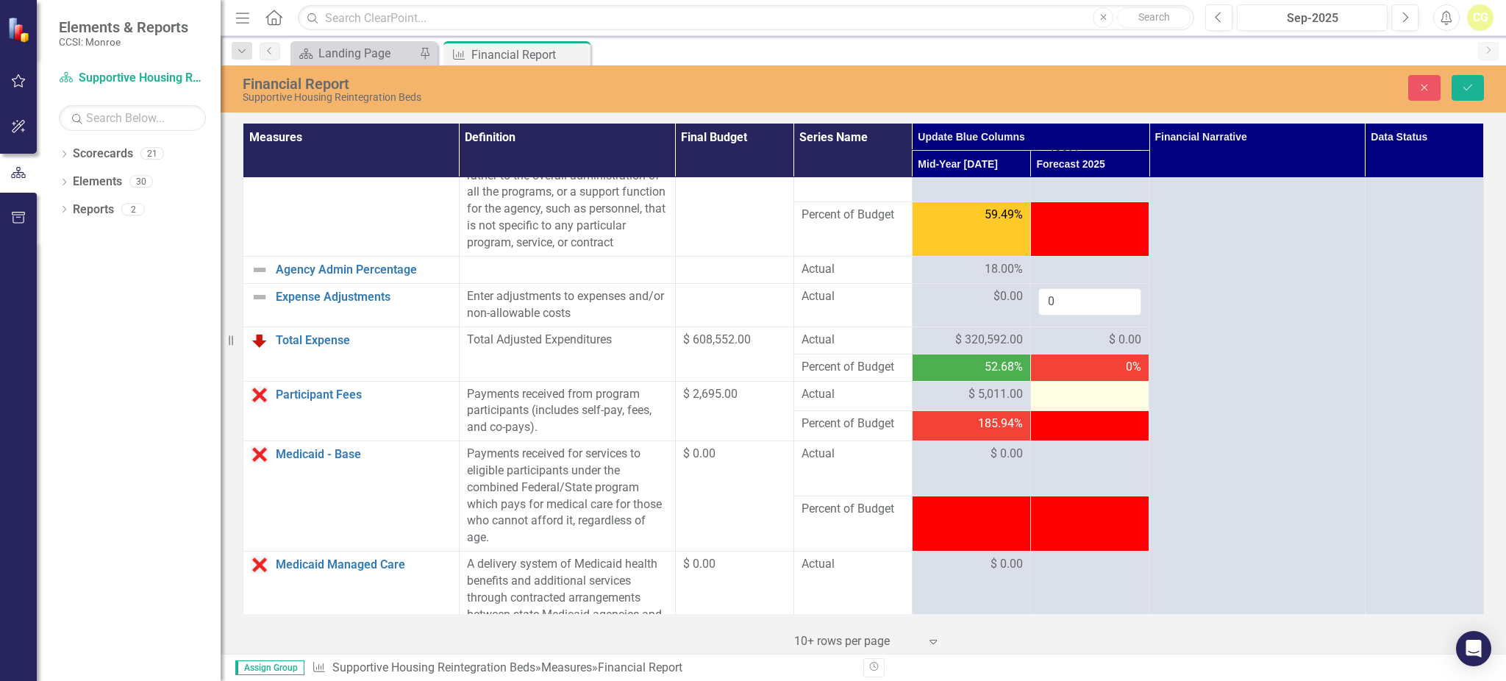
type input "0"
click at [1060, 404] on div at bounding box center [1089, 395] width 103 height 18
click at [1463, 85] on icon "Save" at bounding box center [1467, 87] width 13 height 10
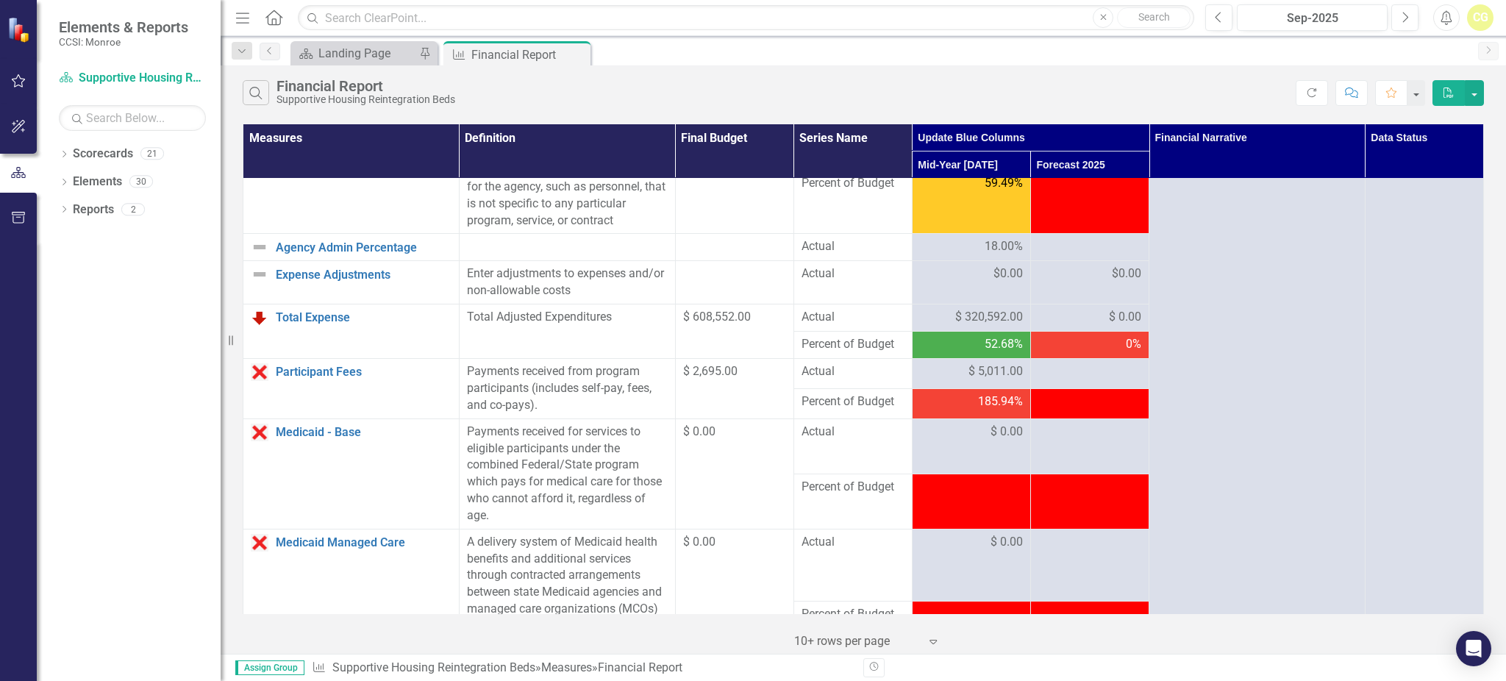
scroll to position [490, 0]
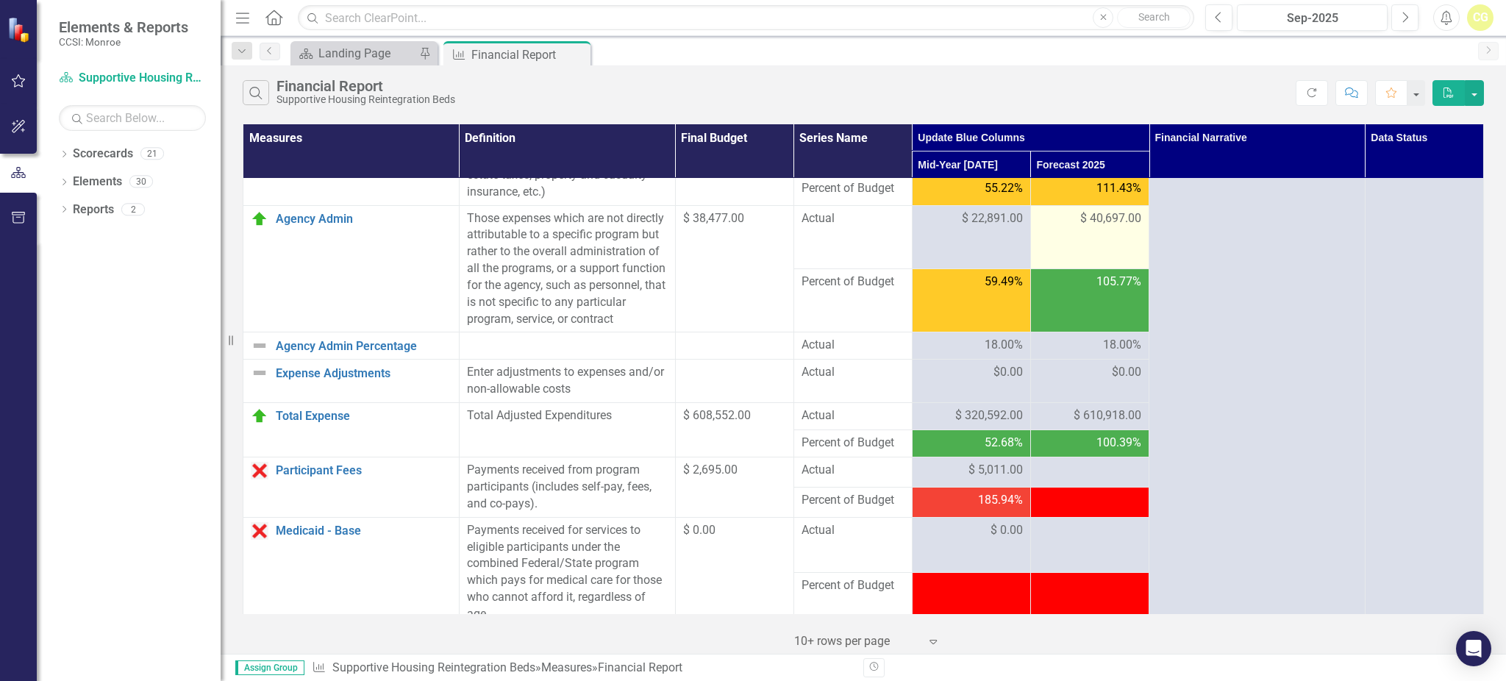
drag, startPoint x: 1318, startPoint y: 87, endPoint x: 1106, endPoint y: 213, distance: 246.9
click at [1316, 87] on icon "Refresh" at bounding box center [1311, 92] width 13 height 10
click at [1106, 212] on span "$ 40,697.00" at bounding box center [1110, 218] width 61 height 17
click at [1115, 219] on span "$ 40,697.00" at bounding box center [1110, 218] width 61 height 17
click at [1115, 220] on span "$ 40,697.00" at bounding box center [1110, 218] width 61 height 17
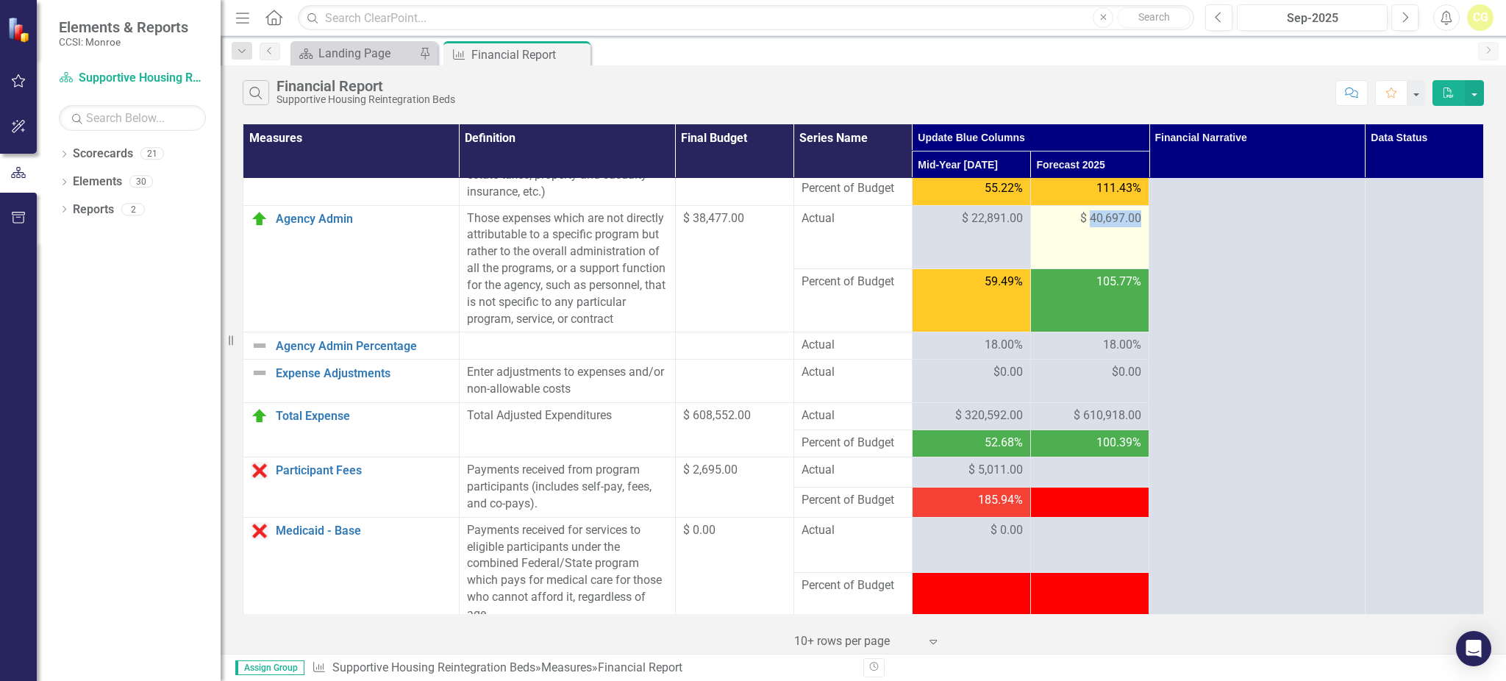
click at [1115, 220] on span "$ 40,697.00" at bounding box center [1110, 218] width 61 height 17
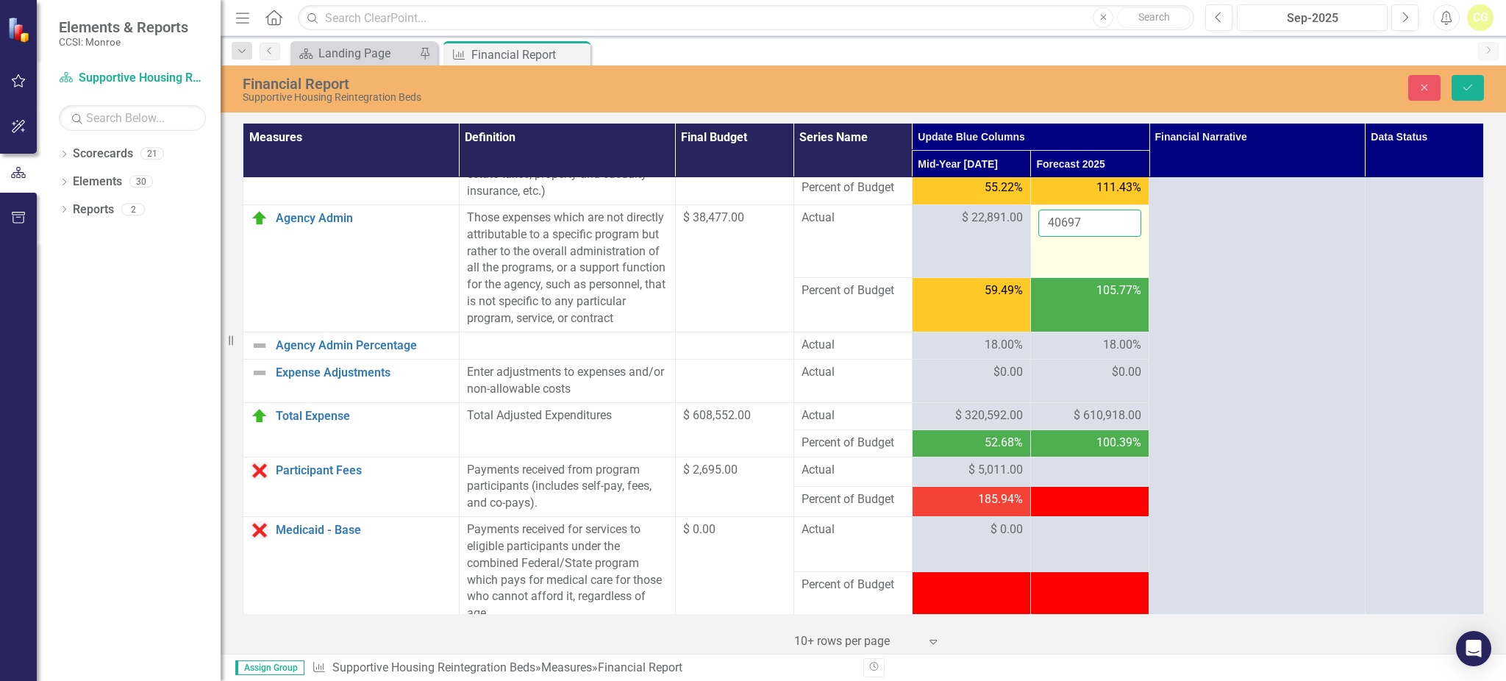
drag, startPoint x: 1064, startPoint y: 218, endPoint x: 1079, endPoint y: 228, distance: 18.2
click at [1079, 228] on input "40697" at bounding box center [1089, 223] width 103 height 27
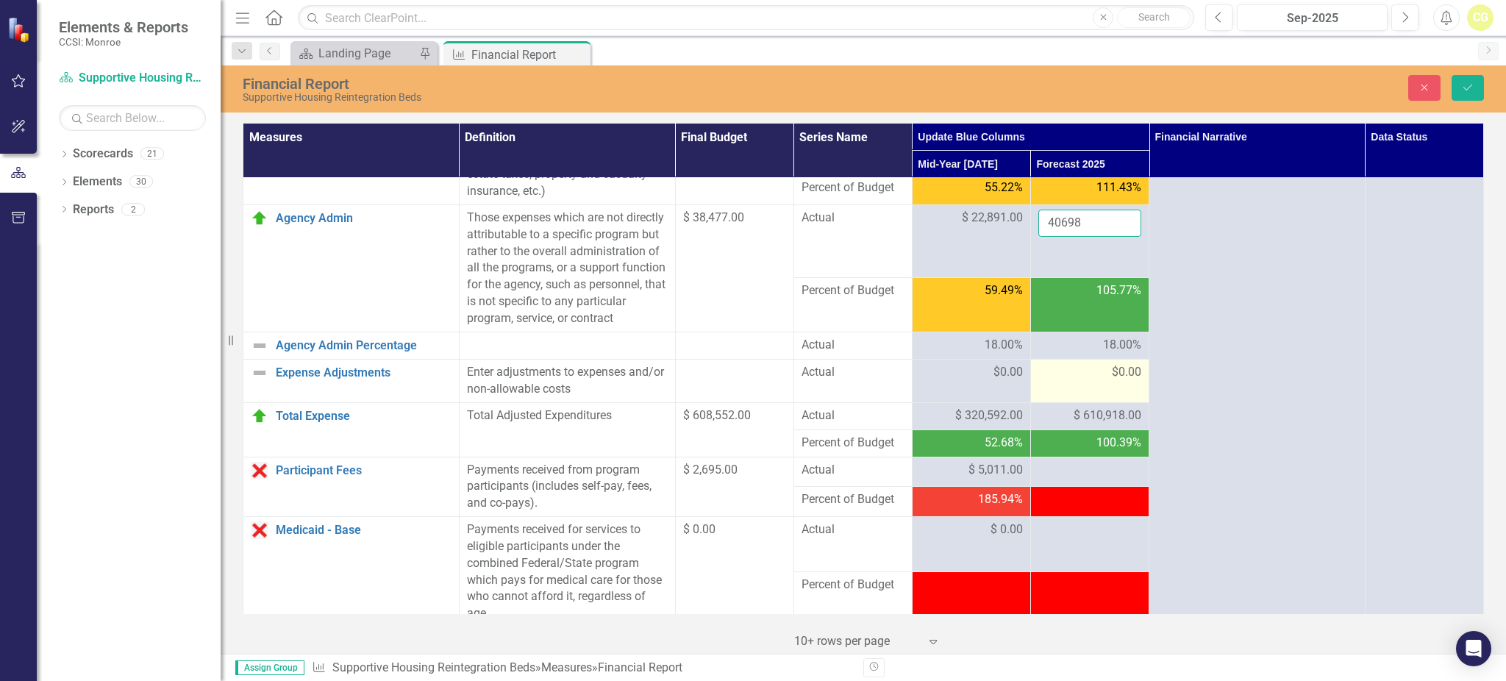
type input "40698"
click at [1063, 378] on td "$0.00" at bounding box center [1089, 380] width 118 height 43
click at [1465, 81] on button "Save" at bounding box center [1467, 88] width 32 height 26
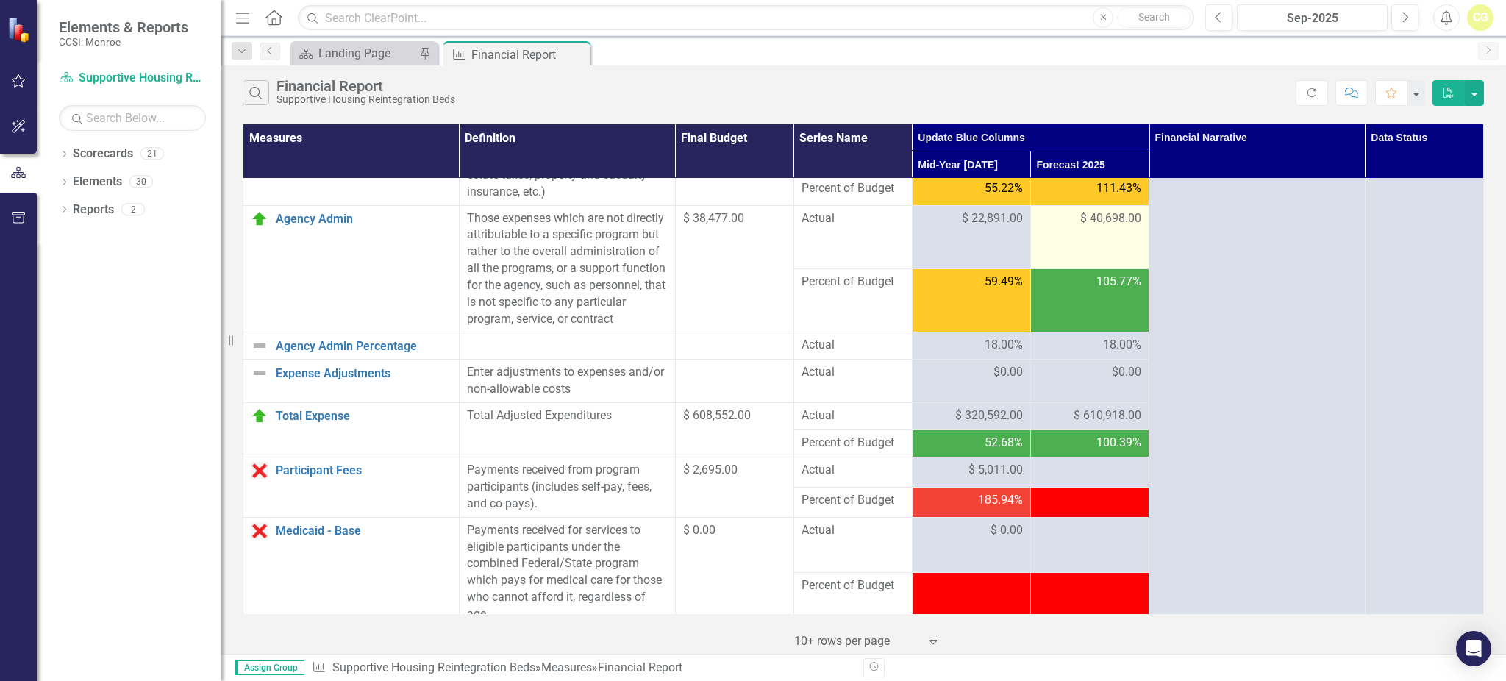
click at [1314, 92] on icon "Refresh" at bounding box center [1311, 92] width 13 height 10
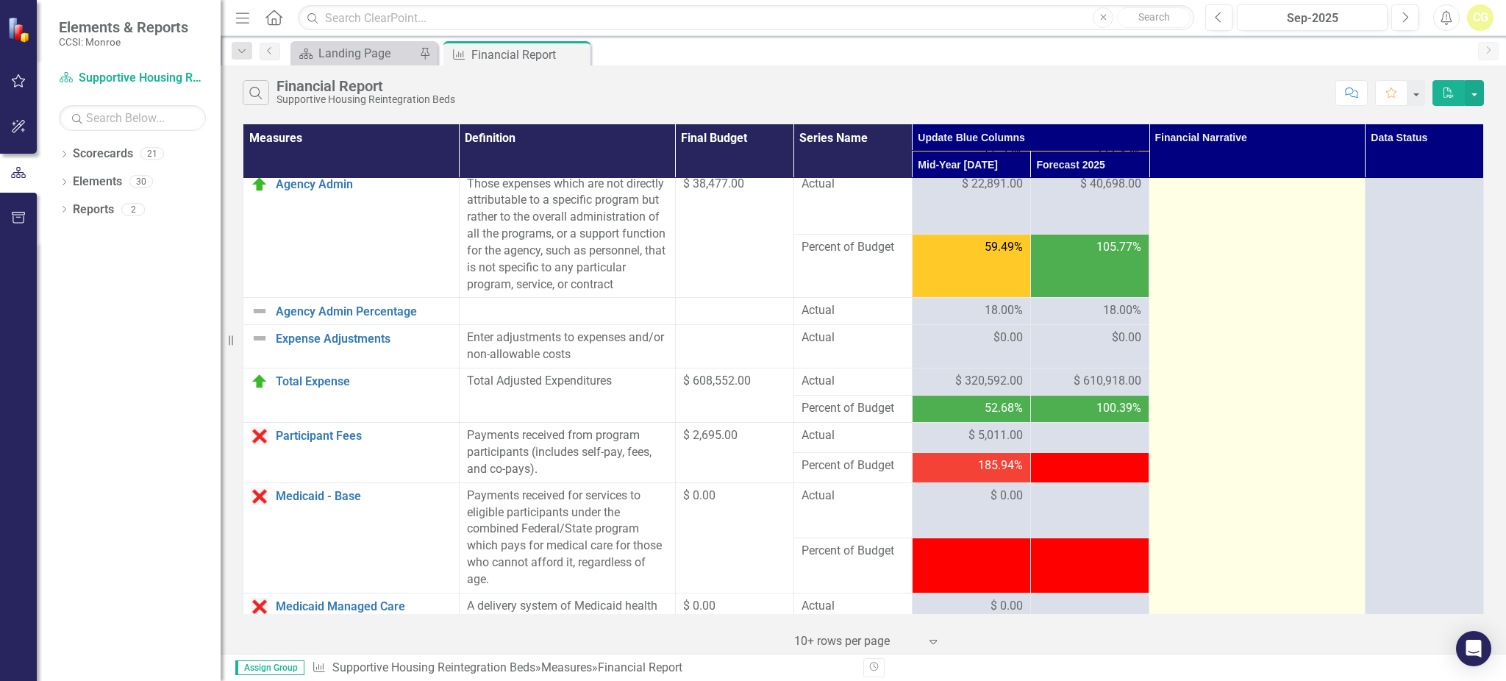
scroll to position [392, 0]
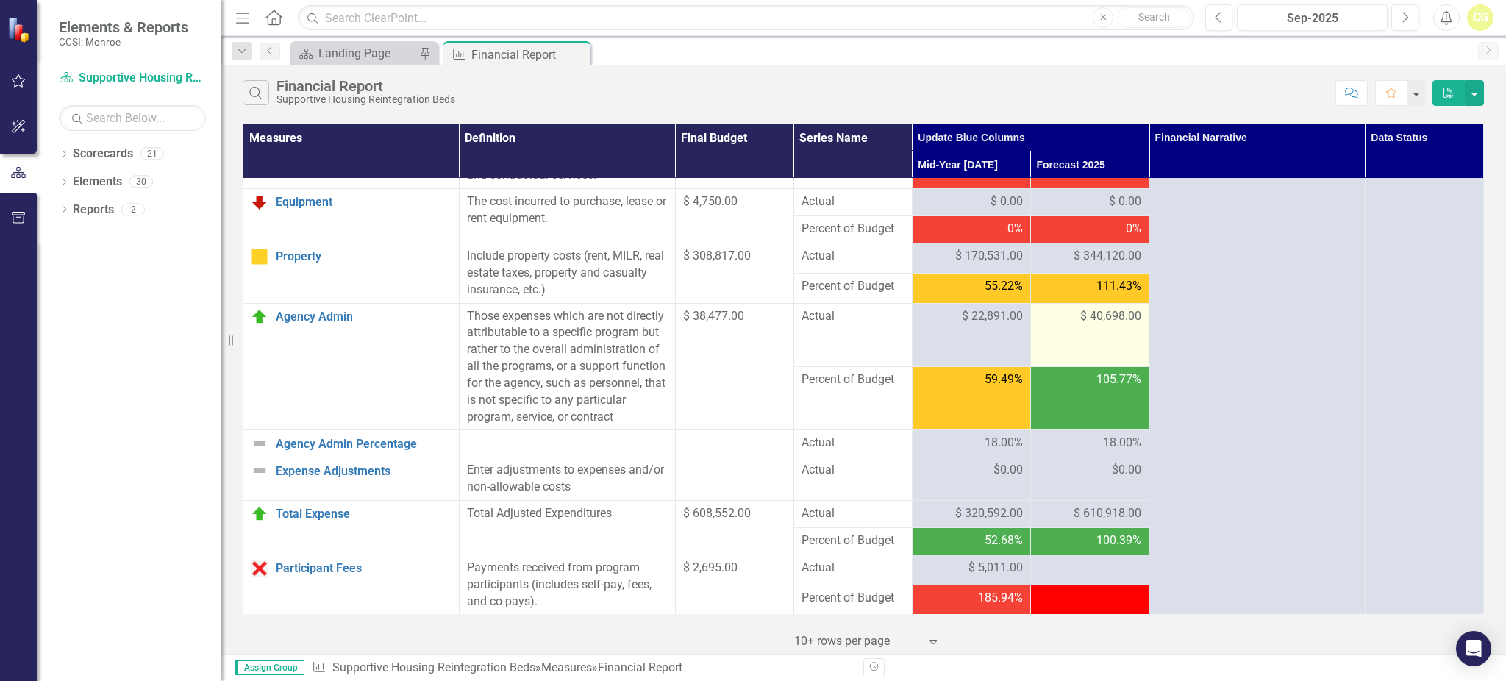
click at [1125, 334] on td "$ 40,698.00" at bounding box center [1089, 334] width 118 height 63
click at [1123, 312] on span "$ 40,698.00" at bounding box center [1110, 316] width 61 height 17
click at [1073, 260] on span "$ 344,120.00" at bounding box center [1107, 256] width 68 height 17
click at [1087, 260] on span "$ 344,120.00" at bounding box center [1107, 256] width 68 height 17
click at [1087, 259] on span "$ 344,120.00" at bounding box center [1107, 256] width 68 height 17
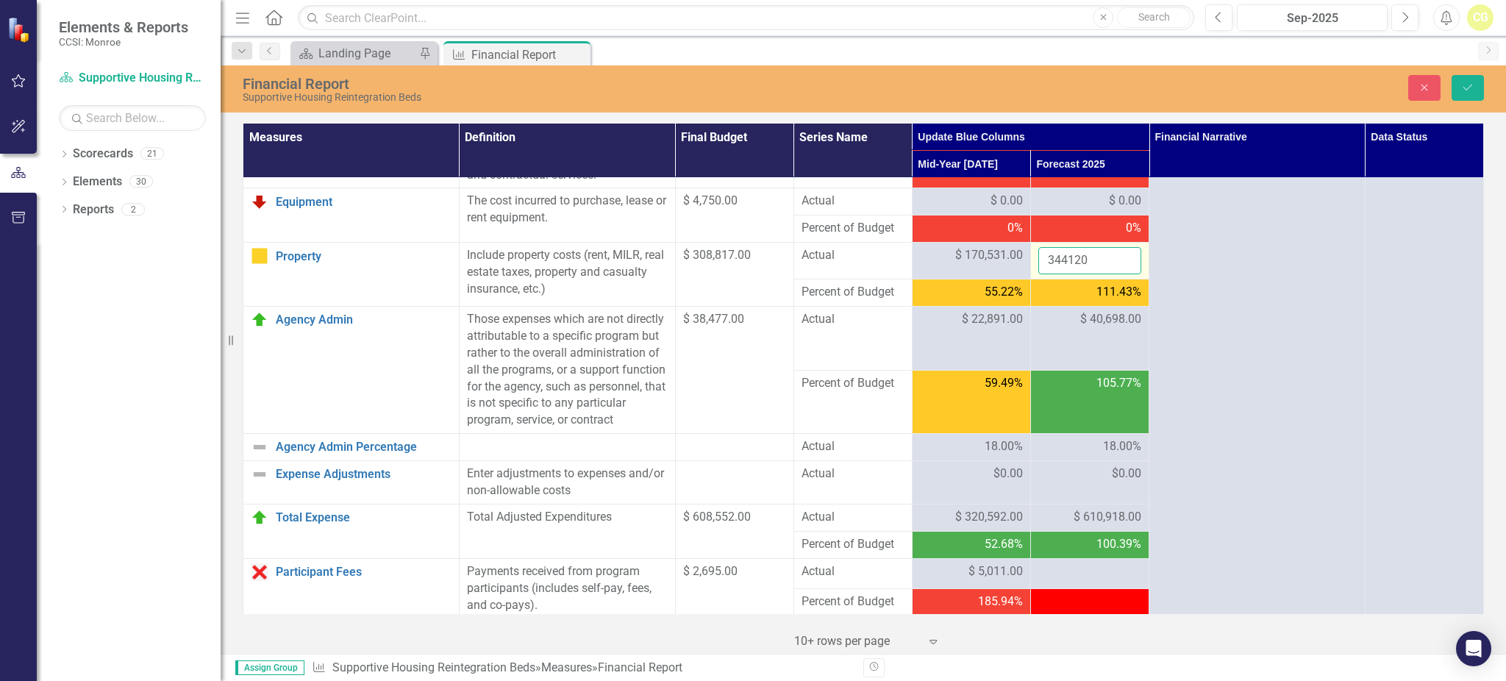
drag, startPoint x: 1059, startPoint y: 257, endPoint x: 1094, endPoint y: 265, distance: 36.0
click at [1094, 265] on input "344120" at bounding box center [1089, 260] width 103 height 27
type input "344200"
click at [1080, 326] on span "$ 40,698.00" at bounding box center [1110, 319] width 61 height 17
click at [1458, 90] on button "Save" at bounding box center [1467, 88] width 32 height 26
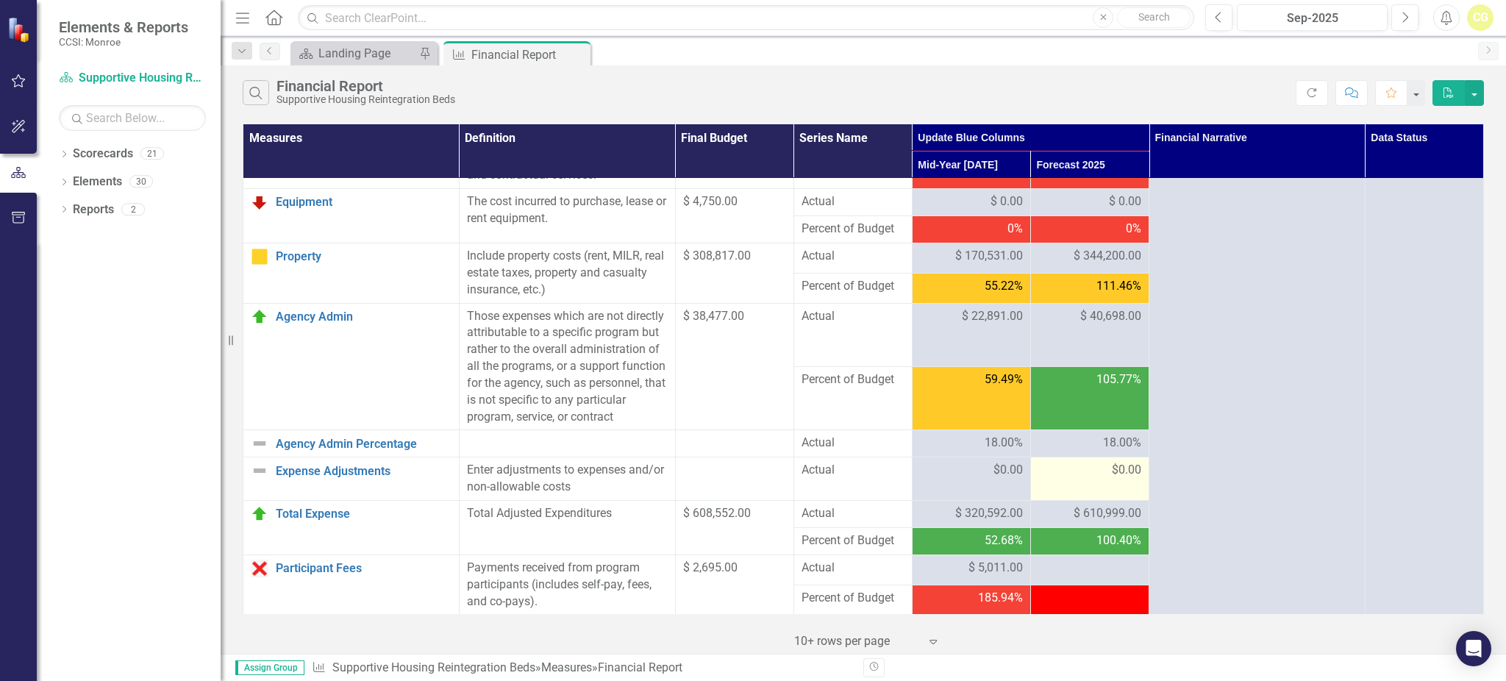
click at [1314, 91] on icon "Refresh" at bounding box center [1311, 92] width 13 height 10
click at [1097, 501] on td "$0.00" at bounding box center [1089, 478] width 118 height 43
click at [1091, 361] on td "$ 40,698.00" at bounding box center [1089, 334] width 118 height 63
click at [1098, 293] on span "111.46%" at bounding box center [1118, 286] width 45 height 17
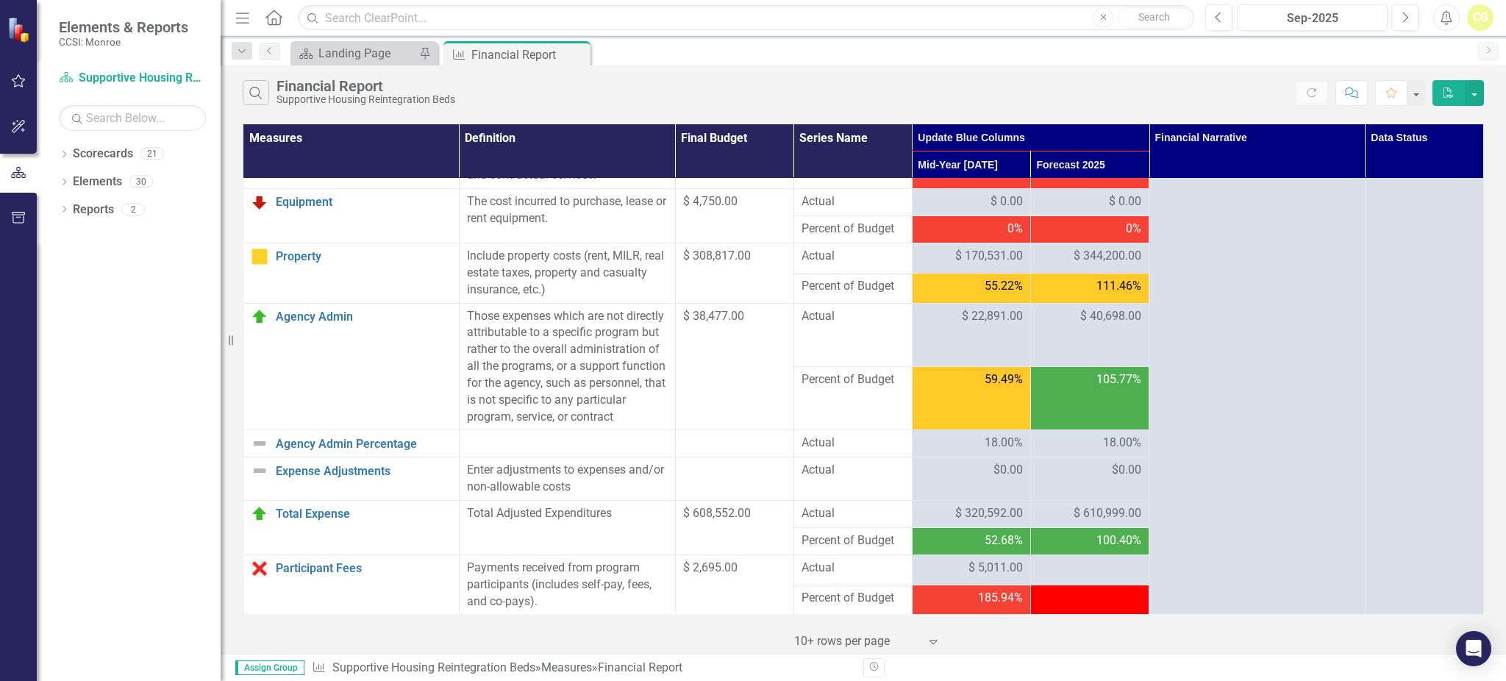
click at [1092, 306] on td "$ 40,698.00" at bounding box center [1089, 334] width 118 height 63
click at [1073, 340] on td "$ 40,698.00" at bounding box center [1089, 334] width 118 height 63
click at [1071, 293] on div "111.46%" at bounding box center [1089, 287] width 103 height 18
click at [1071, 287] on div "111.46%" at bounding box center [1089, 286] width 103 height 17
click at [1071, 559] on div at bounding box center [1089, 568] width 103 height 18
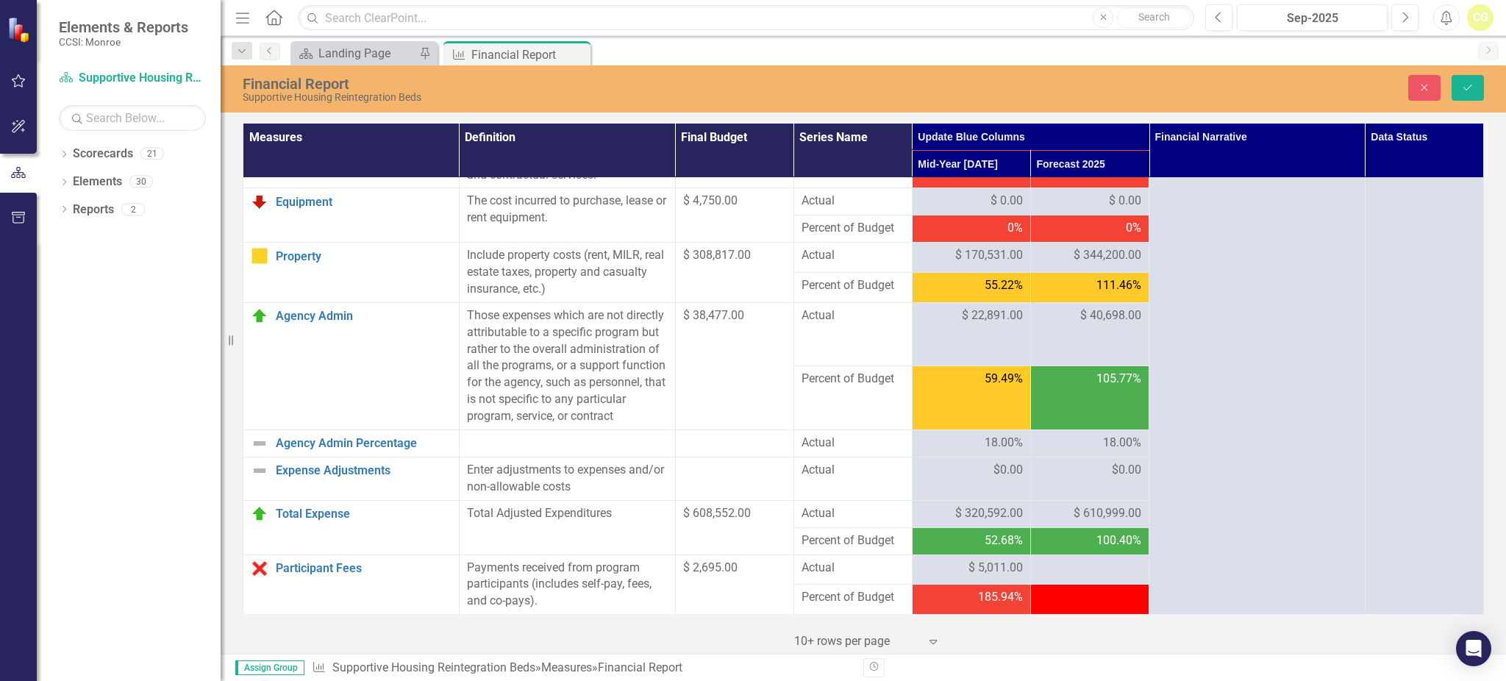
scroll to position [686, 0]
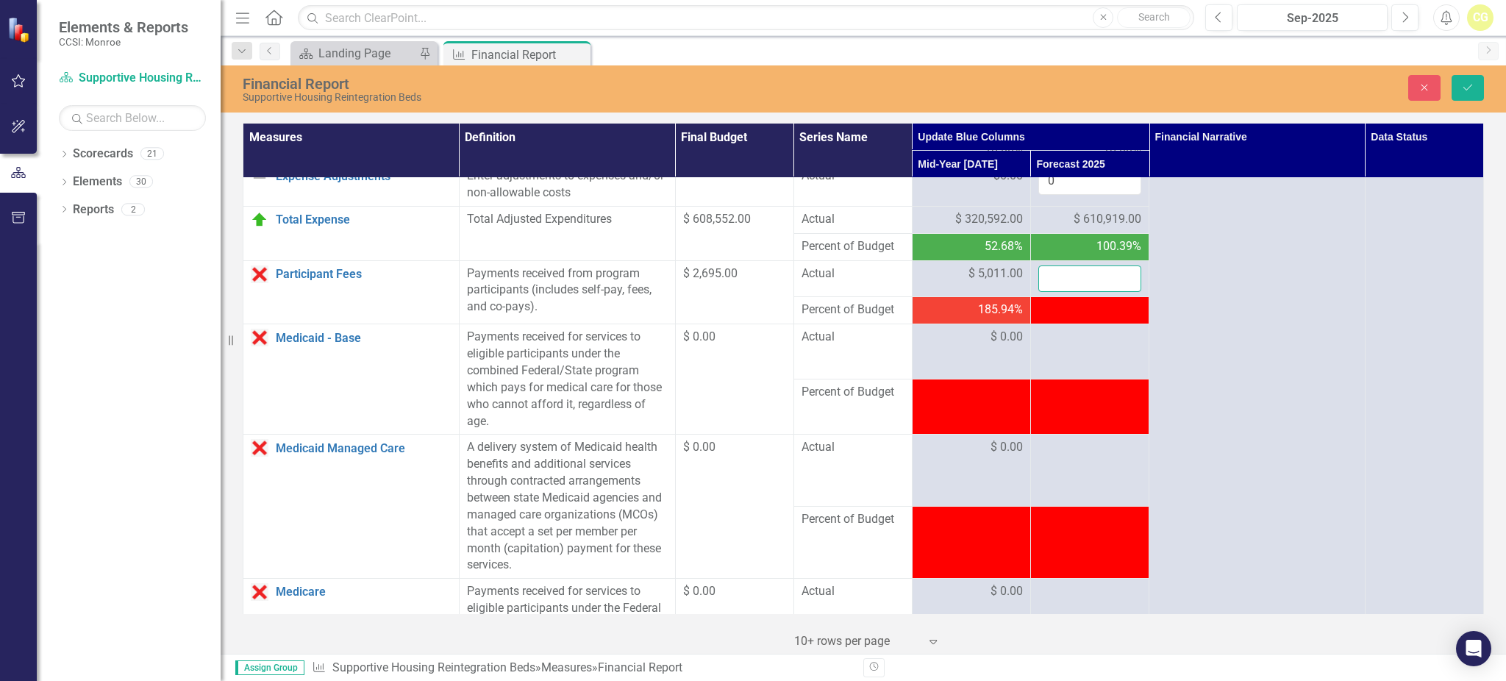
click at [1071, 287] on input "number" at bounding box center [1089, 278] width 103 height 27
type input "9472"
click at [1463, 90] on icon "Save" at bounding box center [1467, 87] width 13 height 10
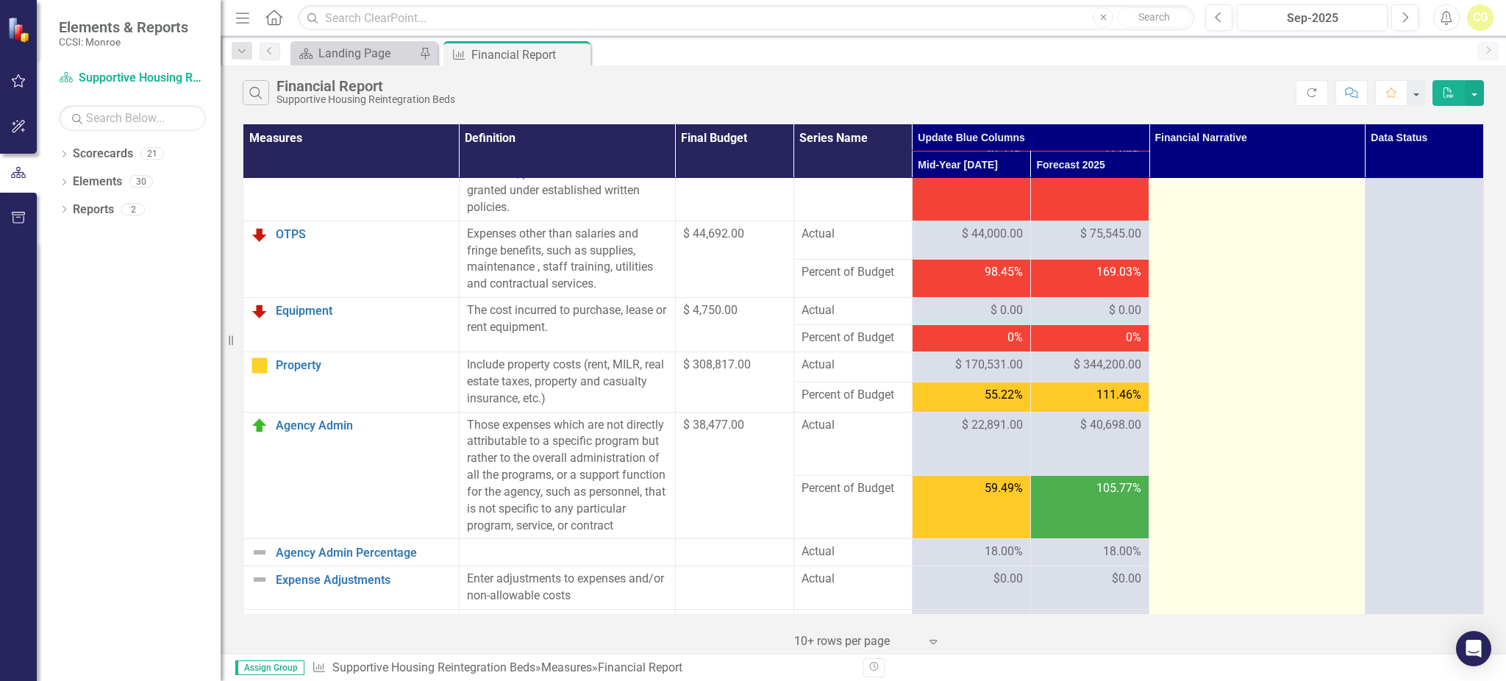
scroll to position [490, 0]
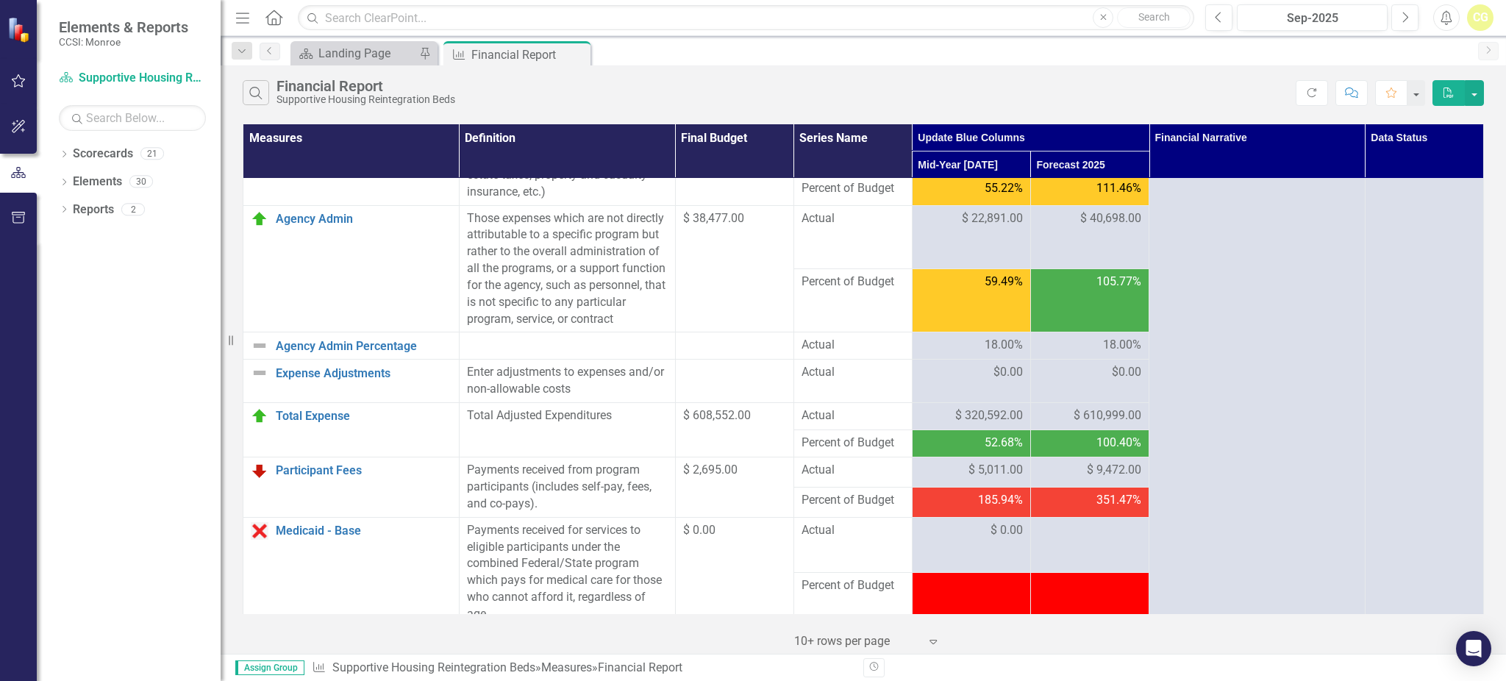
click at [1085, 424] on span "$ 610,999.00" at bounding box center [1107, 415] width 68 height 17
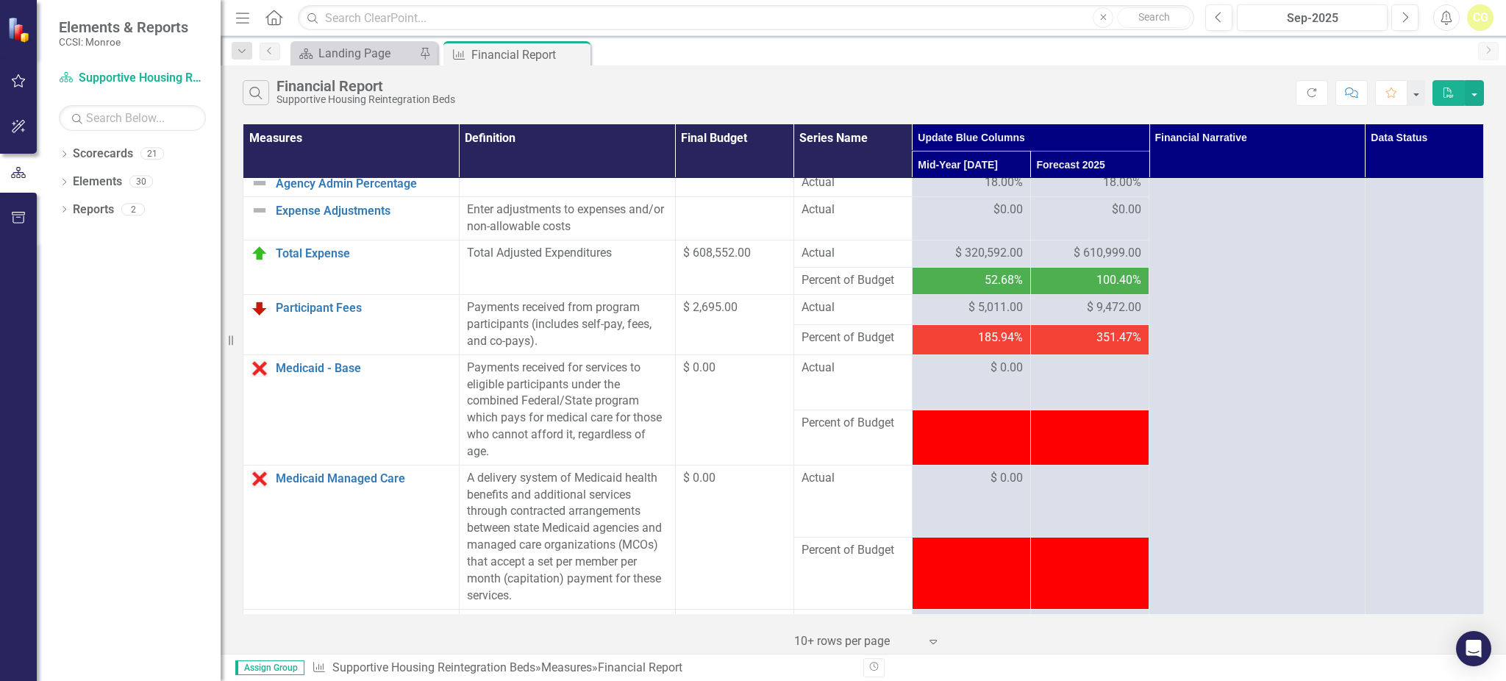
scroll to position [686, 0]
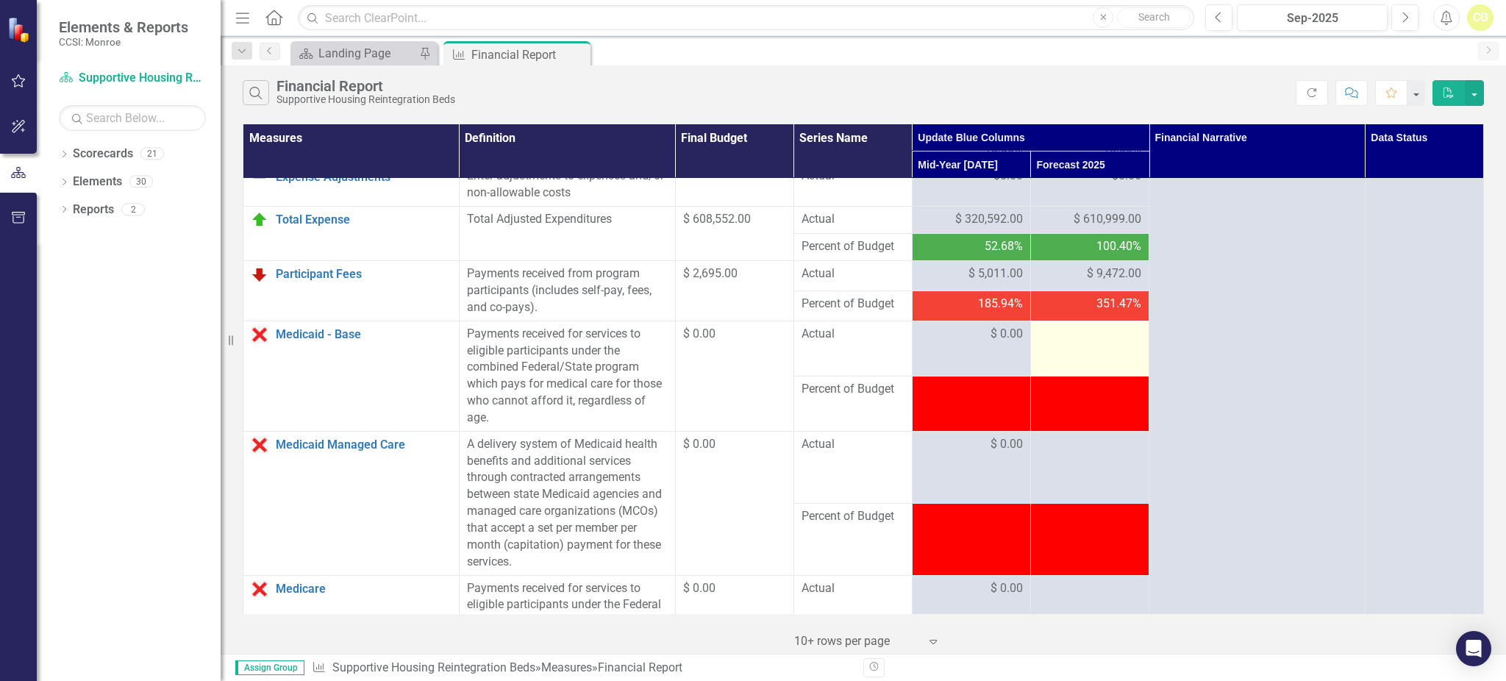
click at [1086, 365] on td at bounding box center [1089, 348] width 118 height 55
click at [1085, 364] on td at bounding box center [1089, 348] width 118 height 55
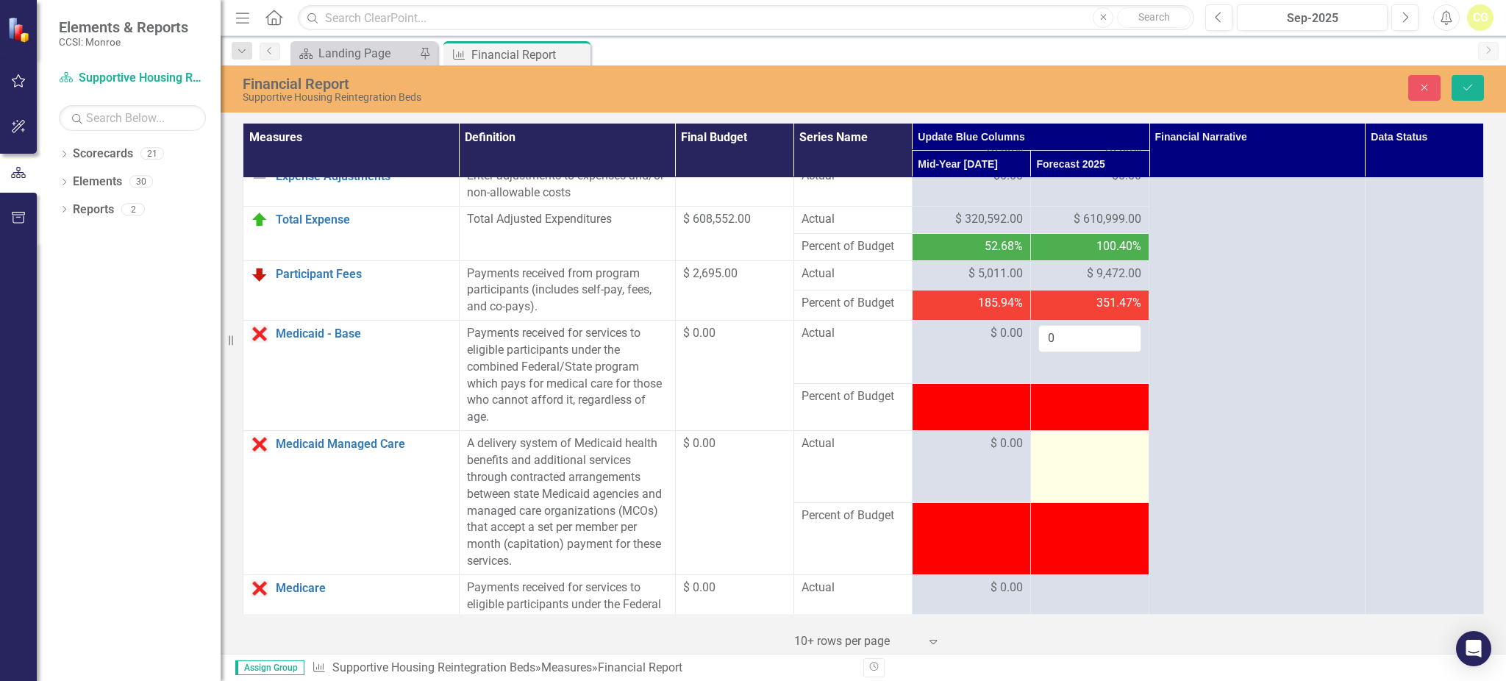
type input "0"
click at [1050, 476] on td at bounding box center [1089, 467] width 118 height 72
click at [1042, 453] on div at bounding box center [1089, 444] width 103 height 18
click at [1042, 462] on input "number" at bounding box center [1089, 448] width 103 height 27
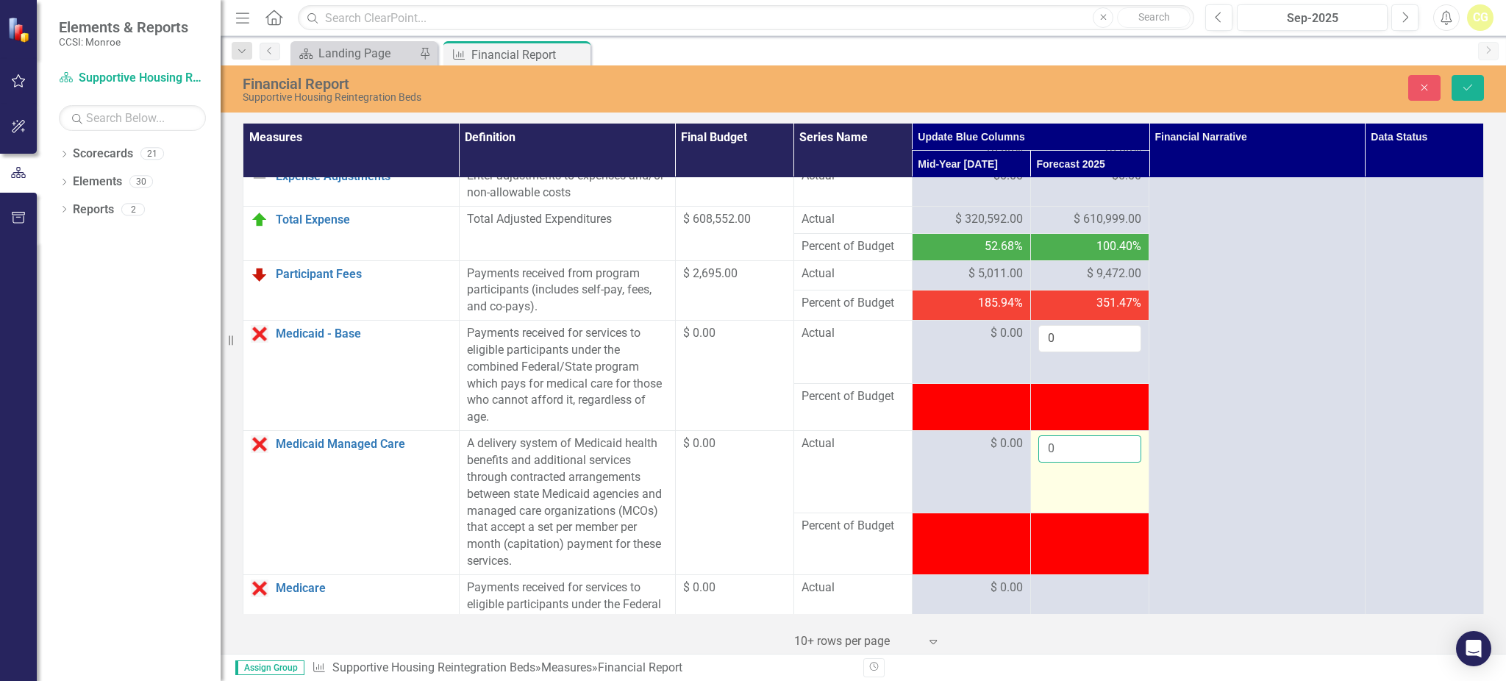
type input "0"
click button "Save" at bounding box center [1467, 88] width 32 height 26
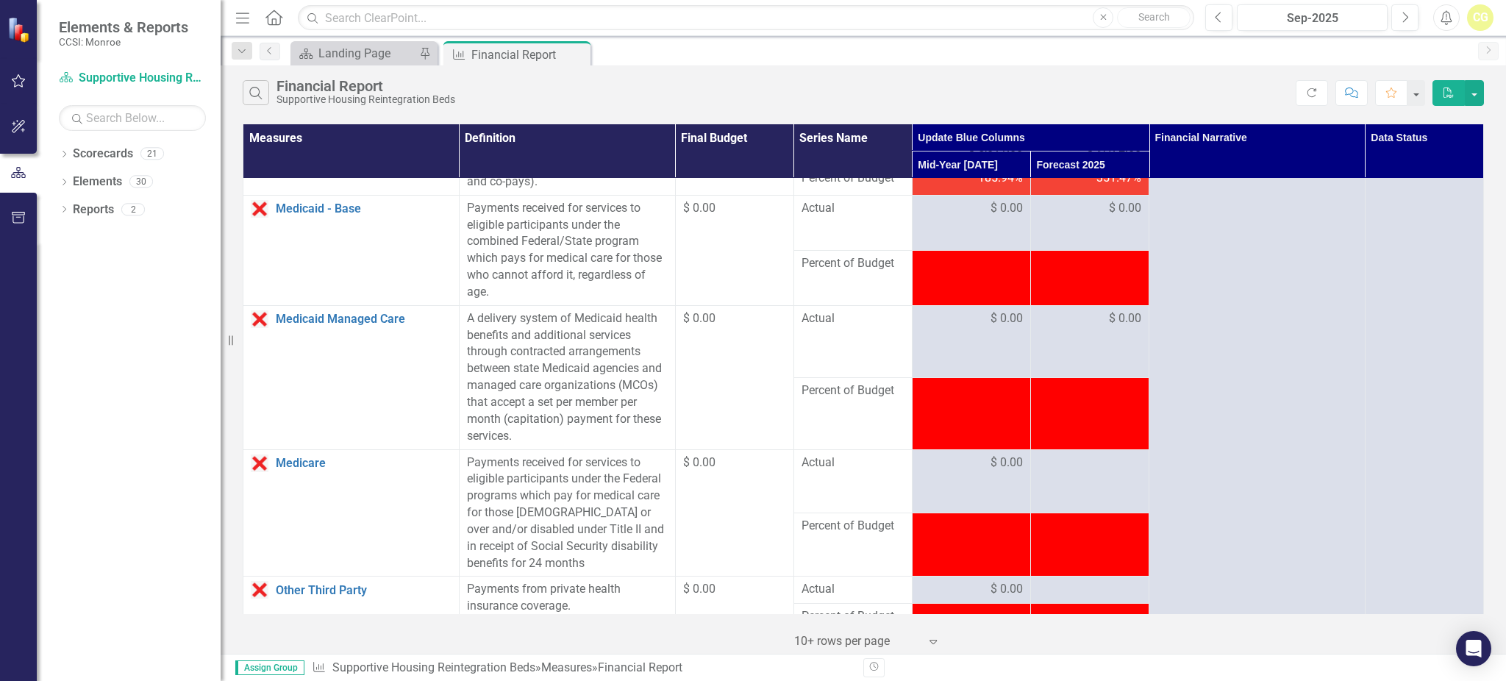
scroll to position [882, 0]
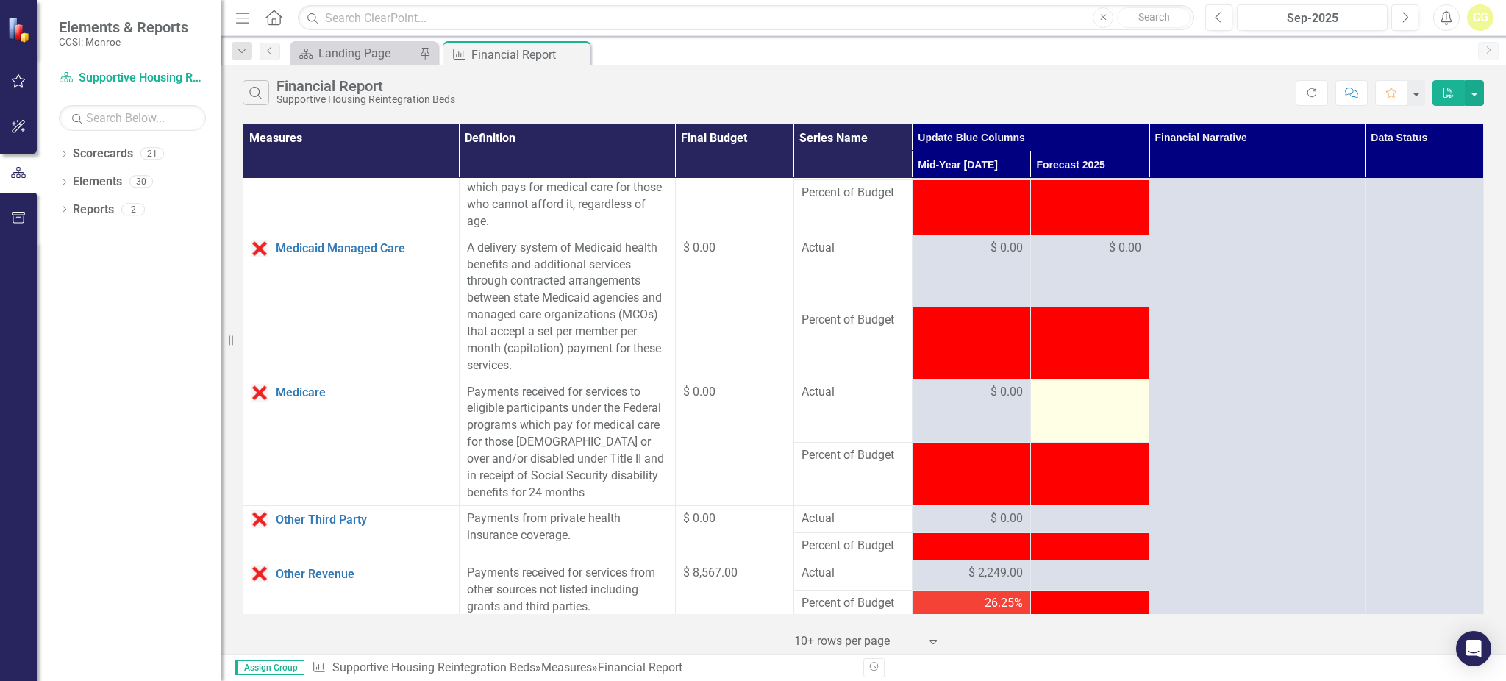
click at [1067, 424] on td at bounding box center [1089, 410] width 118 height 63
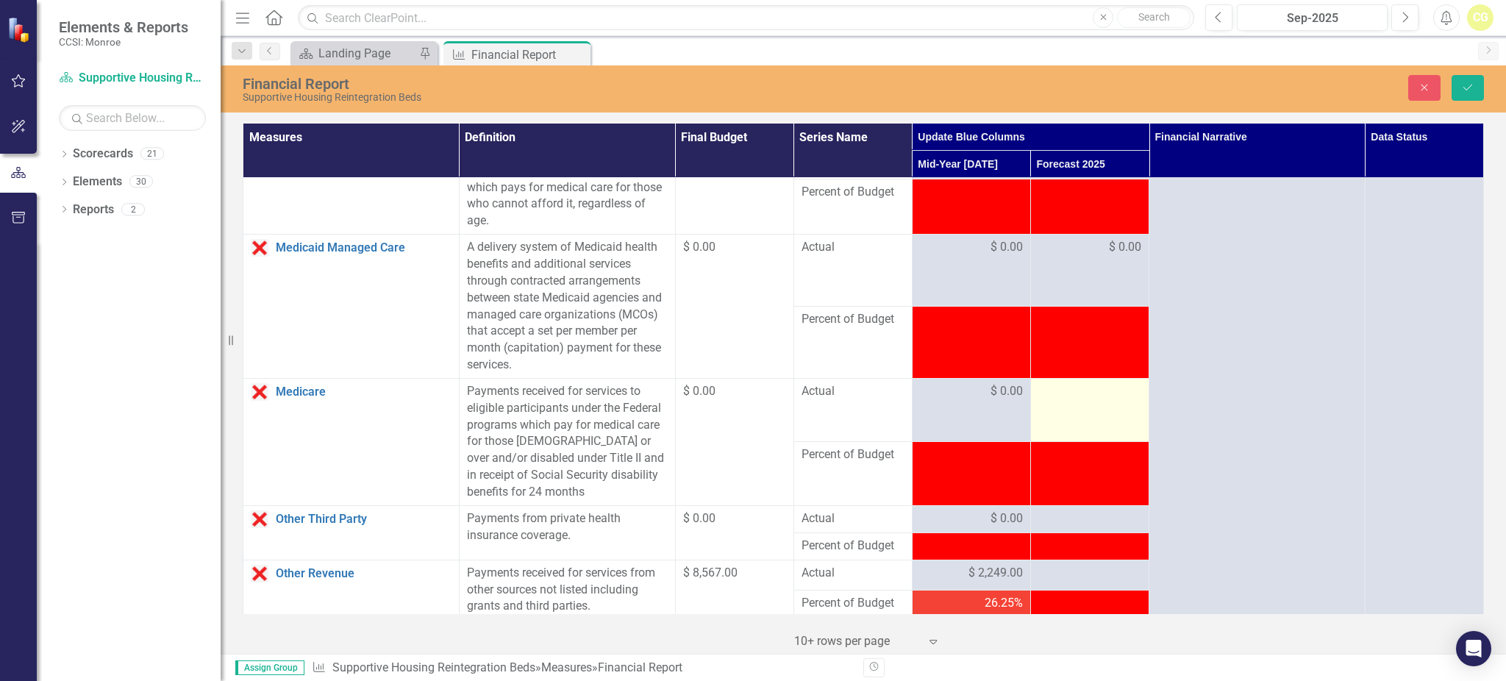
click at [1062, 401] on div at bounding box center [1089, 392] width 103 height 18
click at [1060, 401] on div at bounding box center [1089, 392] width 103 height 18
click at [1077, 409] on input "number" at bounding box center [1089, 396] width 103 height 27
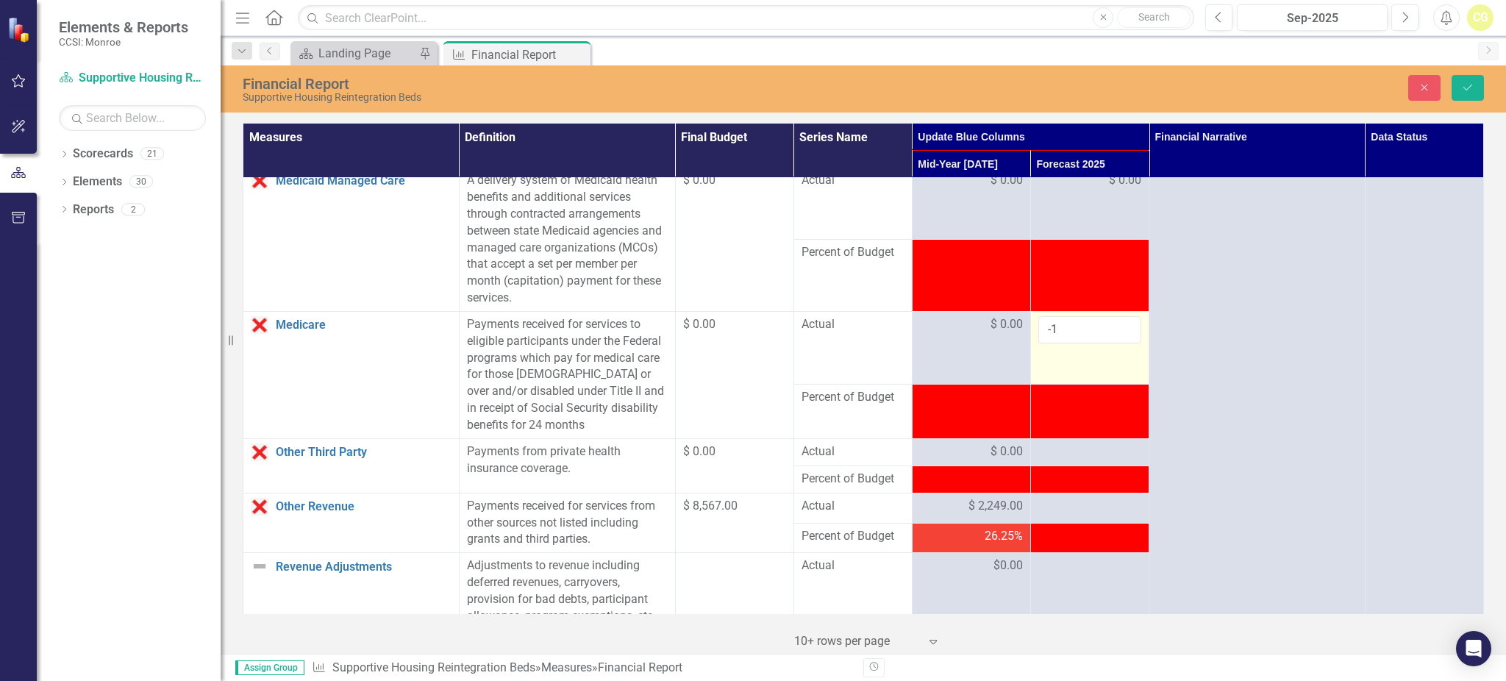
scroll to position [980, 0]
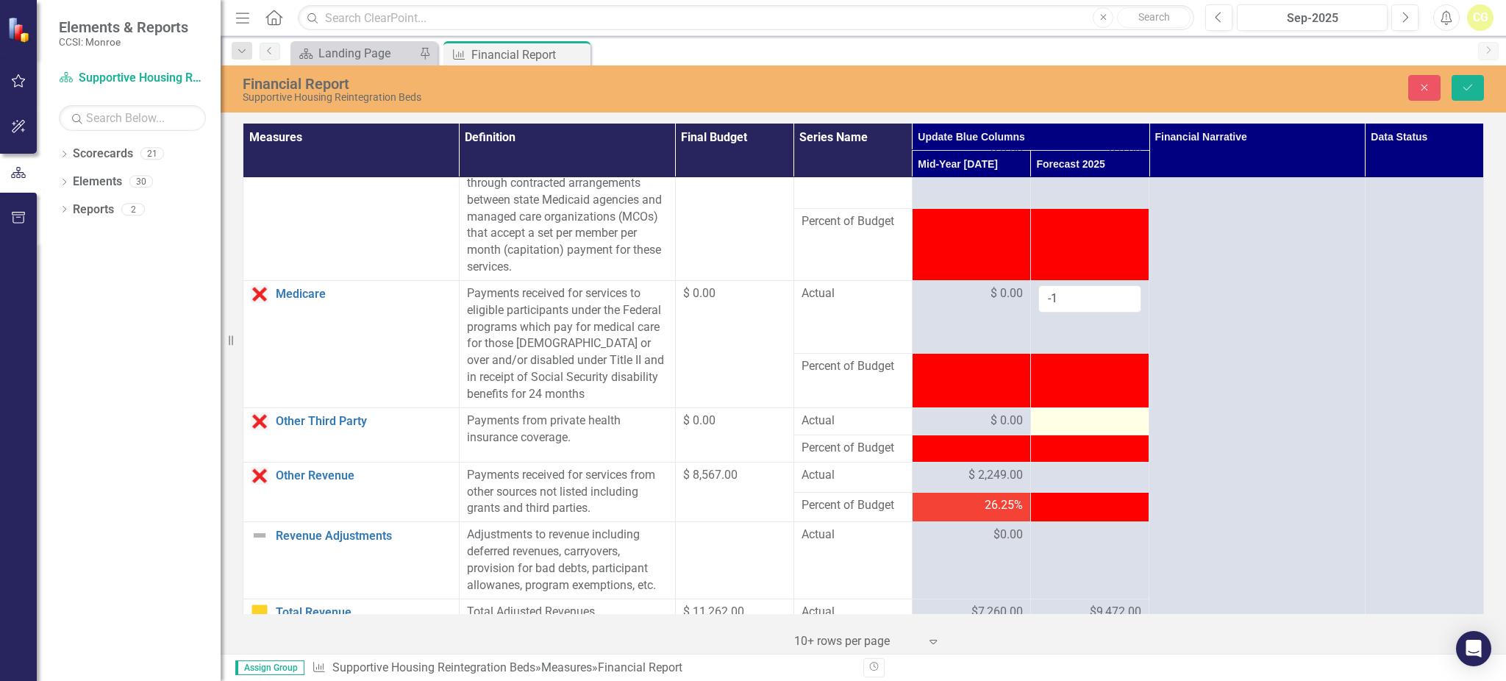
type input "-1"
click at [1069, 430] on div at bounding box center [1089, 421] width 103 height 18
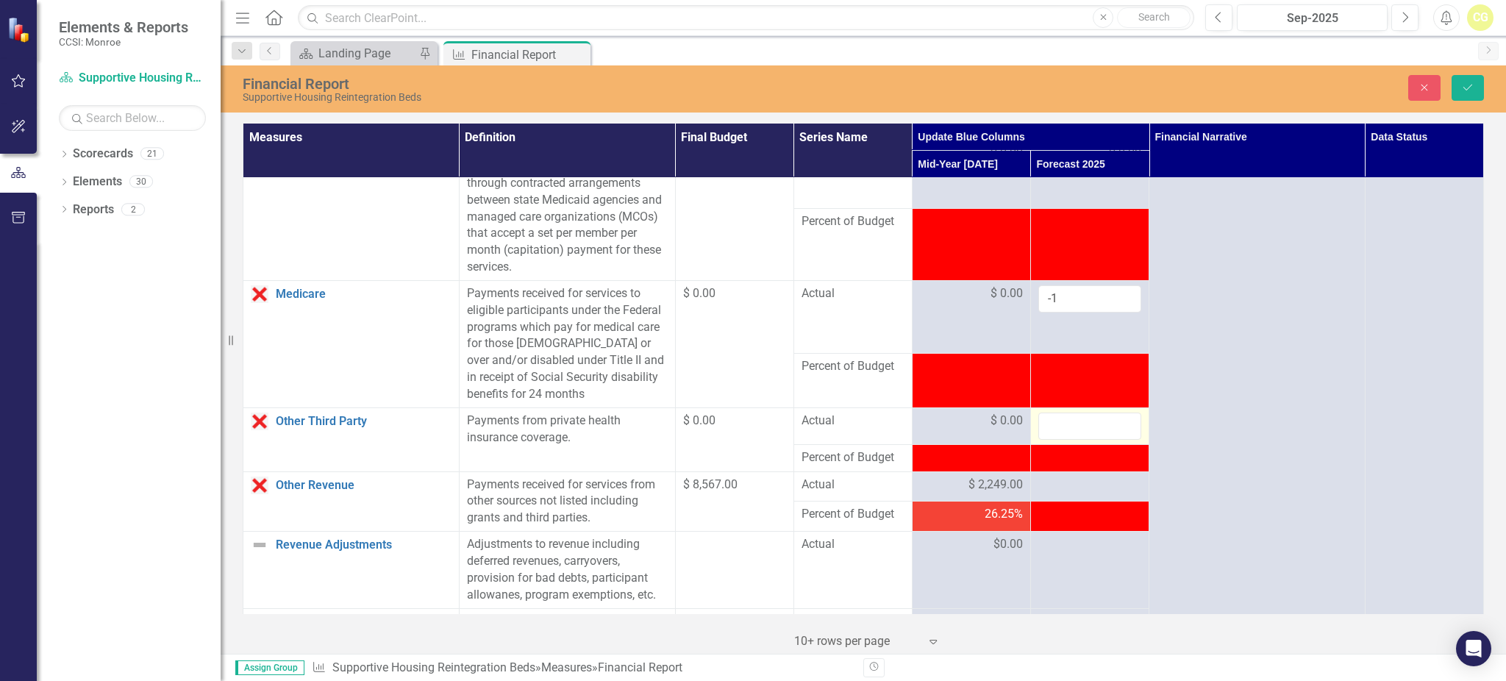
click at [1064, 439] on input "number" at bounding box center [1089, 425] width 103 height 27
type input "0"
click at [1059, 494] on div at bounding box center [1089, 485] width 103 height 18
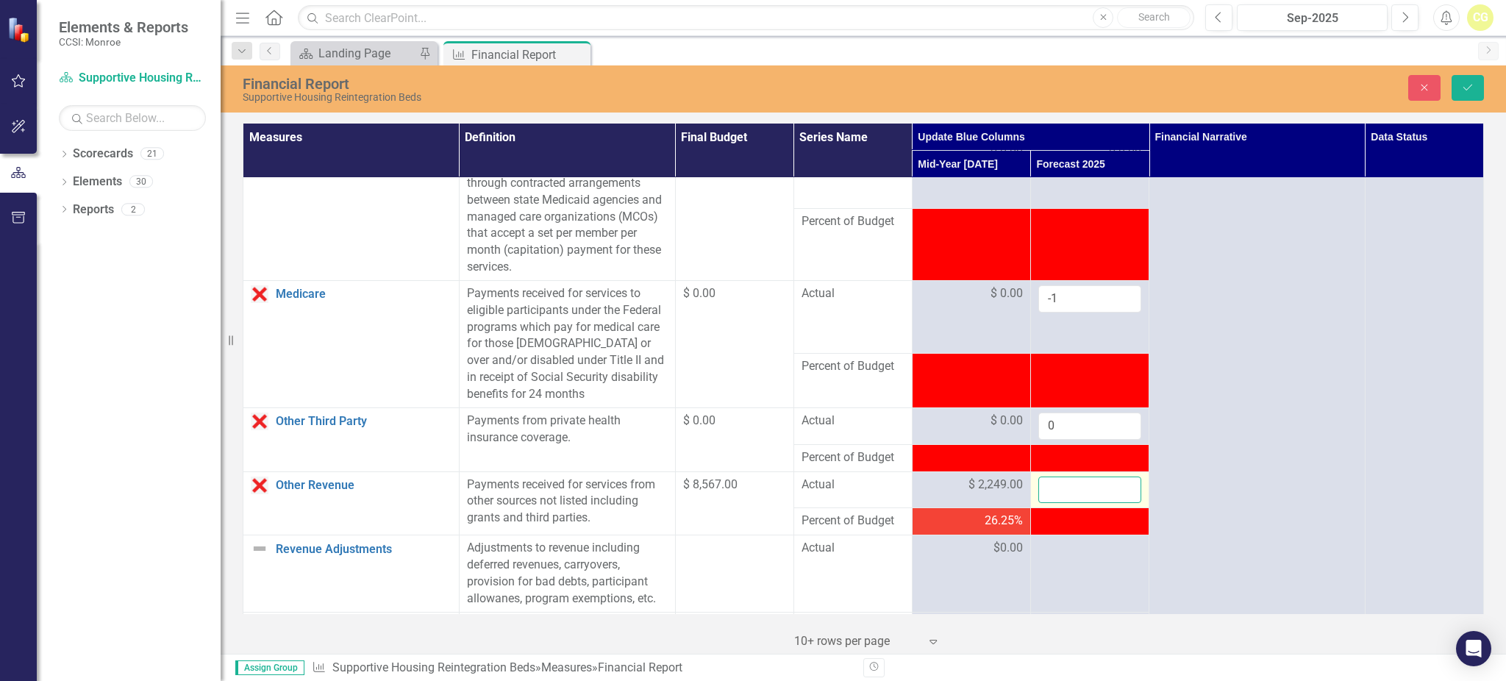
click at [1059, 501] on input "number" at bounding box center [1089, 489] width 103 height 27
drag, startPoint x: 1059, startPoint y: 310, endPoint x: 1000, endPoint y: 326, distance: 61.7
click at [1001, 326] on tr "Medicare Link Open Element Payments received for services to eligible participa…" at bounding box center [863, 316] width 1240 height 73
type input "0"
click at [1053, 501] on input "number" at bounding box center [1089, 489] width 103 height 27
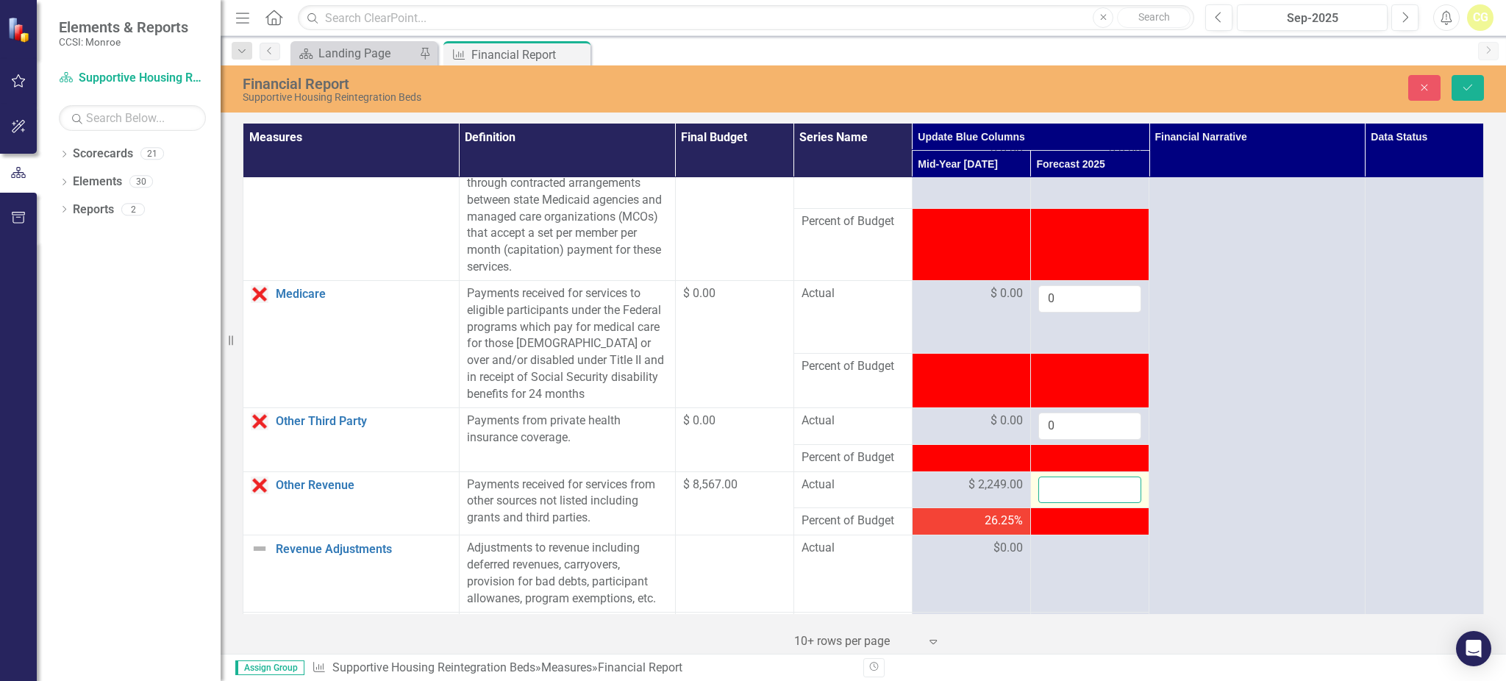
click at [1084, 504] on input "number" at bounding box center [1089, 489] width 103 height 27
type input "7111"
click at [1091, 557] on div at bounding box center [1089, 549] width 103 height 18
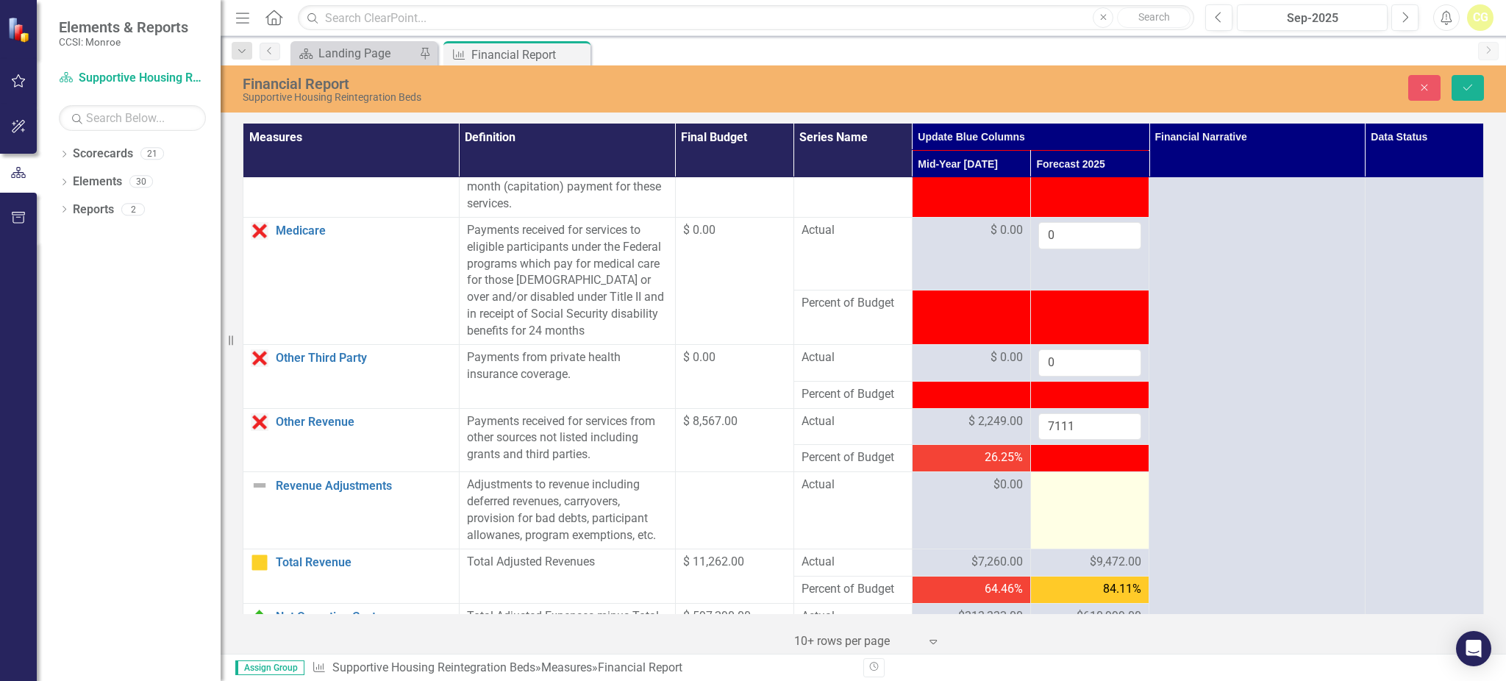
scroll to position [1078, 0]
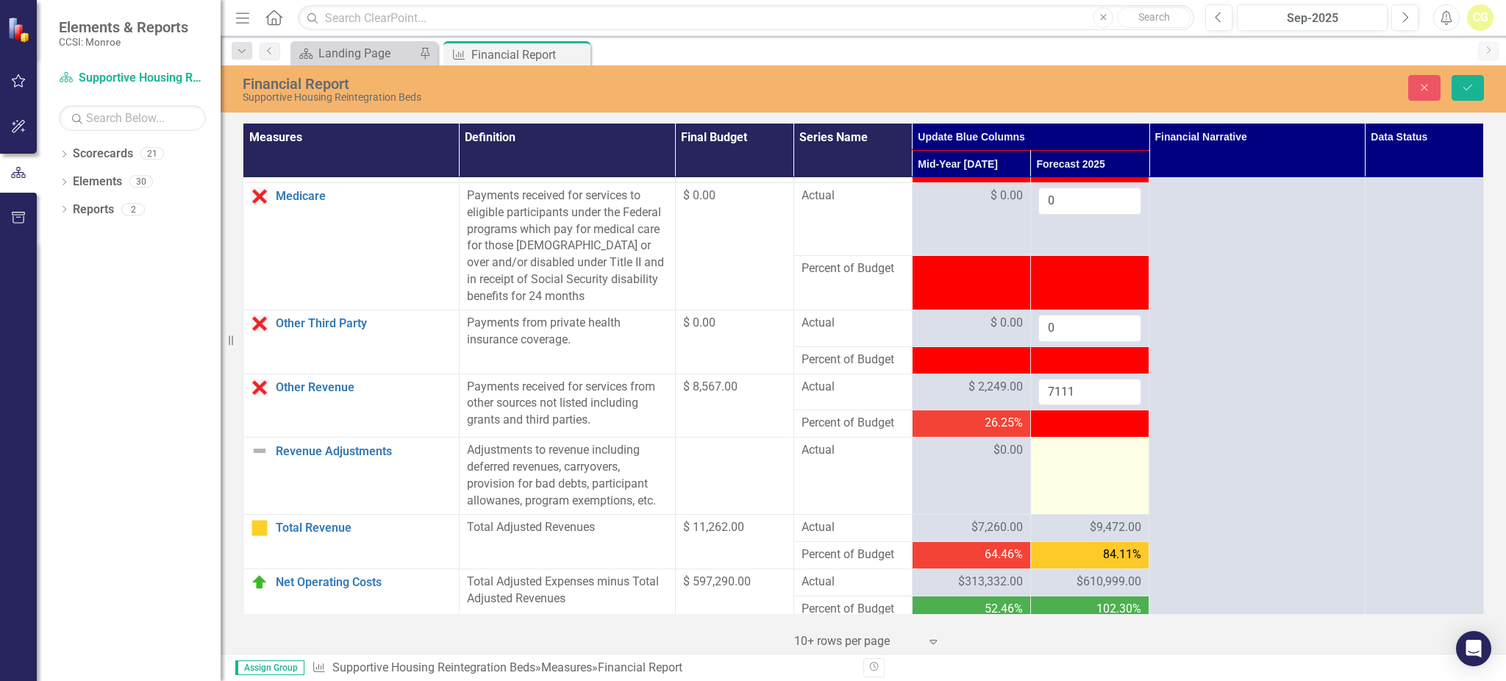
drag, startPoint x: 1059, startPoint y: 501, endPoint x: 1062, endPoint y: 482, distance: 20.1
click at [1059, 501] on td at bounding box center [1089, 475] width 118 height 76
click at [1062, 459] on div at bounding box center [1089, 451] width 103 height 18
click at [1062, 468] on input "number" at bounding box center [1089, 455] width 103 height 27
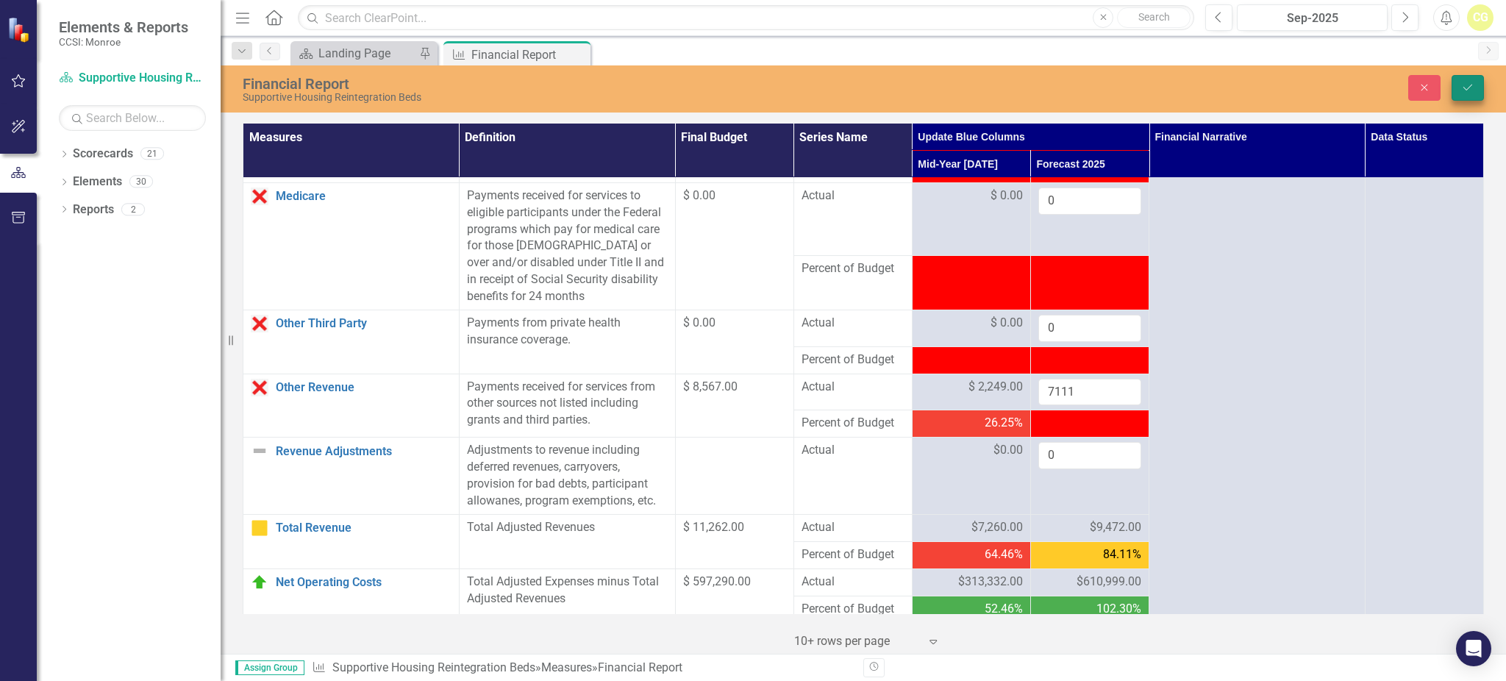
type input "0"
click at [1465, 83] on icon "Save" at bounding box center [1467, 87] width 13 height 10
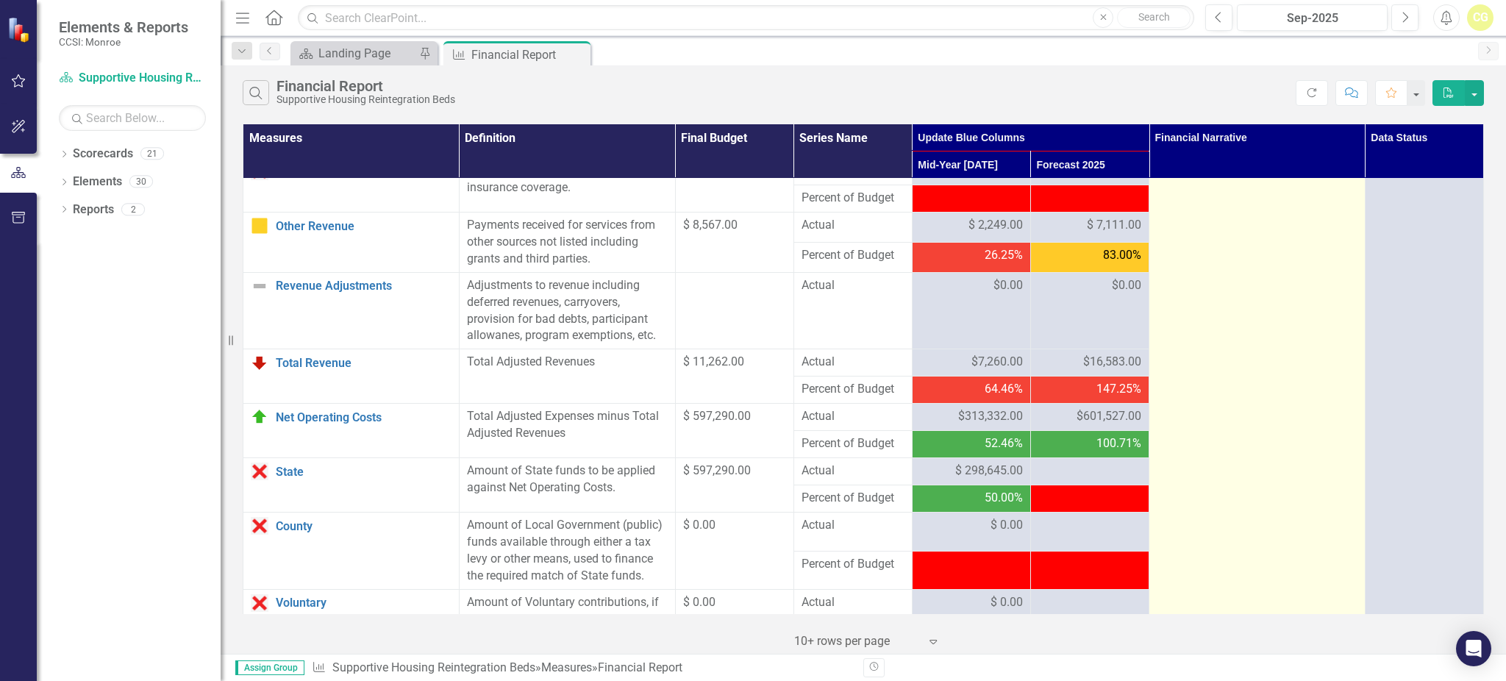
scroll to position [1274, 0]
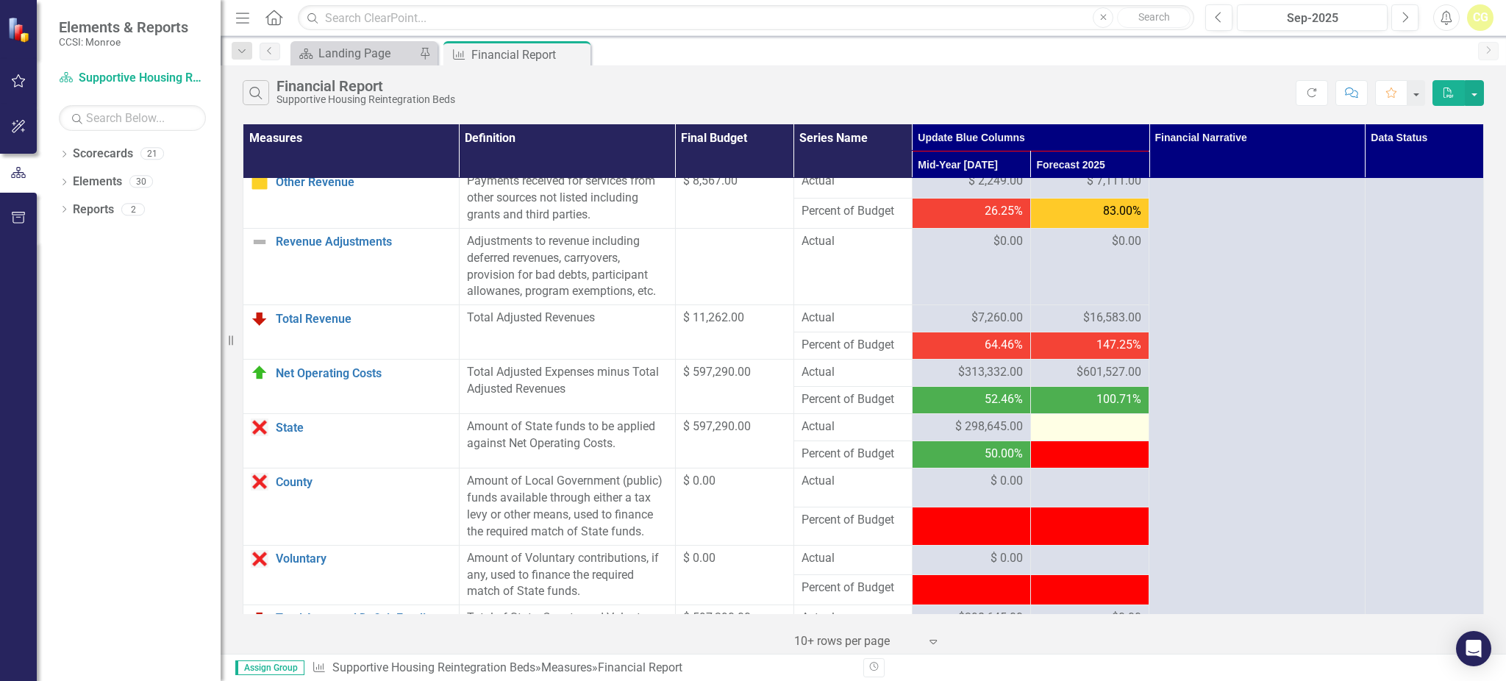
click at [1073, 436] on div at bounding box center [1089, 427] width 103 height 18
click at [1080, 436] on div at bounding box center [1089, 427] width 103 height 18
click at [1077, 436] on div at bounding box center [1089, 427] width 103 height 18
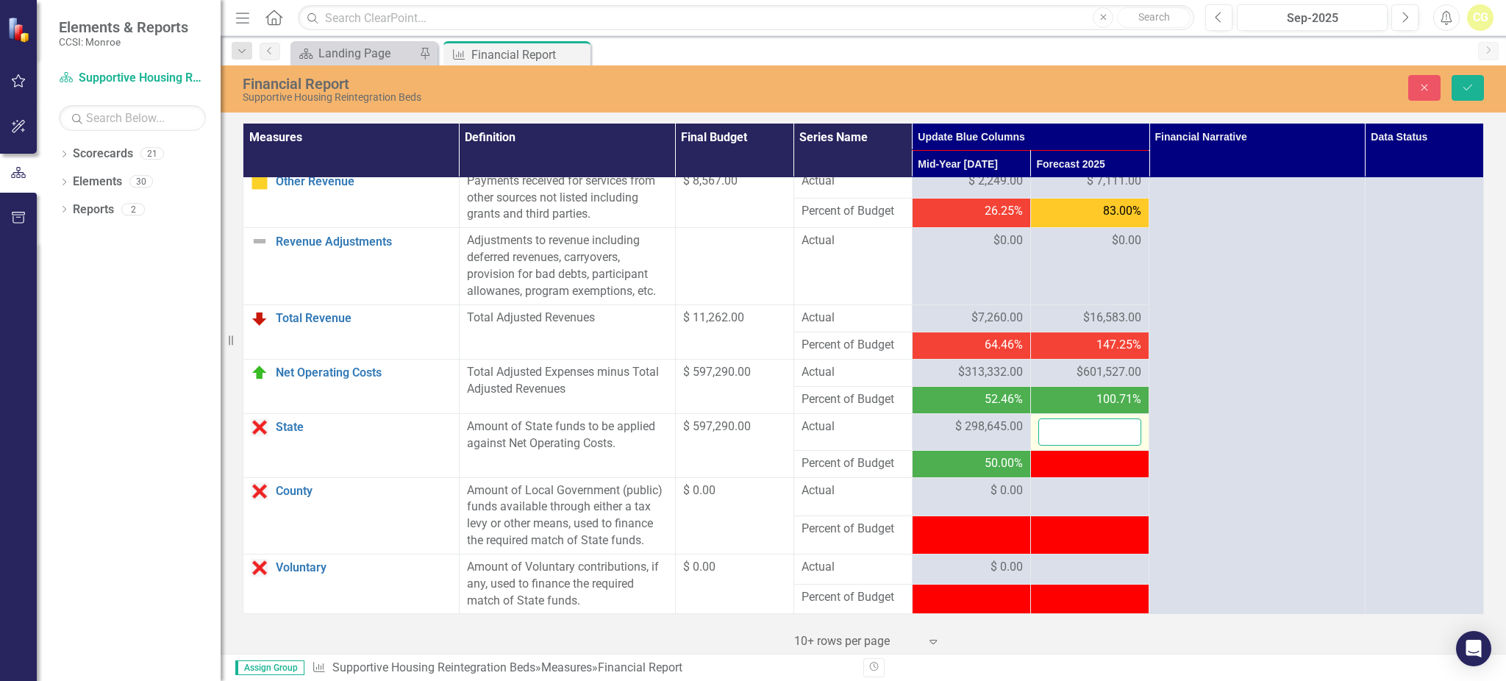
click at [1077, 445] on input "number" at bounding box center [1089, 431] width 103 height 27
type input "594417"
click at [1075, 500] on div at bounding box center [1089, 491] width 103 height 18
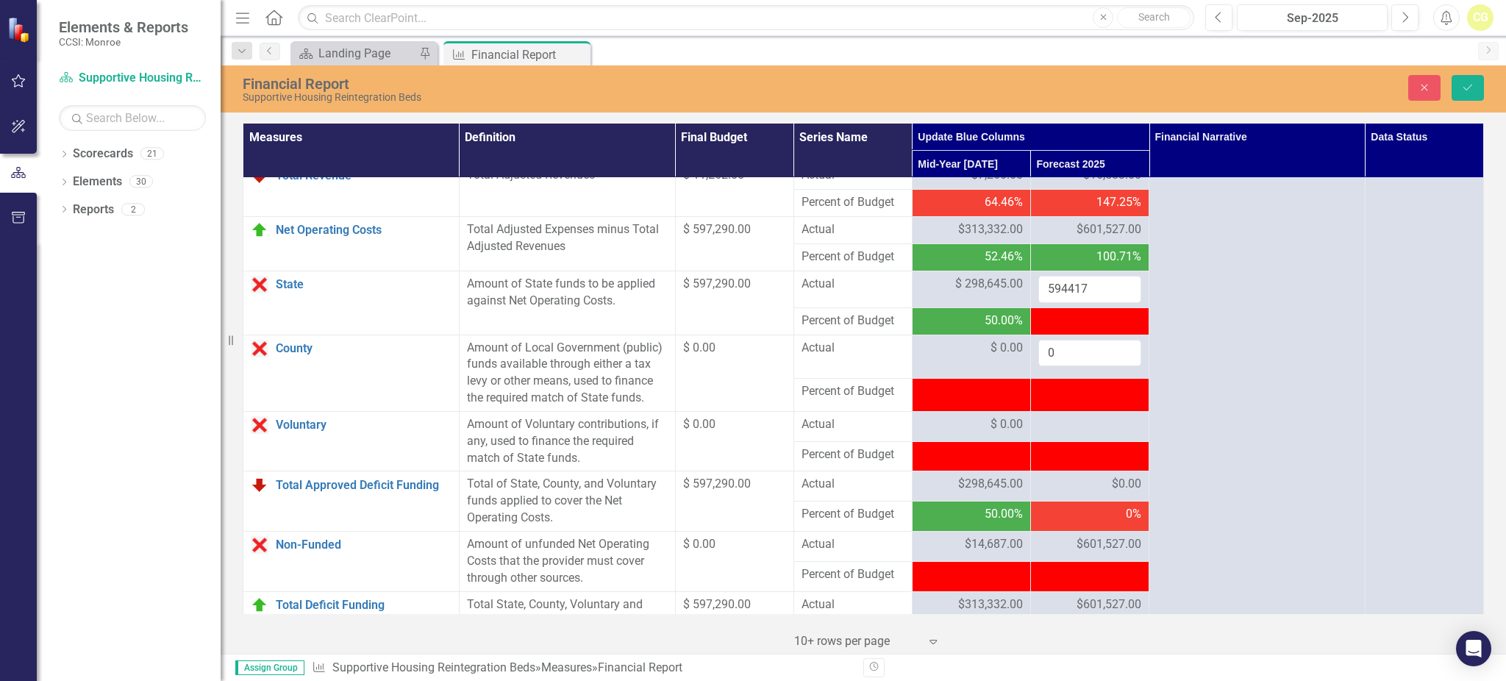
scroll to position [1470, 0]
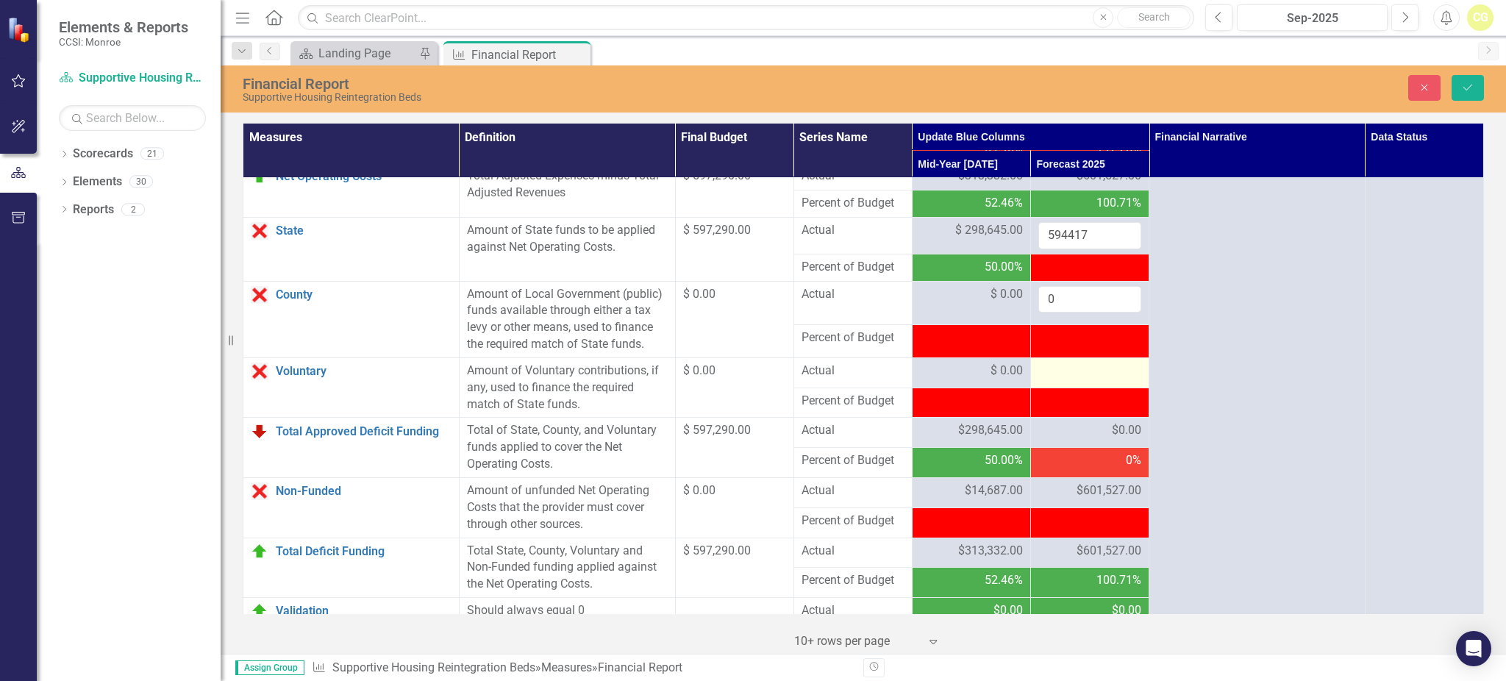
type input "0"
click at [1069, 380] on div at bounding box center [1089, 371] width 103 height 18
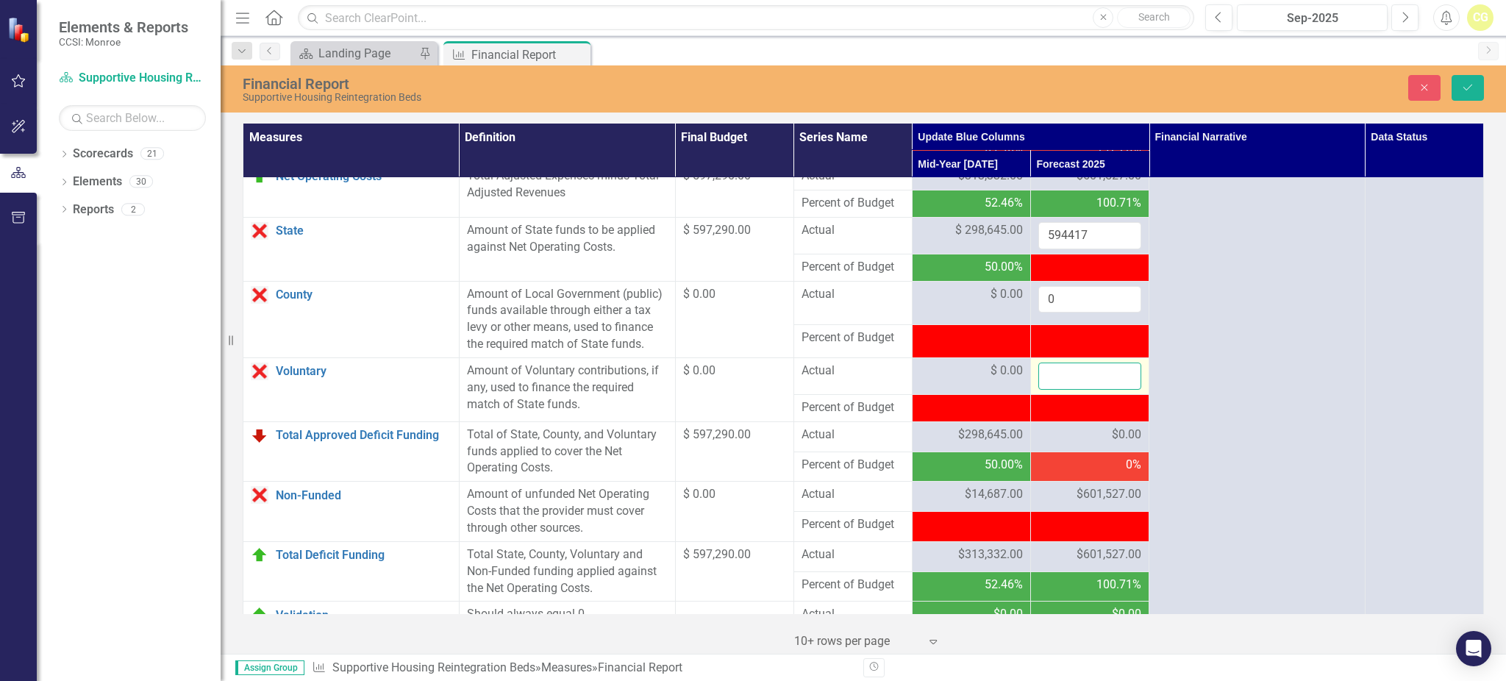
click at [1069, 385] on input "number" at bounding box center [1089, 375] width 103 height 27
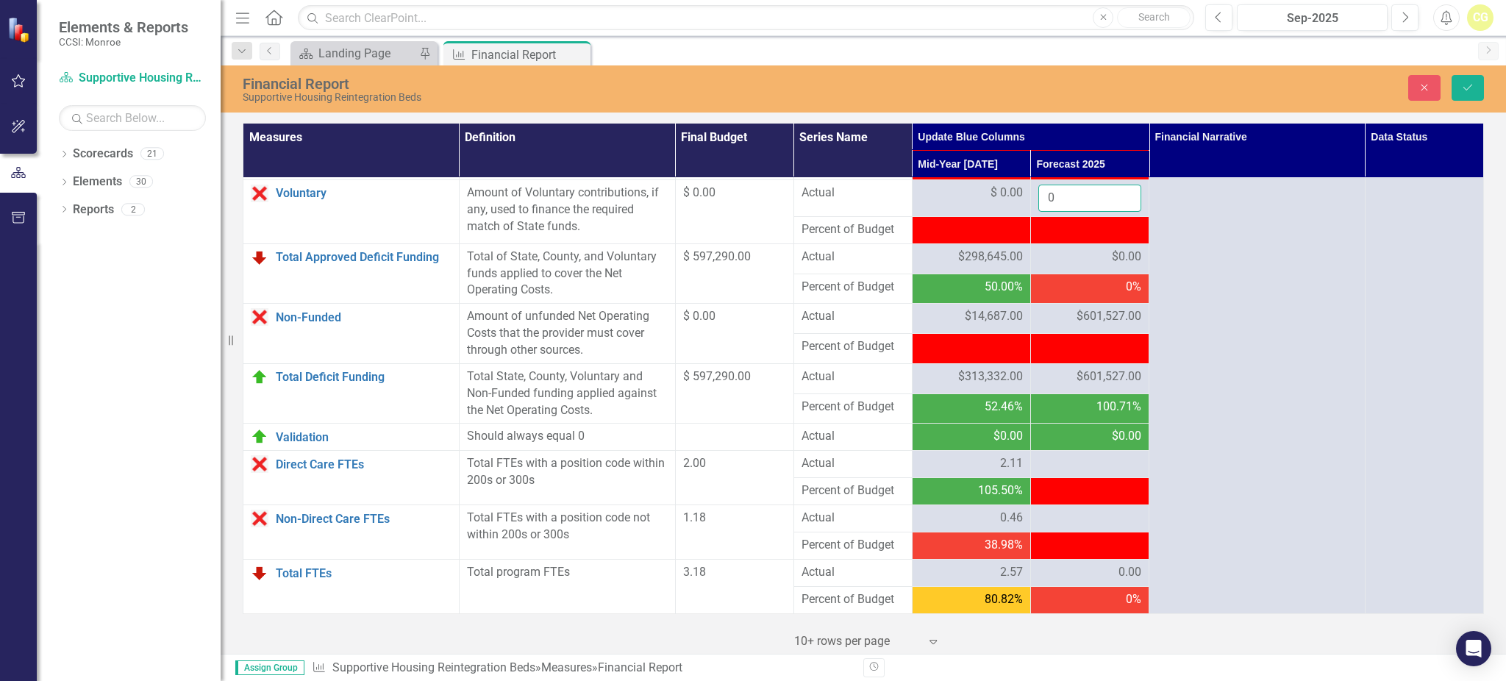
scroll to position [1666, 0]
type input "0"
click at [1071, 465] on div at bounding box center [1089, 464] width 103 height 18
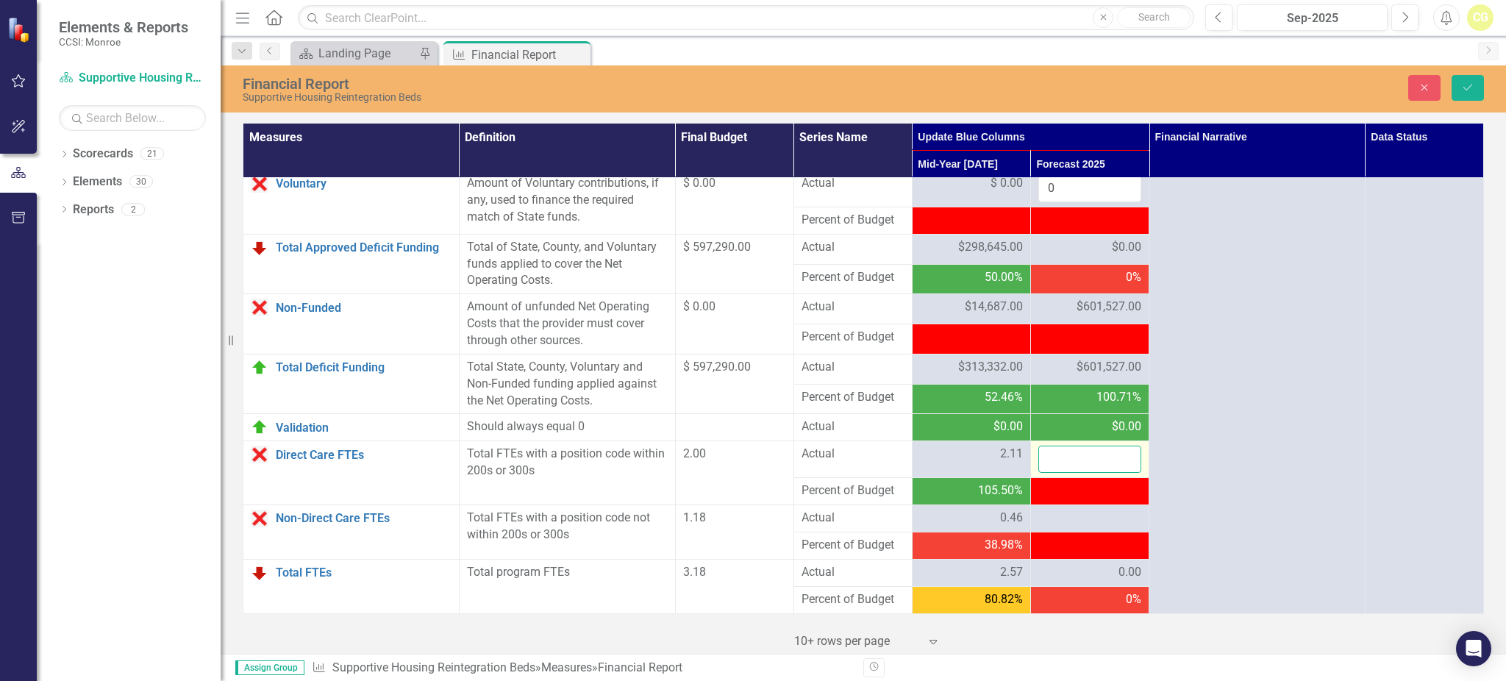
click at [1071, 465] on input "number" at bounding box center [1089, 458] width 103 height 27
type input "1.78"
click at [1060, 526] on div at bounding box center [1089, 518] width 103 height 18
click at [1068, 527] on div at bounding box center [1089, 518] width 103 height 18
click at [1067, 527] on div at bounding box center [1089, 518] width 103 height 18
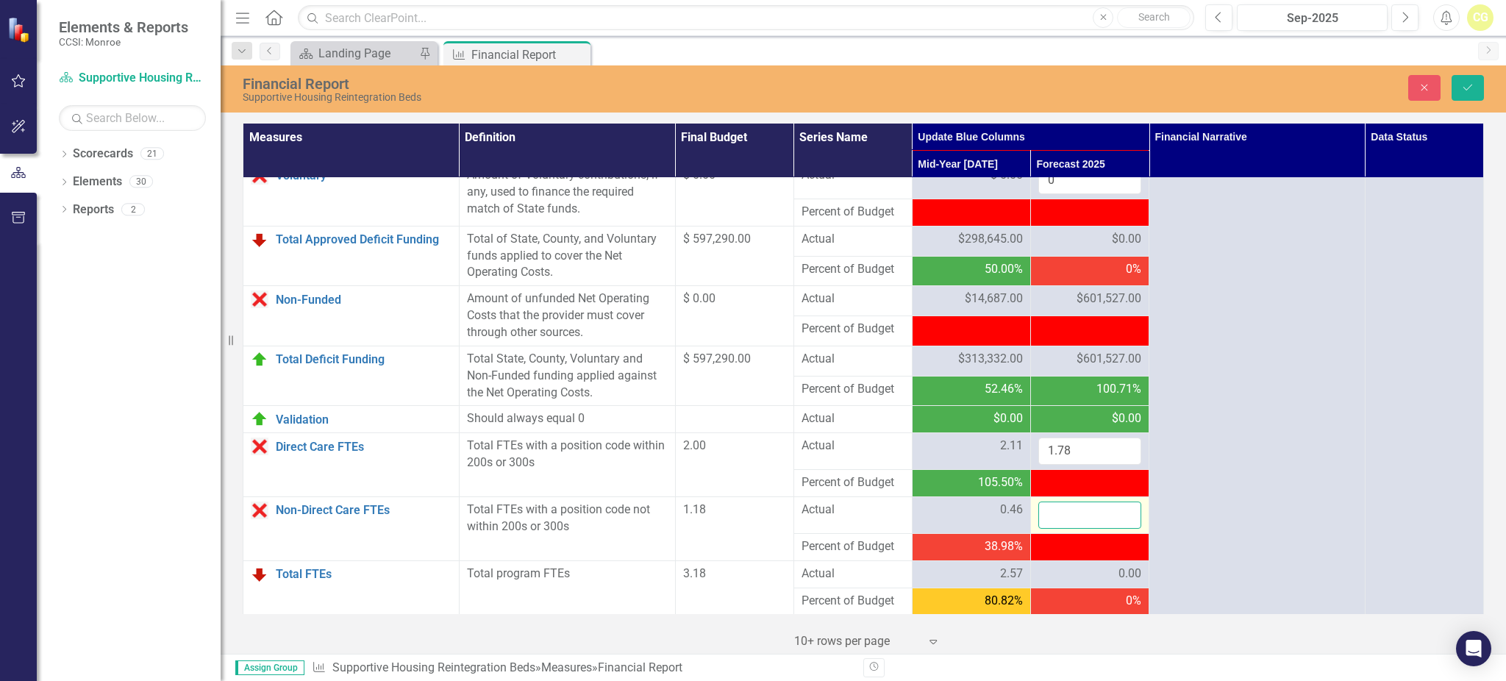
click at [1067, 529] on input "number" at bounding box center [1089, 514] width 103 height 27
type input ".46"
click at [1467, 90] on icon "Save" at bounding box center [1467, 87] width 13 height 10
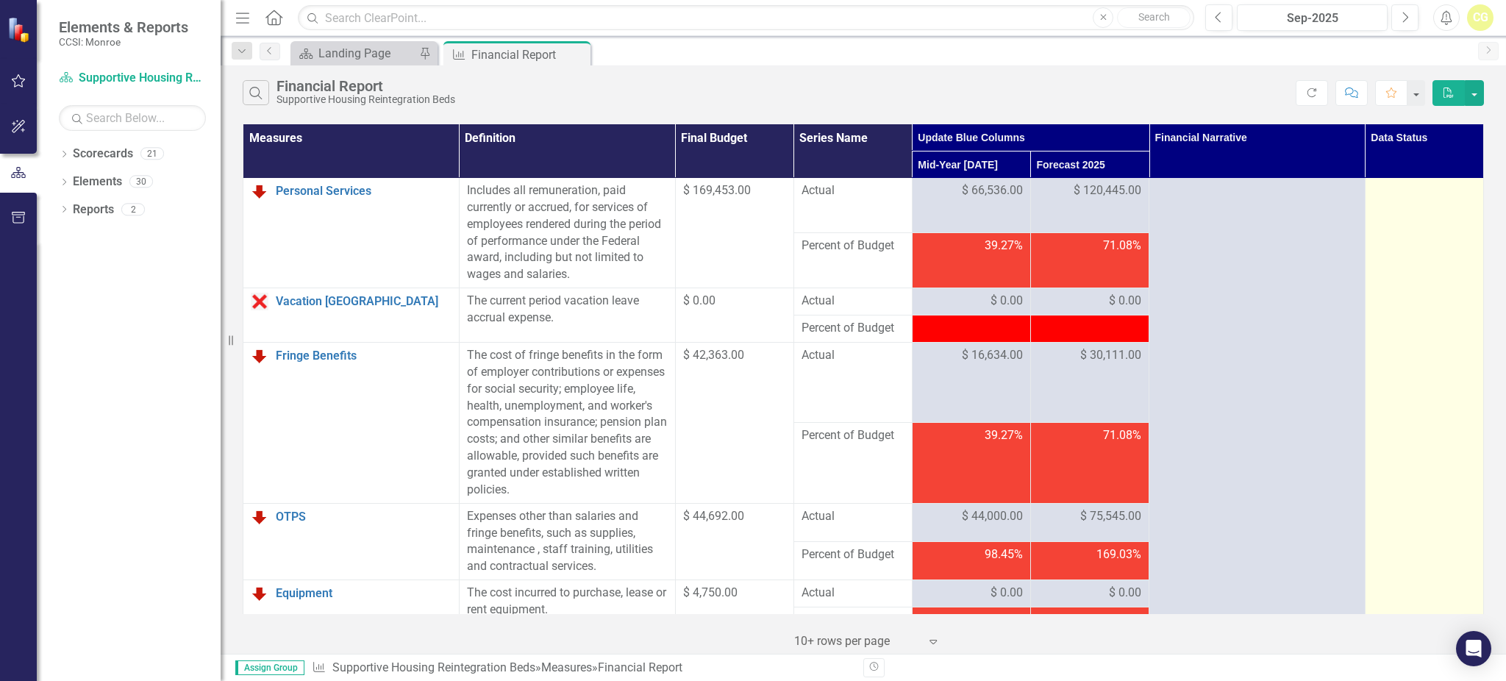
scroll to position [0, 0]
click at [1401, 200] on div at bounding box center [1423, 192] width 103 height 18
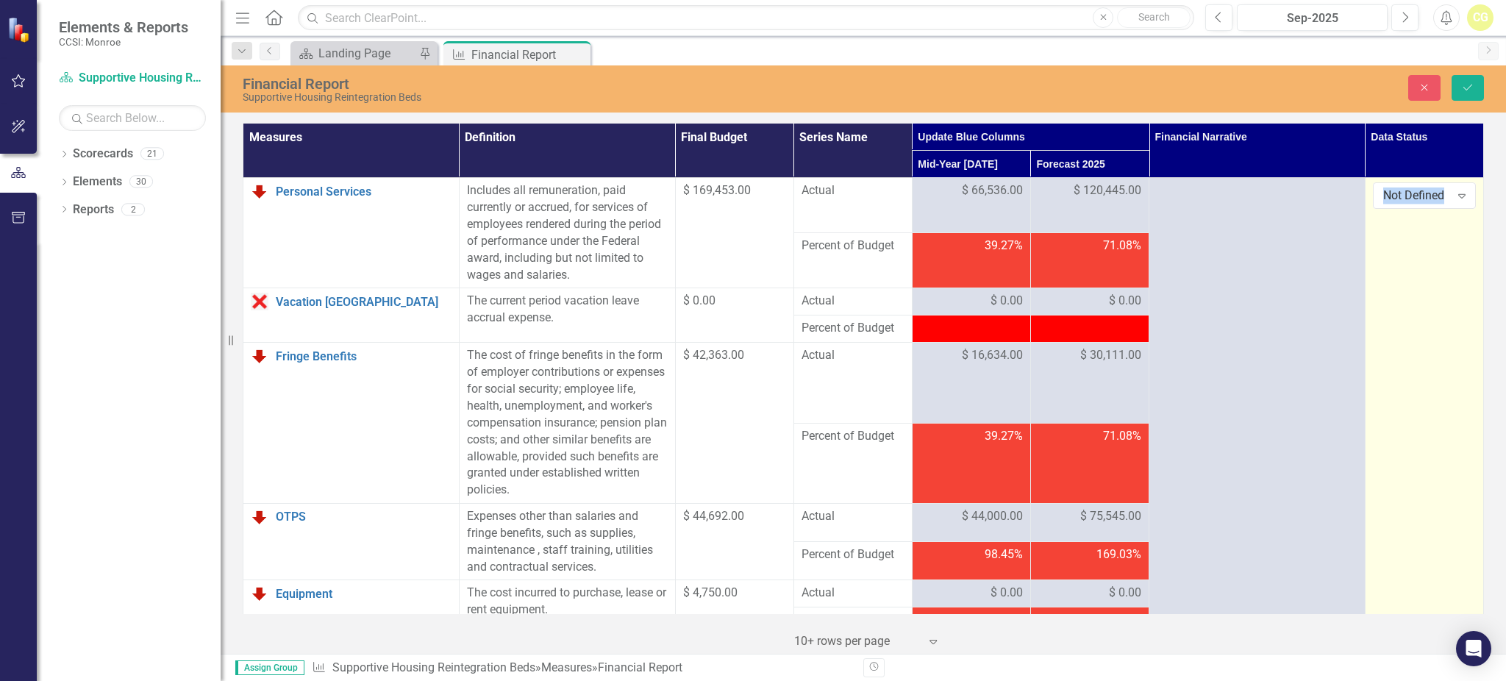
click at [1401, 200] on div "Not Defined" at bounding box center [1416, 195] width 67 height 17
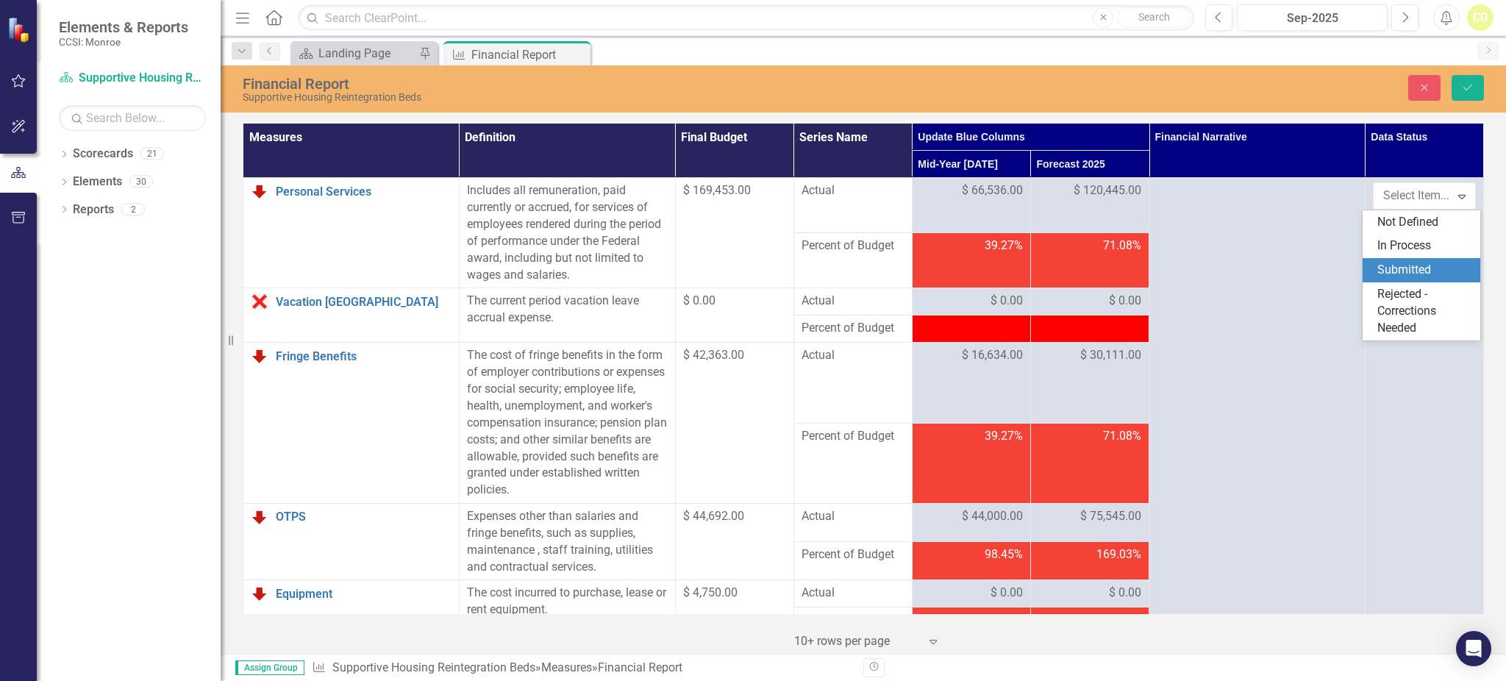
click at [1407, 268] on div "Submitted" at bounding box center [1424, 270] width 94 height 17
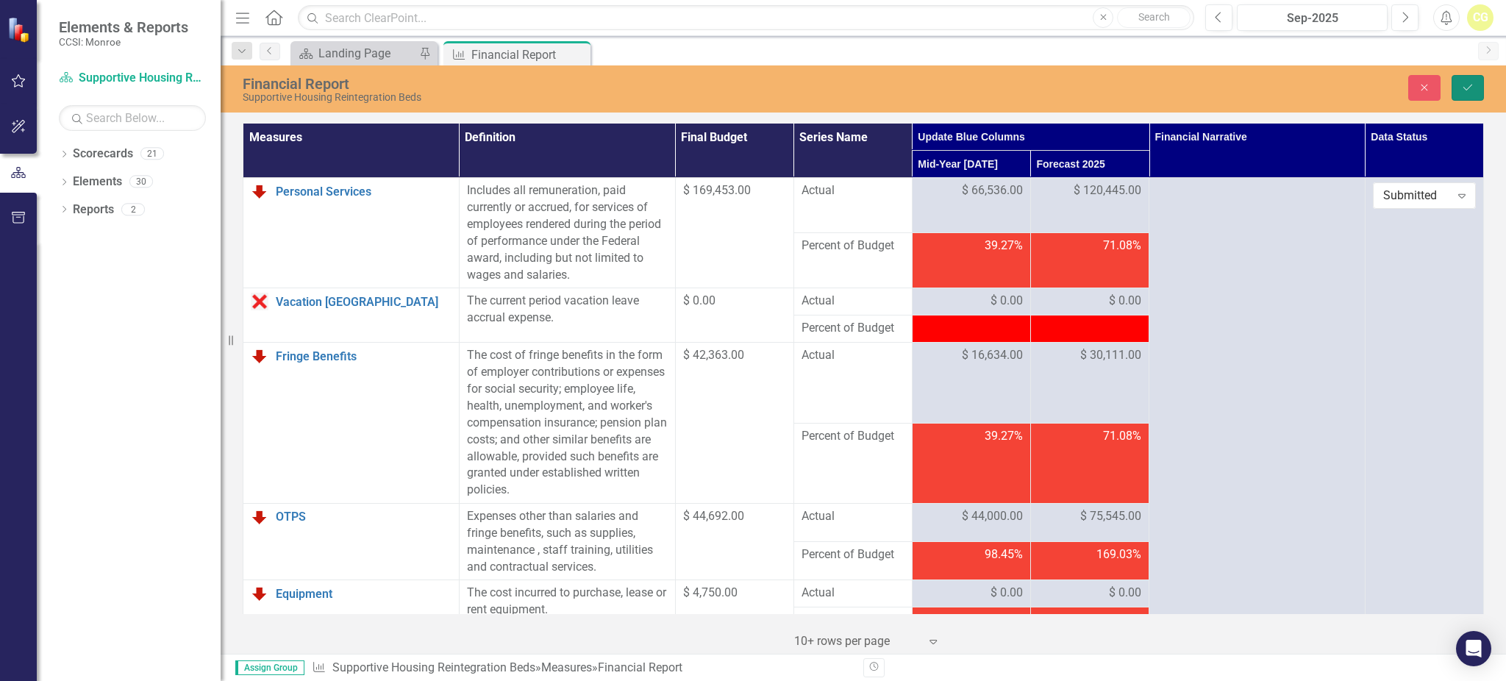
click at [1466, 83] on icon "Save" at bounding box center [1467, 87] width 13 height 10
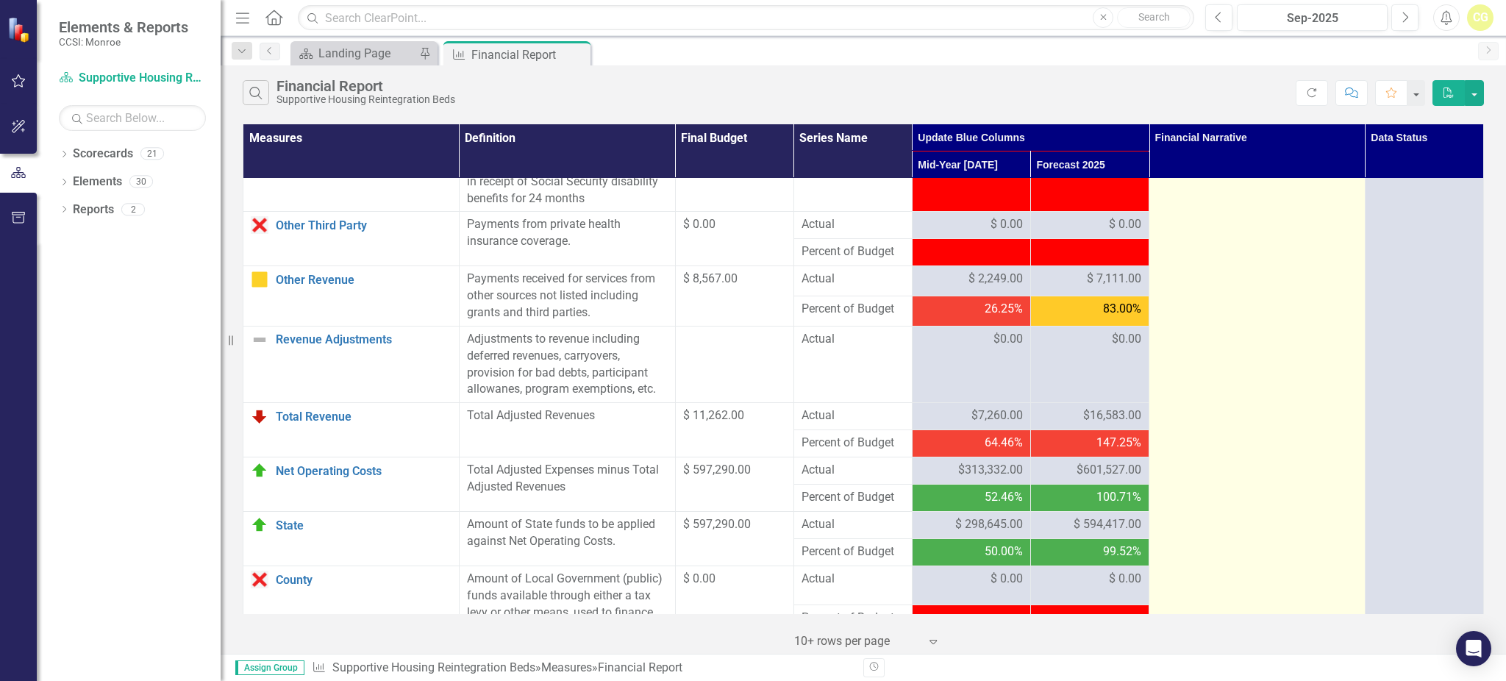
scroll to position [1654, 0]
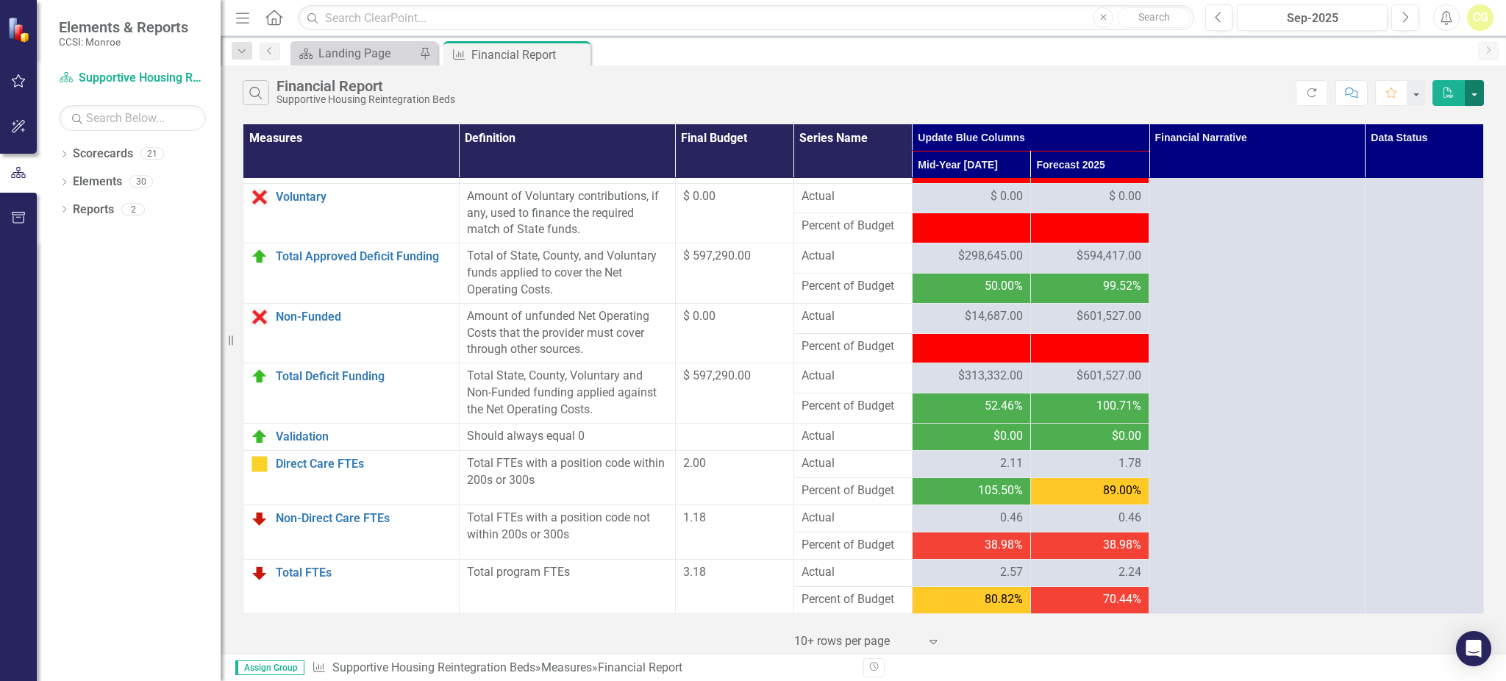
click at [1472, 91] on button "button" at bounding box center [1473, 93] width 19 height 26
click at [1427, 149] on link "Excel Export to Excel" at bounding box center [1425, 147] width 116 height 27
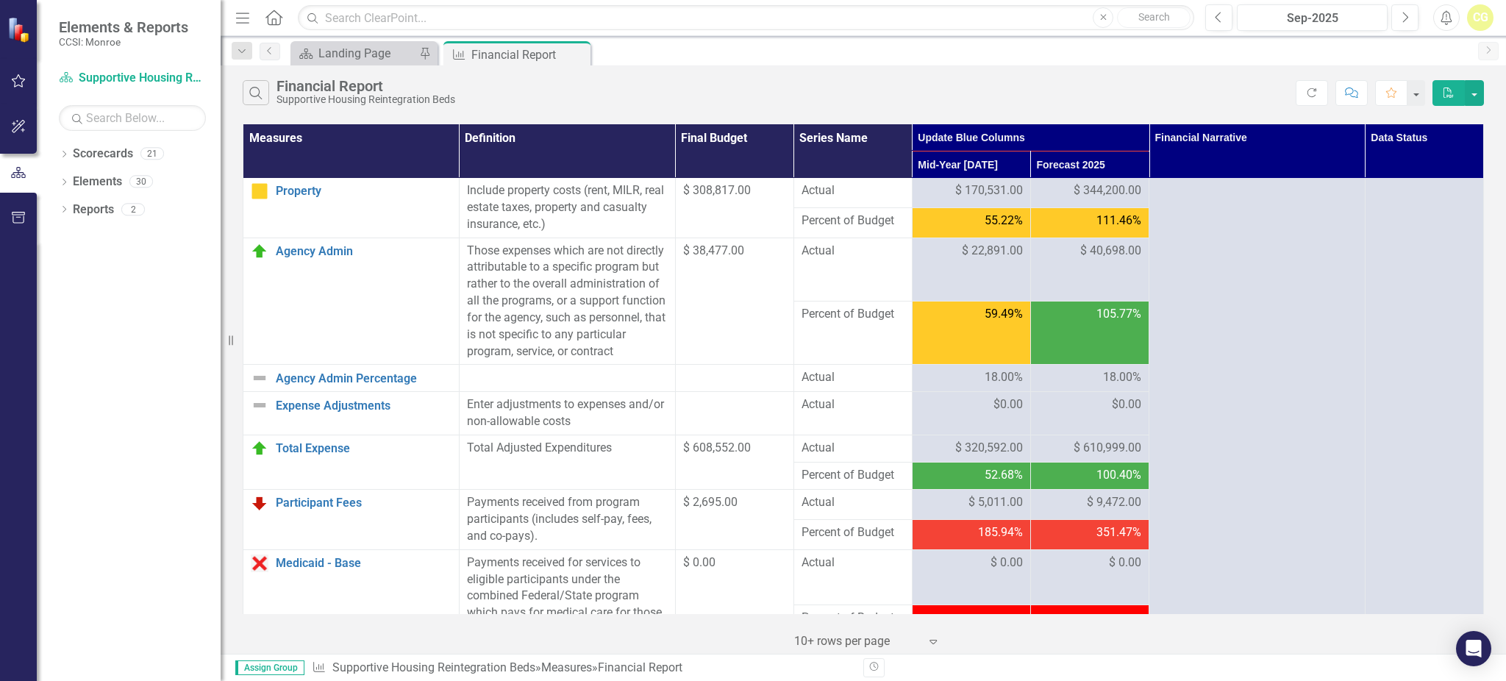
scroll to position [380, 0]
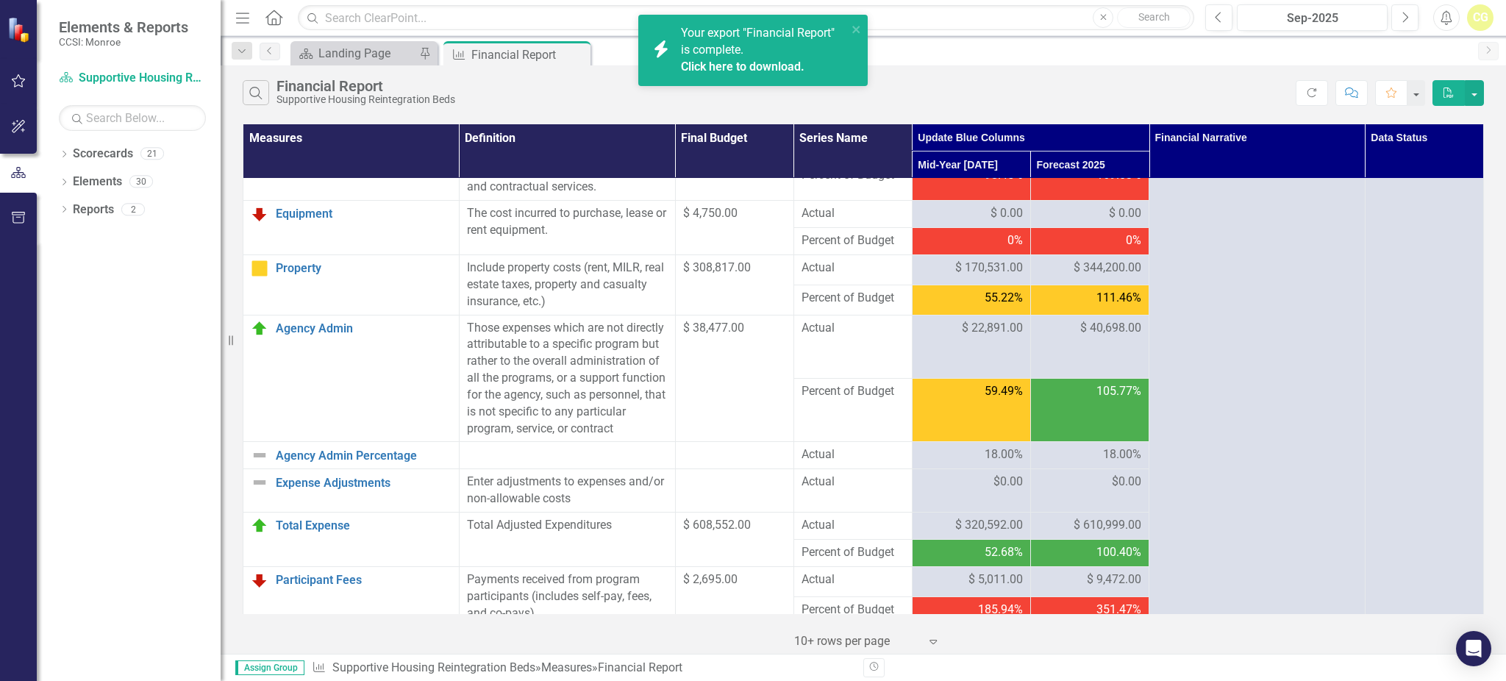
click at [737, 60] on link "Click here to download." at bounding box center [743, 67] width 124 height 14
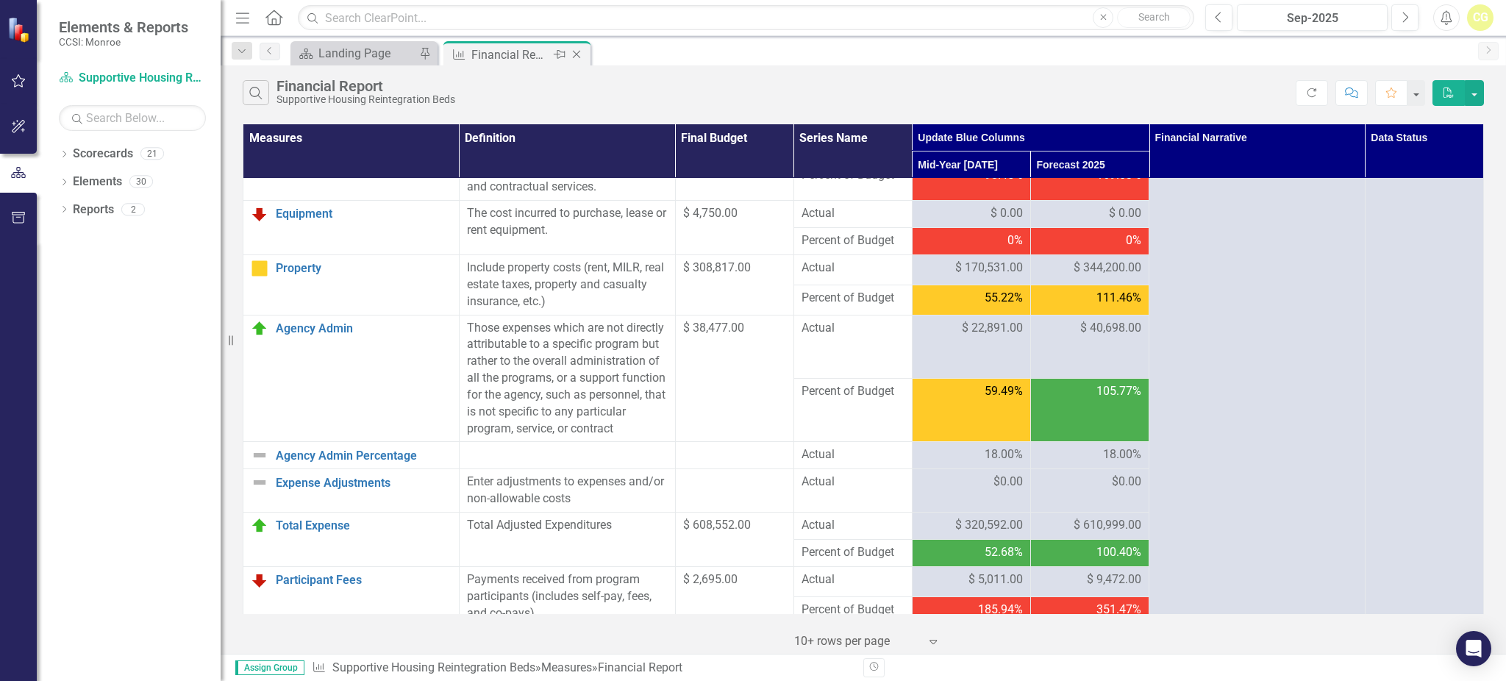
click at [575, 53] on icon at bounding box center [577, 55] width 8 height 8
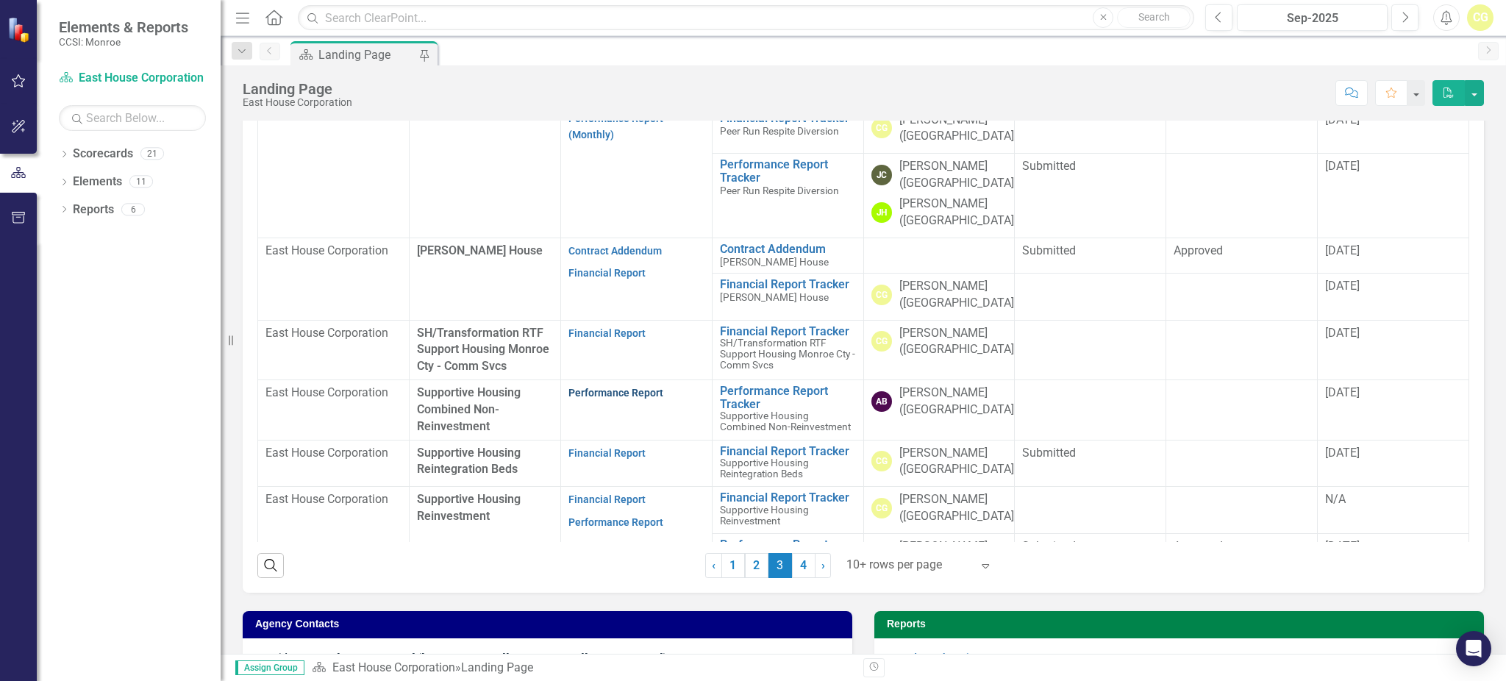
scroll to position [490, 0]
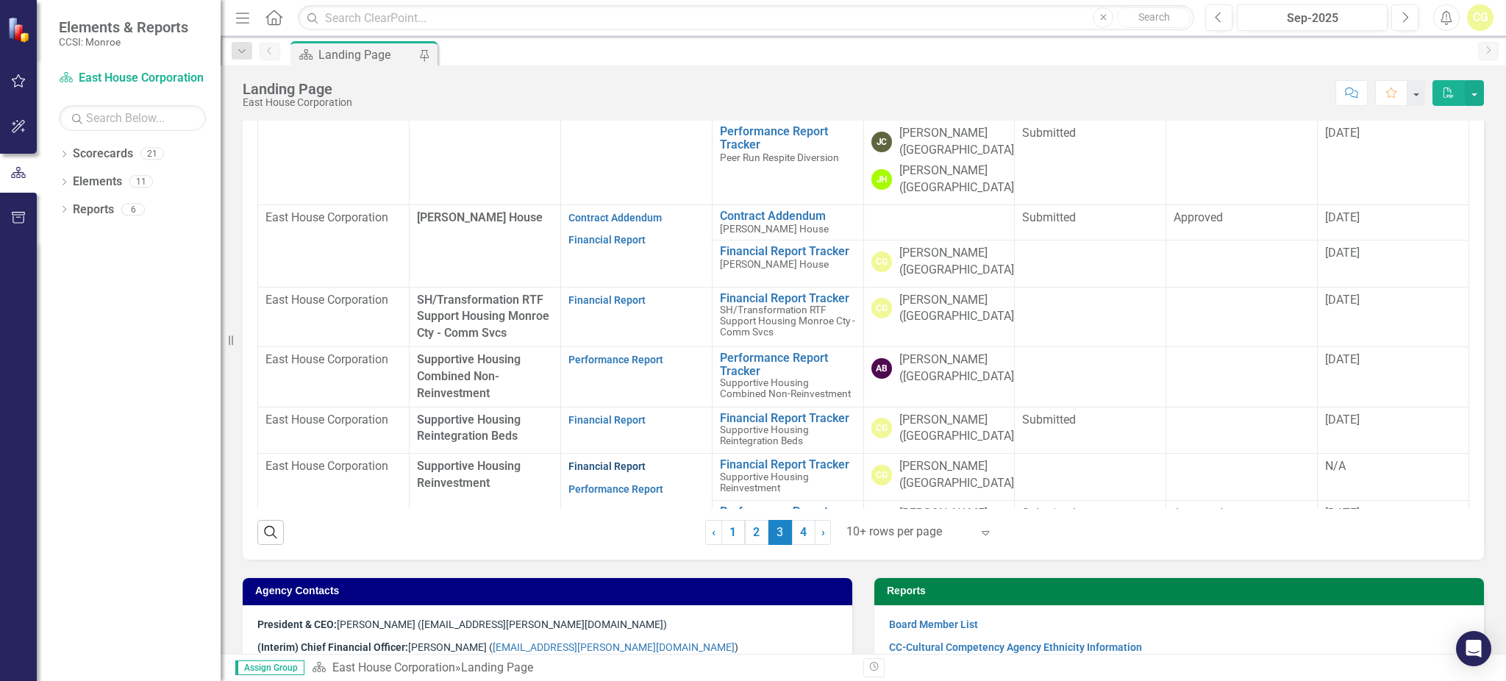
click at [616, 470] on link "Financial Report" at bounding box center [606, 466] width 77 height 12
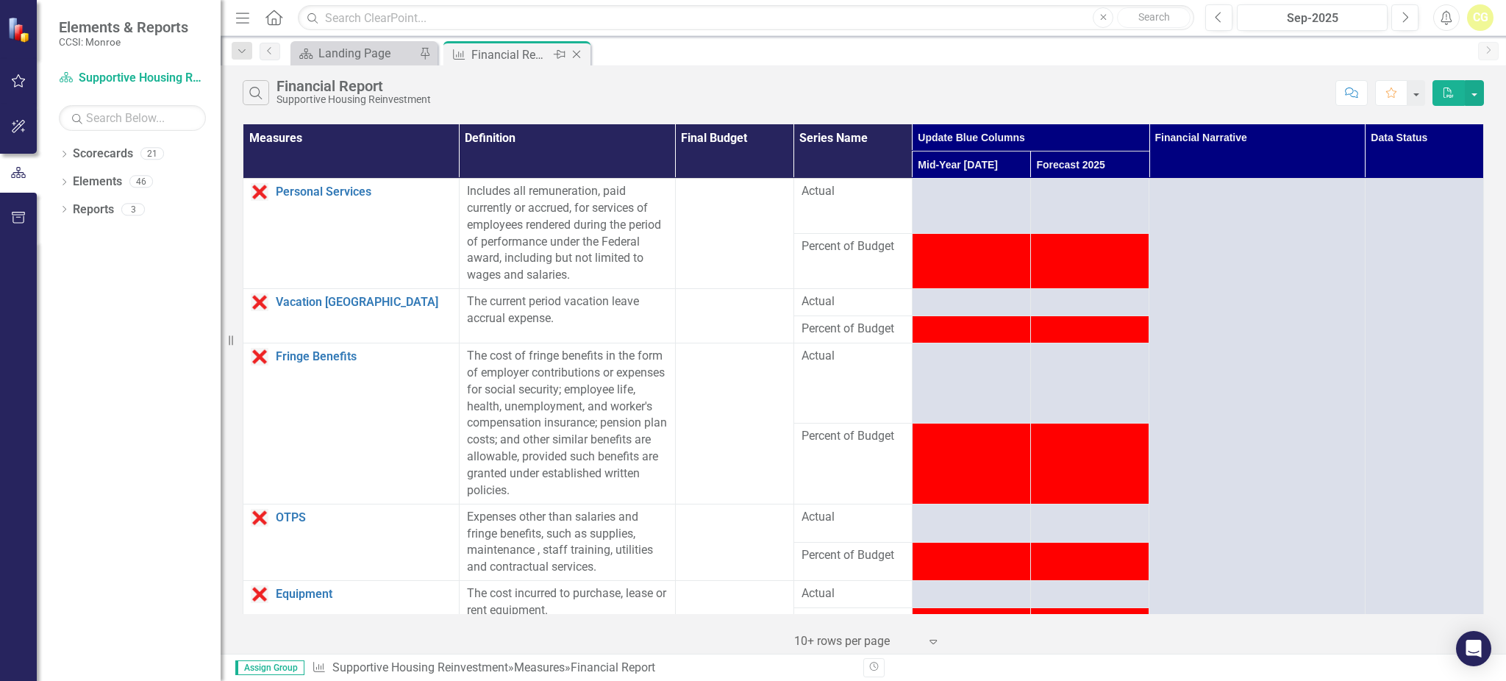
click at [583, 51] on icon "Close" at bounding box center [576, 55] width 15 height 12
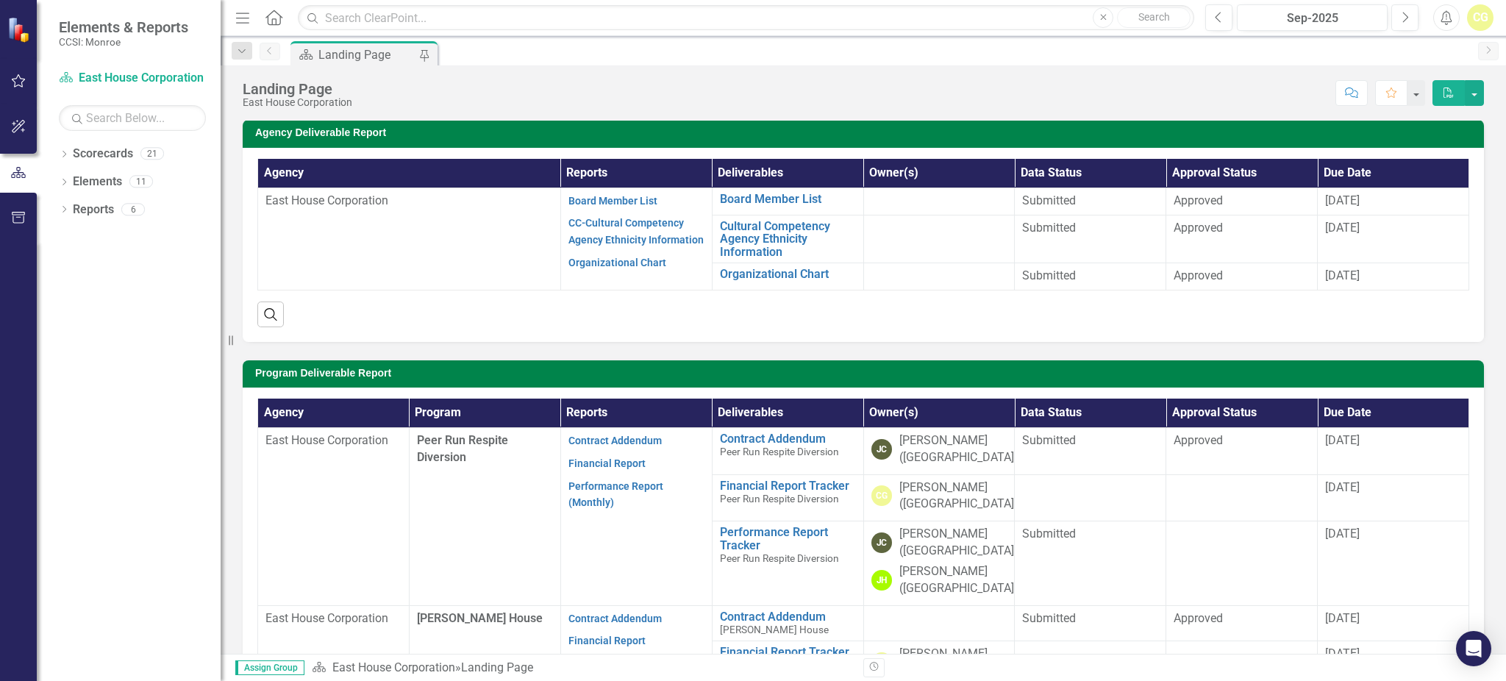
scroll to position [392, 0]
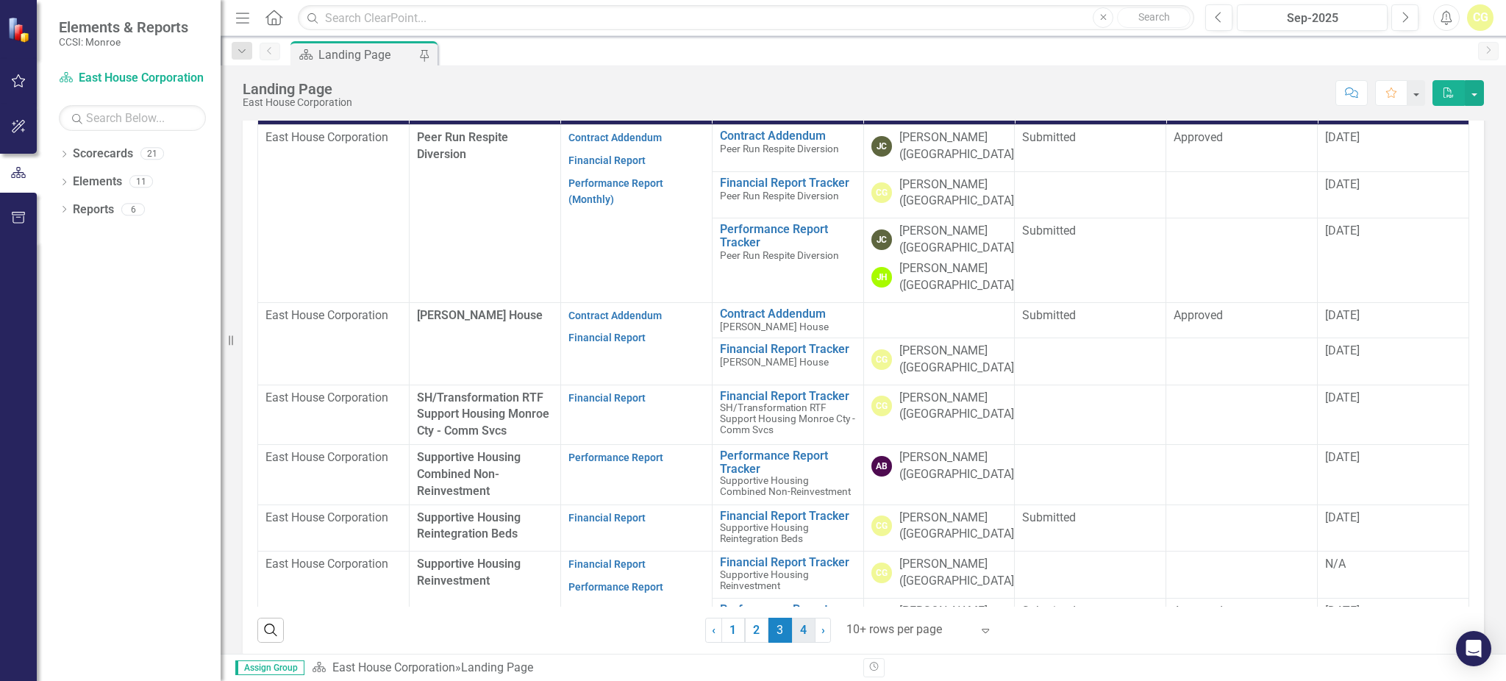
click at [792, 630] on link "4" at bounding box center [804, 630] width 24 height 25
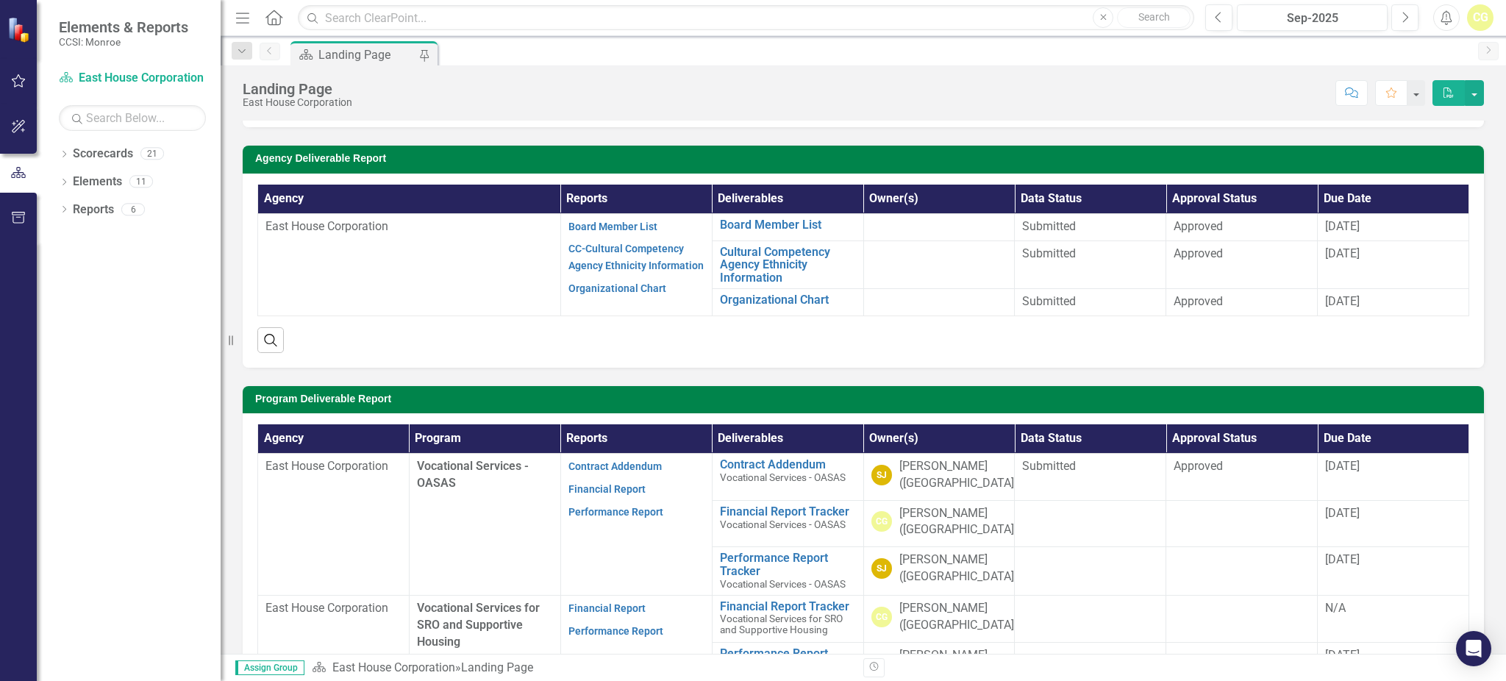
scroll to position [98, 0]
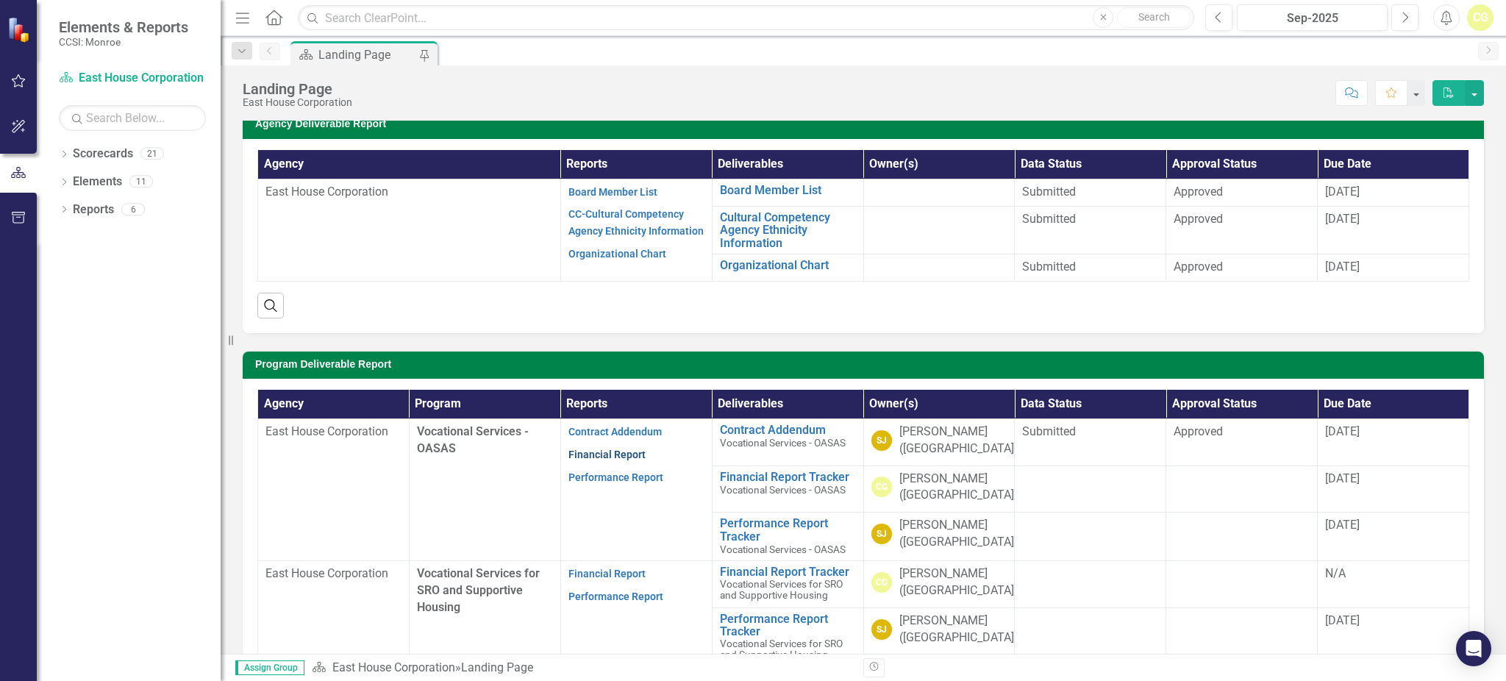
click at [601, 451] on link "Financial Report" at bounding box center [606, 454] width 77 height 12
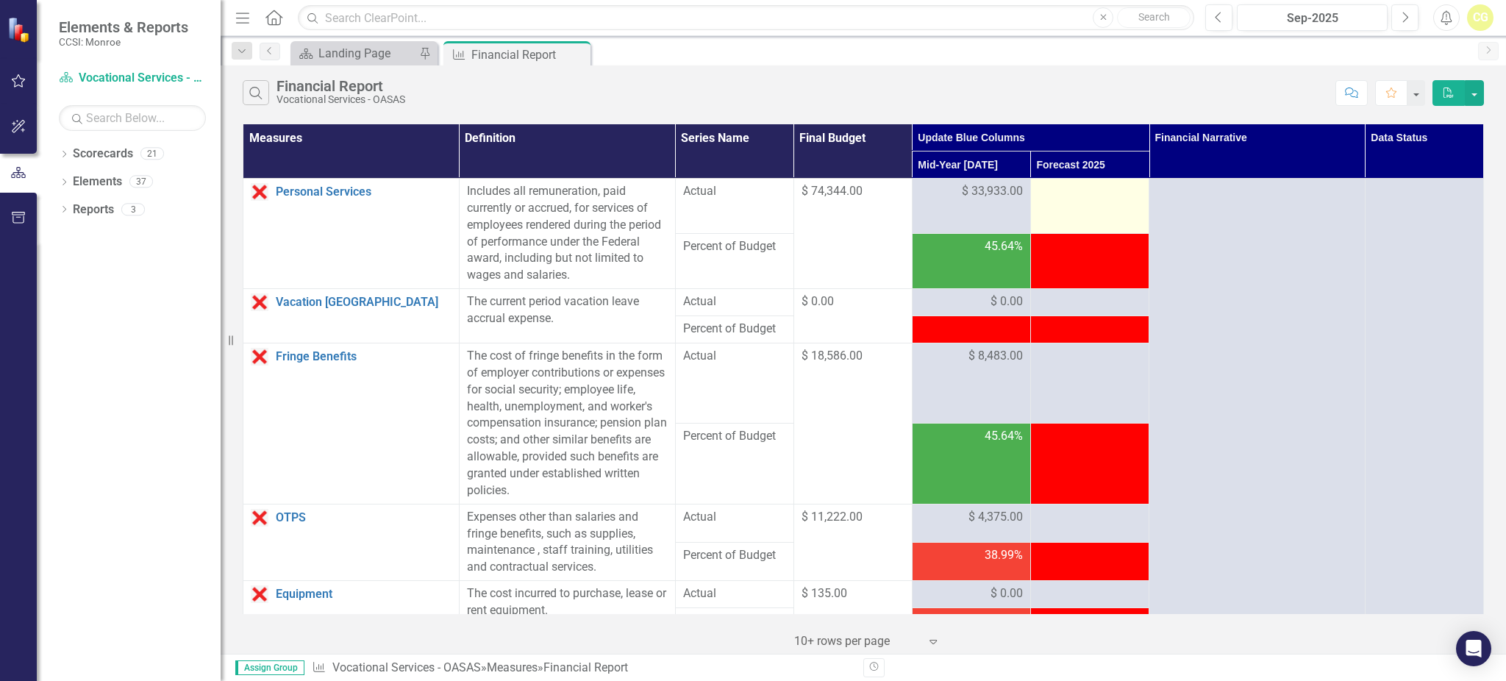
click at [1077, 204] on td at bounding box center [1089, 206] width 118 height 55
click at [1064, 184] on div at bounding box center [1089, 192] width 103 height 18
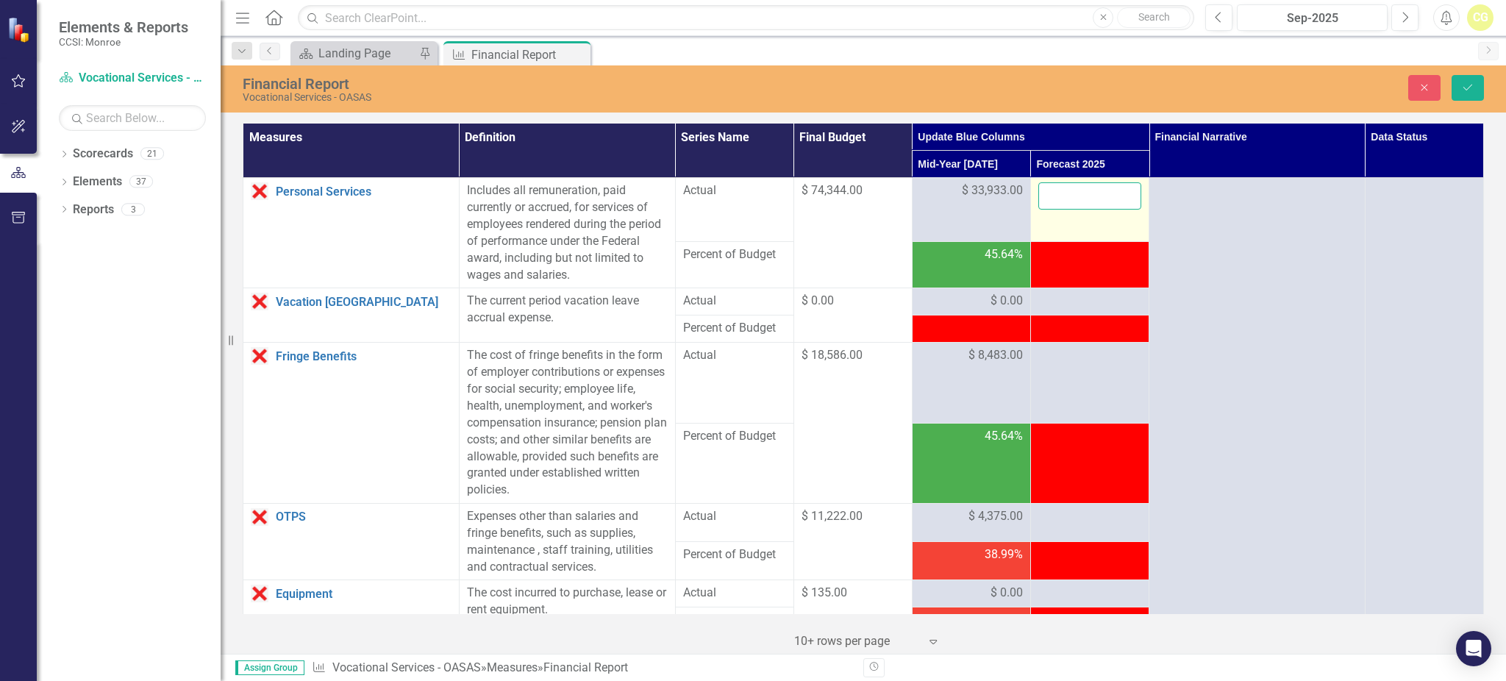
click at [1066, 188] on input "number" at bounding box center [1089, 195] width 103 height 27
click at [1064, 198] on input "number" at bounding box center [1089, 195] width 103 height 27
type input "100828"
click at [1054, 295] on div at bounding box center [1089, 302] width 103 height 18
click at [1055, 297] on div at bounding box center [1089, 302] width 103 height 18
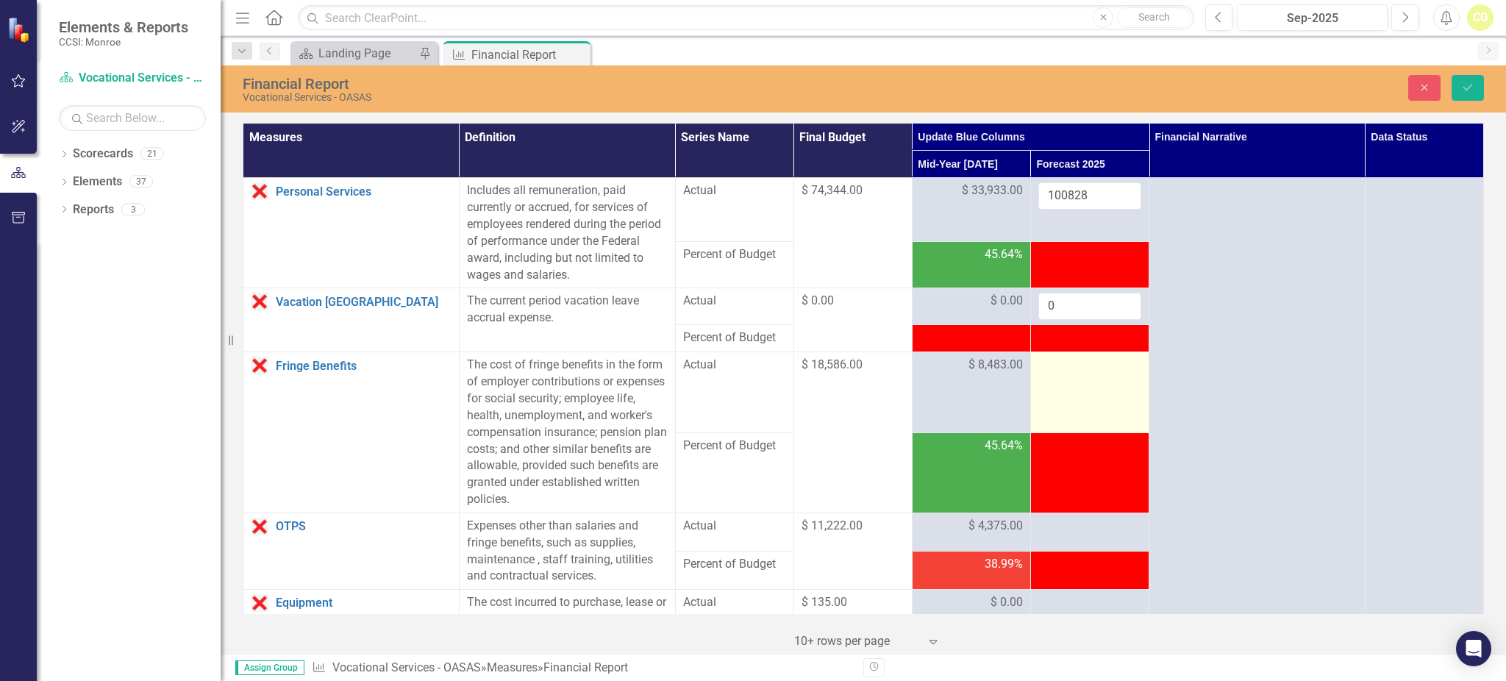
type input "0"
click at [1057, 365] on div at bounding box center [1089, 366] width 103 height 18
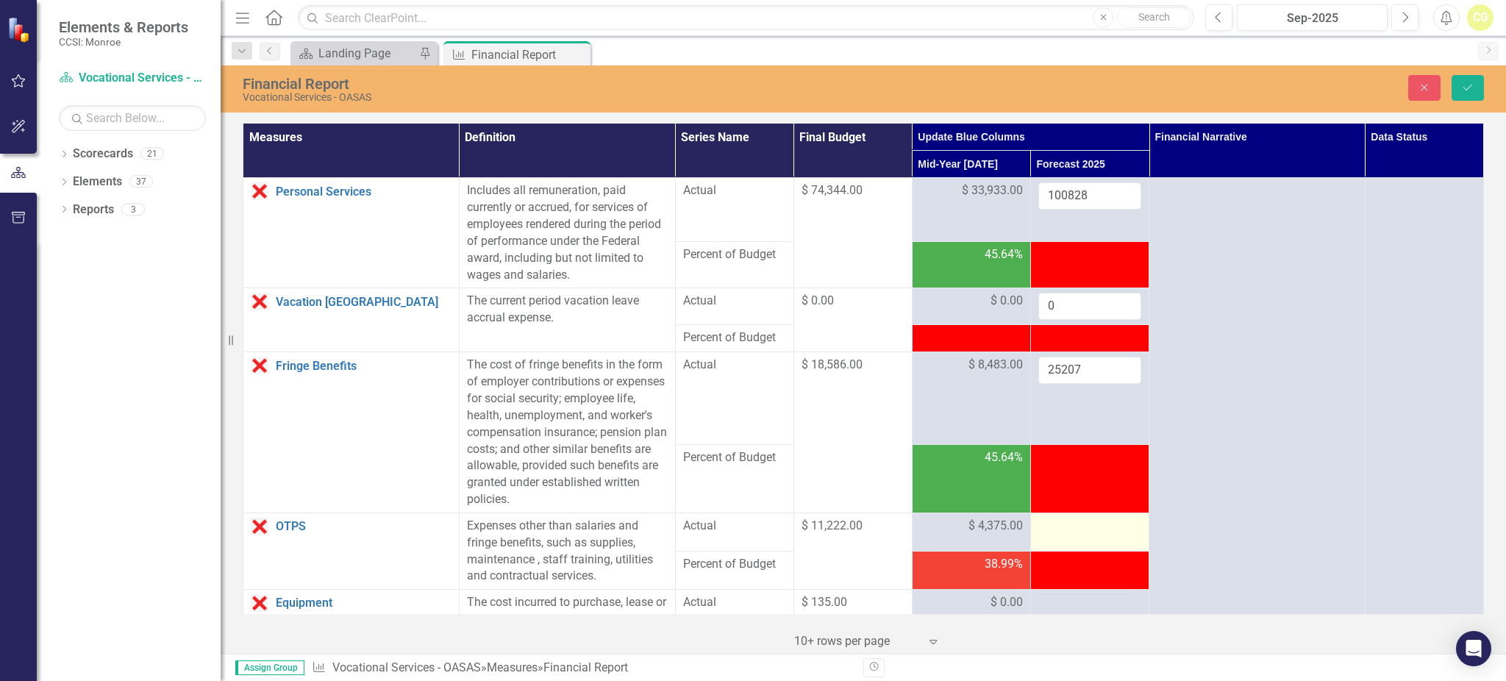
type input "25207"
click at [1069, 522] on div at bounding box center [1089, 527] width 103 height 18
click at [1063, 528] on div at bounding box center [1089, 527] width 103 height 18
click at [1059, 526] on input "number" at bounding box center [1089, 531] width 103 height 27
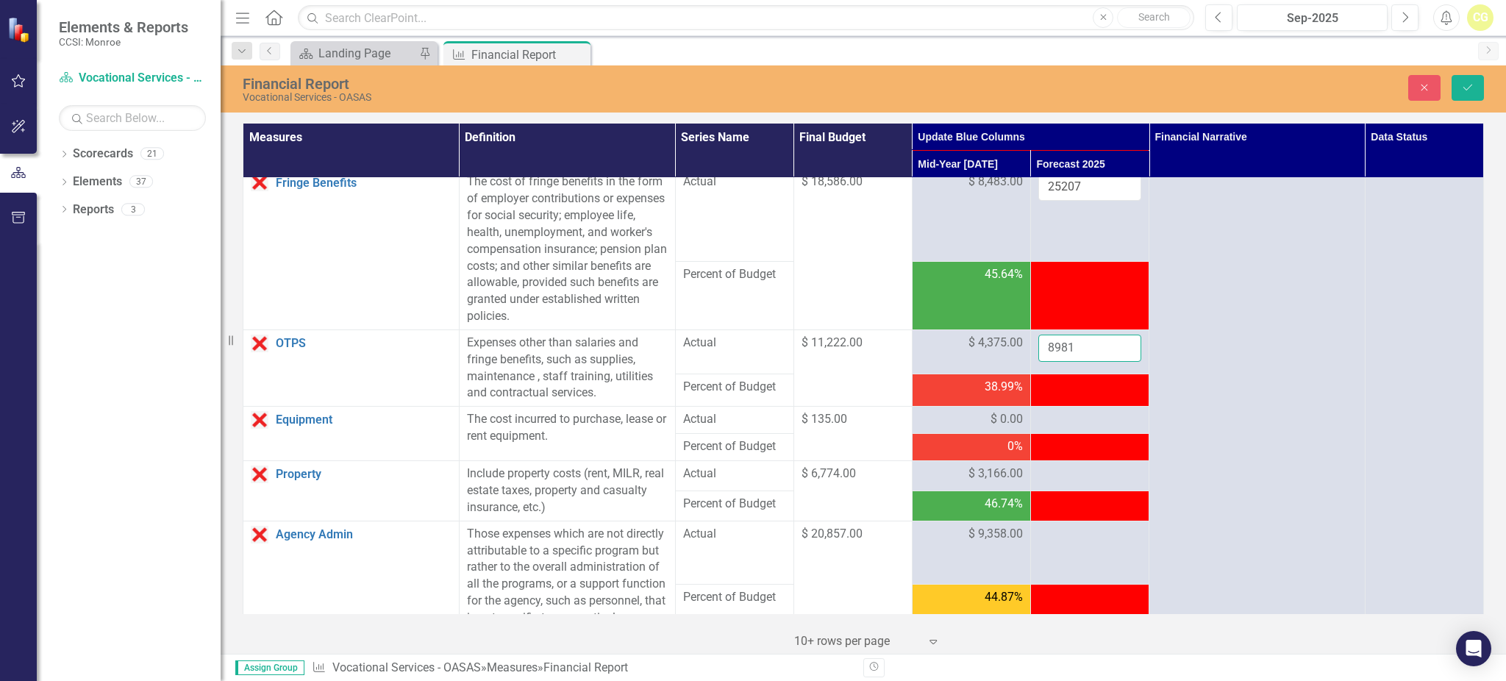
scroll to position [196, 0]
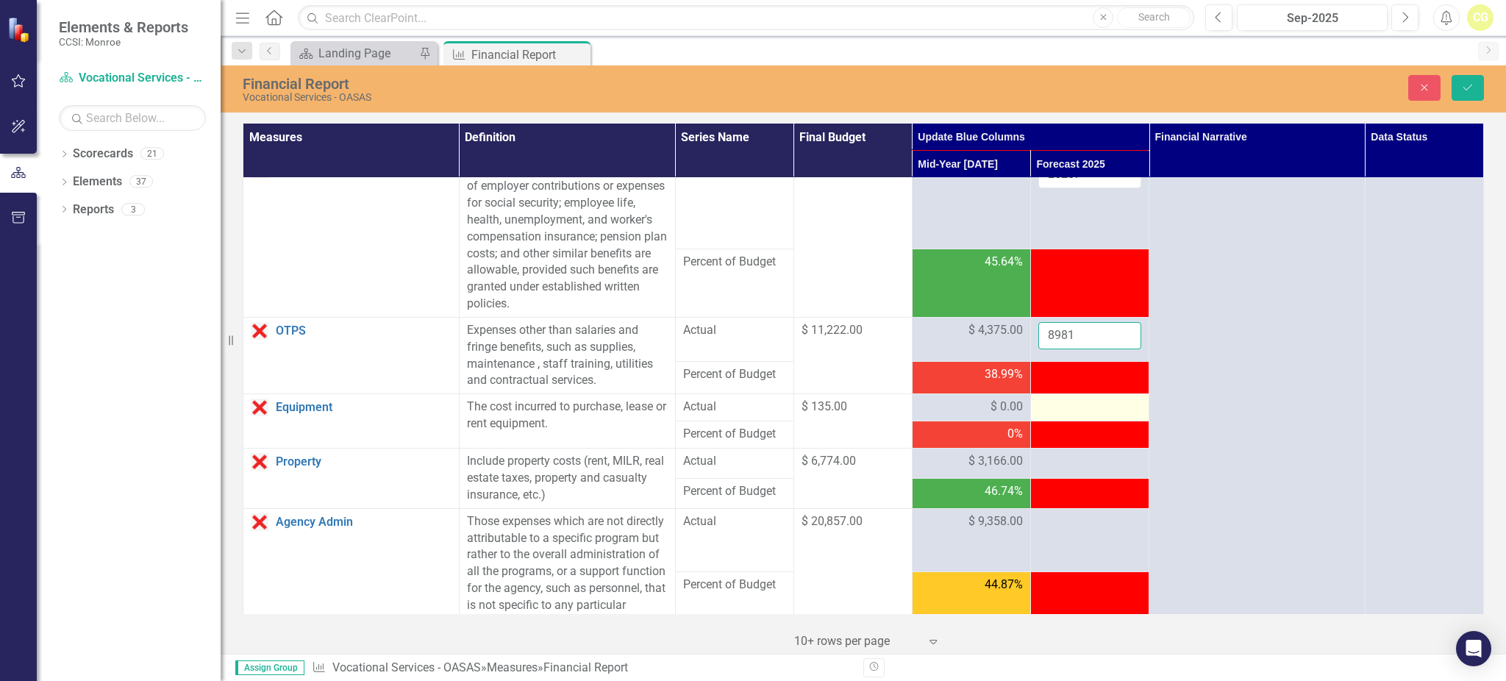
type input "8981"
click at [1068, 404] on div at bounding box center [1089, 407] width 103 height 18
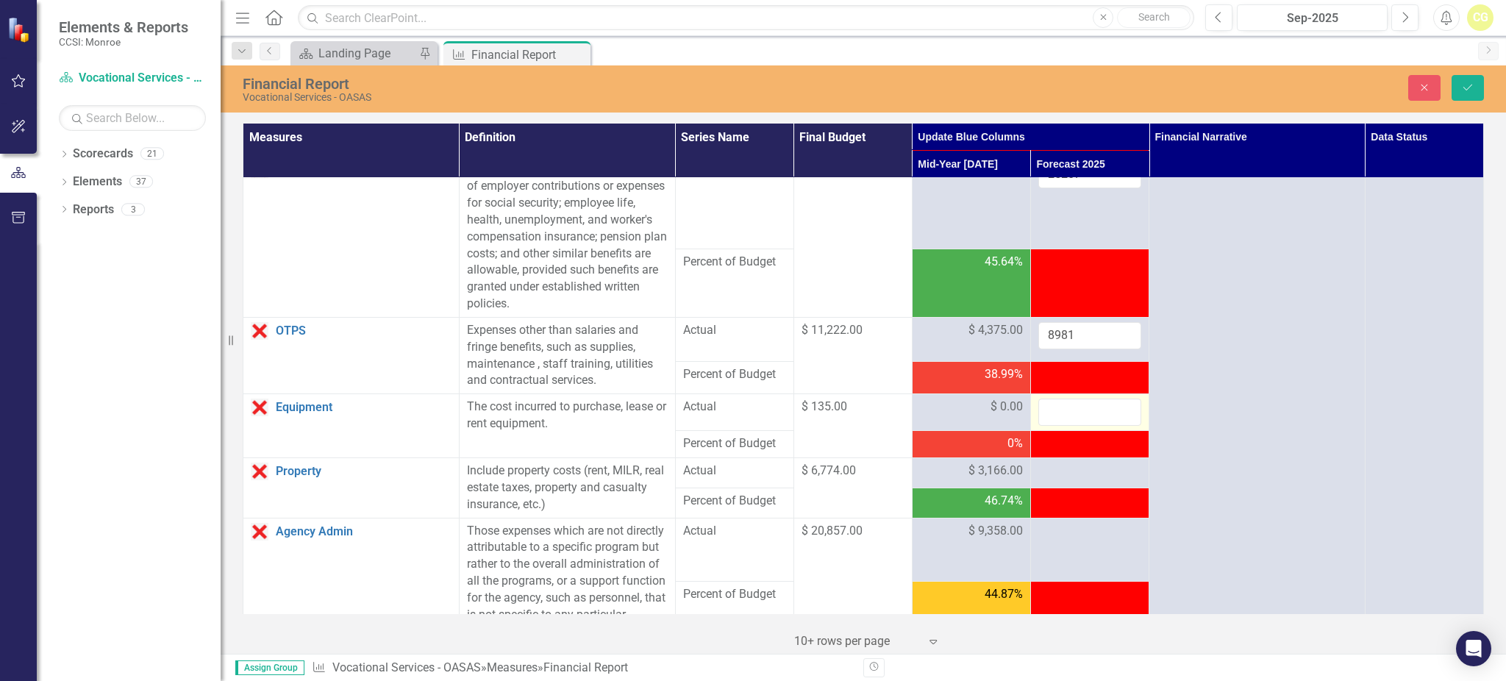
click at [1068, 404] on input "number" at bounding box center [1089, 411] width 103 height 27
type input "0"
drag, startPoint x: 1074, startPoint y: 458, endPoint x: 1074, endPoint y: 468, distance: 10.3
click at [1074, 459] on td at bounding box center [1089, 473] width 118 height 30
click at [1074, 470] on div at bounding box center [1089, 471] width 103 height 18
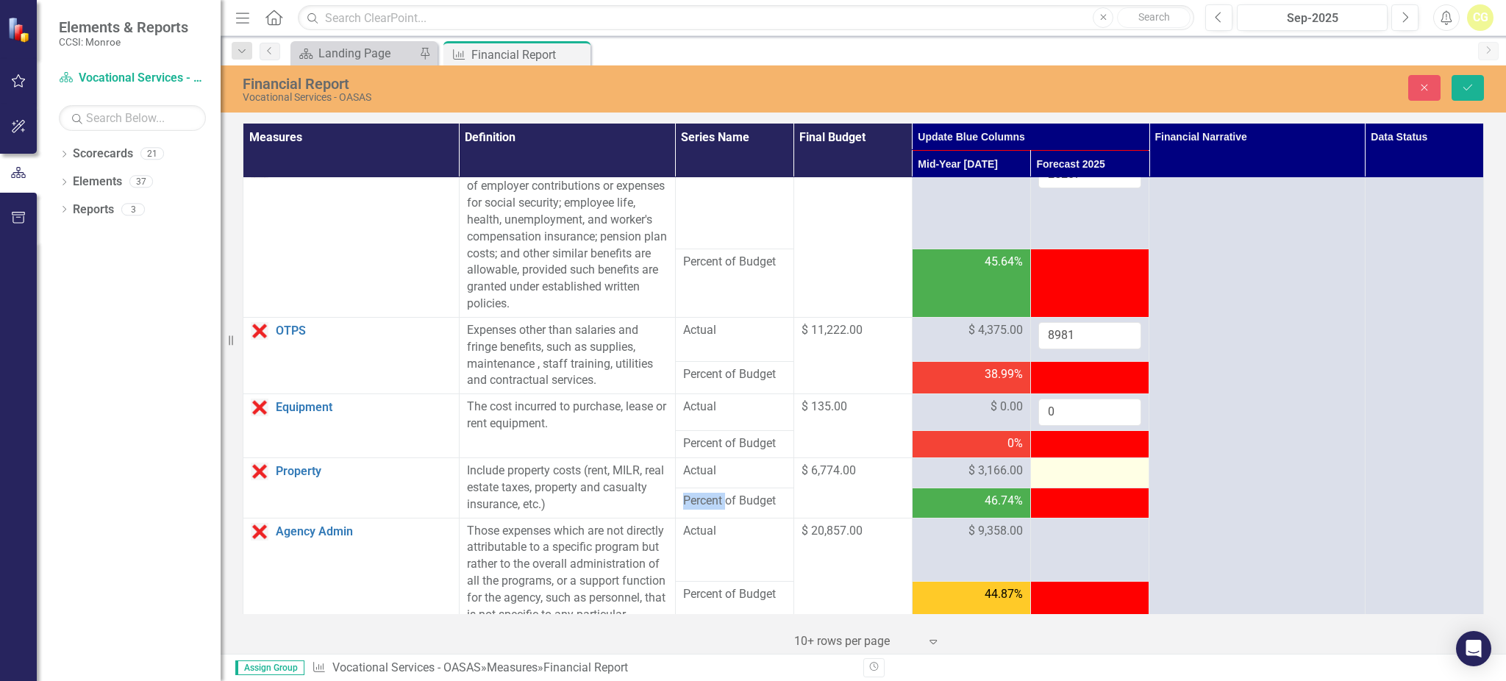
click at [1074, 470] on div at bounding box center [1089, 471] width 103 height 18
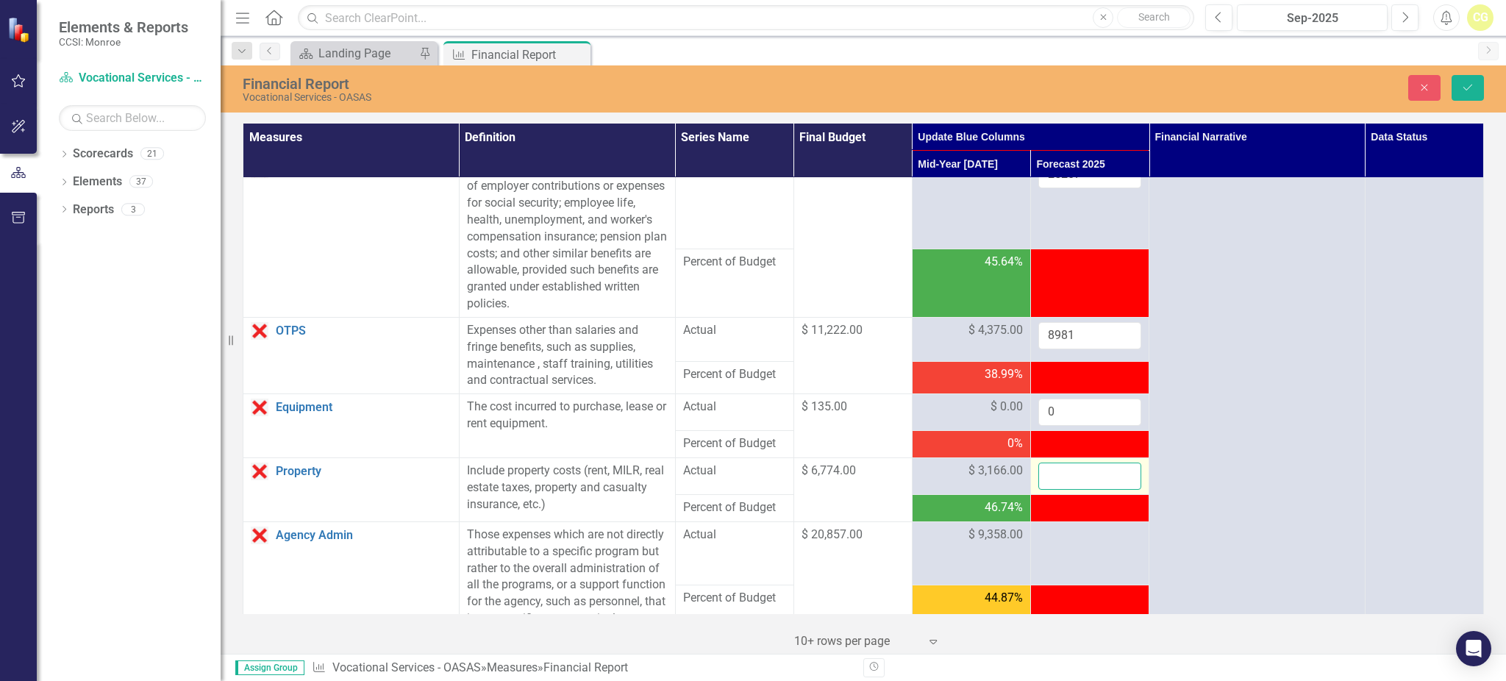
click at [1074, 470] on input "number" at bounding box center [1089, 475] width 103 height 27
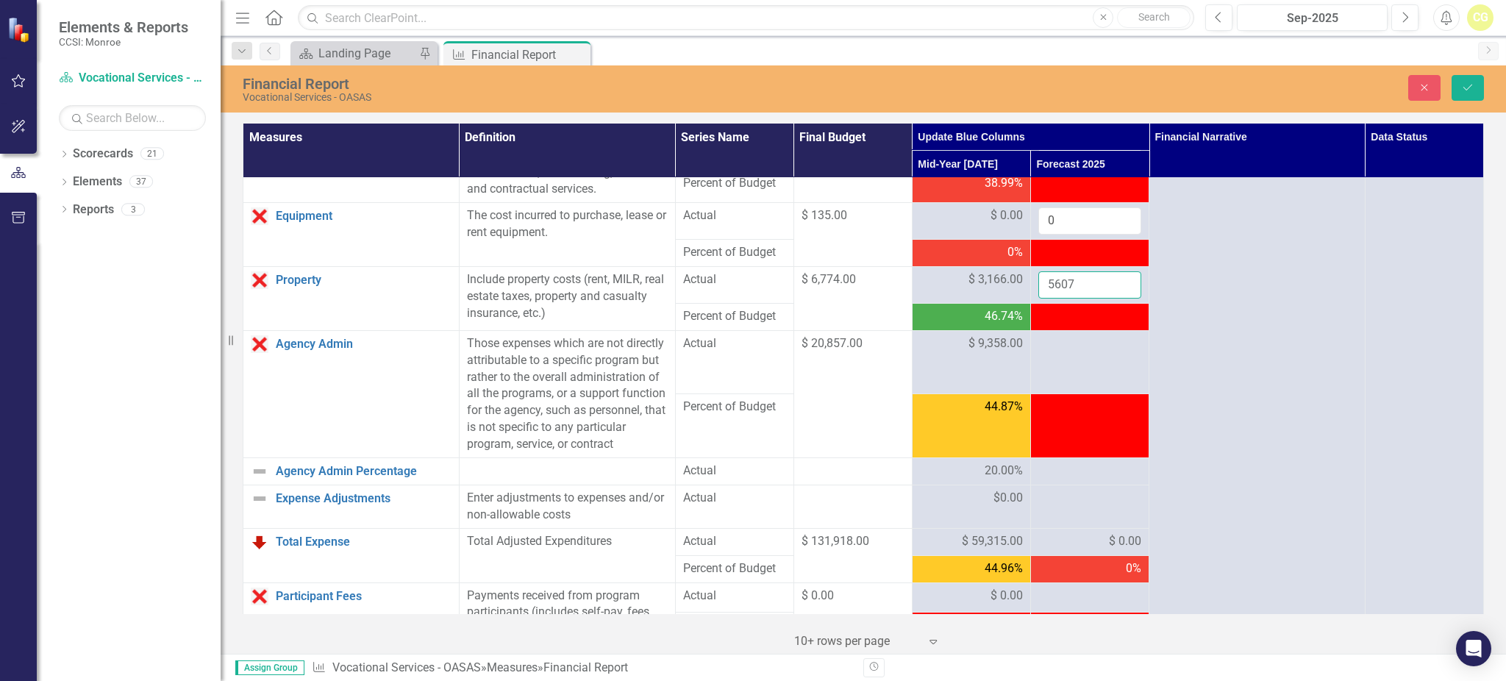
scroll to position [392, 0]
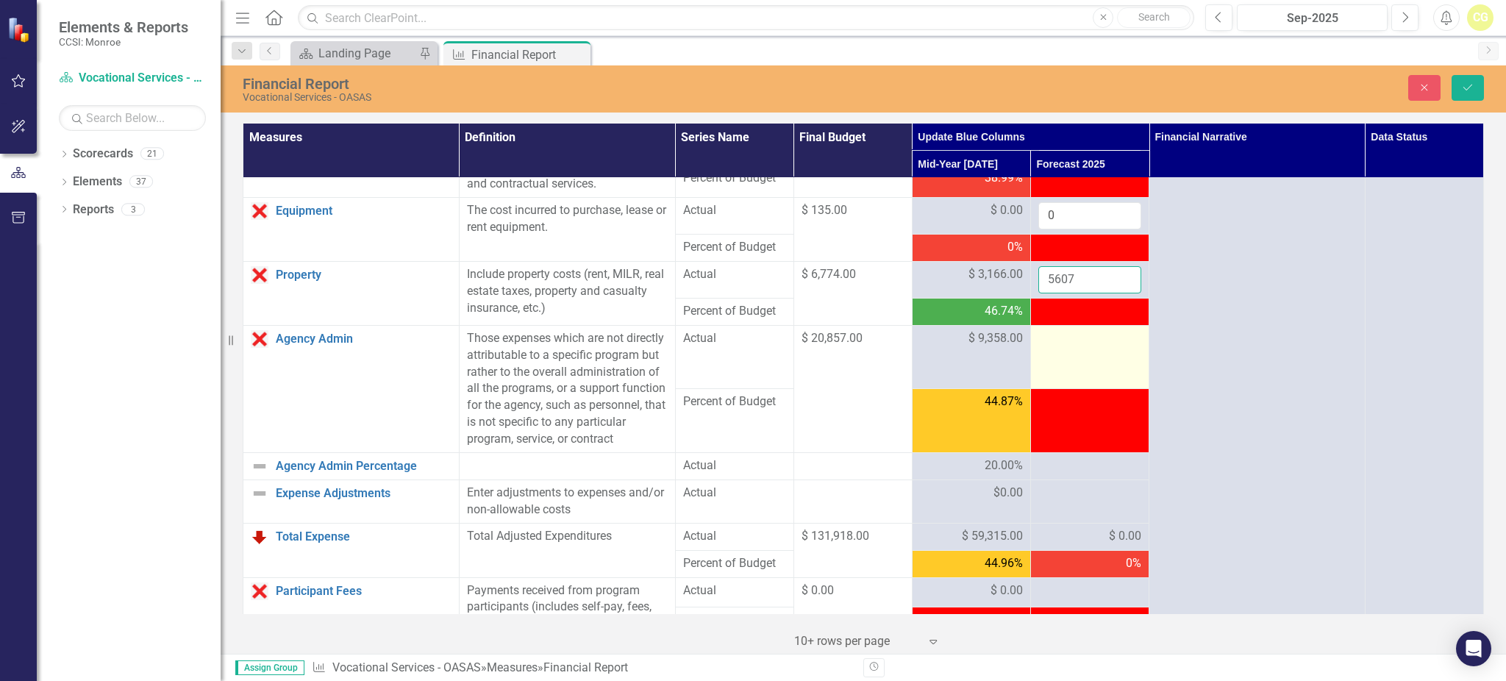
type input "5607"
click at [1086, 353] on td at bounding box center [1089, 356] width 118 height 63
click at [1078, 341] on div at bounding box center [1089, 339] width 103 height 18
click at [1070, 346] on input "number" at bounding box center [1089, 343] width 103 height 27
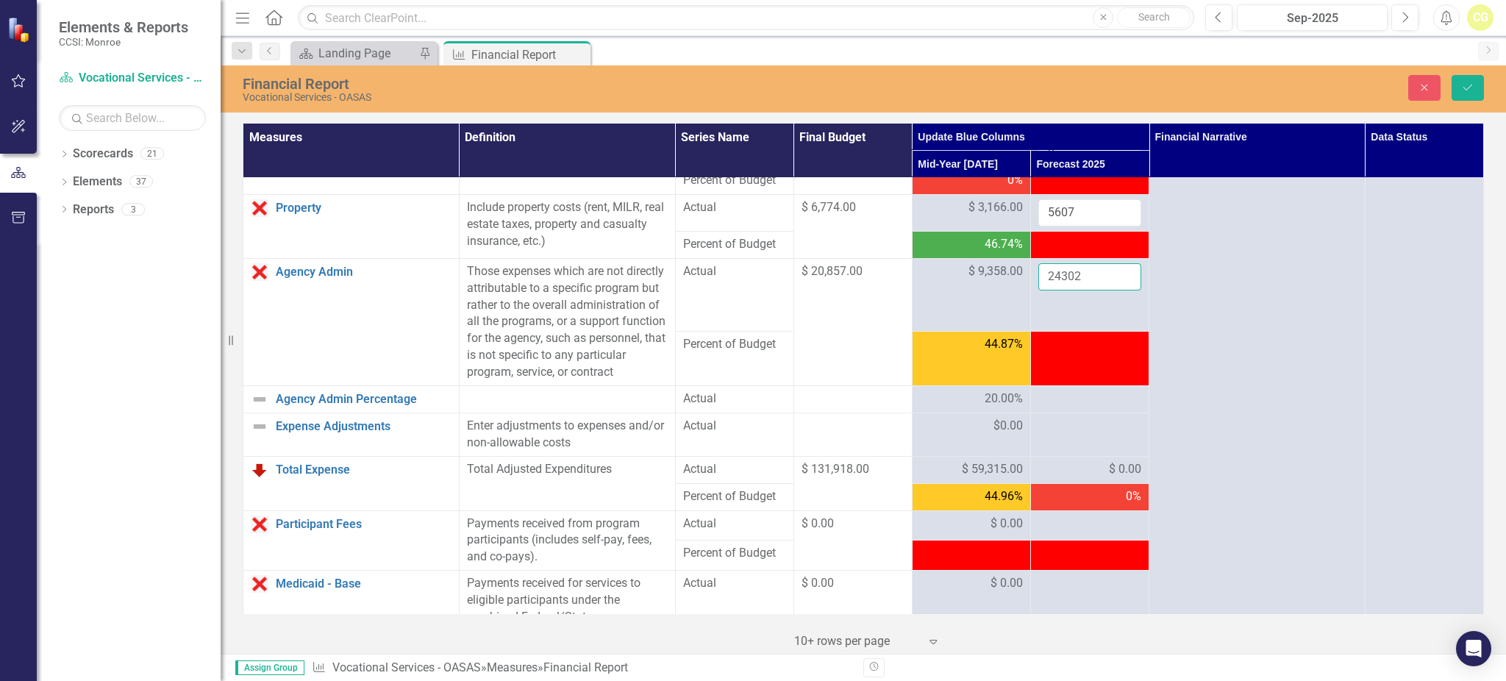
scroll to position [490, 0]
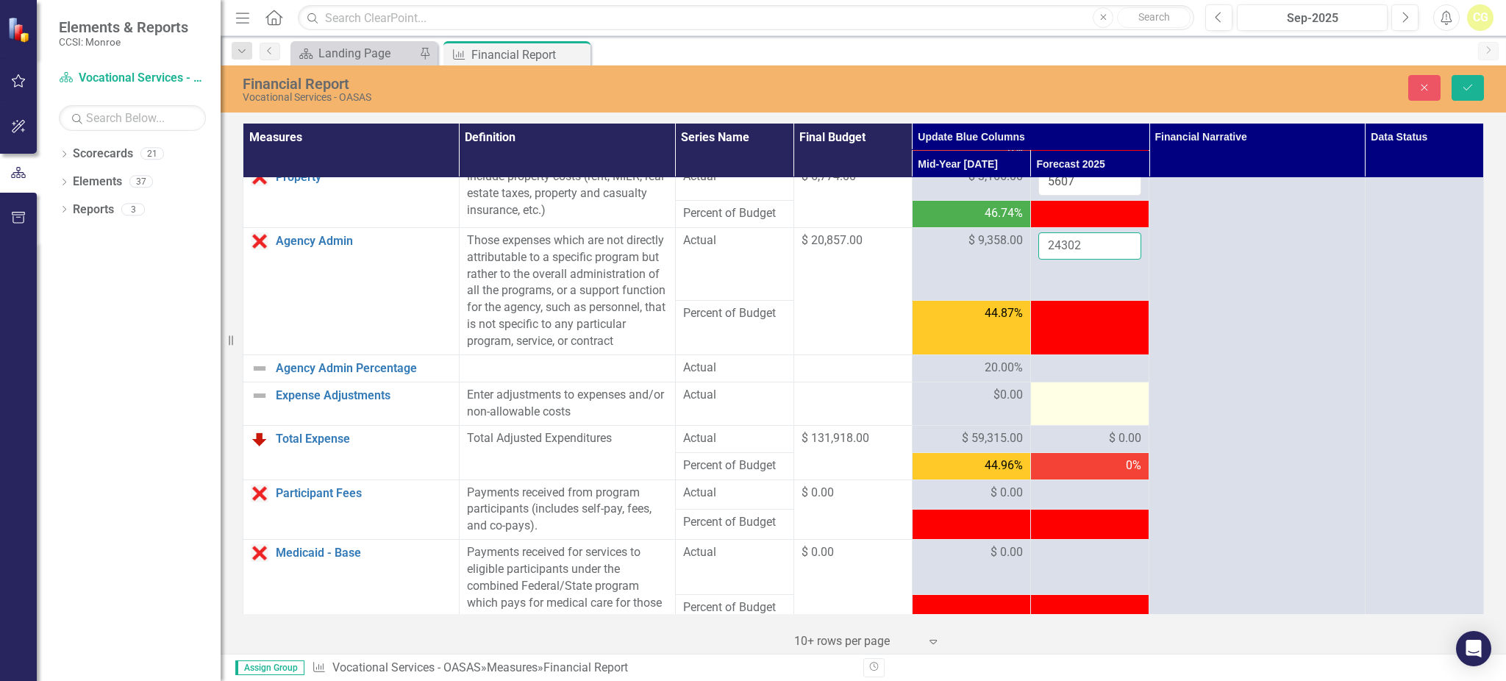
type input "24302"
click at [1070, 404] on div at bounding box center [1089, 396] width 103 height 18
click at [1070, 414] on input "number" at bounding box center [1089, 400] width 103 height 27
type input "0"
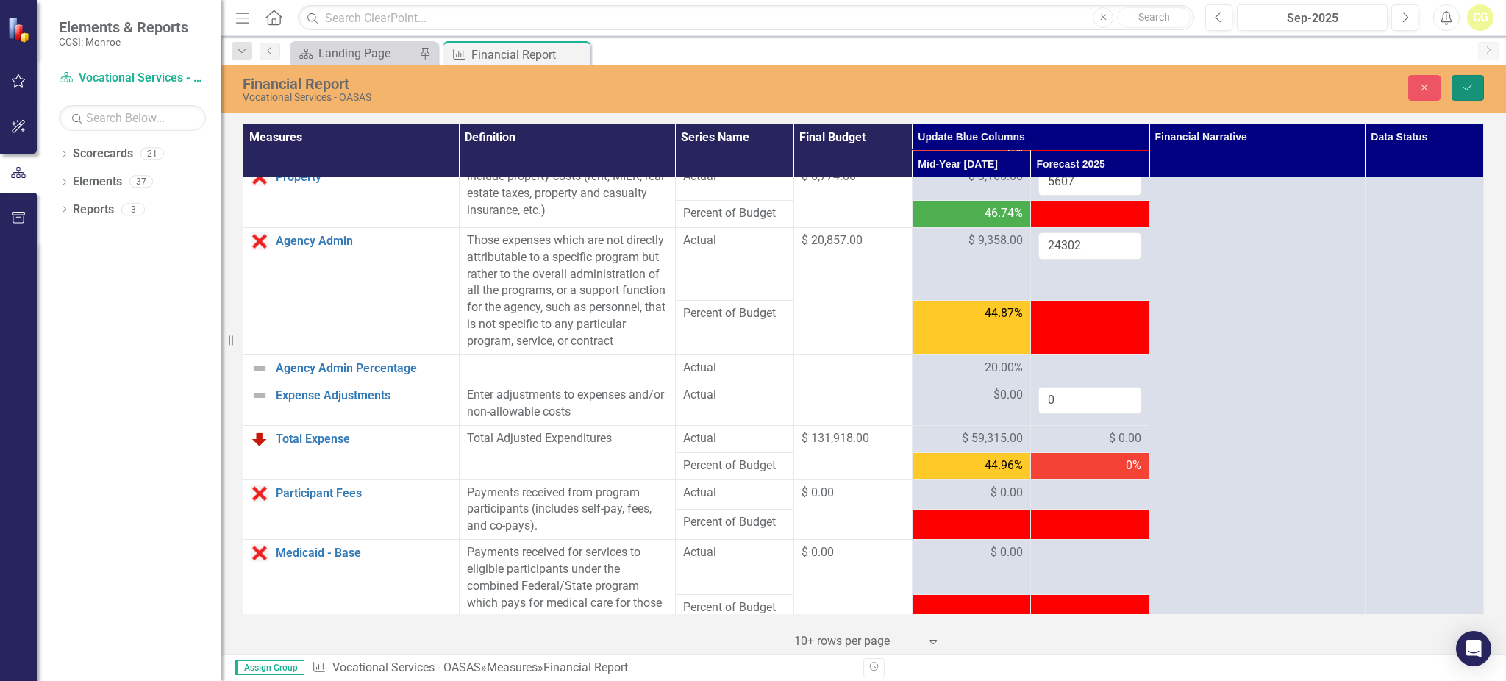
click at [1475, 82] on button "Save" at bounding box center [1467, 88] width 32 height 26
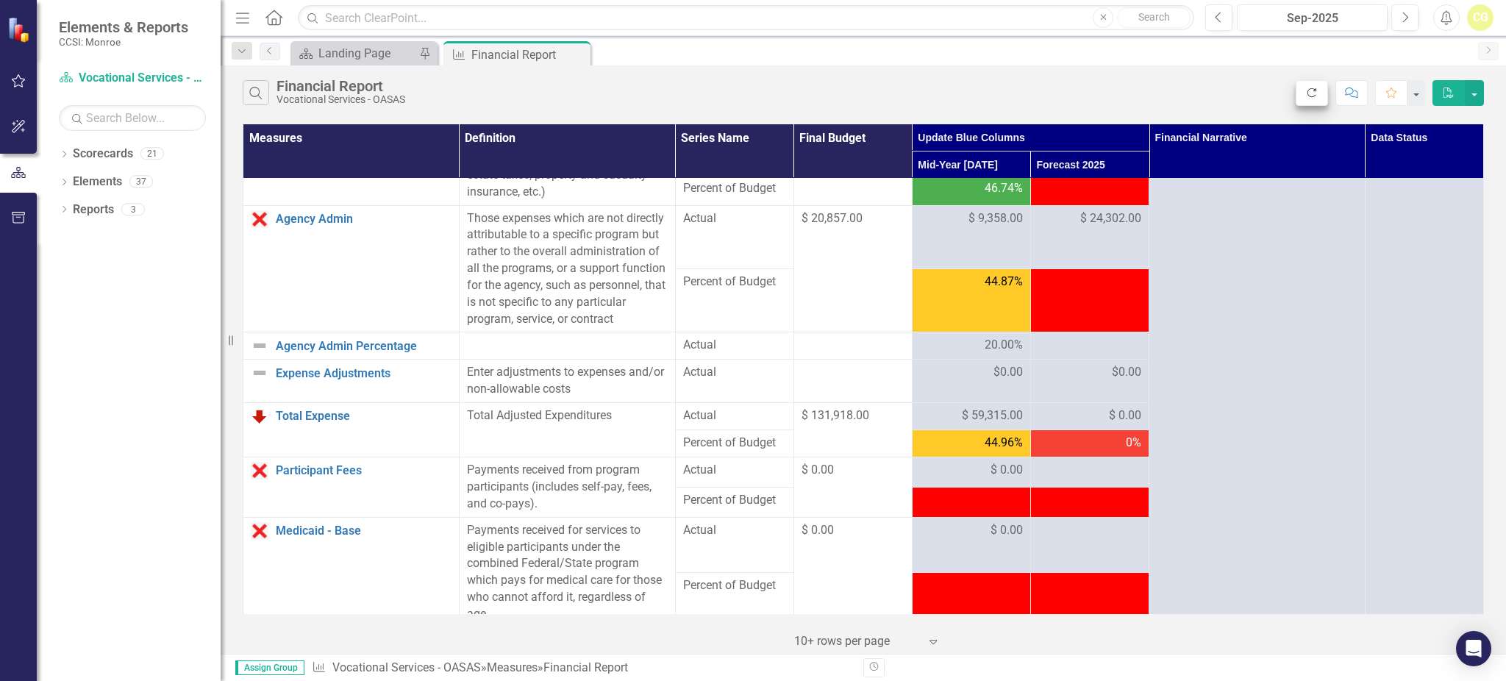
scroll to position [588, 0]
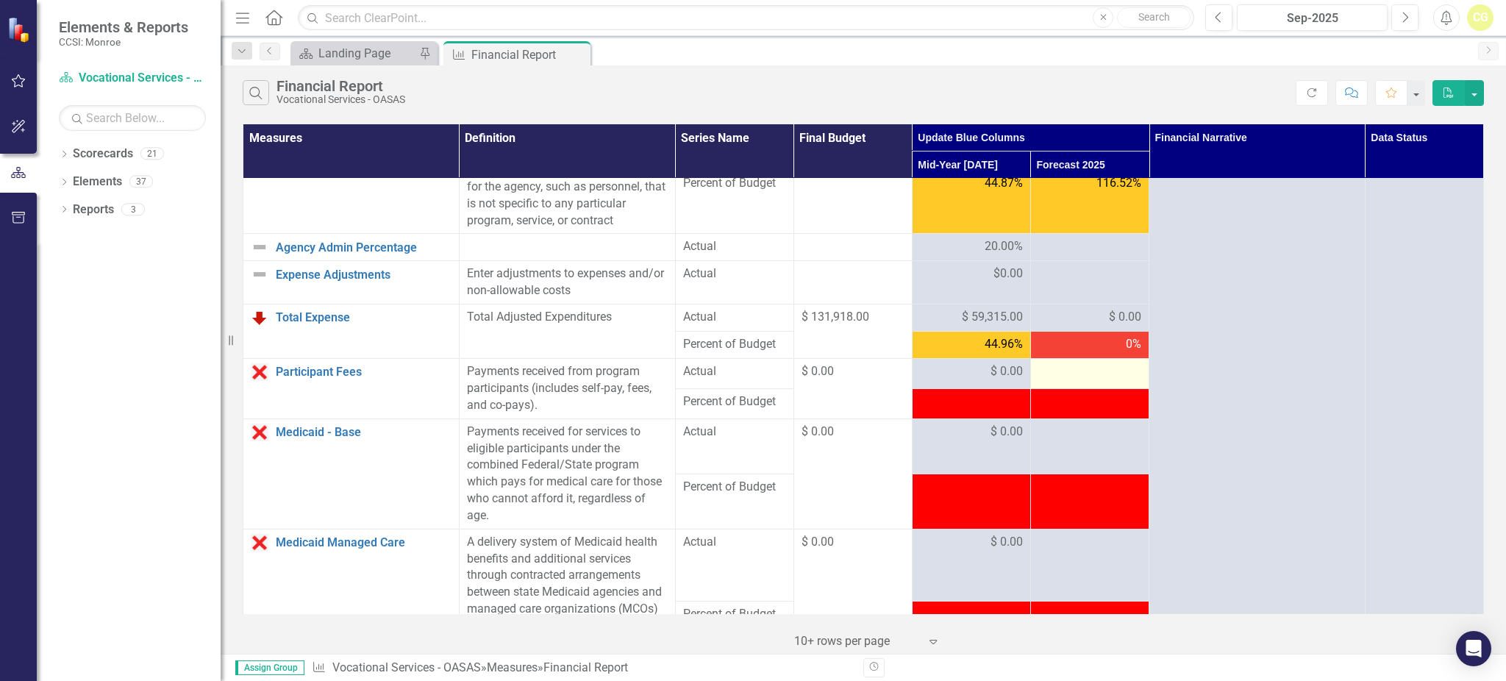
click at [1300, 89] on button "Refresh" at bounding box center [1311, 93] width 32 height 26
click at [1043, 283] on div at bounding box center [1089, 274] width 103 height 18
click at [1067, 283] on div at bounding box center [1089, 274] width 103 height 18
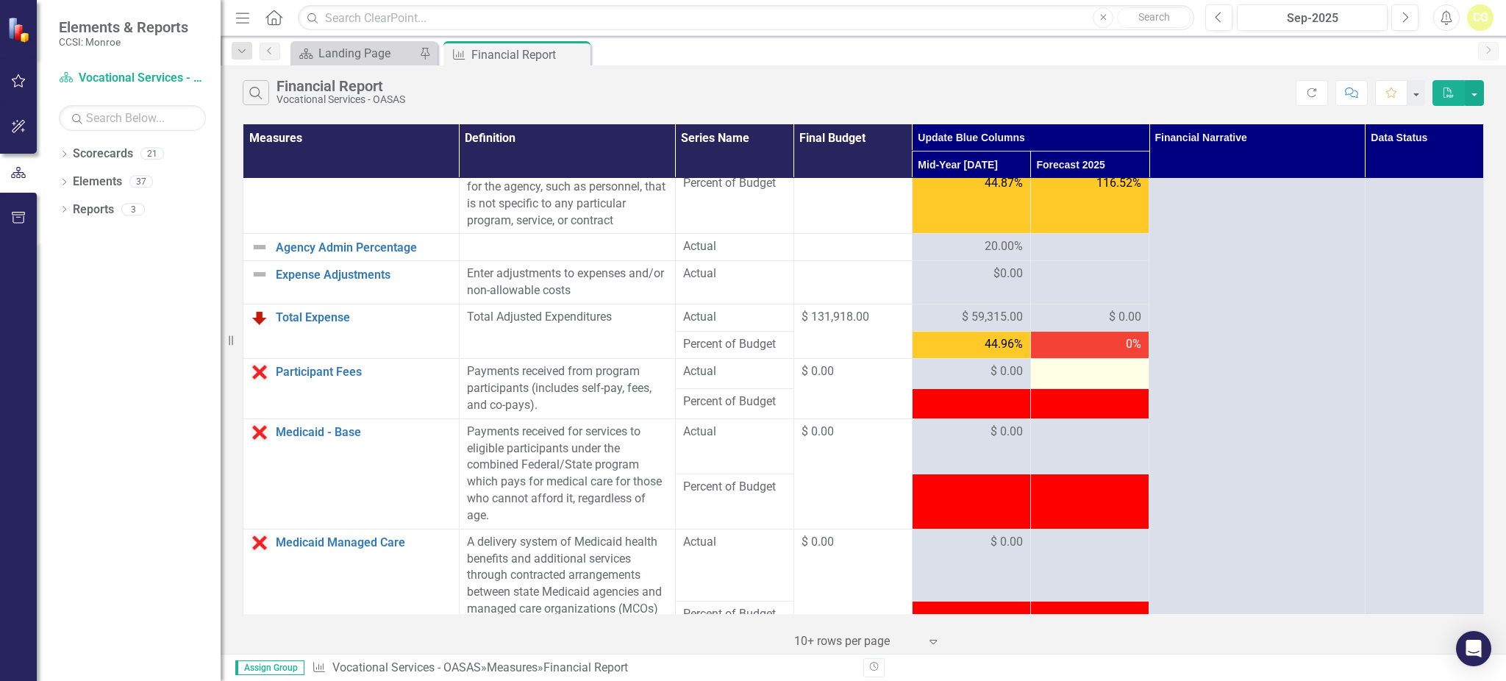
click at [1064, 379] on td at bounding box center [1089, 374] width 118 height 30
click at [1063, 381] on div at bounding box center [1089, 372] width 103 height 18
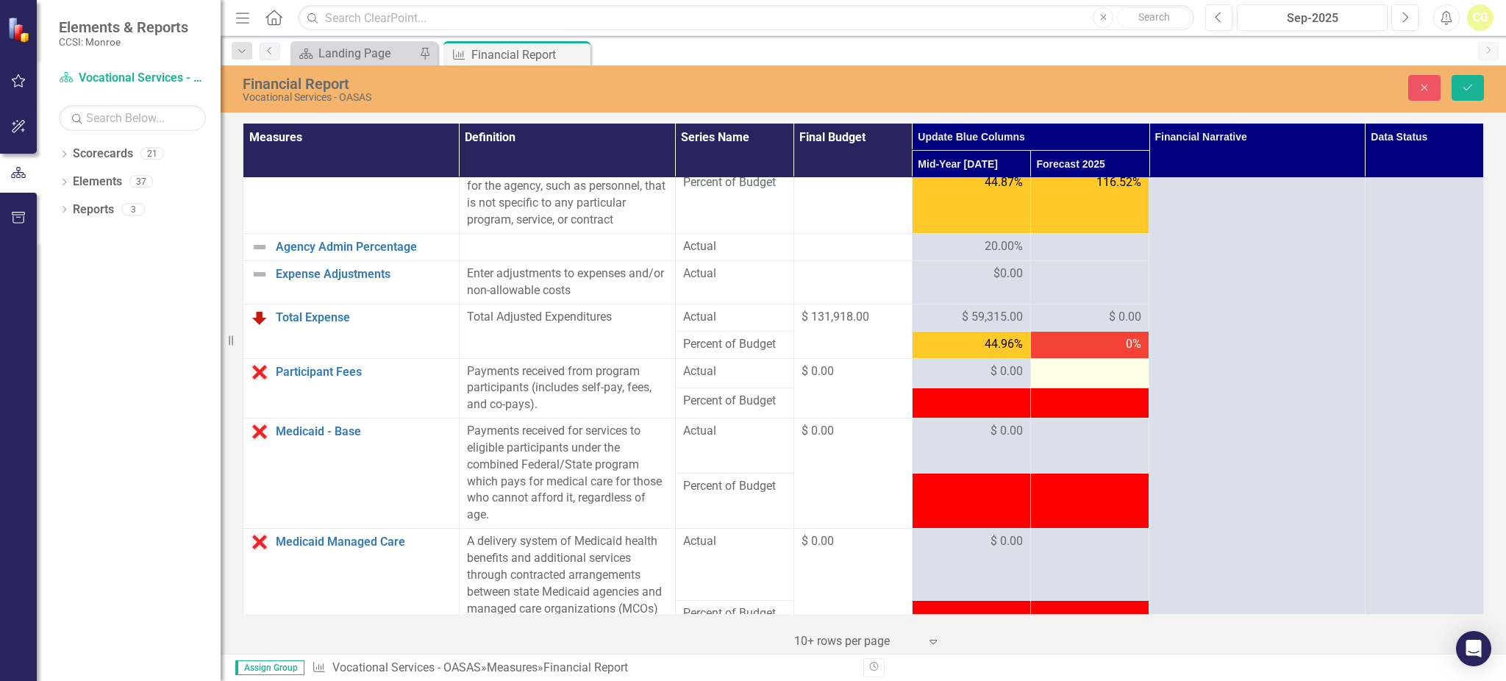
click at [1063, 381] on div at bounding box center [1089, 372] width 103 height 18
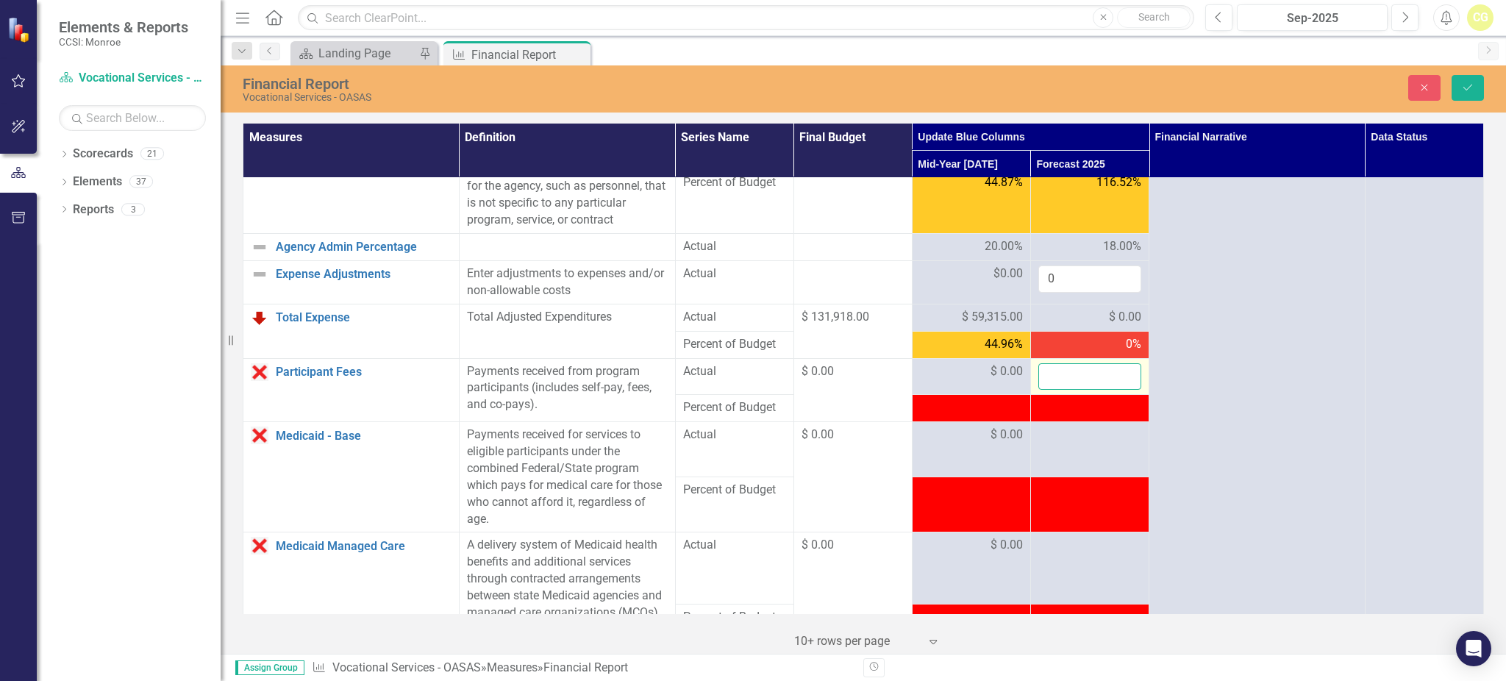
click at [1063, 390] on input "number" at bounding box center [1089, 376] width 103 height 27
type input "0"
click at [1061, 444] on div at bounding box center [1089, 435] width 103 height 18
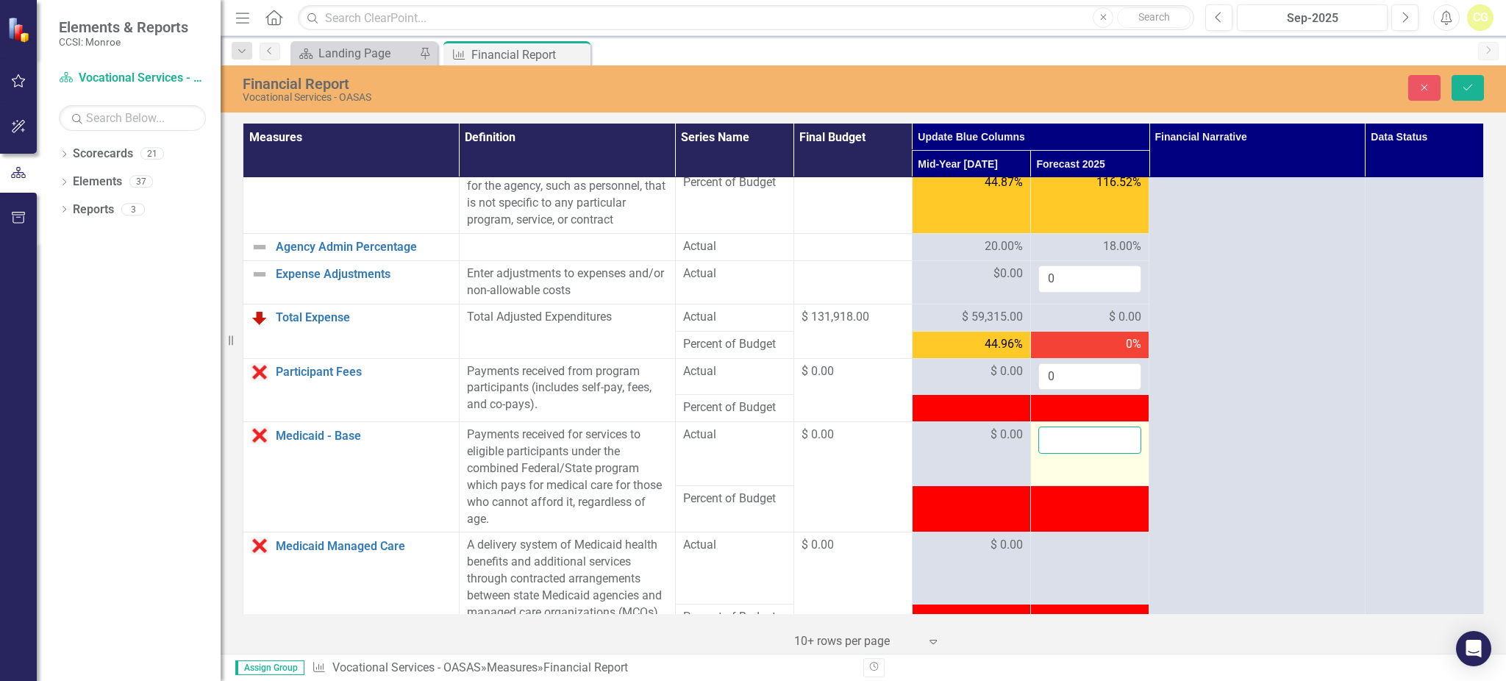
click at [1061, 447] on input "number" at bounding box center [1089, 439] width 103 height 27
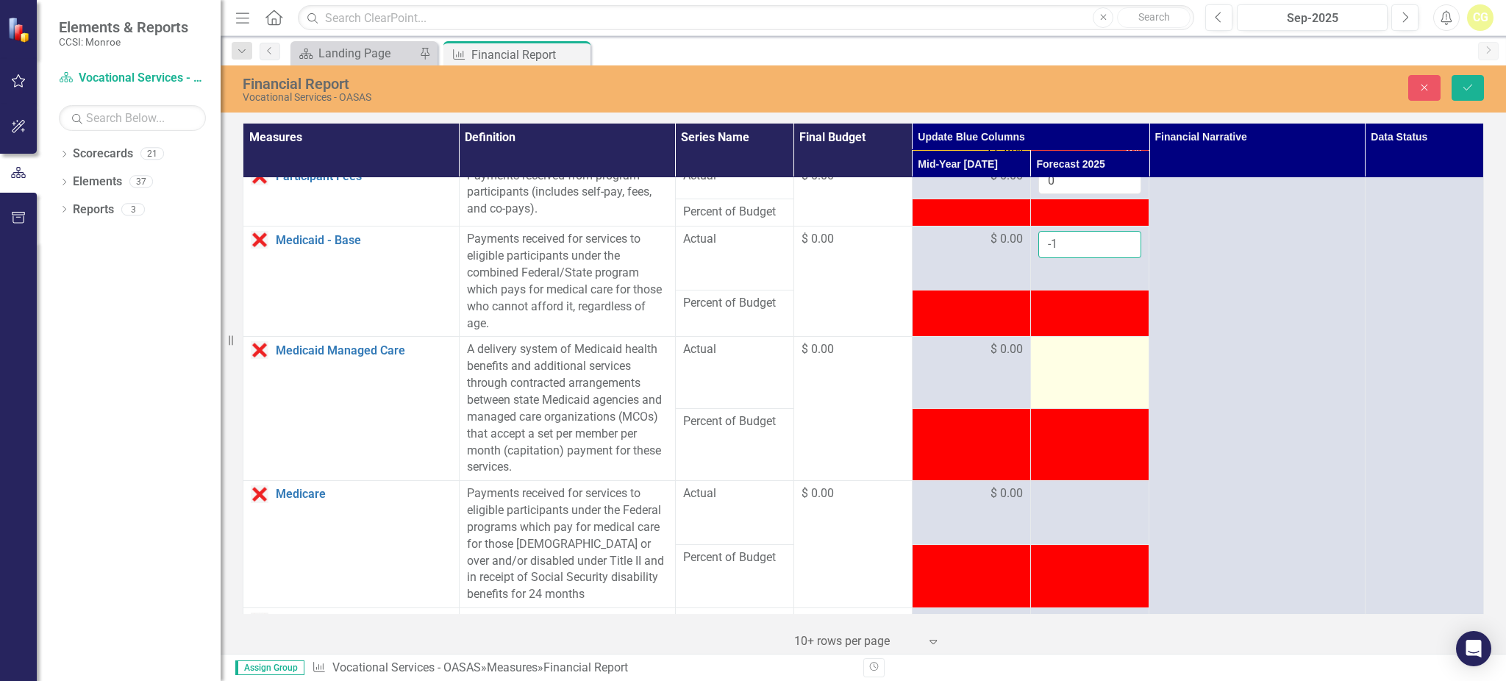
type input "-1"
click at [1064, 378] on td at bounding box center [1089, 373] width 118 height 72
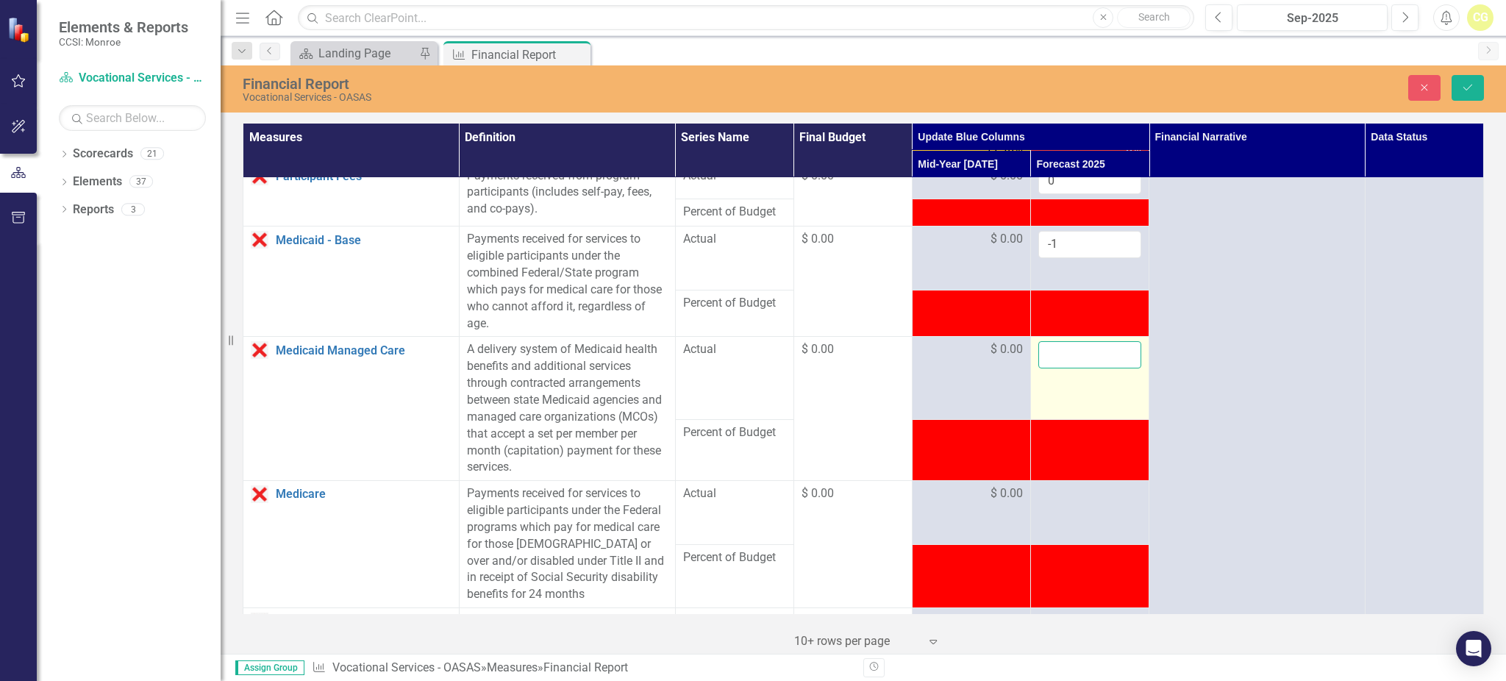
click at [1064, 368] on input "number" at bounding box center [1089, 354] width 103 height 27
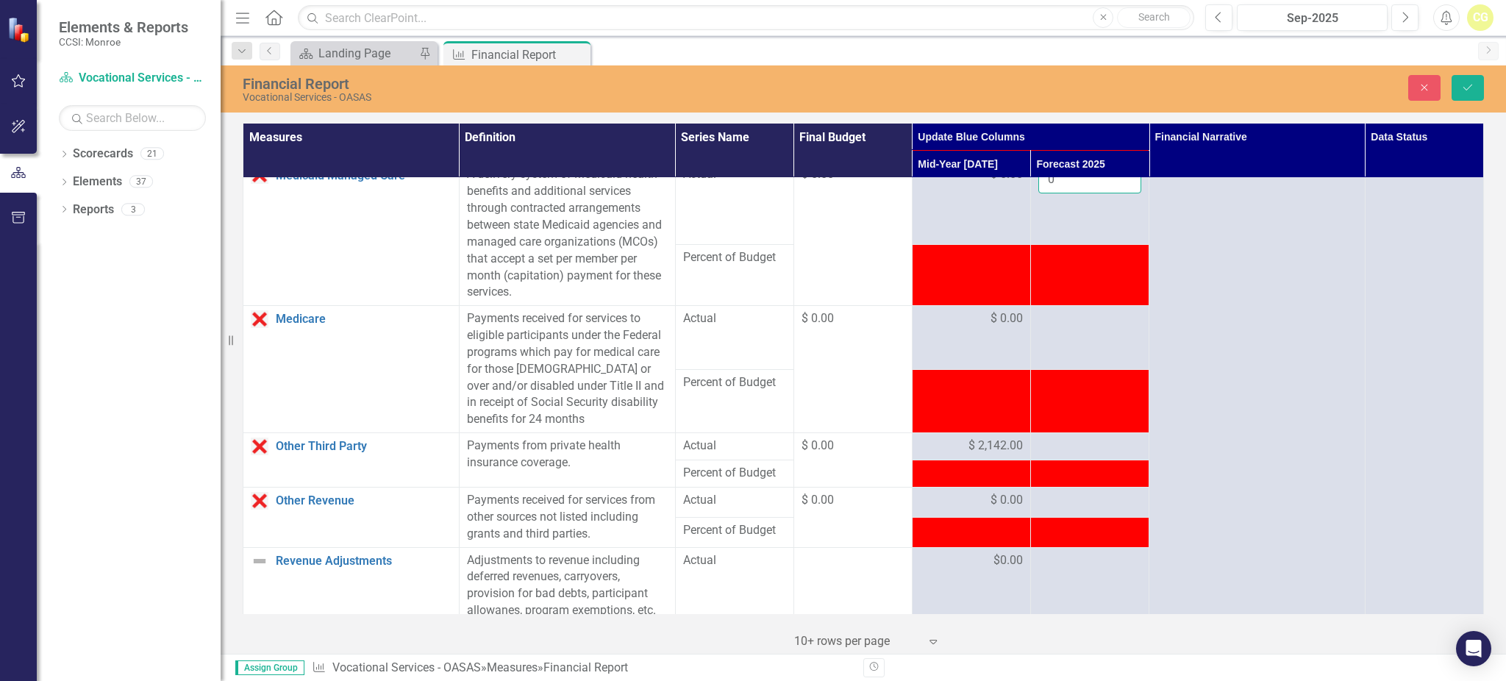
scroll to position [980, 0]
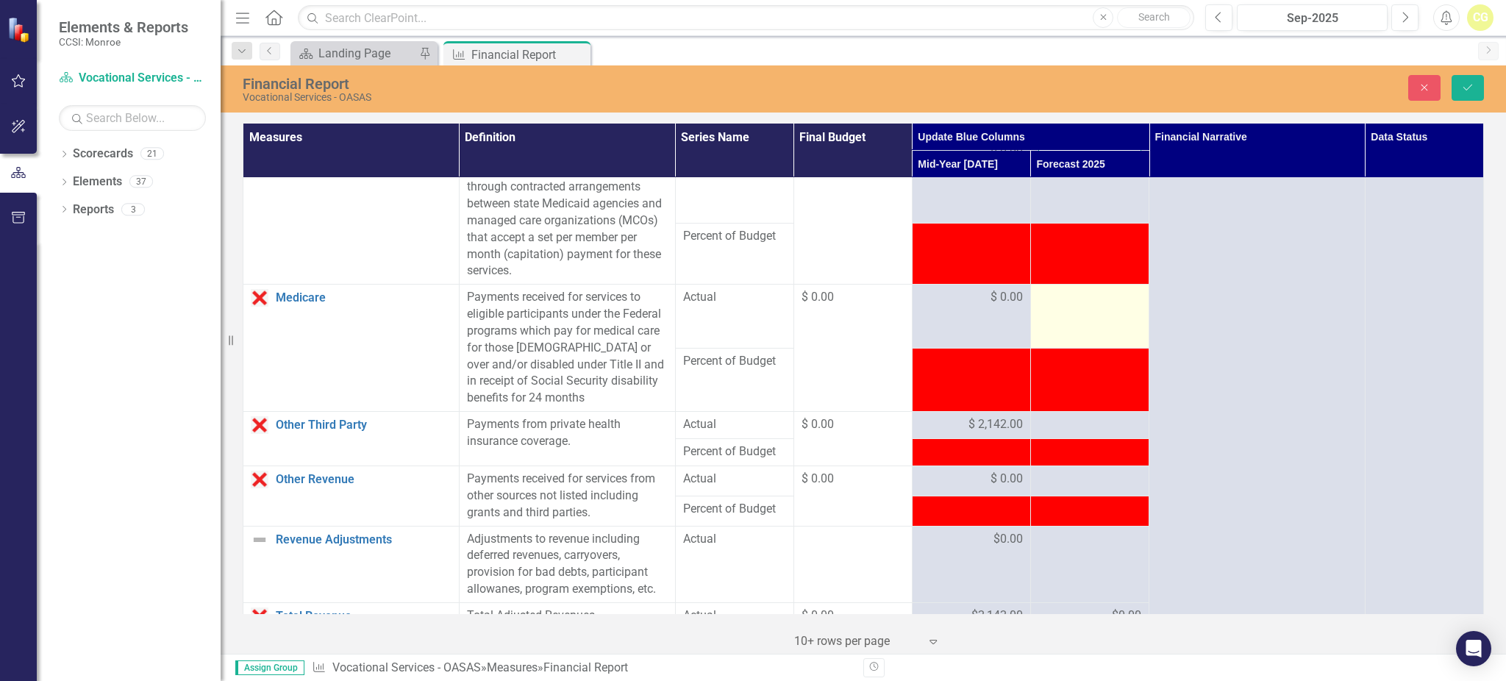
type input "0"
click at [1065, 329] on td at bounding box center [1089, 315] width 118 height 63
click at [1062, 316] on input "number" at bounding box center [1089, 302] width 103 height 27
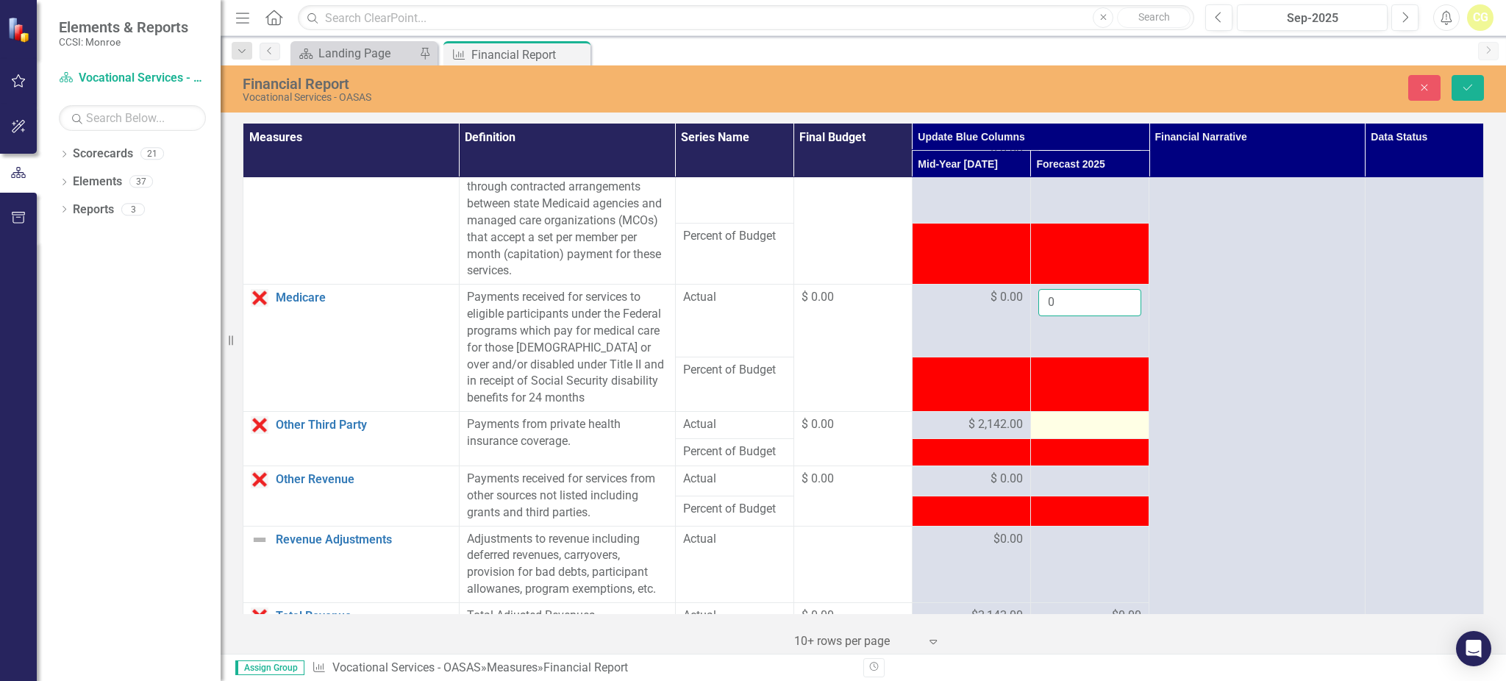
type input "0"
click at [1067, 434] on div at bounding box center [1089, 425] width 103 height 18
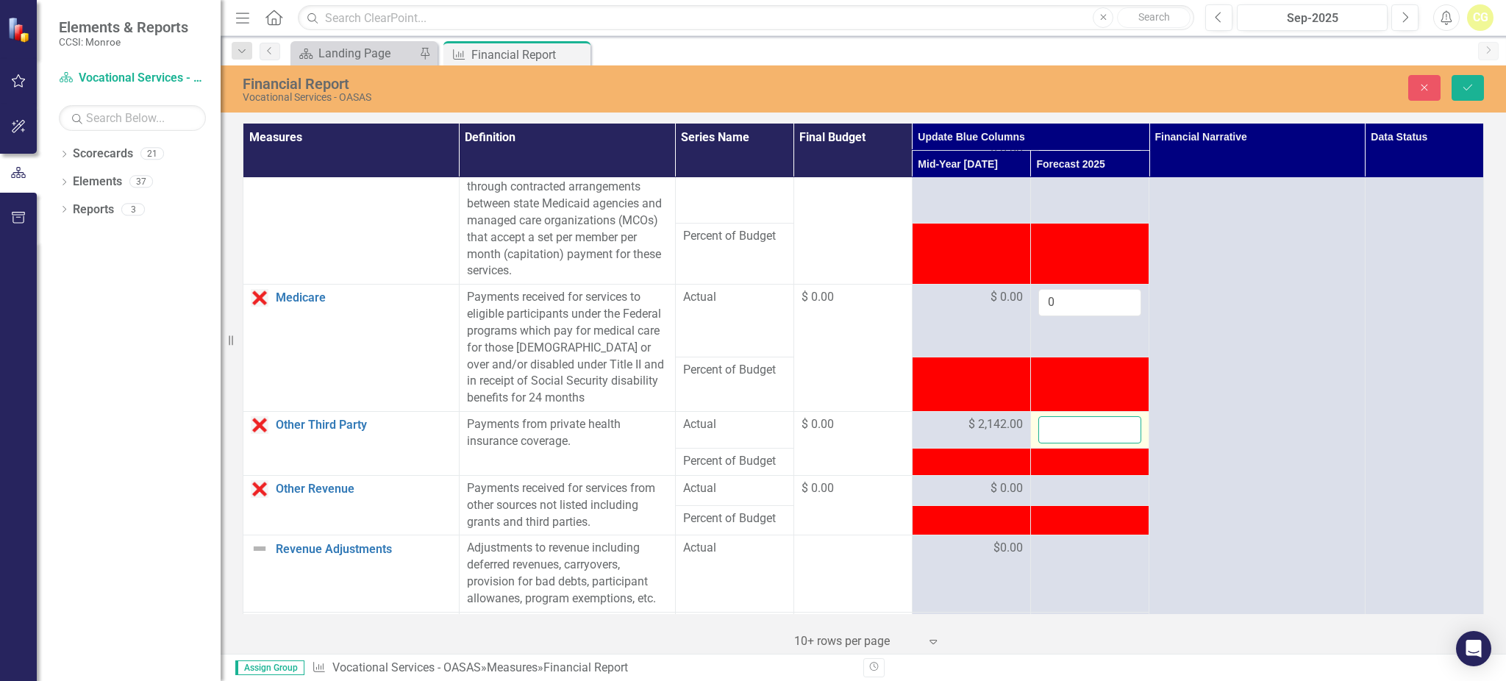
click at [1067, 439] on input "number" at bounding box center [1089, 429] width 103 height 27
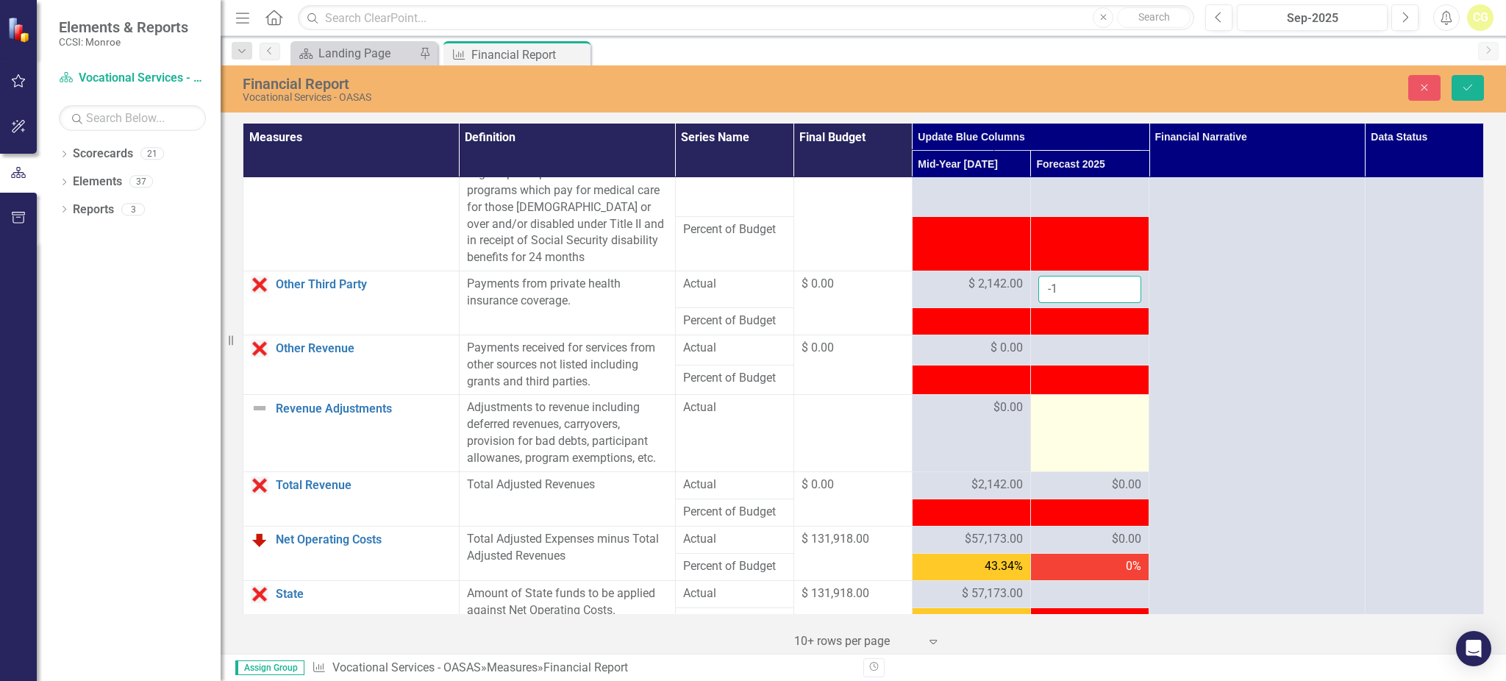
scroll to position [1176, 0]
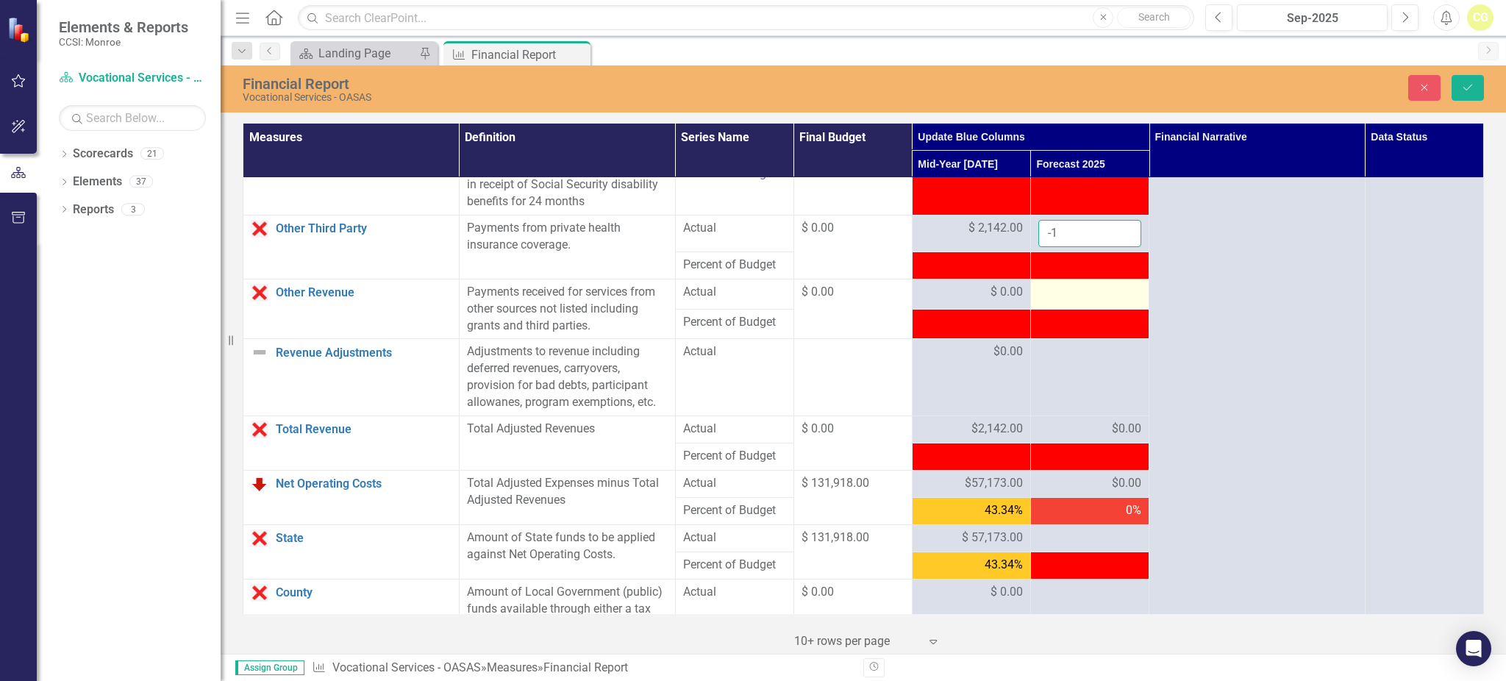
type input "-1"
click at [1054, 309] on td at bounding box center [1089, 294] width 118 height 30
click at [1054, 301] on div at bounding box center [1089, 293] width 103 height 18
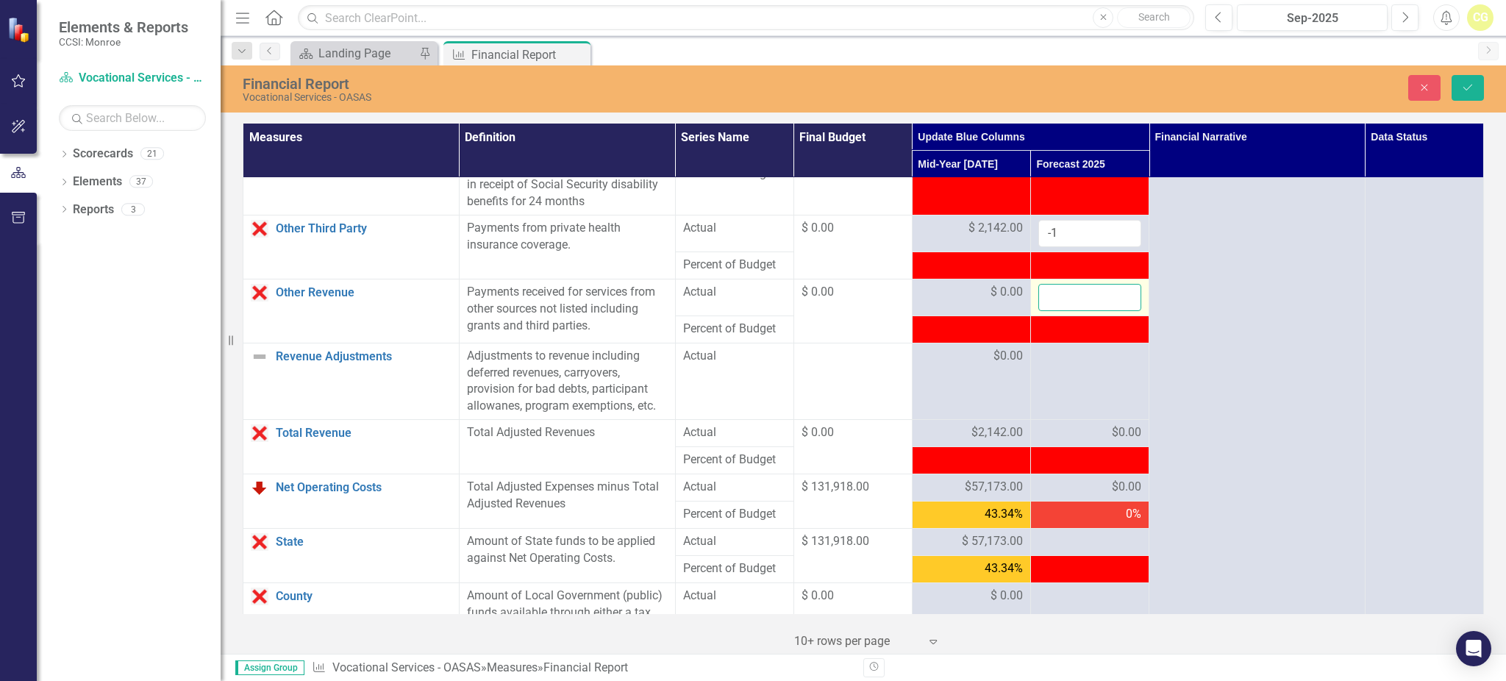
click at [1054, 311] on input "number" at bounding box center [1089, 297] width 103 height 27
type input "0"
click at [1078, 365] on div at bounding box center [1089, 357] width 103 height 18
click at [1076, 375] on input "number" at bounding box center [1089, 361] width 103 height 27
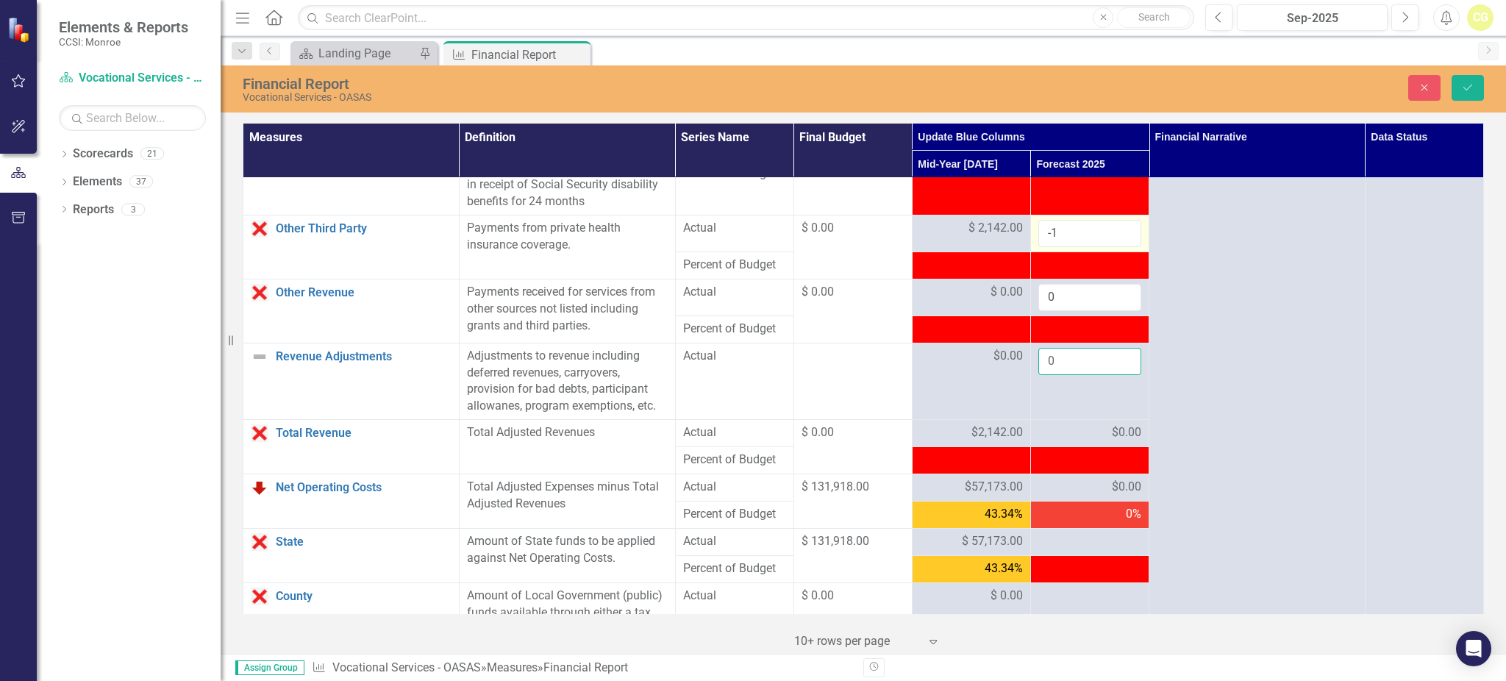
type input "0"
drag, startPoint x: 1064, startPoint y: 253, endPoint x: 1053, endPoint y: 246, distance: 12.9
click at [1030, 252] on td "-1" at bounding box center [1089, 233] width 118 height 37
type input "0"
click at [1464, 96] on button "Save" at bounding box center [1467, 88] width 32 height 26
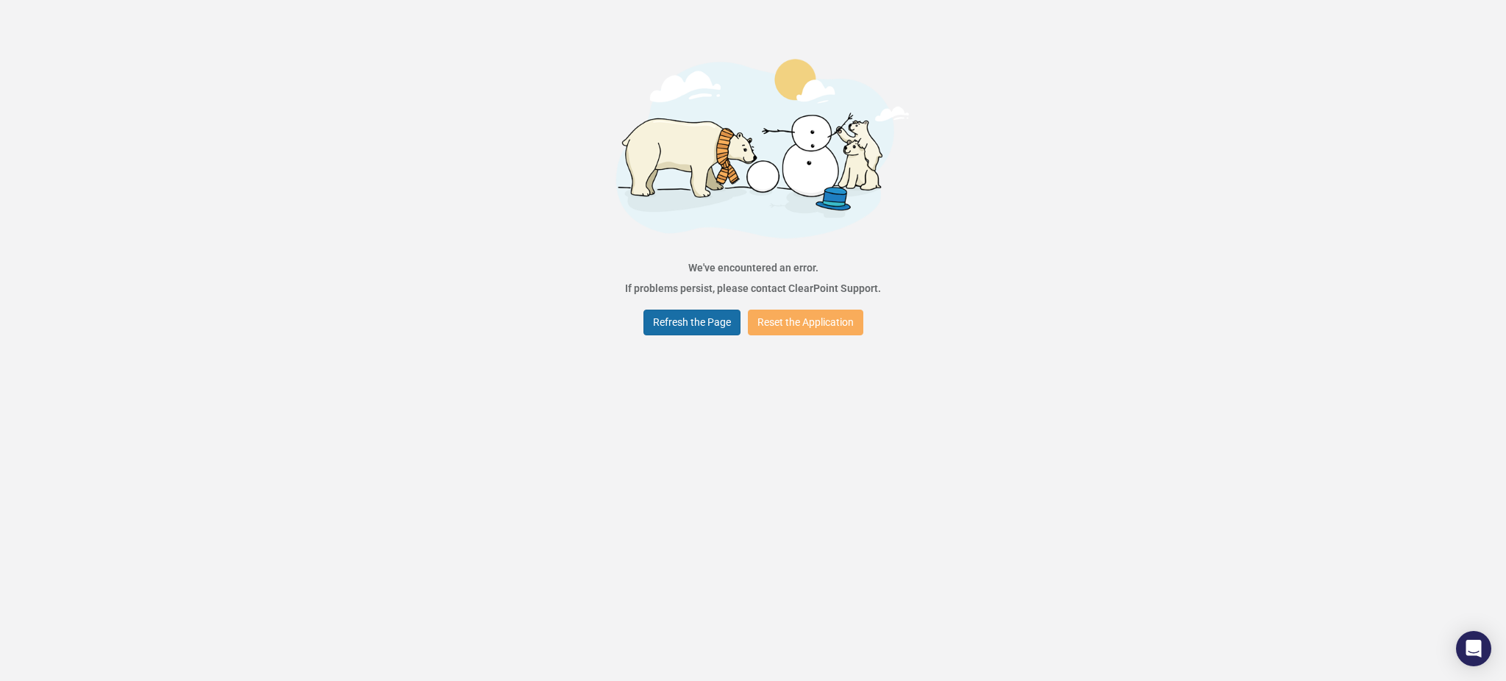
click at [679, 324] on button "Refresh the Page" at bounding box center [691, 322] width 97 height 26
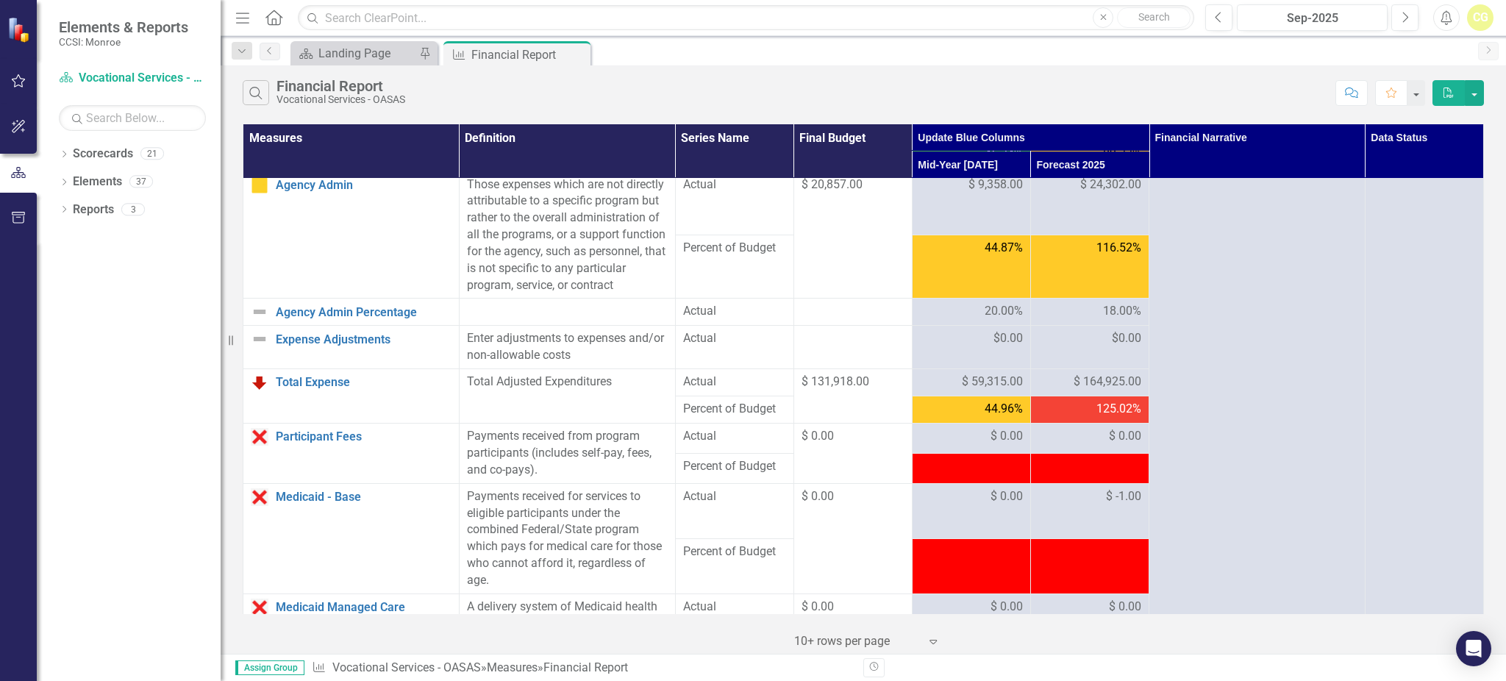
scroll to position [490, 0]
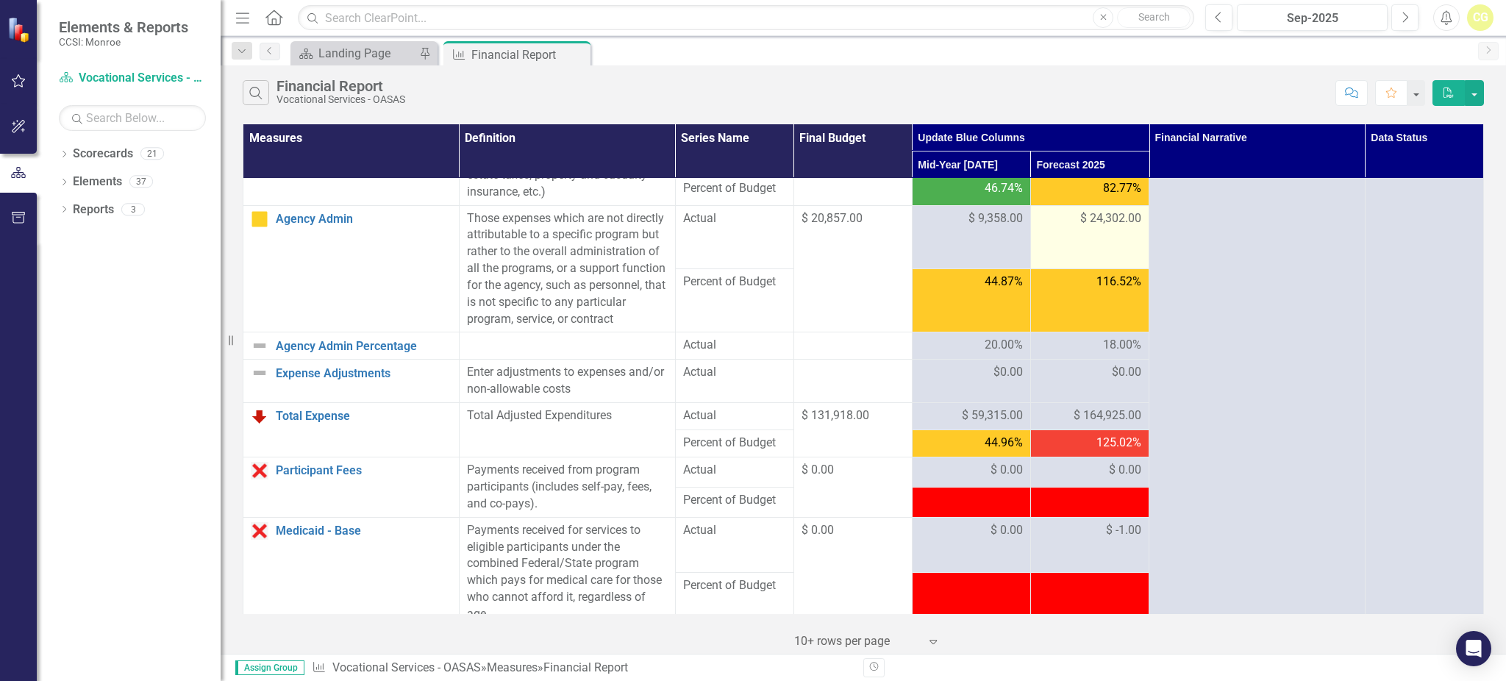
click at [1095, 220] on span "$ 24,302.00" at bounding box center [1110, 218] width 61 height 17
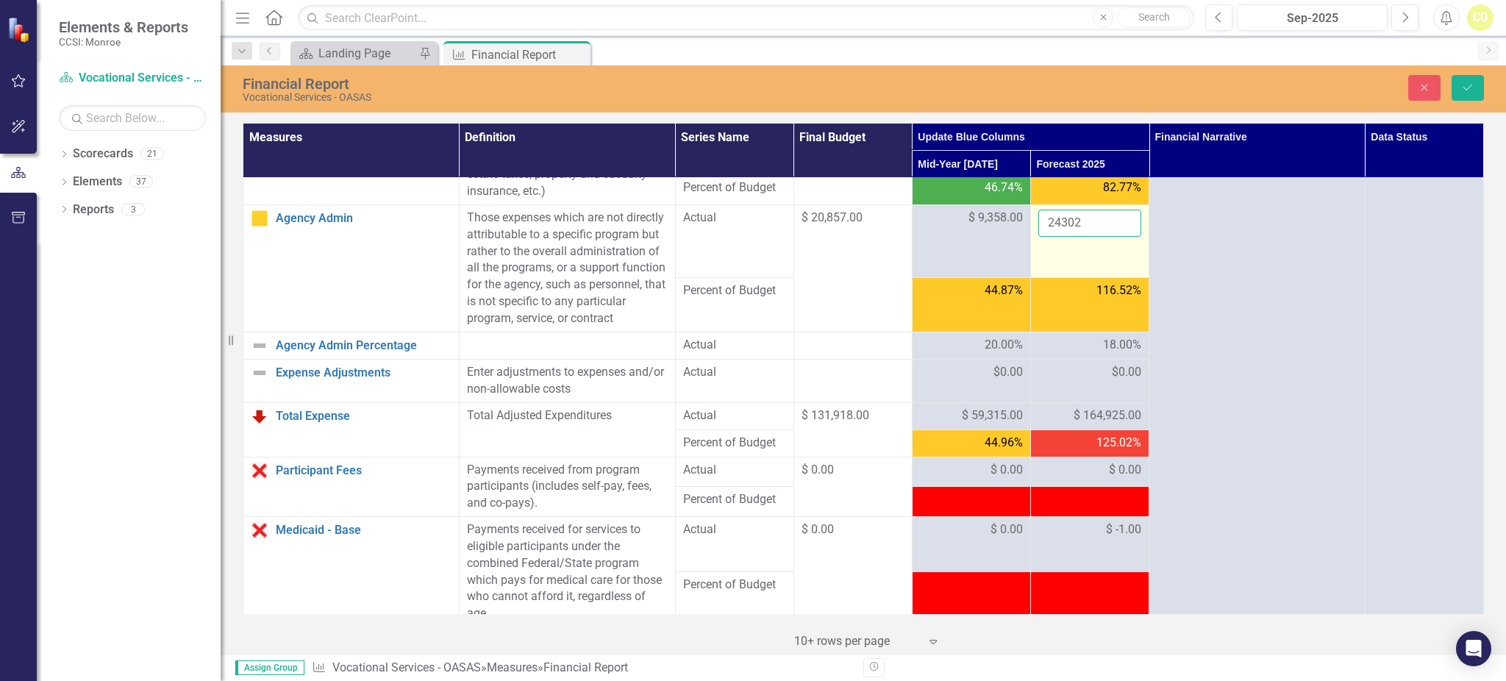
drag, startPoint x: 1064, startPoint y: 226, endPoint x: 1087, endPoint y: 221, distance: 23.5
click at [1078, 228] on input "24302" at bounding box center [1089, 223] width 103 height 27
type input "24303"
click at [1468, 83] on icon "Save" at bounding box center [1467, 87] width 13 height 10
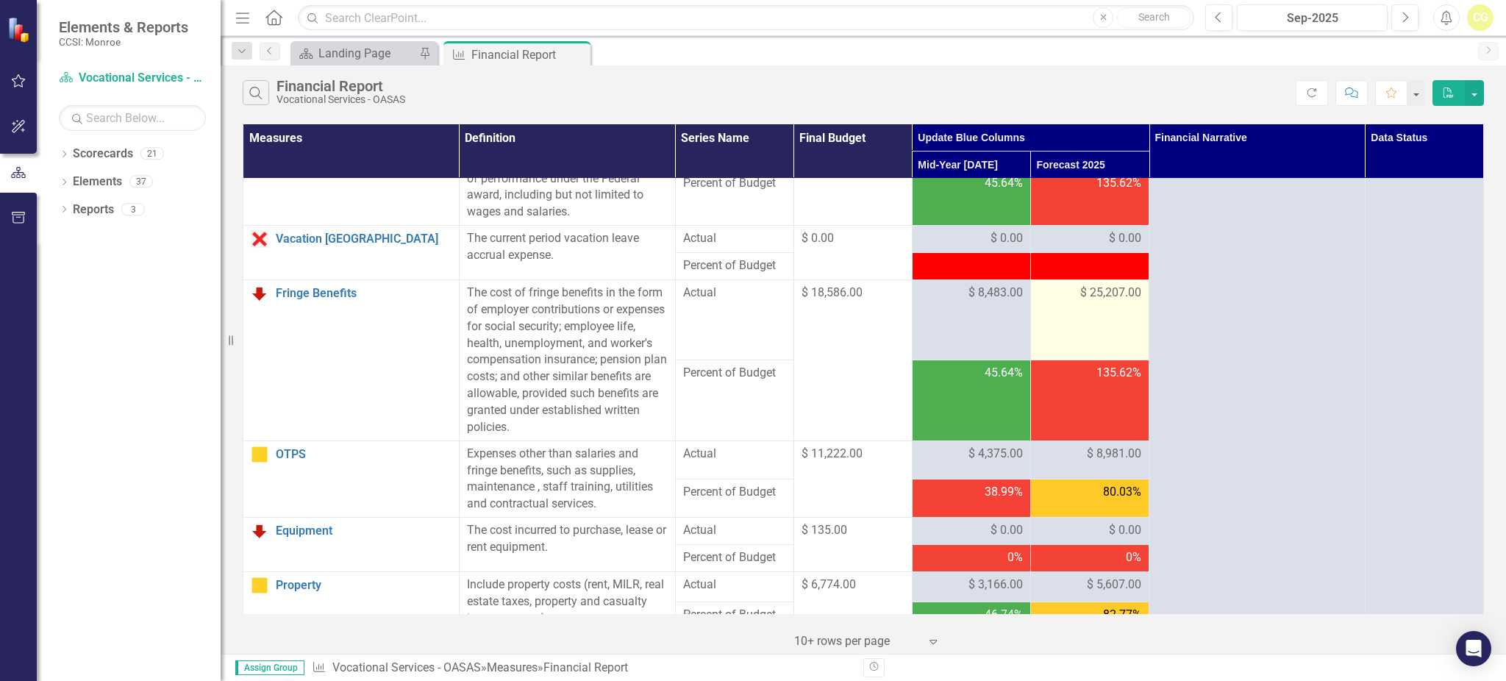
scroll to position [98, 0]
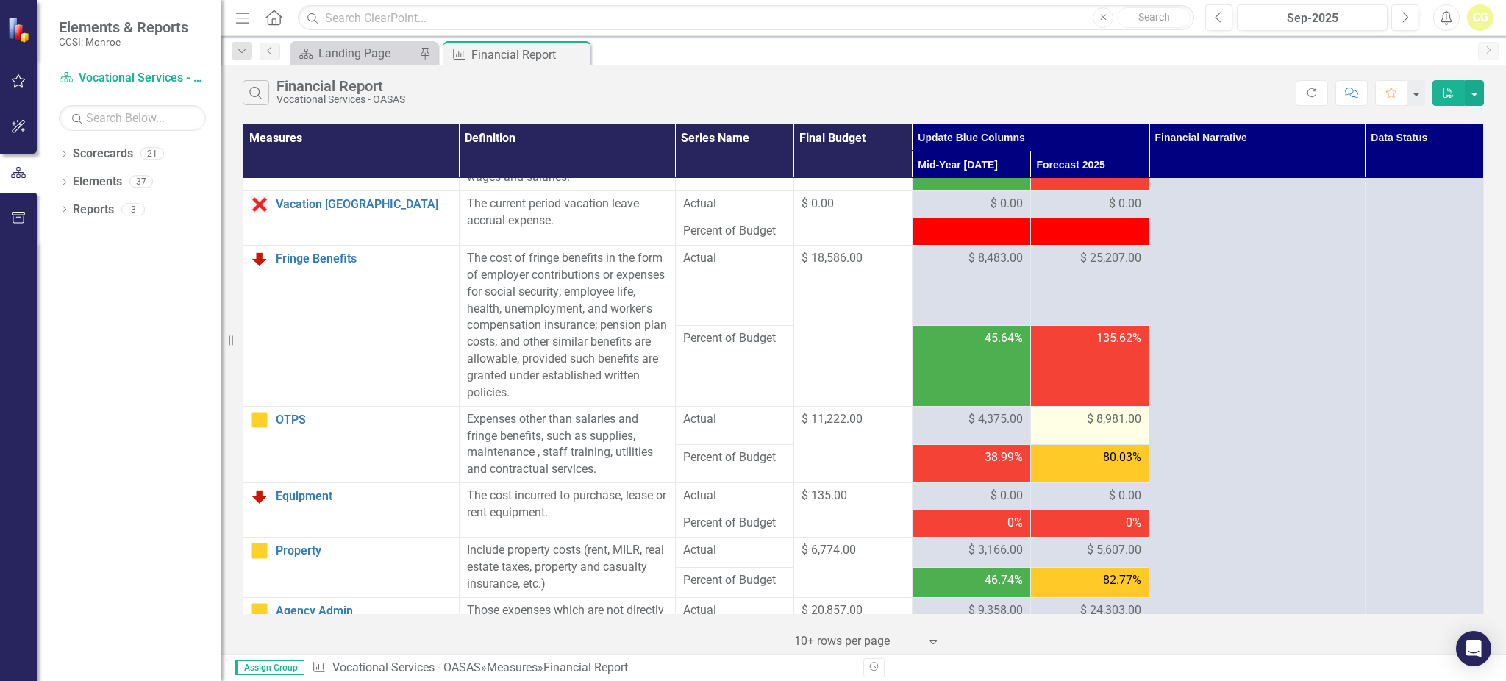
click at [1089, 418] on span "$ 8,981.00" at bounding box center [1114, 419] width 54 height 17
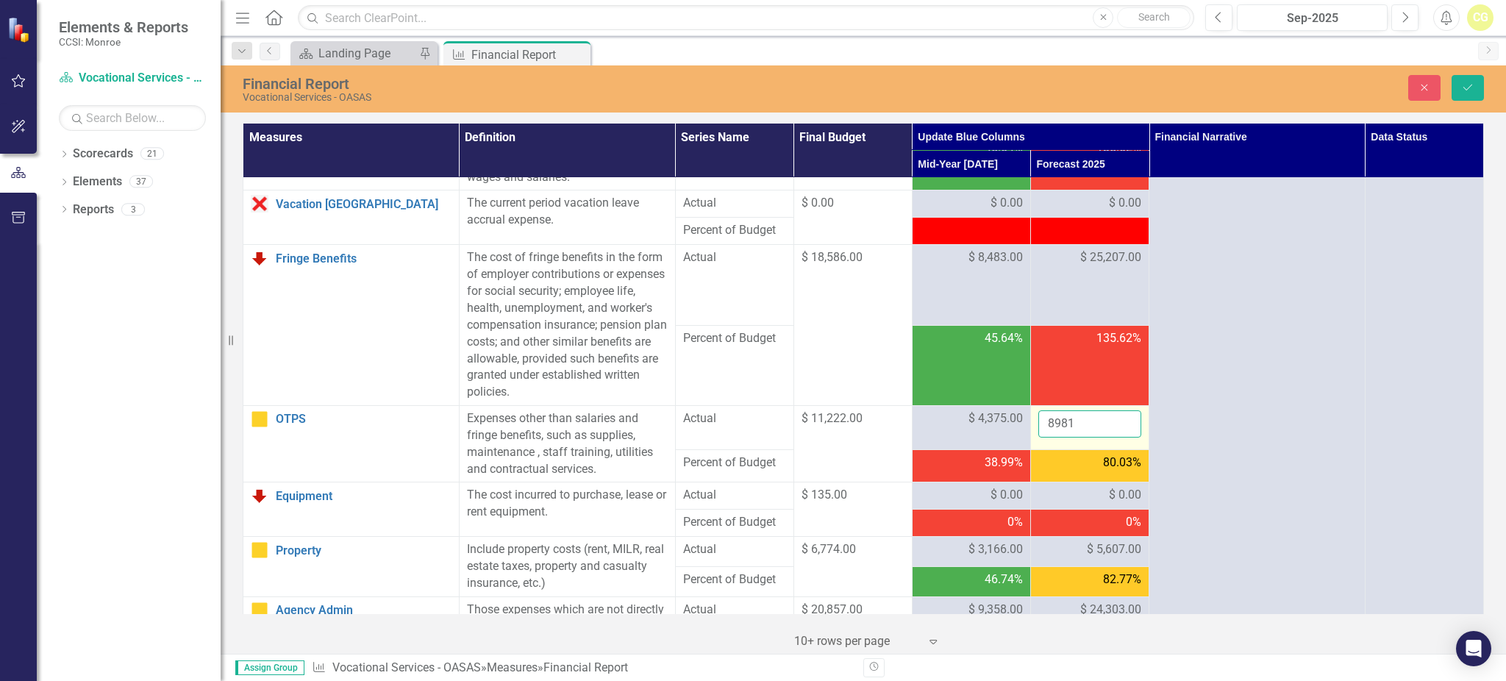
drag, startPoint x: 1059, startPoint y: 421, endPoint x: 1073, endPoint y: 423, distance: 14.1
click at [1072, 423] on input "8981" at bounding box center [1089, 423] width 103 height 27
type input "8982"
click at [1463, 89] on icon "Save" at bounding box center [1467, 87] width 13 height 10
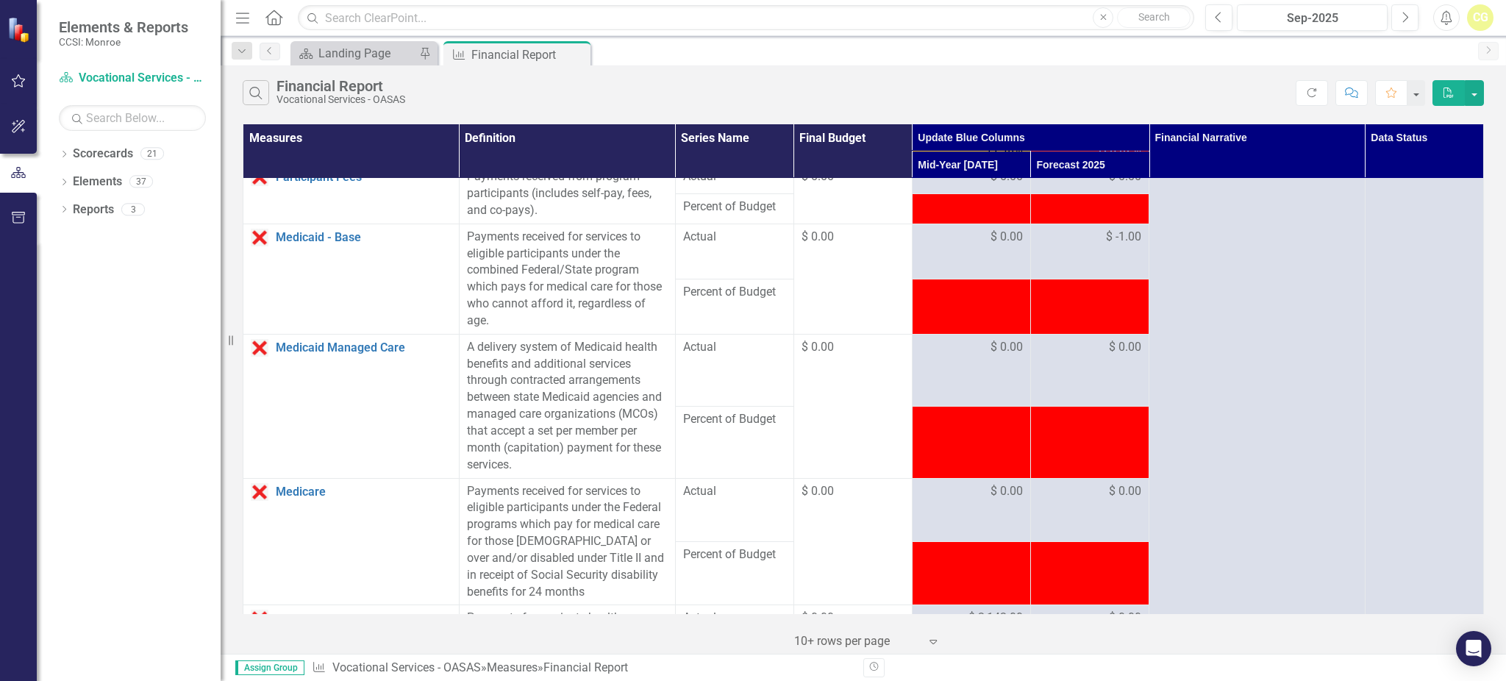
scroll to position [784, 0]
click at [1107, 245] on span "$ -1.00" at bounding box center [1123, 236] width 35 height 17
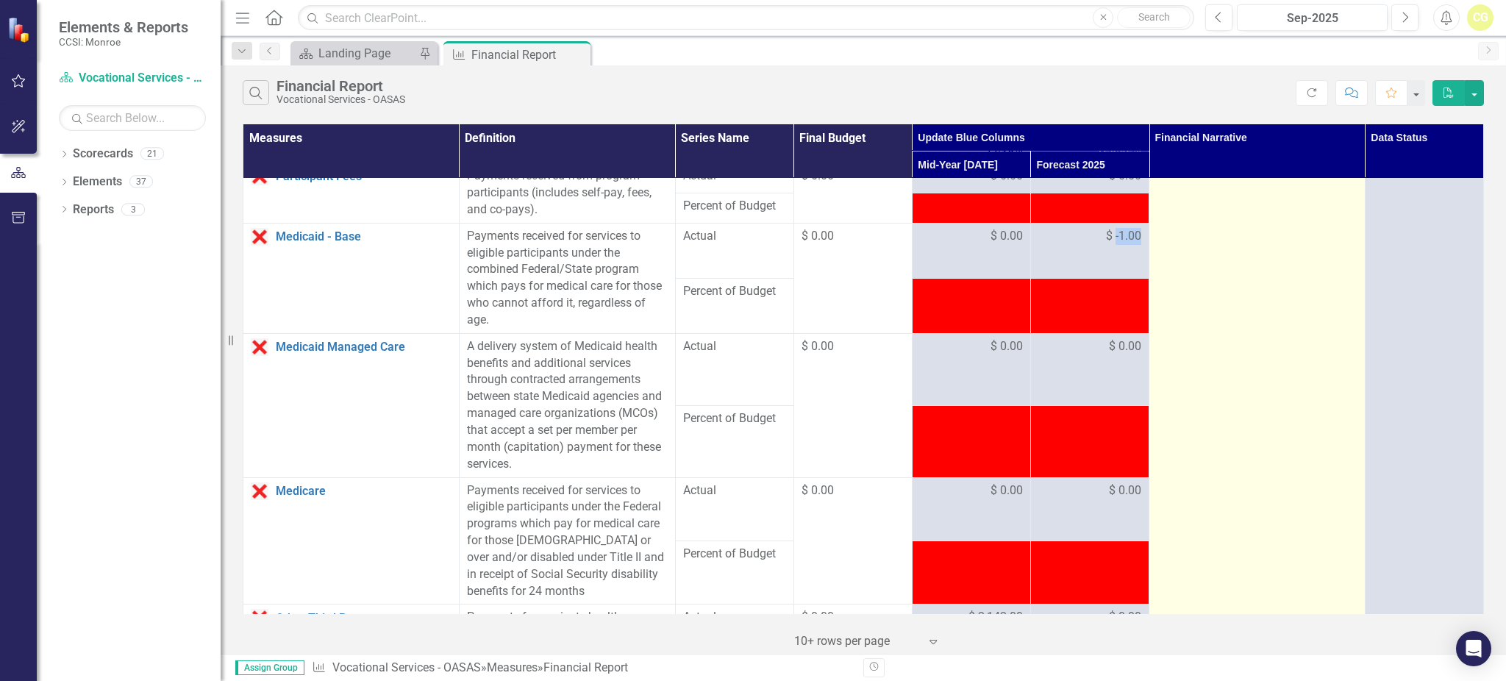
drag, startPoint x: 1107, startPoint y: 248, endPoint x: 1169, endPoint y: 242, distance: 62.0
click at [1123, 246] on div "$ -1.00" at bounding box center [1089, 237] width 103 height 18
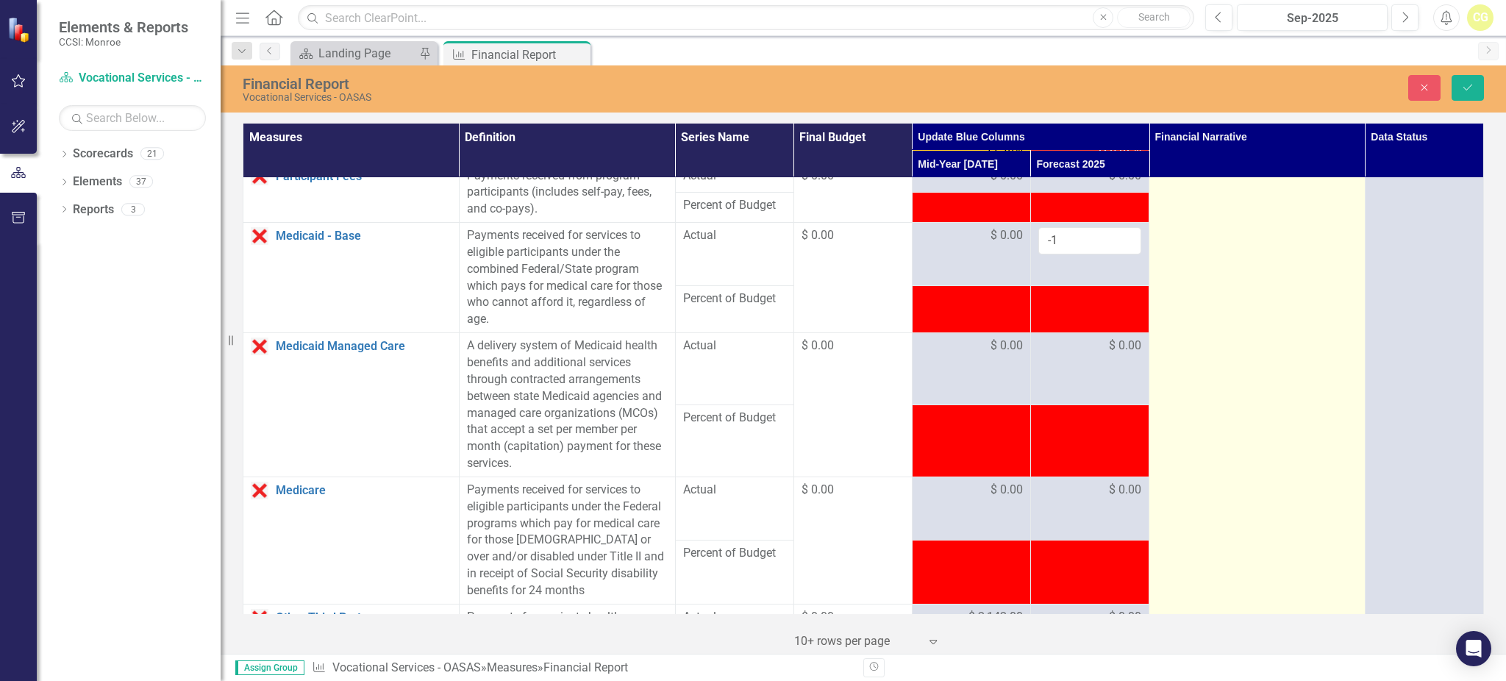
scroll to position [686, 0]
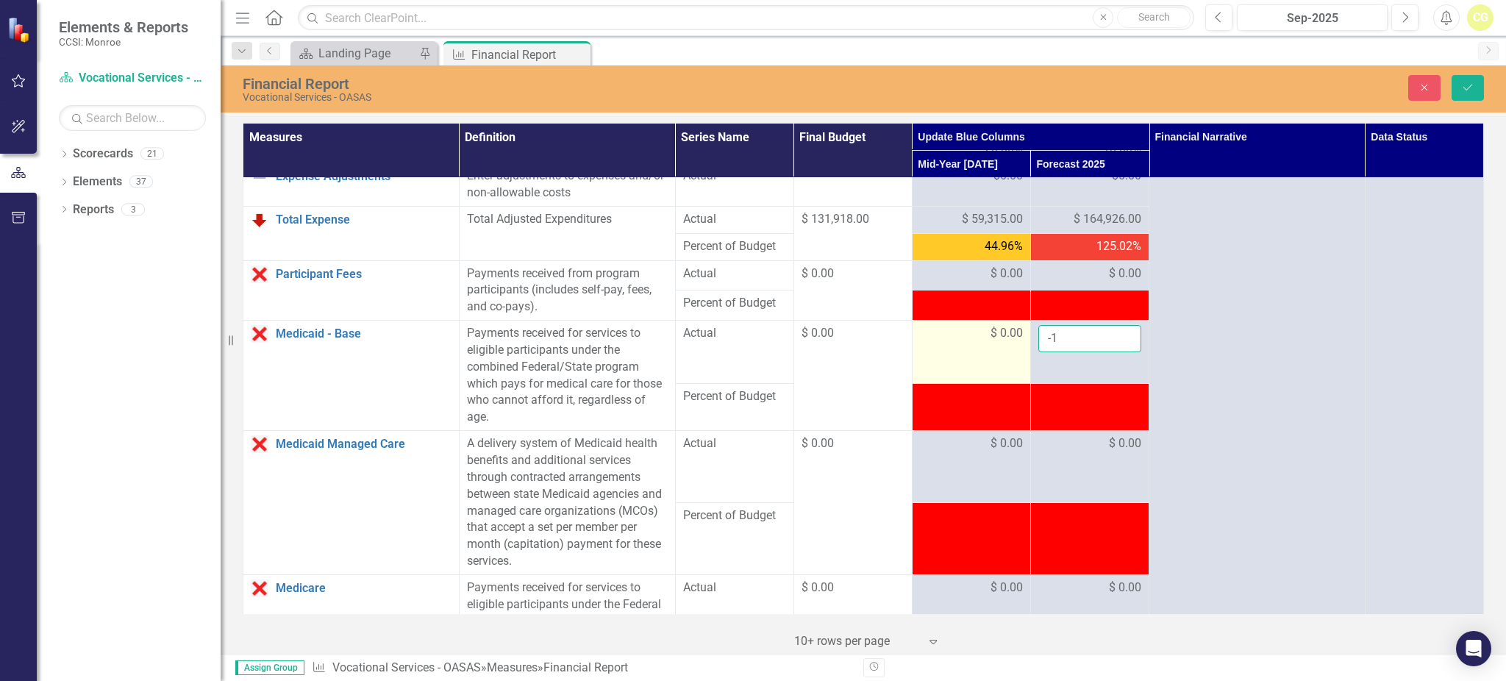
drag, startPoint x: 1061, startPoint y: 351, endPoint x: 984, endPoint y: 362, distance: 77.1
click at [984, 361] on tr "Medicaid - Base Link Open Element Payments received for services to eligible pa…" at bounding box center [863, 352] width 1240 height 63
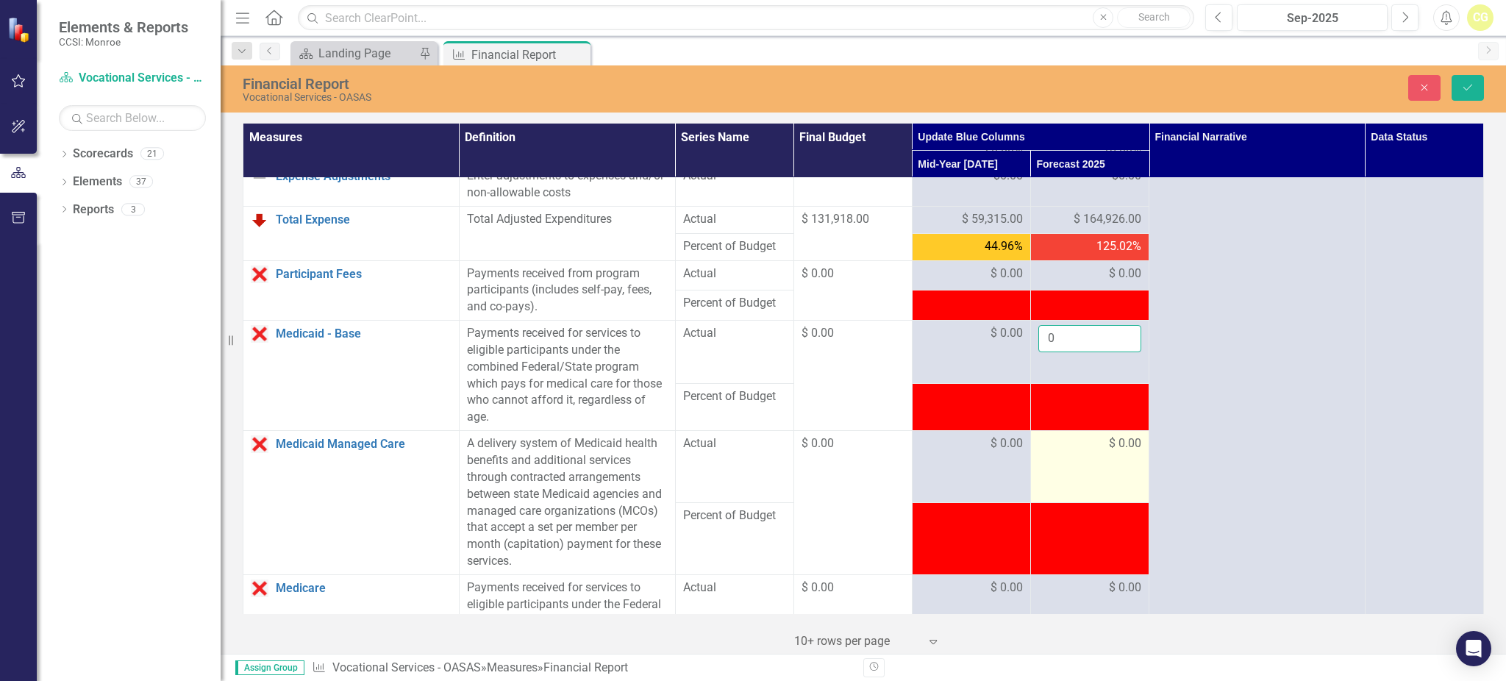
type input "0"
click at [1070, 476] on td "$ 0.00" at bounding box center [1089, 467] width 118 height 72
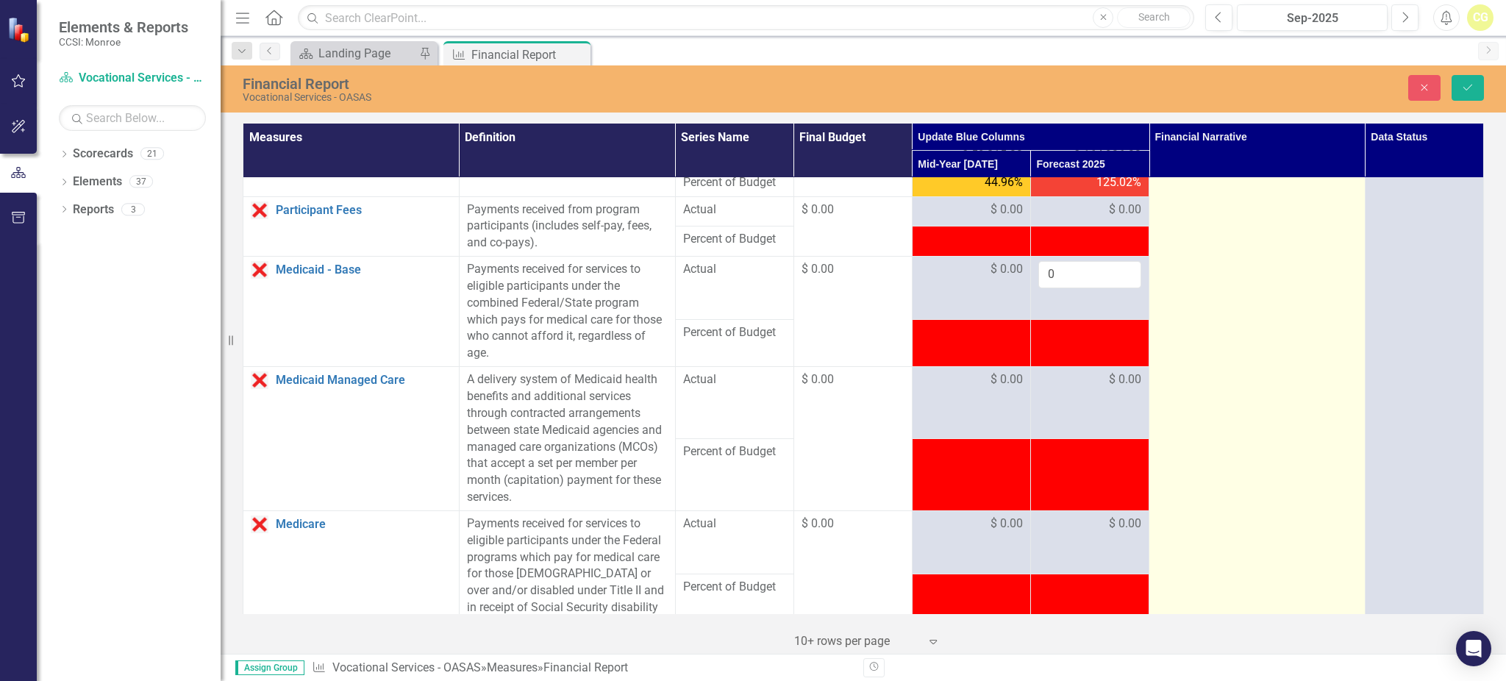
scroll to position [784, 0]
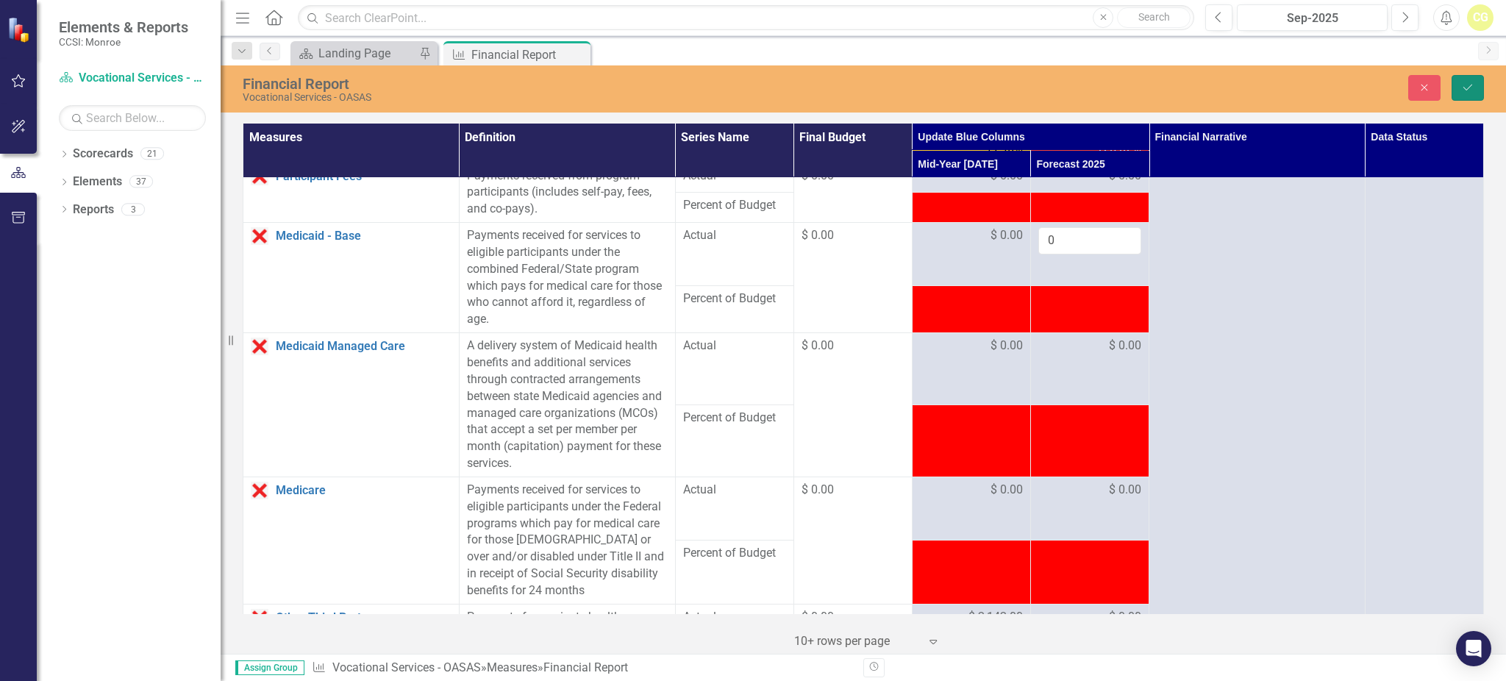
click at [1464, 83] on icon "Save" at bounding box center [1467, 87] width 13 height 10
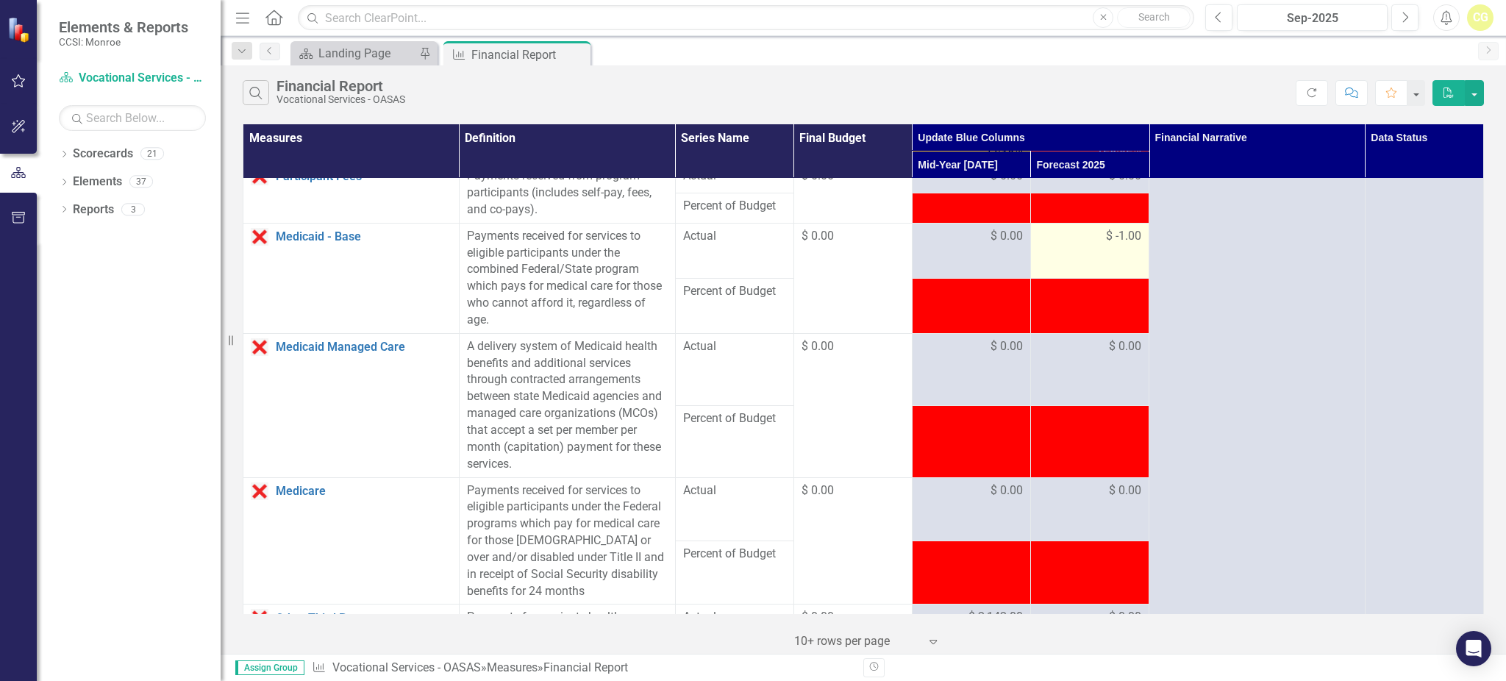
click at [1112, 245] on span "$ -1.00" at bounding box center [1123, 236] width 35 height 17
click at [1114, 245] on span "$ 0.00" at bounding box center [1125, 236] width 32 height 17
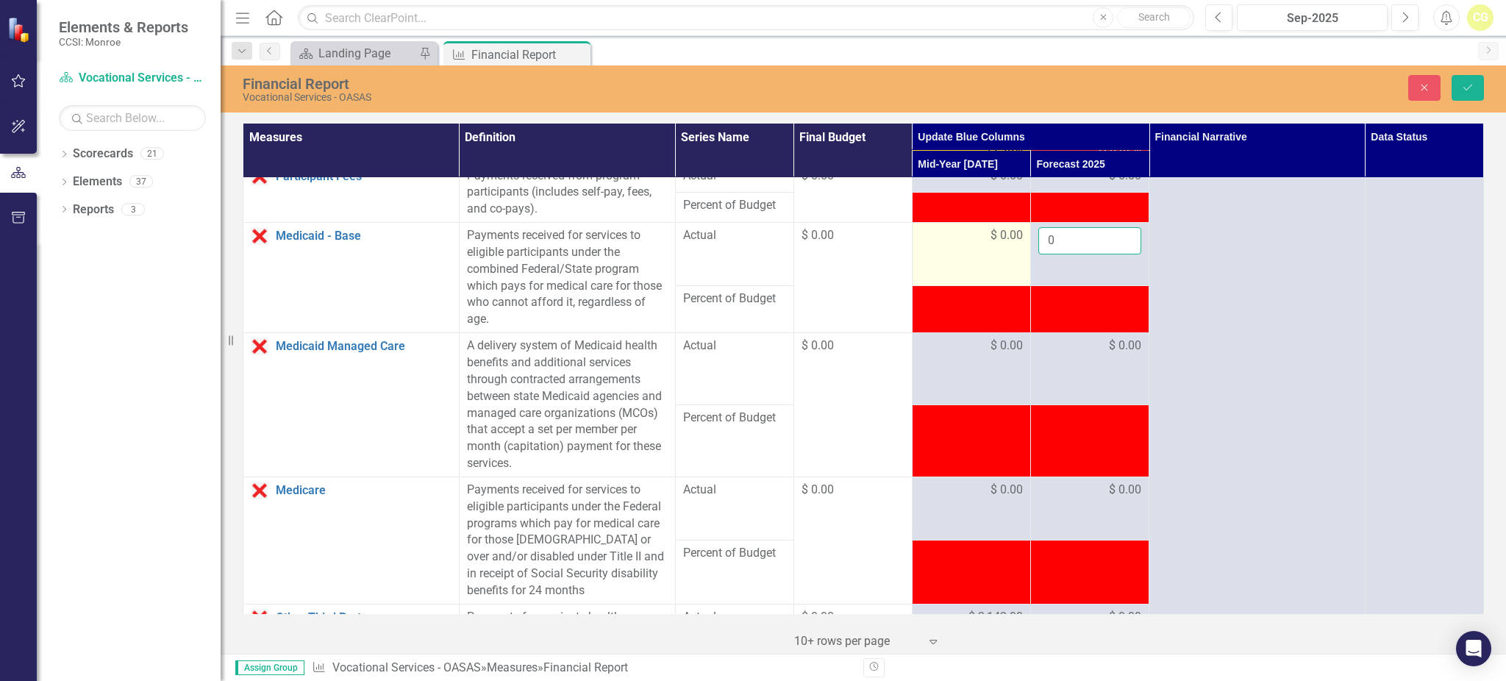
drag, startPoint x: 1047, startPoint y: 264, endPoint x: 988, endPoint y: 272, distance: 59.4
click at [988, 272] on tr "Medicaid - Base Link Open Element Payments received for services to eligible pa…" at bounding box center [863, 254] width 1240 height 63
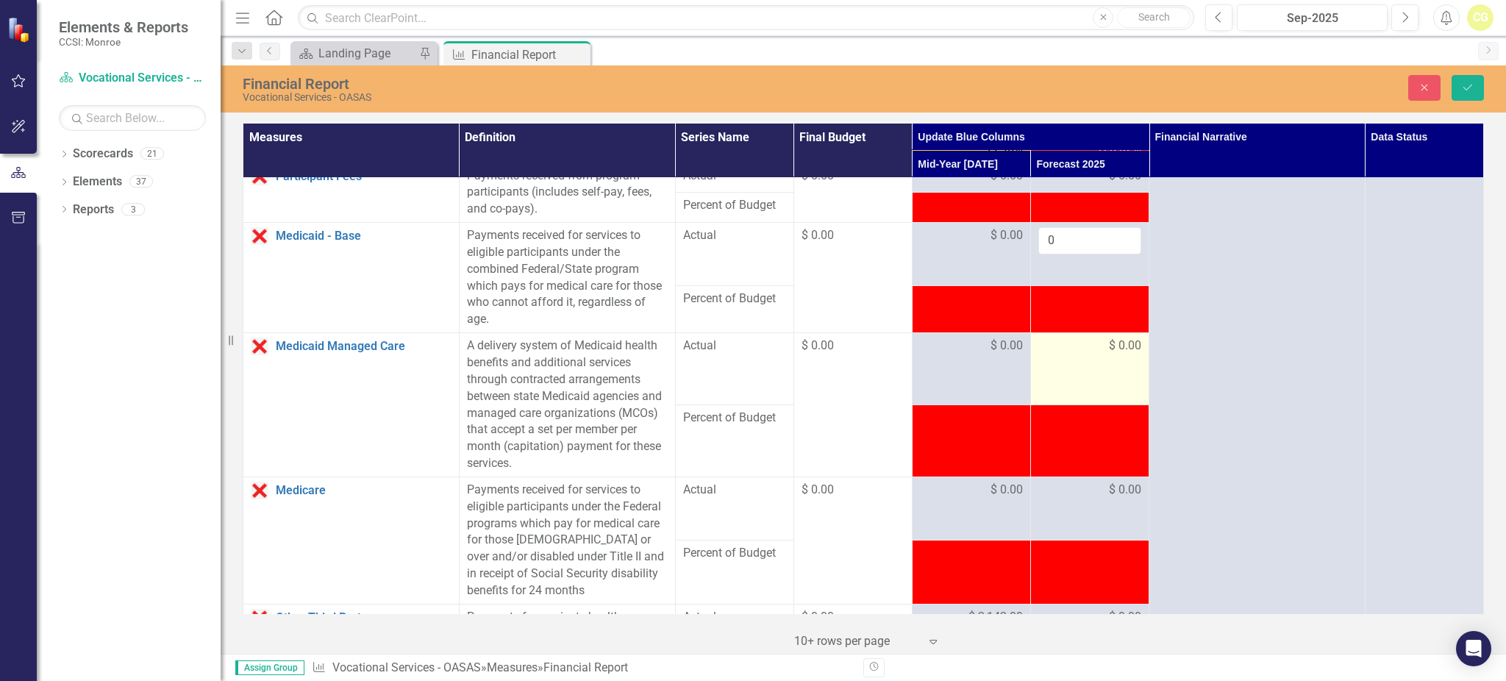
click at [1087, 379] on td "$ 0.00" at bounding box center [1089, 369] width 118 height 72
click at [1470, 84] on icon "Save" at bounding box center [1467, 87] width 13 height 10
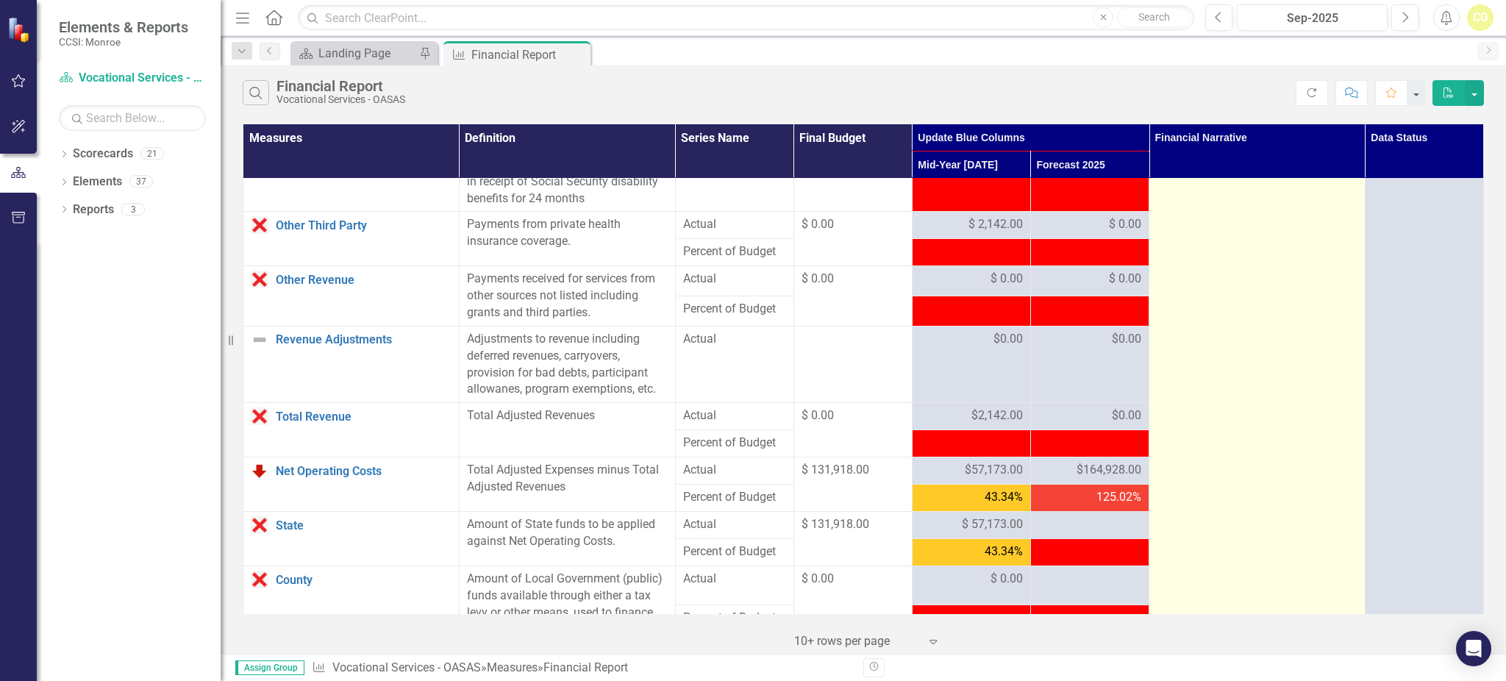
scroll to position [1274, 0]
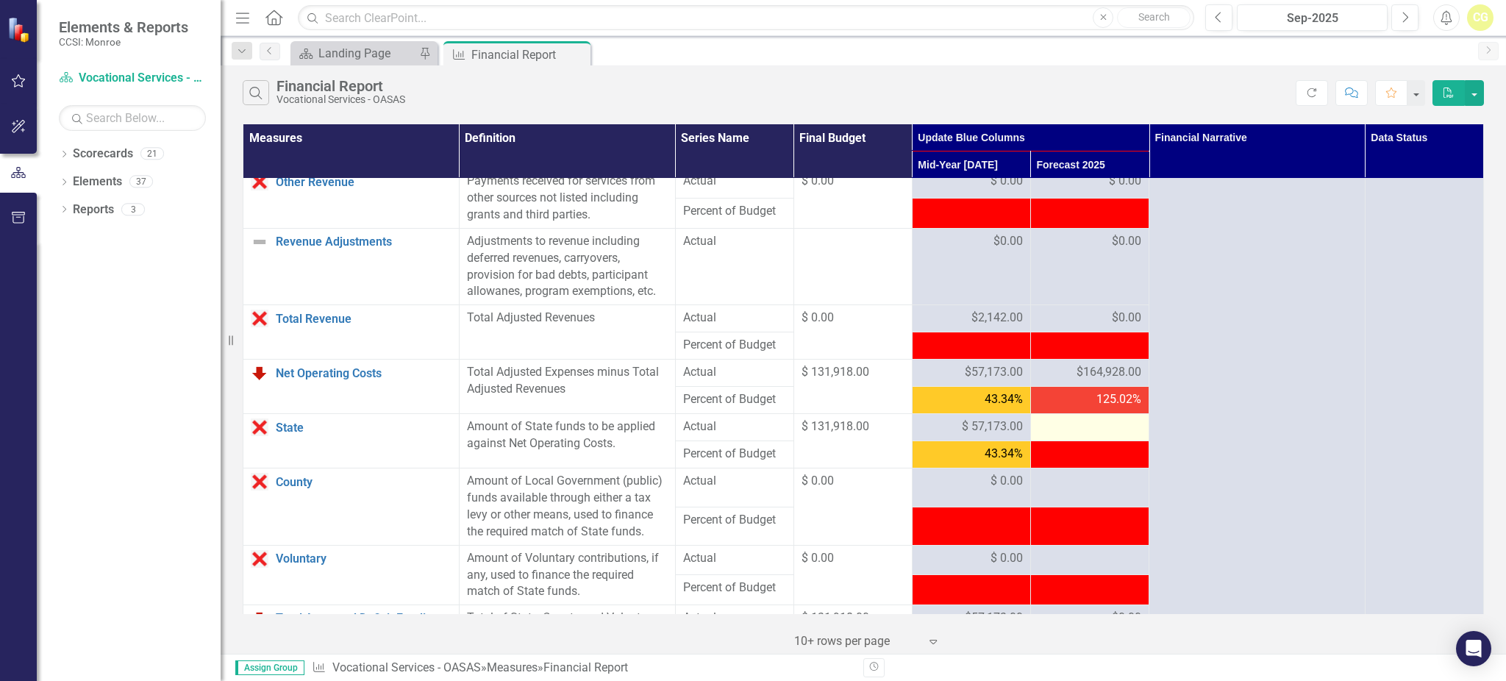
click at [1079, 436] on div at bounding box center [1089, 427] width 103 height 18
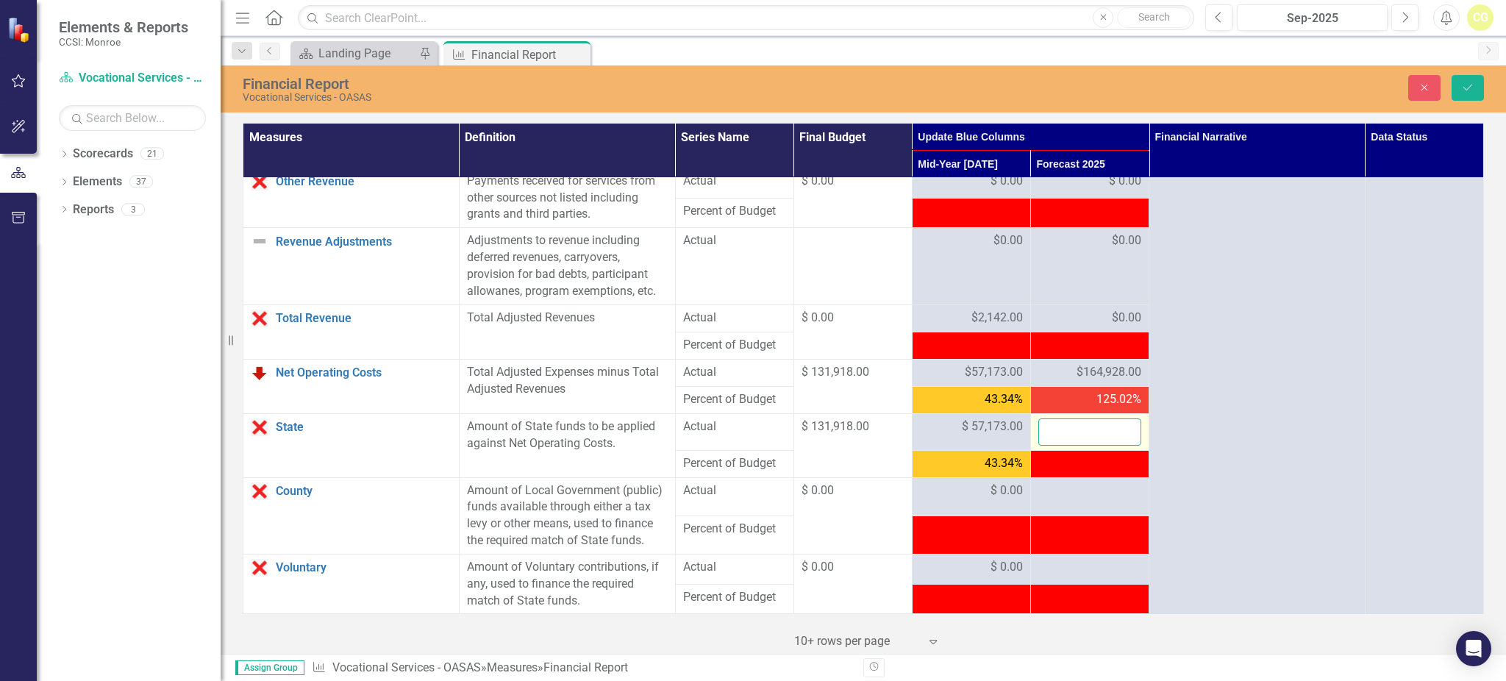
click at [1079, 443] on input "number" at bounding box center [1089, 431] width 103 height 27
type input "131918"
click at [1098, 500] on div at bounding box center [1089, 491] width 103 height 18
click at [1081, 500] on div at bounding box center [1089, 491] width 103 height 18
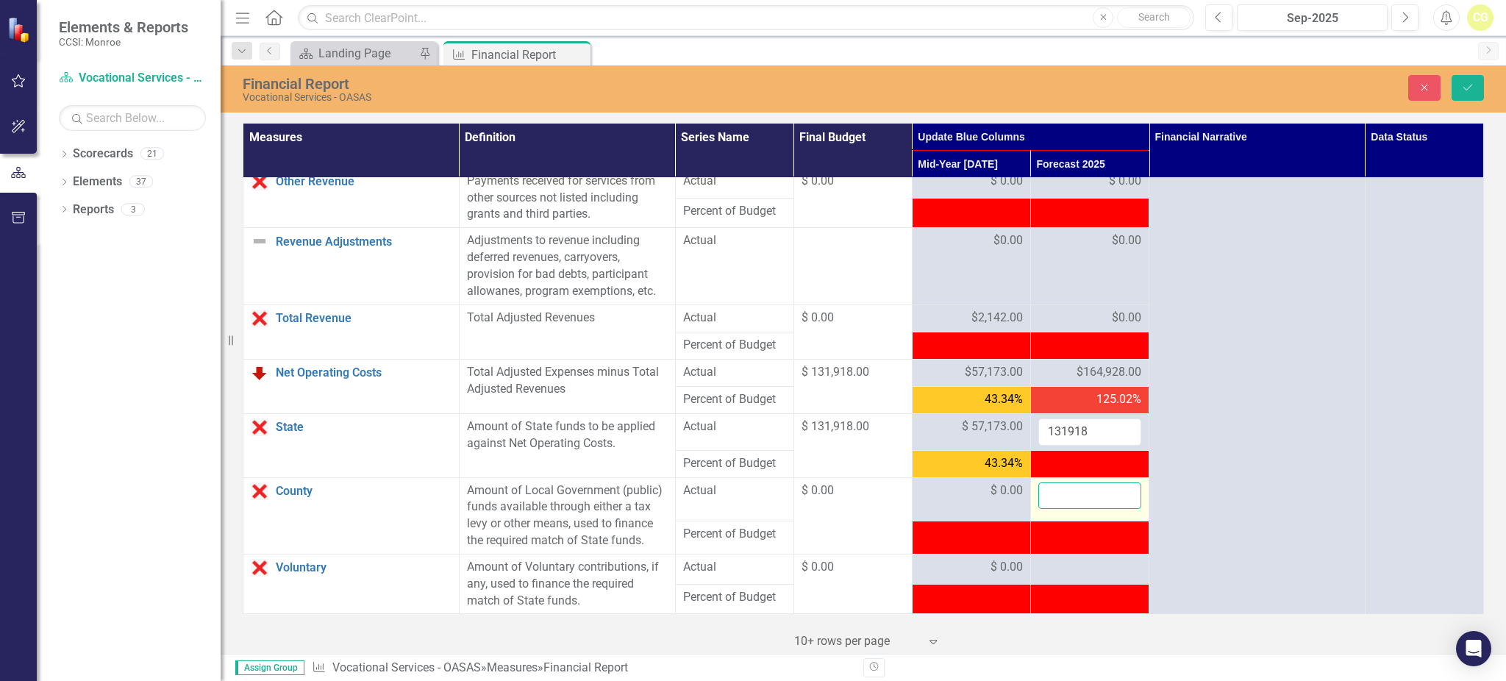
click at [1081, 509] on input "number" at bounding box center [1089, 495] width 103 height 27
type input "0"
click at [1087, 576] on div at bounding box center [1089, 568] width 103 height 18
click at [1086, 576] on div at bounding box center [1089, 568] width 103 height 18
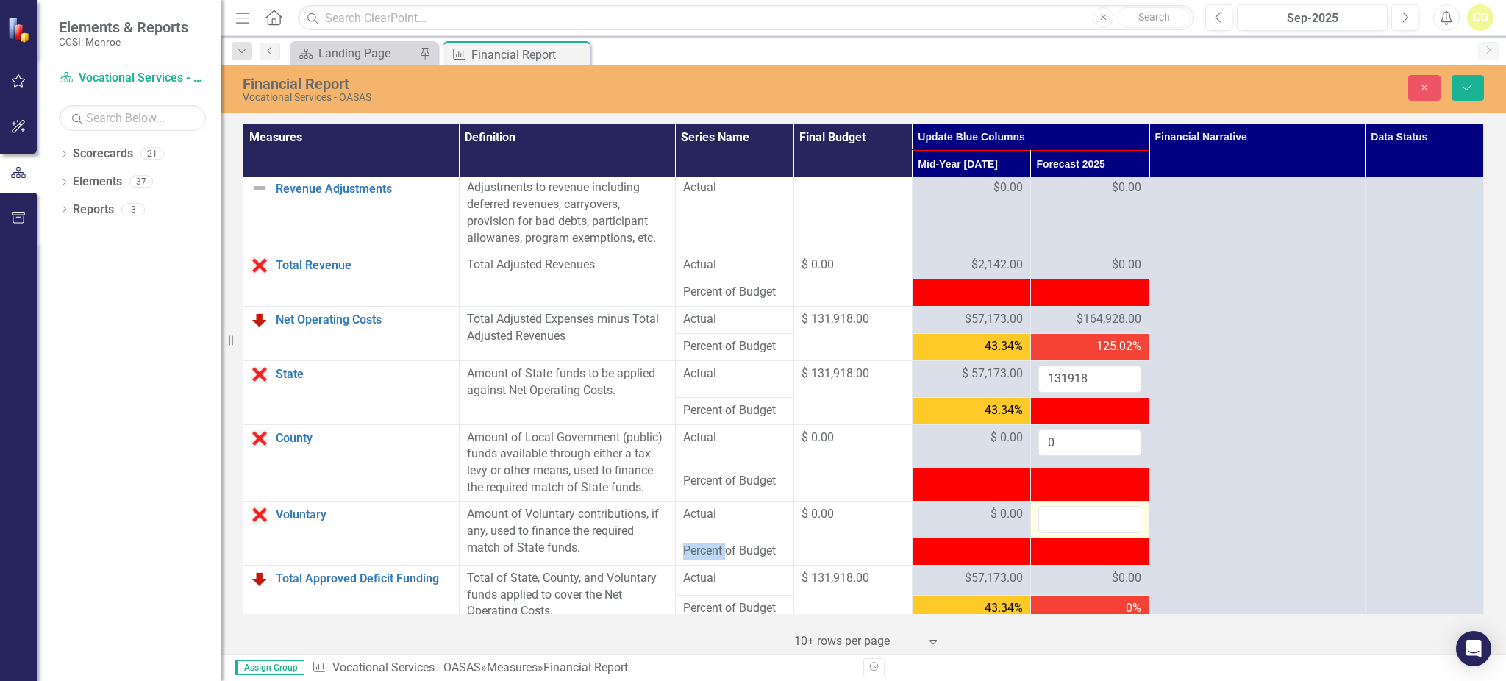
scroll to position [1372, 0]
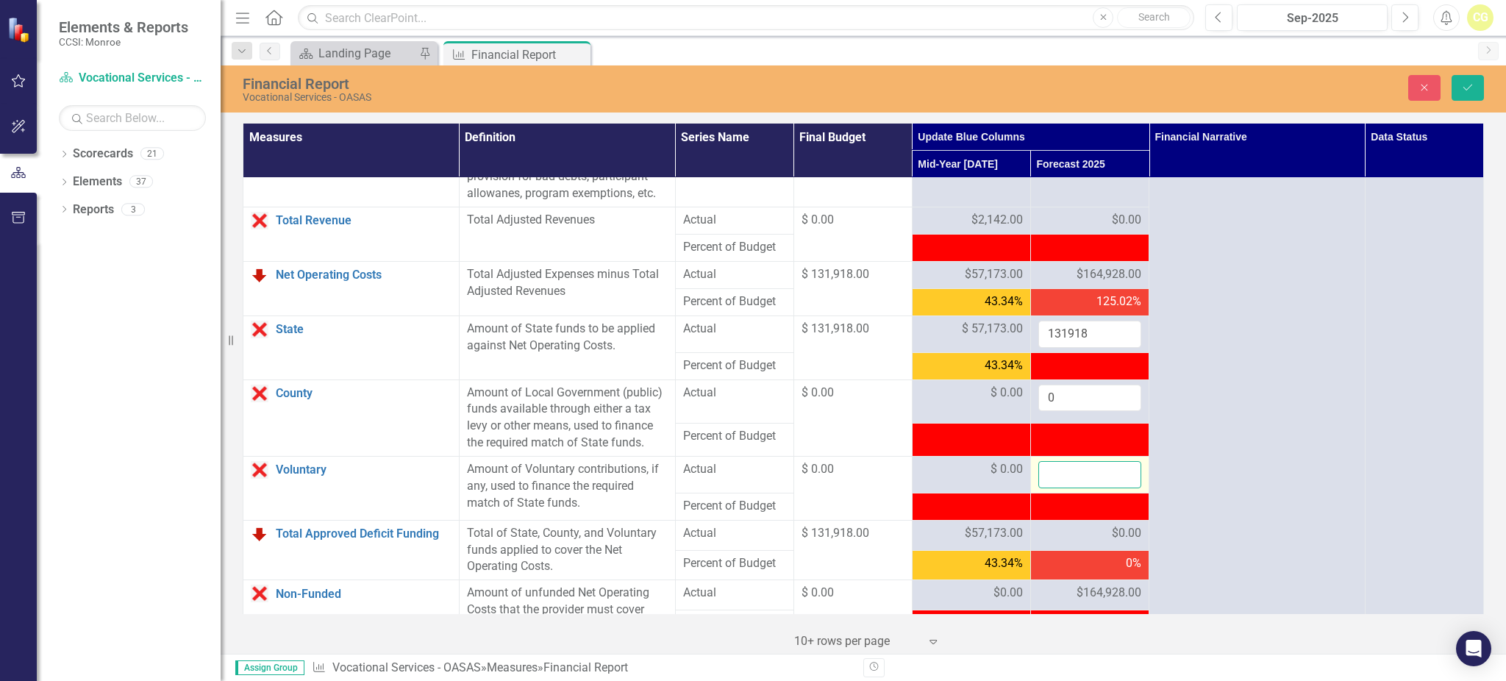
click at [1067, 488] on input "number" at bounding box center [1089, 474] width 103 height 27
type input "0"
click at [1461, 82] on icon "Save" at bounding box center [1467, 87] width 13 height 10
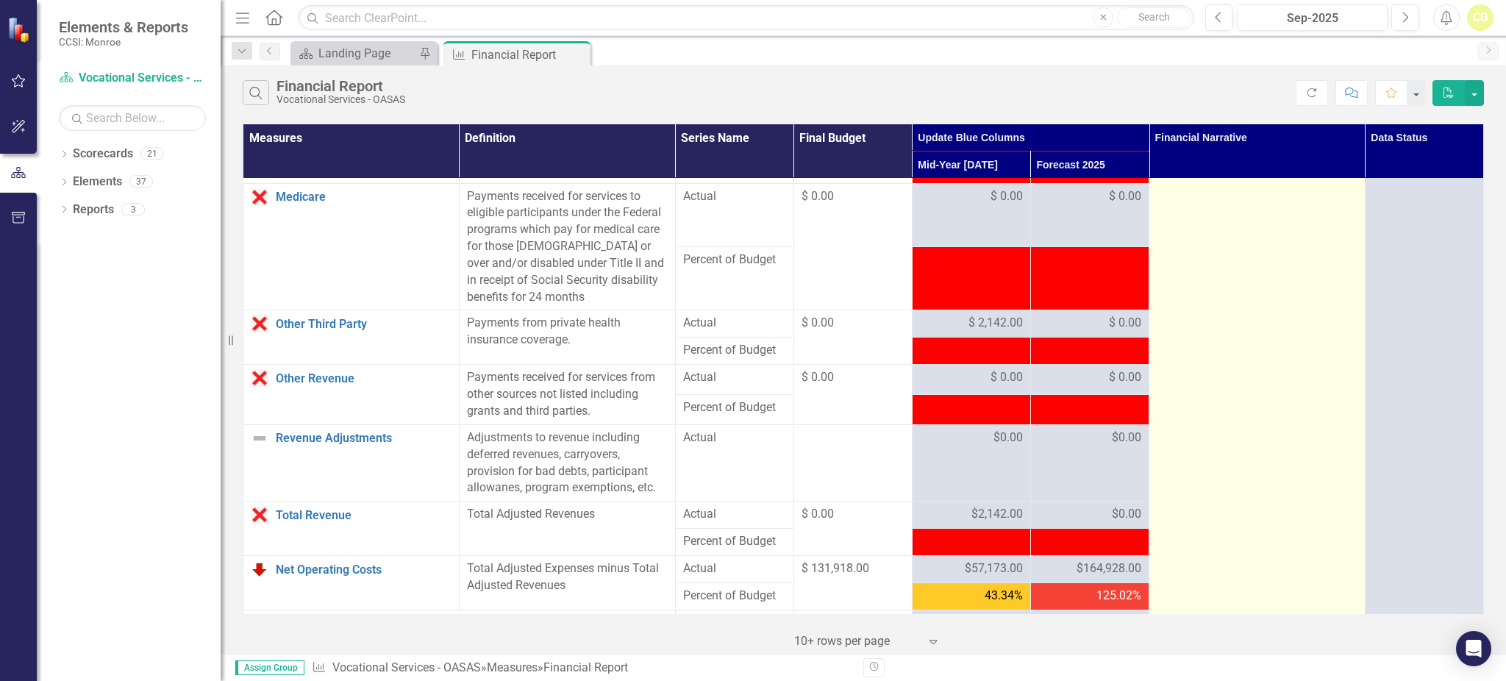
scroll to position [1654, 0]
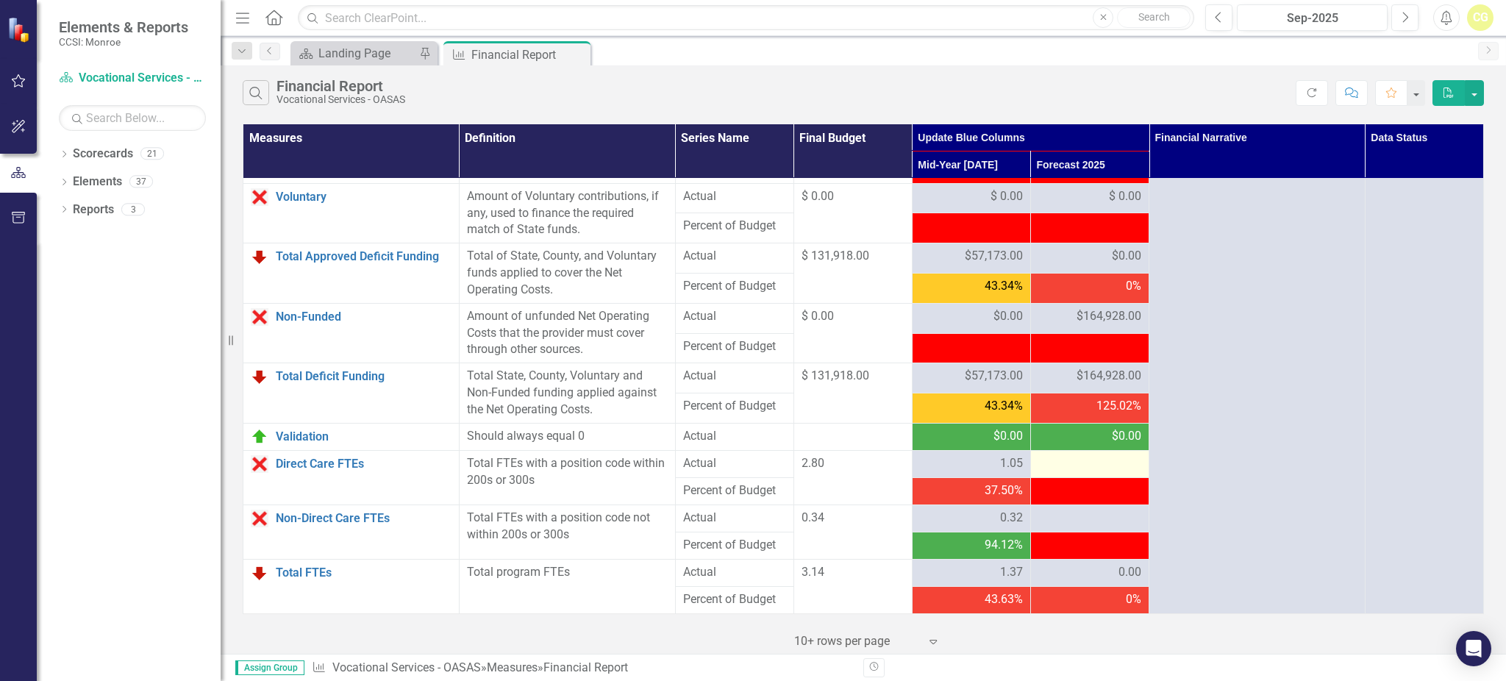
click at [1094, 459] on div at bounding box center [1089, 464] width 103 height 18
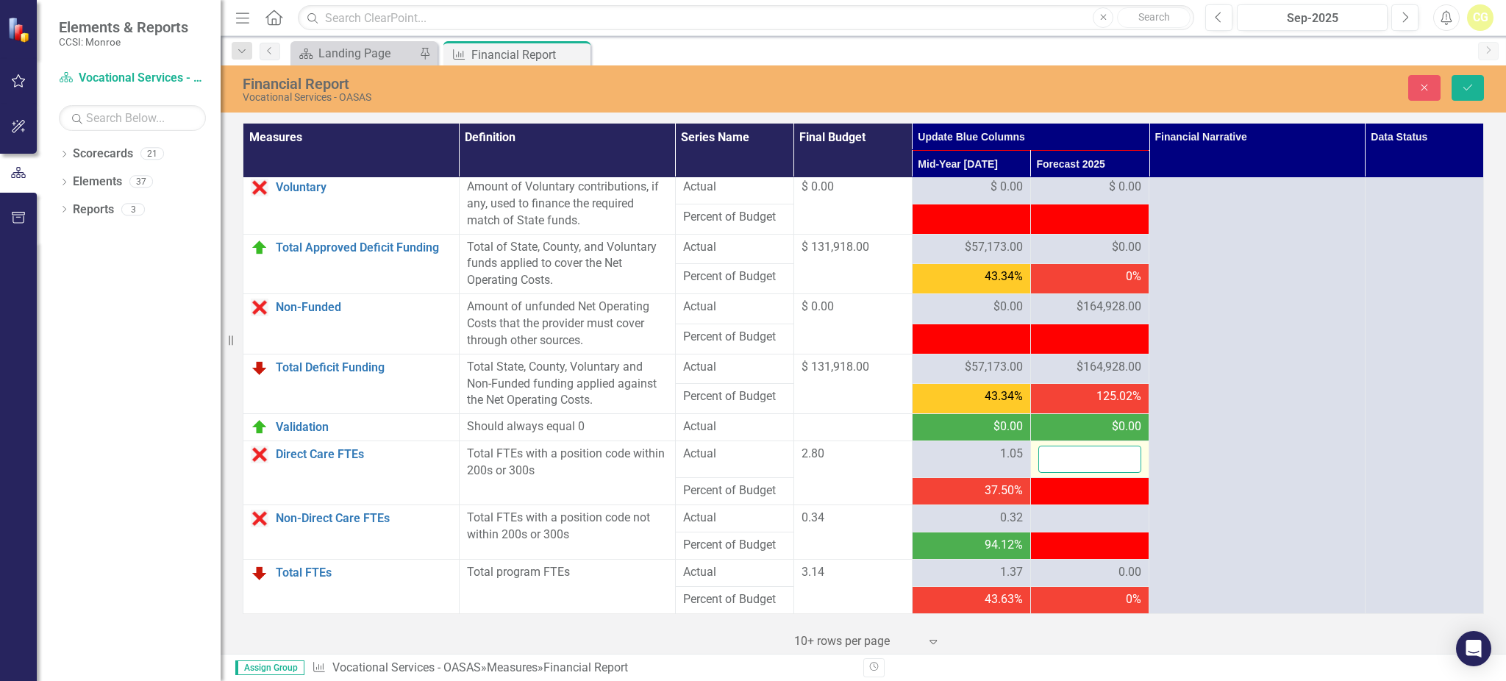
click at [1084, 463] on input "number" at bounding box center [1089, 458] width 103 height 27
type input ".97"
click at [1108, 527] on div at bounding box center [1089, 518] width 103 height 18
click at [1097, 527] on div at bounding box center [1089, 518] width 103 height 18
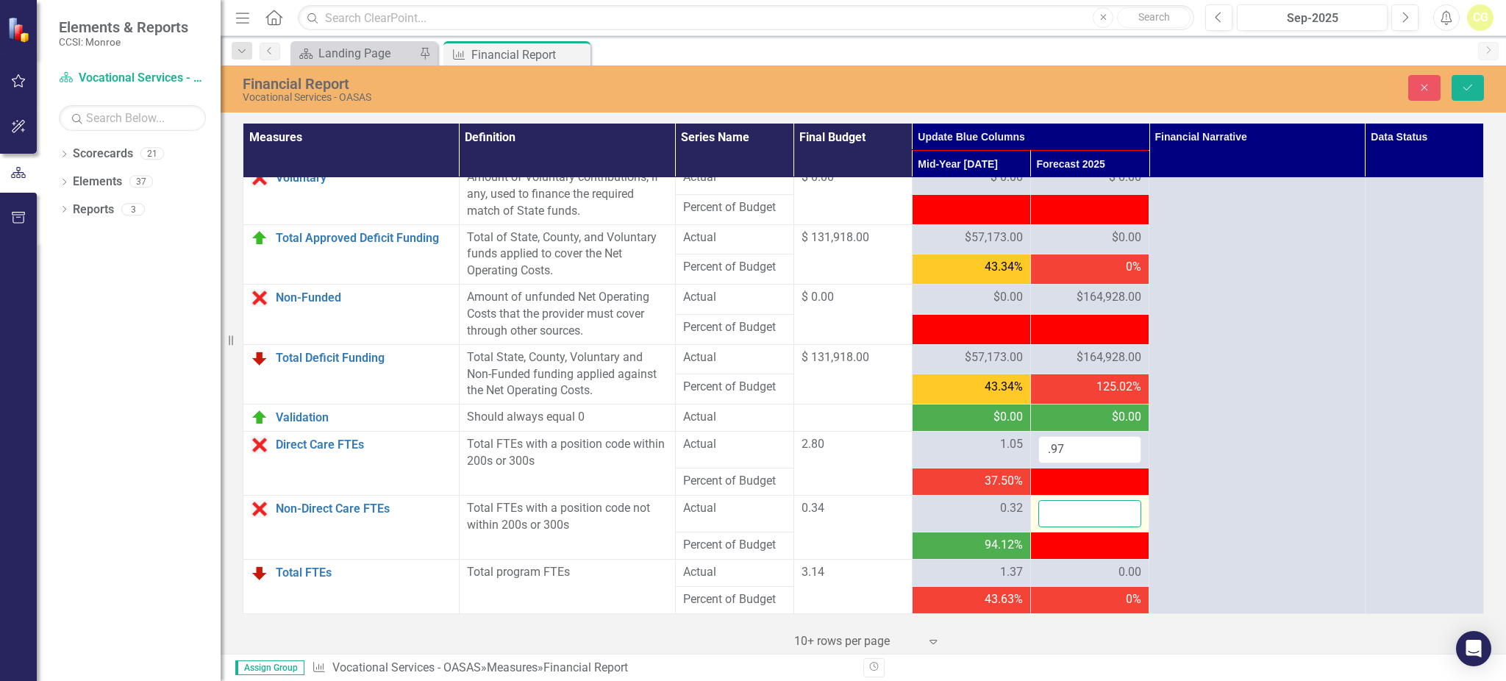
click at [1097, 527] on input "number" at bounding box center [1089, 513] width 103 height 27
type input "1.18"
click at [1463, 85] on icon "Save" at bounding box center [1467, 87] width 13 height 10
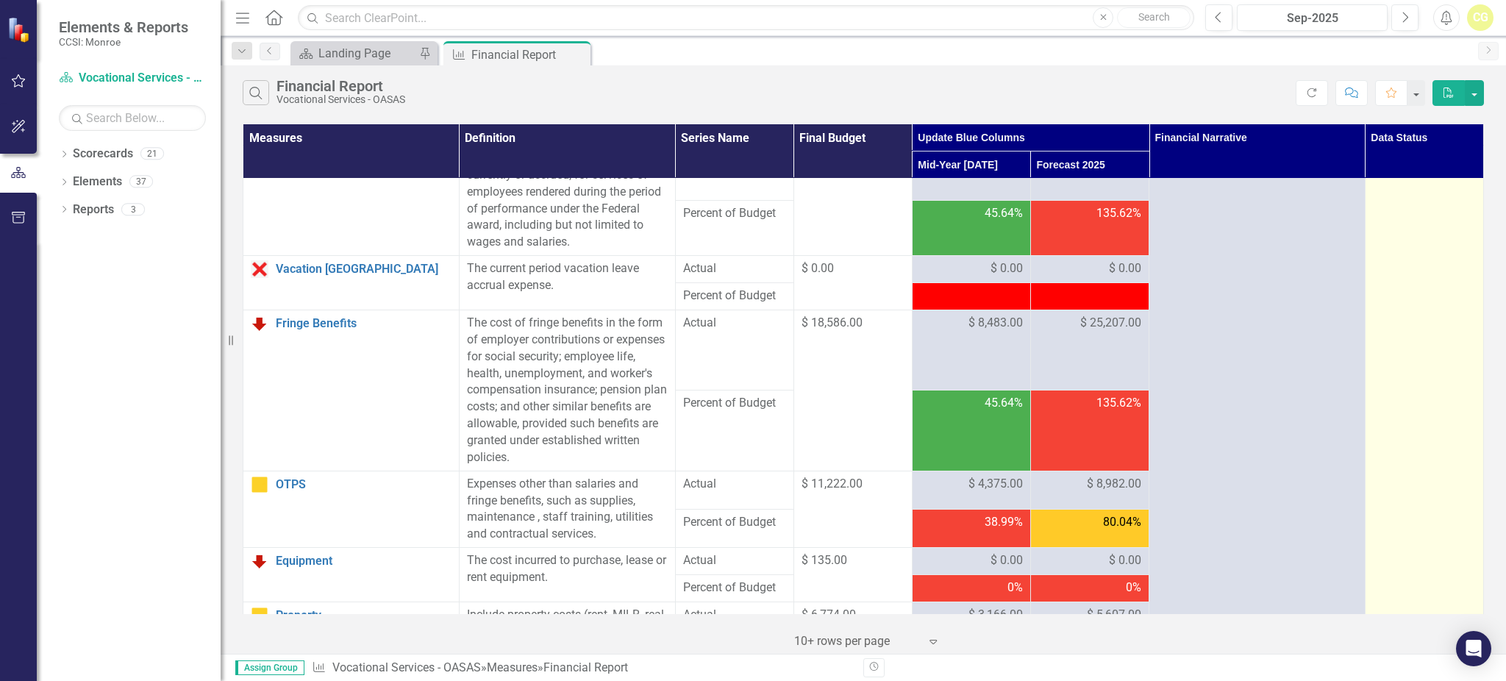
scroll to position [0, 0]
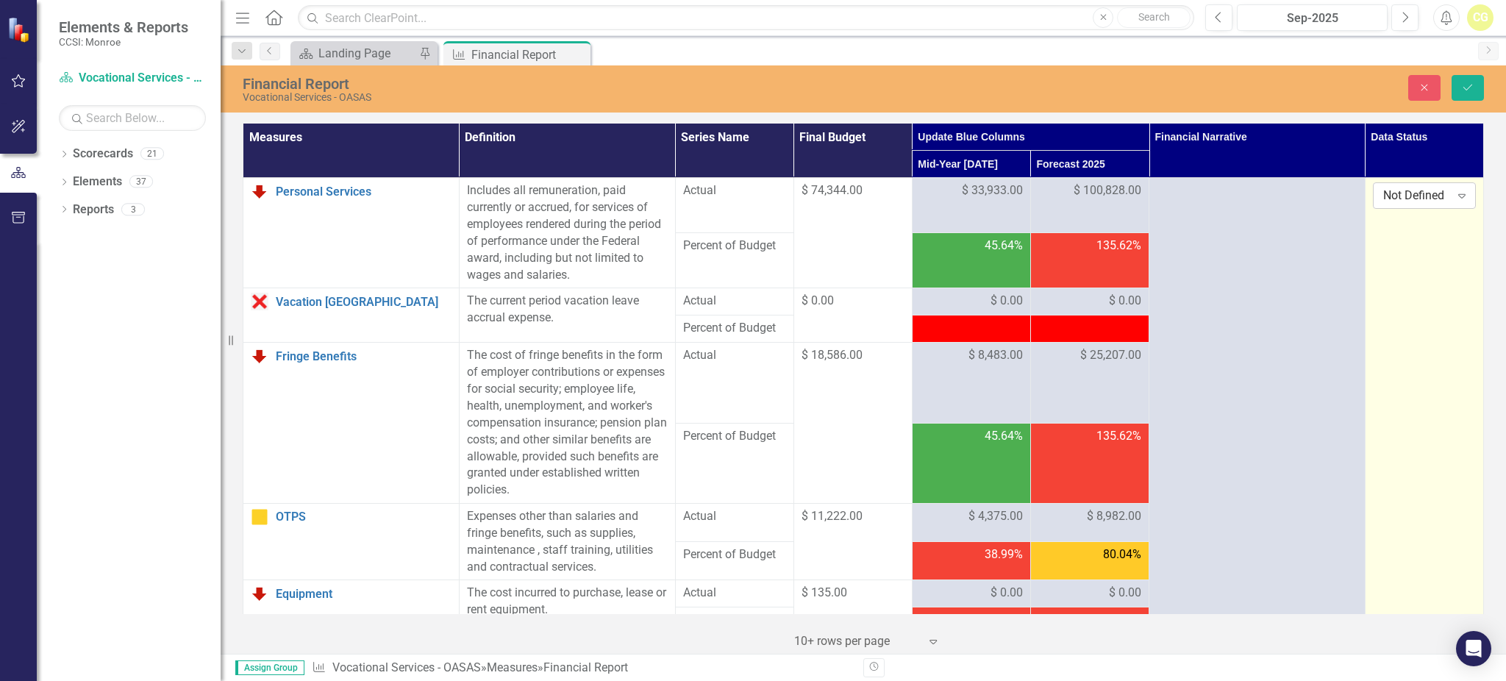
click at [1412, 197] on div "Not Defined" at bounding box center [1416, 195] width 67 height 17
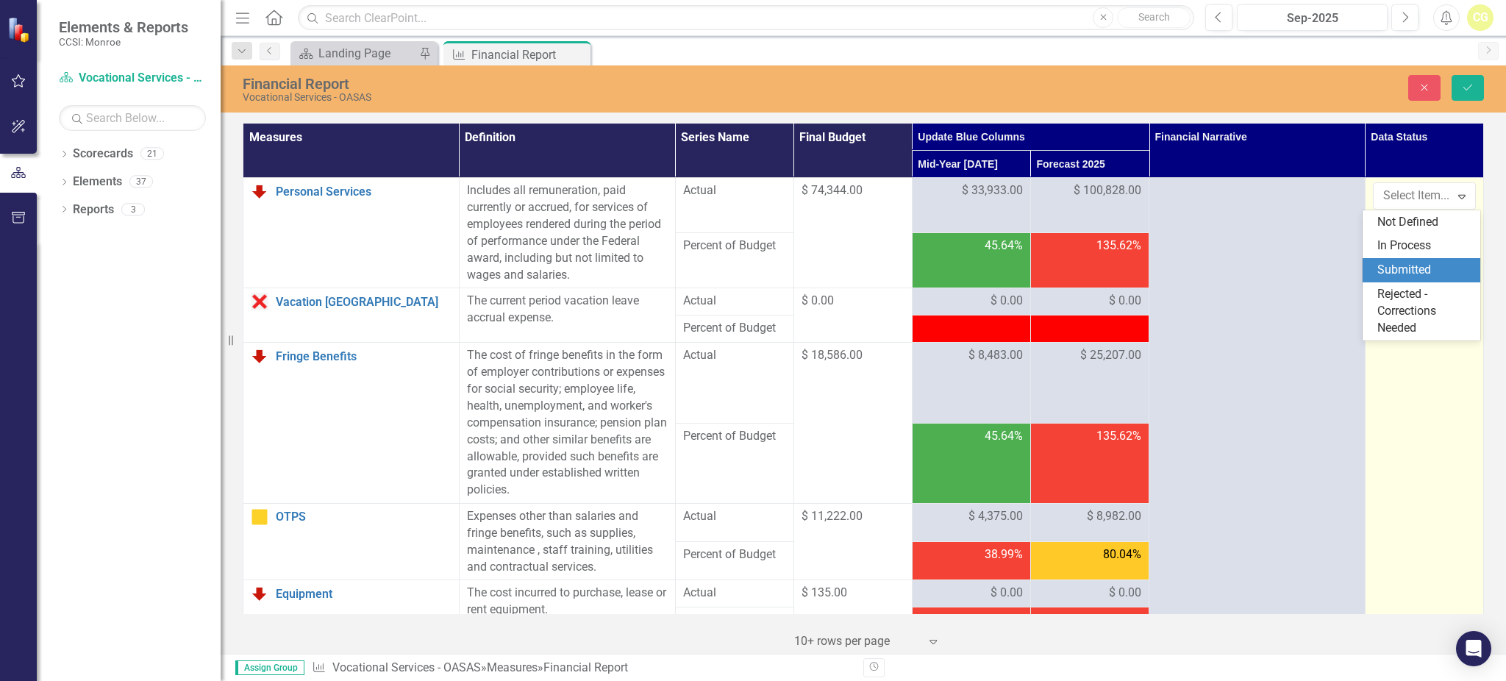
click at [1405, 268] on div "Submitted" at bounding box center [1424, 270] width 94 height 17
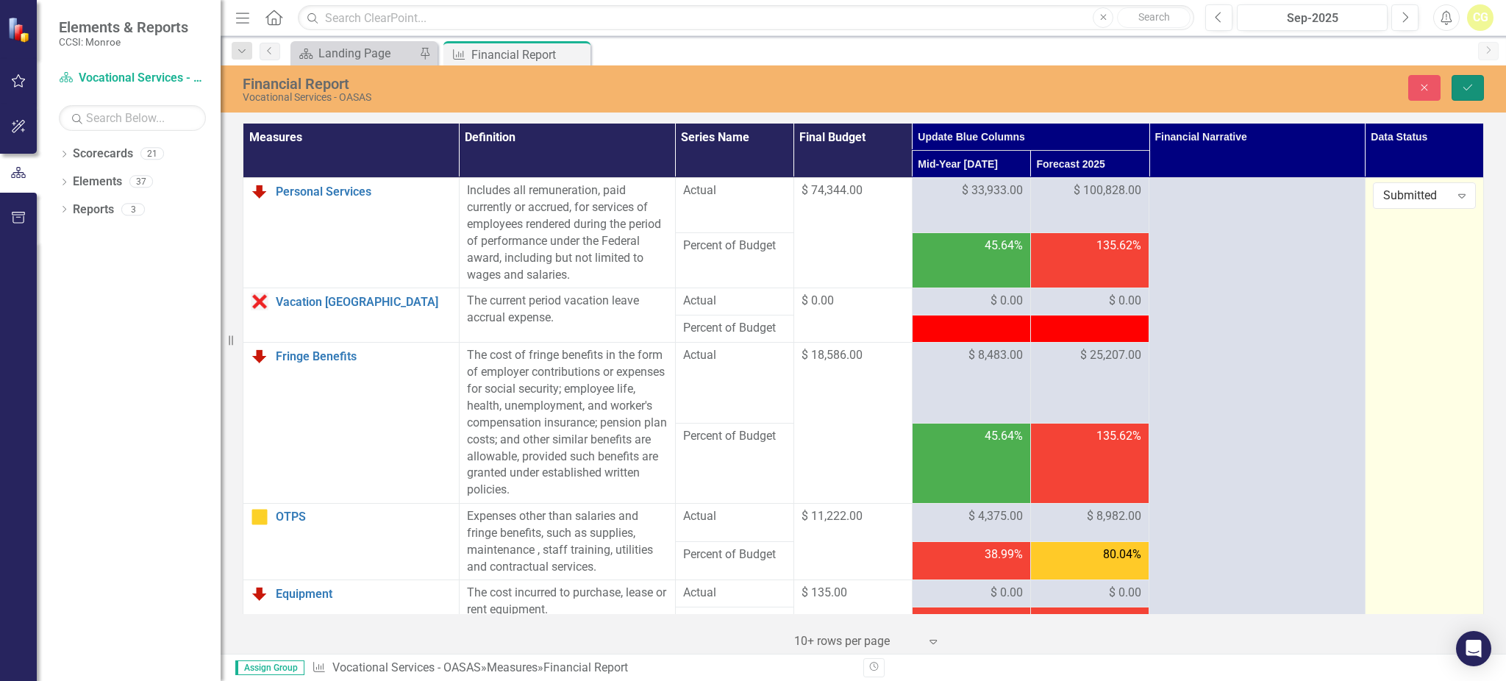
click at [1468, 81] on button "Save" at bounding box center [1467, 88] width 32 height 26
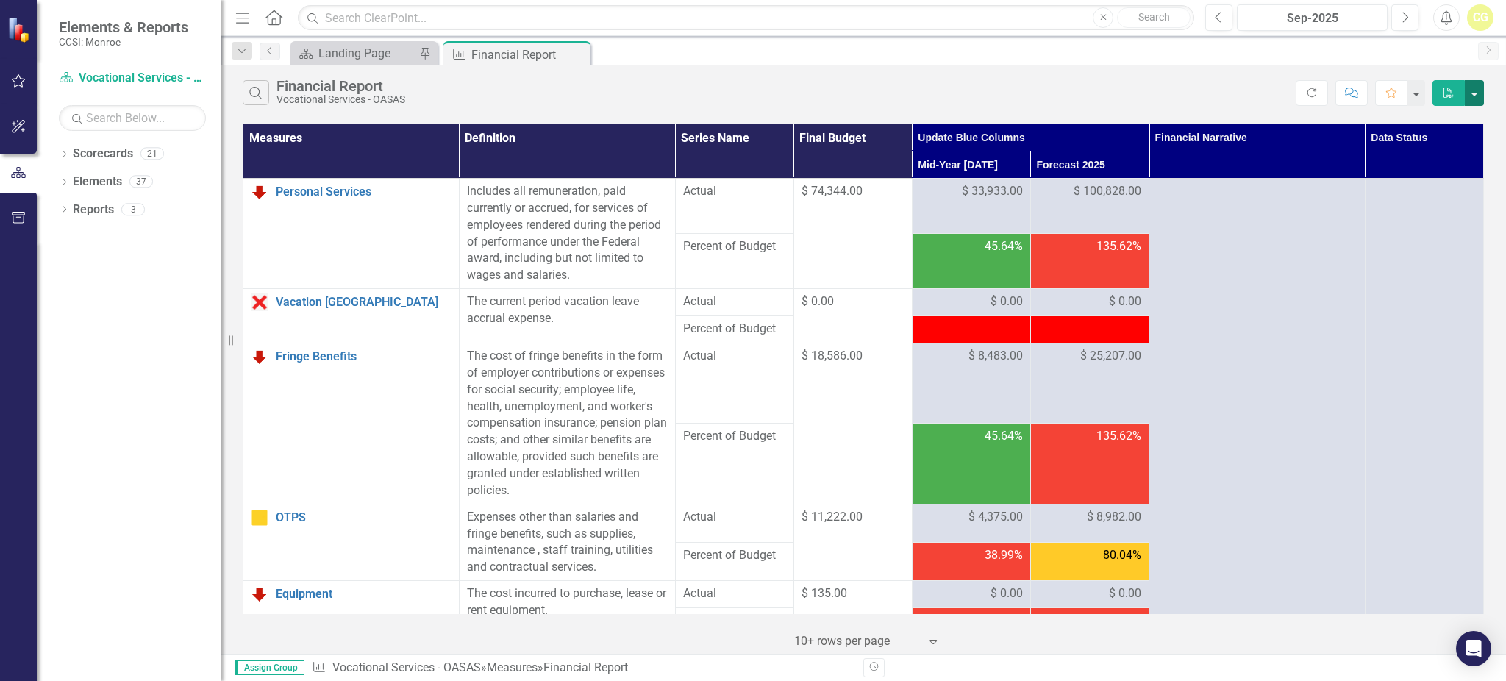
click at [1478, 98] on button "button" at bounding box center [1473, 93] width 19 height 26
click at [1432, 146] on link "Excel Export to Excel" at bounding box center [1425, 147] width 116 height 27
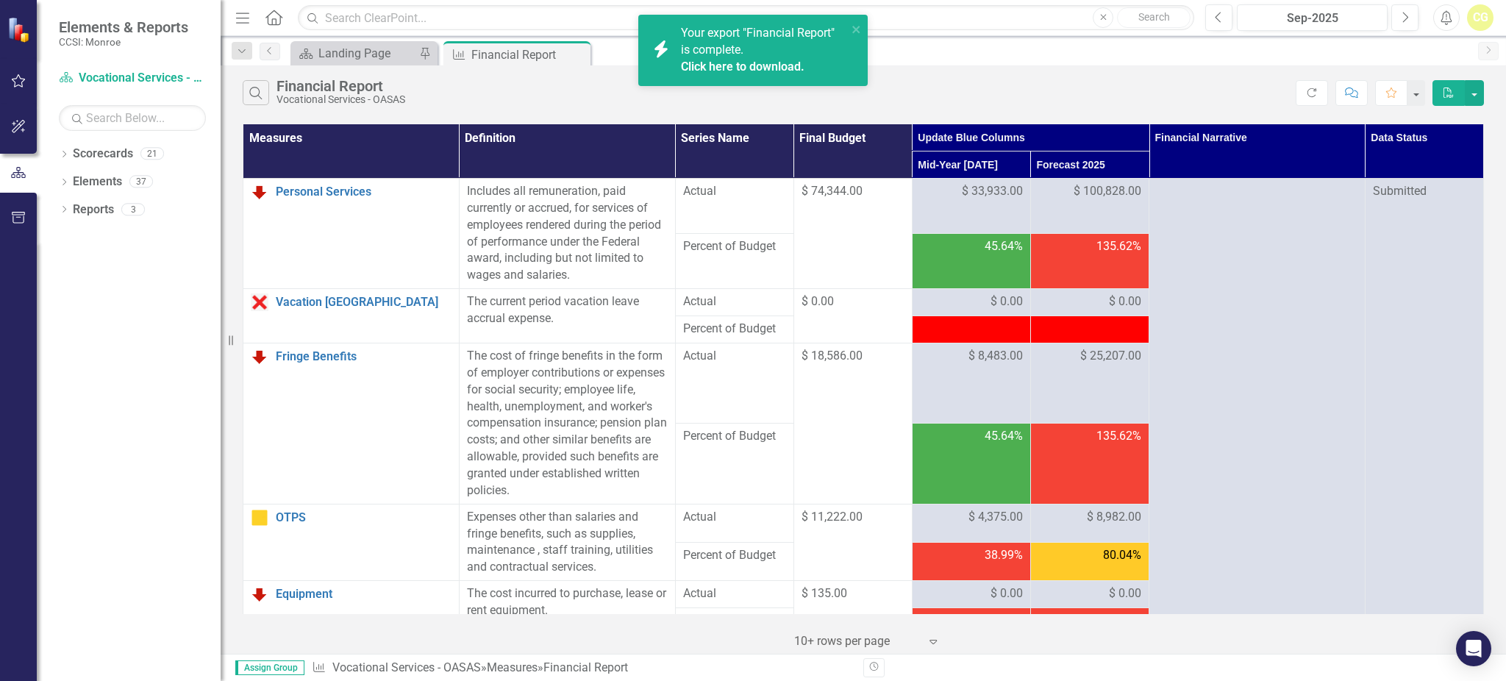
click at [727, 62] on link "Click here to download." at bounding box center [743, 67] width 124 height 14
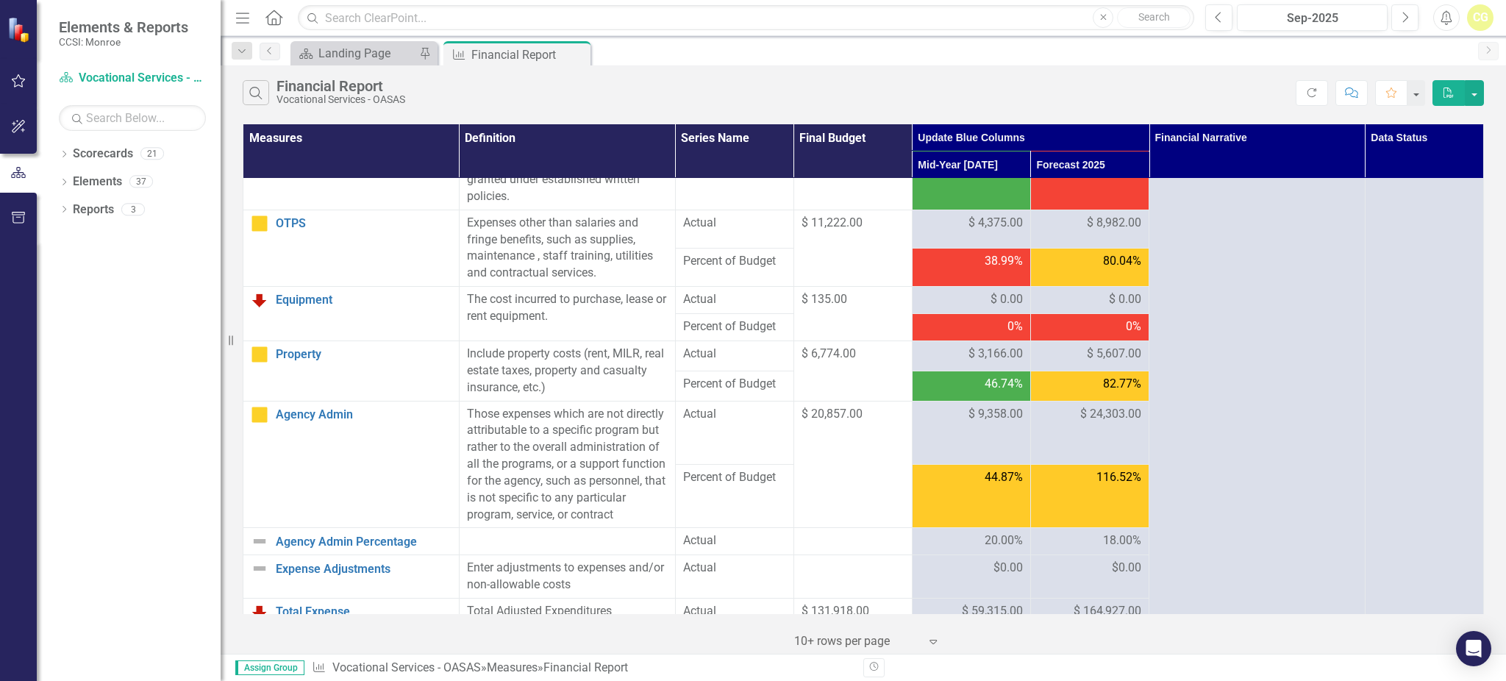
scroll to position [196, 0]
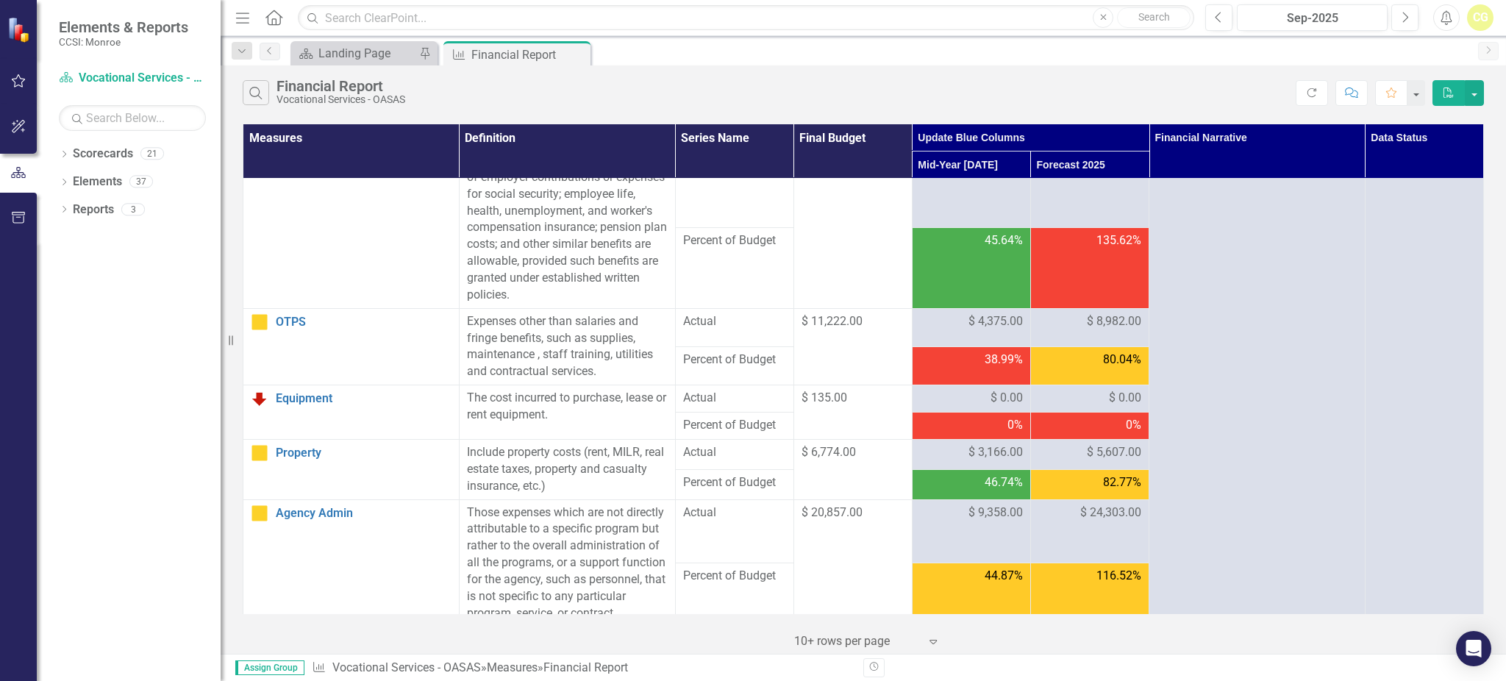
drag, startPoint x: 581, startPoint y: 52, endPoint x: 579, endPoint y: 122, distance: 69.9
click at [0, 0] on icon "Close" at bounding box center [0, 0] width 0 height 0
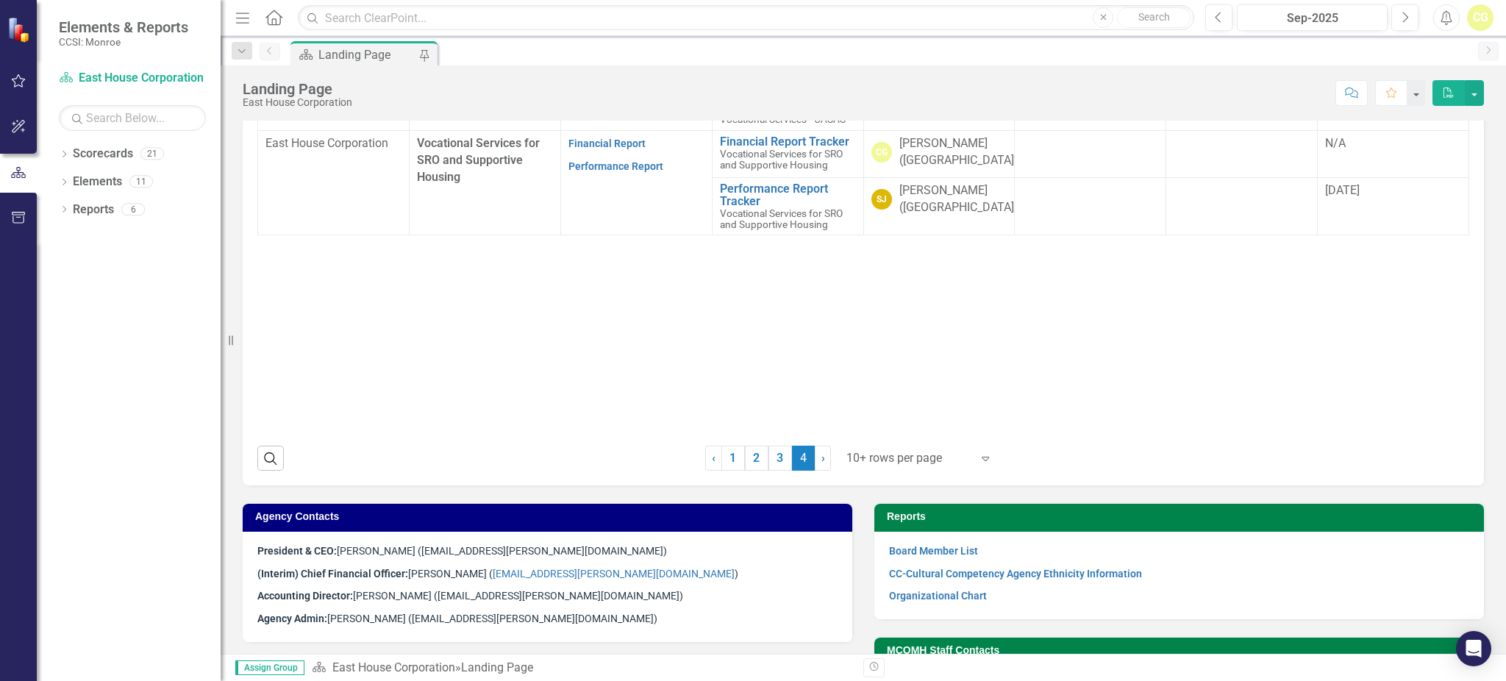
scroll to position [468, 0]
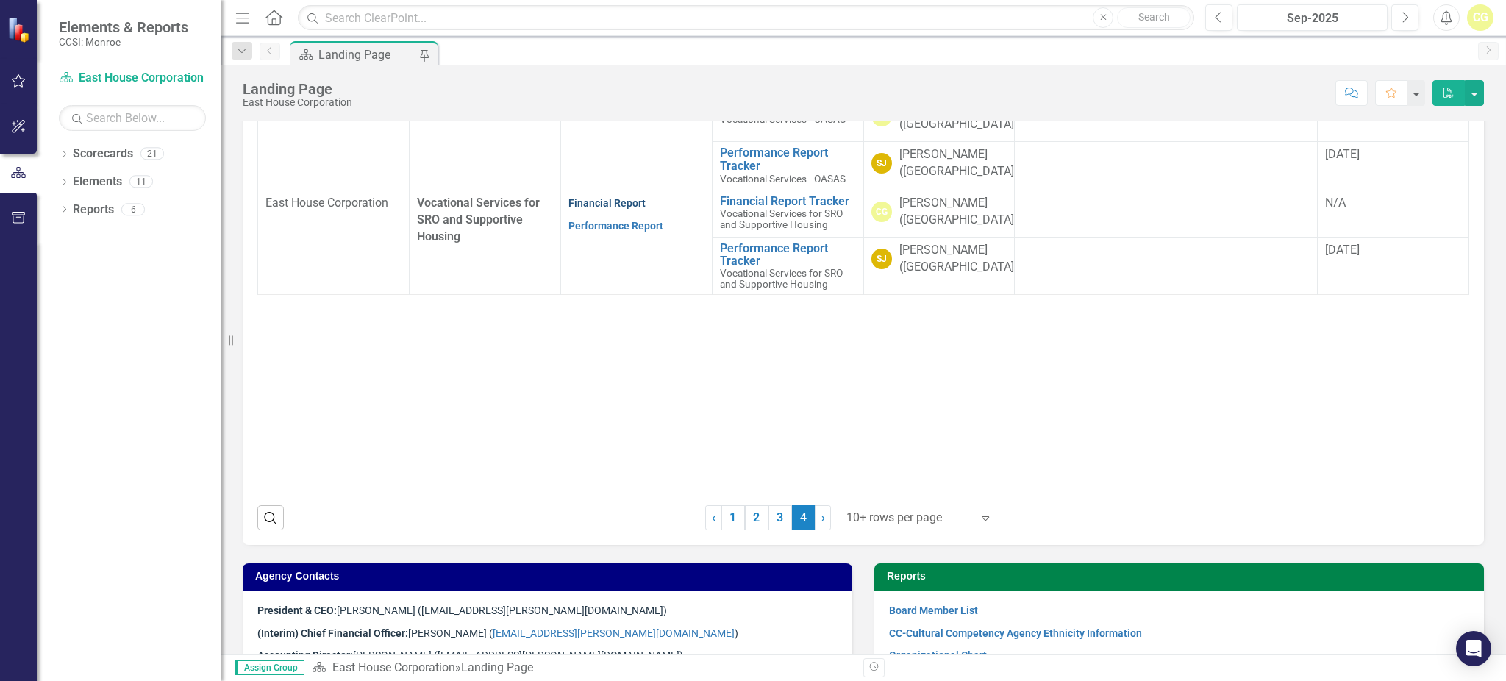
click at [608, 198] on link "Financial Report" at bounding box center [606, 203] width 77 height 12
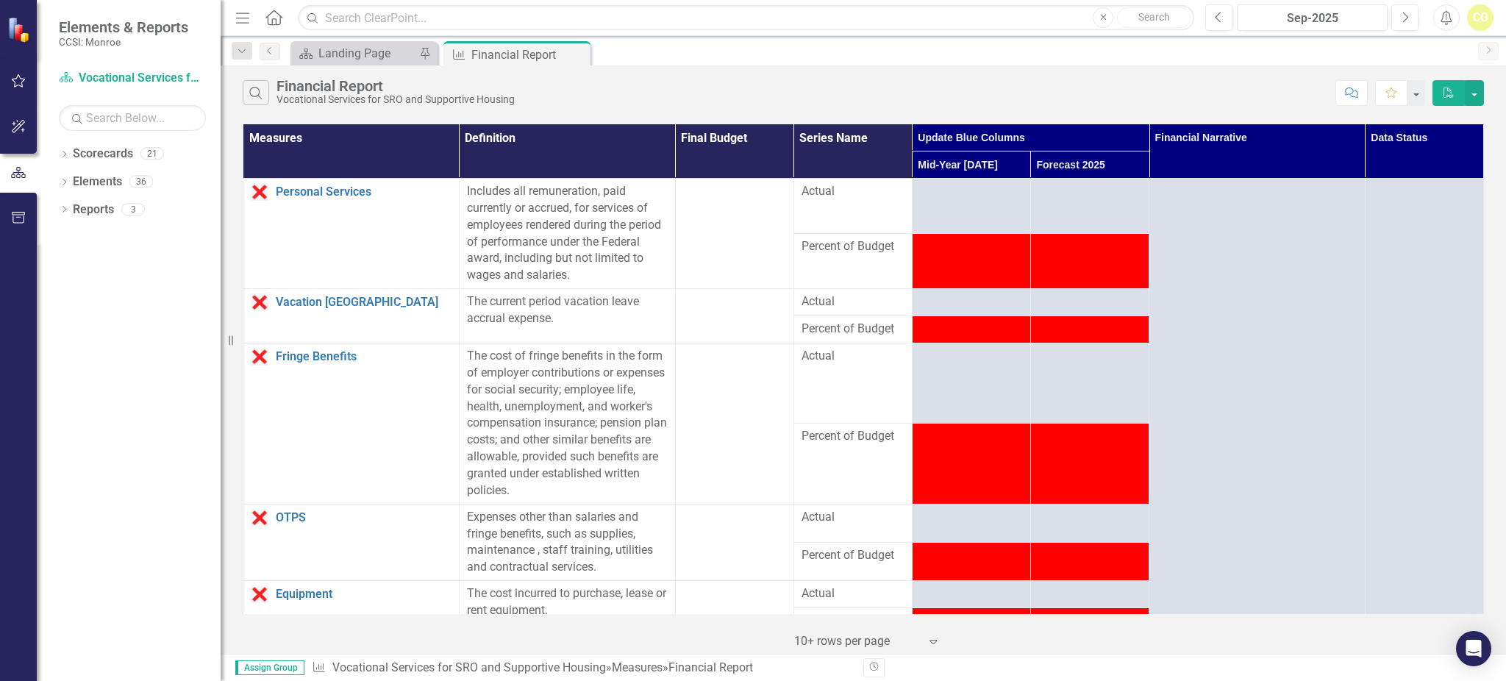
click at [0, 0] on icon "Close" at bounding box center [0, 0] width 0 height 0
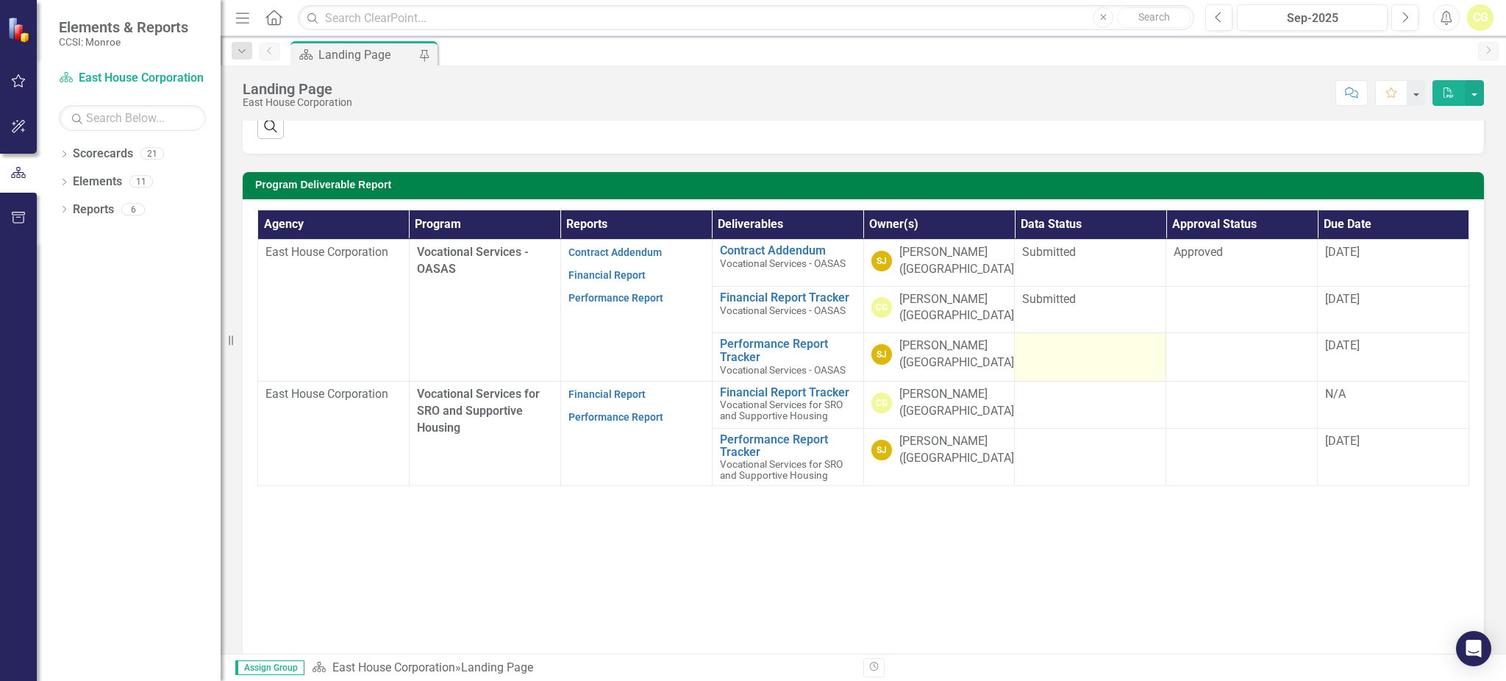
scroll to position [392, 0]
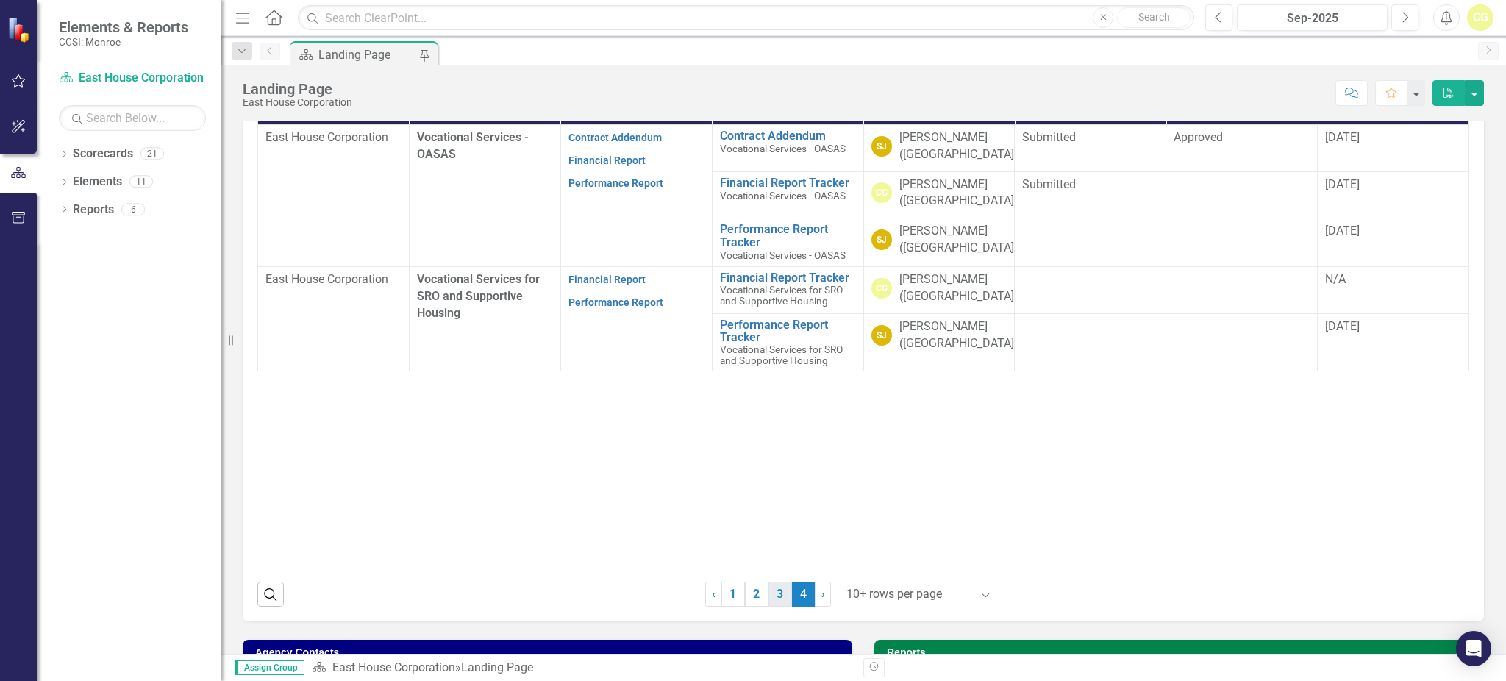
click at [770, 601] on link "3" at bounding box center [780, 593] width 24 height 25
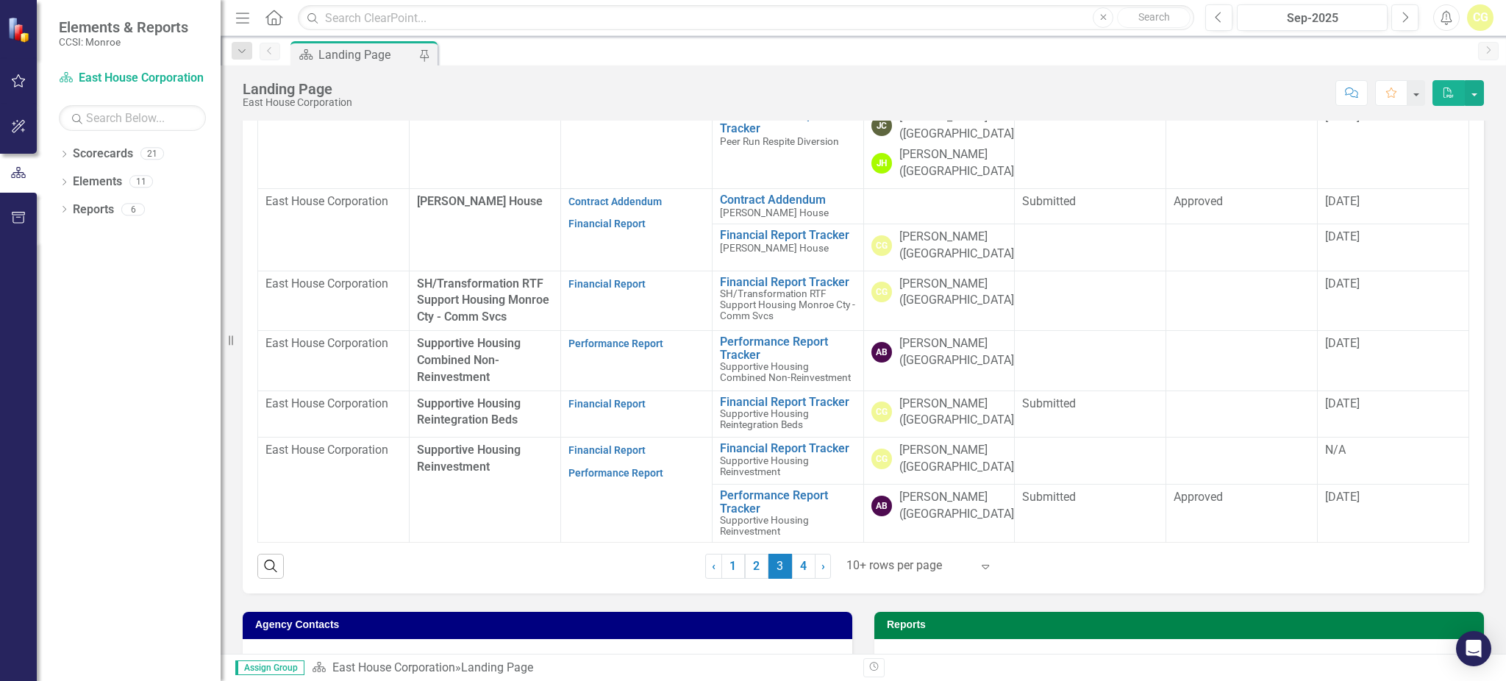
scroll to position [490, 0]
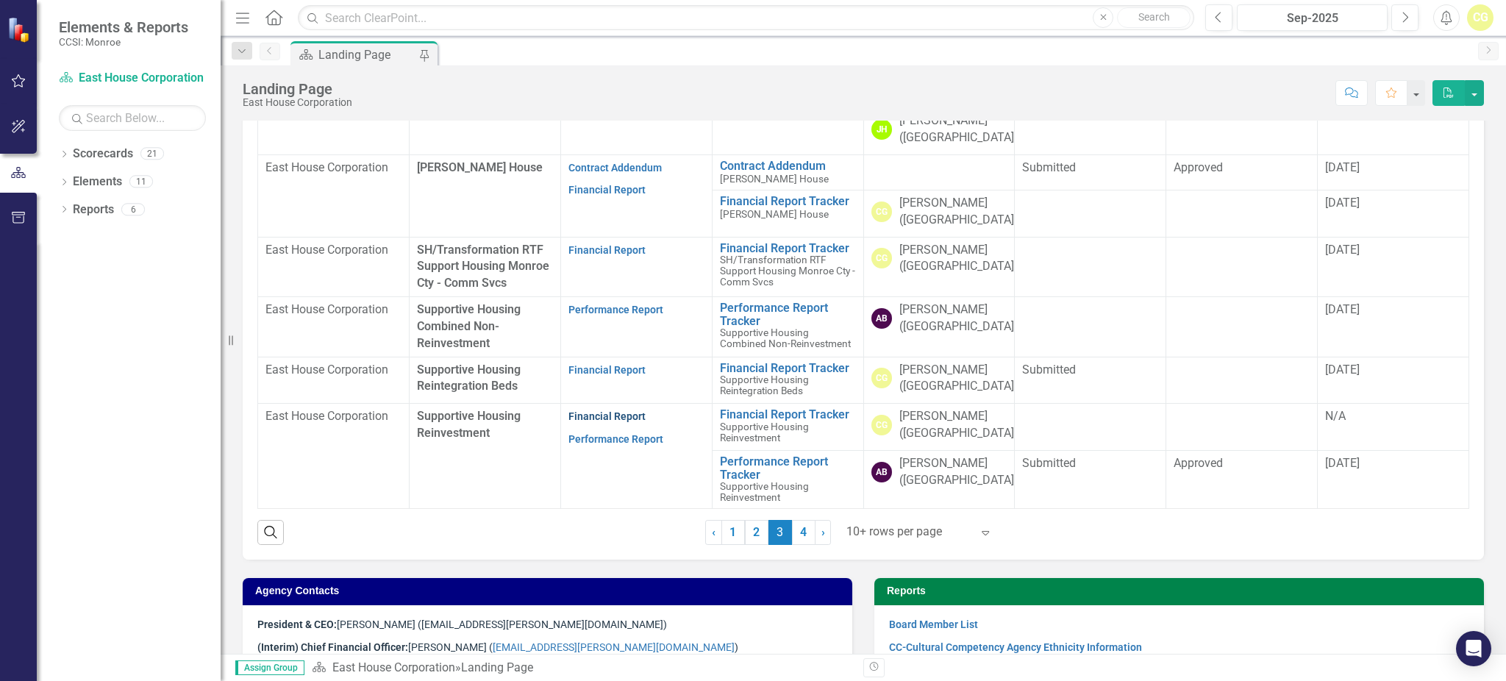
click at [577, 410] on link "Financial Report" at bounding box center [606, 416] width 77 height 12
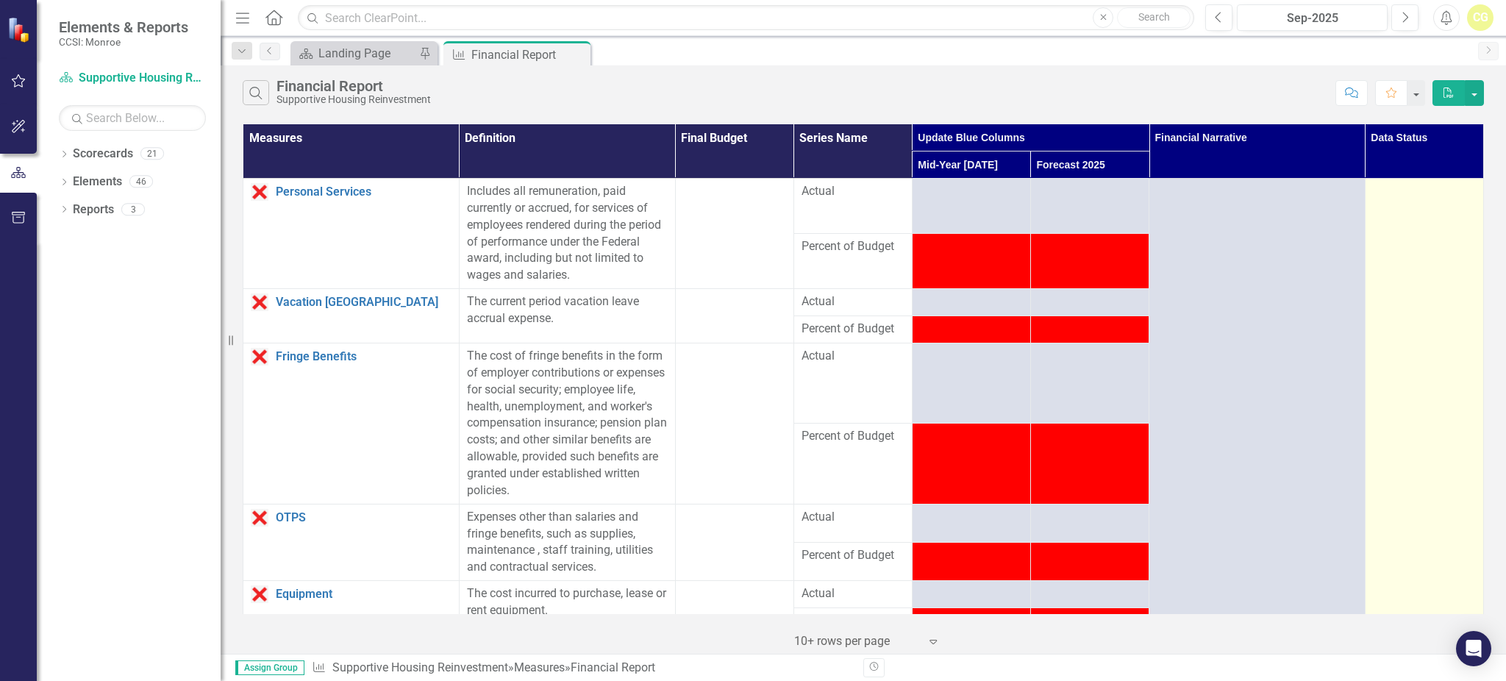
click at [1424, 190] on div at bounding box center [1423, 192] width 103 height 18
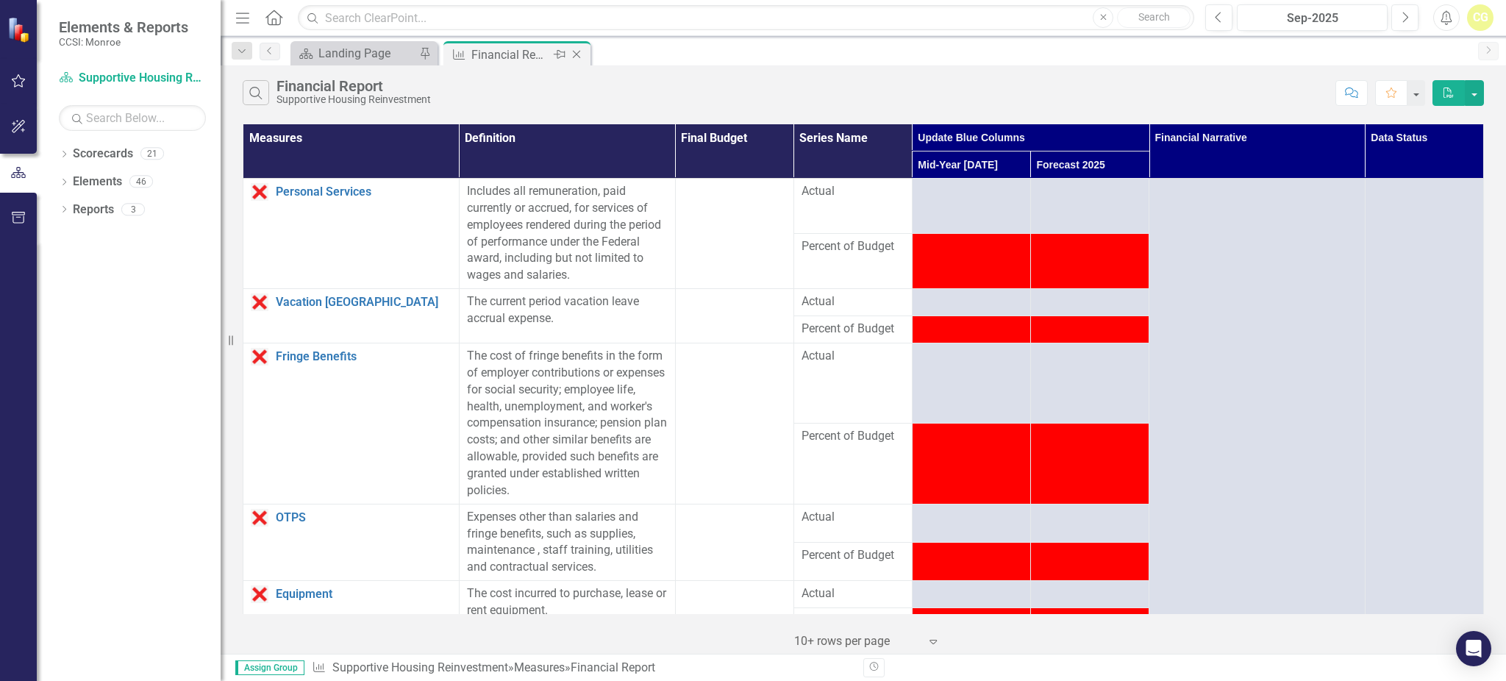
click at [584, 52] on div "Close" at bounding box center [577, 55] width 18 height 18
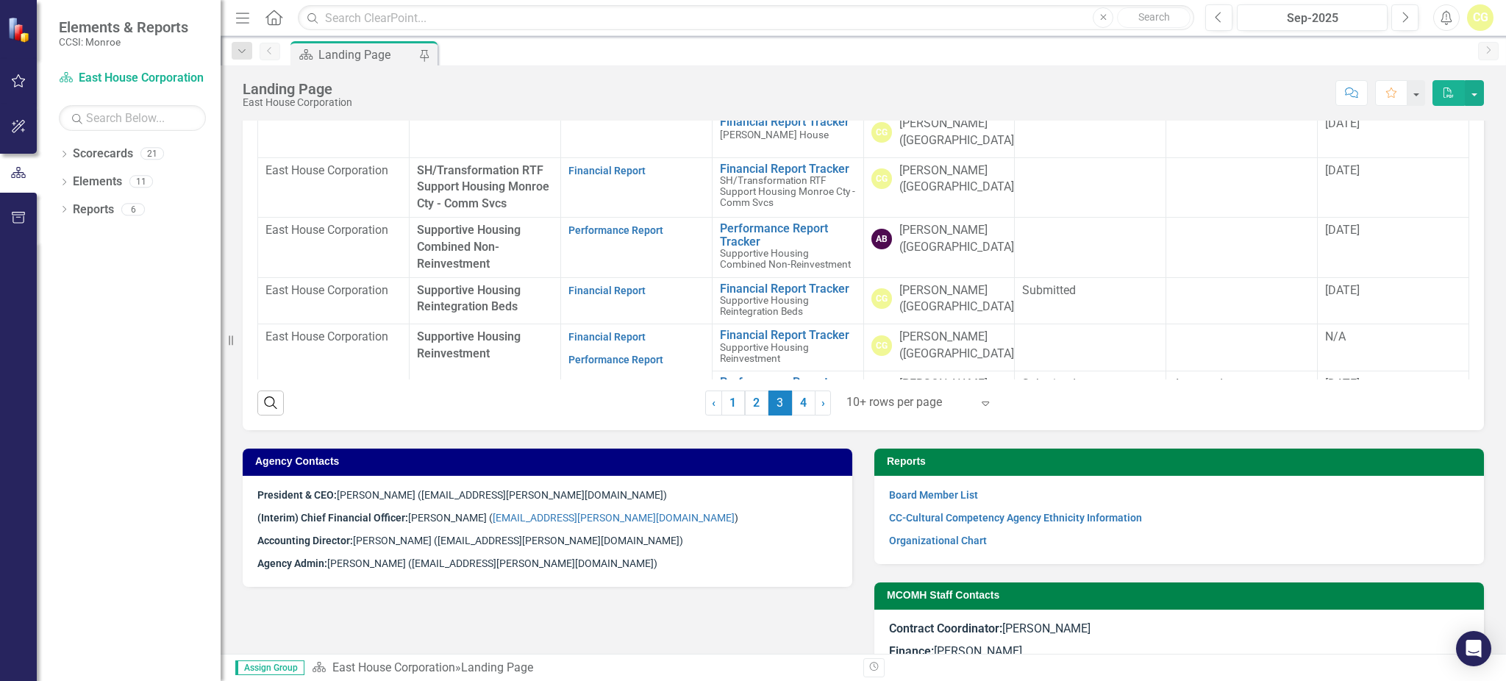
scroll to position [588, 0]
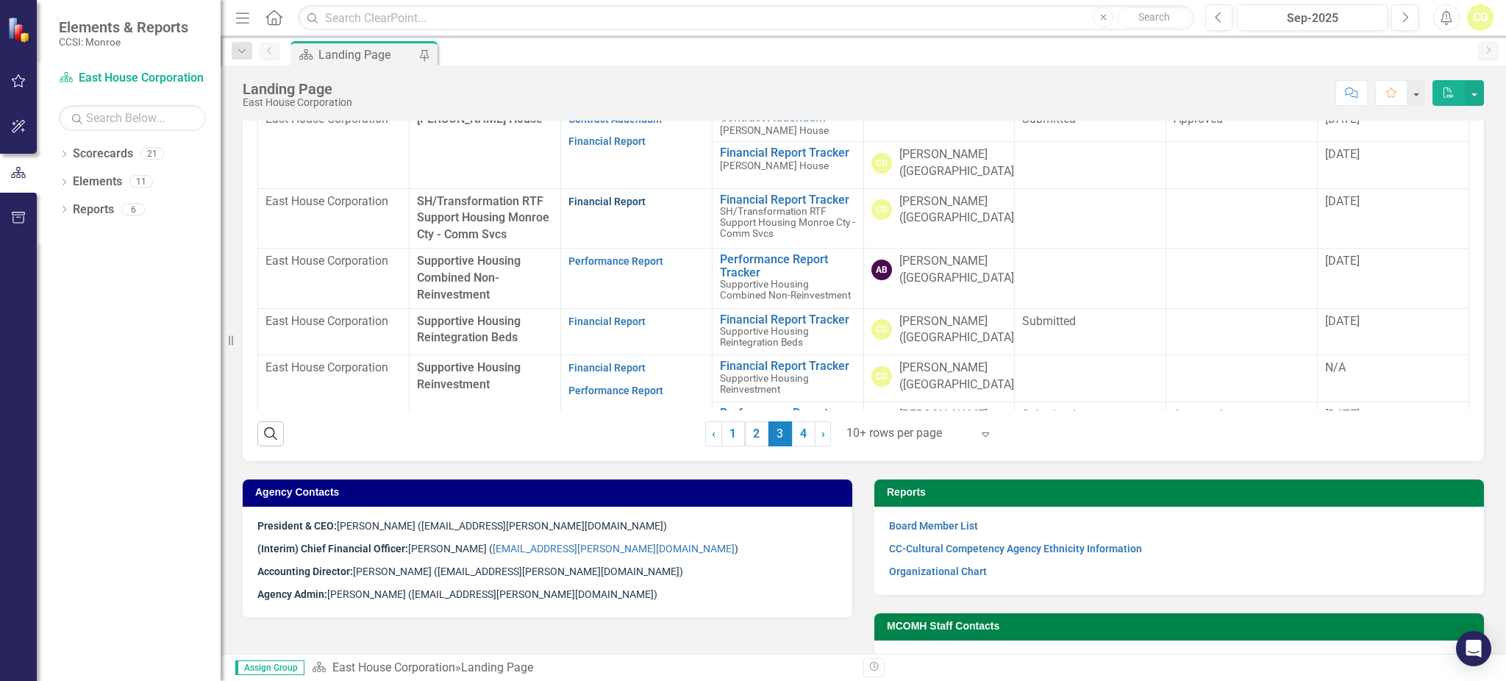
click at [587, 201] on link "Financial Report" at bounding box center [606, 202] width 77 height 12
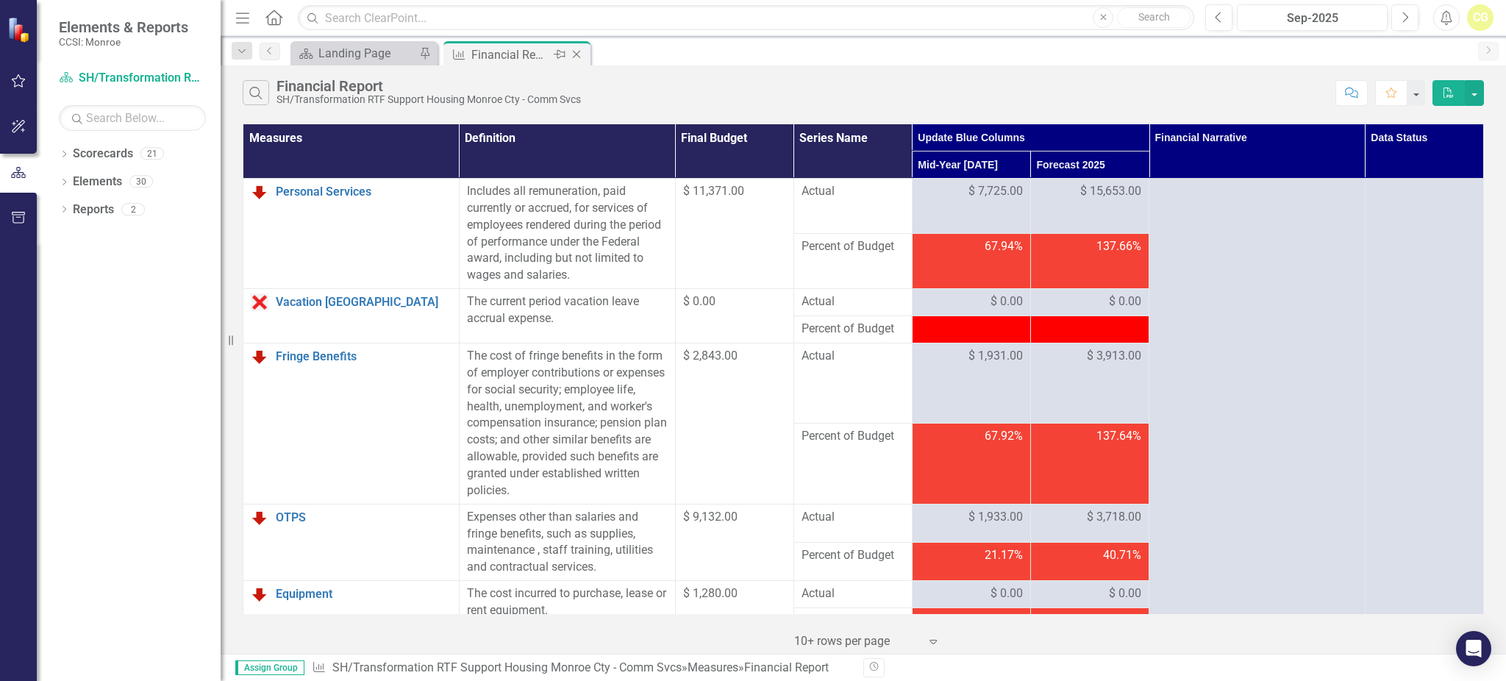
click at [576, 54] on icon at bounding box center [577, 55] width 8 height 8
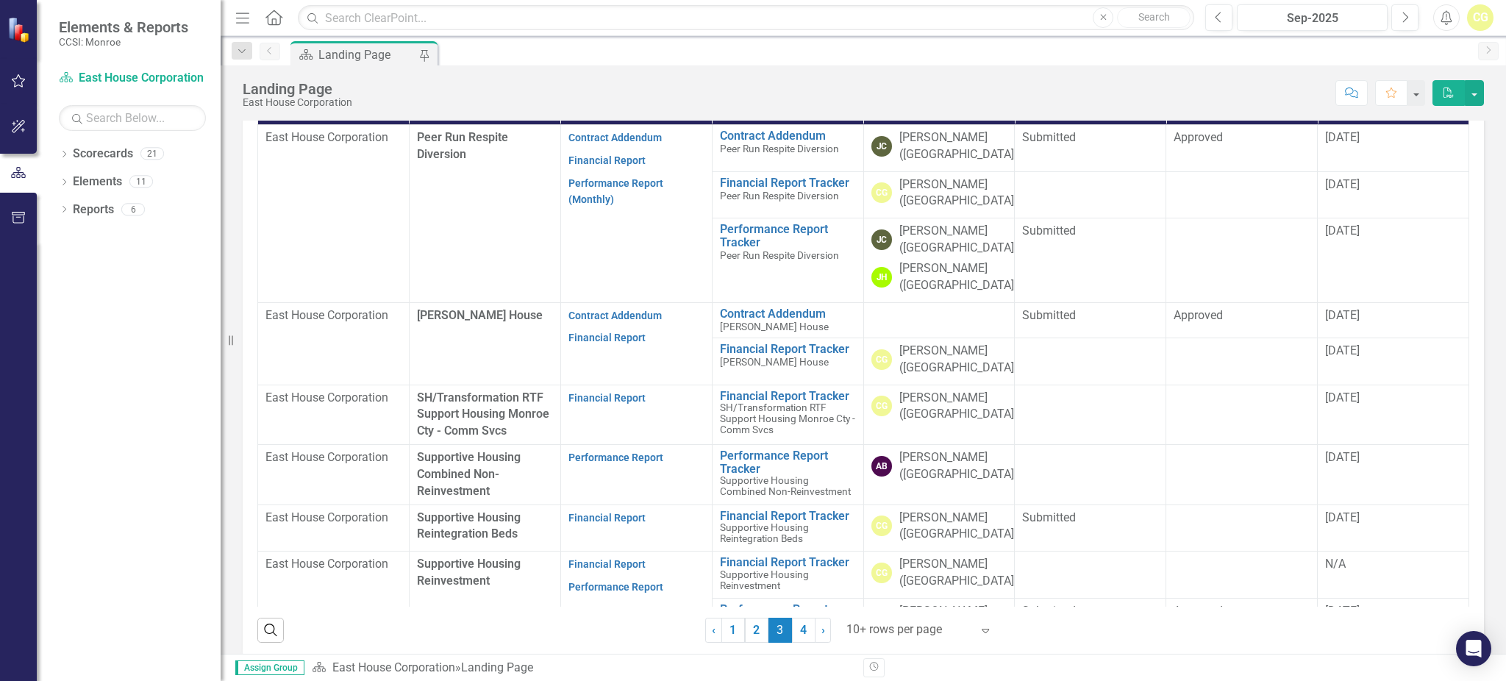
scroll to position [61, 0]
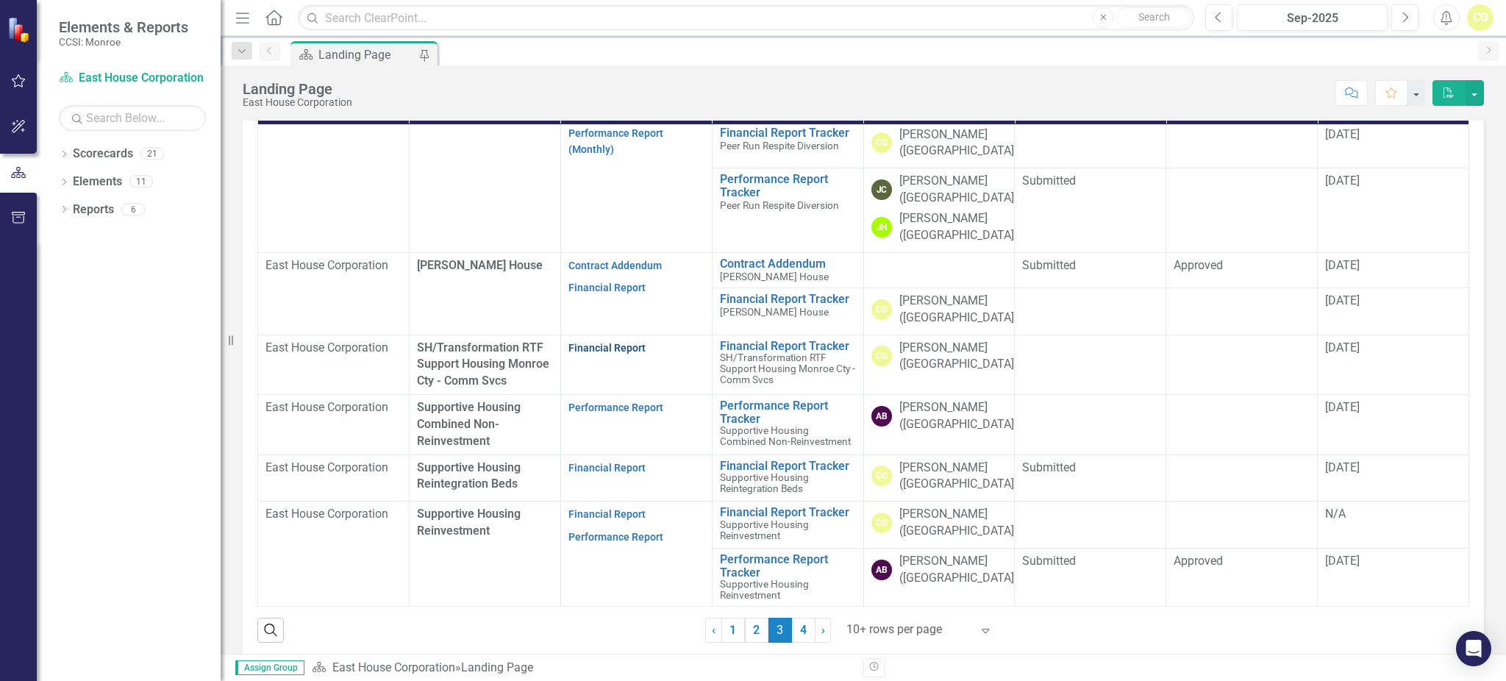
click at [609, 342] on link "Financial Report" at bounding box center [606, 348] width 77 height 12
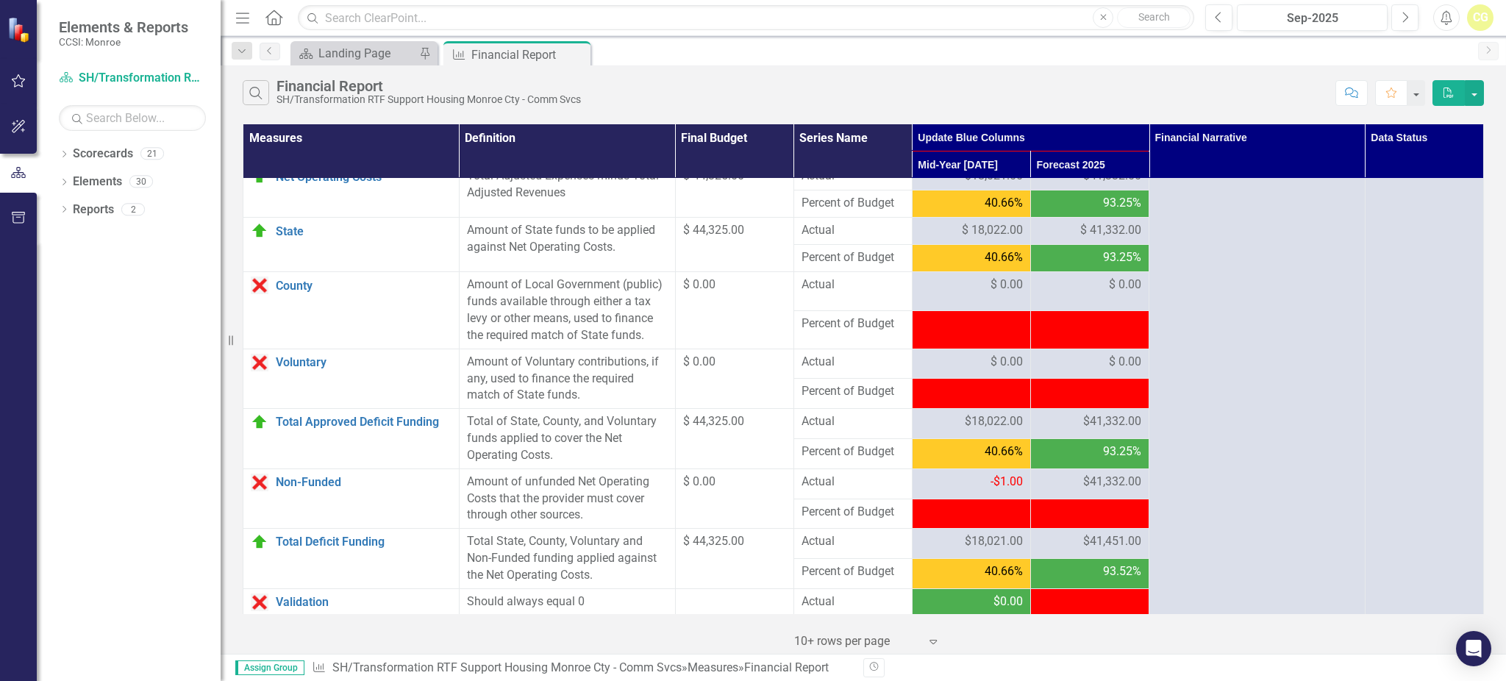
scroll to position [1654, 0]
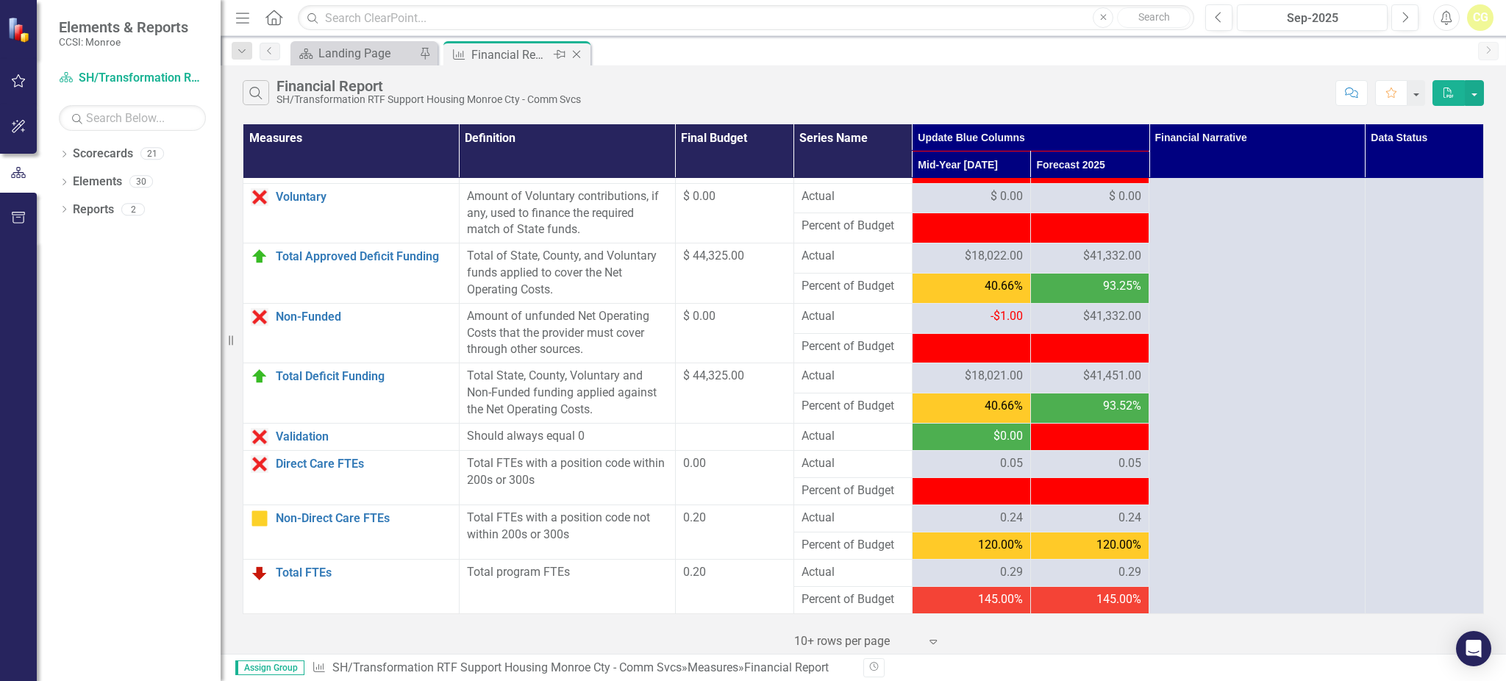
click at [578, 54] on icon "Close" at bounding box center [576, 55] width 15 height 12
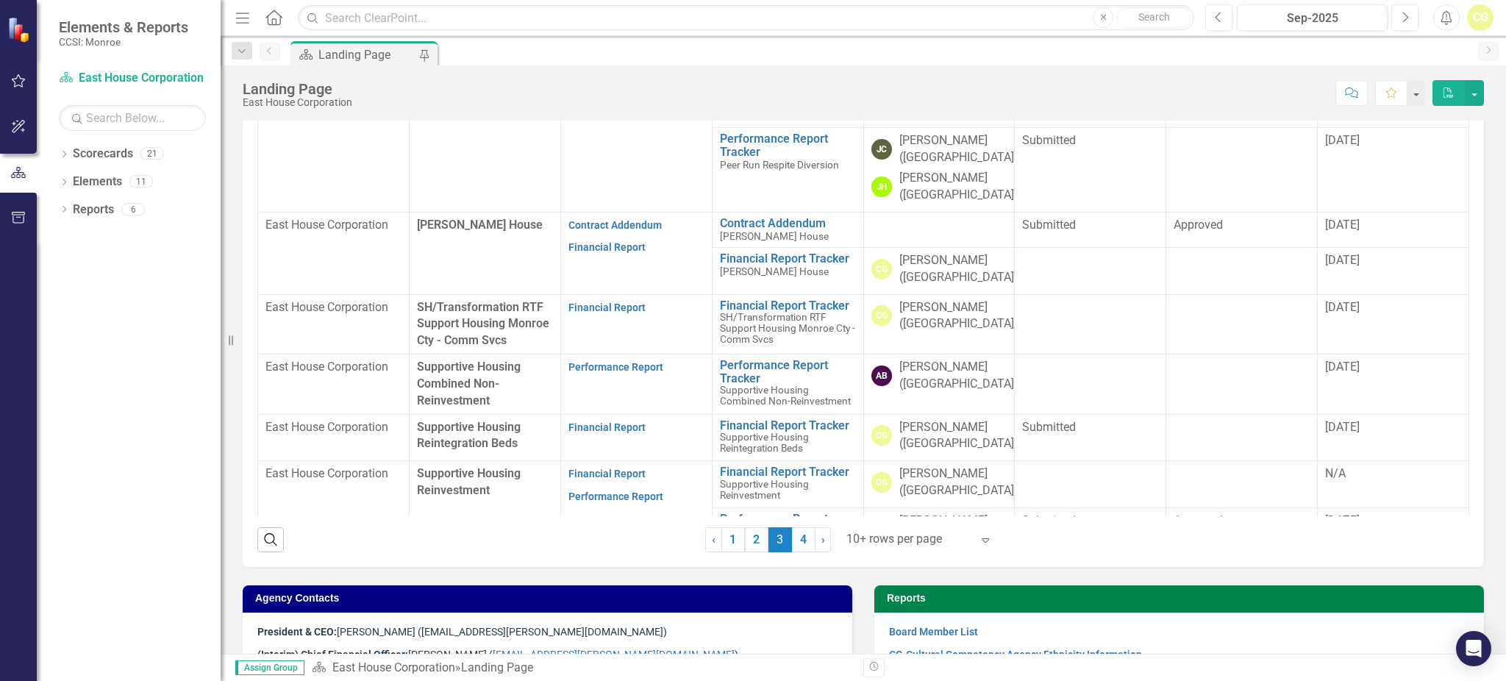
scroll to position [490, 0]
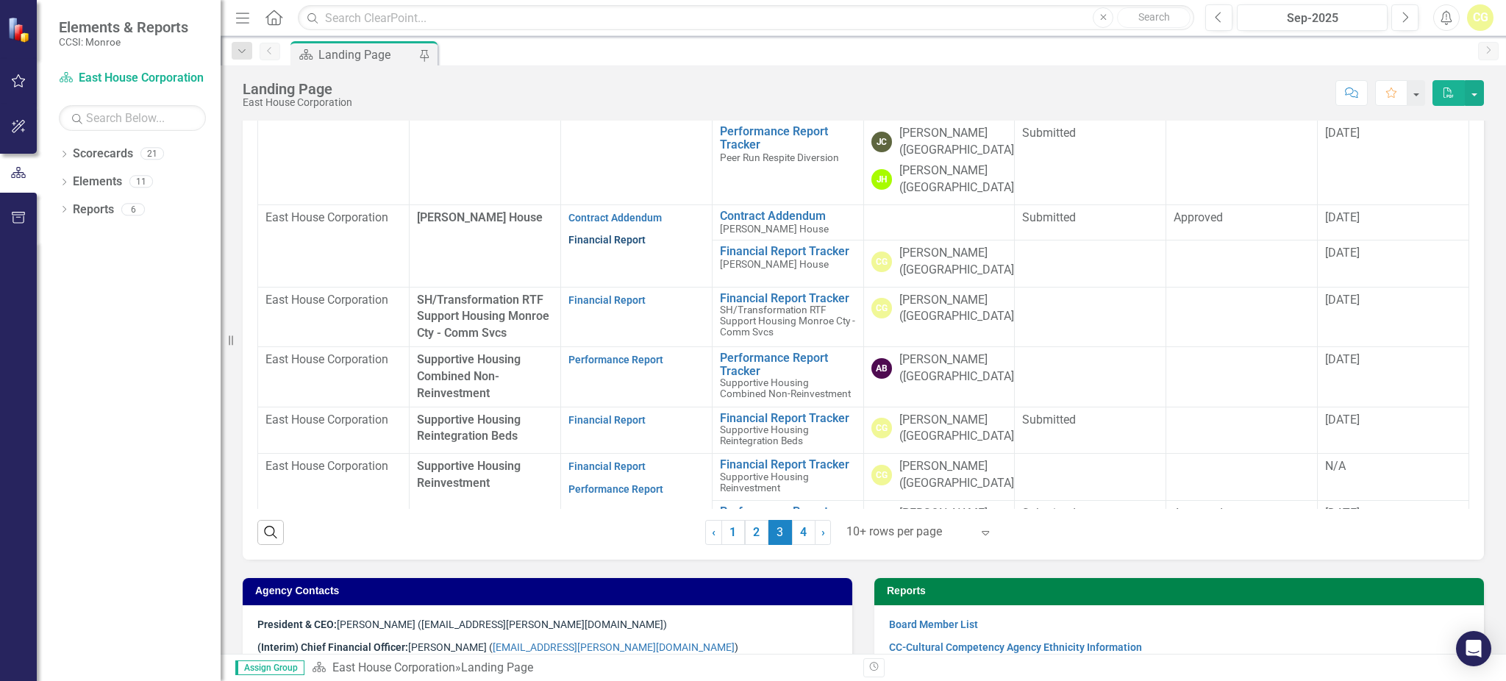
click at [606, 242] on link "Financial Report" at bounding box center [606, 240] width 77 height 12
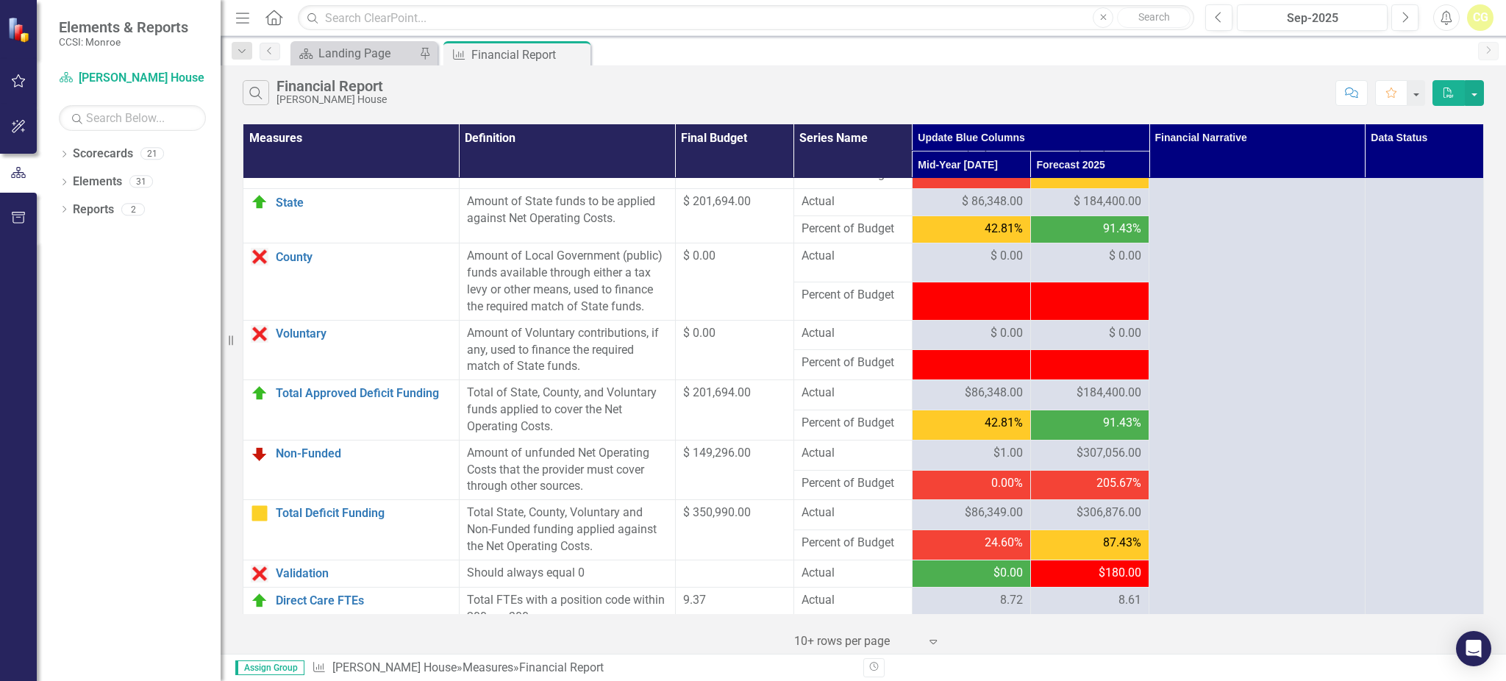
scroll to position [1654, 0]
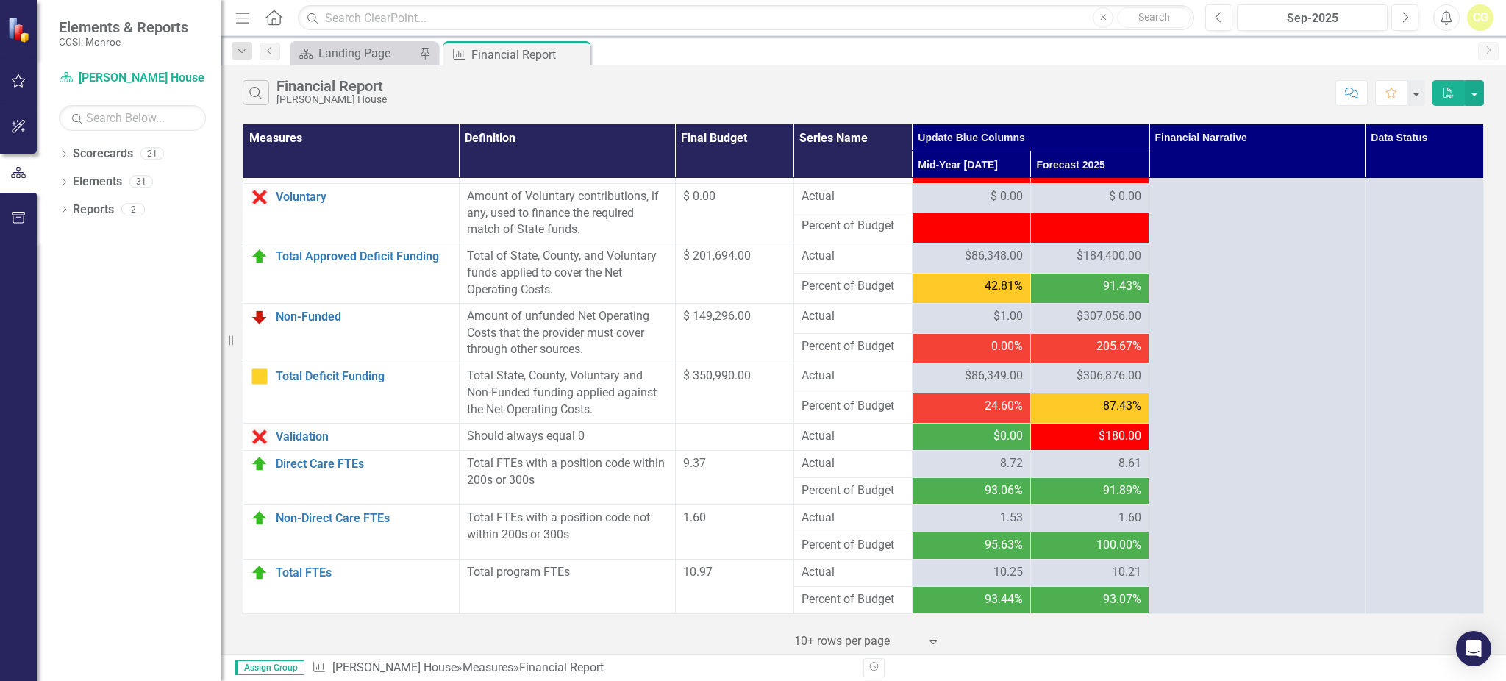
click at [1092, 316] on span "$307,056.00" at bounding box center [1108, 316] width 65 height 17
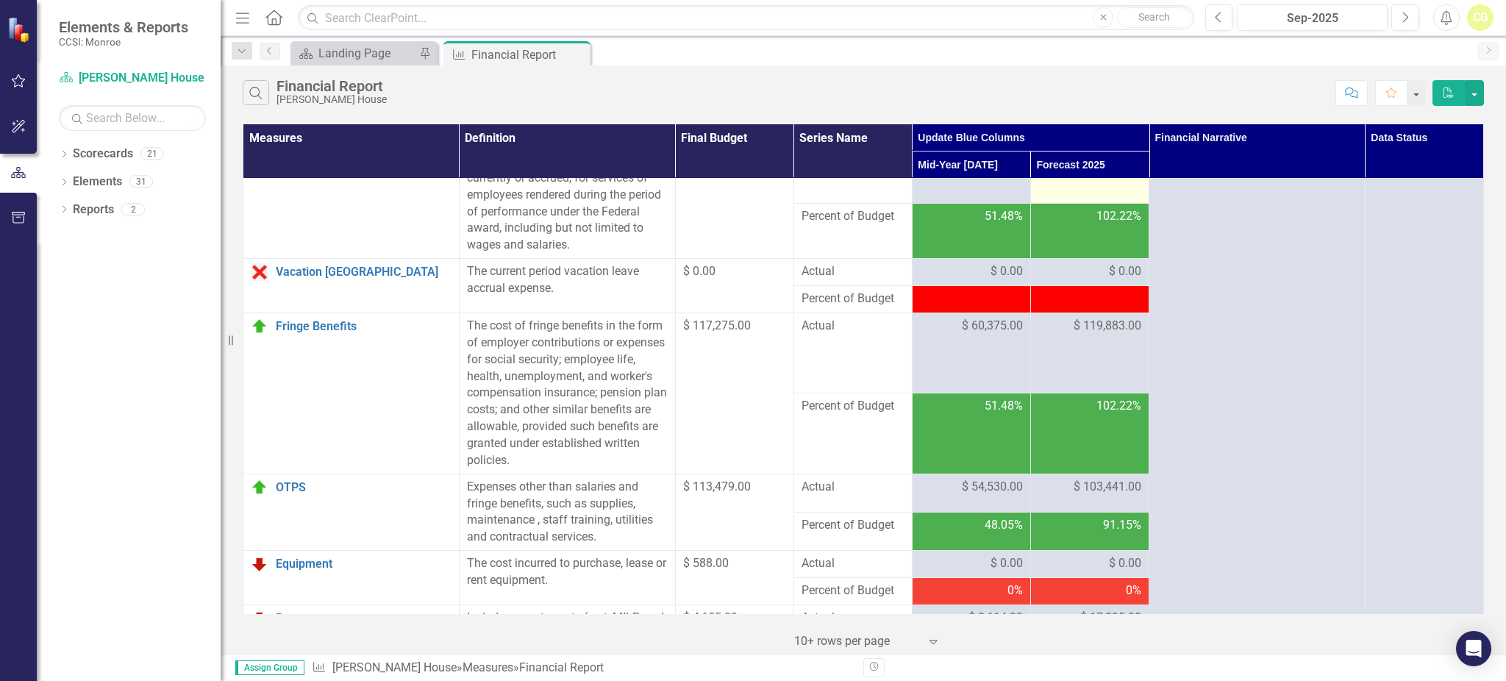
scroll to position [0, 0]
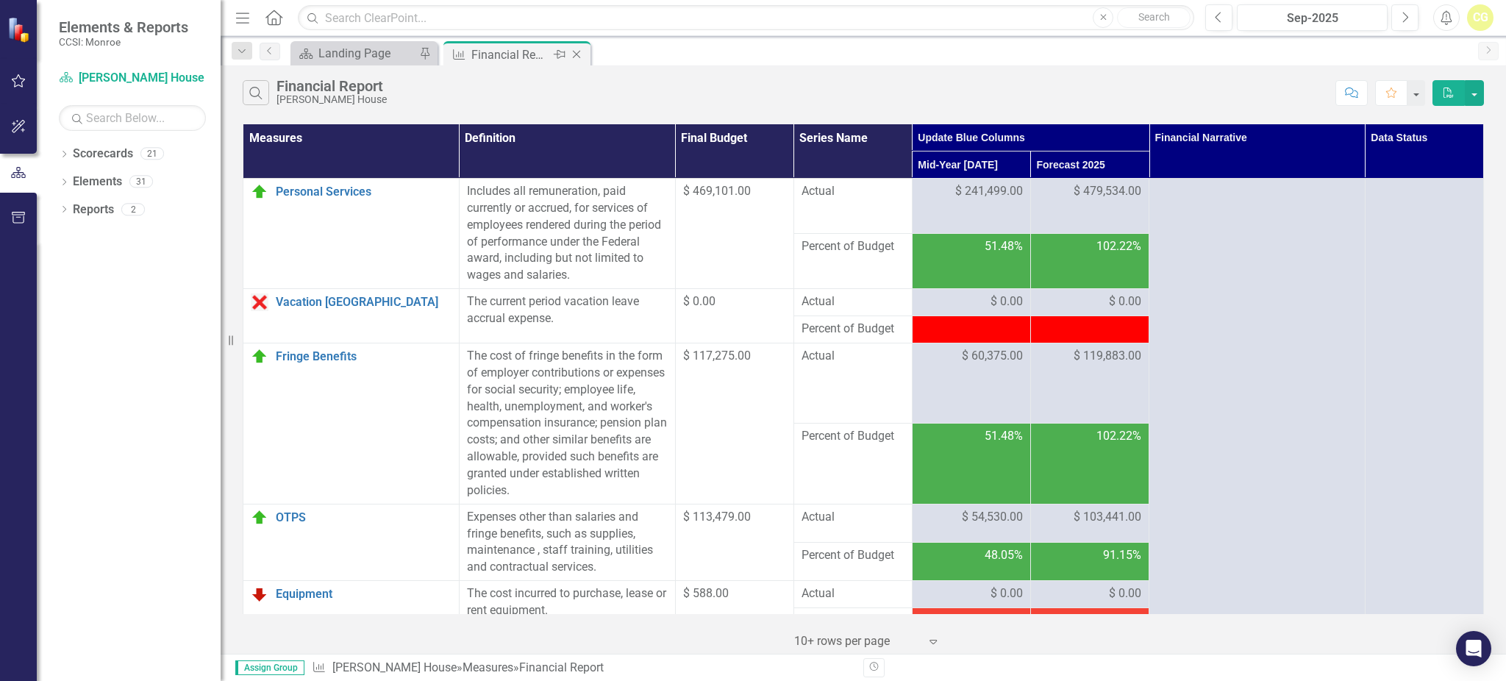
click at [579, 54] on icon "Close" at bounding box center [576, 55] width 15 height 12
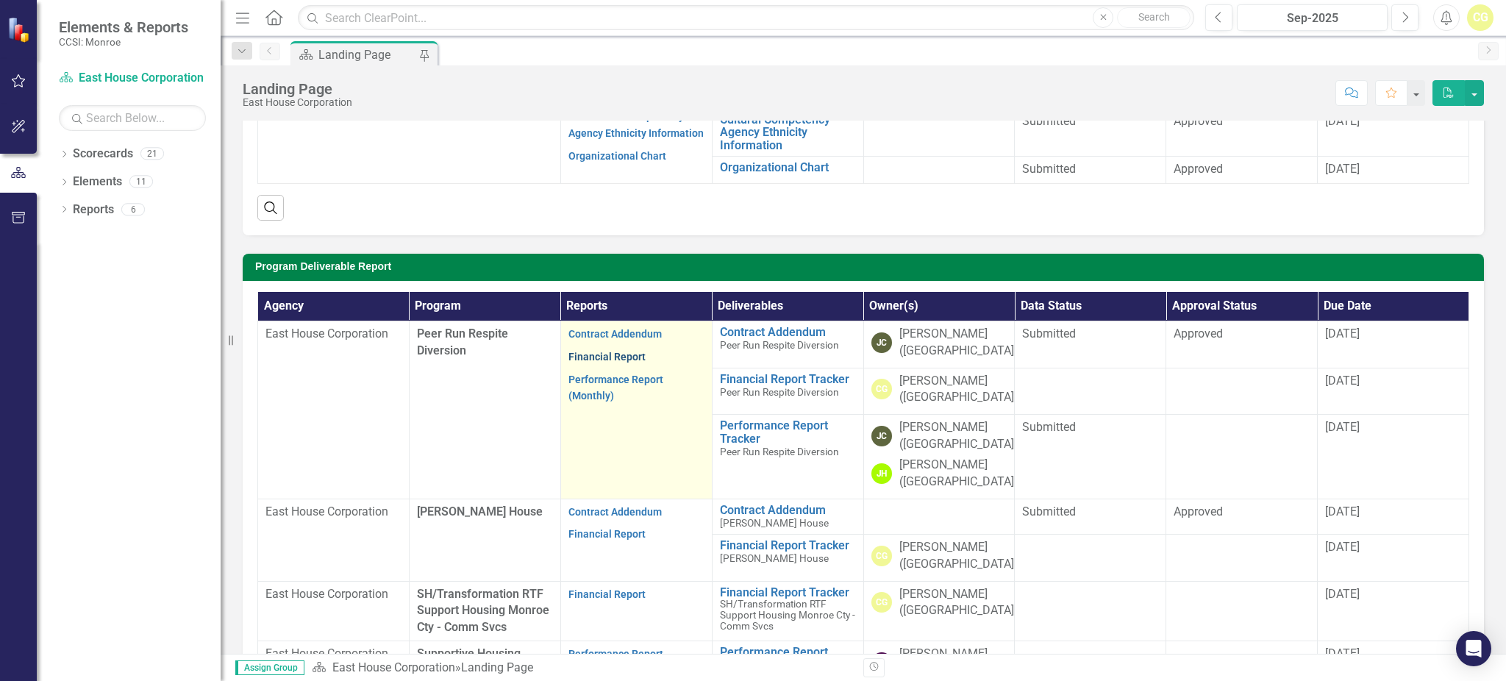
click at [618, 358] on link "Financial Report" at bounding box center [606, 357] width 77 height 12
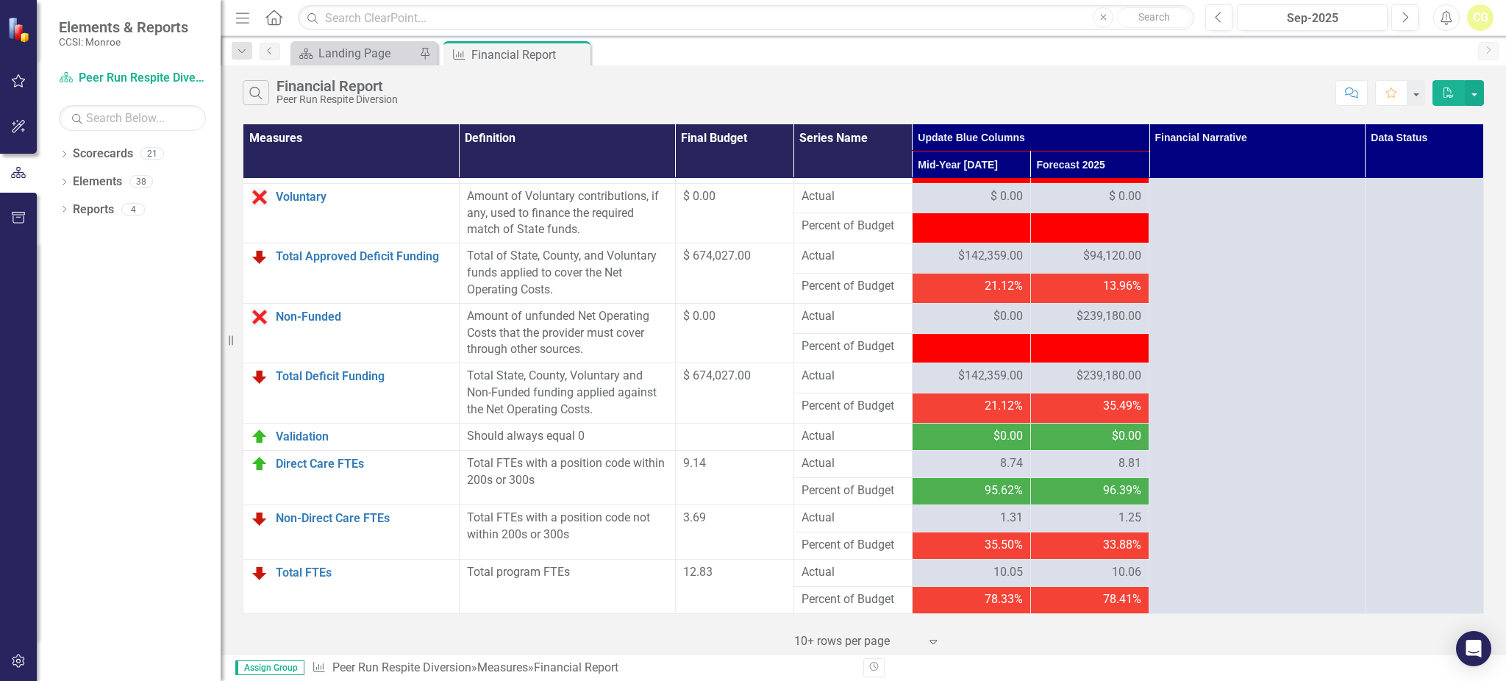
scroll to position [1654, 0]
click at [0, 0] on icon "Close" at bounding box center [0, 0] width 0 height 0
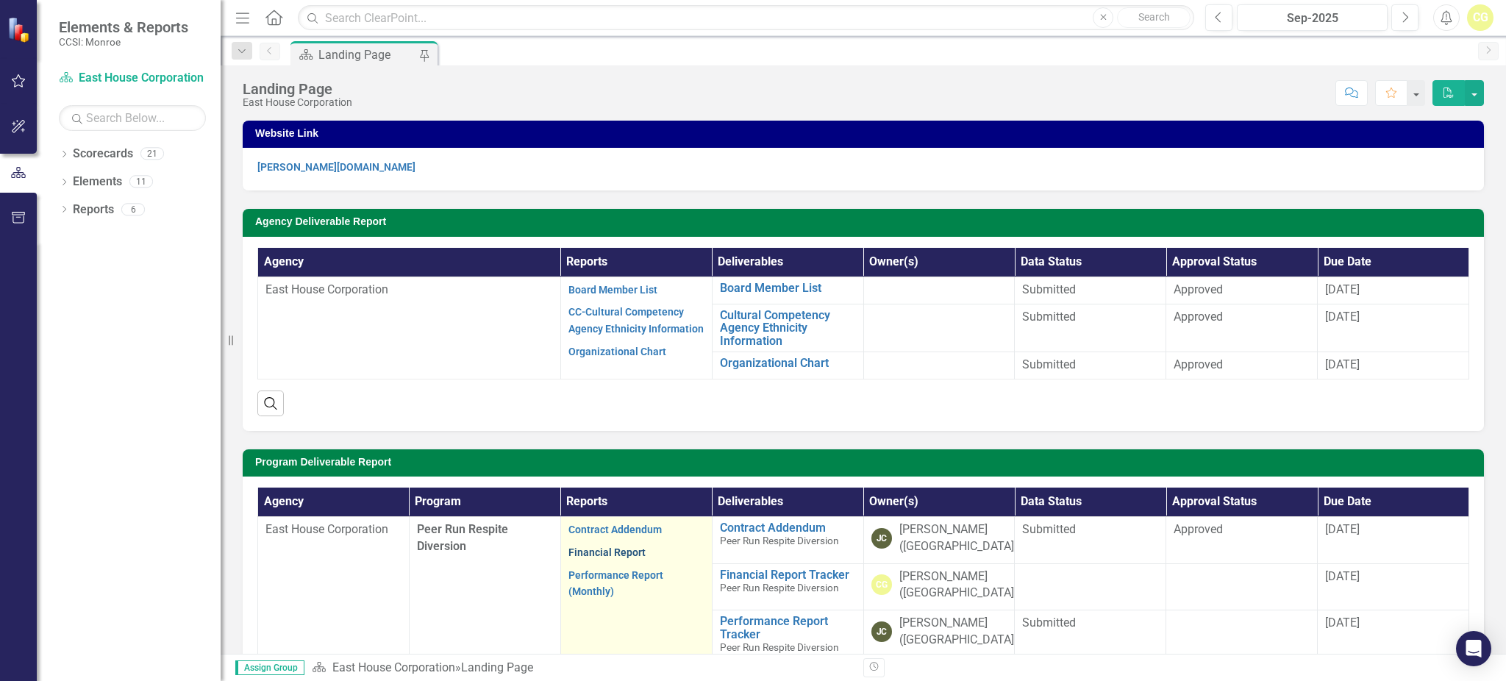
click at [608, 550] on link "Financial Report" at bounding box center [606, 552] width 77 height 12
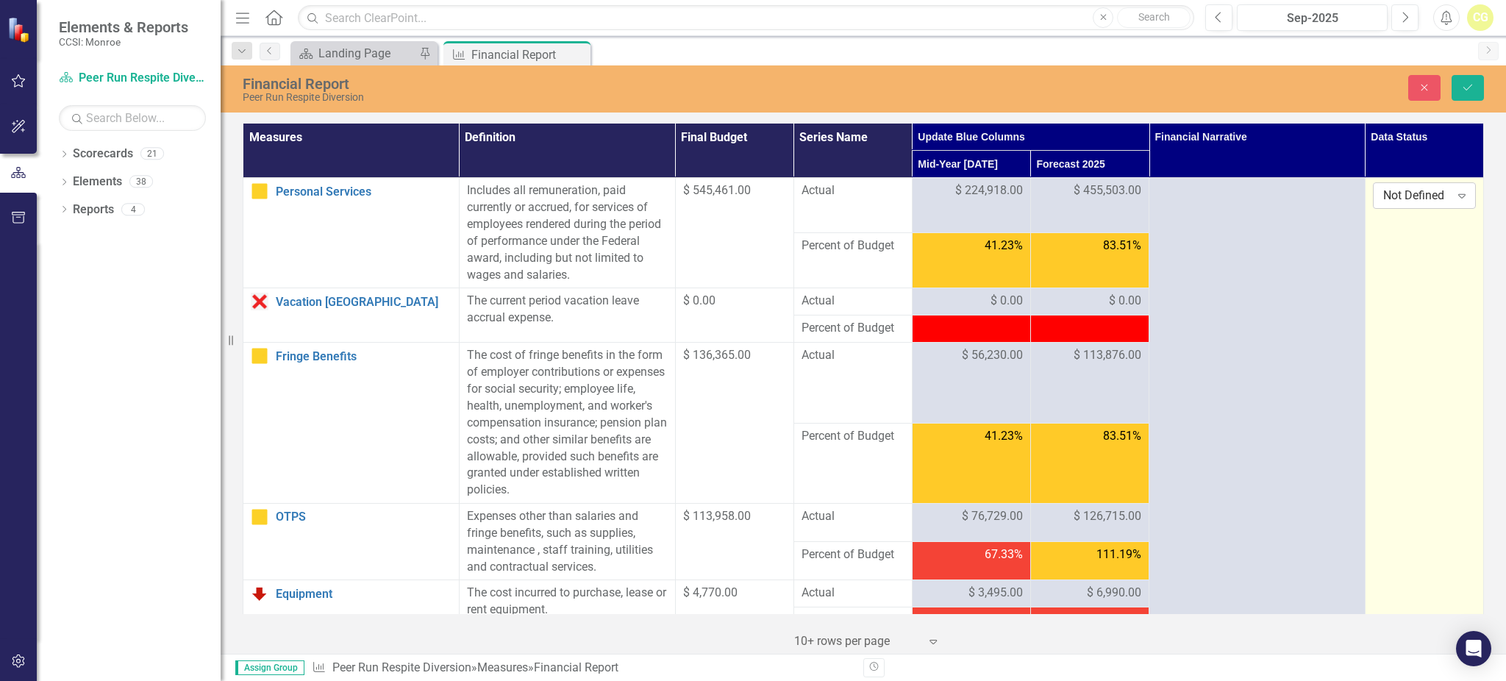
click at [1420, 195] on div "Not Defined" at bounding box center [1416, 195] width 67 height 17
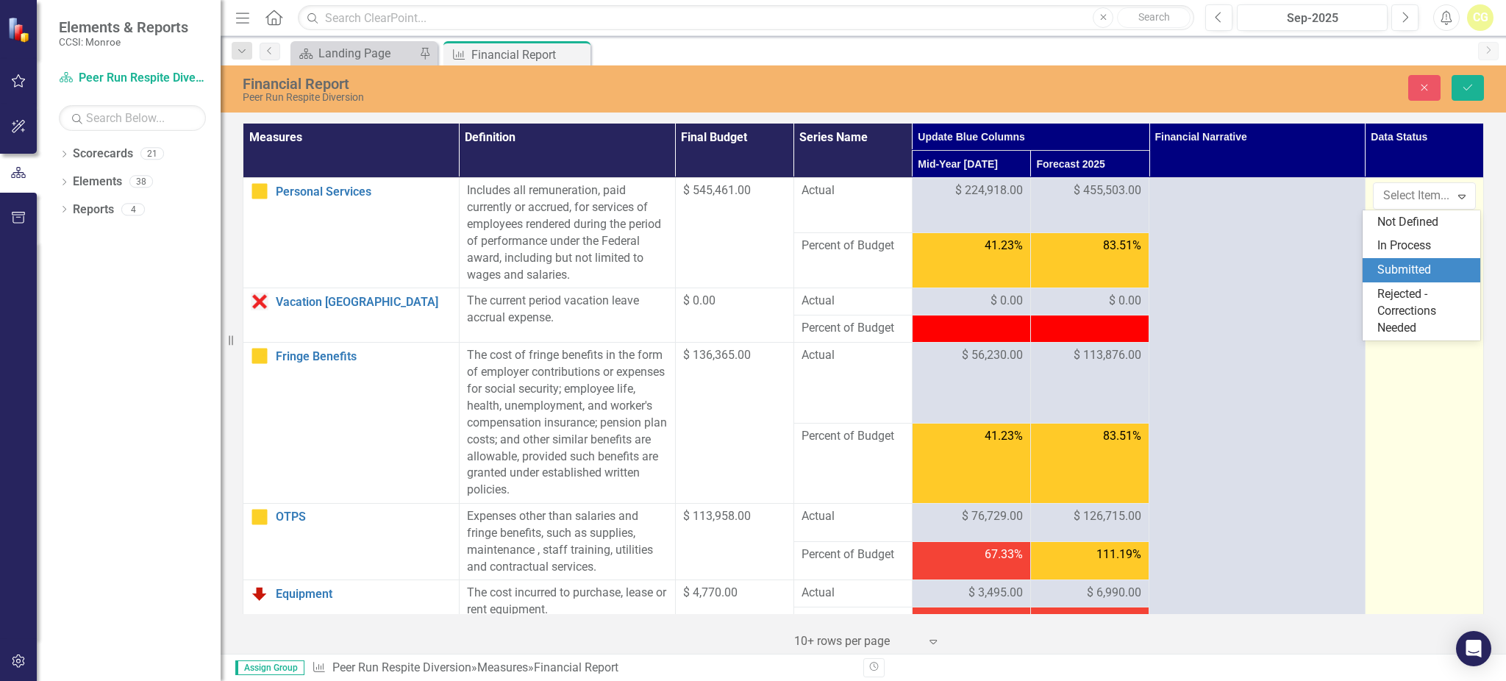
click at [1407, 260] on div "Submitted" at bounding box center [1421, 270] width 118 height 24
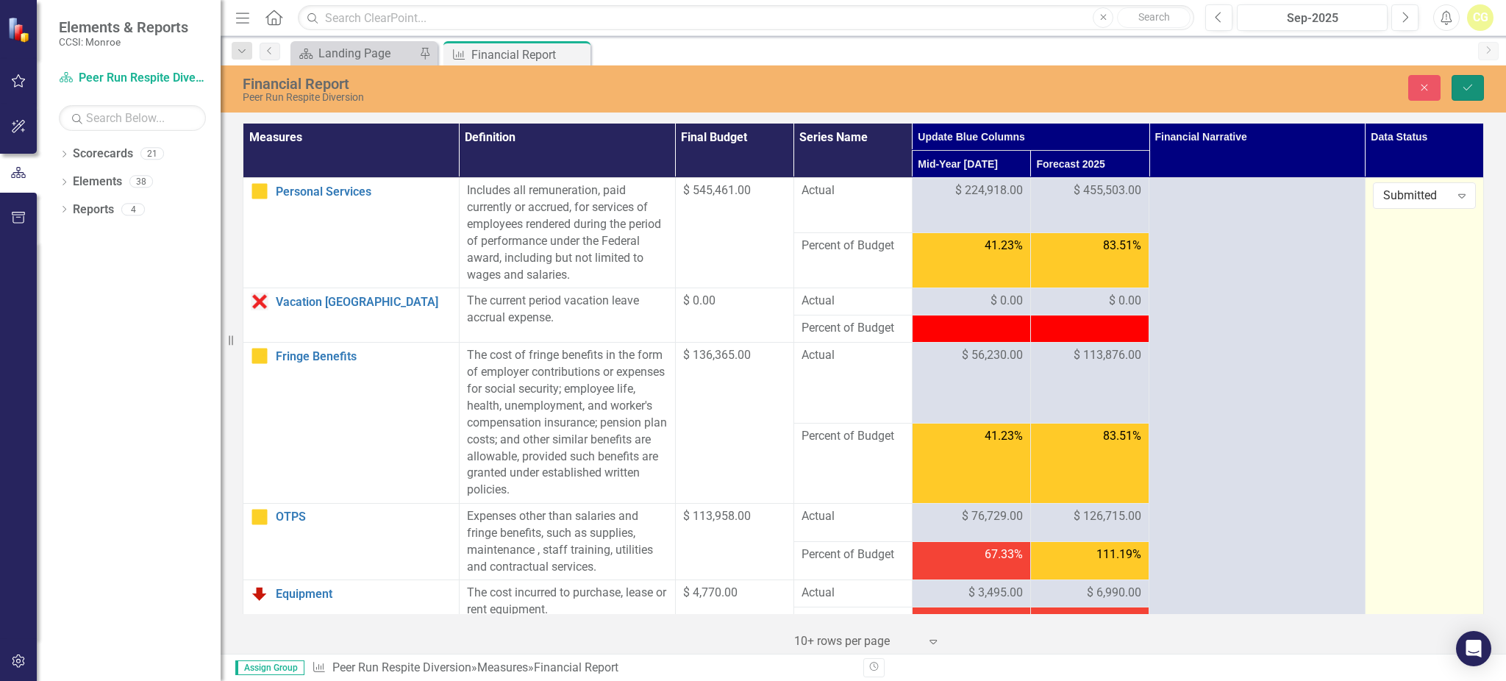
click at [1467, 89] on icon "Save" at bounding box center [1467, 87] width 13 height 10
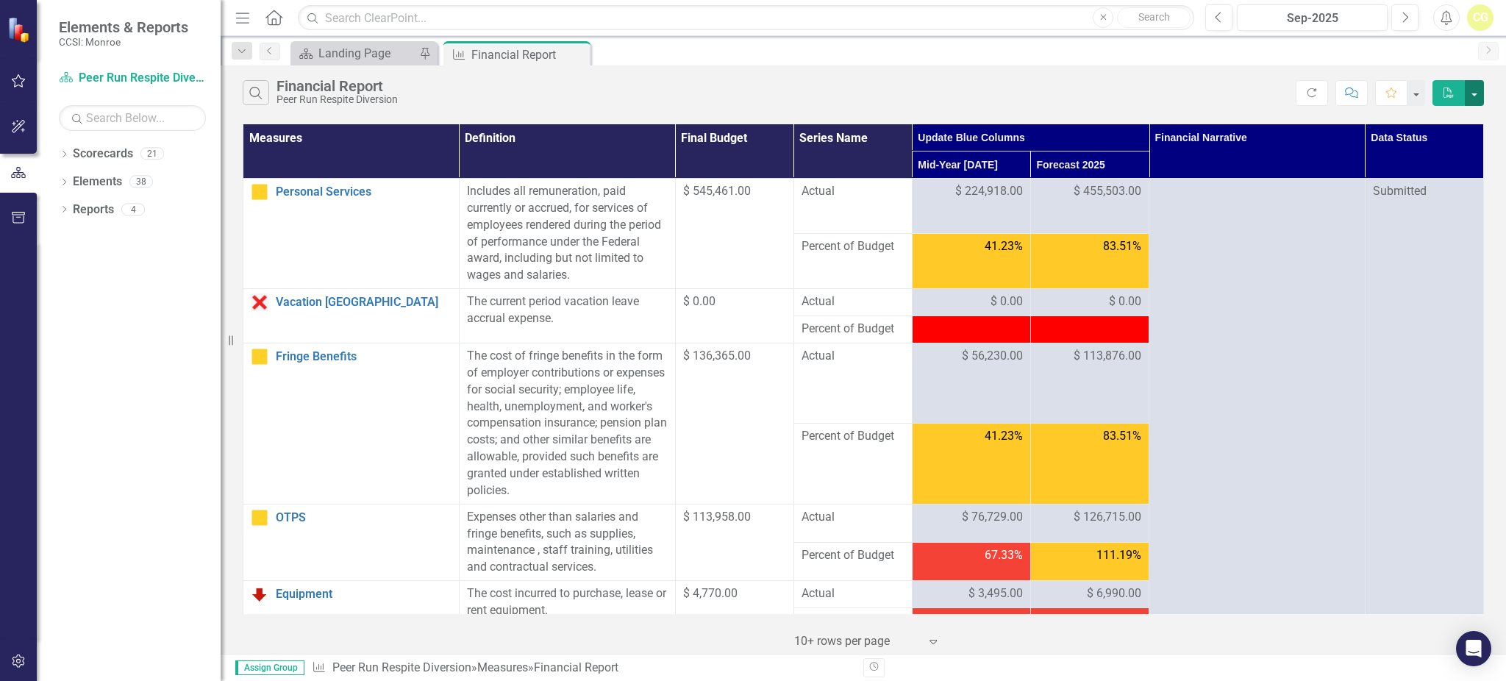
click at [1475, 94] on button "button" at bounding box center [1473, 93] width 19 height 26
click at [1436, 146] on link "Excel Export to Excel" at bounding box center [1425, 147] width 116 height 27
click at [581, 57] on icon "Close" at bounding box center [576, 55] width 15 height 12
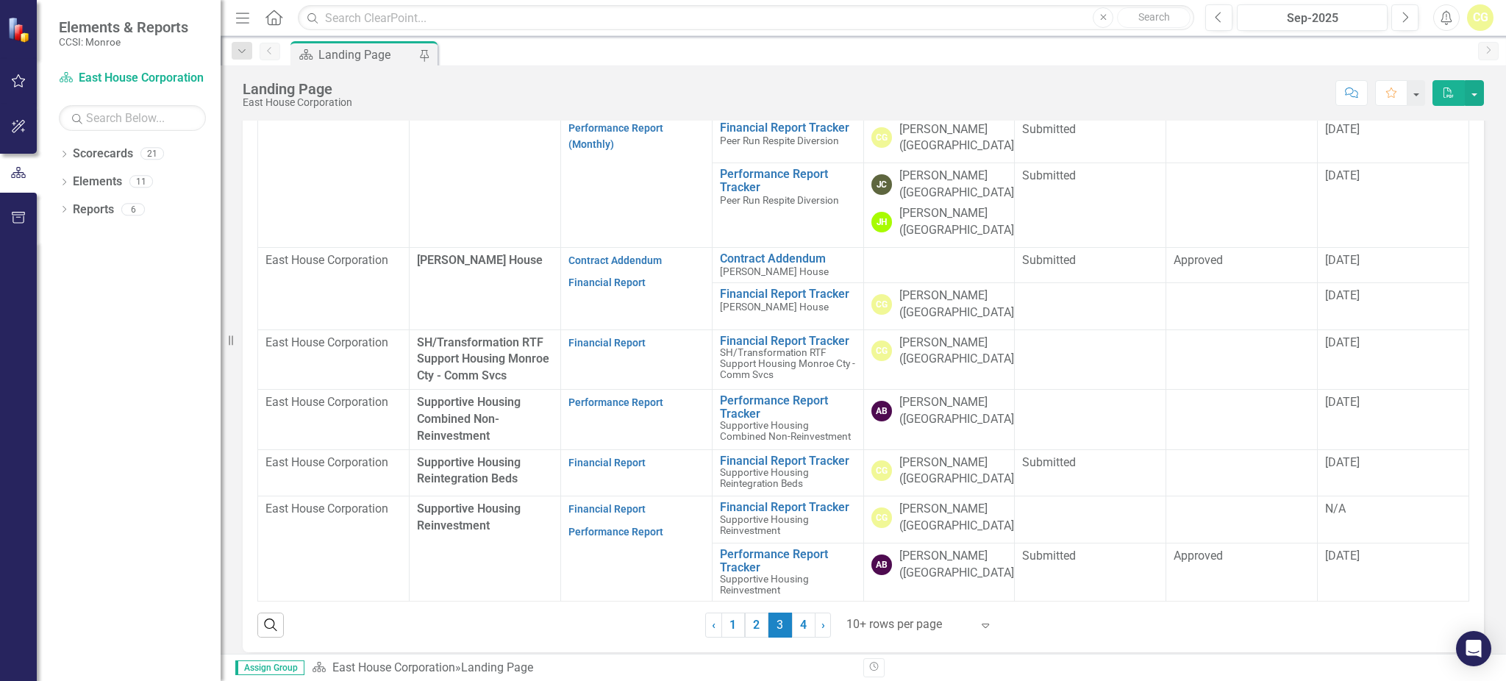
scroll to position [490, 0]
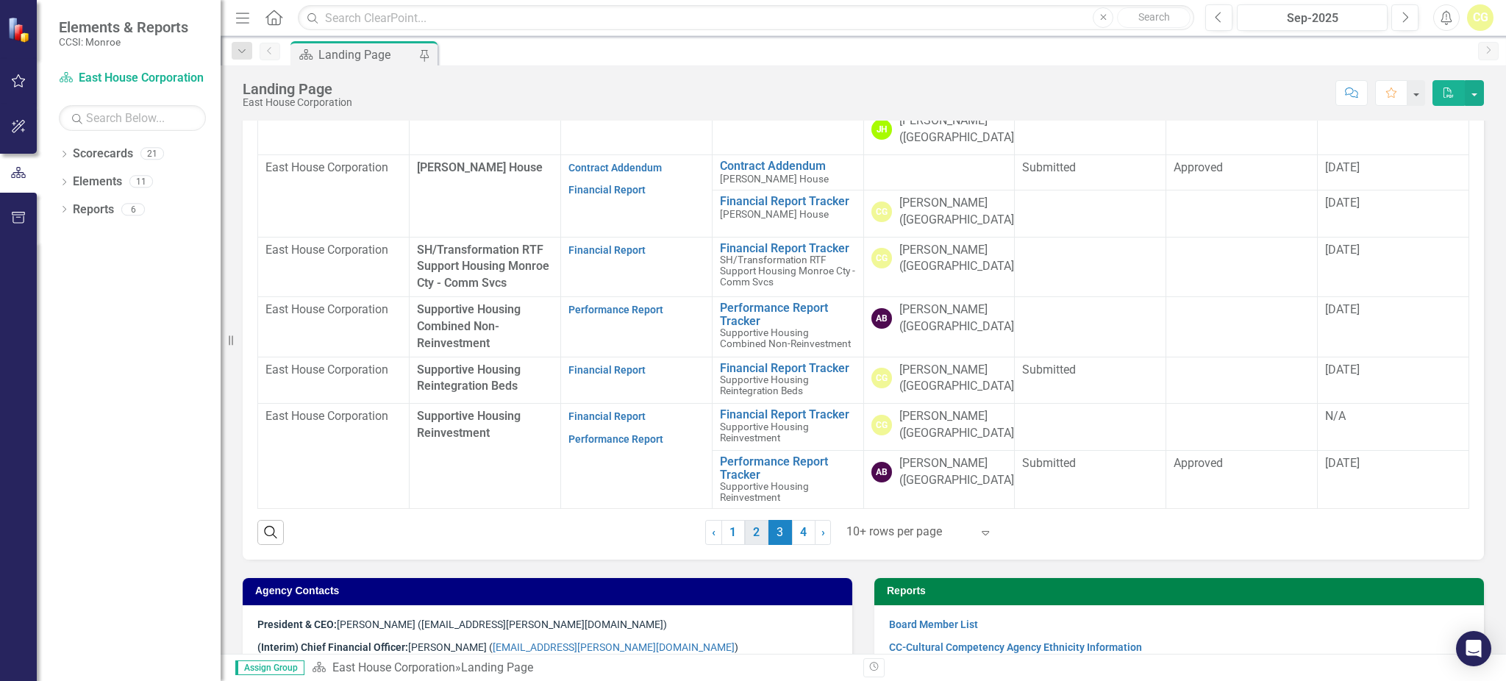
click at [753, 529] on link "2" at bounding box center [757, 532] width 24 height 25
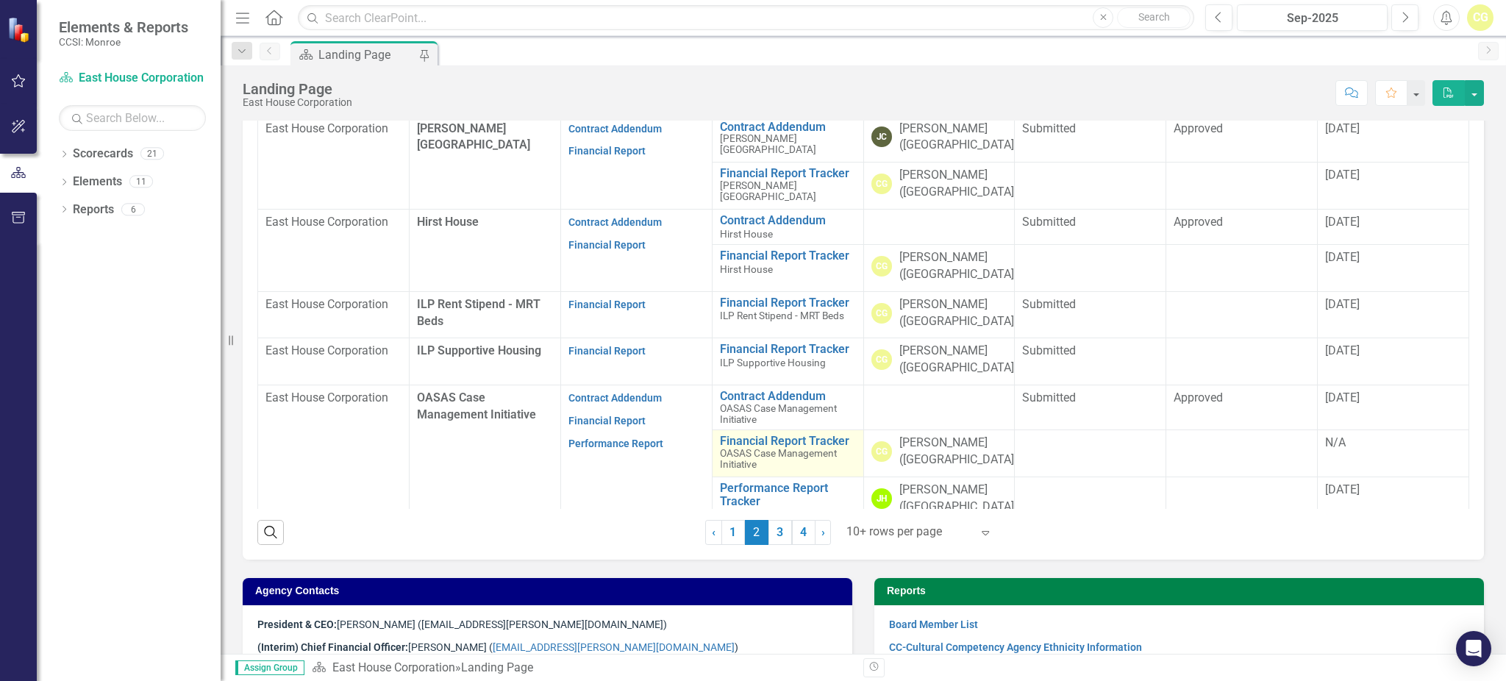
scroll to position [79, 0]
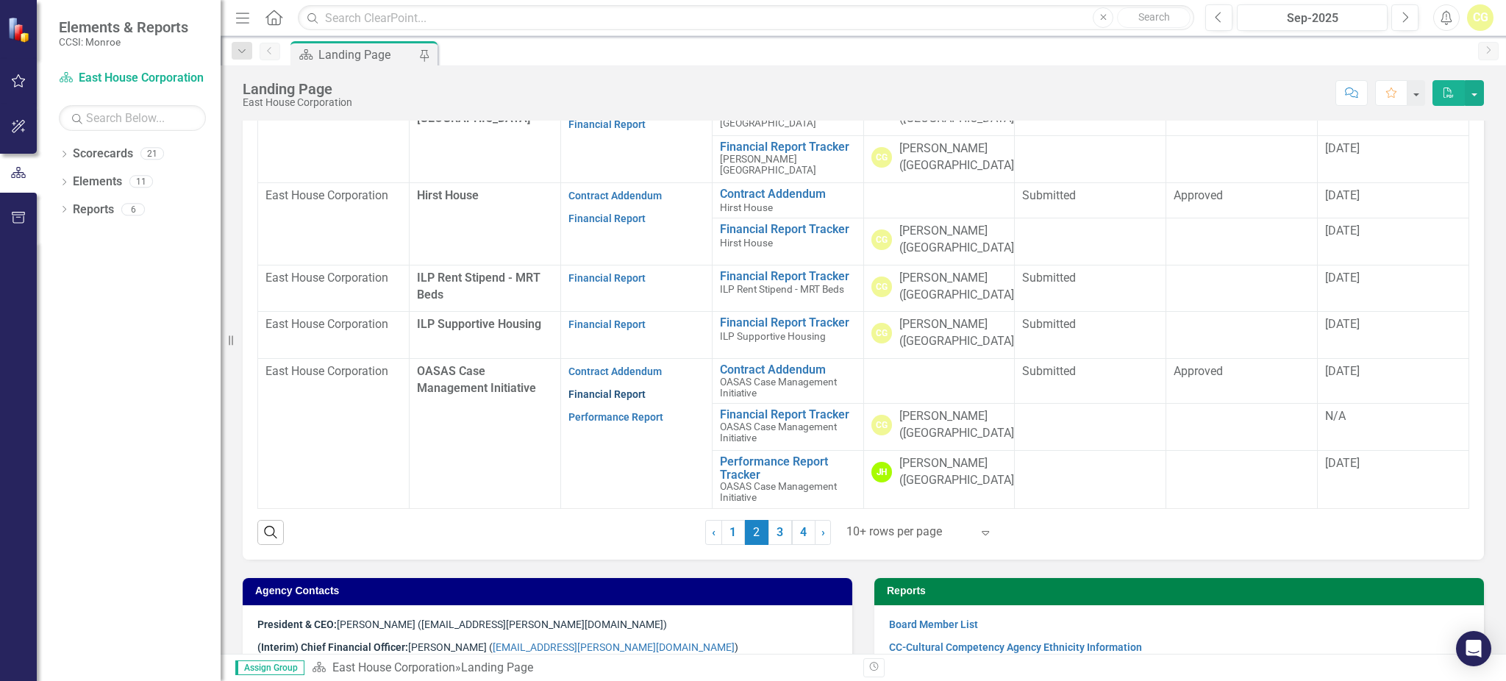
click at [601, 388] on link "Financial Report" at bounding box center [606, 394] width 77 height 12
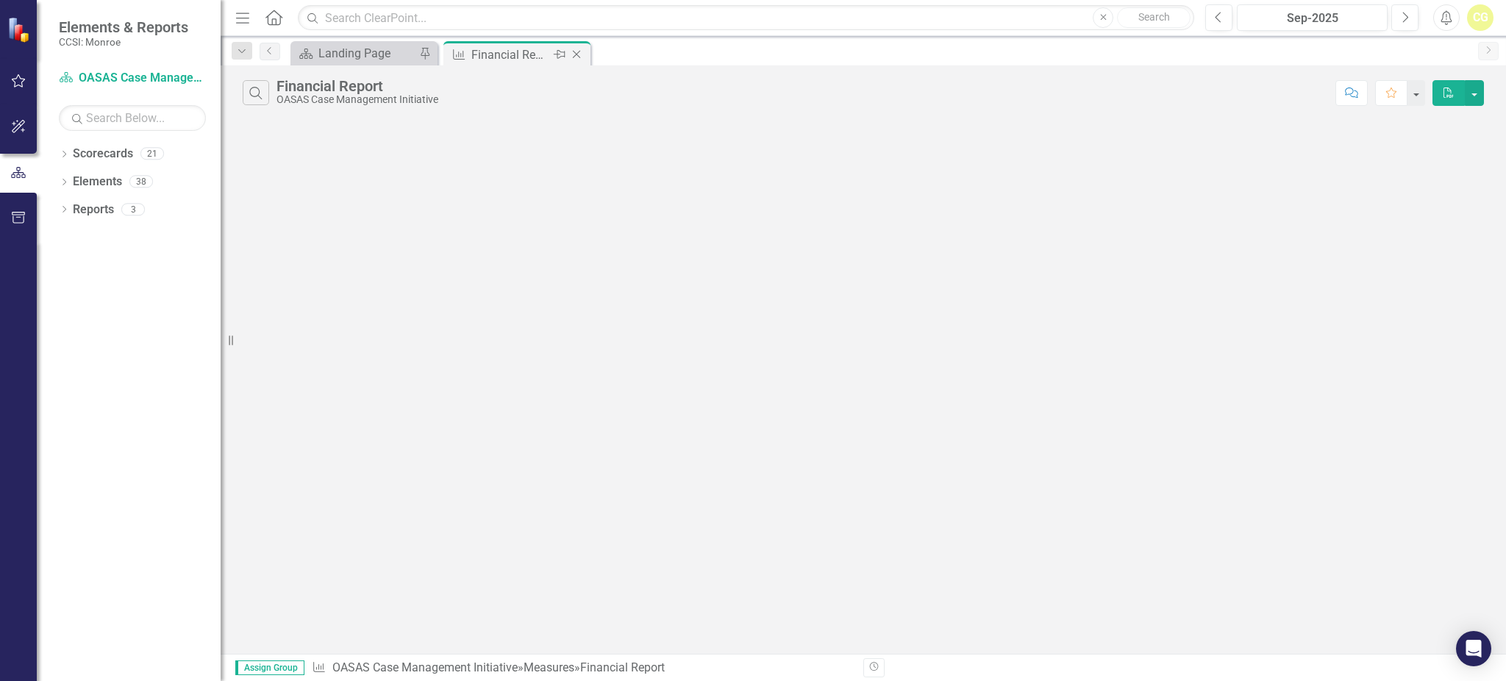
click at [578, 53] on icon "Close" at bounding box center [576, 55] width 15 height 12
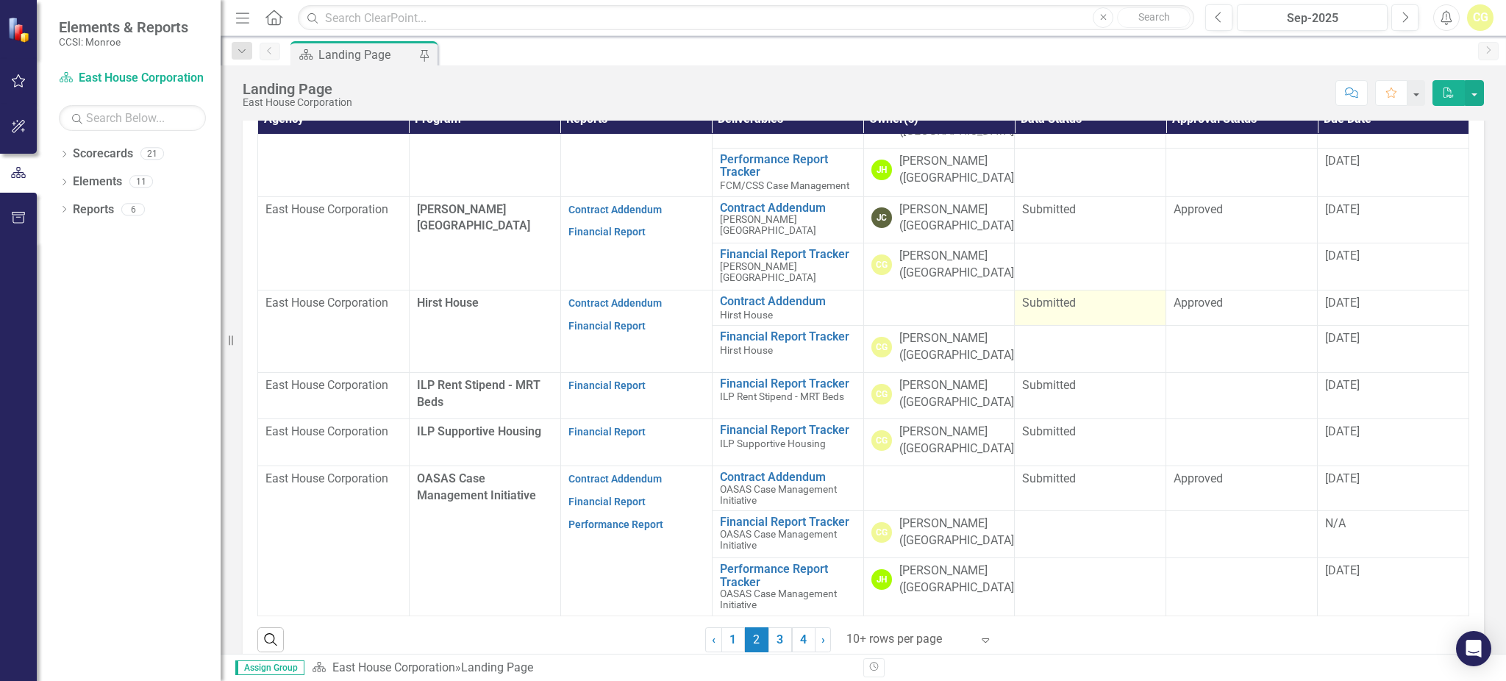
scroll to position [392, 0]
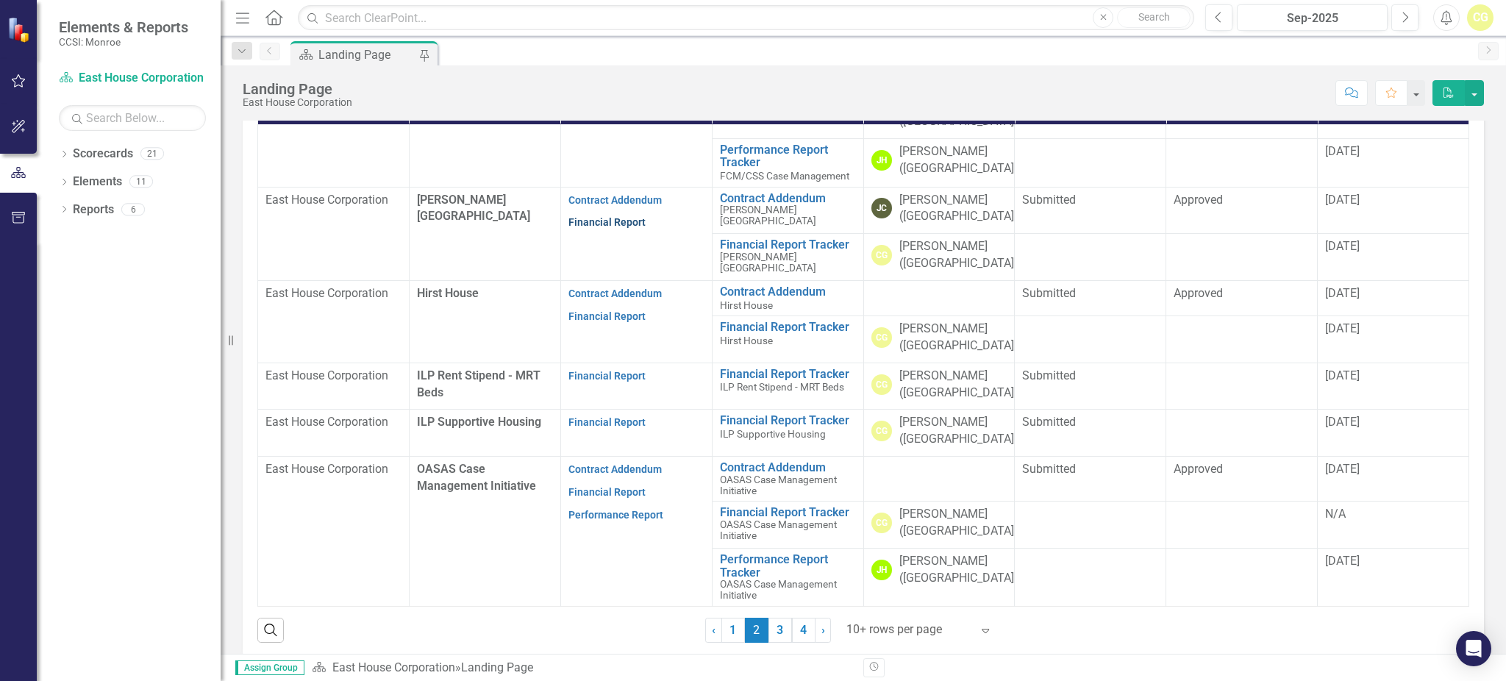
click at [584, 216] on link "Financial Report" at bounding box center [606, 222] width 77 height 12
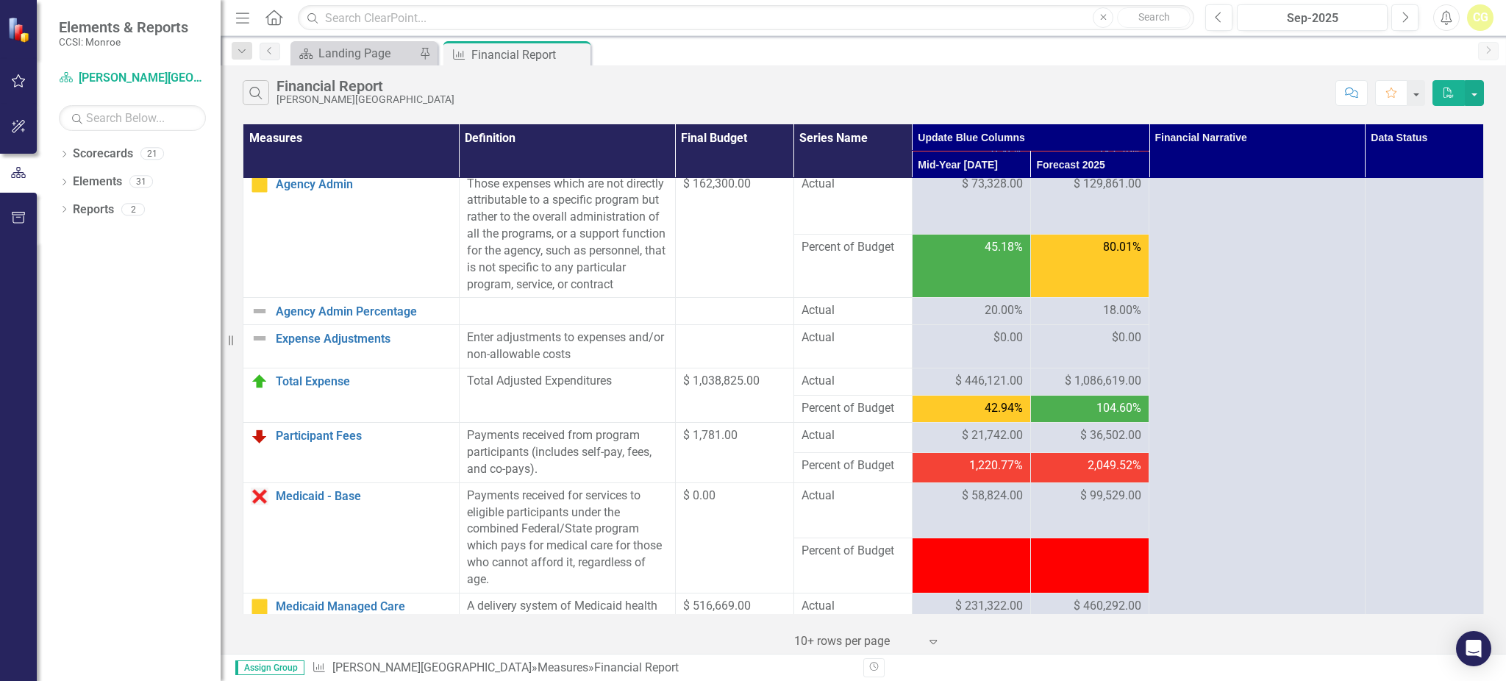
scroll to position [282, 0]
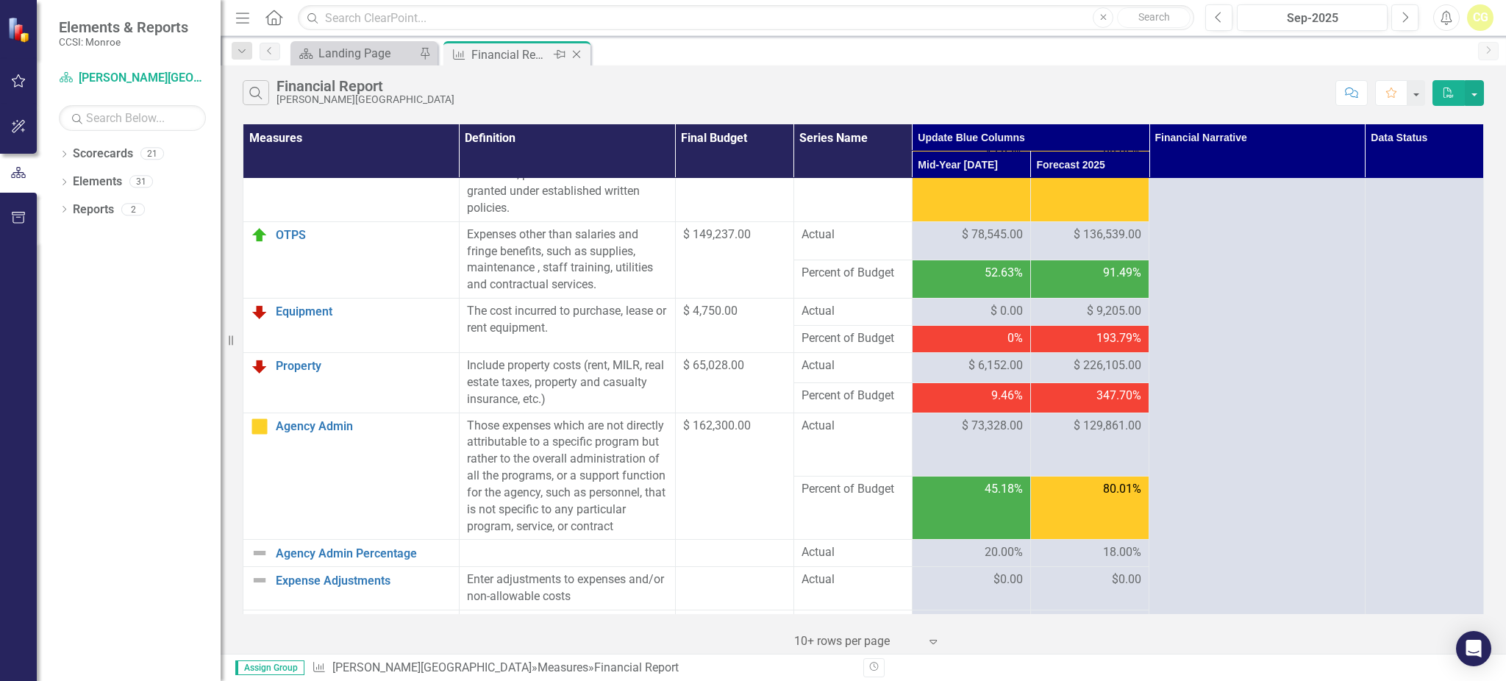
click at [577, 51] on icon "Close" at bounding box center [576, 55] width 15 height 12
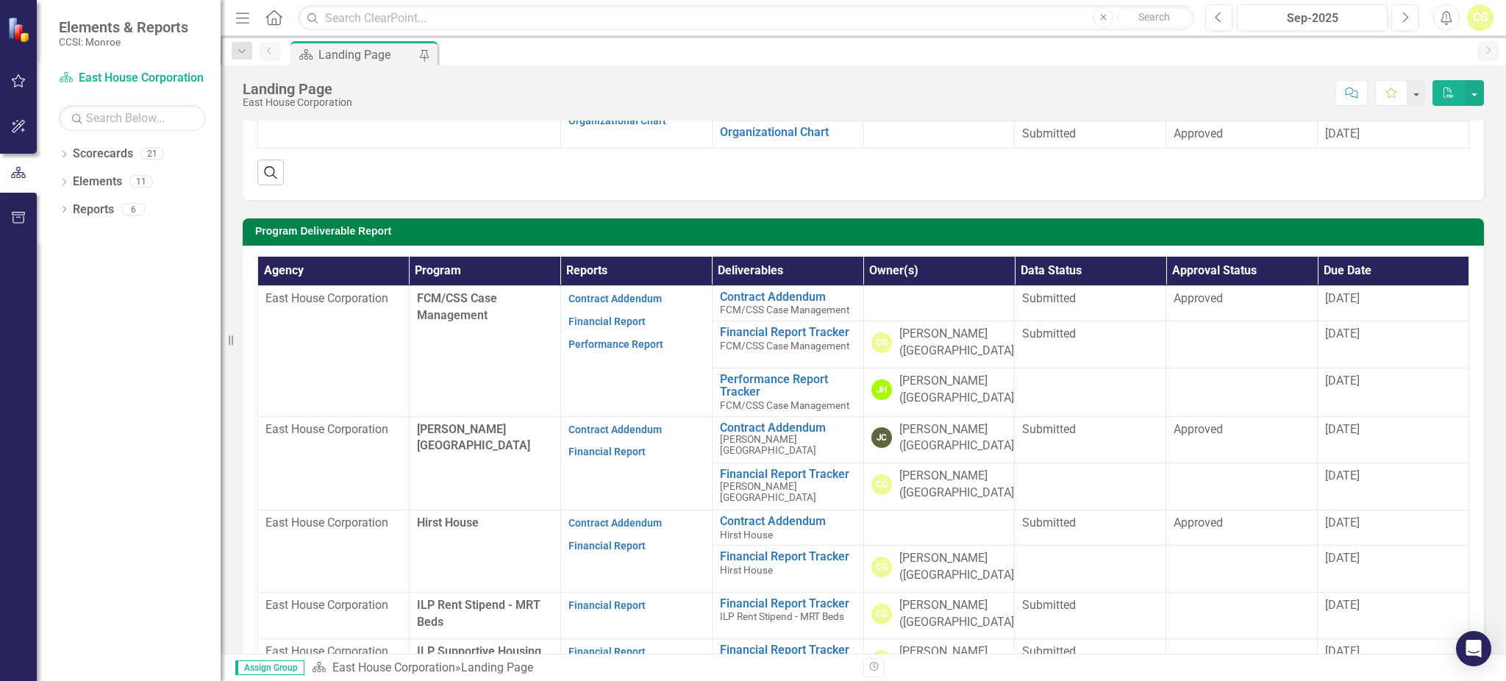
scroll to position [294, 0]
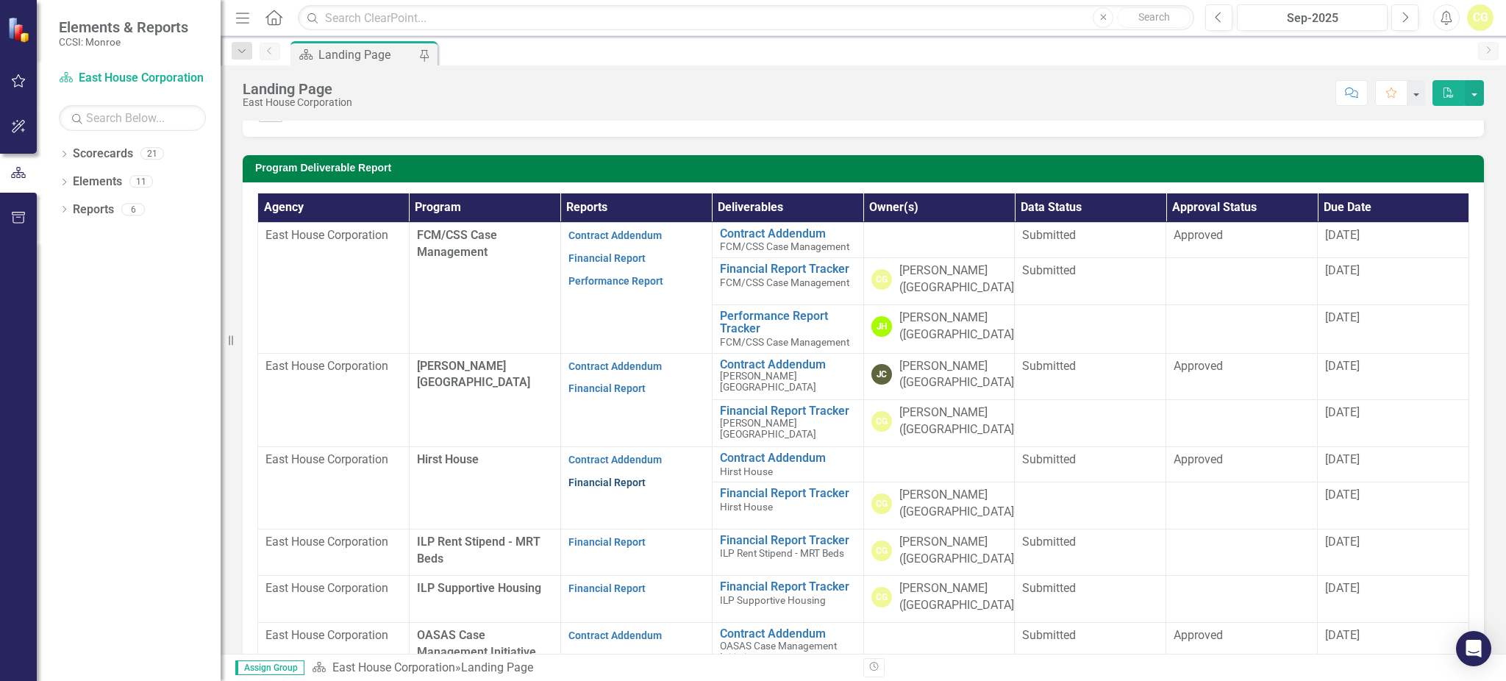
click at [593, 484] on link "Financial Report" at bounding box center [606, 482] width 77 height 12
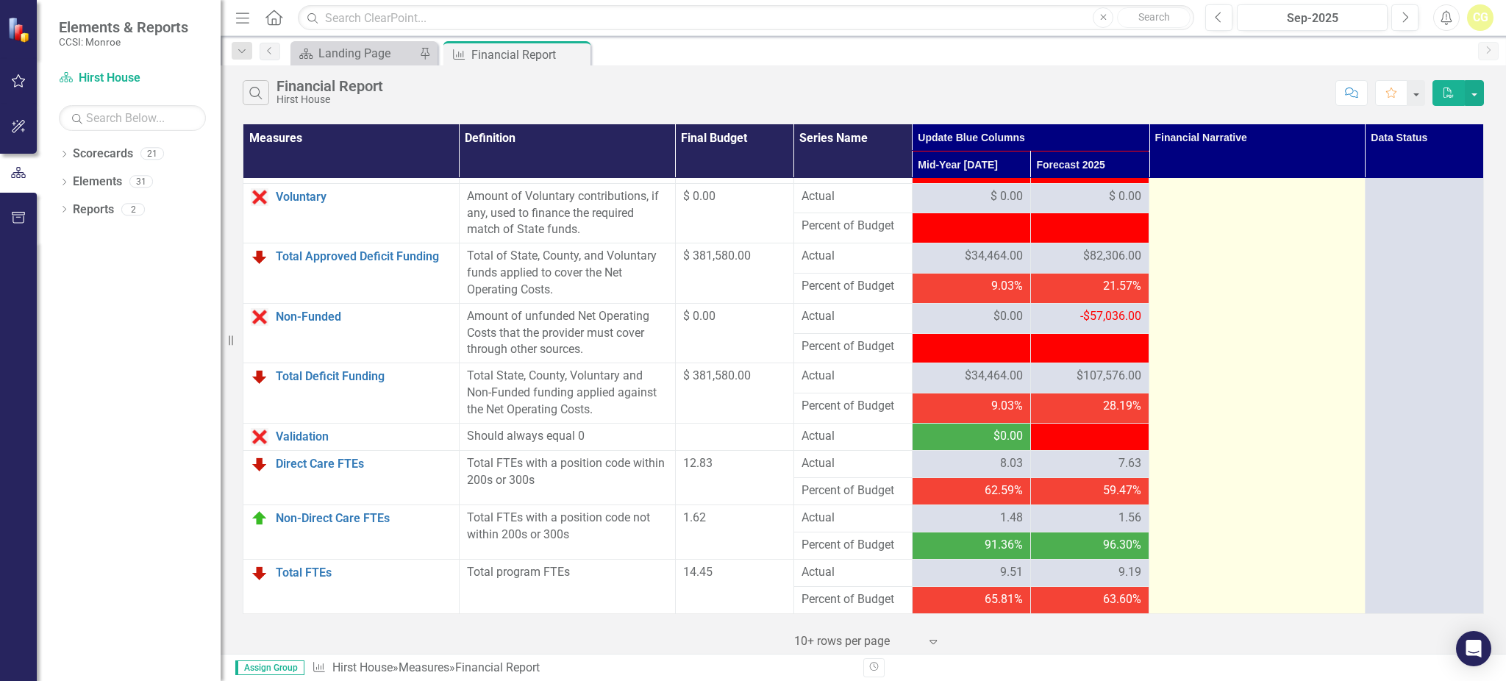
scroll to position [1654, 0]
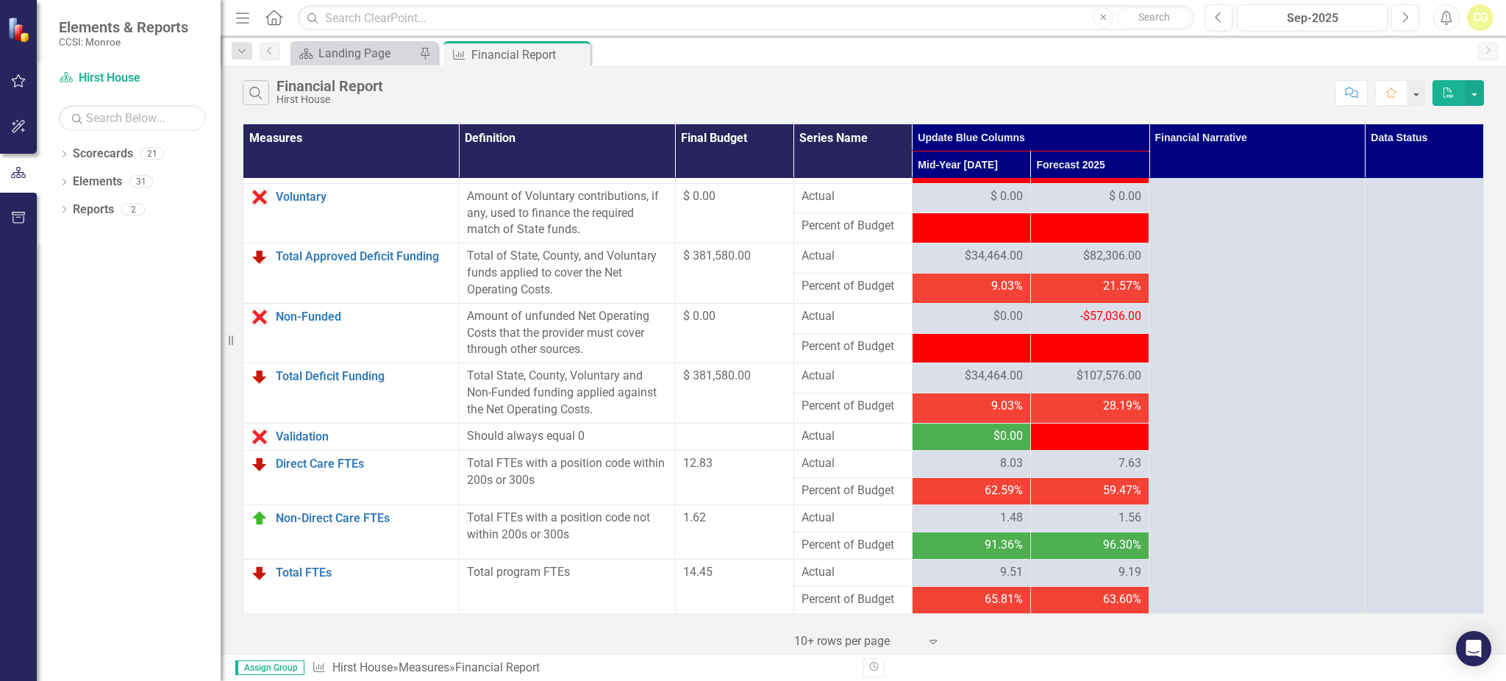
drag, startPoint x: 578, startPoint y: 55, endPoint x: 670, endPoint y: 57, distance: 92.6
click at [0, 0] on icon at bounding box center [0, 0] width 0 height 0
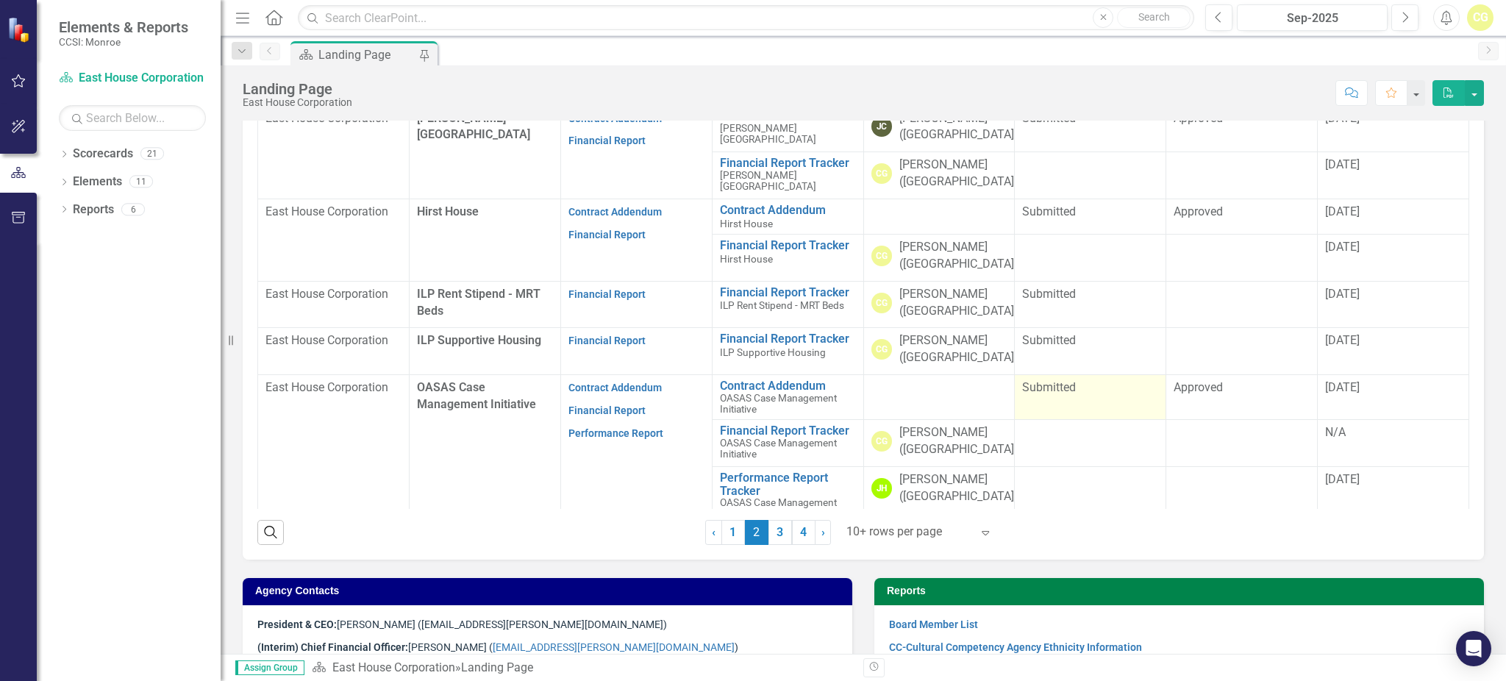
scroll to position [79, 0]
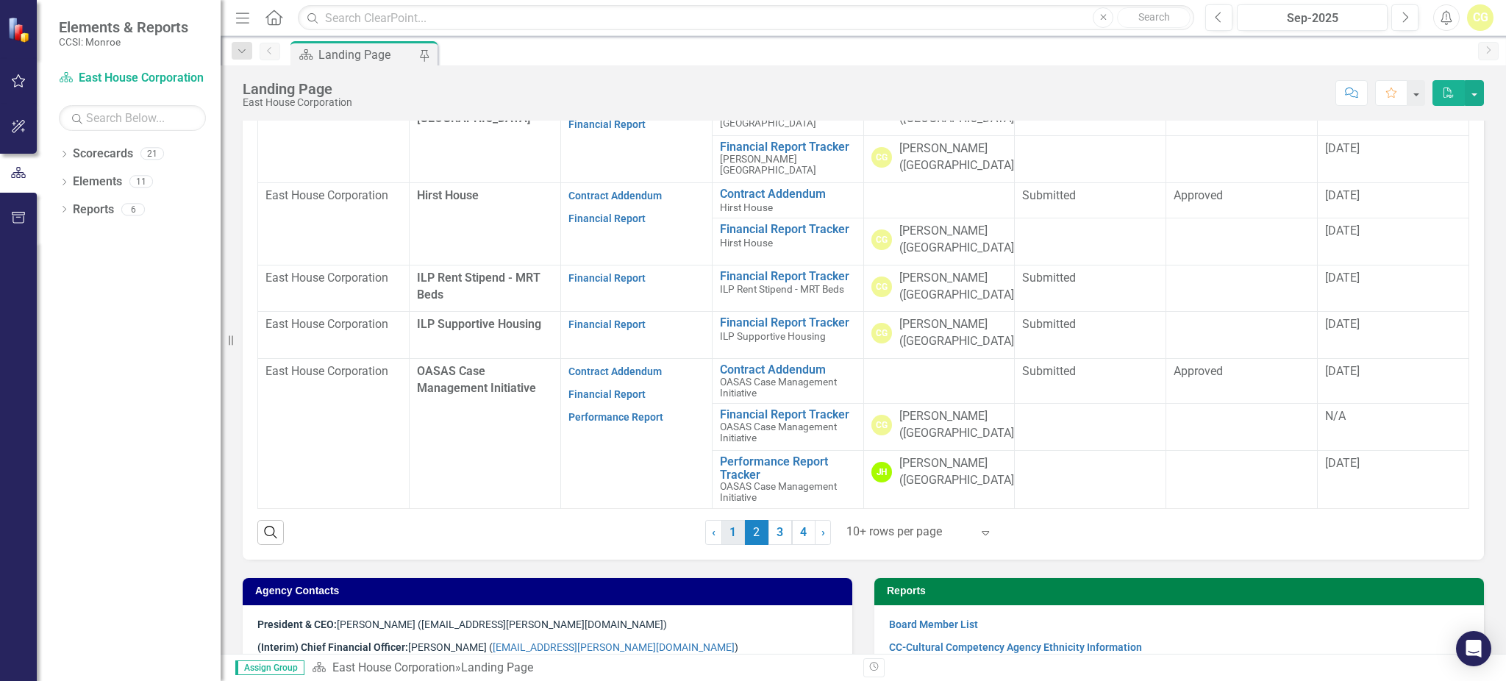
click at [724, 531] on link "1" at bounding box center [733, 532] width 24 height 25
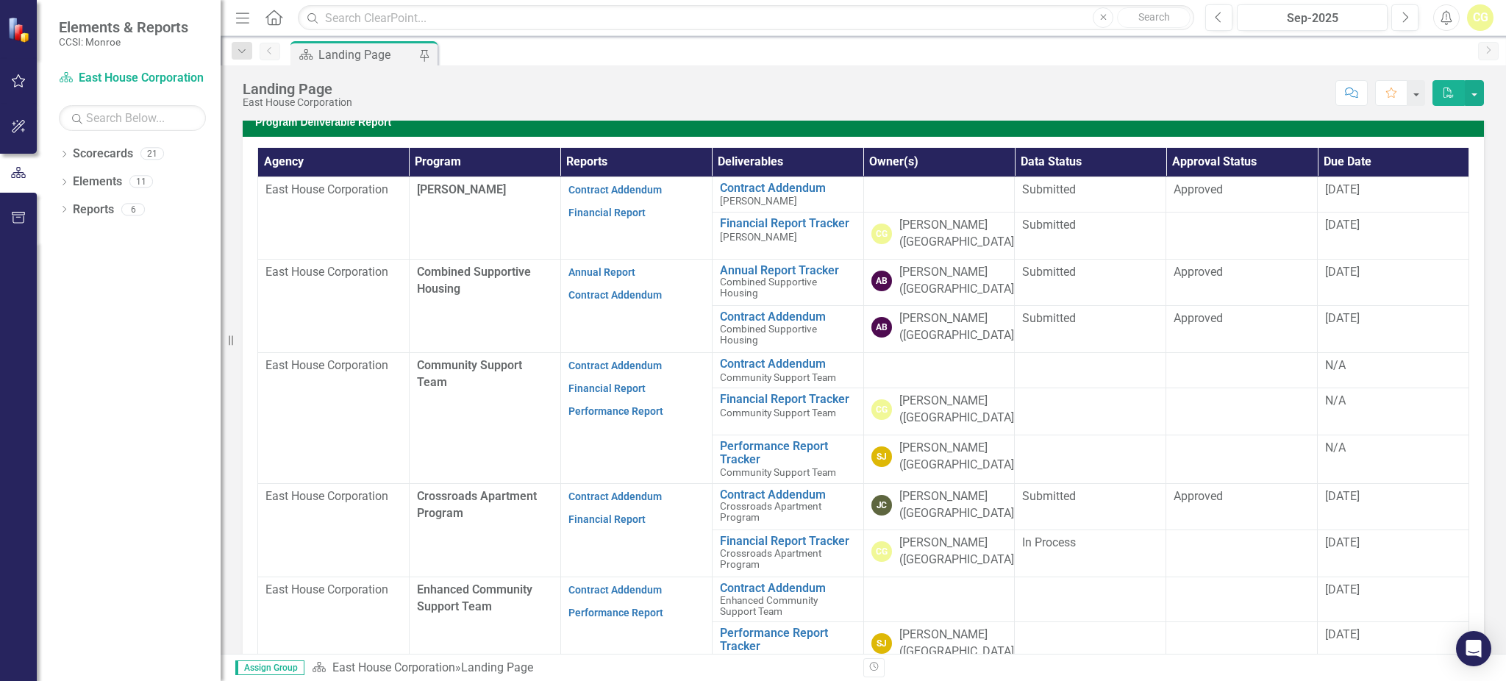
scroll to position [392, 0]
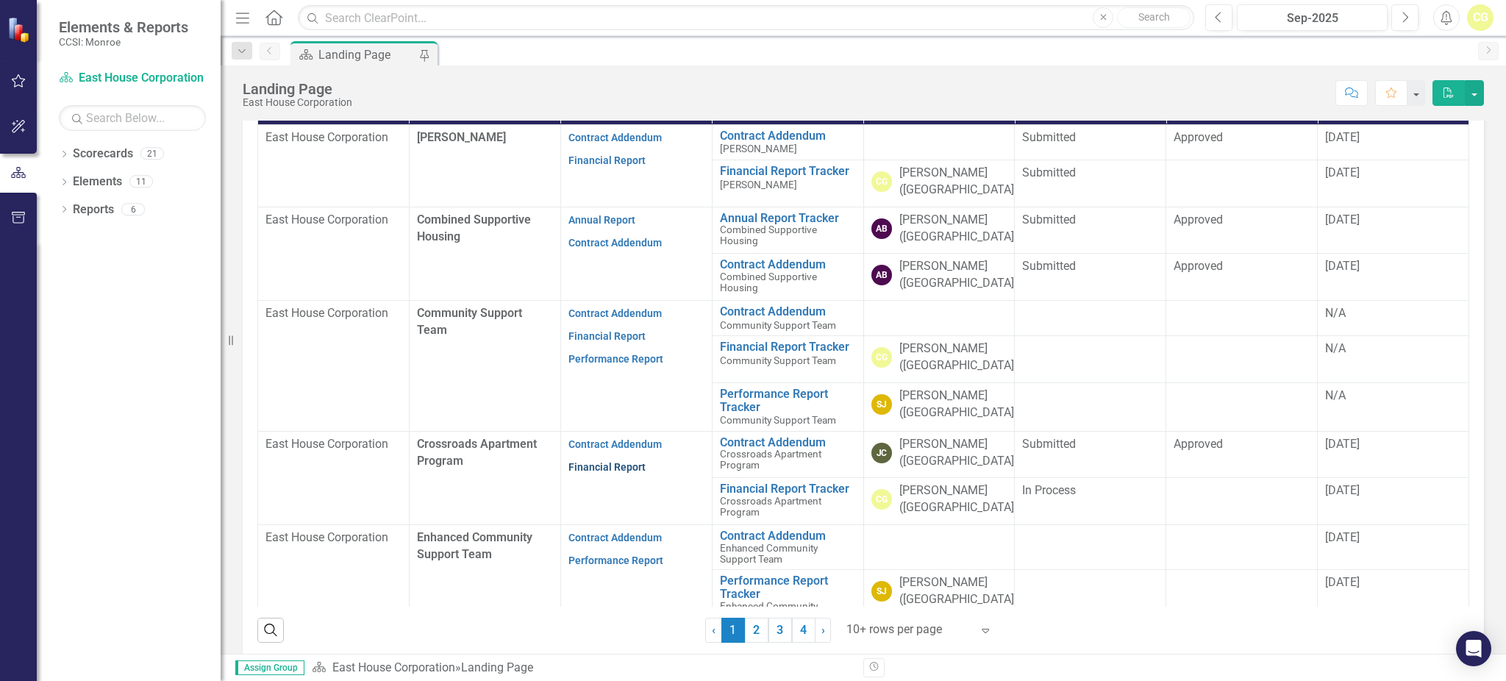
click at [586, 466] on link "Financial Report" at bounding box center [606, 467] width 77 height 12
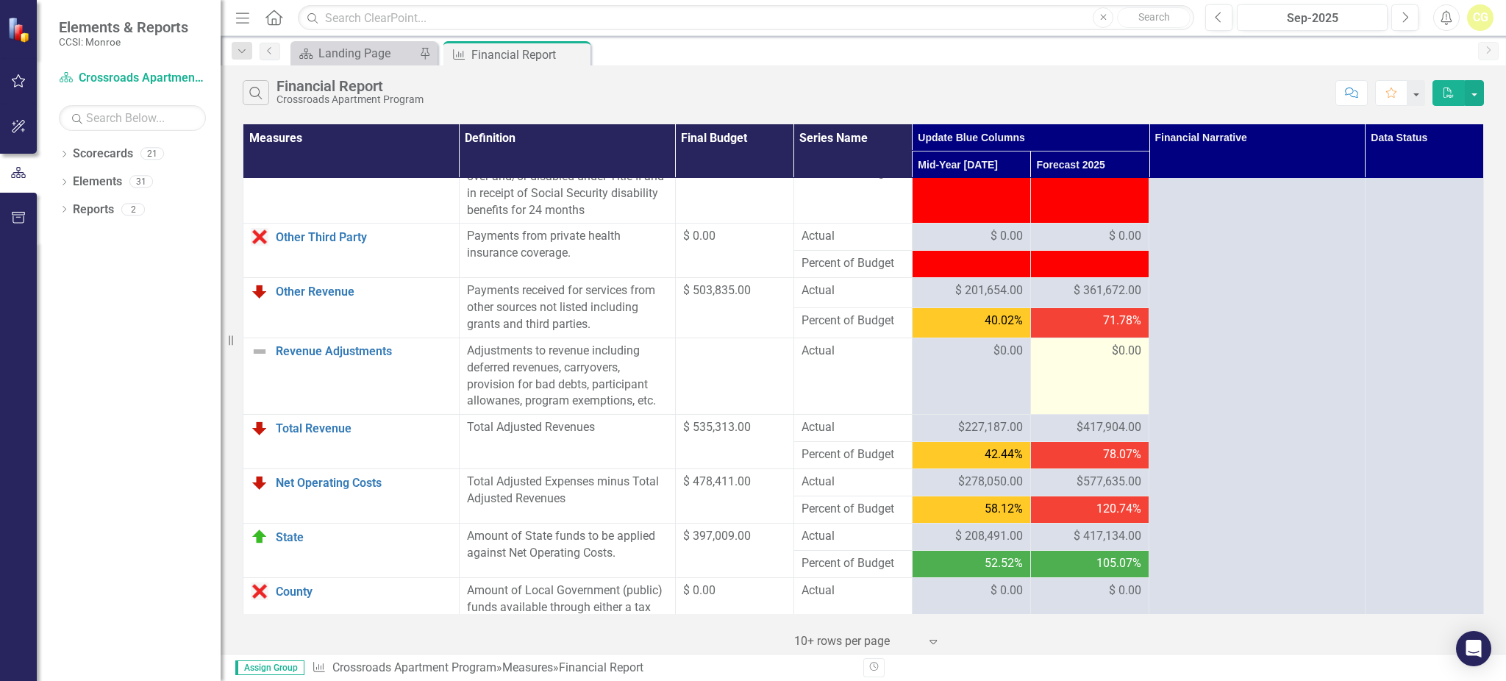
scroll to position [1262, 0]
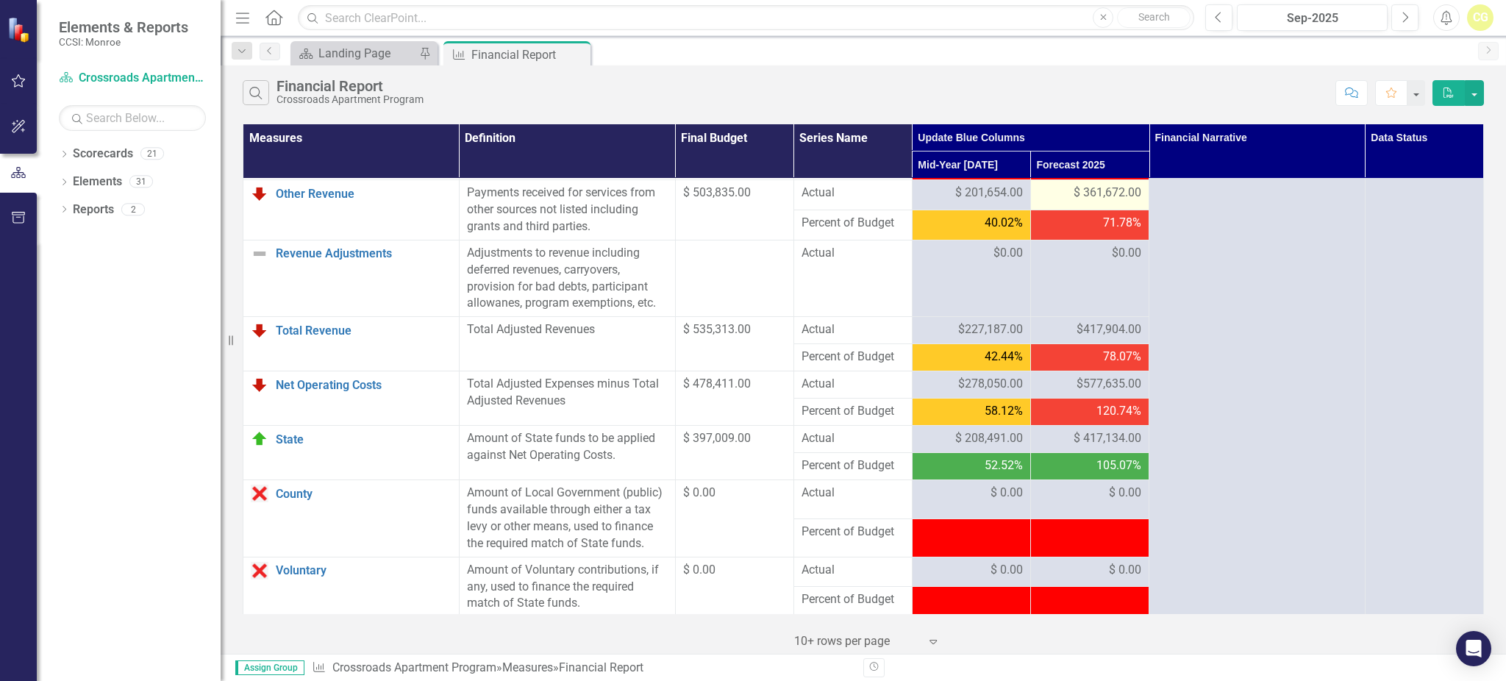
click at [1097, 201] on span "$ 361,672.00" at bounding box center [1107, 193] width 68 height 17
click at [1085, 201] on span "$ 361,672.00" at bounding box center [1107, 193] width 68 height 17
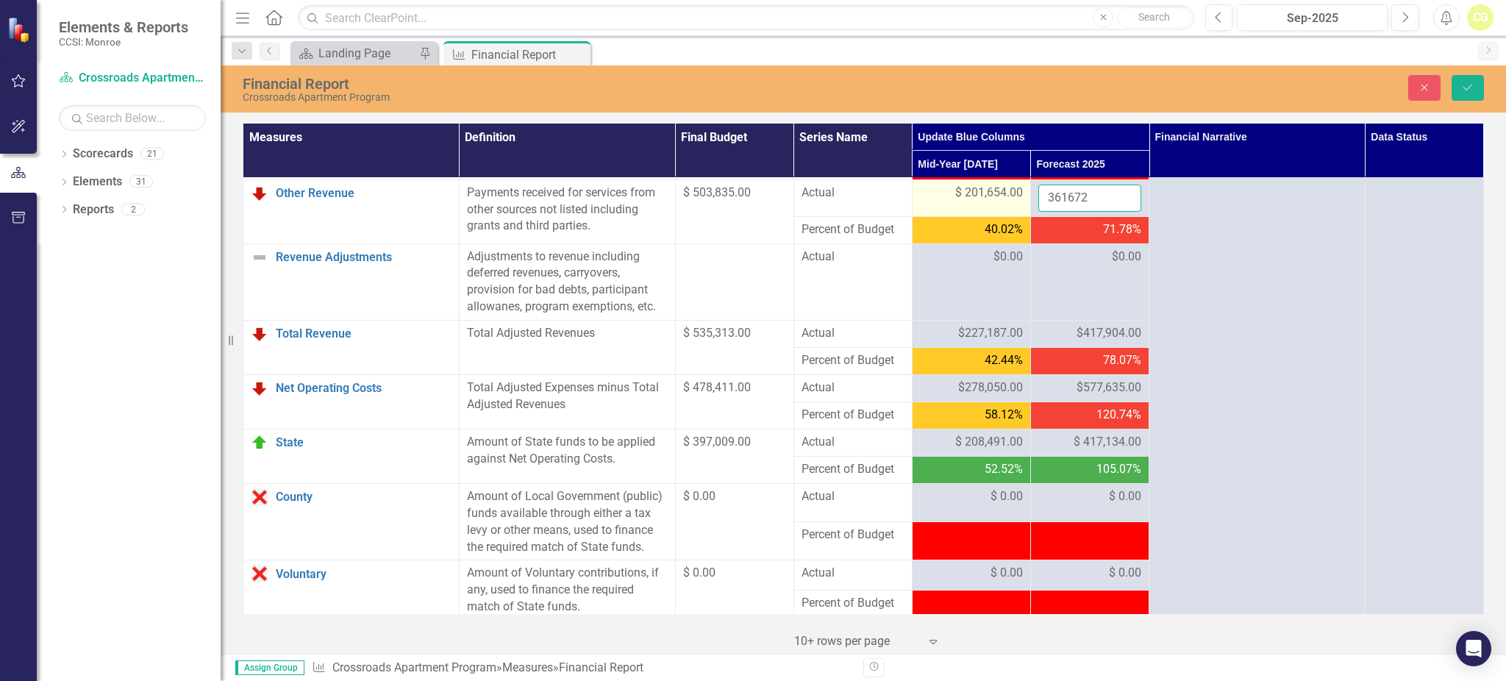
drag, startPoint x: 1078, startPoint y: 211, endPoint x: 1016, endPoint y: 213, distance: 62.5
click at [996, 216] on tr "Other Revenue Link Open Element Payments received for services from other sourc…" at bounding box center [863, 197] width 1240 height 37
type input "262848"
click at [1472, 86] on icon "Save" at bounding box center [1467, 87] width 13 height 10
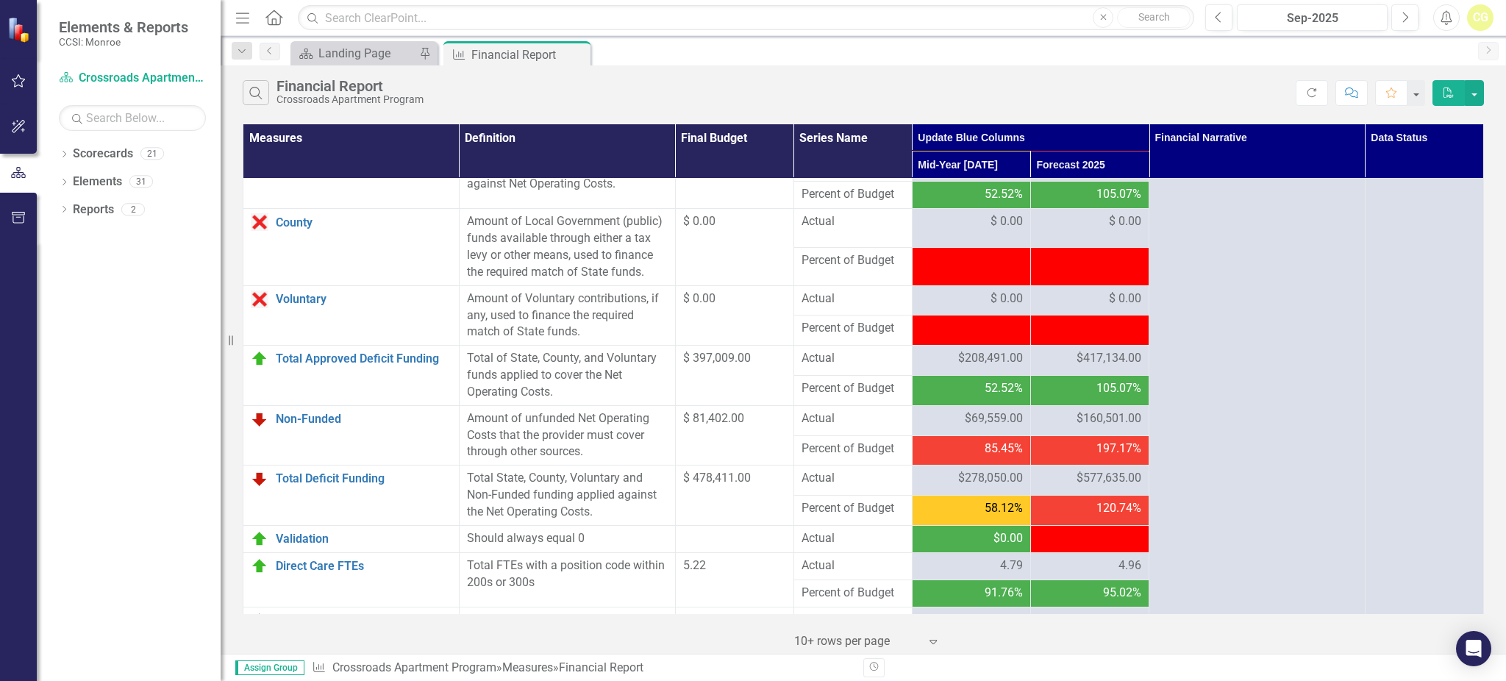
scroll to position [1568, 0]
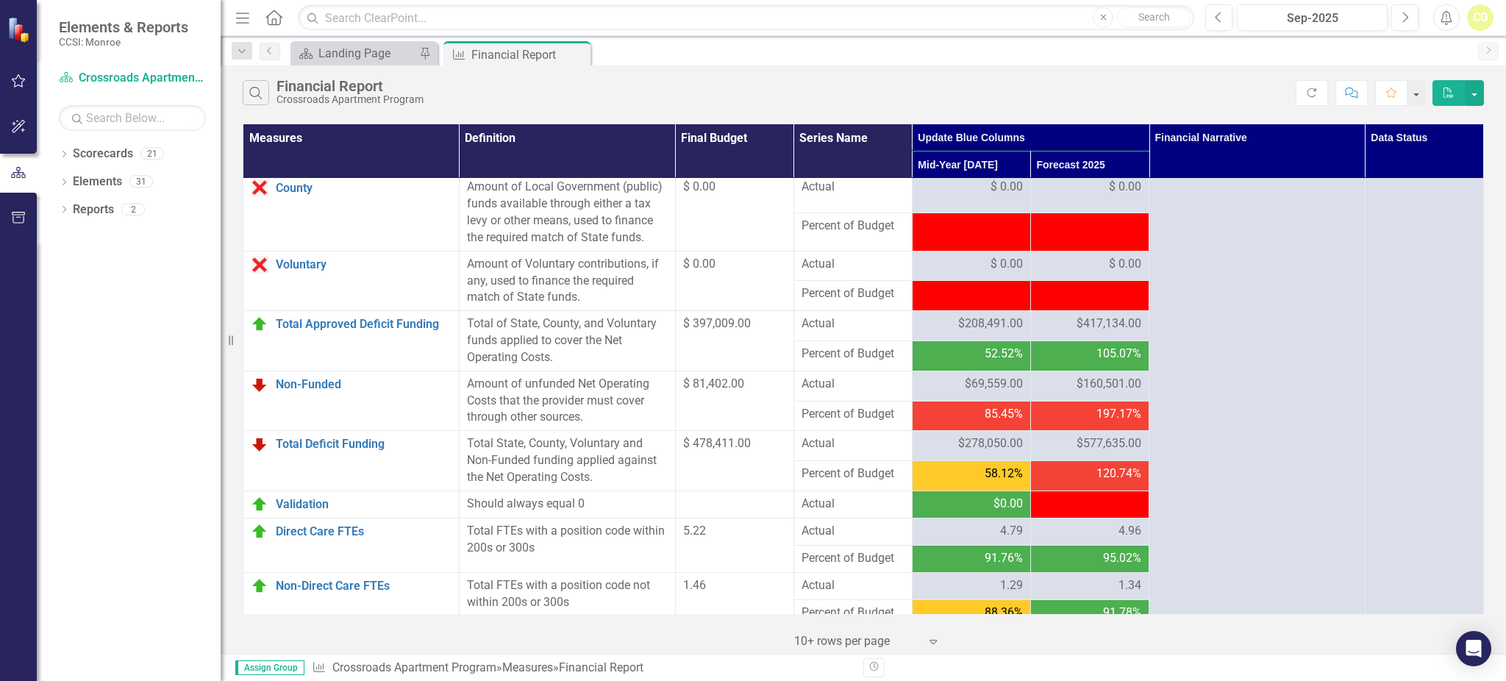
click at [1103, 332] on span "$417,134.00" at bounding box center [1108, 323] width 65 height 17
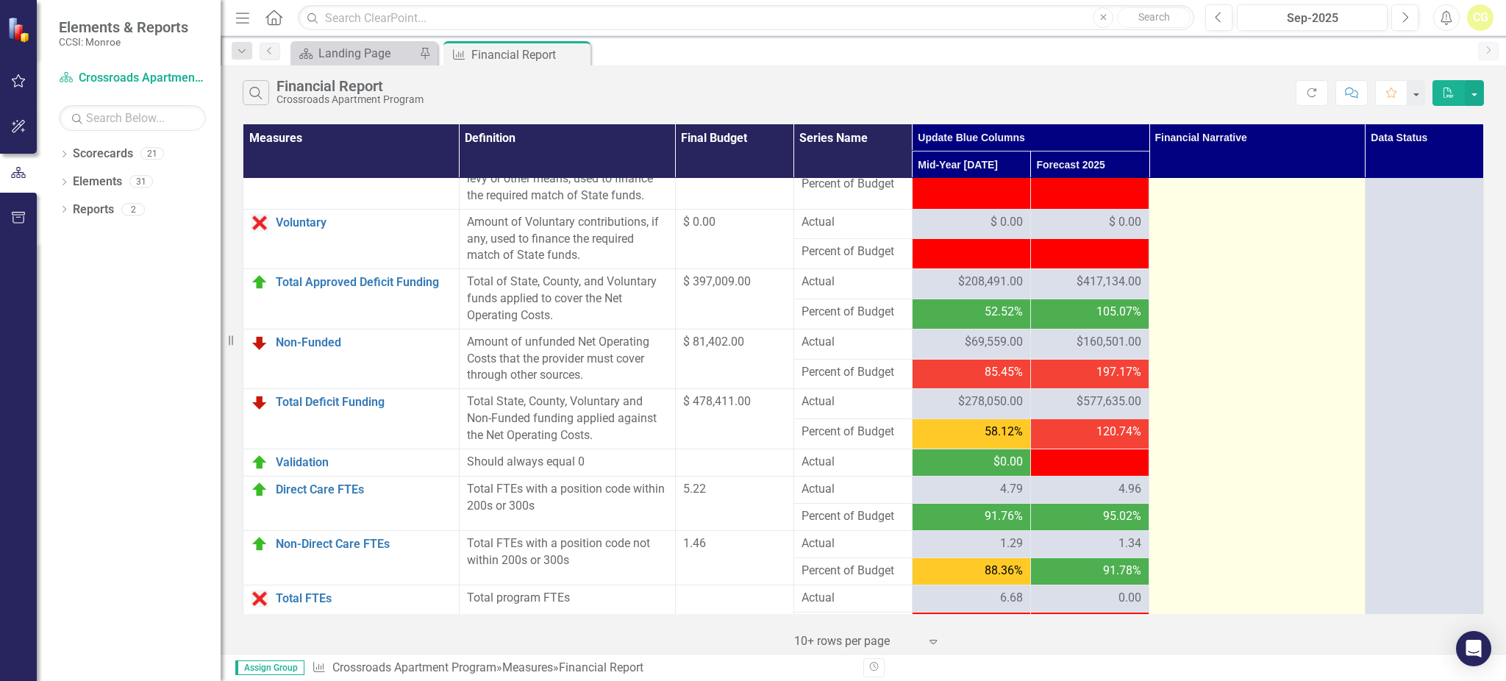
scroll to position [1654, 0]
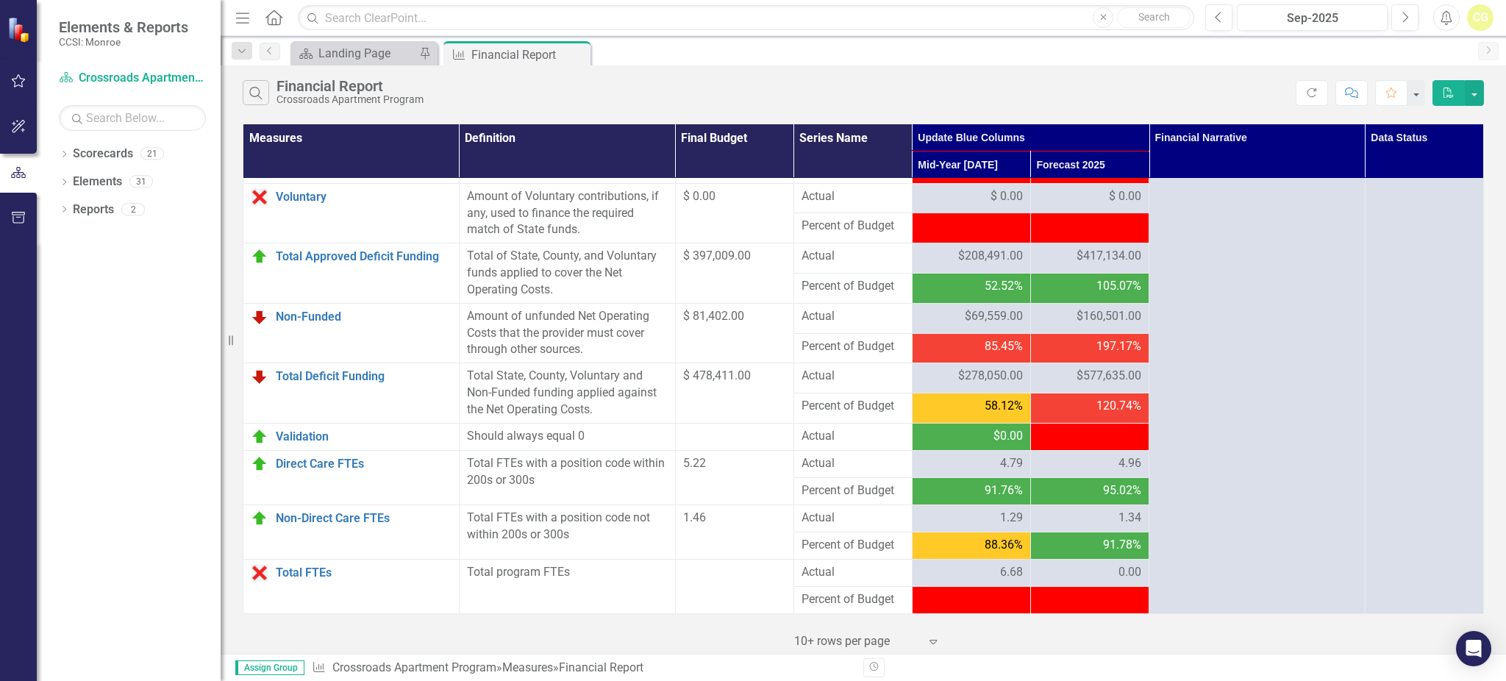
click at [1117, 322] on span "$160,501.00" at bounding box center [1108, 316] width 65 height 17
click at [1123, 262] on span "$417,134.00" at bounding box center [1108, 256] width 65 height 17
click at [1112, 312] on span "$160,501.00" at bounding box center [1108, 316] width 65 height 17
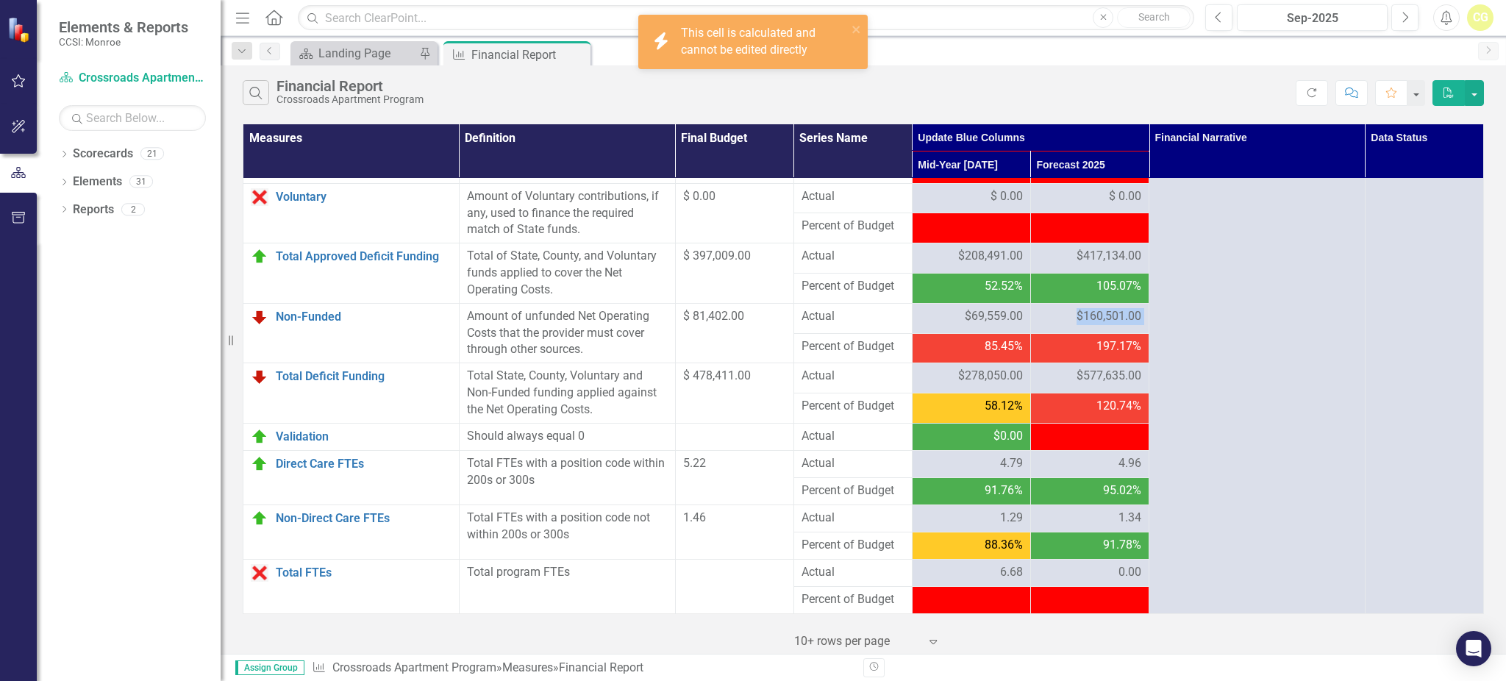
click at [1112, 312] on span "$160,501.00" at bounding box center [1108, 316] width 65 height 17
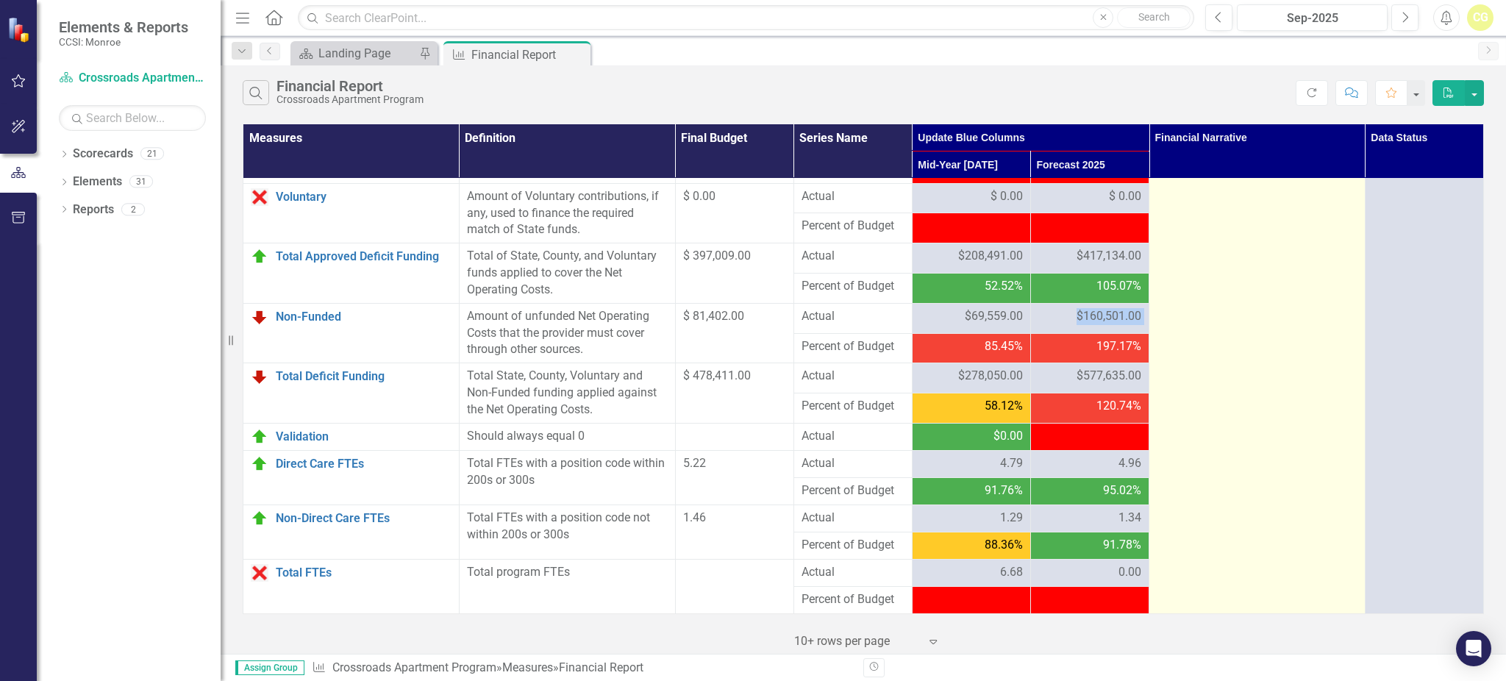
drag, startPoint x: 1313, startPoint y: 96, endPoint x: 1318, endPoint y: 319, distance: 223.5
click at [1312, 96] on icon "button" at bounding box center [1311, 92] width 9 height 9
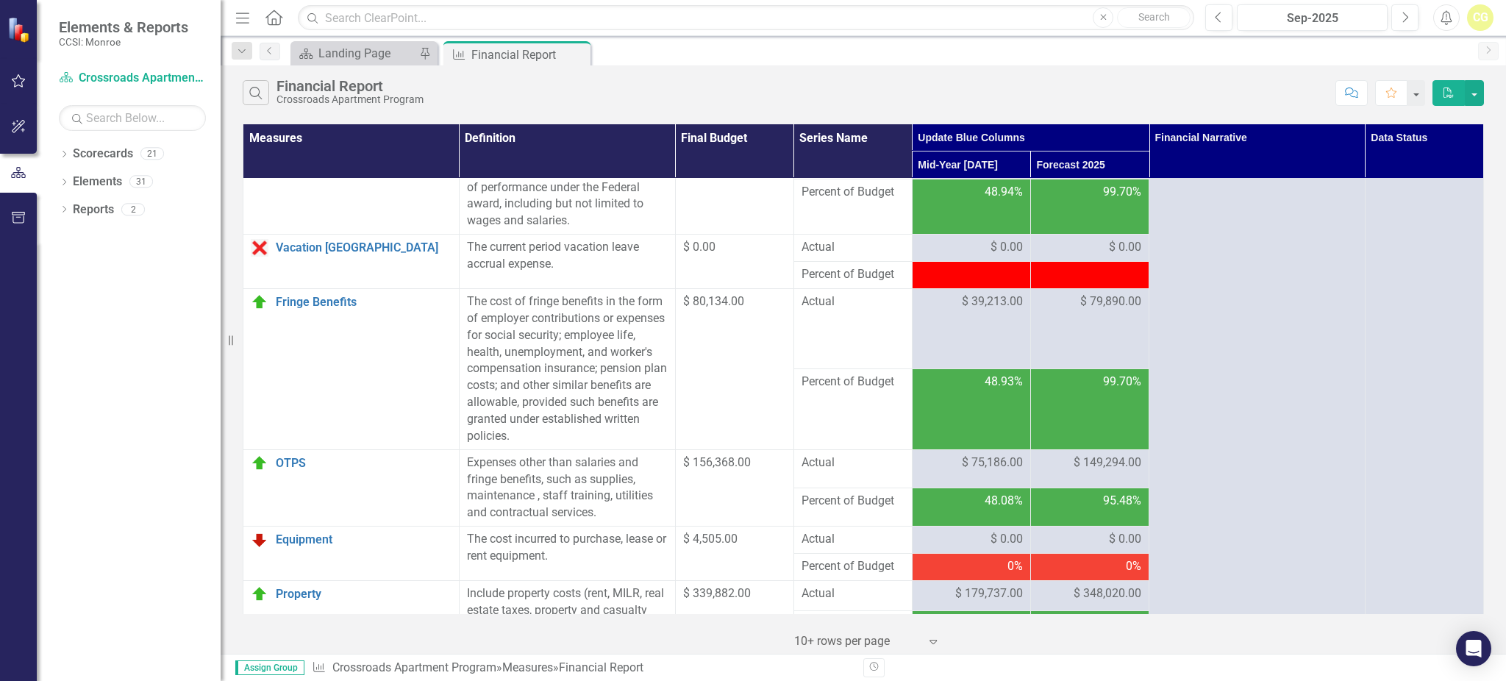
scroll to position [0, 0]
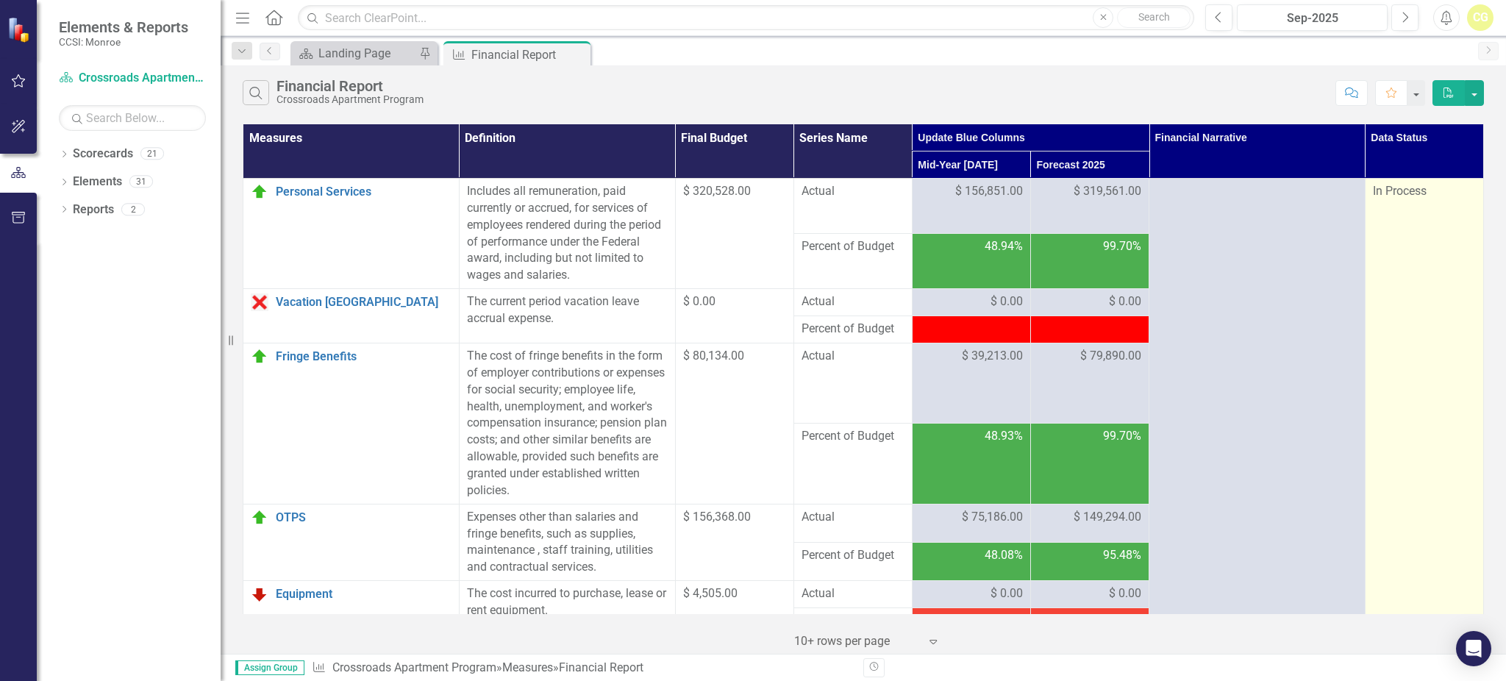
click at [1393, 185] on span "In Process" at bounding box center [1399, 191] width 54 height 14
click at [1393, 196] on span "In Process" at bounding box center [1399, 191] width 54 height 14
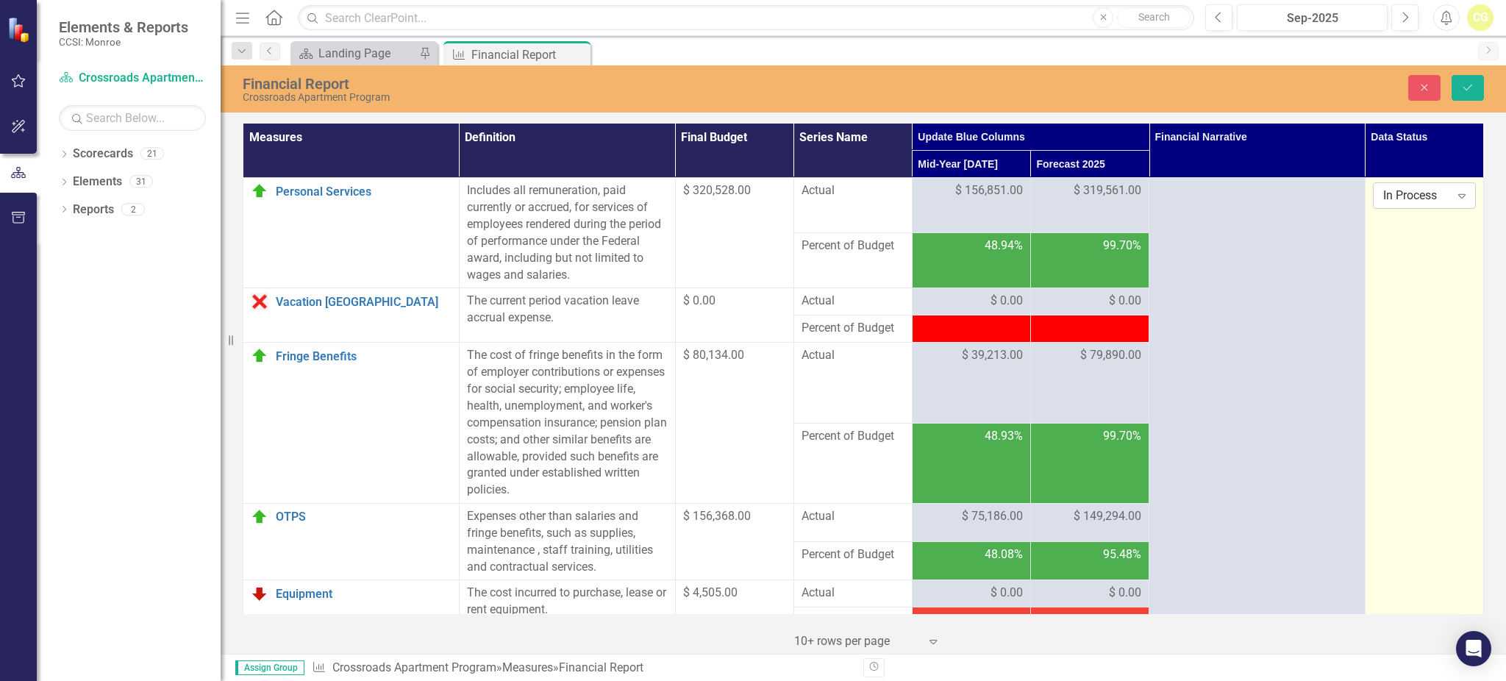
click at [1393, 206] on div "In Process Expand" at bounding box center [1423, 195] width 103 height 26
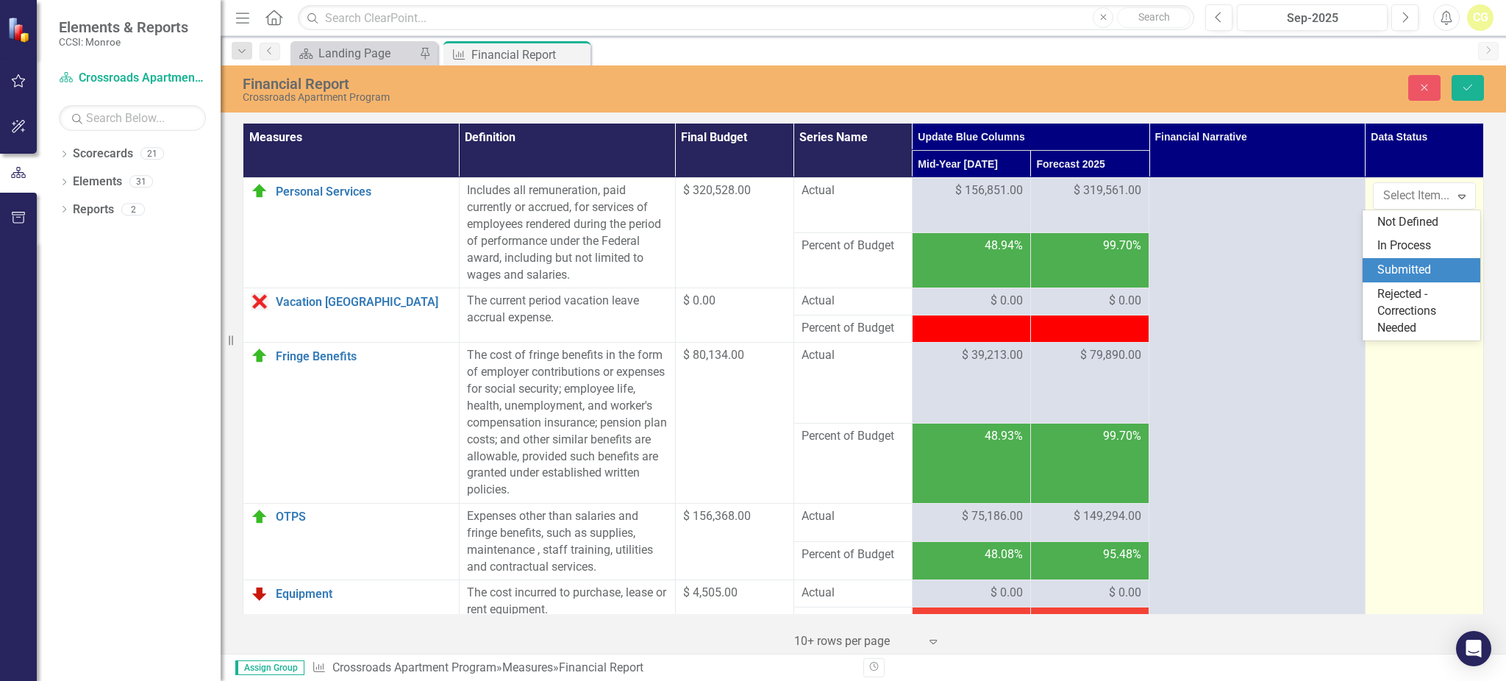
click at [1396, 266] on div "Submitted" at bounding box center [1424, 270] width 94 height 17
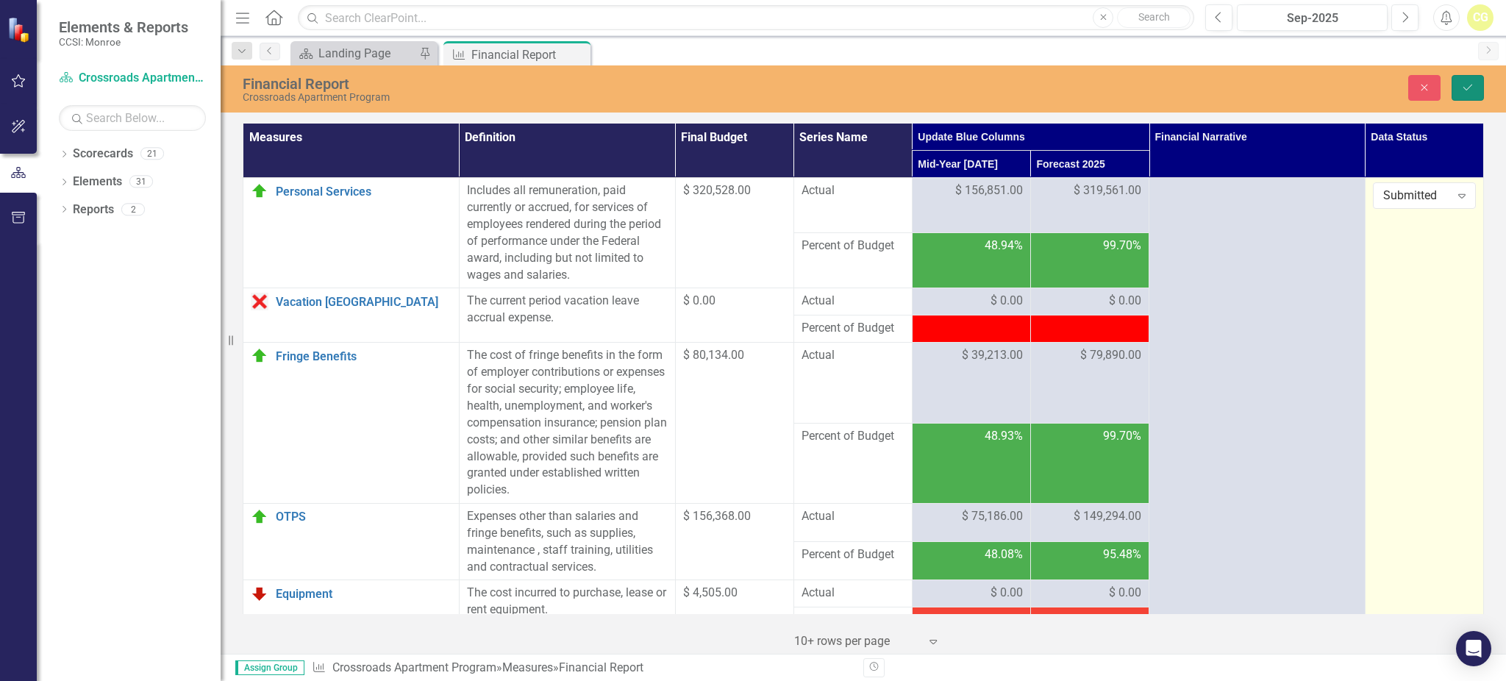
click at [1465, 90] on icon "Save" at bounding box center [1467, 87] width 13 height 10
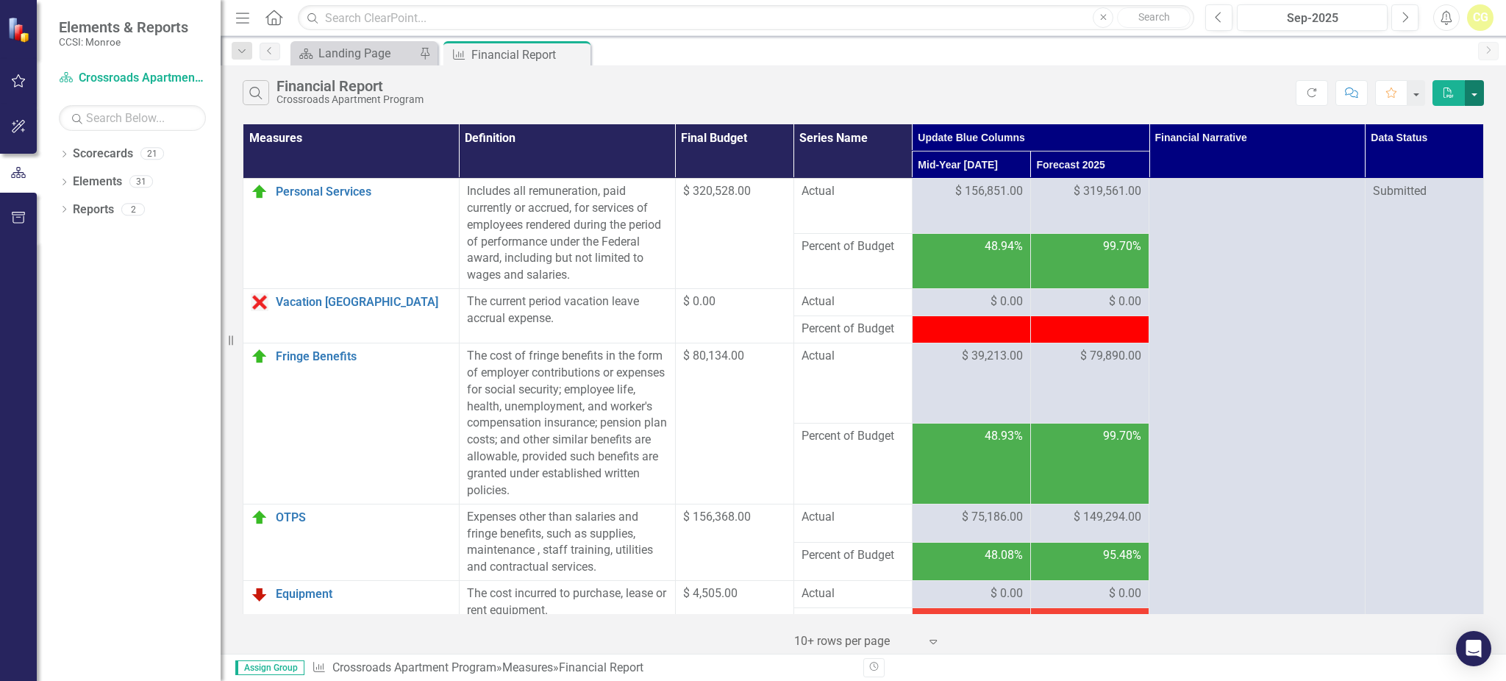
click at [1472, 95] on button "button" at bounding box center [1473, 93] width 19 height 26
click at [1434, 146] on link "Excel Export to Excel" at bounding box center [1425, 147] width 116 height 27
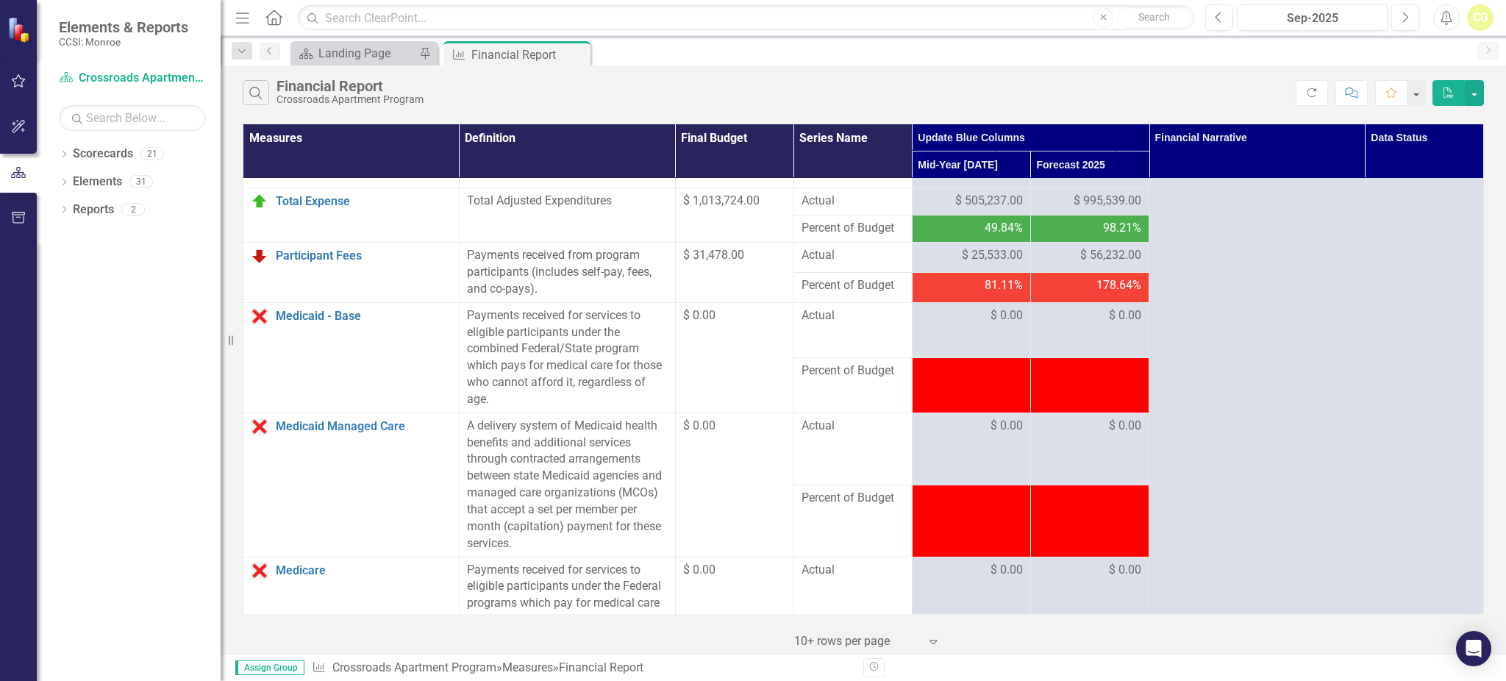
scroll to position [686, 0]
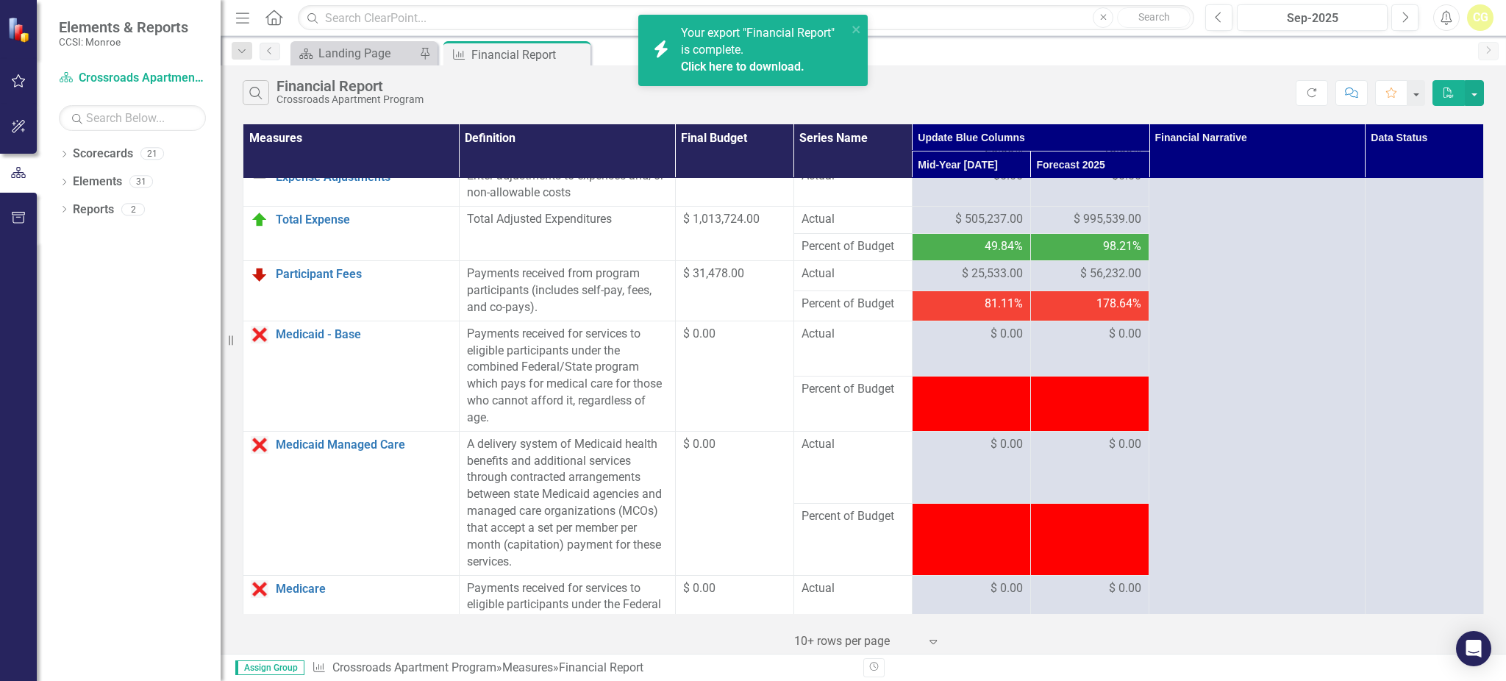
click at [709, 66] on link "Click here to download." at bounding box center [743, 67] width 124 height 14
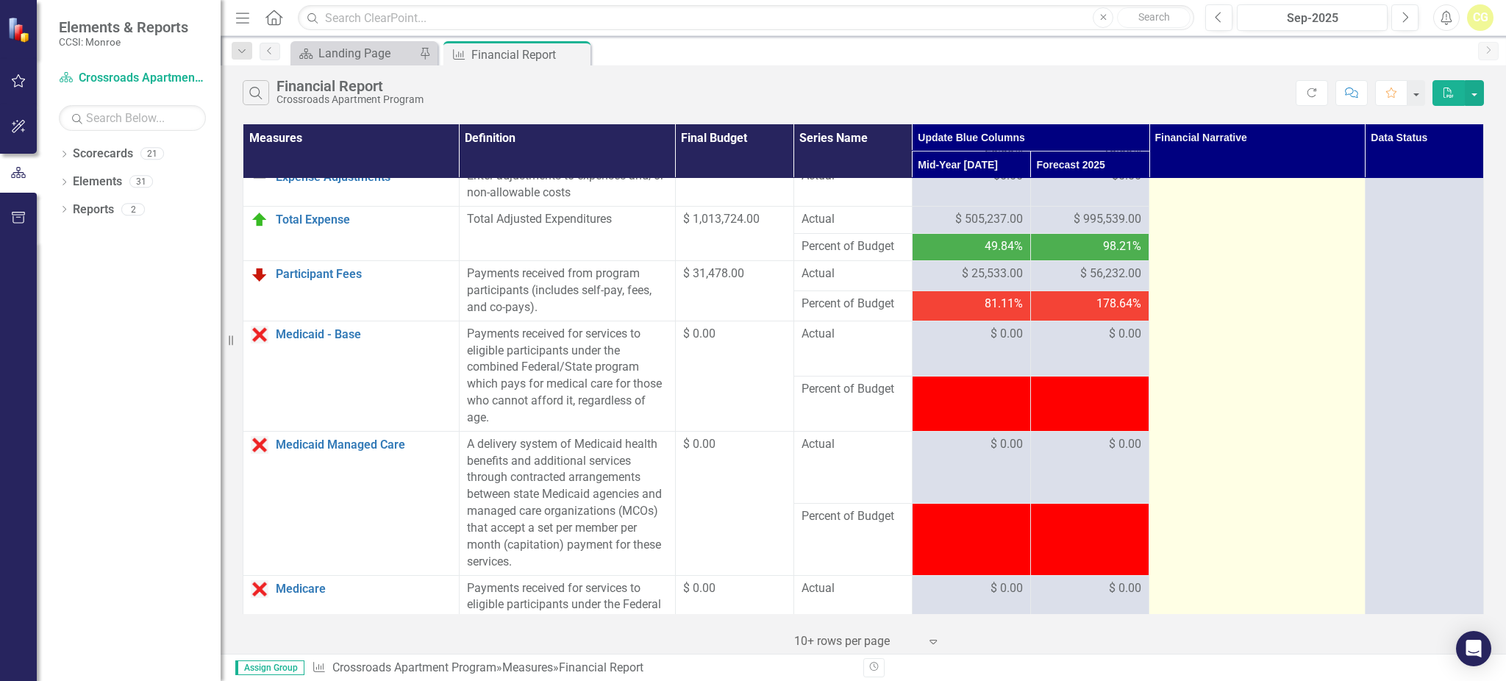
click at [1157, 359] on td at bounding box center [1257, 528] width 216 height 2071
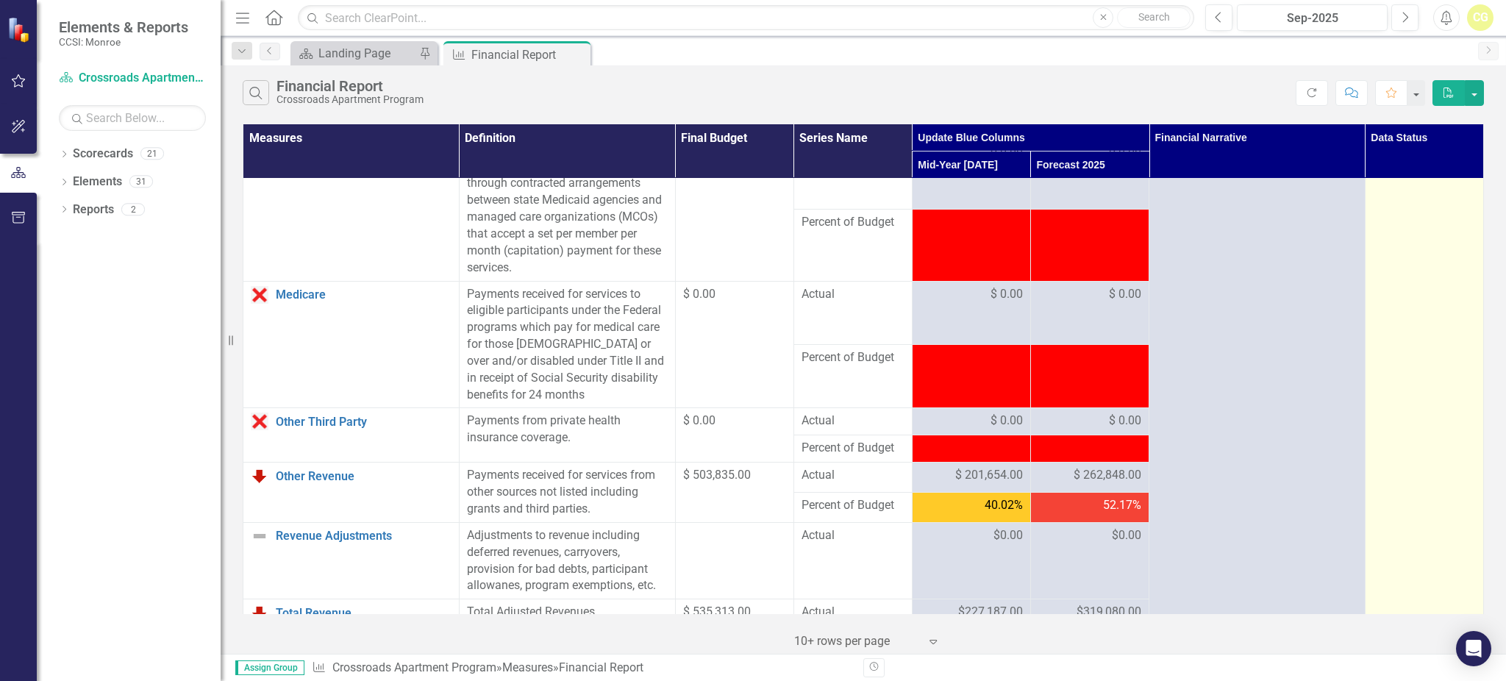
click at [1377, 357] on td "Submitted" at bounding box center [1423, 234] width 118 height 2071
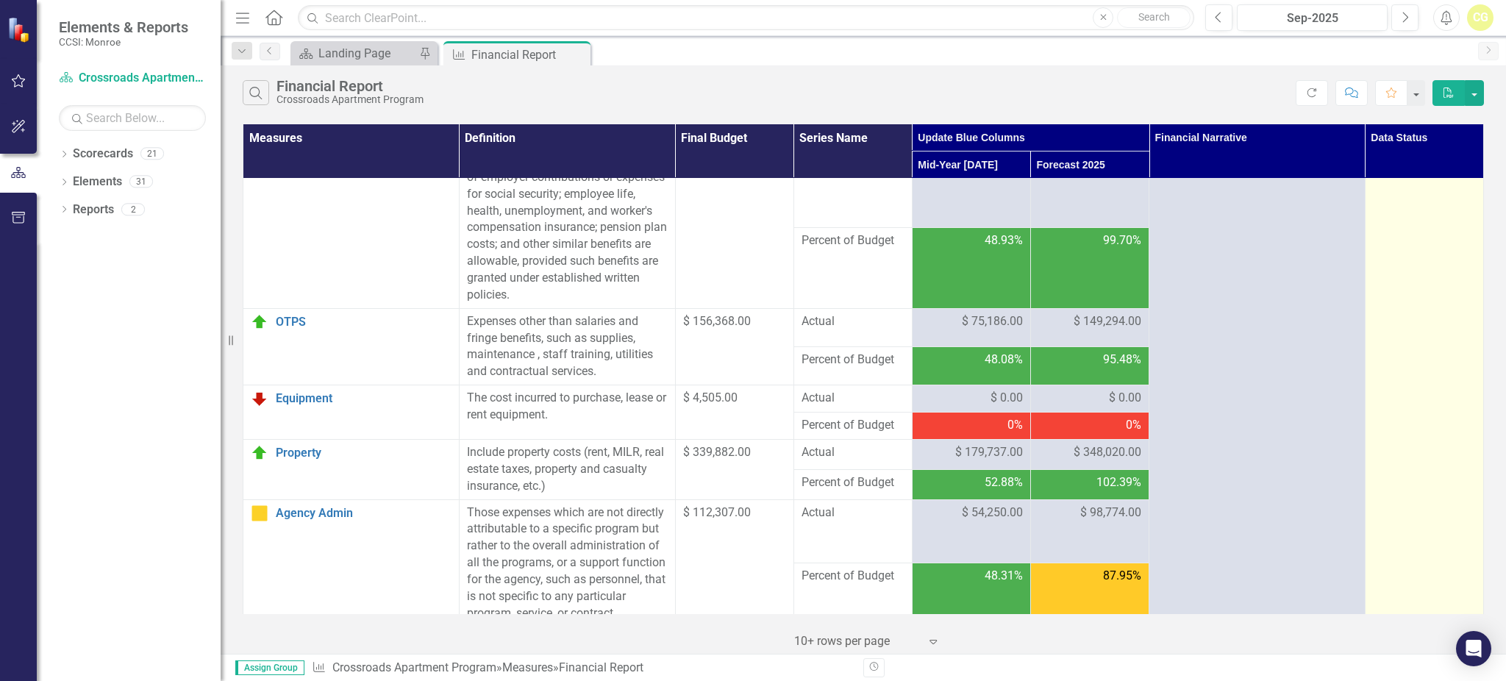
scroll to position [0, 0]
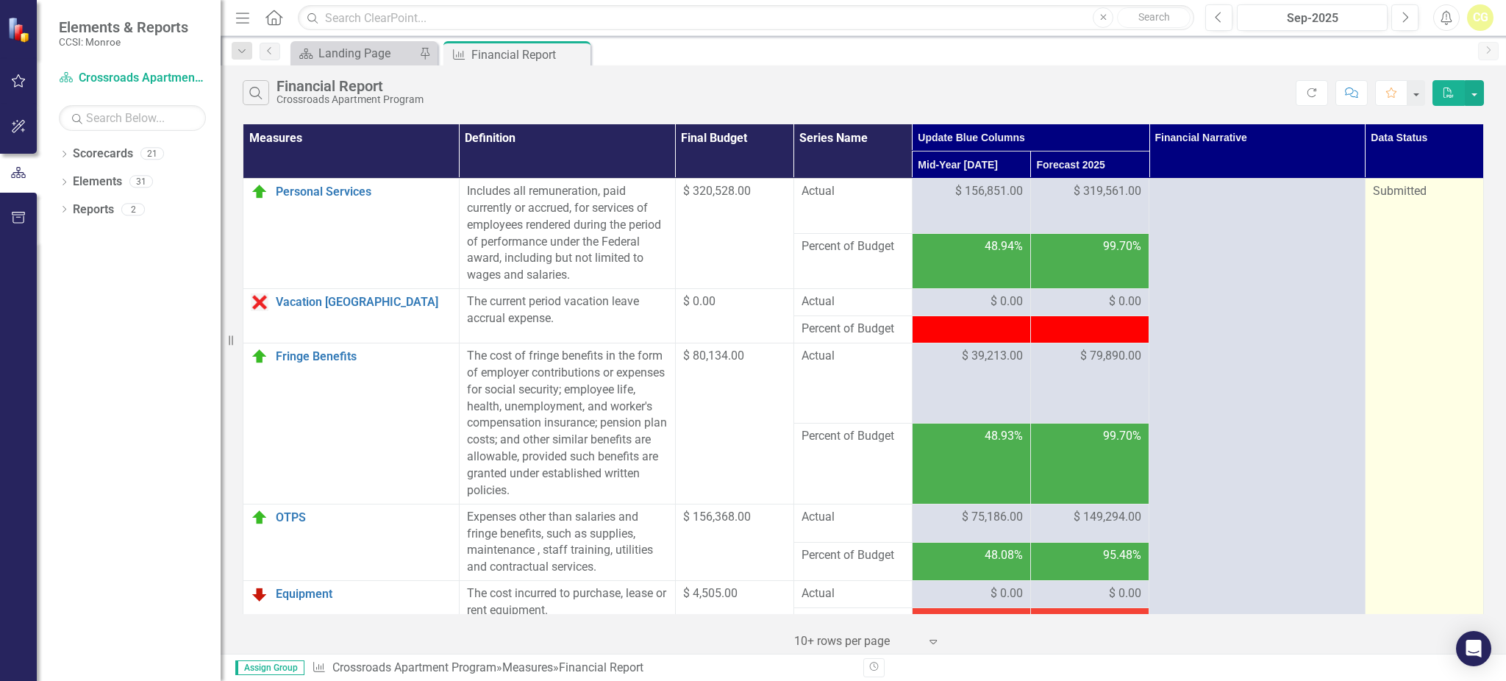
click at [1397, 198] on span "Submitted" at bounding box center [1399, 191] width 54 height 14
click at [1397, 197] on span "Submitted" at bounding box center [1399, 191] width 54 height 14
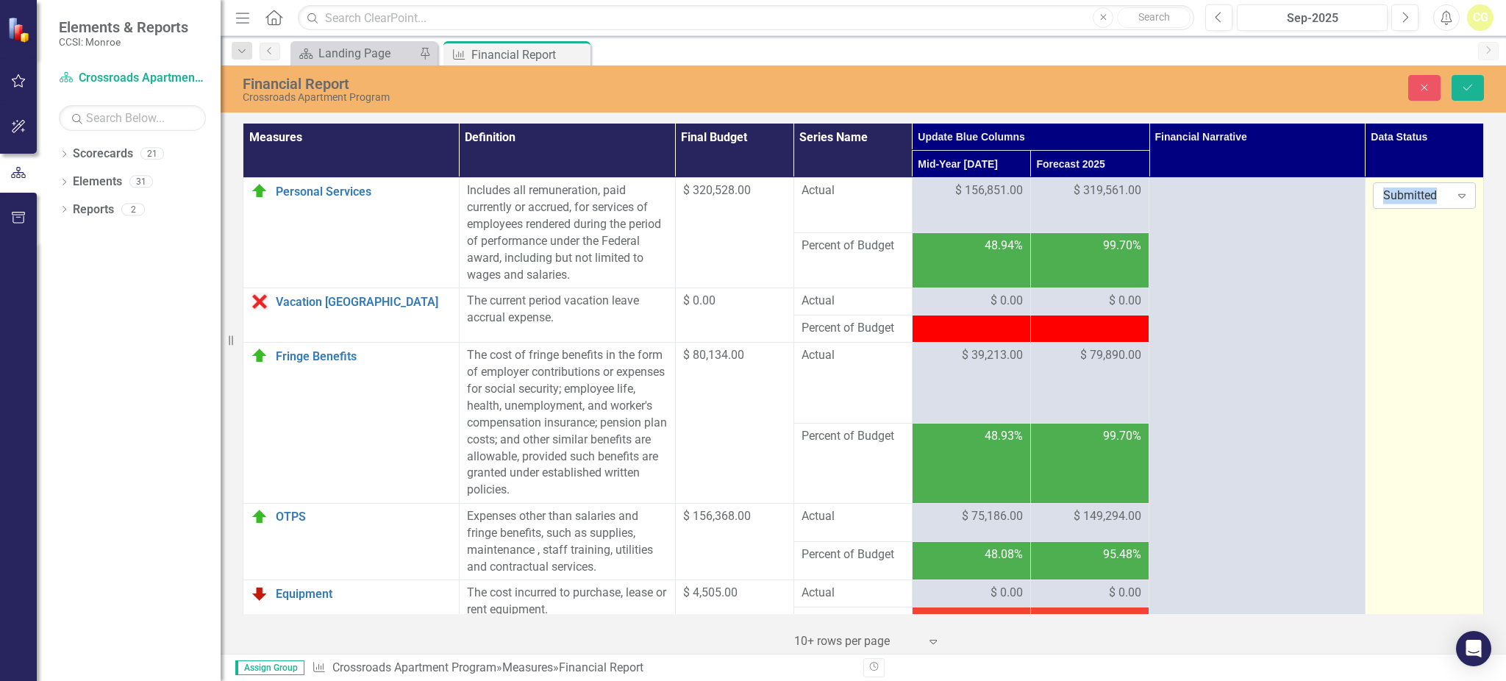
click at [1458, 195] on icon at bounding box center [1461, 196] width 7 height 4
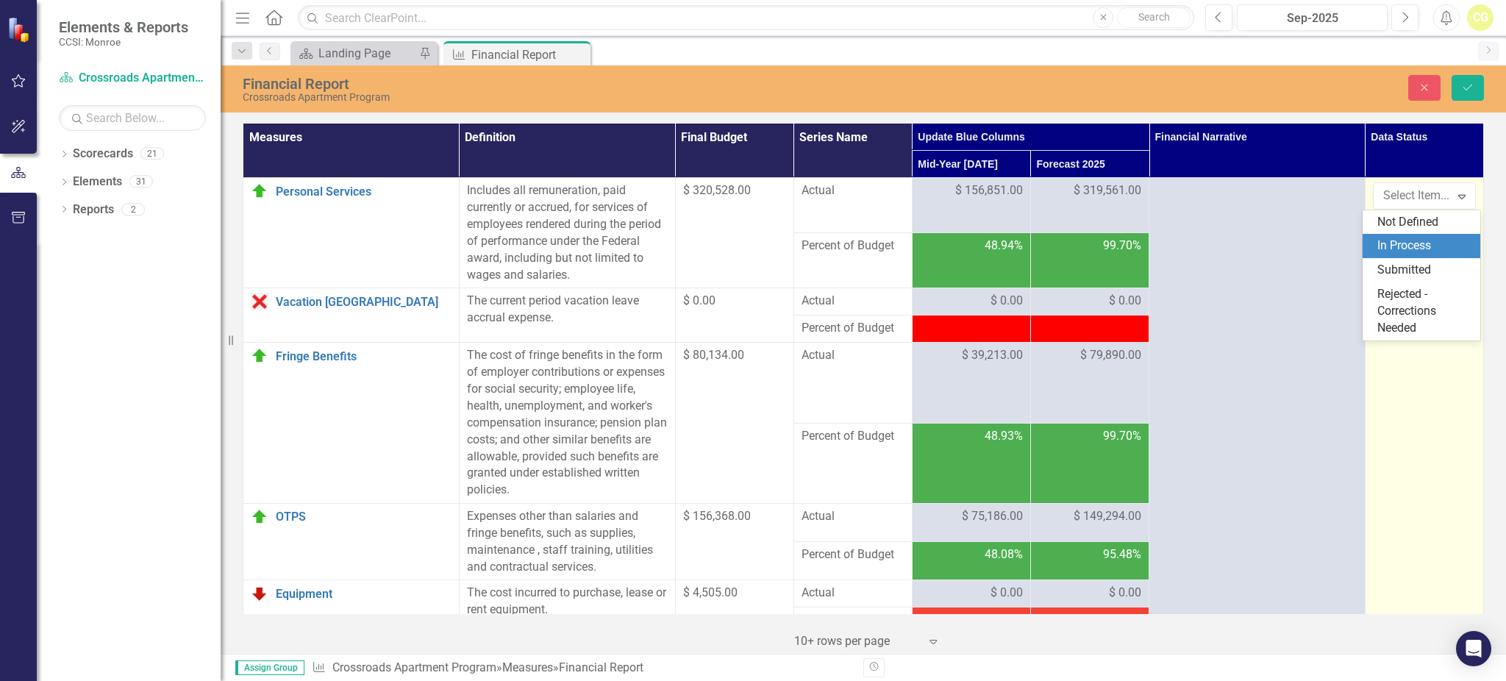
click at [1402, 247] on div "In Process" at bounding box center [1424, 245] width 94 height 17
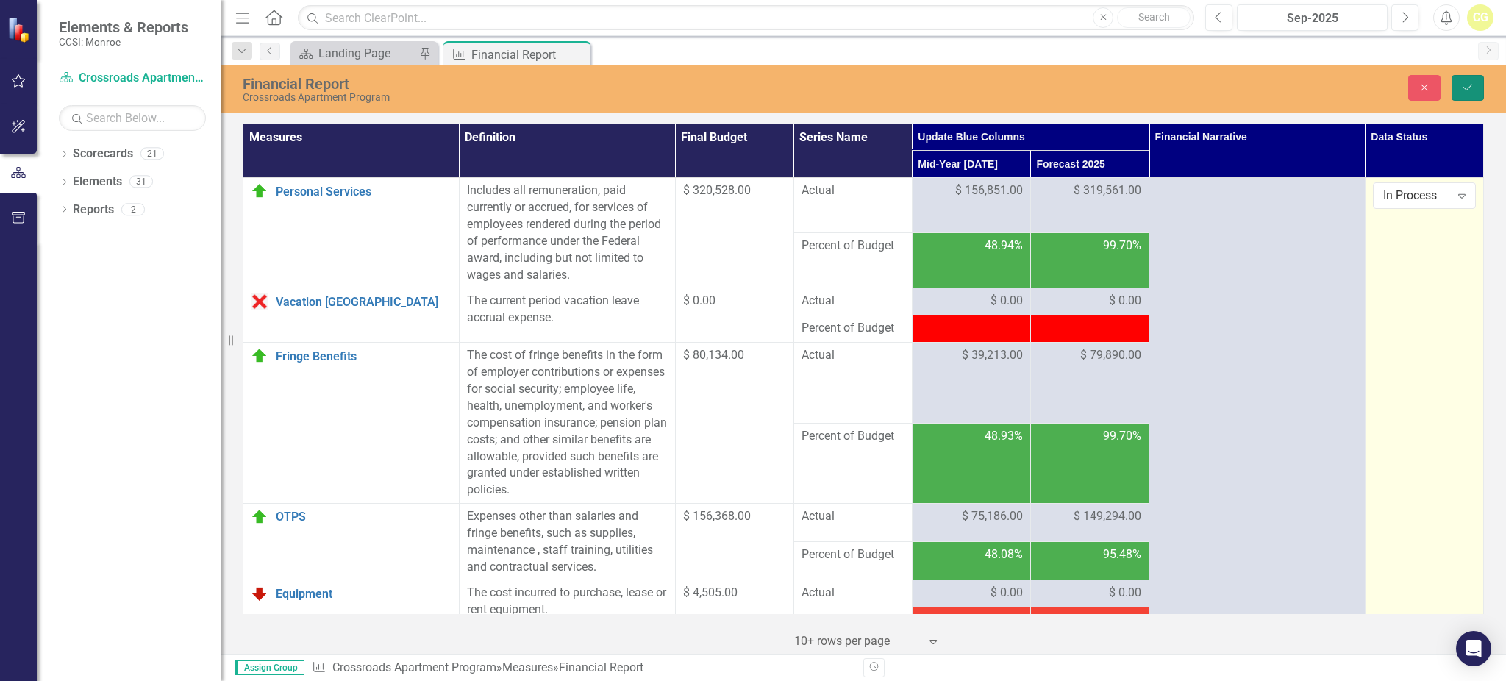
click at [1476, 79] on button "Save" at bounding box center [1467, 88] width 32 height 26
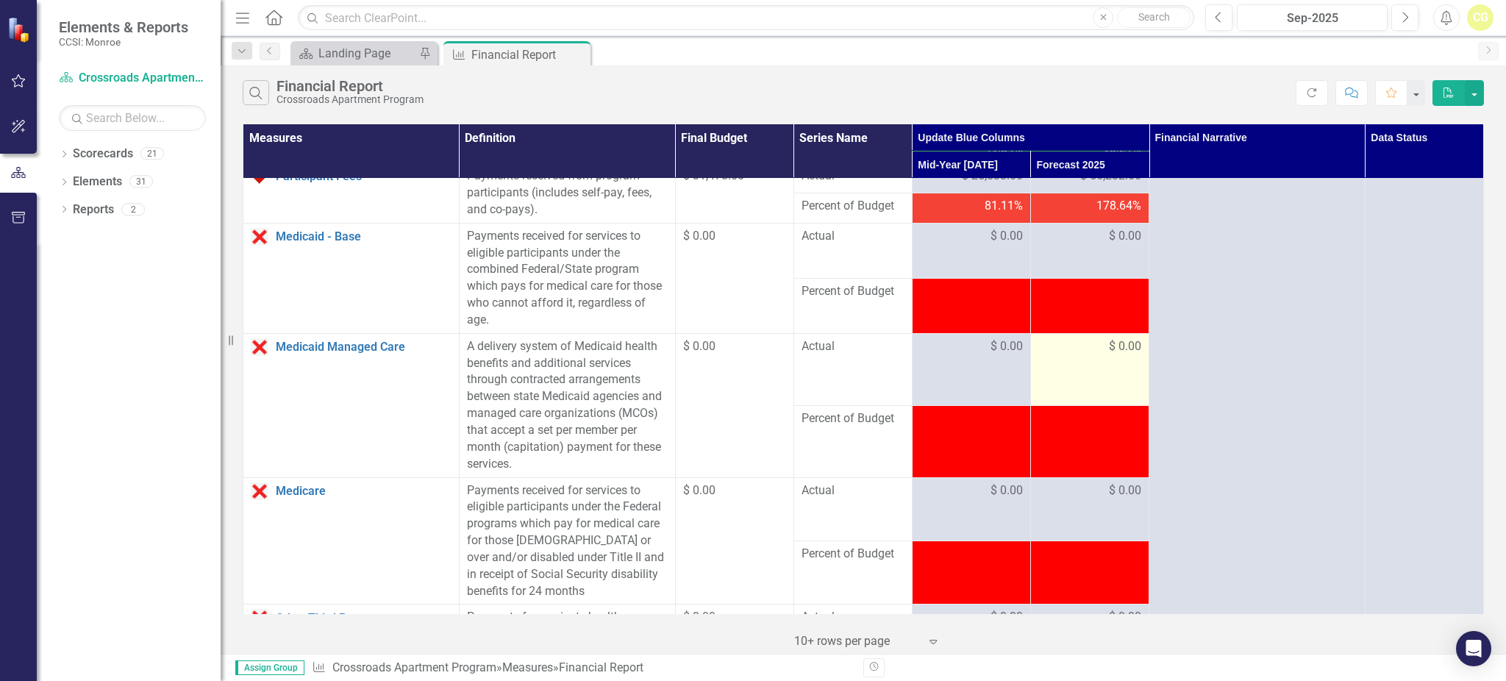
scroll to position [1078, 0]
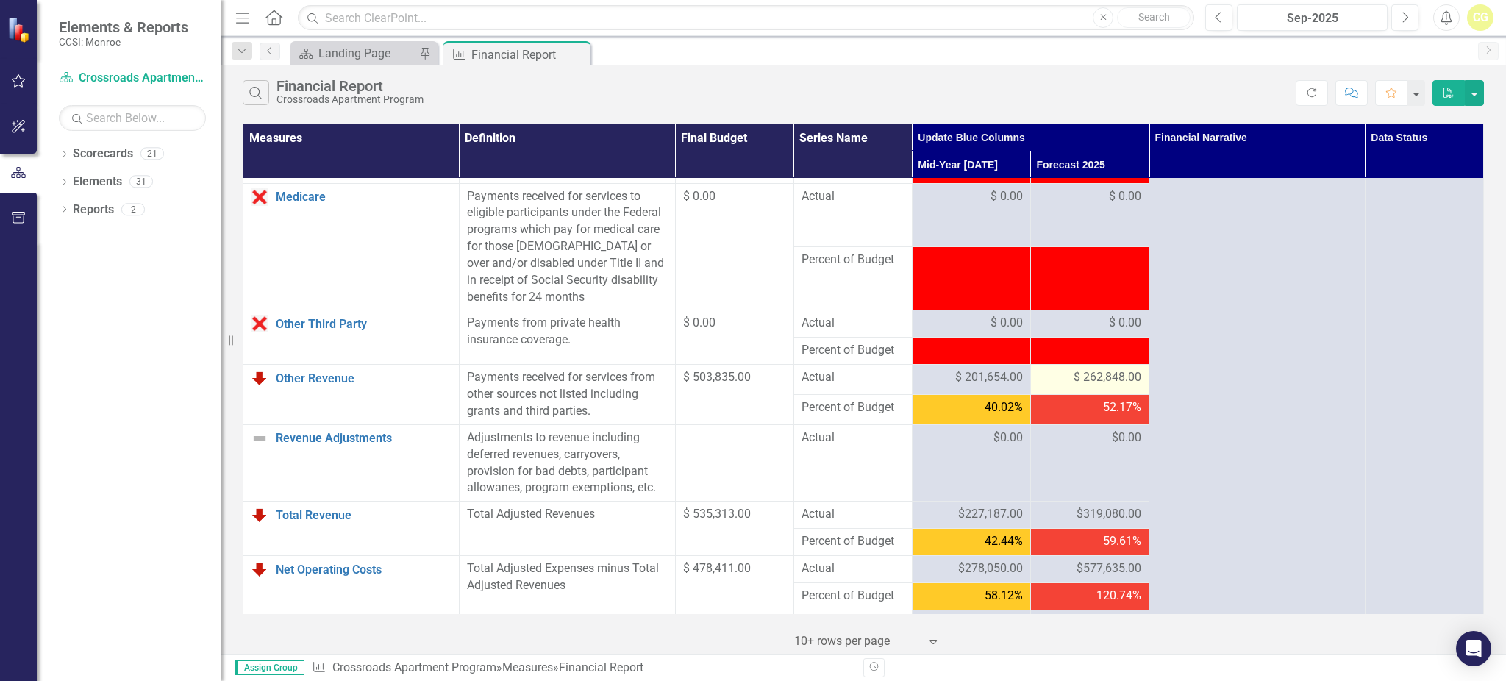
click at [1087, 386] on span "$ 262,848.00" at bounding box center [1107, 377] width 68 height 17
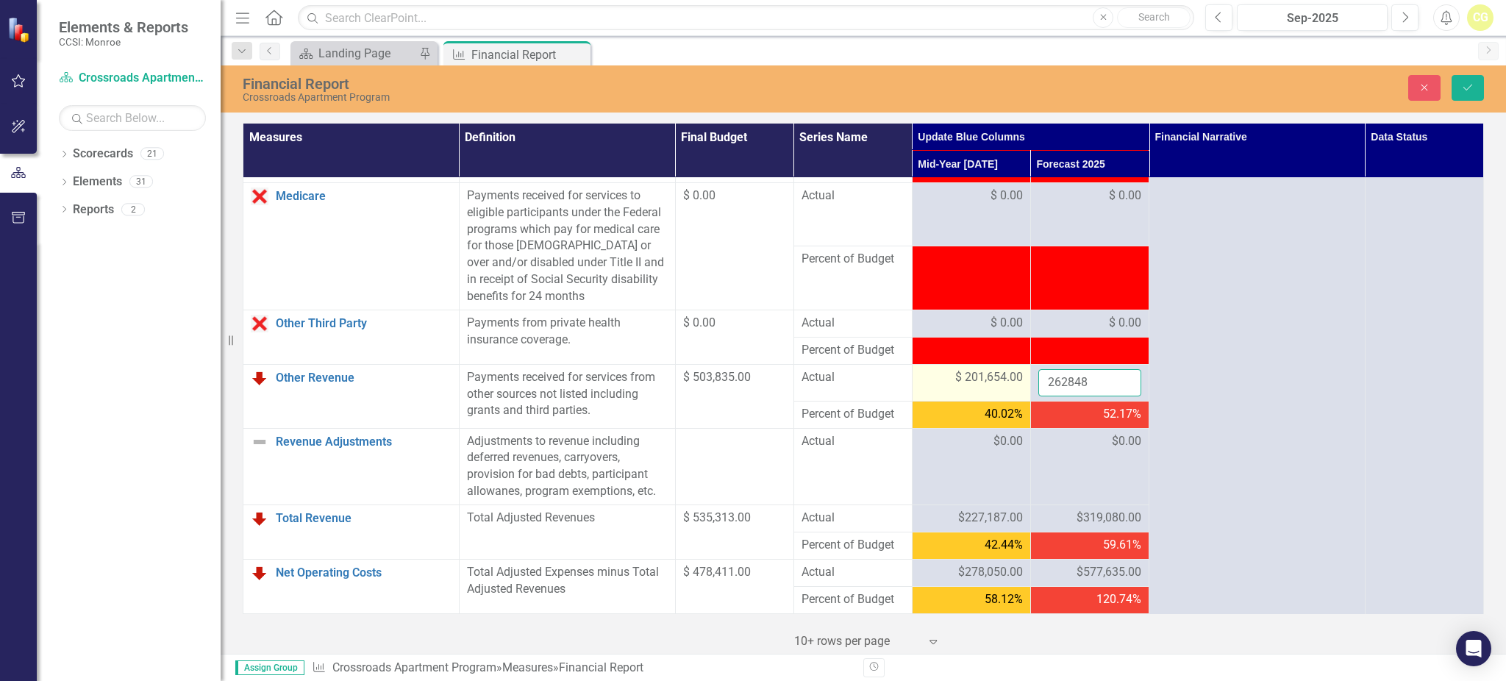
drag, startPoint x: 1089, startPoint y: 399, endPoint x: 1013, endPoint y: 404, distance: 75.8
click at [1013, 401] on tr "Other Revenue Link Open Element Payments received for services from other sourc…" at bounding box center [863, 382] width 1240 height 37
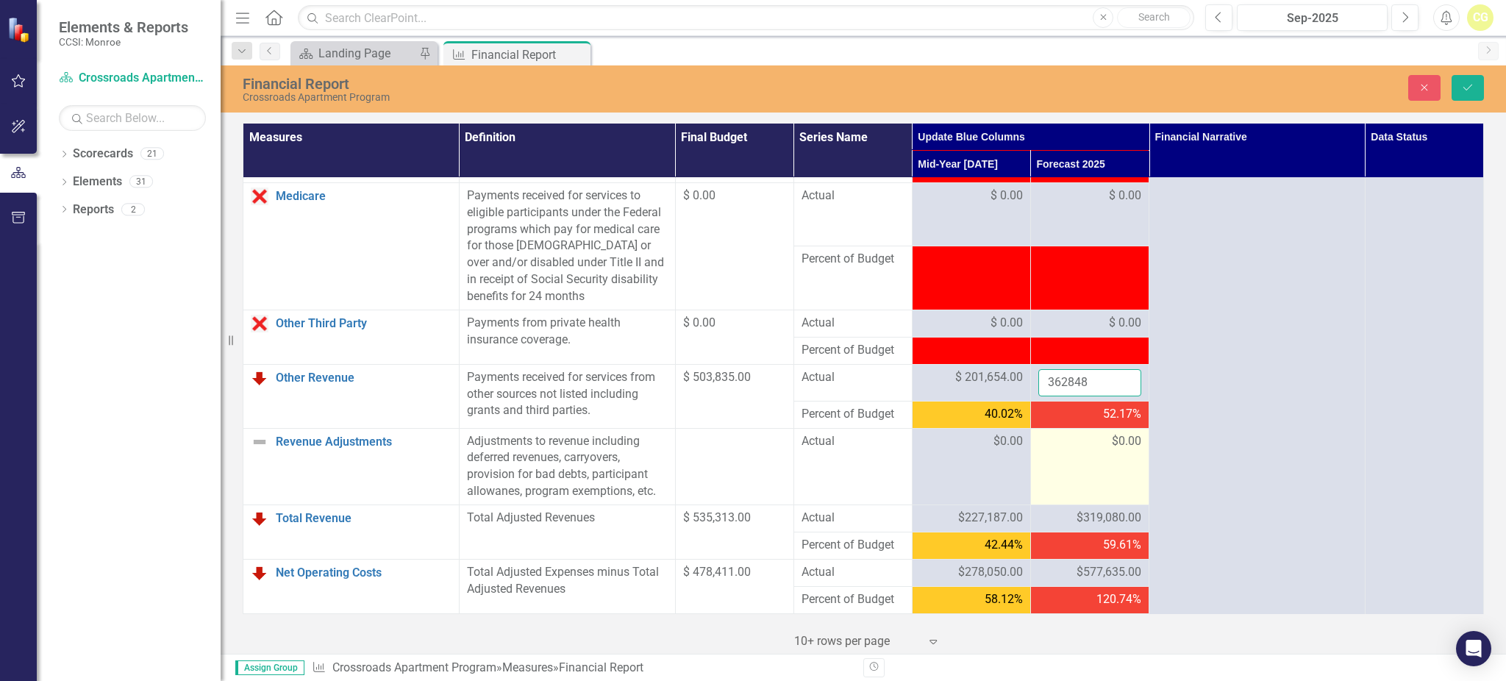
type input "362848"
click at [1043, 477] on td "$0.00" at bounding box center [1089, 466] width 118 height 76
click at [1469, 78] on button "Save" at bounding box center [1467, 88] width 32 height 26
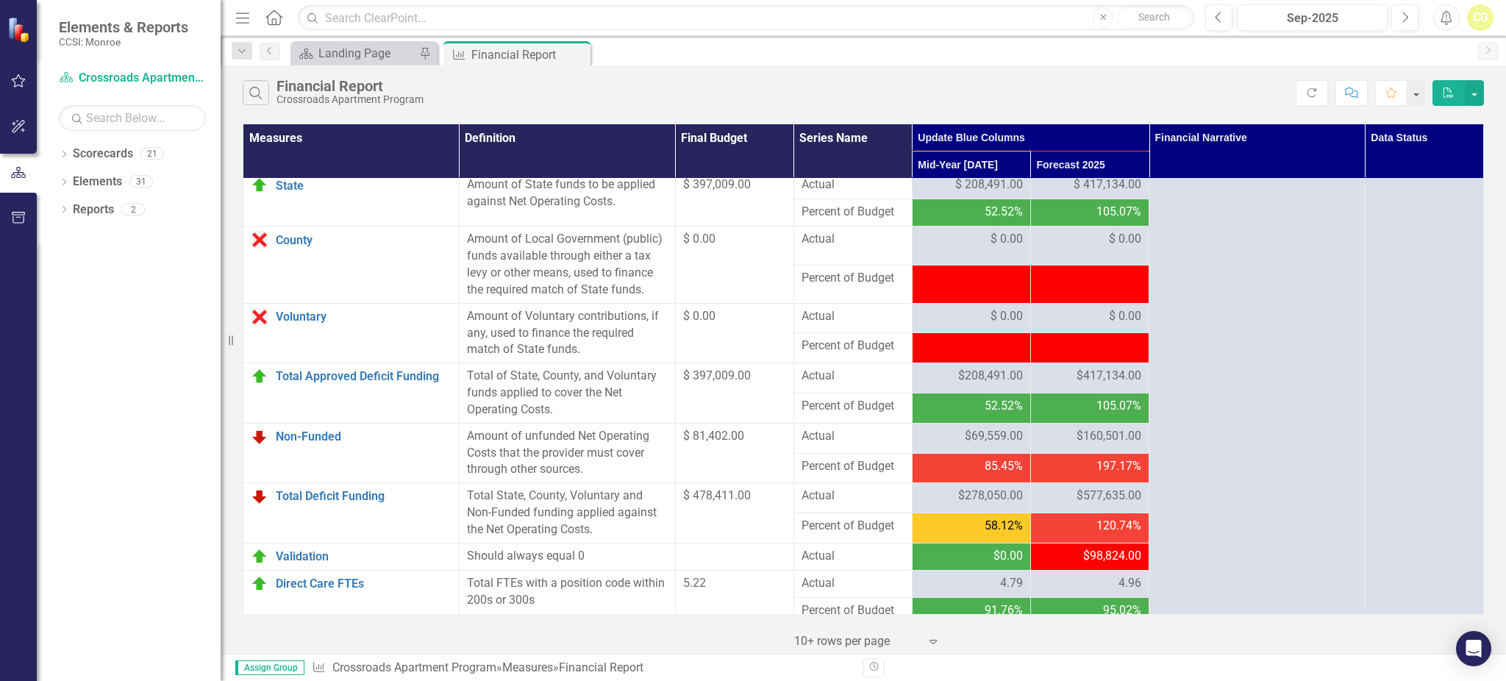
scroll to position [1568, 0]
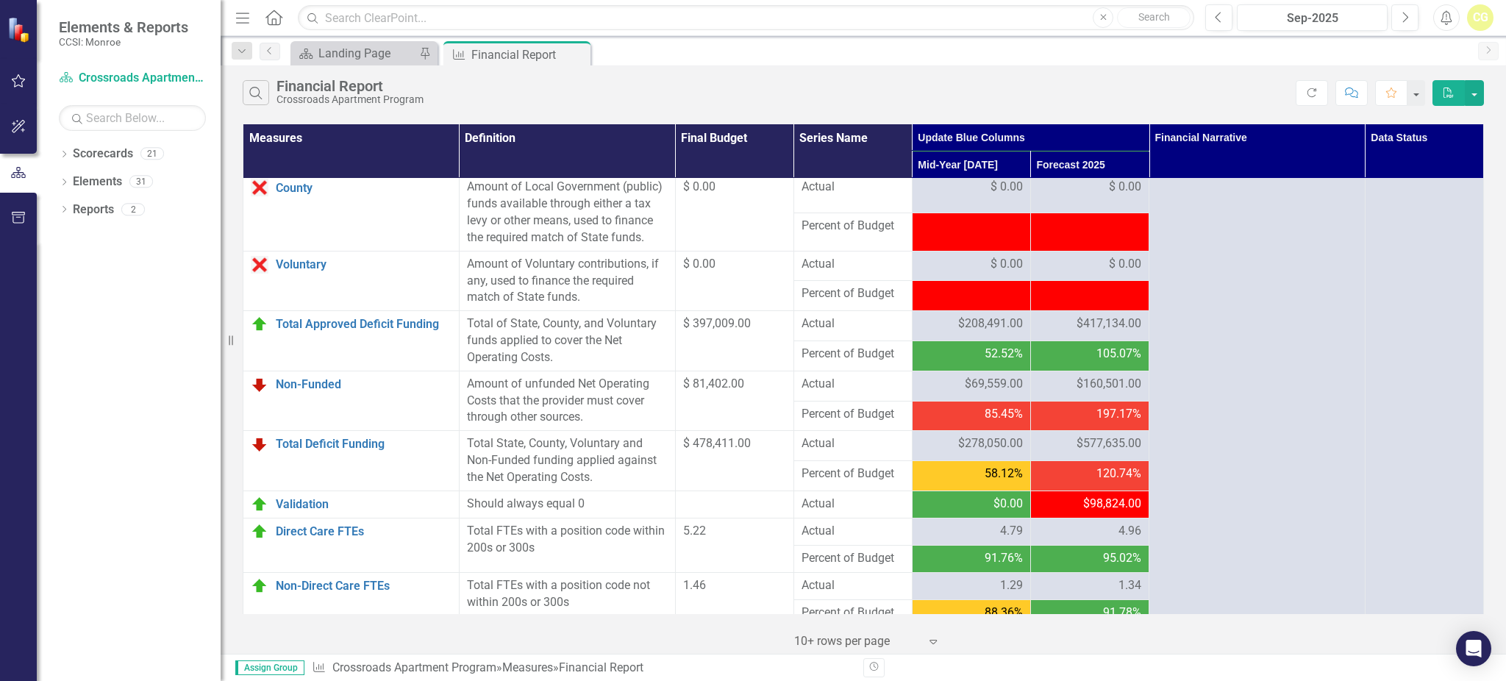
click at [1076, 393] on span "$160,501.00" at bounding box center [1108, 384] width 65 height 17
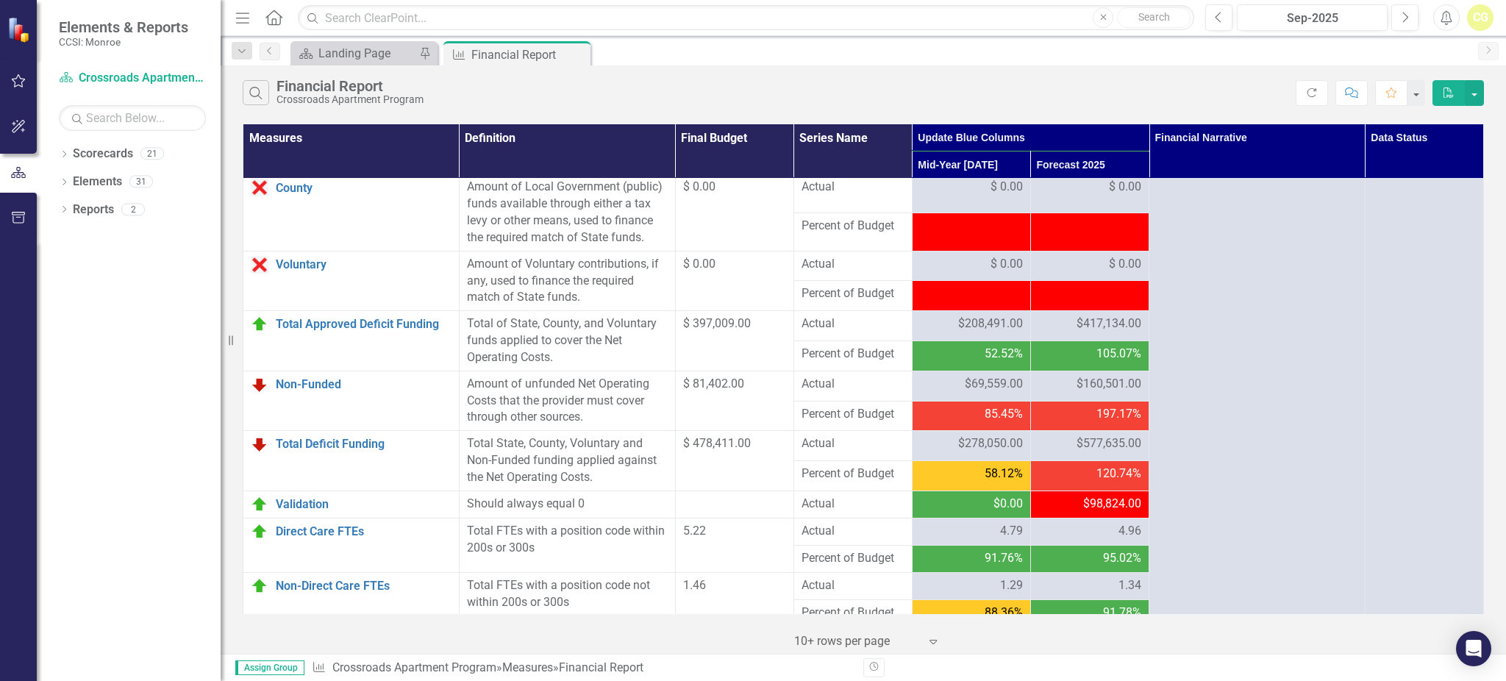
click at [1310, 90] on icon "Refresh" at bounding box center [1311, 92] width 13 height 10
click at [0, 0] on icon "Close" at bounding box center [0, 0] width 0 height 0
click at [566, 54] on div "Scorecard Landing Page Pin Measure Financial Report Pin Close" at bounding box center [878, 53] width 1183 height 24
click at [576, 53] on div "Scorecard Landing Page Pin Measure Financial Report Pin Close" at bounding box center [878, 53] width 1183 height 24
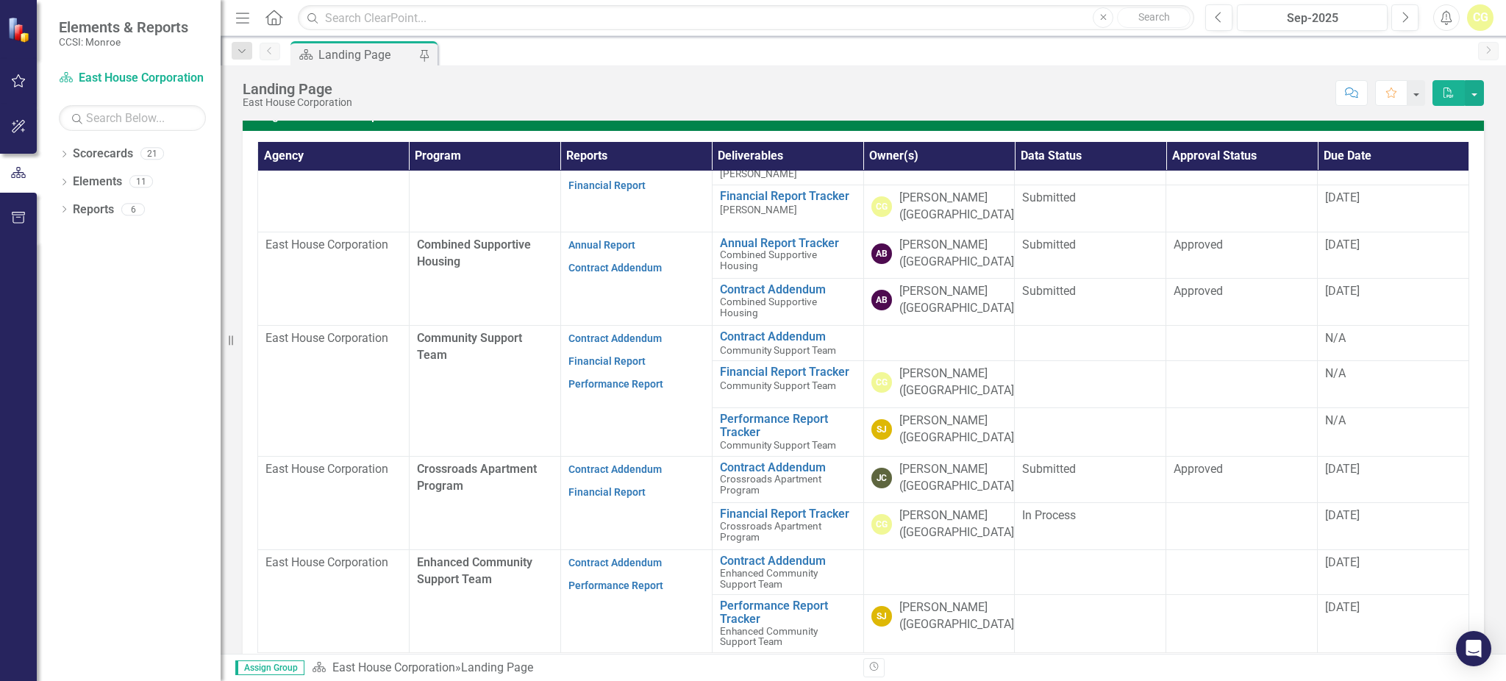
scroll to position [392, 0]
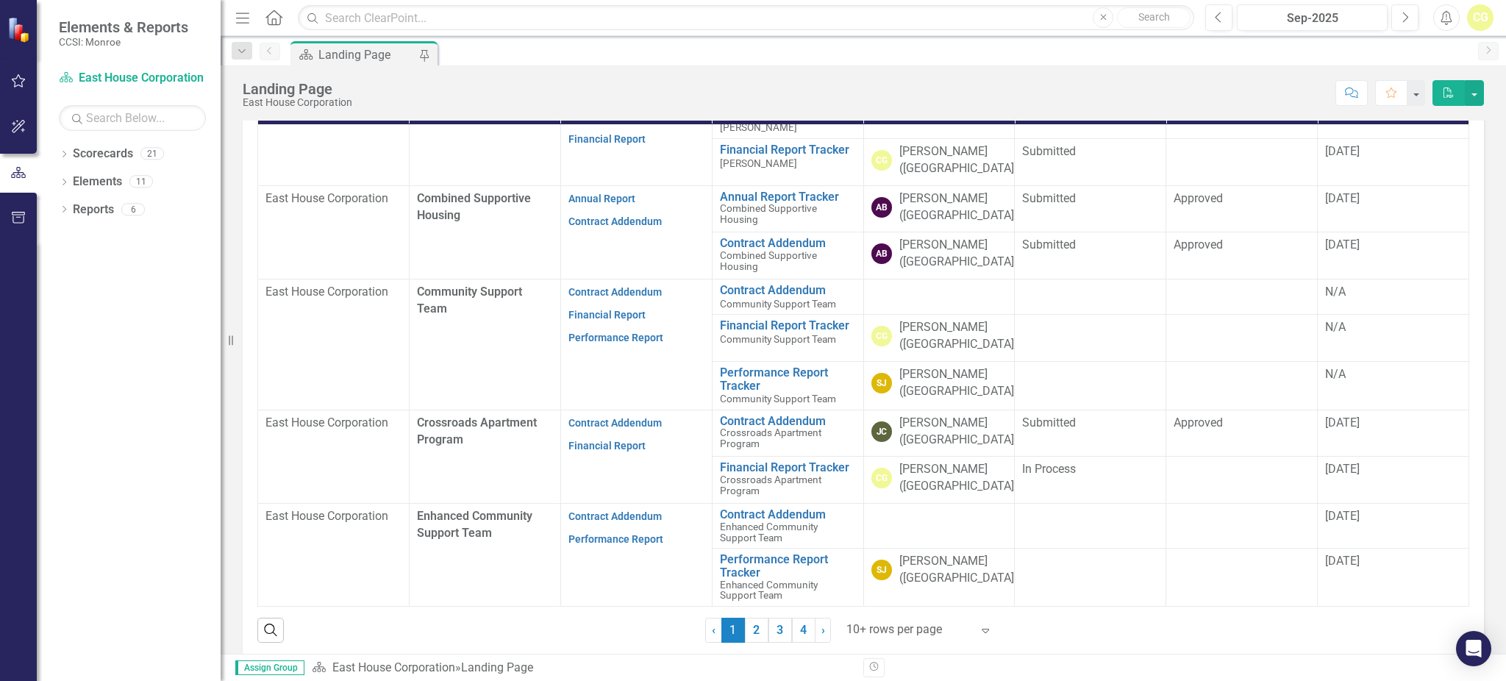
click at [978, 630] on icon "Expand" at bounding box center [985, 630] width 15 height 12
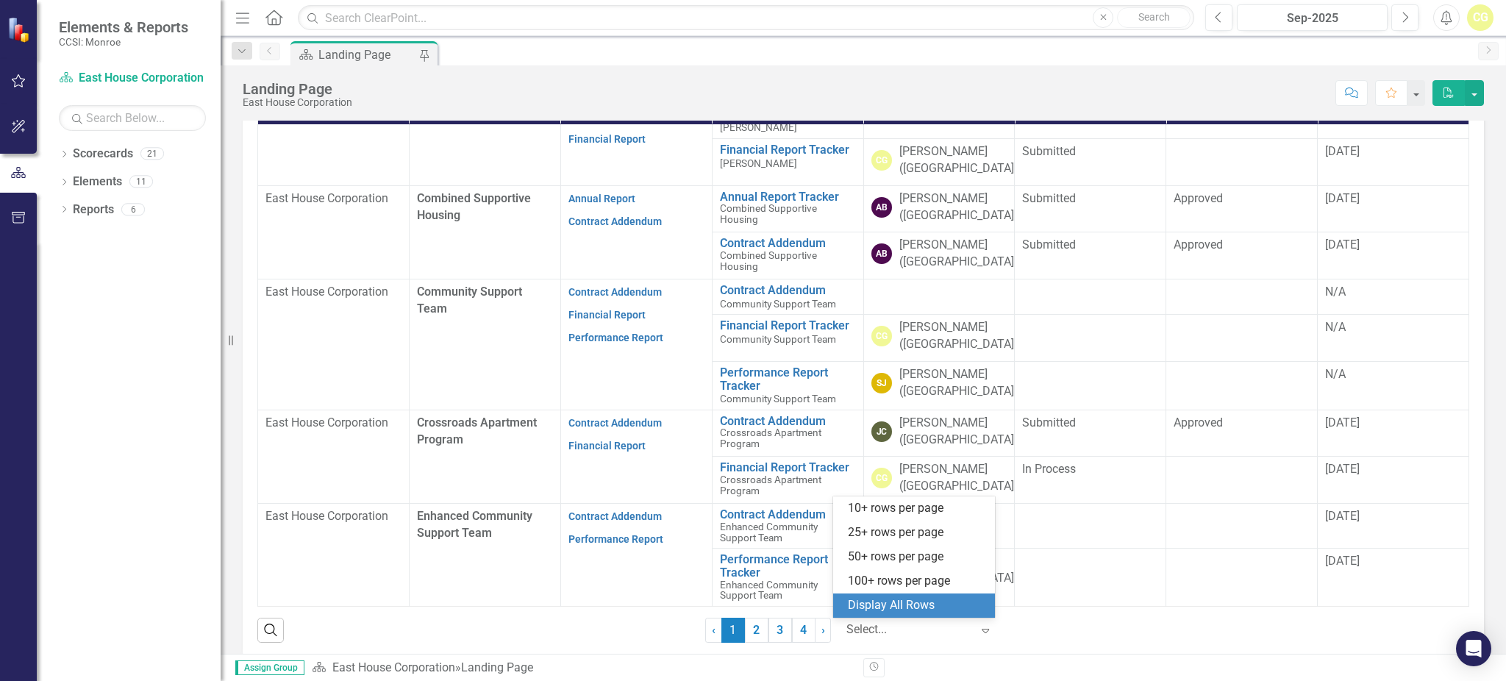
click at [912, 606] on div "Display All Rows" at bounding box center [917, 605] width 138 height 17
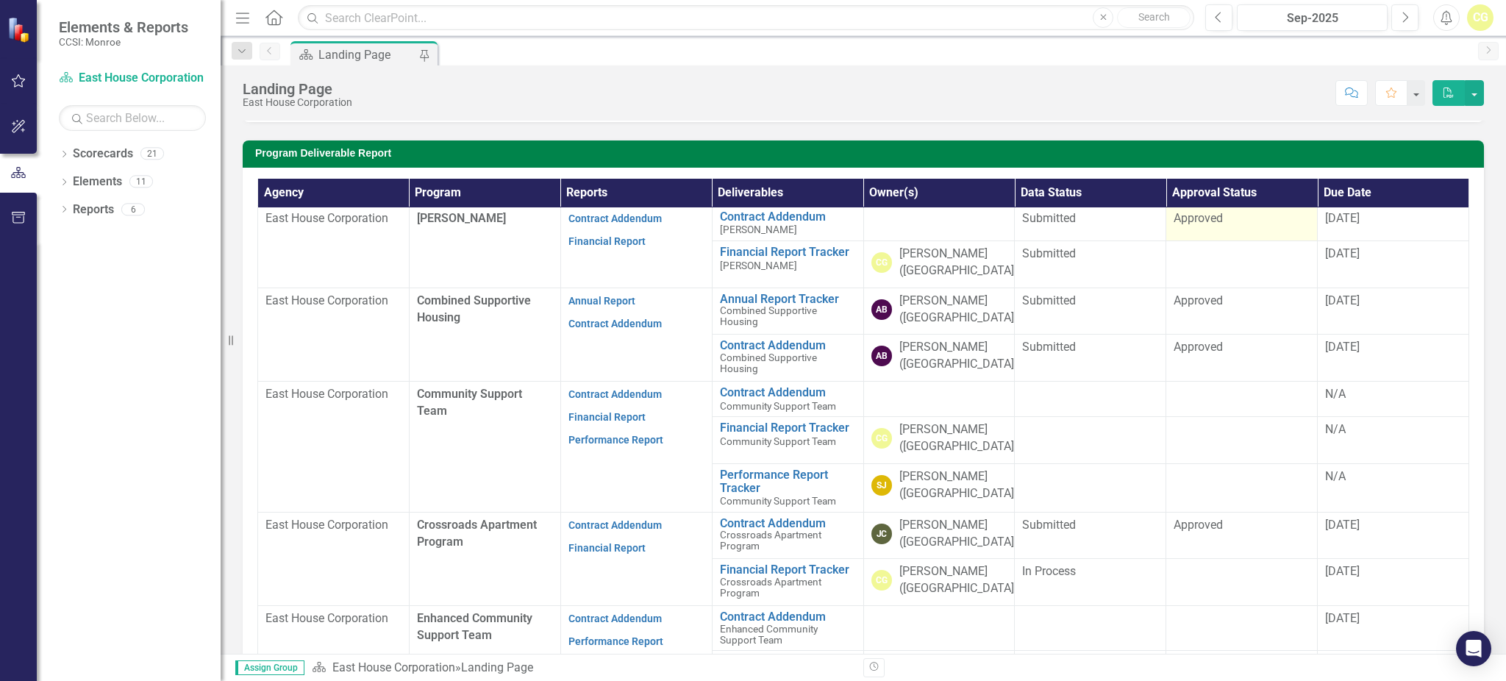
scroll to position [0, 0]
click at [1478, 98] on button "button" at bounding box center [1473, 93] width 19 height 26
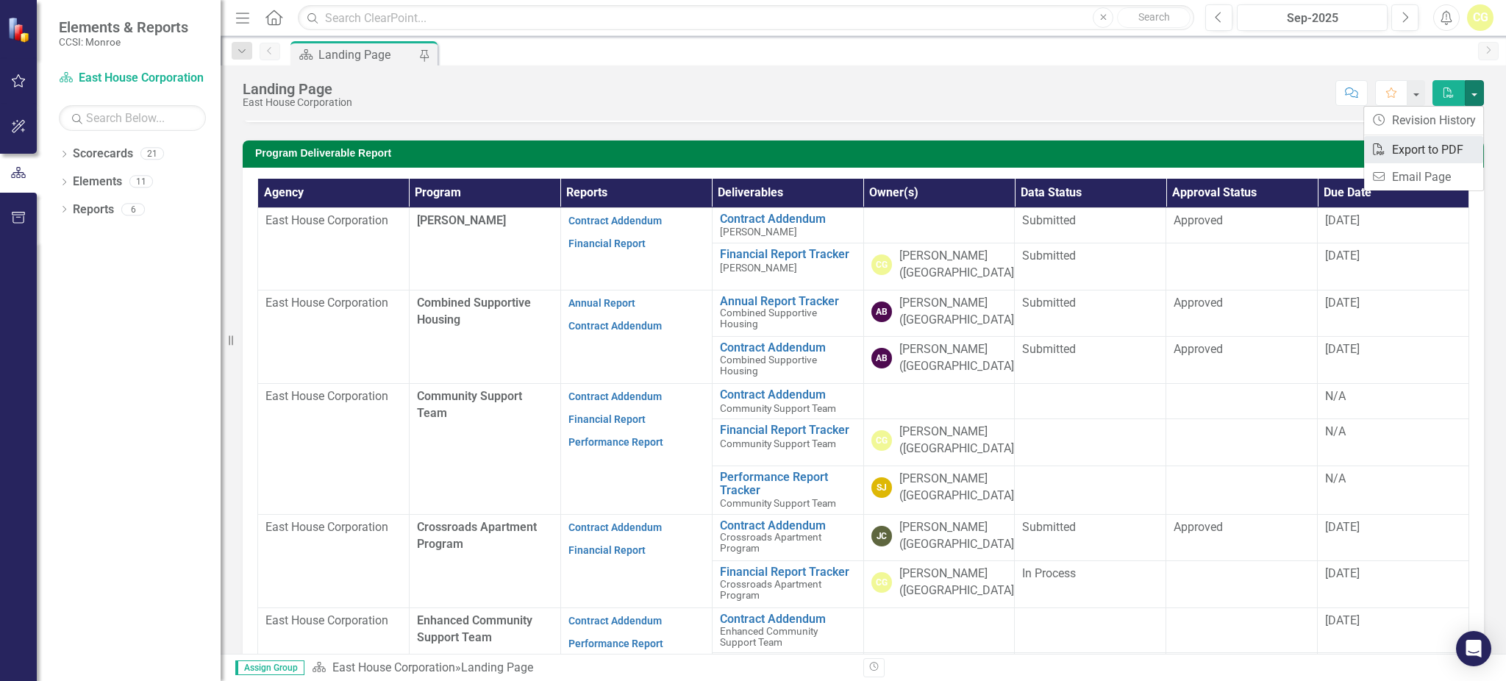
click at [1425, 146] on link "PDF Export to PDF" at bounding box center [1423, 149] width 119 height 27
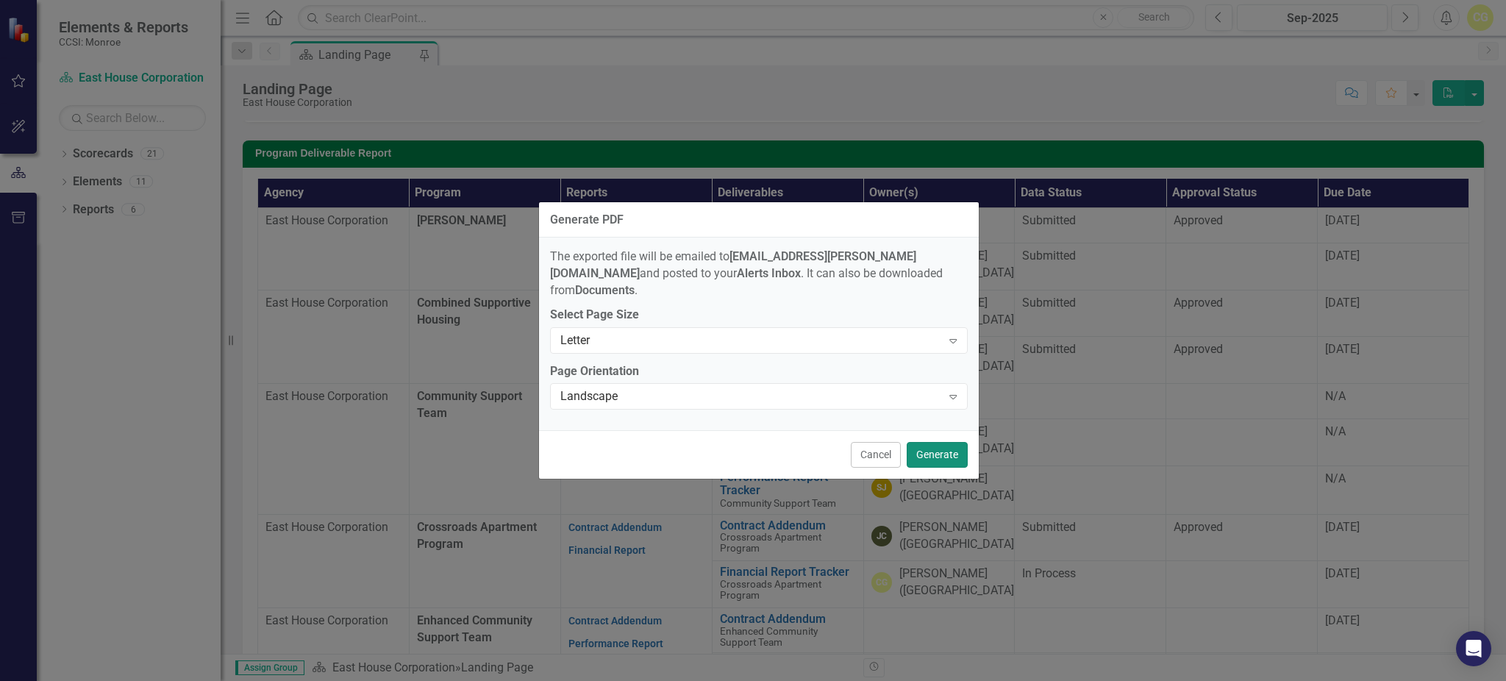
click at [949, 451] on button "Generate" at bounding box center [936, 455] width 61 height 26
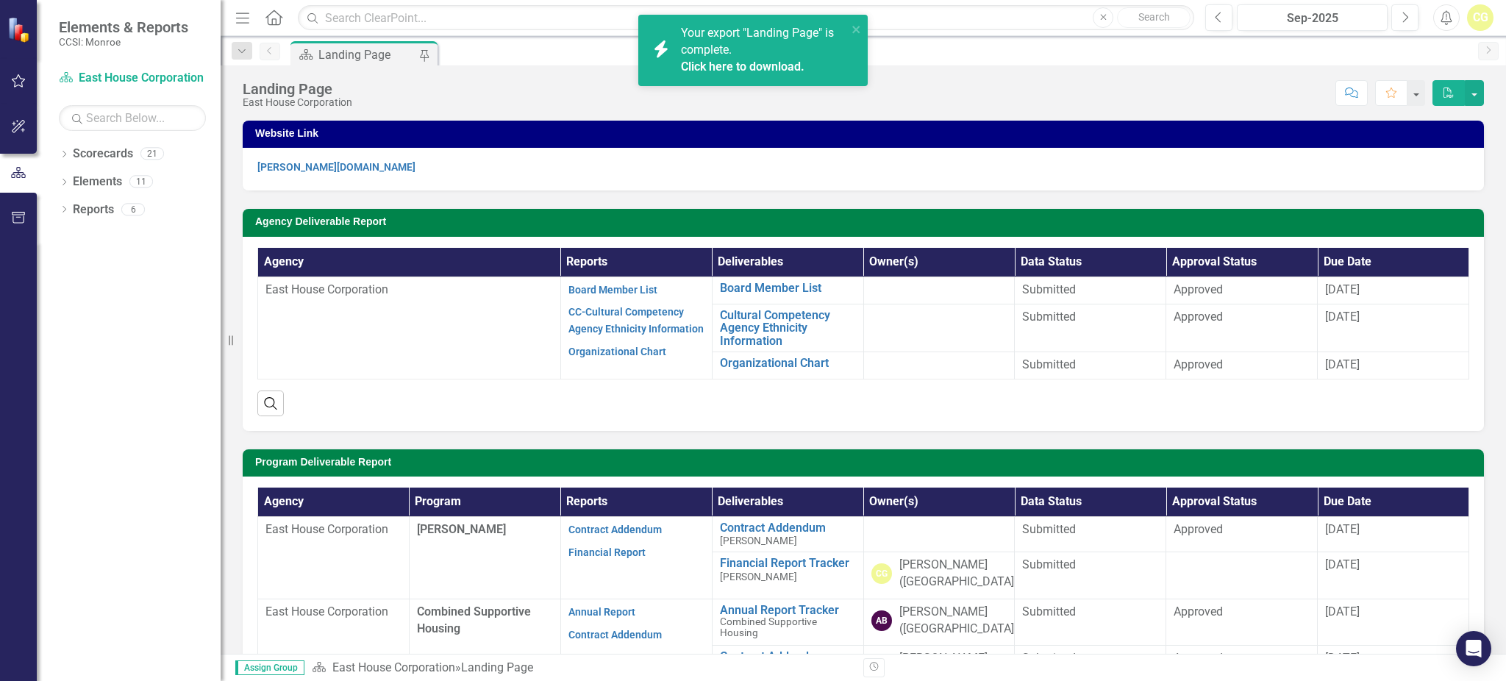
click at [754, 60] on link "Click here to download." at bounding box center [743, 67] width 124 height 14
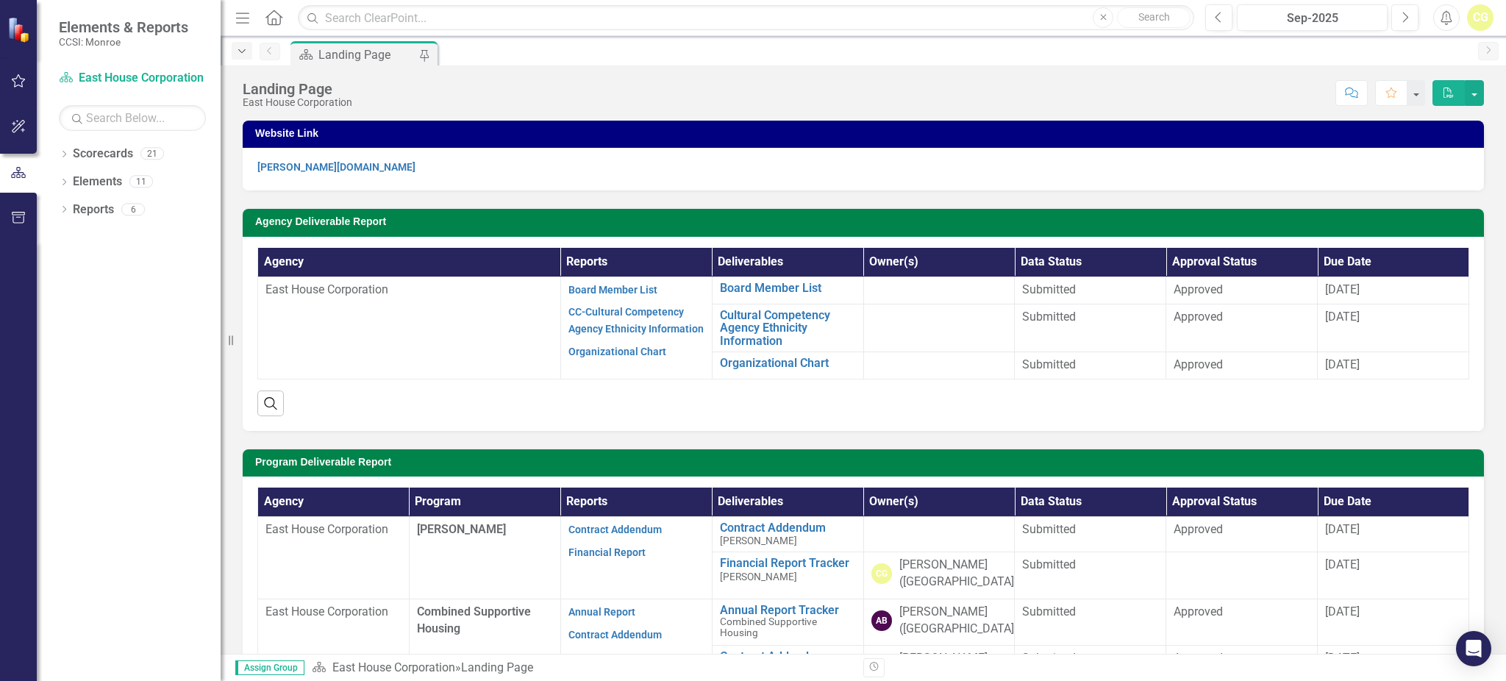
click at [240, 46] on icon "Dropdown" at bounding box center [241, 51] width 13 height 10
click at [271, 22] on icon at bounding box center [273, 17] width 17 height 15
click at [115, 184] on link "Elements" at bounding box center [97, 181] width 49 height 17
click at [148, 150] on div "21" at bounding box center [152, 154] width 24 height 12
click at [67, 213] on icon "Dropdown" at bounding box center [64, 211] width 10 height 8
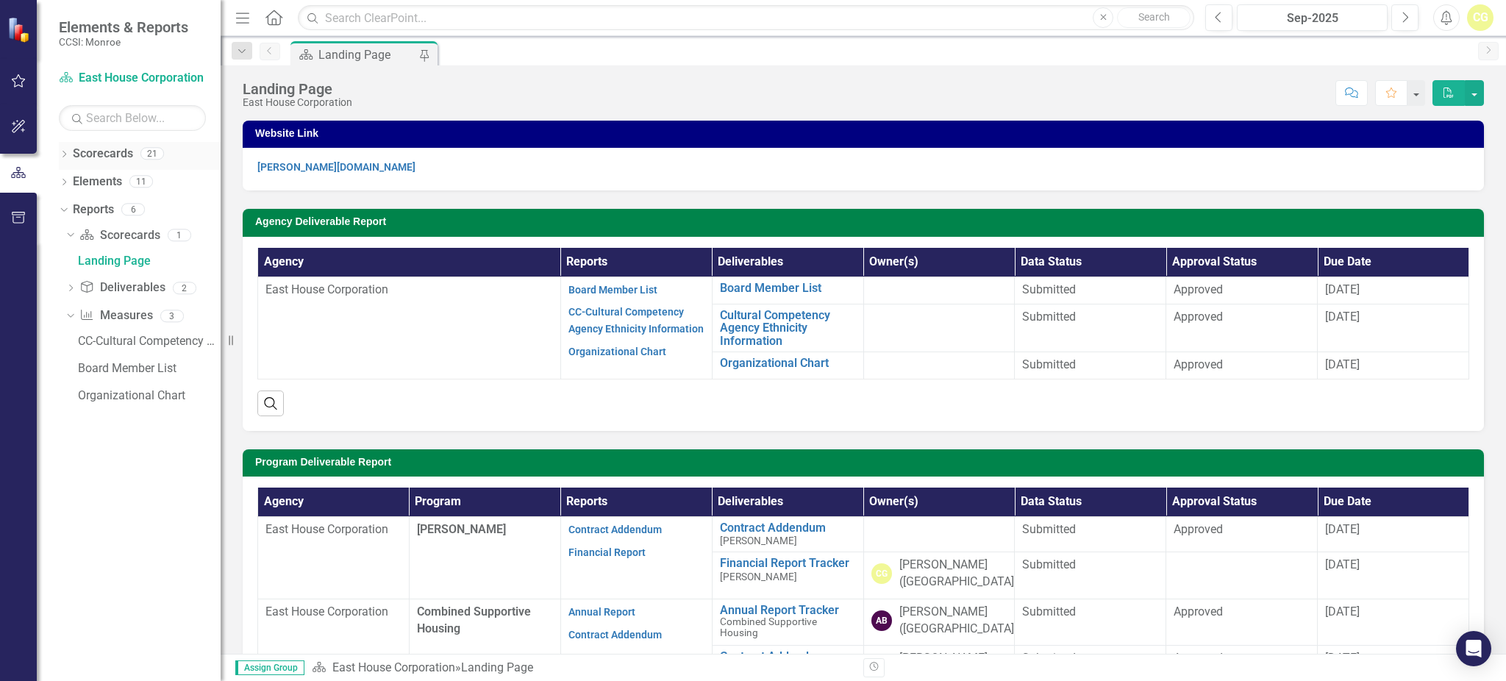
click at [65, 153] on icon "Dropdown" at bounding box center [64, 155] width 10 height 8
click at [76, 184] on icon "Dropdown" at bounding box center [71, 180] width 11 height 9
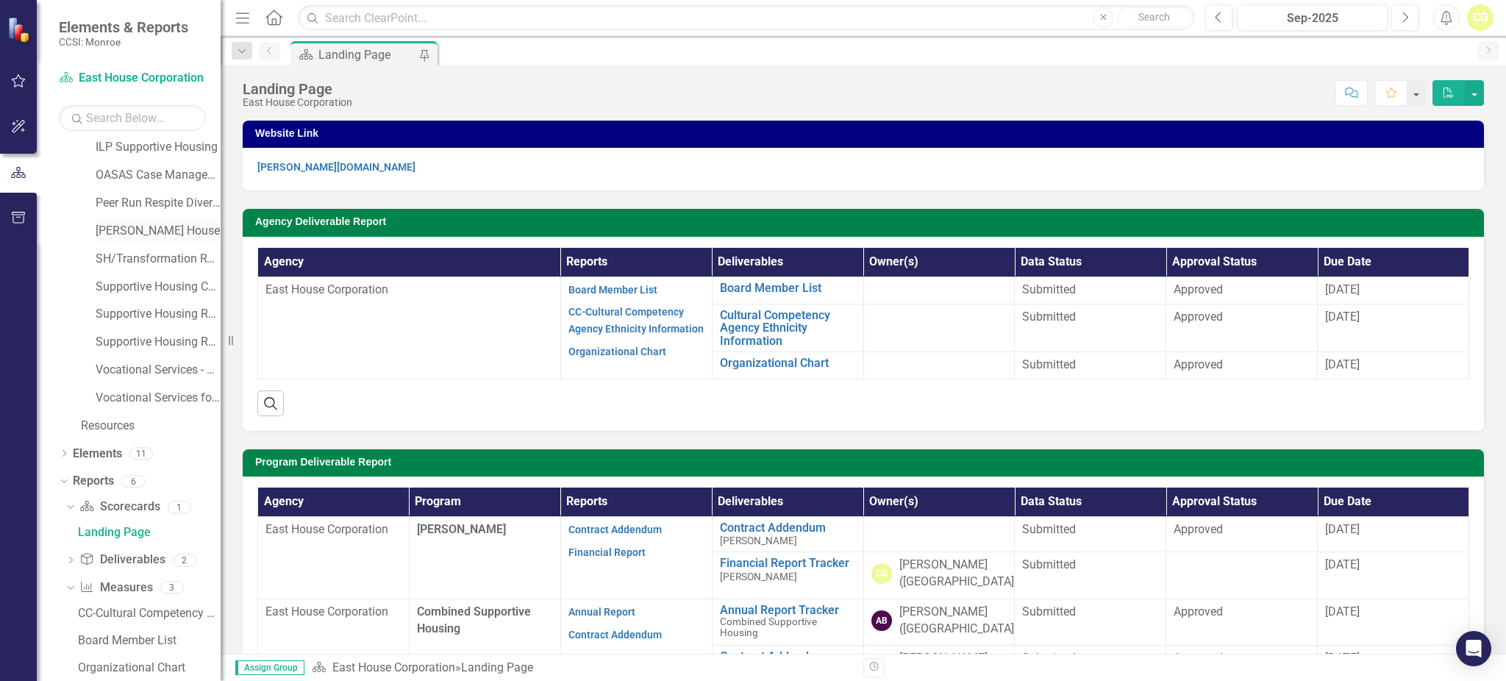
scroll to position [336, 0]
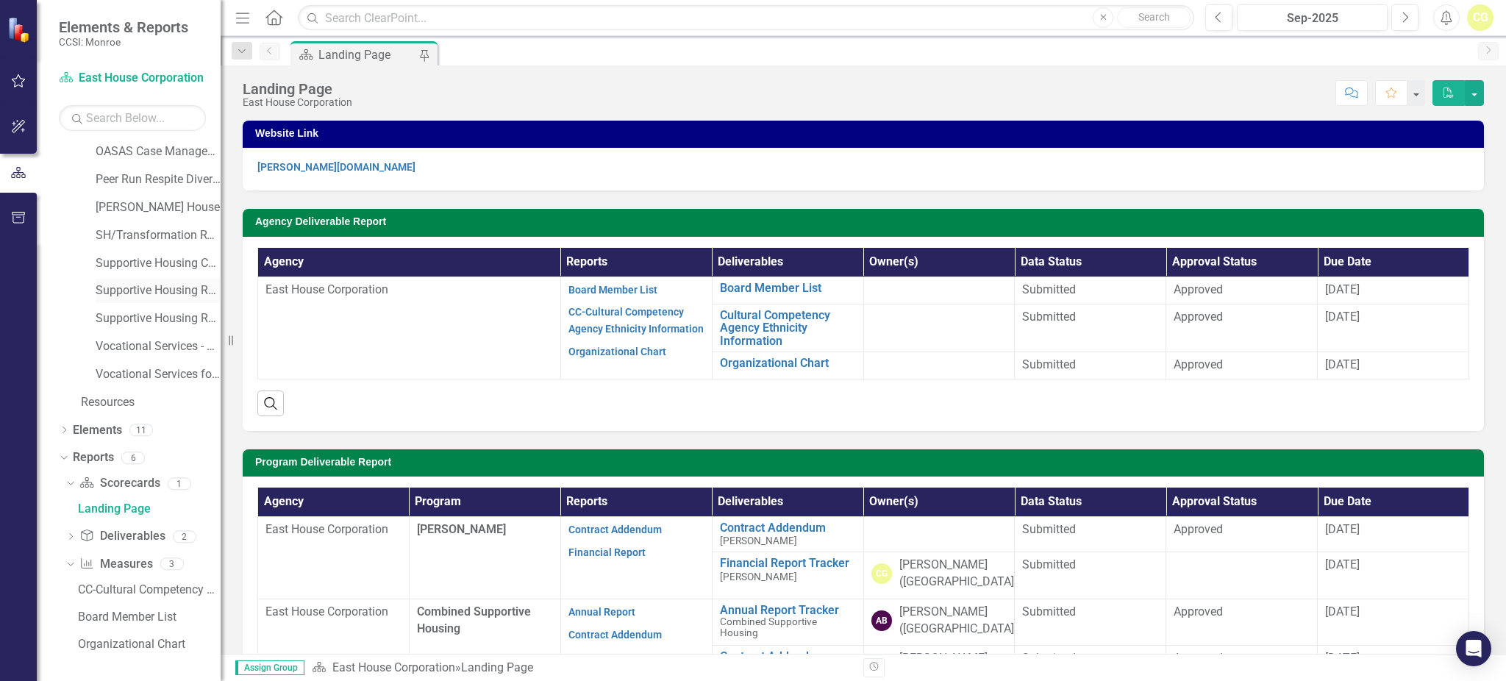
click at [162, 288] on link "Supportive Housing Reintegration Beds" at bounding box center [158, 290] width 125 height 17
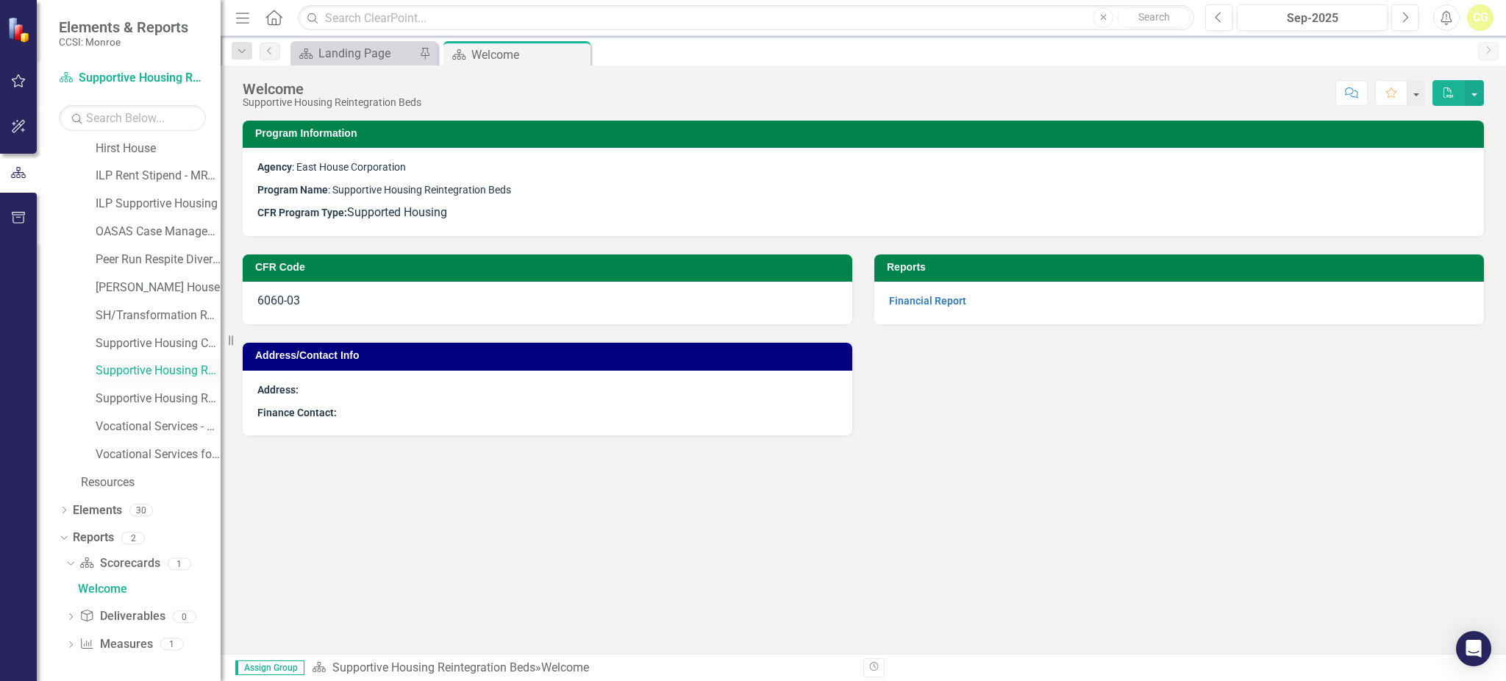
scroll to position [175, 0]
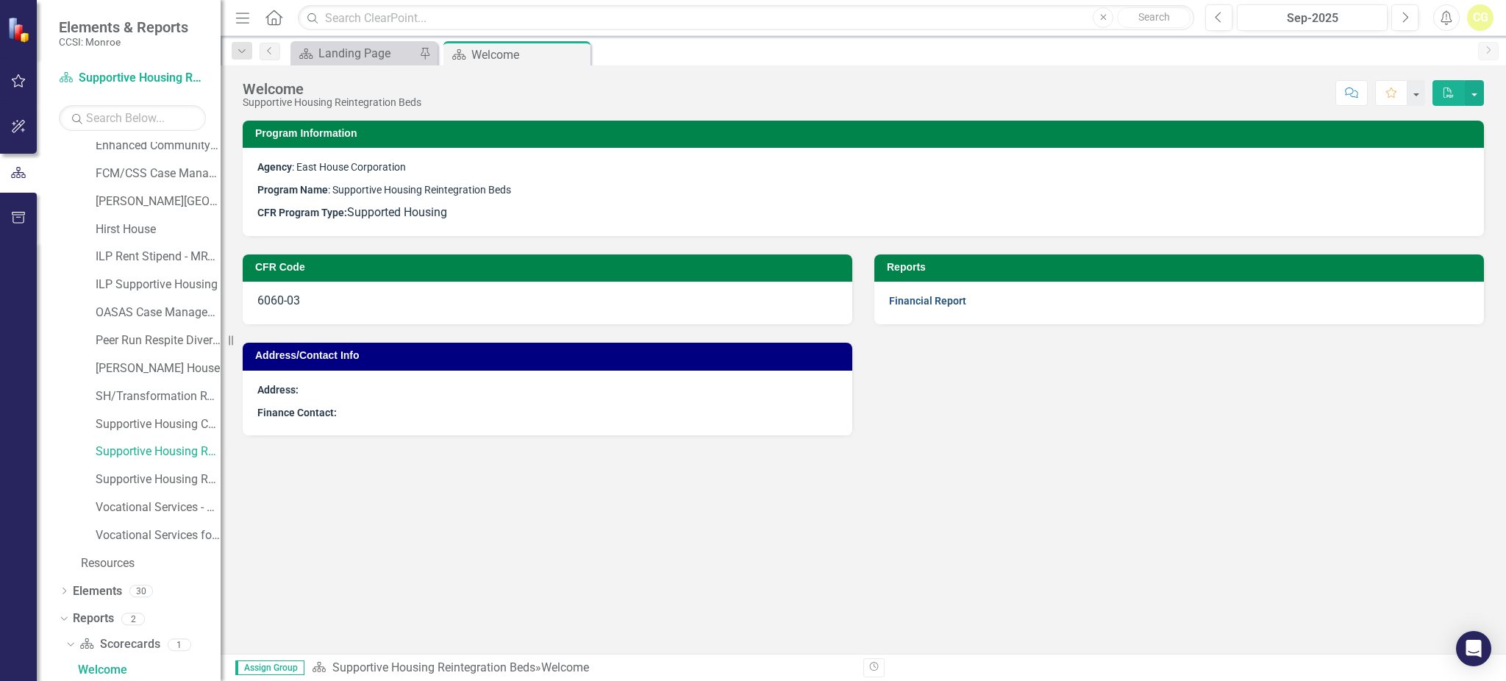
click at [916, 304] on link "Financial Report" at bounding box center [927, 301] width 77 height 12
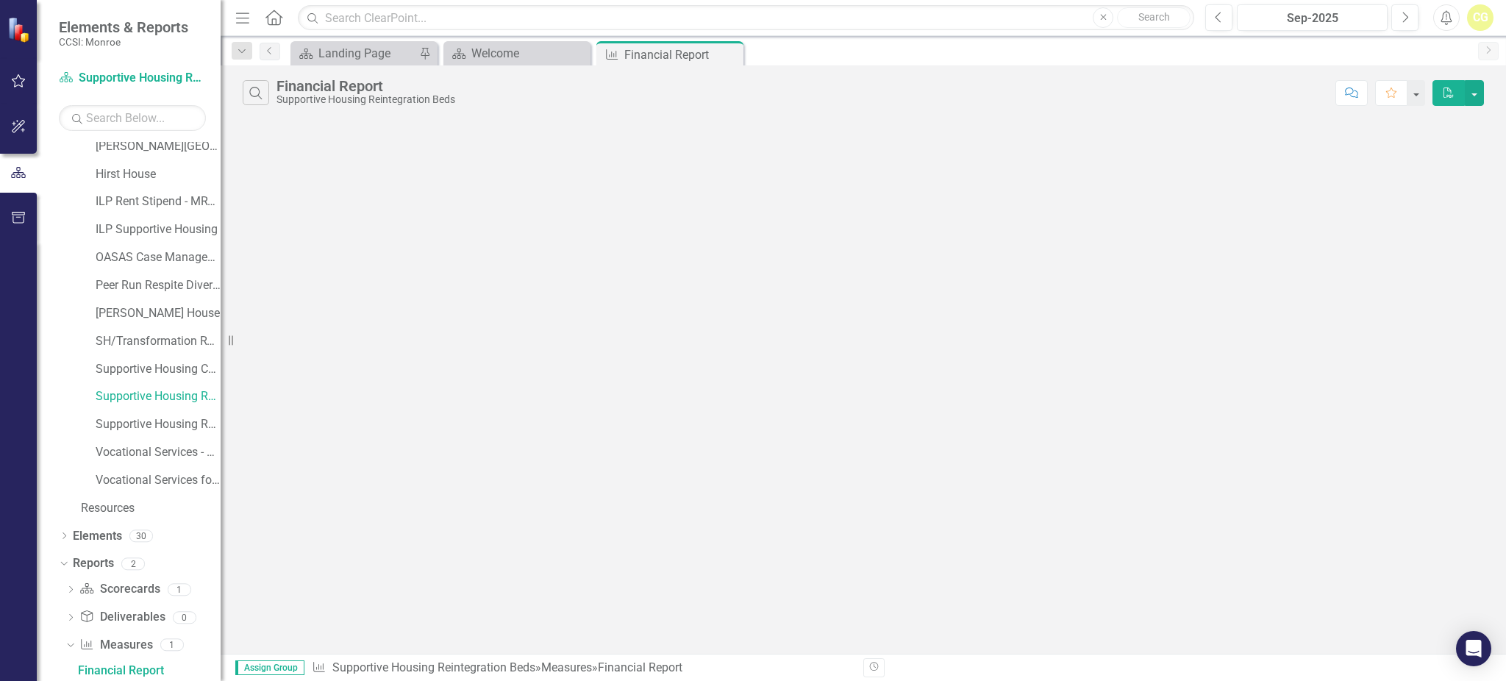
scroll to position [231, 0]
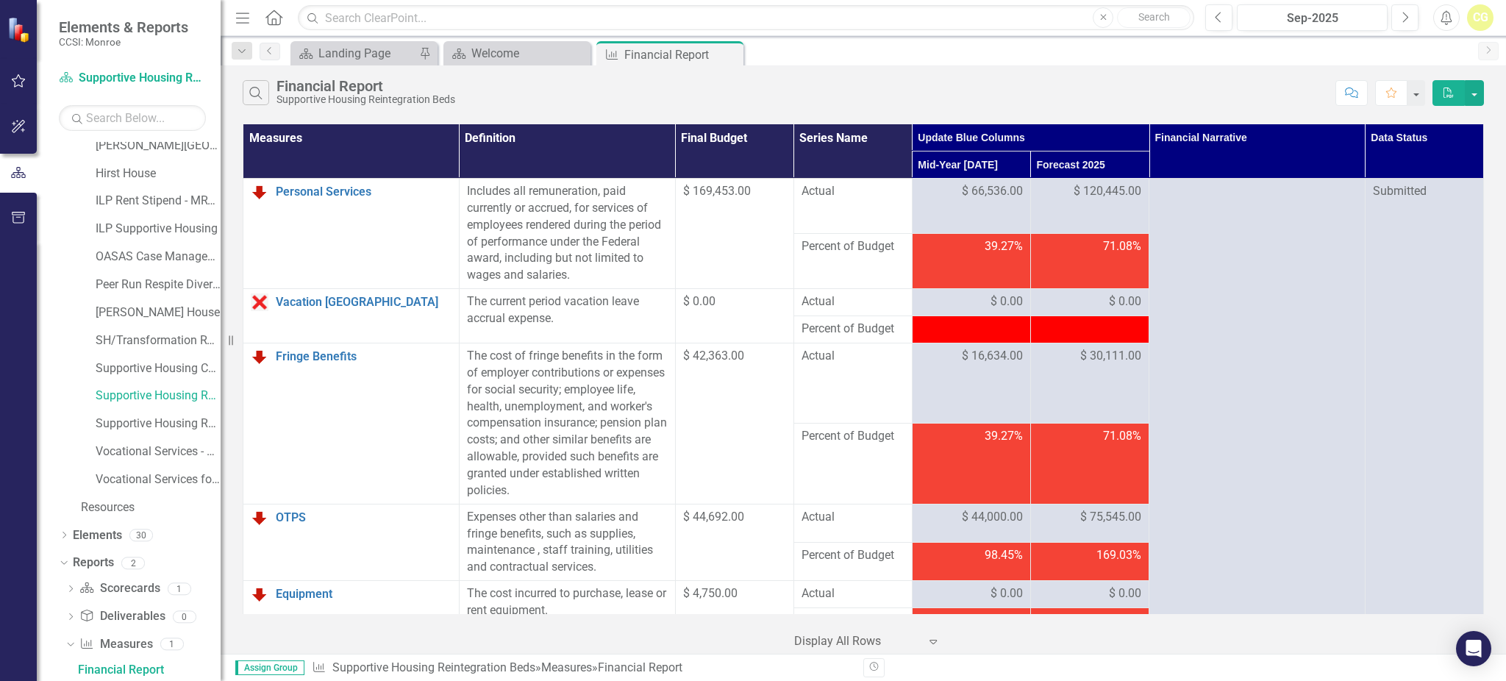
click at [0, 0] on div "Close" at bounding box center [0, 0] width 0 height 0
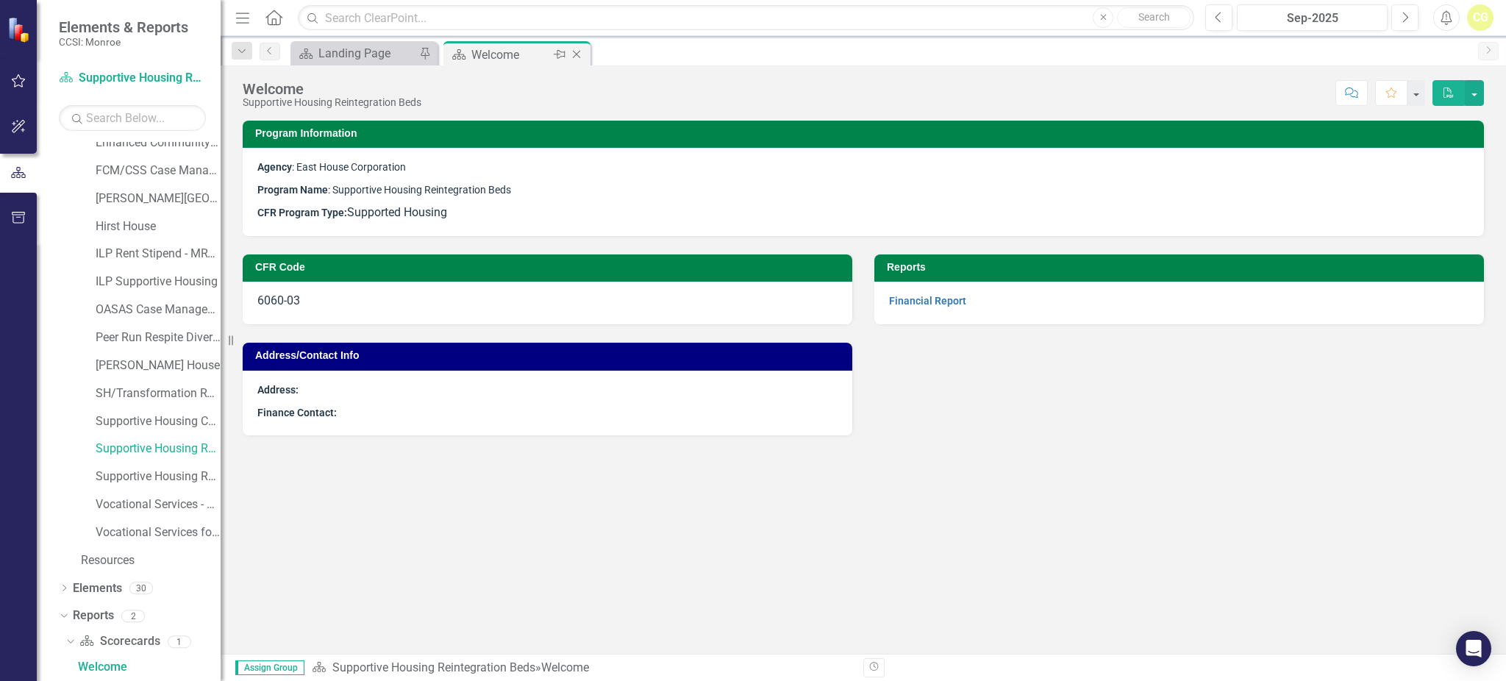
scroll to position [175, 0]
click at [584, 57] on div "Close" at bounding box center [577, 55] width 18 height 18
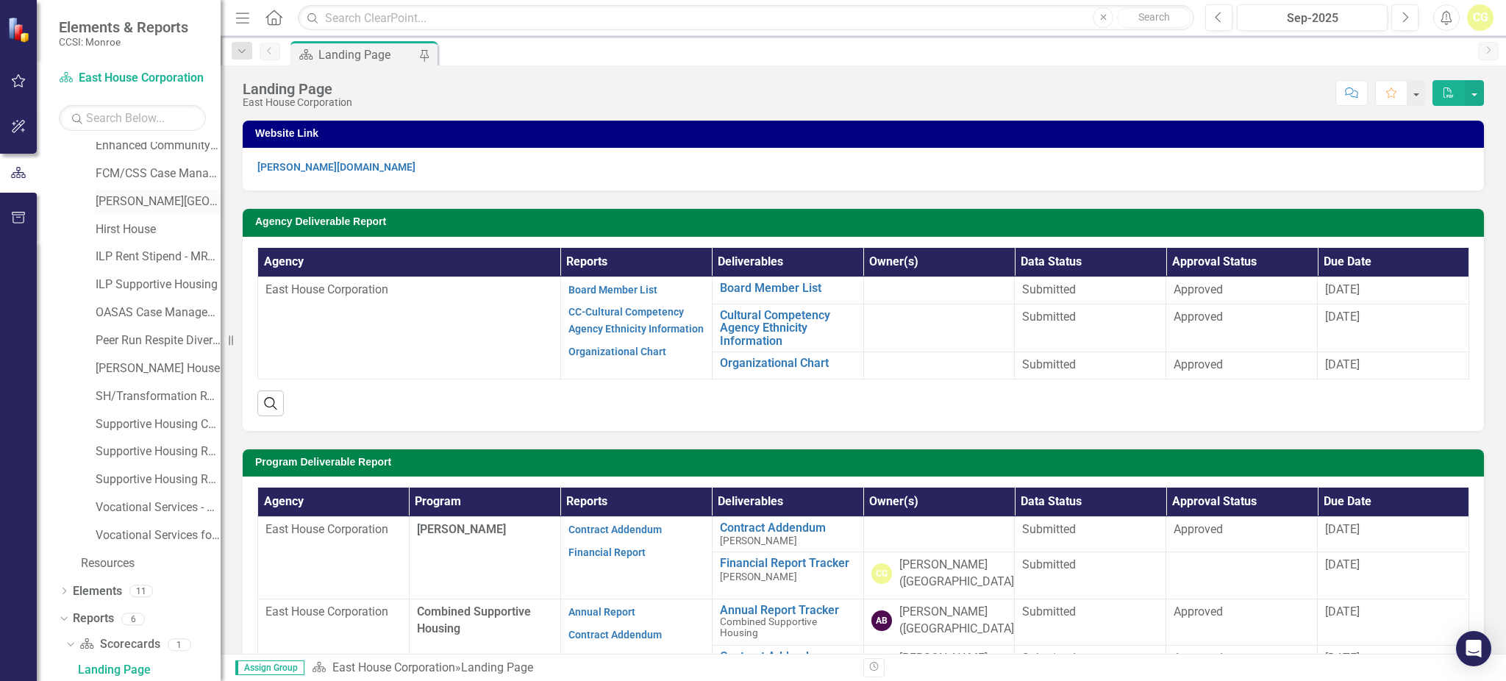
click at [143, 201] on link "[PERSON_NAME][GEOGRAPHIC_DATA]" at bounding box center [158, 201] width 125 height 17
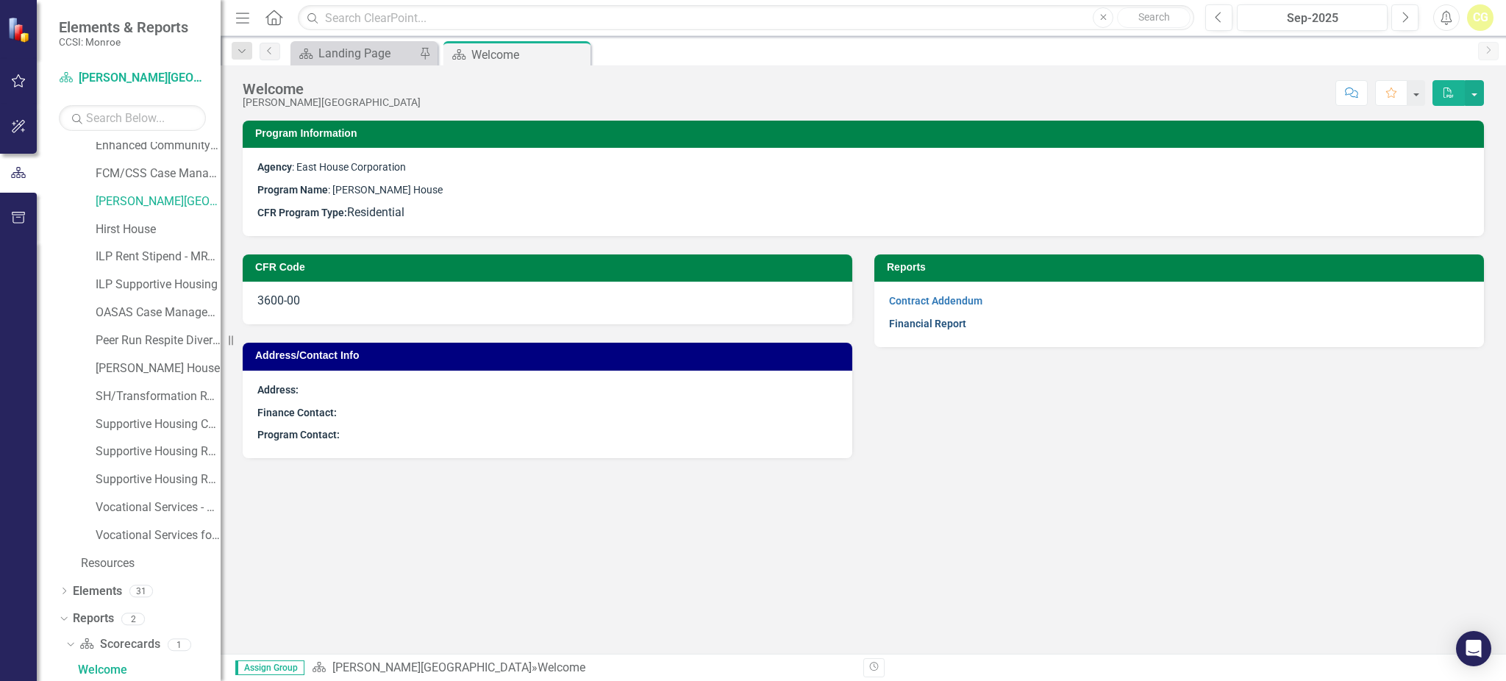
click at [908, 327] on link "Financial Report" at bounding box center [927, 324] width 77 height 12
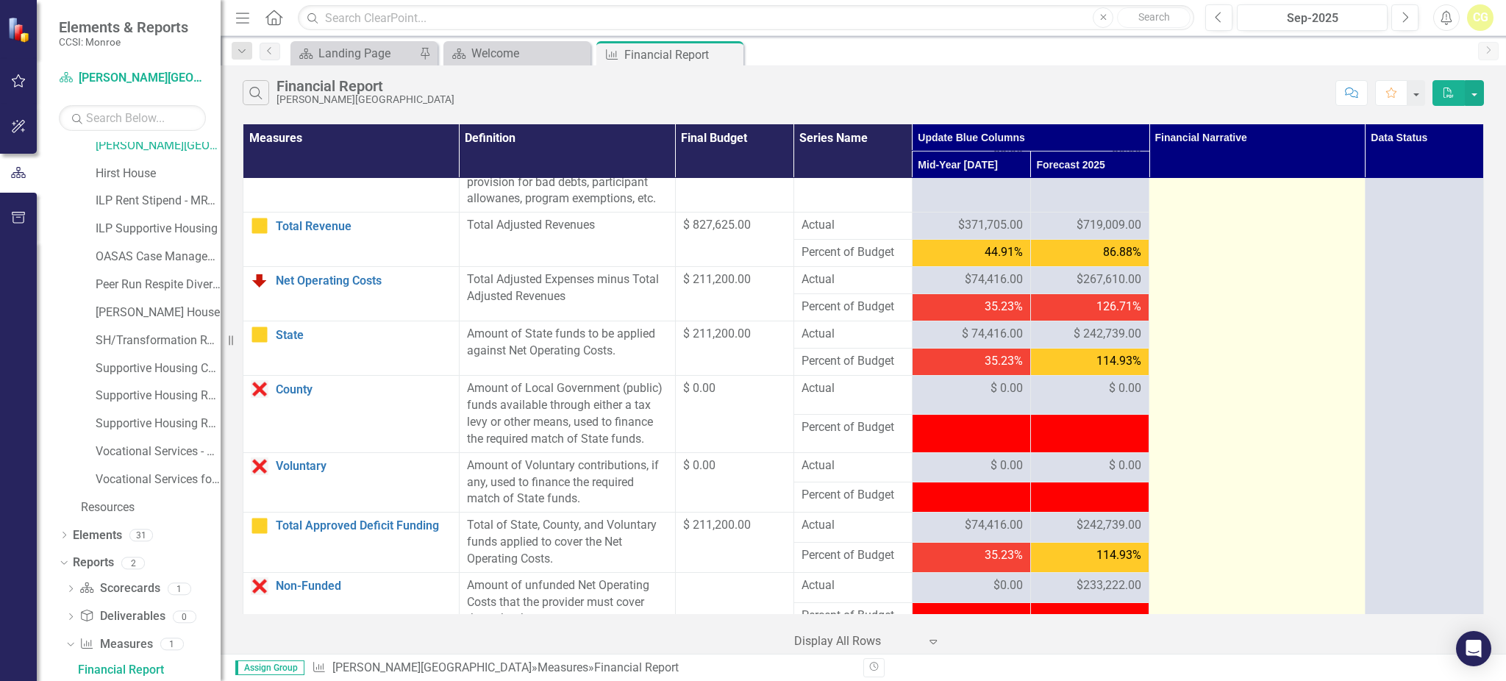
scroll to position [1164, 0]
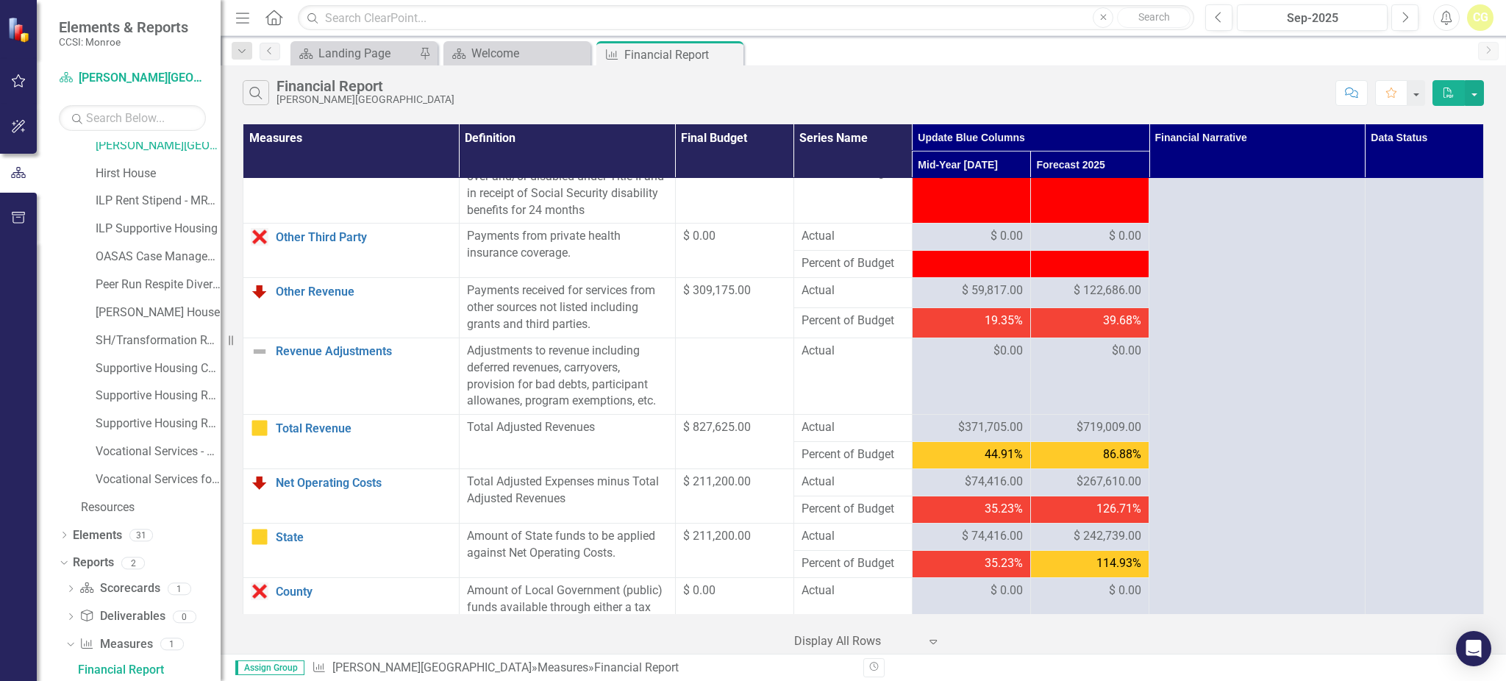
click at [1479, 20] on div "CG" at bounding box center [1480, 17] width 26 height 26
click at [1409, 183] on link "Logout Log Out" at bounding box center [1434, 185] width 116 height 27
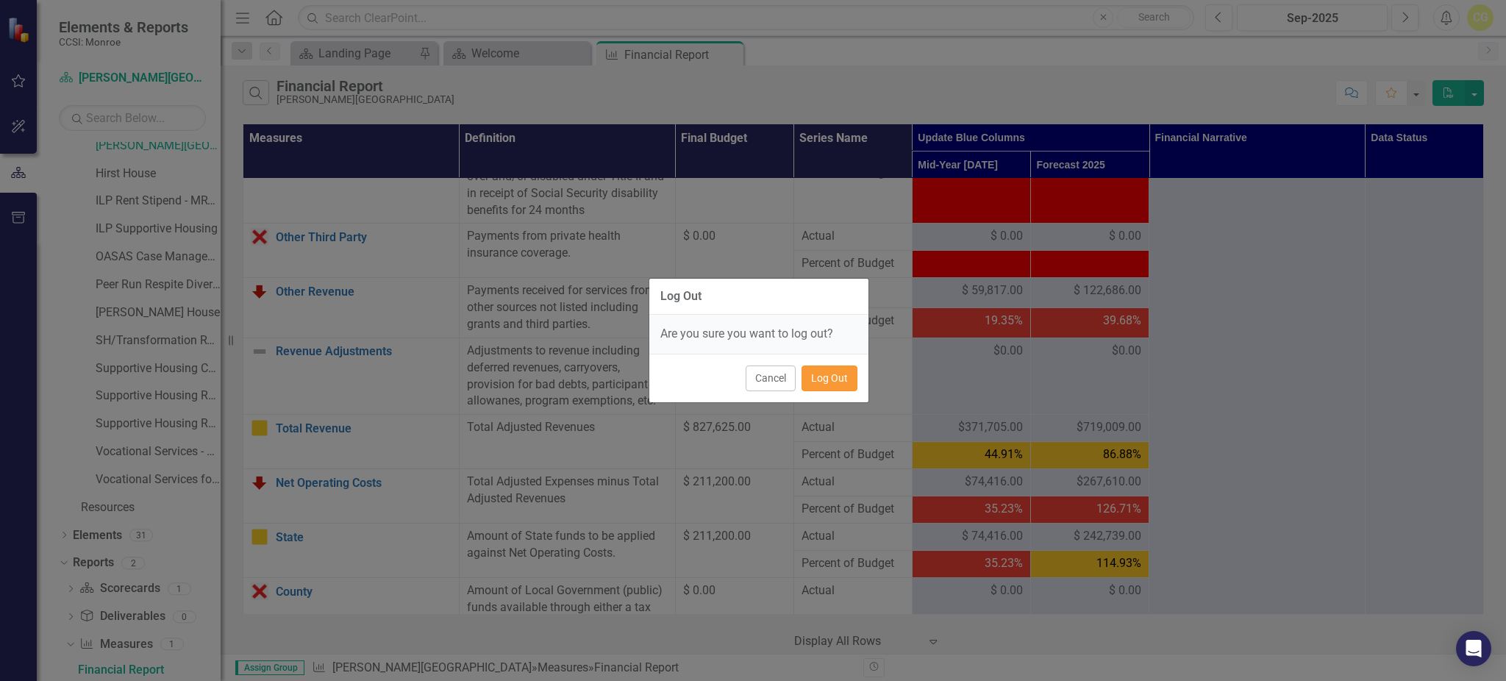
click at [828, 377] on button "Log Out" at bounding box center [829, 378] width 56 height 26
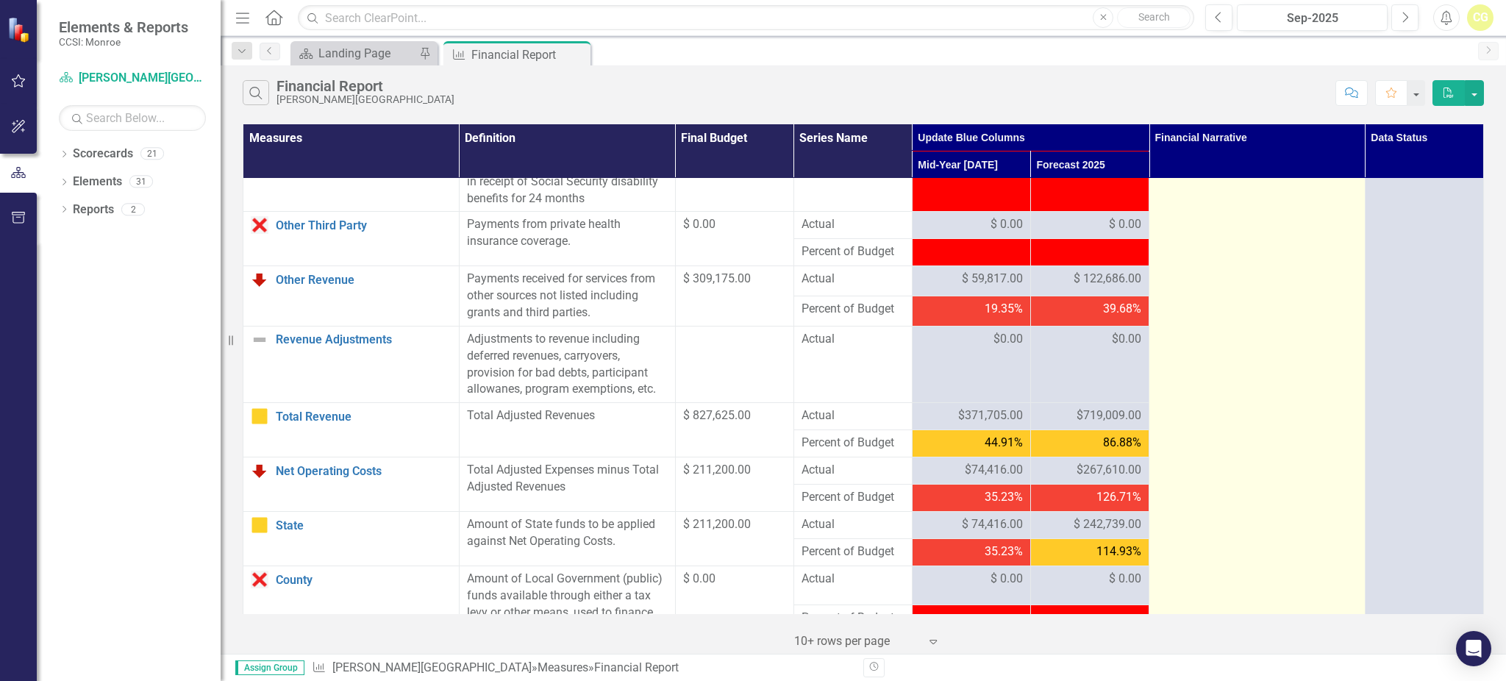
scroll to position [1654, 0]
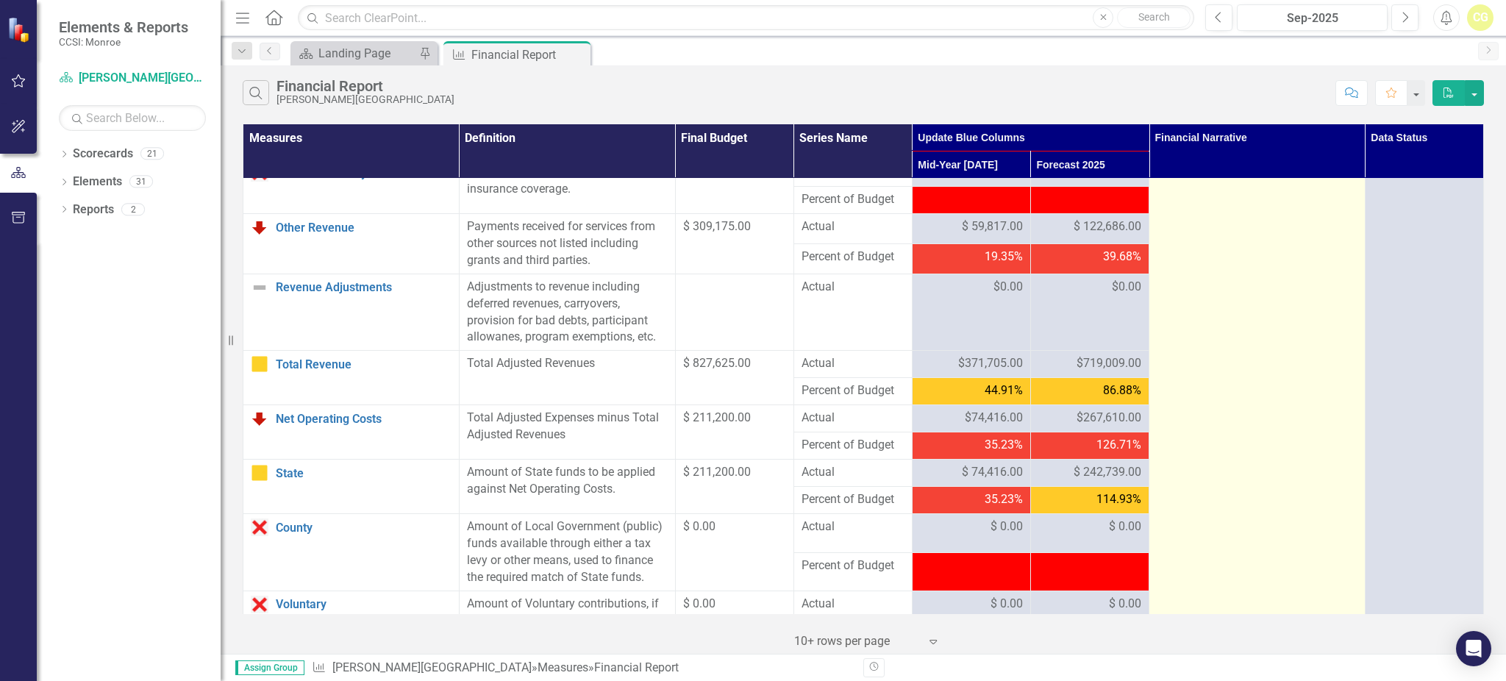
scroll to position [1262, 0]
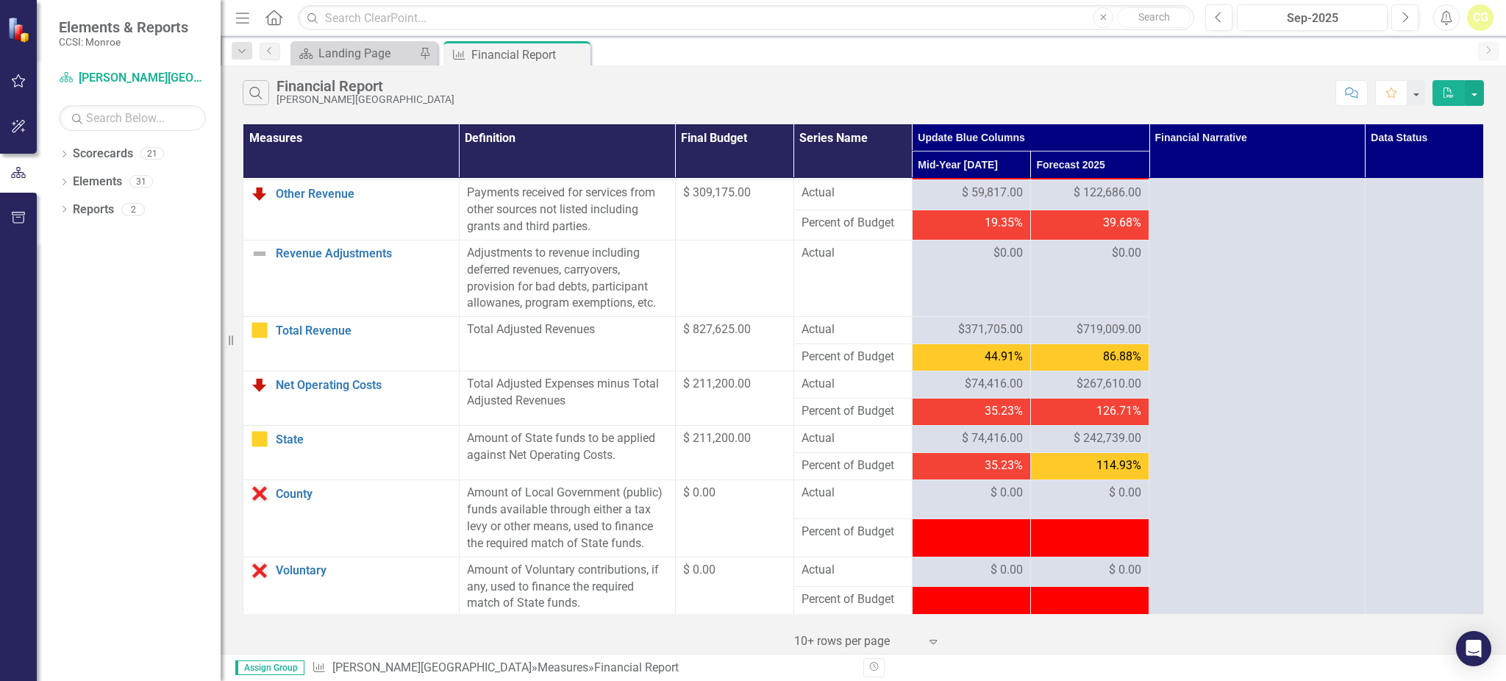
click at [1076, 393] on span "$267,610.00" at bounding box center [1108, 384] width 65 height 17
click at [1082, 393] on span "$267,610.00" at bounding box center [1108, 384] width 65 height 17
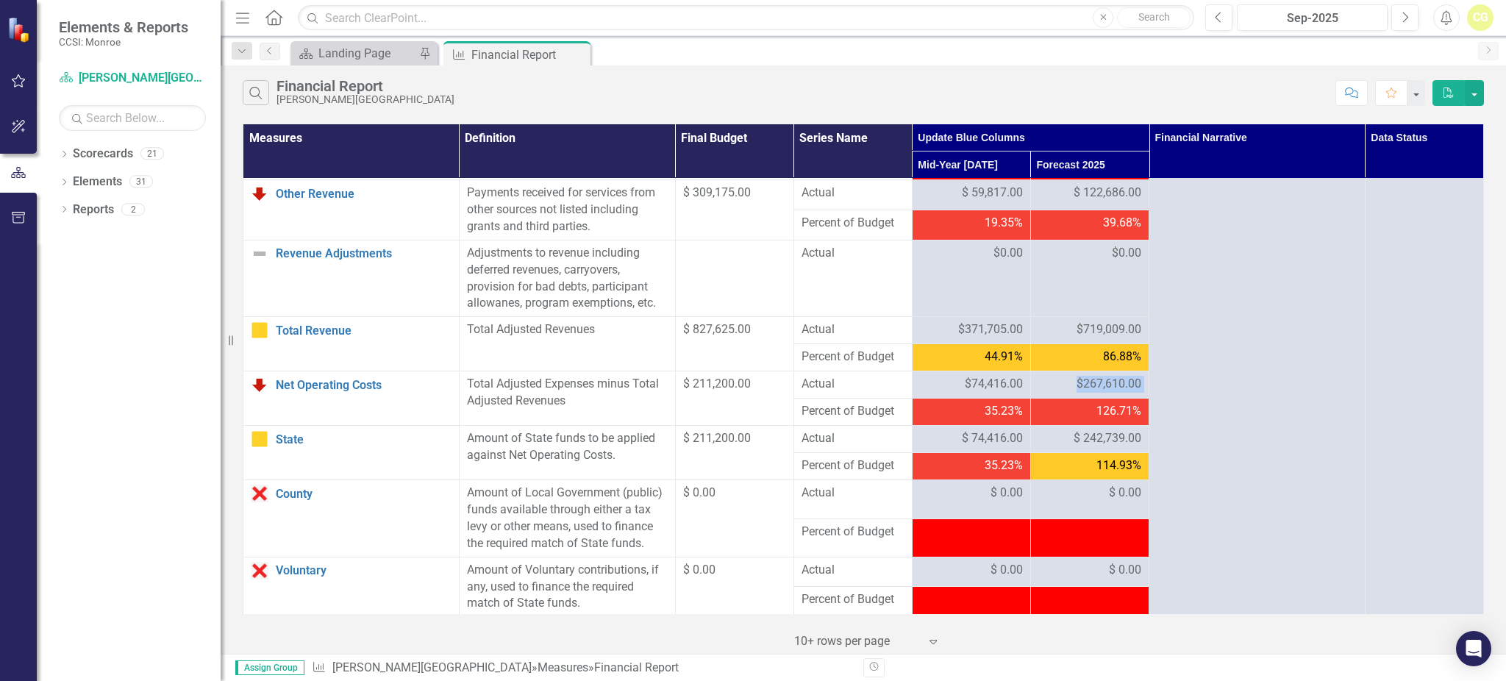
click at [1082, 393] on span "$267,610.00" at bounding box center [1108, 384] width 65 height 17
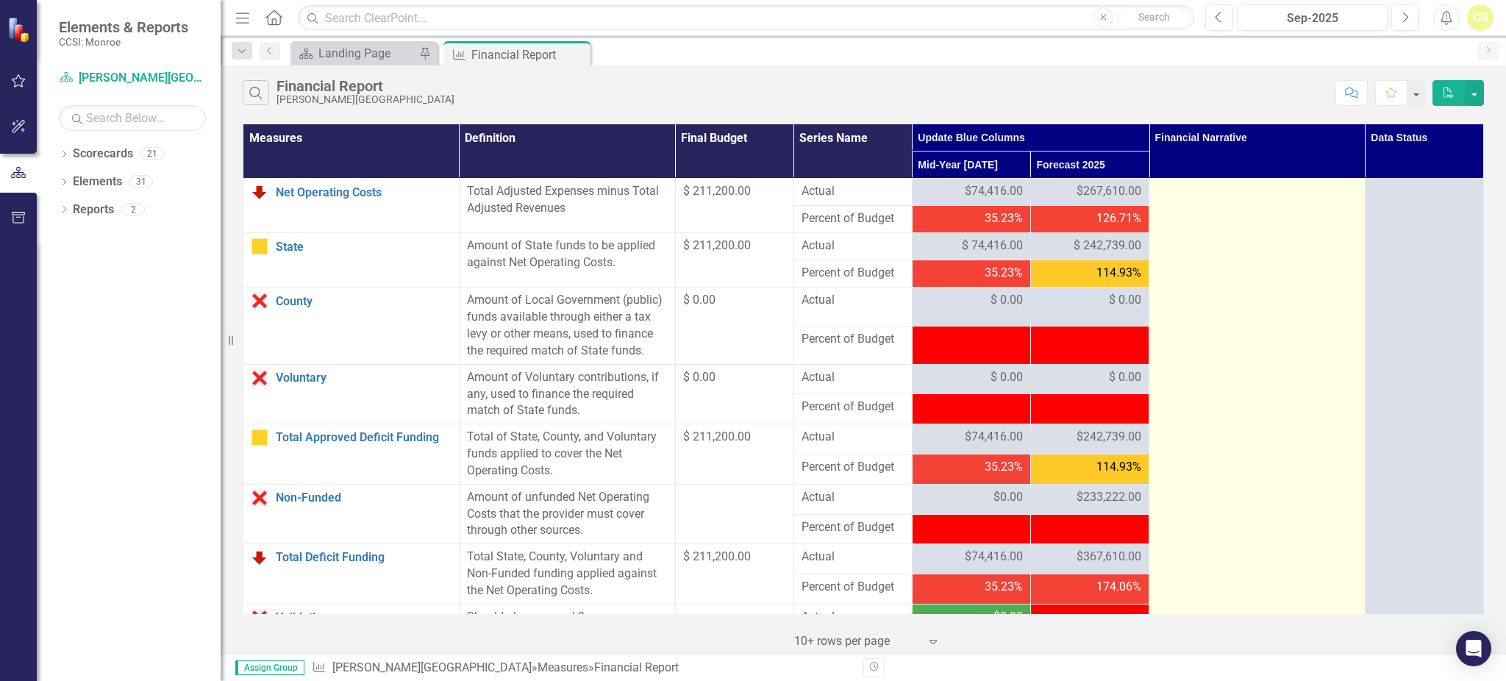
scroll to position [1458, 0]
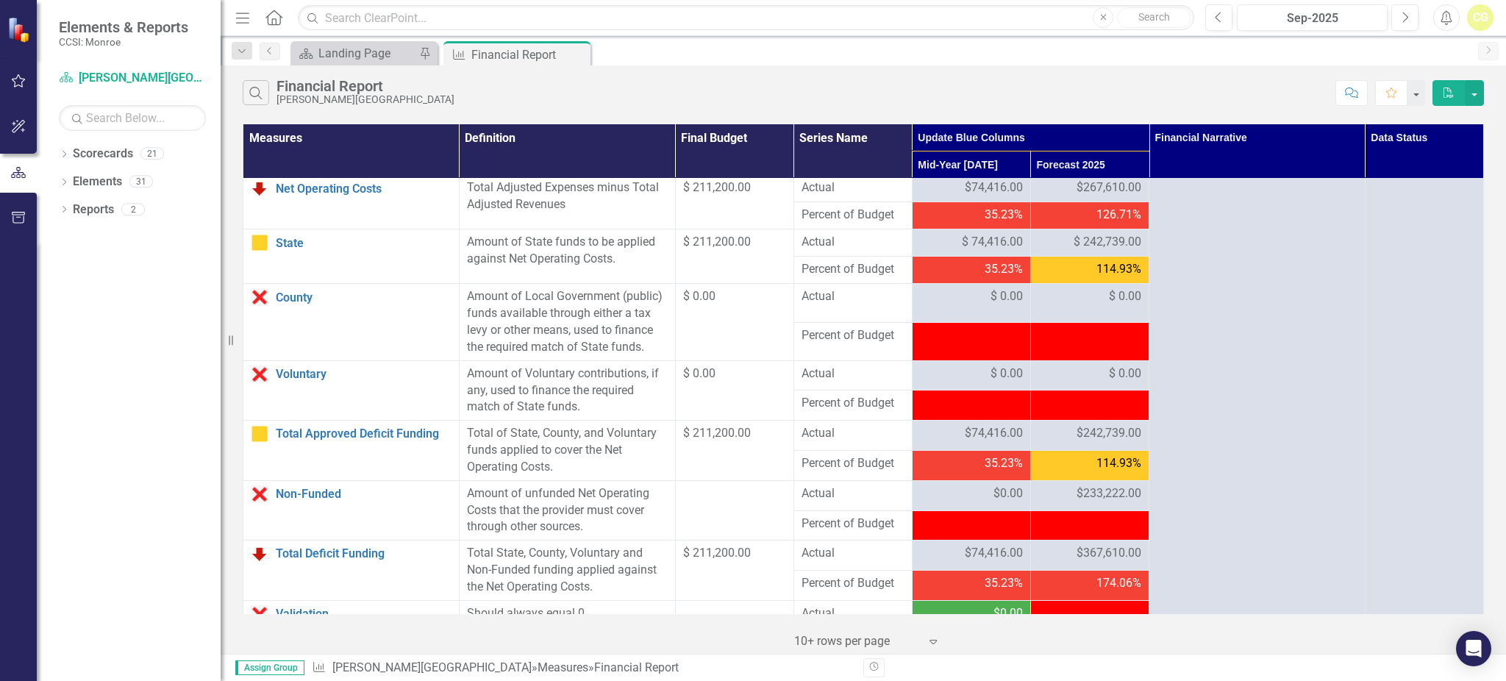
click at [1098, 223] on span "126.71%" at bounding box center [1118, 215] width 45 height 17
click at [1096, 223] on span "126.71%" at bounding box center [1118, 215] width 45 height 17
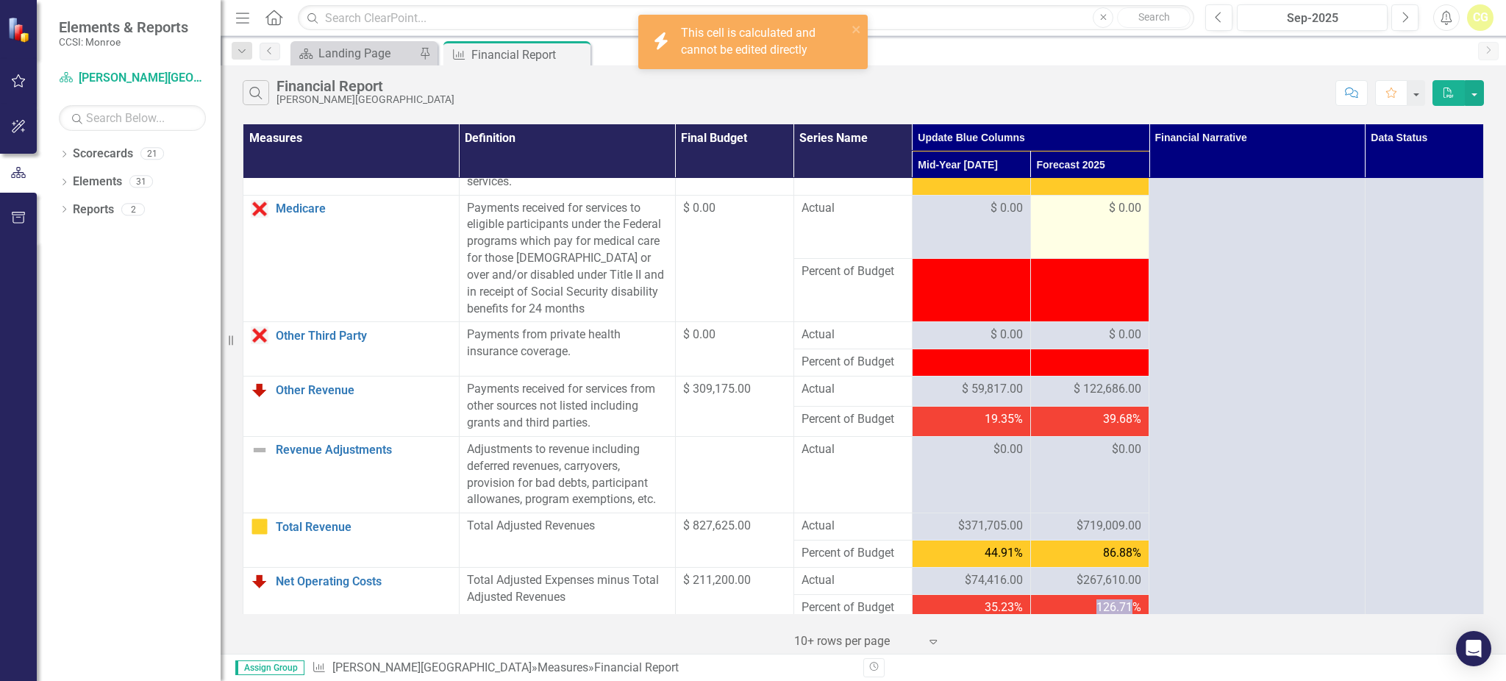
scroll to position [674, 0]
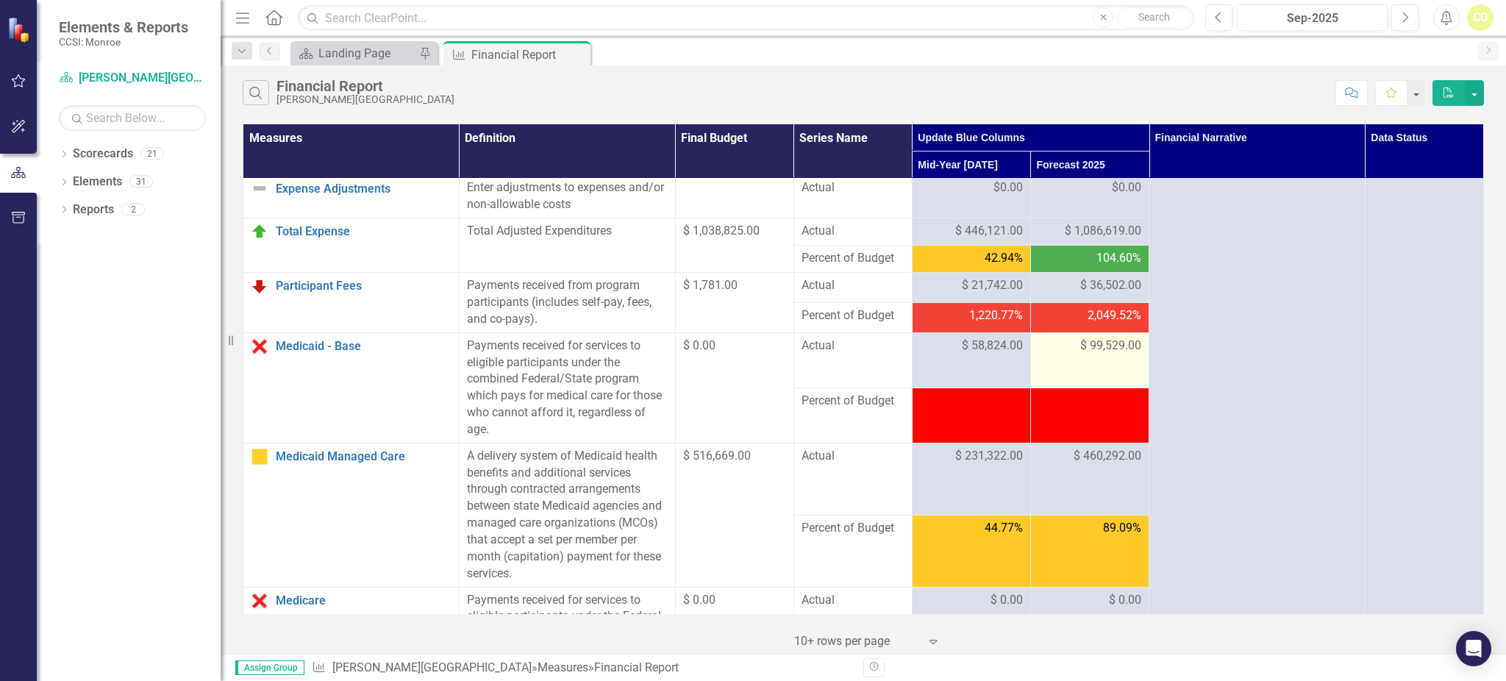
click at [1064, 354] on div "$ 99,529.00" at bounding box center [1089, 345] width 103 height 17
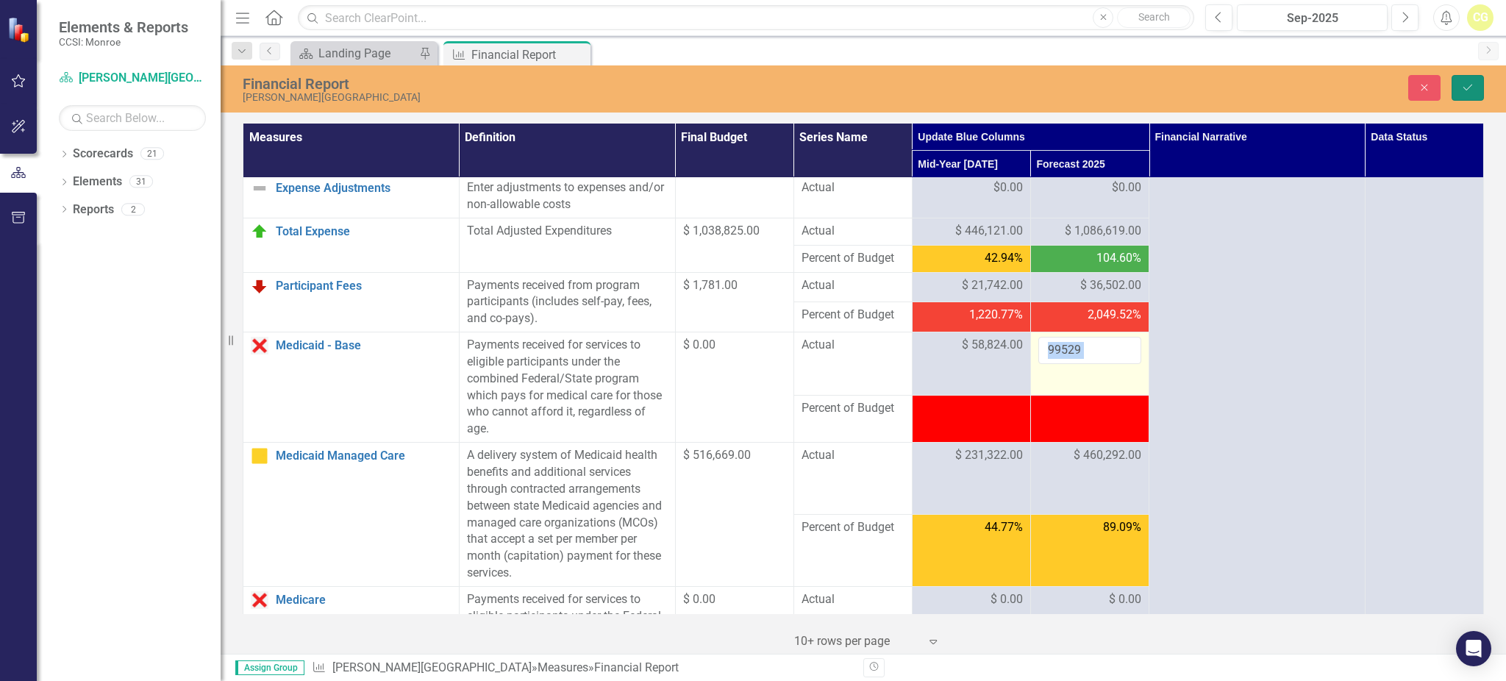
click at [1461, 90] on icon "Save" at bounding box center [1467, 87] width 13 height 10
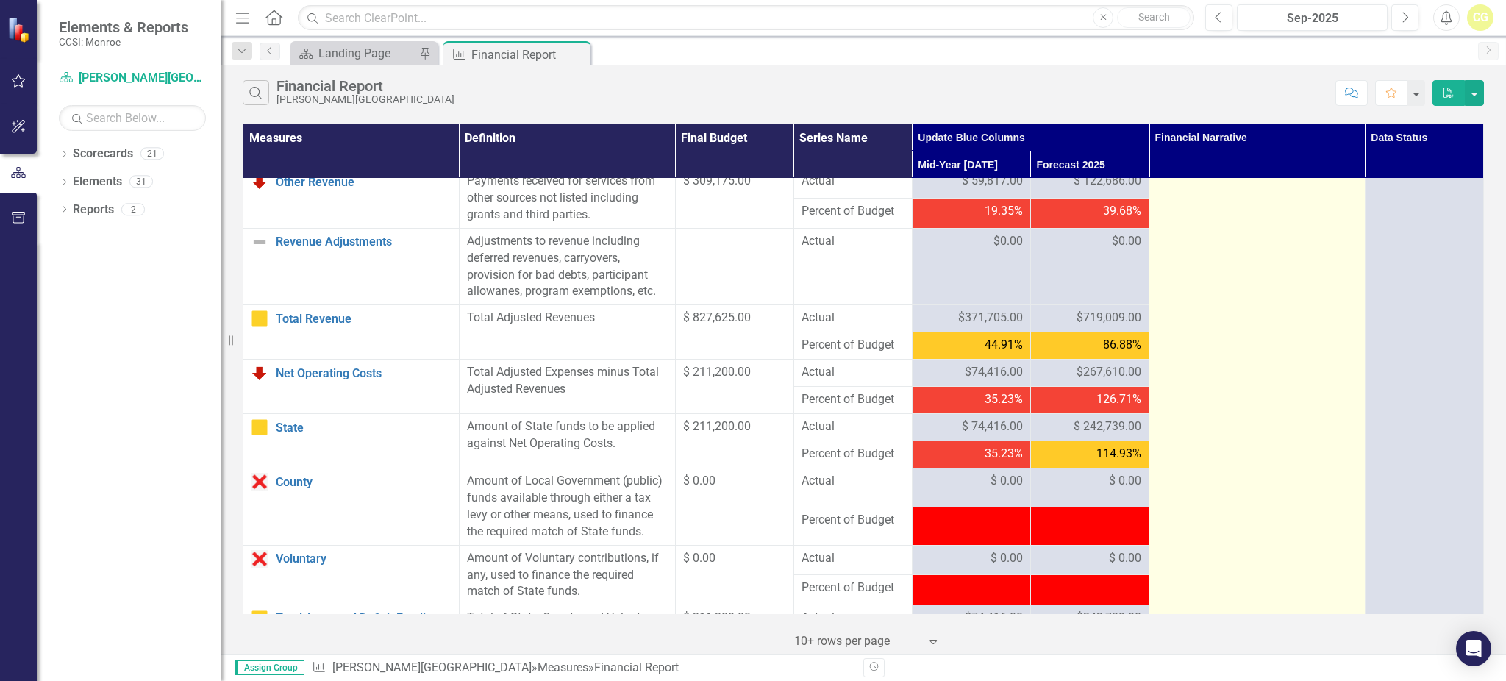
scroll to position [1654, 0]
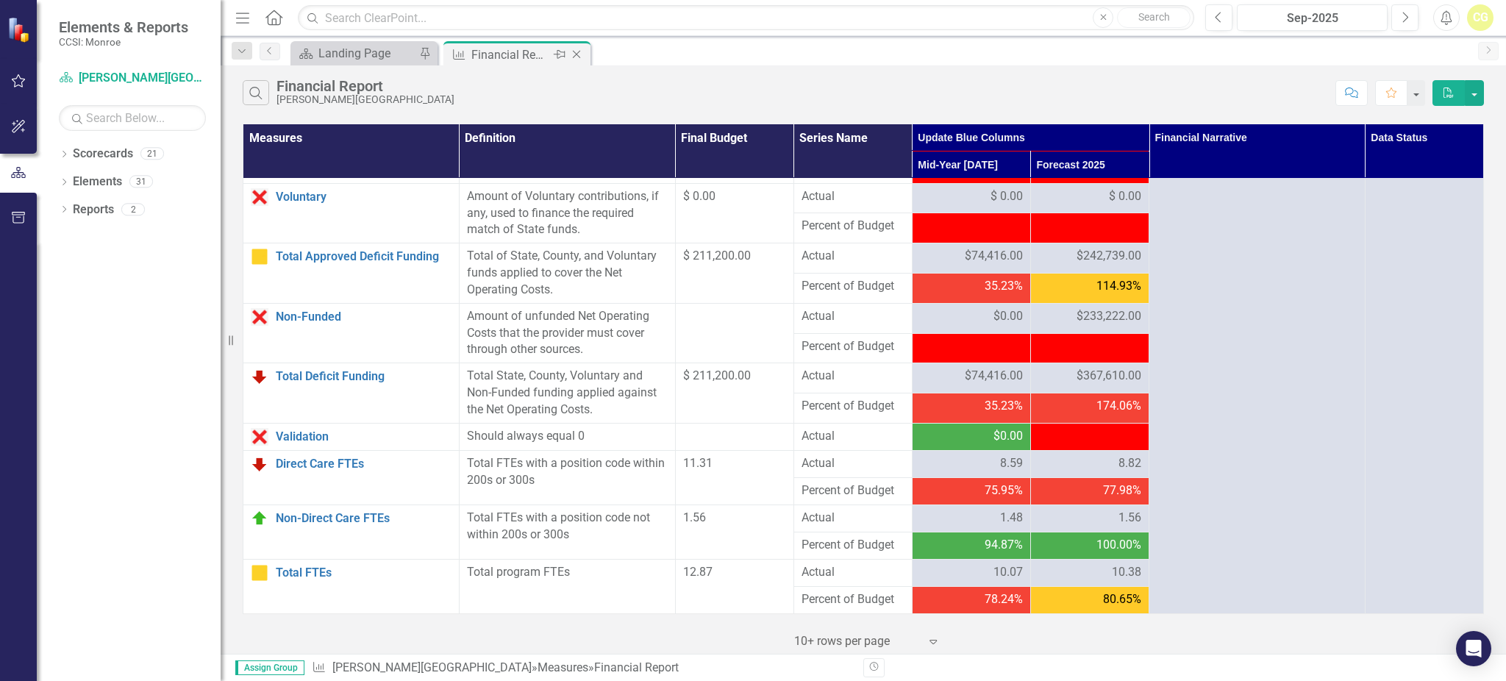
click at [576, 51] on icon "Close" at bounding box center [576, 55] width 15 height 12
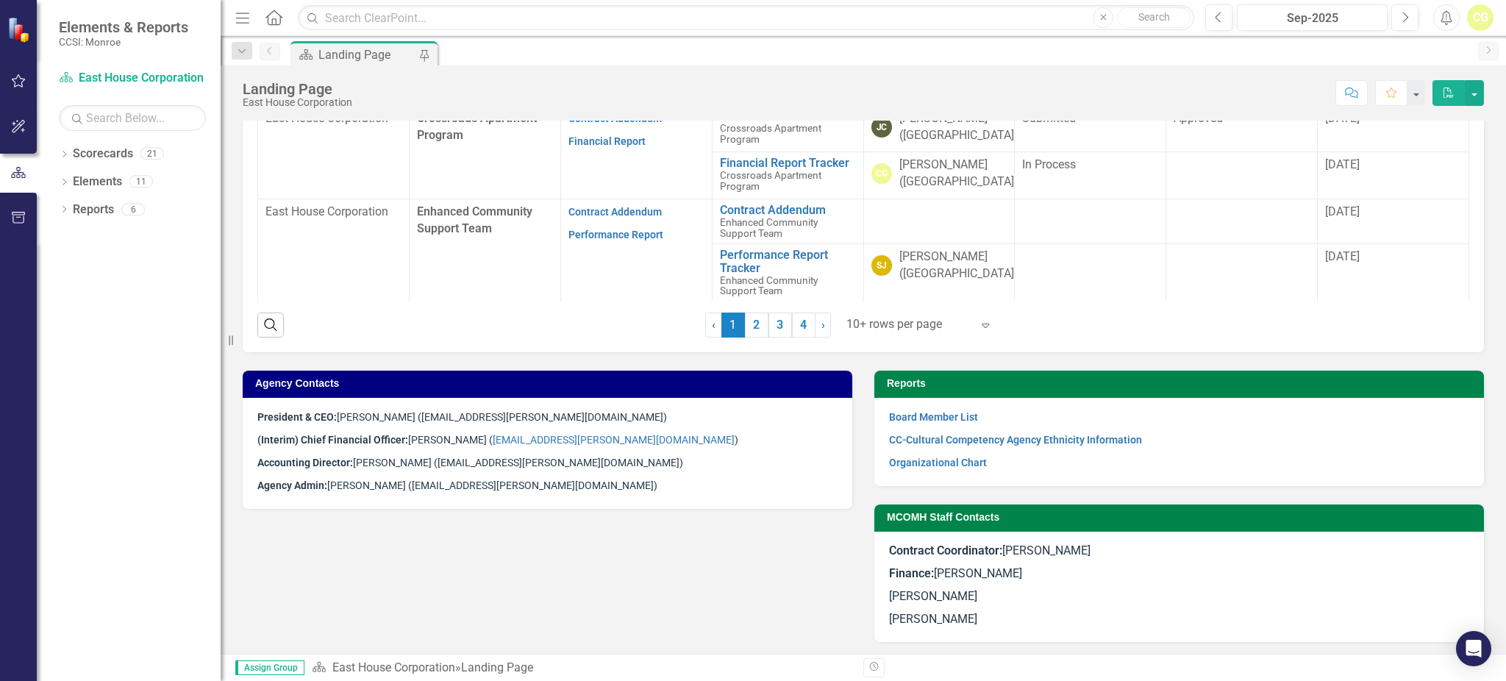
scroll to position [701, 0]
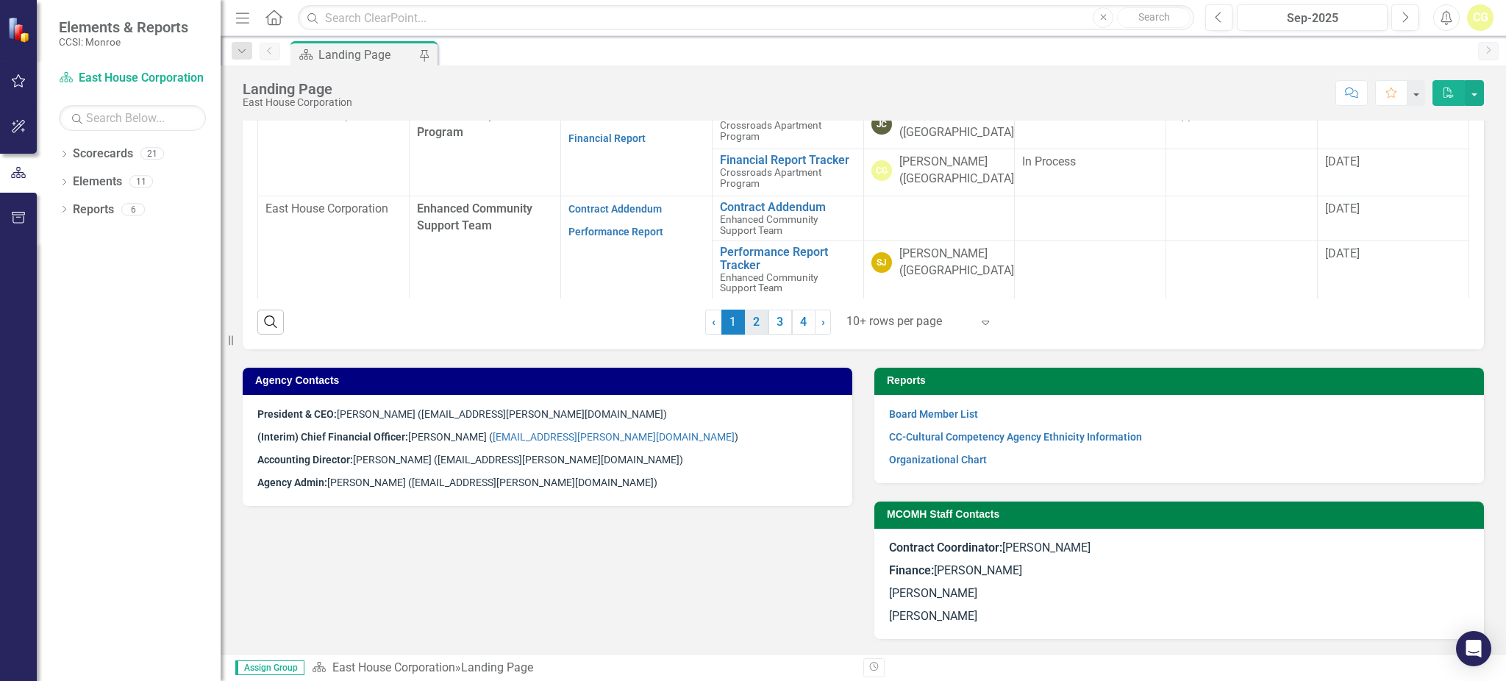
click at [748, 323] on link "2" at bounding box center [757, 321] width 24 height 25
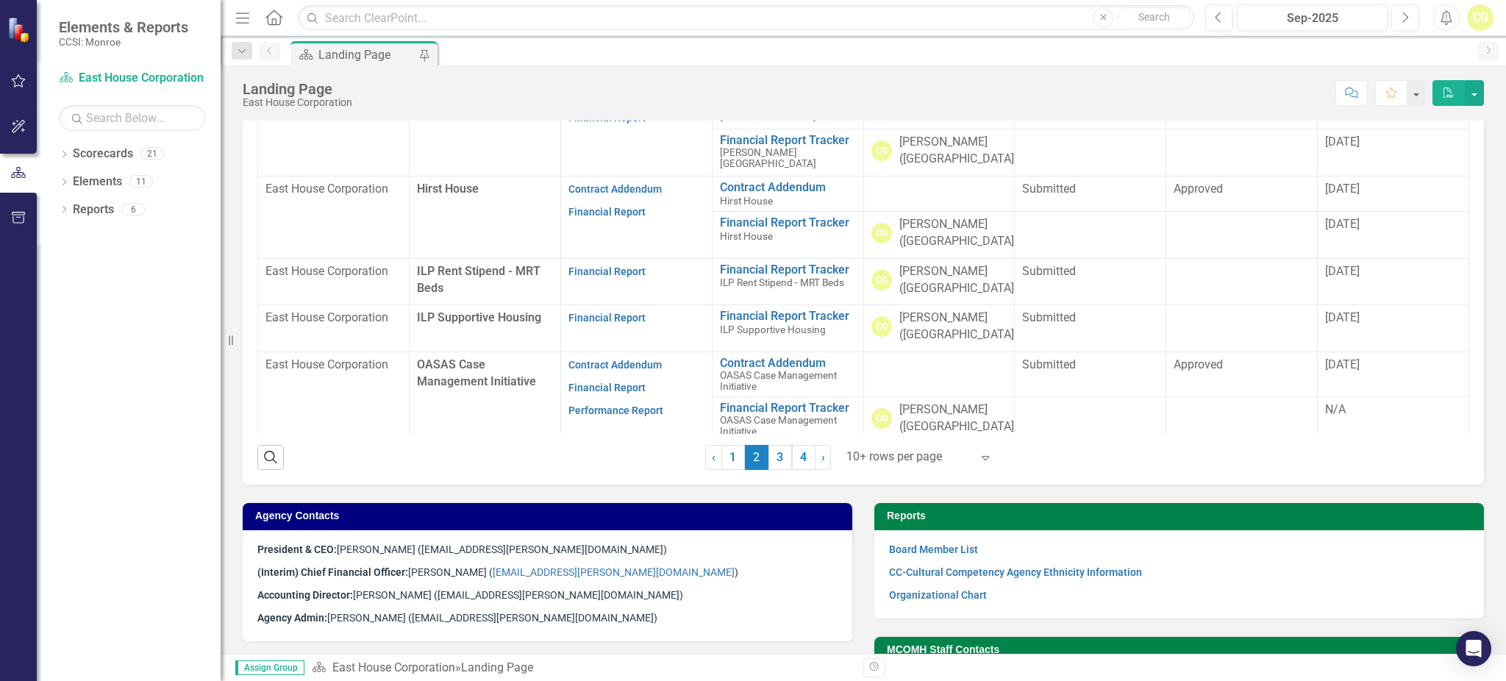
scroll to position [504, 0]
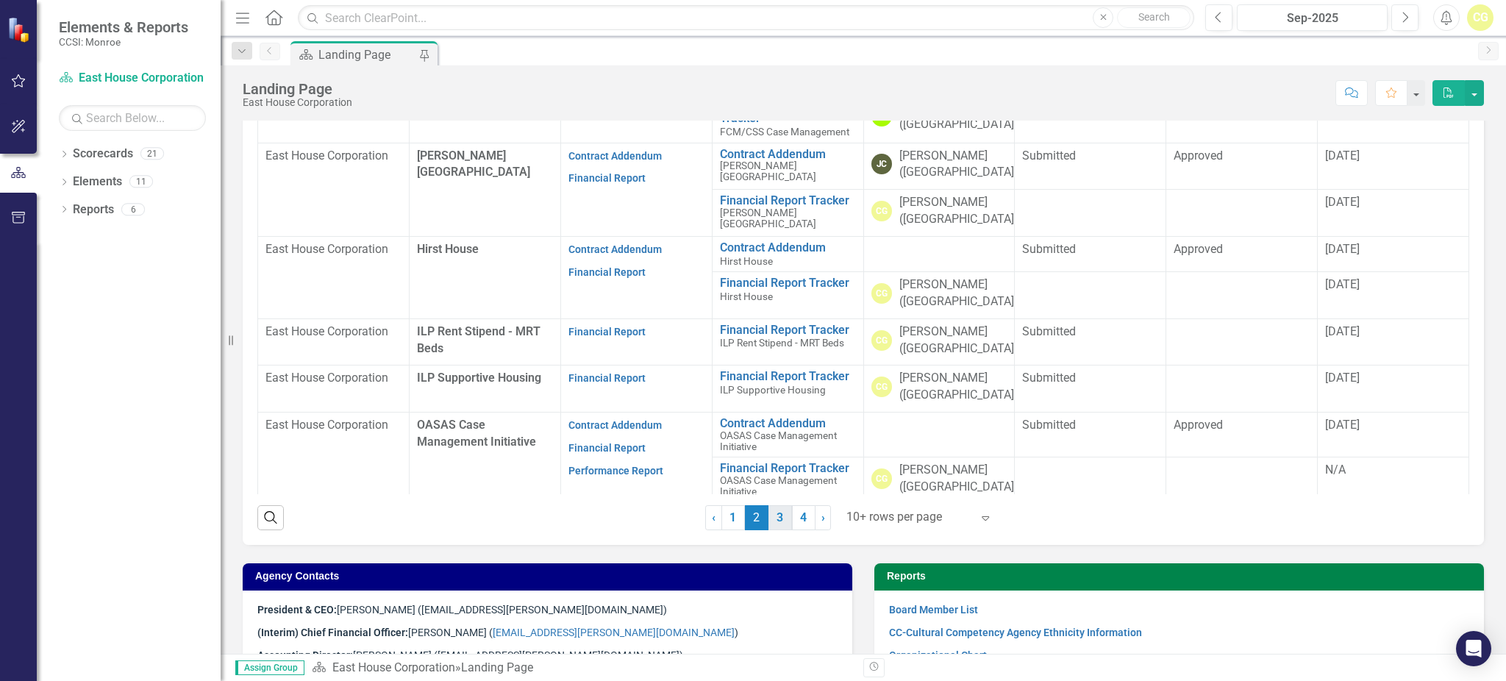
click at [779, 525] on link "3" at bounding box center [780, 517] width 24 height 25
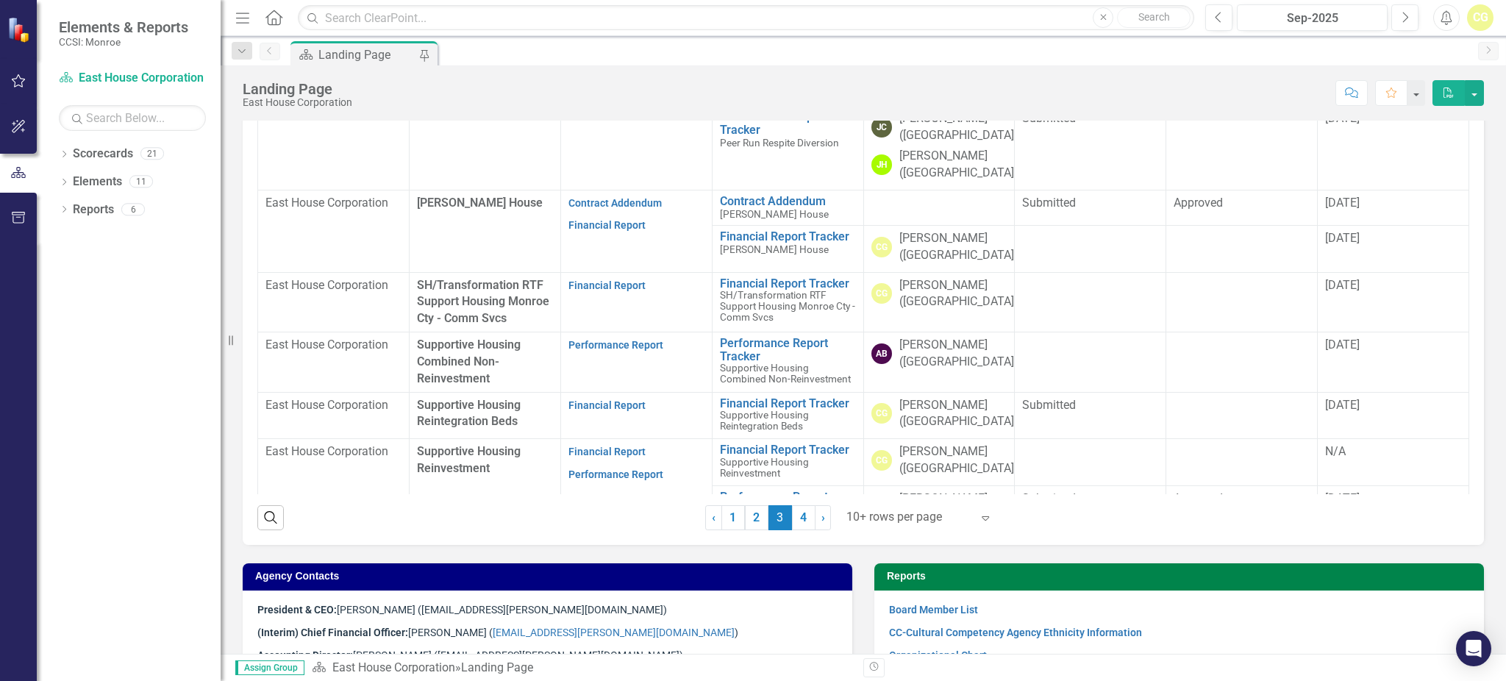
click at [462, 413] on span "Supportive Housing Reintegration Beds" at bounding box center [469, 413] width 104 height 31
click at [461, 404] on span "Supportive Housing Reintegration Beds" at bounding box center [469, 413] width 104 height 31
click at [574, 407] on link "Financial Report" at bounding box center [606, 405] width 77 height 12
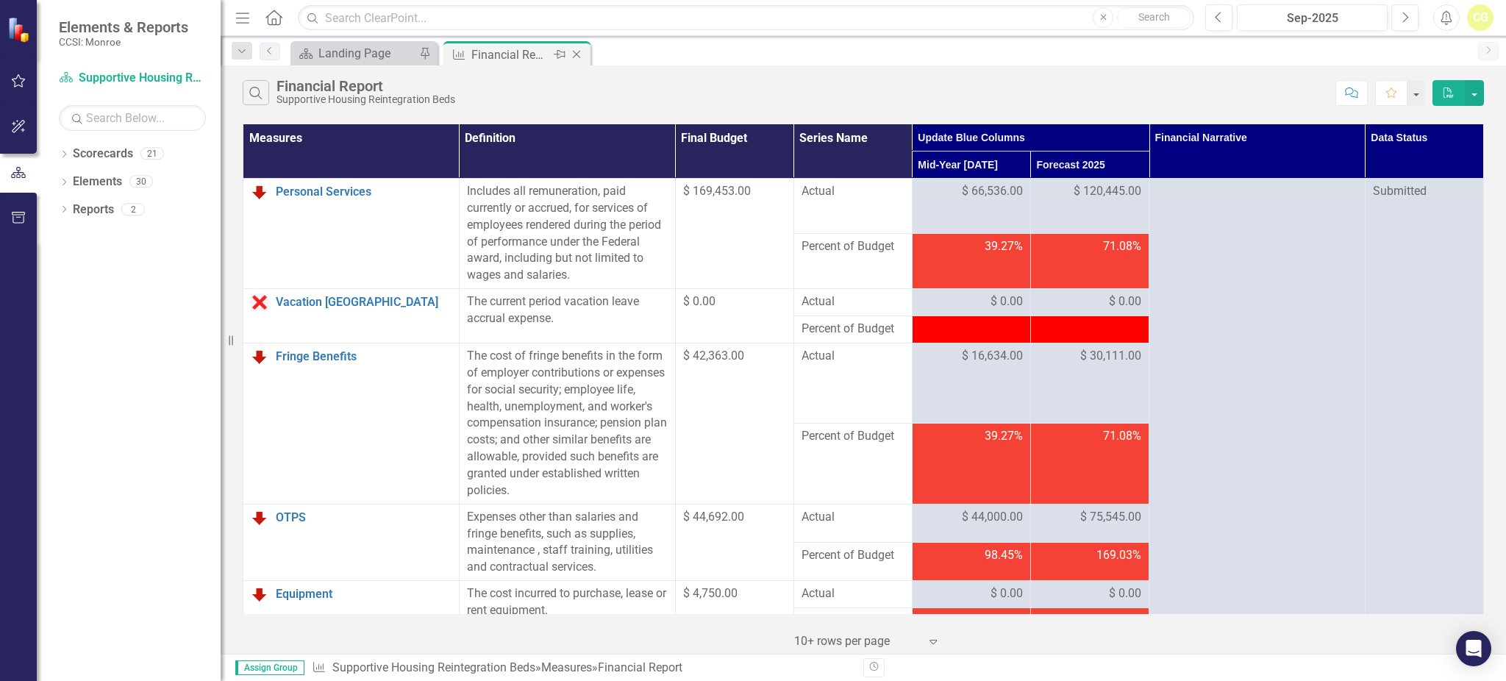
click at [583, 49] on icon "Close" at bounding box center [576, 55] width 15 height 12
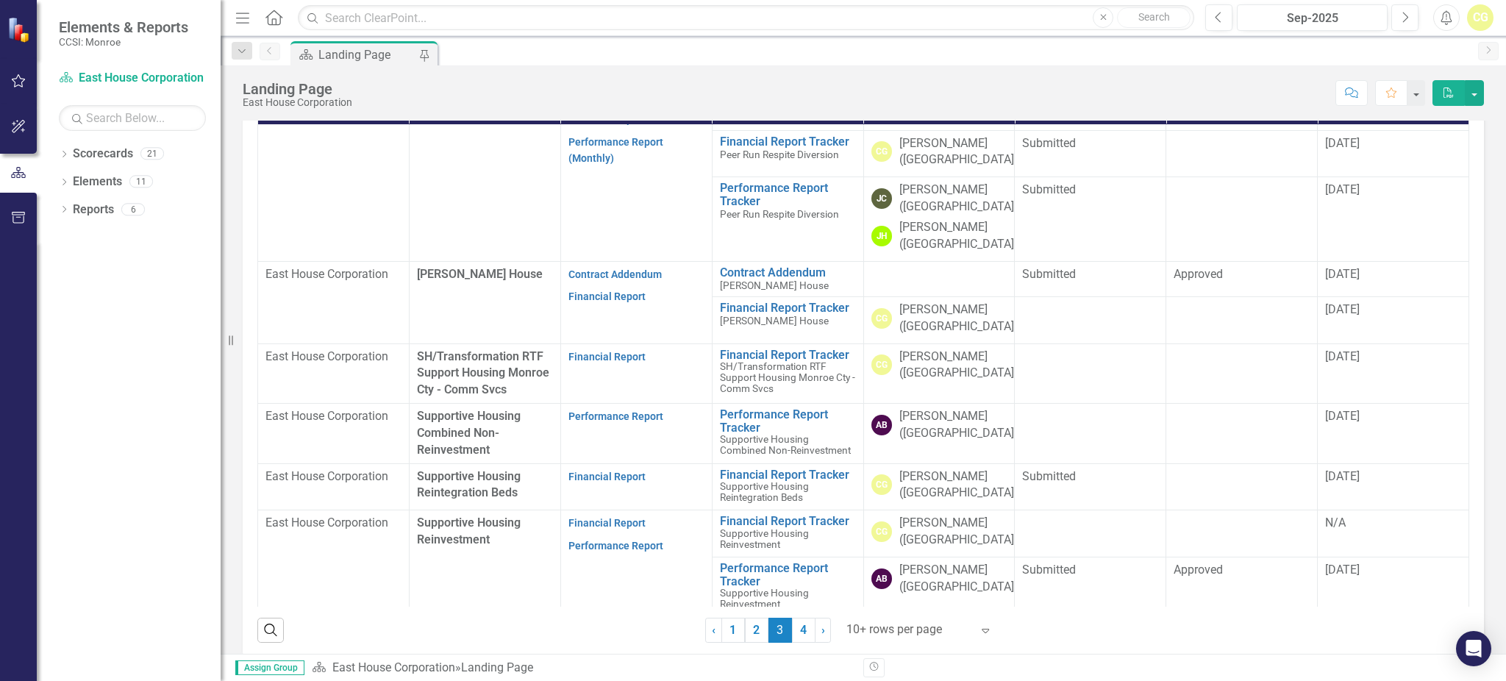
scroll to position [61, 0]
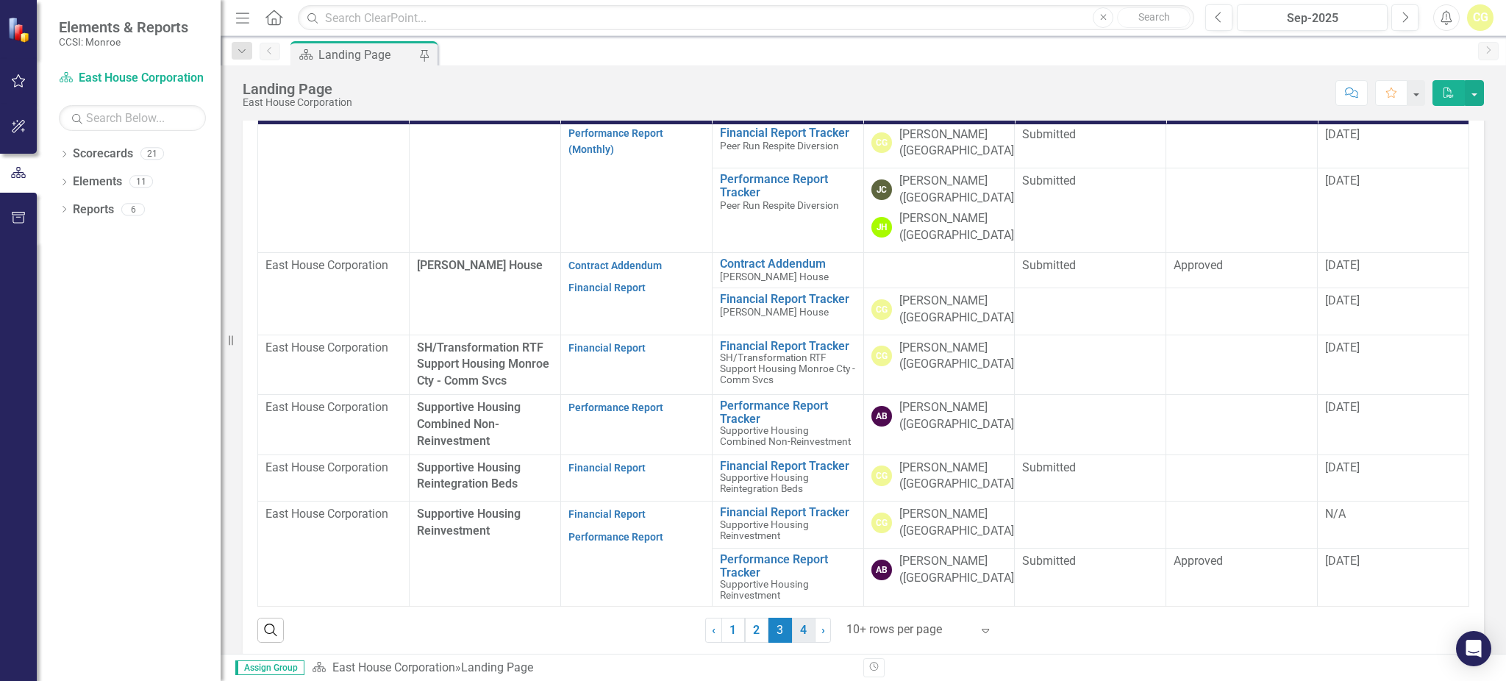
click at [792, 630] on link "4" at bounding box center [804, 630] width 24 height 25
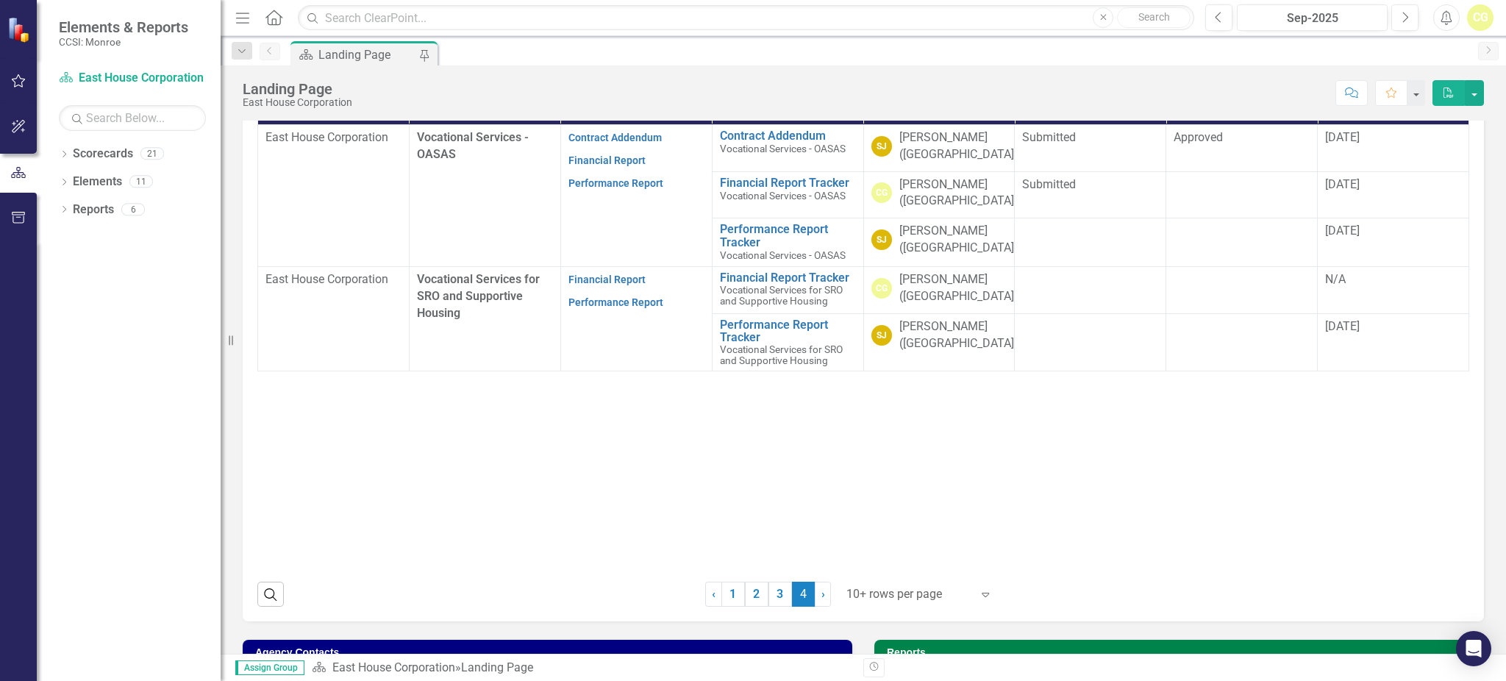
click at [609, 172] on p "Performance Report" at bounding box center [636, 182] width 136 height 20
click at [598, 157] on link "Financial Report" at bounding box center [606, 160] width 77 height 12
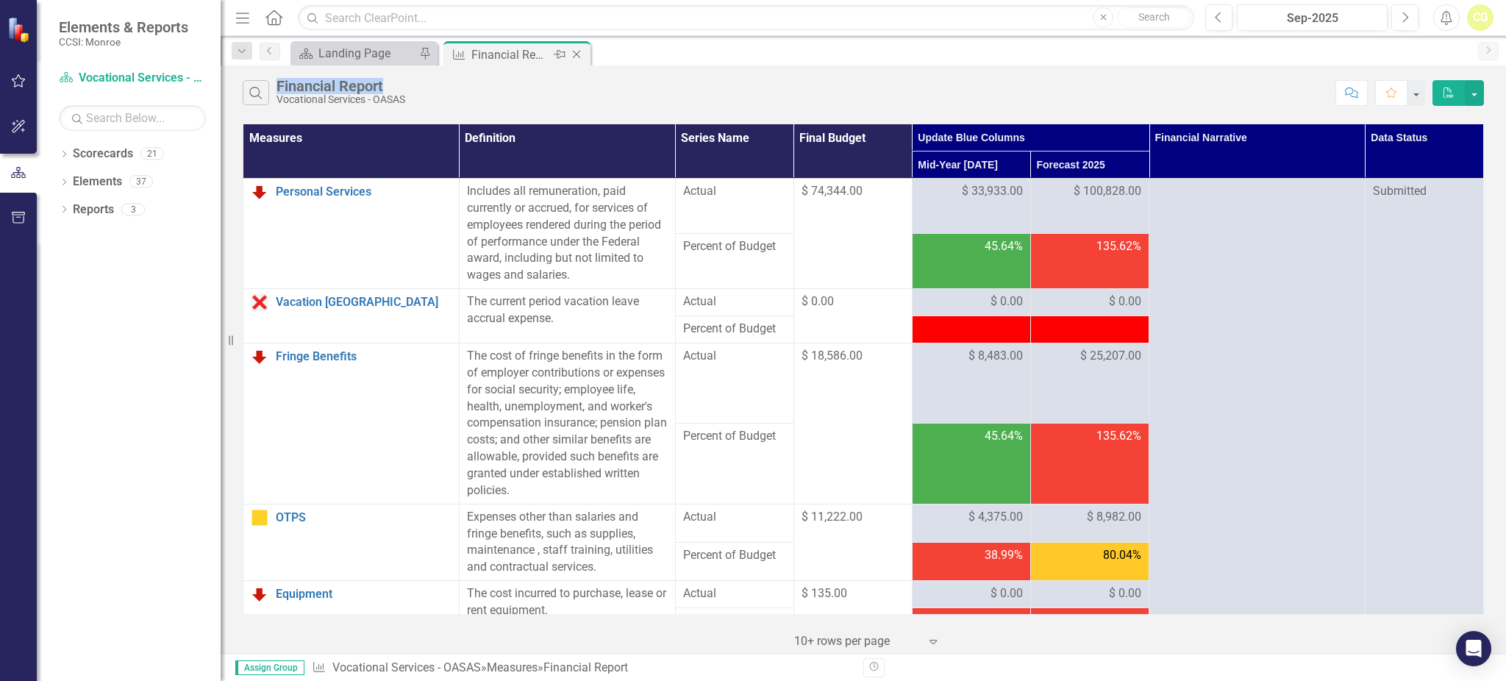
click at [569, 54] on icon "Close" at bounding box center [576, 55] width 15 height 12
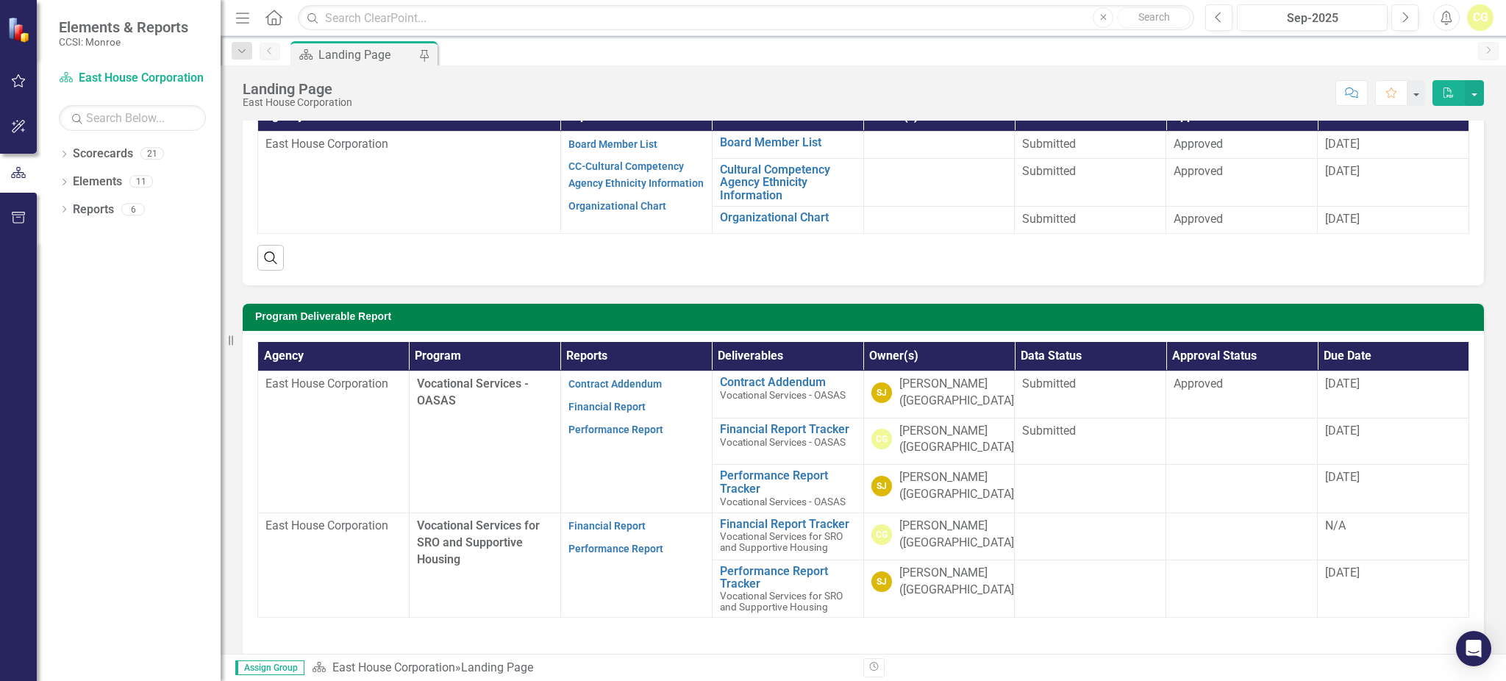
scroll to position [392, 0]
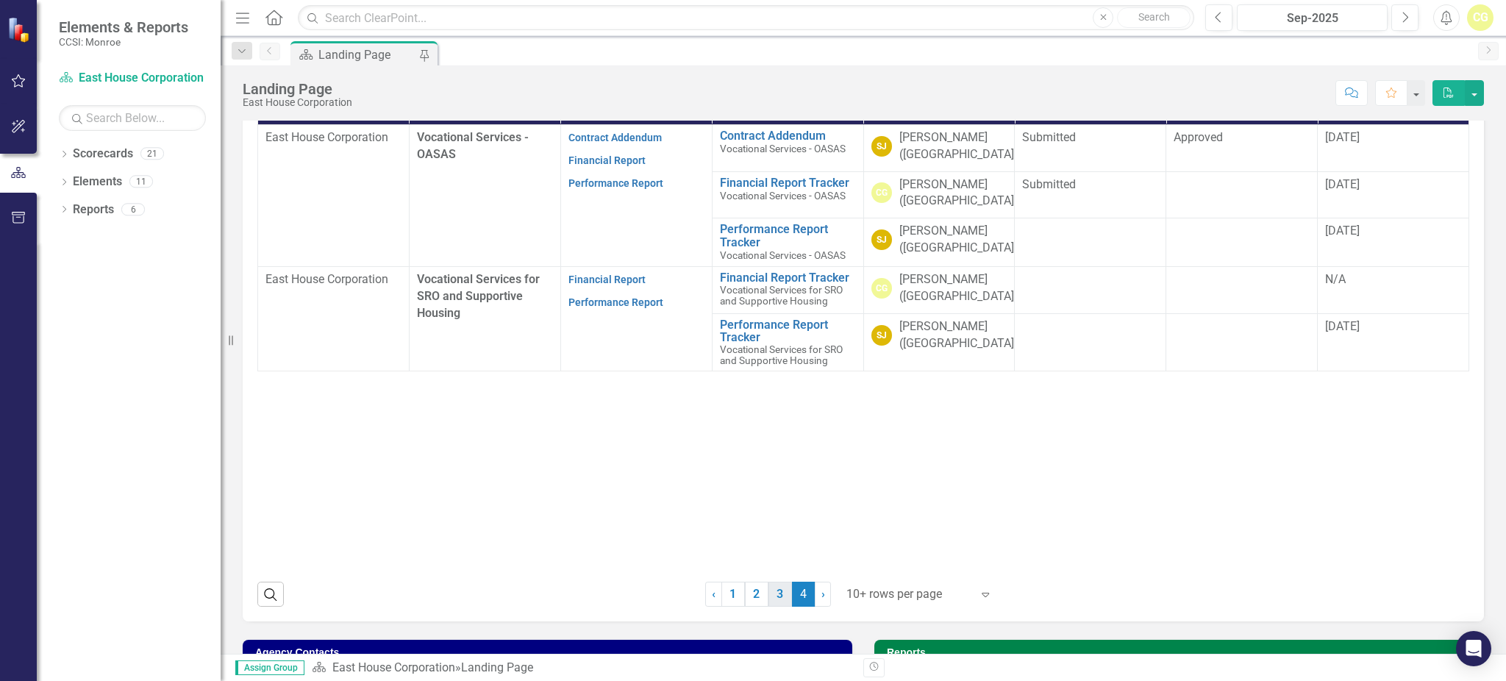
click at [774, 599] on link "3" at bounding box center [780, 593] width 24 height 25
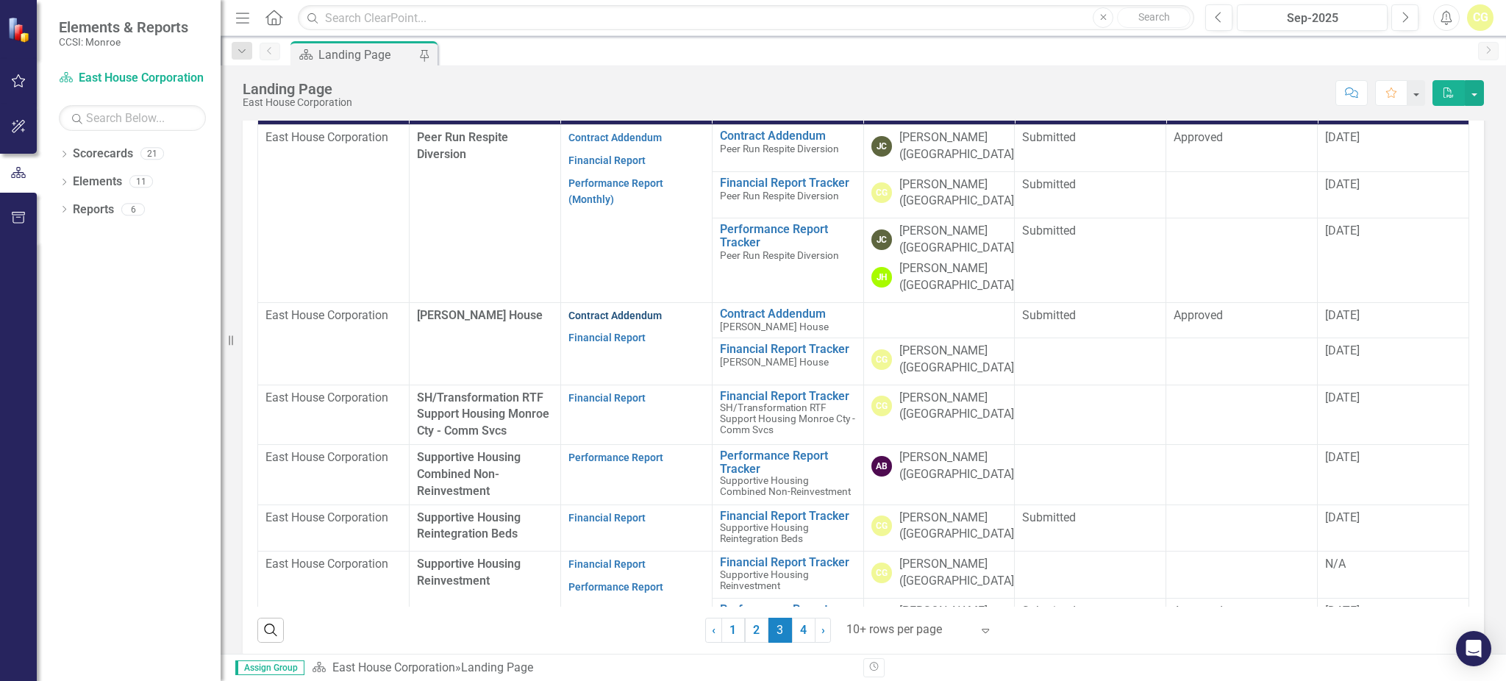
click at [601, 315] on link "Contract Addendum" at bounding box center [614, 315] width 93 height 12
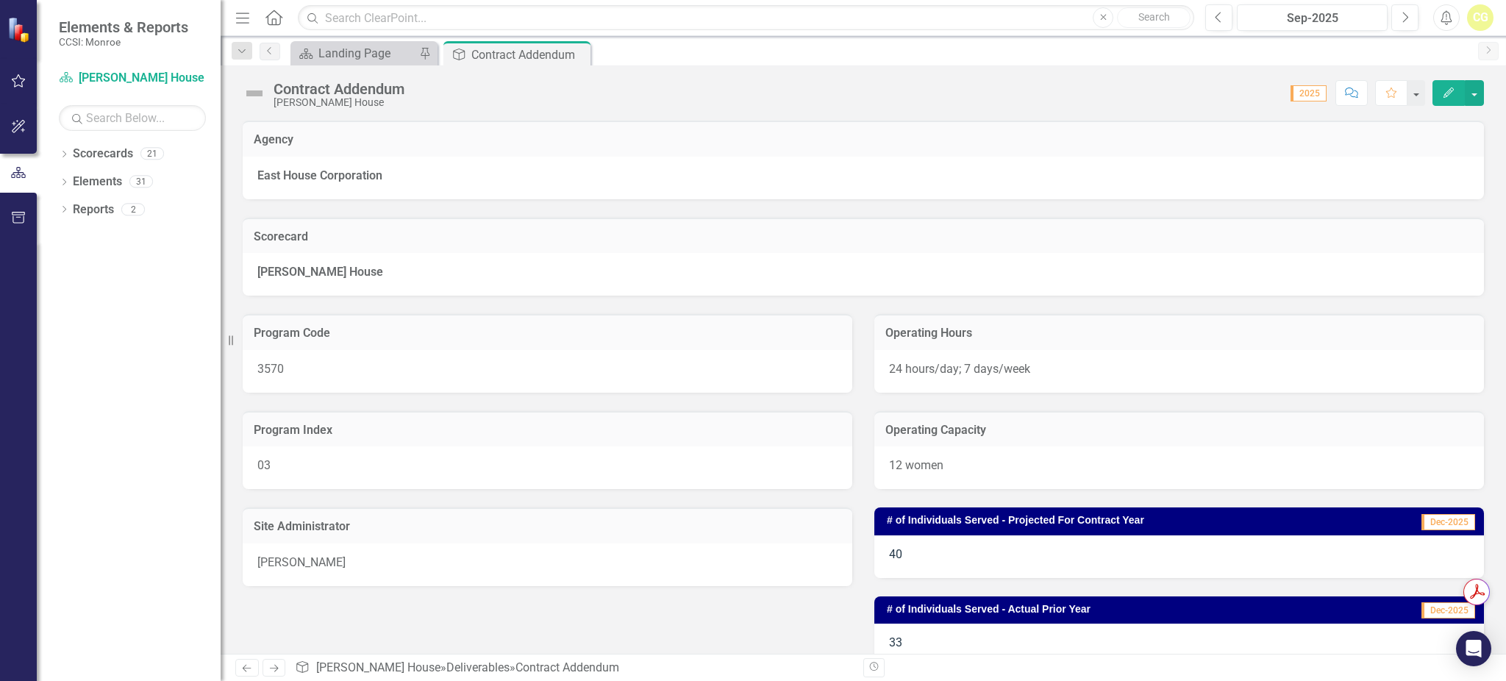
click at [1482, 19] on div "CG" at bounding box center [1480, 17] width 26 height 26
click at [1412, 182] on link "Logout Log Out" at bounding box center [1434, 185] width 116 height 27
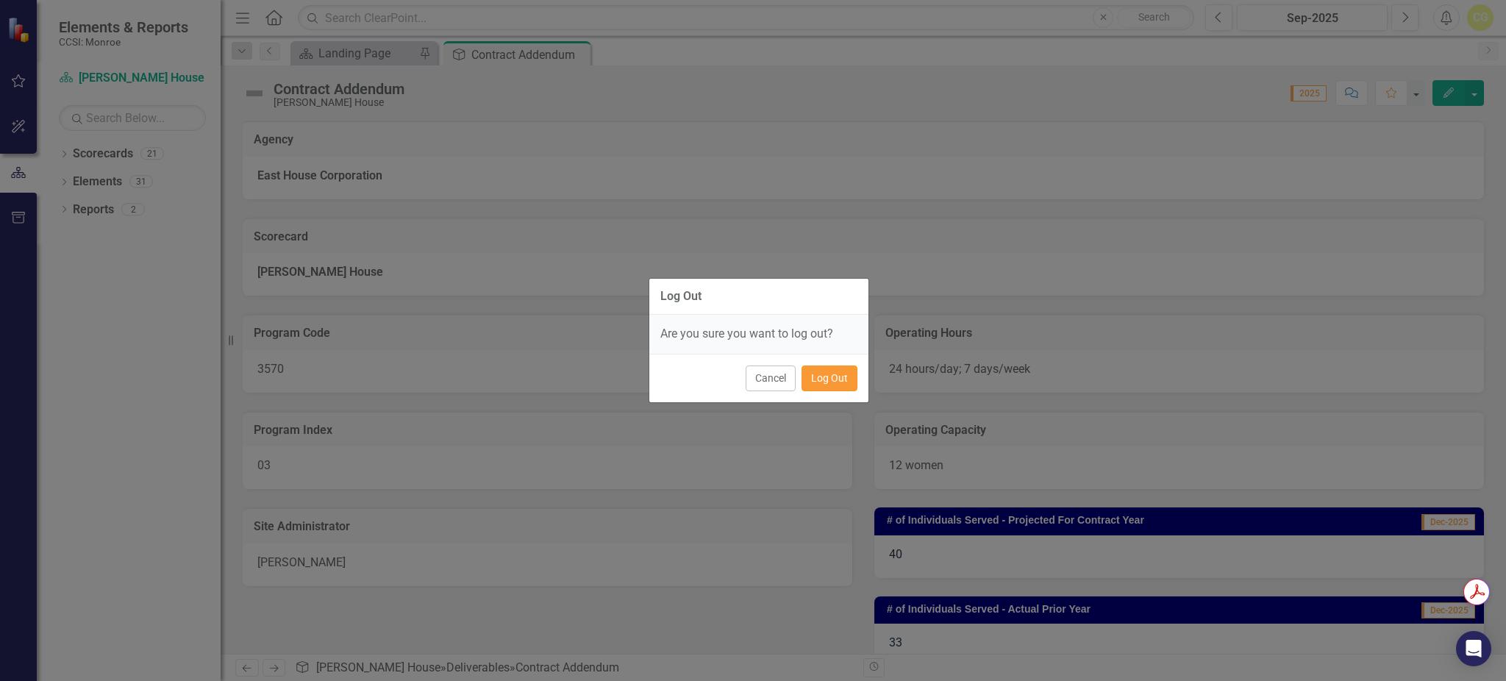
click at [831, 371] on button "Log Out" at bounding box center [829, 378] width 56 height 26
